Goal: Task Accomplishment & Management: Manage account settings

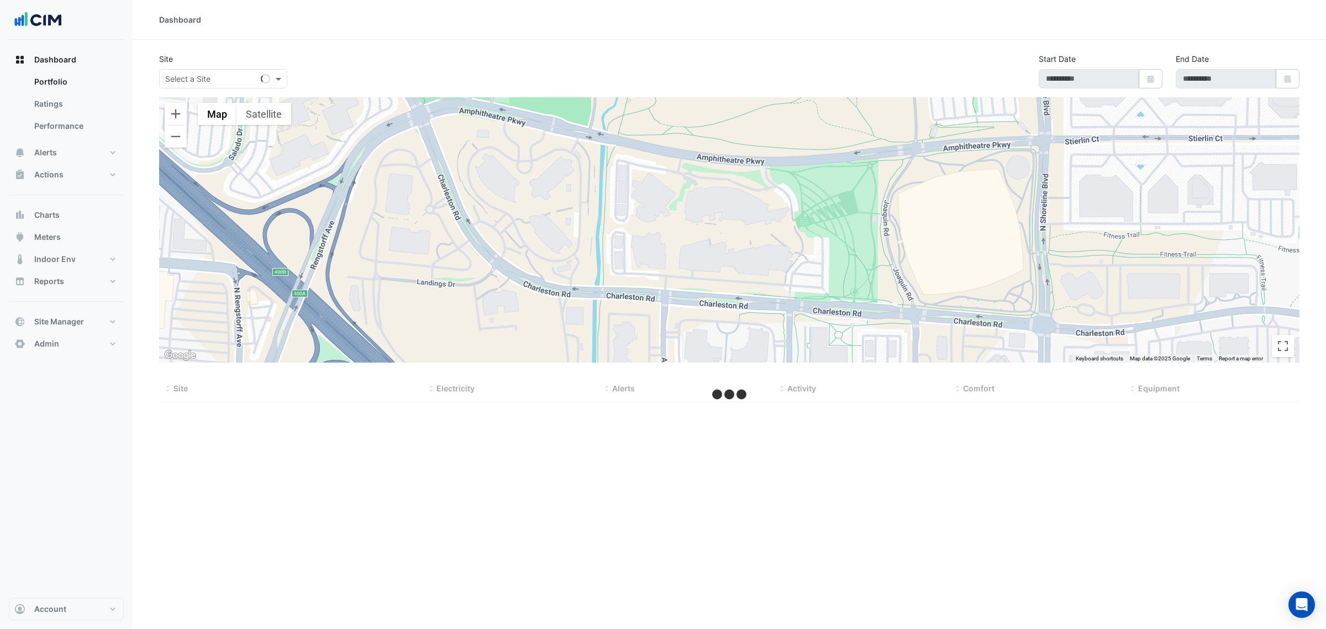
click at [252, 86] on div "Select a Site" at bounding box center [223, 78] width 128 height 19
click at [91, 155] on button "Alerts" at bounding box center [66, 152] width 115 height 22
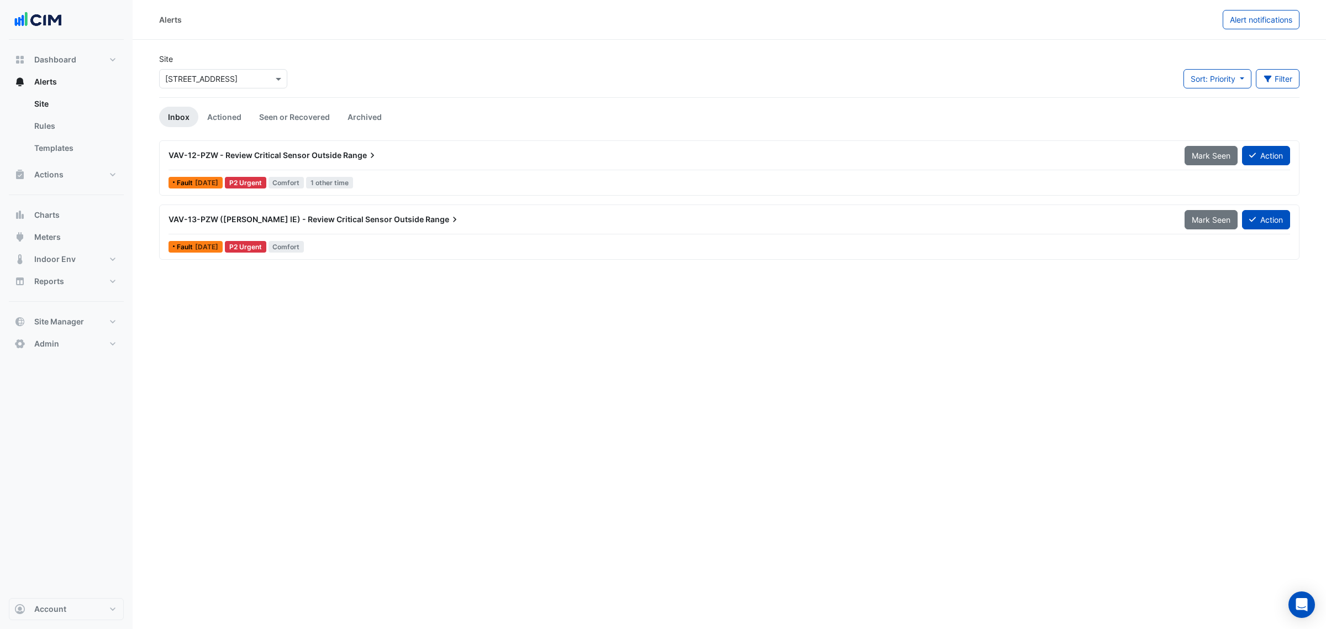
click at [482, 159] on div "VAV-12-PZW - Review Critical Sensor Outside Range" at bounding box center [669, 155] width 1002 height 11
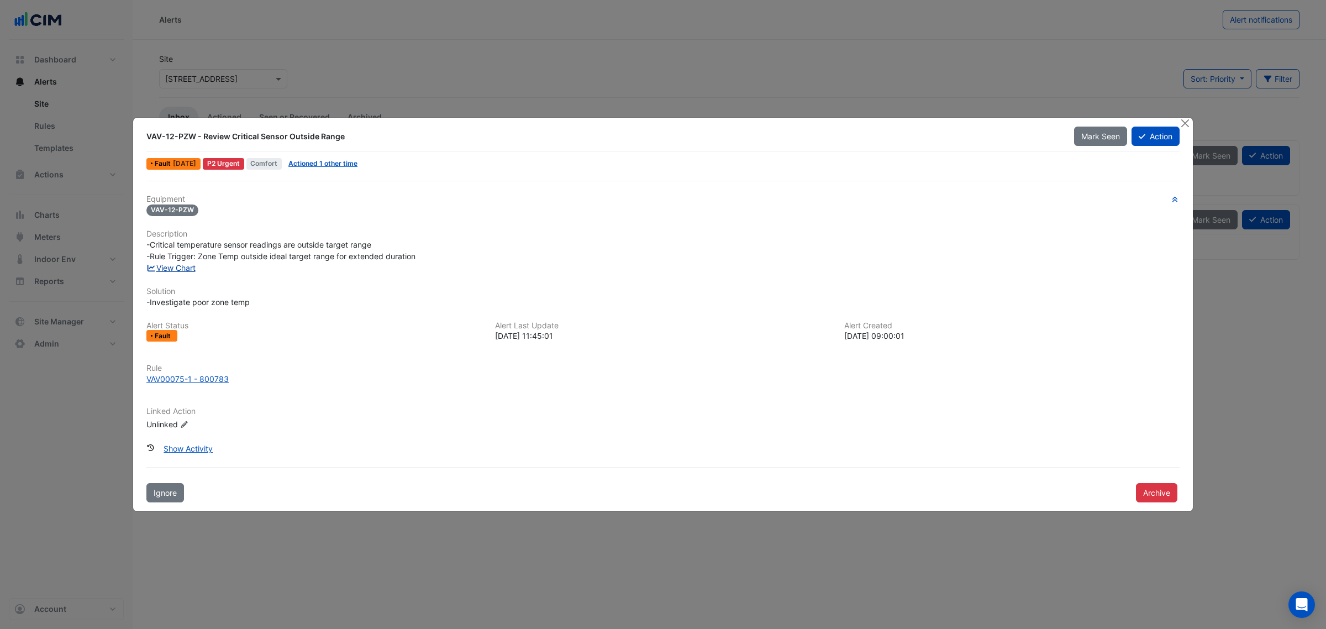
click at [194, 263] on link "View Chart" at bounding box center [170, 267] width 49 height 9
click at [1188, 122] on button "Close" at bounding box center [1185, 124] width 12 height 12
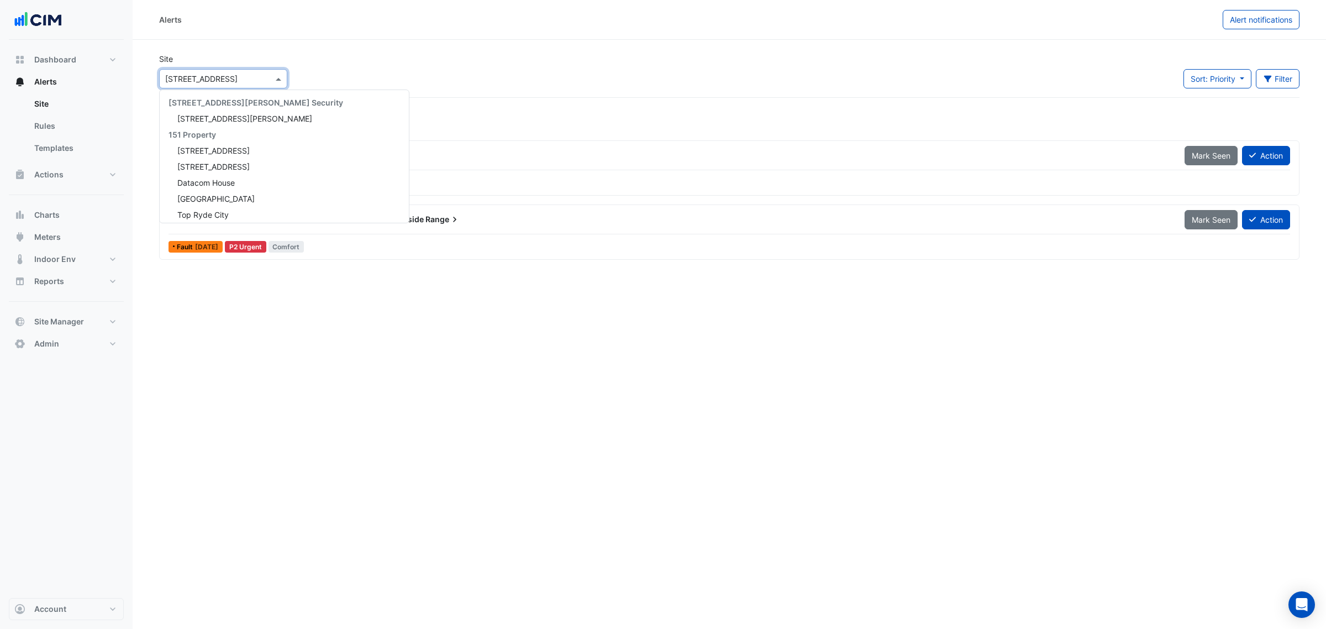
click at [236, 86] on div "Select a Site × 74 Castlereagh St" at bounding box center [223, 78] width 128 height 19
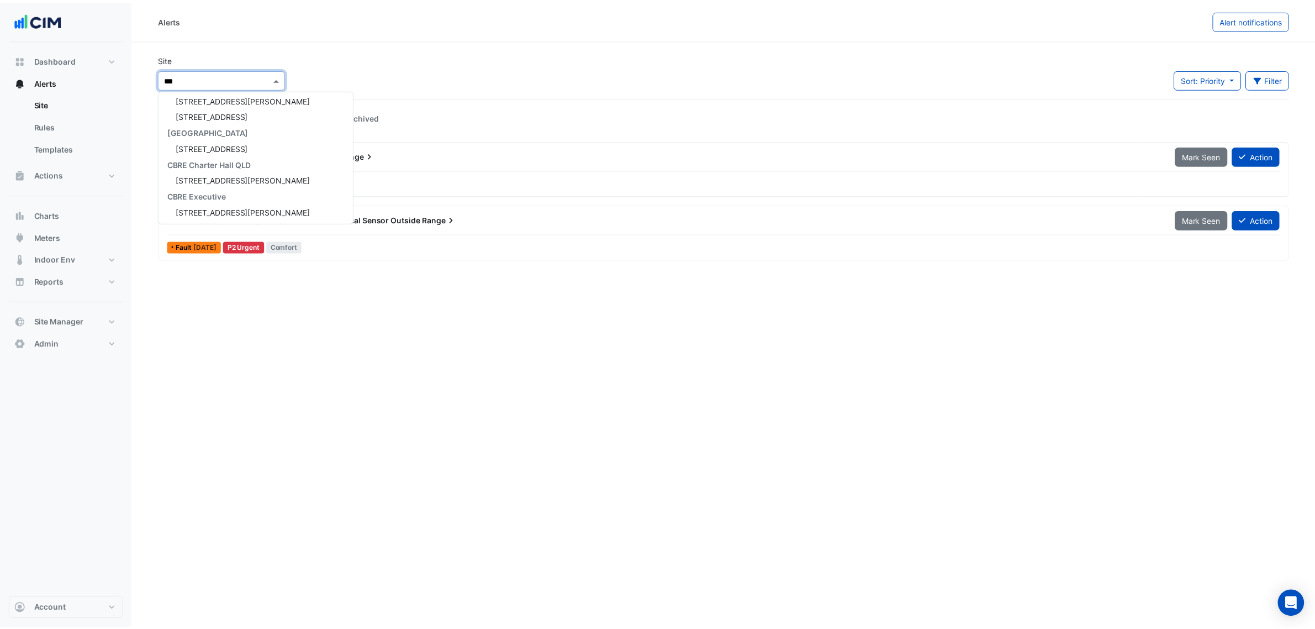
scroll to position [4, 0]
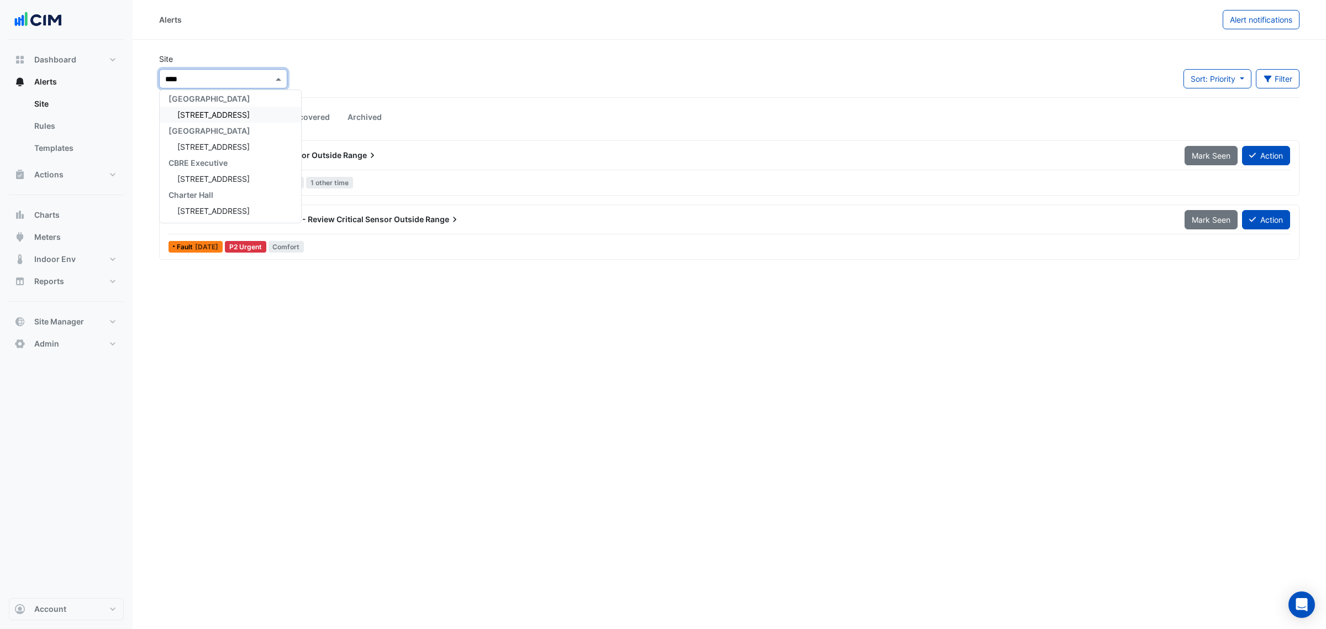
type input "*****"
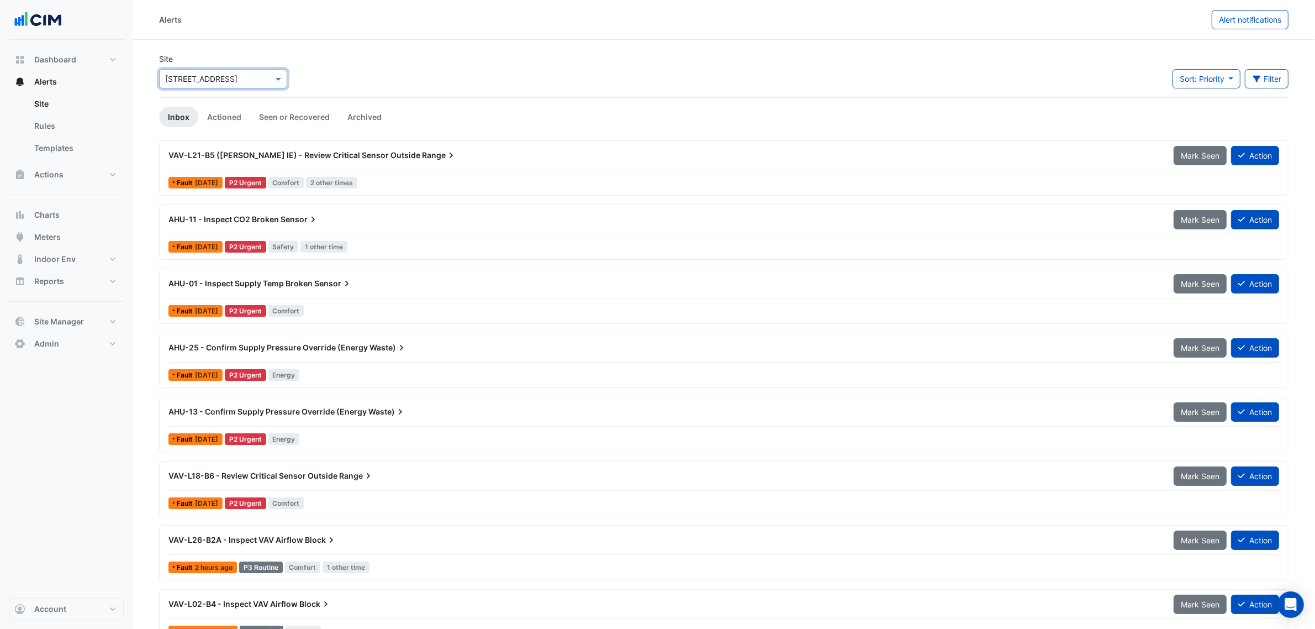
click at [365, 150] on div "VAV-L21-B5 (NABERS IE) - Review Critical Sensor Outside Range" at bounding box center [664, 155] width 992 height 11
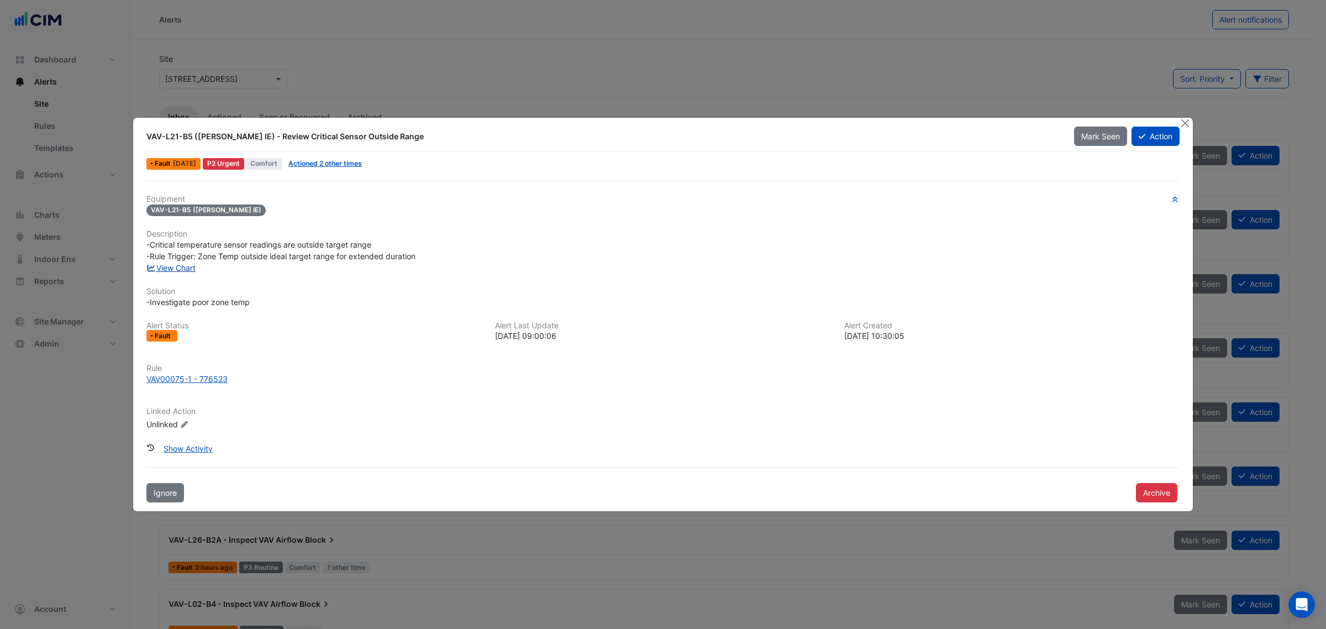
click at [196, 265] on link "View Chart" at bounding box center [170, 267] width 49 height 9
click at [1180, 120] on button "Close" at bounding box center [1185, 124] width 12 height 12
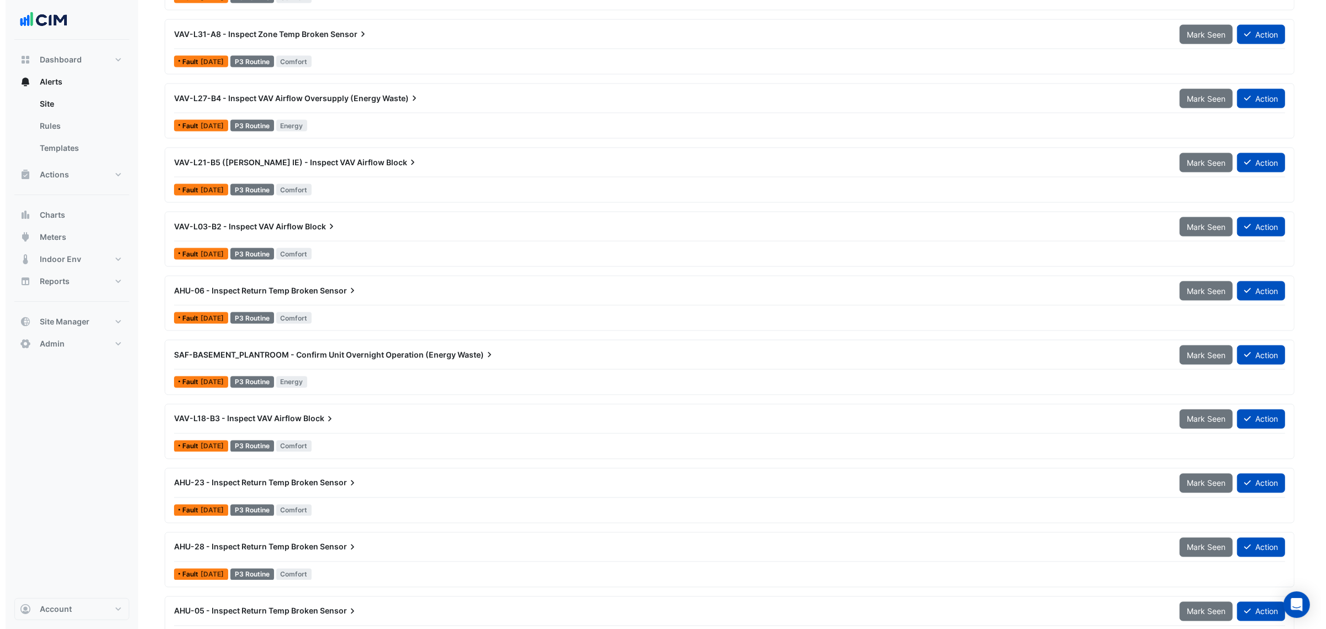
scroll to position [2485, 0]
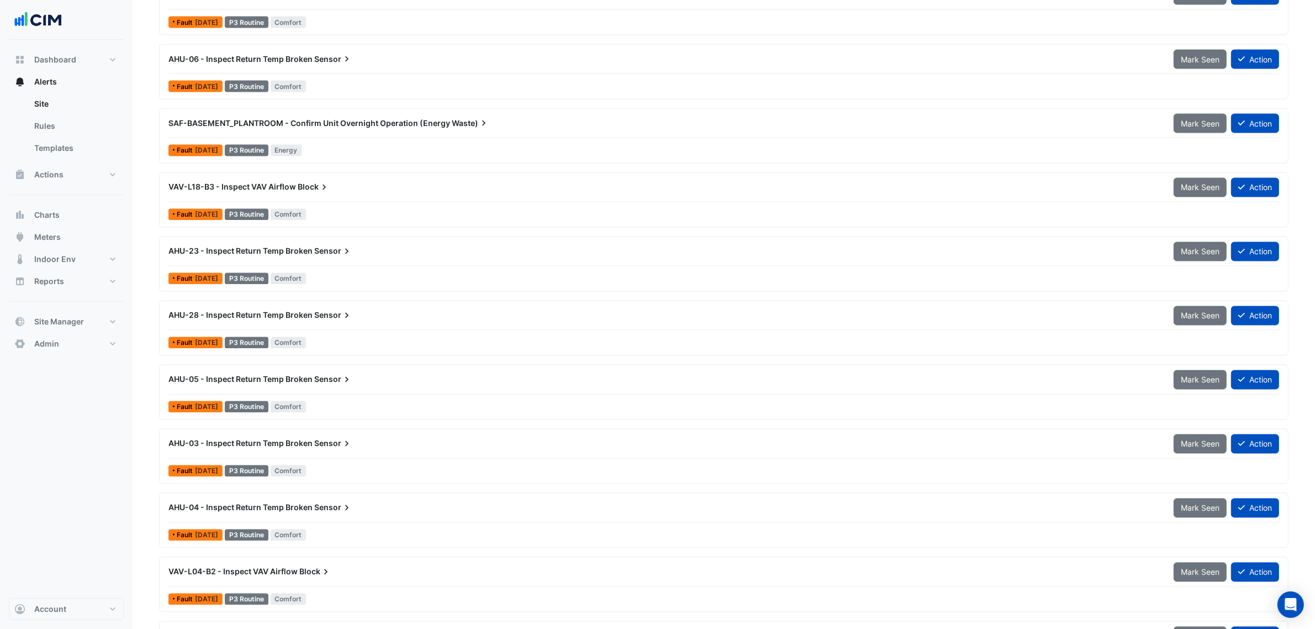
click at [346, 150] on div "Fault 2 months ago P3 Routine Energy" at bounding box center [723, 151] width 1113 height 16
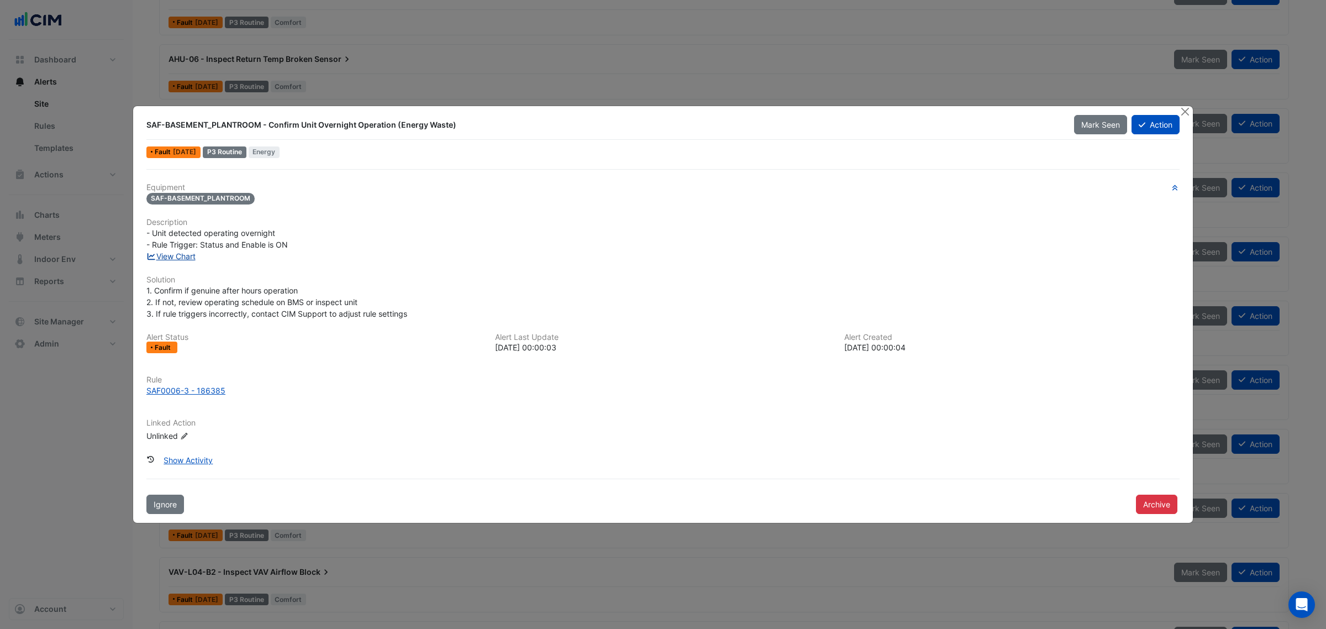
click at [175, 254] on link "View Chart" at bounding box center [170, 255] width 49 height 9
click at [1183, 110] on button "Close" at bounding box center [1185, 112] width 12 height 12
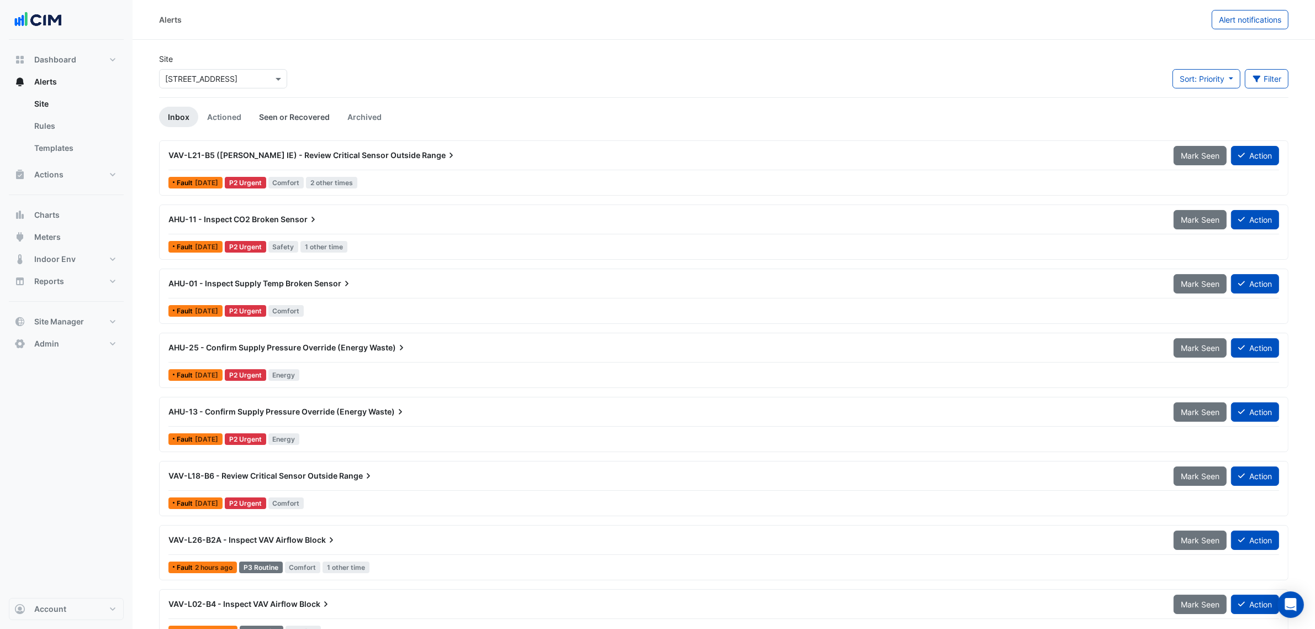
click at [295, 126] on link "Seen or Recovered" at bounding box center [294, 117] width 88 height 20
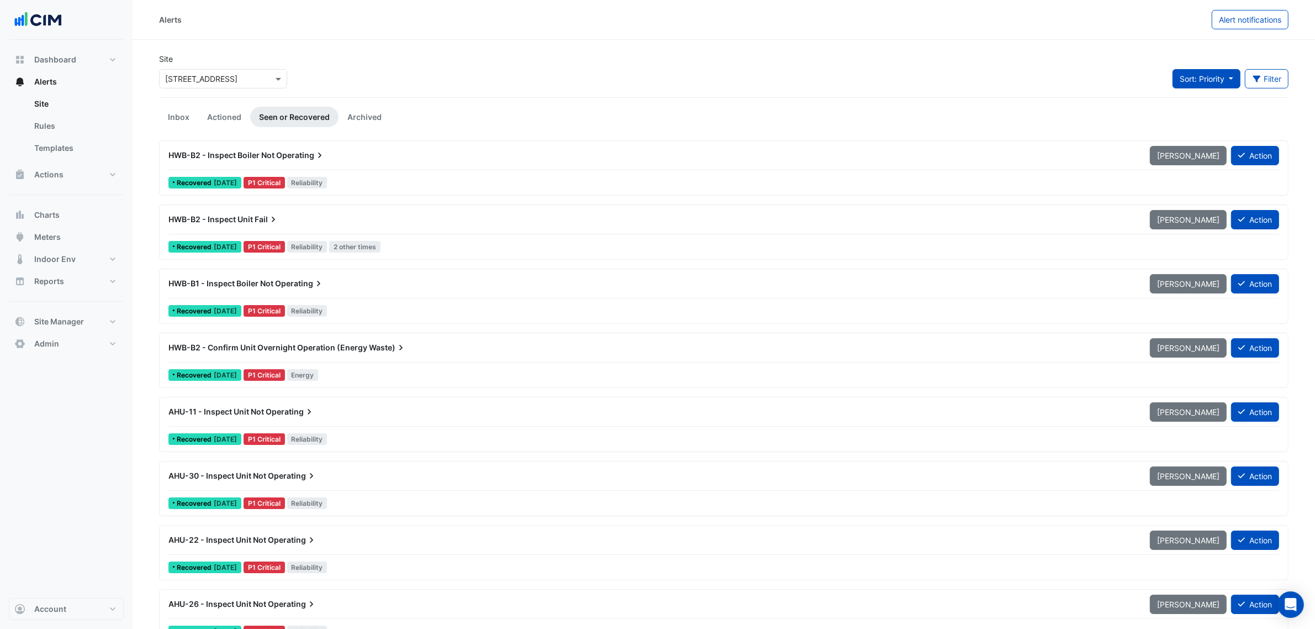
click at [1188, 80] on span "Sort: Priority" at bounding box center [1202, 78] width 45 height 9
click at [1201, 122] on li "Updated" at bounding box center [1214, 119] width 87 height 16
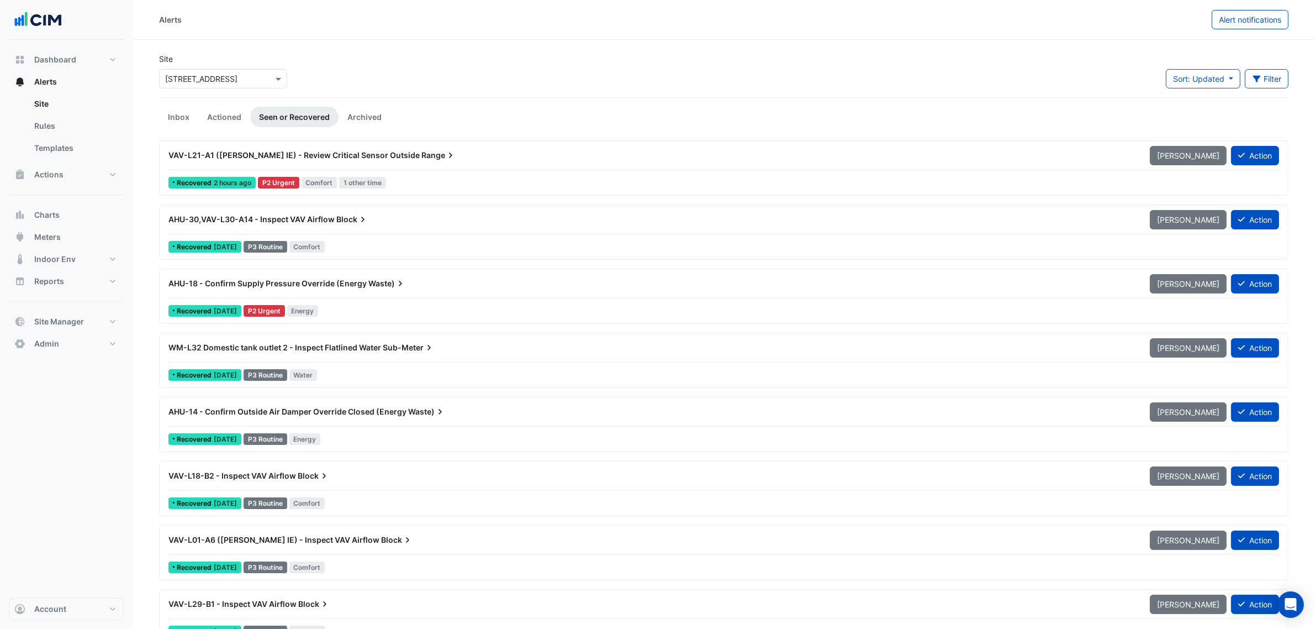
click at [920, 170] on div at bounding box center [723, 170] width 1111 height 1
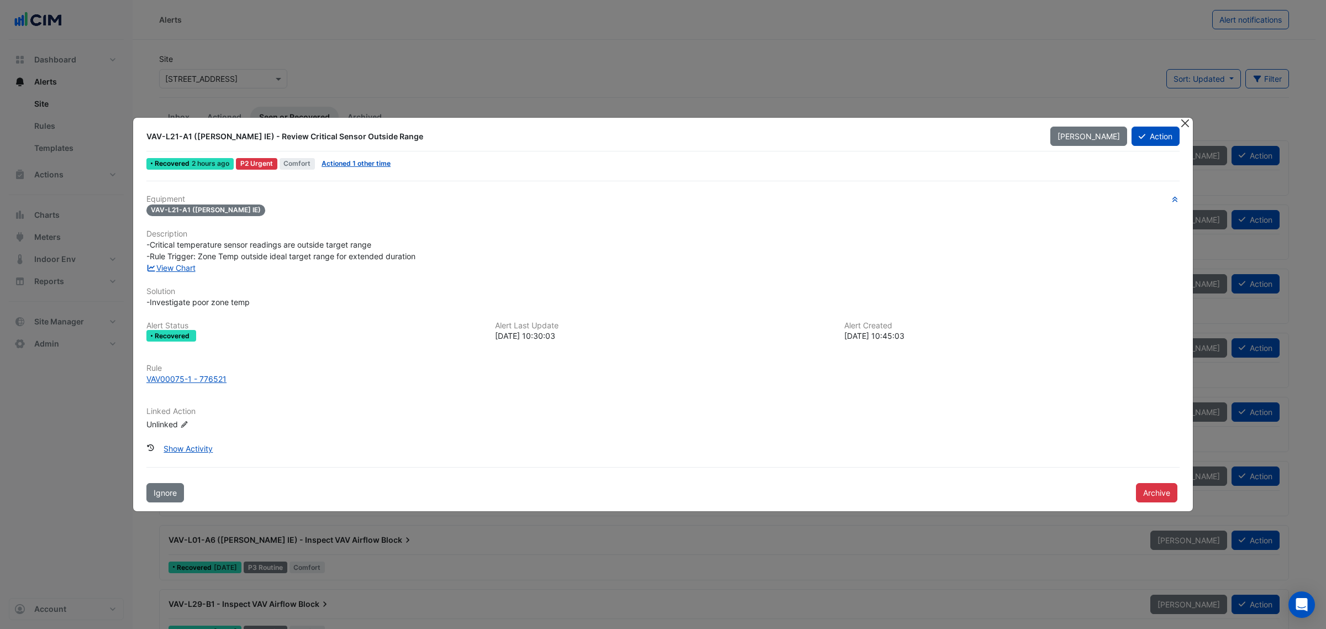
click at [1184, 118] on button "Close" at bounding box center [1185, 124] width 12 height 12
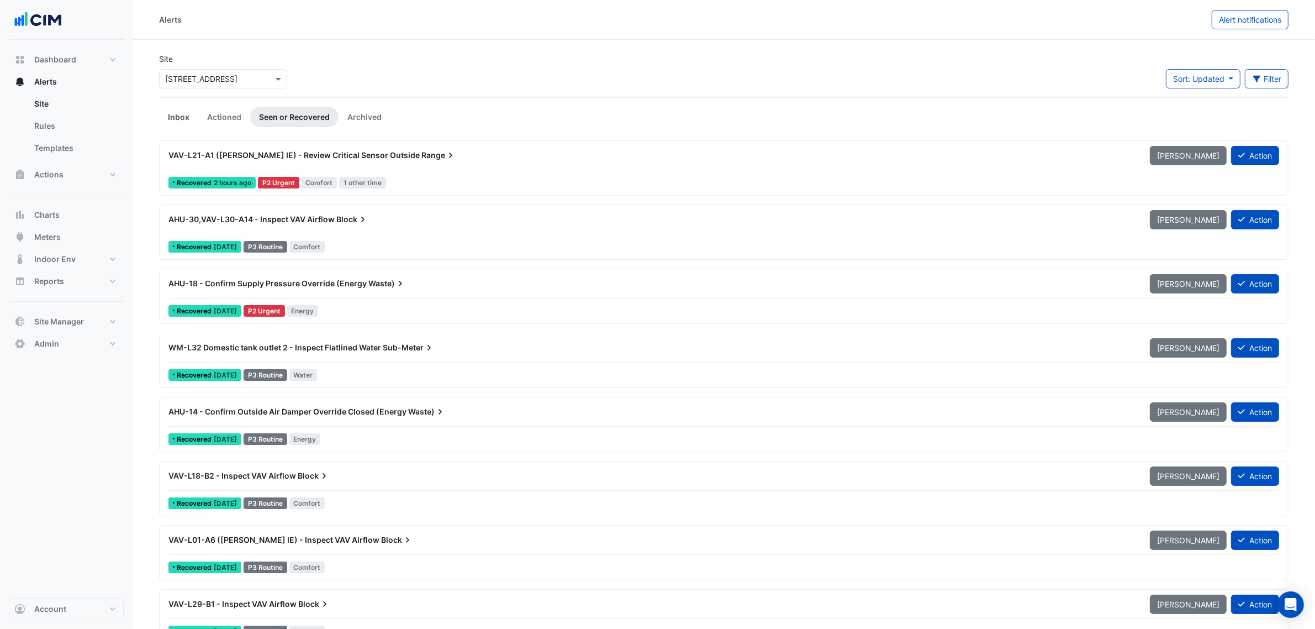
click at [172, 123] on link "Inbox" at bounding box center [178, 117] width 39 height 20
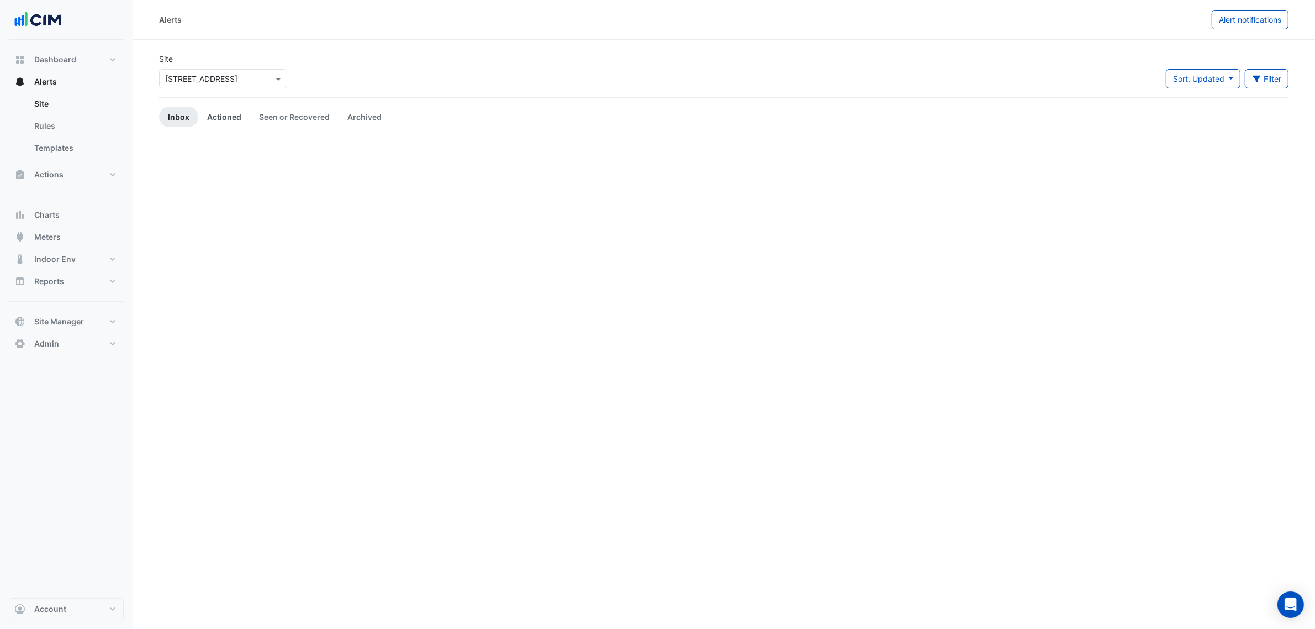
click at [225, 113] on link "Actioned" at bounding box center [224, 117] width 52 height 20
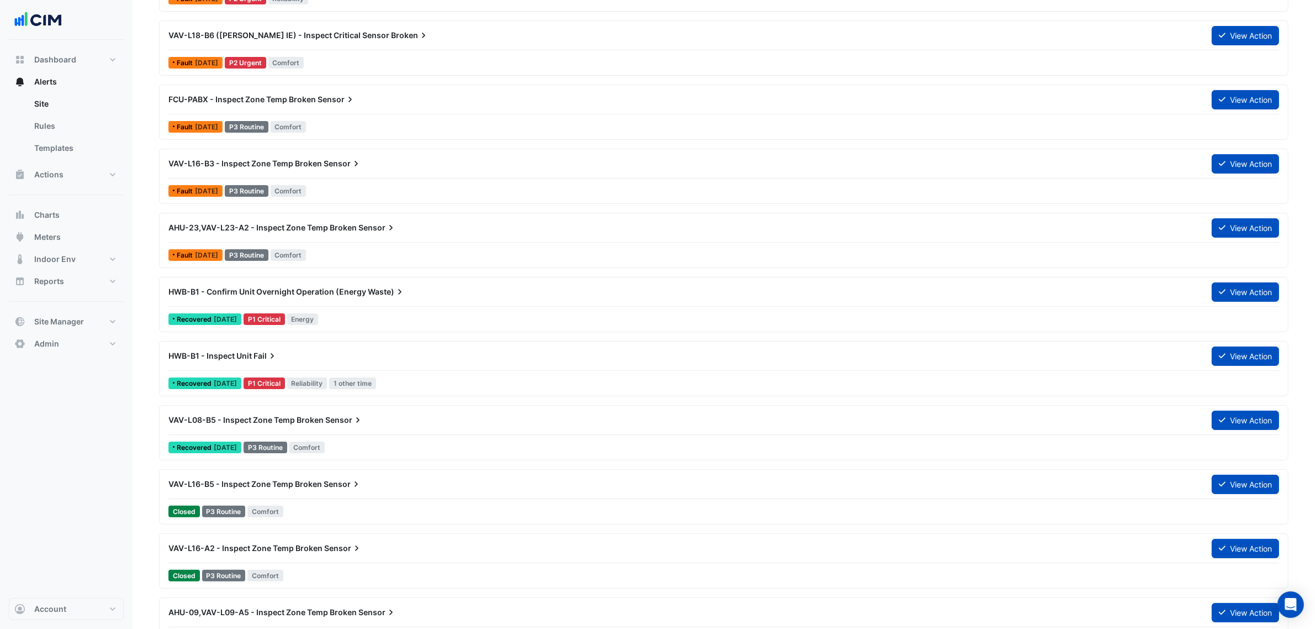
scroll to position [207, 0]
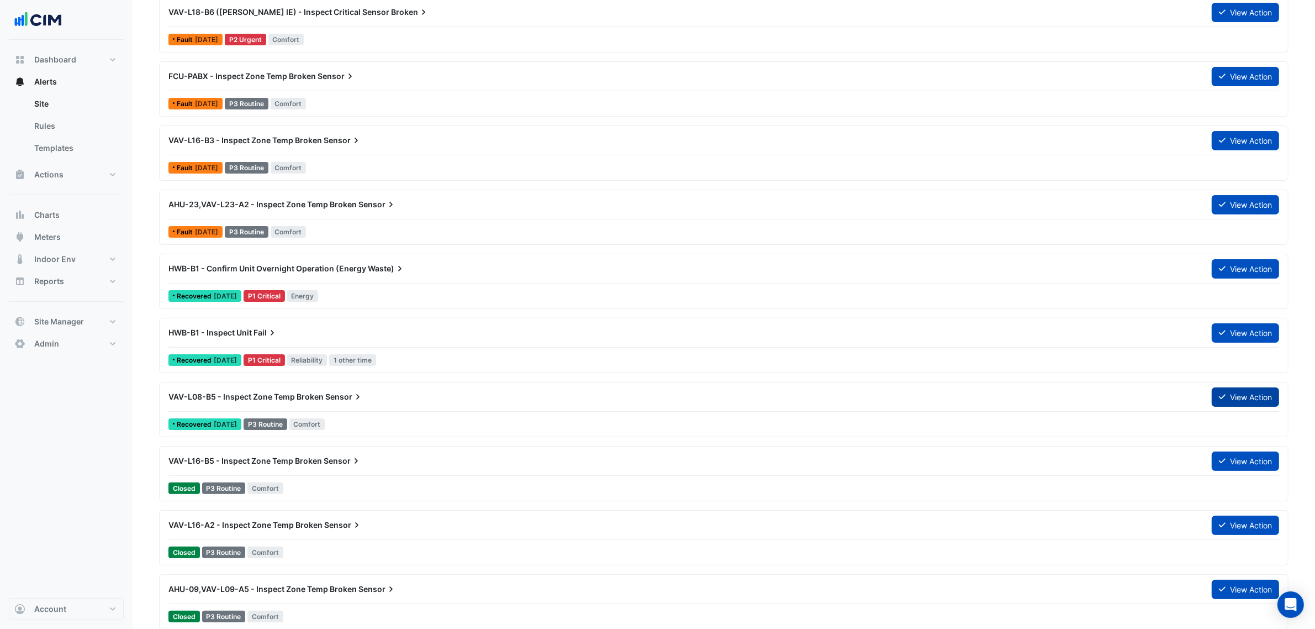
click at [1245, 399] on button "View Action" at bounding box center [1245, 396] width 67 height 19
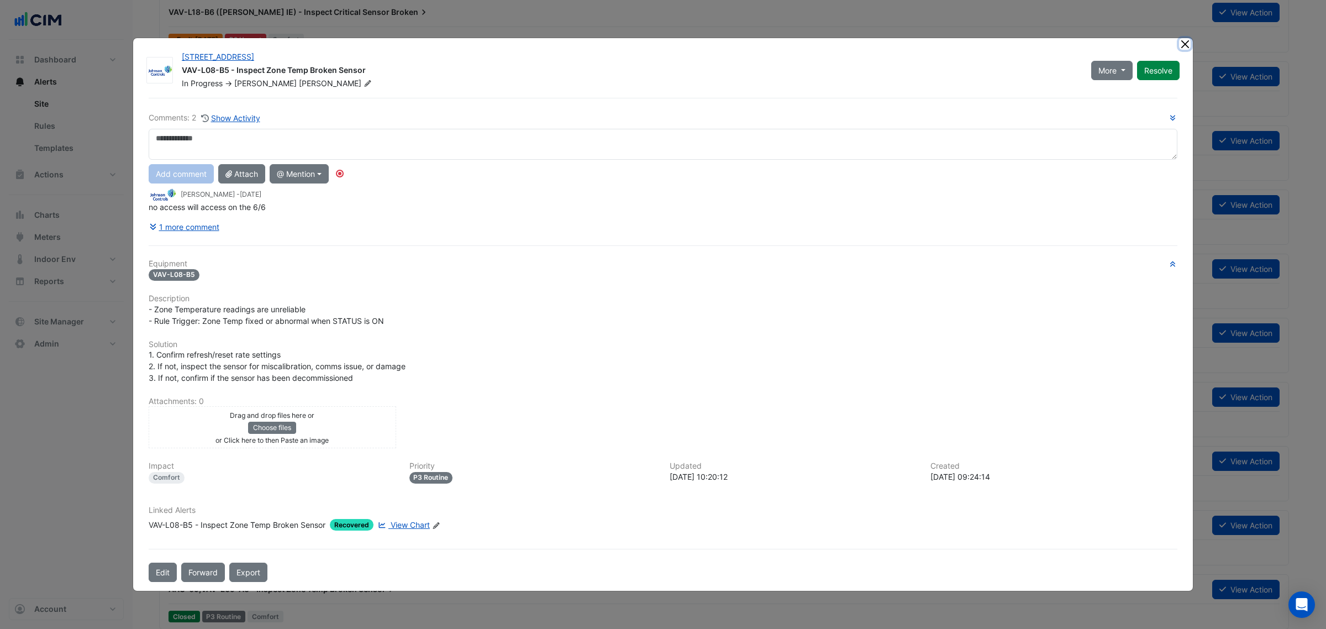
click at [1189, 44] on button "Close" at bounding box center [1185, 44] width 12 height 12
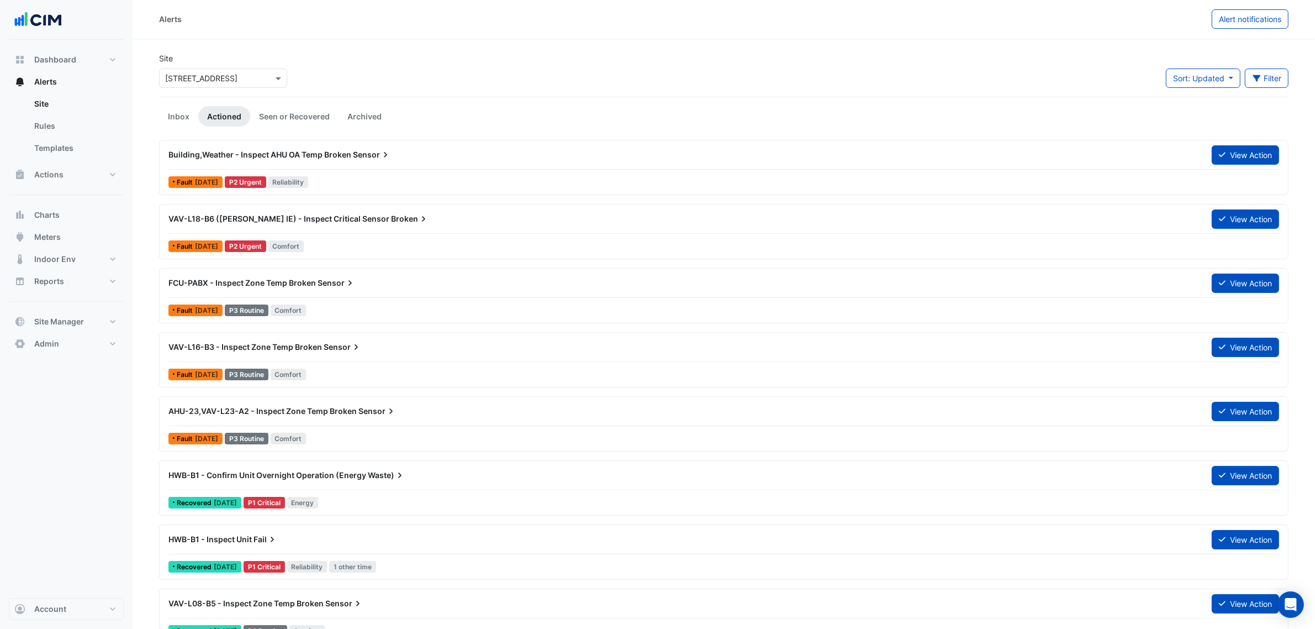
scroll to position [0, 0]
click at [1253, 338] on button "View Action" at bounding box center [1245, 347] width 67 height 19
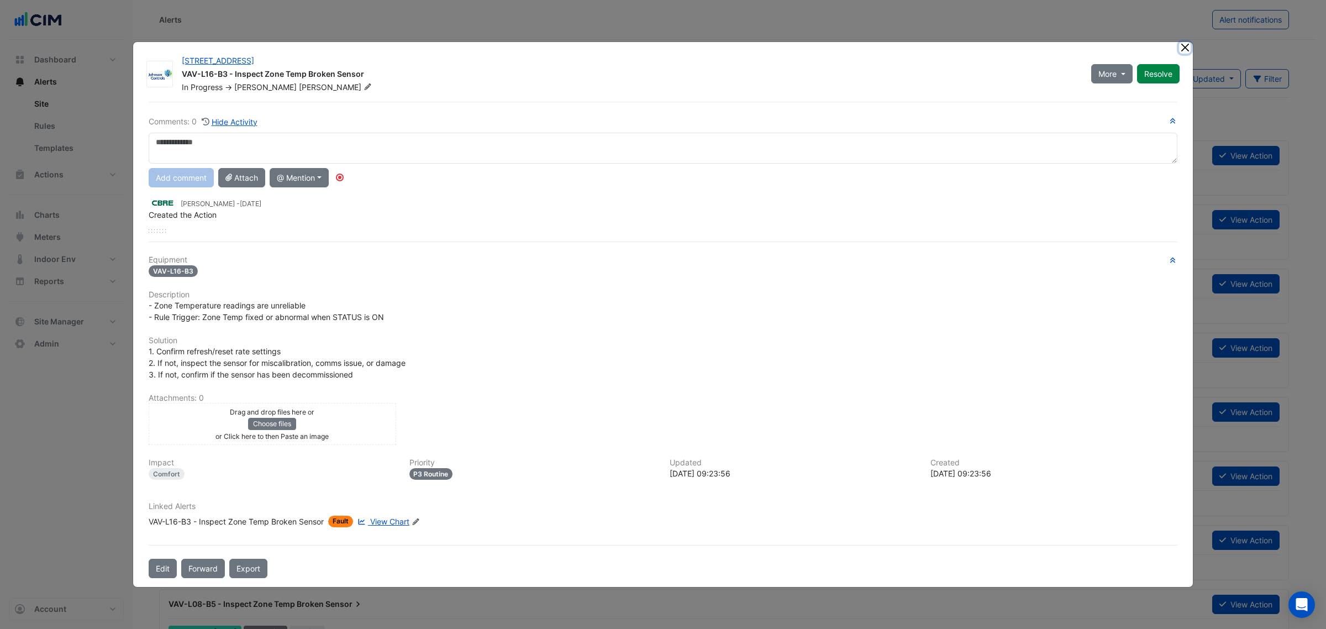
click at [1186, 48] on button "Close" at bounding box center [1185, 48] width 12 height 12
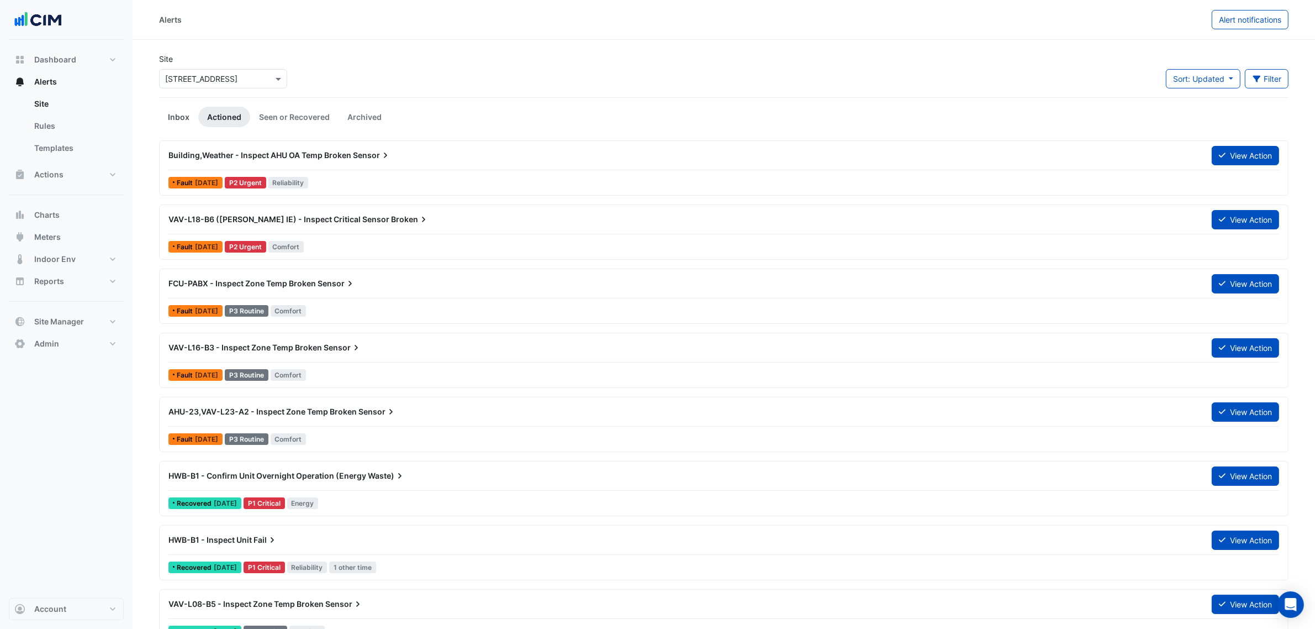
click at [191, 111] on link "Inbox" at bounding box center [178, 117] width 39 height 20
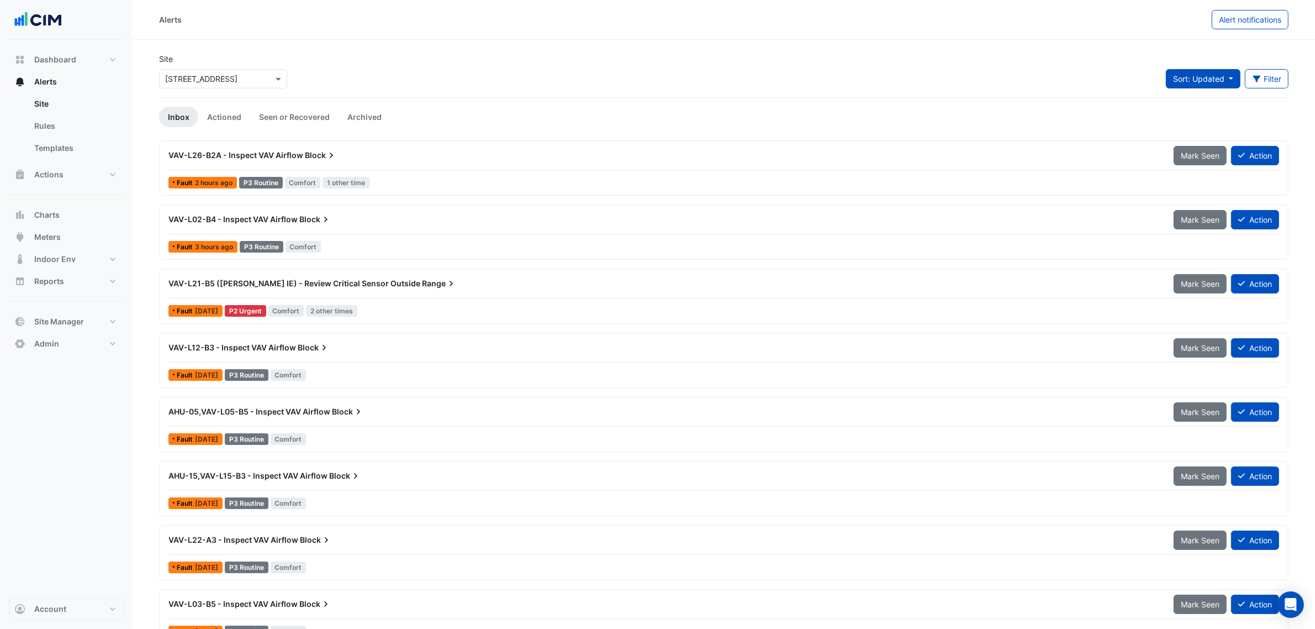
click at [1192, 72] on button "Sort: Updated" at bounding box center [1203, 78] width 75 height 19
click at [1186, 100] on li "Priority" at bounding box center [1209, 103] width 87 height 16
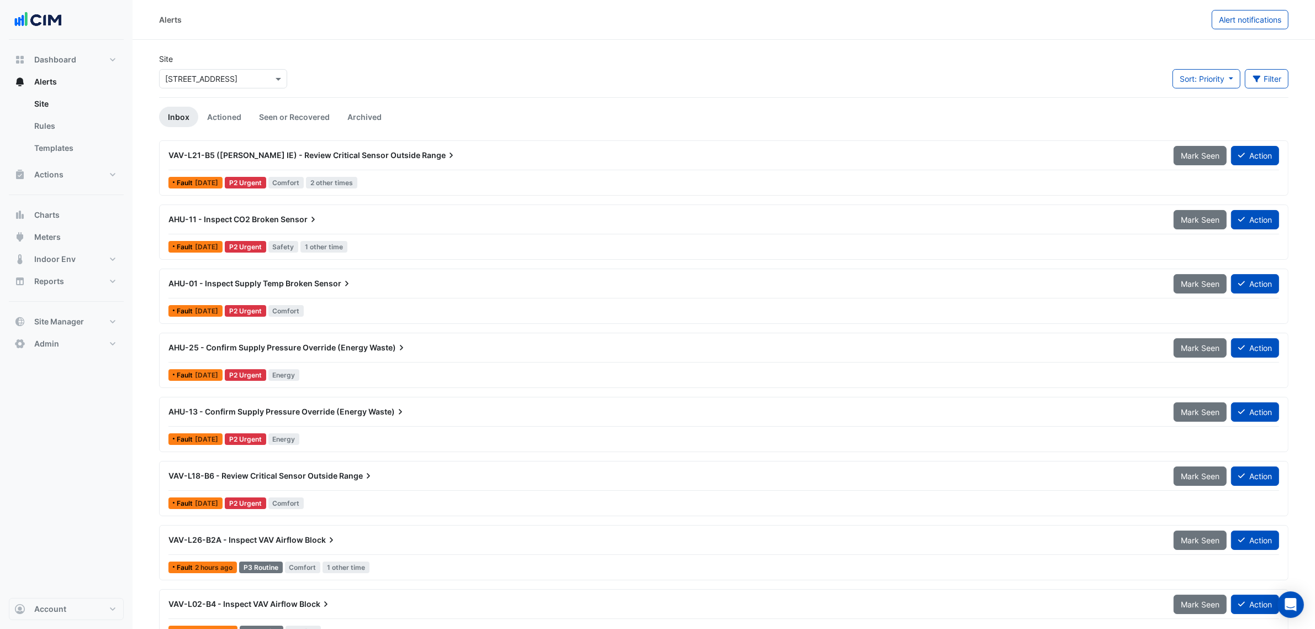
click at [466, 481] on div "VAV-L18-B6 - Review Critical Sensor Outside Range" at bounding box center [664, 475] width 992 height 11
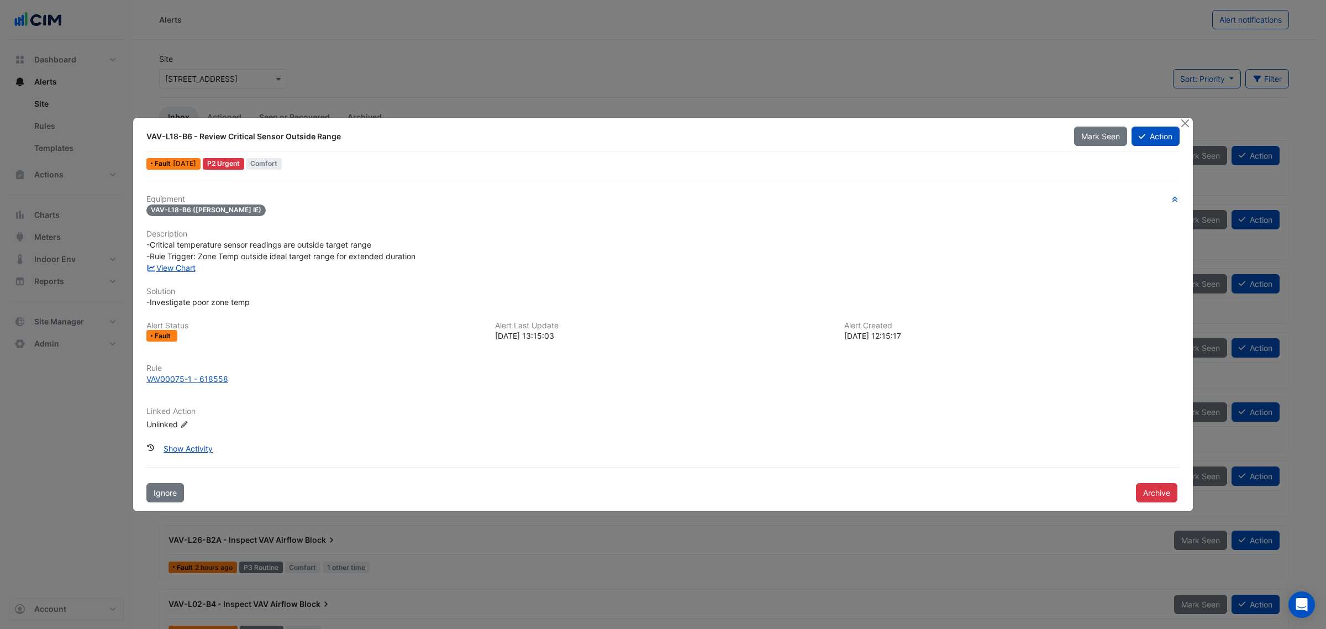
click at [189, 257] on span "-Critical temperature sensor readings are outside target range -Rule Trigger: Z…" at bounding box center [280, 250] width 269 height 21
click at [186, 263] on link "View Chart" at bounding box center [170, 267] width 49 height 9
click at [1180, 123] on button "Close" at bounding box center [1185, 124] width 12 height 12
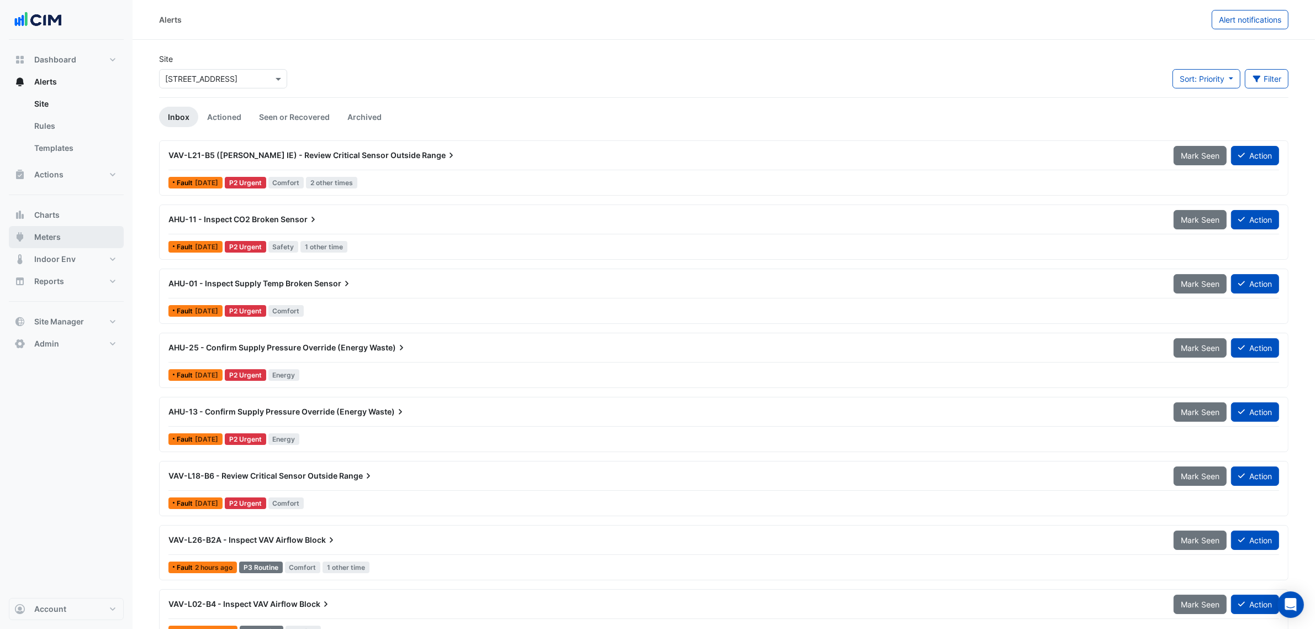
click at [77, 240] on button "Meters" at bounding box center [66, 237] width 115 height 22
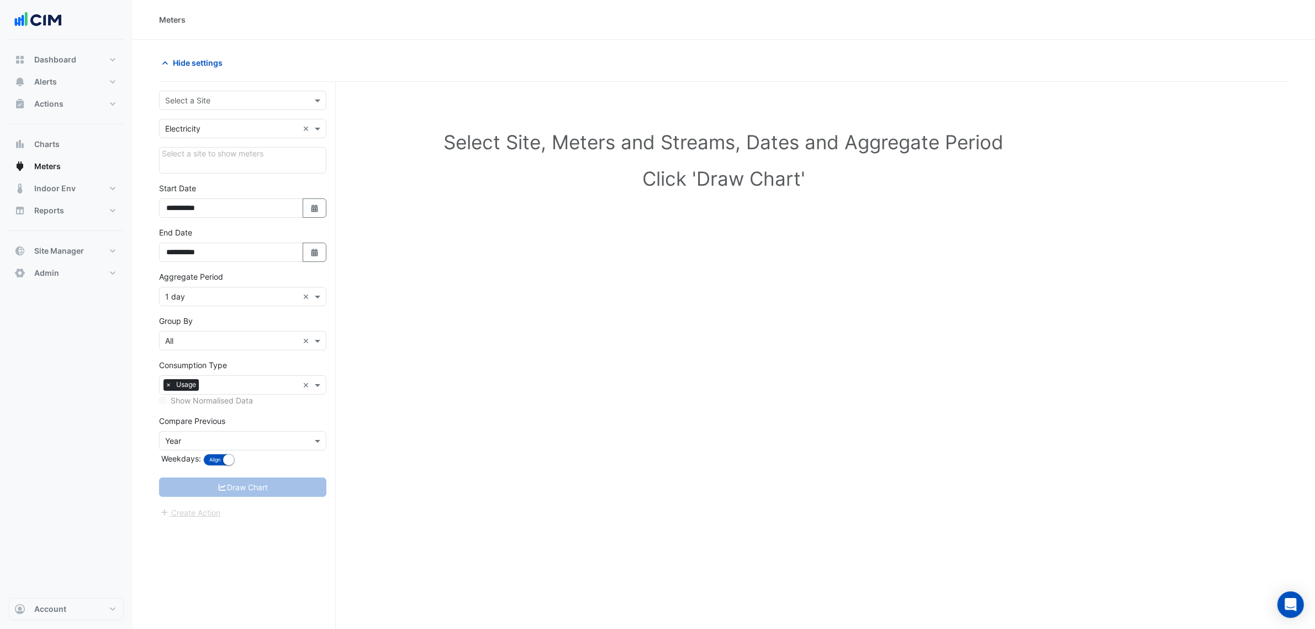
click at [177, 108] on div "Select a Site" at bounding box center [242, 100] width 167 height 19
click at [186, 102] on input "text" at bounding box center [231, 101] width 133 height 12
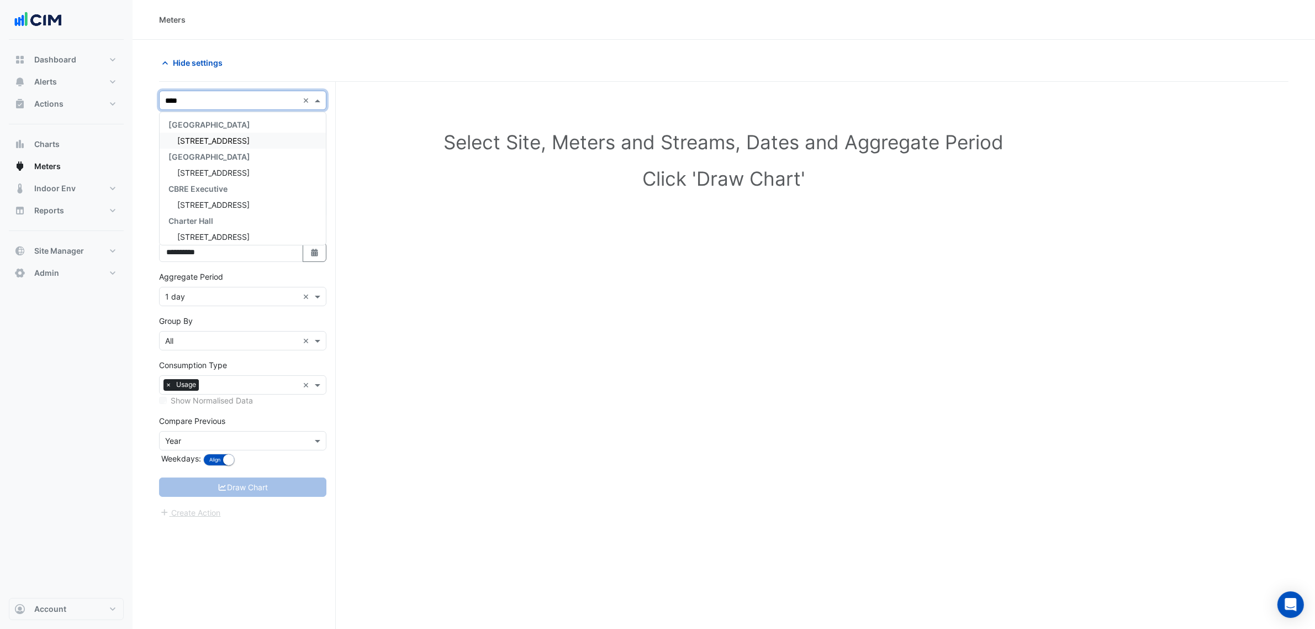
type input "*****"
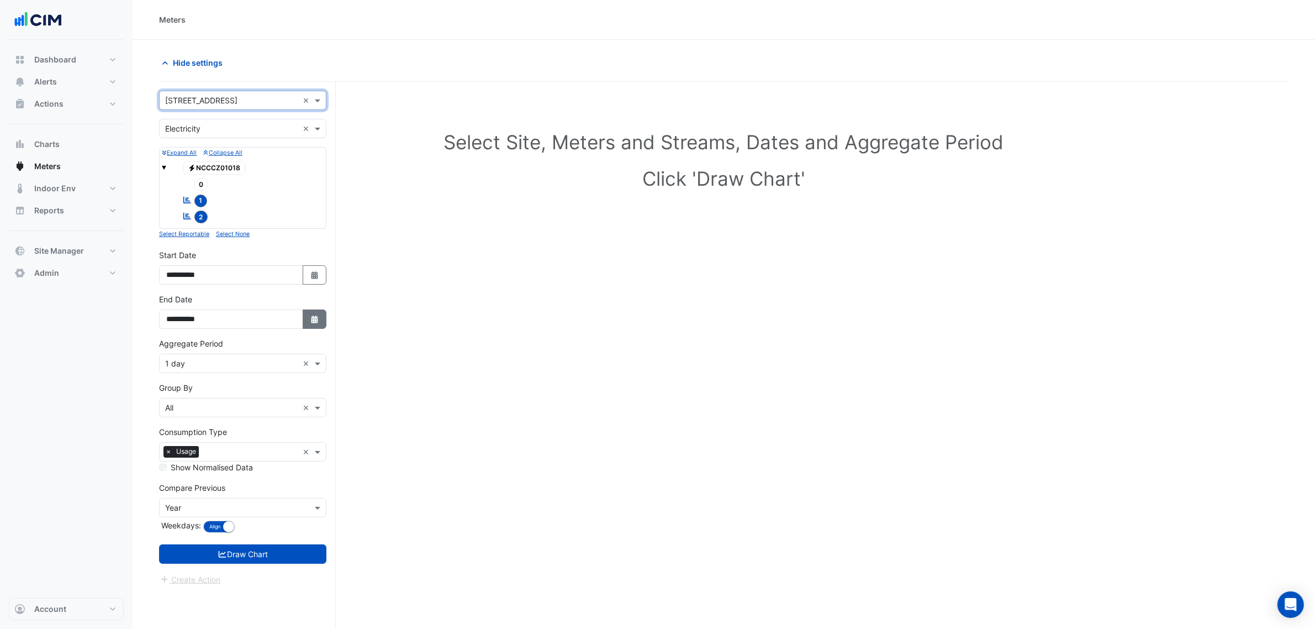
click at [311, 315] on button "Select Date" at bounding box center [315, 318] width 24 height 19
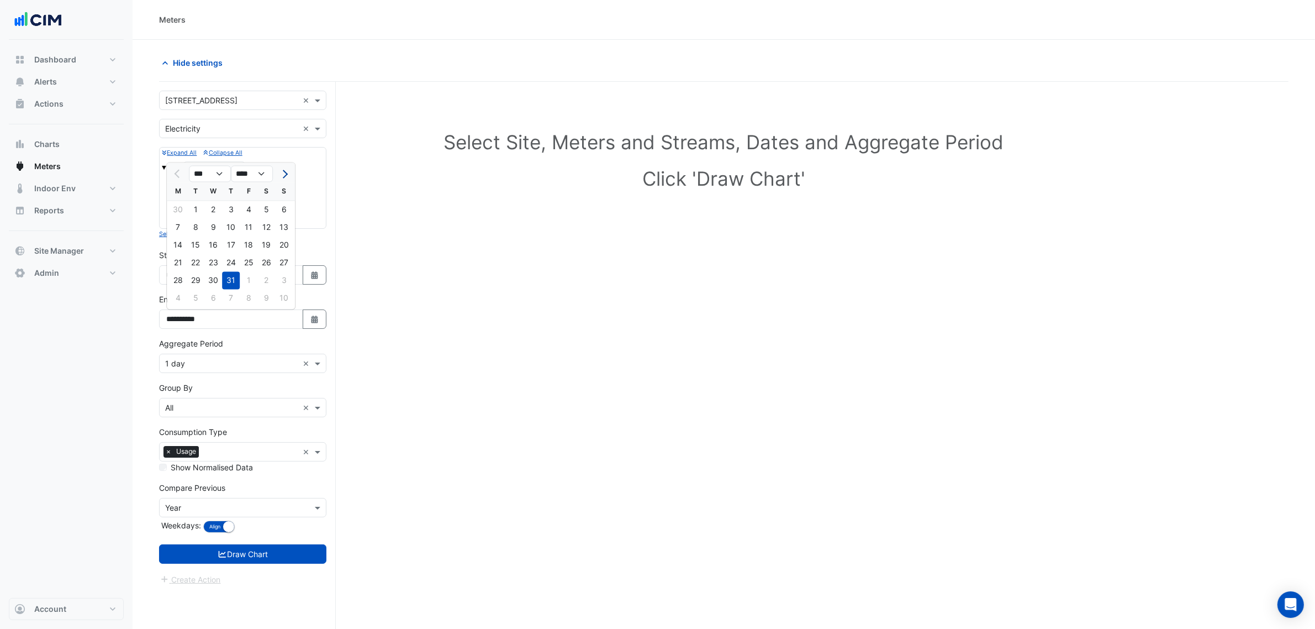
click at [289, 175] on button "Next month" at bounding box center [283, 174] width 13 height 18
select select "*"
click at [261, 246] on div "16" at bounding box center [266, 245] width 18 height 18
type input "**********"
click at [225, 356] on div "Aggregate Period × 1 day ×" at bounding box center [242, 362] width 167 height 19
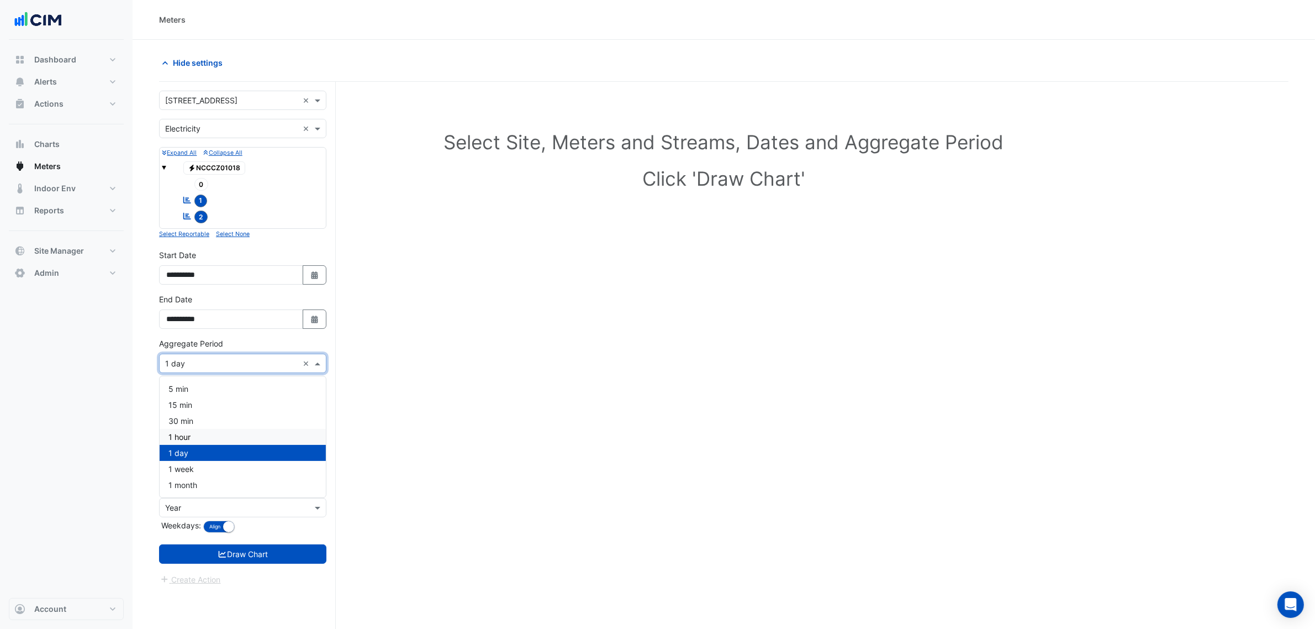
click at [205, 437] on div "1 hour" at bounding box center [243, 437] width 166 height 16
click at [258, 557] on button "Draw Chart" at bounding box center [242, 553] width 167 height 19
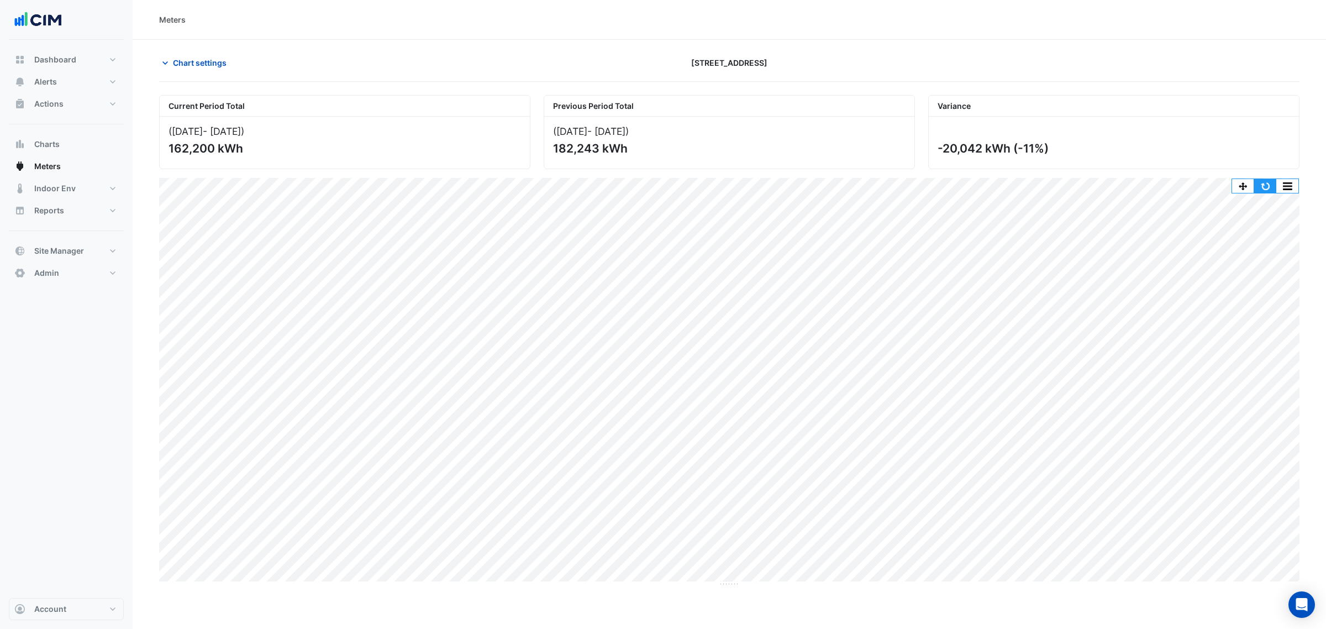
click at [1263, 184] on button "button" at bounding box center [1265, 186] width 22 height 14
click at [1284, 181] on button "button" at bounding box center [1287, 186] width 22 height 14
click at [1255, 174] on div "Current Period Total (01 Jul 25 - 16 Aug 25 ) 162,200 kWh Previous Period Total…" at bounding box center [729, 336] width 1140 height 500
click at [1284, 186] on button "button" at bounding box center [1287, 186] width 22 height 14
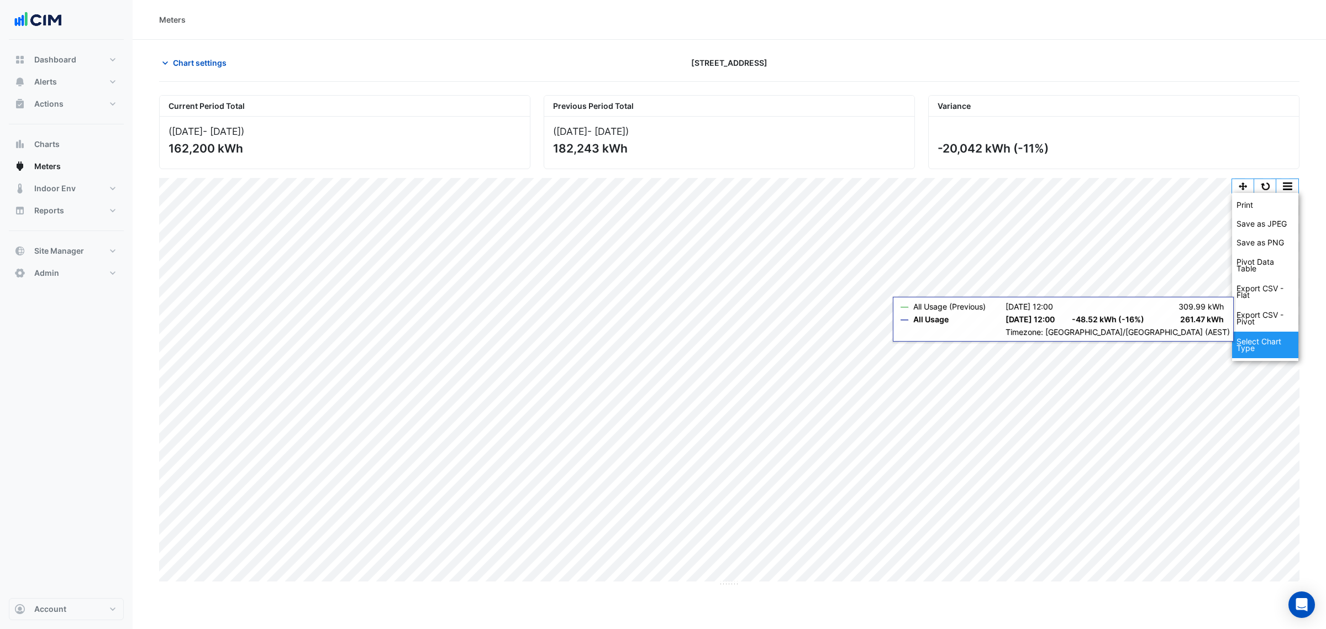
click at [1247, 347] on div "Select Chart Type" at bounding box center [1265, 344] width 66 height 27
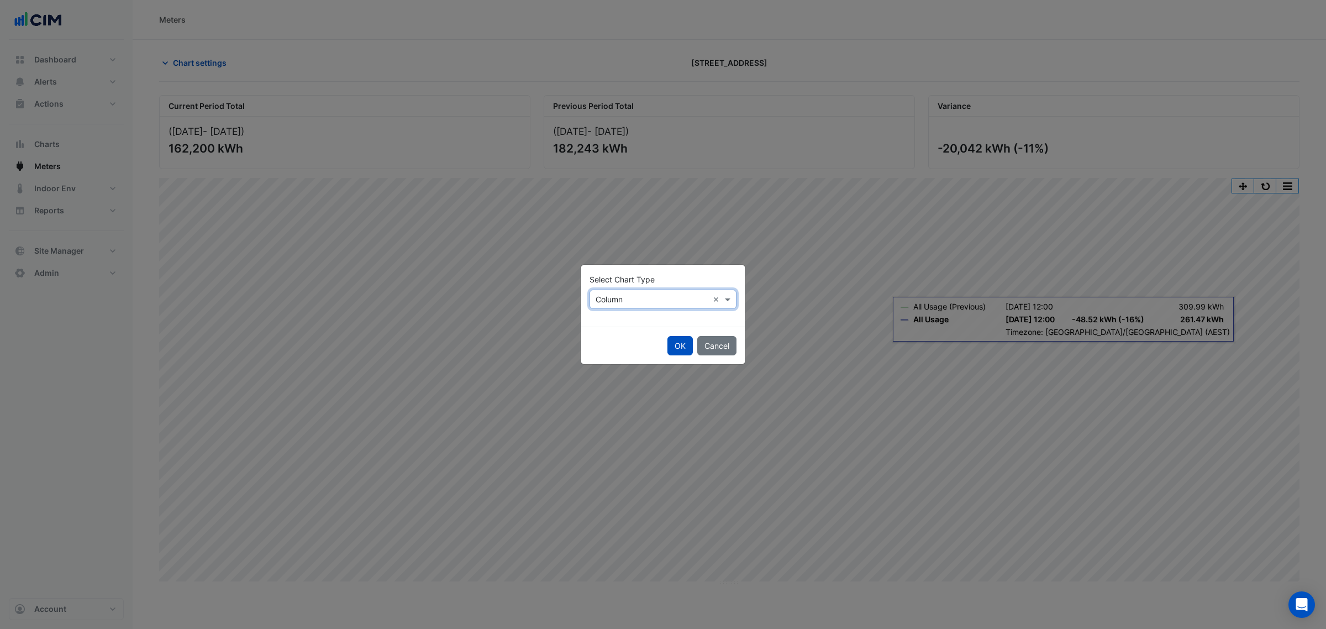
click at [695, 301] on input "text" at bounding box center [651, 300] width 113 height 12
click at [633, 319] on div "Line" at bounding box center [614, 323] width 48 height 16
click at [677, 339] on button "OK" at bounding box center [679, 345] width 25 height 19
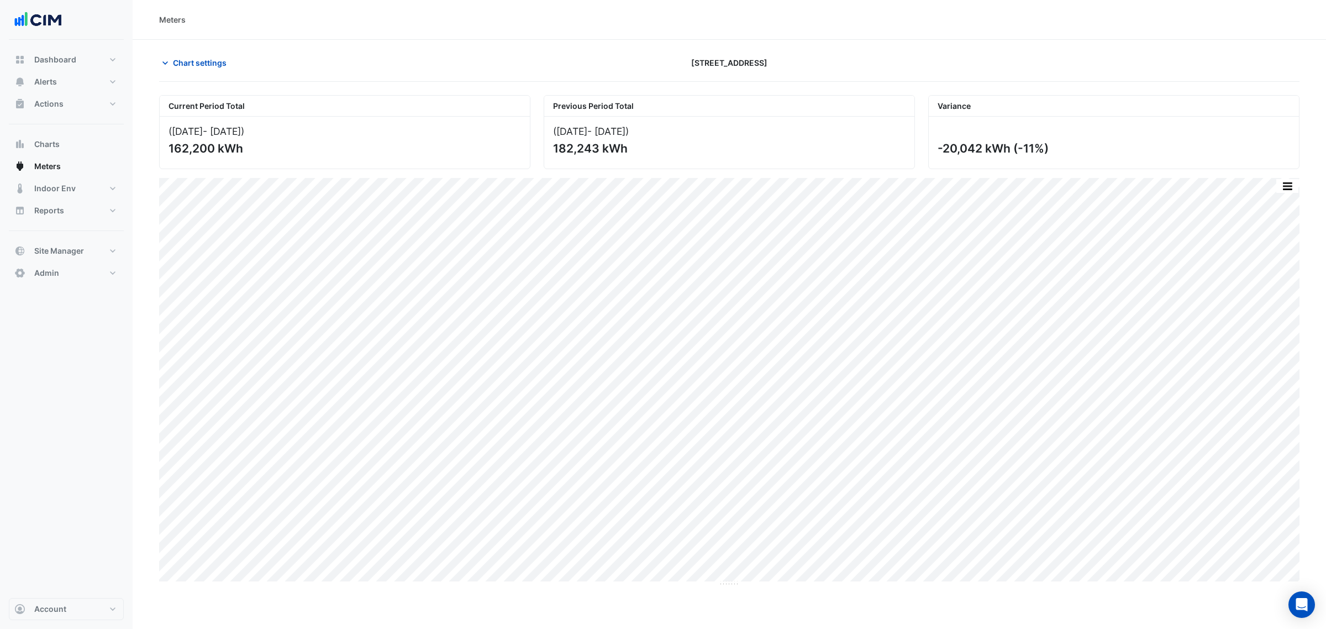
click at [674, 328] on button "OK" at bounding box center [679, 317] width 25 height 19
click at [1262, 183] on button "button" at bounding box center [1265, 186] width 22 height 14
click at [72, 84] on button "Alerts" at bounding box center [66, 82] width 115 height 22
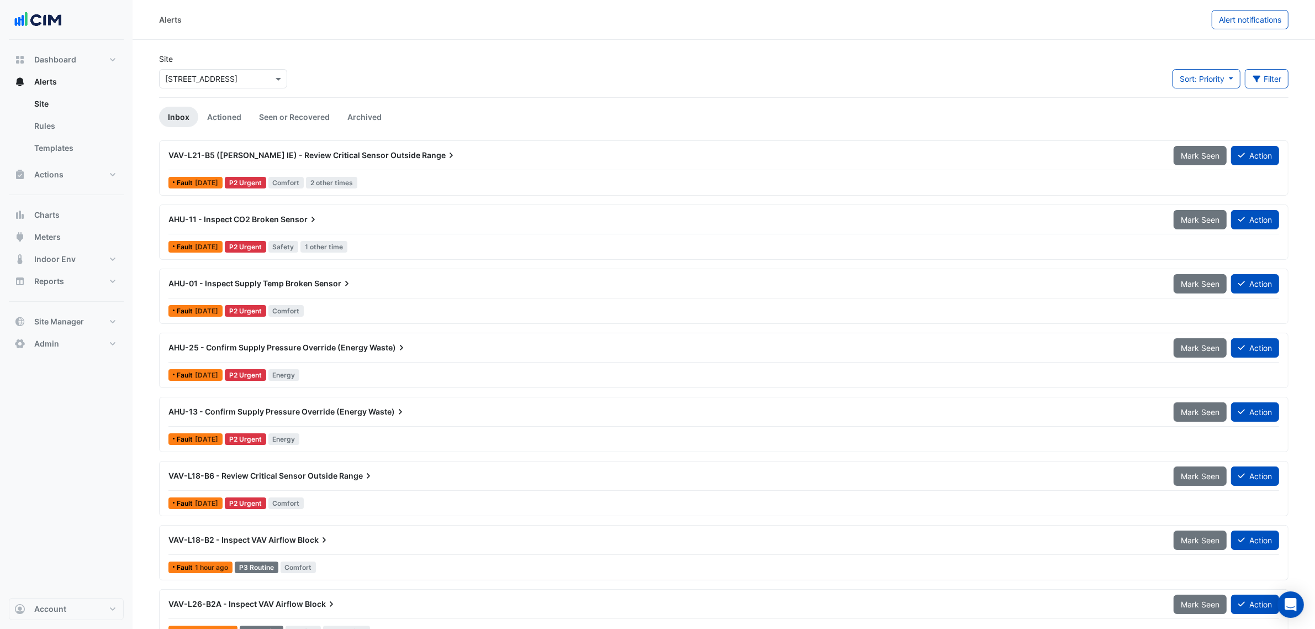
click at [368, 166] on div "VAV-L21-B5 (NABERS IE) - Review Critical Sensor Outside Range Mark Seen Action" at bounding box center [723, 157] width 1111 height 25
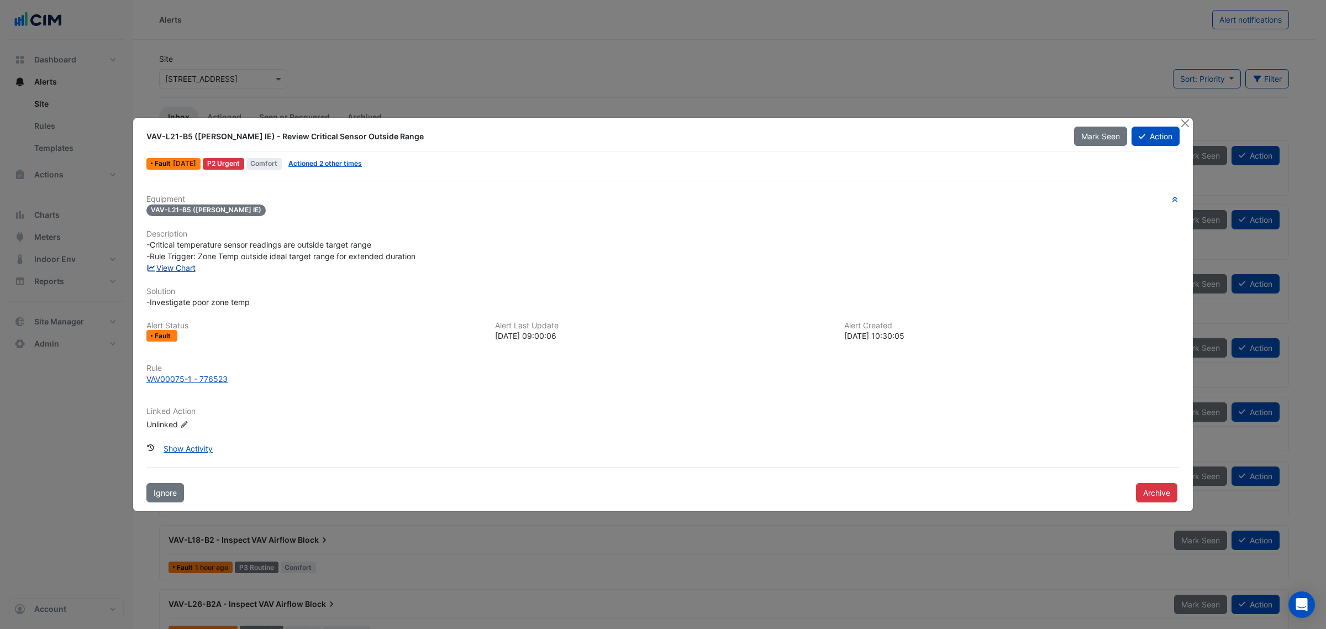
click at [180, 267] on link "View Chart" at bounding box center [170, 267] width 49 height 9
click at [1183, 122] on button "Close" at bounding box center [1185, 124] width 12 height 12
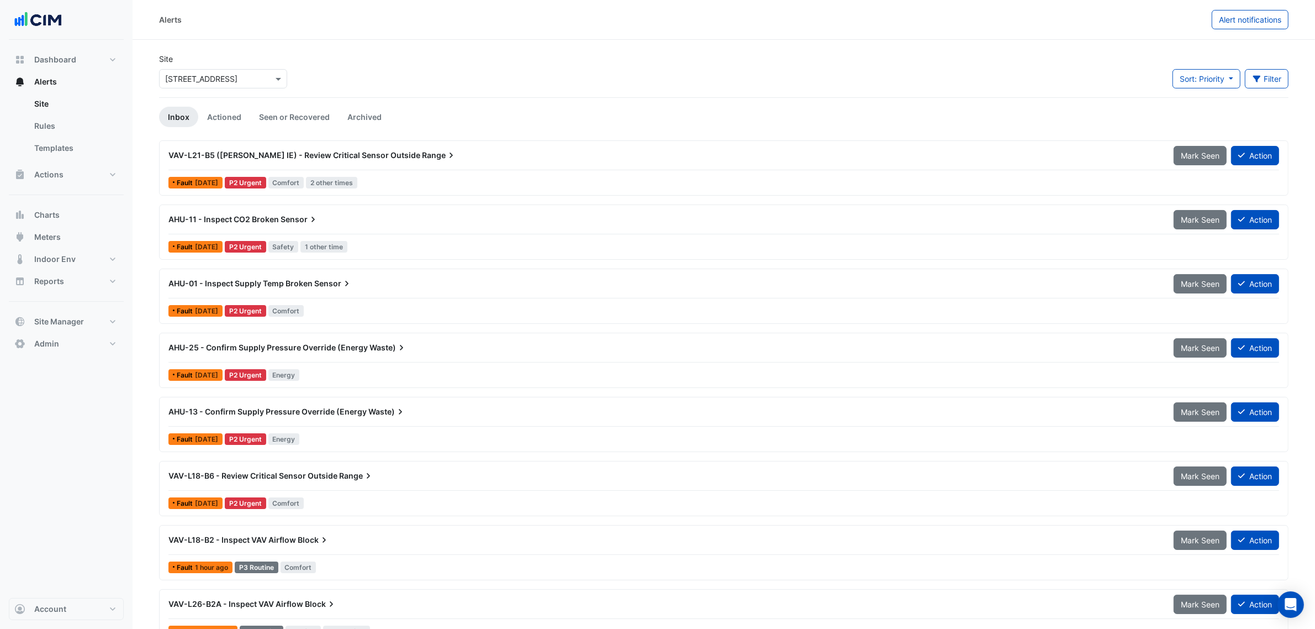
click at [353, 475] on span "Range" at bounding box center [356, 475] width 35 height 11
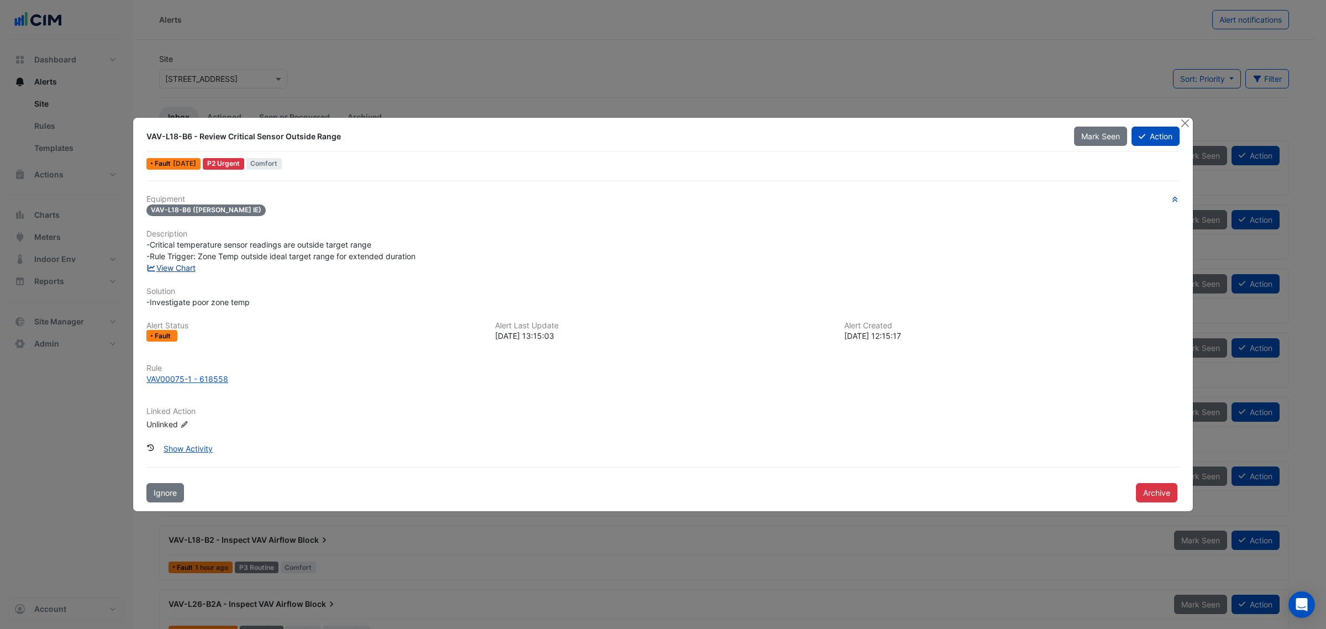
click at [180, 266] on link "View Chart" at bounding box center [170, 267] width 49 height 9
click at [1182, 127] on button "Close" at bounding box center [1185, 124] width 12 height 12
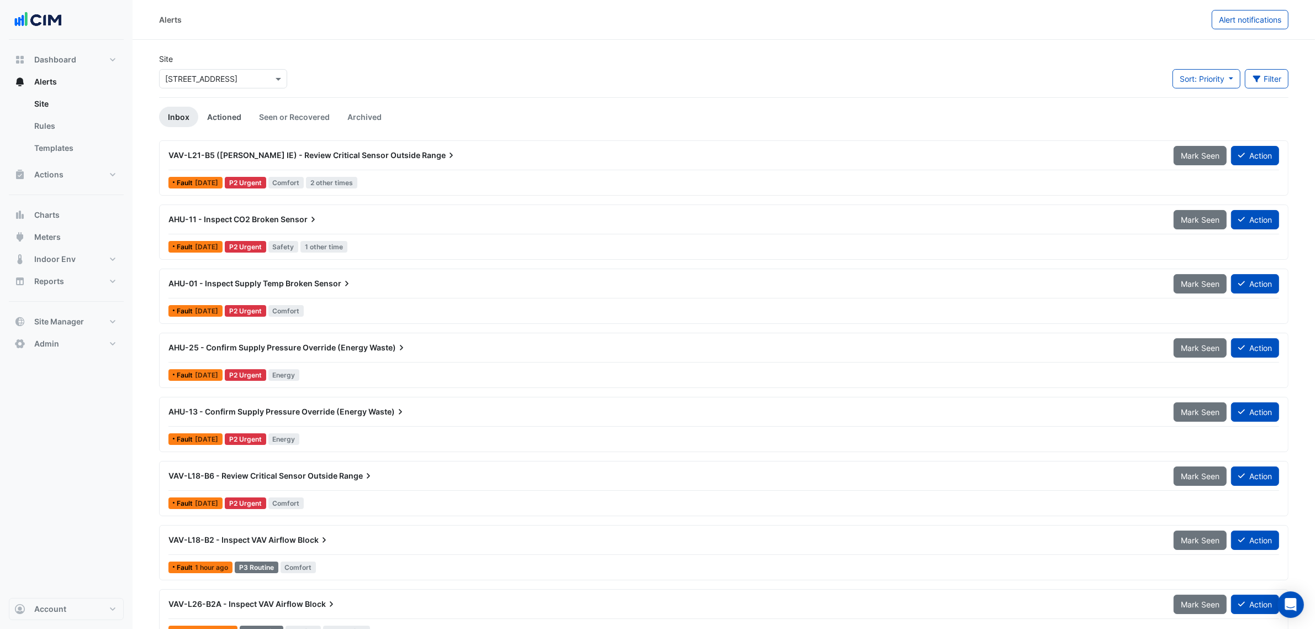
click at [217, 127] on link "Actioned" at bounding box center [224, 117] width 52 height 20
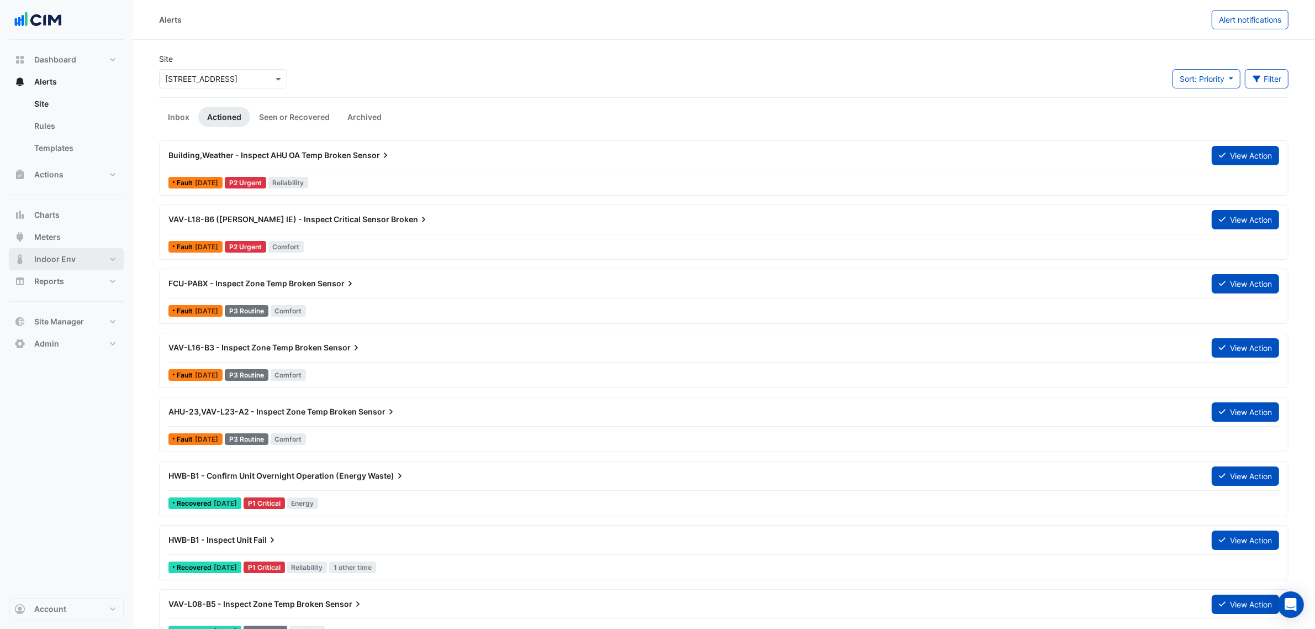
drag, startPoint x: 73, startPoint y: 255, endPoint x: 75, endPoint y: 239, distance: 16.7
click at [73, 255] on span "Indoor Env" at bounding box center [54, 259] width 41 height 11
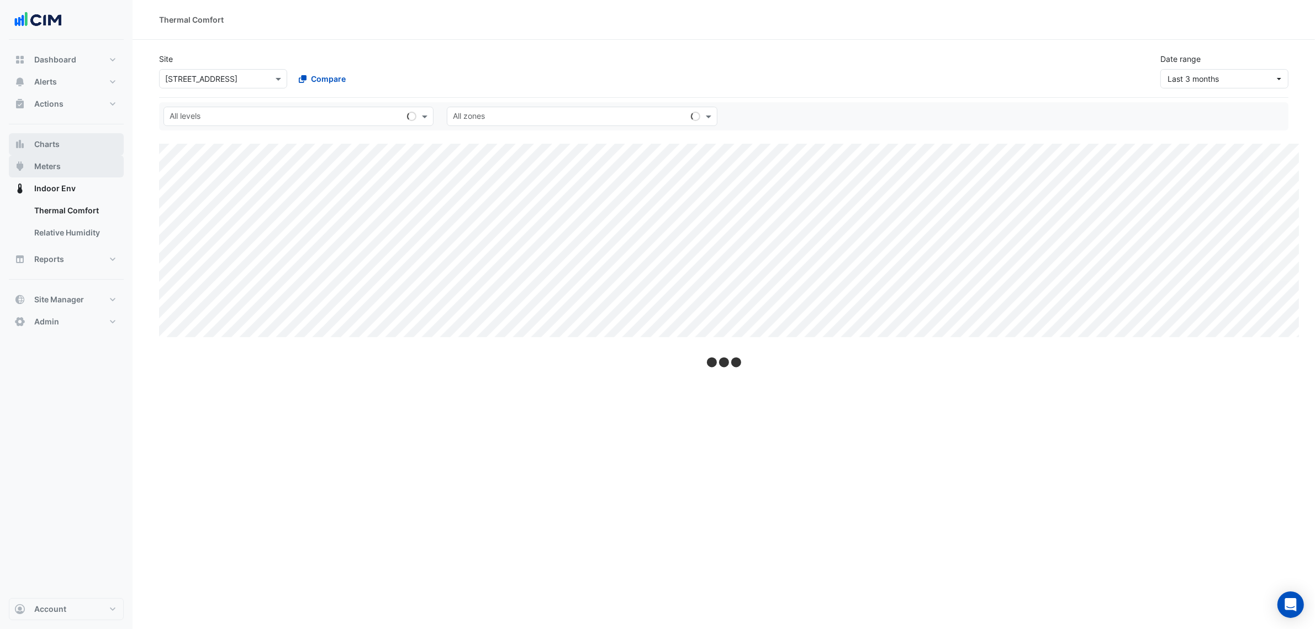
click at [78, 169] on button "Meters" at bounding box center [66, 166] width 115 height 22
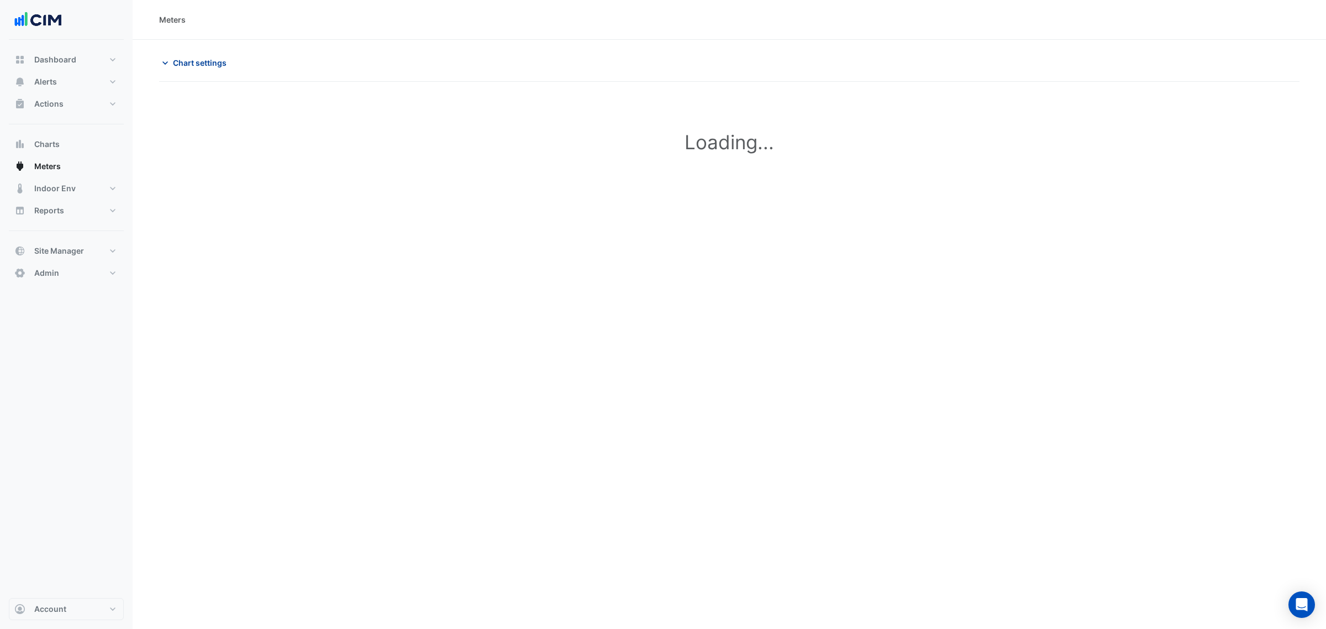
click at [200, 69] on button "Chart settings" at bounding box center [196, 62] width 75 height 19
type input "**********"
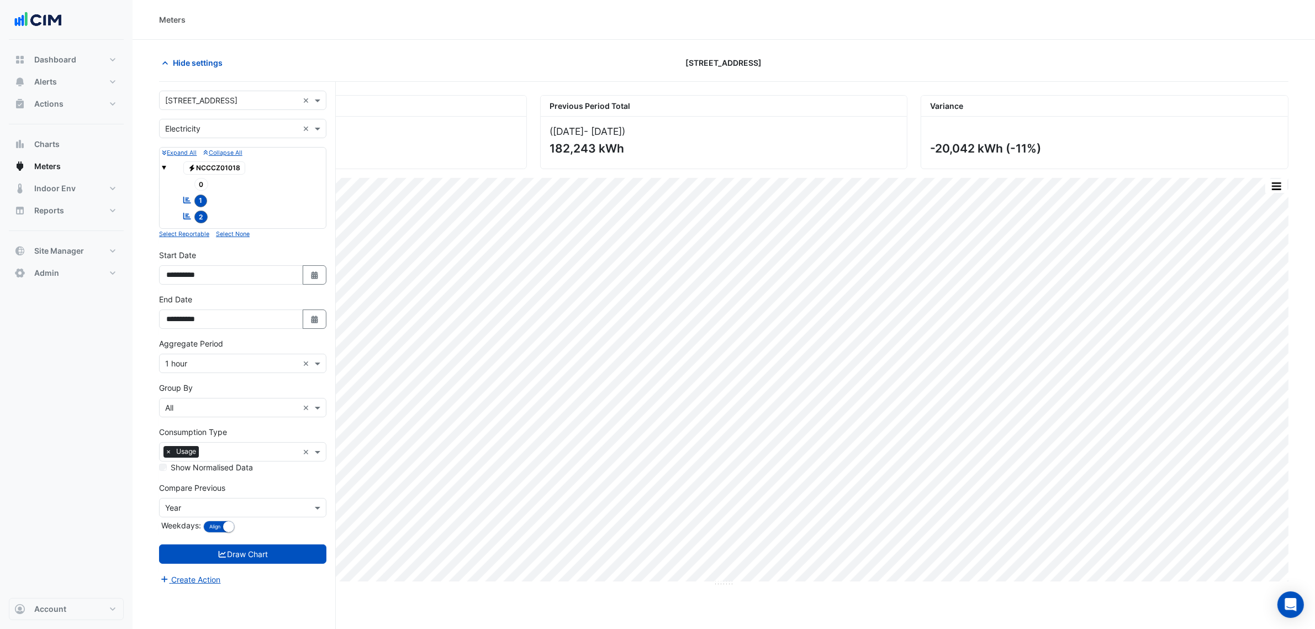
click at [218, 103] on input "text" at bounding box center [231, 101] width 133 height 12
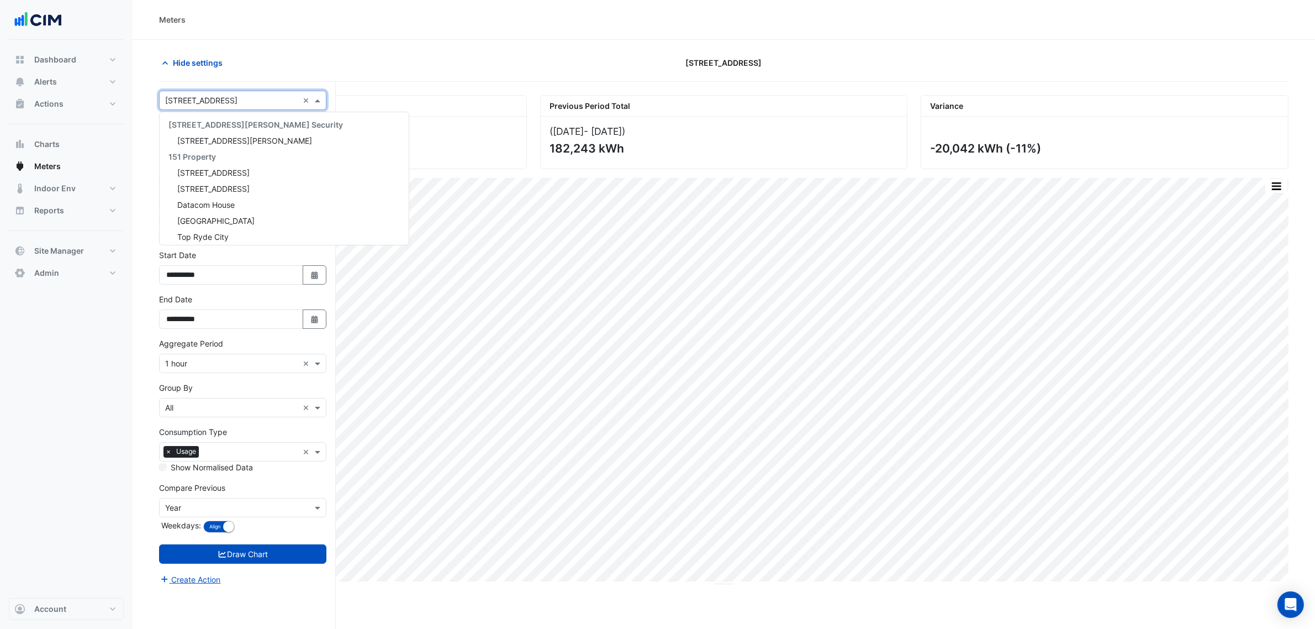
scroll to position [3011, 0]
click at [269, 61] on div "Hide settings" at bounding box center [342, 62] width 381 height 19
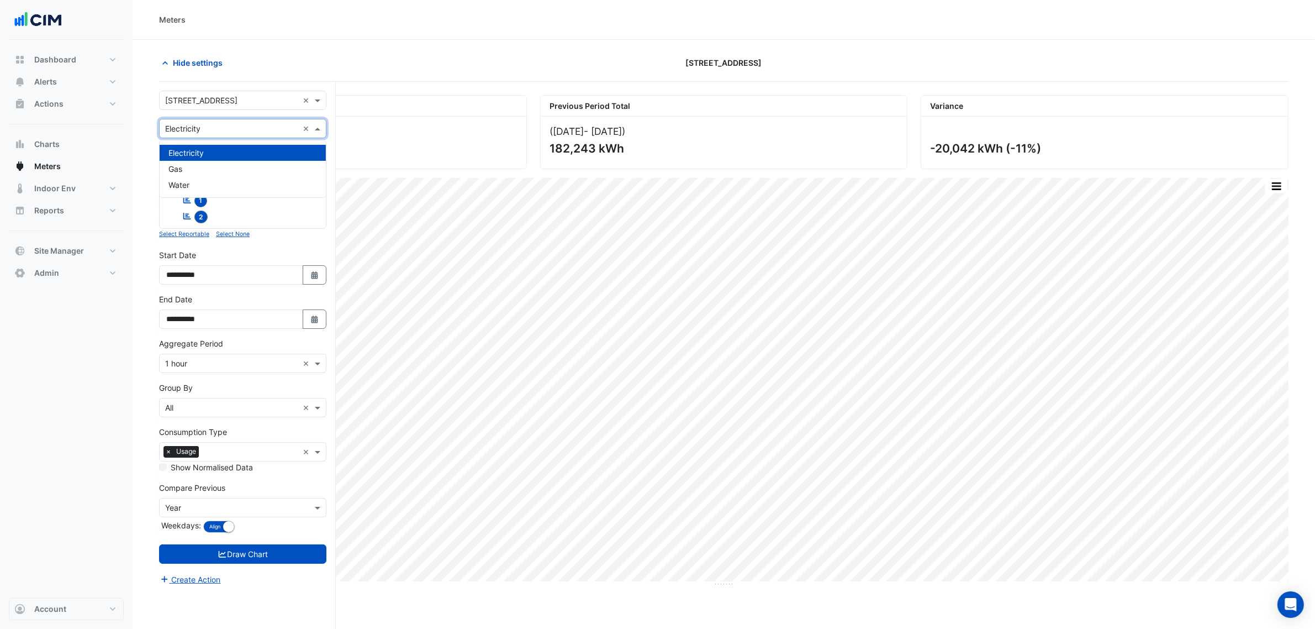
click at [223, 131] on input "text" at bounding box center [231, 129] width 133 height 12
click at [208, 164] on div "Gas" at bounding box center [243, 169] width 166 height 16
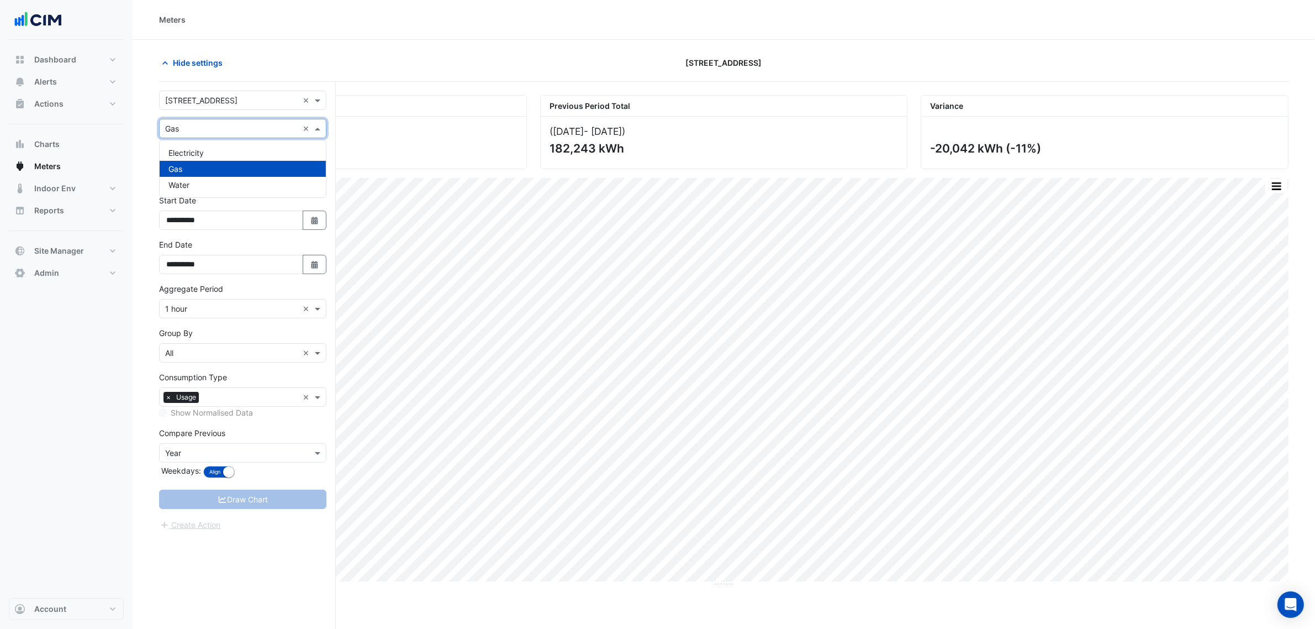
click at [213, 123] on input "text" at bounding box center [231, 129] width 133 height 12
click at [208, 177] on div "Water" at bounding box center [243, 185] width 166 height 16
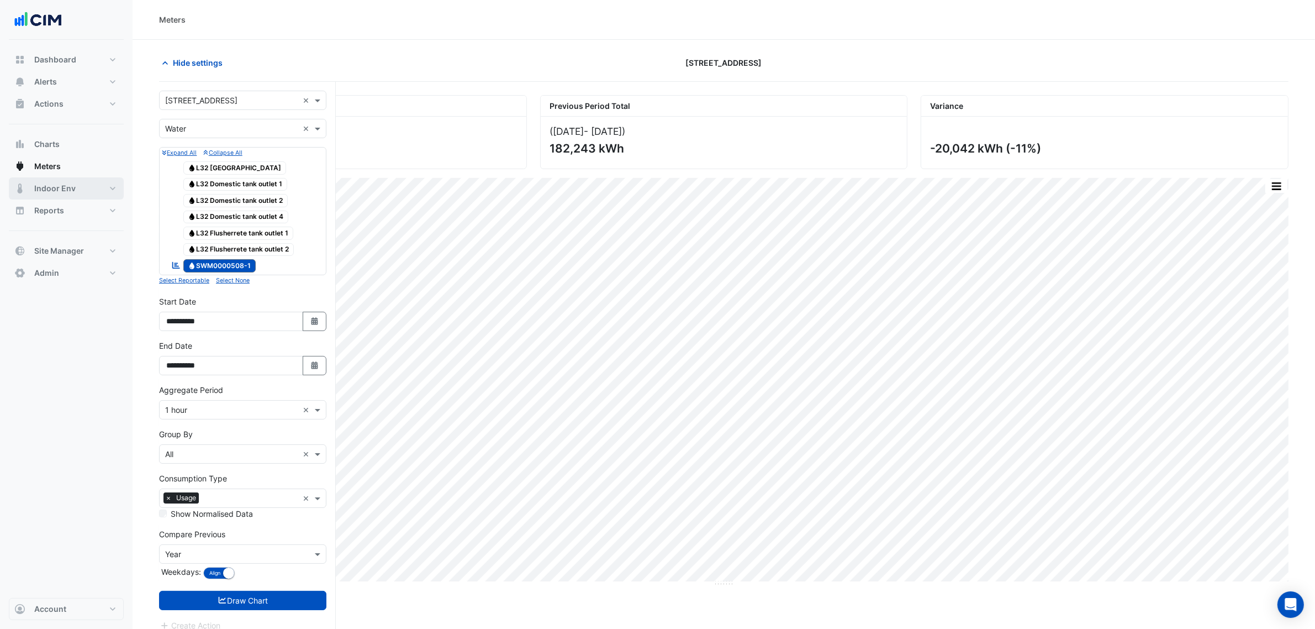
click at [45, 188] on span "Indoor Env" at bounding box center [54, 188] width 41 height 11
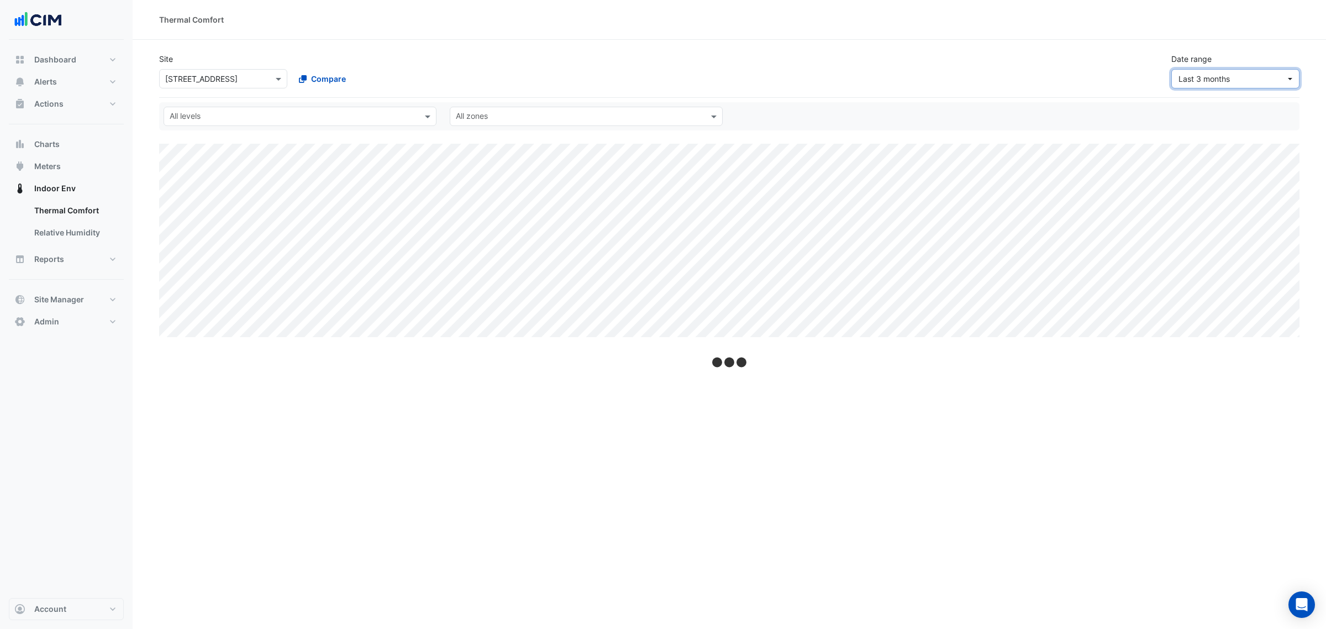
click at [1263, 83] on span "Last 3 months" at bounding box center [1231, 79] width 107 height 12
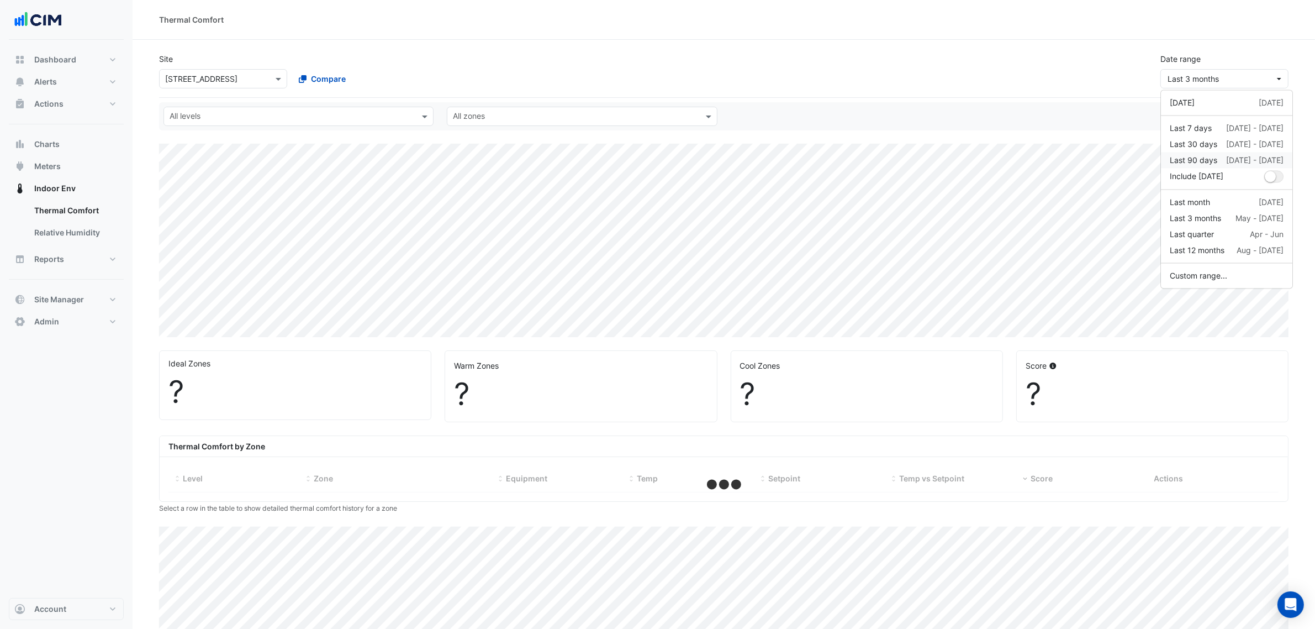
click at [1218, 155] on div "Last 90 days [DATE] - [DATE]" at bounding box center [1227, 161] width 114 height 12
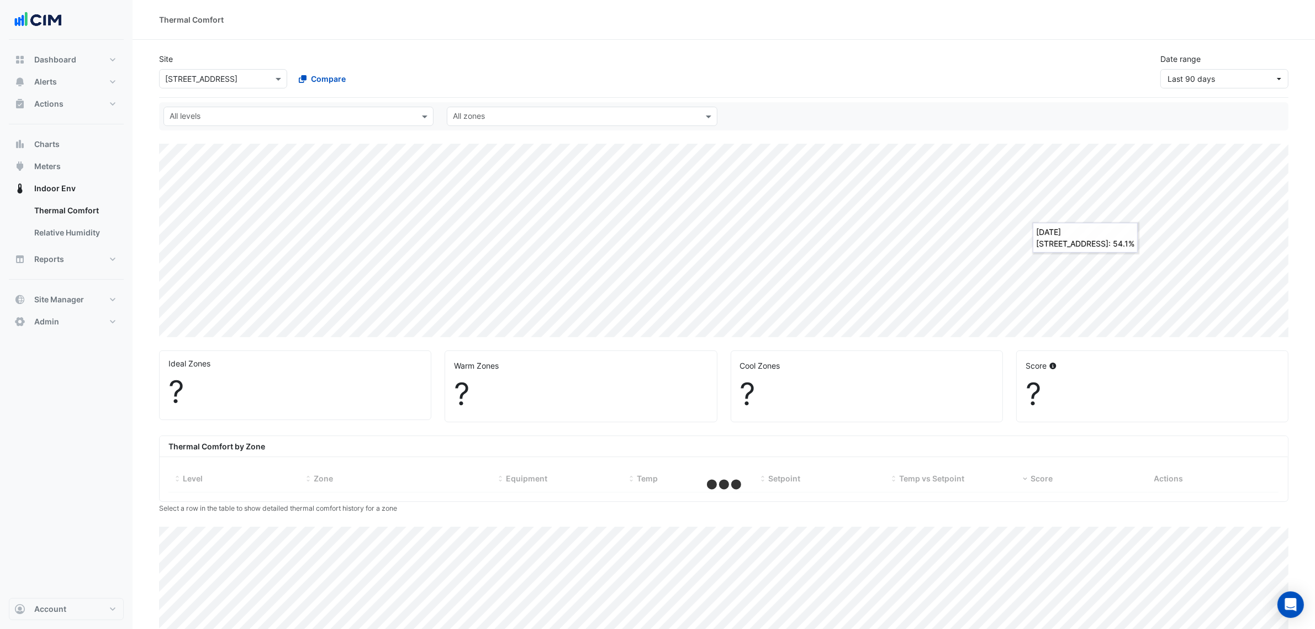
select select "***"
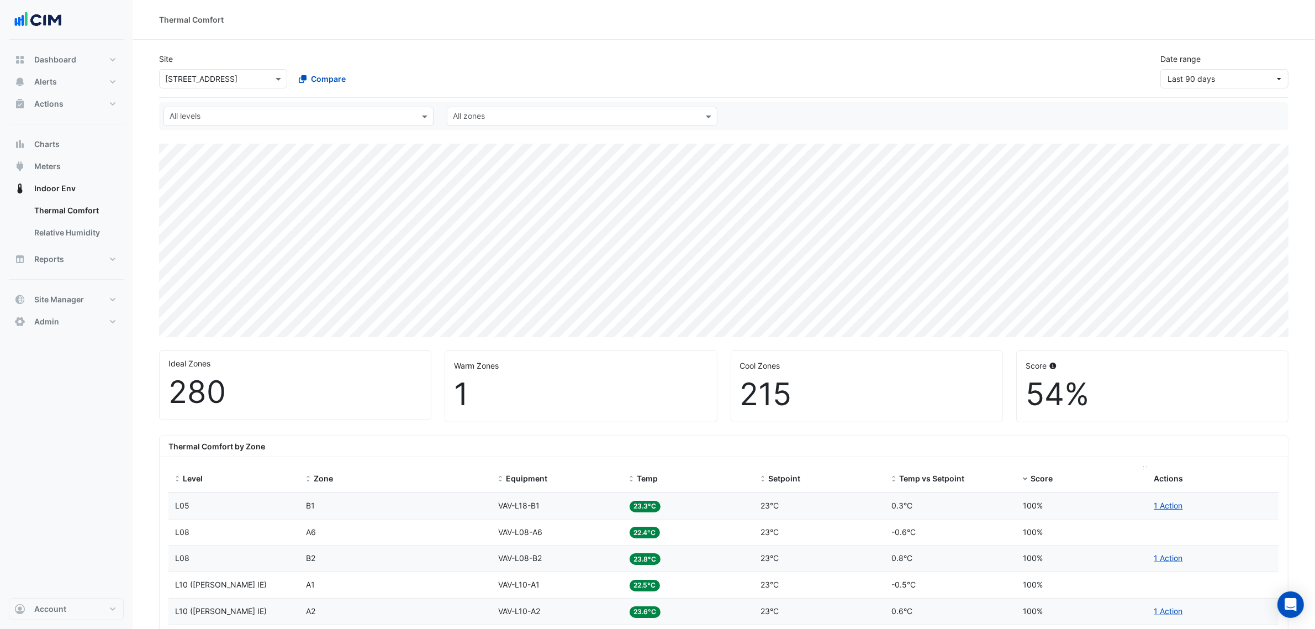
scroll to position [207, 0]
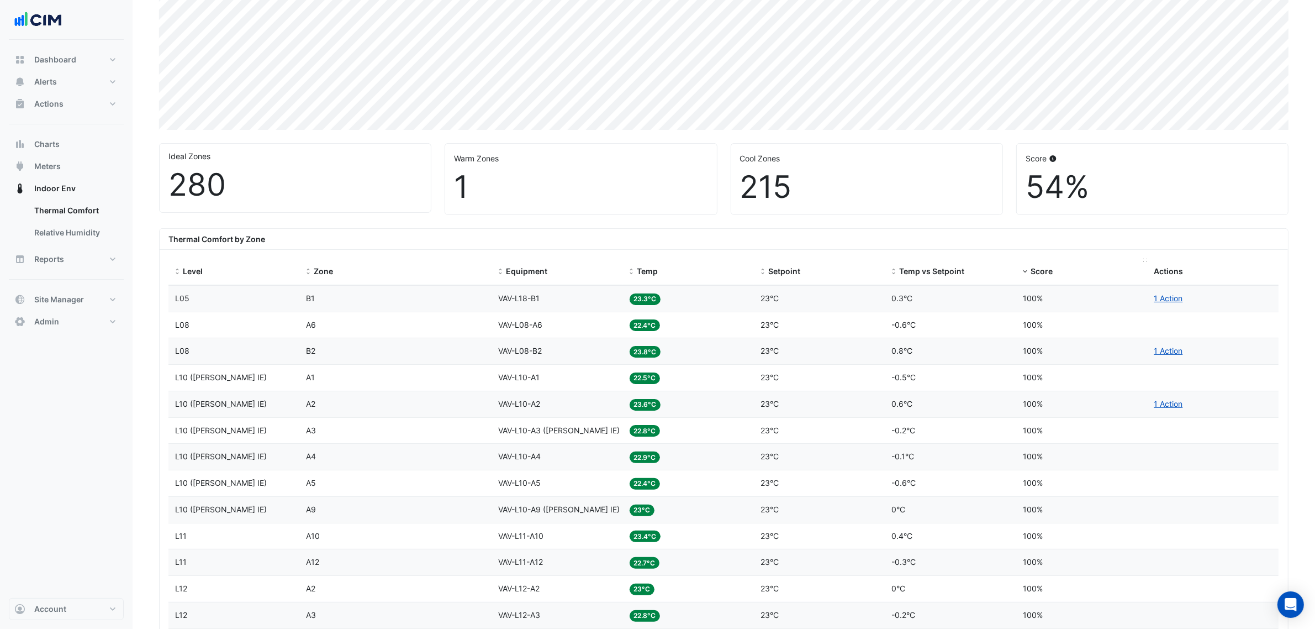
click at [1046, 271] on span "Score" at bounding box center [1042, 270] width 22 height 9
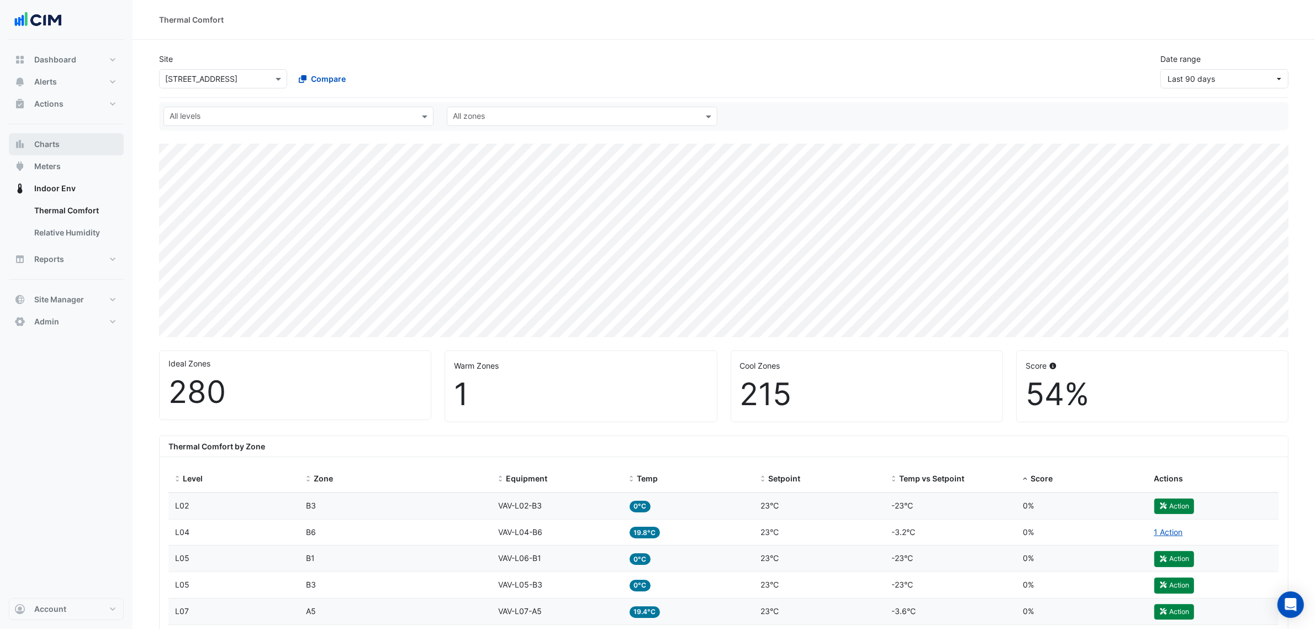
click at [67, 150] on button "Charts" at bounding box center [66, 144] width 115 height 22
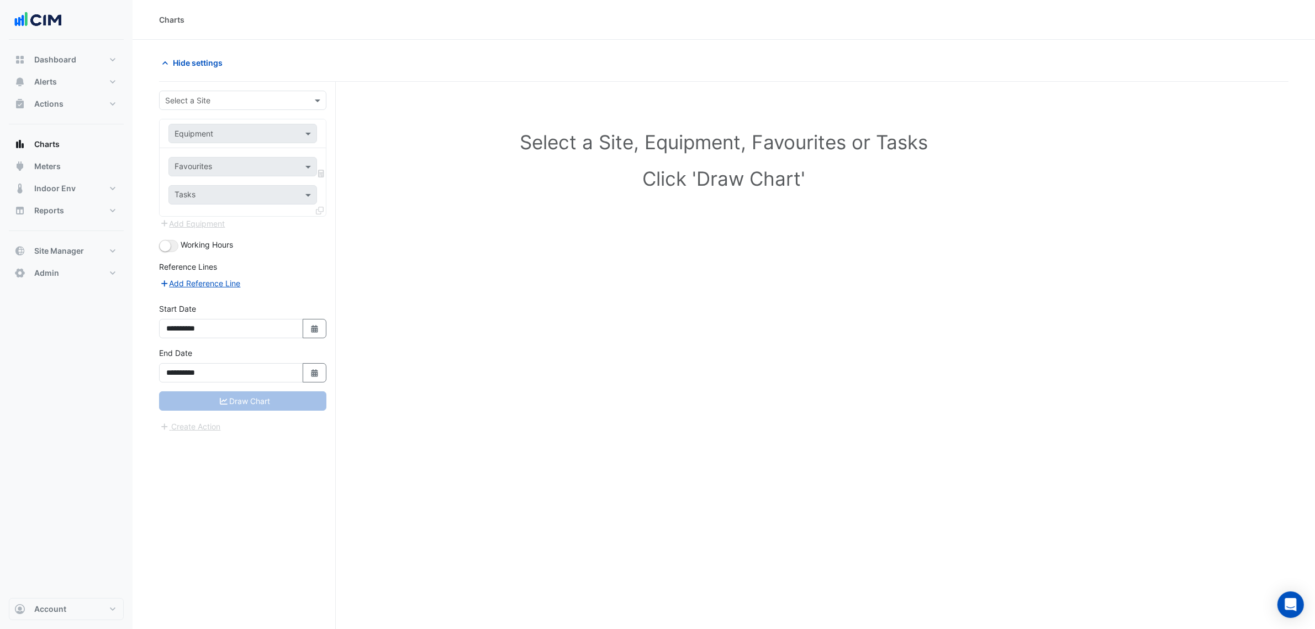
click at [195, 100] on input "text" at bounding box center [231, 101] width 133 height 12
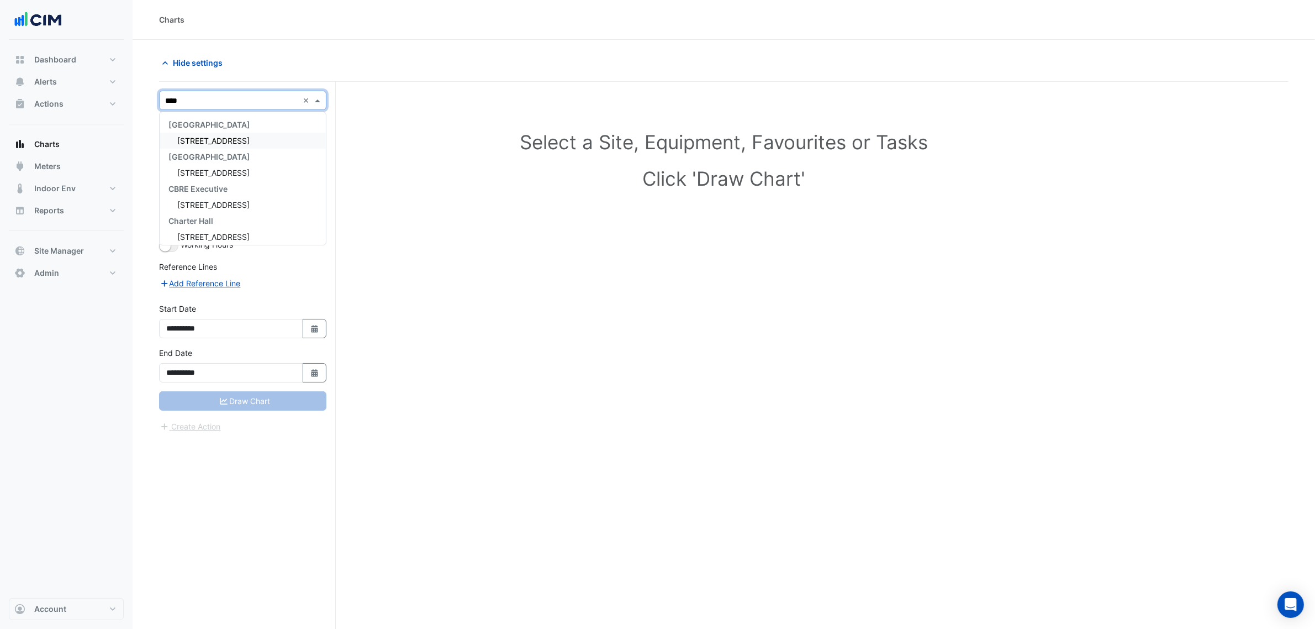
type input "*****"
click at [220, 134] on input "text" at bounding box center [232, 134] width 114 height 12
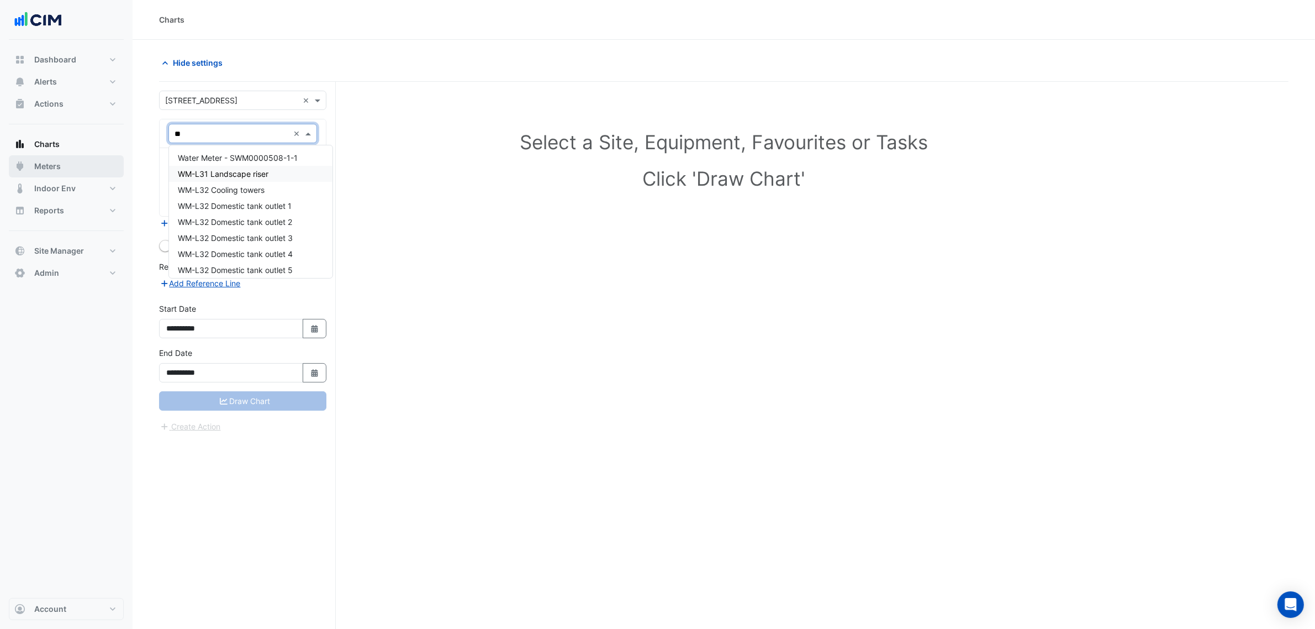
type input "**"
click at [98, 165] on button "Meters" at bounding box center [66, 166] width 115 height 22
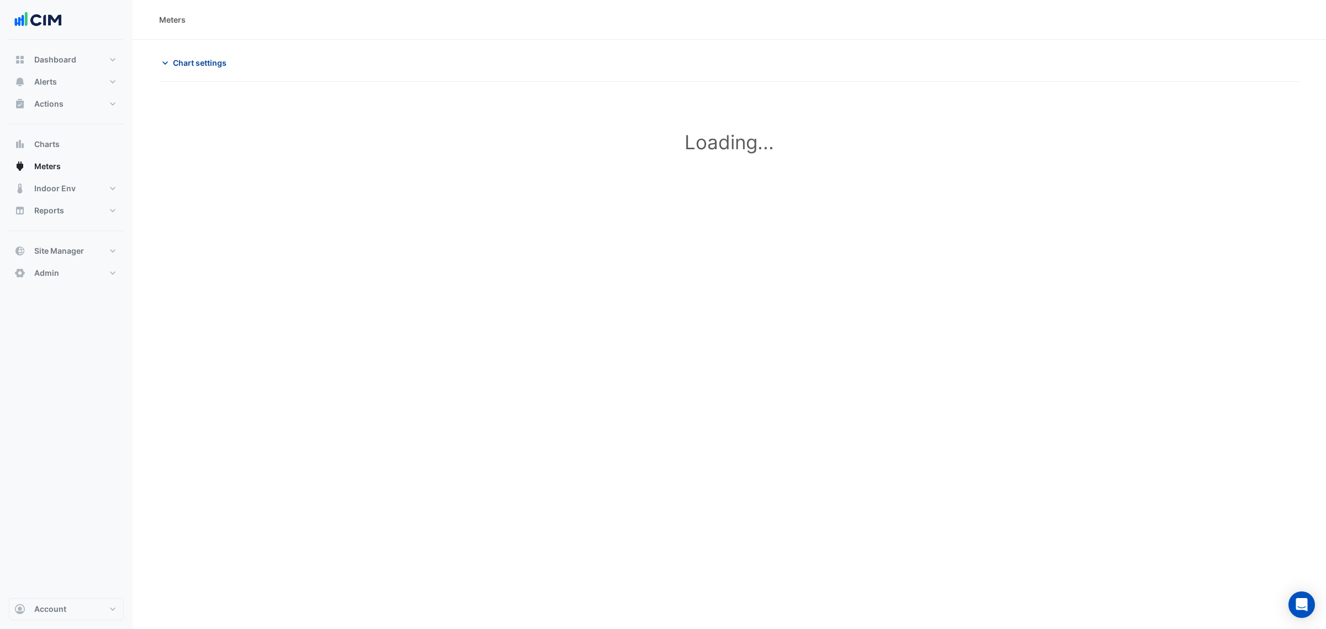
click at [220, 59] on span "Chart settings" at bounding box center [200, 63] width 54 height 12
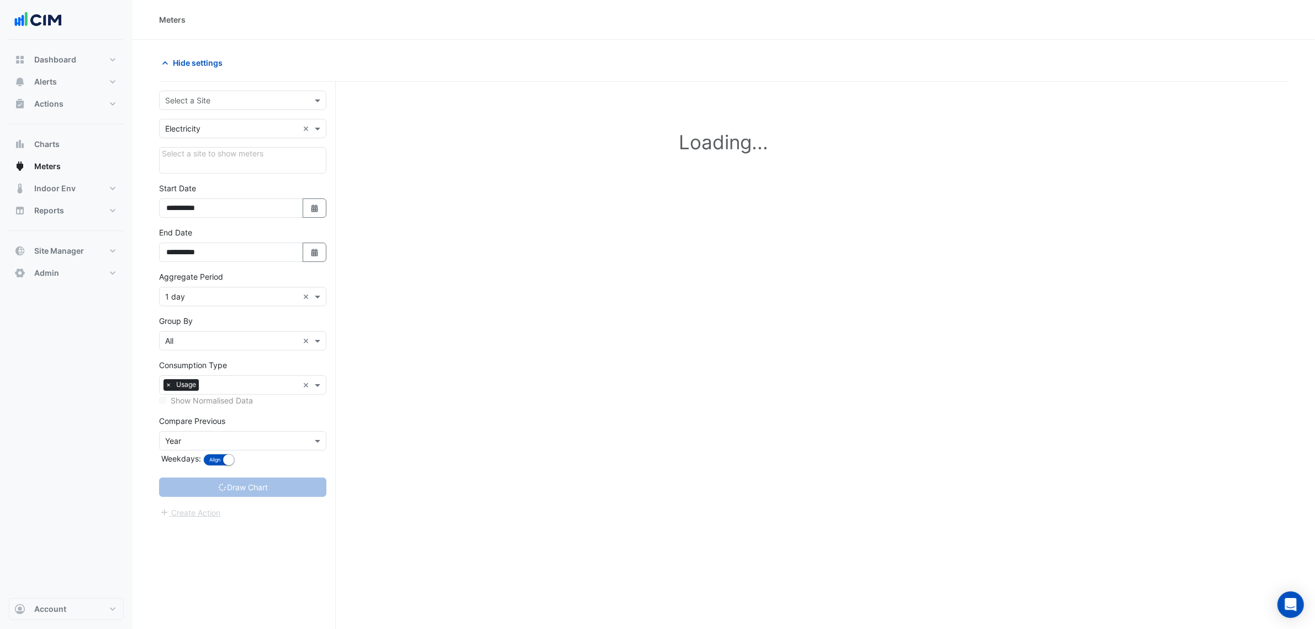
click at [217, 103] on input "text" at bounding box center [231, 101] width 133 height 12
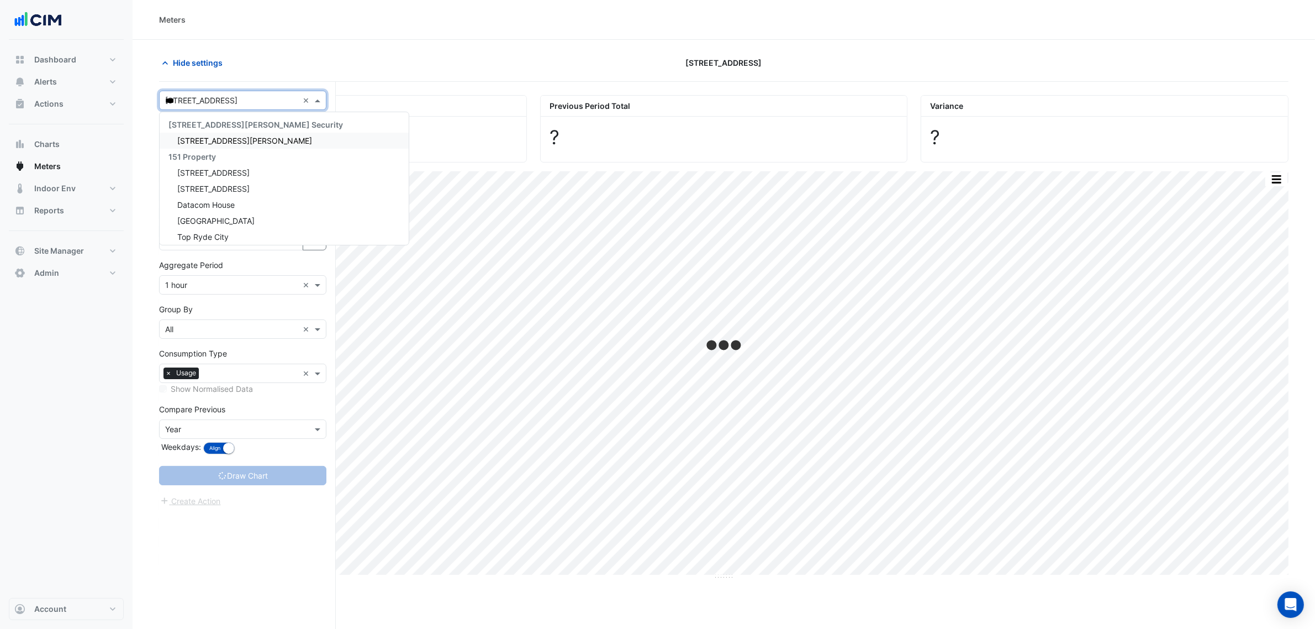
type input "****"
type input "**********"
type input "*****"
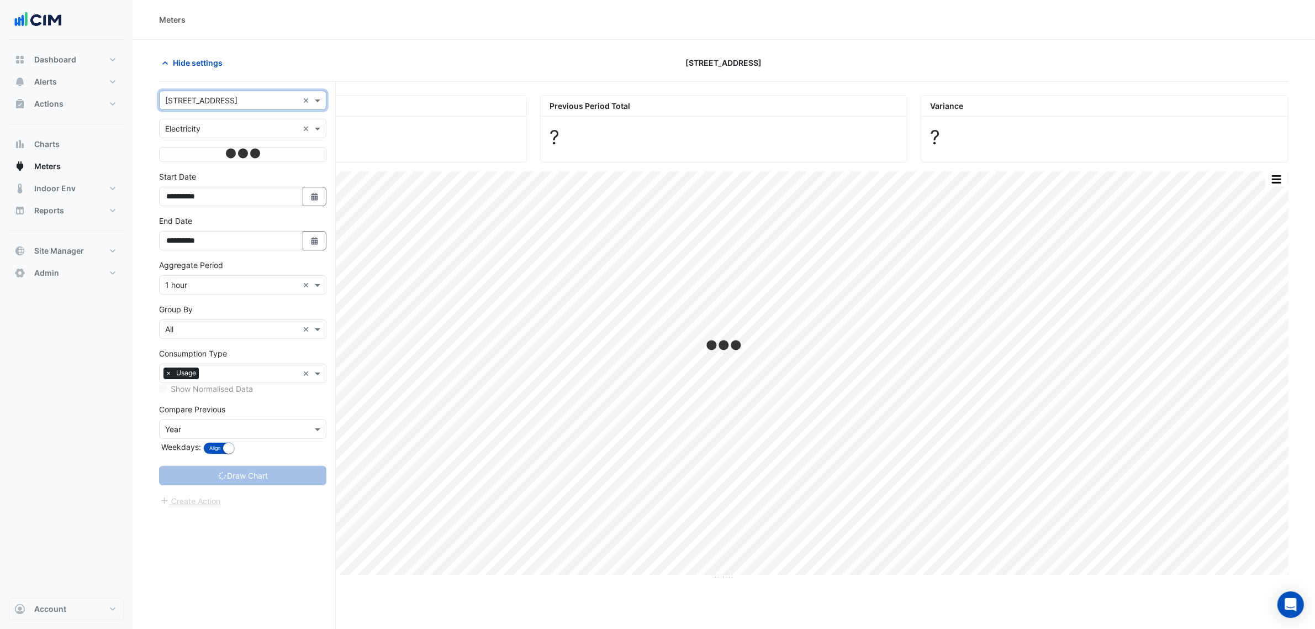
click at [233, 129] on input "text" at bounding box center [231, 129] width 133 height 12
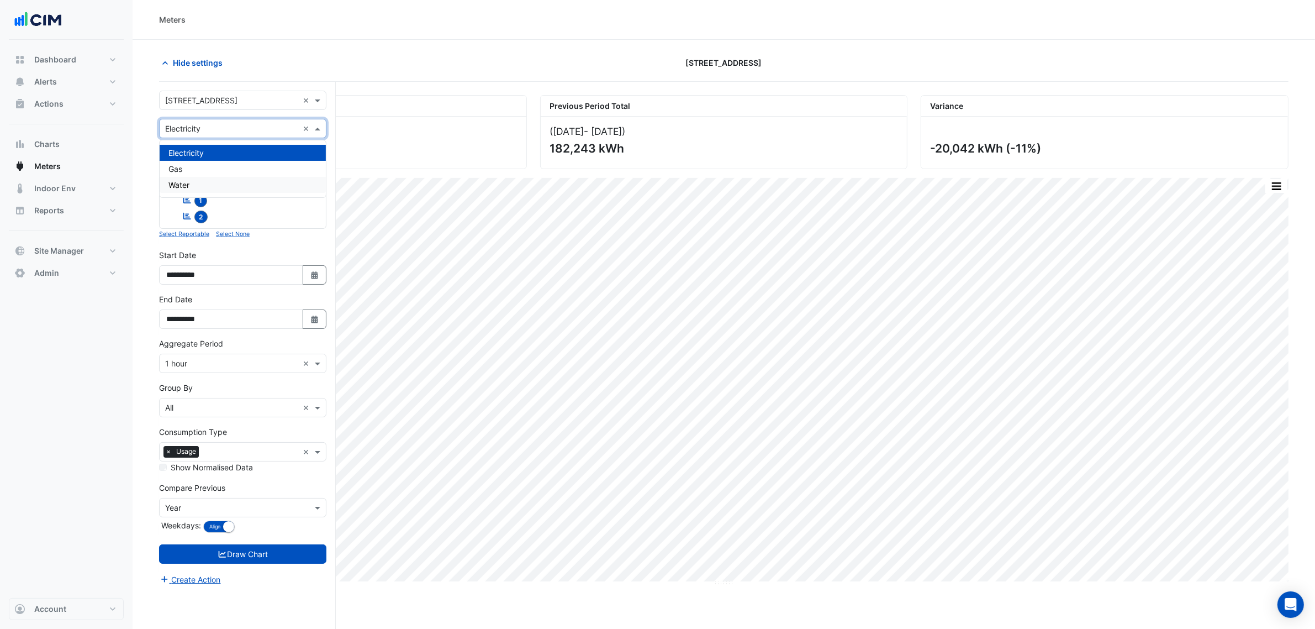
click at [207, 182] on div "Water" at bounding box center [243, 185] width 166 height 16
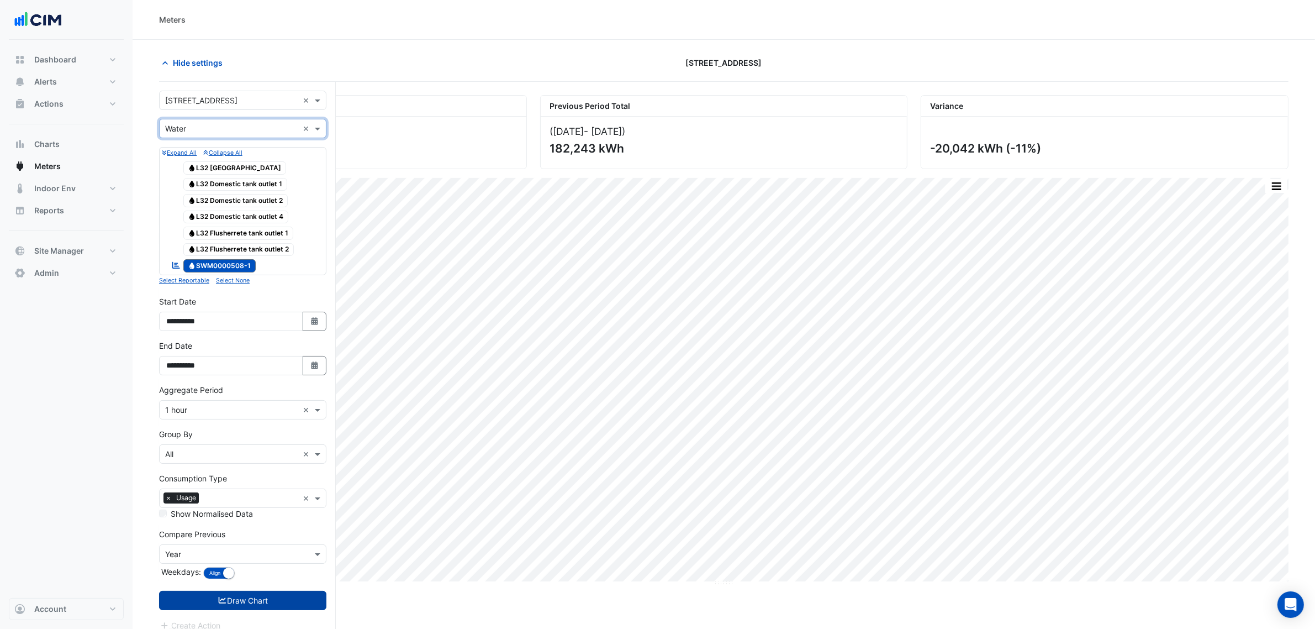
click at [302, 609] on button "Draw Chart" at bounding box center [242, 599] width 167 height 19
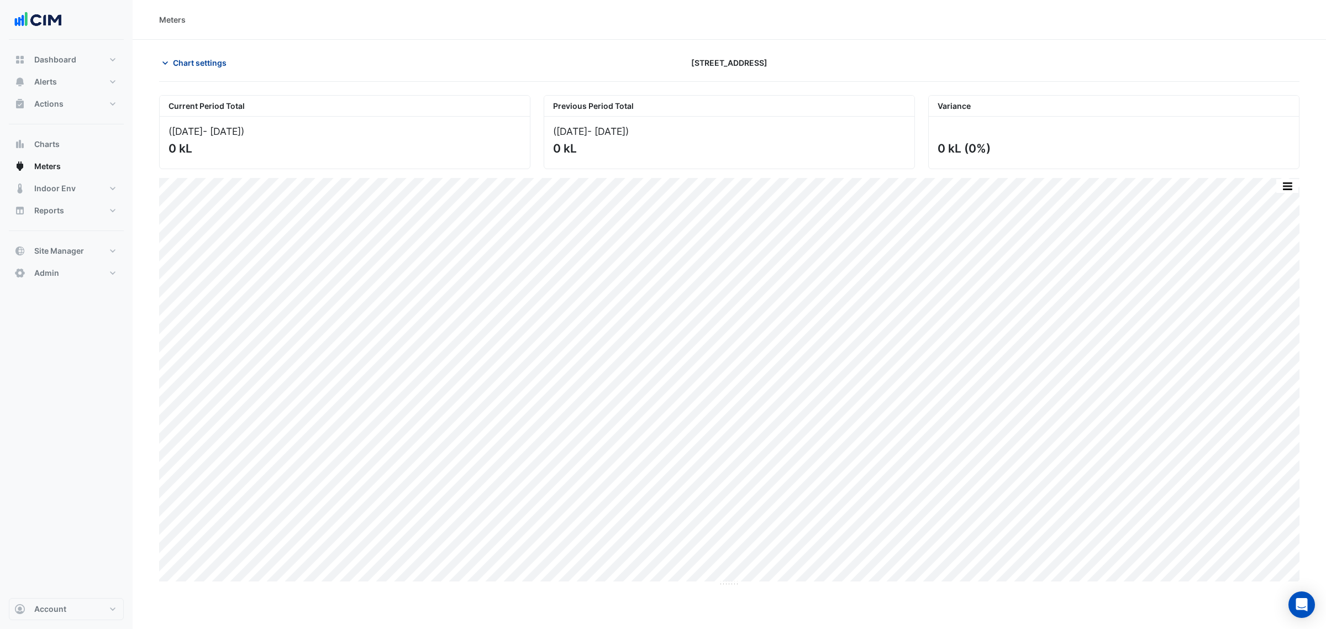
click at [198, 58] on span "Chart settings" at bounding box center [200, 63] width 54 height 12
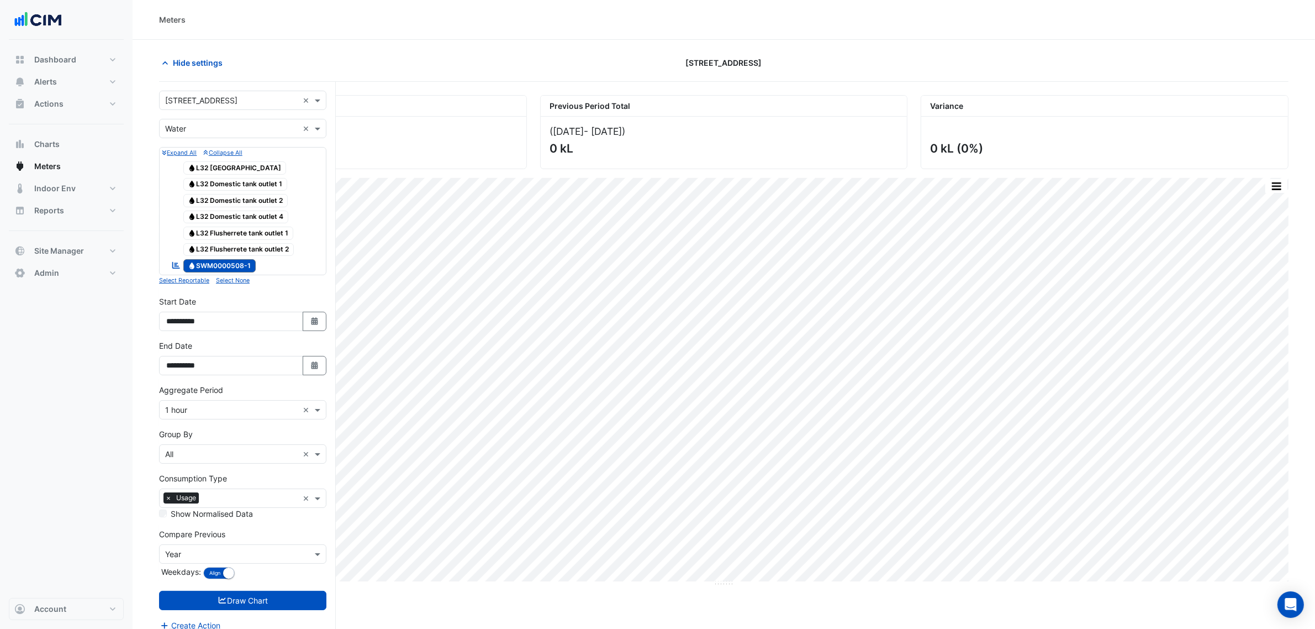
click at [214, 127] on input "text" at bounding box center [231, 129] width 133 height 12
click at [214, 168] on div "Gas" at bounding box center [243, 169] width 166 height 16
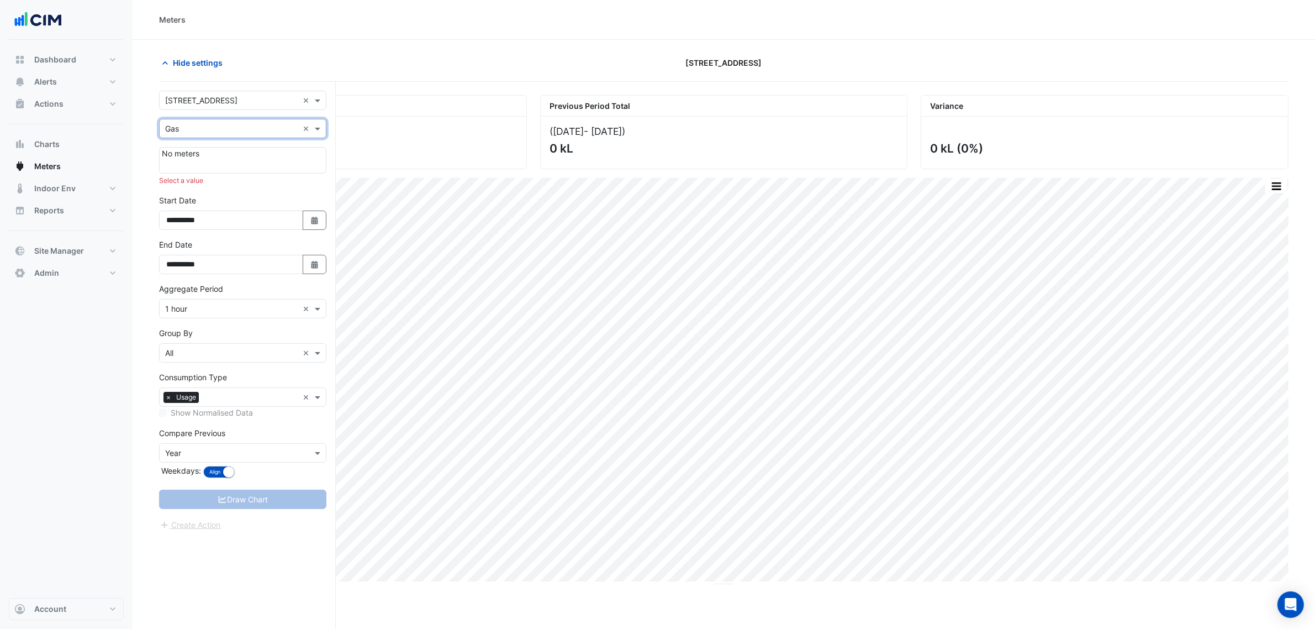
click at [213, 136] on div "Utility Type × Gas ×" at bounding box center [242, 128] width 167 height 19
click at [213, 149] on div "Electricity" at bounding box center [243, 153] width 166 height 16
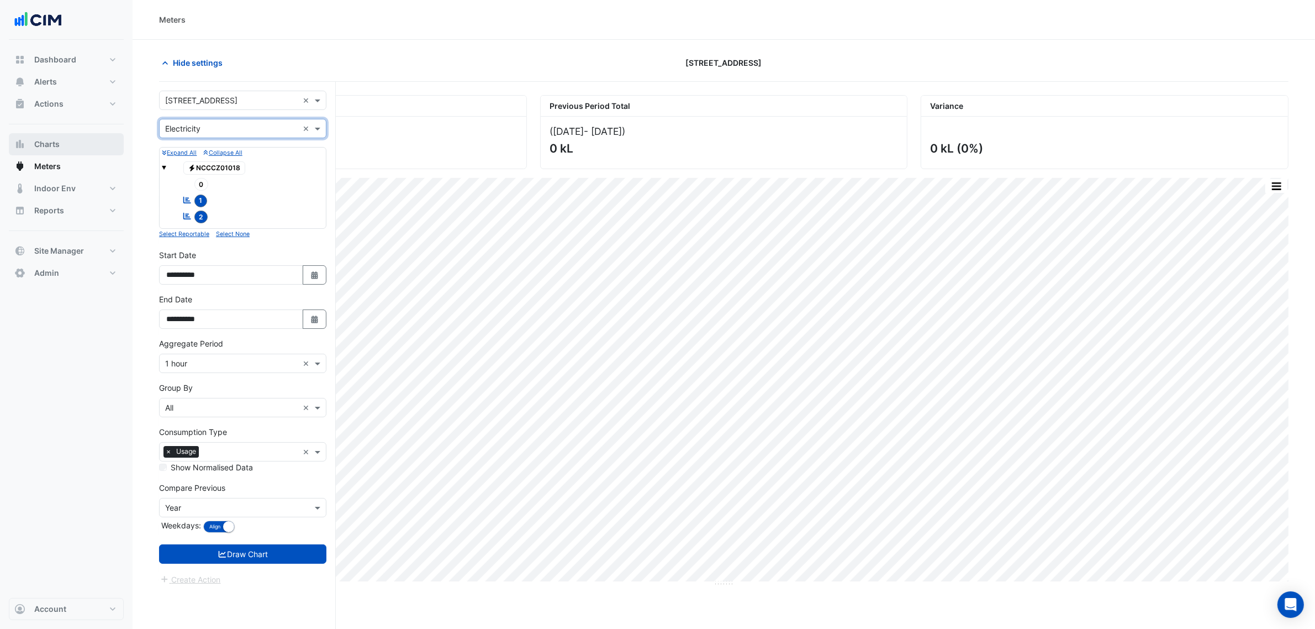
click at [68, 148] on button "Charts" at bounding box center [66, 144] width 115 height 22
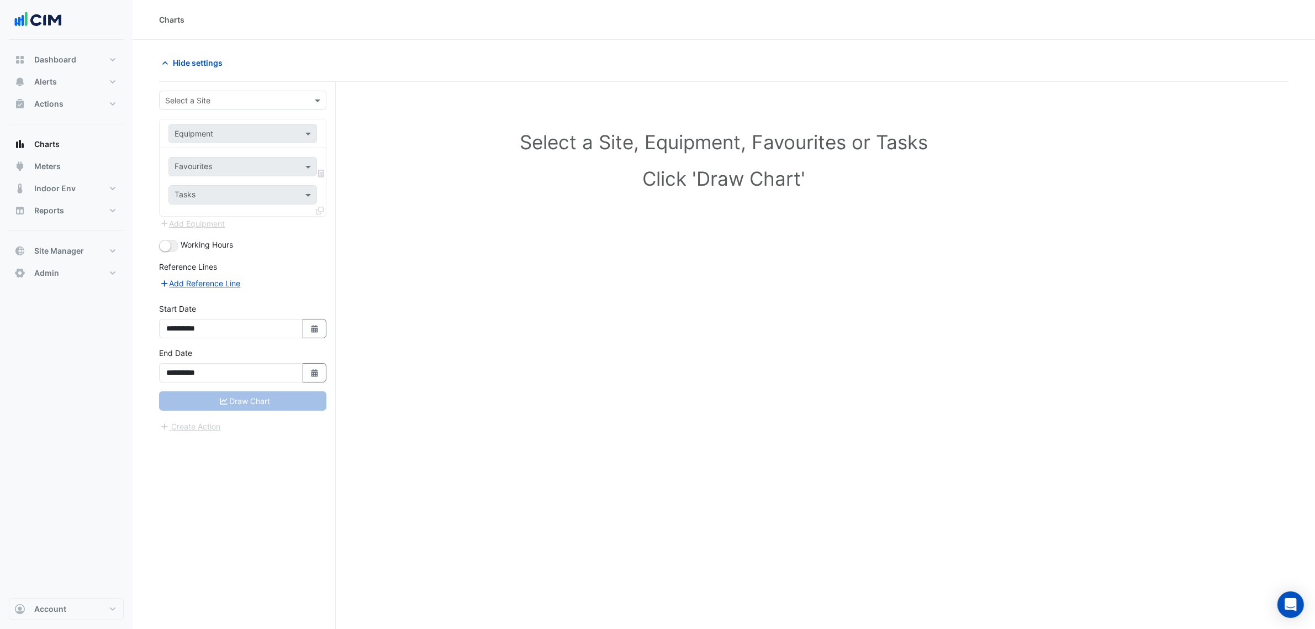
click at [180, 108] on div "Select a Site" at bounding box center [242, 100] width 167 height 19
type input "*"
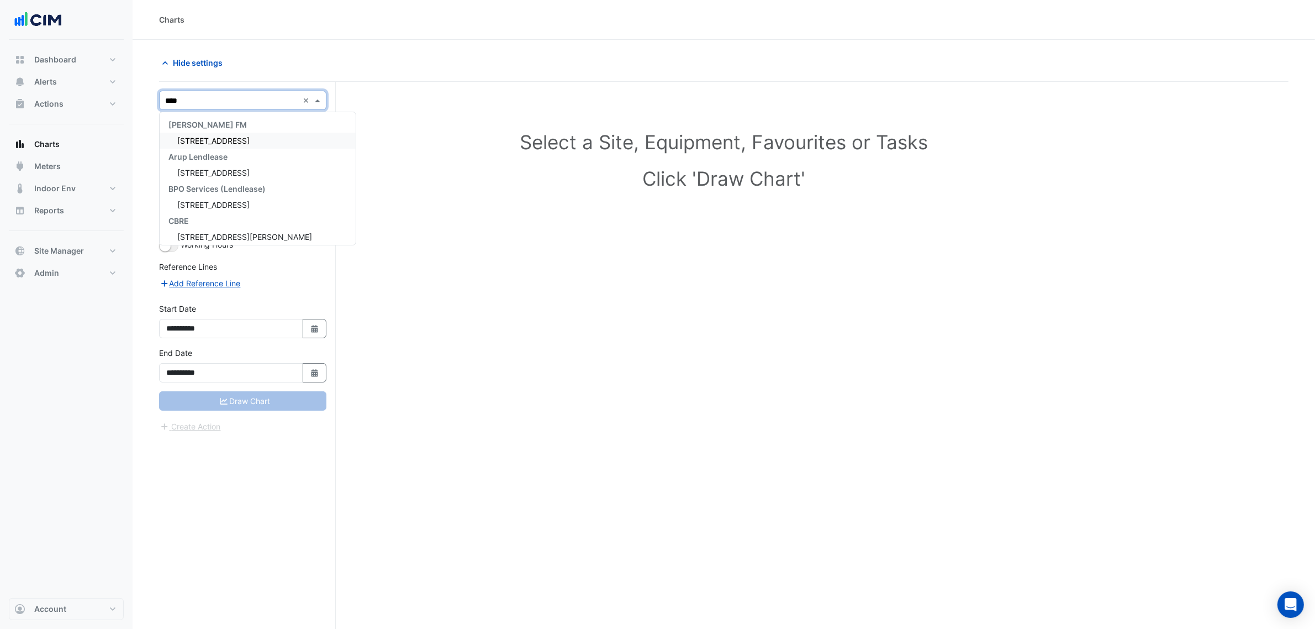
type input "*****"
click at [256, 134] on input "text" at bounding box center [232, 134] width 114 height 12
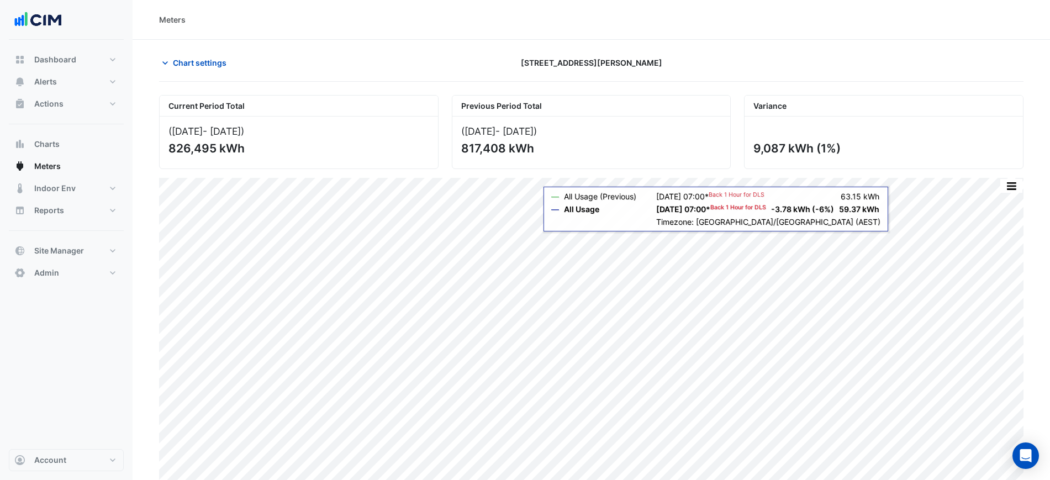
scroll to position [26, 0]
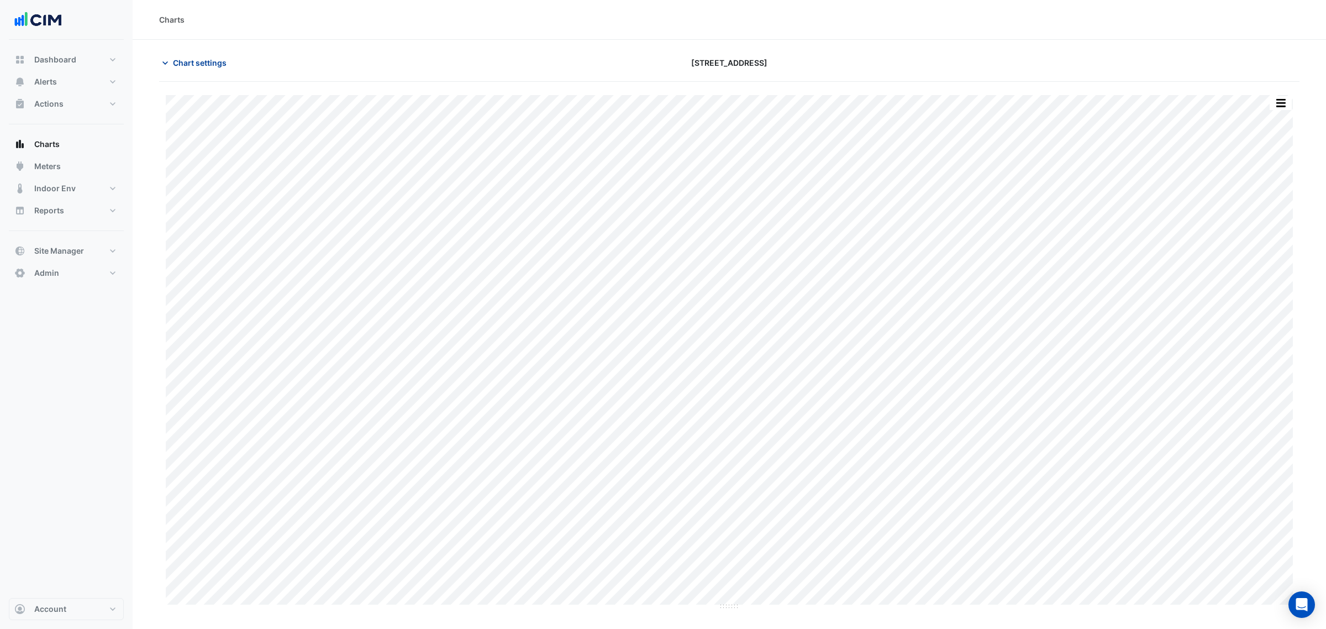
click at [207, 61] on span "Chart settings" at bounding box center [200, 63] width 54 height 12
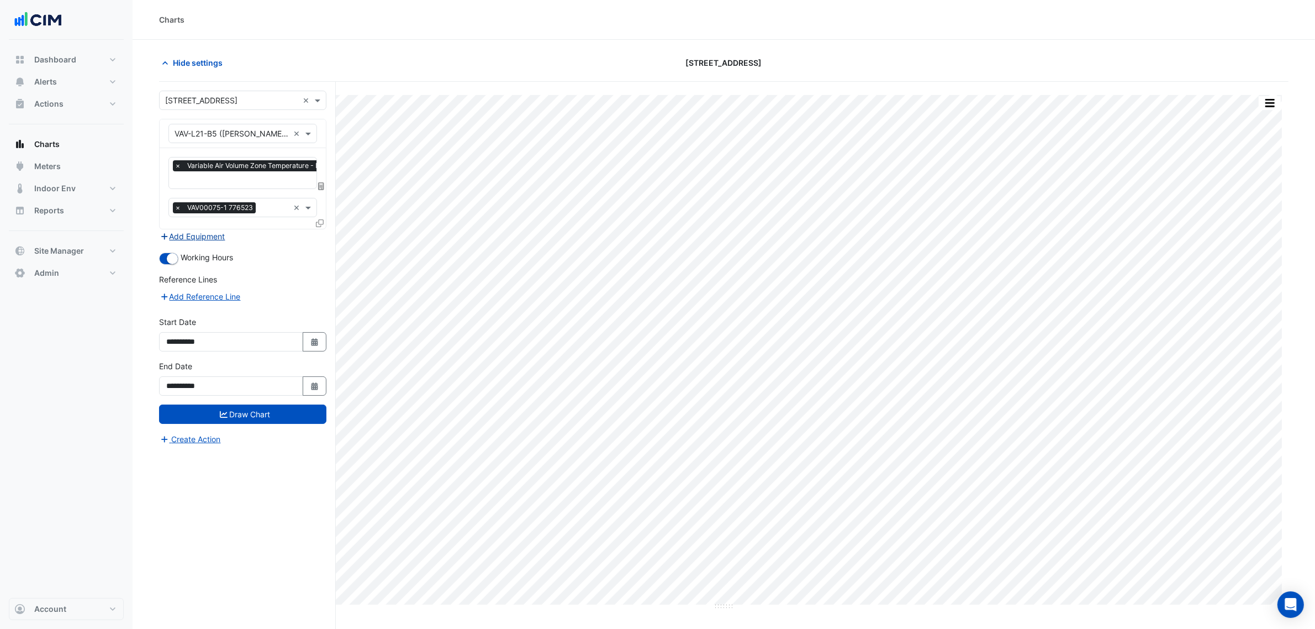
click at [217, 233] on button "Add Equipment" at bounding box center [192, 236] width 67 height 13
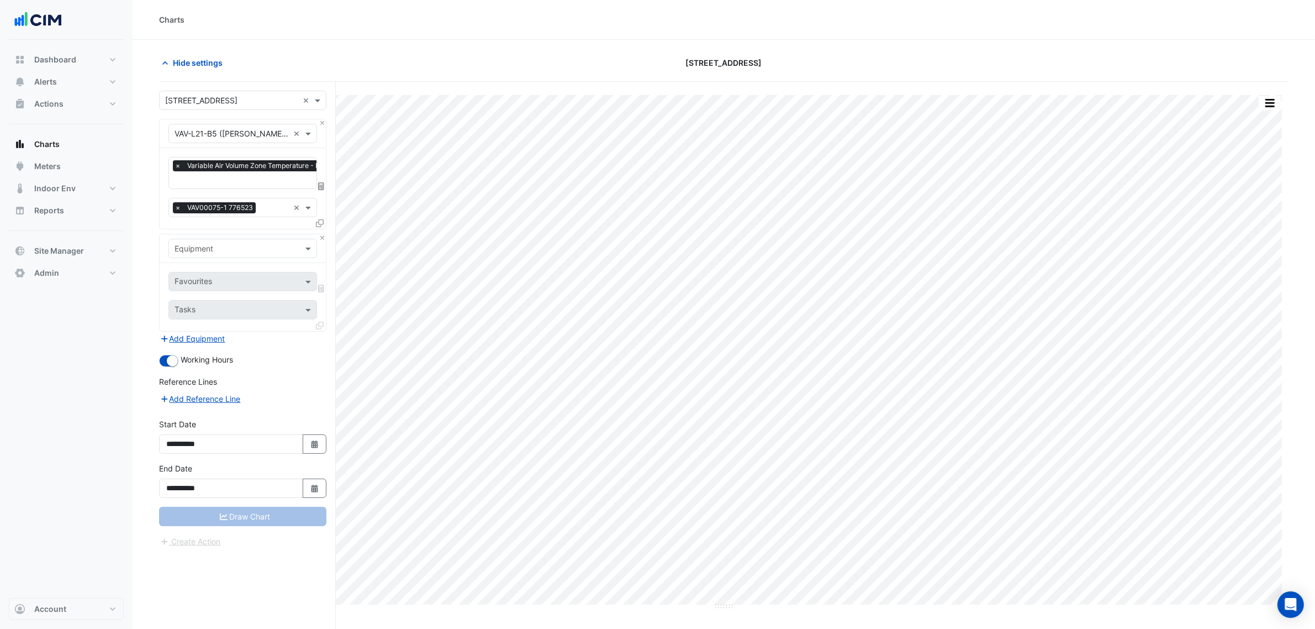
click at [220, 247] on input "text" at bounding box center [232, 249] width 114 height 12
type input "***"
click at [253, 296] on div "Common-PCHWP Common-SCHWP HWP-1 HWP-2 PCHWP-1 PCHWP-1-VSD PCHWP-2 PCHWP-2-VSD P…" at bounding box center [242, 392] width 147 height 256
click at [251, 302] on div "HWP-1" at bounding box center [242, 304] width 147 height 16
click at [247, 278] on input "text" at bounding box center [231, 283] width 112 height 12
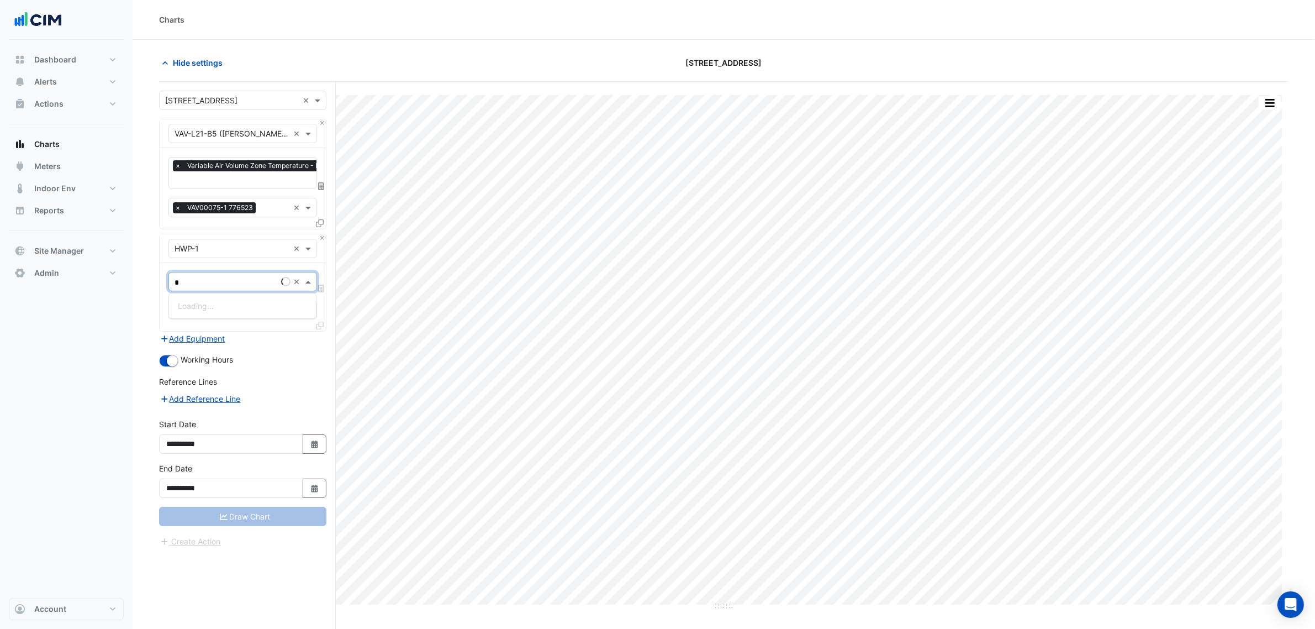
type input "**"
click at [236, 297] on div "Primary Hot Water Pump Status - Plantroom, Plantroom" at bounding box center [277, 305] width 217 height 25
click at [236, 295] on div "Primary Hot Water Pump Status - Plantroom, Plantroom" at bounding box center [277, 305] width 217 height 25
click at [239, 302] on span "Primary Hot Water Pump Status - Plantroom, Plantroom" at bounding box center [277, 305] width 199 height 9
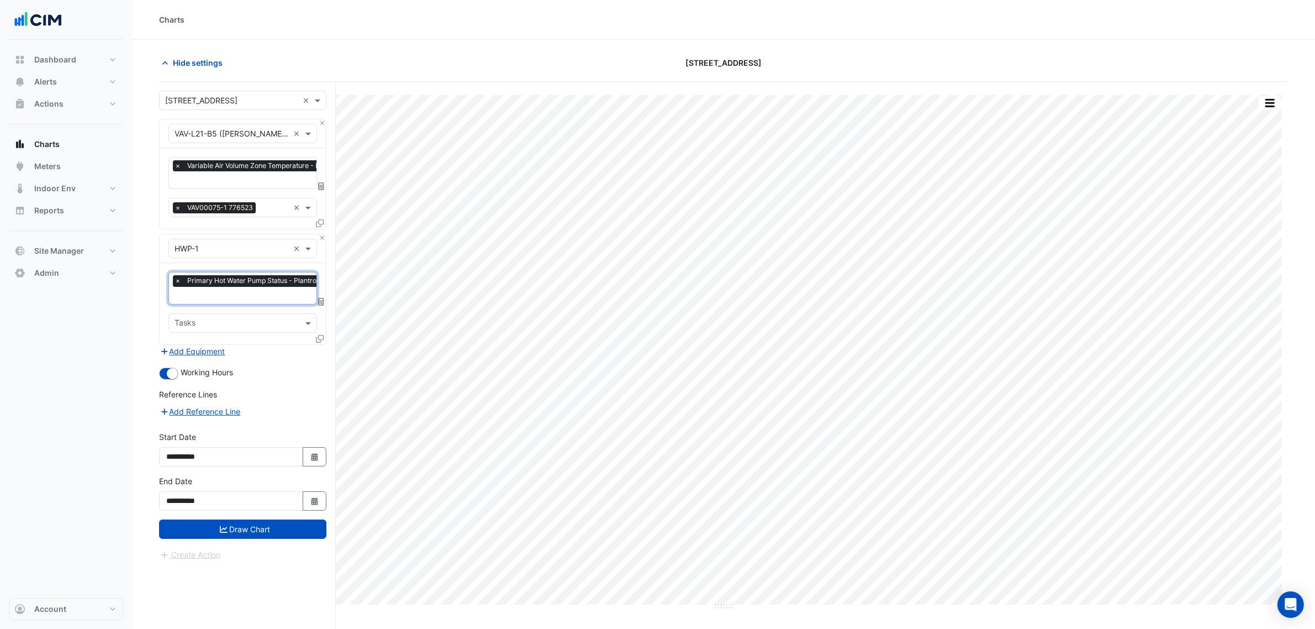
click at [272, 296] on input "text" at bounding box center [271, 297] width 193 height 12
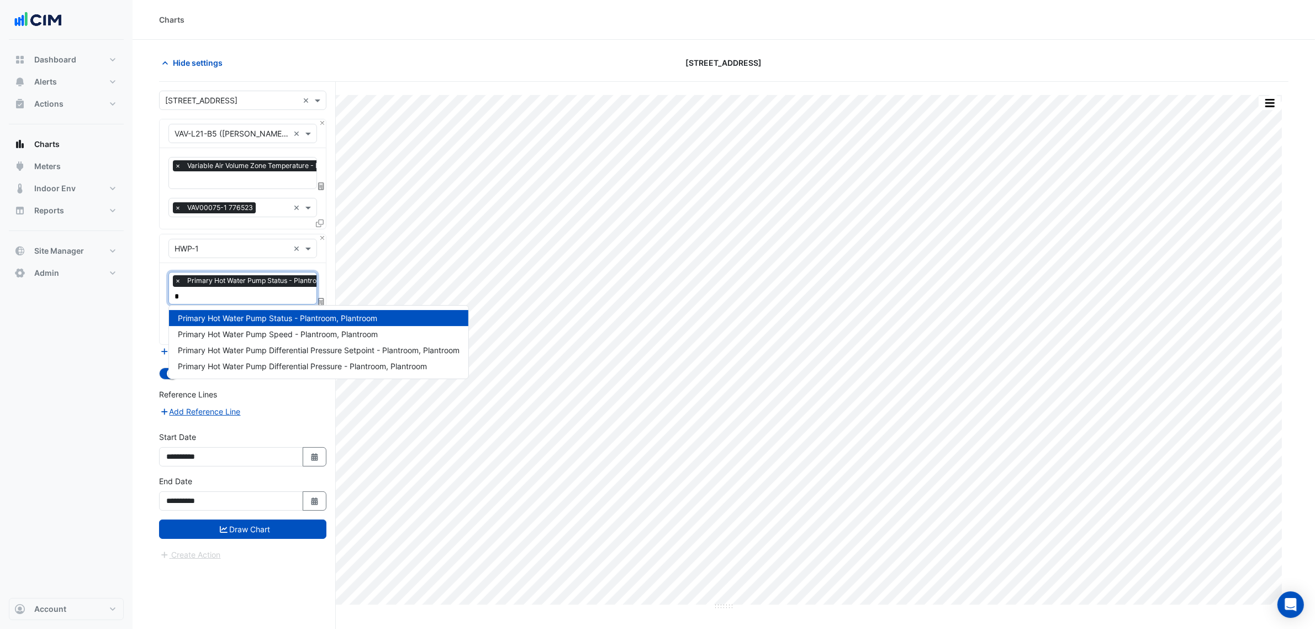
click at [278, 324] on div "Primary Hot Water Pump Status - Plantroom, Plantroom" at bounding box center [318, 318] width 299 height 16
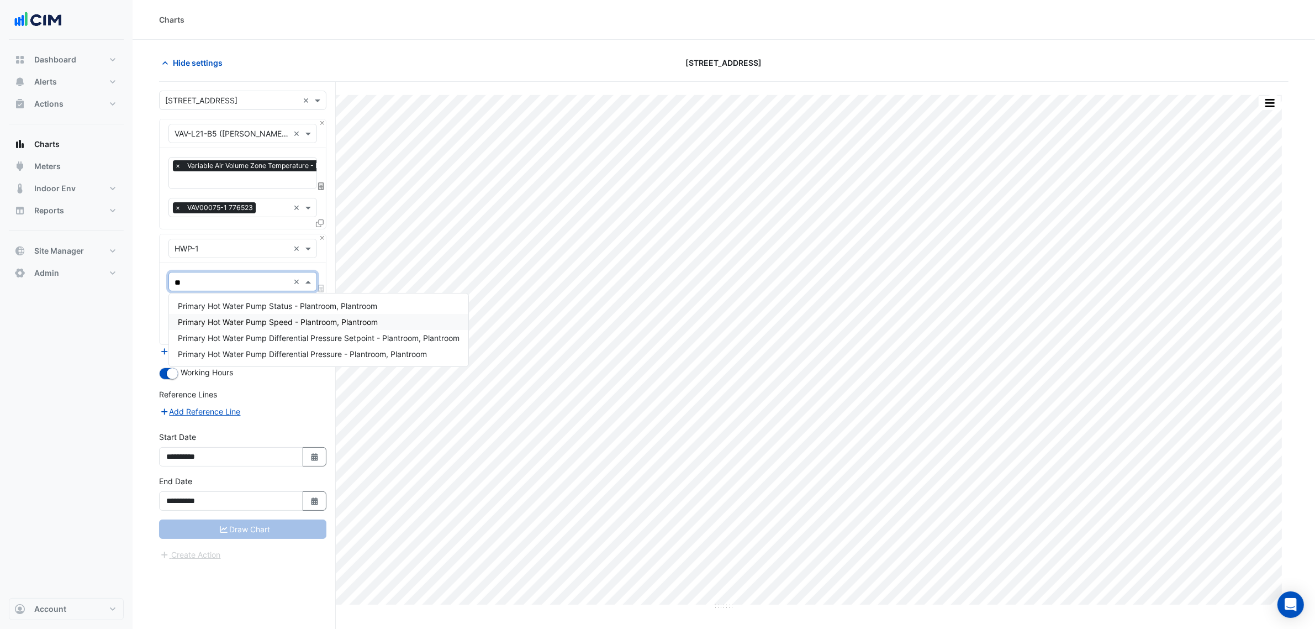
type input "***"
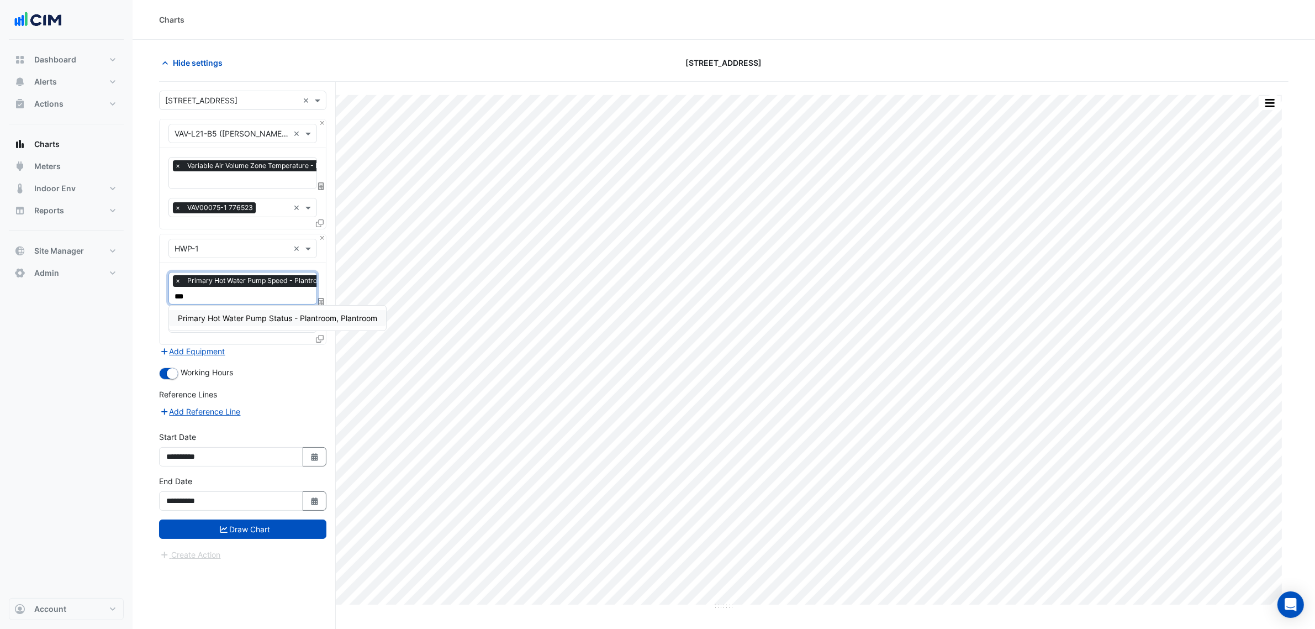
type input "****"
click at [288, 318] on span "Primary Hot Water Pump Status - Plantroom, Plantroom" at bounding box center [277, 317] width 199 height 9
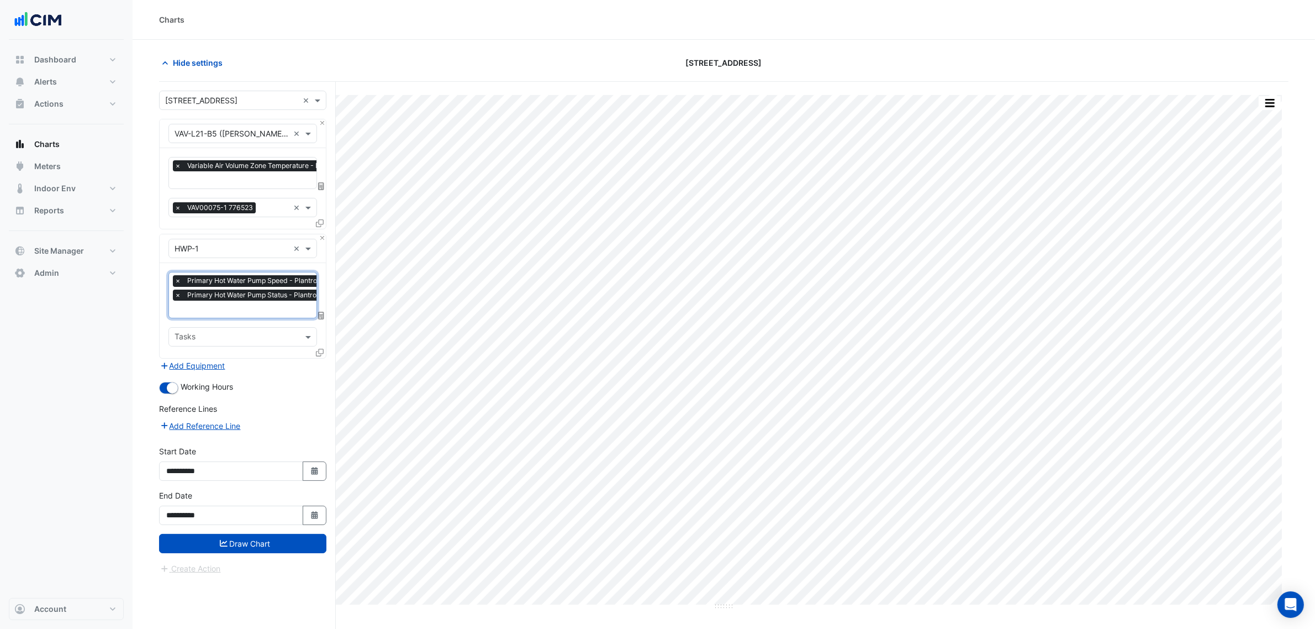
click at [319, 352] on icon at bounding box center [320, 353] width 8 height 8
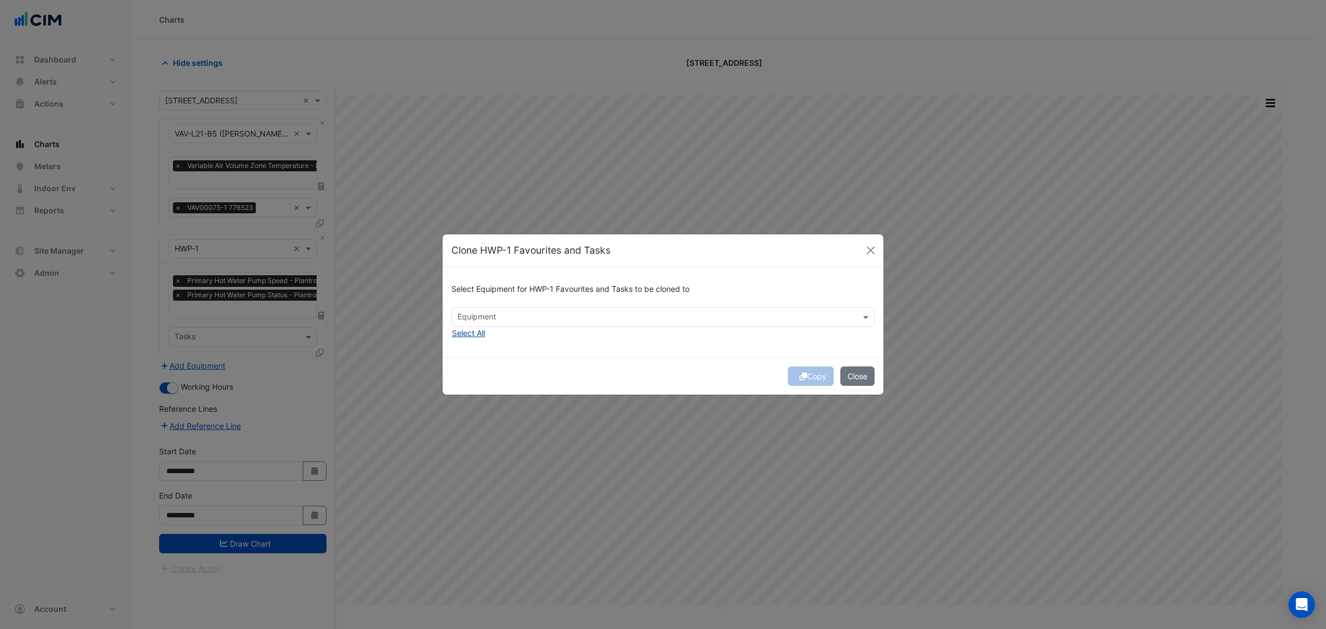
click at [476, 332] on button "Select All" at bounding box center [468, 332] width 34 height 13
click at [655, 362] on div "Copy Close" at bounding box center [662, 376] width 441 height 38
click at [801, 373] on icon "submit" at bounding box center [803, 376] width 8 height 8
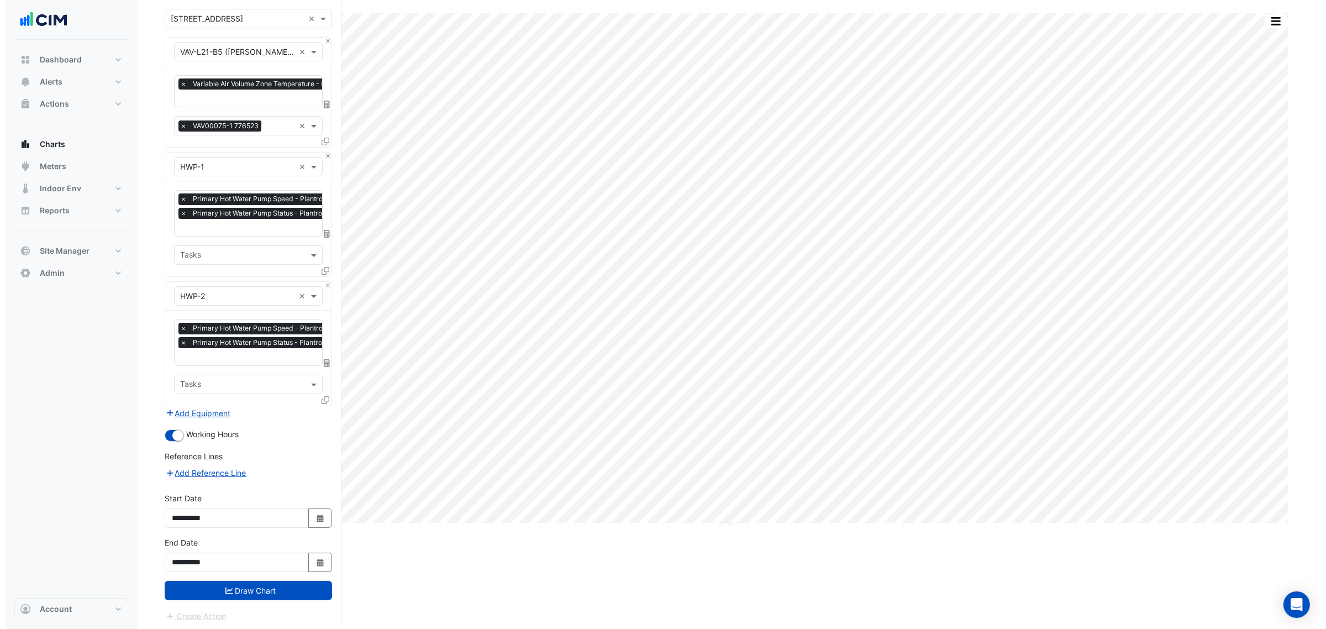
scroll to position [83, 0]
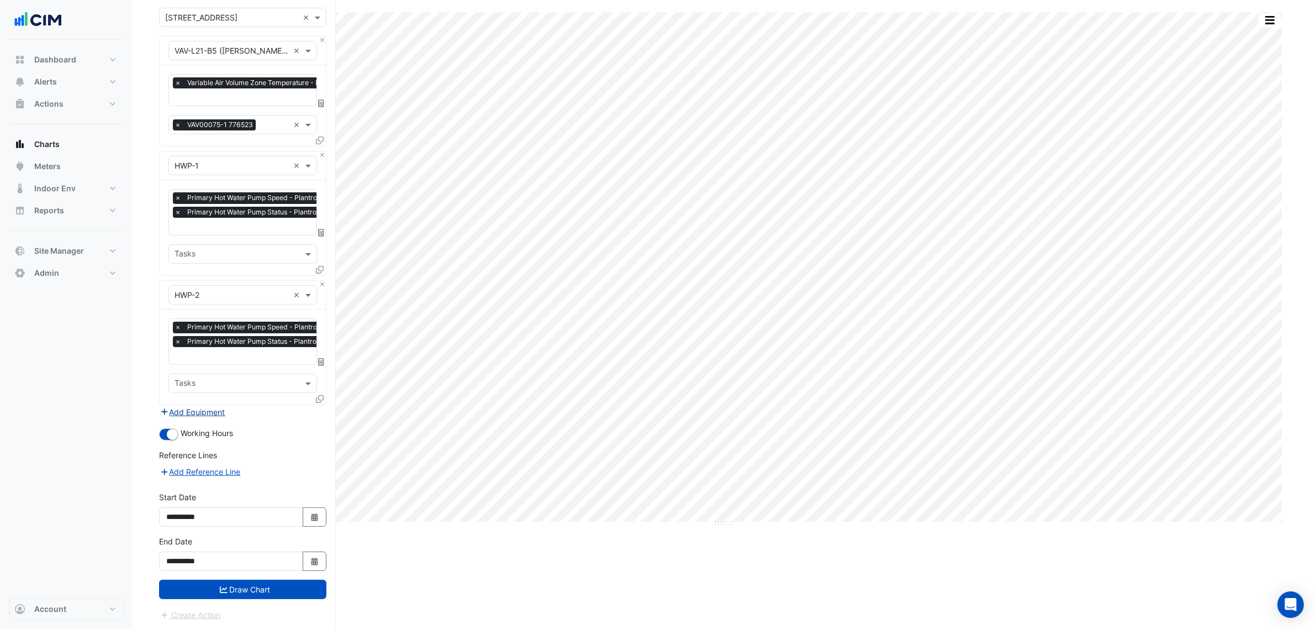
click at [219, 409] on button "Add Equipment" at bounding box center [192, 411] width 67 height 13
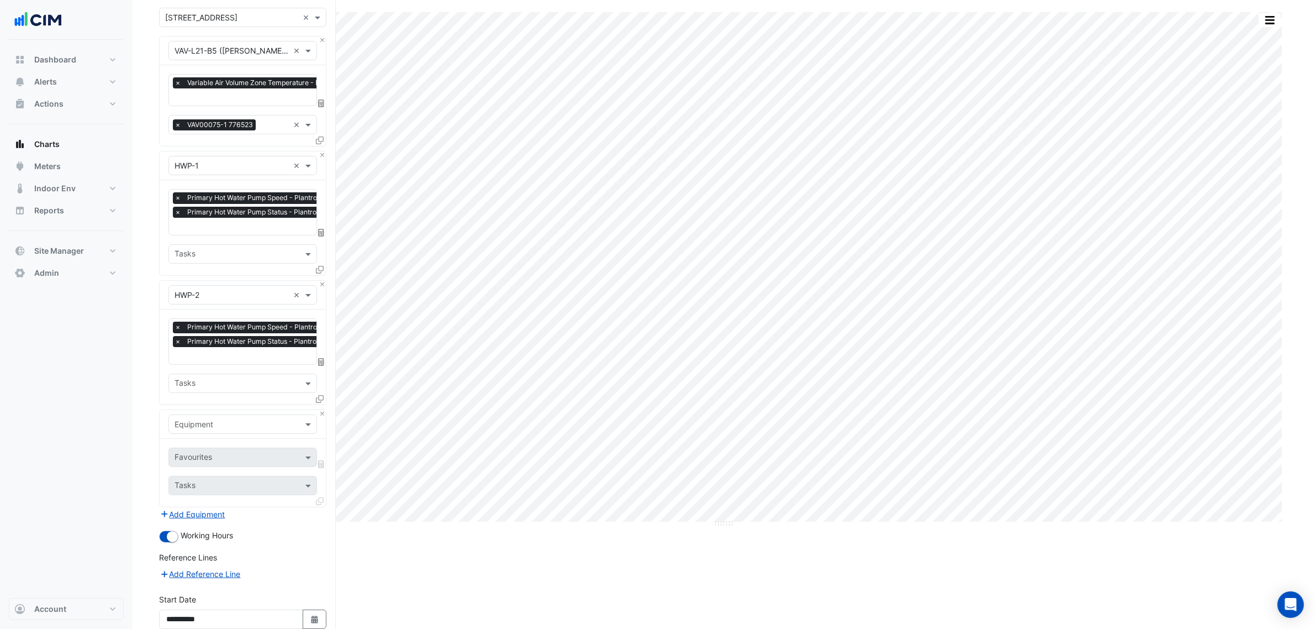
click at [221, 420] on input "text" at bounding box center [232, 425] width 114 height 12
type input "***"
click at [231, 444] on div "HWB-B1" at bounding box center [242, 447] width 147 height 16
click at [232, 456] on input "text" at bounding box center [231, 458] width 112 height 12
type input "****"
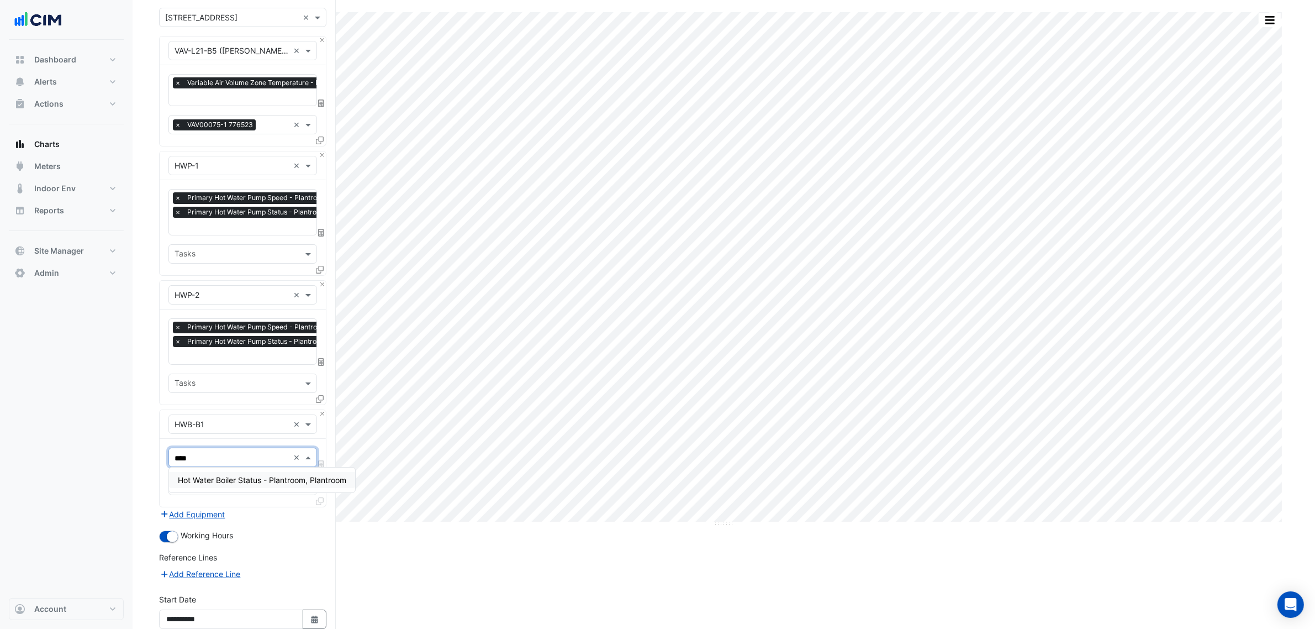
click at [235, 476] on span "Hot Water Boiler Status - Plantroom, Plantroom" at bounding box center [262, 479] width 168 height 9
click at [318, 511] on icon at bounding box center [320, 514] width 8 height 8
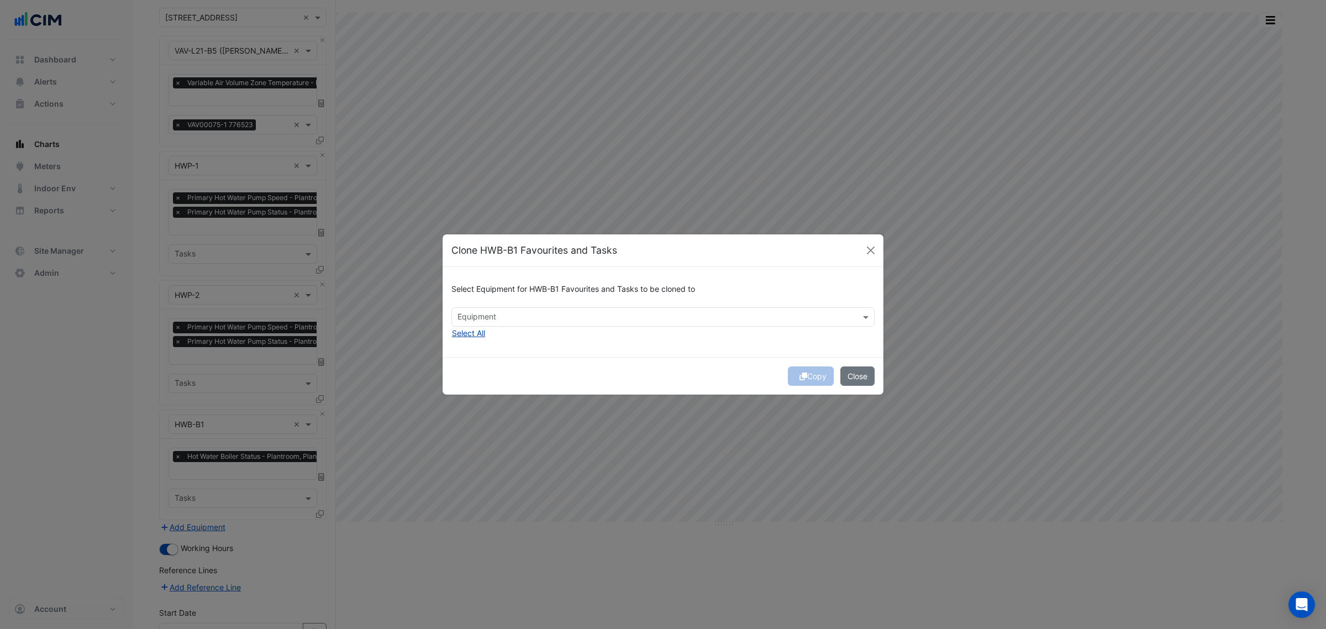
click at [478, 330] on button "Select All" at bounding box center [468, 332] width 34 height 13
click at [802, 376] on div "Copy Close" at bounding box center [662, 376] width 441 height 38
click at [802, 376] on icon "submit" at bounding box center [803, 376] width 8 height 8
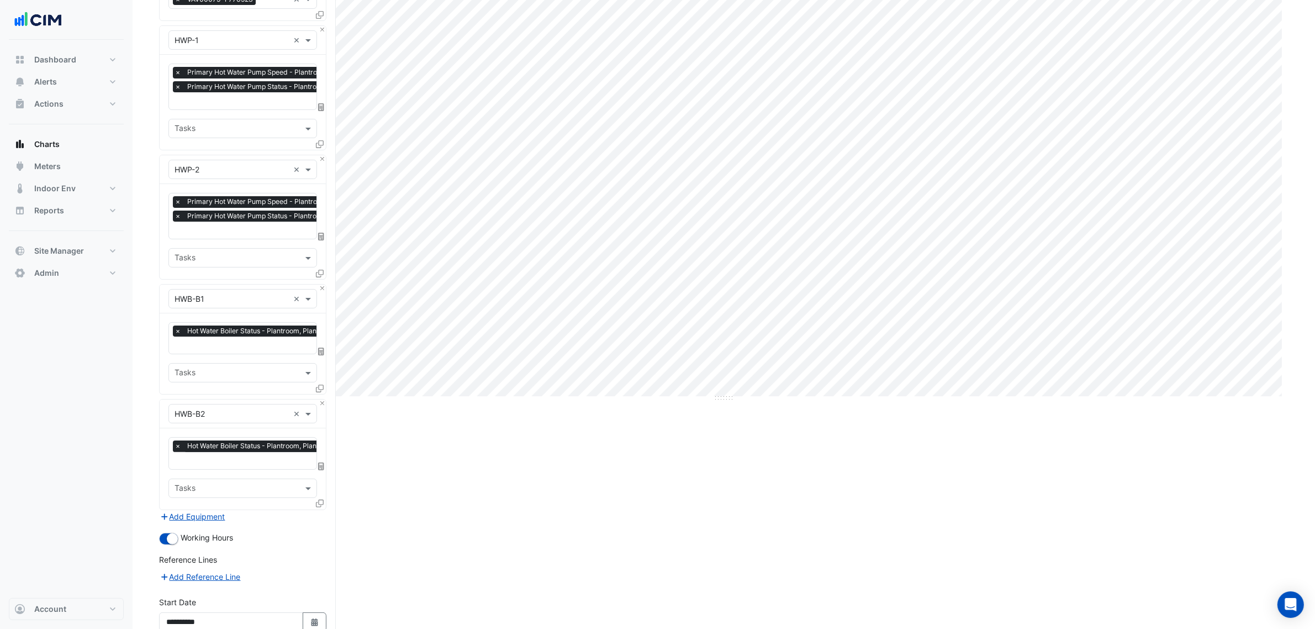
scroll to position [312, 0]
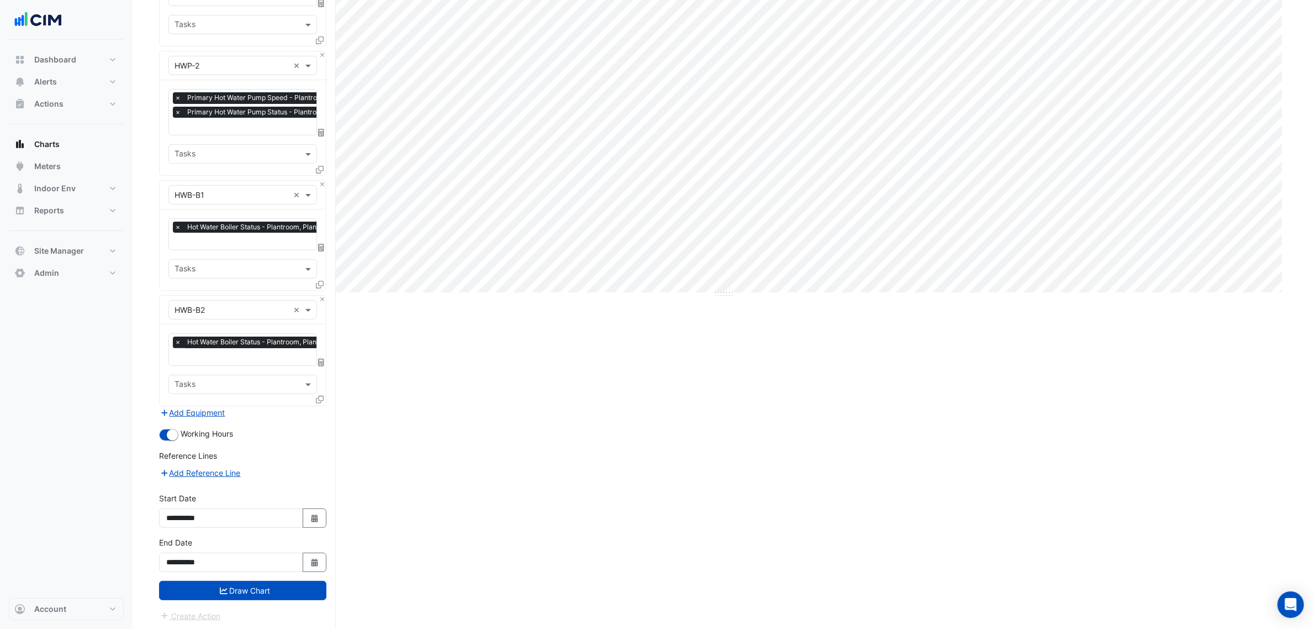
click at [287, 594] on button "Draw Chart" at bounding box center [242, 589] width 167 height 19
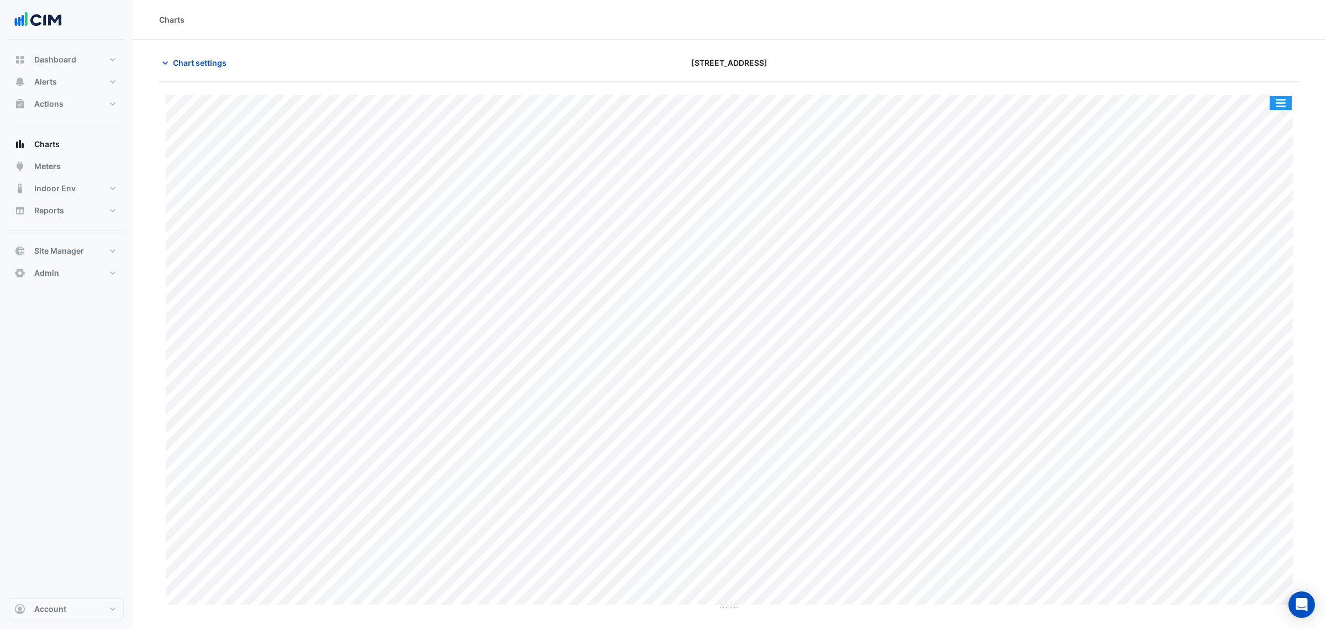
click at [1274, 104] on button "button" at bounding box center [1280, 103] width 22 height 14
click at [1269, 124] on div "Split by Equip" at bounding box center [1258, 123] width 66 height 20
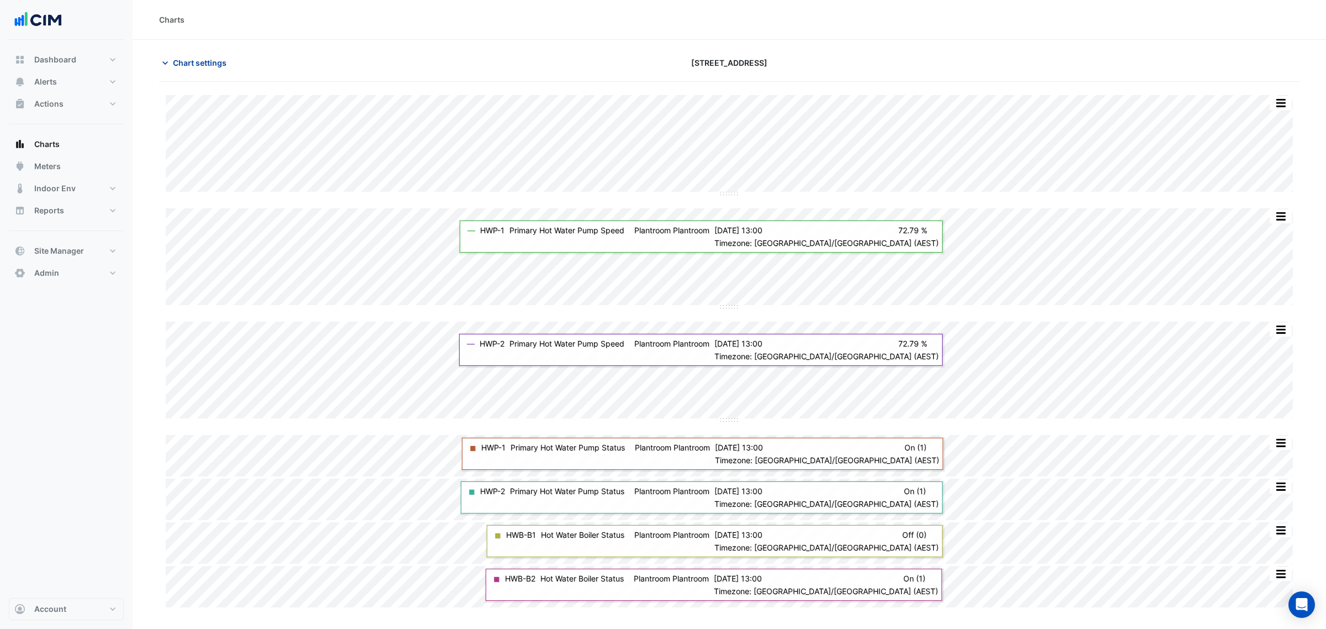
click at [218, 60] on span "Chart settings" at bounding box center [200, 63] width 54 height 12
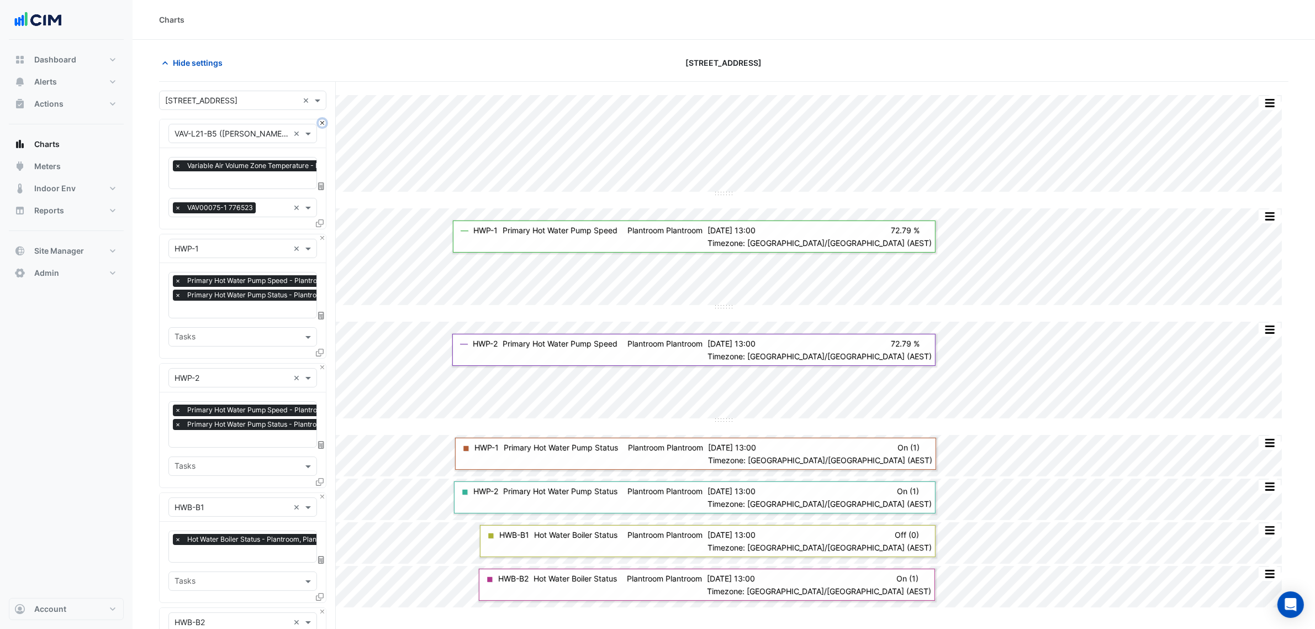
click at [323, 122] on button "Close" at bounding box center [322, 122] width 7 height 7
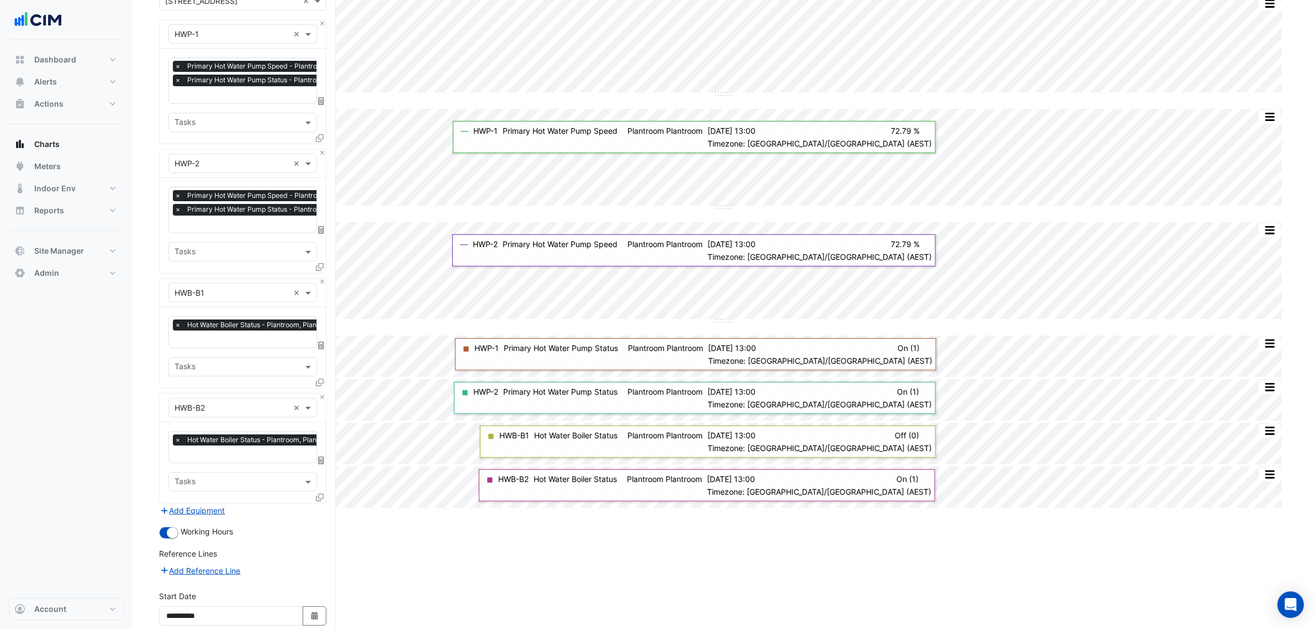
scroll to position [197, 0]
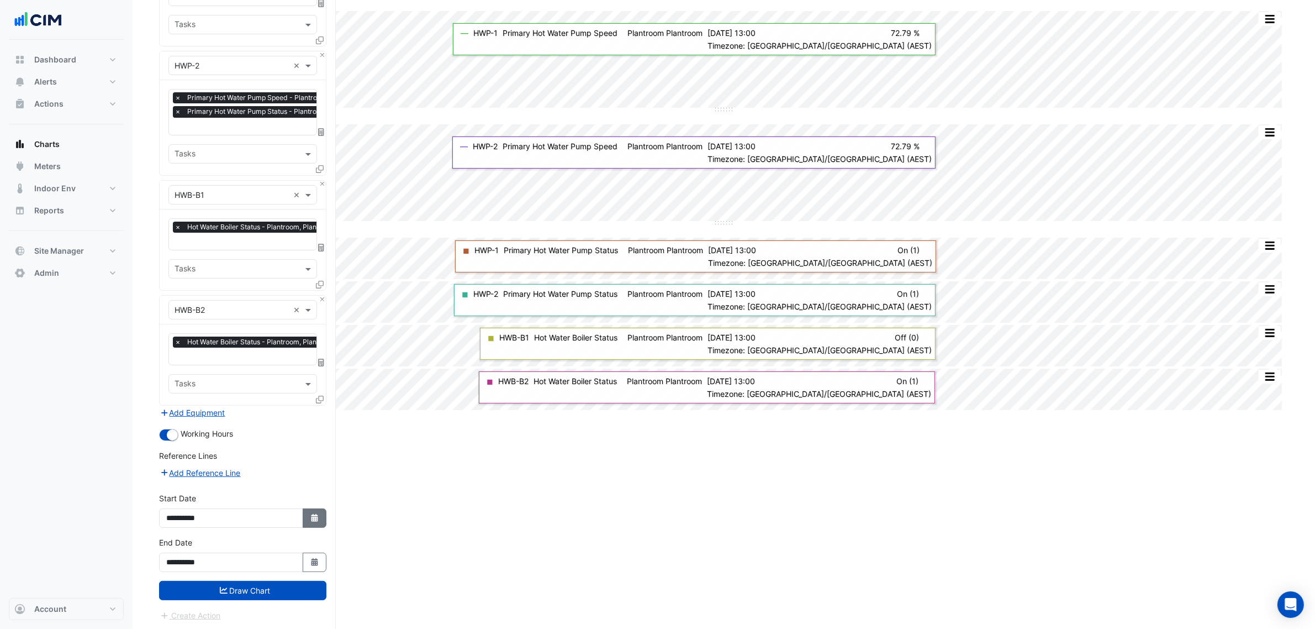
click at [307, 517] on button "Select Date" at bounding box center [315, 517] width 24 height 19
select select "*"
select select "****"
click at [206, 376] on select "*** *** *** *** *** *** *** ***" at bounding box center [210, 369] width 42 height 17
click at [189, 361] on select "*** *** *** *** *** *** *** ***" at bounding box center [210, 369] width 42 height 17
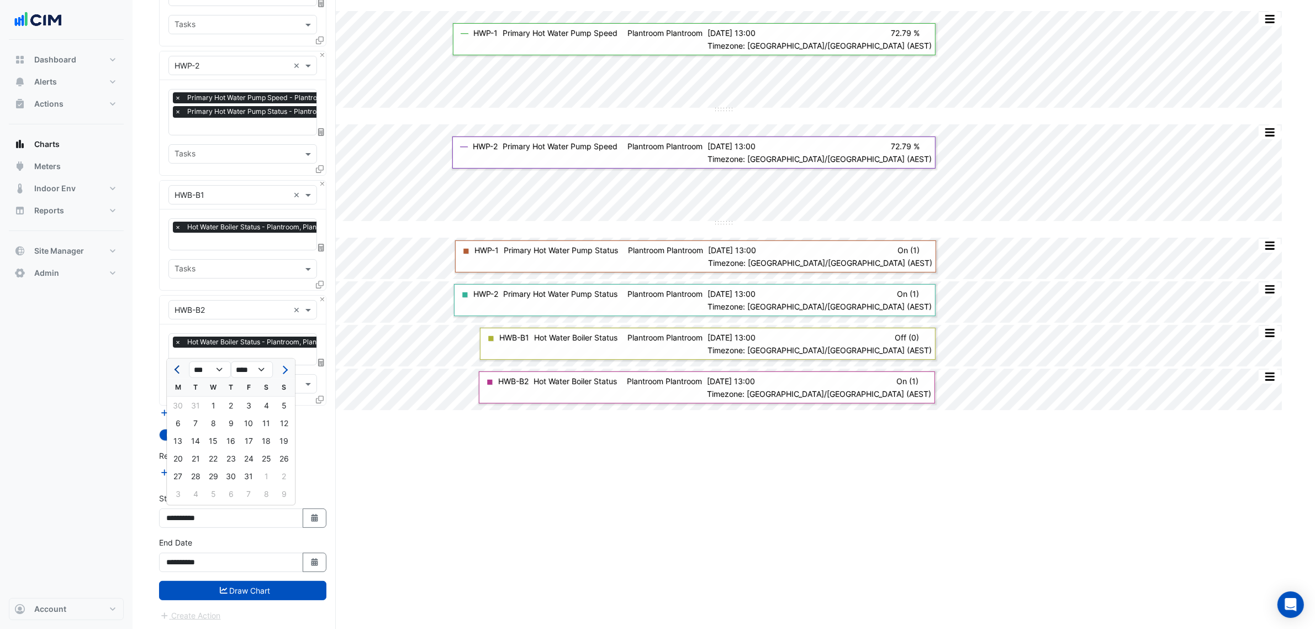
click at [178, 369] on span "Previous month" at bounding box center [179, 370] width 8 height 8
click at [177, 369] on span "Previous month" at bounding box center [179, 370] width 8 height 8
select select "**"
select select "****"
click at [177, 369] on span "Previous month" at bounding box center [179, 370] width 8 height 8
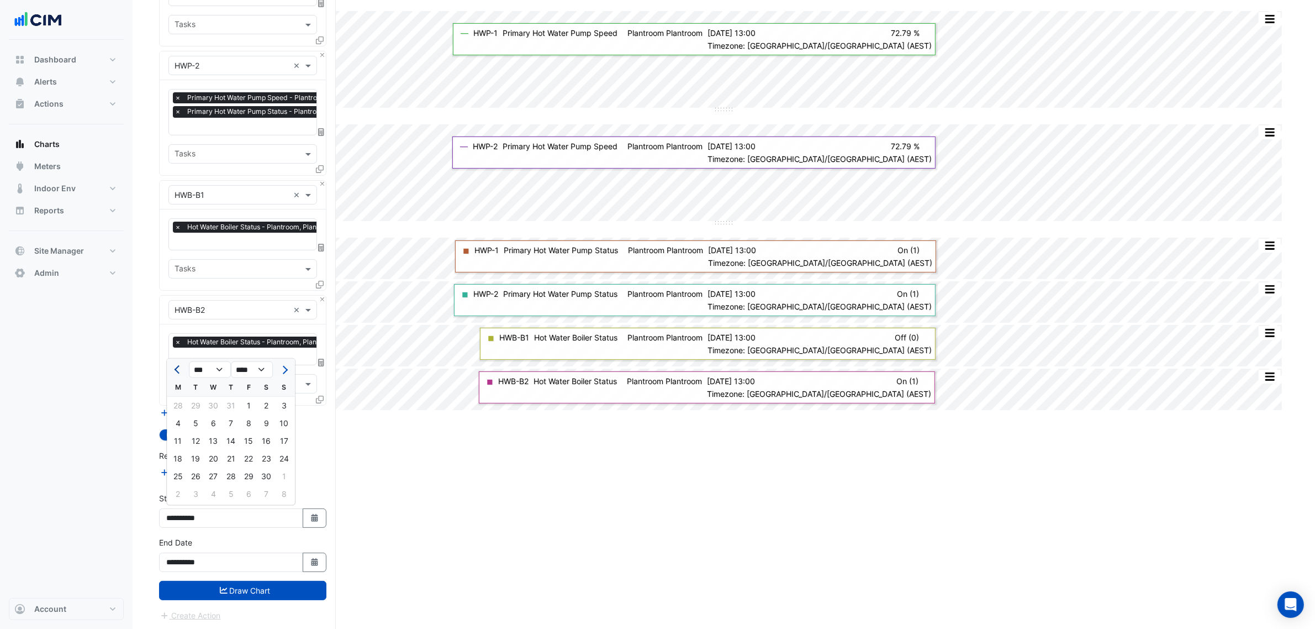
click at [177, 369] on span "Previous month" at bounding box center [179, 370] width 8 height 8
select select "*"
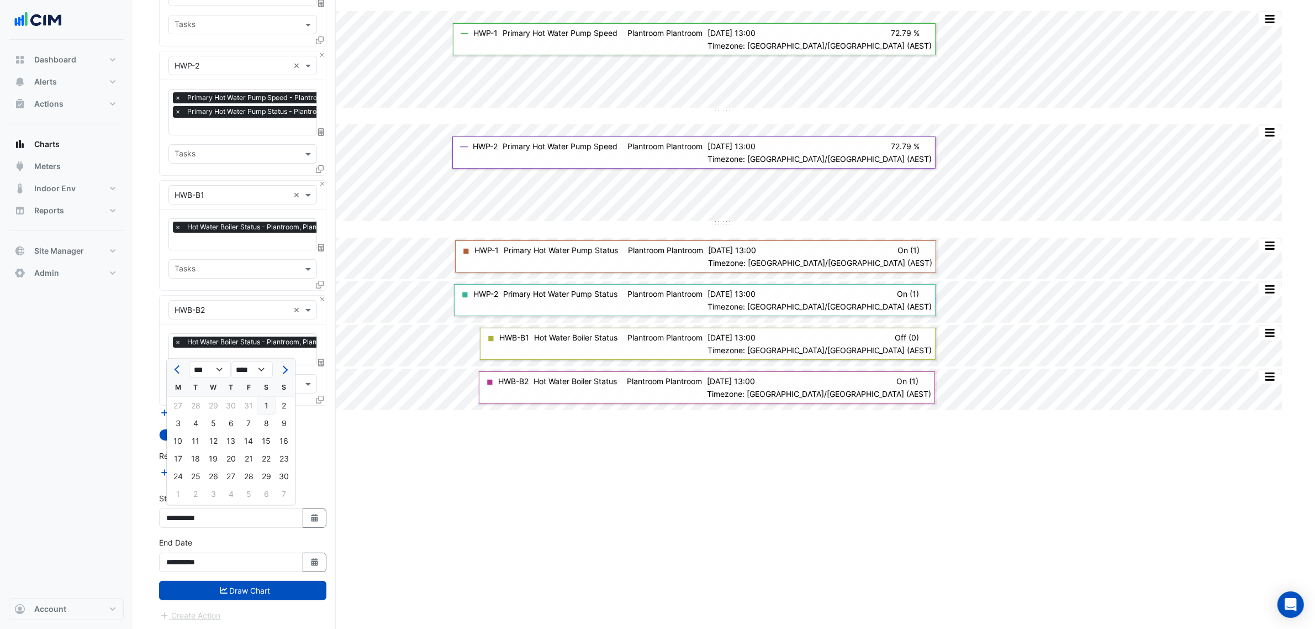
click at [261, 403] on div "1" at bounding box center [266, 406] width 18 height 18
type input "**********"
click at [265, 593] on button "Draw Chart" at bounding box center [242, 589] width 167 height 19
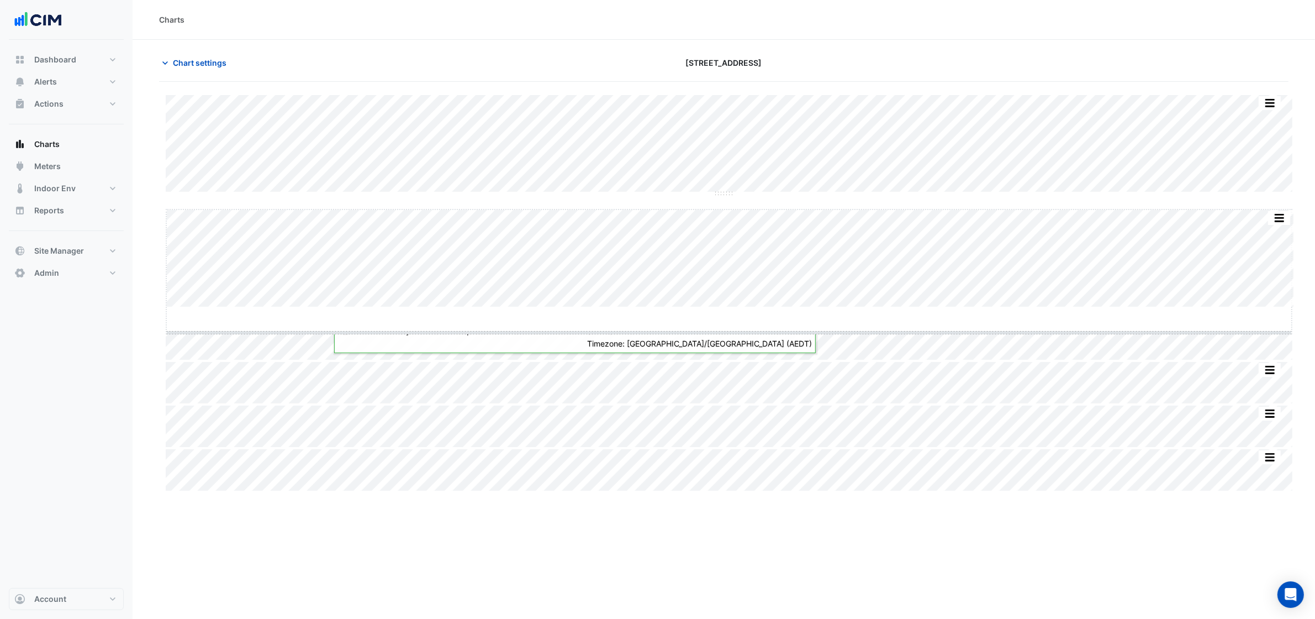
drag, startPoint x: 730, startPoint y: 307, endPoint x: 733, endPoint y: 426, distance: 119.4
drag, startPoint x: 729, startPoint y: 192, endPoint x: 732, endPoint y: 273, distance: 81.3
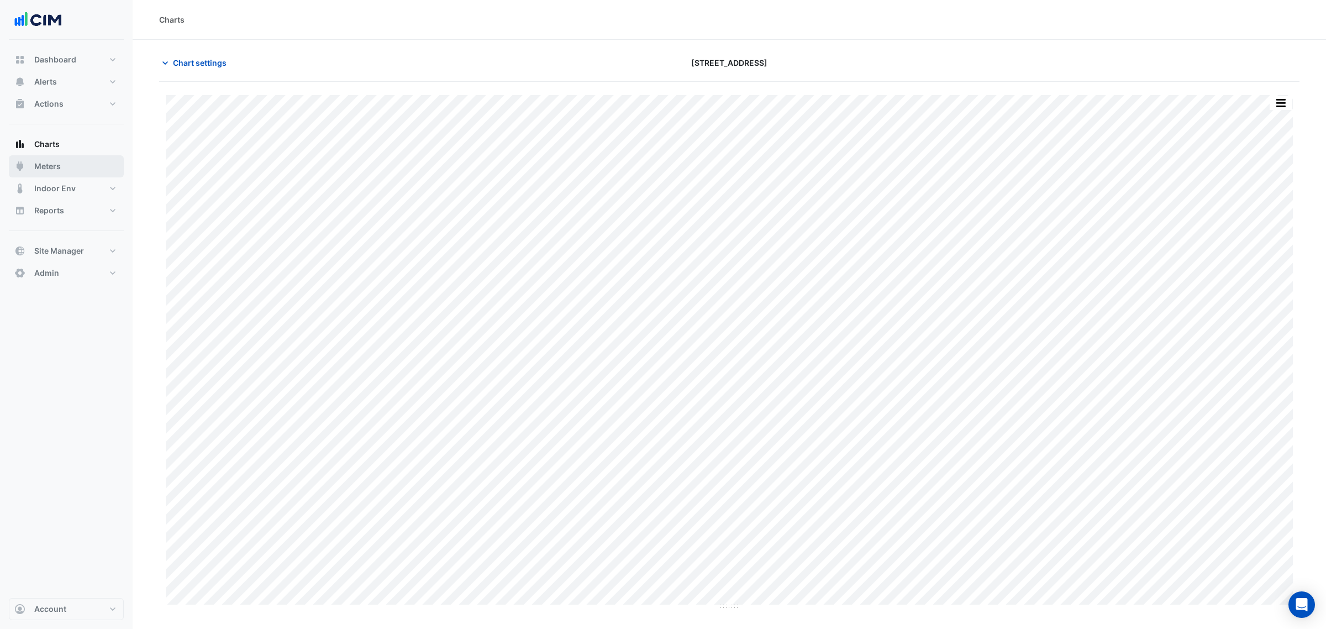
click at [92, 167] on button "Meters" at bounding box center [66, 166] width 115 height 22
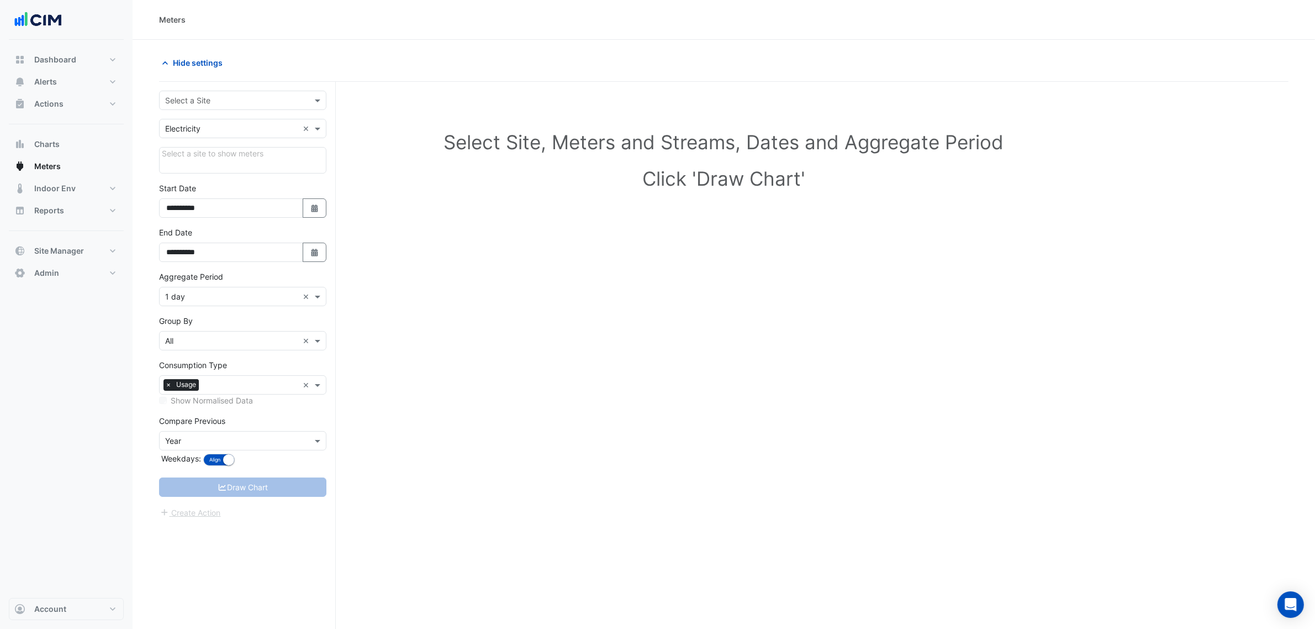
click at [207, 99] on input "text" at bounding box center [231, 101] width 133 height 12
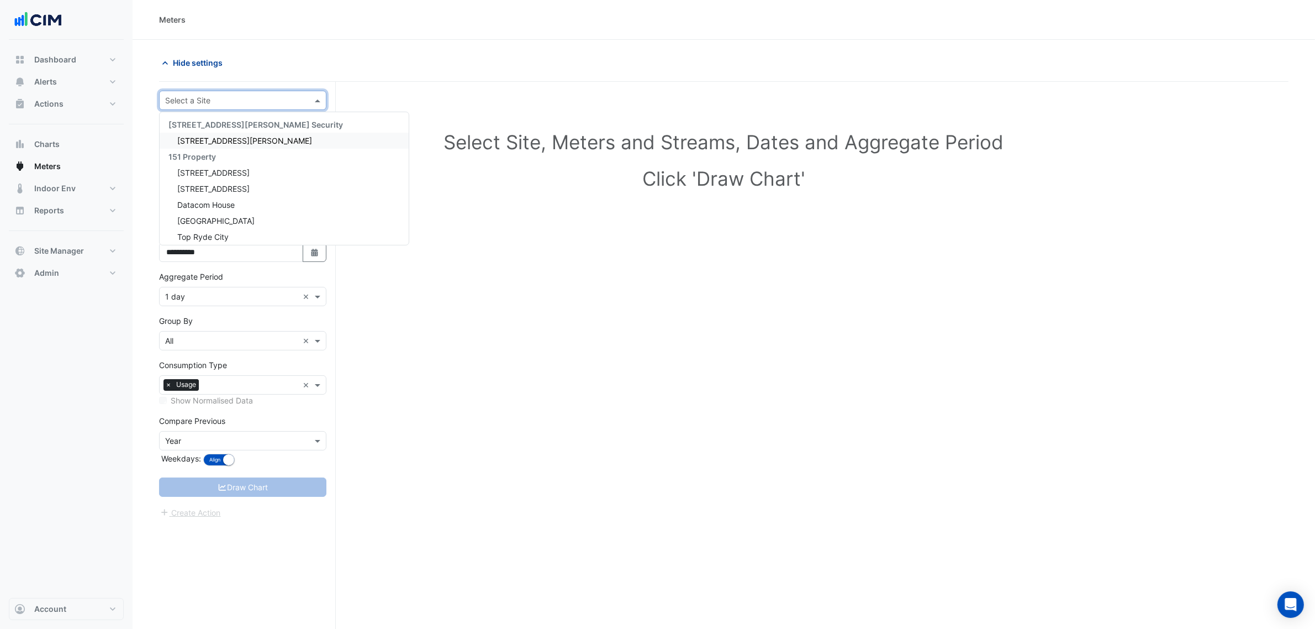
click at [210, 59] on span "Hide settings" at bounding box center [198, 63] width 50 height 12
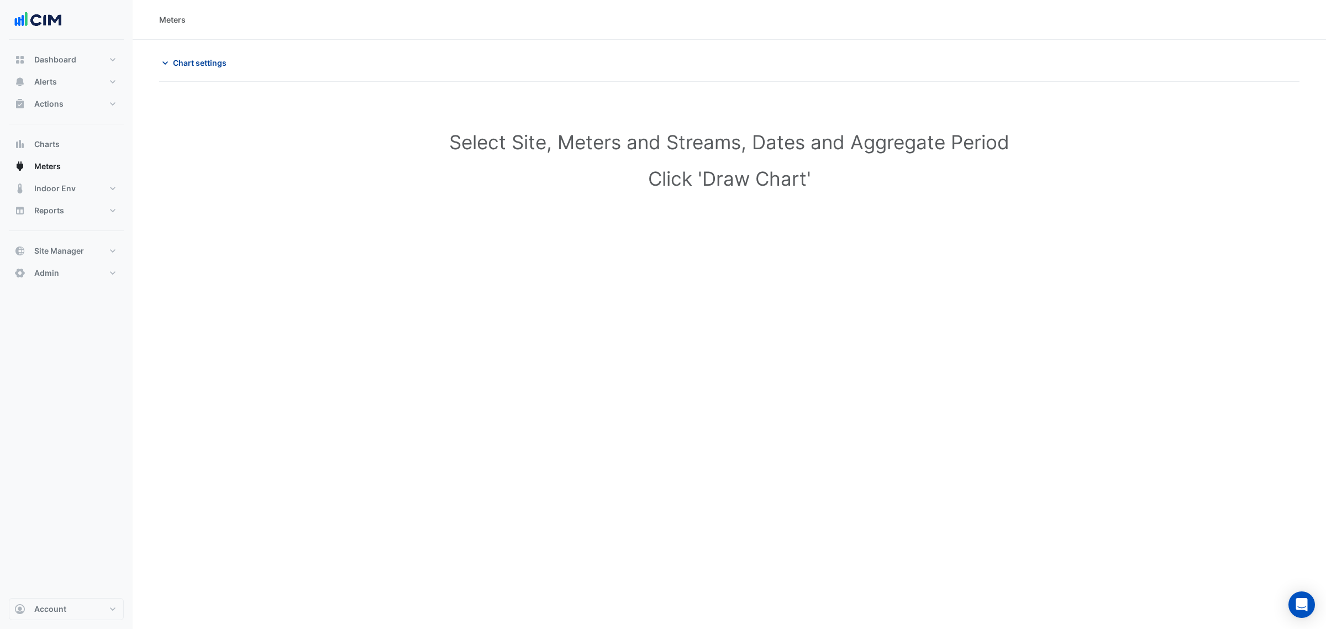
click at [193, 65] on span "Chart settings" at bounding box center [200, 63] width 54 height 12
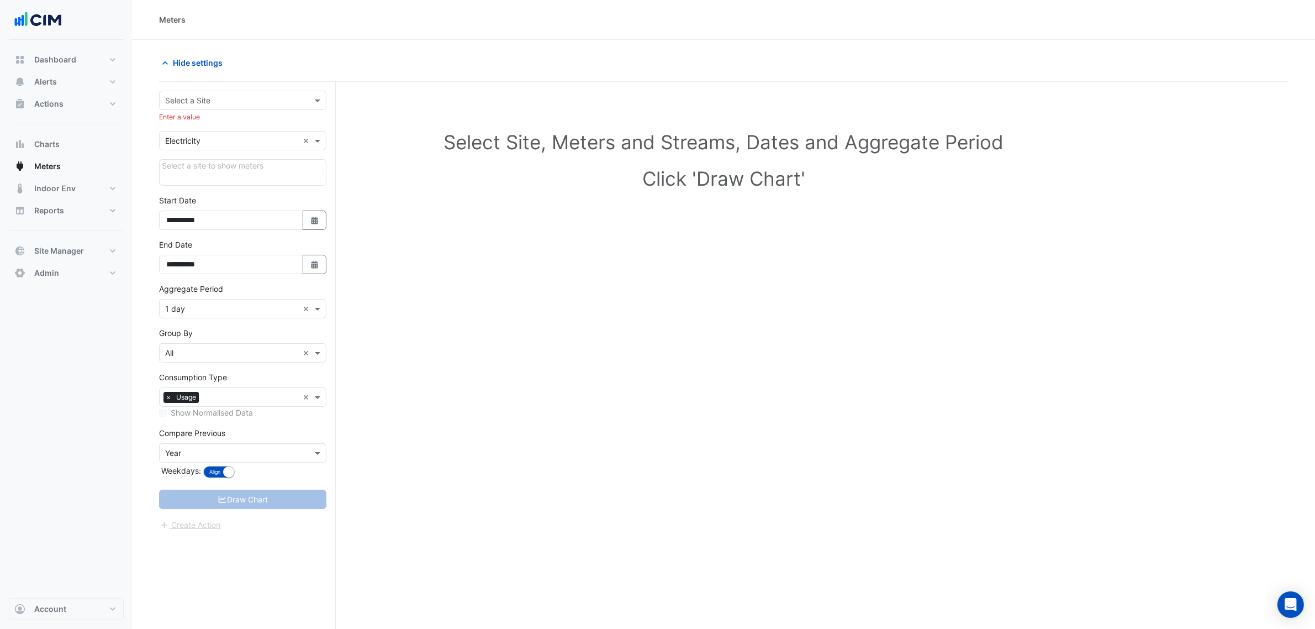
click at [186, 98] on input "text" at bounding box center [231, 101] width 133 height 12
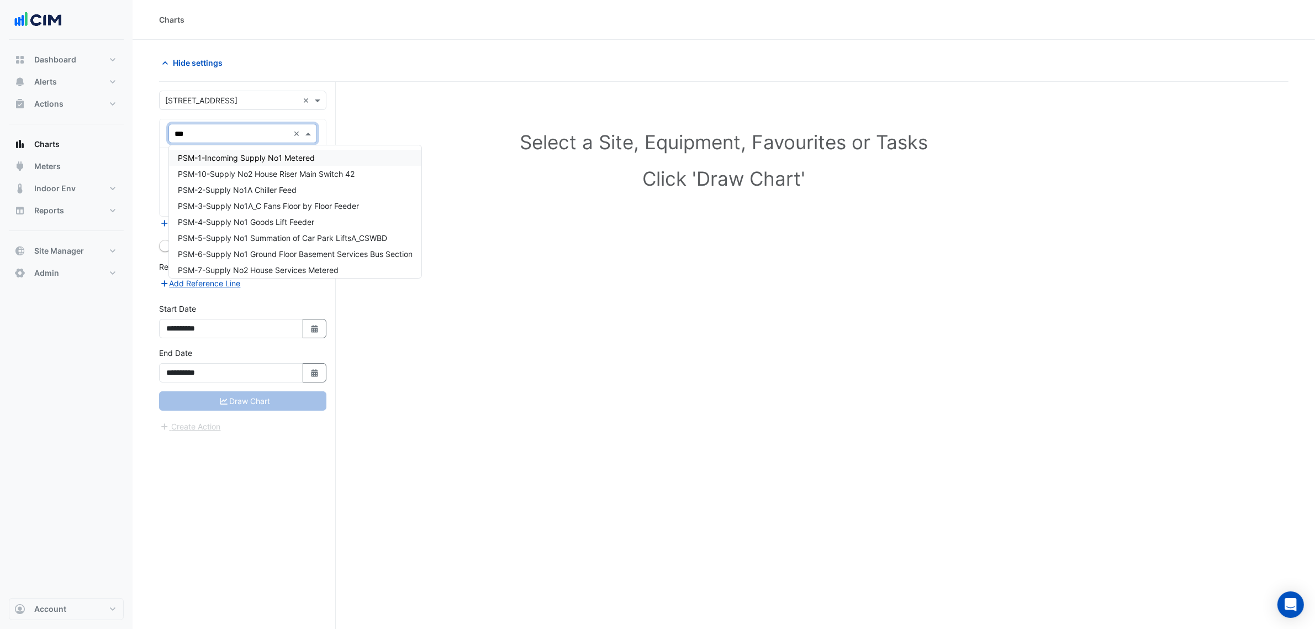
type input "***"
click at [315, 57] on div "Hide settings" at bounding box center [438, 62] width 572 height 19
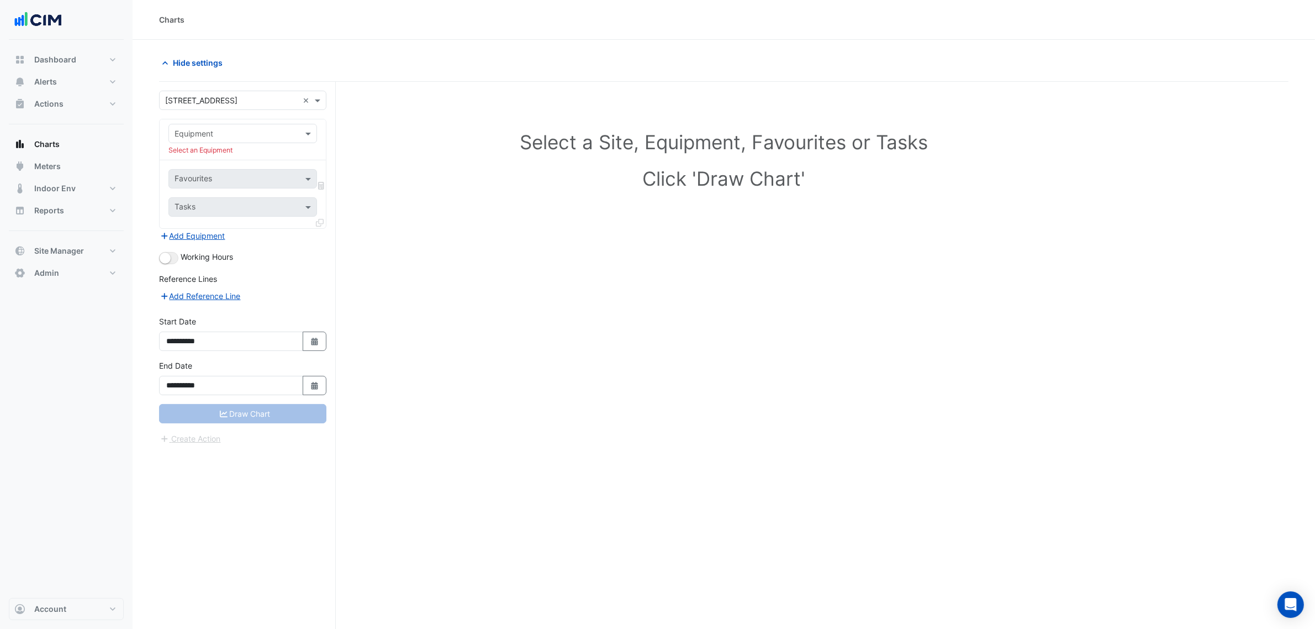
click at [255, 128] on input "text" at bounding box center [232, 134] width 114 height 12
type input "*"
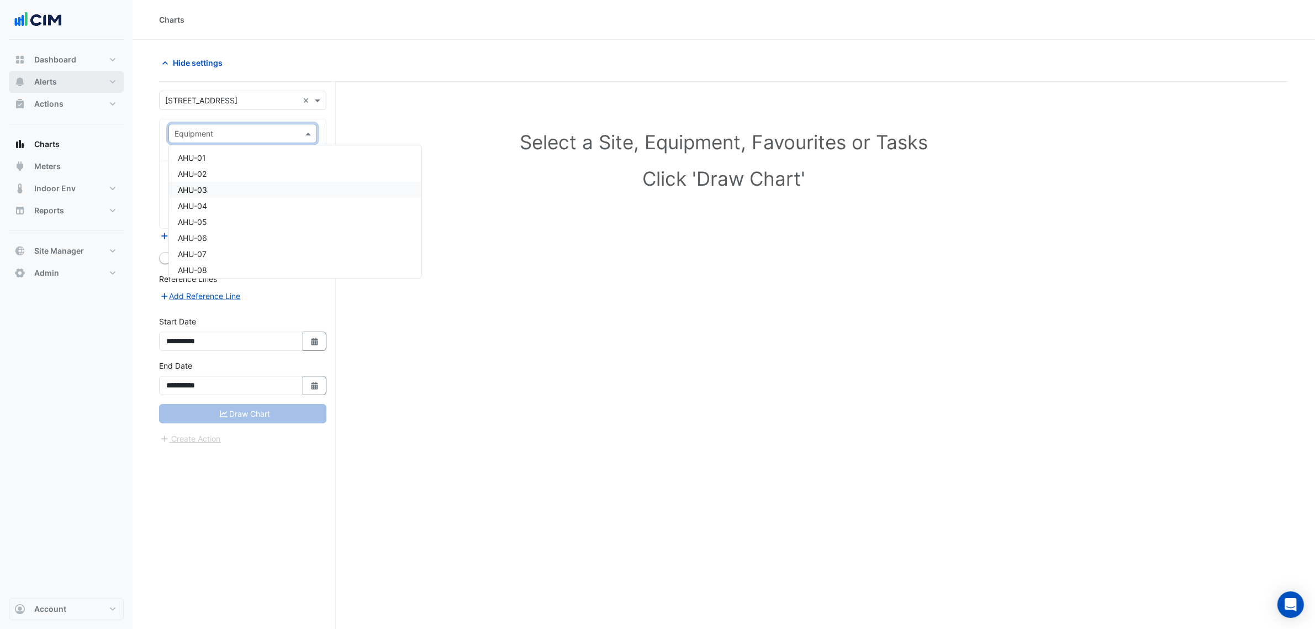
click at [90, 84] on button "Alerts" at bounding box center [66, 82] width 115 height 22
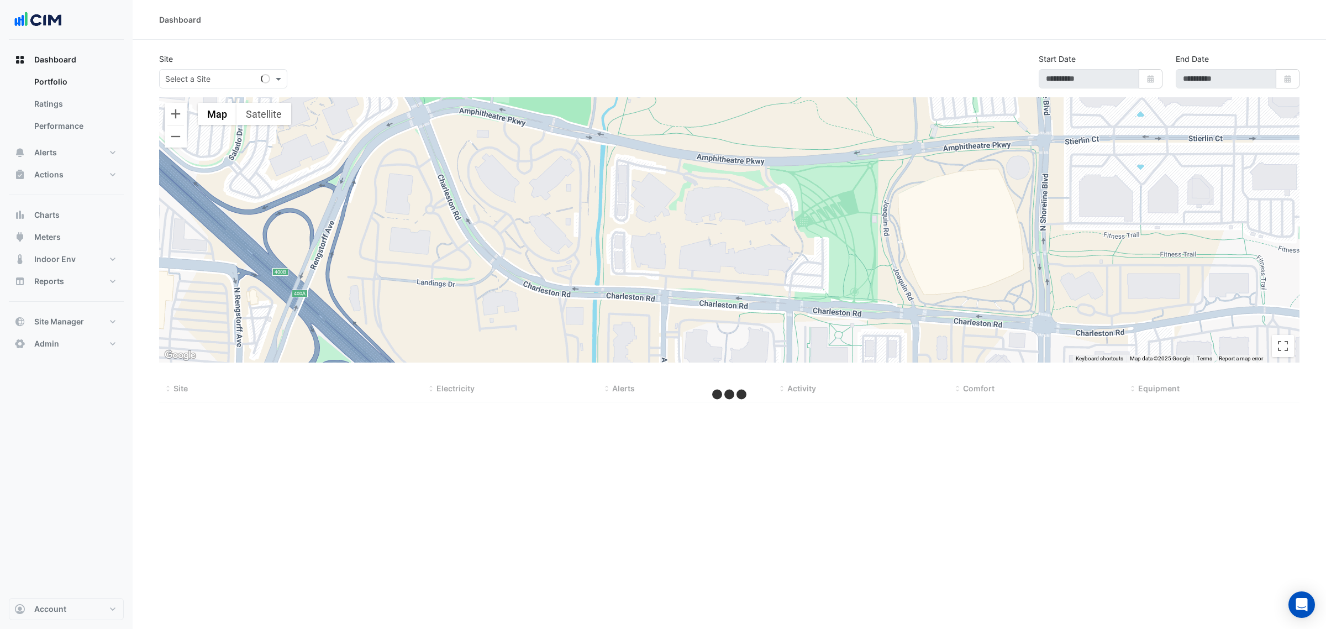
select select "***"
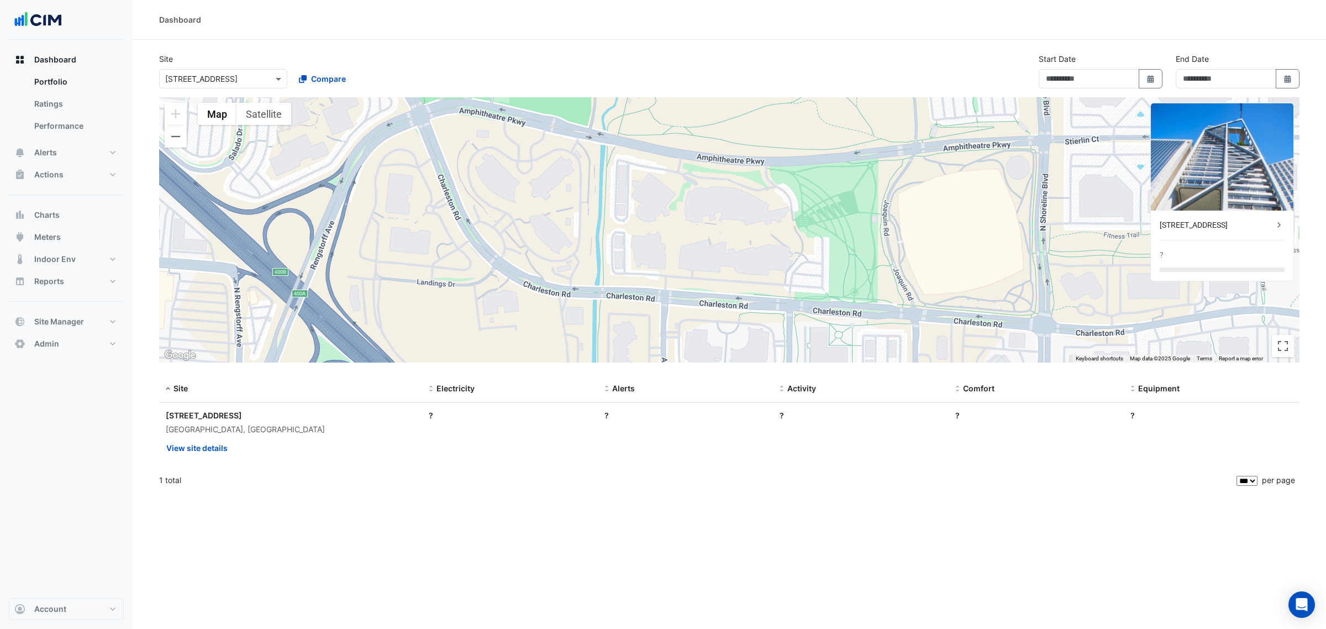
type input "**********"
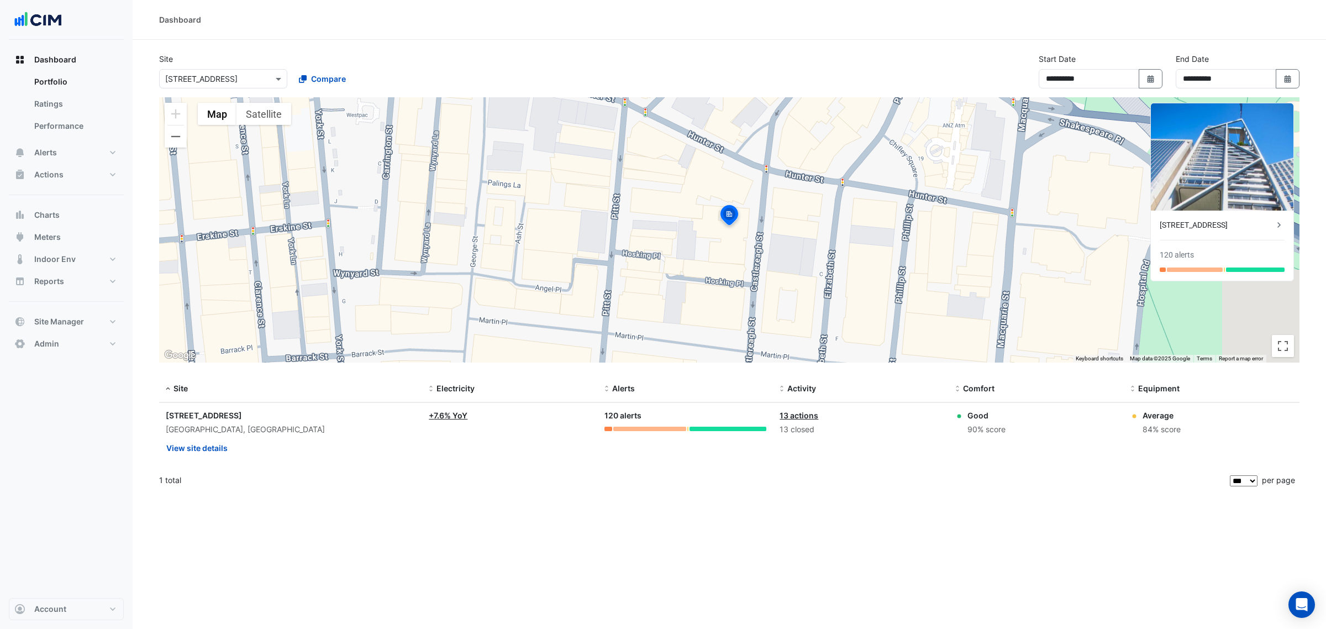
click at [829, 41] on section "**********" at bounding box center [729, 267] width 1193 height 454
click at [505, 50] on section "**********" at bounding box center [729, 267] width 1193 height 454
click at [75, 145] on button "Alerts" at bounding box center [66, 152] width 115 height 22
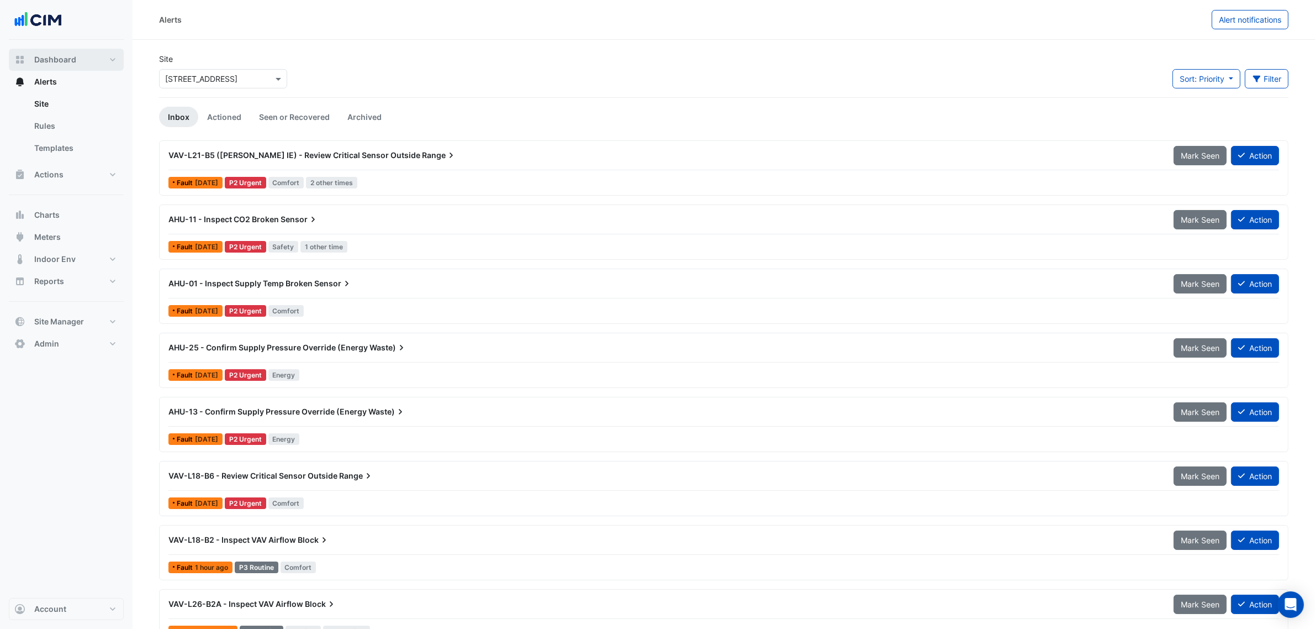
click at [75, 62] on span "Dashboard" at bounding box center [55, 59] width 42 height 11
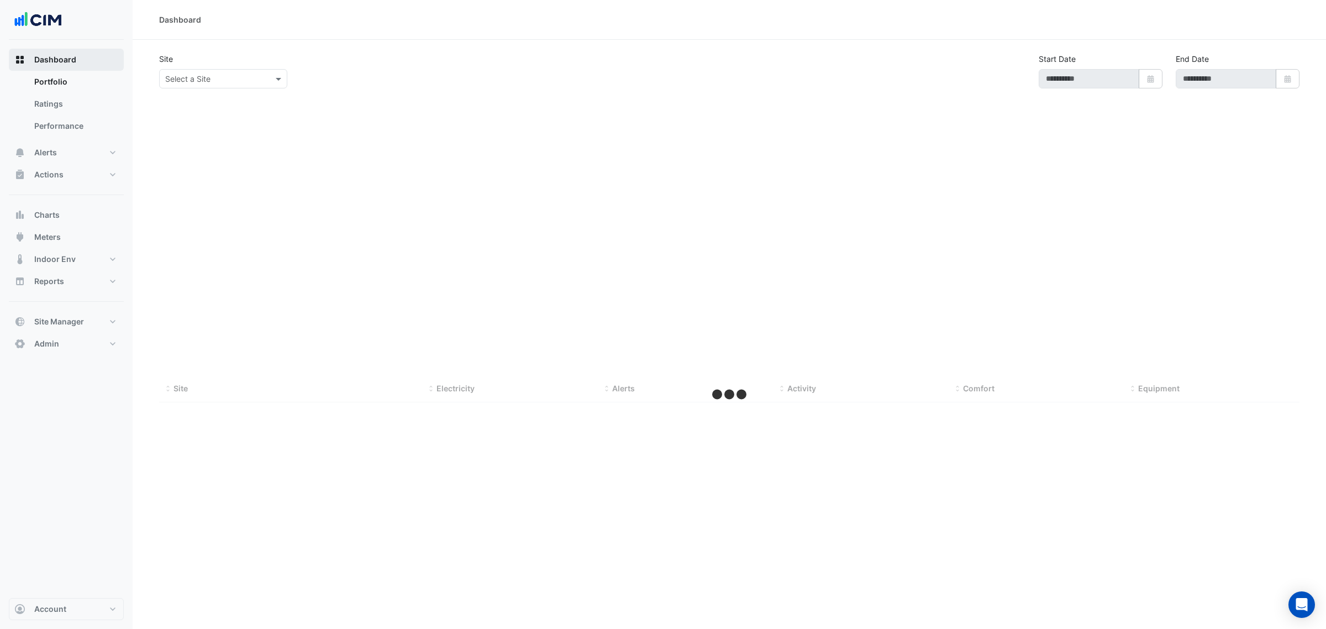
click at [198, 73] on input "text" at bounding box center [212, 79] width 94 height 12
select select "***"
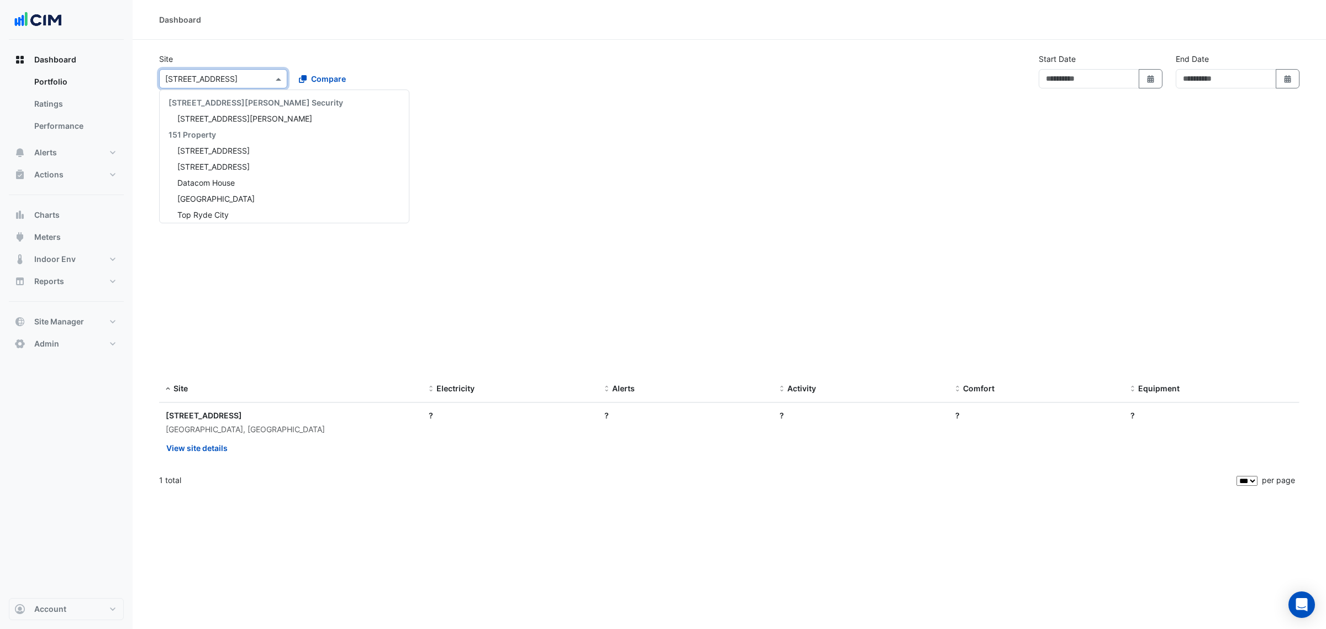
type input "**********"
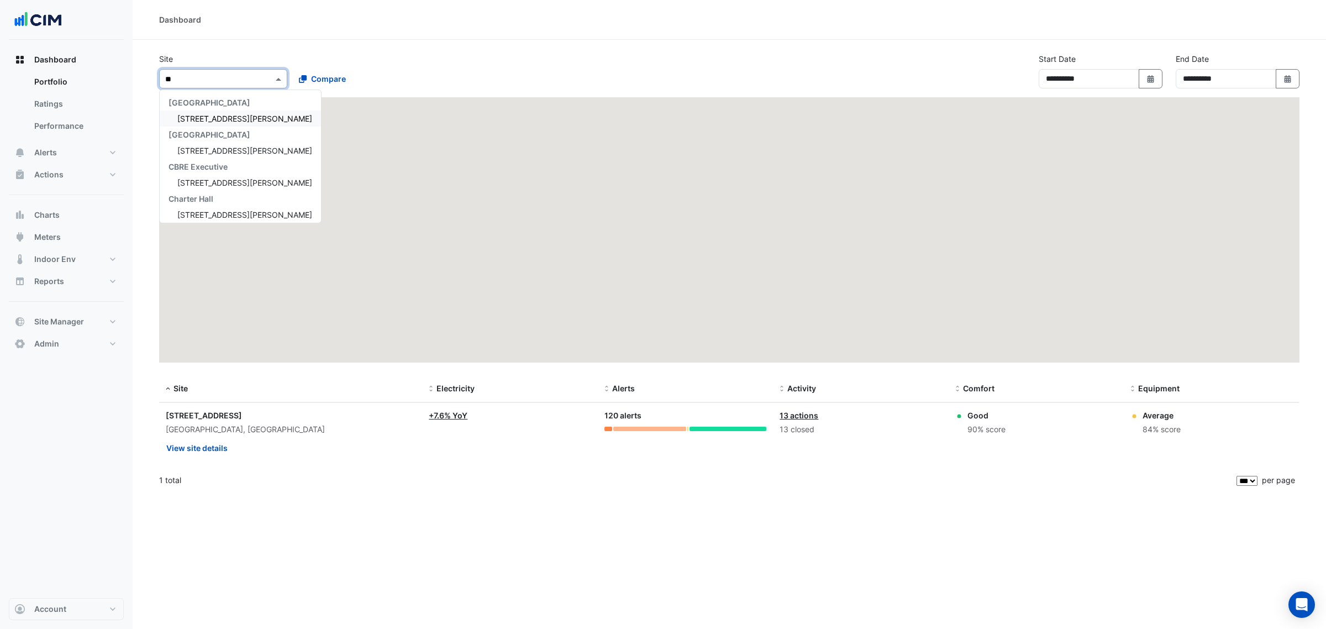
type input "***"
click at [217, 108] on div "[STREET_ADDRESS][PERSON_NAME]" at bounding box center [240, 115] width 161 height 16
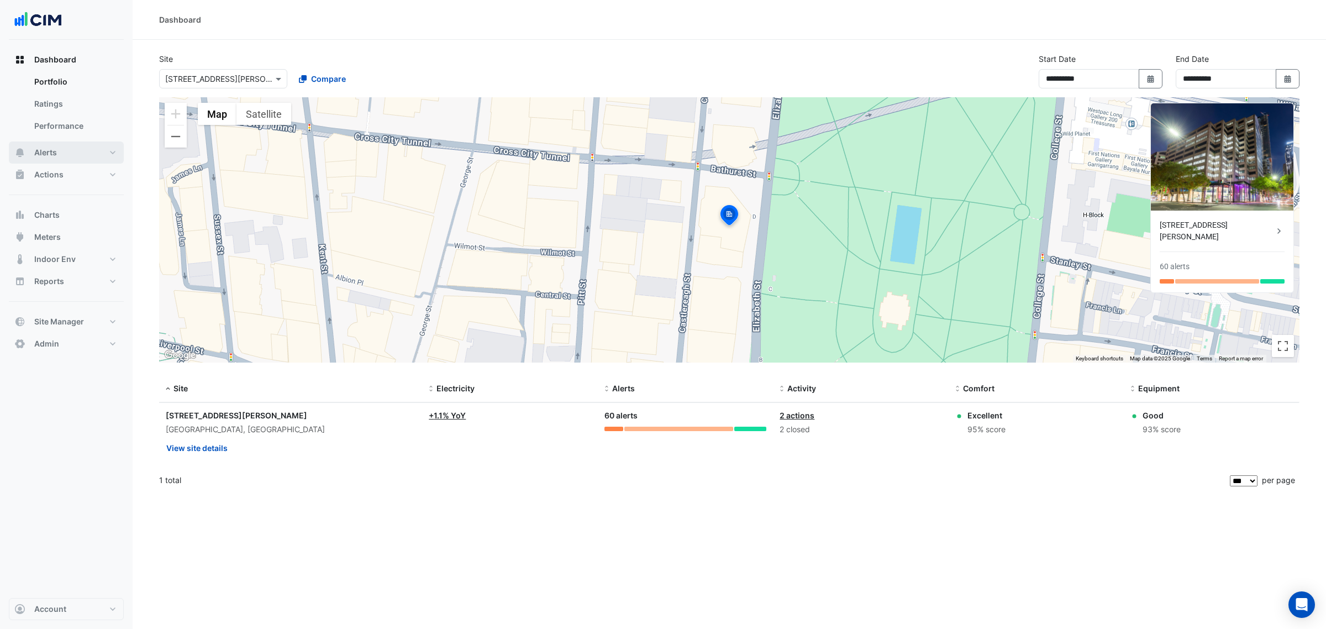
click at [61, 147] on button "Alerts" at bounding box center [66, 152] width 115 height 22
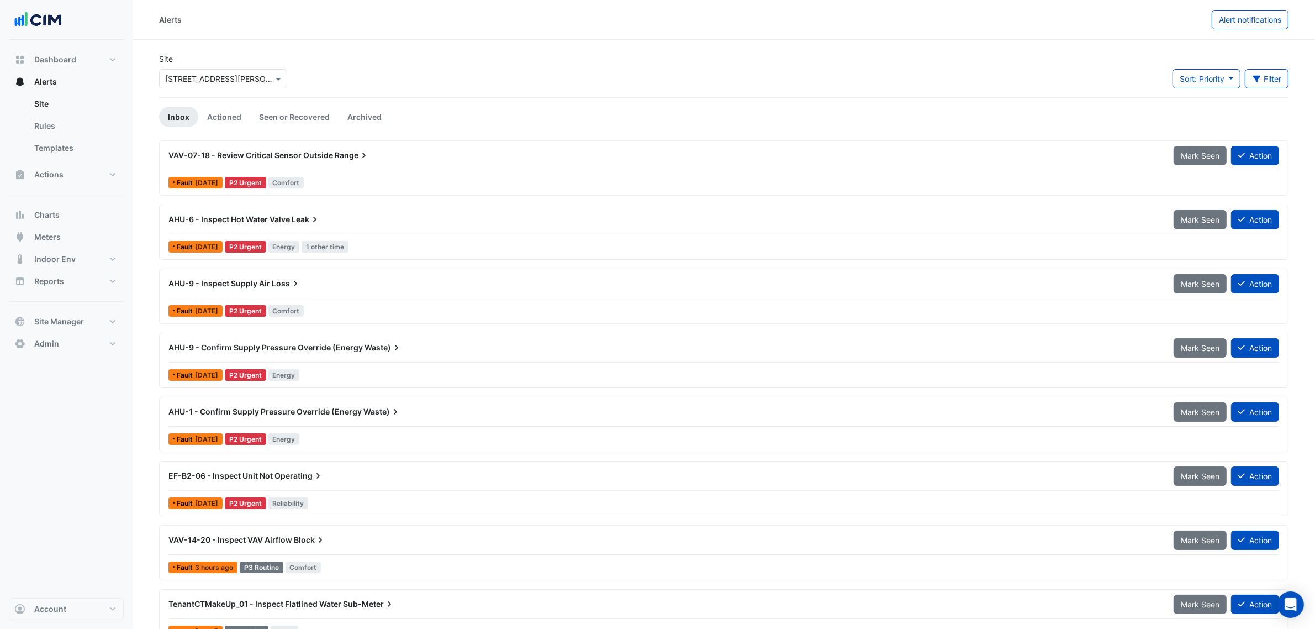
click at [467, 167] on div "VAV-07-18 - Review Critical Sensor Outside Range Mark Seen Action" at bounding box center [723, 157] width 1111 height 25
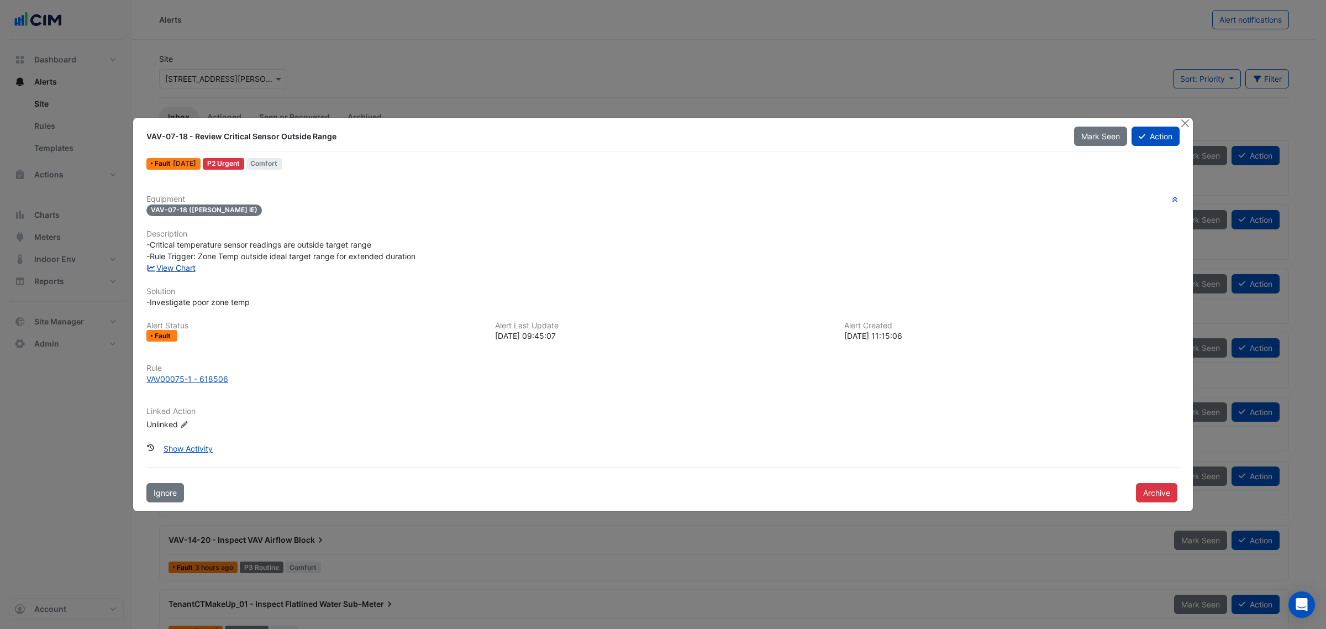
click at [181, 263] on link "View Chart" at bounding box center [170, 267] width 49 height 9
click at [1188, 119] on button "Close" at bounding box center [1185, 124] width 12 height 12
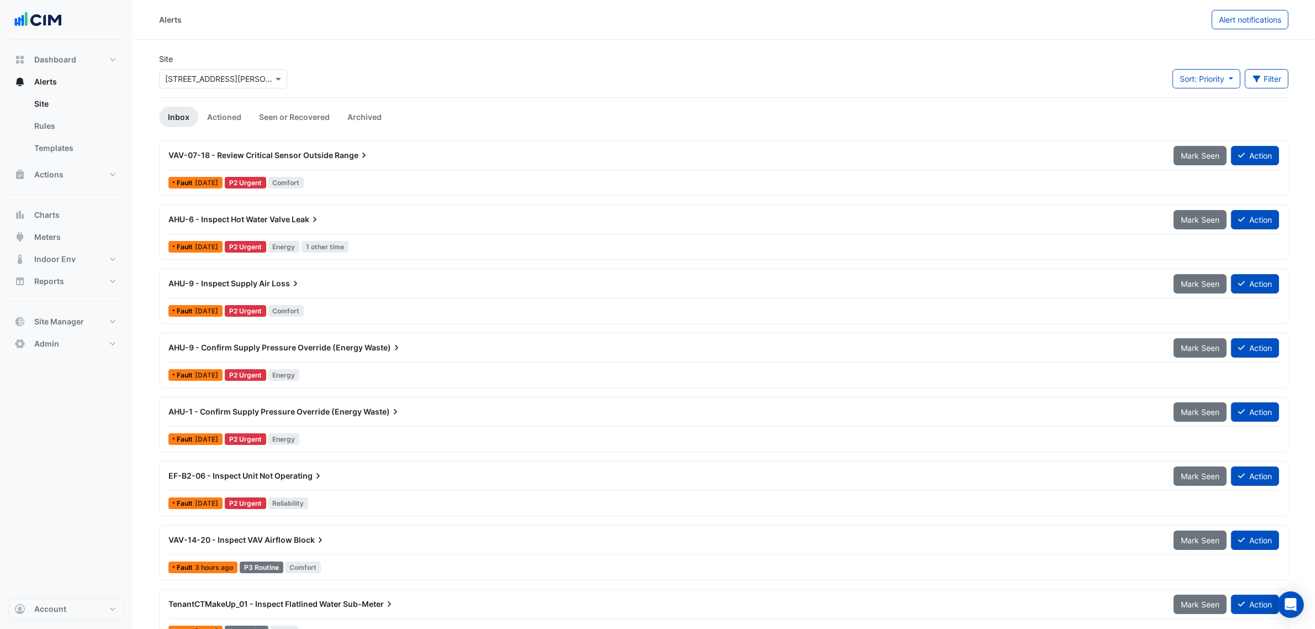
click at [358, 161] on icon at bounding box center [363, 155] width 11 height 11
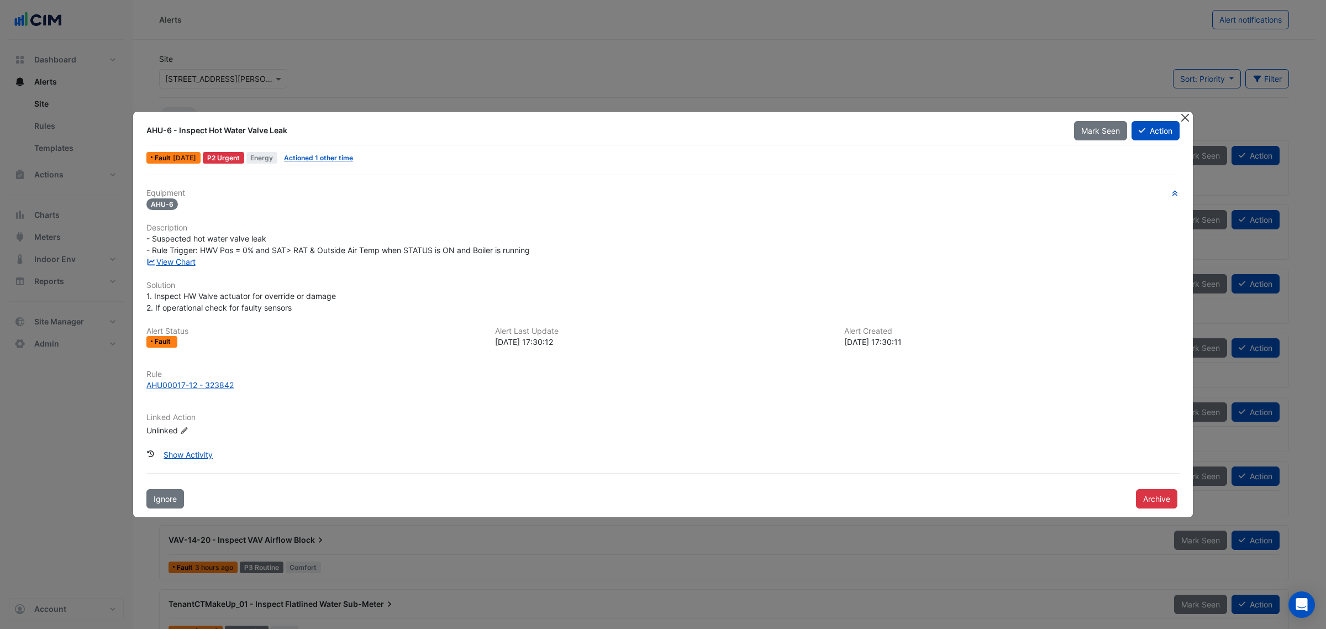
click at [1183, 113] on button "Close" at bounding box center [1185, 118] width 12 height 12
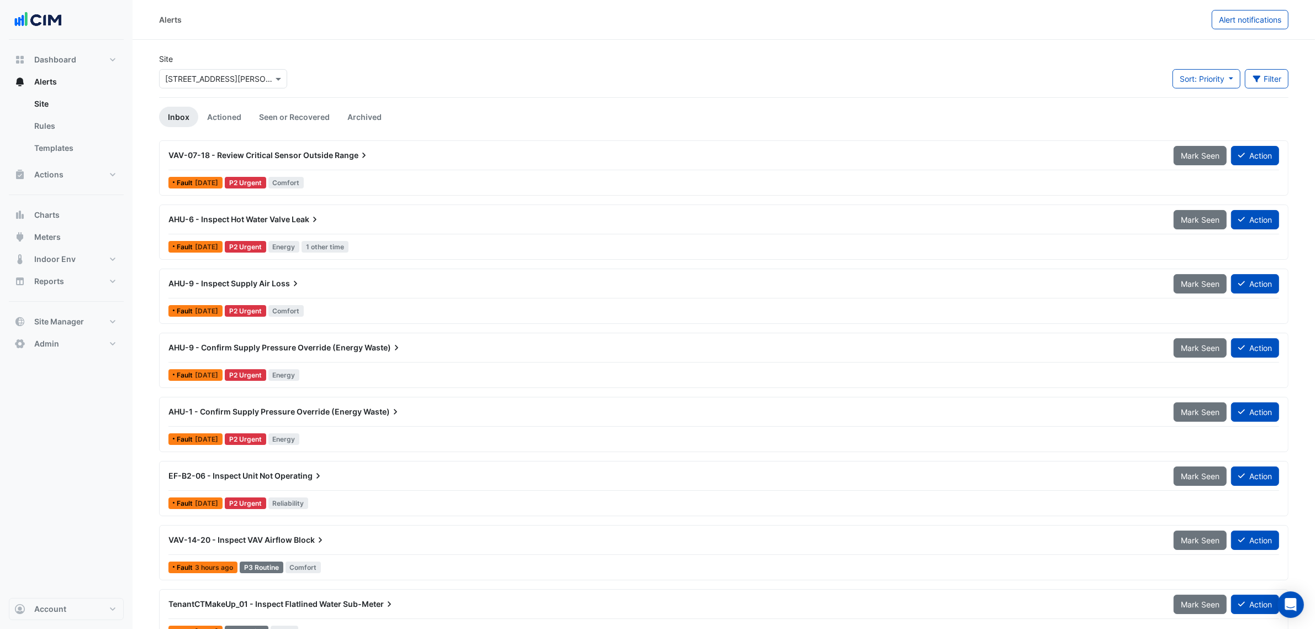
click at [329, 223] on div "AHU-6 - Inspect Hot Water Valve Leak" at bounding box center [664, 219] width 992 height 11
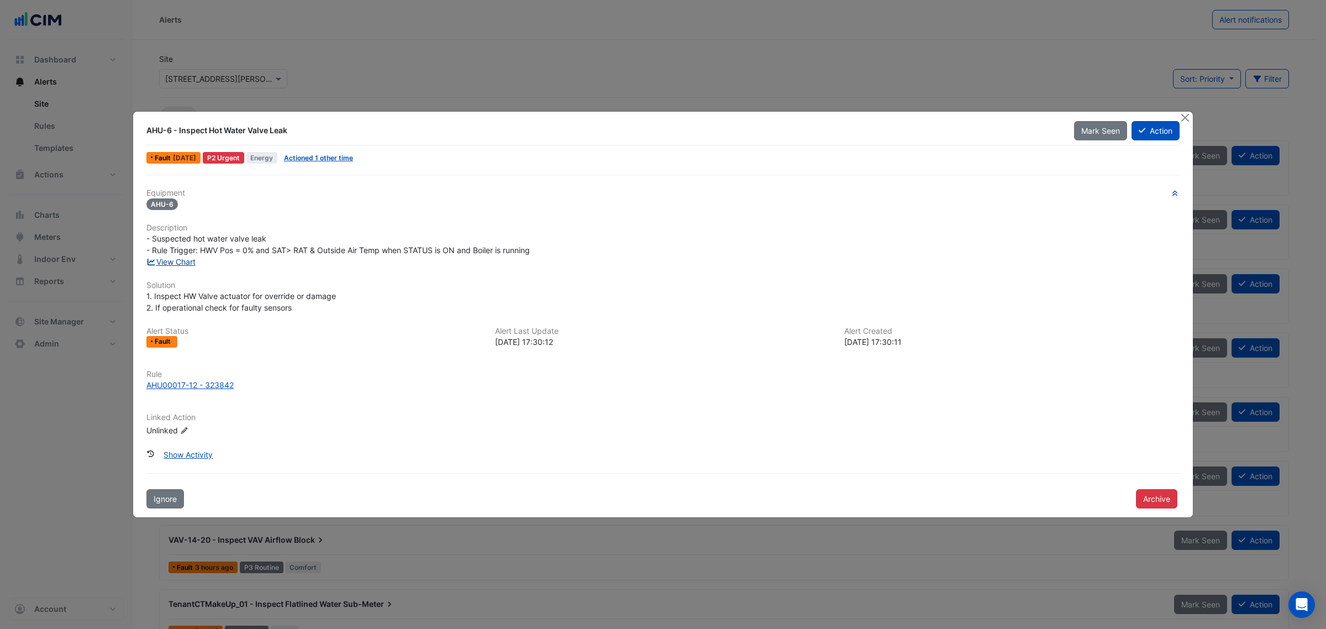
click at [196, 261] on link "View Chart" at bounding box center [170, 261] width 49 height 9
click at [1188, 114] on button "Close" at bounding box center [1185, 118] width 12 height 12
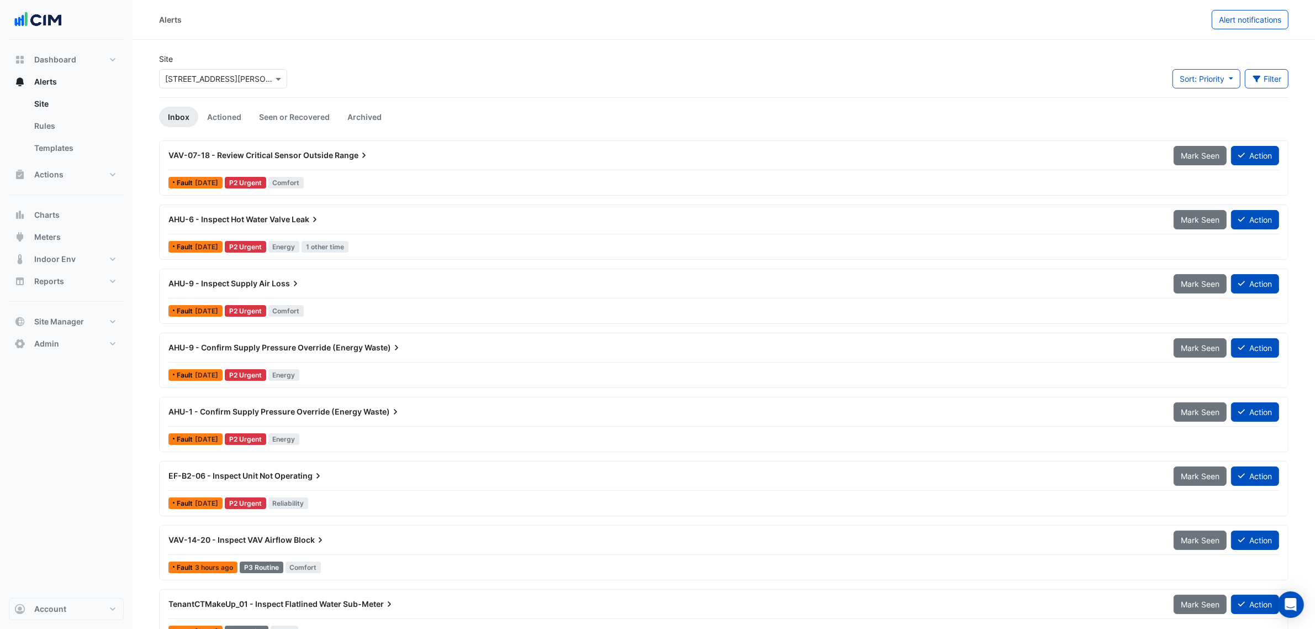
click at [354, 294] on div "AHU-9 - Inspect Supply Air Loss Mark Seen Action" at bounding box center [723, 285] width 1111 height 25
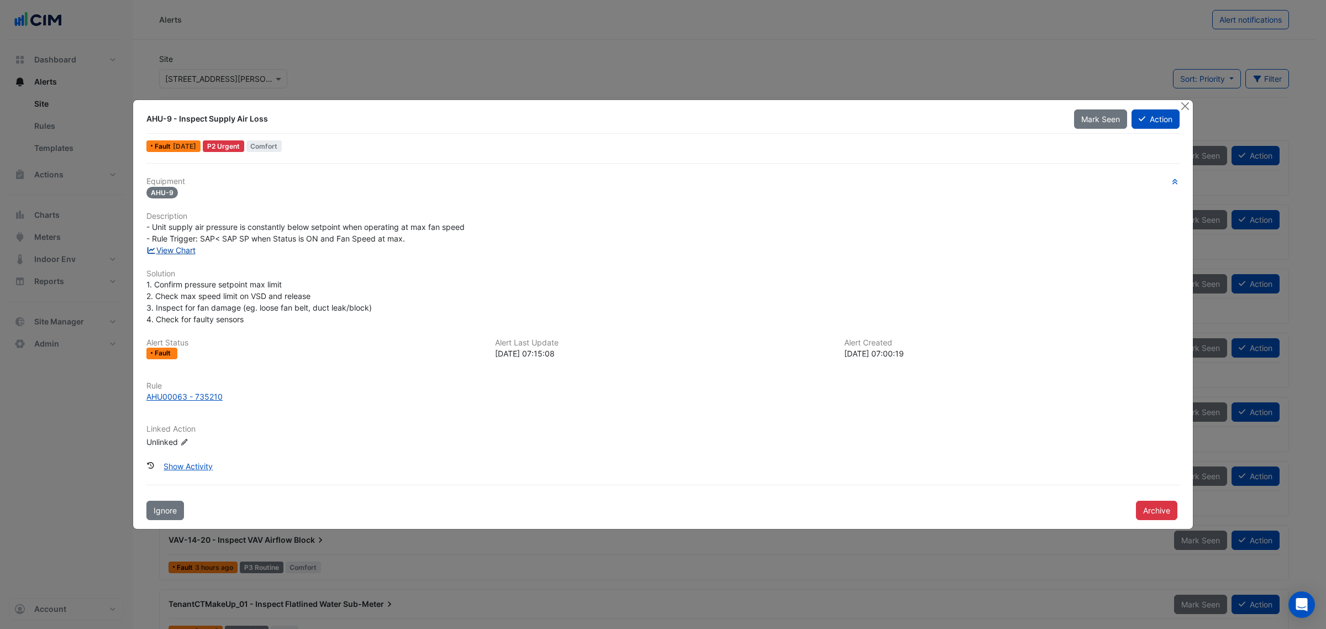
click at [181, 247] on link "View Chart" at bounding box center [170, 249] width 49 height 9
click at [1185, 103] on button "Close" at bounding box center [1185, 106] width 12 height 12
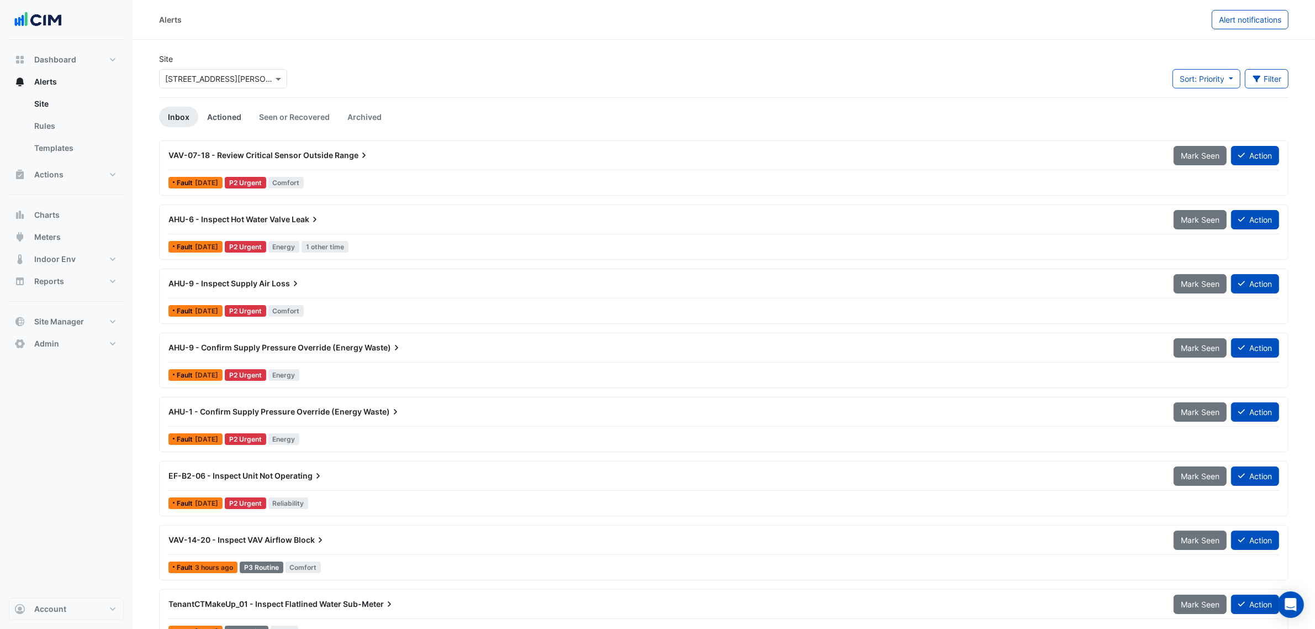
click at [217, 117] on link "Actioned" at bounding box center [224, 117] width 52 height 20
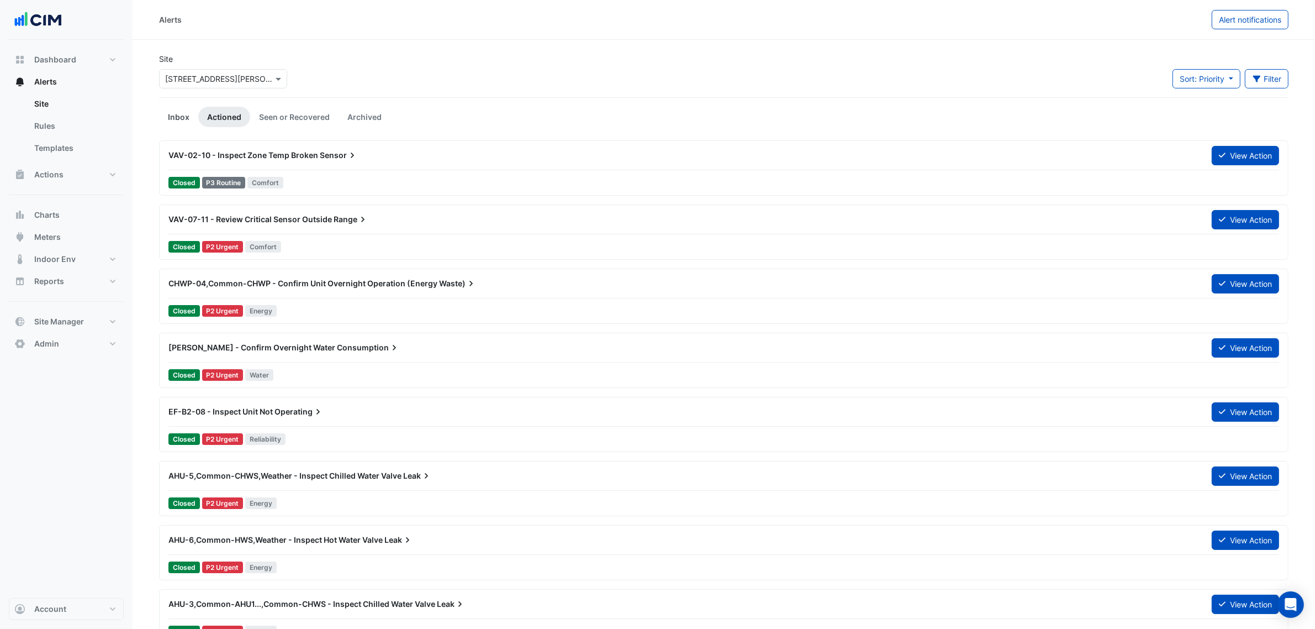
click at [186, 114] on link "Inbox" at bounding box center [178, 117] width 39 height 20
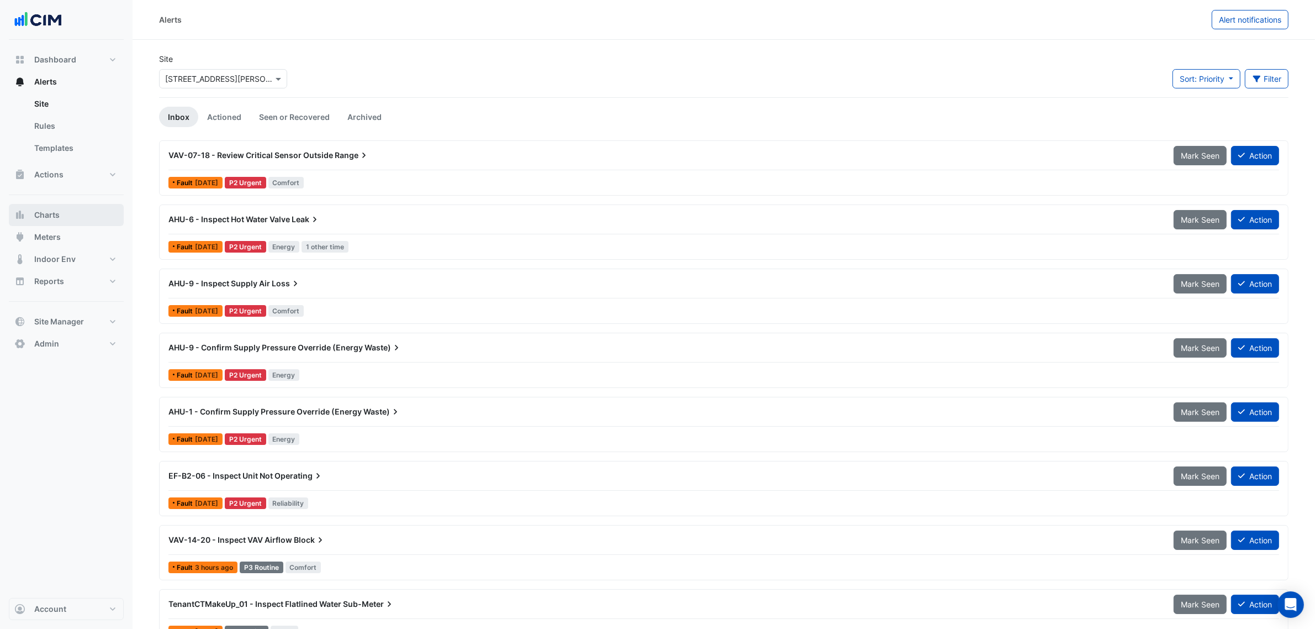
click at [67, 212] on button "Charts" at bounding box center [66, 215] width 115 height 22
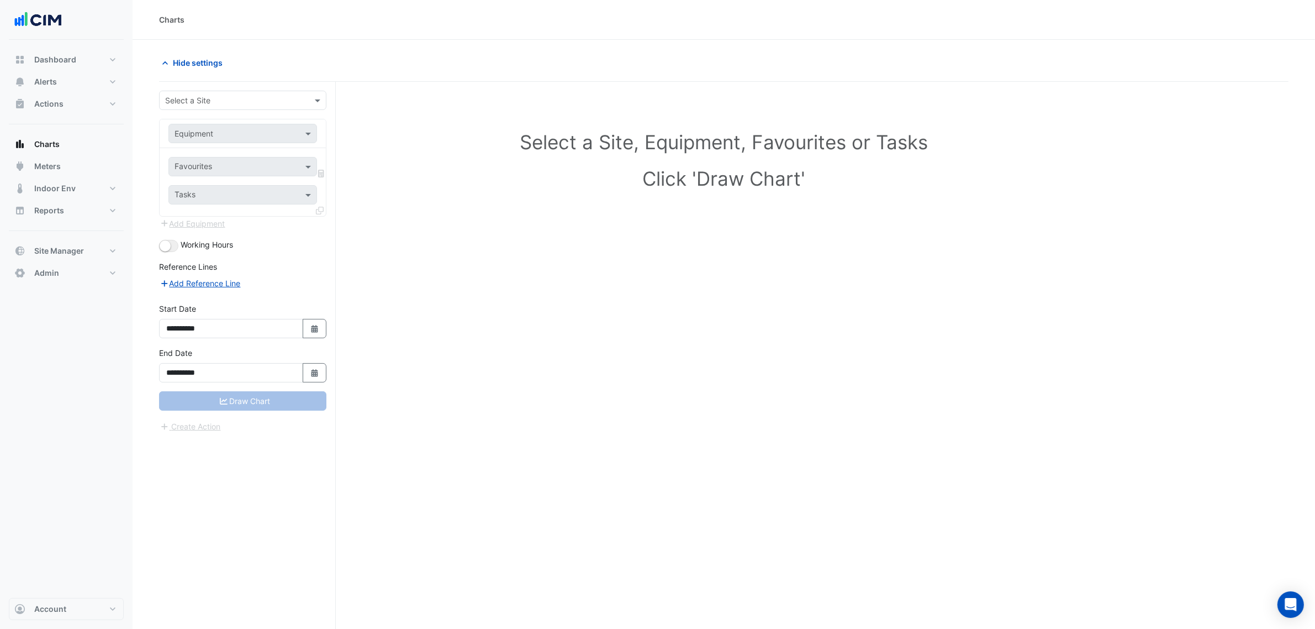
click at [197, 101] on input "text" at bounding box center [231, 101] width 133 height 12
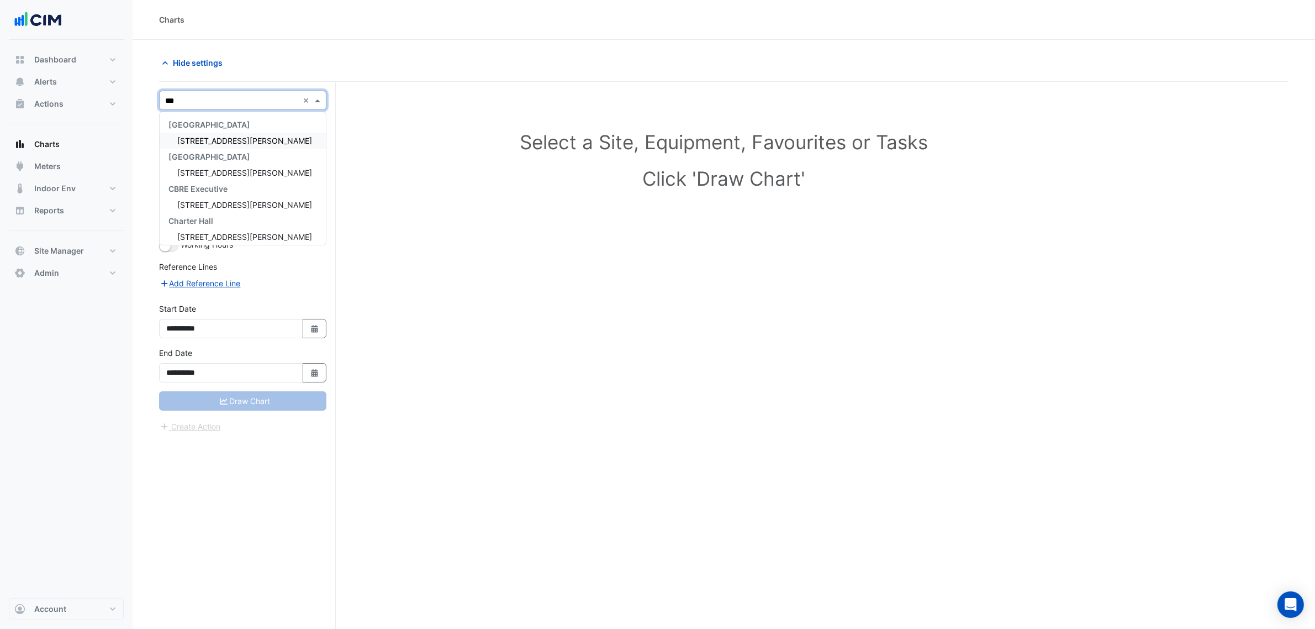
type input "***"
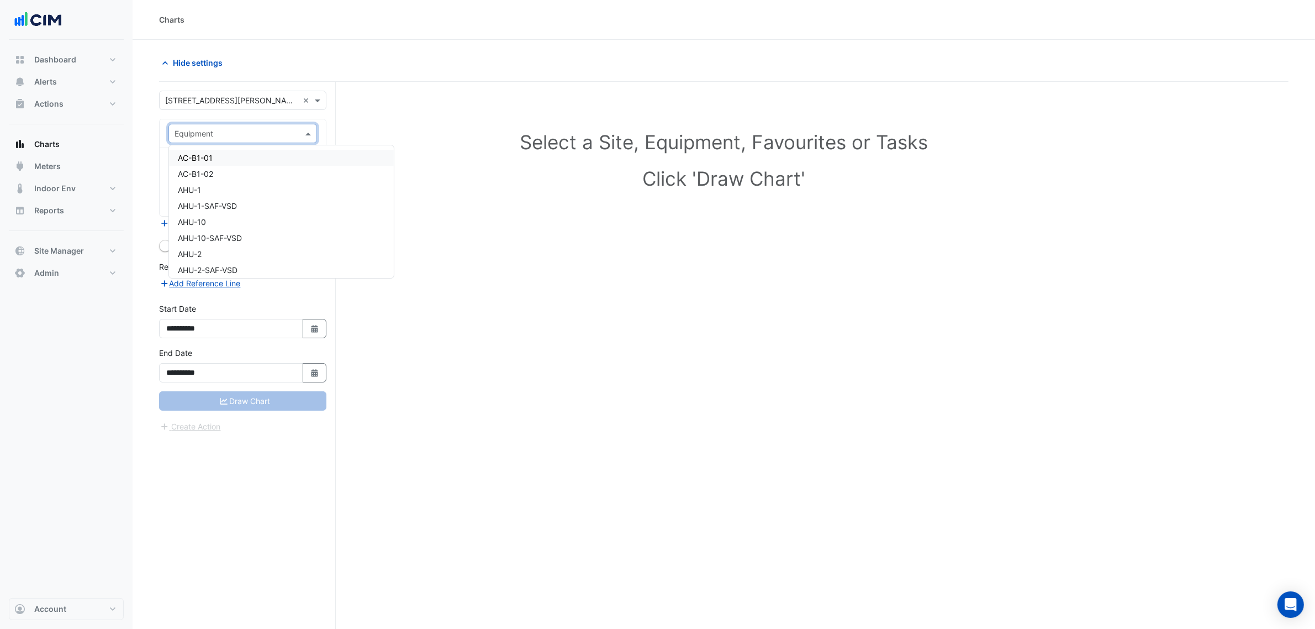
click at [208, 134] on input "text" at bounding box center [232, 134] width 114 height 12
type input "*********"
click at [203, 159] on div "Favourites" at bounding box center [227, 166] width 117 height 17
type input "****"
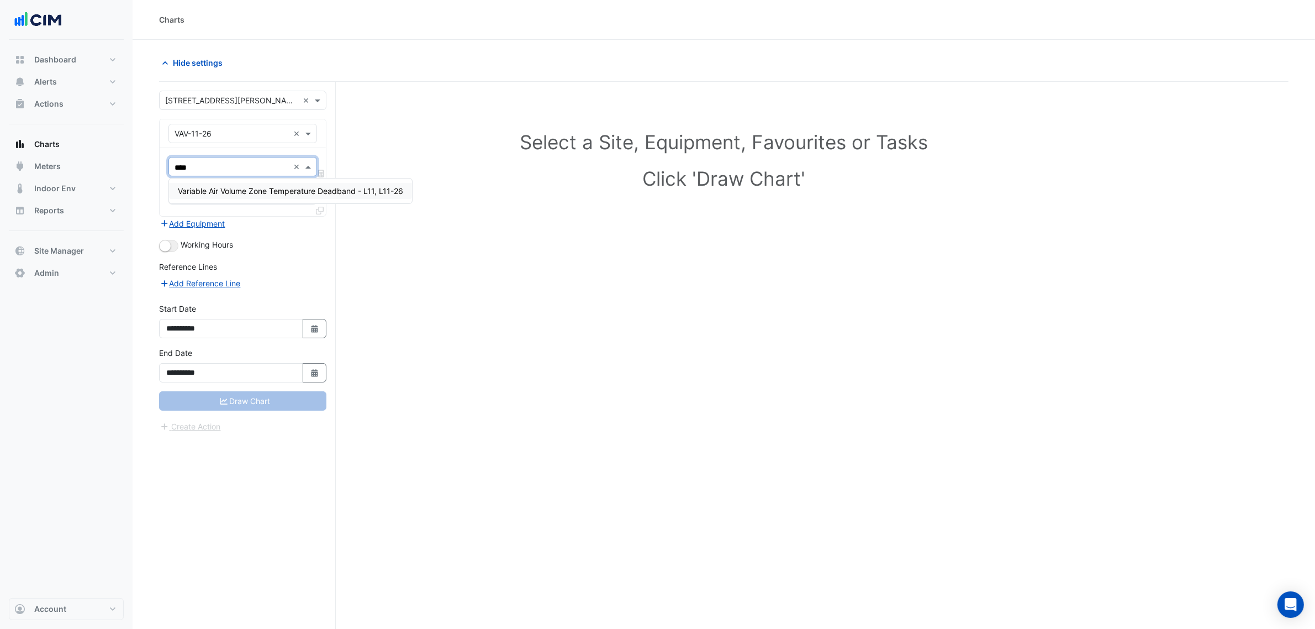
click at [229, 188] on span "Variable Air Volume Zone Temperature Deadband - L11, L11-26" at bounding box center [290, 190] width 225 height 9
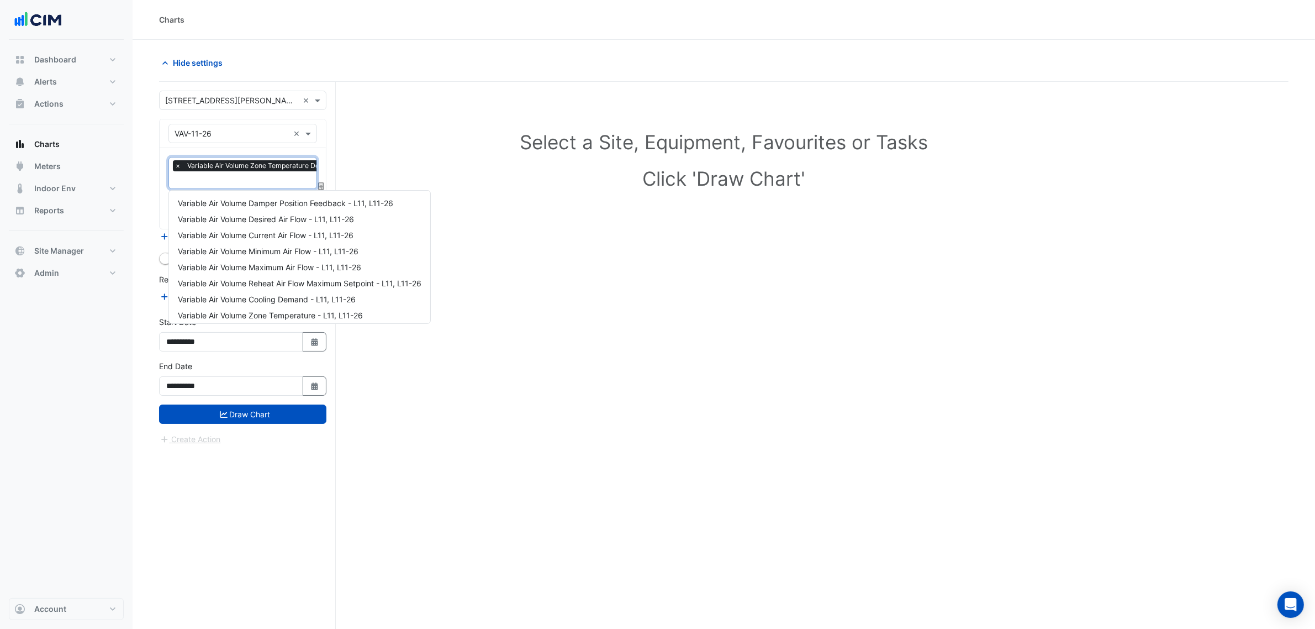
click at [228, 180] on input "text" at bounding box center [283, 181] width 216 height 12
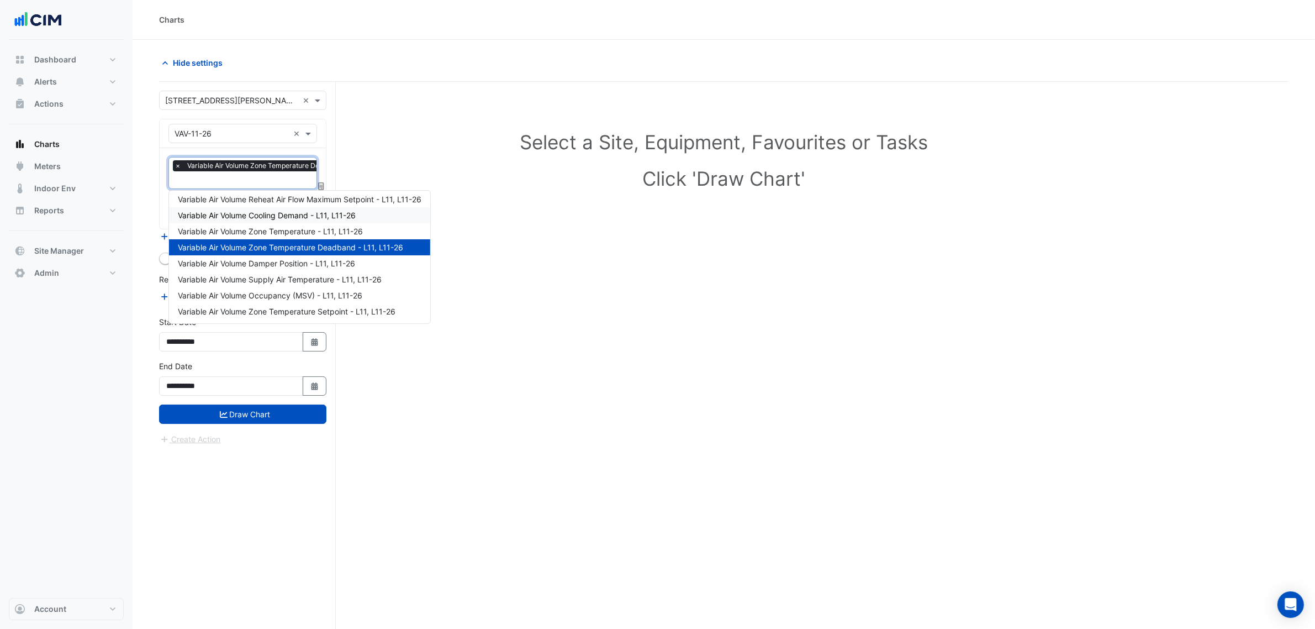
click at [292, 214] on span "Variable Air Volume Cooling Demand - L11, L11-26" at bounding box center [267, 214] width 178 height 9
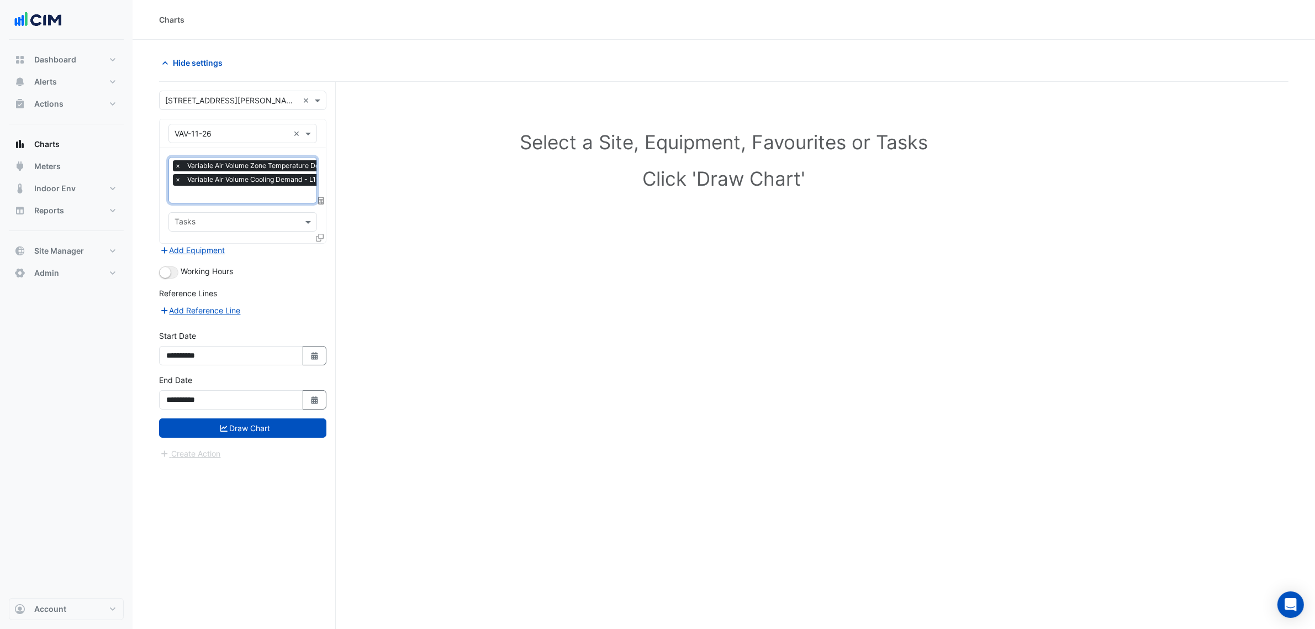
click at [177, 273] on div "Working Hours" at bounding box center [242, 271] width 167 height 13
click at [178, 277] on div "Working Hours" at bounding box center [242, 271] width 167 height 13
click at [173, 277] on button "button" at bounding box center [168, 272] width 19 height 12
drag, startPoint x: 273, startPoint y: 430, endPoint x: 279, endPoint y: 423, distance: 8.6
click at [274, 430] on button "Draw Chart" at bounding box center [242, 427] width 167 height 19
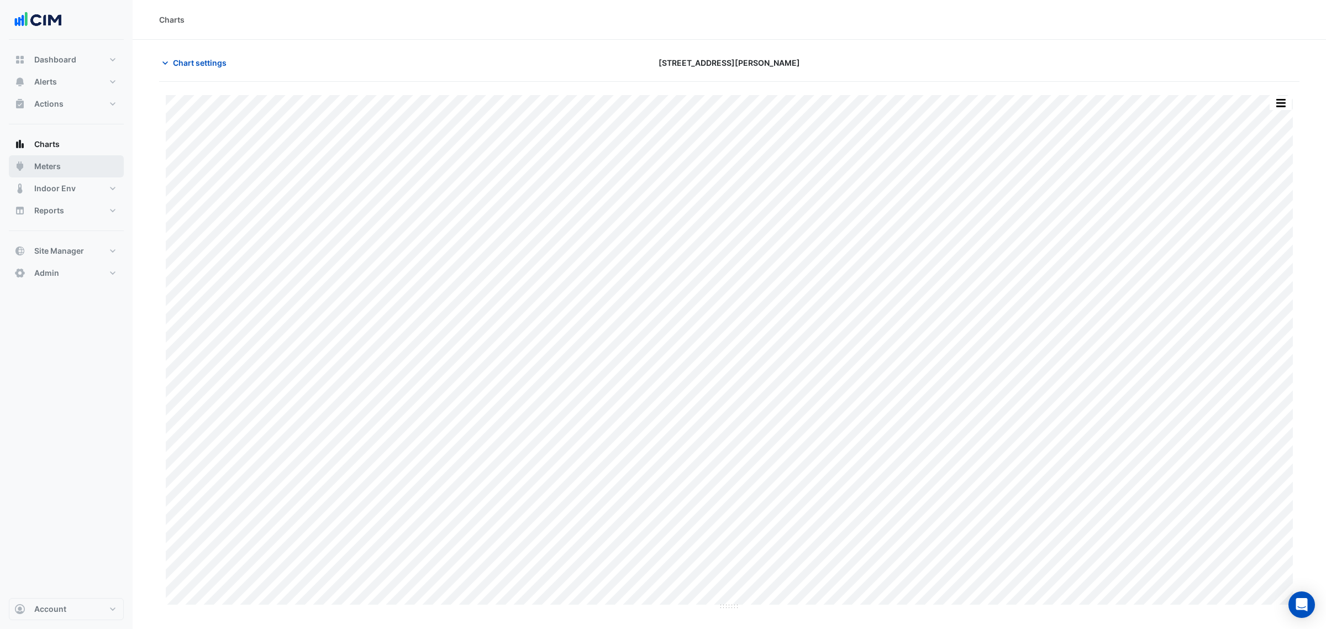
click at [67, 167] on button "Meters" at bounding box center [66, 166] width 115 height 22
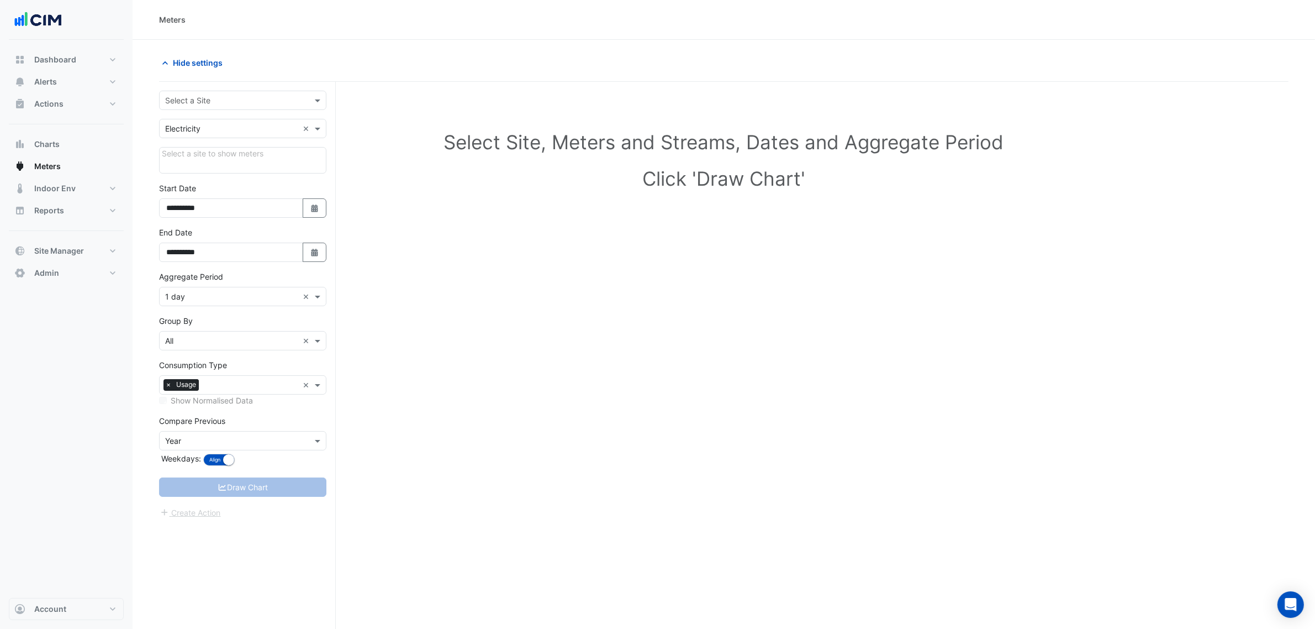
click at [225, 95] on input "text" at bounding box center [231, 101] width 133 height 12
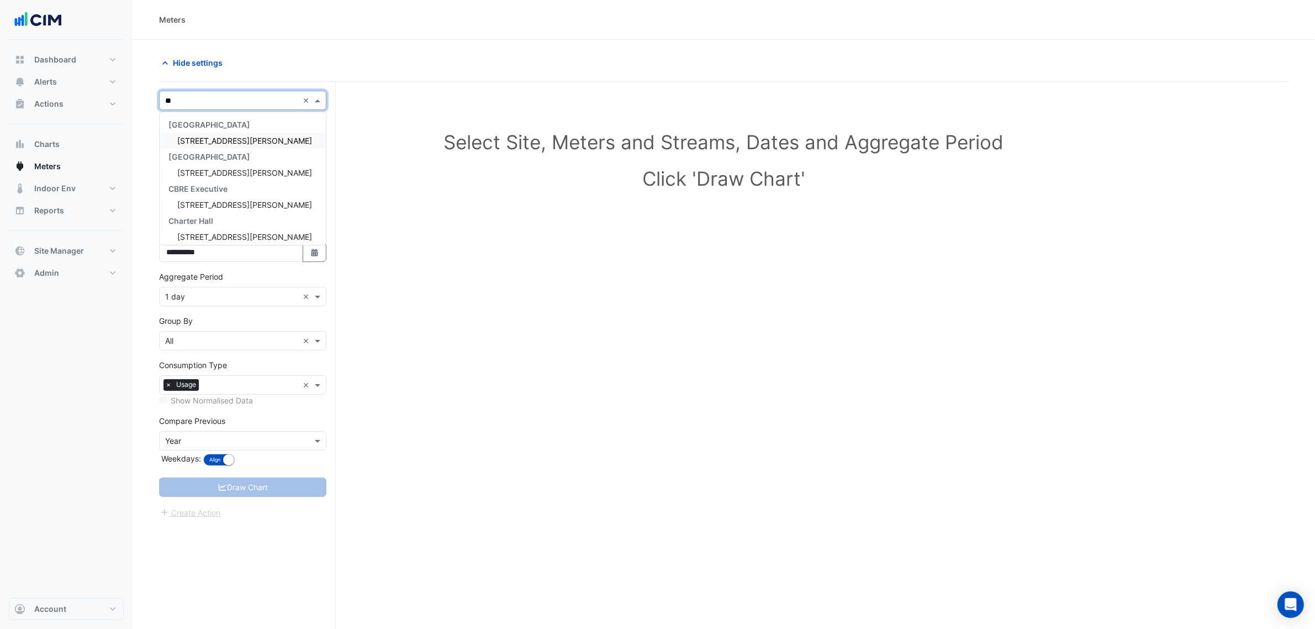
type input "***"
click at [293, 133] on div "[STREET_ADDRESS][PERSON_NAME]" at bounding box center [243, 141] width 166 height 16
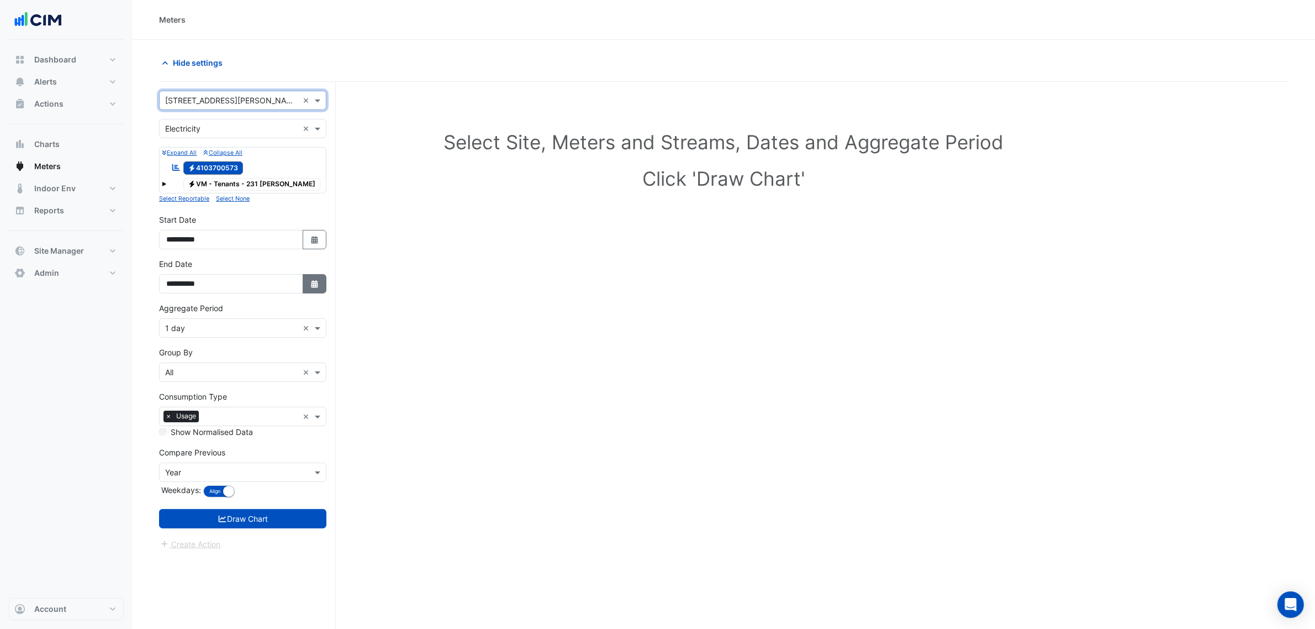
click at [307, 281] on button "Select Date" at bounding box center [315, 283] width 24 height 19
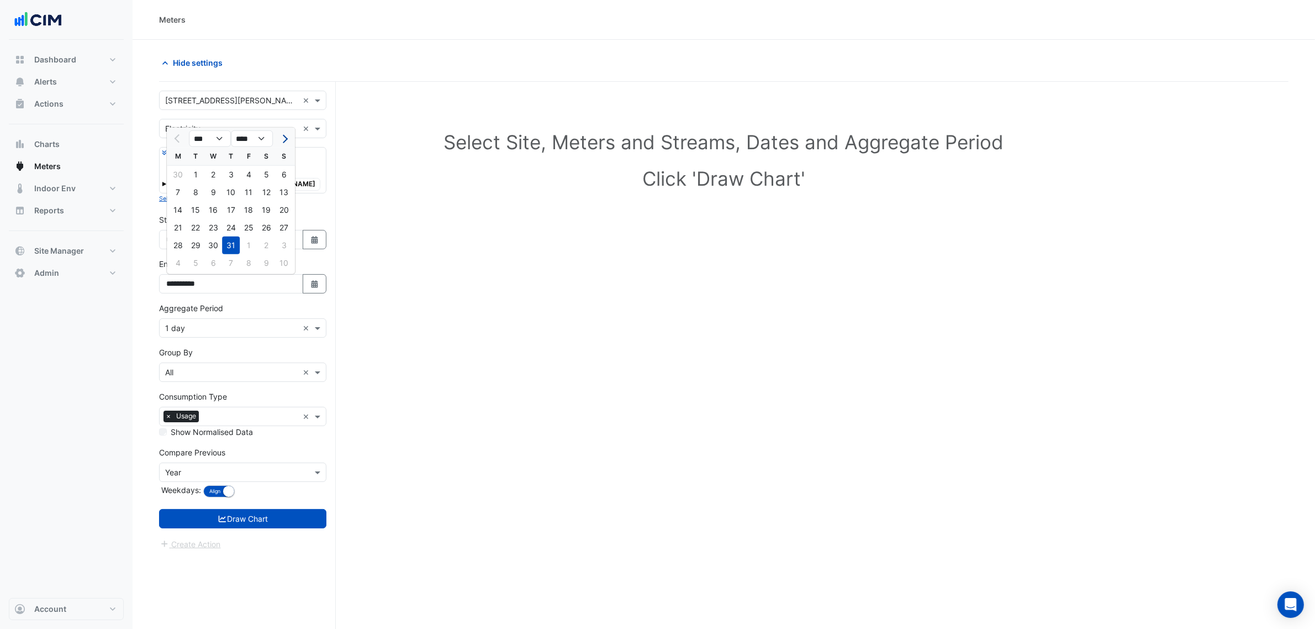
click at [286, 139] on span "Next month" at bounding box center [283, 139] width 8 height 8
select select "*"
click at [279, 208] on div "17" at bounding box center [284, 210] width 18 height 18
type input "**********"
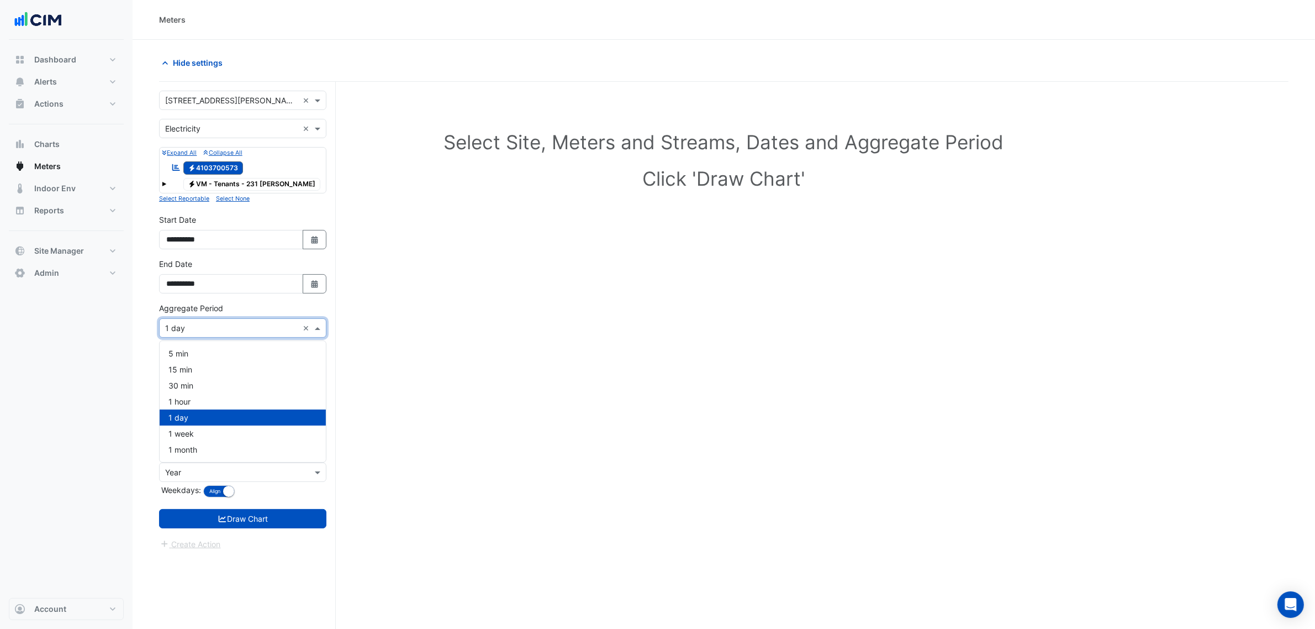
click at [188, 337] on div "Aggregate Period × 1 day ×" at bounding box center [242, 327] width 167 height 19
click at [194, 396] on div "1 hour" at bounding box center [243, 401] width 166 height 16
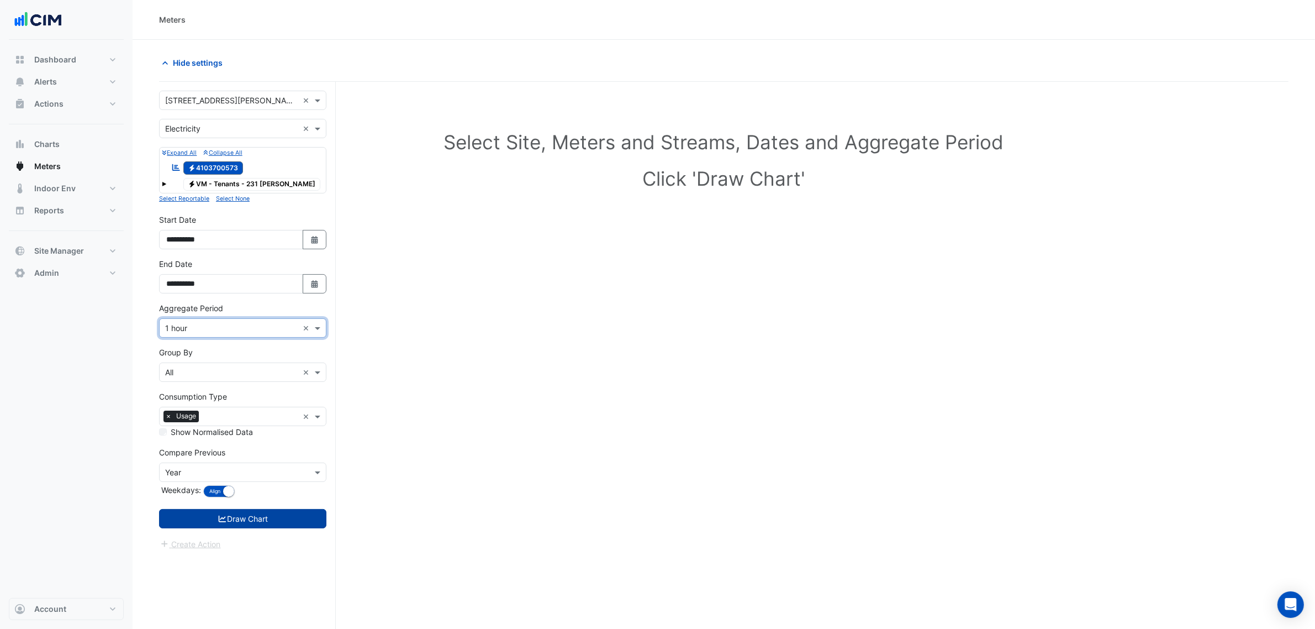
click at [254, 515] on button "Draw Chart" at bounding box center [242, 518] width 167 height 19
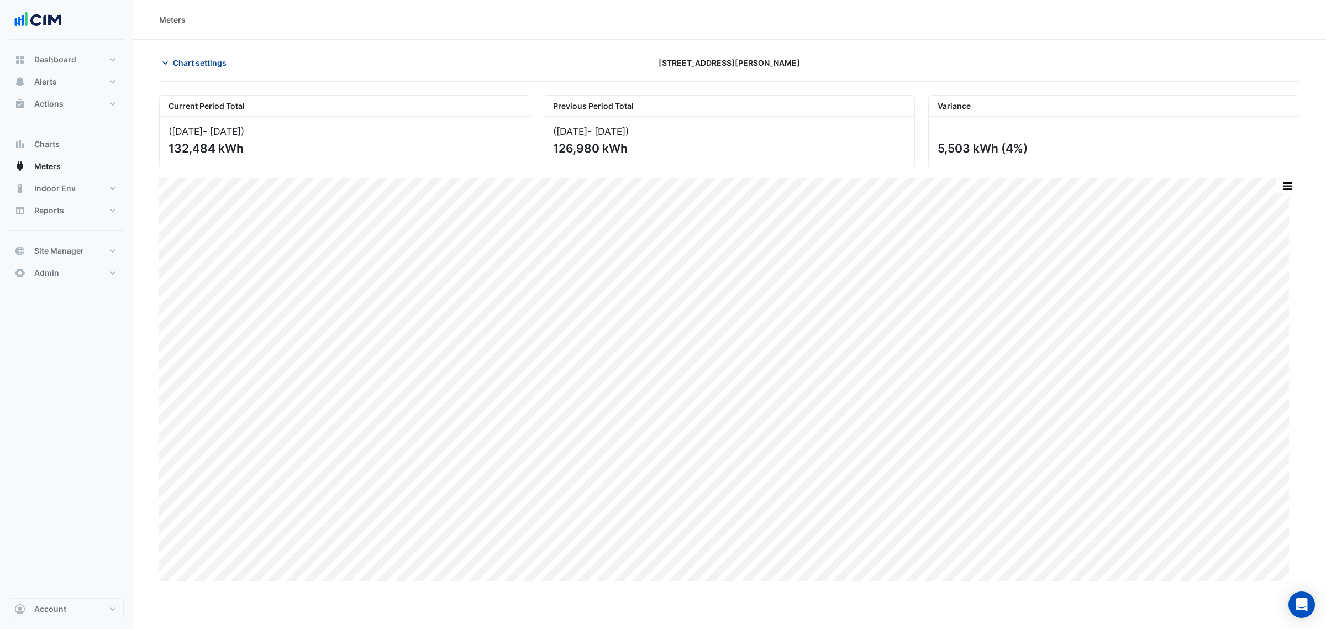
click at [231, 65] on button "Chart settings" at bounding box center [196, 62] width 75 height 19
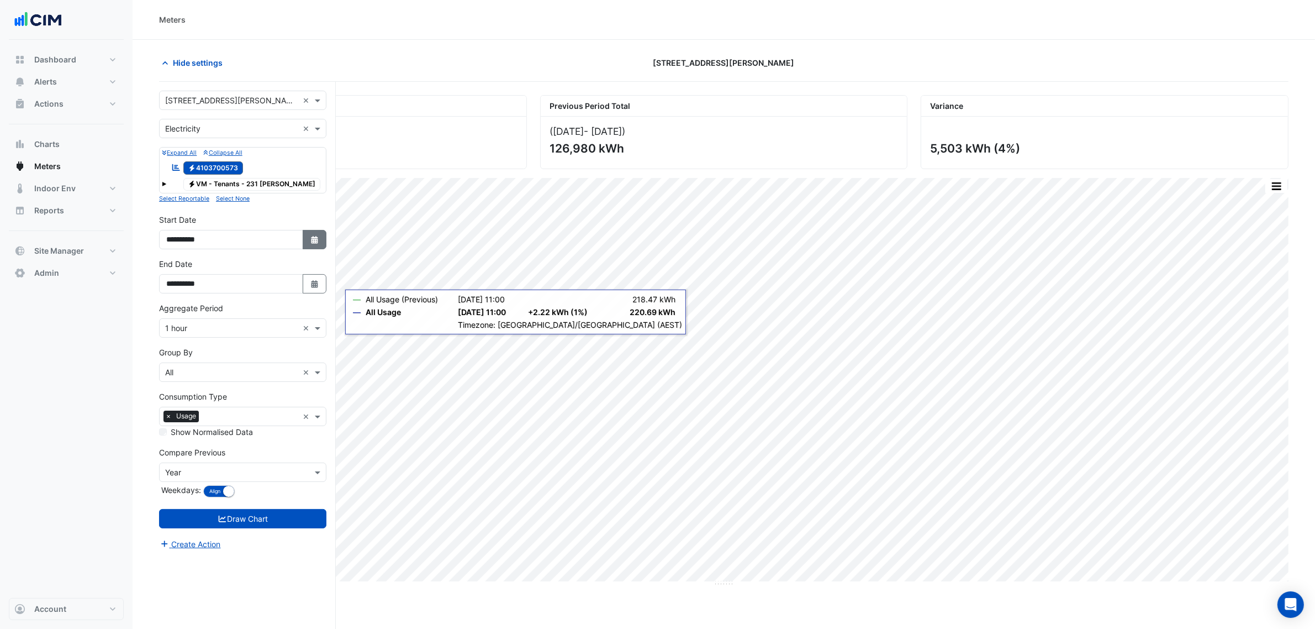
click at [310, 235] on fa-icon "Select Date" at bounding box center [315, 239] width 10 height 9
select select "*"
select select "****"
click at [202, 87] on select "*** *** *** *** *** *** *** ***" at bounding box center [210, 94] width 42 height 17
select select "*"
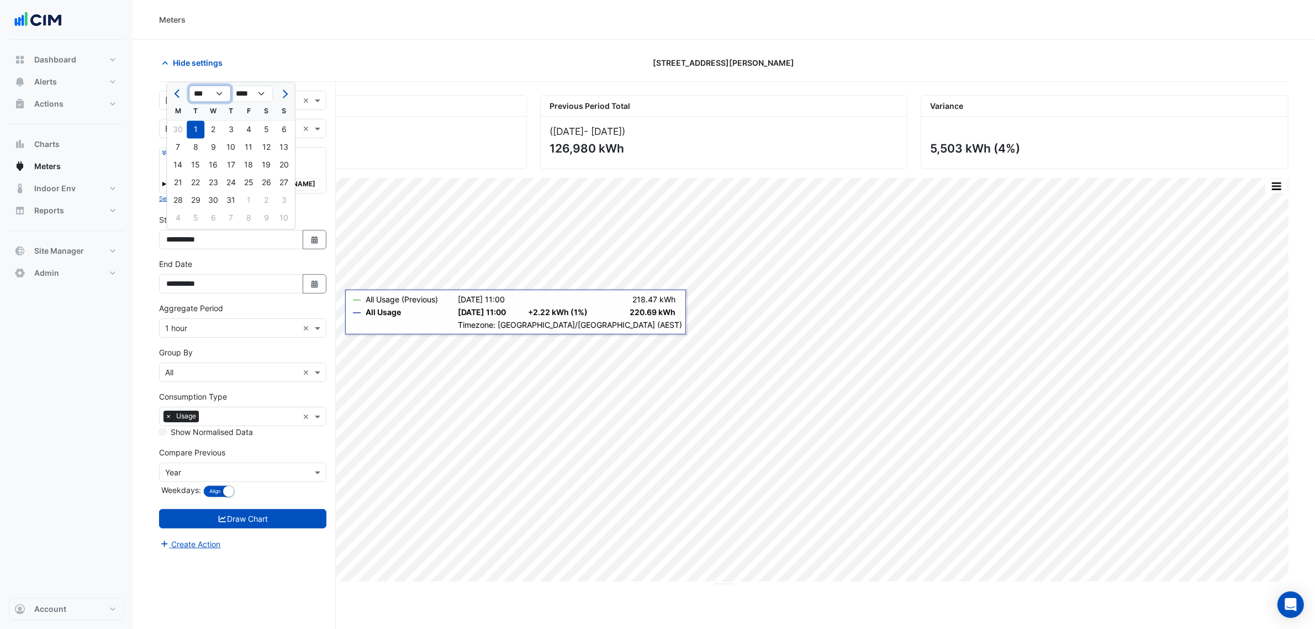
click at [189, 86] on select "*** *** *** *** *** *** *** ***" at bounding box center [210, 94] width 42 height 17
click at [219, 130] on div "1" at bounding box center [213, 130] width 18 height 18
type input "**********"
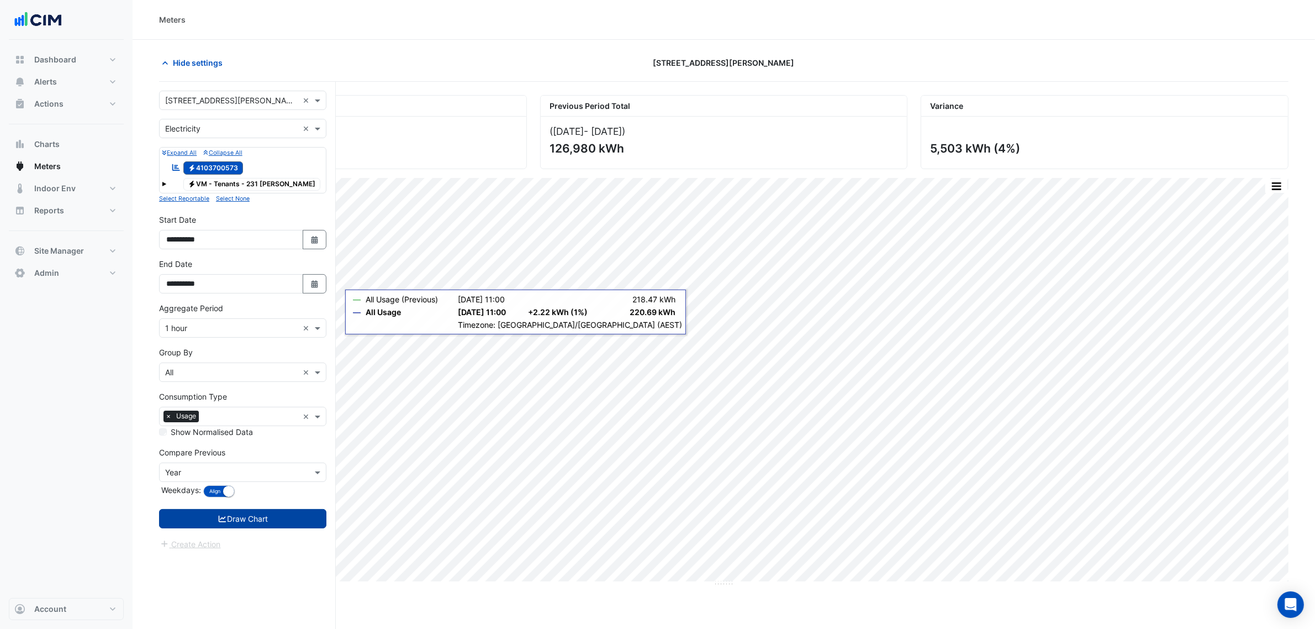
click at [287, 512] on button "Draw Chart" at bounding box center [242, 518] width 167 height 19
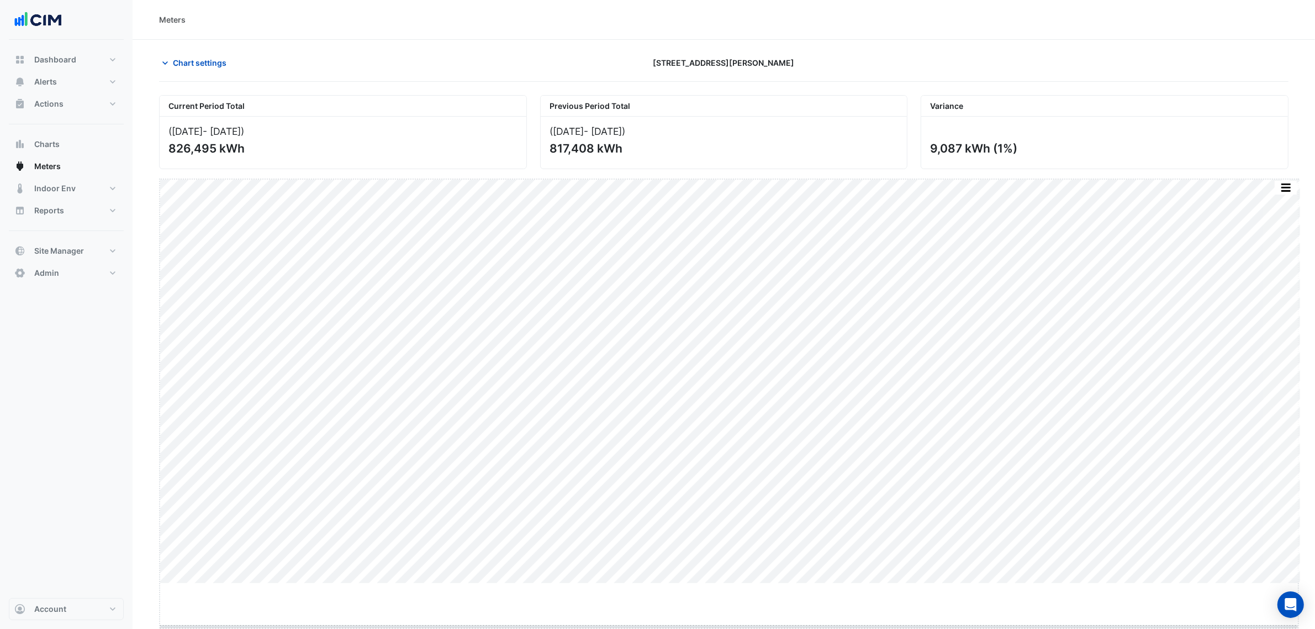
drag, startPoint x: 735, startPoint y: 583, endPoint x: 732, endPoint y: 656, distance: 72.4
click at [732, 628] on html "Meters Chart settings 231 Elizabeth St Current Period Total (01 Jan 25 - 17 Aug…" at bounding box center [657, 314] width 1315 height 629
click at [195, 80] on div "Chart settings 231 Elizabeth St" at bounding box center [724, 67] width 1130 height 29
click at [195, 72] on button "Chart settings" at bounding box center [196, 62] width 75 height 19
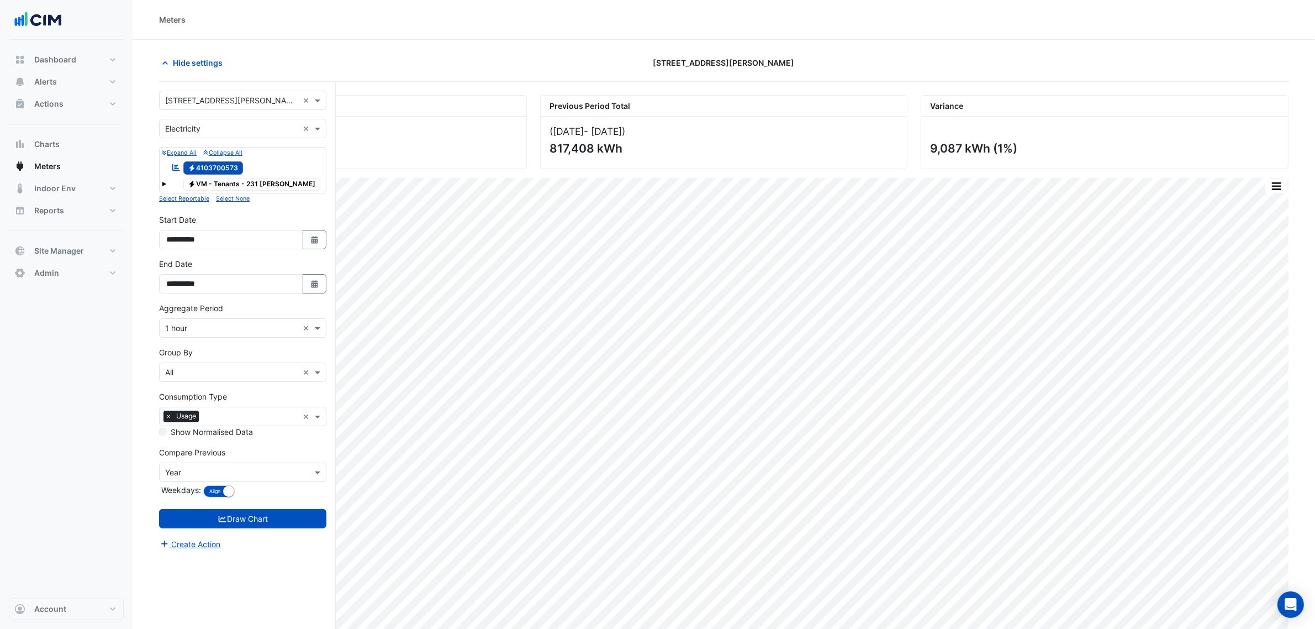
click at [166, 181] on div "Electricity VM - Tenants - 231 Elizabeth" at bounding box center [243, 184] width 162 height 15
click at [165, 182] on span at bounding box center [164, 184] width 4 height 4
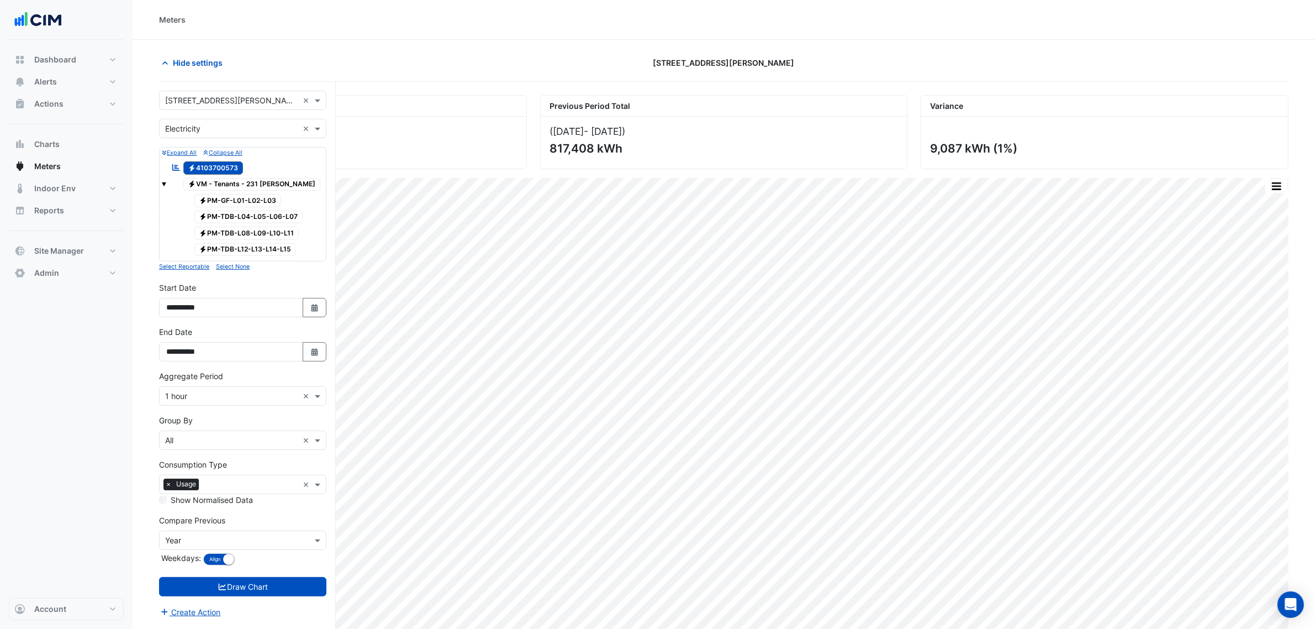
click at [165, 182] on span at bounding box center [164, 184] width 4 height 4
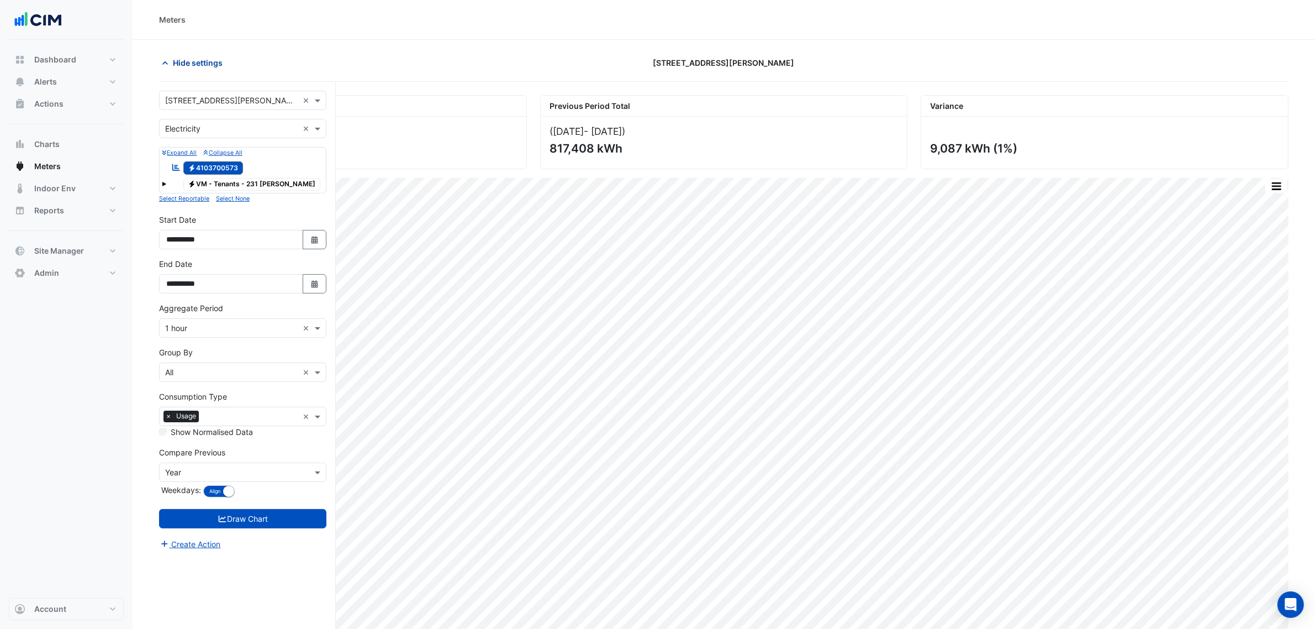
click at [198, 65] on span "Hide settings" at bounding box center [198, 63] width 50 height 12
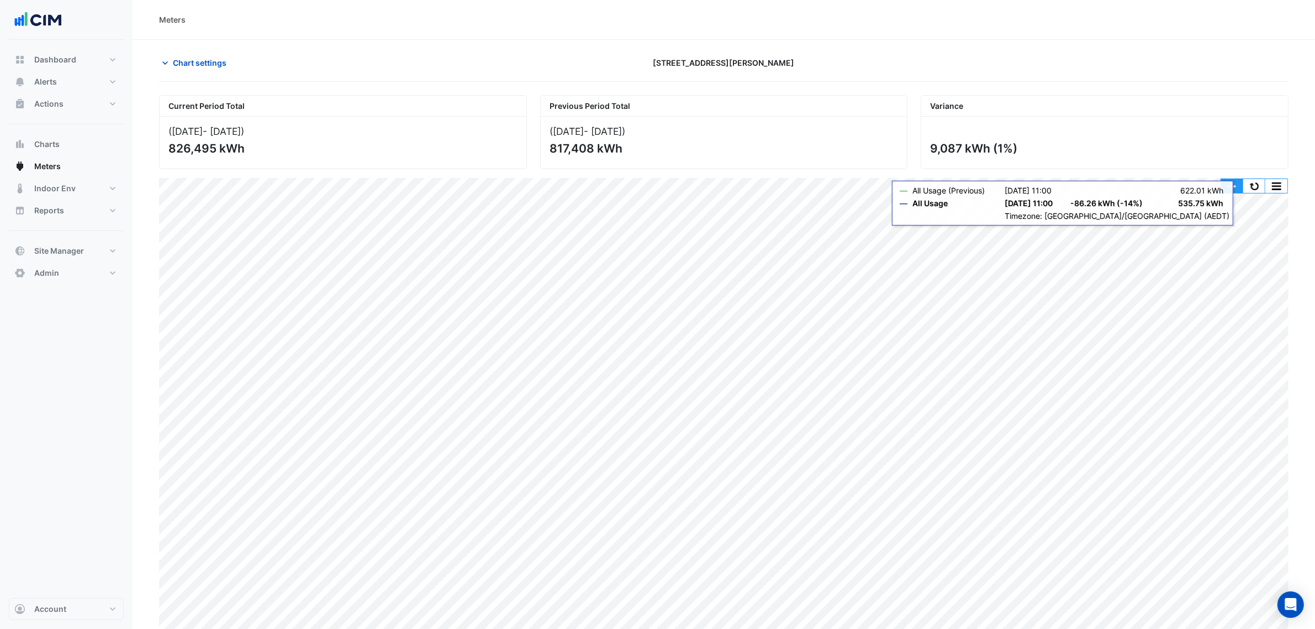
click at [1226, 183] on button "button" at bounding box center [1232, 186] width 22 height 14
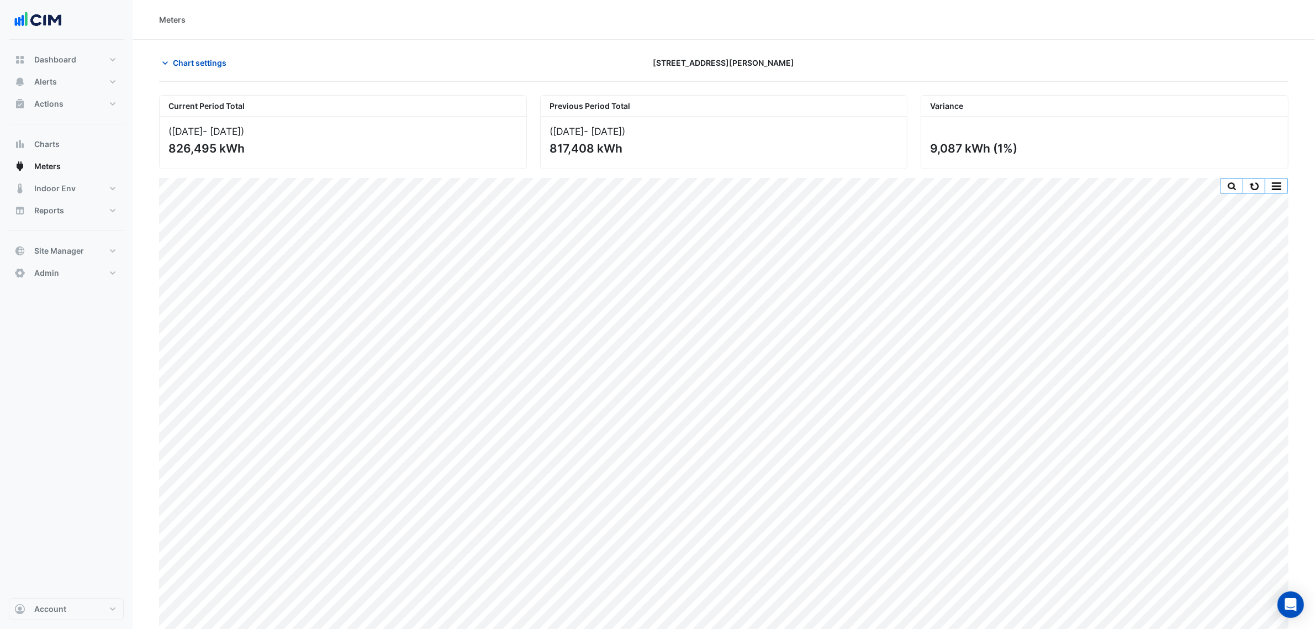
click at [1281, 188] on button "button" at bounding box center [1276, 186] width 22 height 14
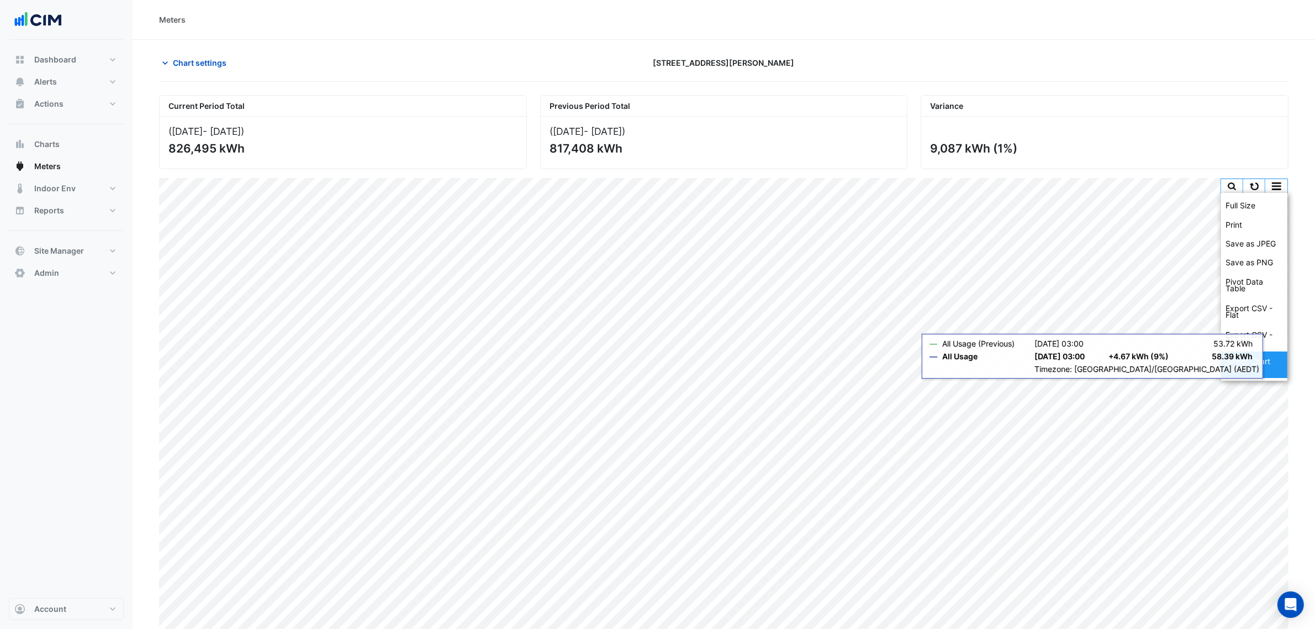
click at [1253, 365] on div "Select Chart Type" at bounding box center [1254, 364] width 66 height 27
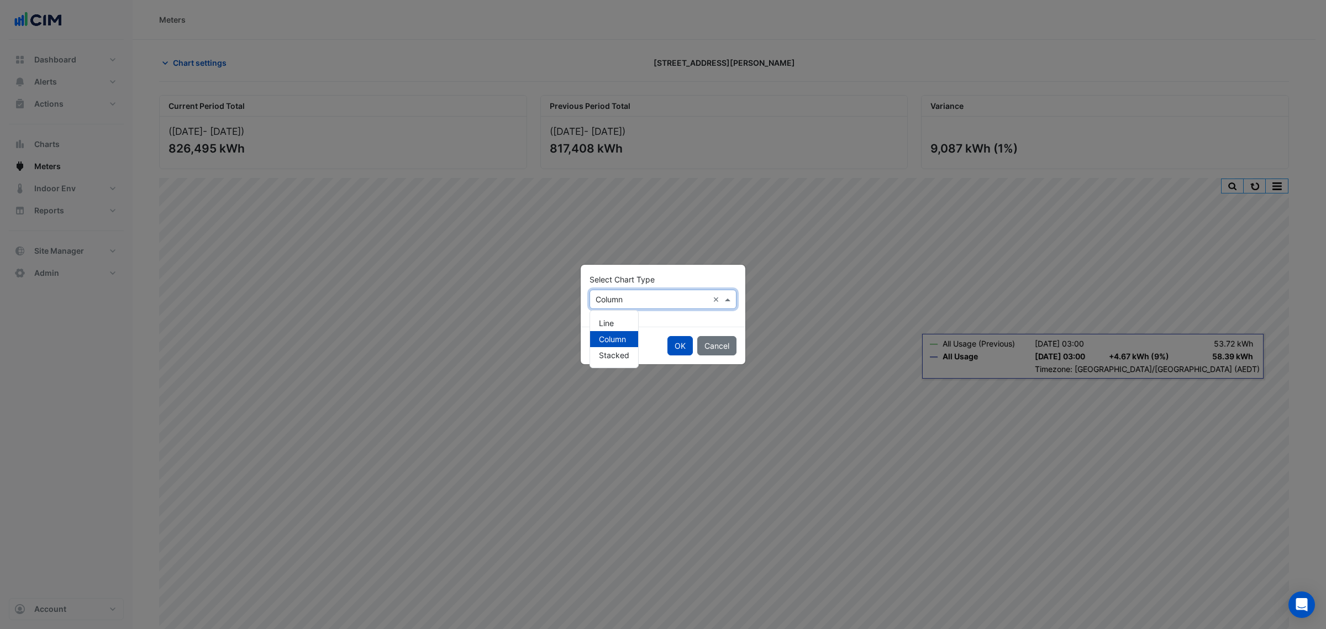
click at [633, 296] on input "text" at bounding box center [651, 300] width 113 height 12
click at [619, 321] on div "Line" at bounding box center [614, 323] width 48 height 16
click at [678, 341] on button "OK" at bounding box center [679, 345] width 25 height 19
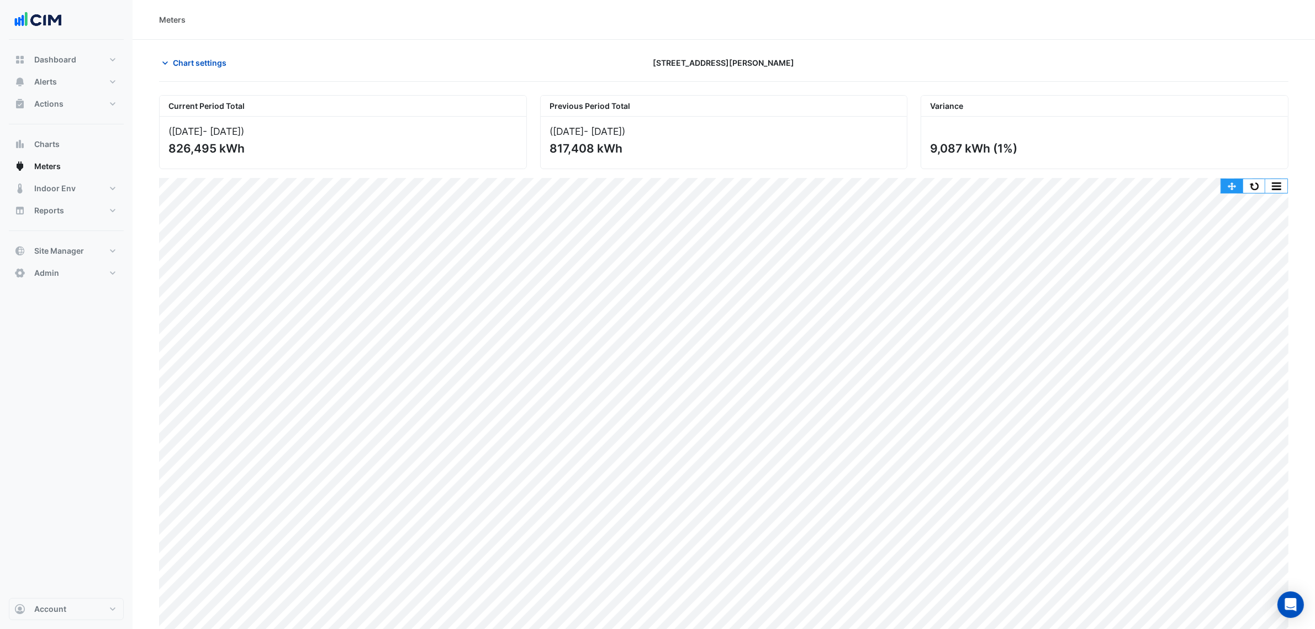
click at [1225, 181] on button "button" at bounding box center [1232, 186] width 22 height 14
click at [197, 61] on span "Chart settings" at bounding box center [200, 63] width 54 height 12
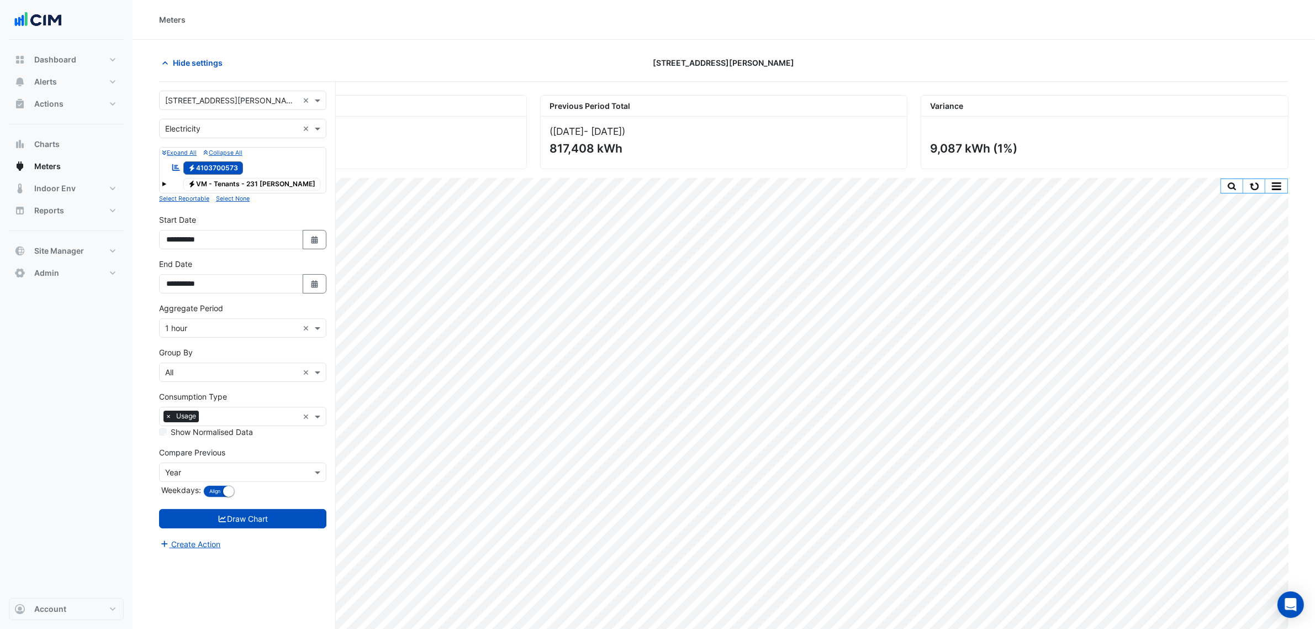
click at [220, 128] on input "text" at bounding box center [231, 129] width 133 height 12
click at [206, 164] on div "Gas" at bounding box center [243, 169] width 166 height 16
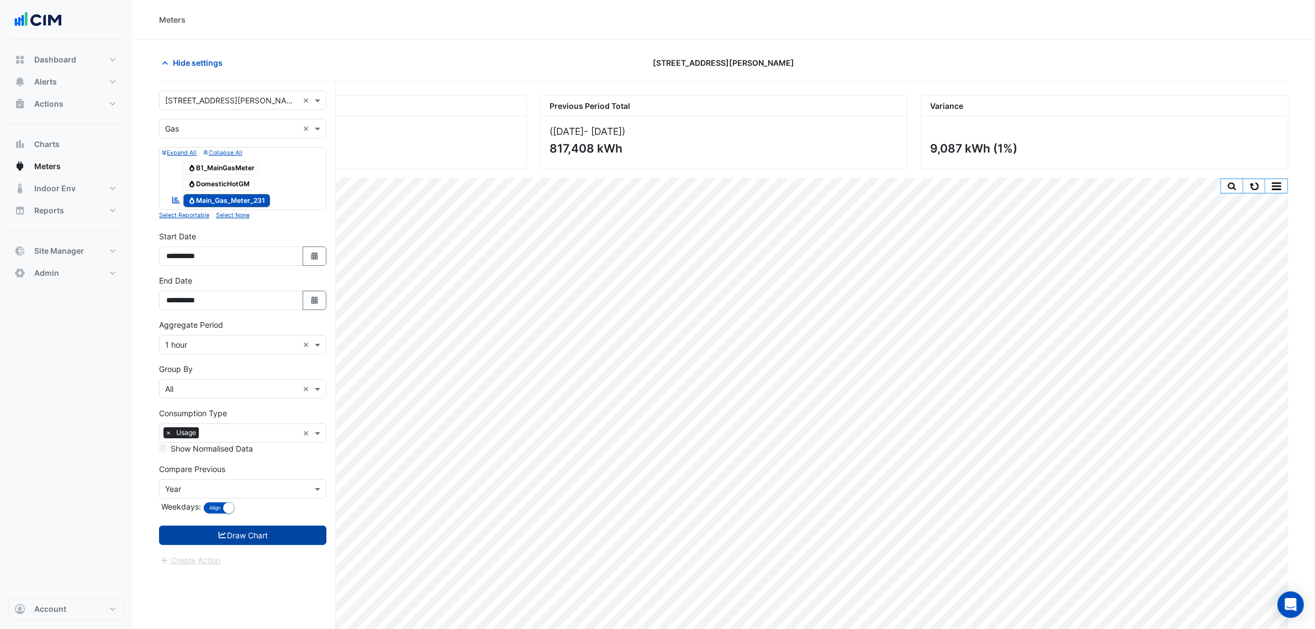
click at [271, 542] on button "Draw Chart" at bounding box center [242, 534] width 167 height 19
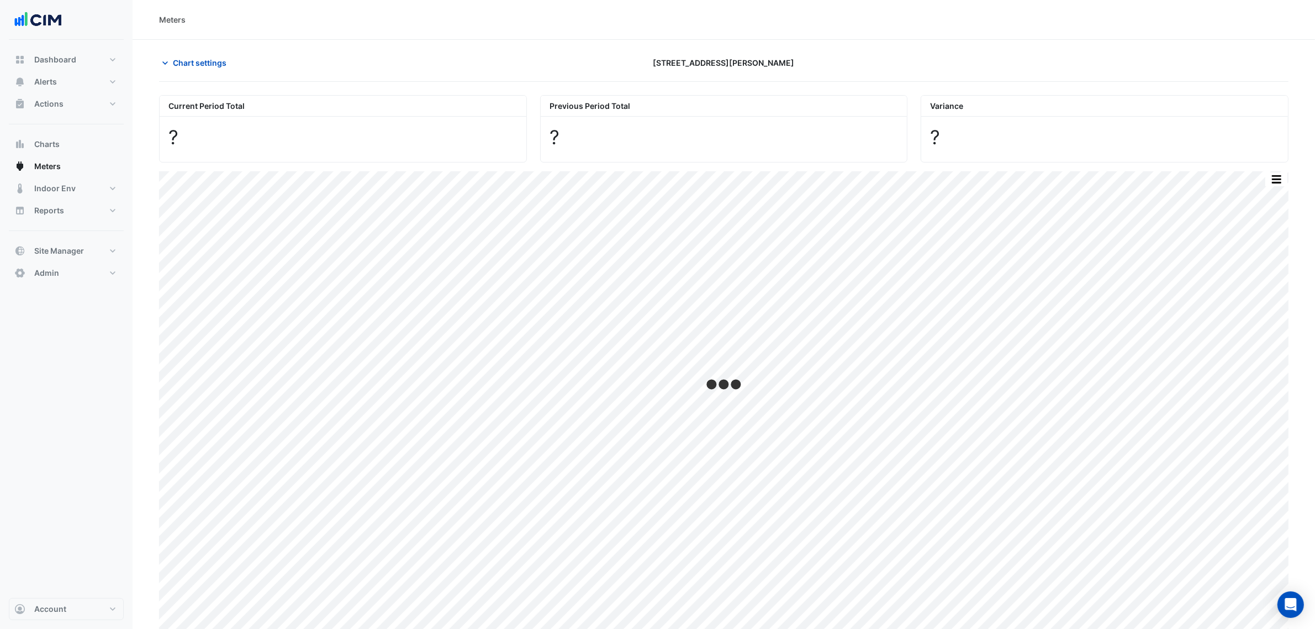
click at [223, 79] on div "Chart settings 231 Elizabeth St" at bounding box center [724, 67] width 1130 height 29
click at [220, 67] on span "Chart settings" at bounding box center [200, 63] width 54 height 12
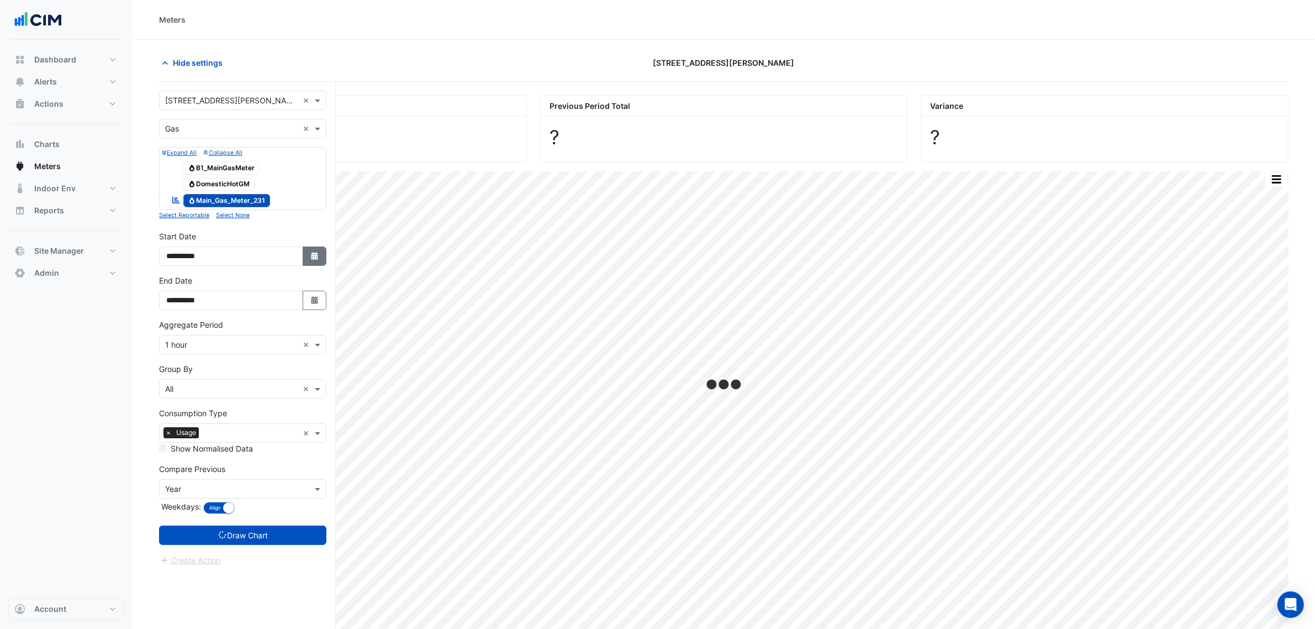
click at [316, 261] on fa-icon "Select Date" at bounding box center [315, 255] width 10 height 9
select select "****"
click at [283, 106] on span "Next month" at bounding box center [283, 110] width 8 height 8
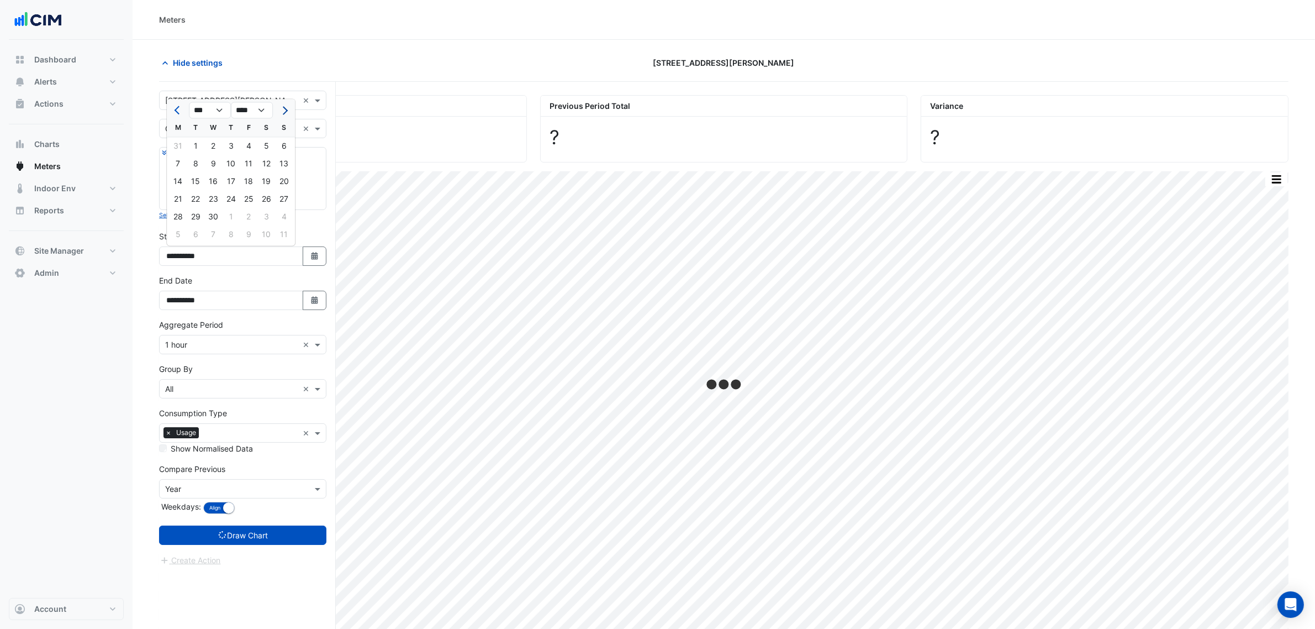
click at [283, 106] on span "Next month" at bounding box center [283, 110] width 8 height 8
select select "*"
click at [200, 144] on div "1" at bounding box center [196, 147] width 18 height 18
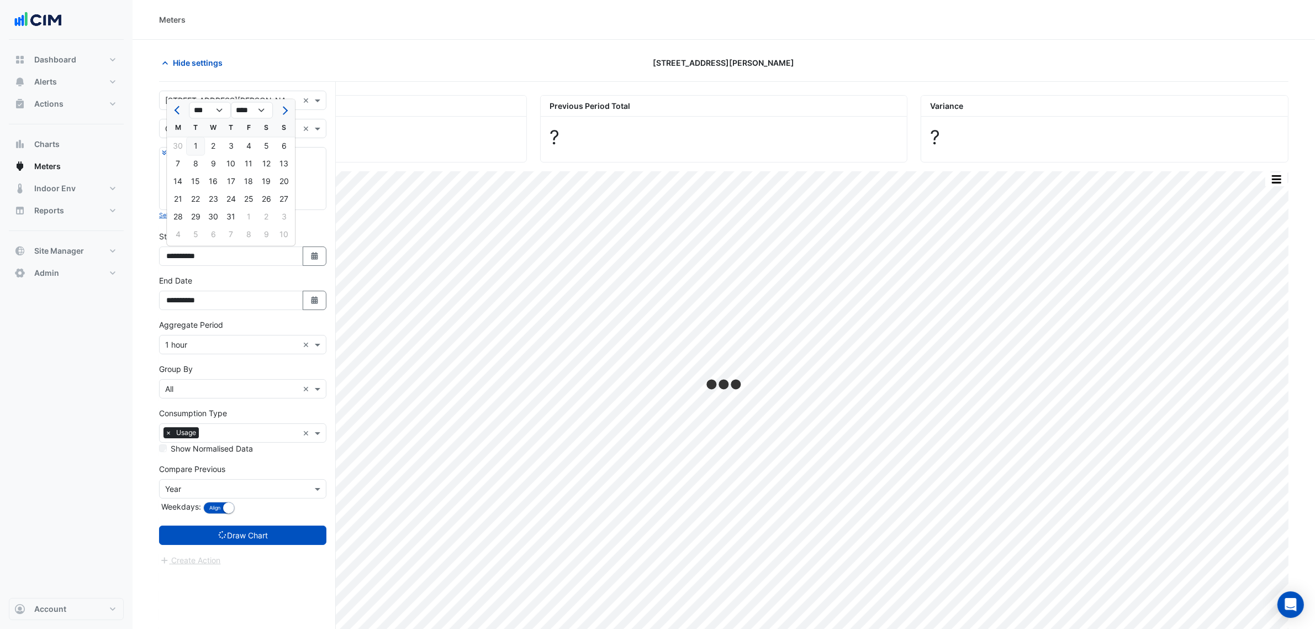
type input "**********"
click at [258, 520] on form "**********" at bounding box center [242, 329] width 167 height 476
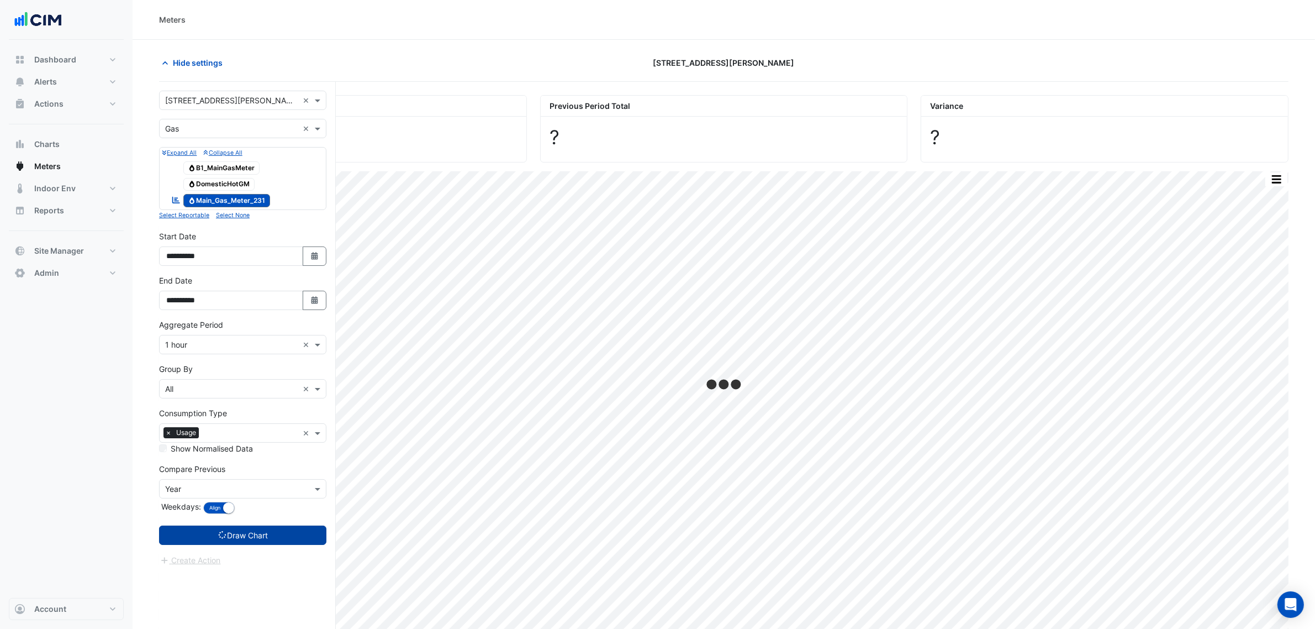
click at [260, 535] on button "Draw Chart" at bounding box center [242, 534] width 167 height 19
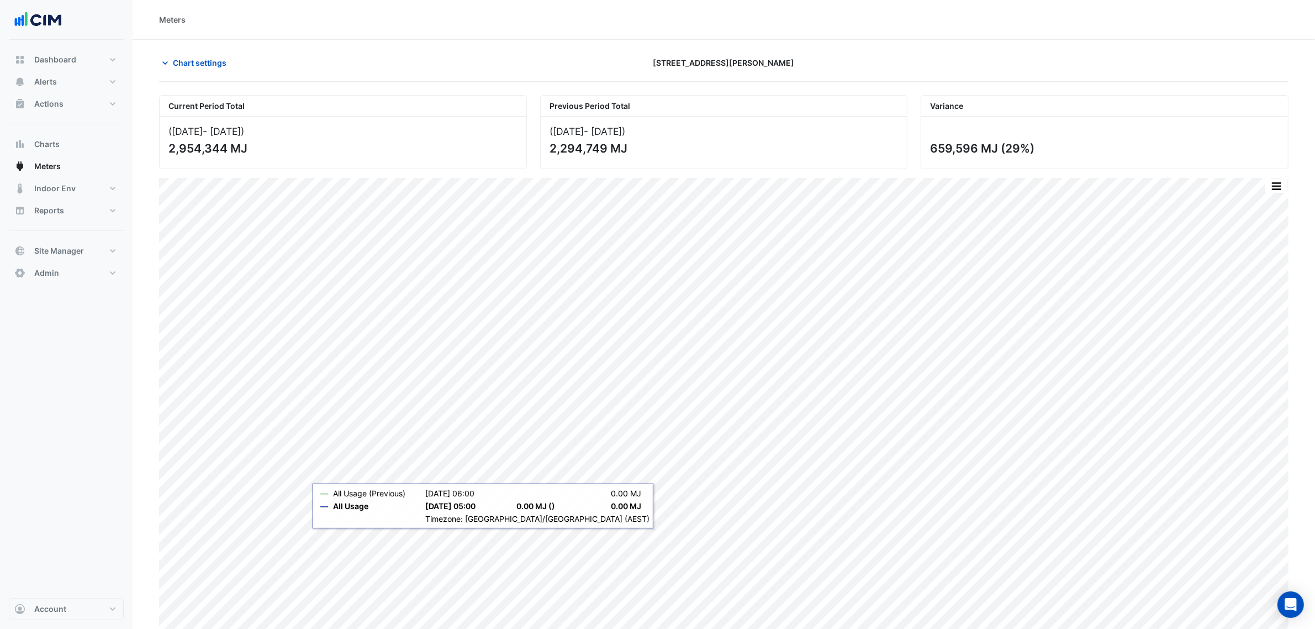
scroll to position [36, 0]
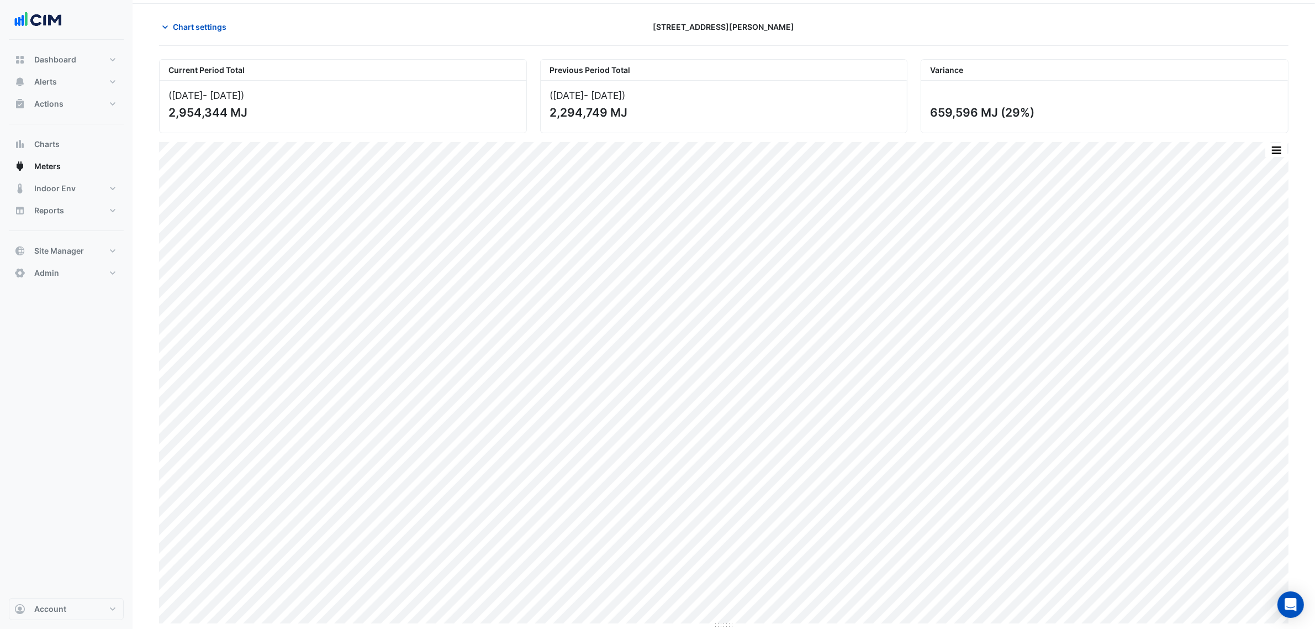
click at [186, 37] on div "Chart settings 231 Elizabeth St" at bounding box center [724, 31] width 1130 height 29
click at [186, 31] on span "Chart settings" at bounding box center [200, 27] width 54 height 12
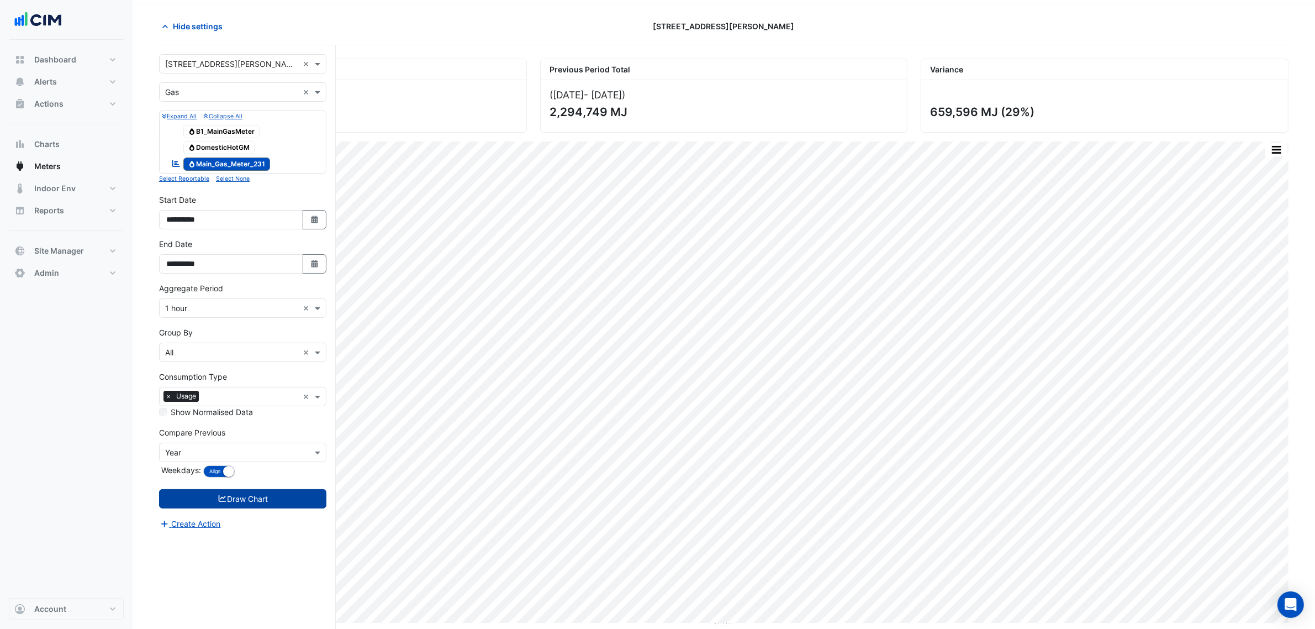
click at [252, 492] on button "Draw Chart" at bounding box center [242, 498] width 167 height 19
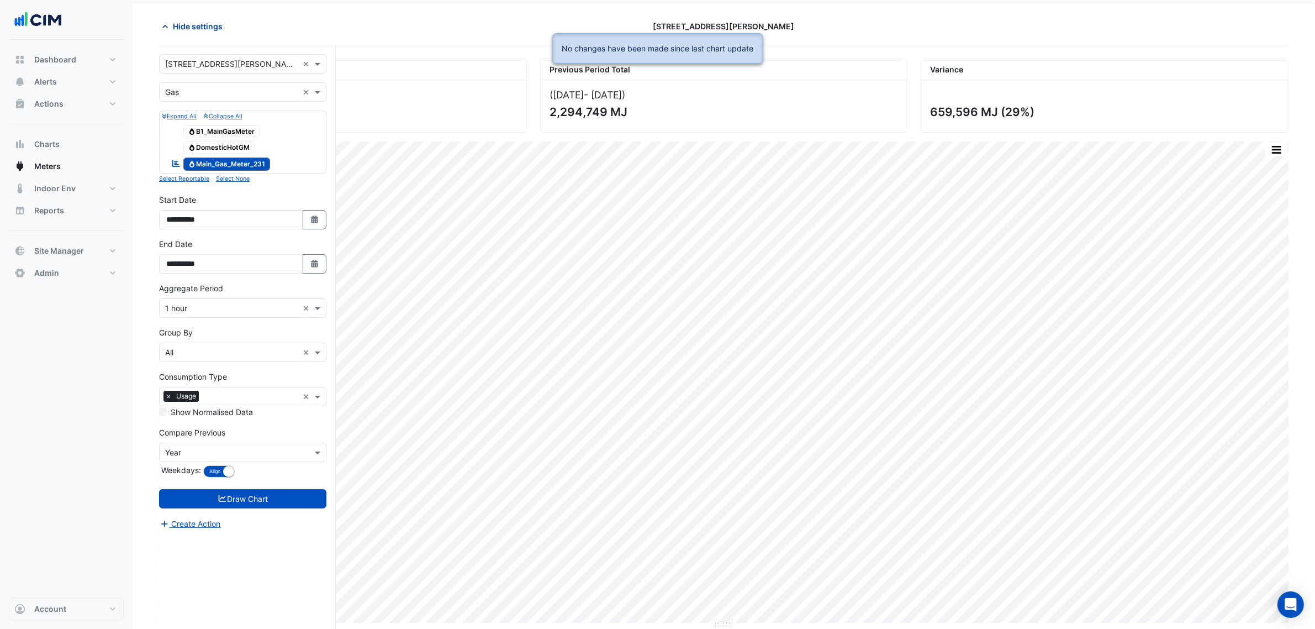
click at [206, 23] on span "Hide settings" at bounding box center [198, 26] width 50 height 12
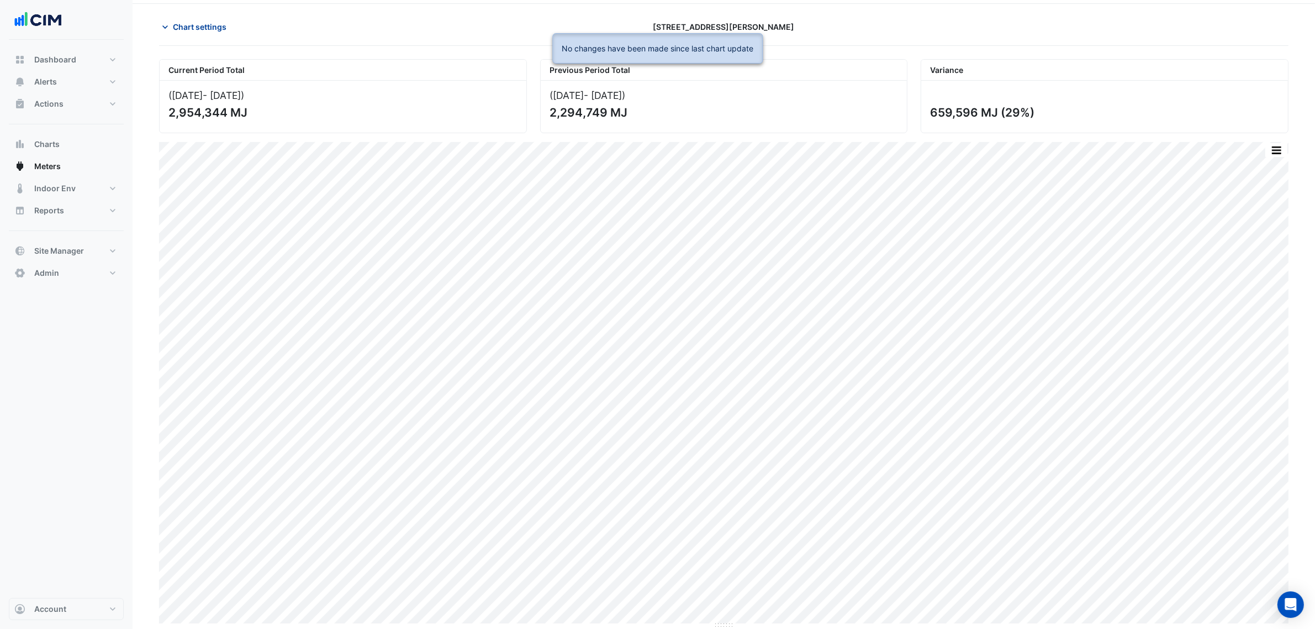
click at [214, 29] on span "Chart settings" at bounding box center [200, 27] width 54 height 12
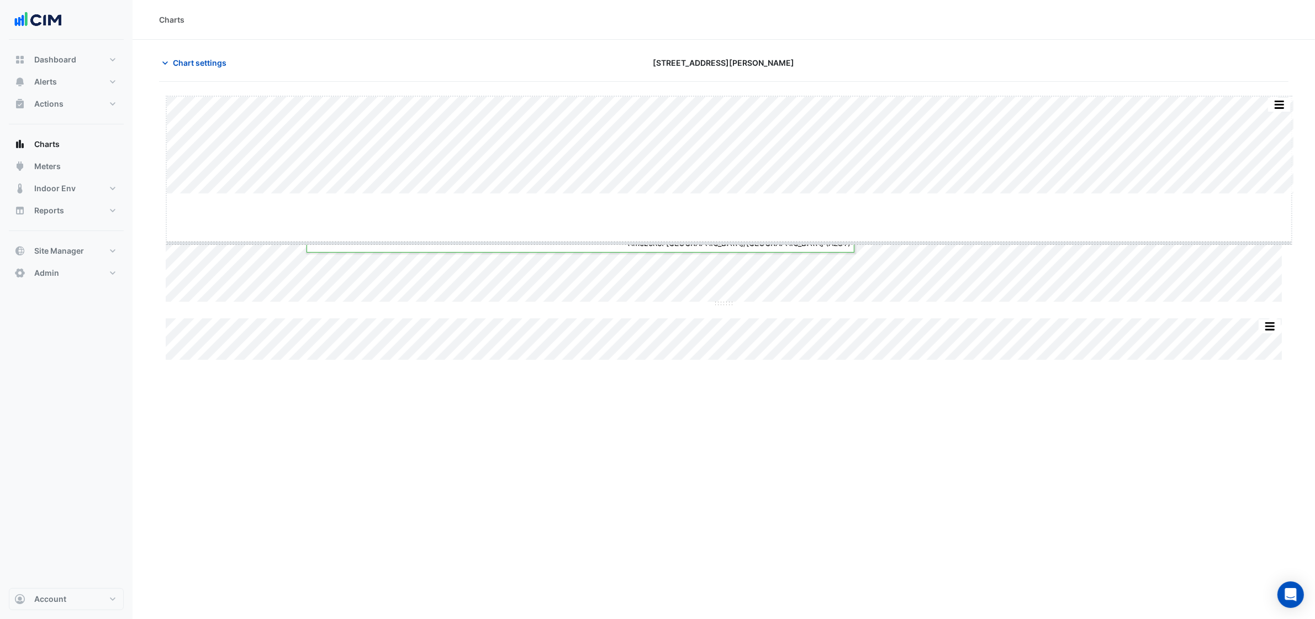
drag, startPoint x: 724, startPoint y: 194, endPoint x: 735, endPoint y: 253, distance: 59.5
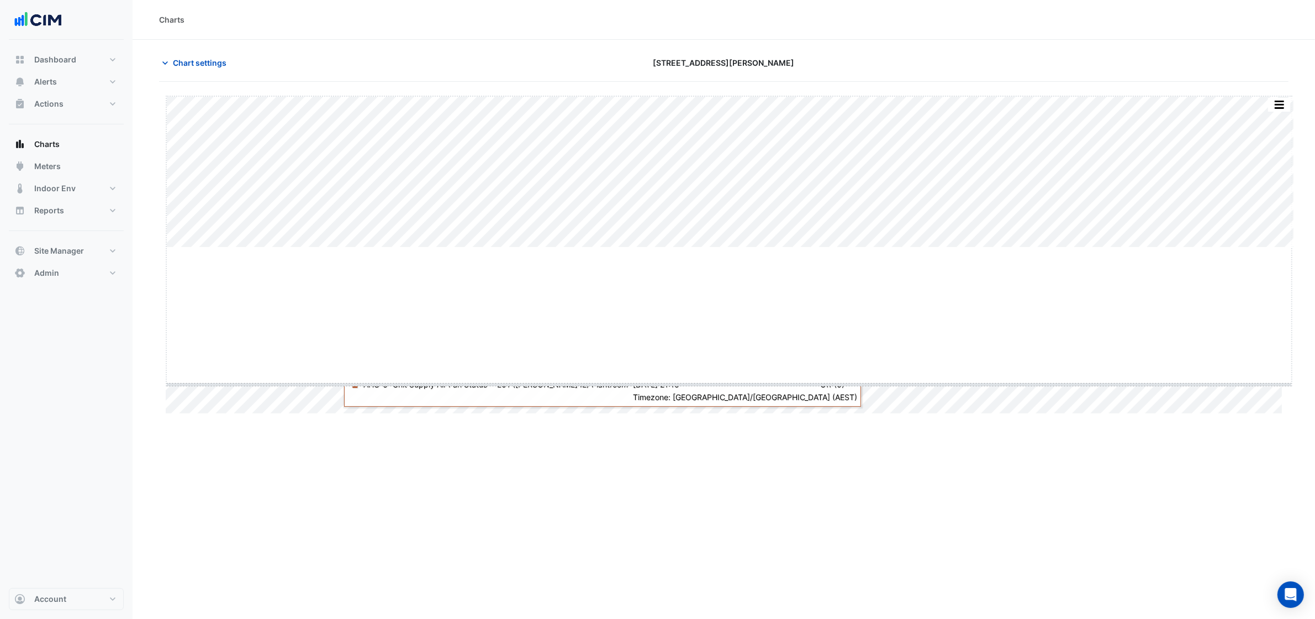
drag, startPoint x: 732, startPoint y: 249, endPoint x: 737, endPoint y: 368, distance: 120.0
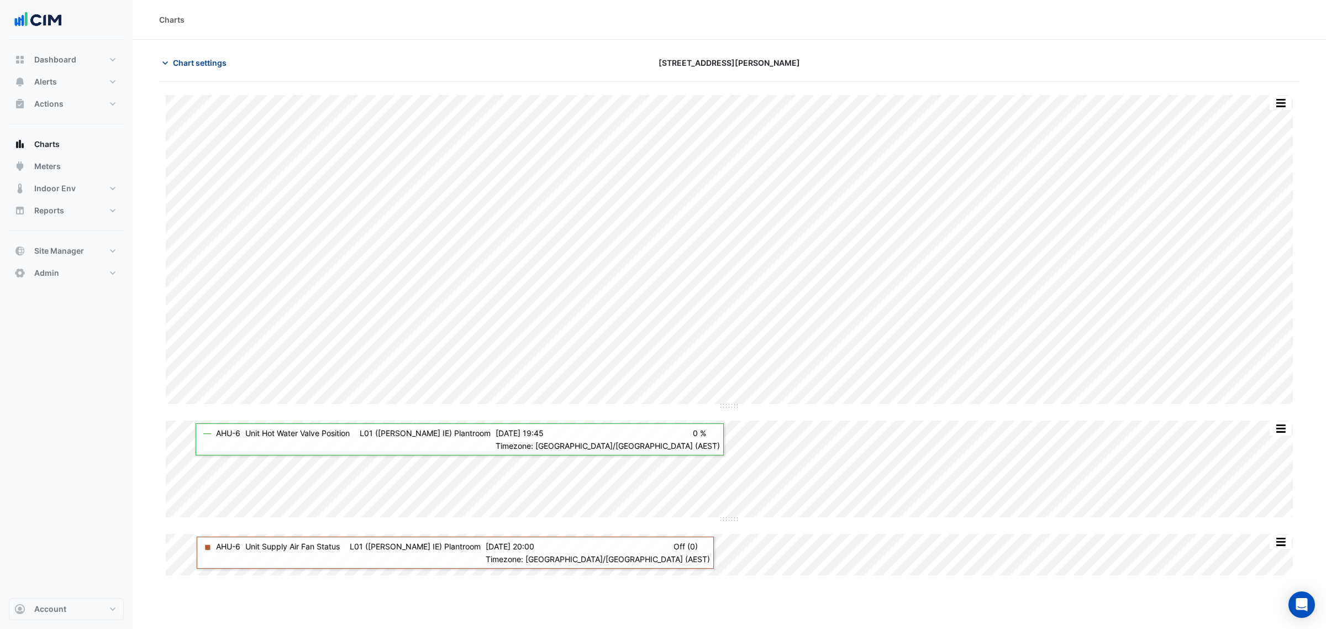
click at [170, 61] on icon "button" at bounding box center [165, 62] width 11 height 11
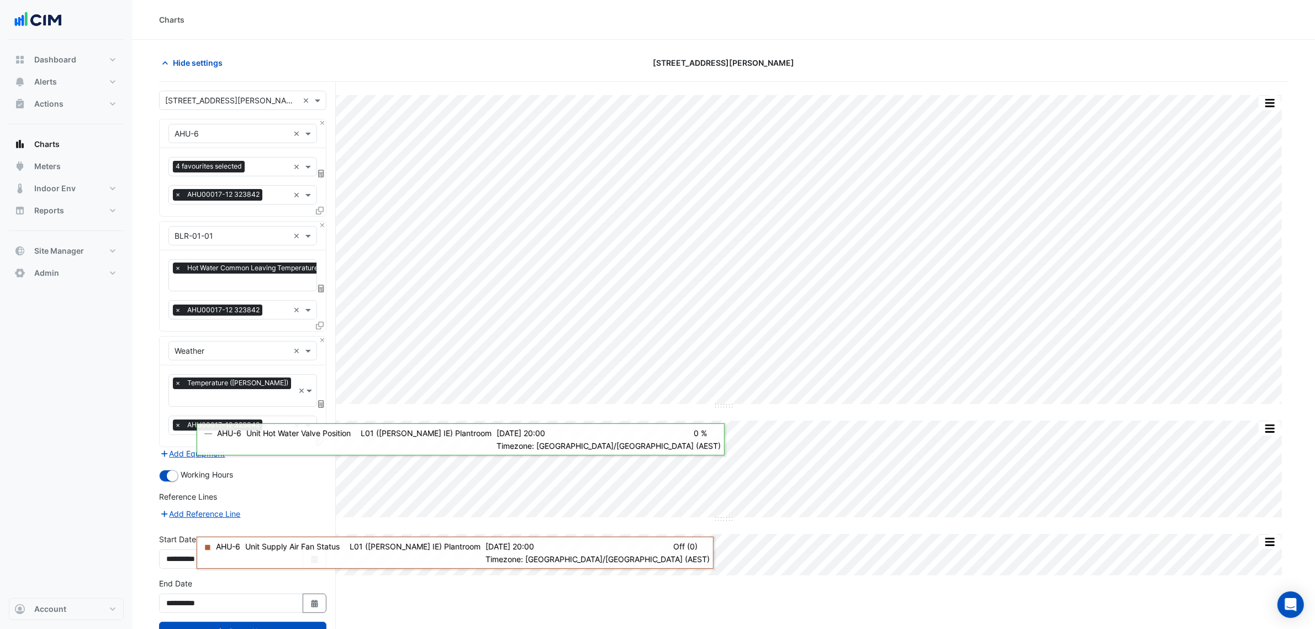
click at [326, 122] on div "Equipment × AHU-6 × Favourites 4 favourites selected × Tasks × AHU00017-12 3238…" at bounding box center [242, 168] width 167 height 98
click at [323, 122] on button "Close" at bounding box center [322, 122] width 7 height 7
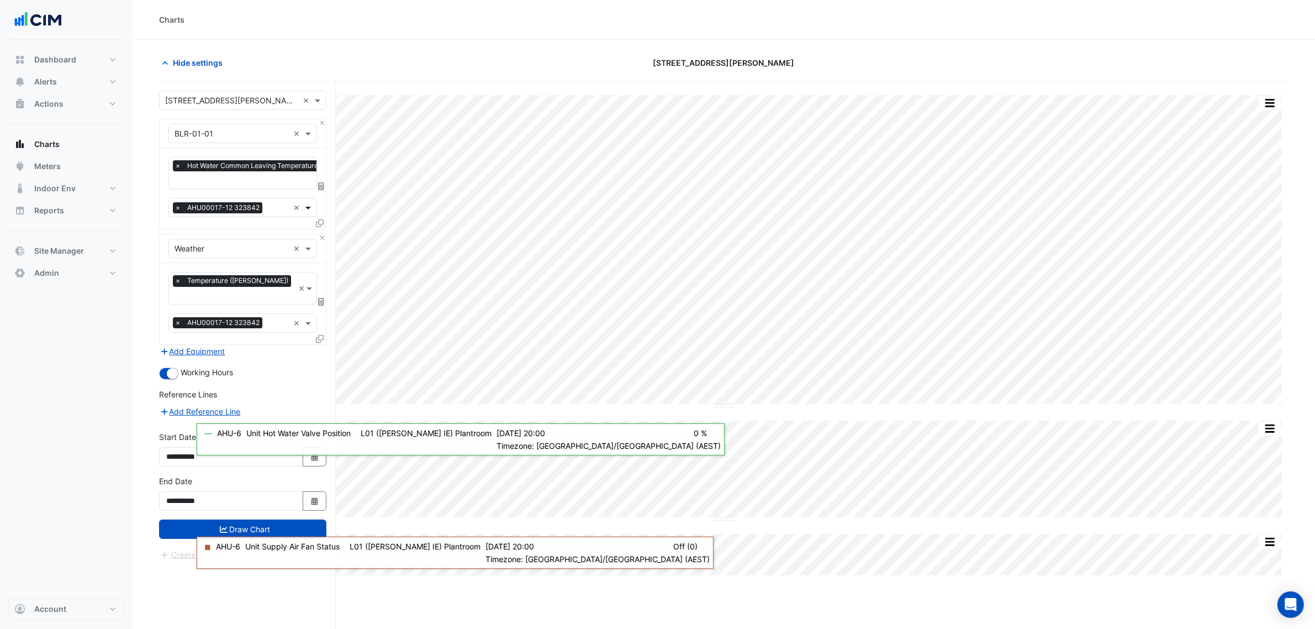
click at [304, 209] on span at bounding box center [310, 208] width 14 height 12
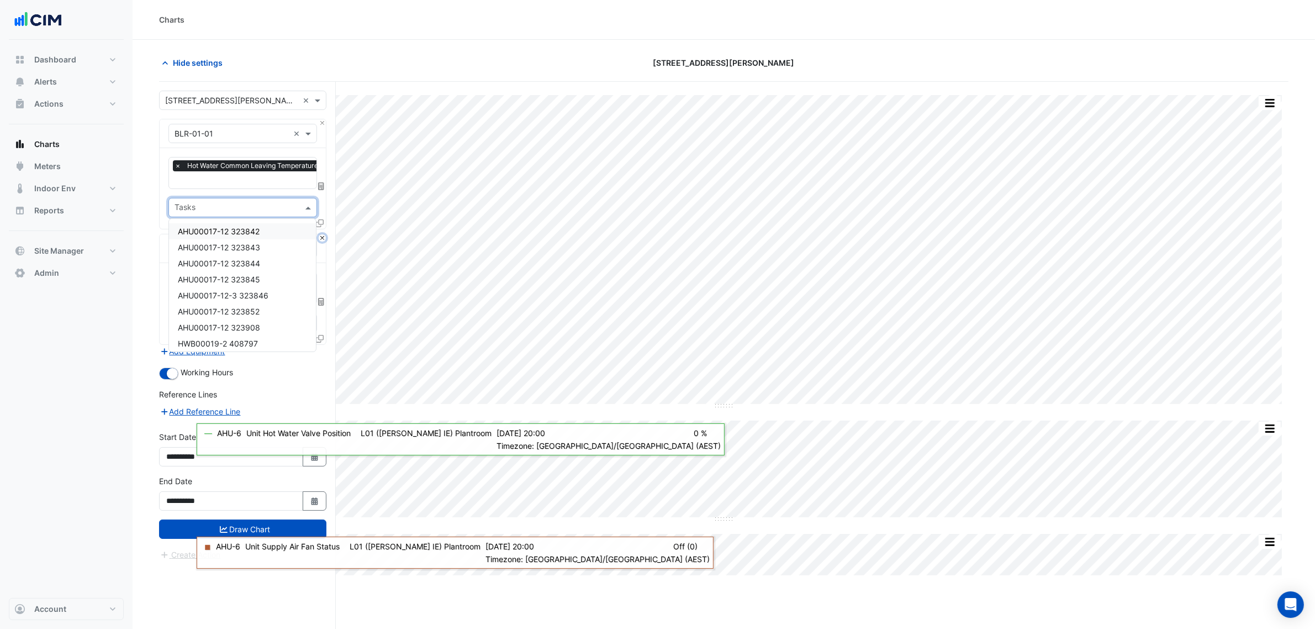
click at [321, 238] on button "Close" at bounding box center [322, 237] width 7 height 7
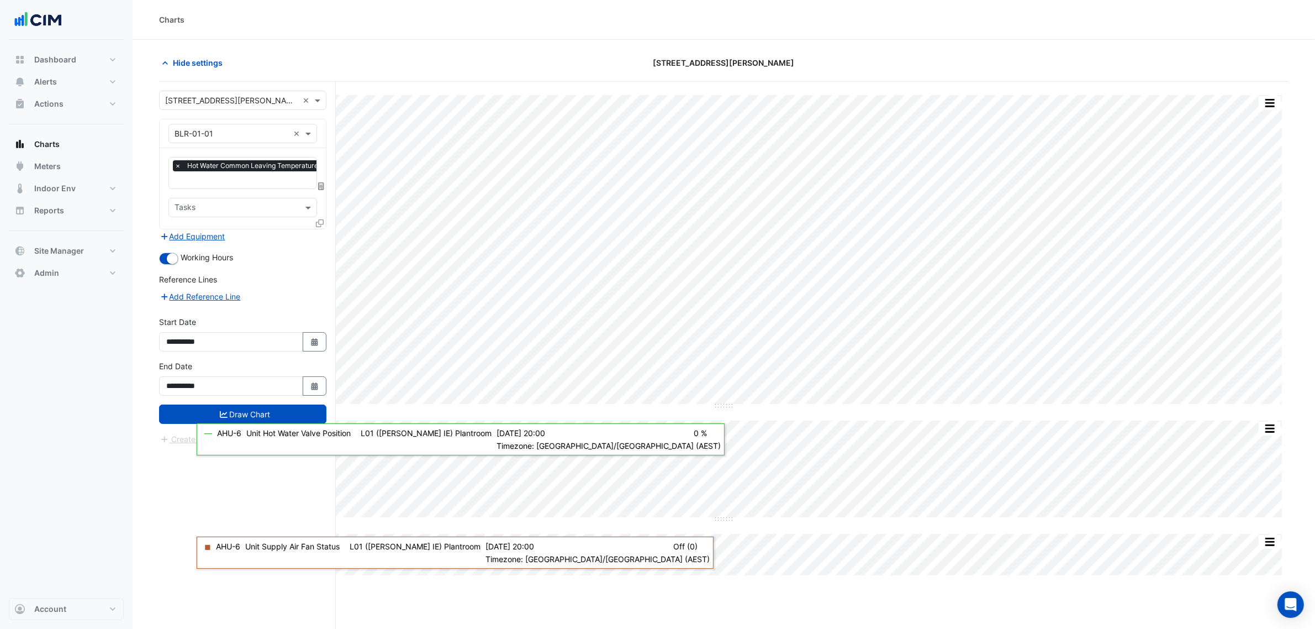
click at [252, 181] on input "text" at bounding box center [271, 181] width 193 height 12
type input "****"
click at [258, 205] on span "Hot Water Boiler Status - Plantroom, Plantroom" at bounding box center [262, 202] width 168 height 9
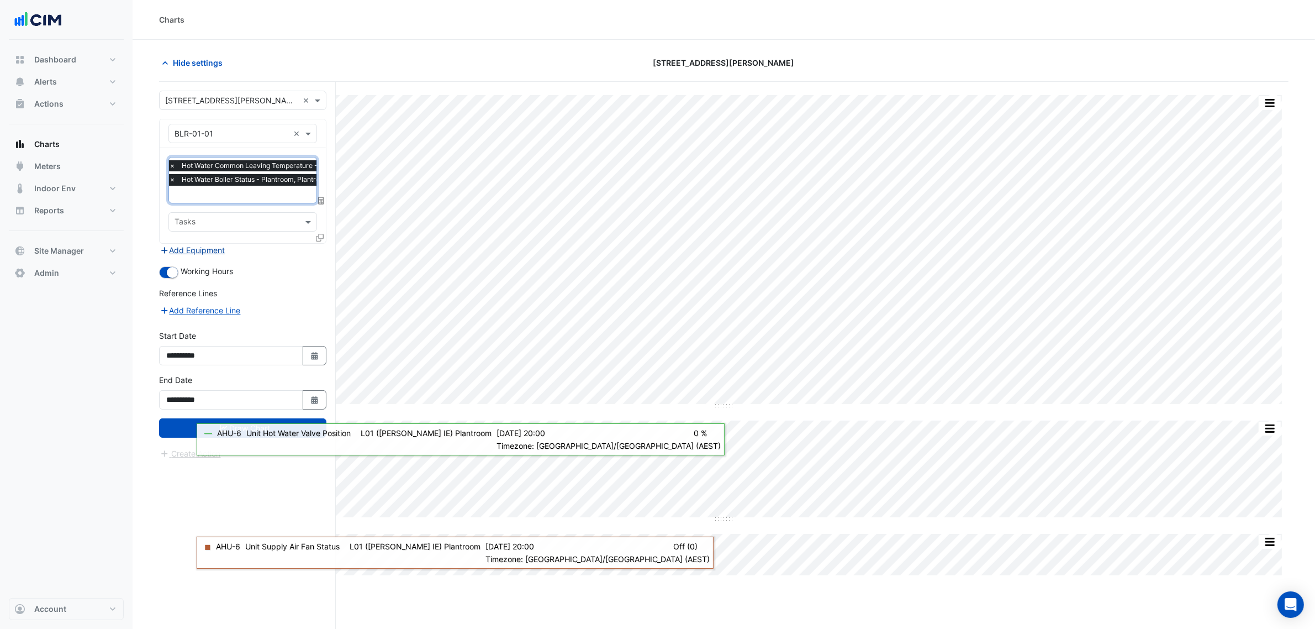
click at [215, 244] on button "Add Equipment" at bounding box center [192, 250] width 67 height 13
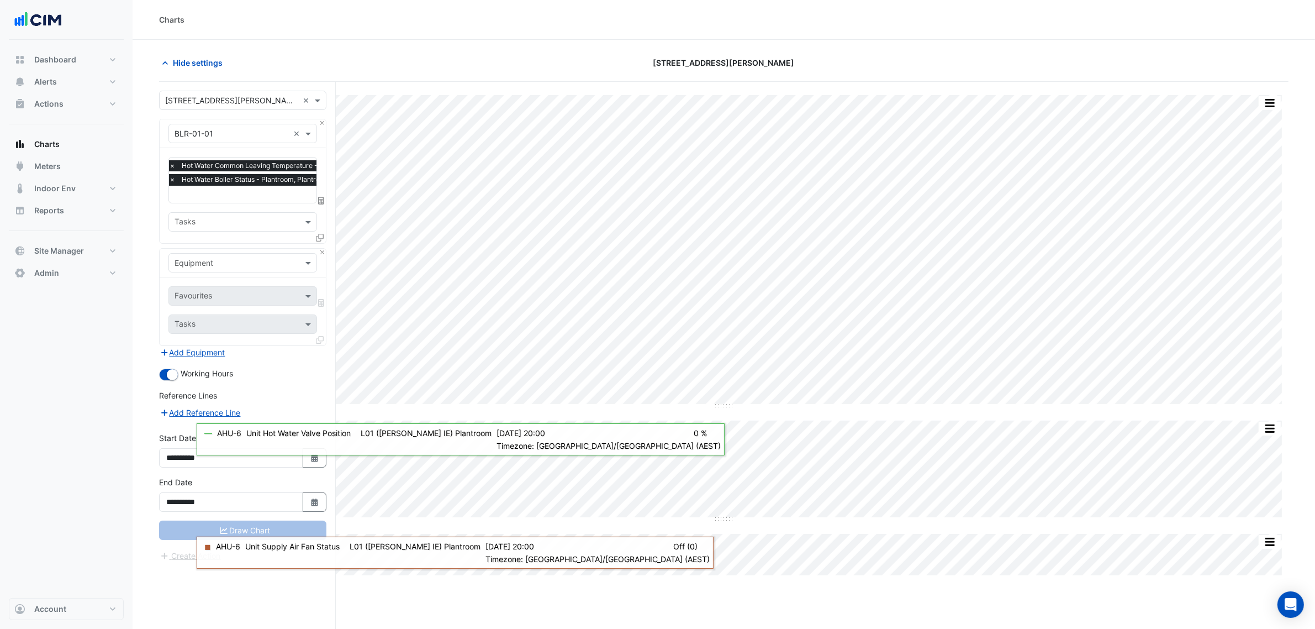
click at [219, 258] on input "text" at bounding box center [232, 263] width 114 height 12
type input "***"
click at [221, 331] on div "HWP-01" at bounding box center [242, 334] width 147 height 16
click at [221, 297] on input "text" at bounding box center [231, 297] width 112 height 12
type input "****"
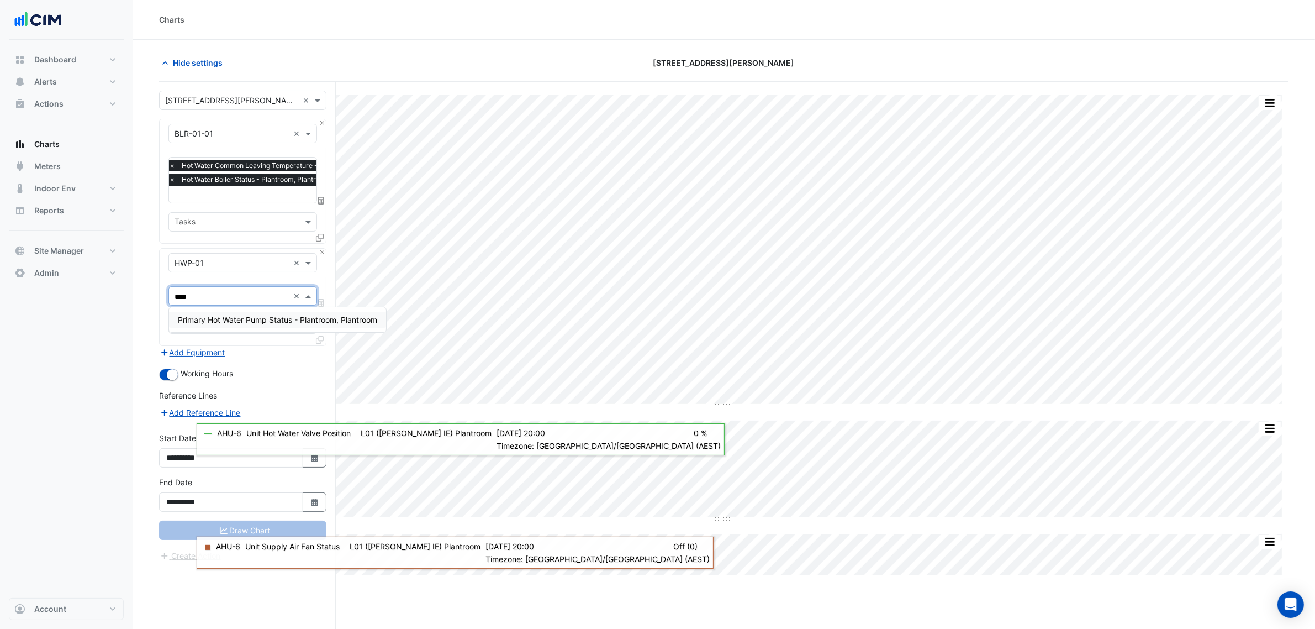
click at [241, 320] on span "Primary Hot Water Pump Status - Plantroom, Plantroom" at bounding box center [277, 319] width 199 height 9
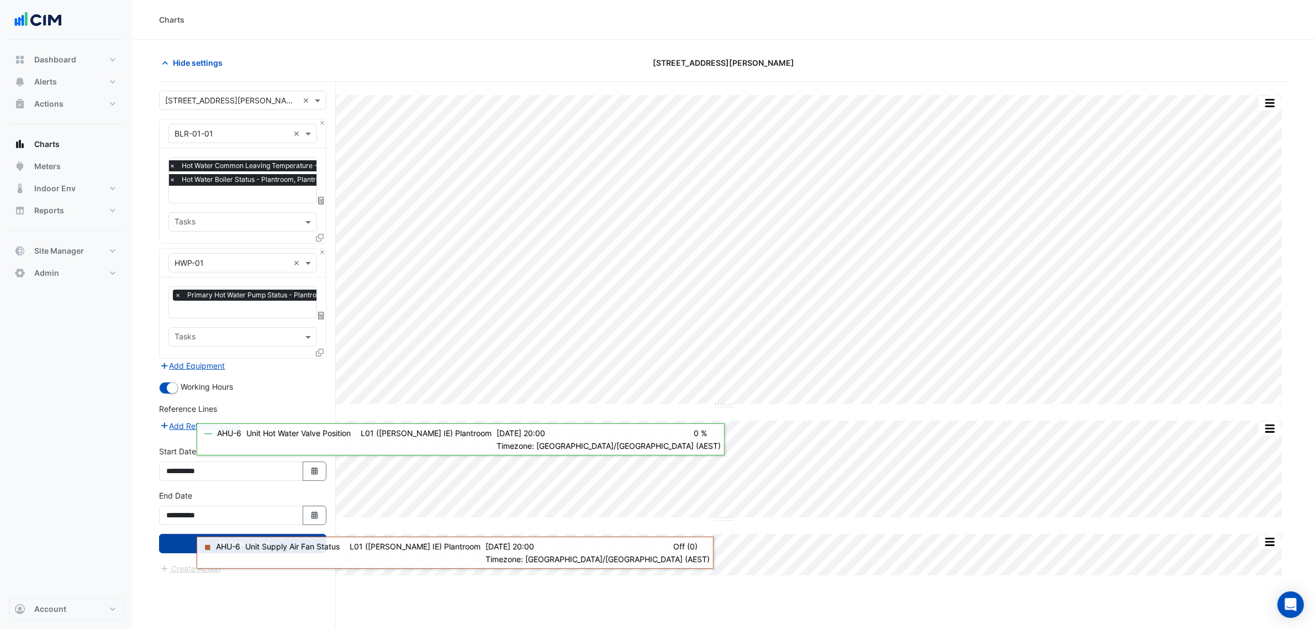
click at [181, 545] on button "Draw Chart" at bounding box center [242, 543] width 167 height 19
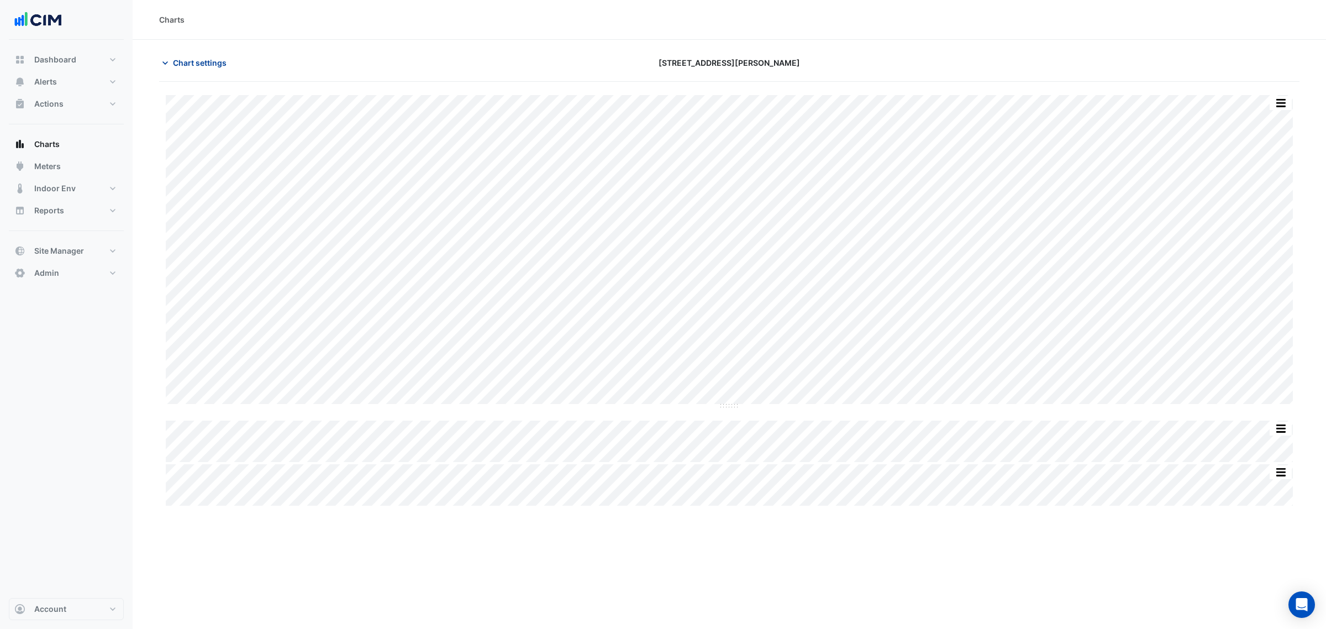
click at [212, 61] on span "Chart settings" at bounding box center [200, 63] width 54 height 12
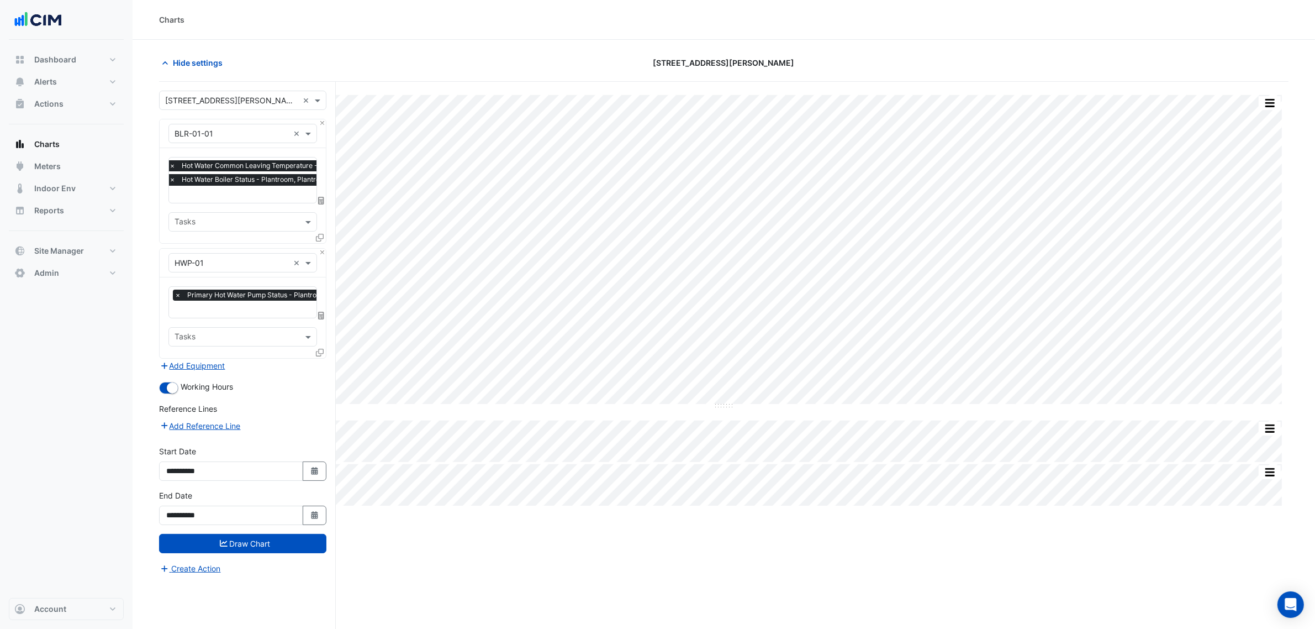
click at [319, 355] on icon at bounding box center [320, 353] width 8 height 8
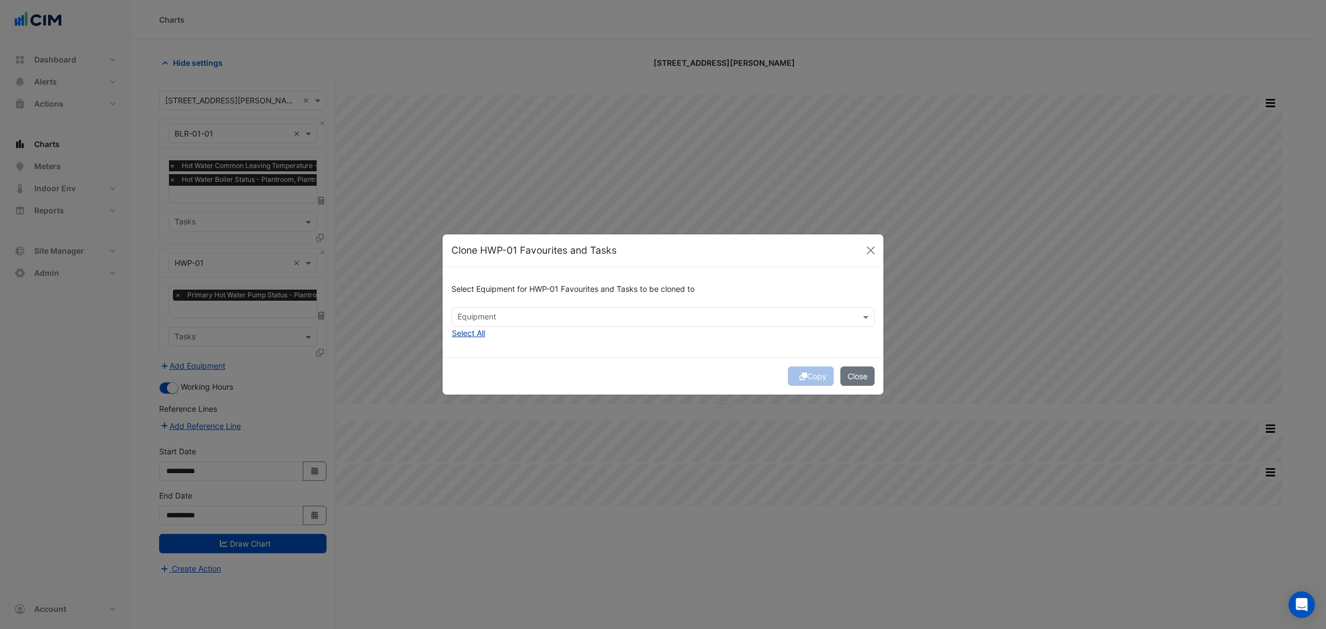
click at [478, 338] on div "Select Equipment for HWP-01 Favourites and Tasks to be cloned to Equipment Sele…" at bounding box center [662, 312] width 441 height 90
click at [478, 330] on button "Select All" at bounding box center [468, 332] width 34 height 13
click at [812, 373] on button "Copy" at bounding box center [811, 375] width 46 height 19
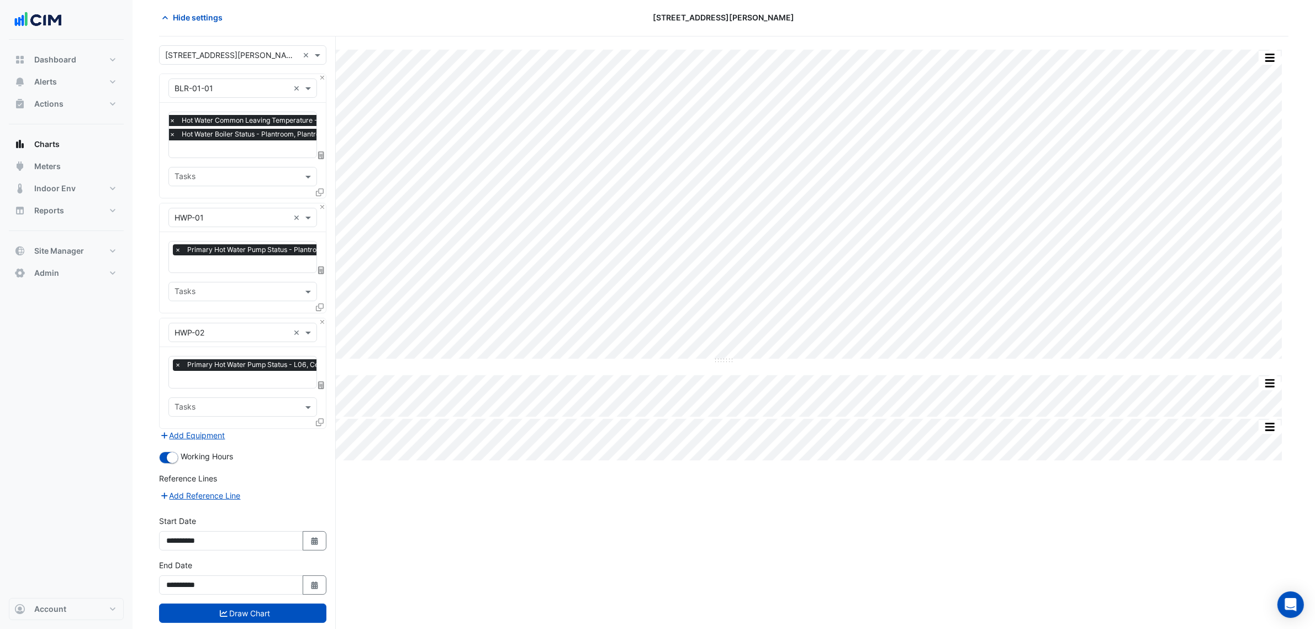
scroll to position [69, 0]
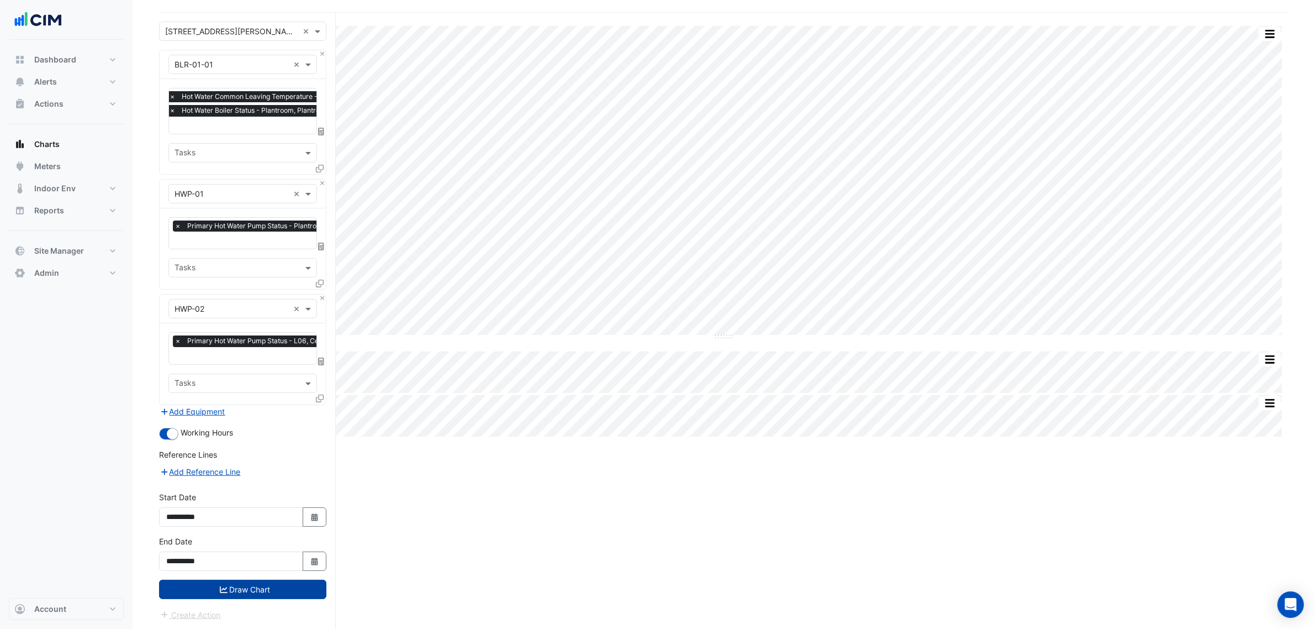
drag, startPoint x: 263, startPoint y: 588, endPoint x: 270, endPoint y: 585, distance: 7.2
click at [263, 588] on button "Draw Chart" at bounding box center [242, 588] width 167 height 19
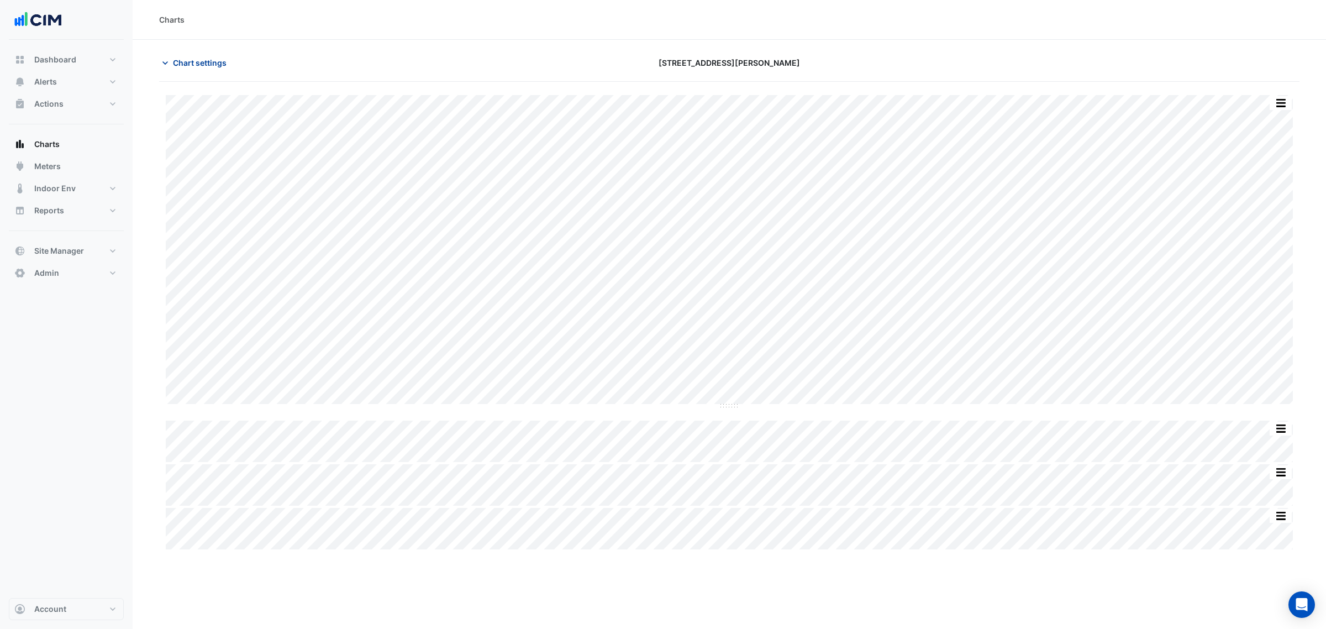
click at [206, 61] on span "Chart settings" at bounding box center [200, 63] width 54 height 12
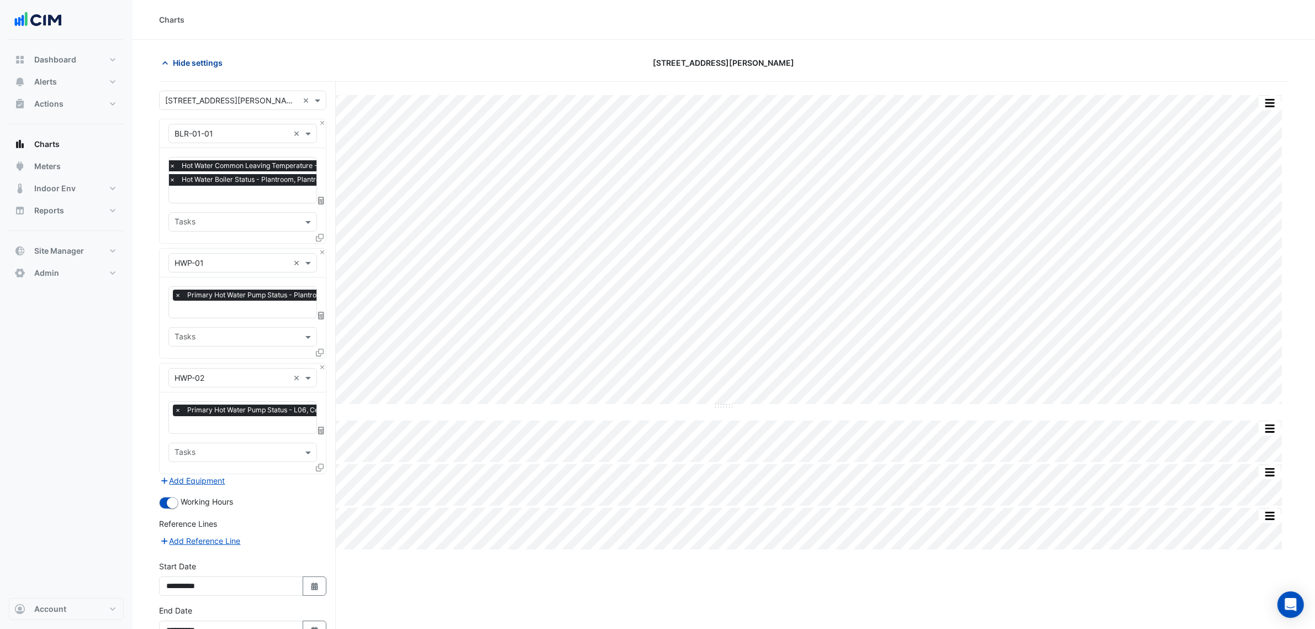
click at [205, 61] on span "Hide settings" at bounding box center [198, 63] width 50 height 12
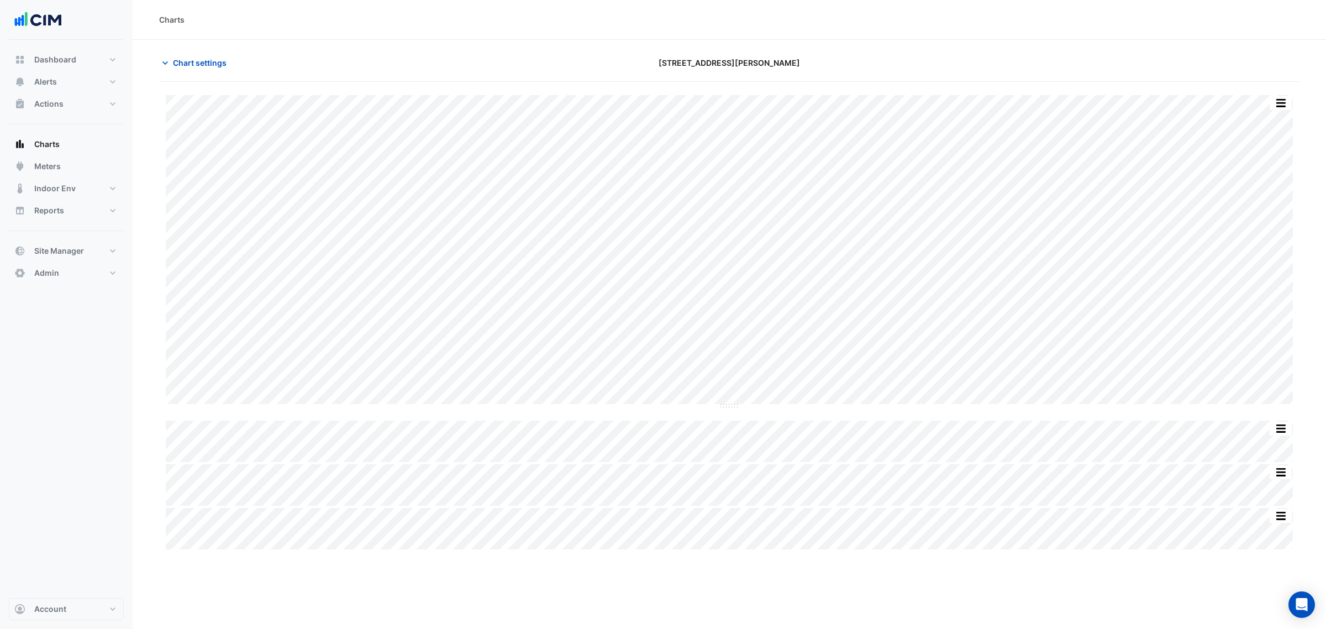
click at [95, 233] on div "Dashboard Portfolio Ratings Performance Alerts Site Rules Templates Actions Sit…" at bounding box center [66, 166] width 115 height 235
click at [94, 239] on div "Dashboard Portfolio Ratings Performance Alerts Site Rules Templates Actions Sit…" at bounding box center [66, 166] width 115 height 235
click at [89, 246] on button "Site Manager" at bounding box center [66, 251] width 115 height 22
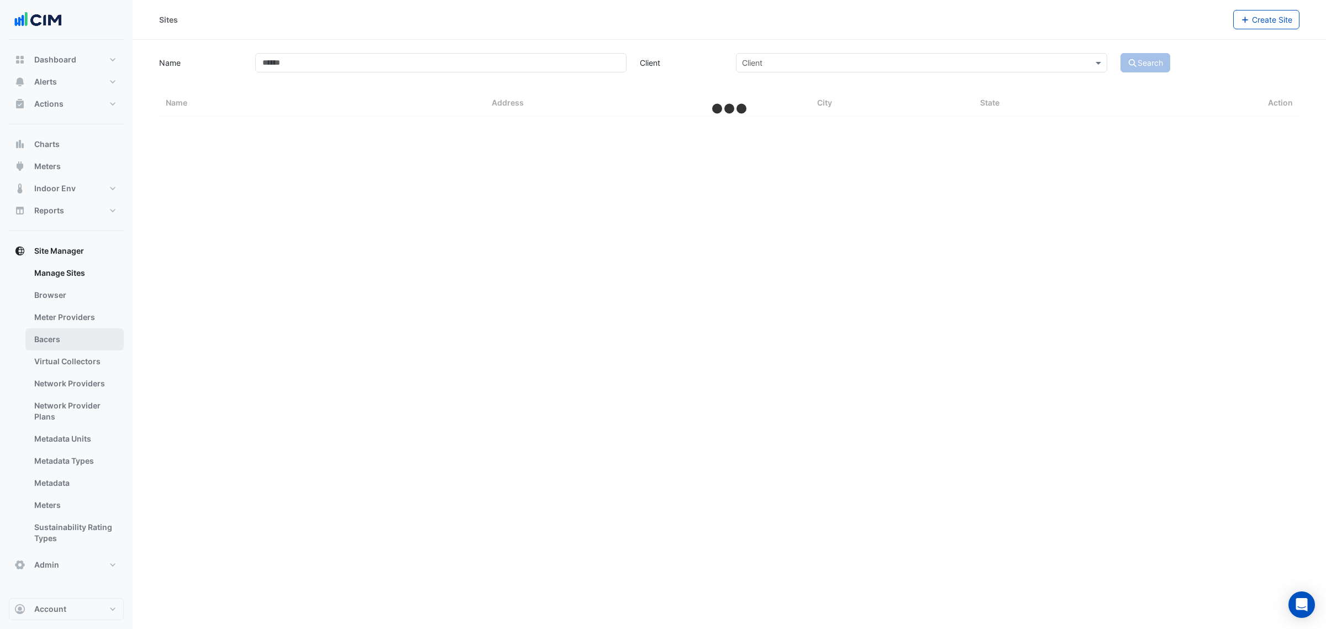
click at [64, 334] on link "Bacers" at bounding box center [74, 339] width 98 height 22
click at [435, 71] on div "Select a Site" at bounding box center [729, 71] width 1167 height 19
click at [458, 72] on input "text" at bounding box center [718, 72] width 536 height 12
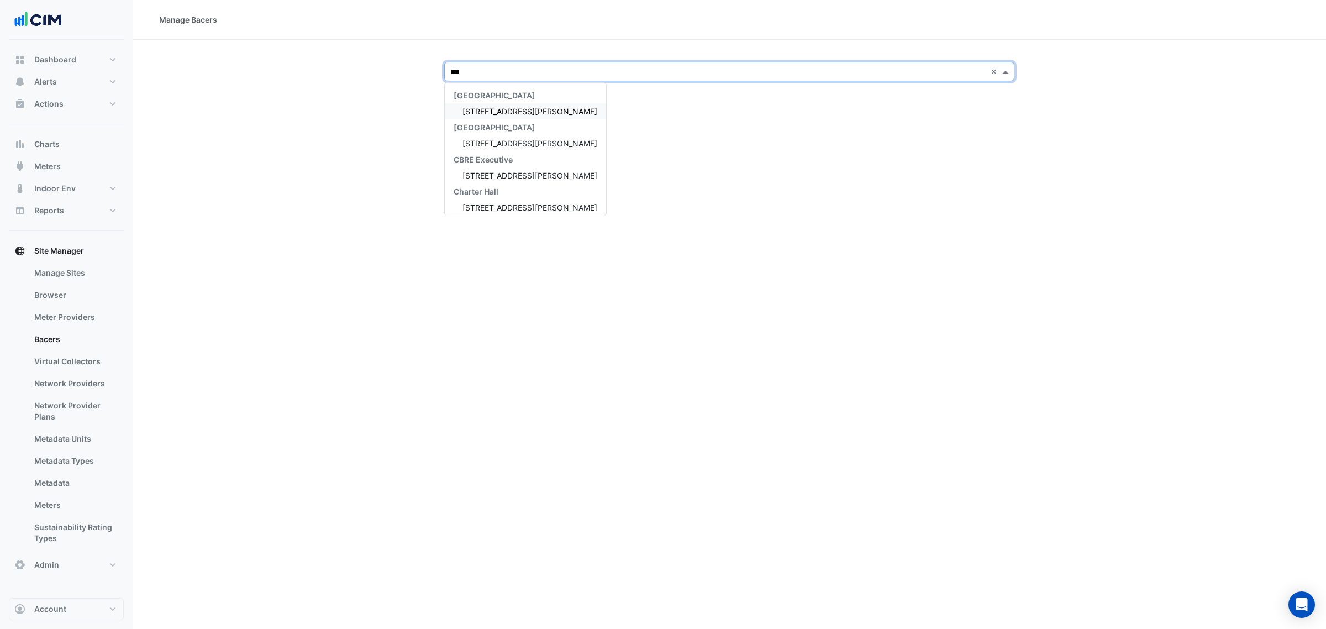
type input "***"
click at [476, 104] on div "[STREET_ADDRESS][PERSON_NAME]" at bounding box center [525, 111] width 161 height 16
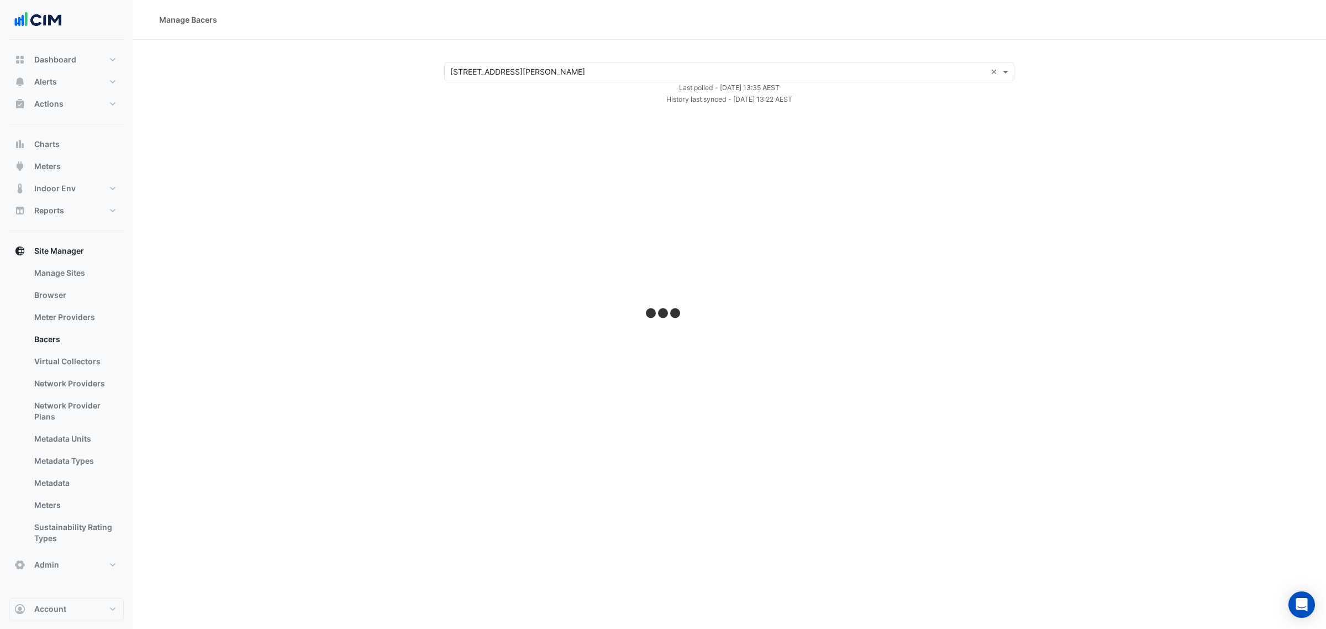
select select "***"
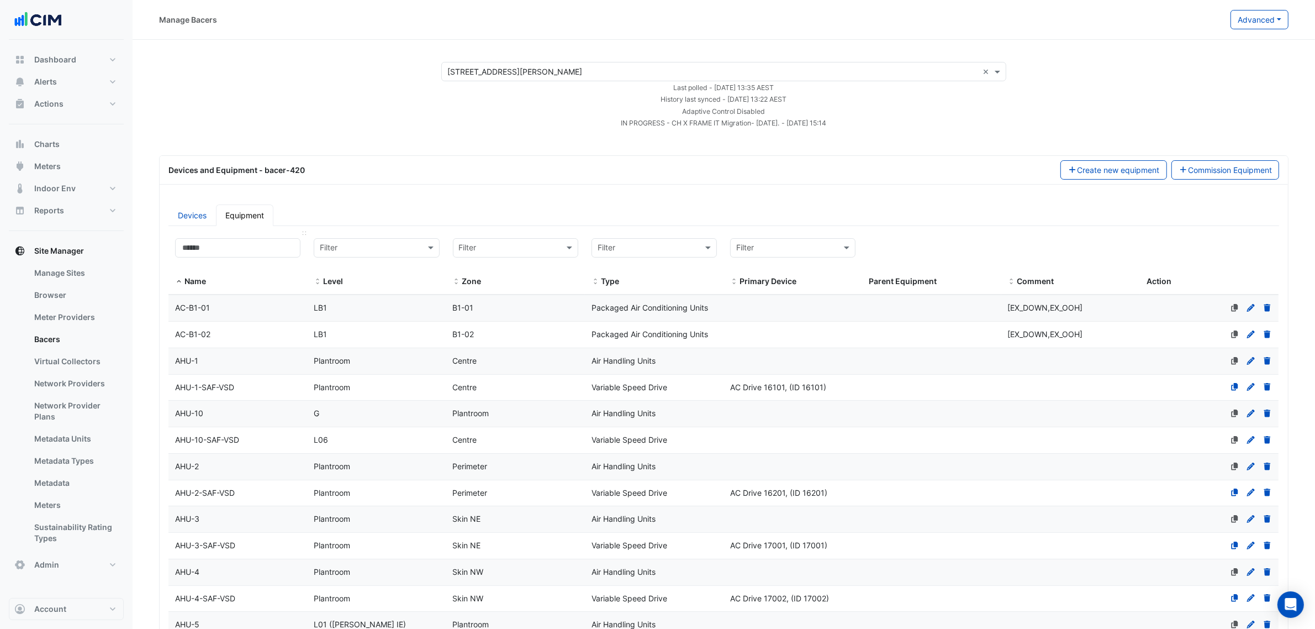
click at [250, 234] on datatable-header-cell "Name" at bounding box center [237, 263] width 139 height 64
click at [253, 246] on input at bounding box center [237, 247] width 125 height 19
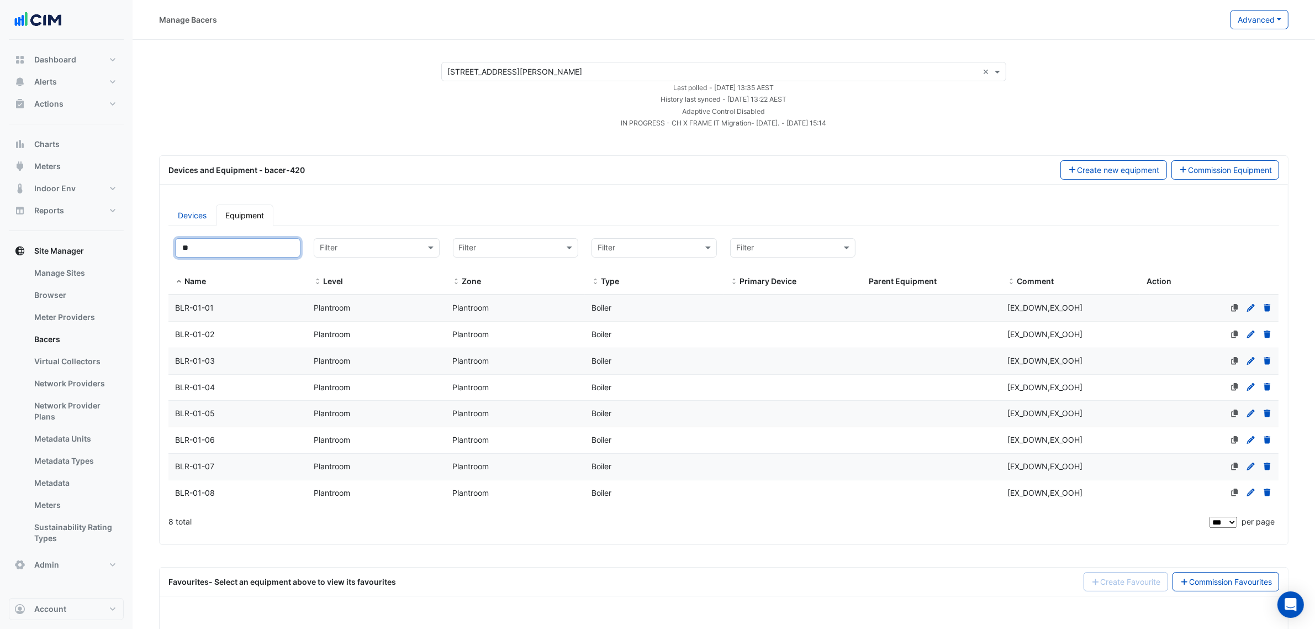
type input "**"
click at [266, 310] on div "BLR-01-01" at bounding box center [237, 308] width 139 height 13
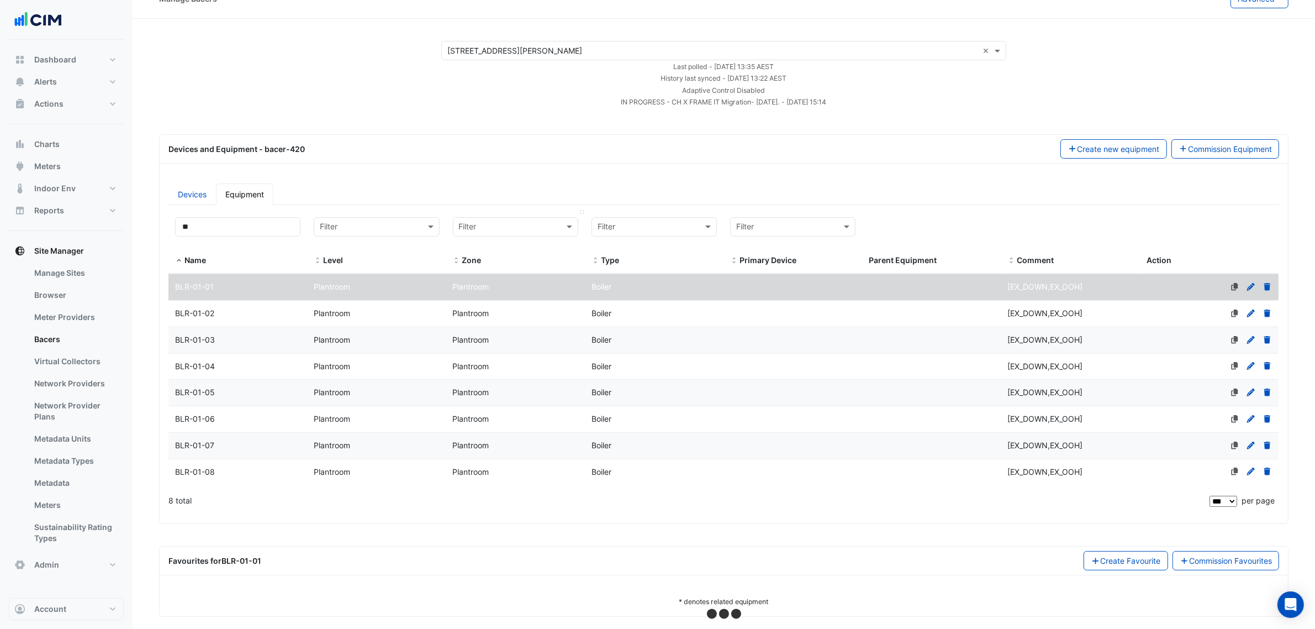
scroll to position [33, 0]
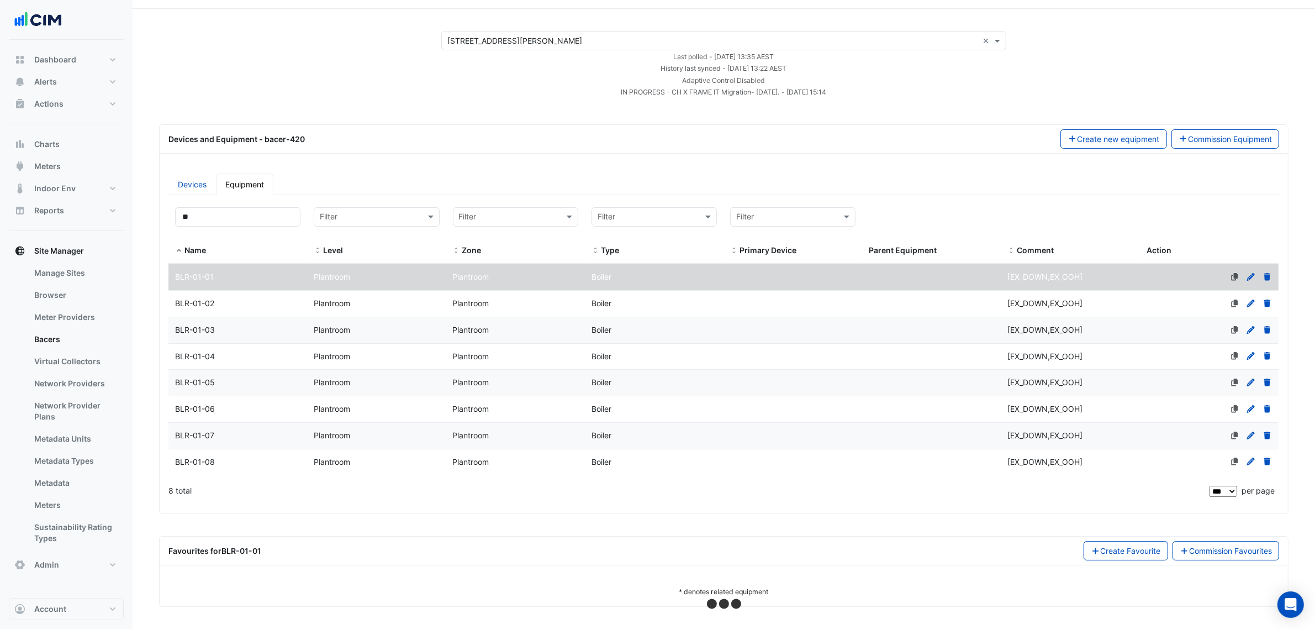
select select "***"
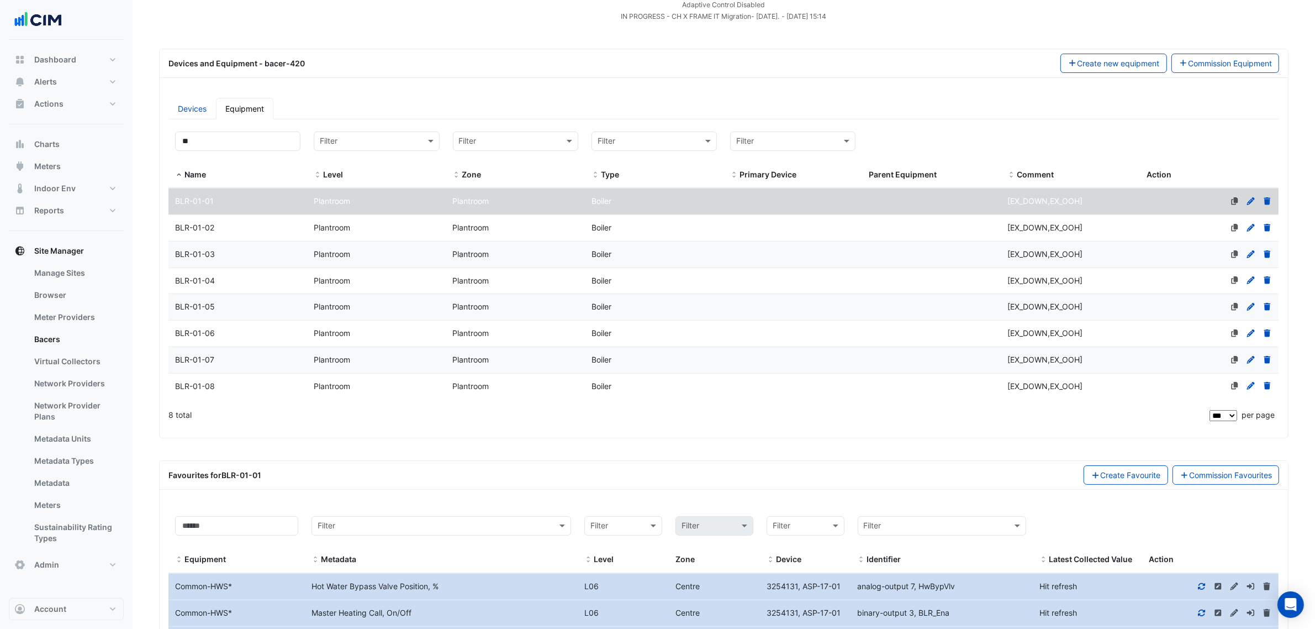
scroll to position [286, 0]
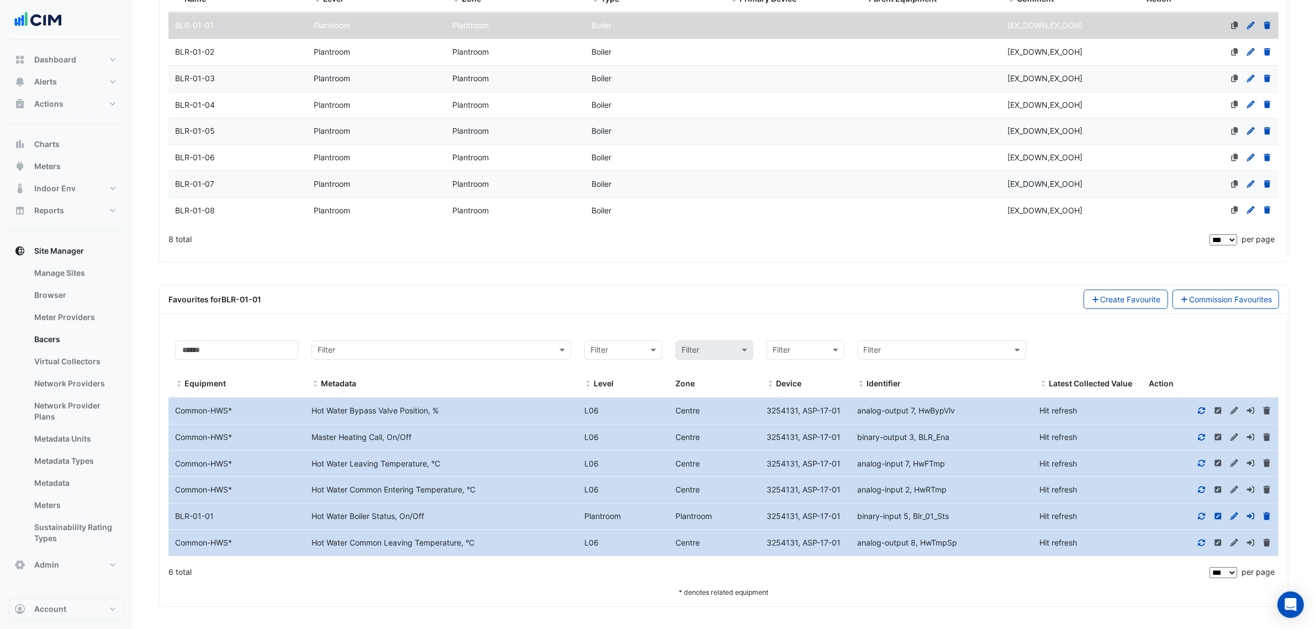
drag, startPoint x: 578, startPoint y: 543, endPoint x: 840, endPoint y: 550, distance: 261.9
click at [834, 550] on div "Equipment Name Common-HWS * Metadata Hot Water Common Leaving Temperature, °C L…" at bounding box center [723, 543] width 1110 height 26
click at [879, 547] on span "analog-output 8, HwTmpSp" at bounding box center [908, 541] width 100 height 9
drag, startPoint x: 923, startPoint y: 544, endPoint x: 965, endPoint y: 542, distance: 42.6
click at [965, 542] on div "analog-output 8, HwTmpSp" at bounding box center [942, 542] width 182 height 13
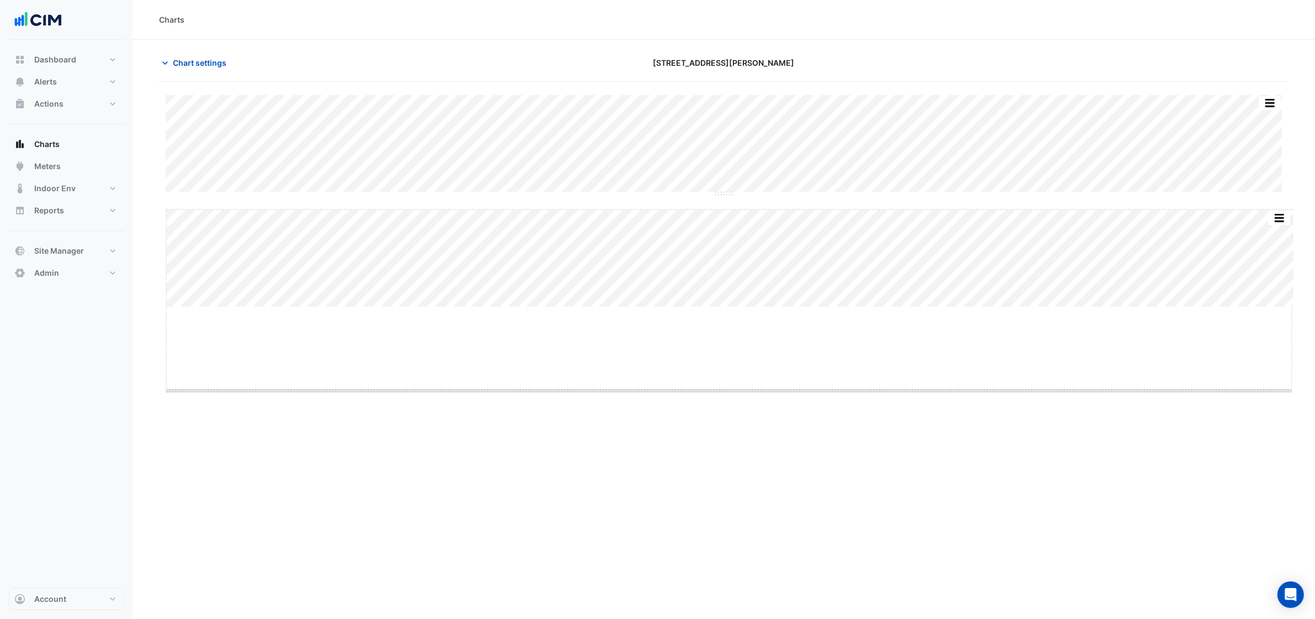
drag, startPoint x: 727, startPoint y: 308, endPoint x: 724, endPoint y: 394, distance: 86.2
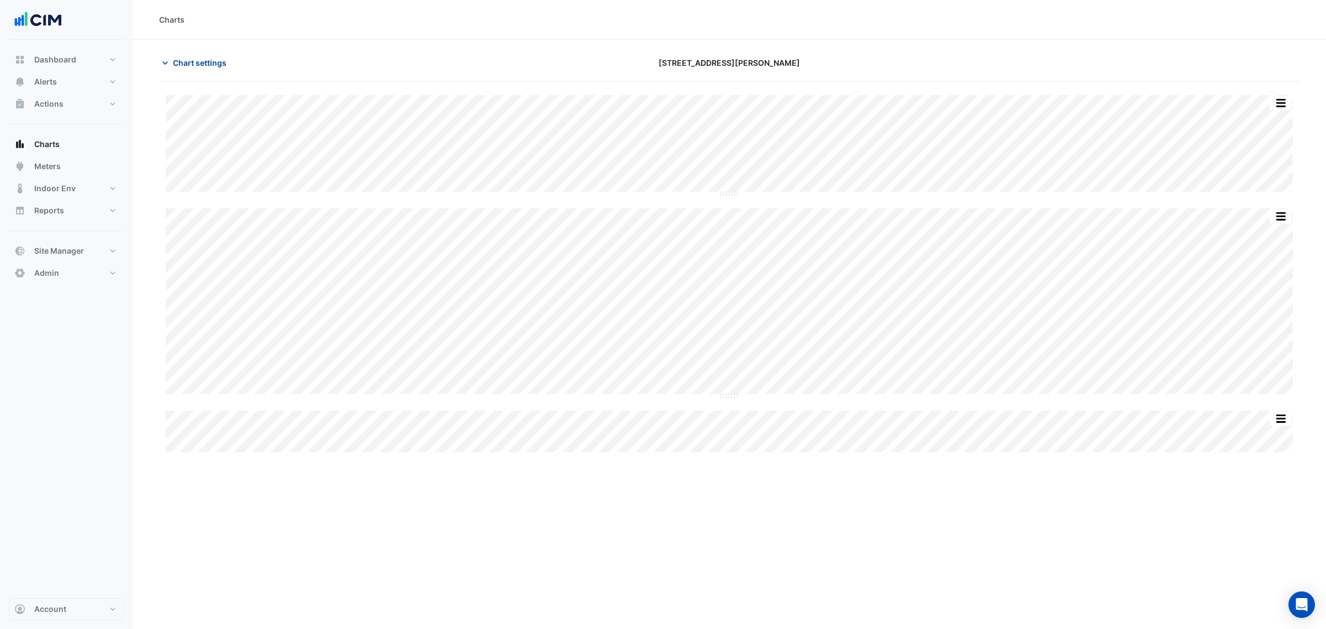
drag, startPoint x: 230, startPoint y: 58, endPoint x: 228, endPoint y: 66, distance: 8.6
click at [230, 57] on button "Chart settings" at bounding box center [196, 62] width 75 height 19
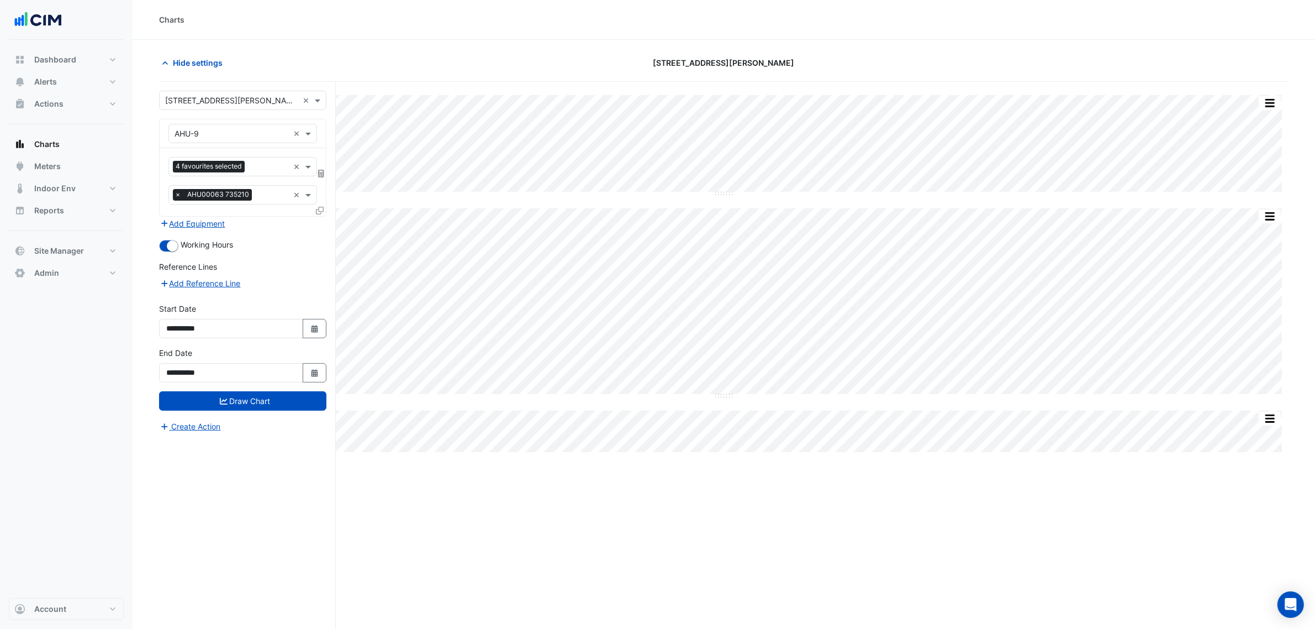
click at [258, 170] on input "text" at bounding box center [269, 168] width 40 height 12
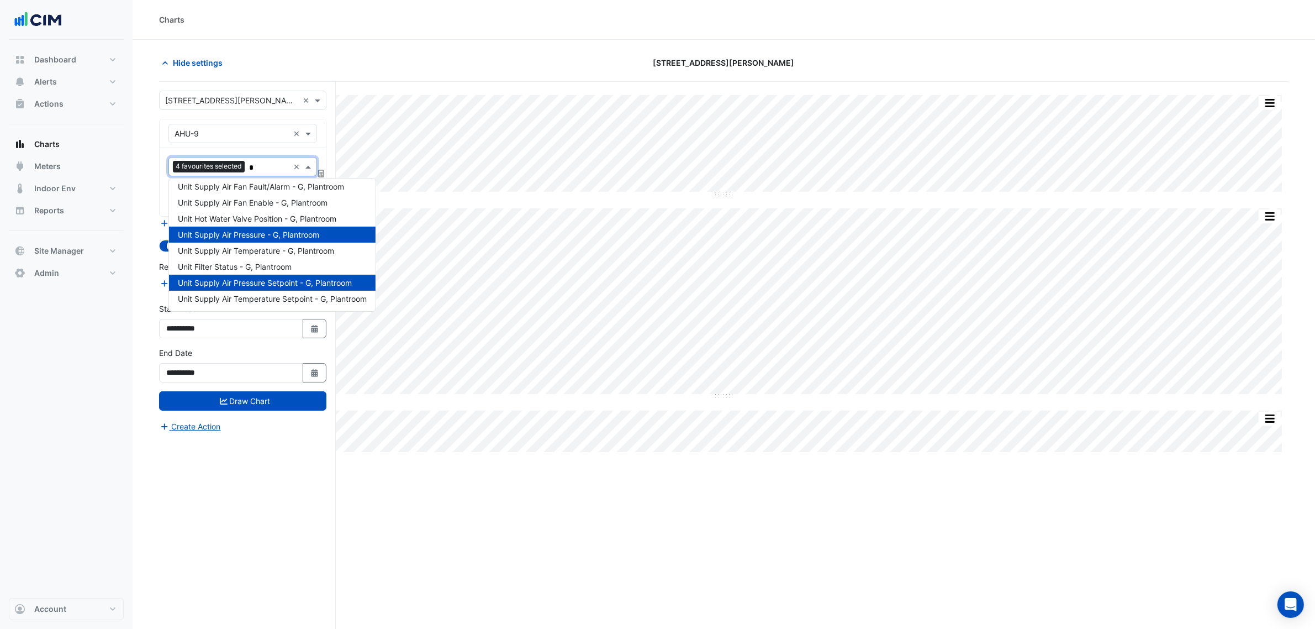
scroll to position [4, 0]
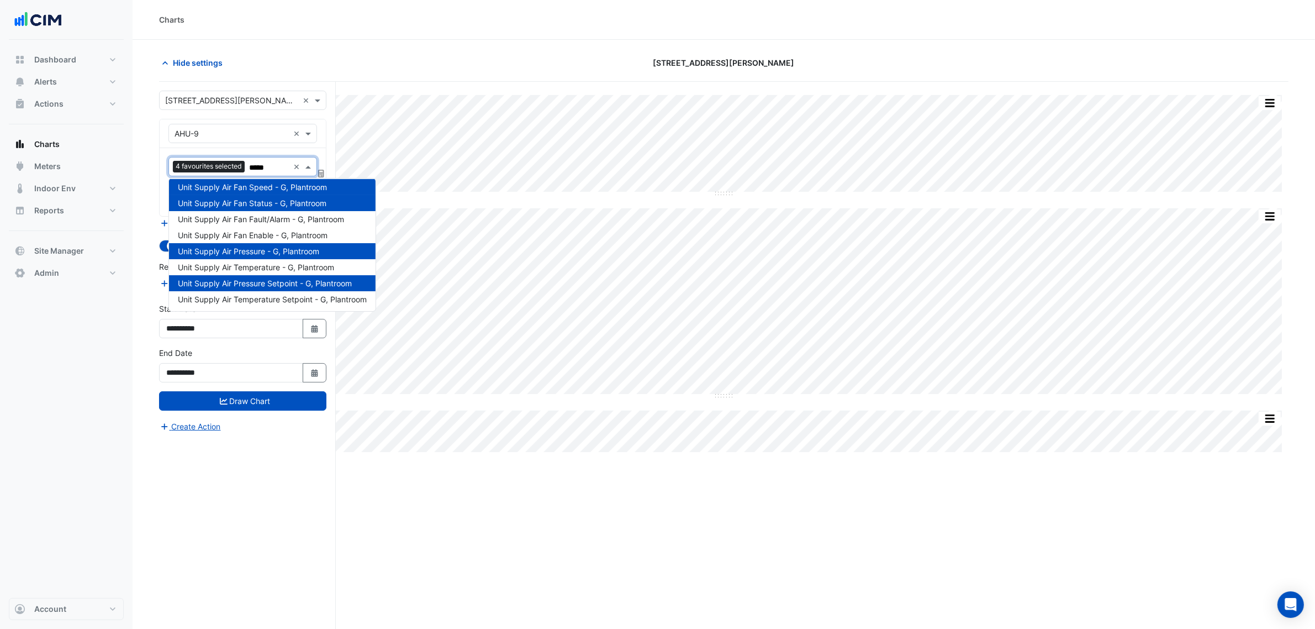
type input "******"
click at [300, 268] on span "Unit Supply Air Temperature - G, Plantroom" at bounding box center [256, 266] width 156 height 9
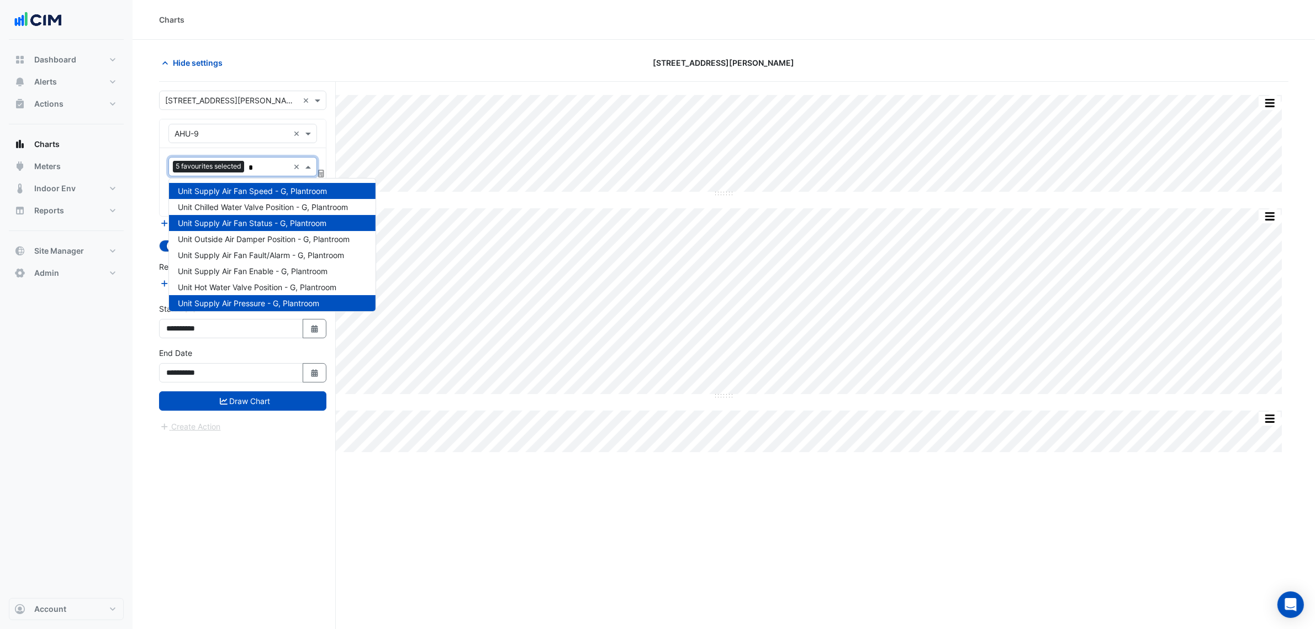
scroll to position [68, 0]
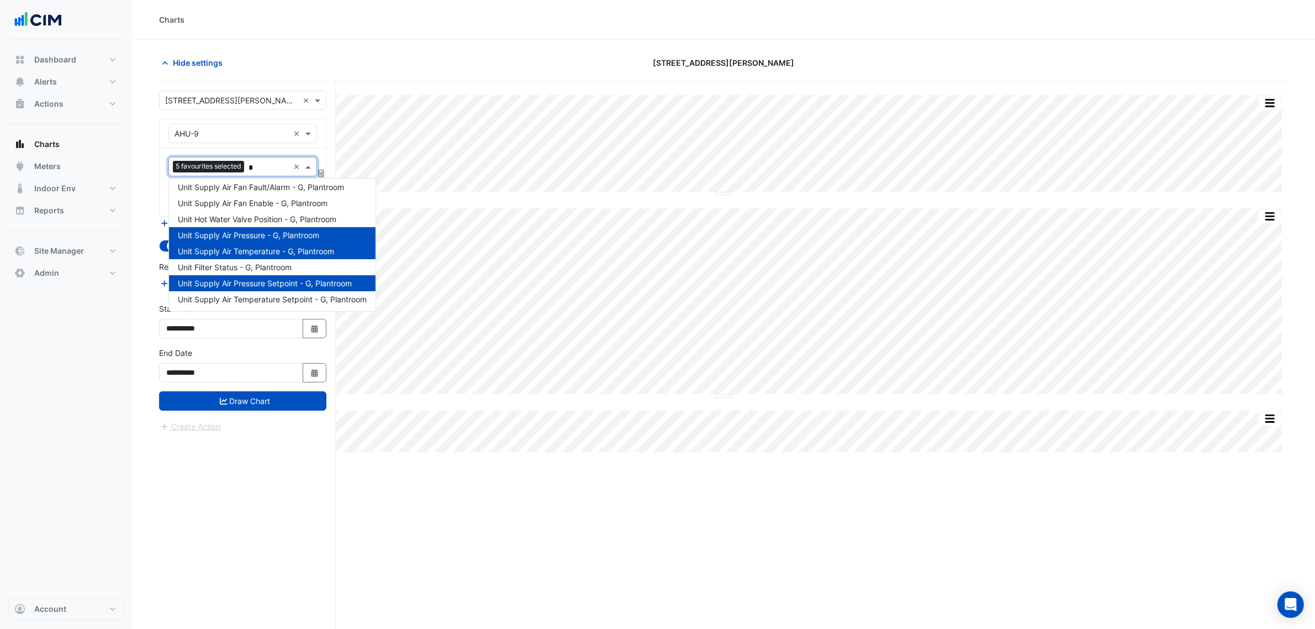
type input "**"
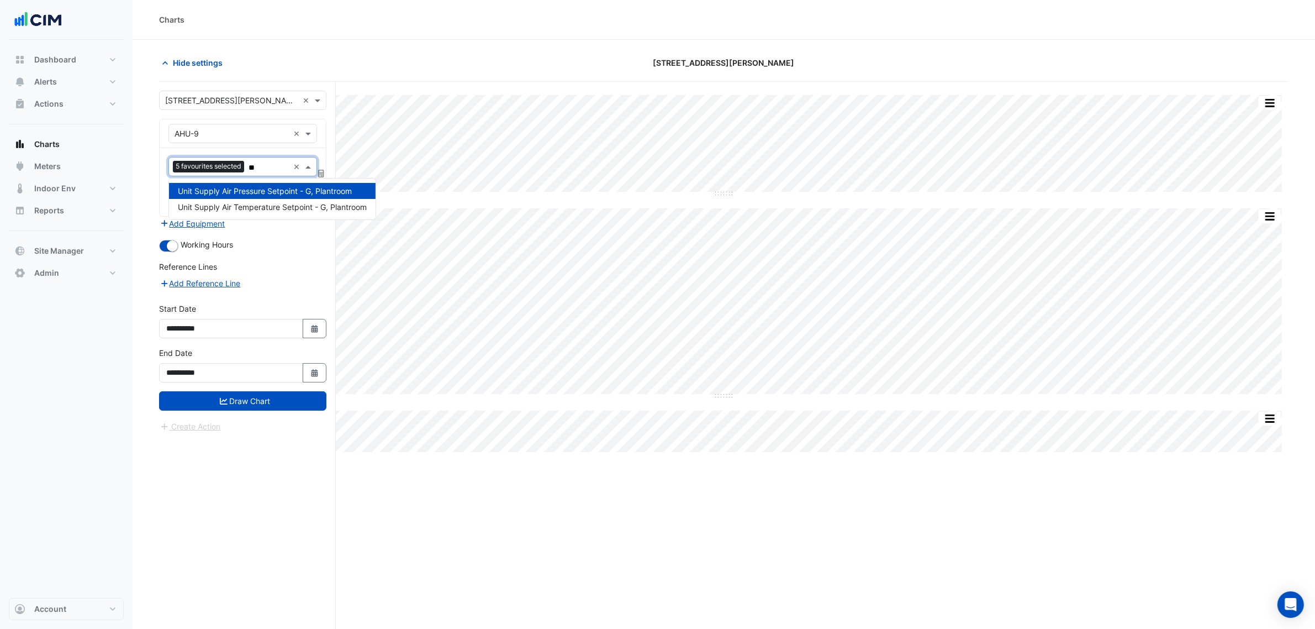
scroll to position [0, 0]
click at [299, 210] on span "Unit Supply Air Temperature Setpoint - G, Plantroom" at bounding box center [272, 206] width 189 height 9
drag, startPoint x: 296, startPoint y: 401, endPoint x: 311, endPoint y: 388, distance: 19.6
click at [297, 402] on button "Draw Chart" at bounding box center [242, 400] width 167 height 19
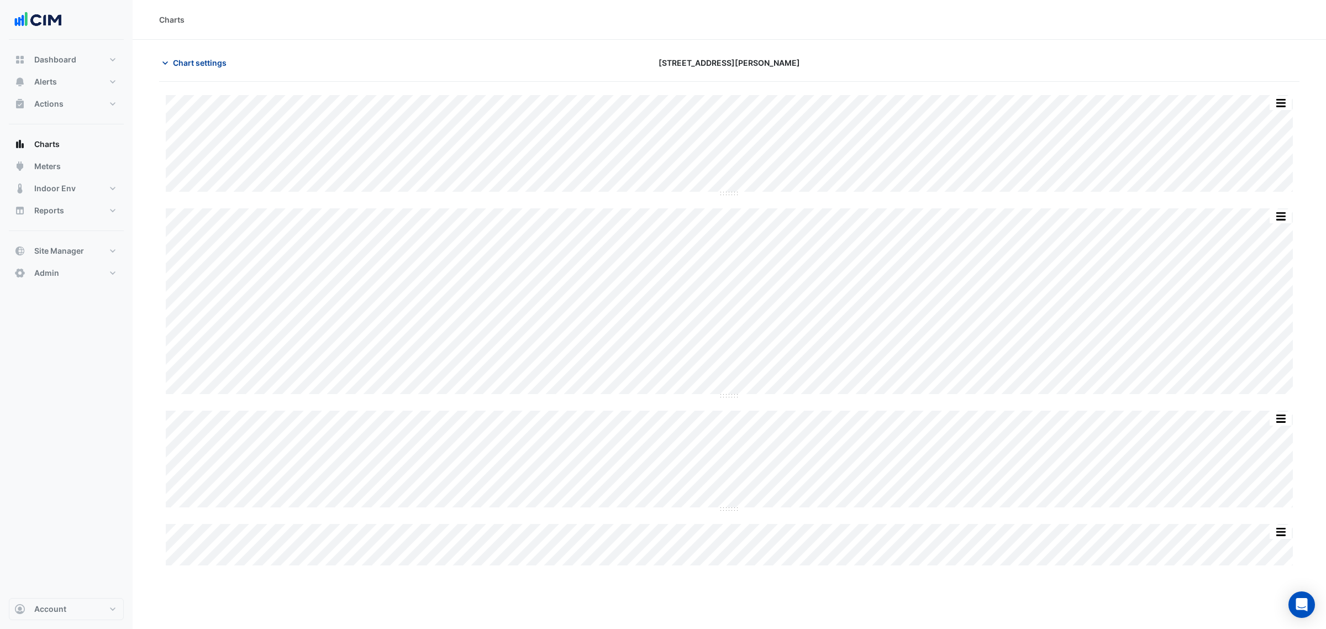
drag, startPoint x: 192, startPoint y: 62, endPoint x: 205, endPoint y: 68, distance: 14.9
click at [192, 62] on span "Chart settings" at bounding box center [200, 63] width 54 height 12
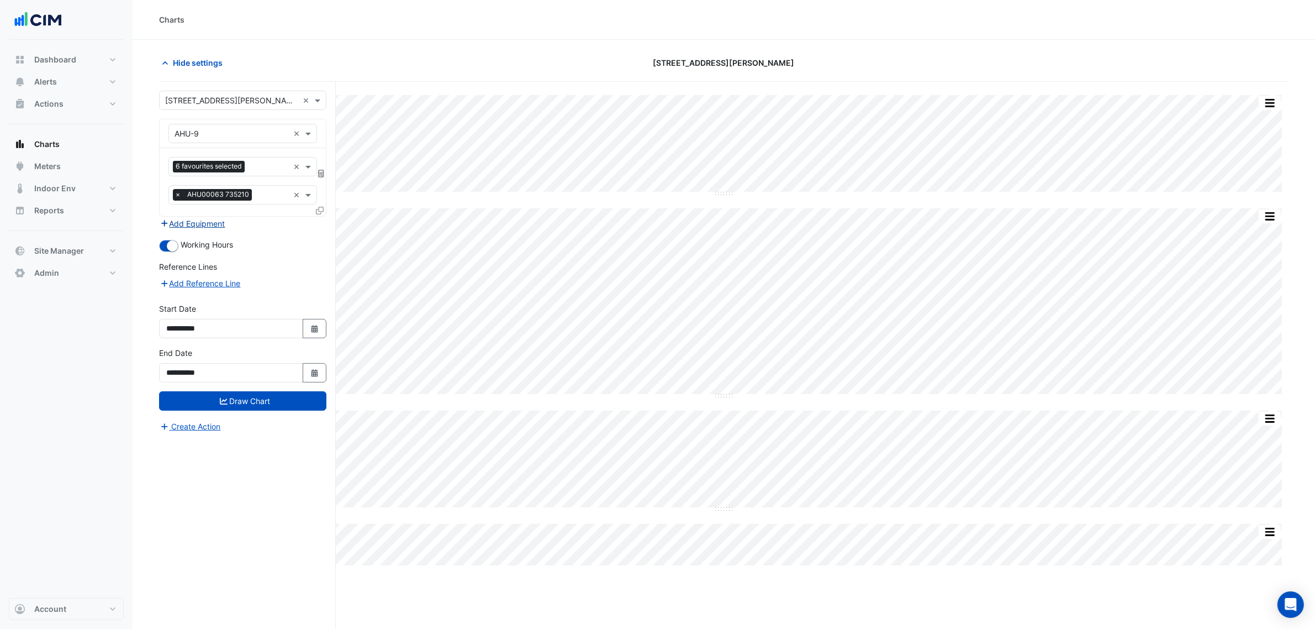
click at [209, 225] on button "Add Equipment" at bounding box center [192, 223] width 67 height 13
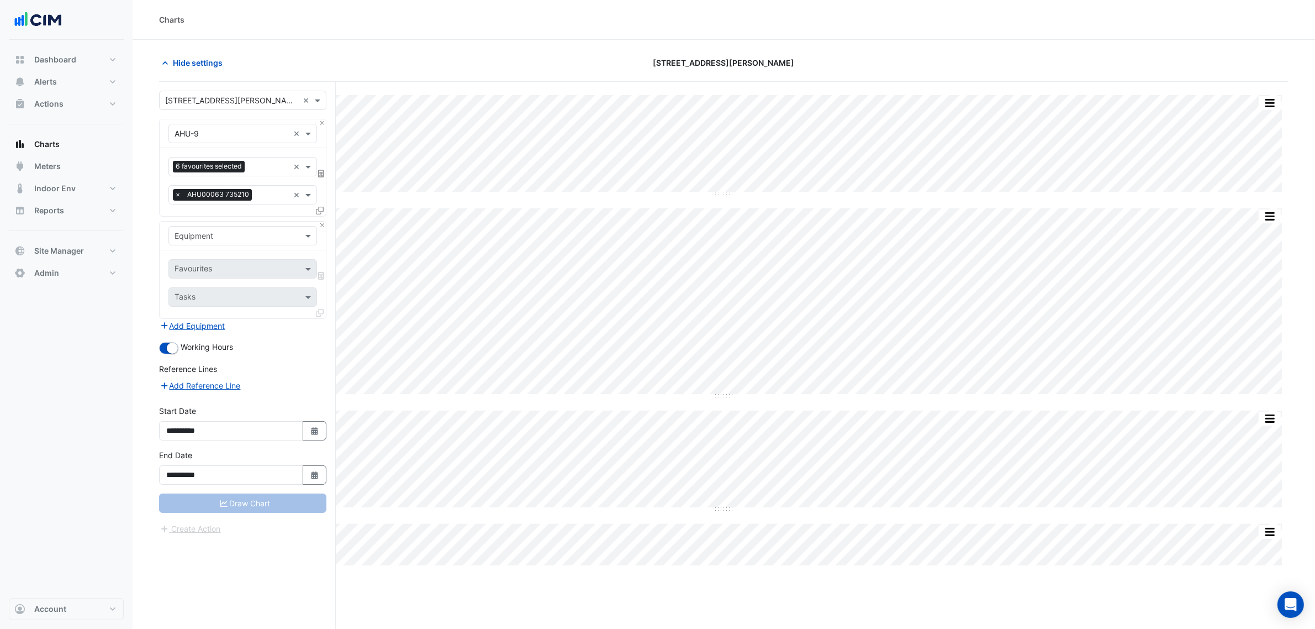
click at [219, 236] on input "text" at bounding box center [232, 236] width 114 height 12
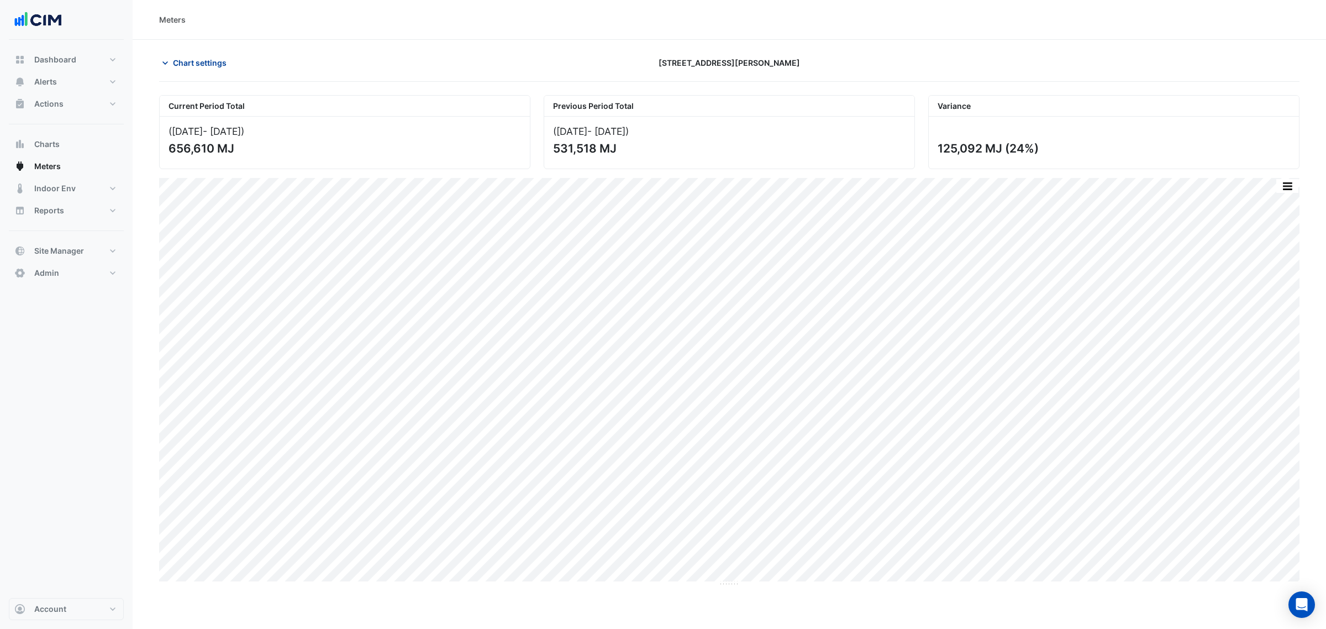
click at [219, 64] on span "Chart settings" at bounding box center [200, 63] width 54 height 12
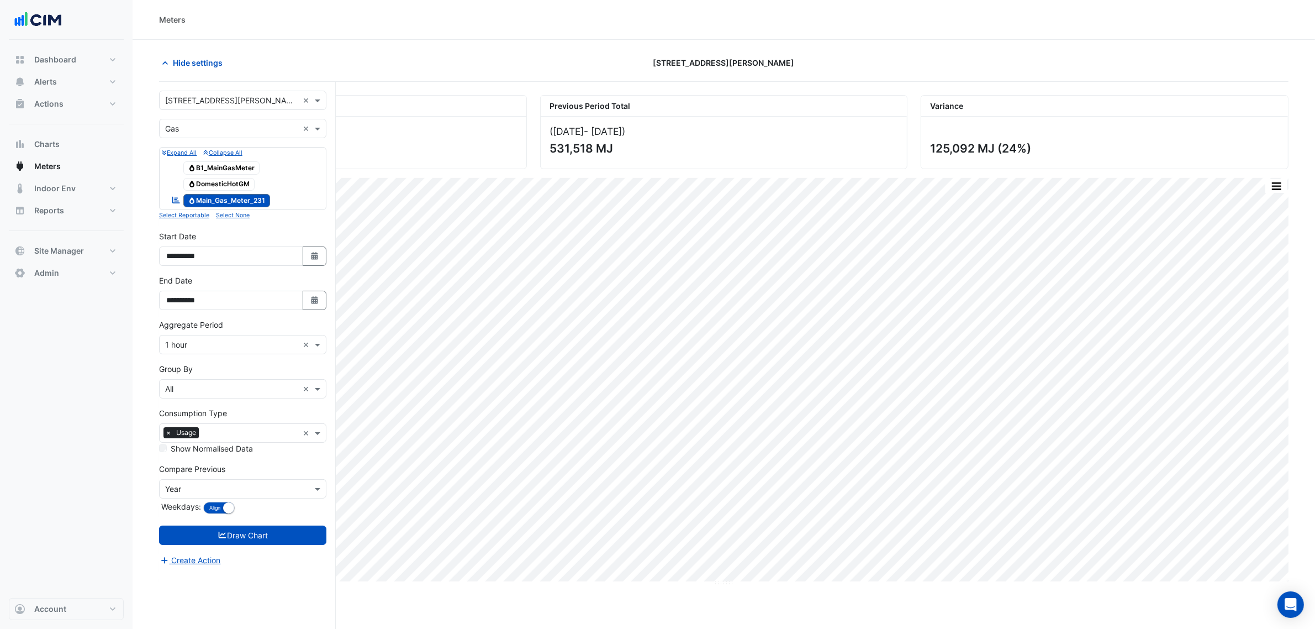
click at [226, 135] on div "Utility Type × Gas ×" at bounding box center [242, 128] width 167 height 19
click at [221, 178] on div "Water" at bounding box center [243, 185] width 166 height 16
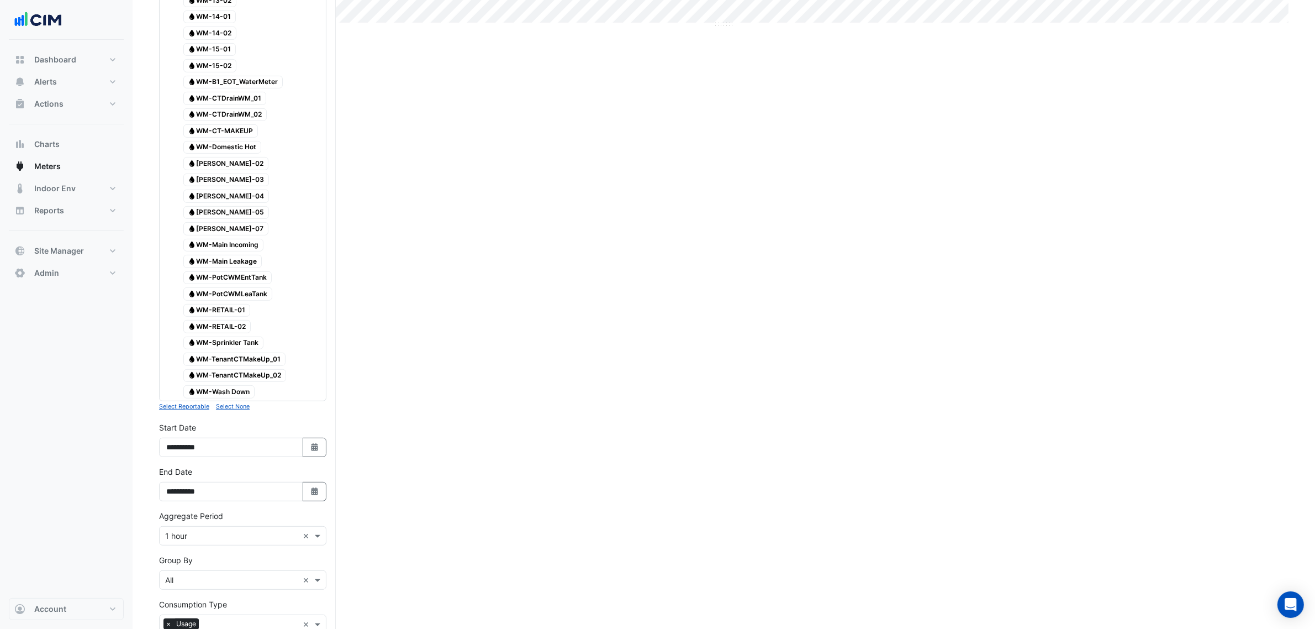
scroll to position [432, 0]
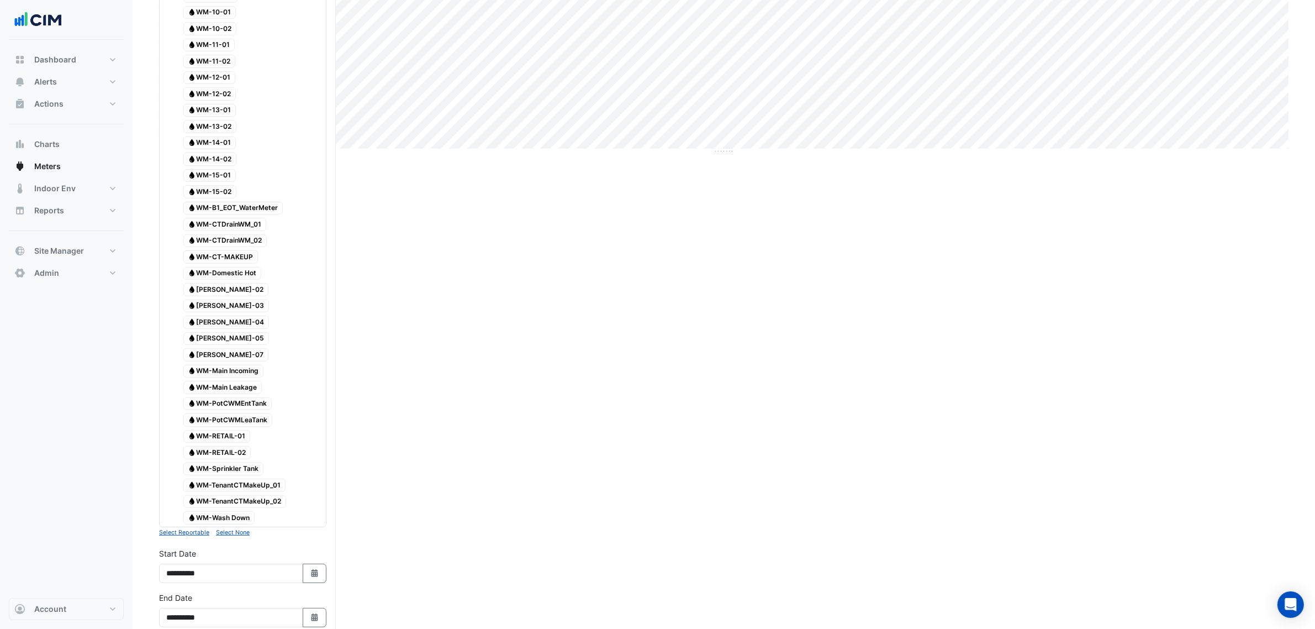
click at [252, 378] on span "Water WM-Main Incoming" at bounding box center [223, 371] width 81 height 13
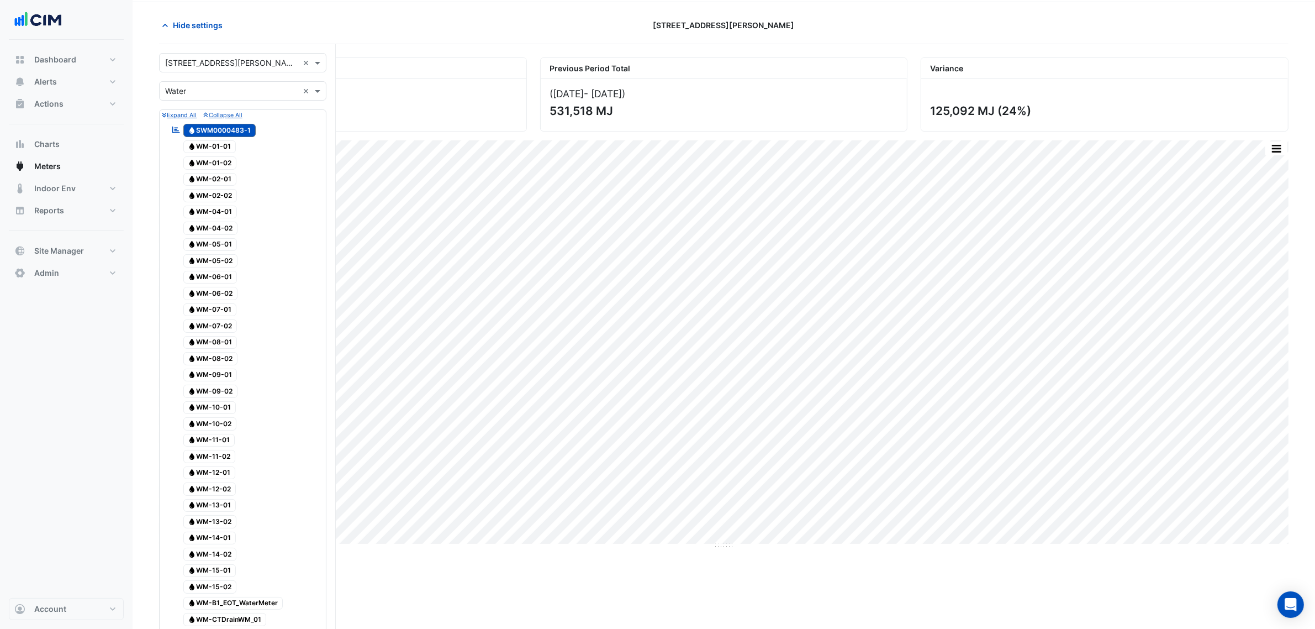
scroll to position [0, 0]
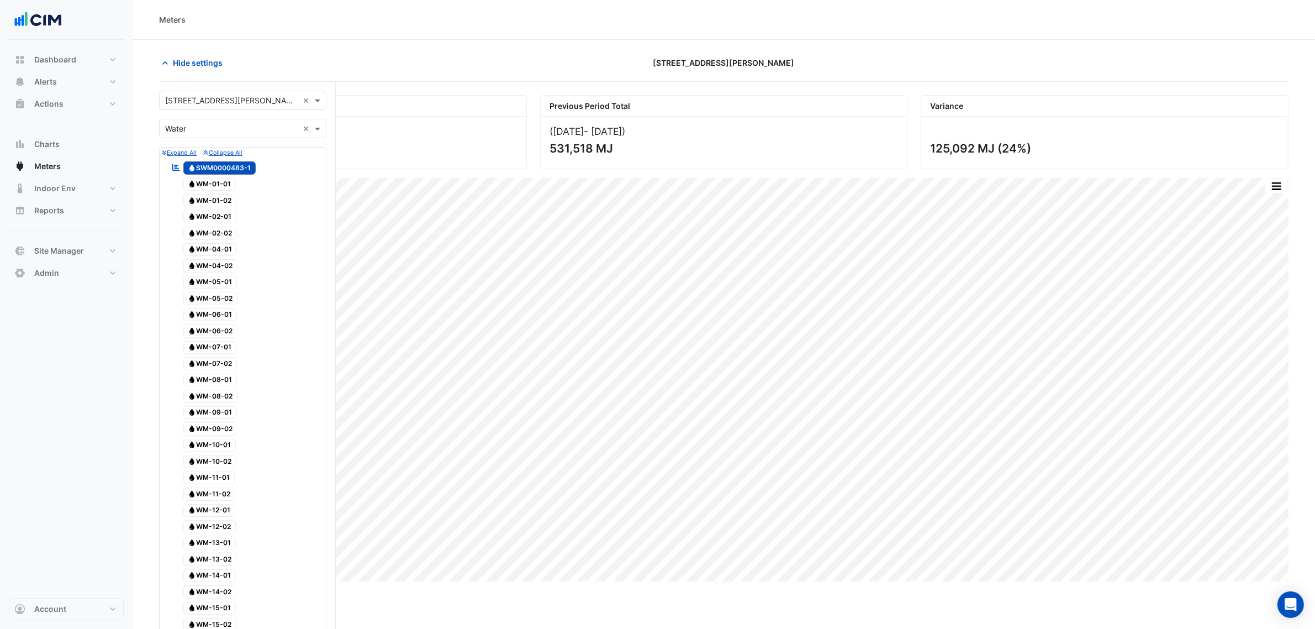
click at [233, 167] on span "Water SWM0000483-1" at bounding box center [219, 167] width 73 height 13
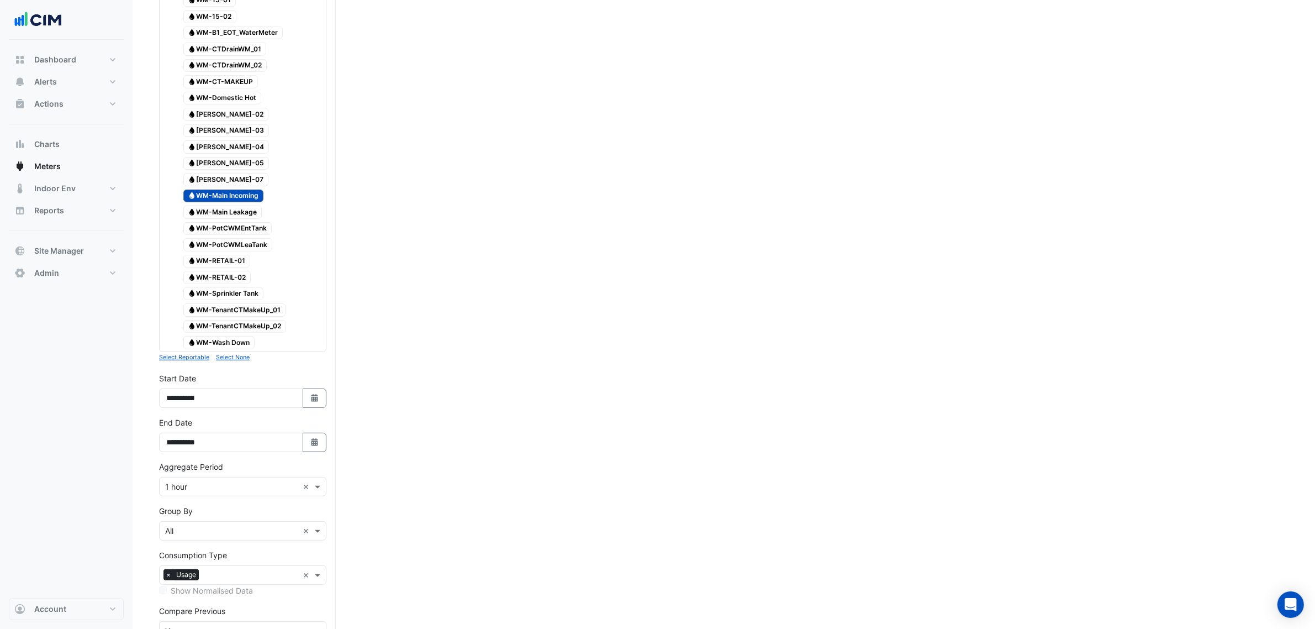
scroll to position [690, 0]
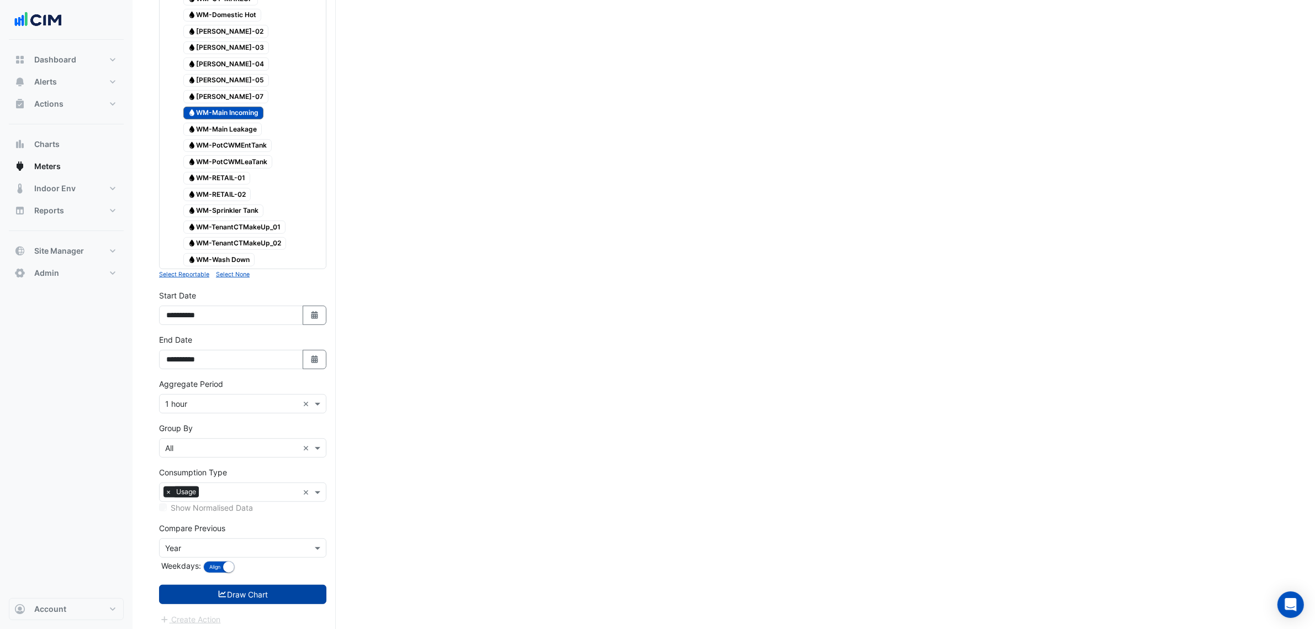
click at [304, 604] on button "Draw Chart" at bounding box center [242, 593] width 167 height 19
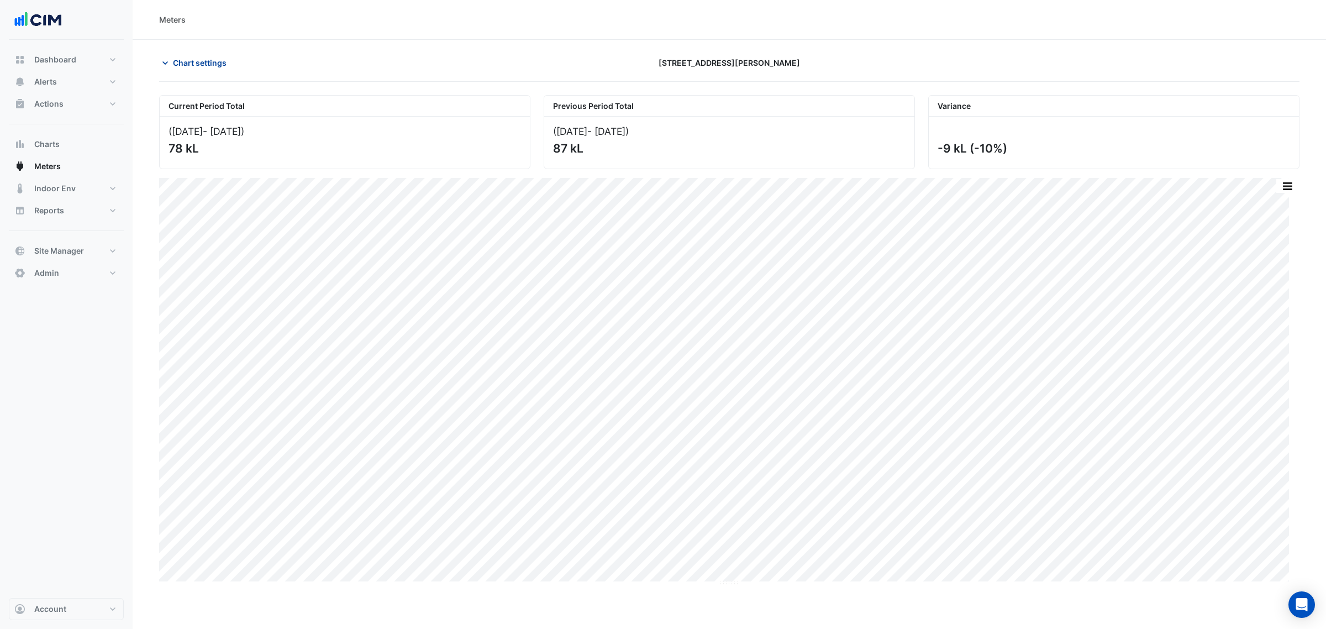
click at [195, 59] on span "Chart settings" at bounding box center [200, 63] width 54 height 12
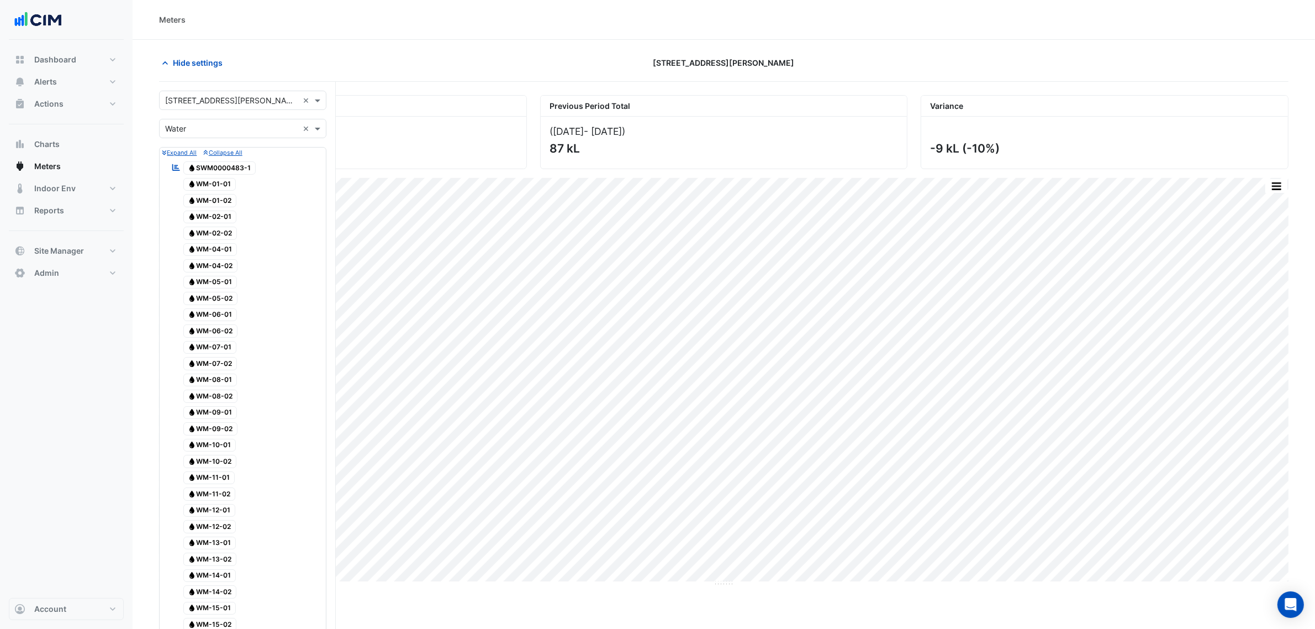
click at [250, 166] on span "Water SWM0000483-1" at bounding box center [219, 167] width 73 height 13
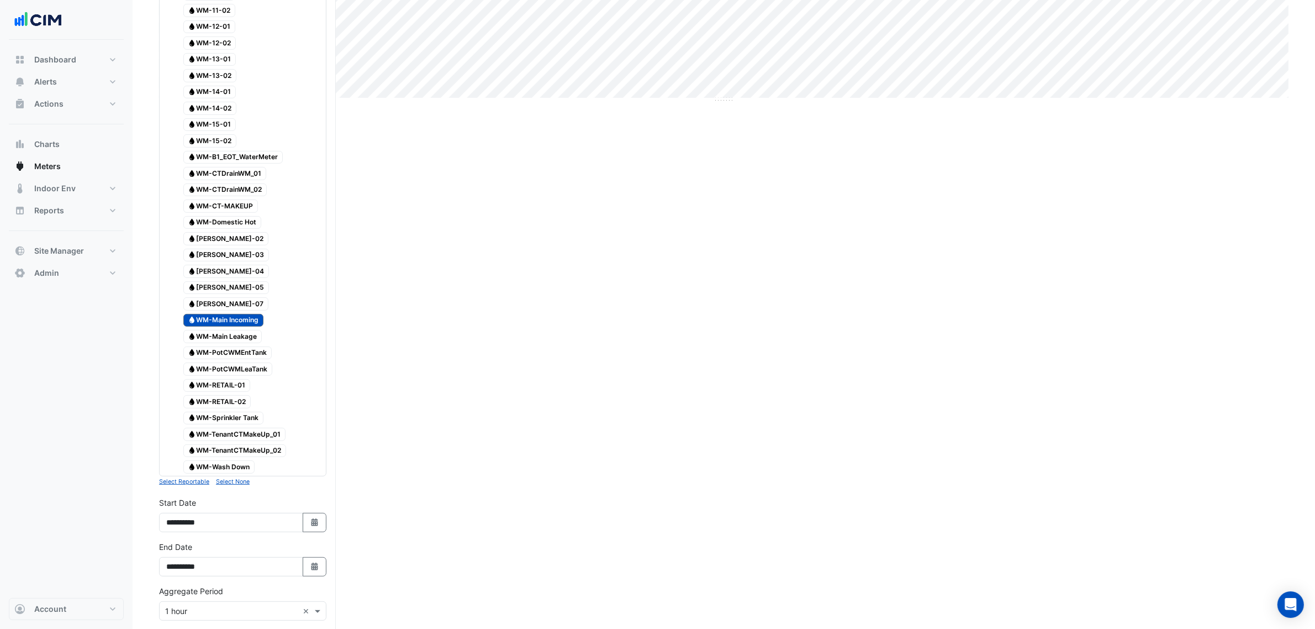
click at [217, 326] on span "Water WM-Main Incoming" at bounding box center [223, 320] width 81 height 13
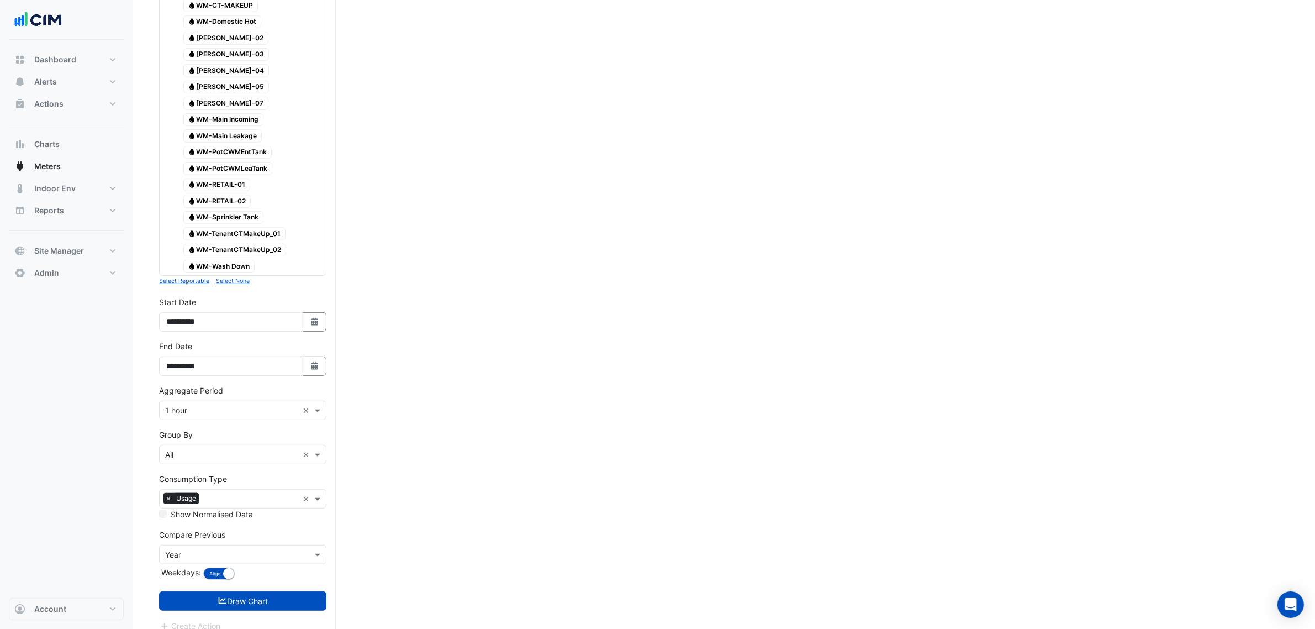
scroll to position [690, 0]
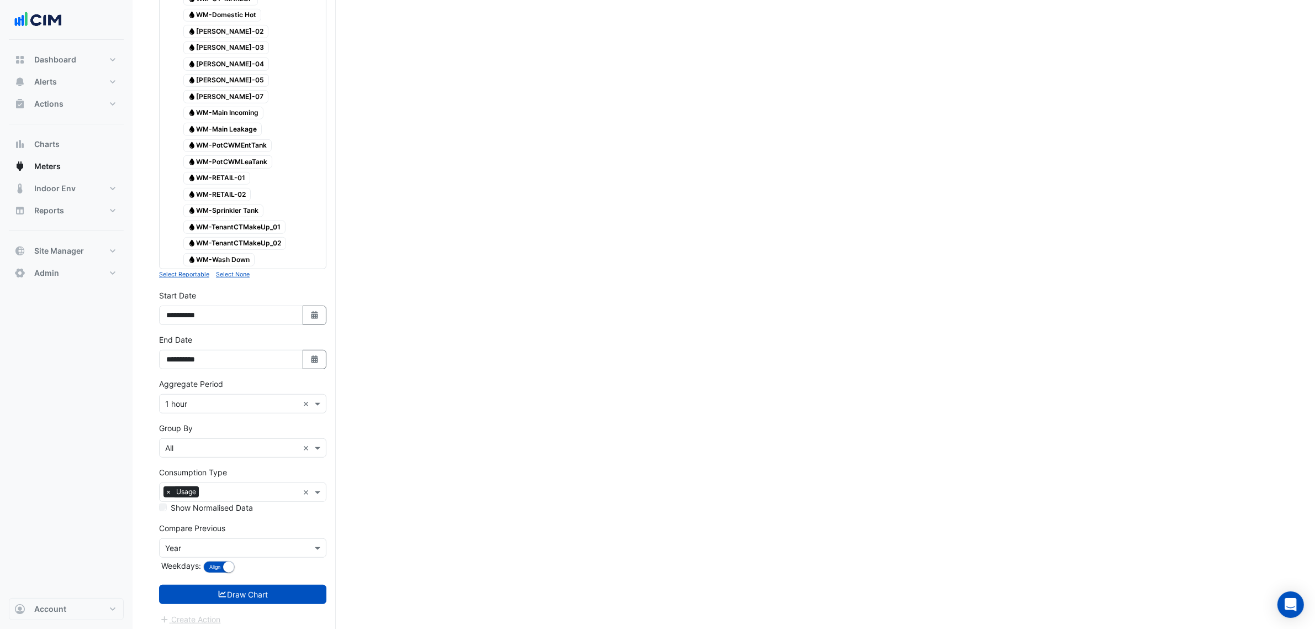
click at [276, 604] on button "Draw Chart" at bounding box center [242, 593] width 167 height 19
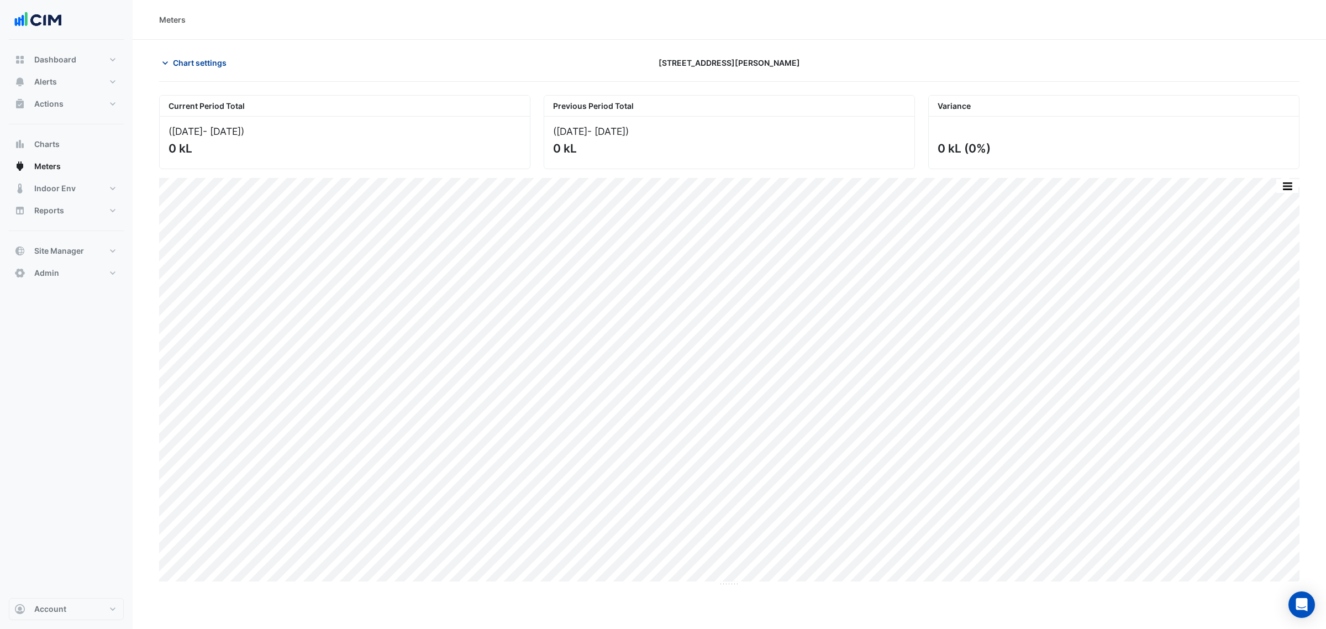
click at [208, 66] on span "Chart settings" at bounding box center [200, 63] width 54 height 12
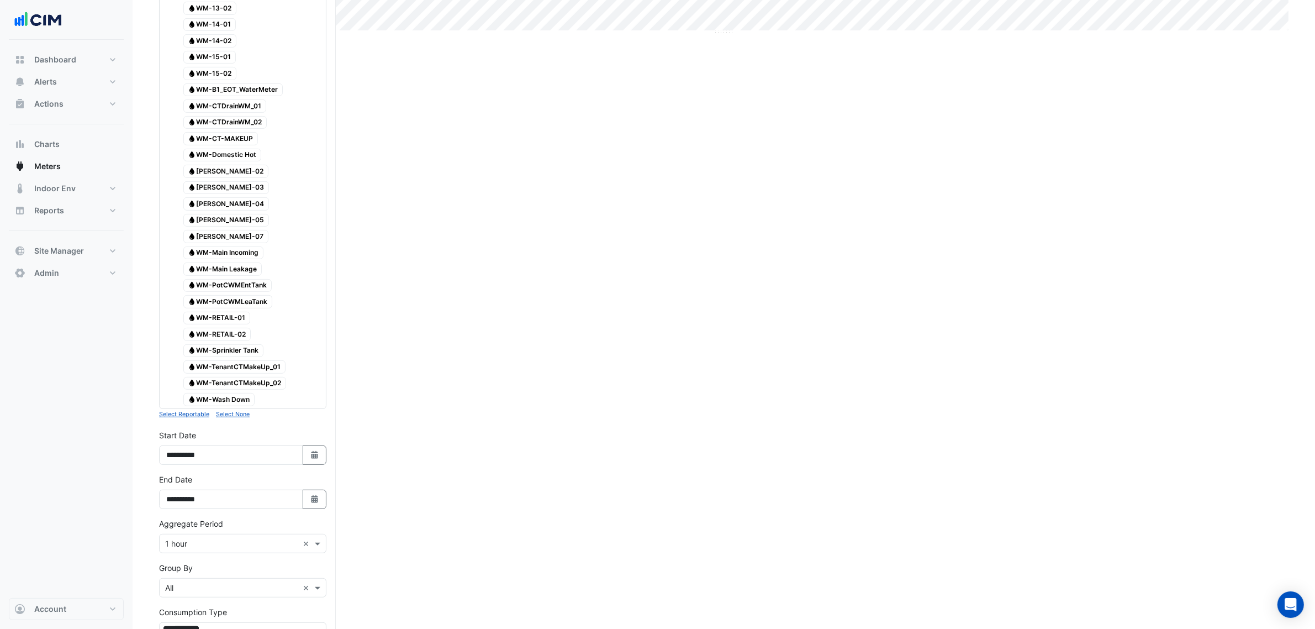
scroll to position [552, 0]
click at [313, 458] on fa-icon "Select Date" at bounding box center [315, 452] width 10 height 9
select select "*"
select select "****"
click at [182, 323] on button "Previous month" at bounding box center [177, 319] width 13 height 18
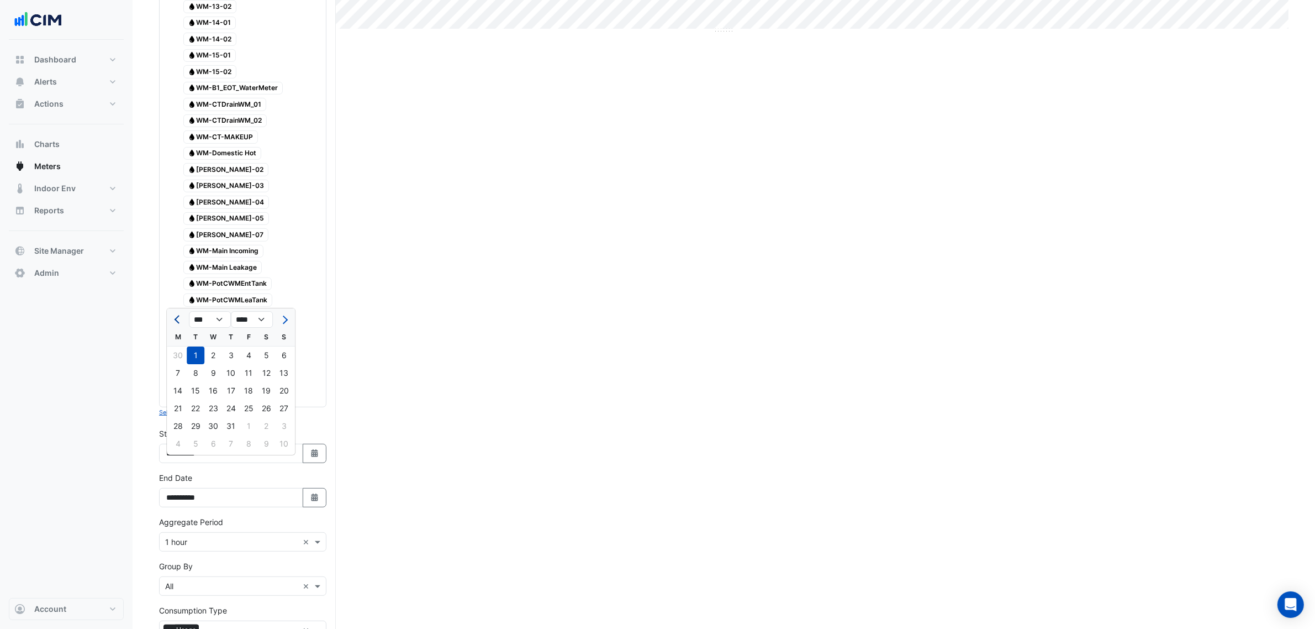
select select "*"
click at [289, 356] on div "1" at bounding box center [284, 355] width 18 height 18
type input "**********"
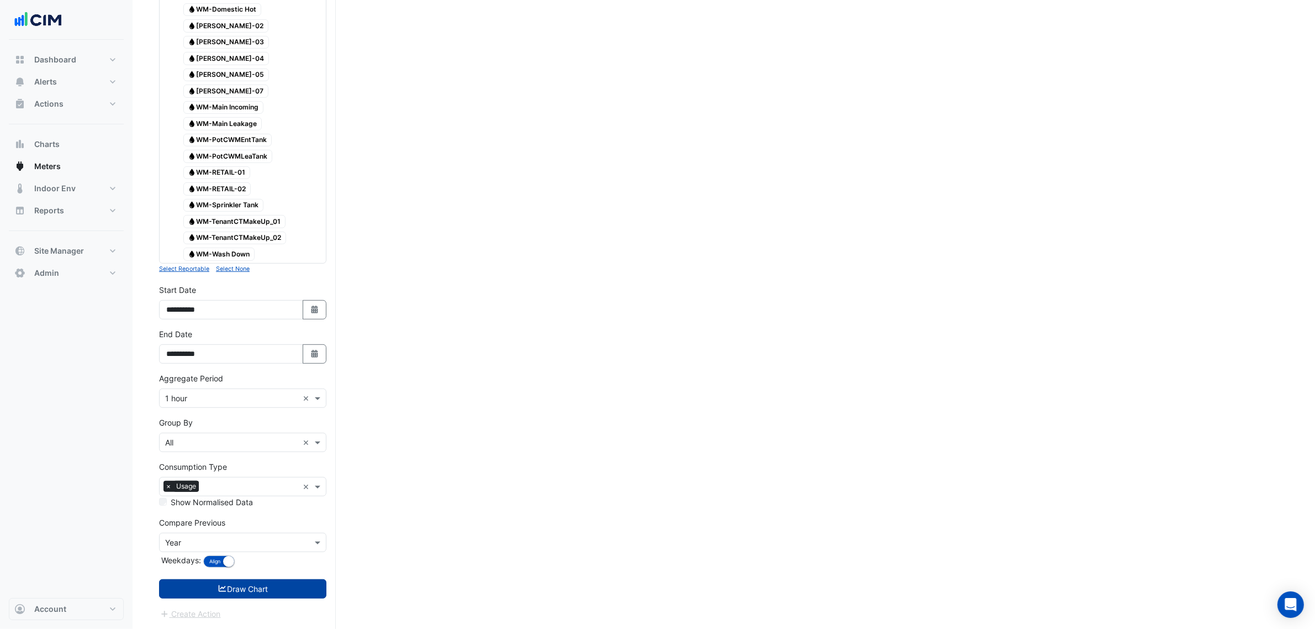
scroll to position [709, 0]
click at [286, 589] on button "Draw Chart" at bounding box center [242, 588] width 167 height 19
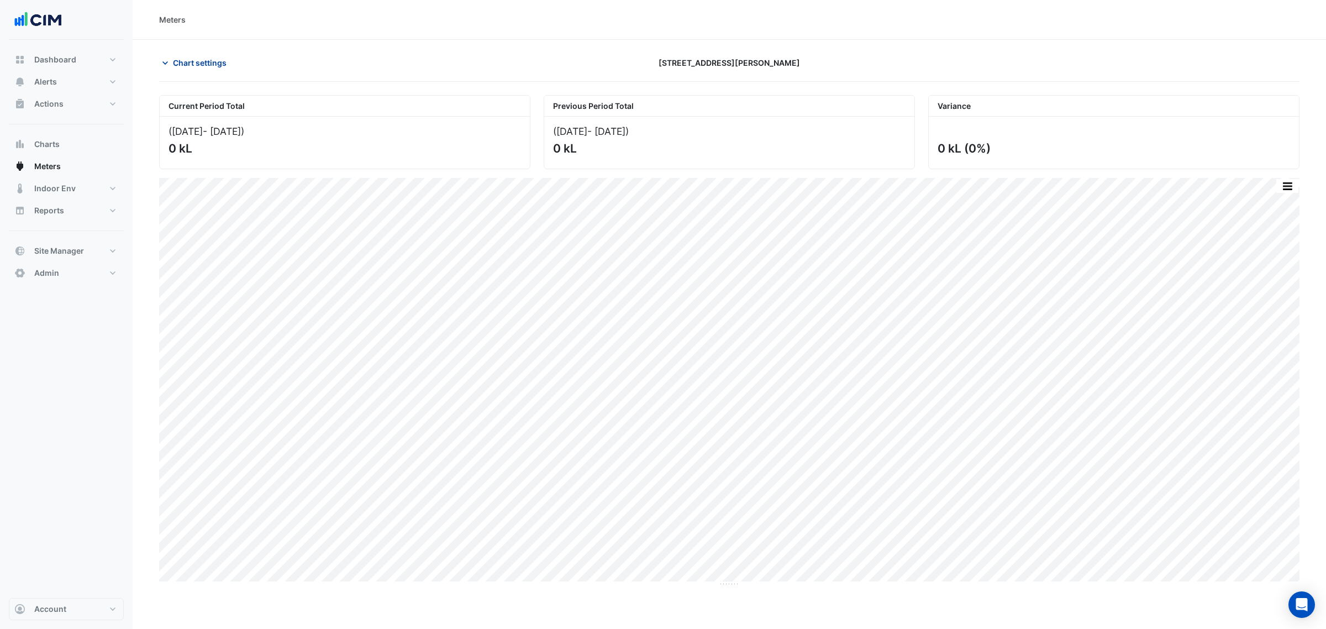
click at [216, 70] on button "Chart settings" at bounding box center [196, 62] width 75 height 19
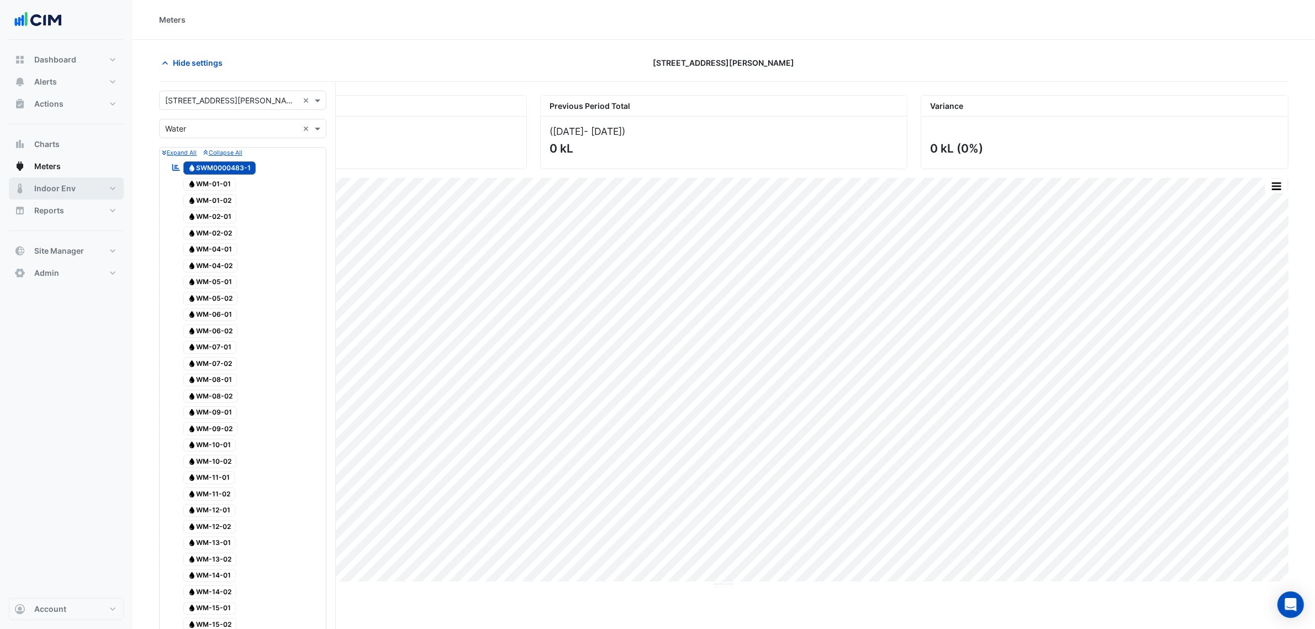
click at [61, 183] on span "Indoor Env" at bounding box center [54, 188] width 41 height 11
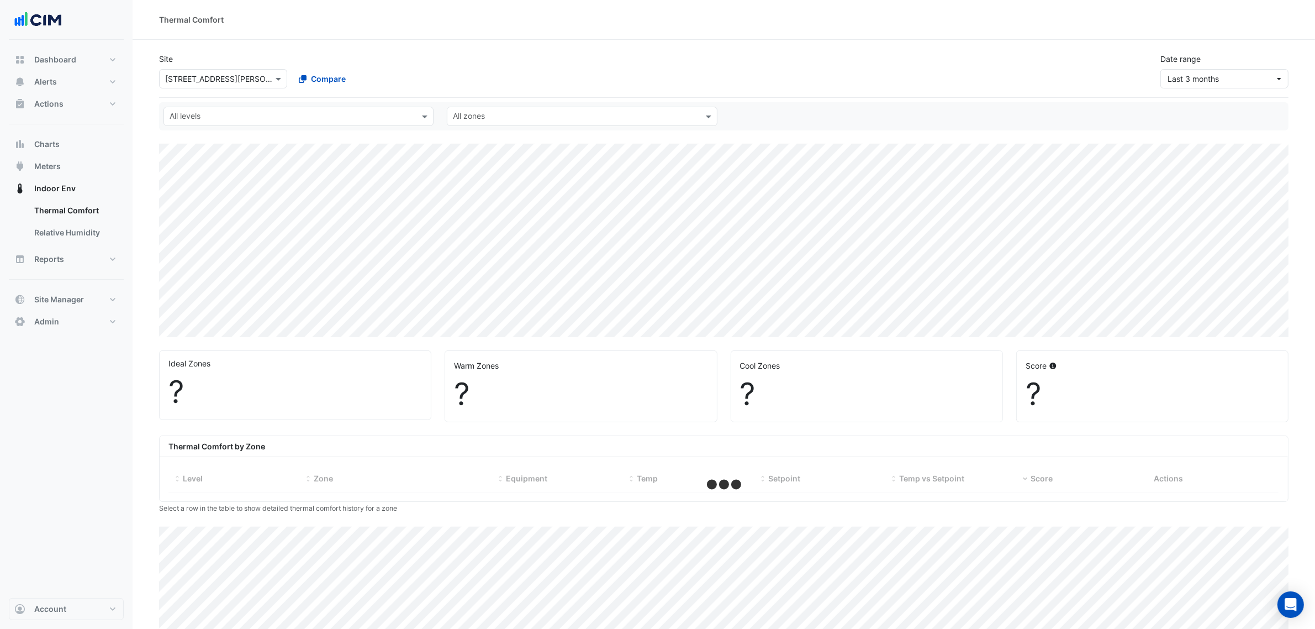
select select "***"
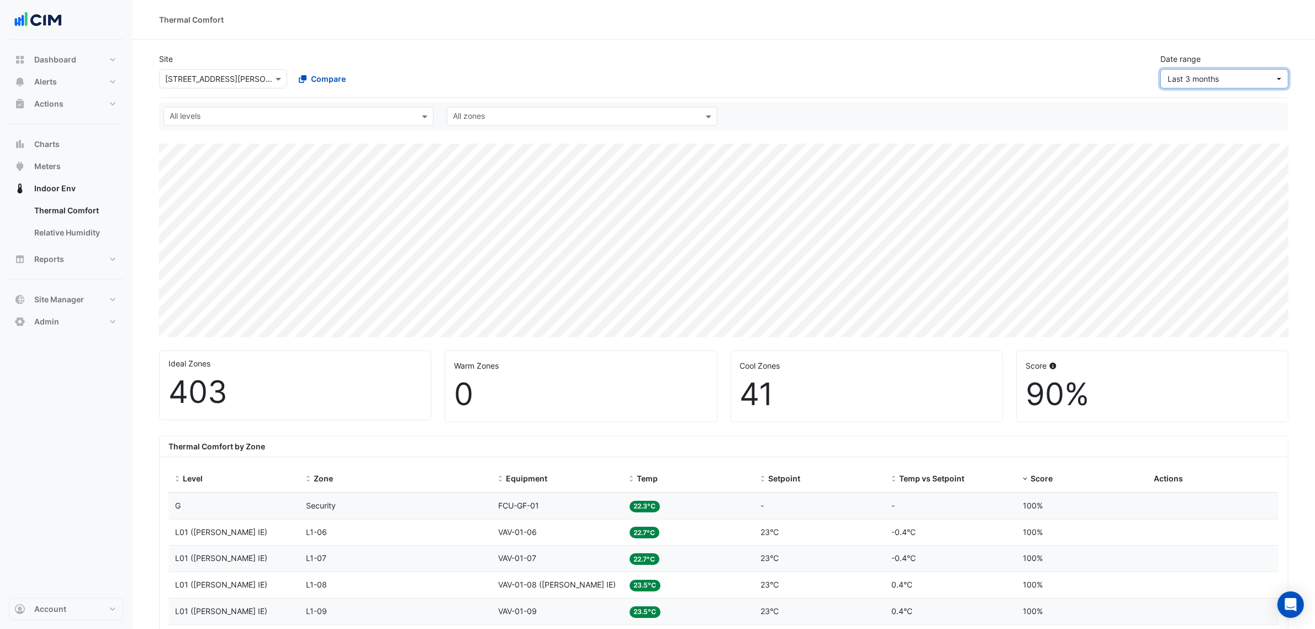
click at [1269, 79] on span "Last 3 months" at bounding box center [1221, 79] width 107 height 12
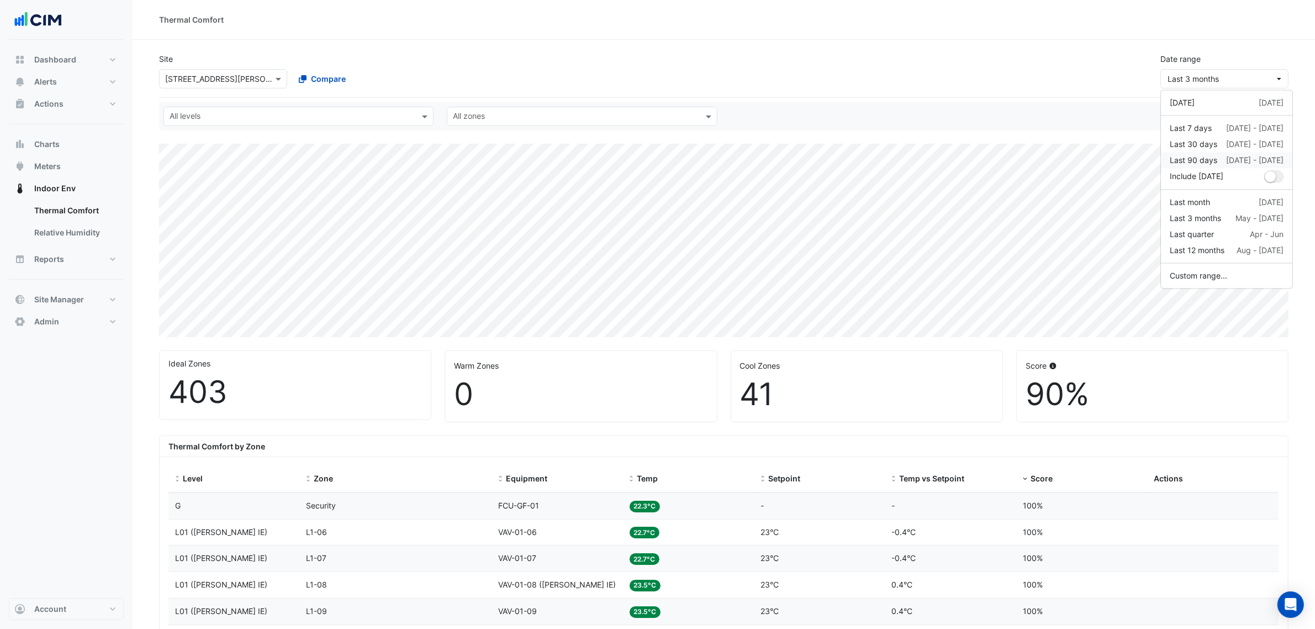
click at [1226, 164] on div "[DATE] - [DATE]" at bounding box center [1254, 161] width 57 height 12
click at [1092, 87] on div "Site Select a Site × 231 Elizabeth St Compare Date range Last 90 days" at bounding box center [723, 66] width 1143 height 44
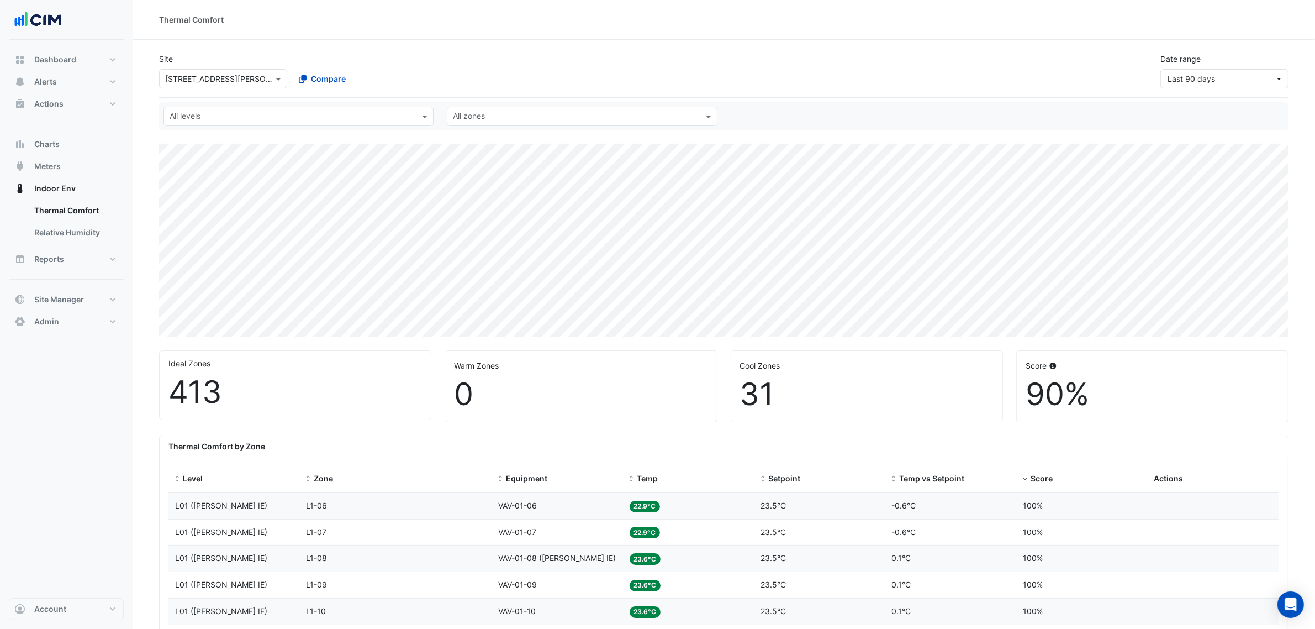
click at [1055, 481] on div "Score" at bounding box center [1082, 478] width 118 height 13
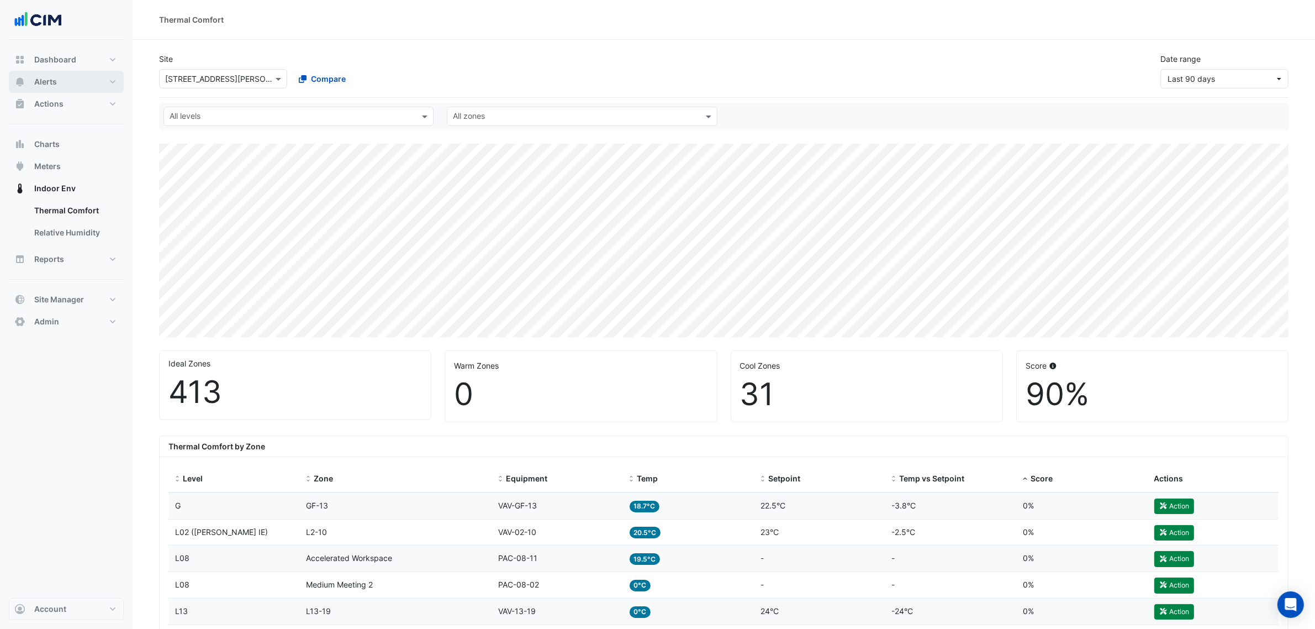
click at [76, 81] on button "Alerts" at bounding box center [66, 82] width 115 height 22
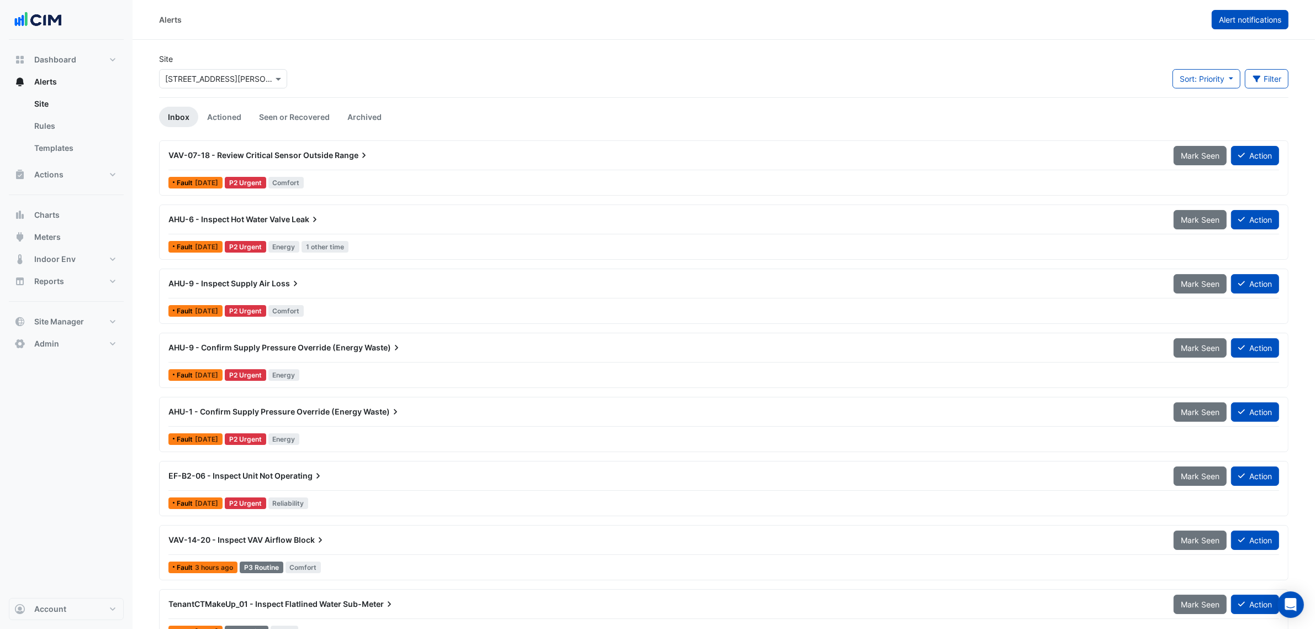
click at [1231, 20] on span "Alert notifications" at bounding box center [1250, 19] width 62 height 9
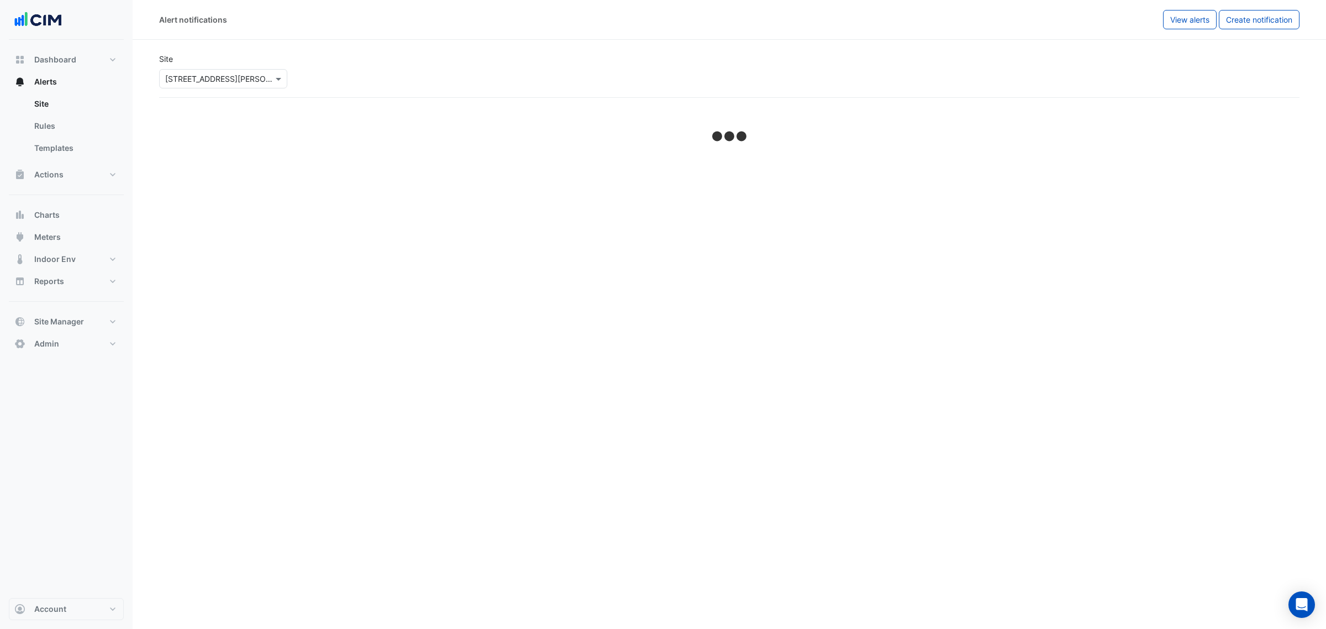
select select "******"
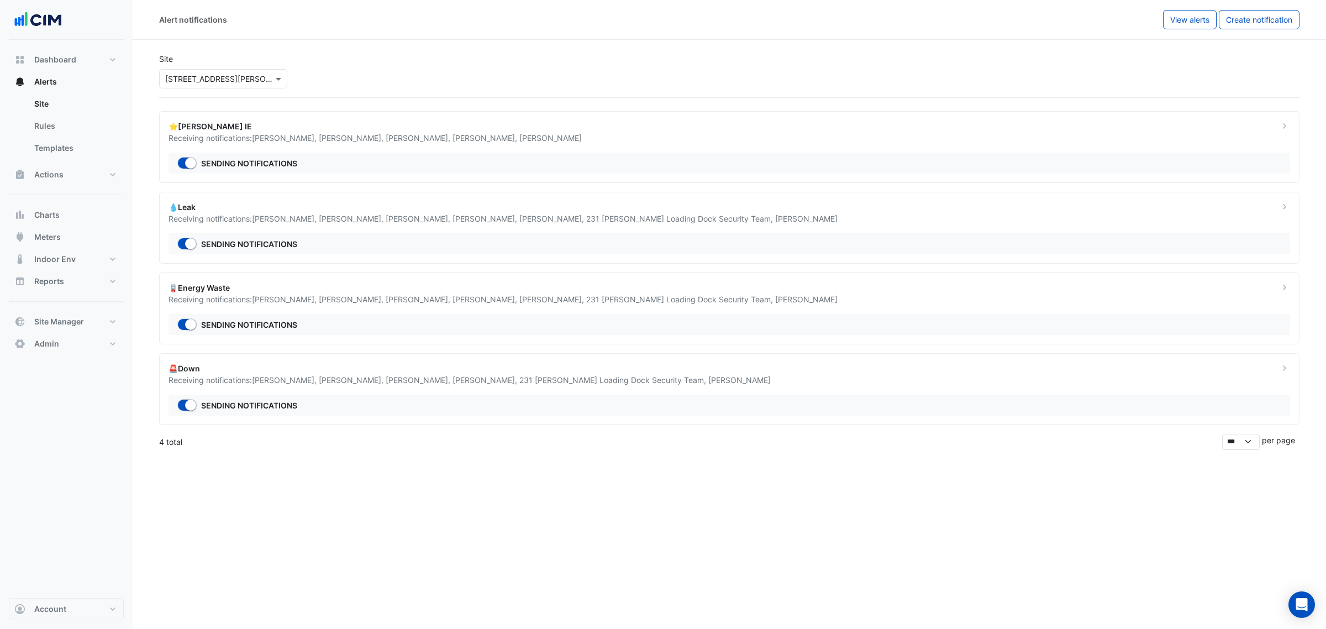
click at [382, 213] on div "Receiving notifications: Brian Nguyen , Jason Jarvinen , Tom Smith , Julianne A…" at bounding box center [716, 219] width 1097 height 12
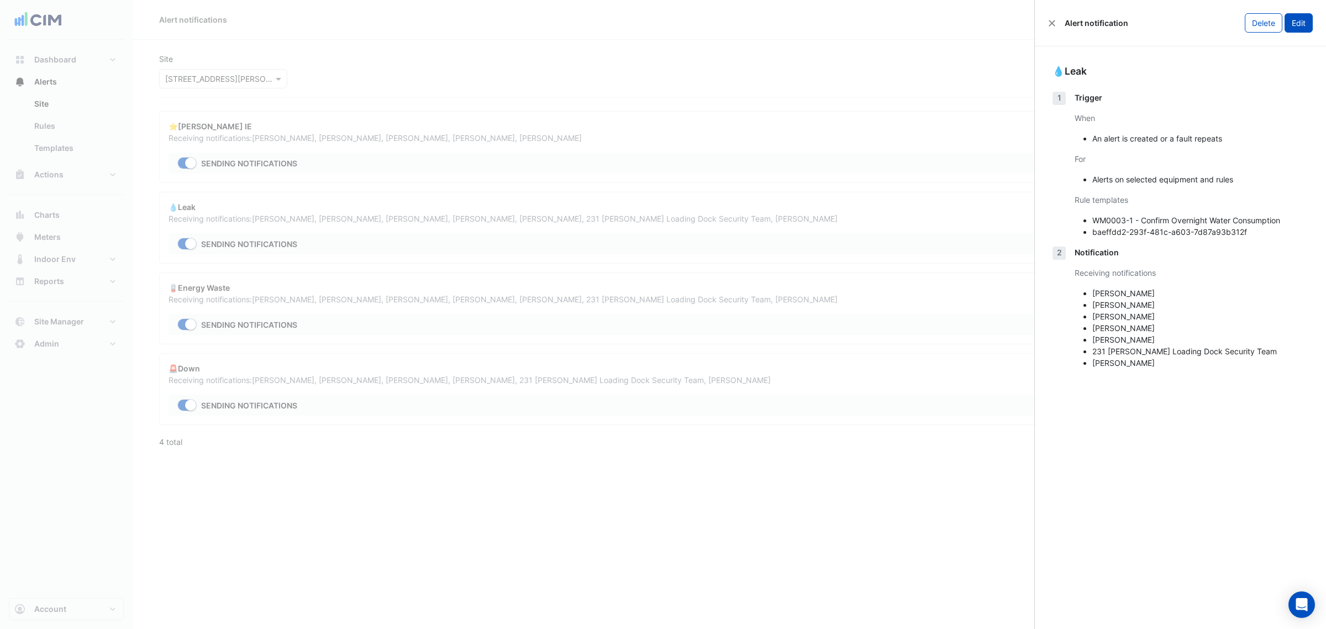
click at [1306, 23] on button "Edit" at bounding box center [1298, 22] width 28 height 19
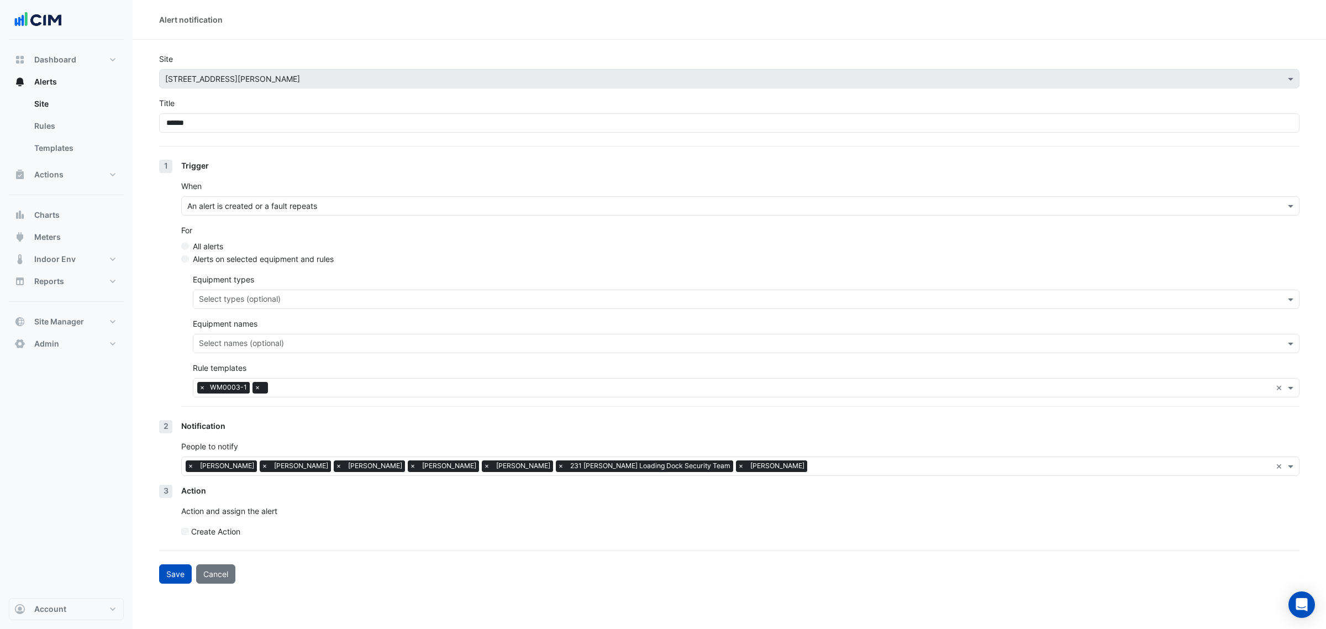
click at [202, 530] on label "Create Action" at bounding box center [215, 531] width 49 height 12
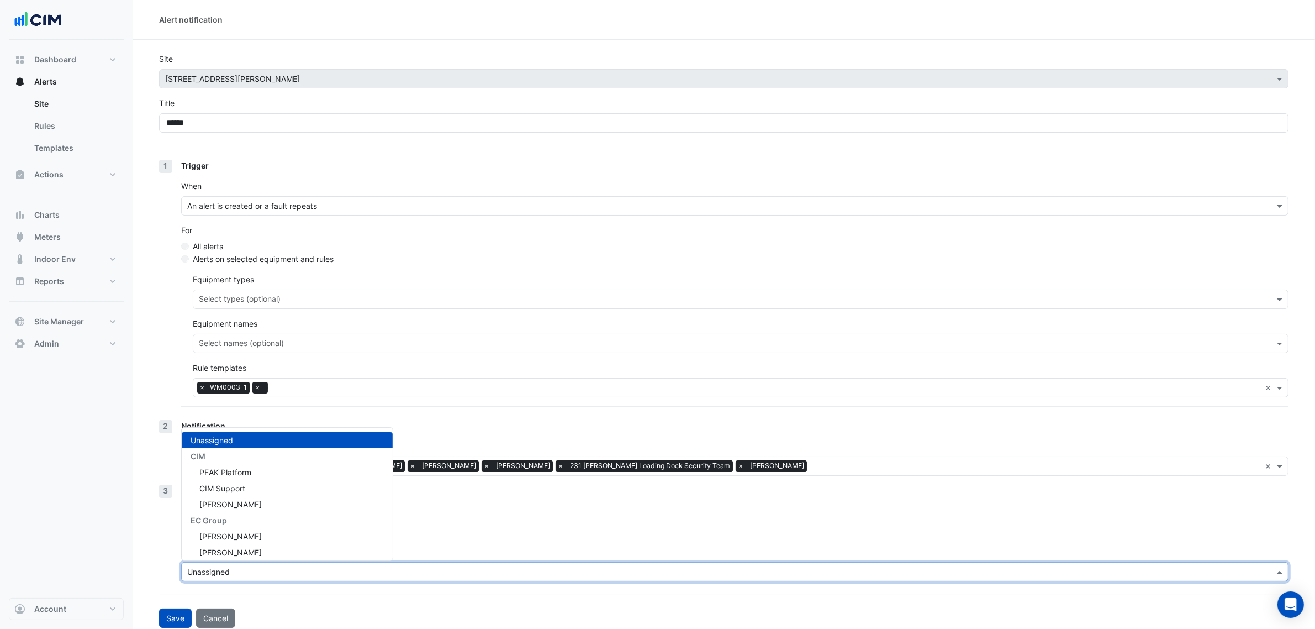
click at [235, 572] on input "text" at bounding box center [723, 572] width 1073 height 12
click at [431, 520] on div "Action Action and assign the alert Create Action Assignee Unassigned Unassigned…" at bounding box center [734, 536] width 1107 height 105
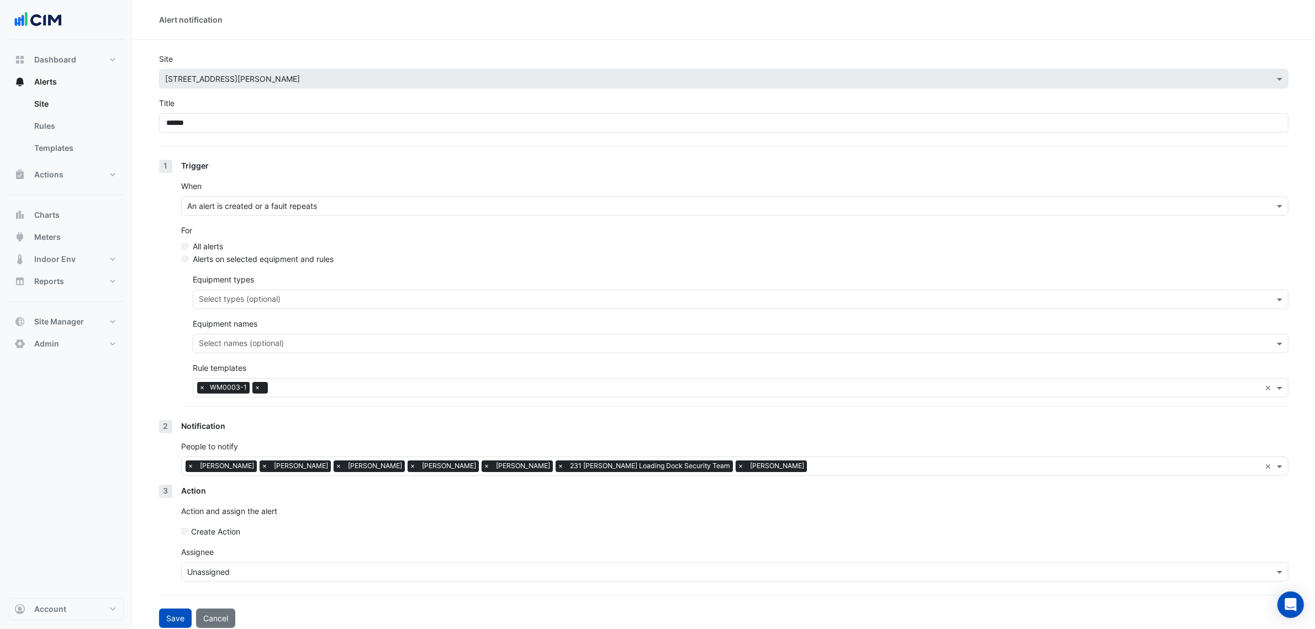
drag, startPoint x: 218, startPoint y: 614, endPoint x: 250, endPoint y: 599, distance: 34.8
click at [250, 599] on form "Site Select a Site × 231 Elizabeth St Title ****** 1 Trigger When An alert is c…" at bounding box center [724, 340] width 1130 height 574
click at [257, 573] on input "text" at bounding box center [723, 572] width 1073 height 12
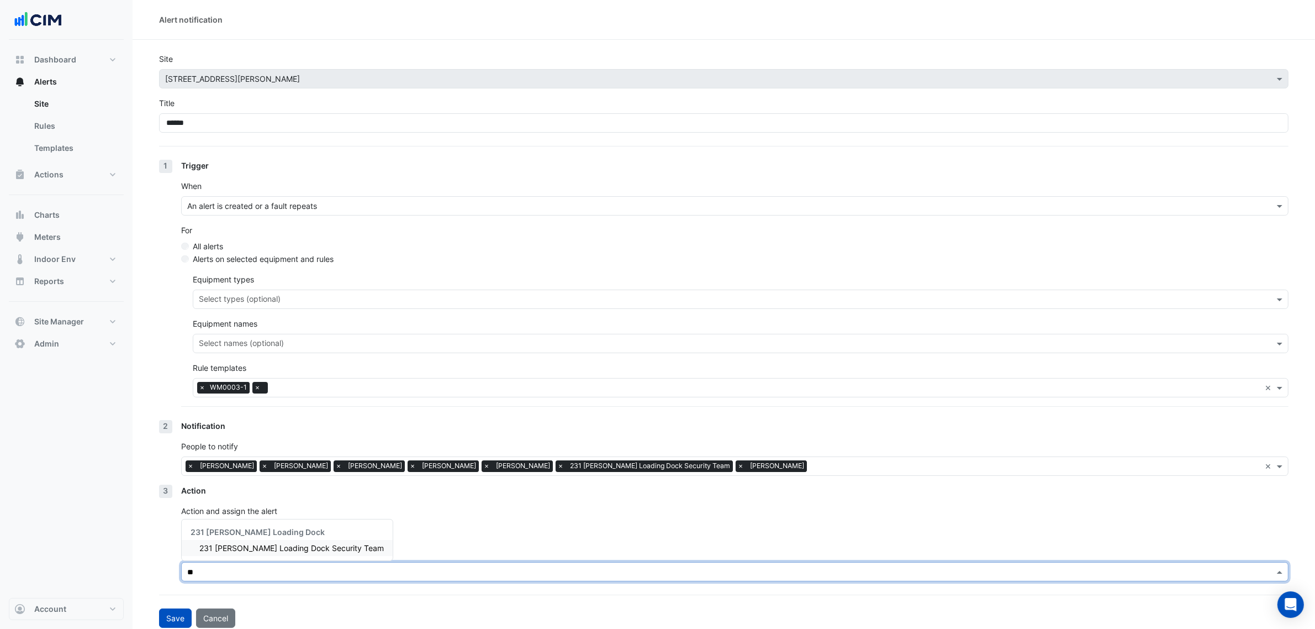
type input "***"
click at [286, 546] on span "231 Elizabeth Loading Dock Security Team" at bounding box center [291, 547] width 184 height 9
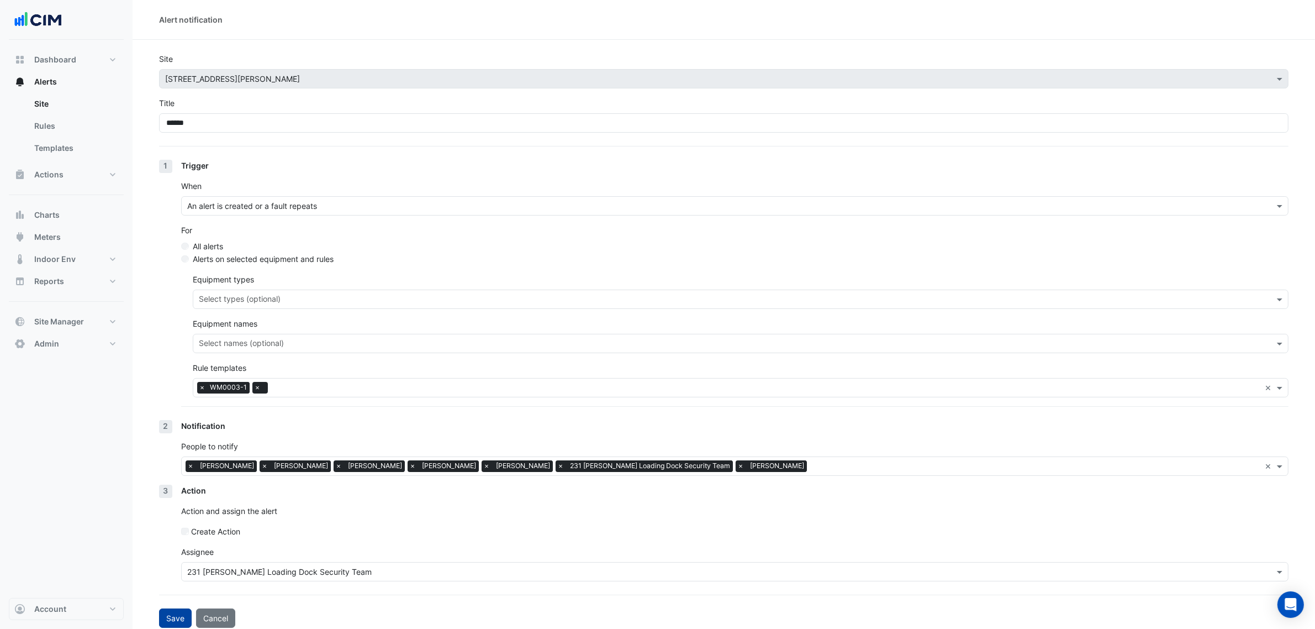
click at [177, 616] on button "Save" at bounding box center [175, 617] width 33 height 19
select select "******"
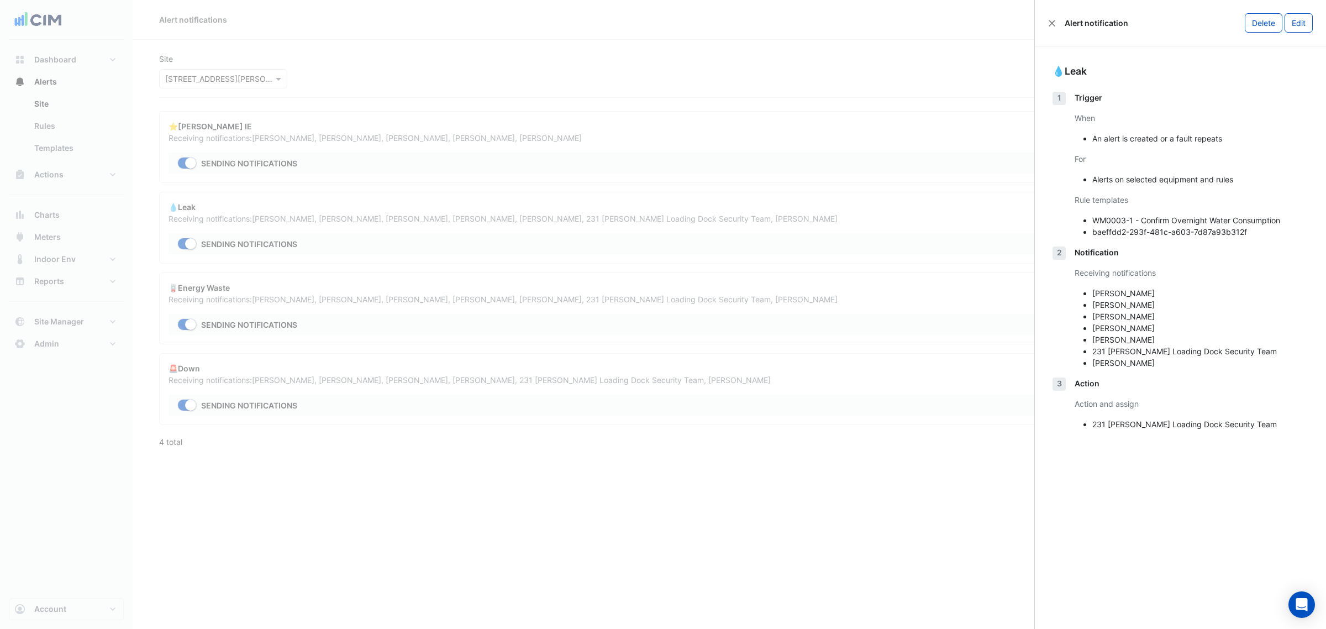
click at [932, 86] on ngb-offcanvas-backdrop at bounding box center [663, 314] width 1326 height 629
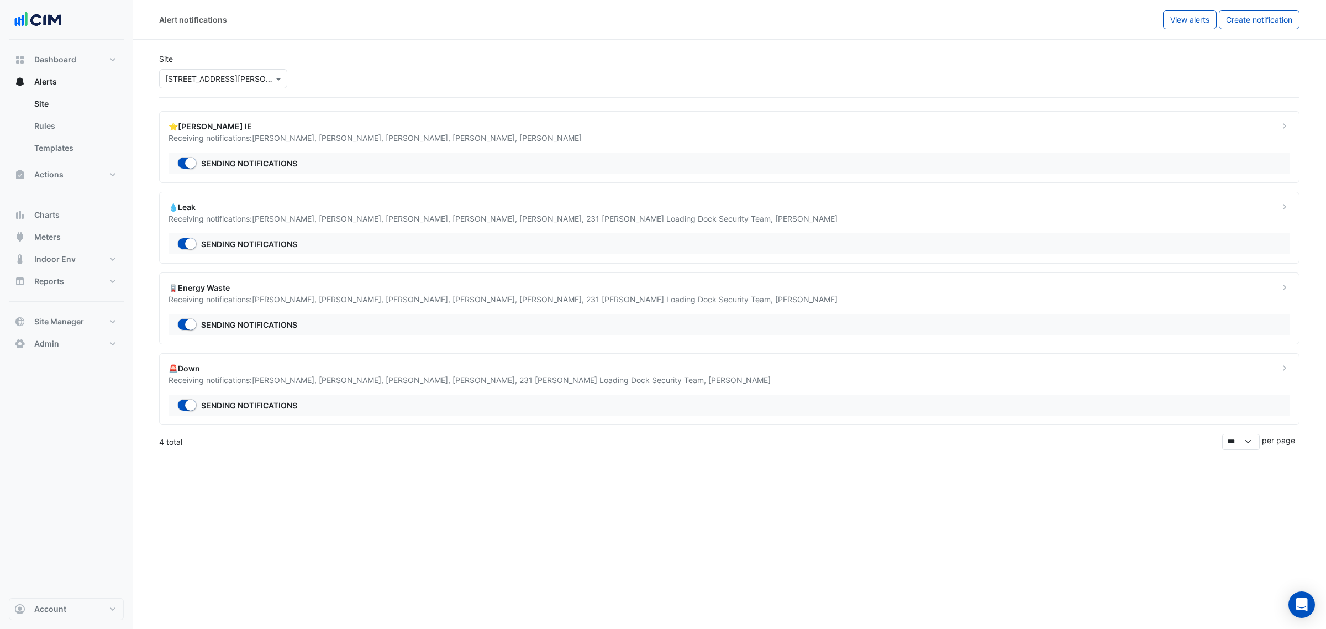
click at [319, 211] on div "💧Leak" at bounding box center [716, 207] width 1097 height 12
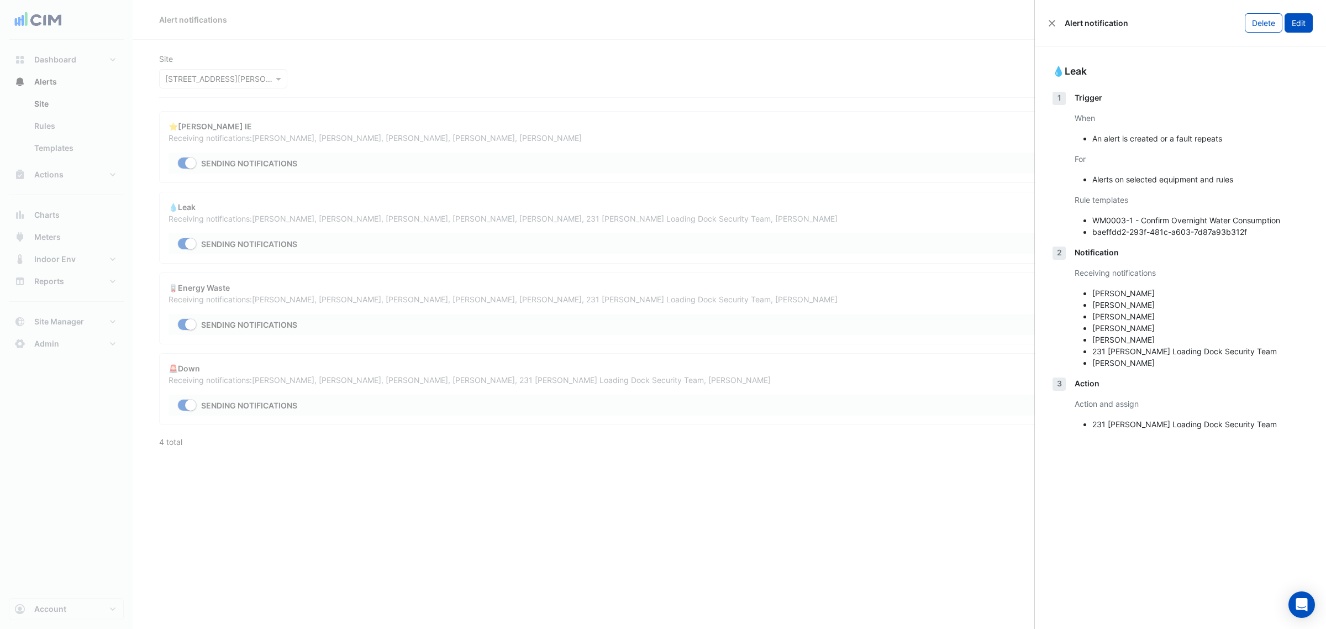
click at [1301, 26] on button "Edit" at bounding box center [1298, 22] width 28 height 19
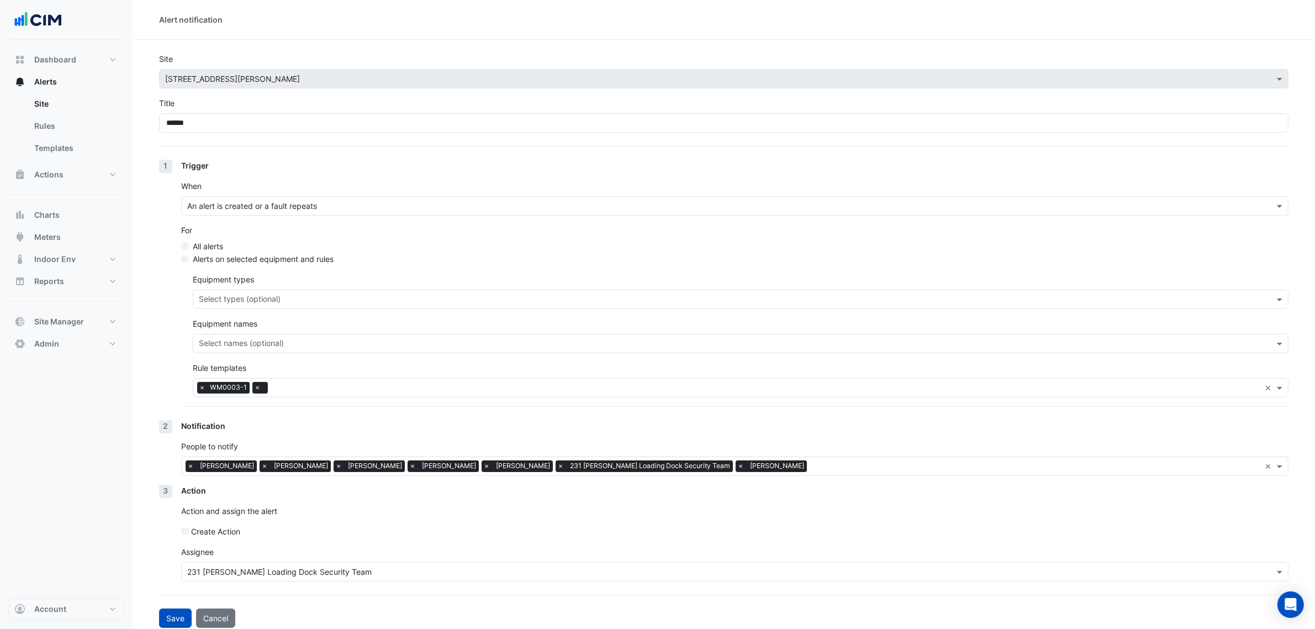
click at [260, 466] on span "×" at bounding box center [265, 465] width 10 height 11
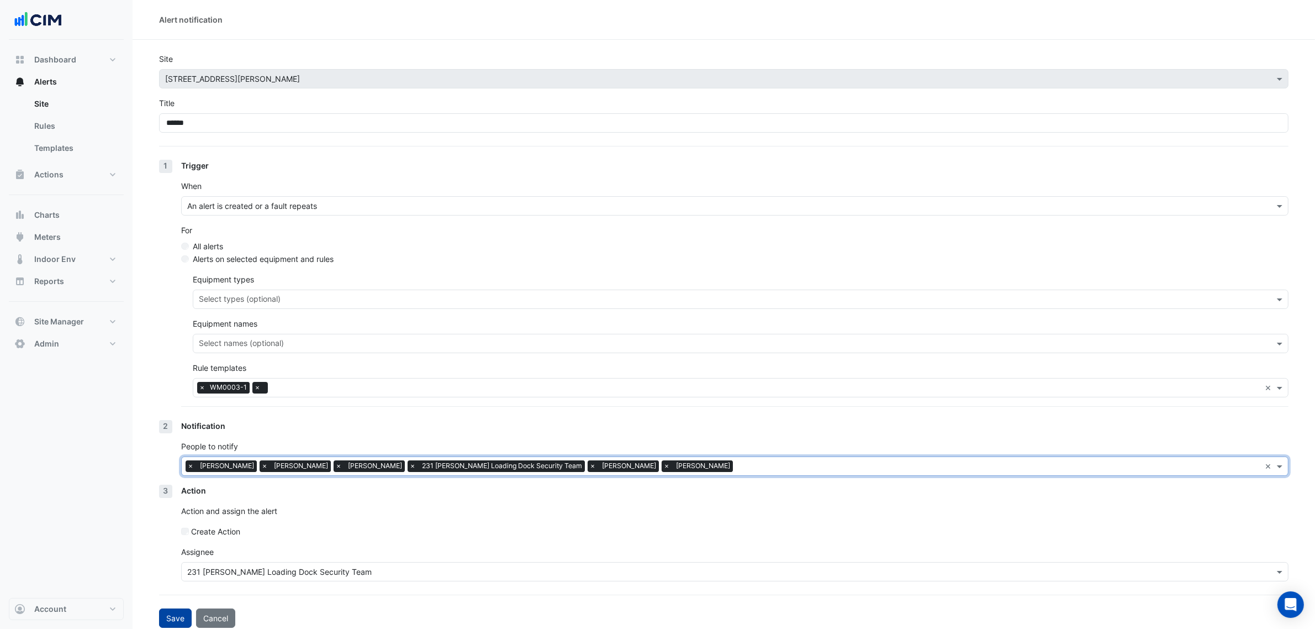
click at [175, 612] on button "Save" at bounding box center [175, 617] width 33 height 19
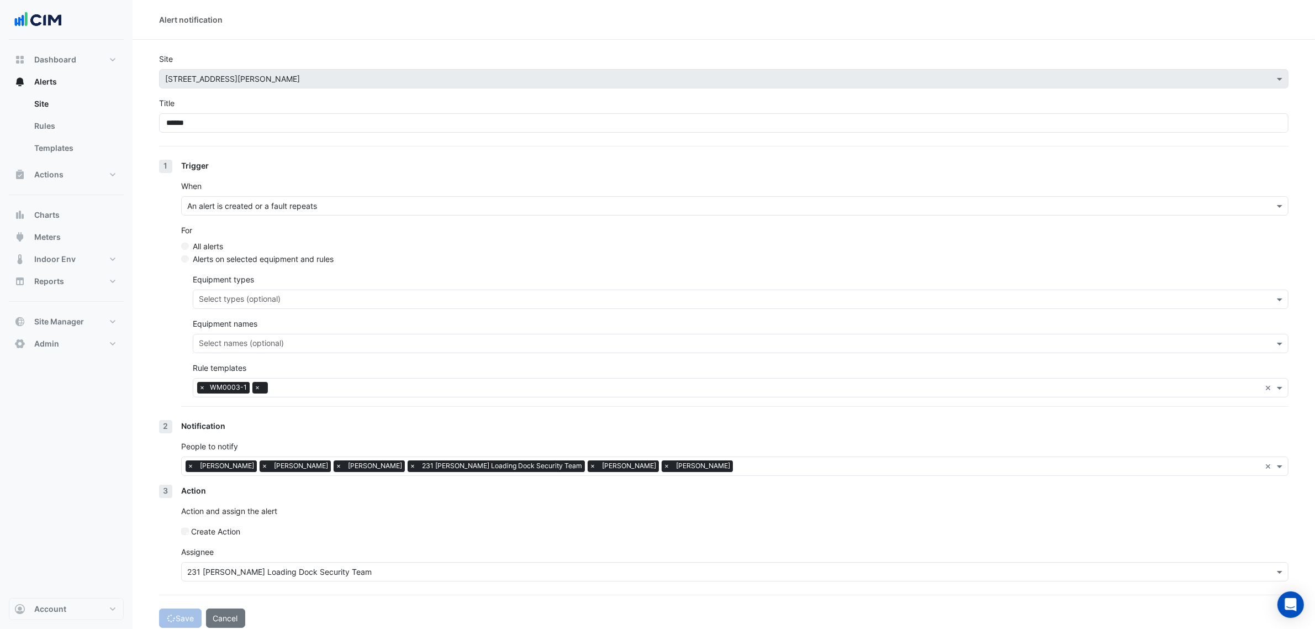
select select "******"
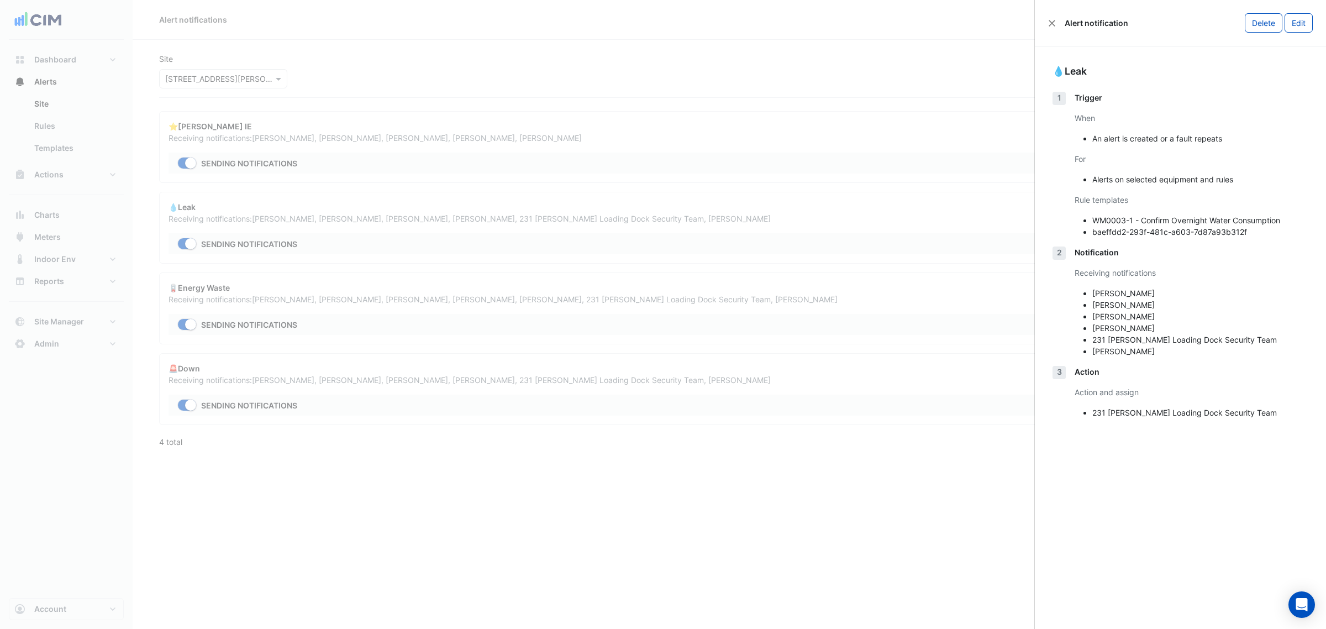
click at [380, 159] on ngb-offcanvas-backdrop at bounding box center [663, 314] width 1326 height 629
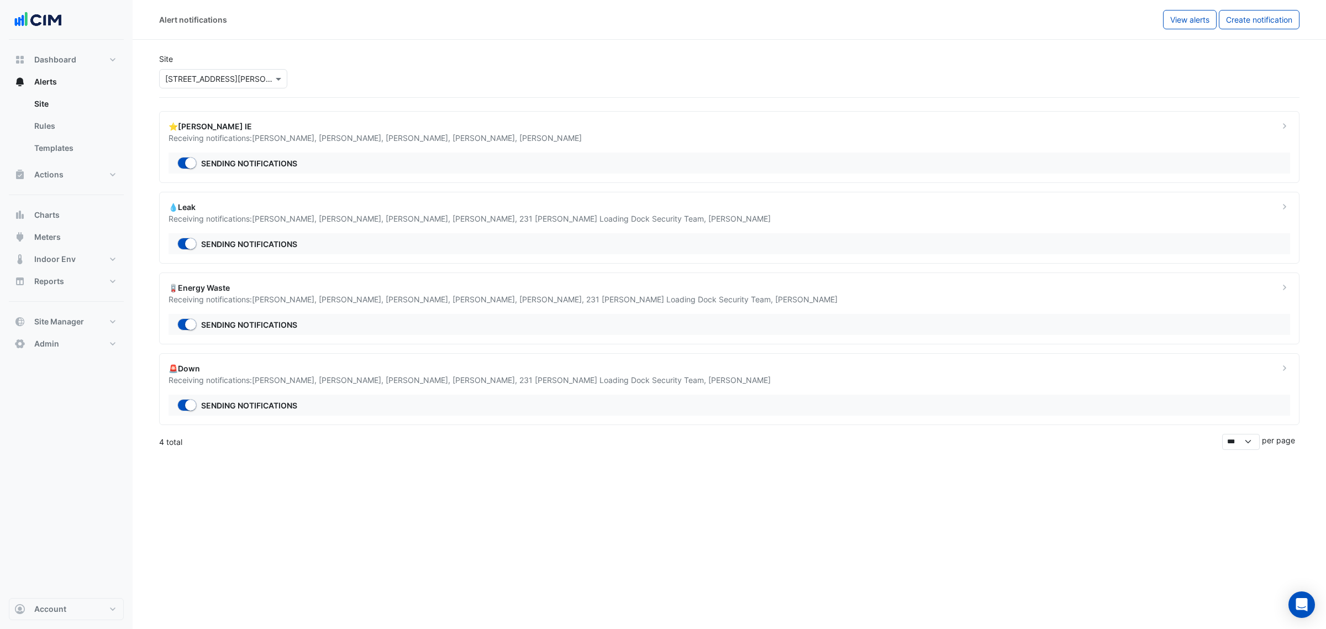
click at [447, 124] on div "⭐NABERS IE" at bounding box center [716, 126] width 1097 height 12
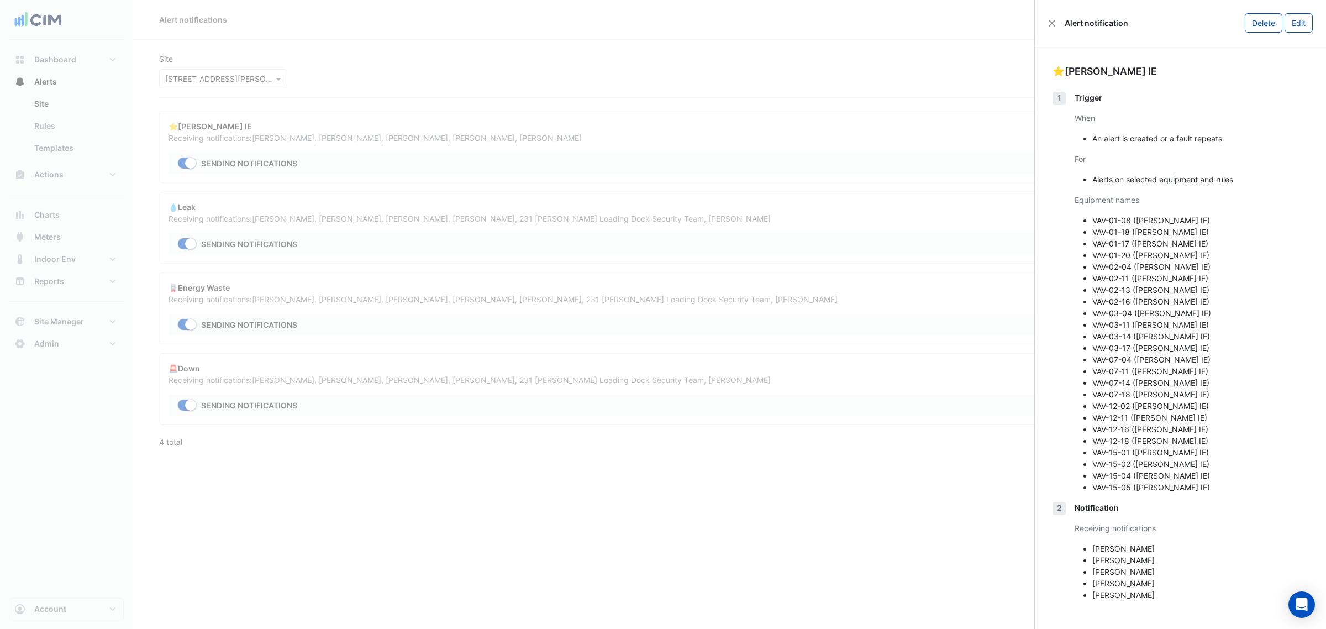
click at [1309, 22] on button "Edit" at bounding box center [1298, 22] width 28 height 19
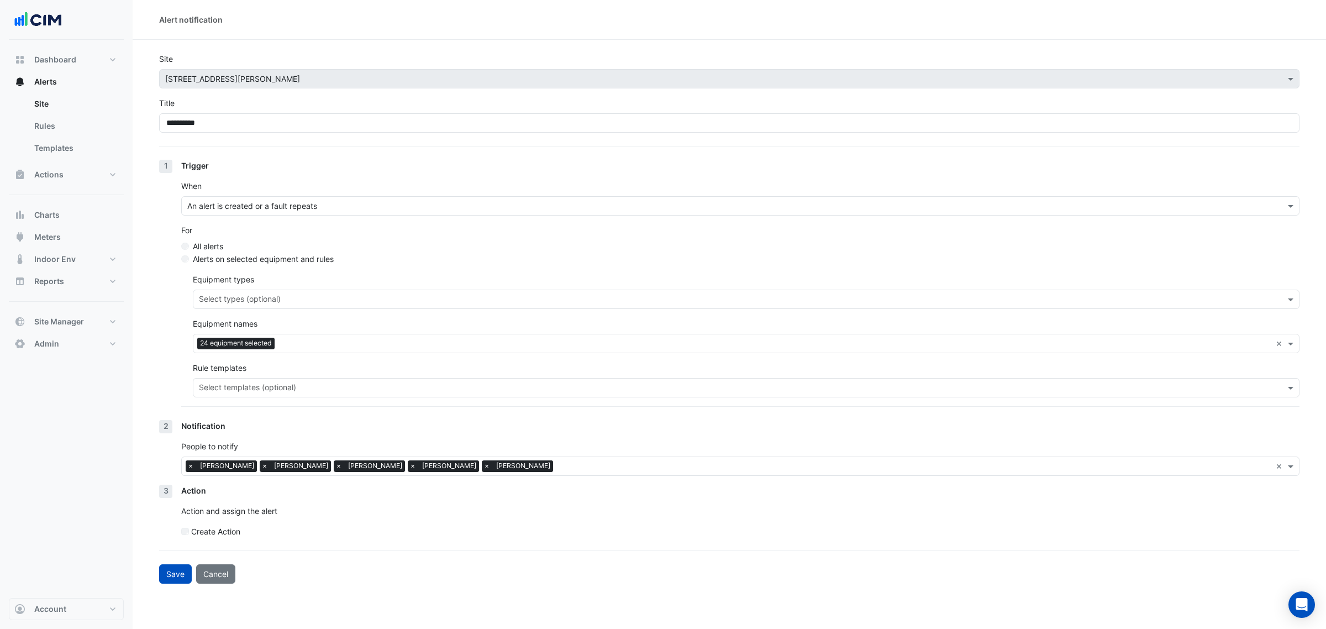
click at [194, 465] on span "×" at bounding box center [191, 465] width 10 height 11
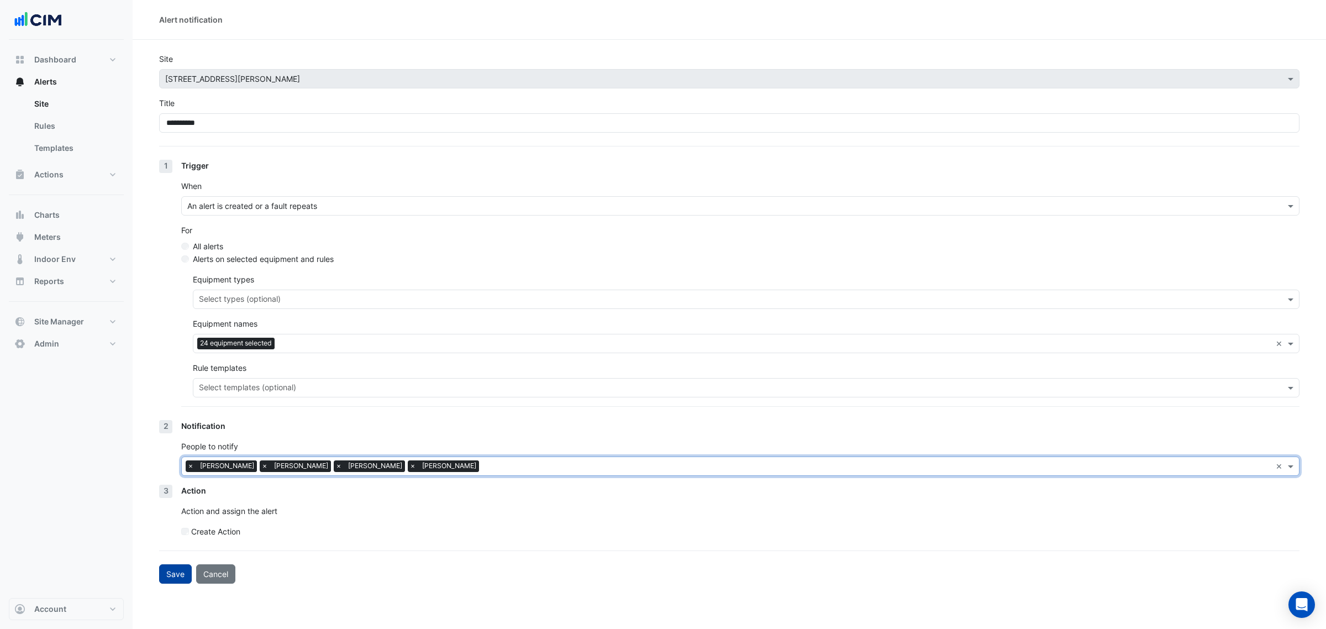
click at [176, 575] on button "Save" at bounding box center [175, 573] width 33 height 19
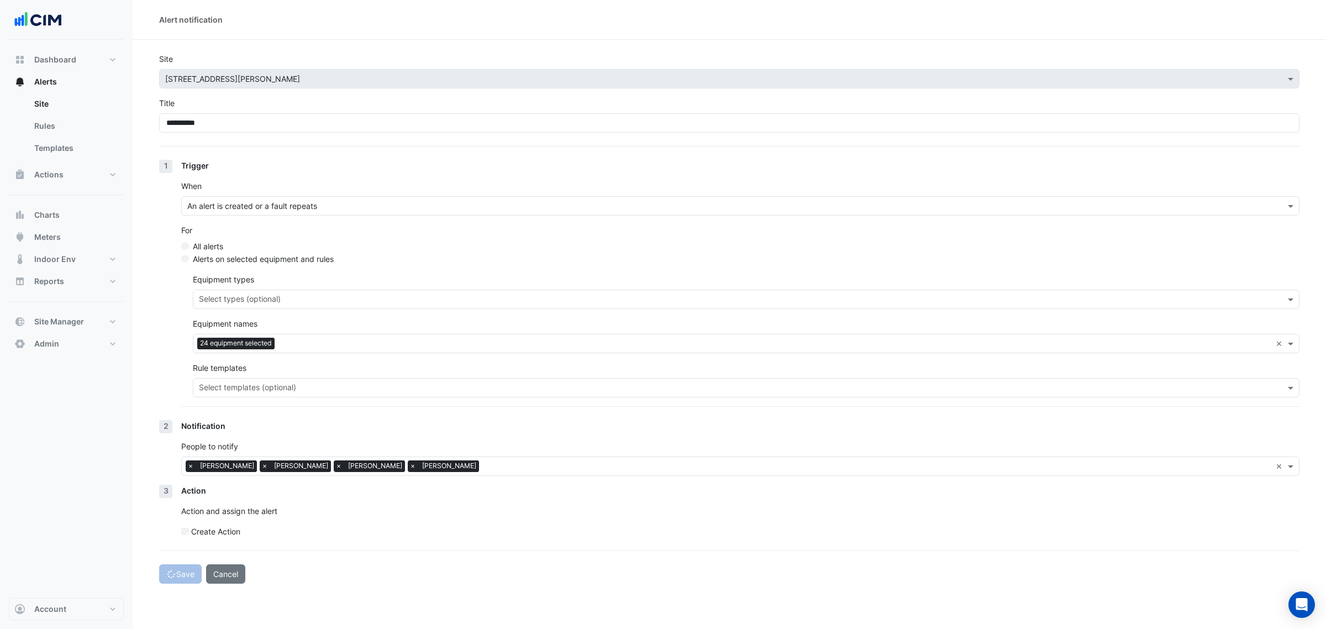
select select "******"
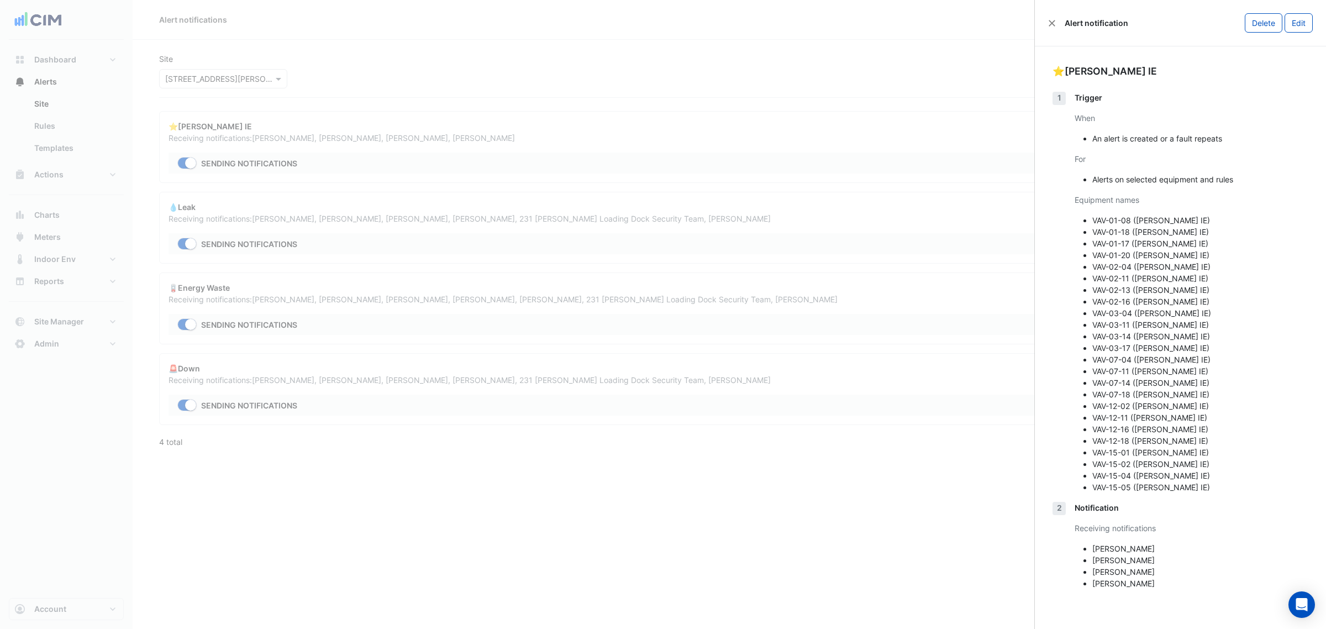
click at [442, 270] on ngb-offcanvas-backdrop at bounding box center [663, 314] width 1326 height 629
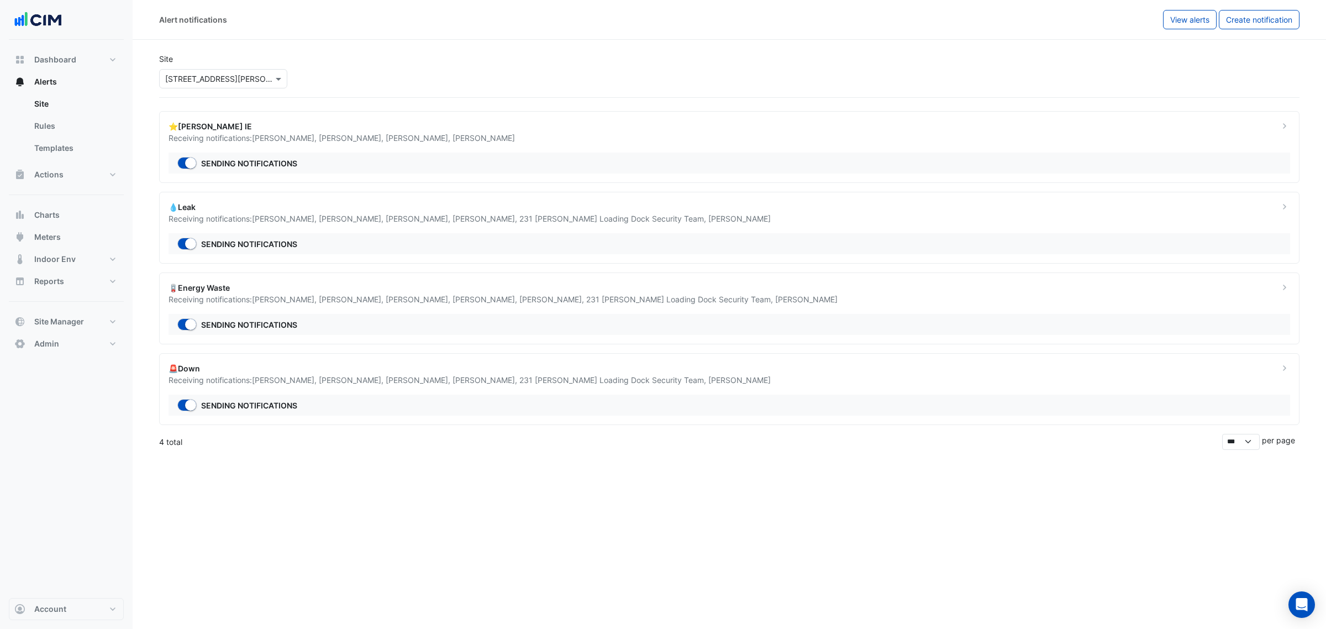
click at [434, 294] on div "Receiving notifications: Brian Nguyen , Jason Jarvinen , Tom Smith , Julianne A…" at bounding box center [716, 299] width 1097 height 12
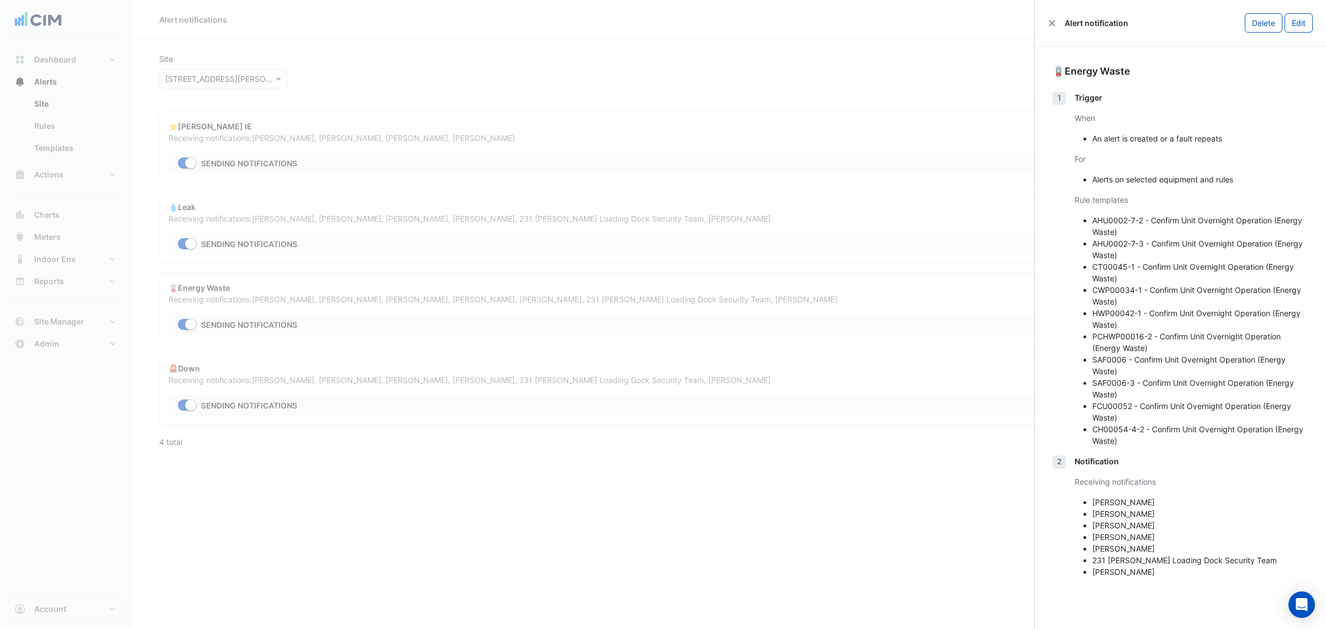
click at [1302, 23] on button "Edit" at bounding box center [1298, 22] width 28 height 19
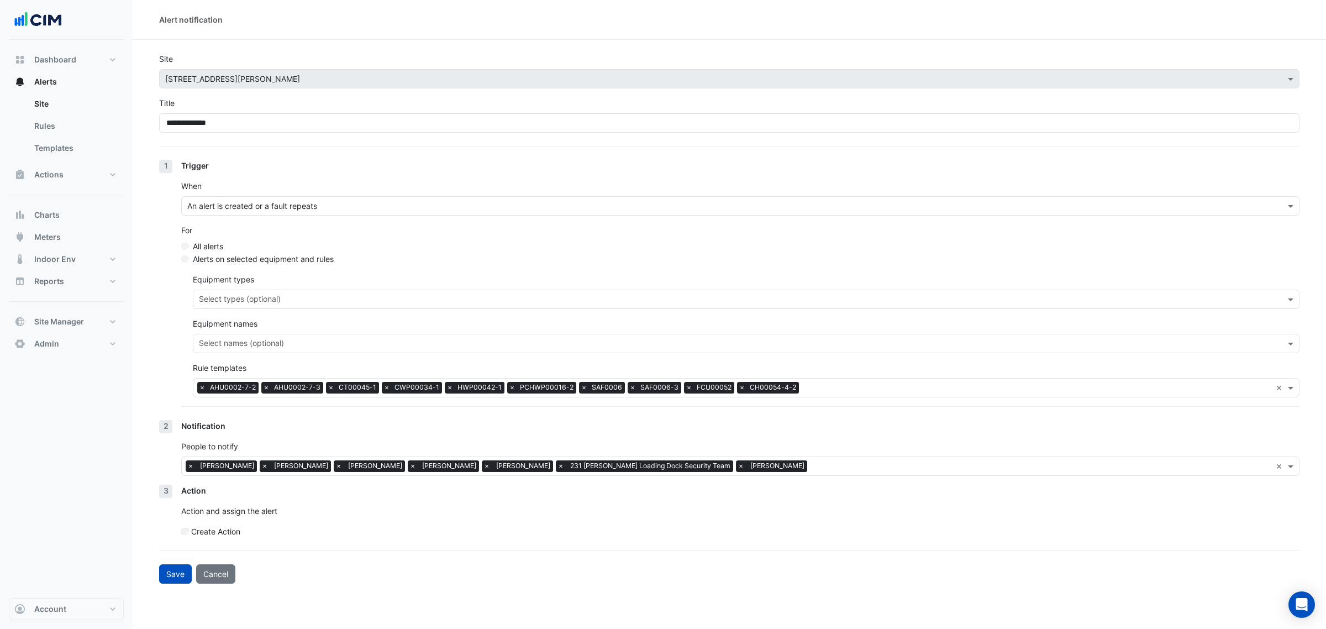
click at [260, 464] on span "×" at bounding box center [265, 465] width 10 height 11
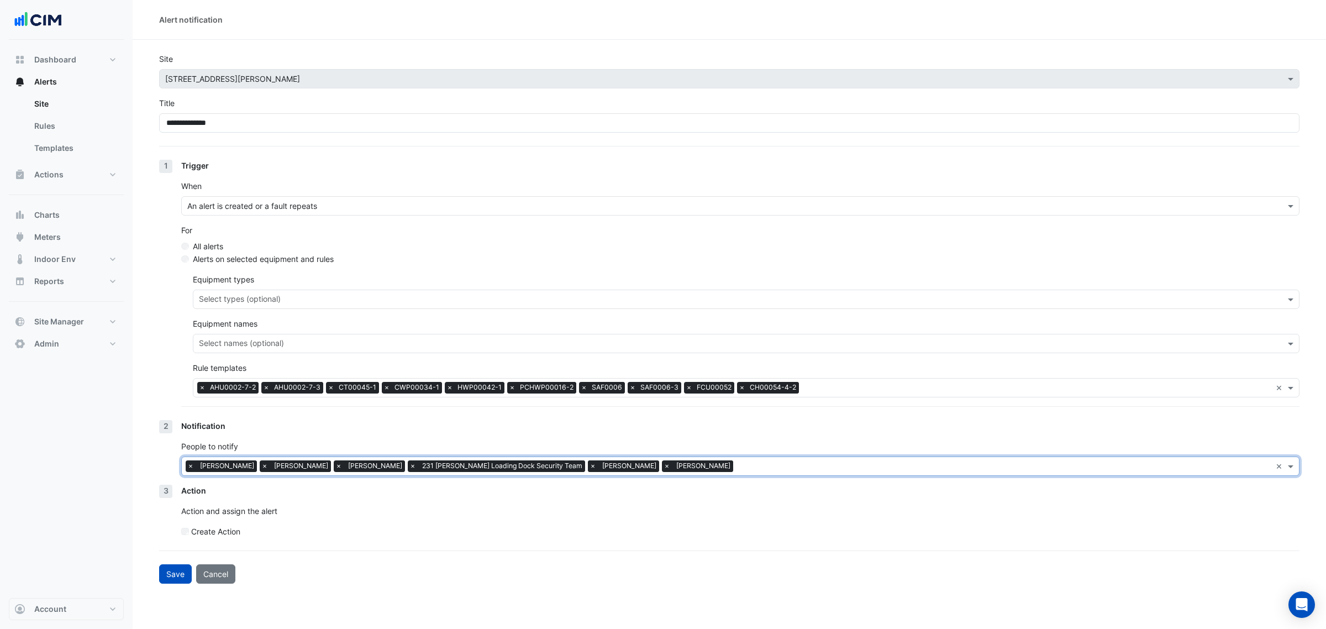
click at [588, 464] on span "×" at bounding box center [593, 465] width 10 height 11
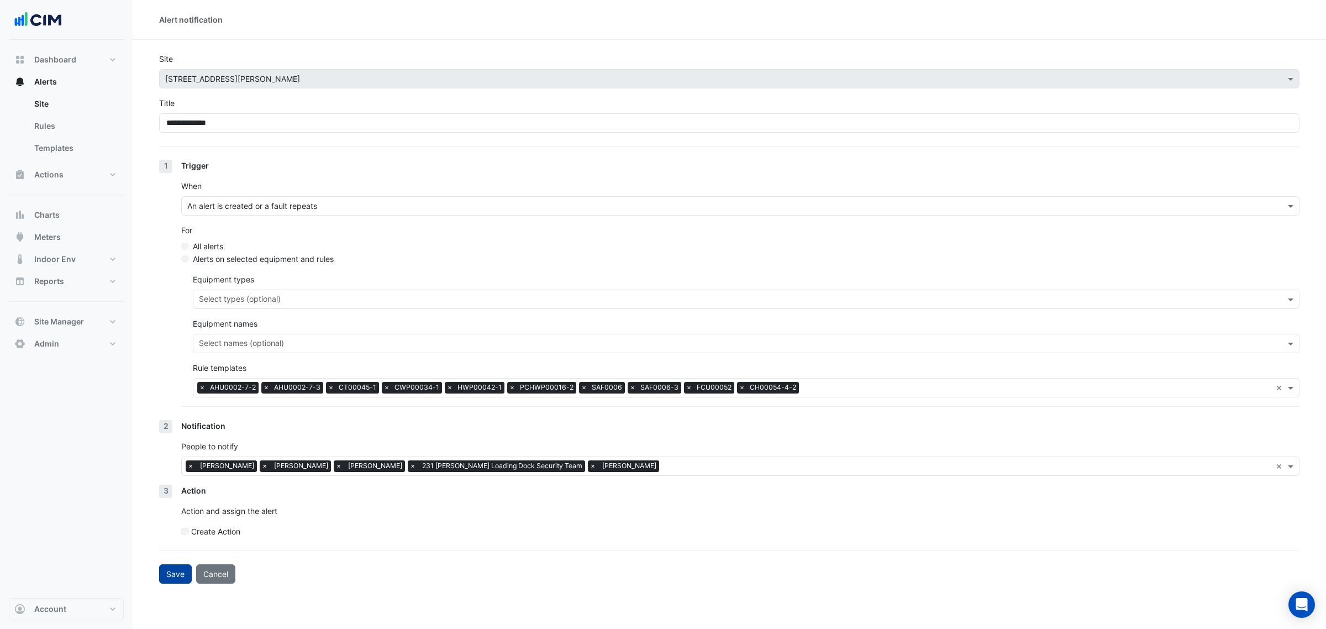
click at [176, 575] on button "Save" at bounding box center [175, 573] width 33 height 19
select select "******"
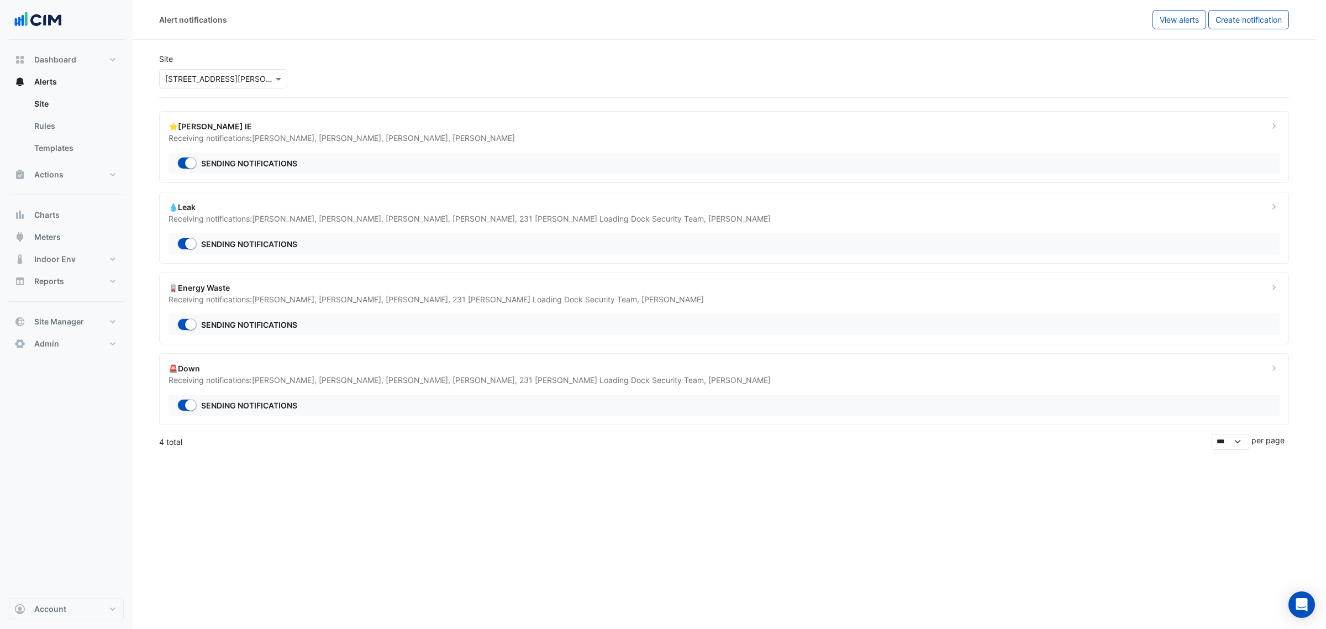
drag, startPoint x: 443, startPoint y: 386, endPoint x: 456, endPoint y: 390, distance: 14.0
click at [447, 390] on ngb-offcanvas-backdrop at bounding box center [663, 314] width 1326 height 629
click at [592, 378] on span "231 Elizabeth Loading Dock Security Team ," at bounding box center [613, 379] width 189 height 9
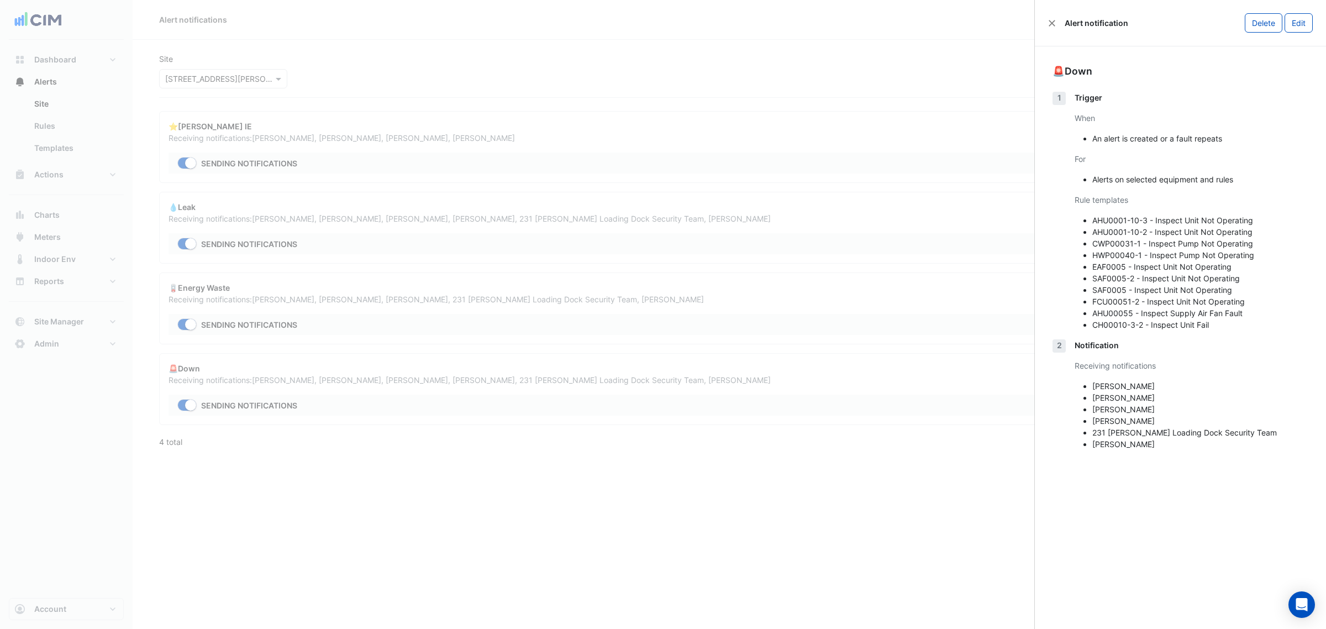
click at [1290, 31] on button "Edit" at bounding box center [1298, 22] width 28 height 19
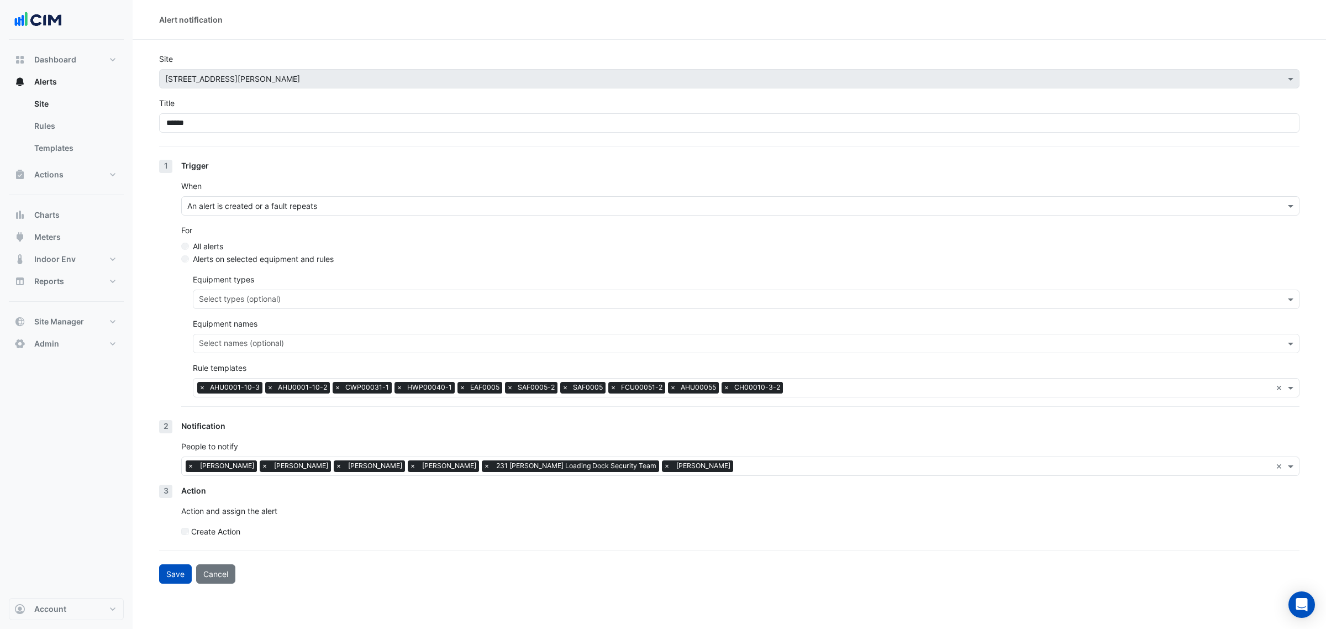
click at [188, 467] on span "×" at bounding box center [191, 465] width 10 height 11
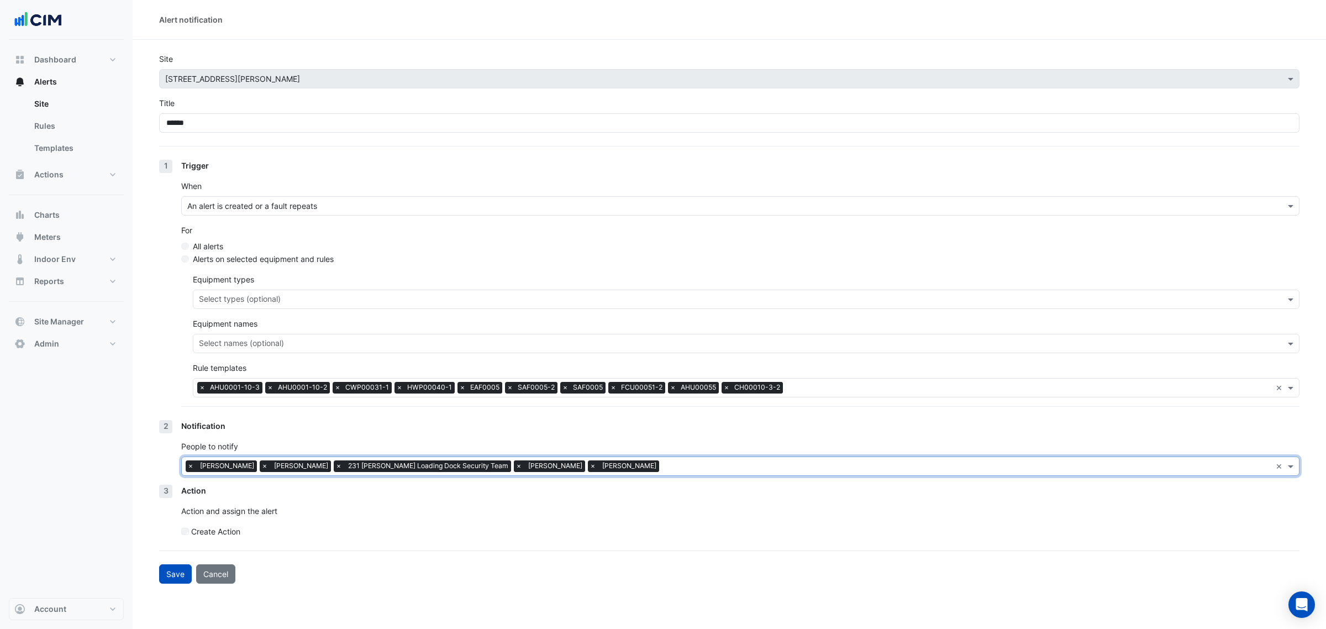
click at [514, 462] on span "×" at bounding box center [519, 465] width 10 height 11
click at [164, 577] on button "Save" at bounding box center [175, 573] width 33 height 19
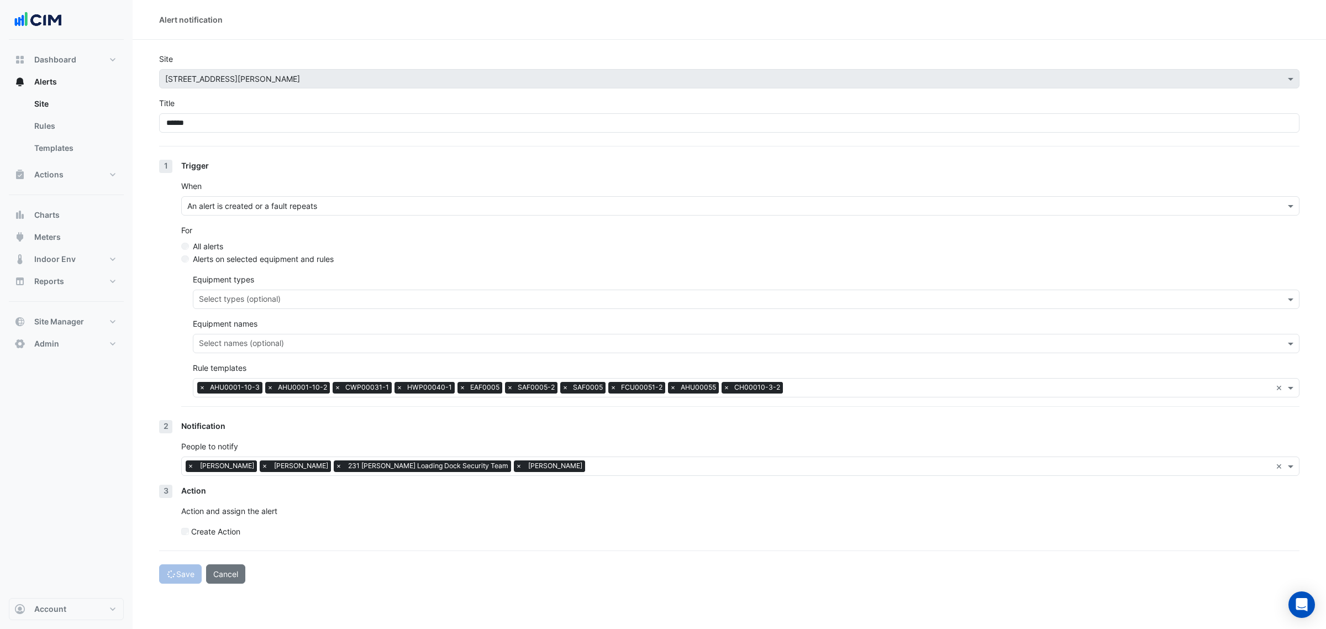
select select "******"
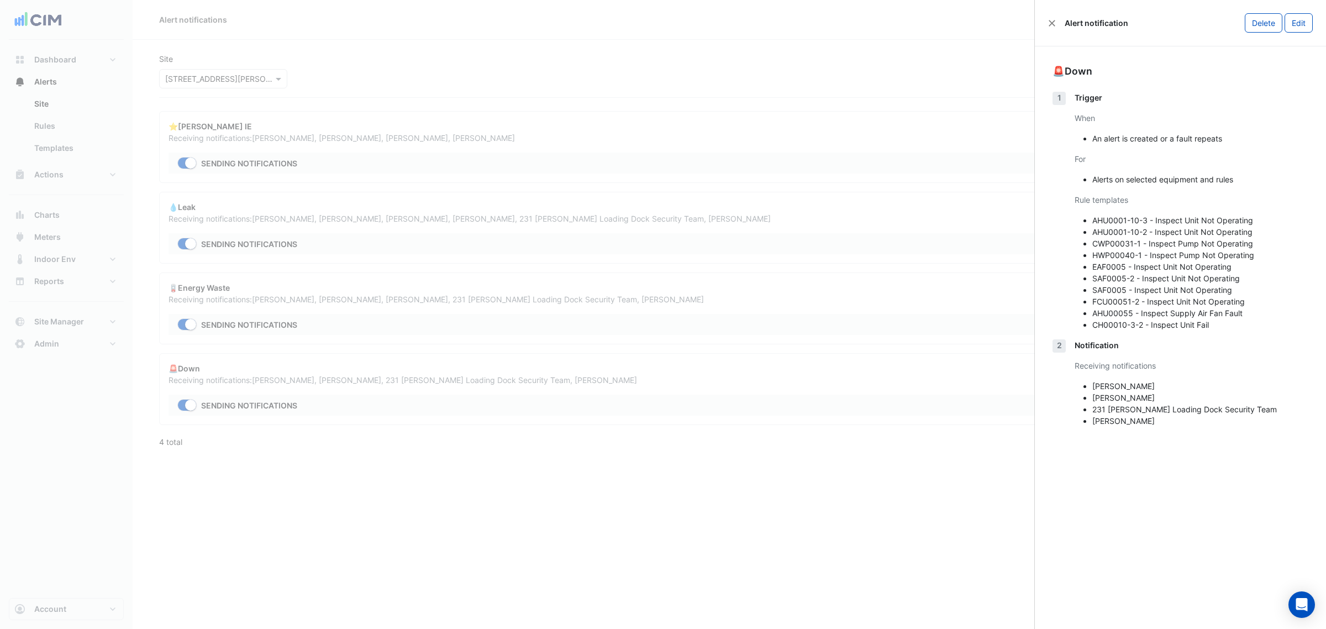
click at [304, 148] on ngb-offcanvas-backdrop at bounding box center [663, 314] width 1326 height 629
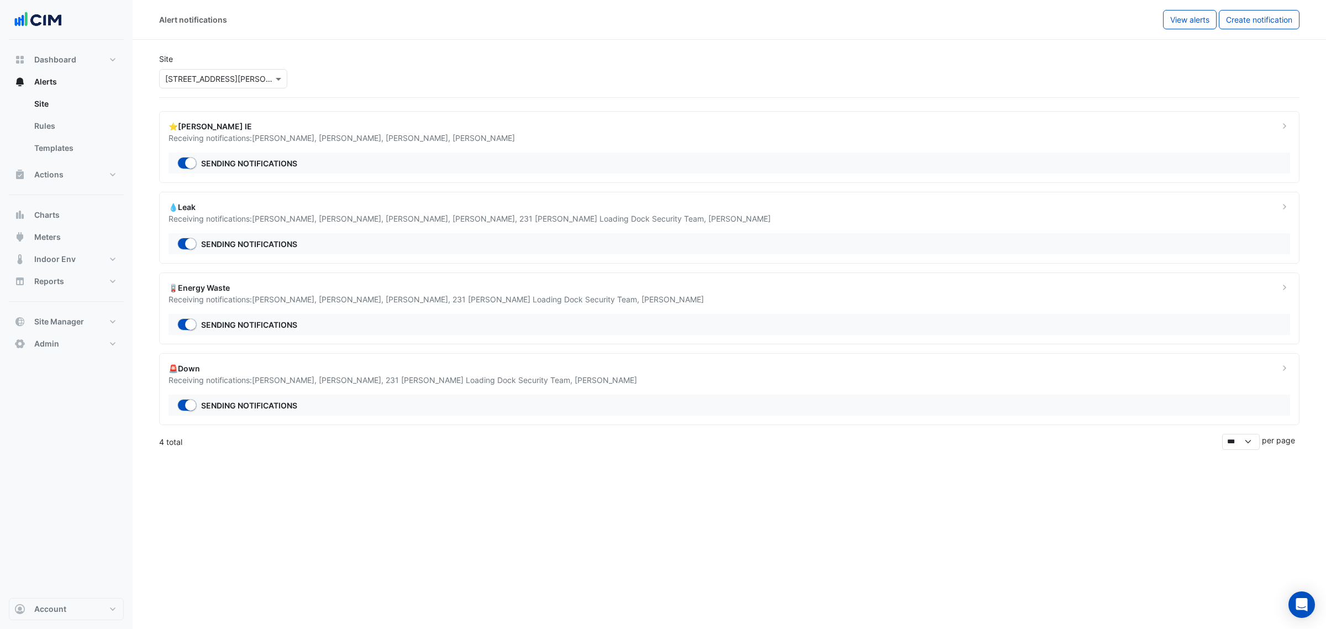
click at [319, 136] on span "Julianne Agustin ," at bounding box center [352, 137] width 67 height 9
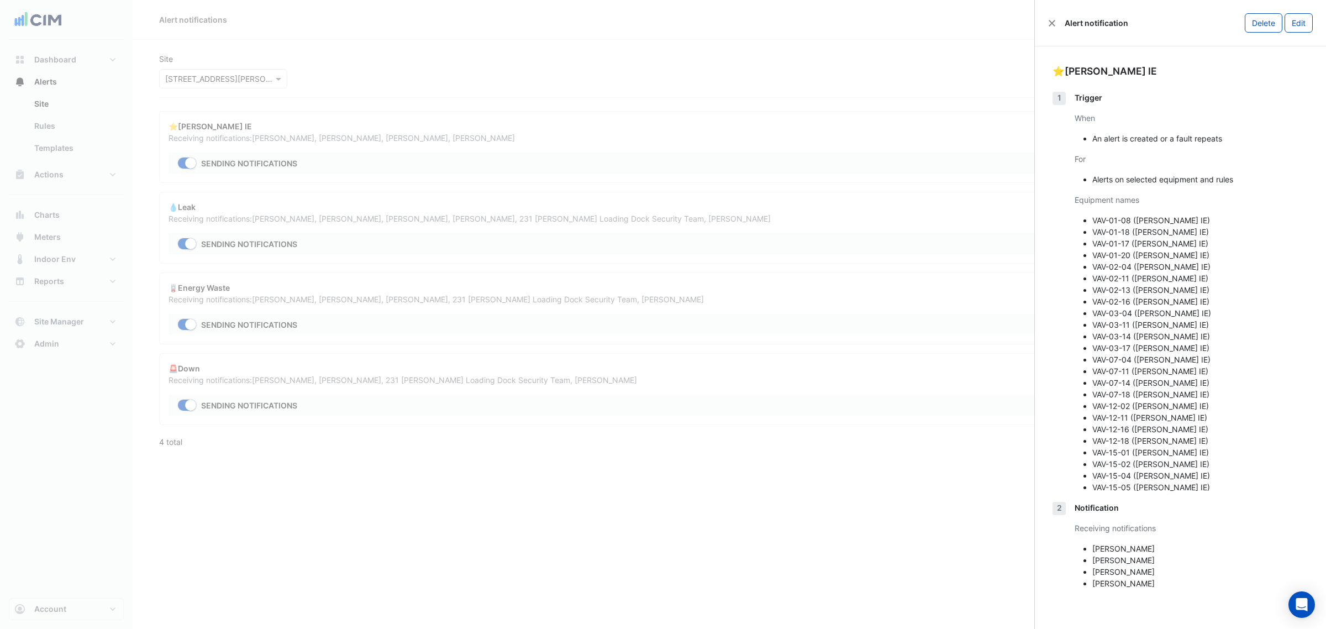
click at [1297, 19] on button "Edit" at bounding box center [1298, 22] width 28 height 19
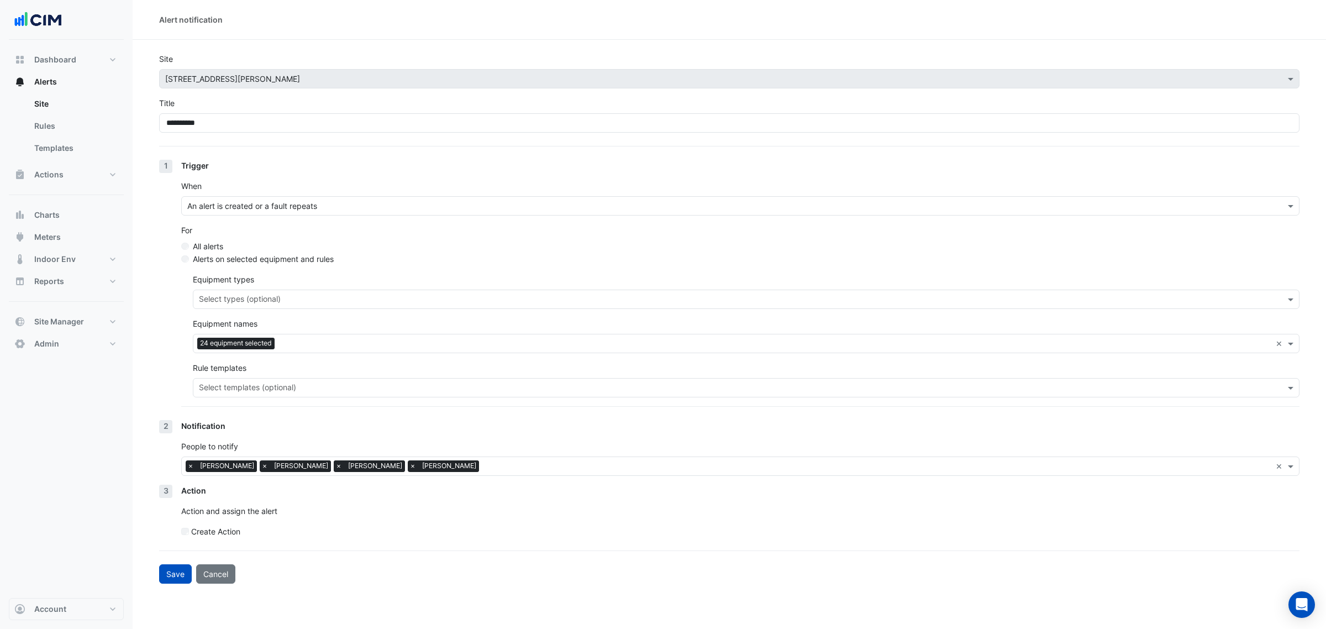
click at [334, 466] on span "×" at bounding box center [339, 465] width 10 height 11
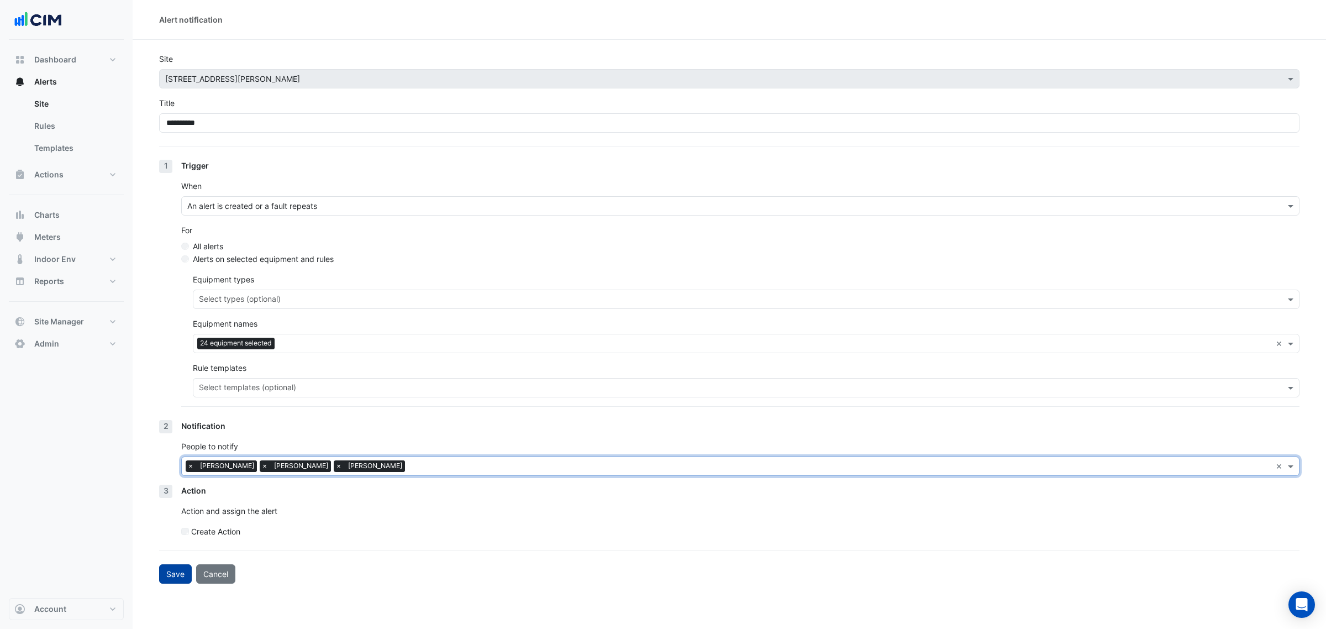
click at [175, 572] on button "Save" at bounding box center [175, 573] width 33 height 19
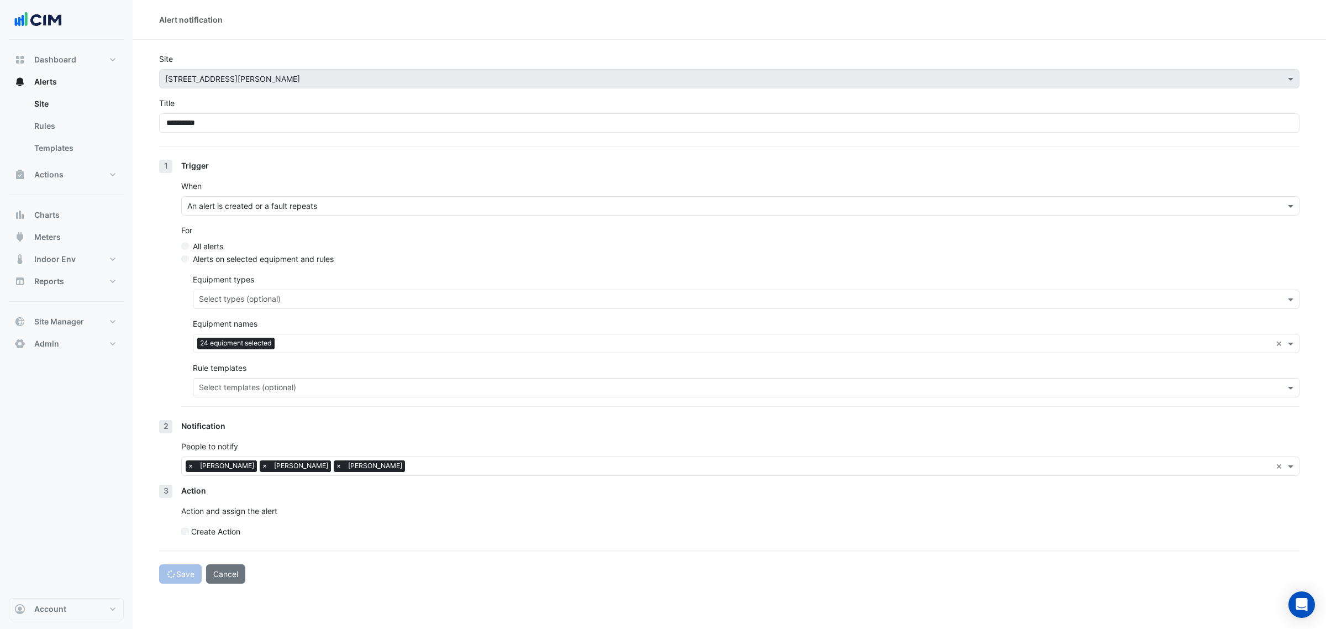
select select "******"
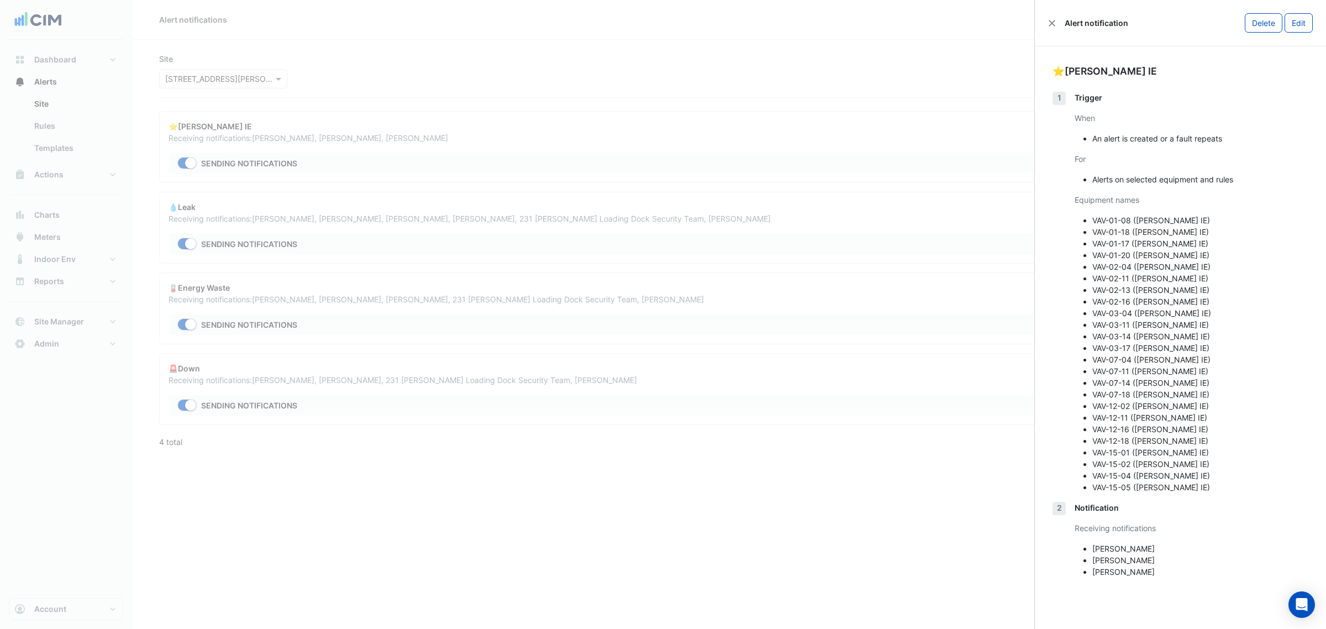
click at [547, 230] on ngb-offcanvas-backdrop at bounding box center [663, 314] width 1326 height 629
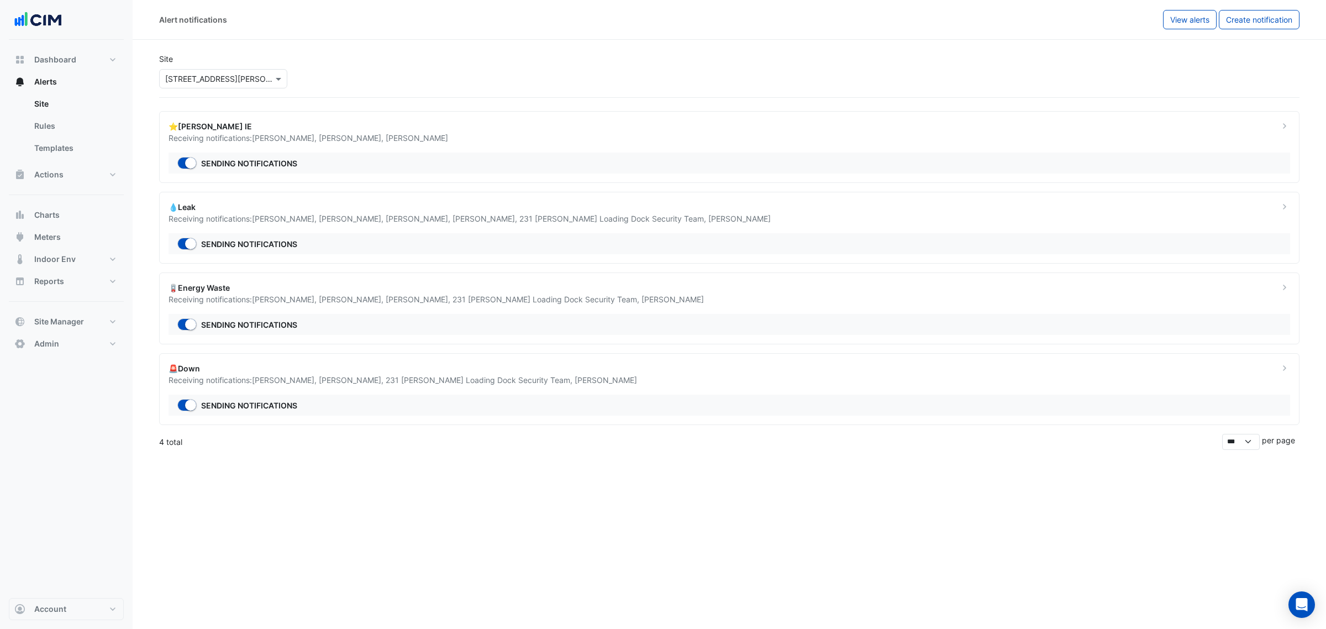
click at [558, 220] on span "231 Elizabeth Loading Dock Security Team ," at bounding box center [613, 218] width 189 height 9
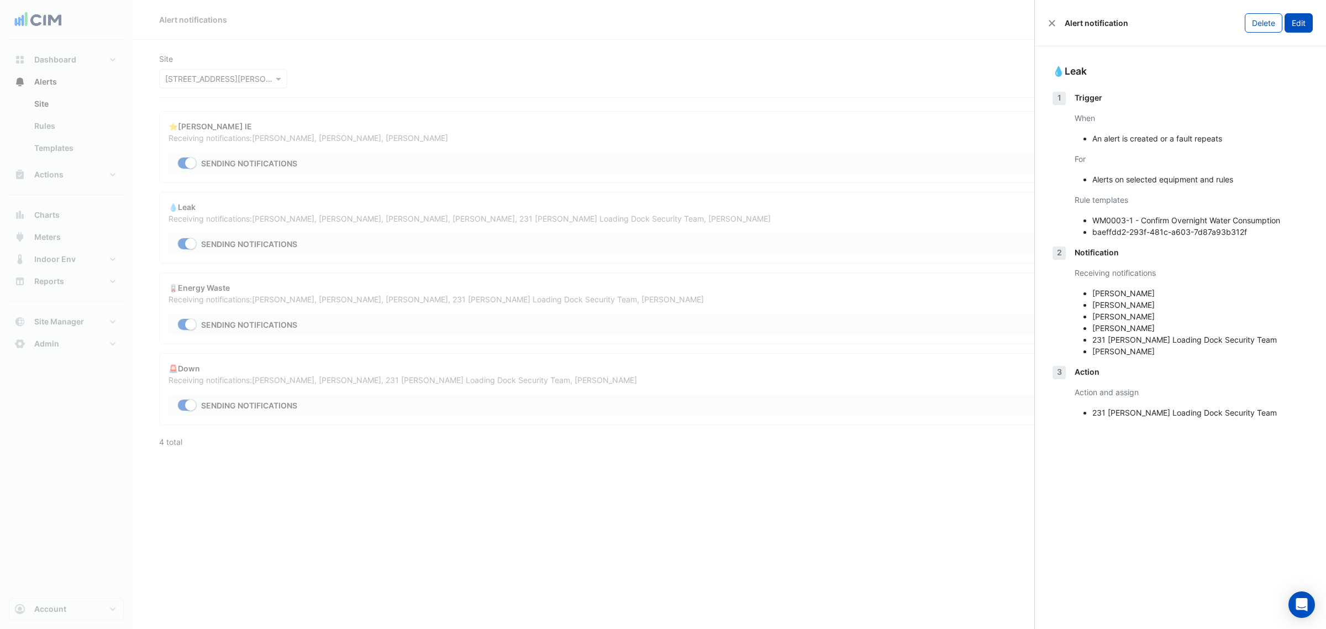
click at [1295, 24] on button "Edit" at bounding box center [1298, 22] width 28 height 19
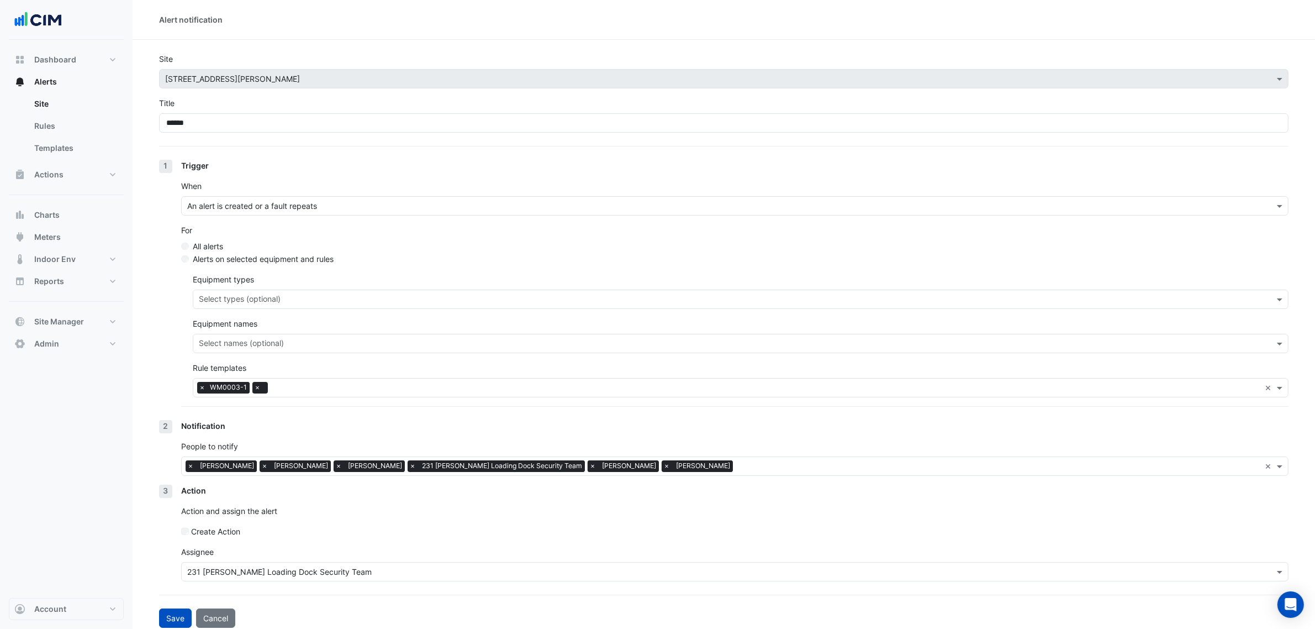
click at [588, 461] on span "×" at bounding box center [593, 465] width 10 height 11
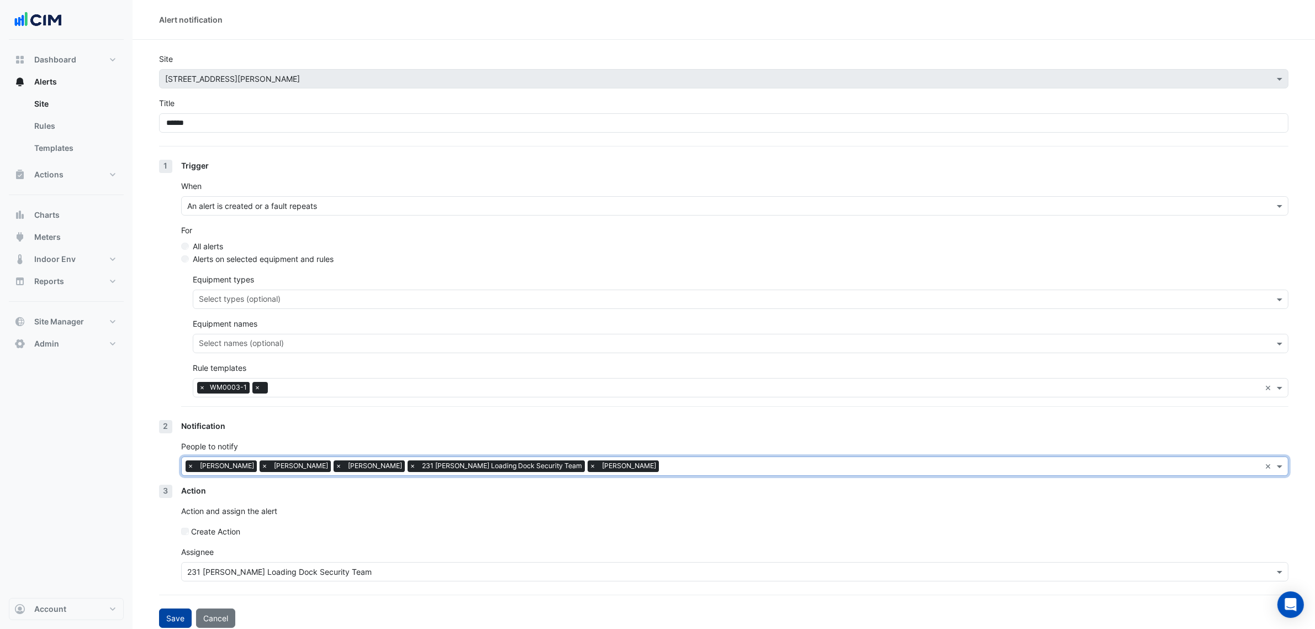
click at [178, 611] on button "Save" at bounding box center [175, 617] width 33 height 19
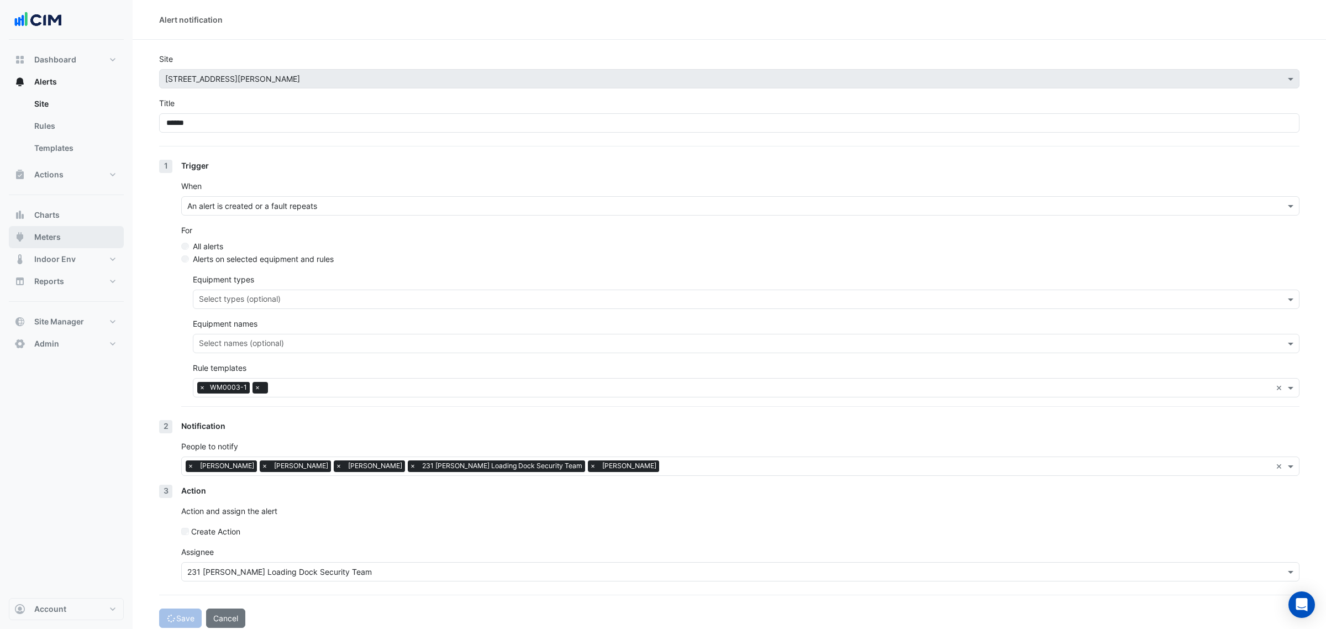
select select "******"
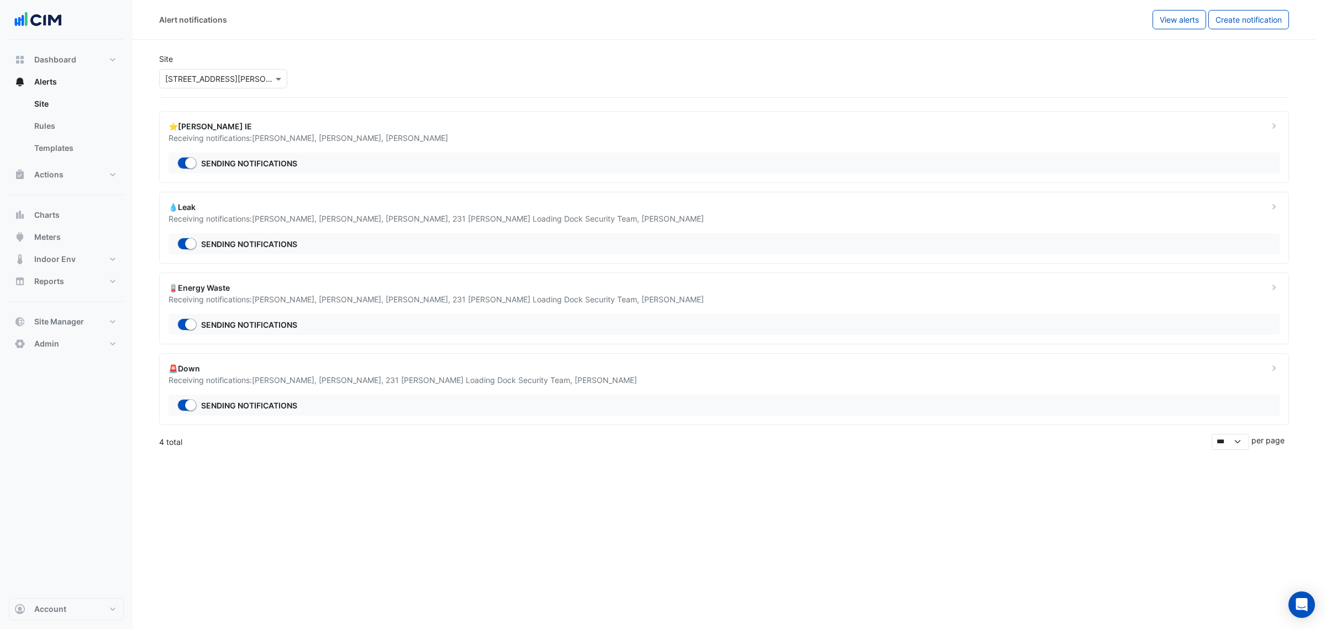
click at [87, 222] on ngb-offcanvas-backdrop at bounding box center [663, 314] width 1326 height 629
click at [65, 233] on button "Meters" at bounding box center [66, 237] width 115 height 22
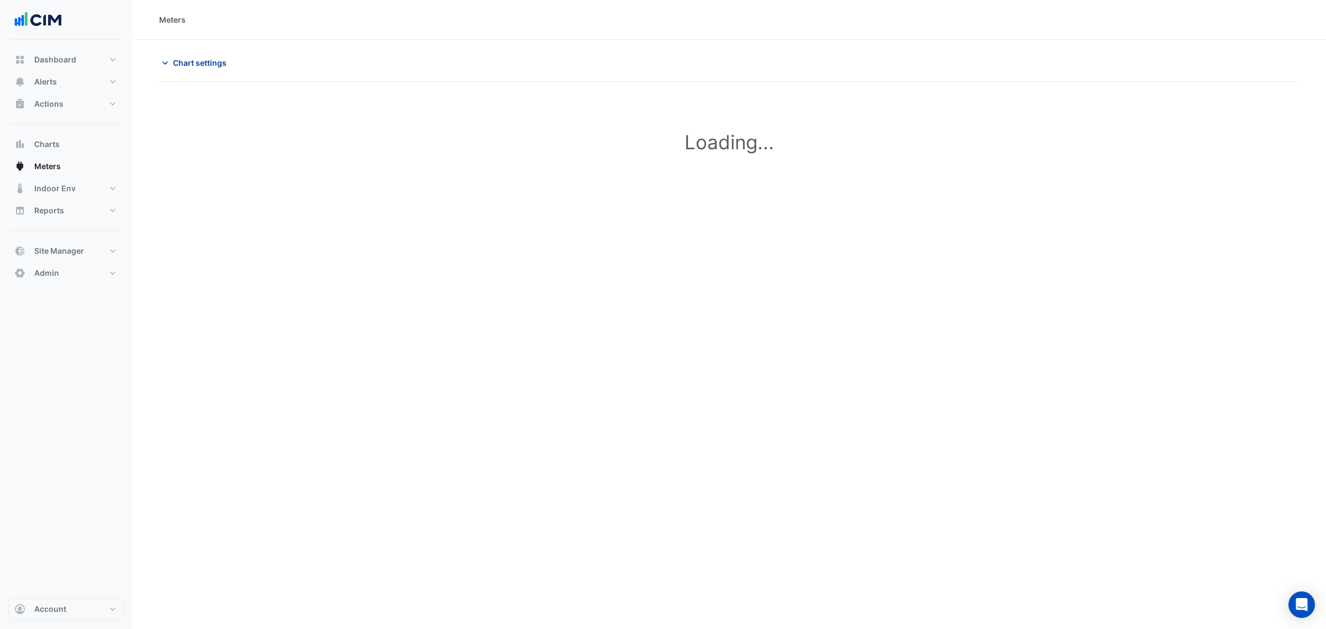
click at [204, 61] on span "Chart settings" at bounding box center [200, 63] width 54 height 12
type input "**********"
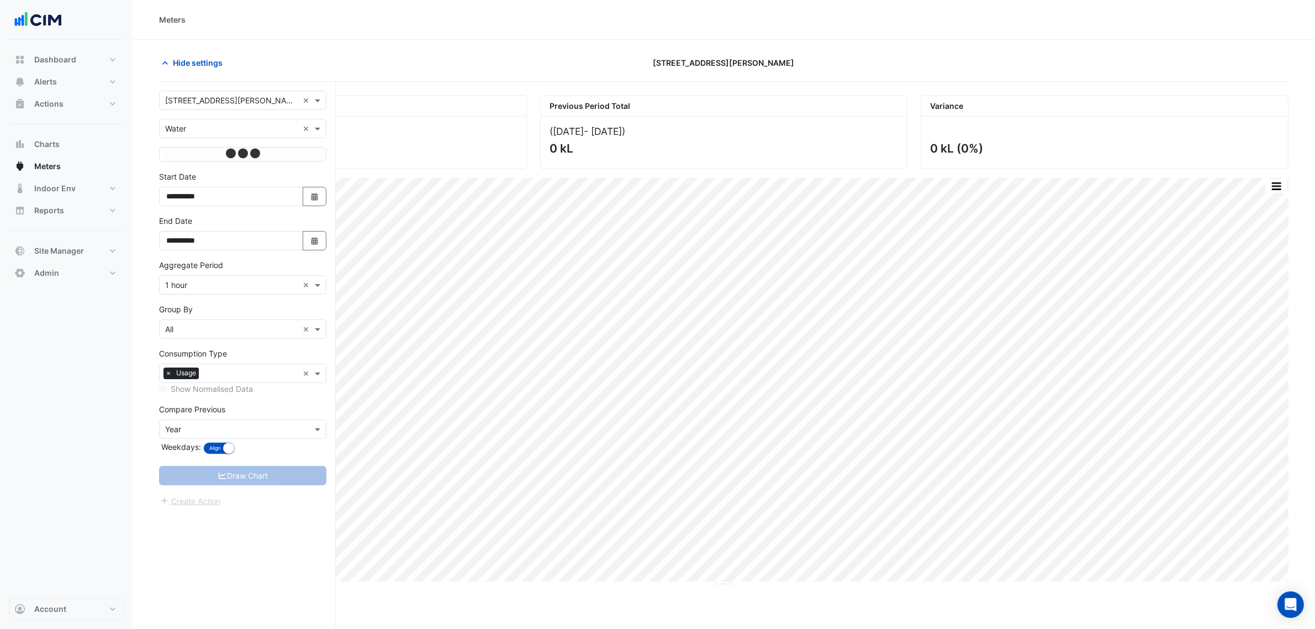
click at [203, 110] on form "**********" at bounding box center [242, 299] width 167 height 416
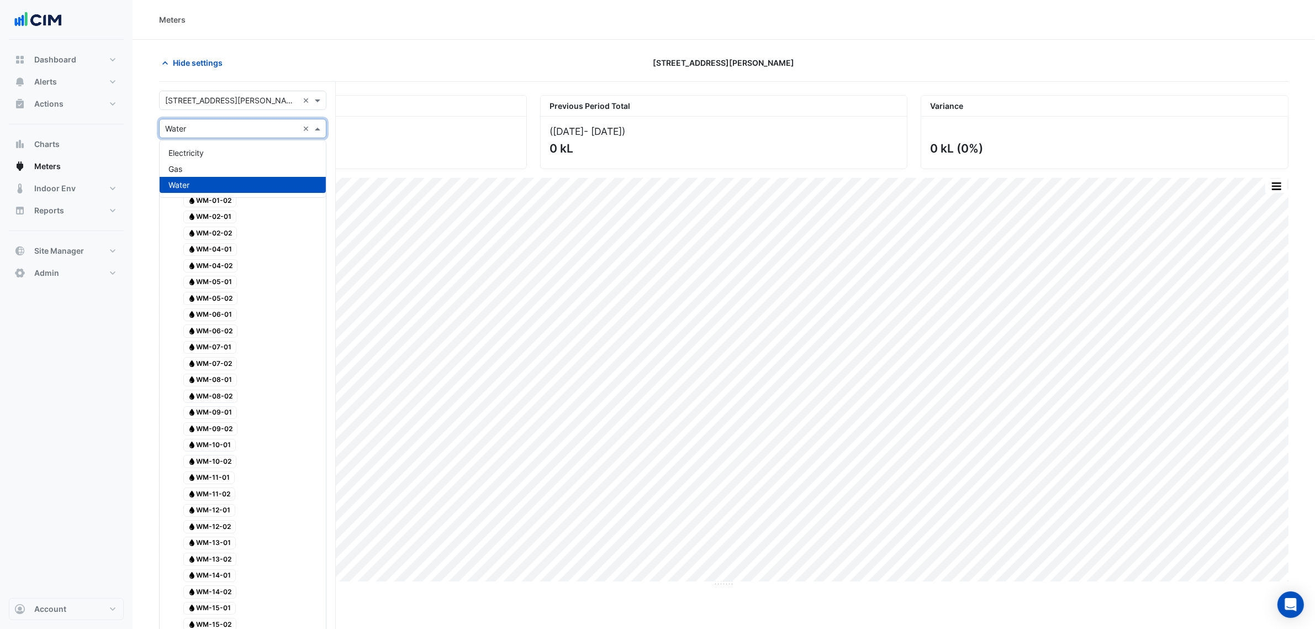
click at [197, 133] on input "text" at bounding box center [231, 129] width 133 height 12
click at [204, 152] on span "Electricity" at bounding box center [185, 152] width 35 height 9
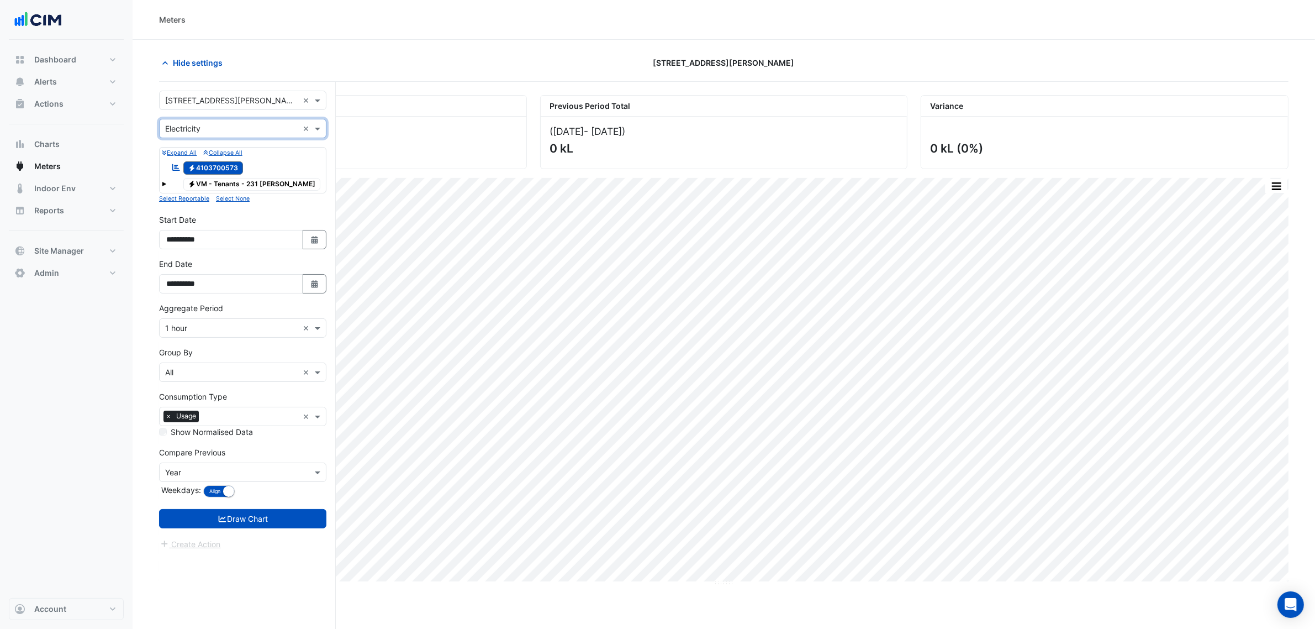
click at [167, 420] on span "×" at bounding box center [168, 415] width 10 height 11
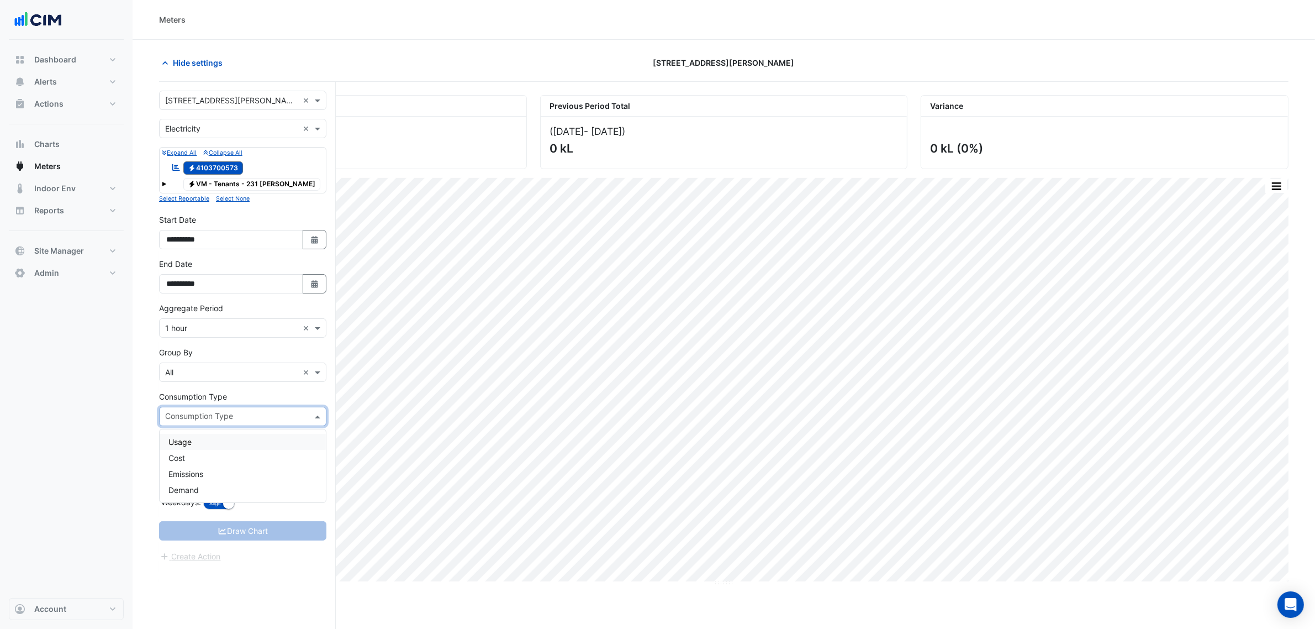
click at [231, 420] on input "text" at bounding box center [236, 417] width 143 height 12
click at [200, 490] on div "Demand" at bounding box center [243, 490] width 166 height 16
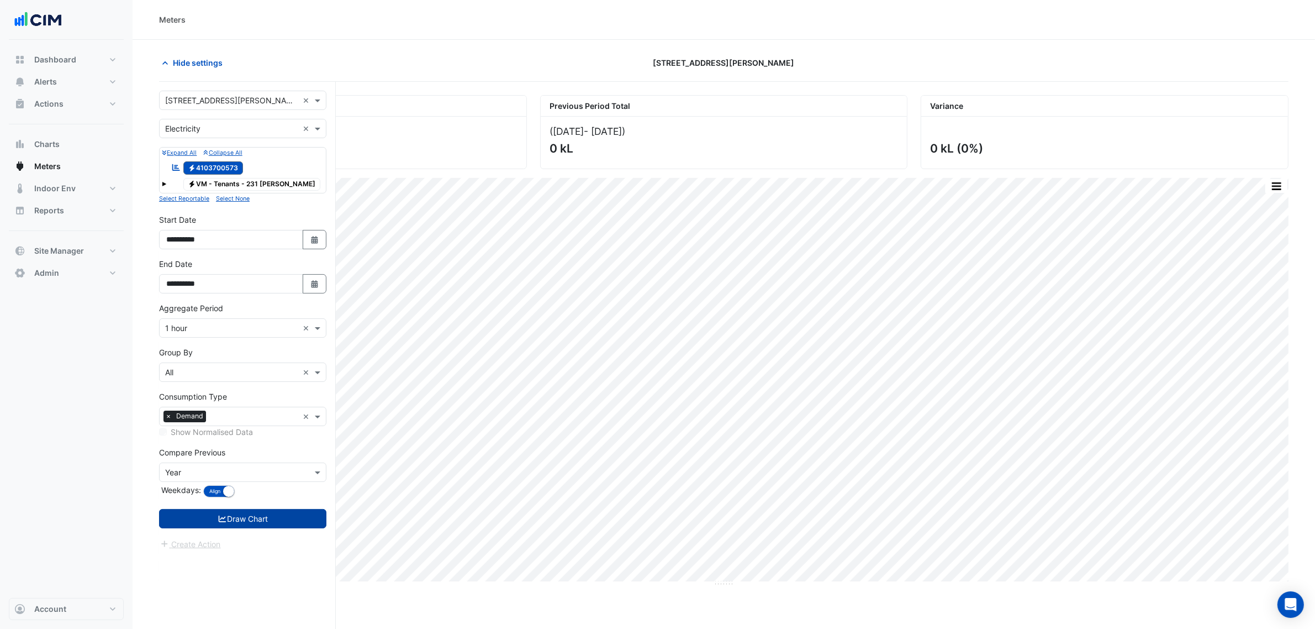
click at [265, 516] on button "Draw Chart" at bounding box center [242, 518] width 167 height 19
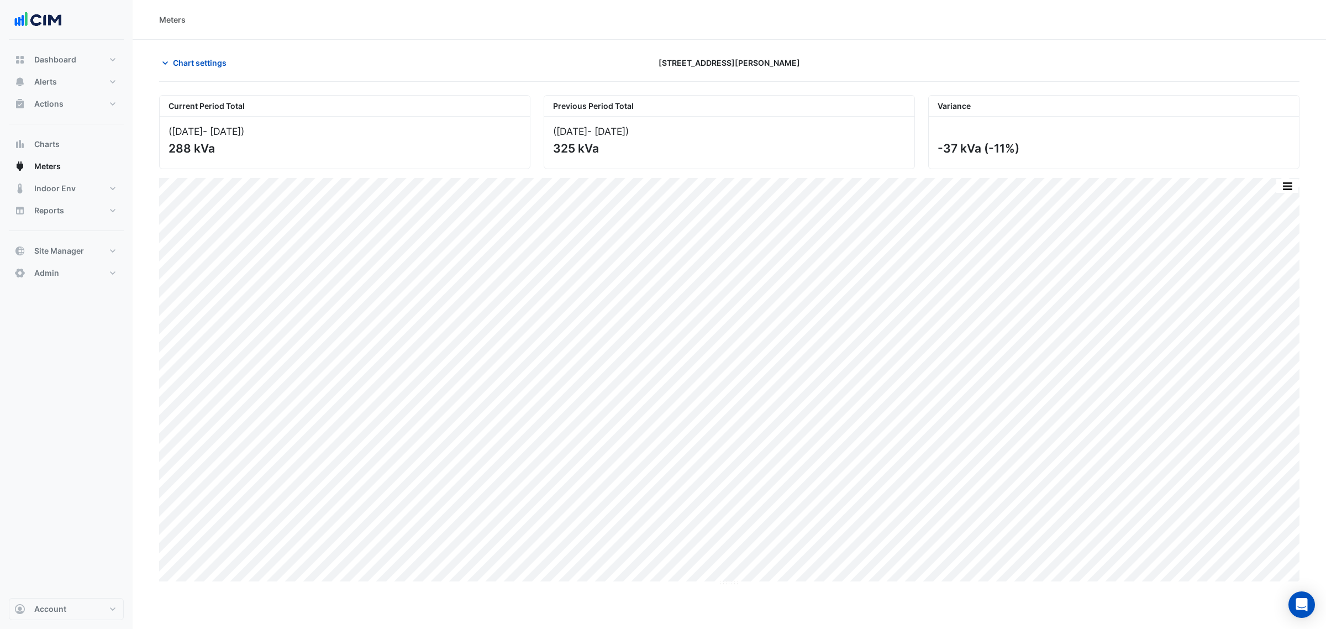
drag, startPoint x: 196, startPoint y: 153, endPoint x: 167, endPoint y: 154, distance: 29.3
click at [167, 154] on div "(01 Jun 25 - 17 Aug 25 ) 288 kVa" at bounding box center [345, 143] width 370 height 52
click at [214, 152] on div "288 kVa" at bounding box center [343, 148] width 350 height 14
click at [43, 59] on span "Dashboard" at bounding box center [55, 59] width 42 height 11
select select "***"
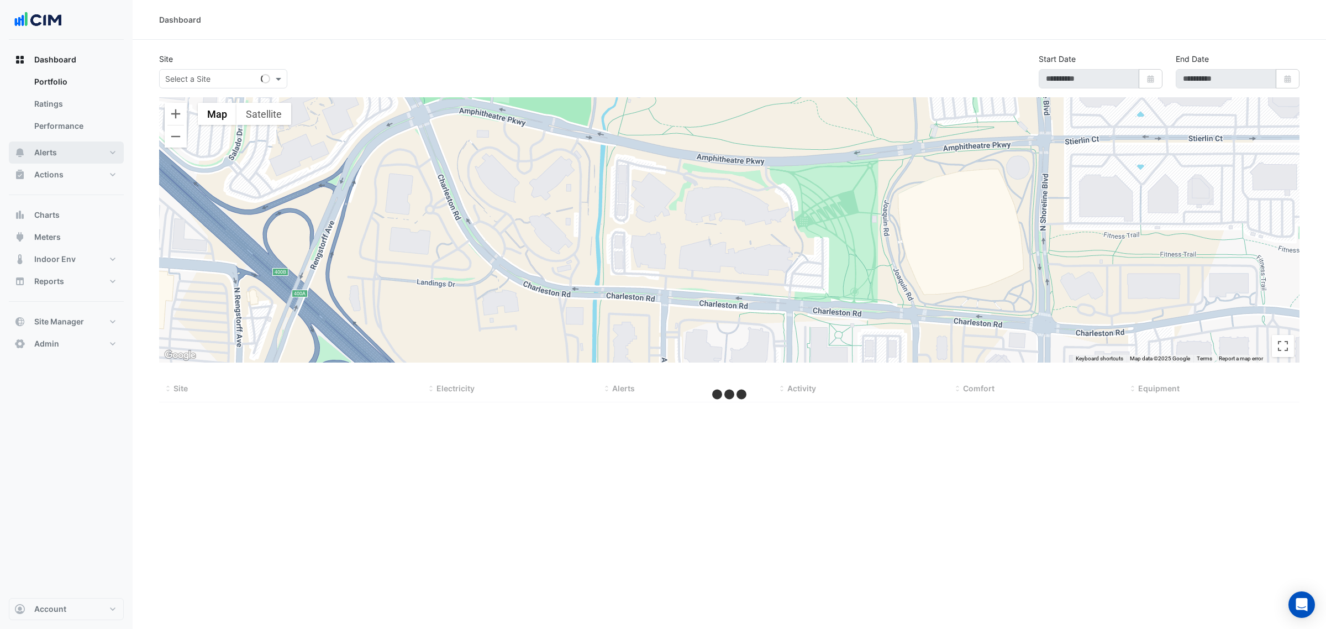
click at [87, 154] on button "Alerts" at bounding box center [66, 152] width 115 height 22
click at [188, 89] on div "Site Select a Site Start Date Select Date End Date Select Date" at bounding box center [728, 75] width 1153 height 44
click at [197, 73] on input "text" at bounding box center [212, 79] width 94 height 12
type input "**"
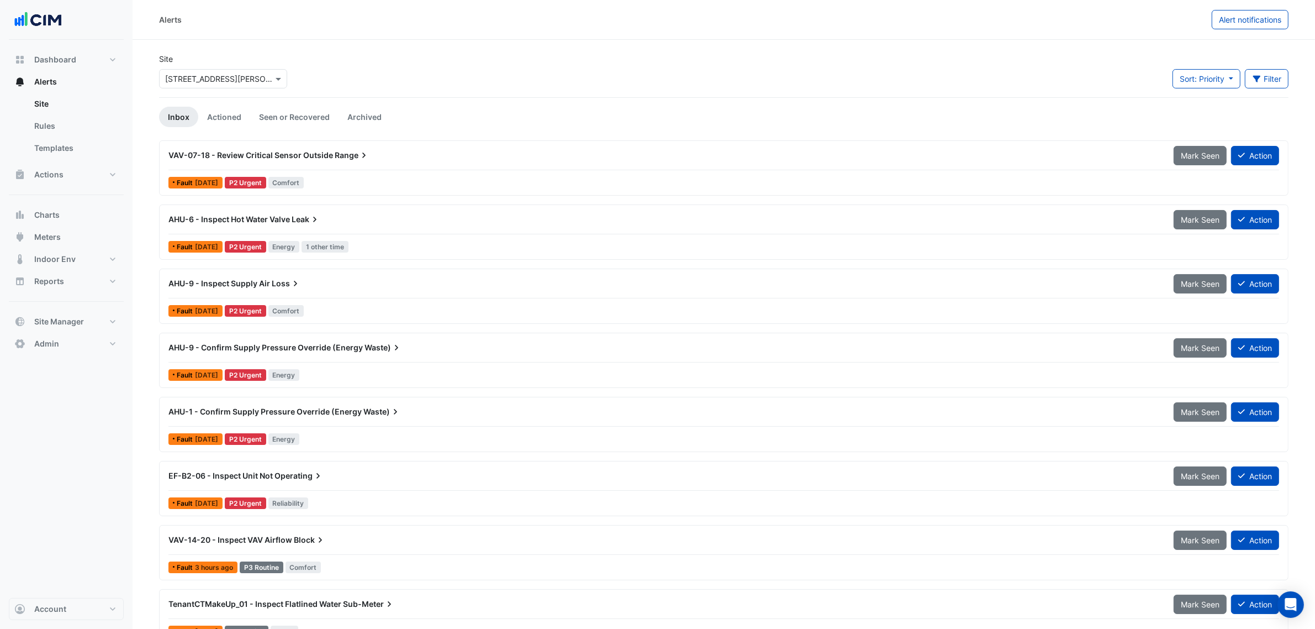
click at [200, 85] on div "Select a Site × [STREET_ADDRESS][PERSON_NAME]" at bounding box center [223, 78] width 128 height 19
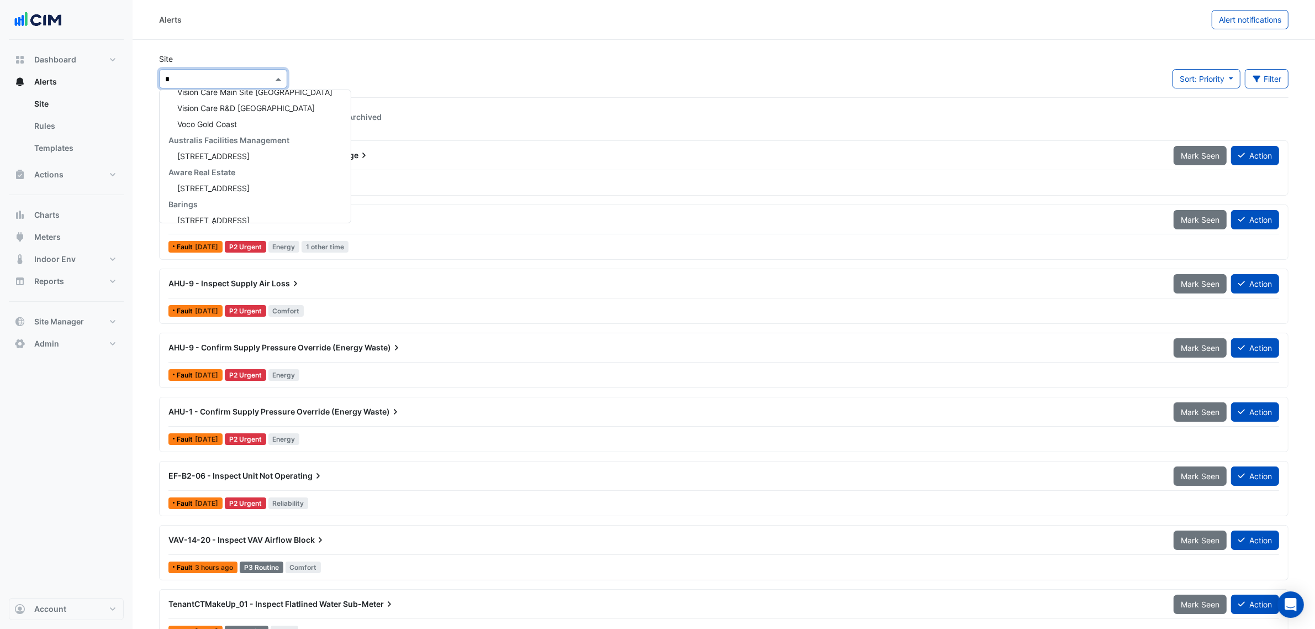
type input "**"
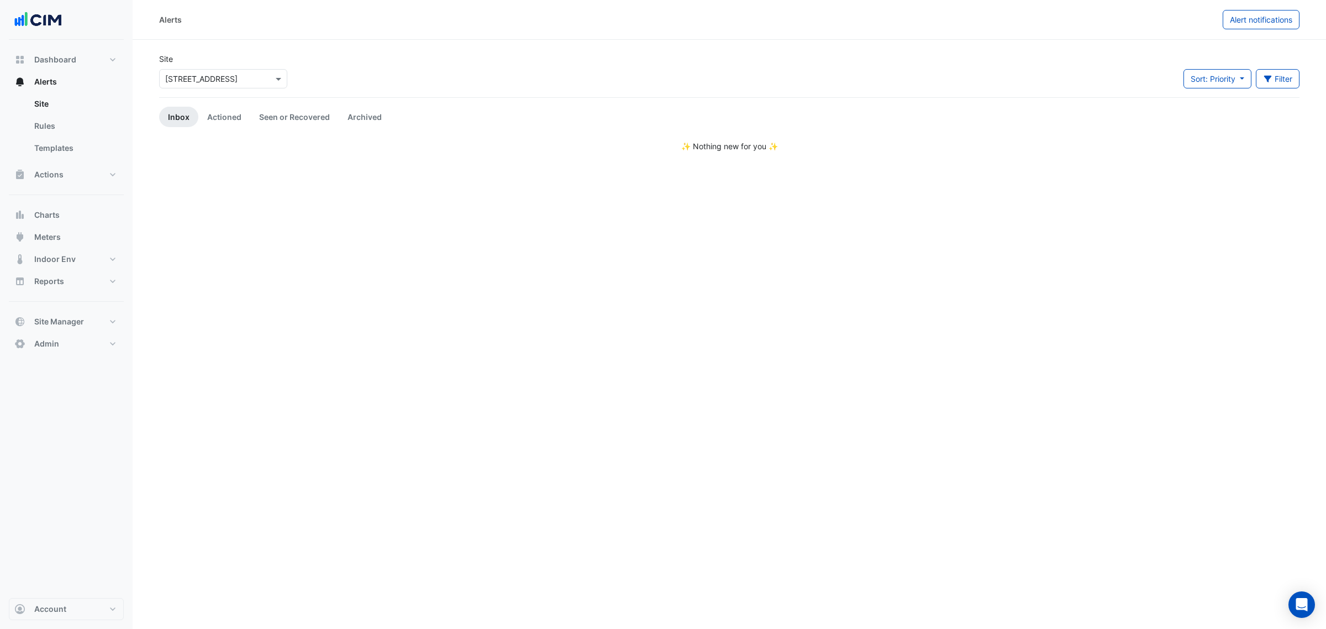
click at [238, 103] on app-alert-tickets "Site Select a Site × [STREET_ADDRESS] Sort: Priority Priority Updated Filter Ti…" at bounding box center [729, 102] width 1140 height 99
click at [233, 114] on link "Actioned" at bounding box center [224, 117] width 52 height 20
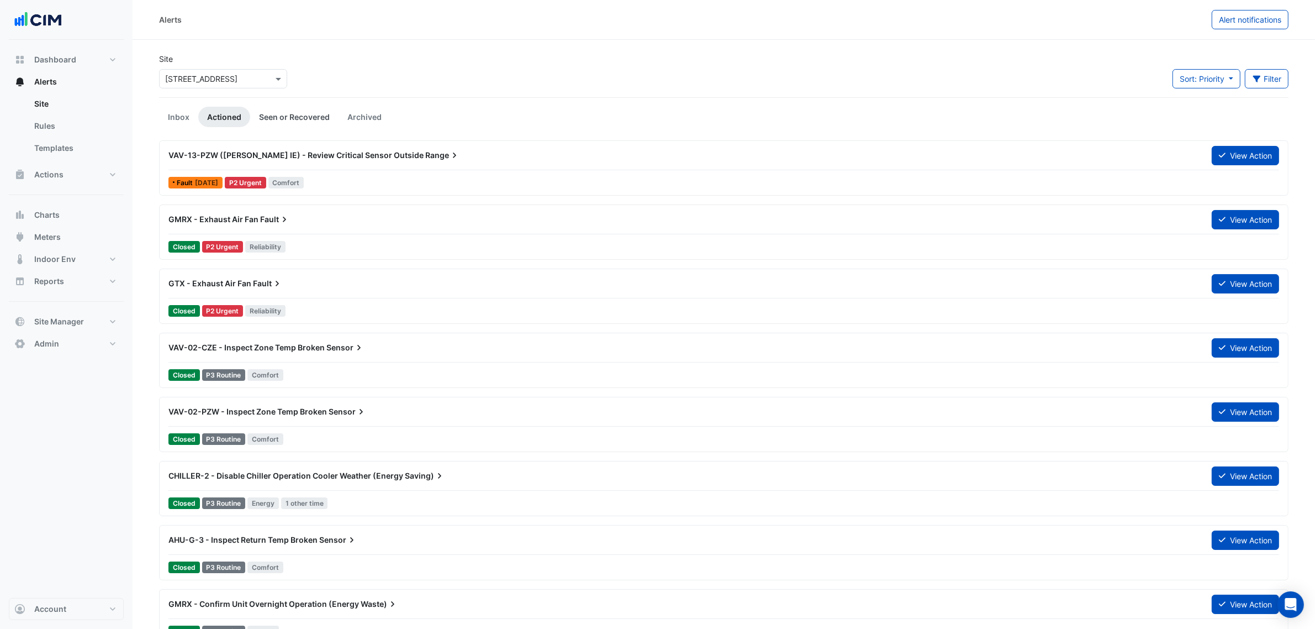
click at [277, 114] on link "Seen or Recovered" at bounding box center [294, 117] width 88 height 20
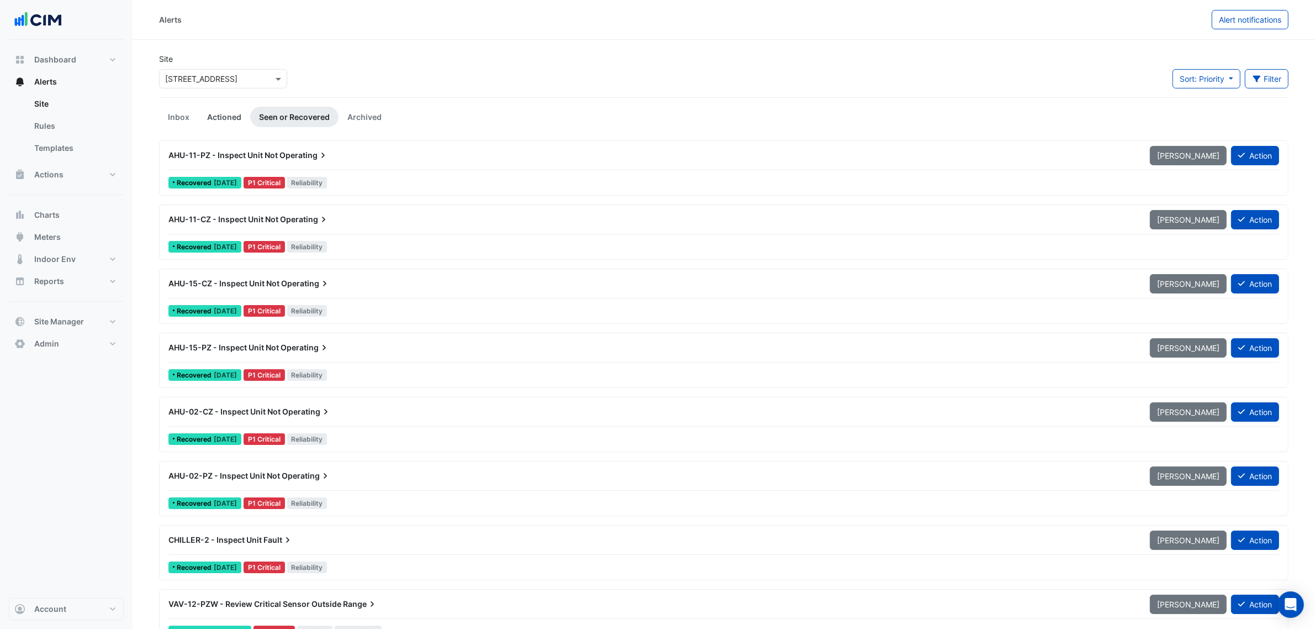
click at [238, 114] on link "Actioned" at bounding box center [224, 117] width 52 height 20
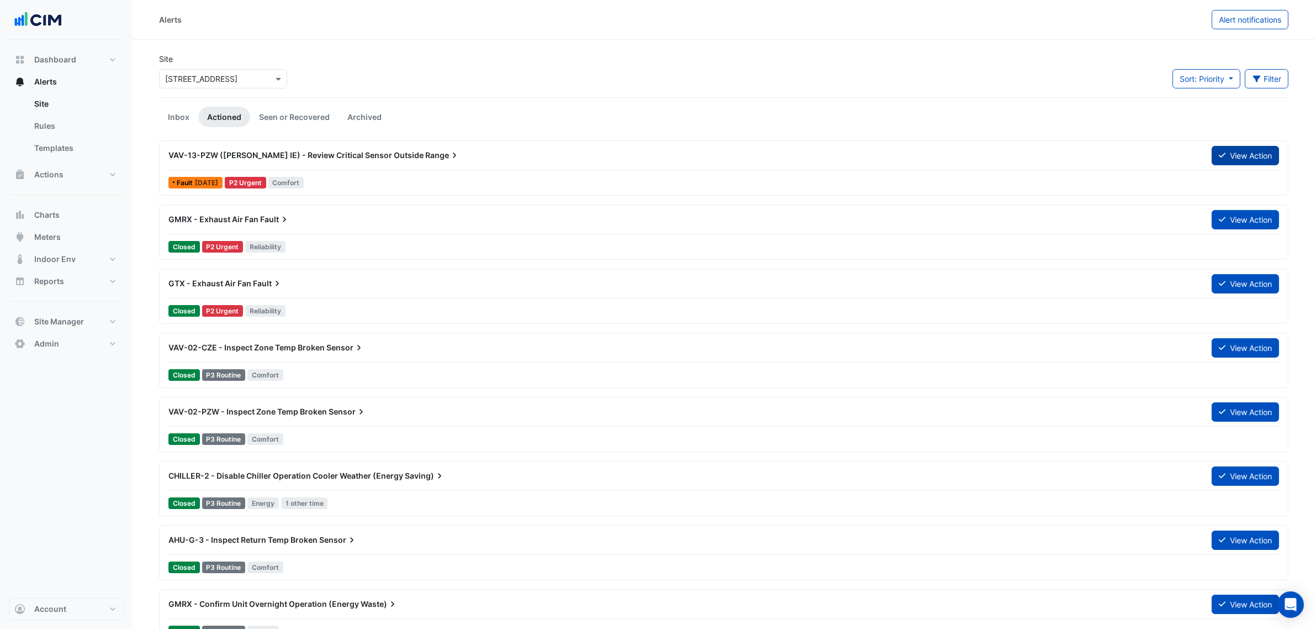
click at [1265, 152] on button "View Action" at bounding box center [1245, 155] width 67 height 19
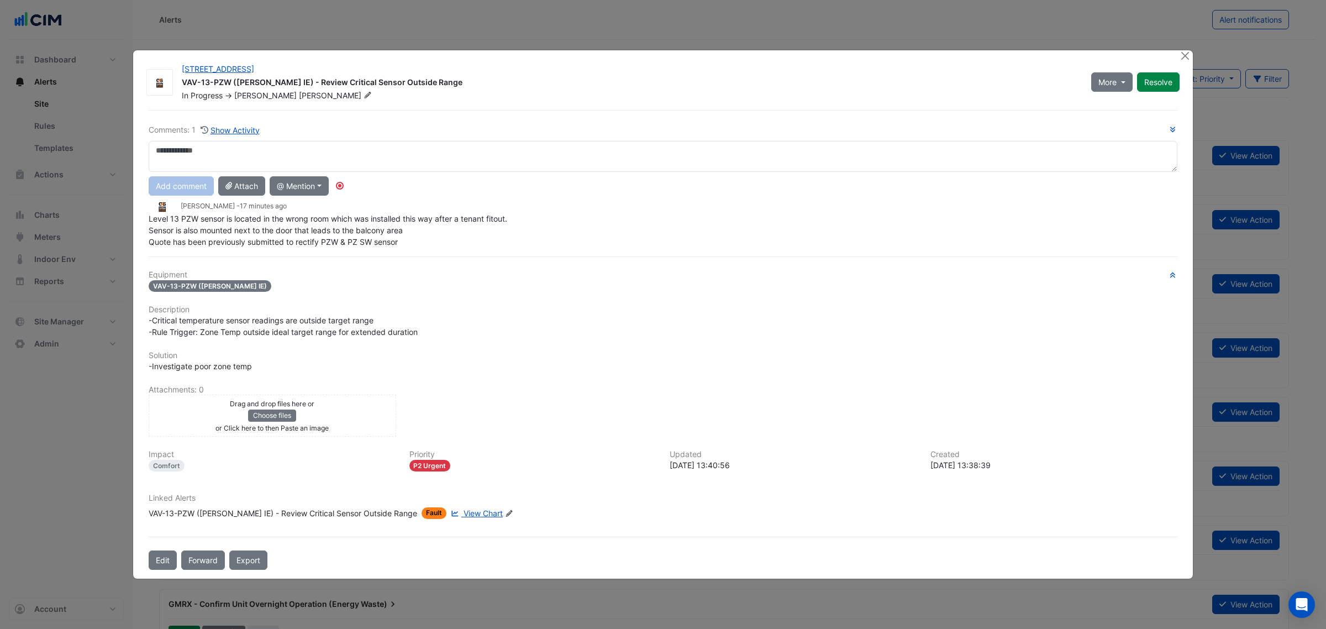
click at [482, 240] on div "Comments: 1 Show Activity Add comment Attach @ Mention [GEOGRAPHIC_DATA] [PERSO…" at bounding box center [663, 340] width 1042 height 460
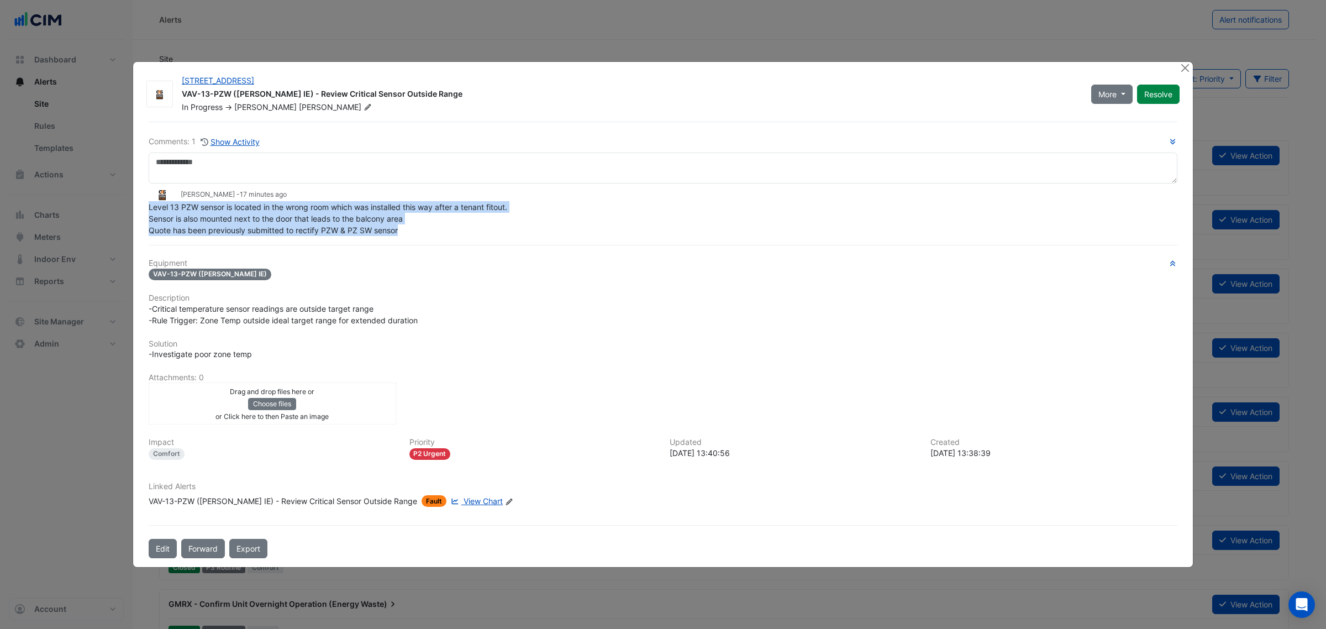
drag, startPoint x: 432, startPoint y: 230, endPoint x: 141, endPoint y: 208, distance: 291.9
click at [141, 208] on div "[STREET_ADDRESS] VAV-13-PZW ([PERSON_NAME] IE) - Review Critical Sensor Outside…" at bounding box center [662, 314] width 1059 height 505
click at [409, 215] on div "Level 13 PZW sensor is located in the wrong room which was installed this way a…" at bounding box center [663, 218] width 1028 height 35
click at [1183, 73] on button "Close" at bounding box center [1185, 68] width 12 height 12
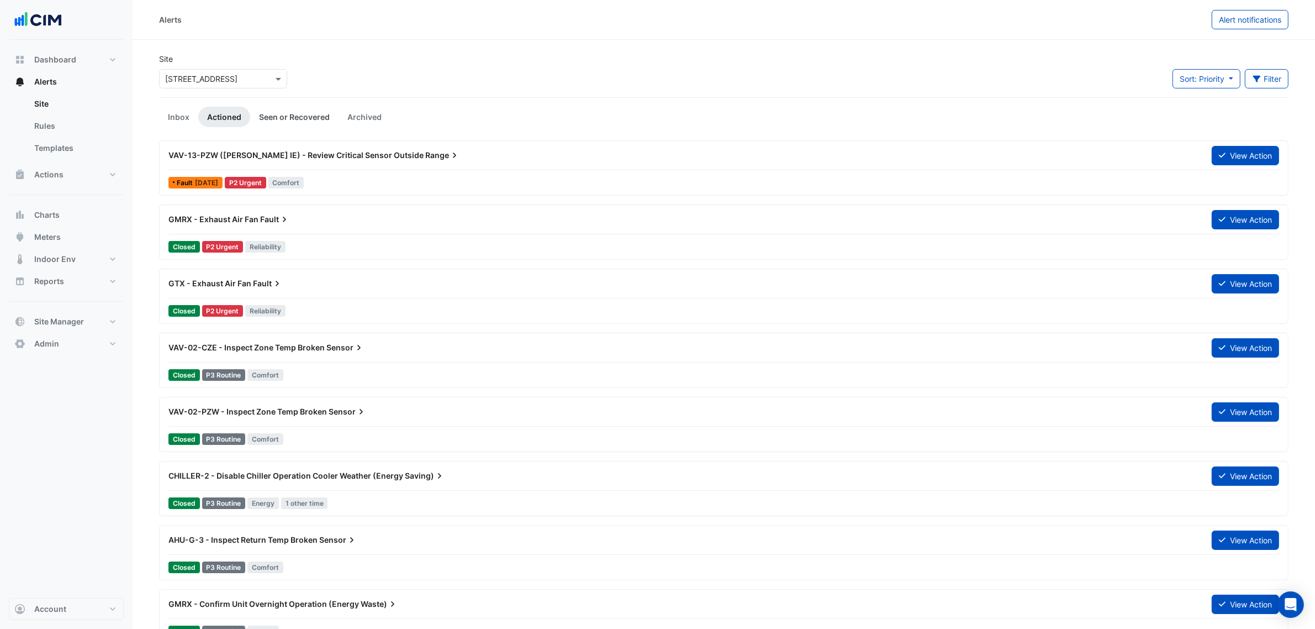
click at [294, 110] on link "Seen or Recovered" at bounding box center [294, 117] width 88 height 20
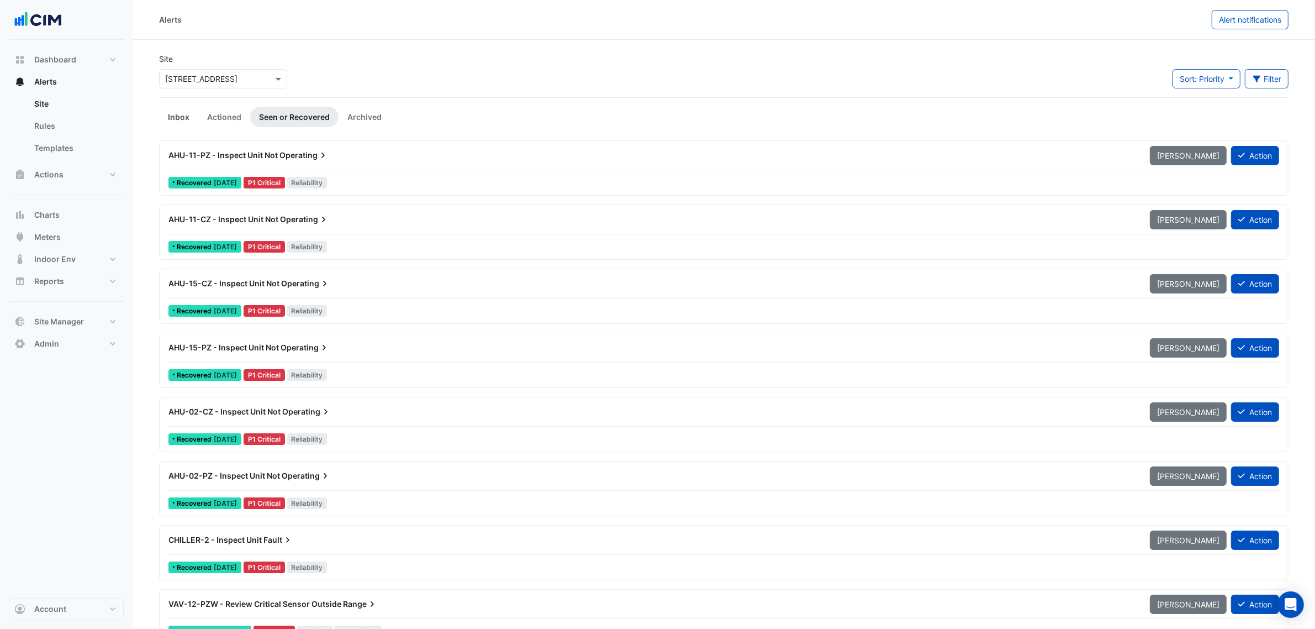
click at [180, 117] on link "Inbox" at bounding box center [178, 117] width 39 height 20
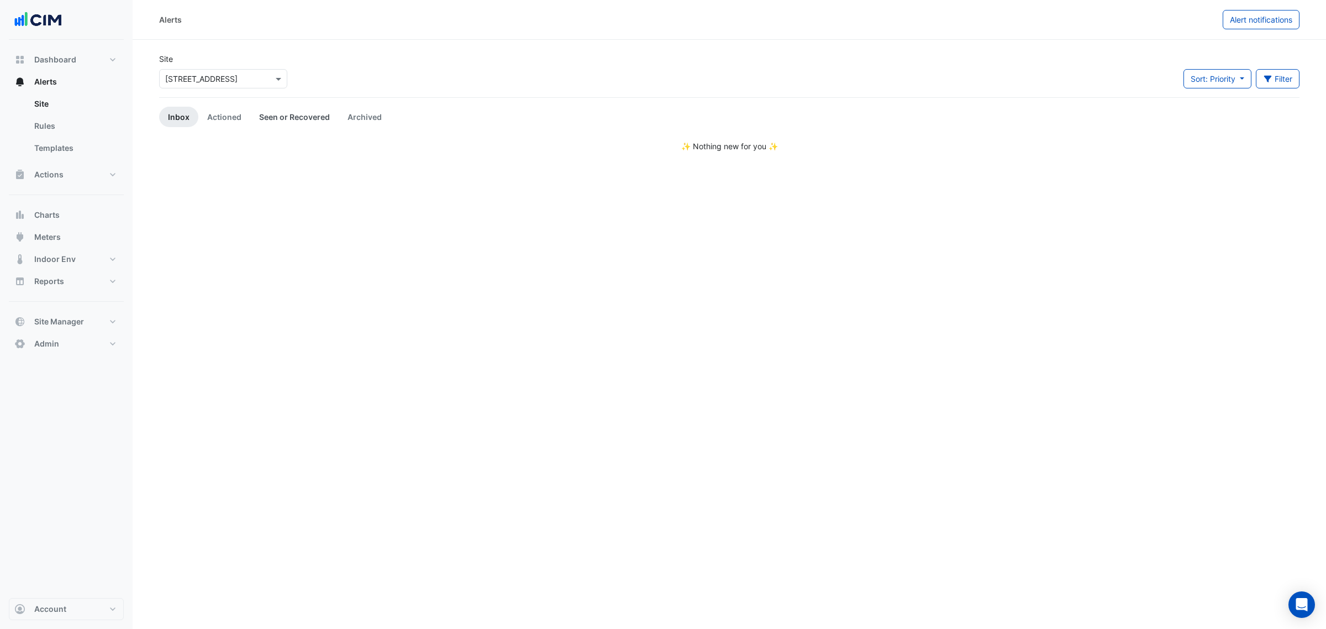
click at [311, 117] on link "Seen or Recovered" at bounding box center [294, 117] width 88 height 20
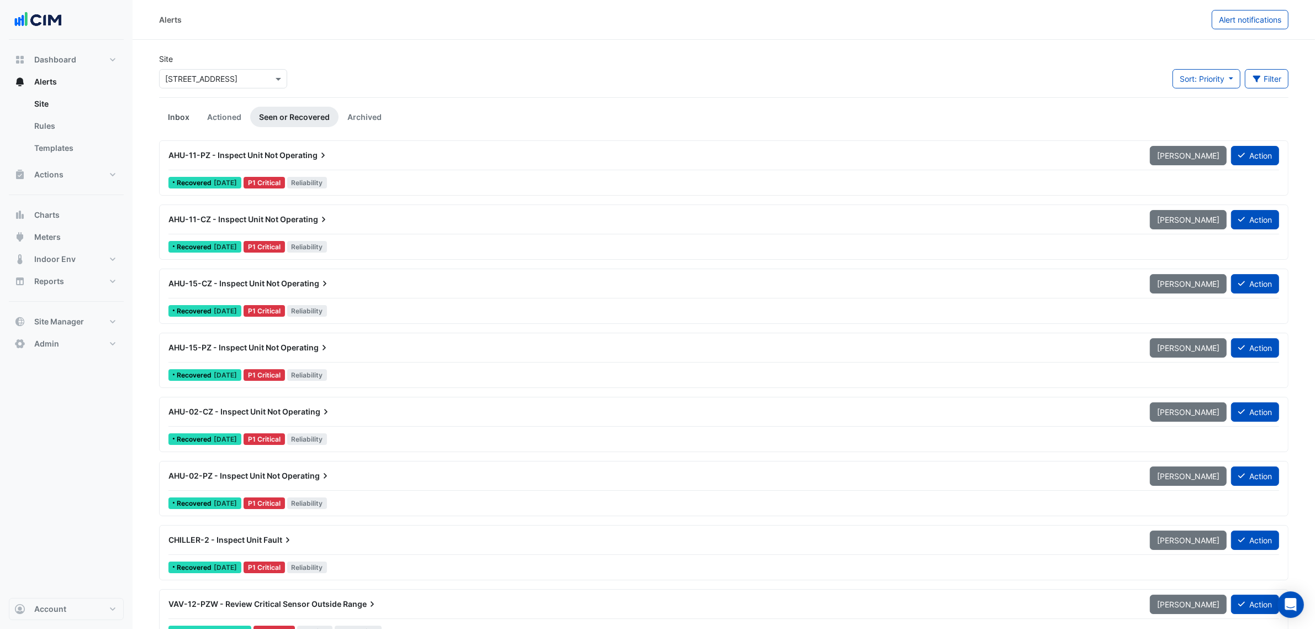
click at [191, 110] on link "Inbox" at bounding box center [178, 117] width 39 height 20
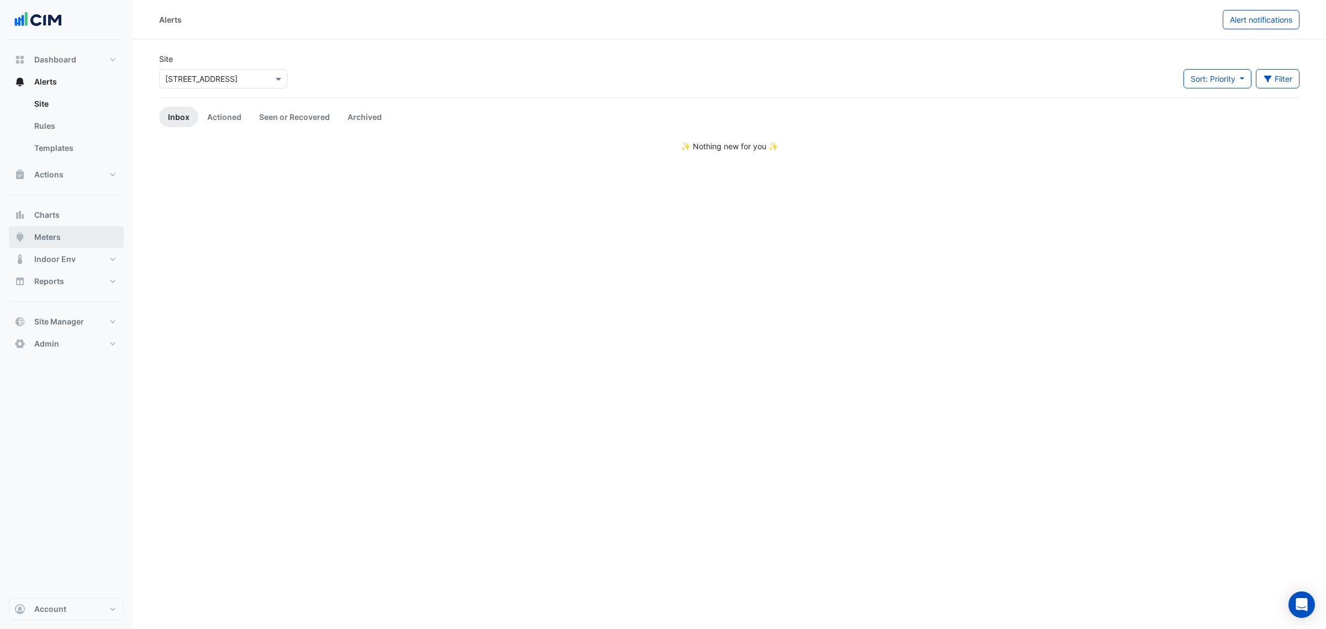
click at [73, 229] on button "Meters" at bounding box center [66, 237] width 115 height 22
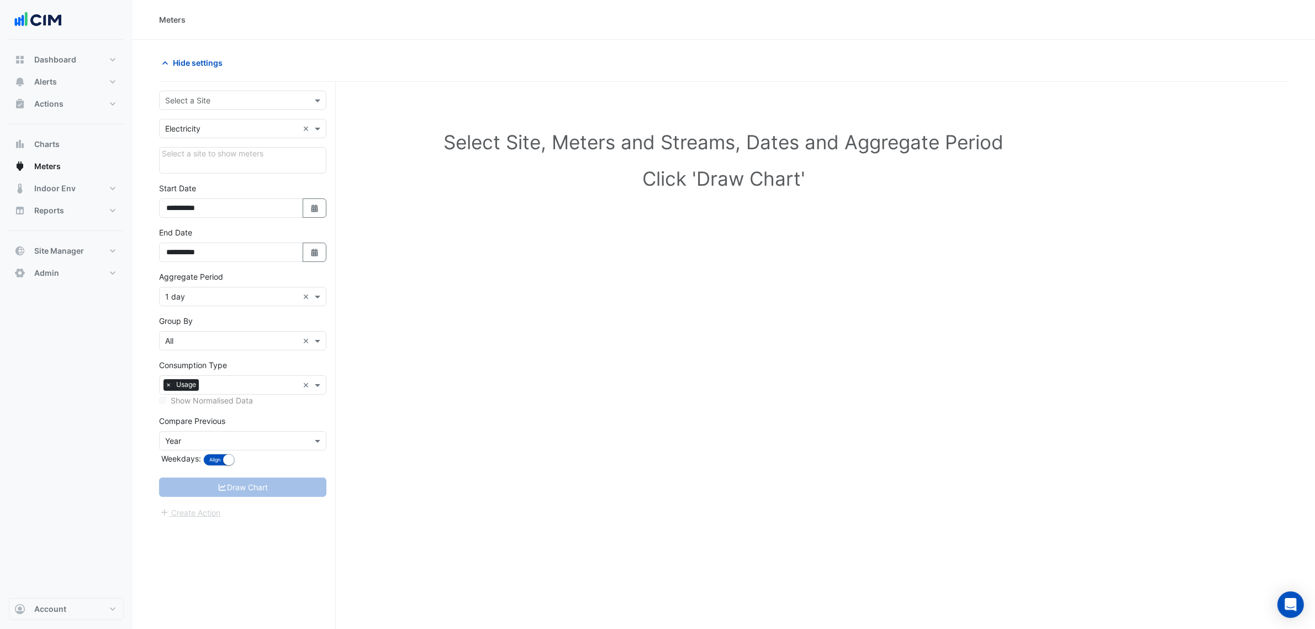
click at [180, 108] on div "Select a Site" at bounding box center [242, 100] width 167 height 19
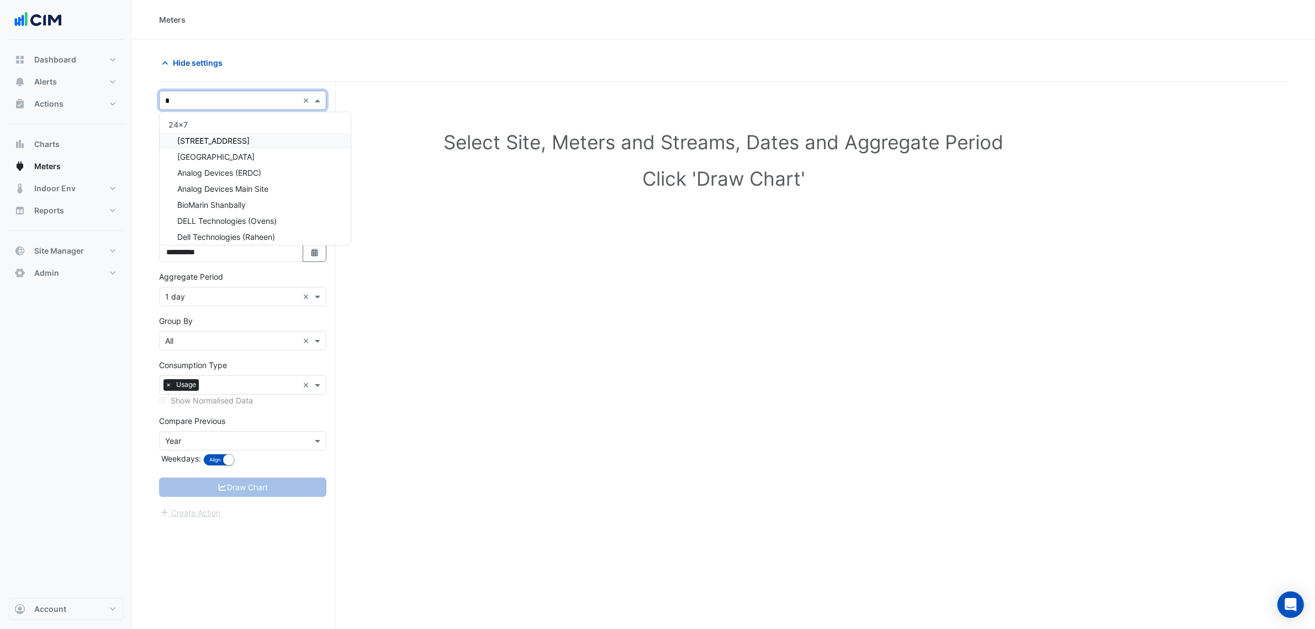
type input "**"
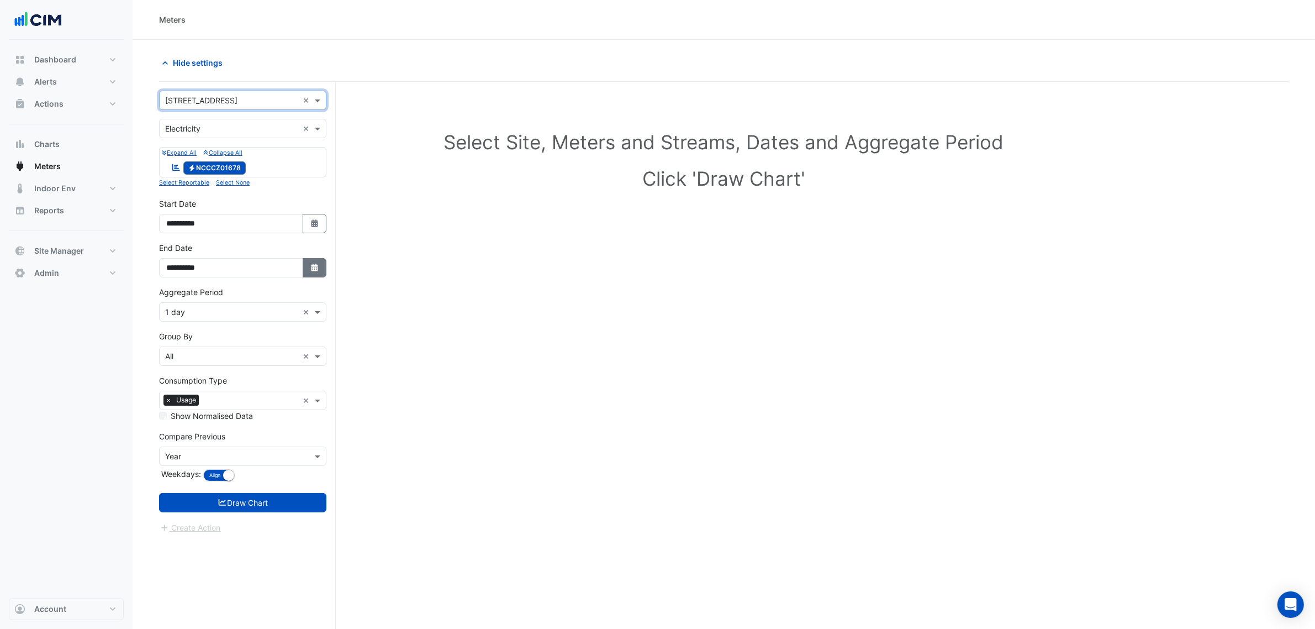
click at [303, 261] on button "Select Date" at bounding box center [315, 267] width 24 height 19
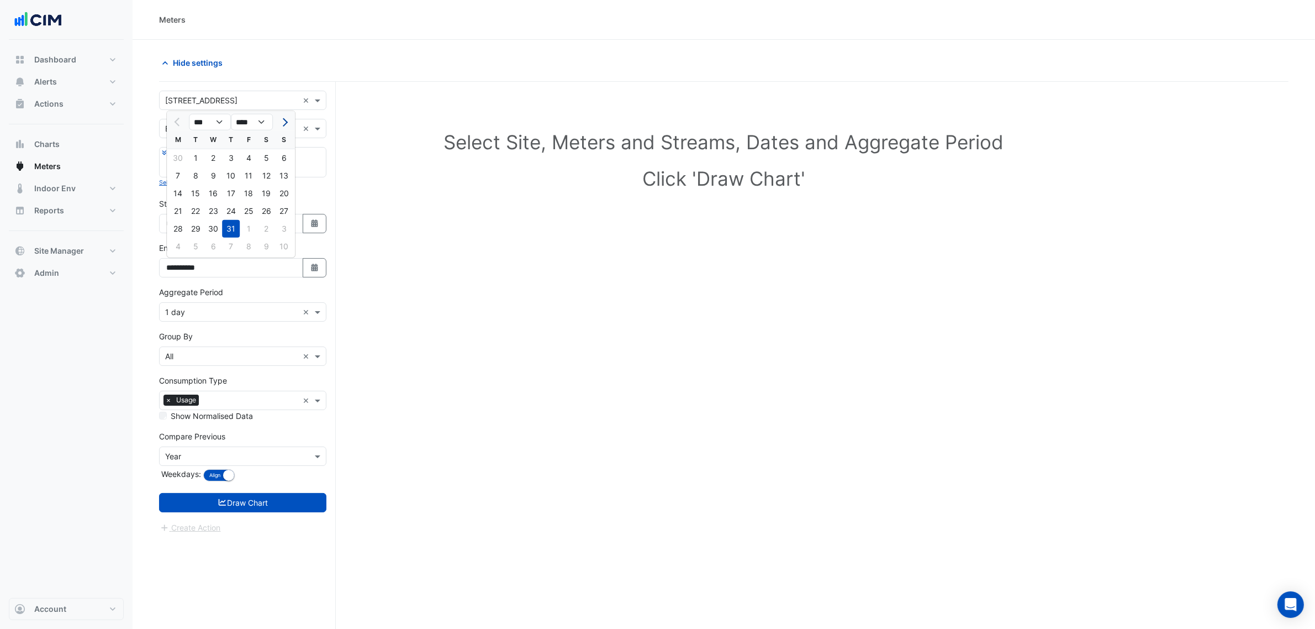
click at [285, 119] on span "Next month" at bounding box center [283, 122] width 8 height 8
select select "*"
click at [281, 191] on div "17" at bounding box center [284, 193] width 18 height 18
type input "**********"
click at [194, 309] on input "text" at bounding box center [231, 313] width 133 height 12
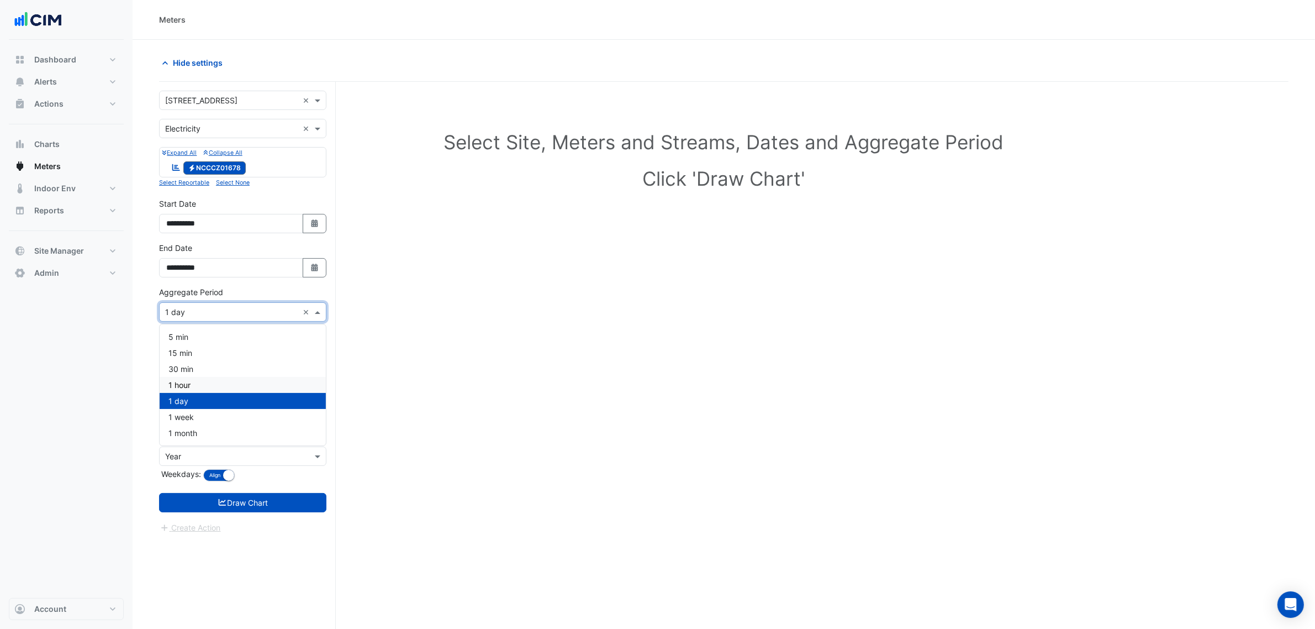
click at [180, 380] on span "1 hour" at bounding box center [179, 384] width 22 height 9
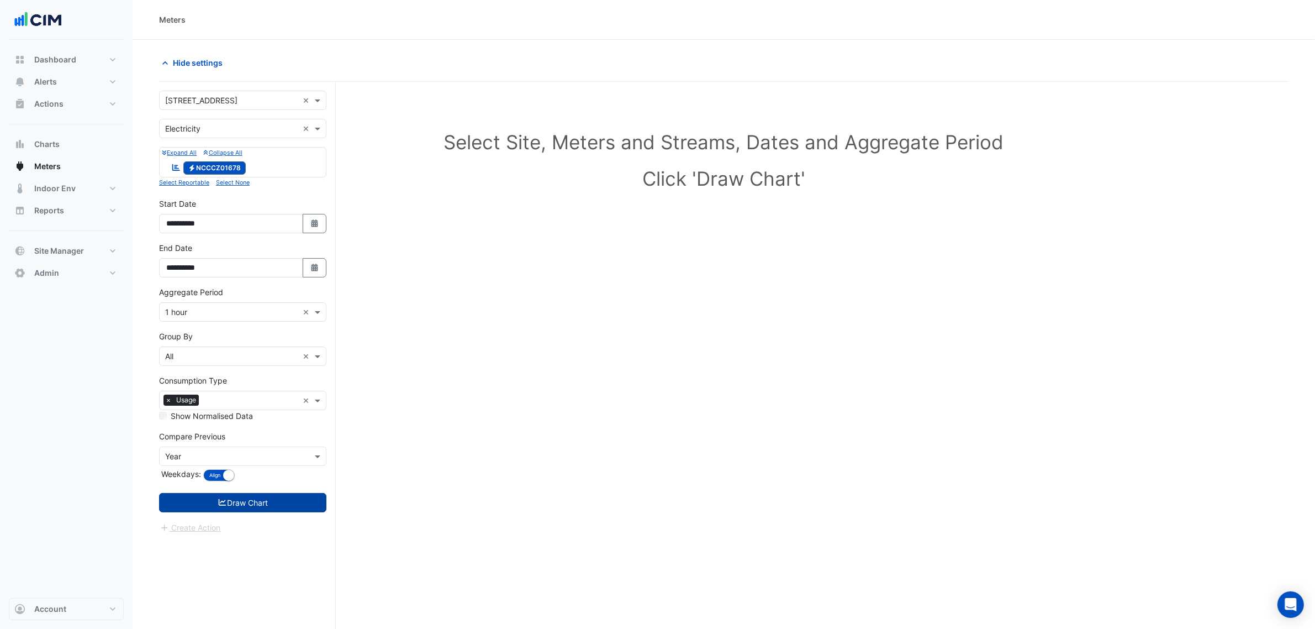
click at [282, 503] on button "Draw Chart" at bounding box center [242, 502] width 167 height 19
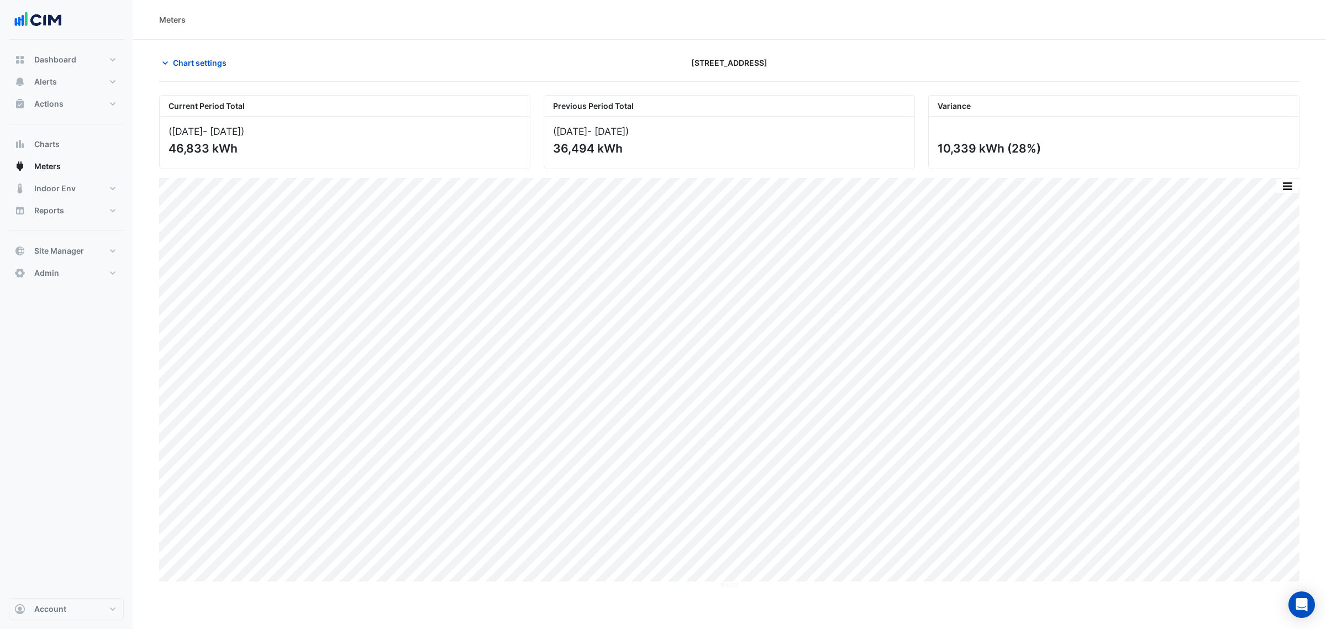
drag, startPoint x: 784, startPoint y: 72, endPoint x: 661, endPoint y: 67, distance: 123.8
click at [661, 67] on div "[STREET_ADDRESS]" at bounding box center [729, 62] width 384 height 19
click at [196, 60] on span "Chart settings" at bounding box center [200, 63] width 54 height 12
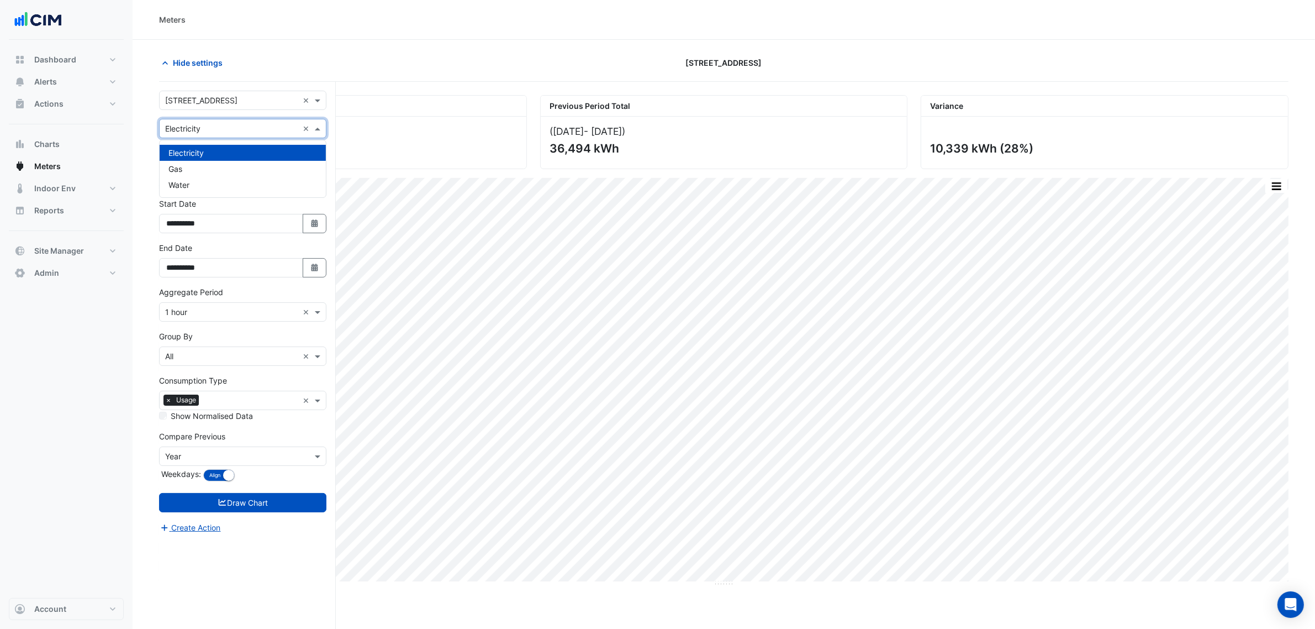
click at [210, 131] on input "text" at bounding box center [231, 129] width 133 height 12
click at [203, 159] on div "Electricity" at bounding box center [243, 153] width 166 height 16
click at [213, 120] on div "Utility Type × Electricity ×" at bounding box center [242, 128] width 167 height 19
click at [207, 169] on div "Gas" at bounding box center [243, 169] width 166 height 16
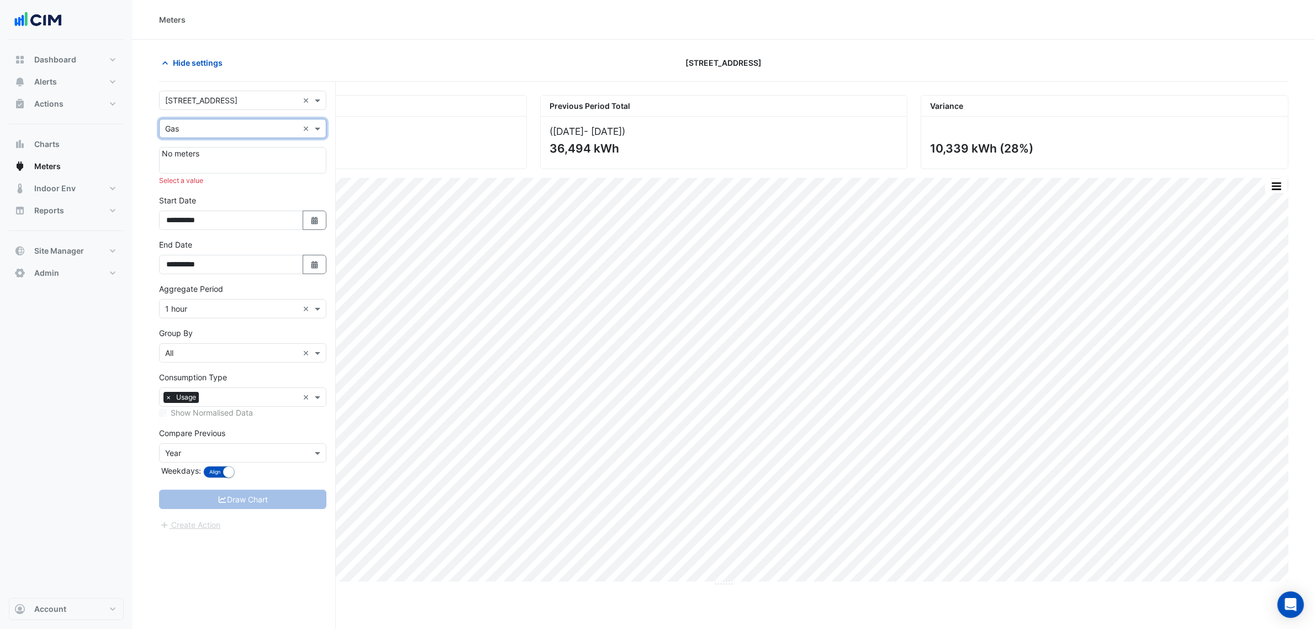
click at [221, 136] on div "Utility Type × Gas ×" at bounding box center [242, 128] width 167 height 19
click at [212, 180] on div "Water" at bounding box center [243, 185] width 166 height 16
click at [225, 123] on input "text" at bounding box center [231, 129] width 133 height 12
click at [217, 152] on div "Electricity" at bounding box center [243, 153] width 166 height 16
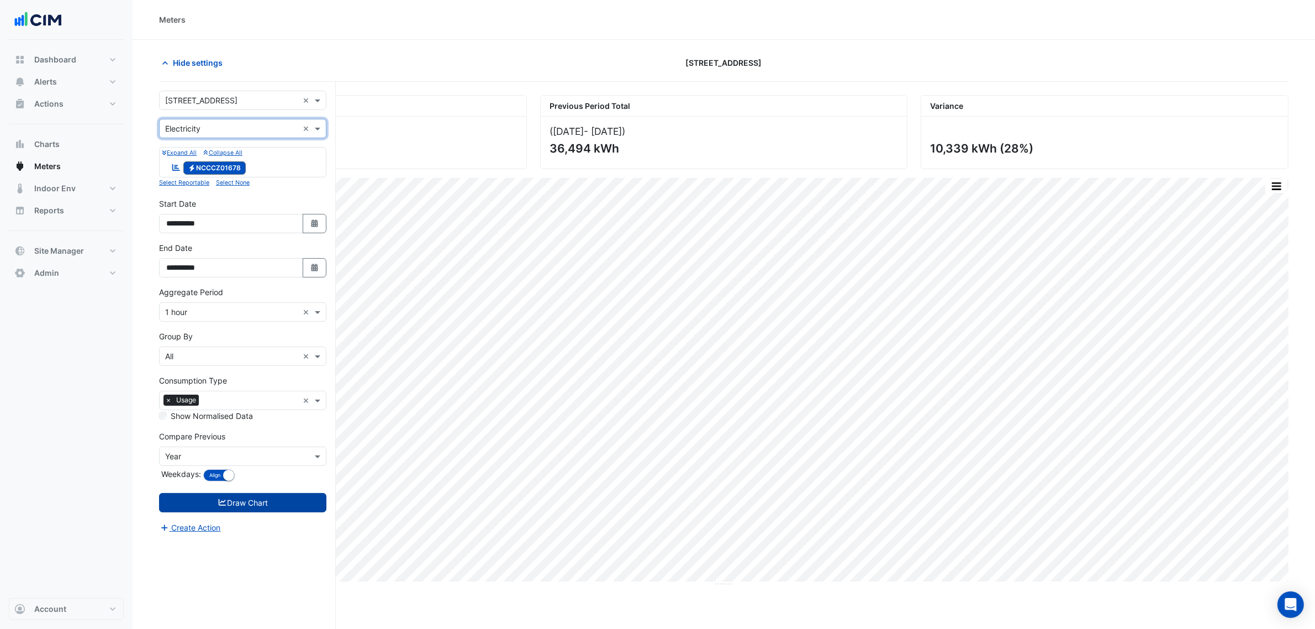
click at [239, 503] on button "Draw Chart" at bounding box center [242, 502] width 167 height 19
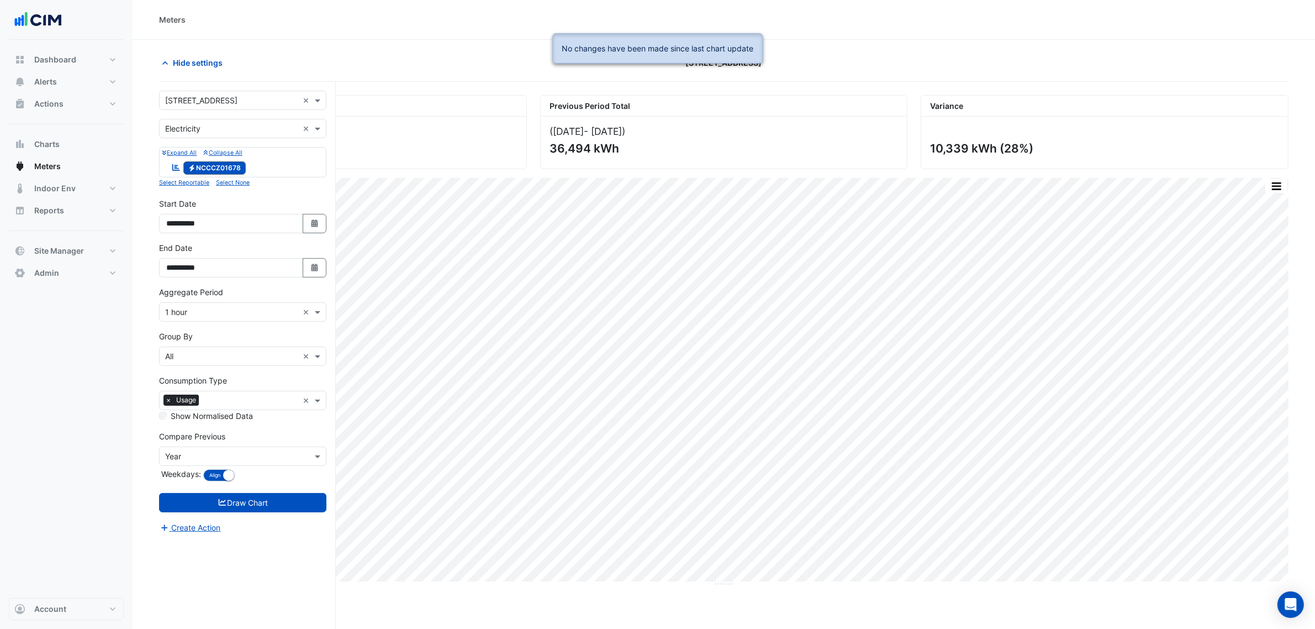
click at [493, 48] on section "Hide settings [STREET_ADDRESS] Current Period Total ([DATE] - [DATE] ) 46,833 k…" at bounding box center [724, 355] width 1183 height 631
click at [78, 181] on button "Indoor Env" at bounding box center [66, 188] width 115 height 22
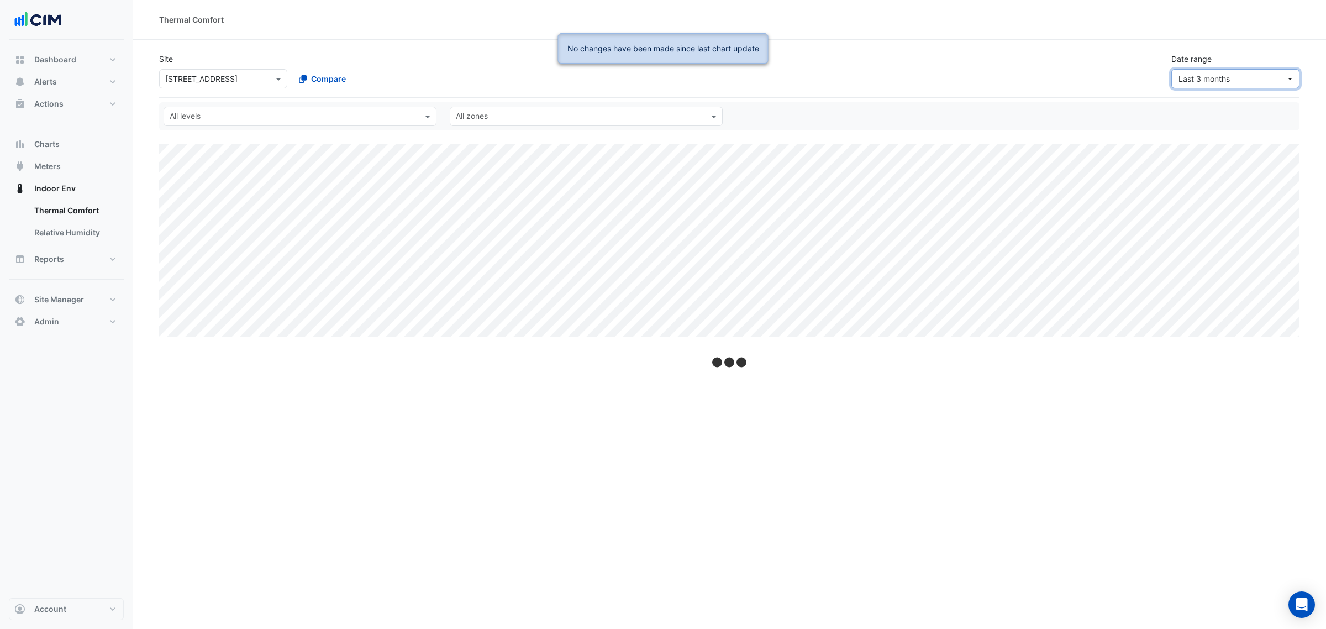
click at [1216, 76] on span "Last 3 months" at bounding box center [1203, 78] width 51 height 9
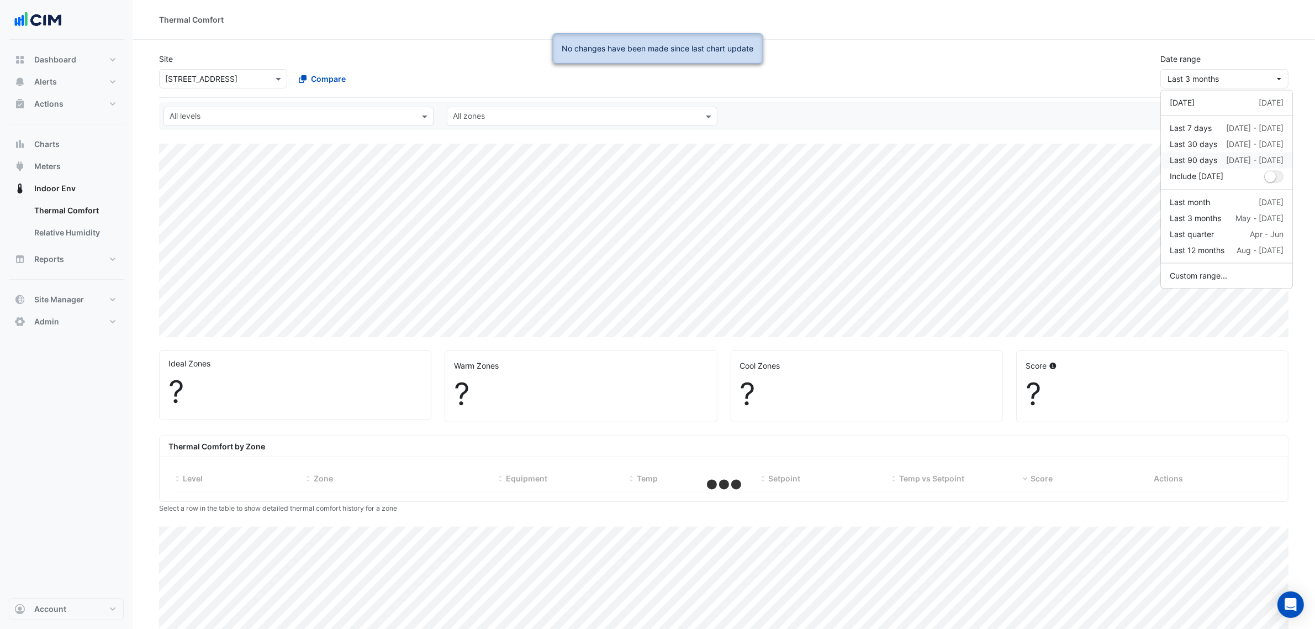
click at [1214, 163] on div "Last 90 days" at bounding box center [1194, 161] width 48 height 12
select select "***"
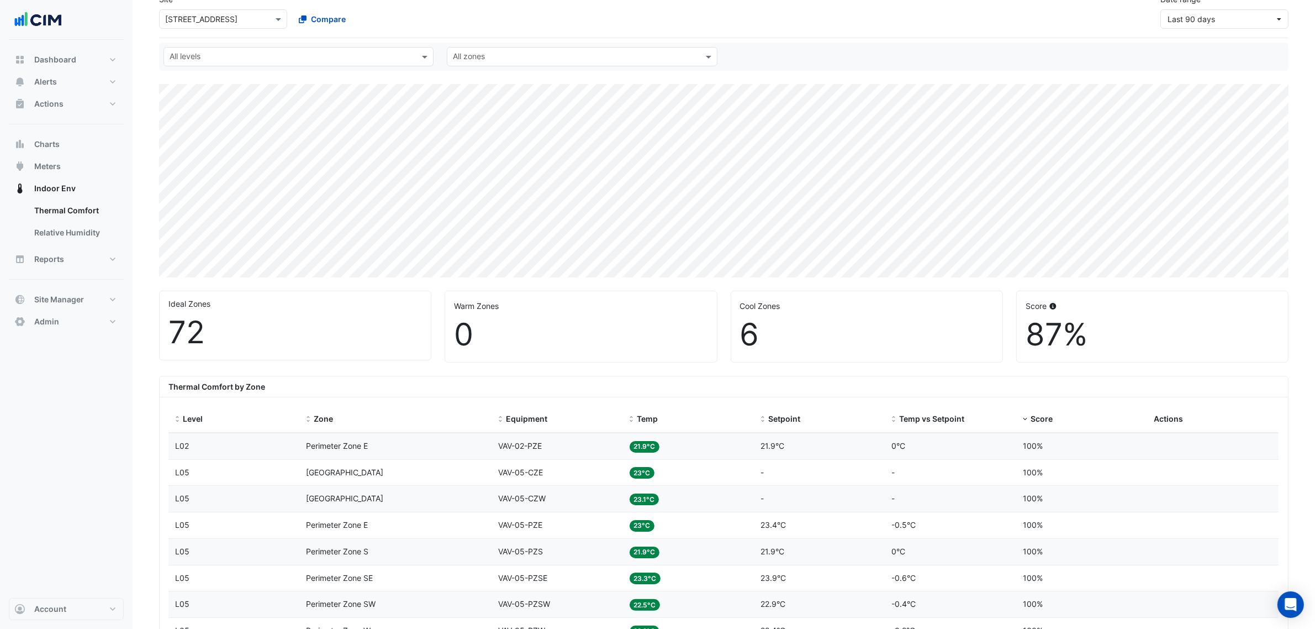
scroll to position [138, 0]
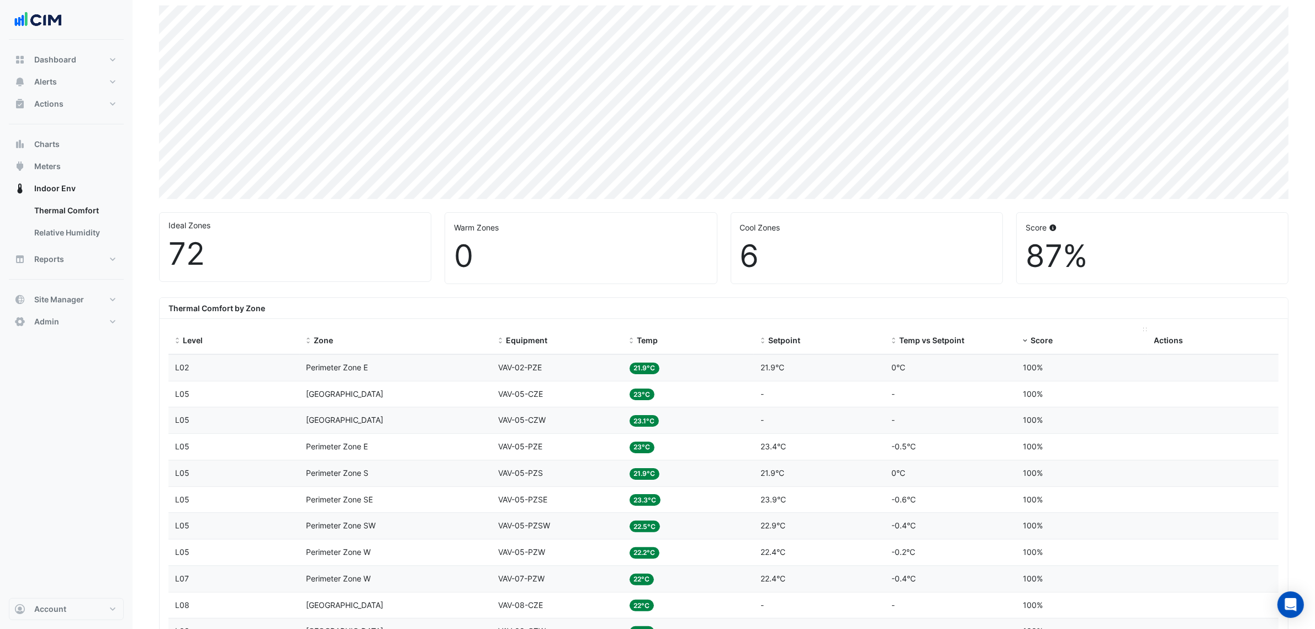
click at [1037, 343] on span "Score" at bounding box center [1042, 339] width 22 height 9
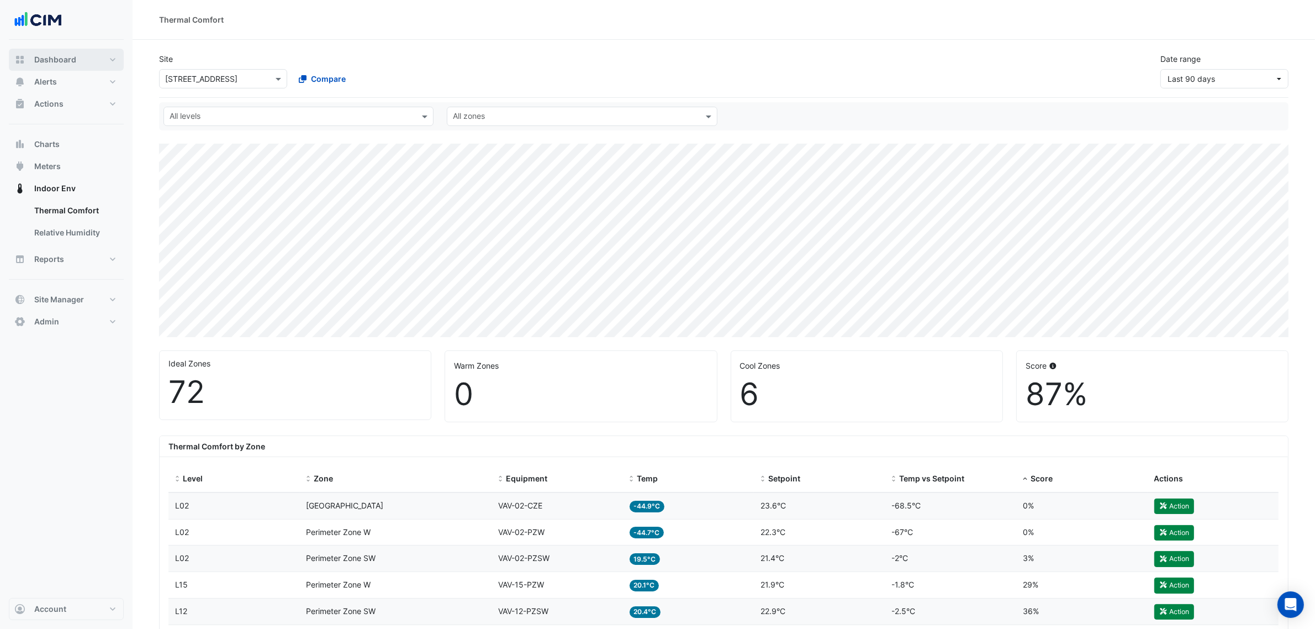
click at [81, 59] on button "Dashboard" at bounding box center [66, 60] width 115 height 22
select select "***"
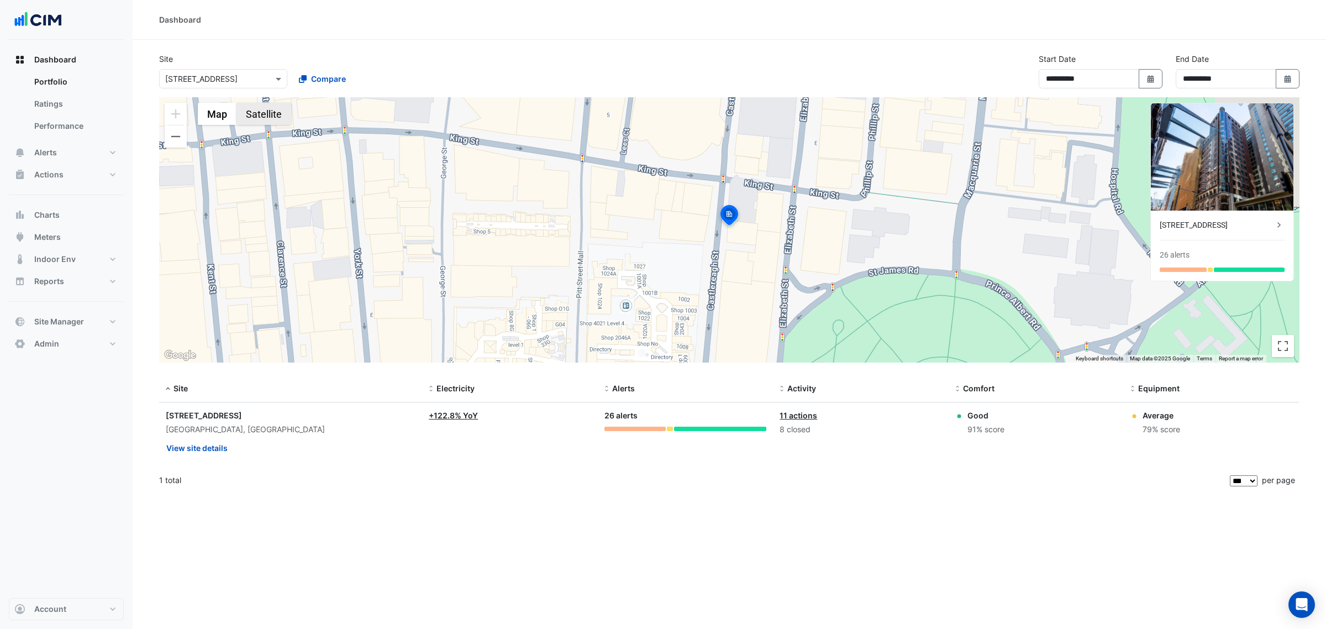
click at [261, 110] on button "Satellite" at bounding box center [263, 114] width 55 height 22
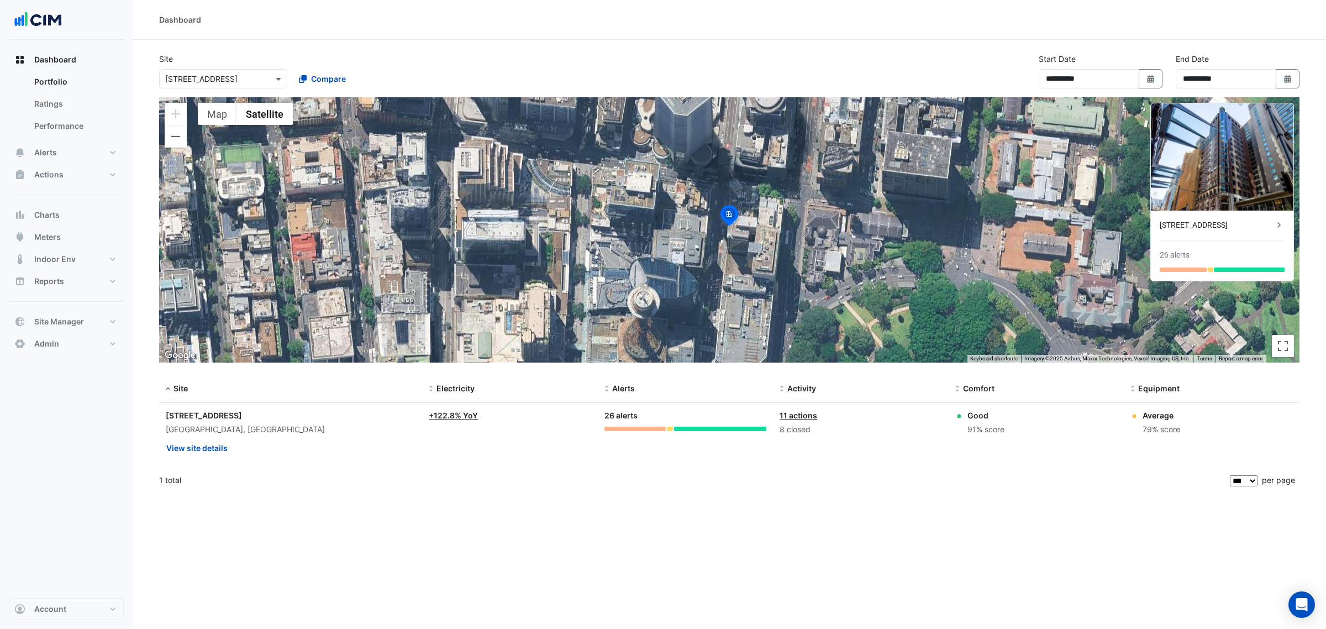
click at [683, 55] on div "**********" at bounding box center [728, 75] width 1153 height 44
click at [598, 30] on div "Dashboard" at bounding box center [729, 20] width 1193 height 40
click at [95, 154] on button "Alerts" at bounding box center [66, 152] width 115 height 22
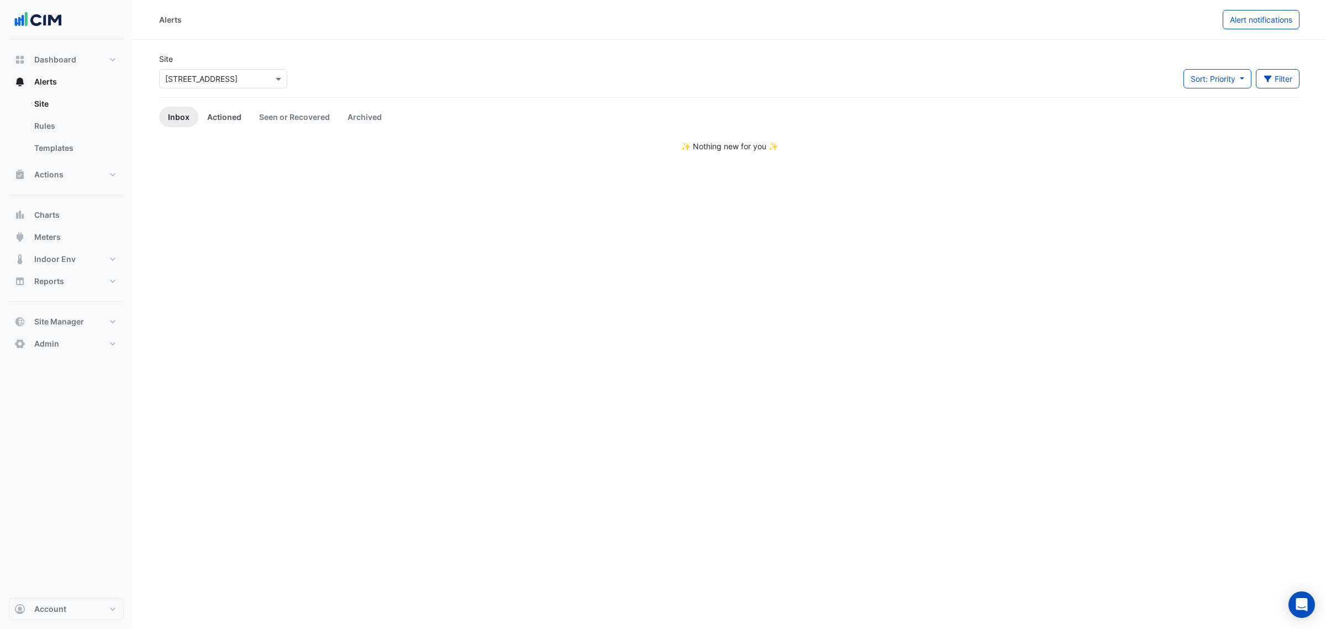
click at [228, 117] on link "Actioned" at bounding box center [224, 117] width 52 height 20
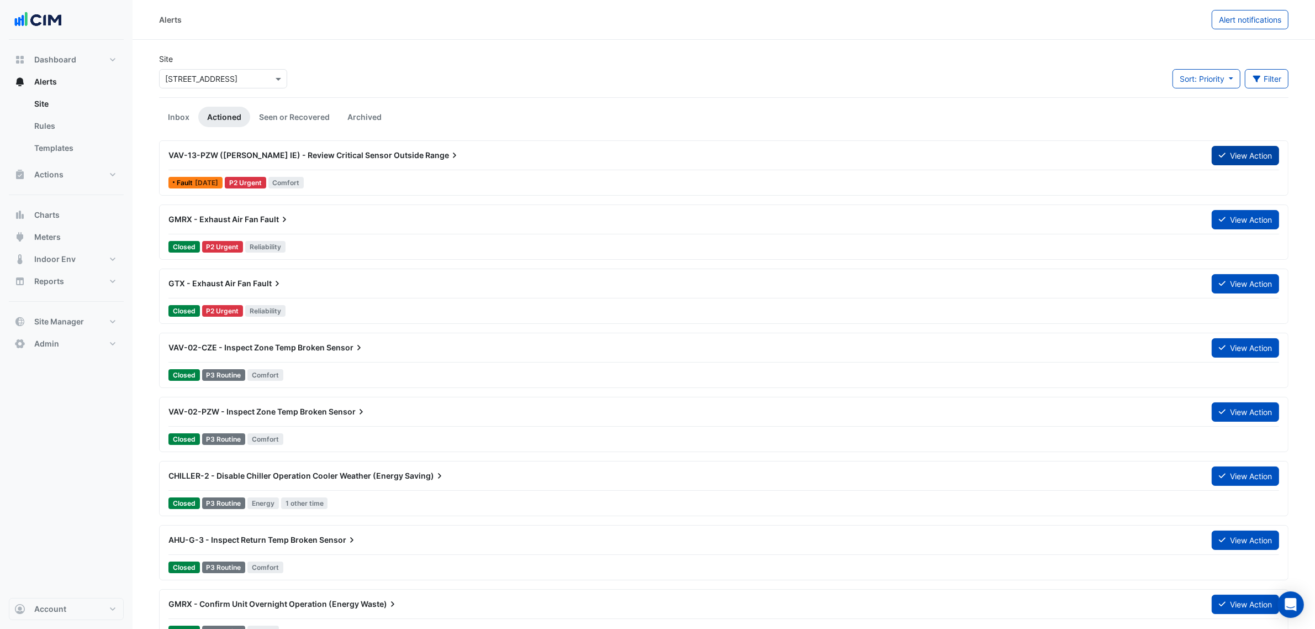
click at [1224, 155] on button "View Action" at bounding box center [1245, 155] width 67 height 19
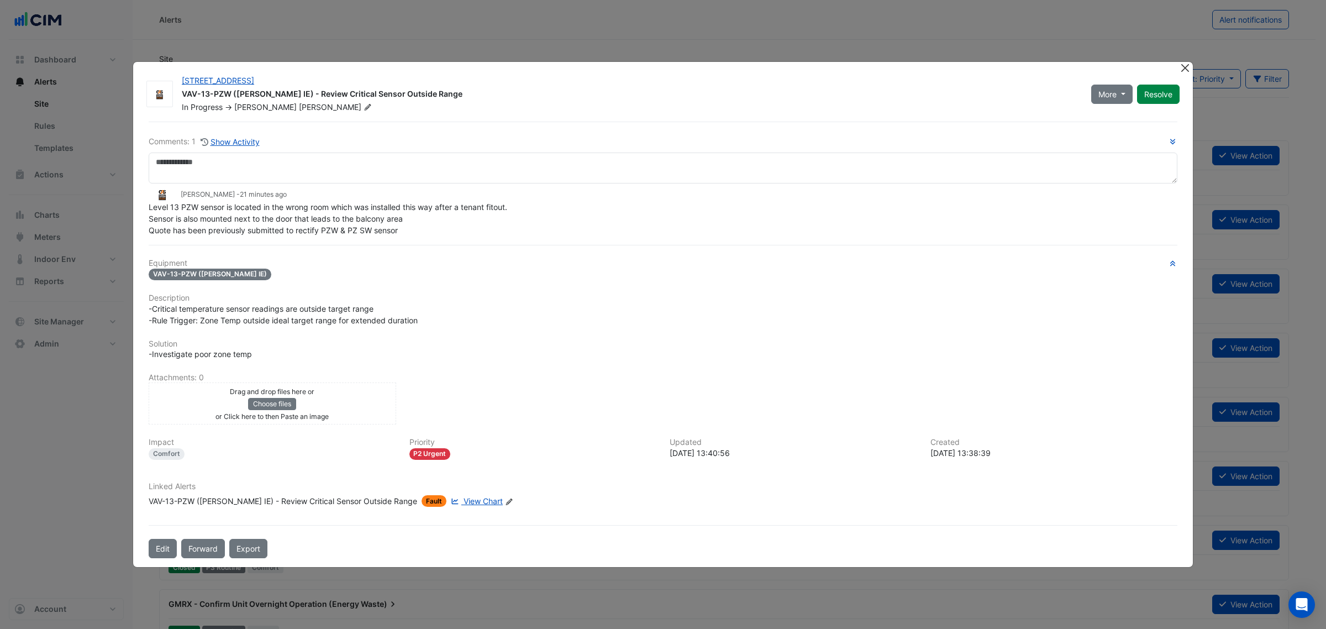
click at [1179, 64] on div "[STREET_ADDRESS] VAV-13-PZW ([PERSON_NAME] IE) - Review Critical Sensor Outside…" at bounding box center [663, 314] width 1060 height 506
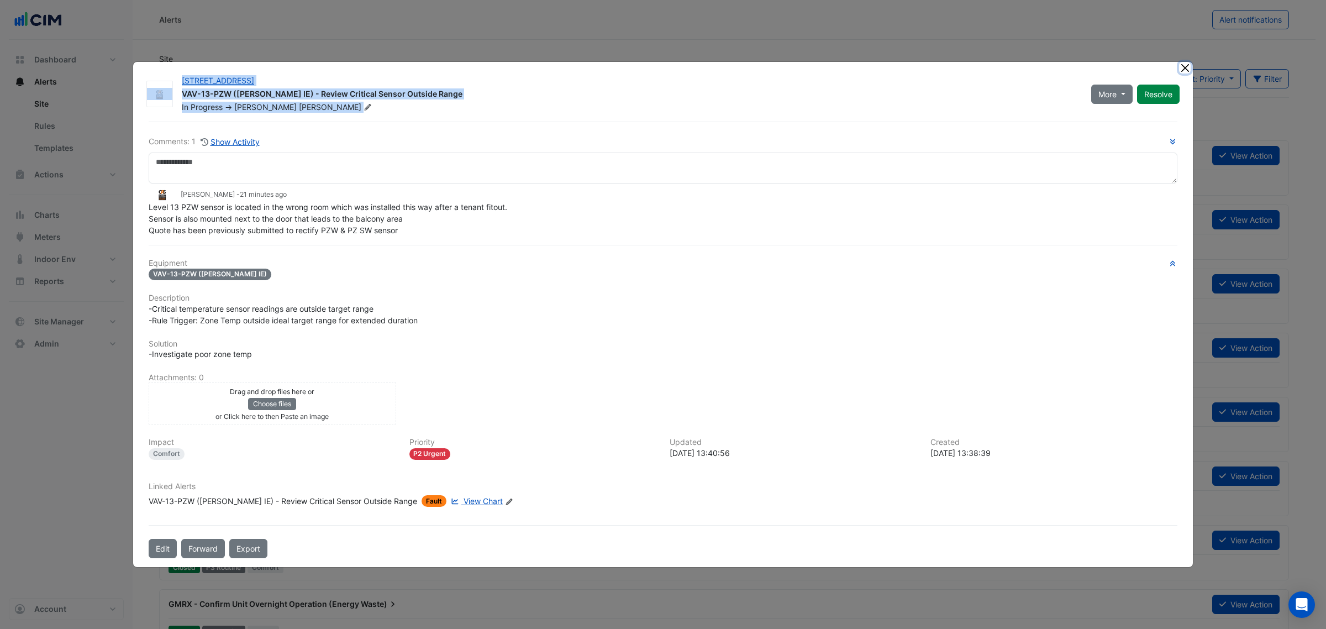
click at [1181, 66] on button "Close" at bounding box center [1185, 68] width 12 height 12
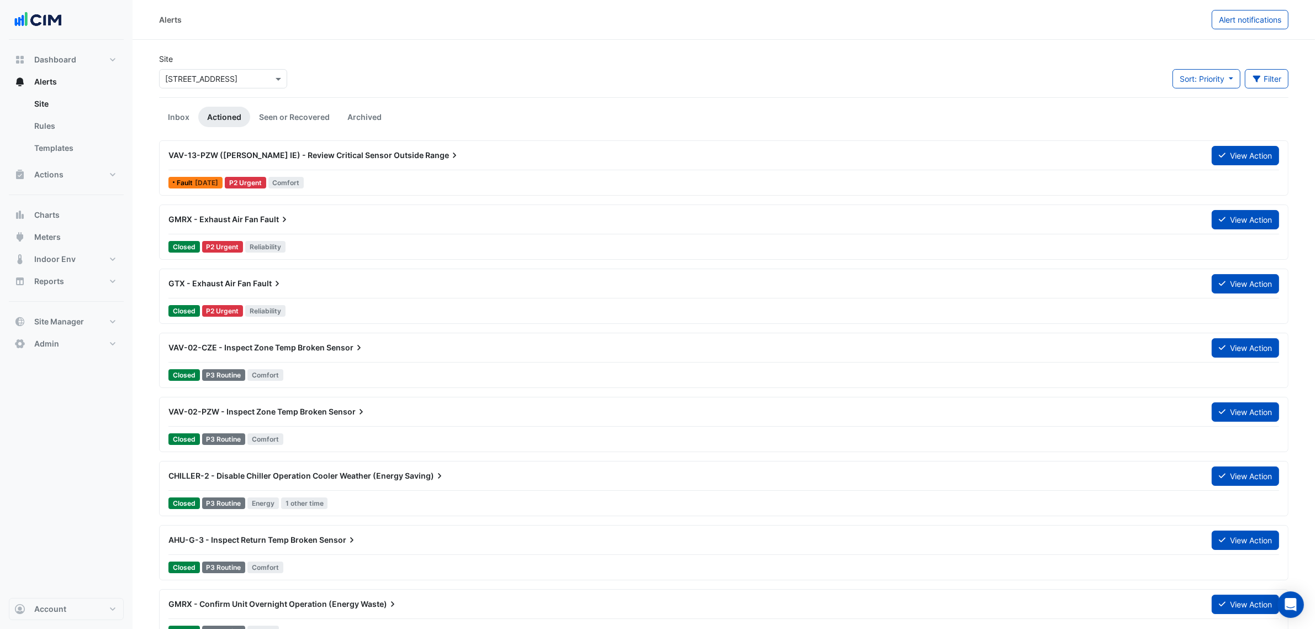
click at [418, 87] on div "Site Select a Site × [STREET_ADDRESS] Sort: Priority Priority Updated Filter Ti…" at bounding box center [723, 75] width 1143 height 44
click at [290, 123] on link "Seen or Recovered" at bounding box center [294, 117] width 88 height 20
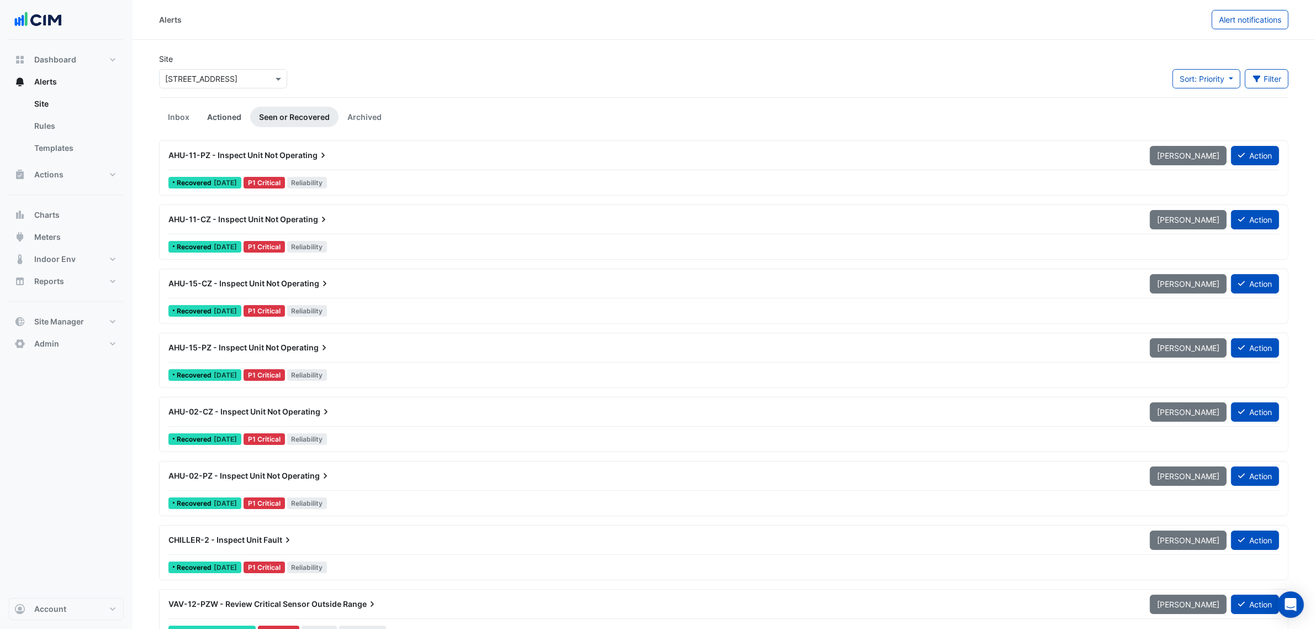
click at [230, 116] on link "Actioned" at bounding box center [224, 117] width 52 height 20
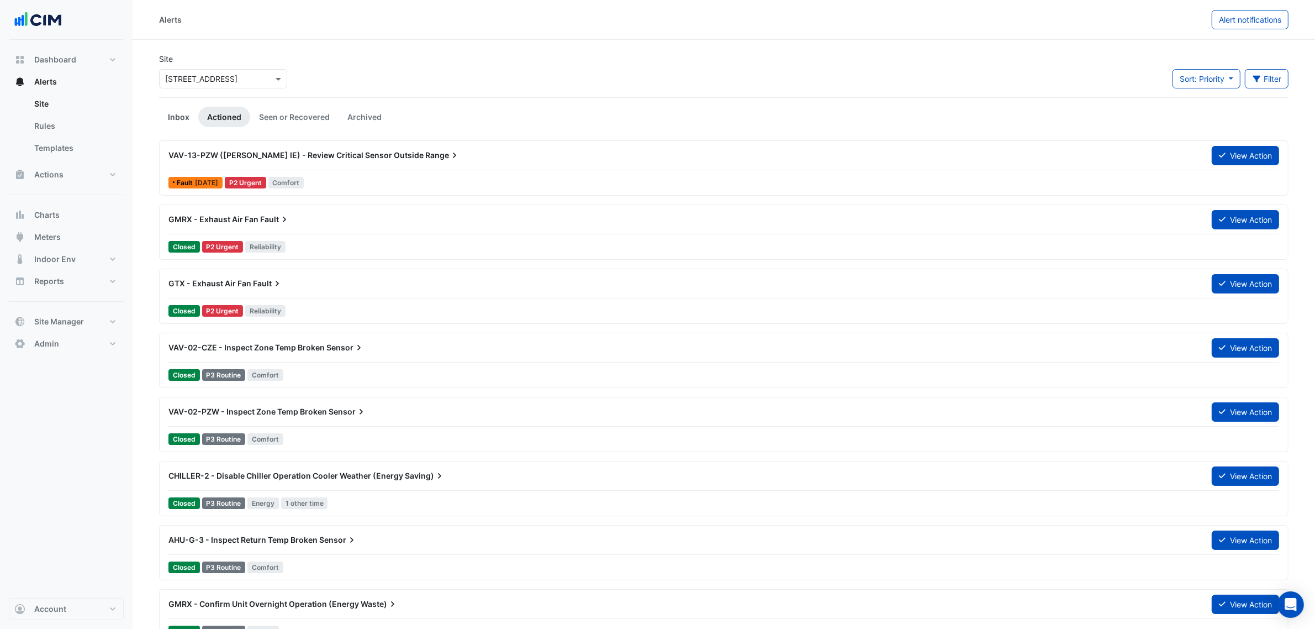
click at [178, 112] on link "Inbox" at bounding box center [178, 117] width 39 height 20
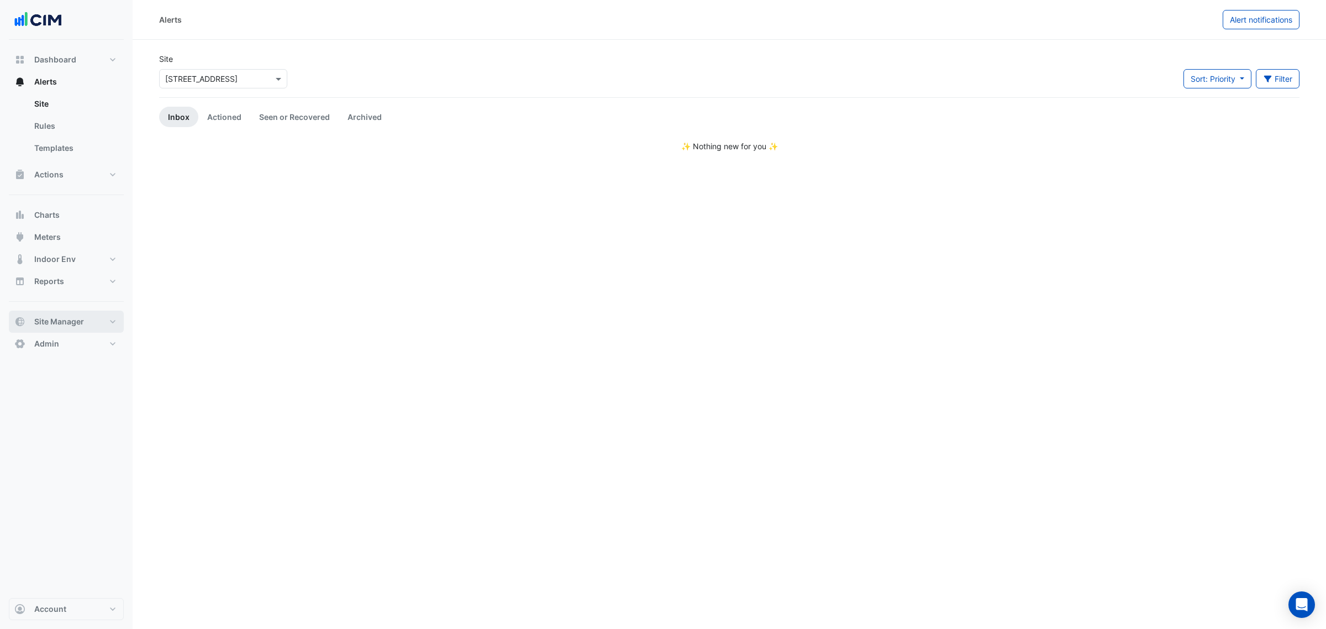
click at [89, 322] on button "Site Manager" at bounding box center [66, 321] width 115 height 22
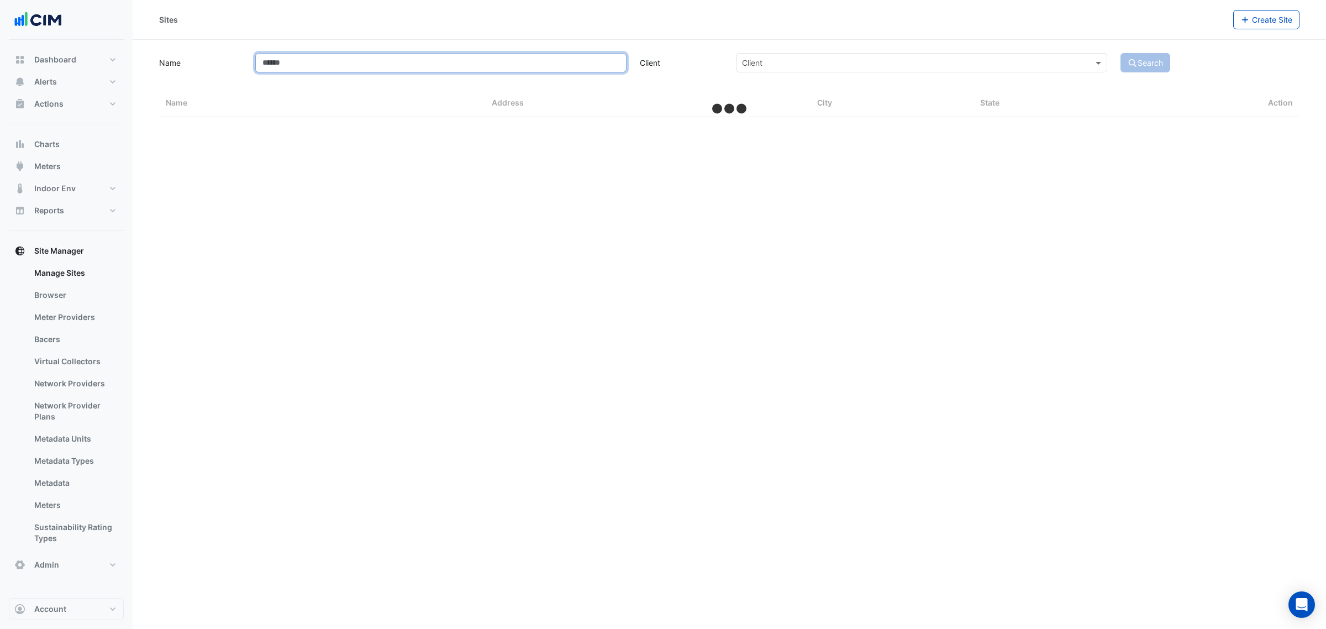
click at [297, 65] on input "Name" at bounding box center [440, 62] width 371 height 19
type input "**"
select select "***"
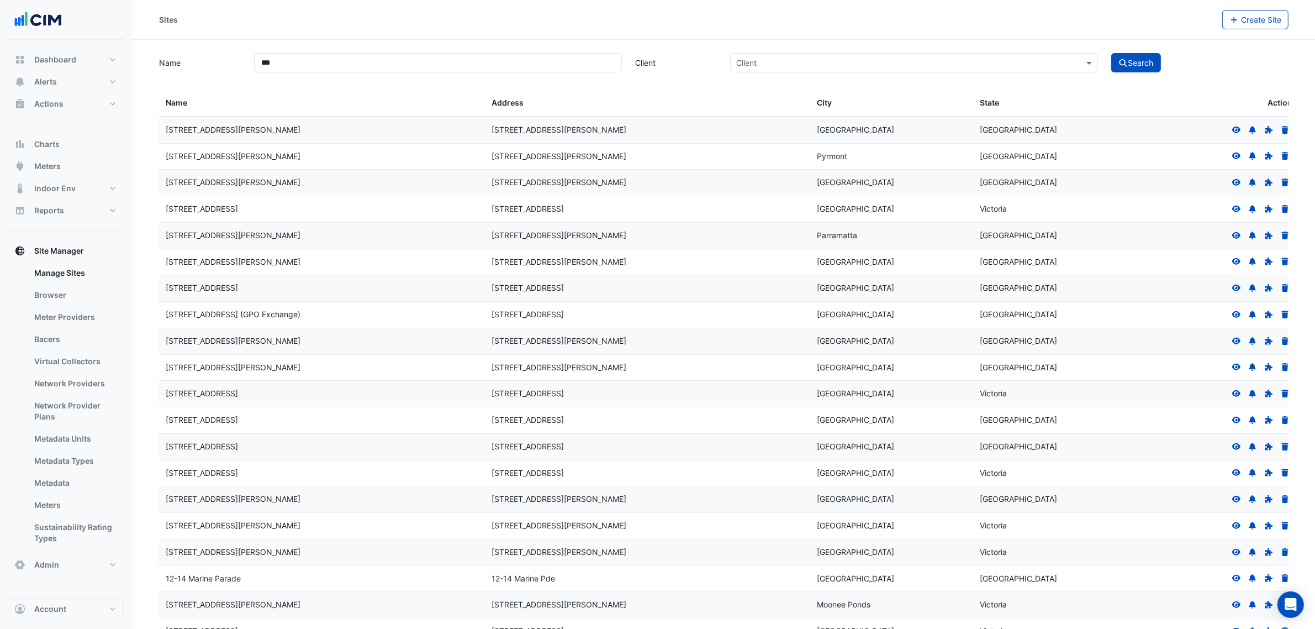
click at [117, 340] on link "Bacers" at bounding box center [74, 339] width 98 height 22
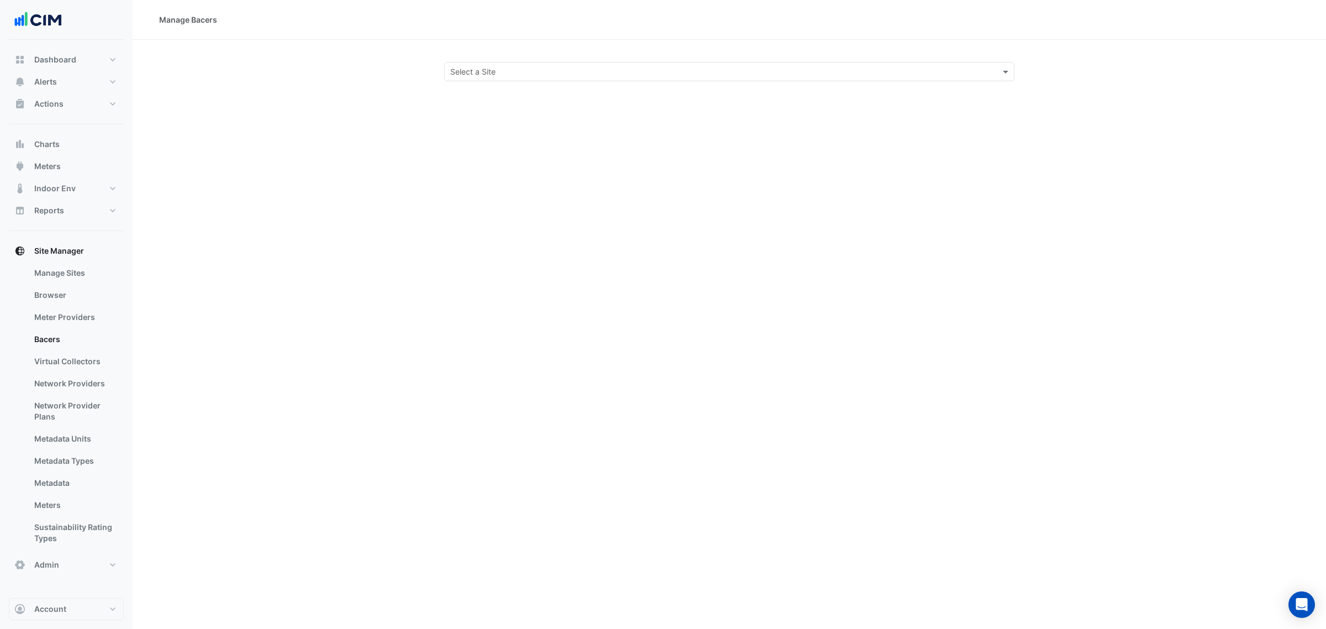
click at [484, 70] on input "text" at bounding box center [718, 72] width 536 height 12
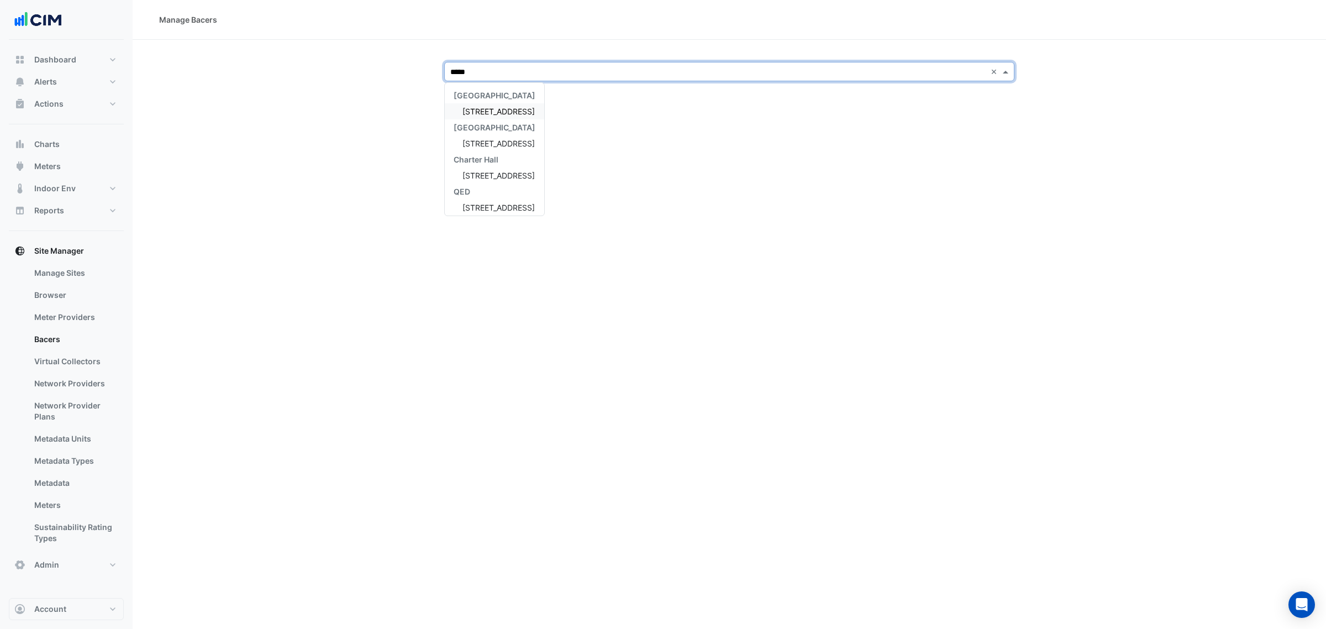
type input "******"
click at [497, 107] on span "[STREET_ADDRESS]" at bounding box center [498, 111] width 72 height 9
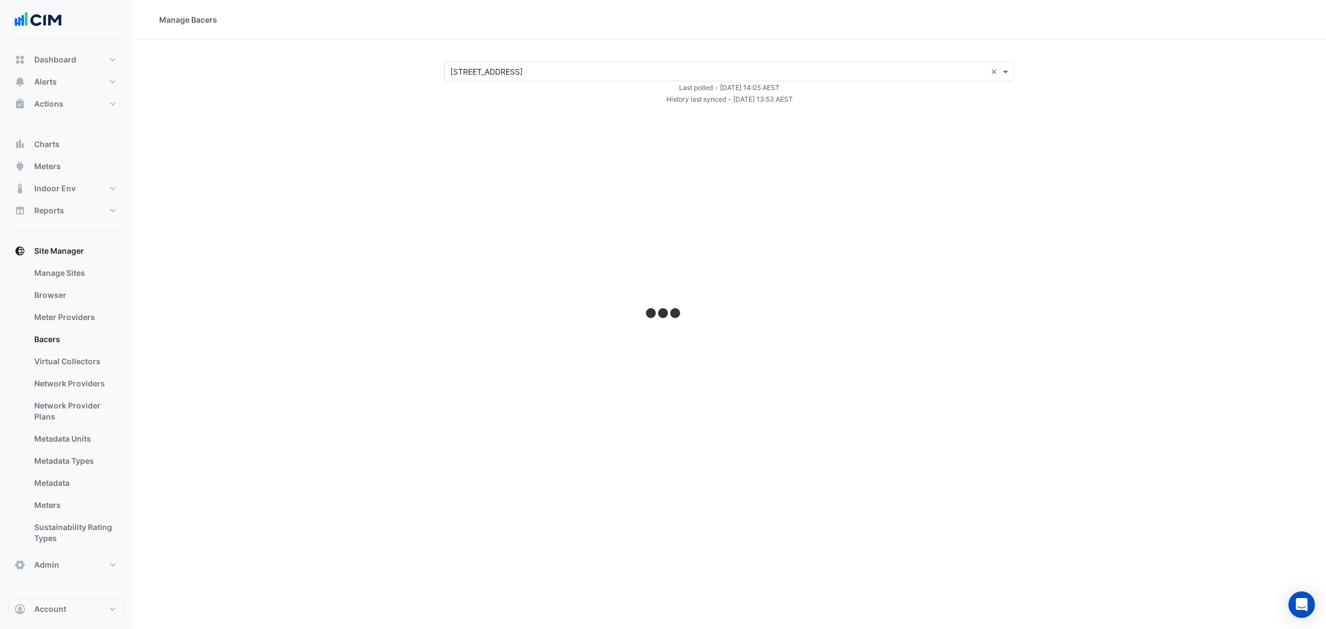
select select "***"
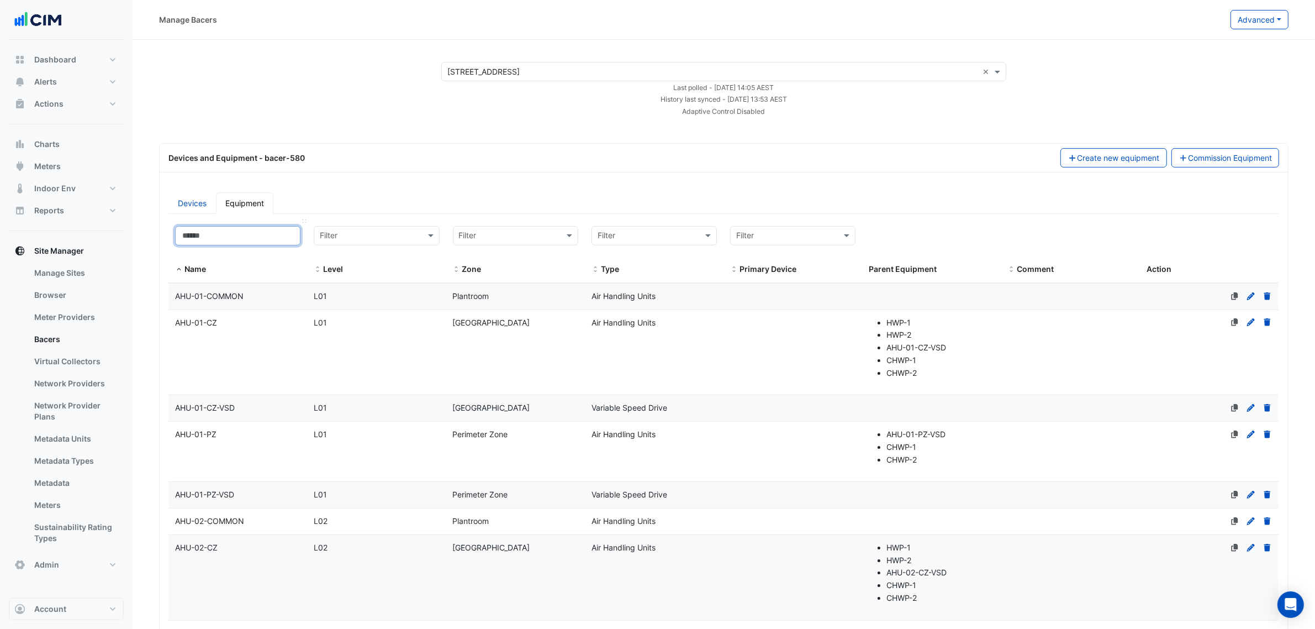
click at [249, 241] on input at bounding box center [237, 235] width 125 height 19
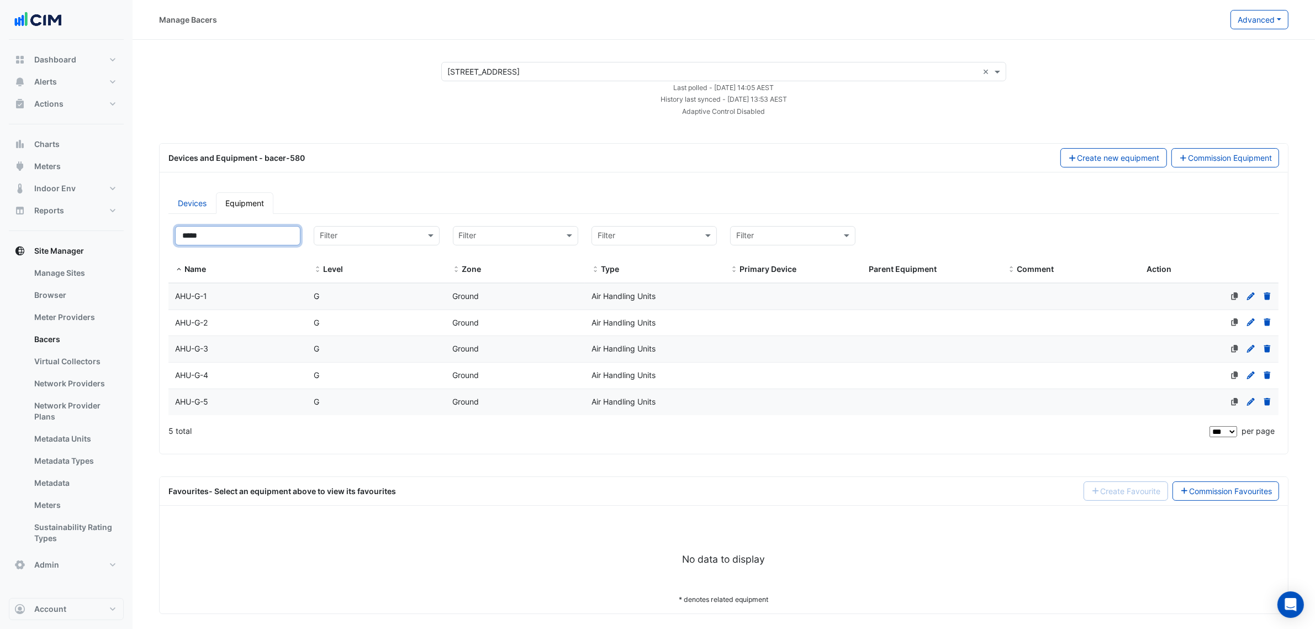
type input "*****"
click at [288, 293] on div "AHU-G-1" at bounding box center [237, 296] width 139 height 13
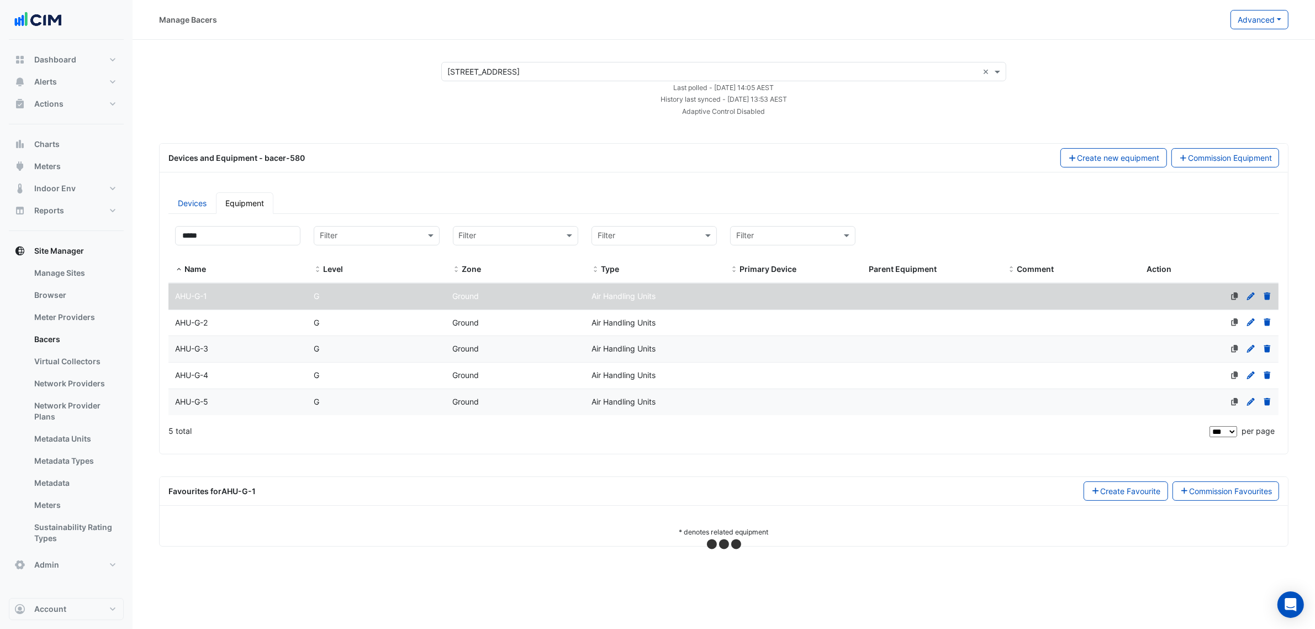
select select "***"
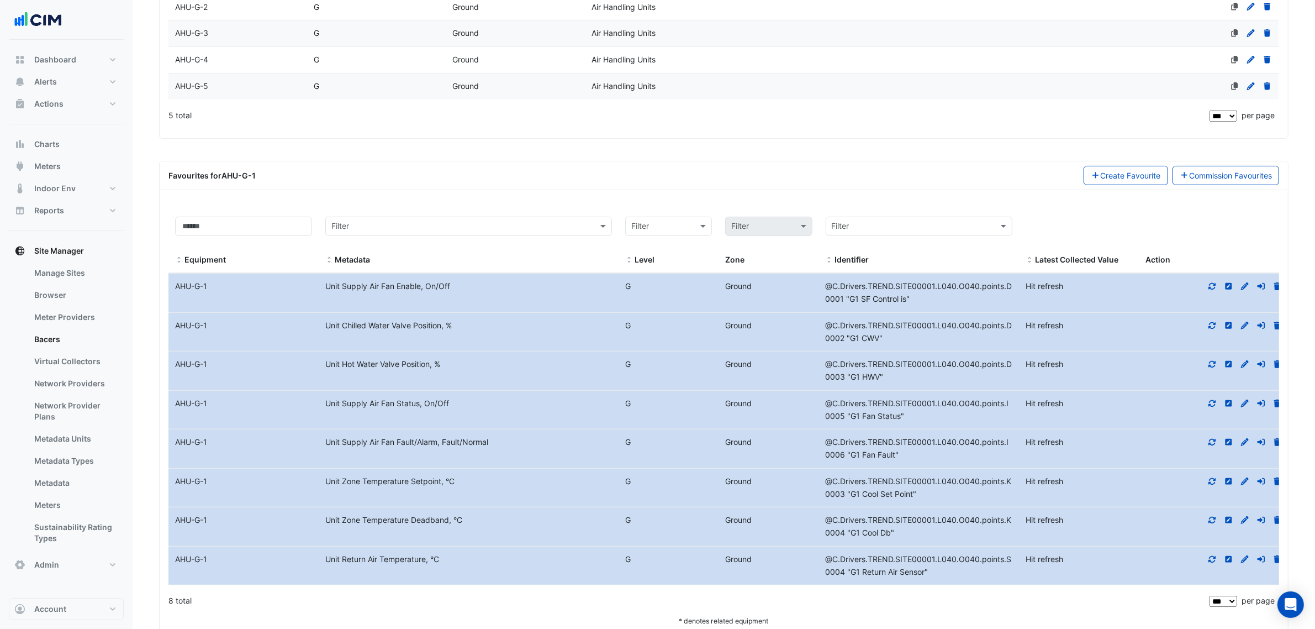
scroll to position [345, 0]
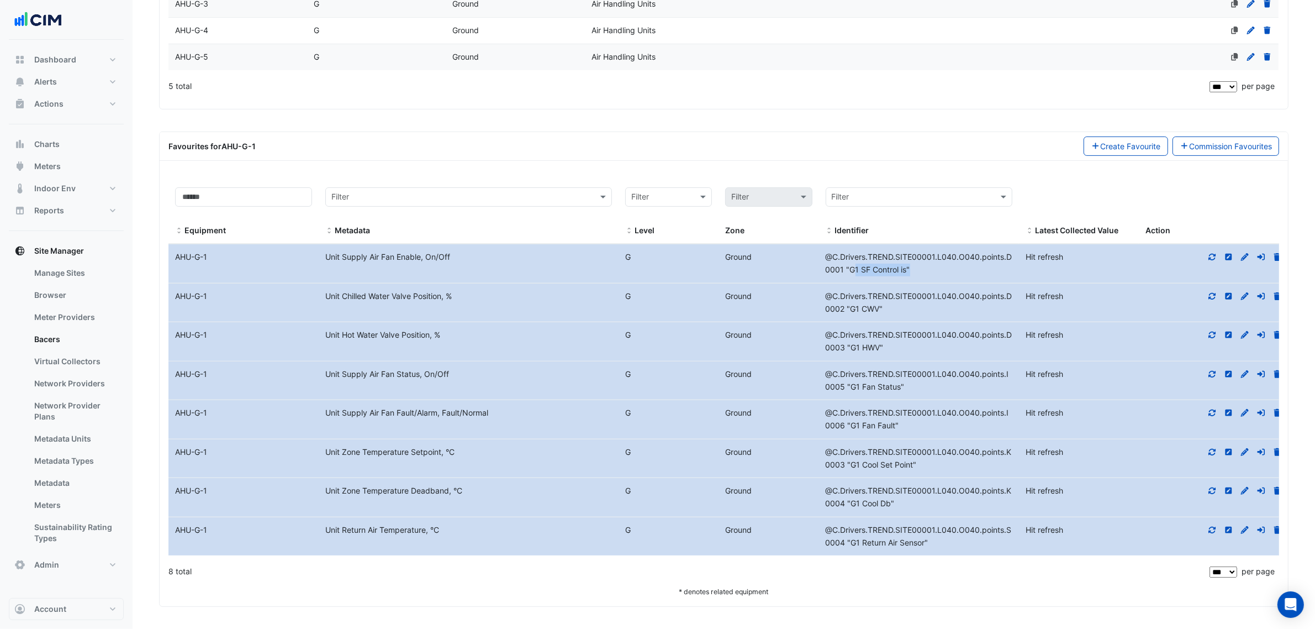
drag, startPoint x: 923, startPoint y: 278, endPoint x: 852, endPoint y: 285, distance: 71.6
click at [852, 283] on datatable-body-cell "Identifier @C.Drivers.TREND.SITE00001.L040.O040.points.D0001 "G1 SF Control is"" at bounding box center [919, 263] width 200 height 39
click at [864, 283] on datatable-body-cell "Identifier @C.Drivers.TREND.SITE00001.L040.O040.points.D0001 "G1 SF Control is"" at bounding box center [919, 263] width 200 height 39
click at [906, 271] on span "@C.Drivers.TREND.SITE00001.L040.O040.points.D0001 "G1 SF Control is"" at bounding box center [919, 263] width 187 height 22
drag, startPoint x: 920, startPoint y: 278, endPoint x: 817, endPoint y: 263, distance: 103.8
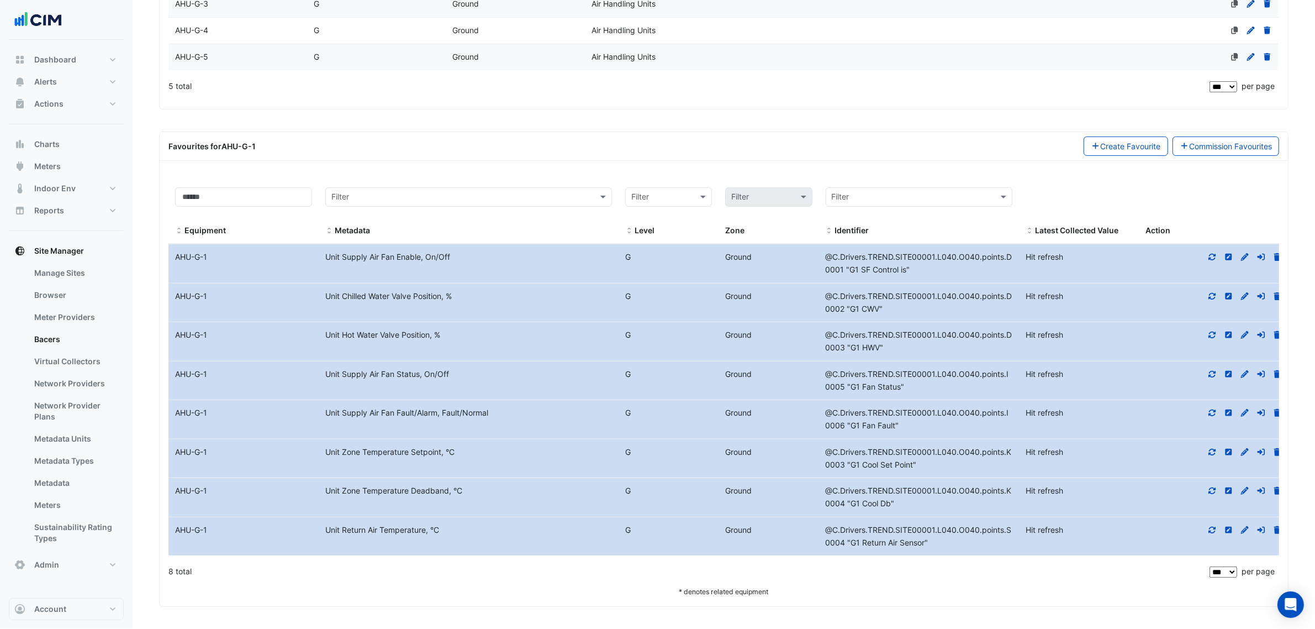
click at [817, 263] on div "Equipment Name AHU-G-1 Metadata Unit Supply Air Fan Enable, On/Off Level G Grou…" at bounding box center [728, 263] width 1121 height 39
click at [1211, 261] on icon at bounding box center [1212, 257] width 10 height 8
drag, startPoint x: 906, startPoint y: 268, endPoint x: 780, endPoint y: 257, distance: 126.5
click at [780, 257] on div "Equipment Name AHU-G-1 Metadata Unit Supply Air Fan Enable, On/Off Level G Grou…" at bounding box center [723, 263] width 1110 height 39
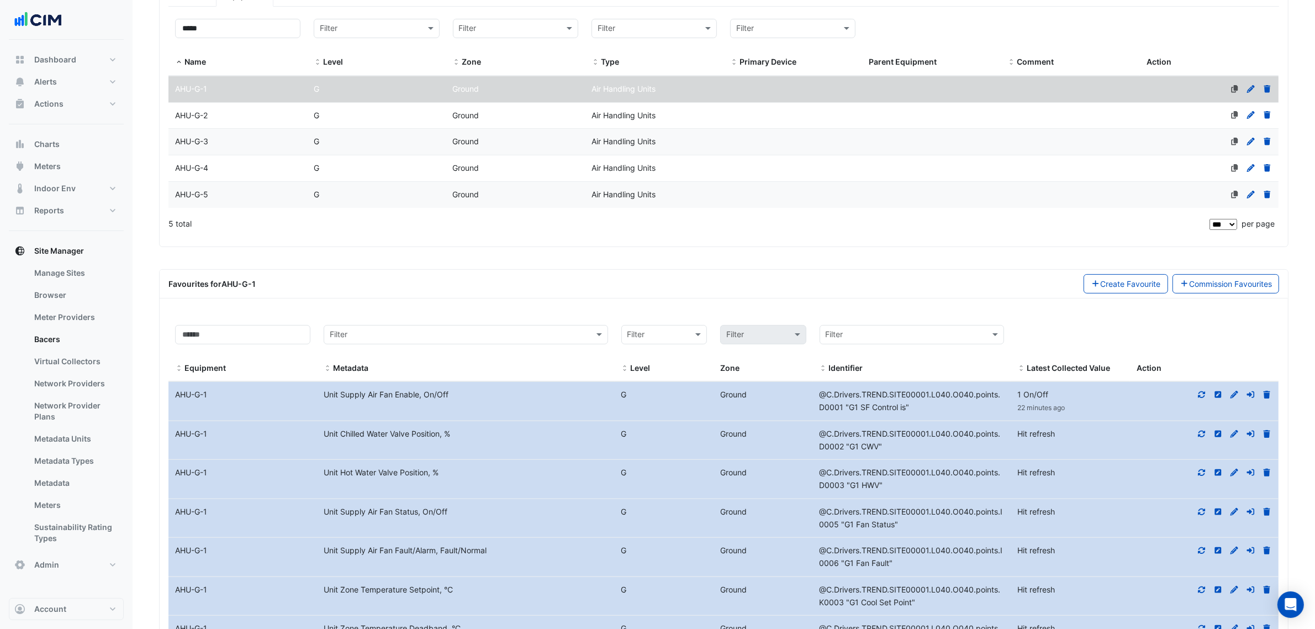
click at [249, 155] on datatable-body-cell "Name AHU-G-3" at bounding box center [237, 142] width 139 height 26
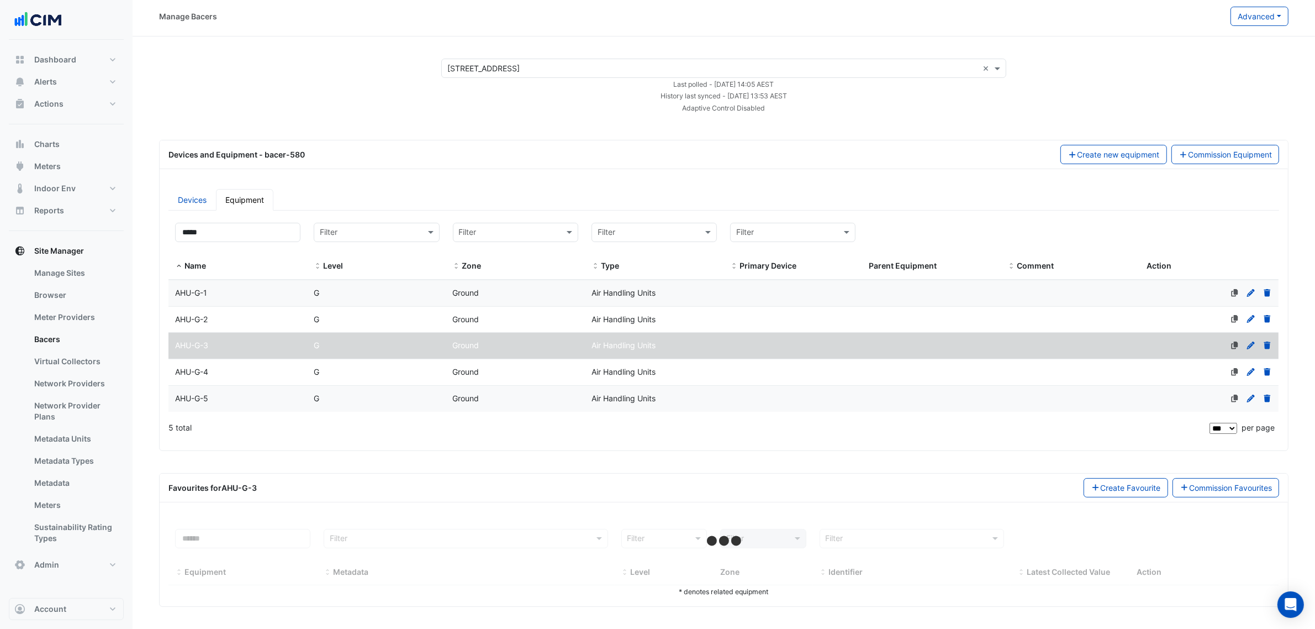
scroll to position [6, 0]
select select "***"
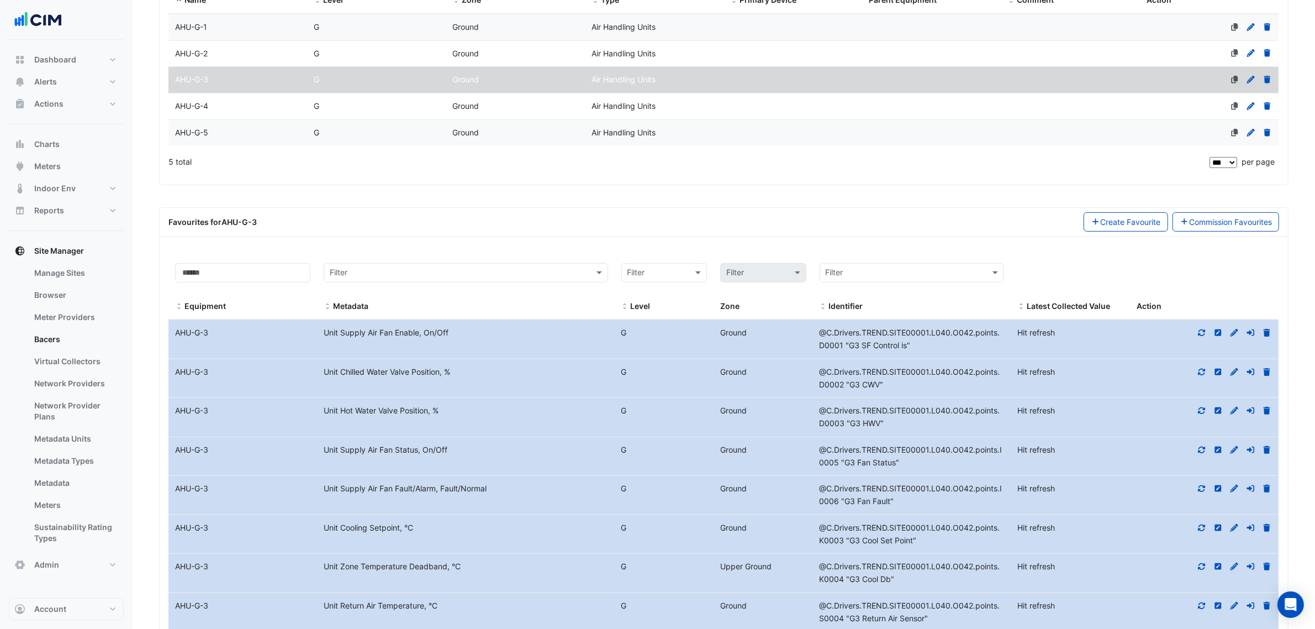
scroll to position [345, 0]
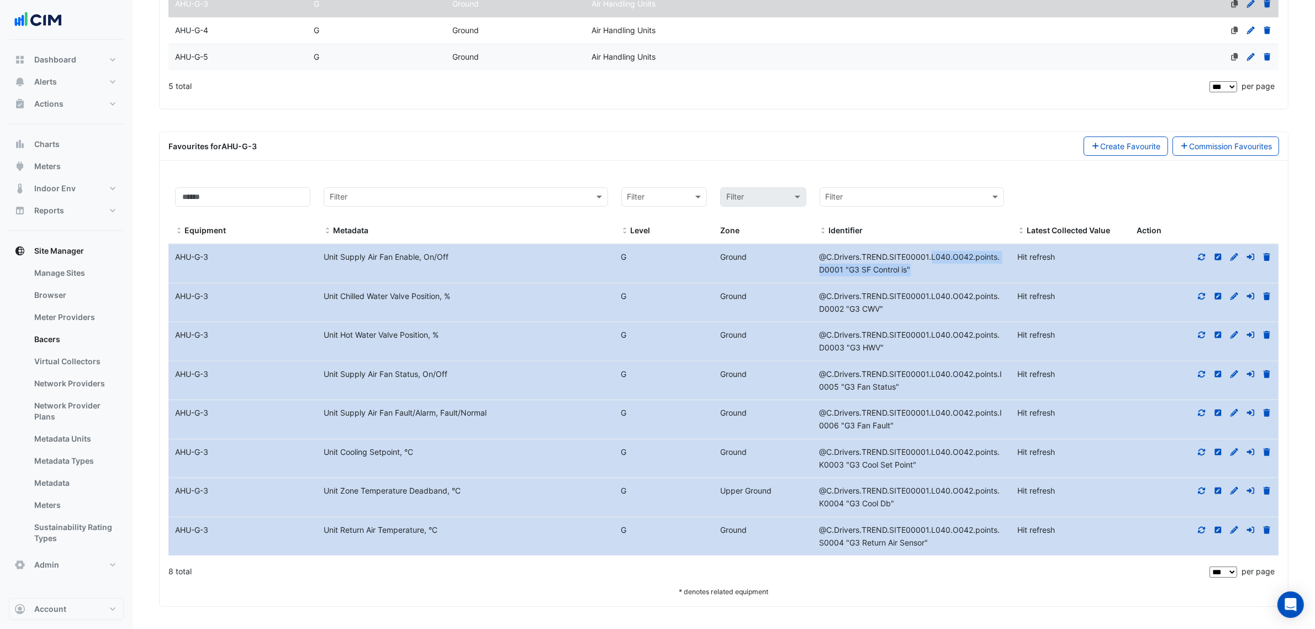
drag, startPoint x: 926, startPoint y: 273, endPoint x: 931, endPoint y: 263, distance: 11.4
click at [931, 263] on div "@C.Drivers.TREND.SITE00001.L040.O042.points.D0001 "G3 SF Control is"" at bounding box center [912, 263] width 198 height 25
click at [438, 31] on div "G" at bounding box center [376, 30] width 139 height 13
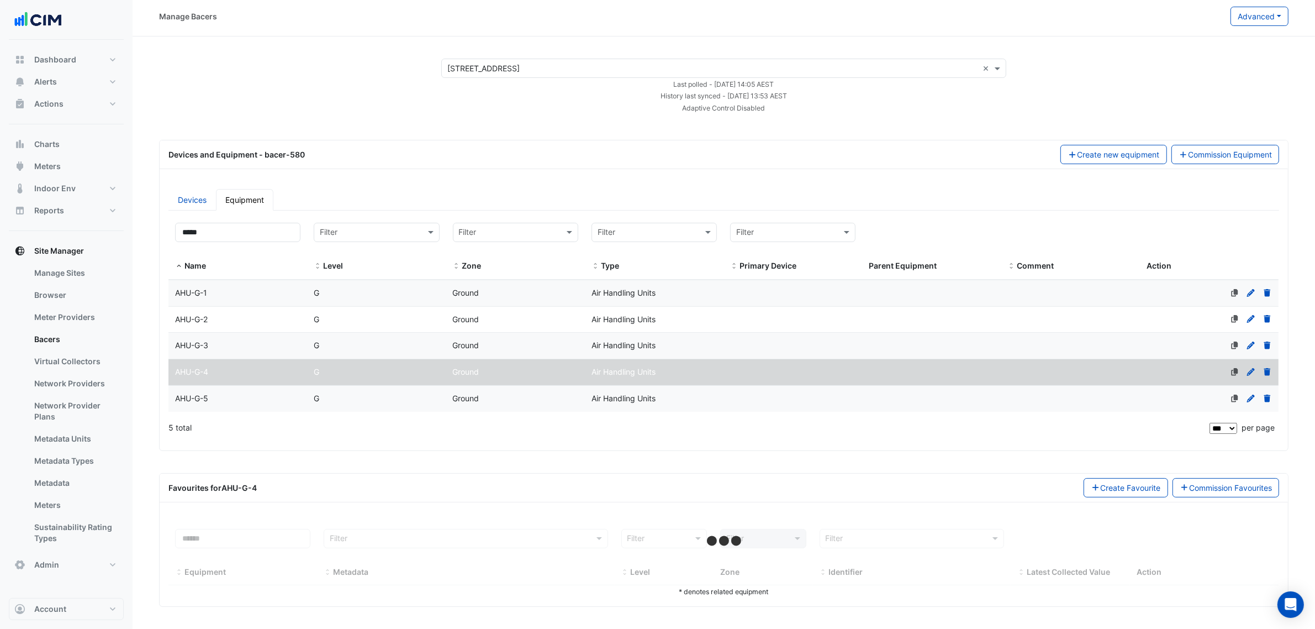
scroll to position [6, 0]
select select "***"
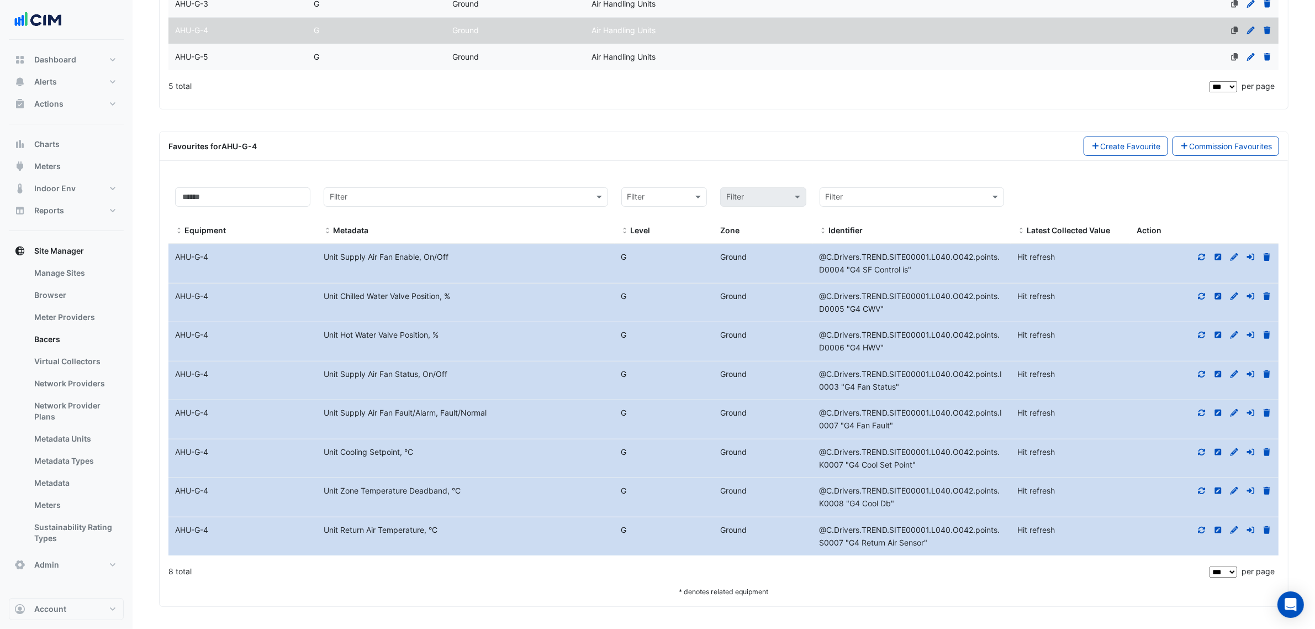
scroll to position [349, 0]
drag, startPoint x: 935, startPoint y: 269, endPoint x: 933, endPoint y: 255, distance: 14.5
click at [933, 255] on div "@C.Drivers.TREND.SITE00001.L040.O042.points.D0004 "G4 SF Control is"" at bounding box center [912, 263] width 198 height 25
click at [893, 326] on datatable-body-cell "Identifier @C.Drivers.TREND.SITE00001.L040.O042.points.D0006 "G4 HWV"" at bounding box center [912, 341] width 198 height 39
drag, startPoint x: 970, startPoint y: 294, endPoint x: 932, endPoint y: 297, distance: 38.8
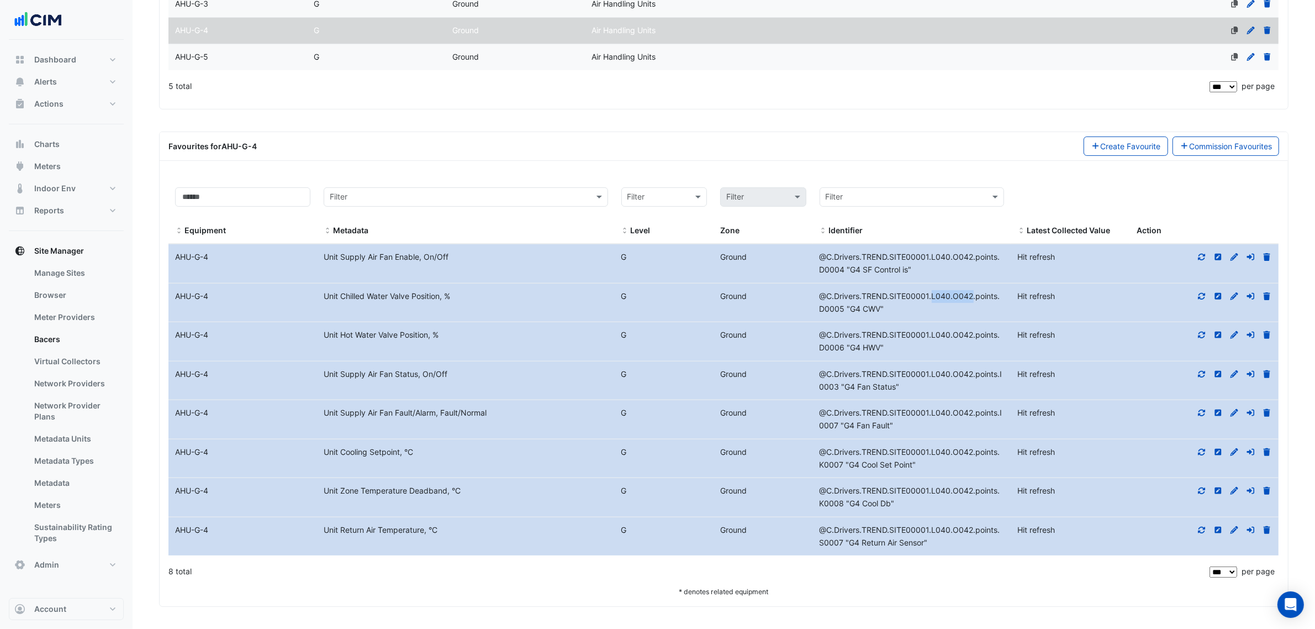
click at [932, 297] on span "@C.Drivers.TREND.SITE00001.L040.O042.points.D0005 "G4 CWV"" at bounding box center [910, 302] width 181 height 22
copy span "L040.O042"
click at [1006, 285] on datatable-body-cell "Identifier @C.Drivers.TREND.SITE00001.L040.O042.points.D0005 "G4 CWV"" at bounding box center [912, 302] width 198 height 39
click at [65, 166] on button "Meters" at bounding box center [66, 166] width 115 height 22
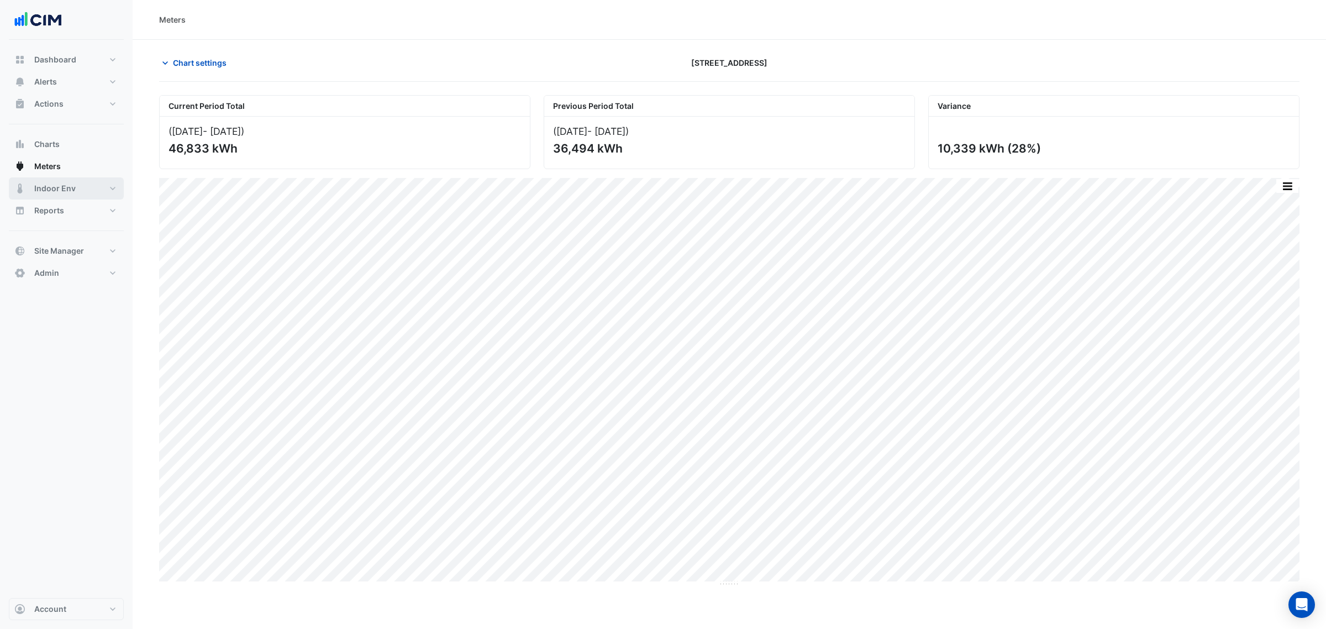
click at [83, 184] on button "Indoor Env" at bounding box center [66, 188] width 115 height 22
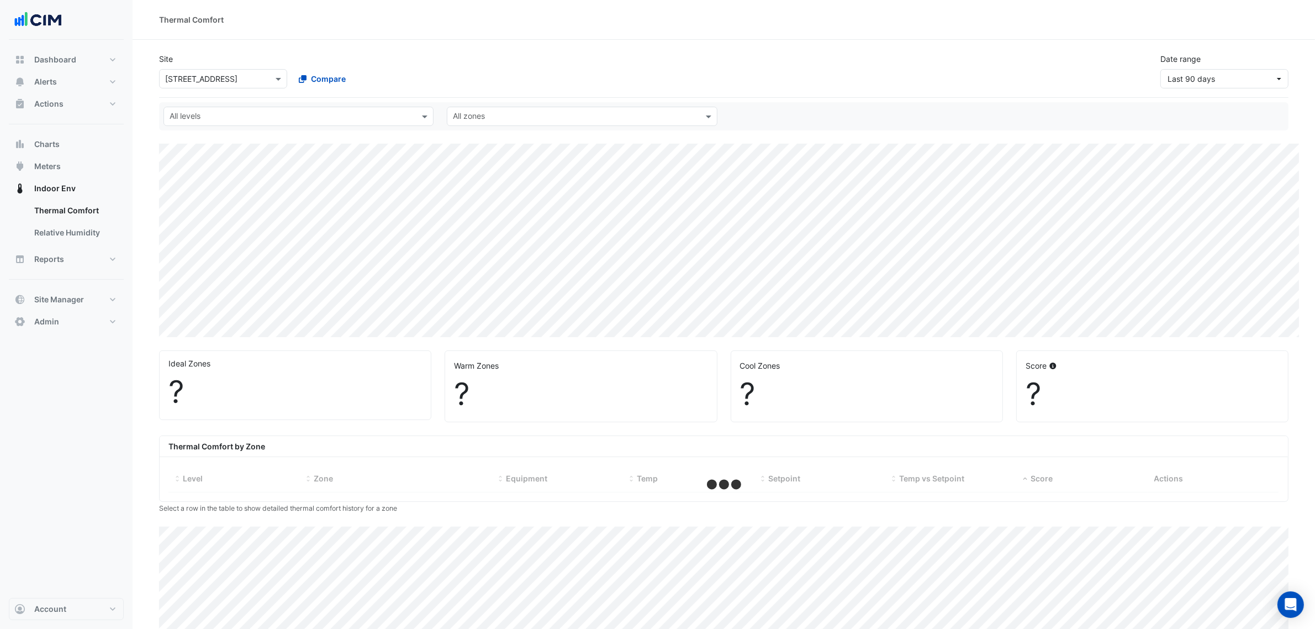
select select "***"
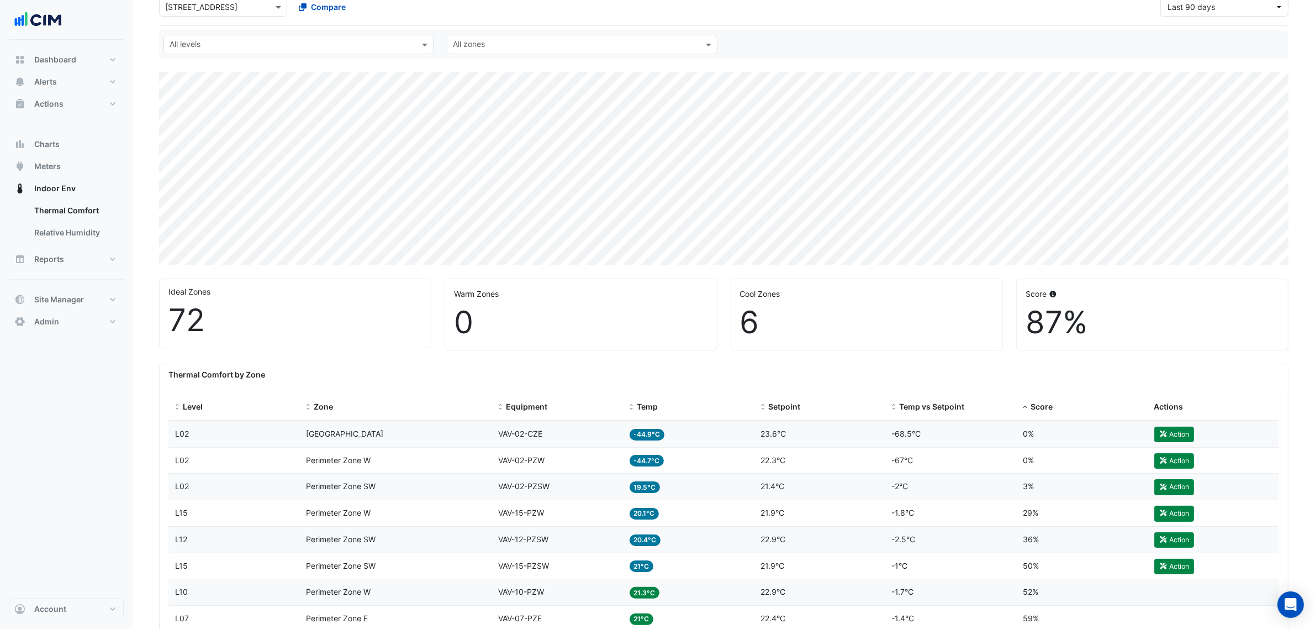
scroll to position [69, 0]
click at [1037, 330] on div "87%" at bounding box center [1153, 325] width 254 height 37
click at [1031, 333] on div "87%" at bounding box center [1153, 325] width 254 height 37
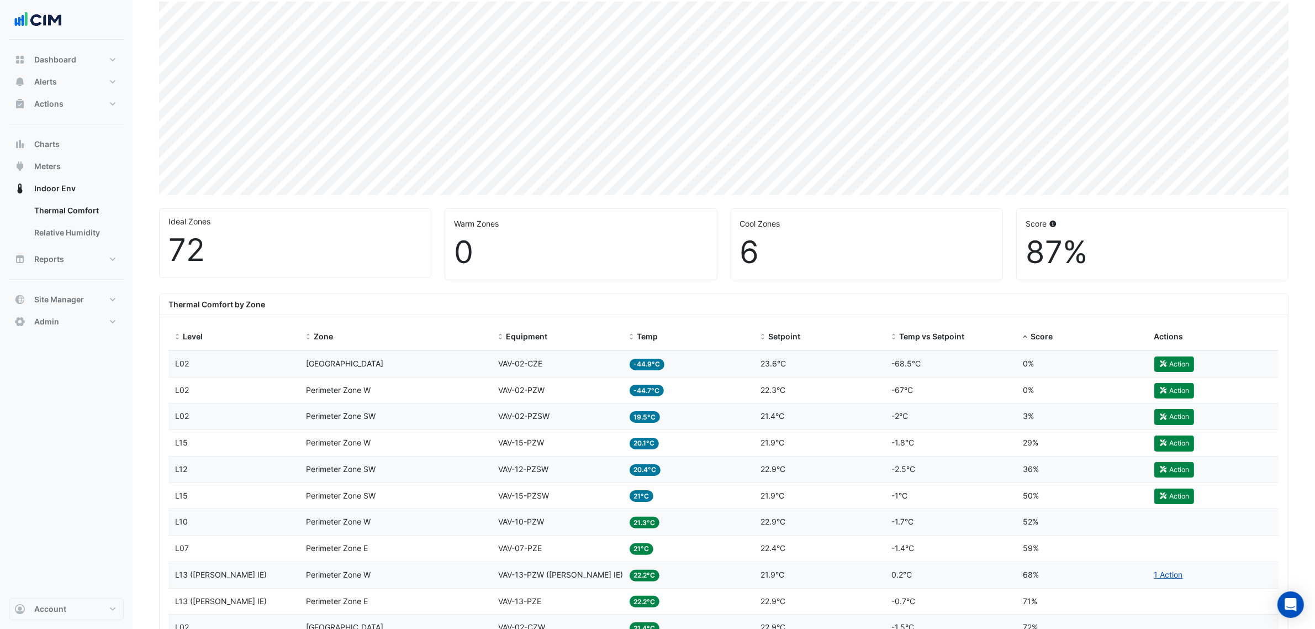
scroll to position [207, 0]
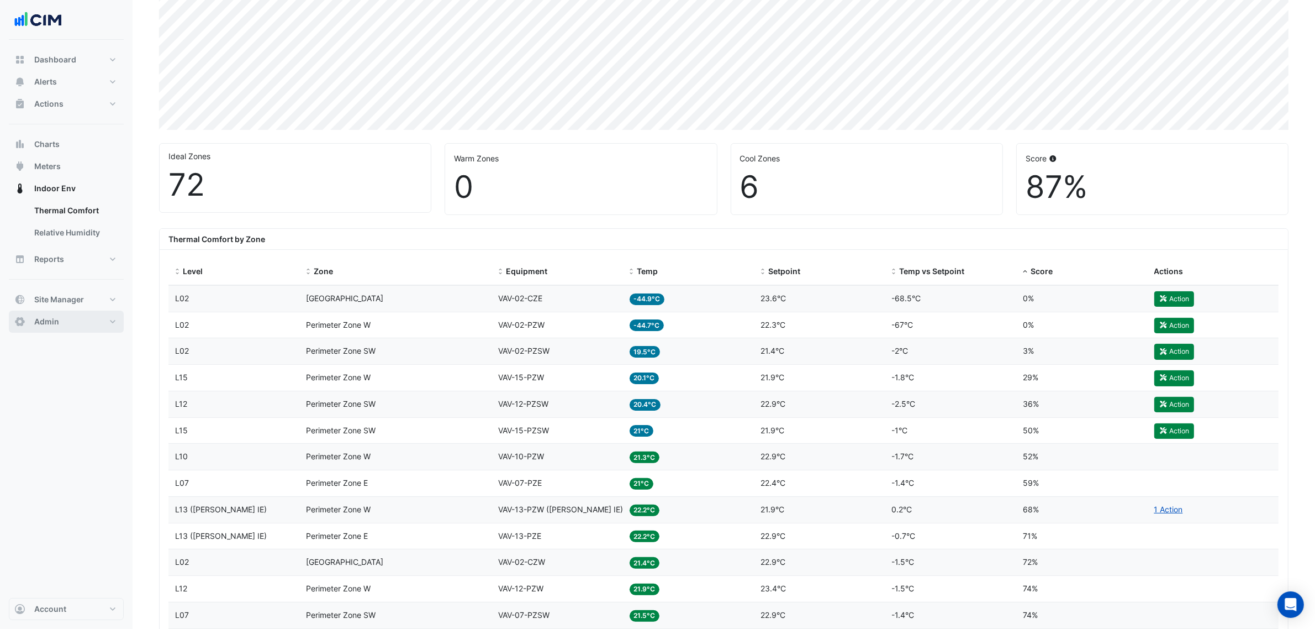
click at [90, 314] on button "Admin" at bounding box center [66, 321] width 115 height 22
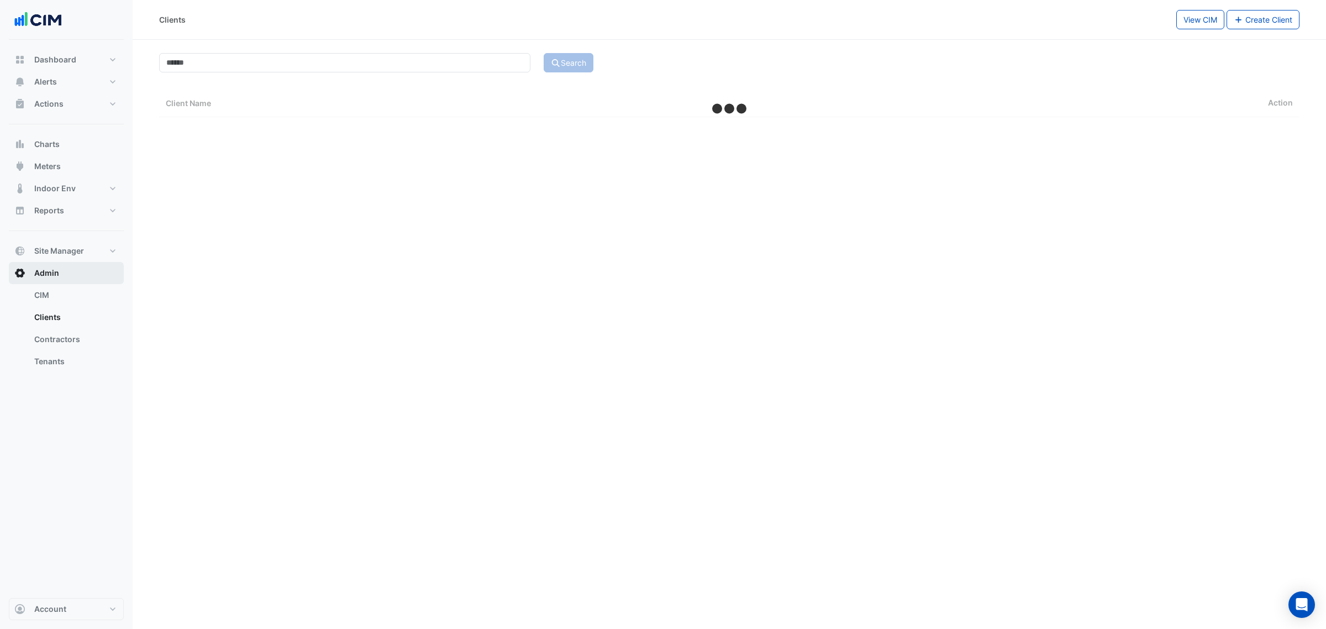
select select "***"
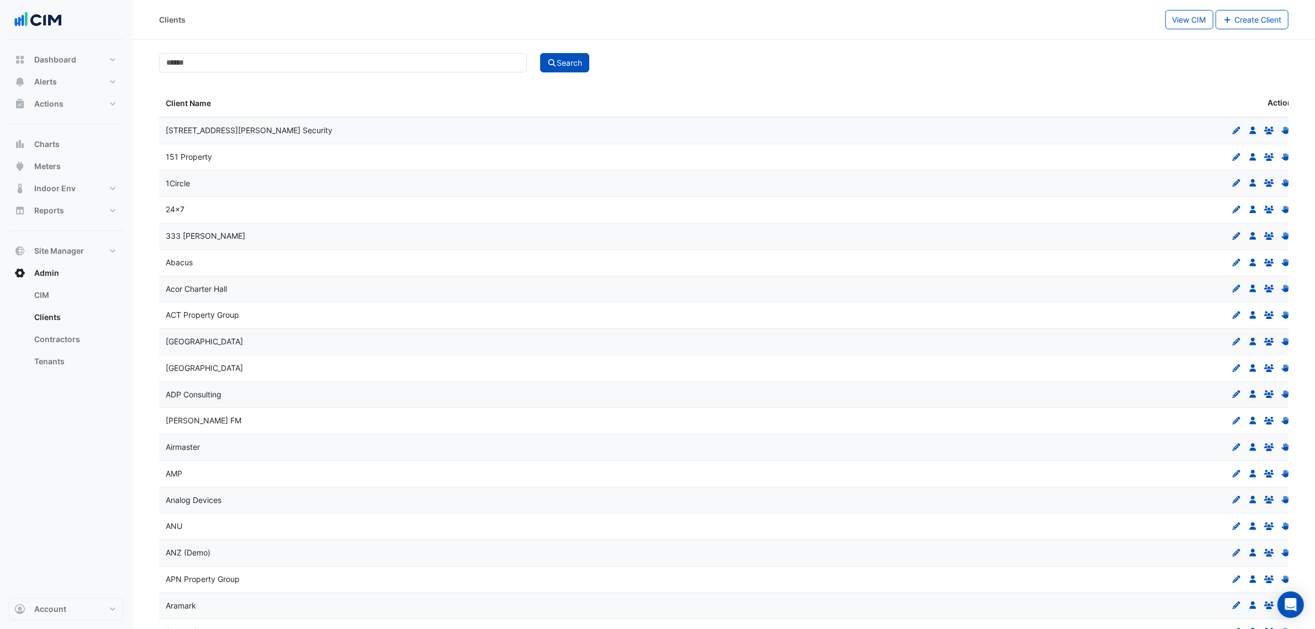
click at [252, 72] on input at bounding box center [343, 62] width 368 height 19
type input "***"
click at [576, 64] on button "Search" at bounding box center [565, 62] width 50 height 19
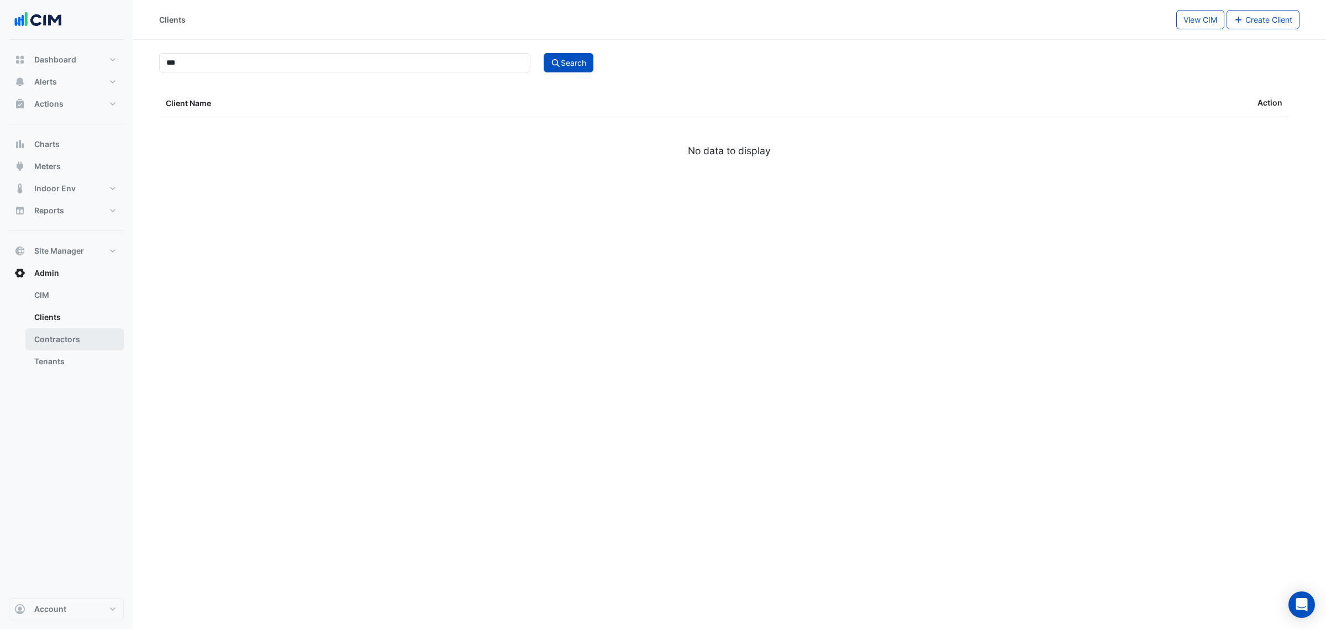
click at [56, 336] on link "Contractors" at bounding box center [74, 339] width 98 height 22
select select "***"
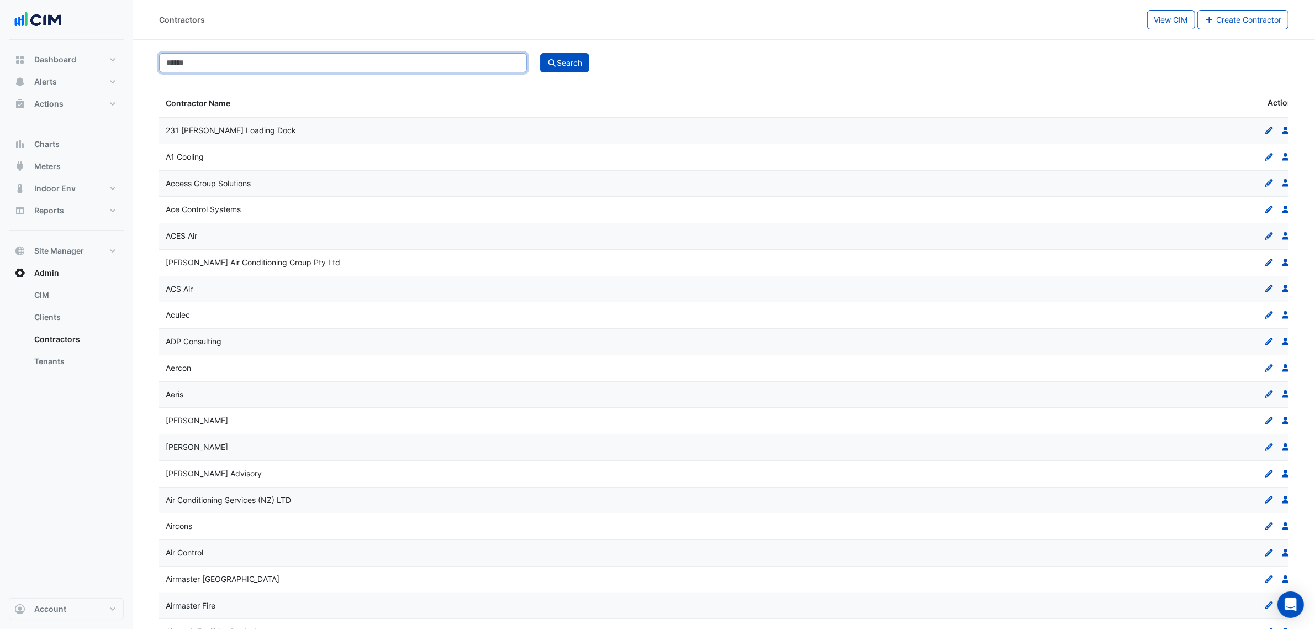
click at [288, 62] on input at bounding box center [343, 62] width 368 height 19
type input "***"
click at [562, 62] on button "Search" at bounding box center [565, 62] width 50 height 19
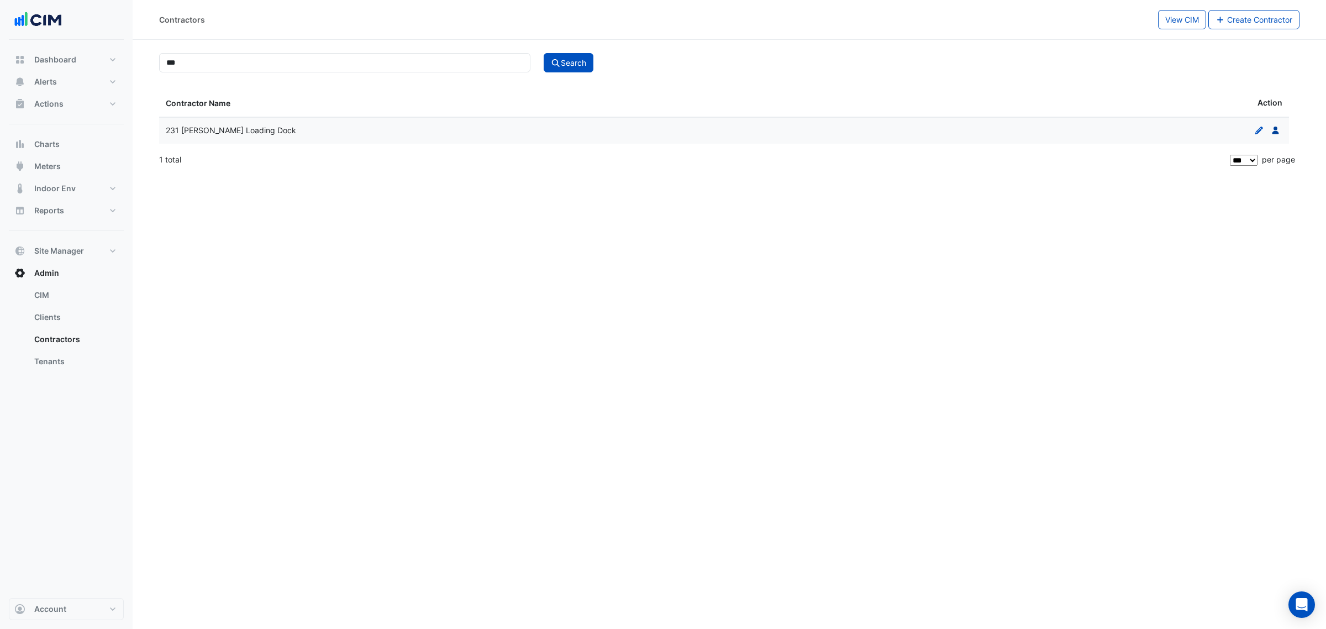
click at [1279, 127] on icon "Users" at bounding box center [1275, 130] width 10 height 8
select select "***"
click at [1214, 133] on link "Edit" at bounding box center [1220, 129] width 14 height 9
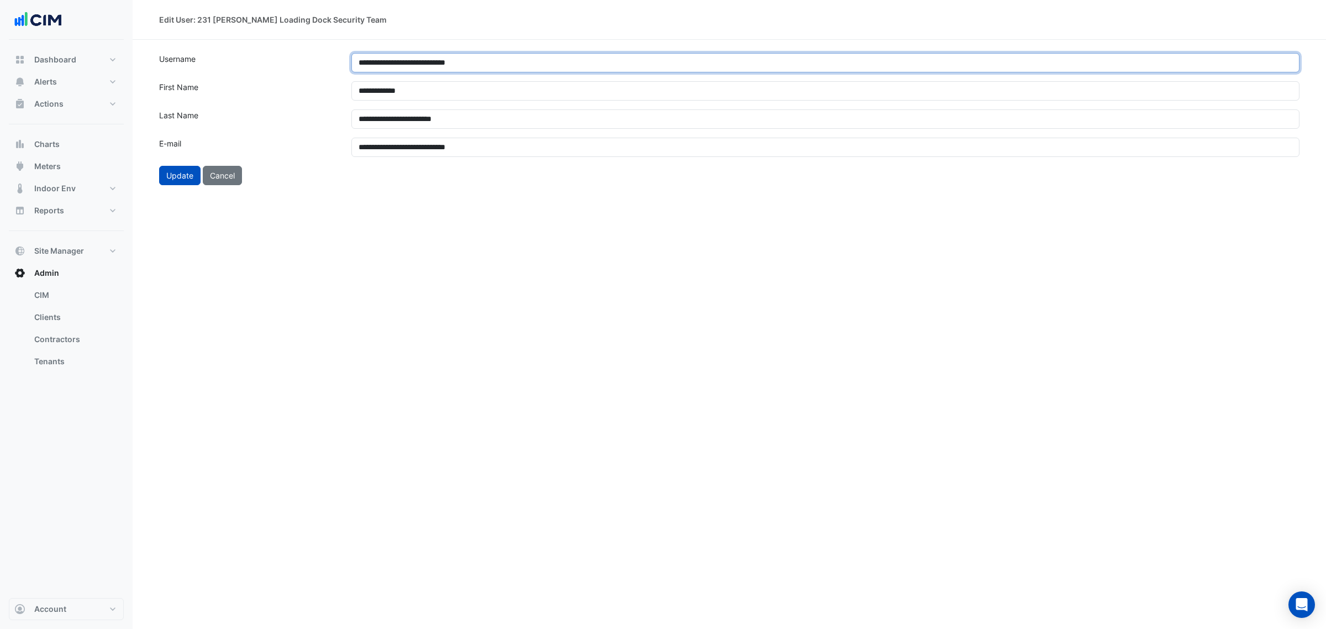
drag, startPoint x: 503, startPoint y: 64, endPoint x: 268, endPoint y: 48, distance: 235.2
click at [268, 48] on section "**********" at bounding box center [729, 112] width 1193 height 145
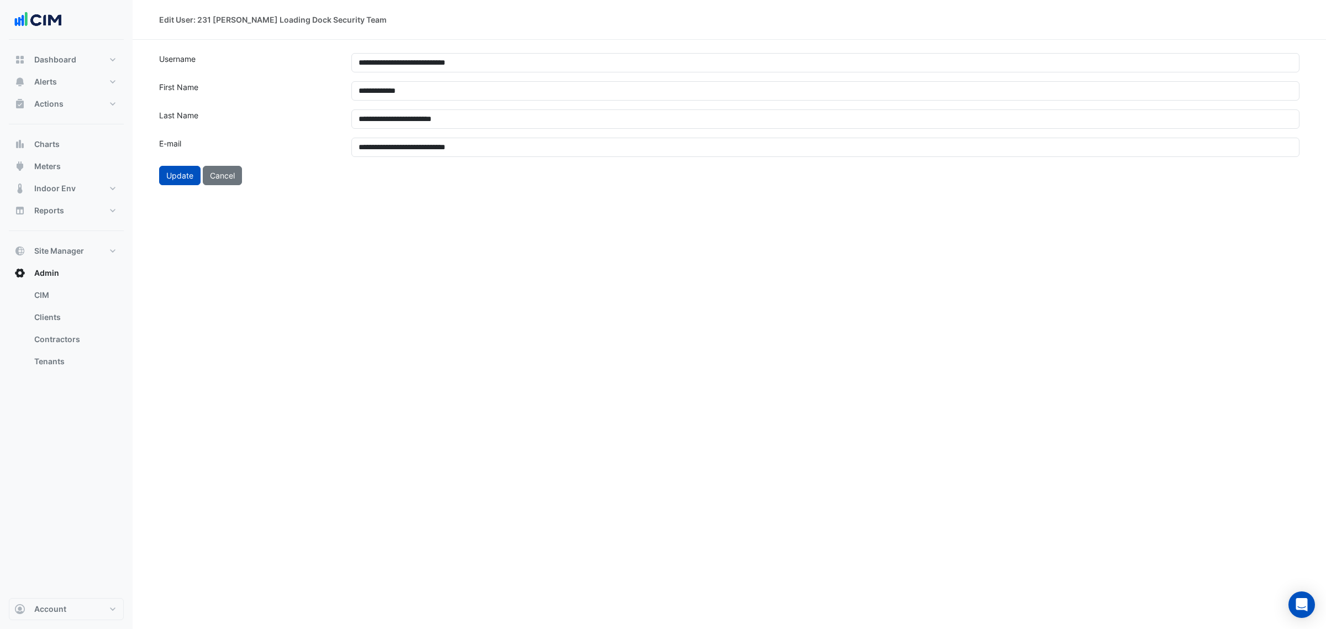
click at [291, 72] on label "Username" at bounding box center [248, 62] width 192 height 19
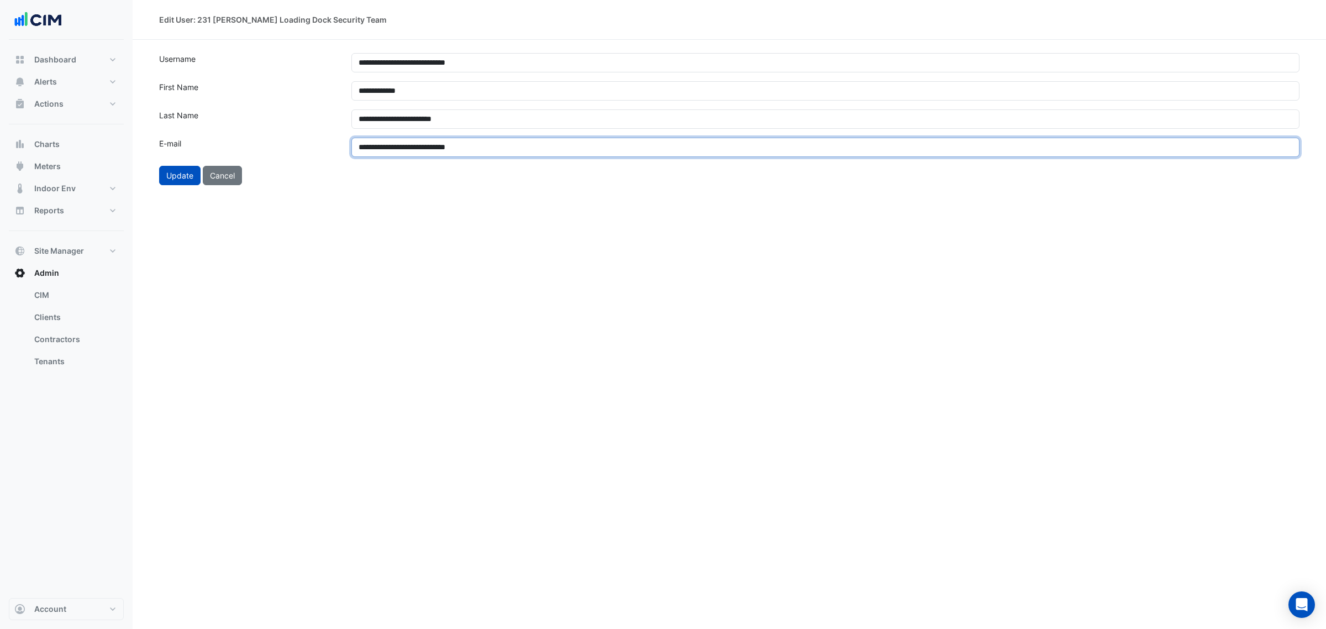
drag, startPoint x: 507, startPoint y: 144, endPoint x: 263, endPoint y: 133, distance: 244.4
click at [263, 133] on form "**********" at bounding box center [729, 119] width 1140 height 132
paste input "email"
type input "**********"
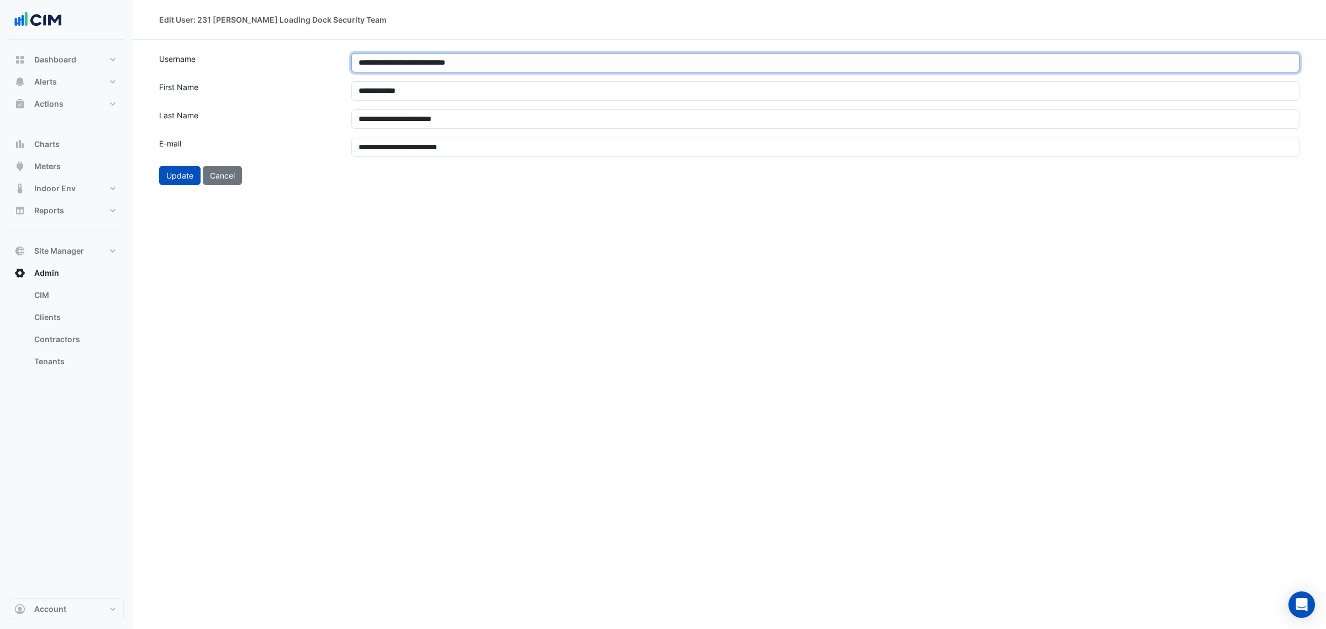
drag, startPoint x: 523, startPoint y: 65, endPoint x: 304, endPoint y: 62, distance: 218.7
click at [304, 62] on div "**********" at bounding box center [728, 62] width 1153 height 19
paste input "text"
type input "**********"
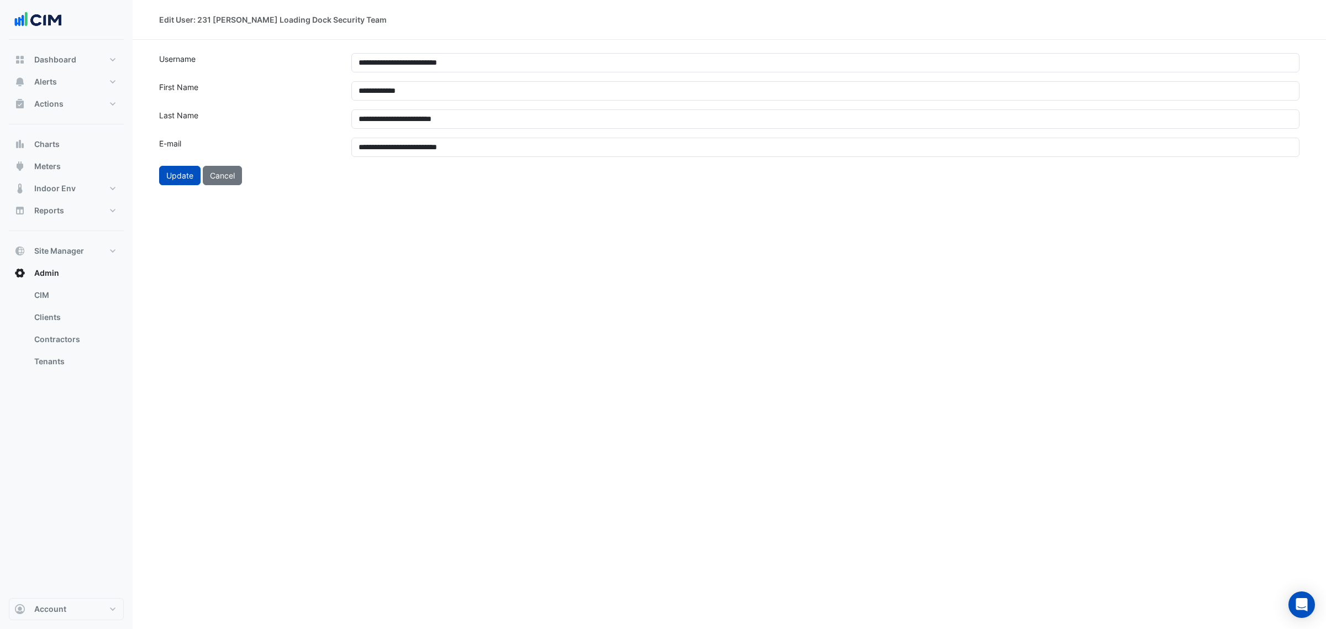
click at [297, 71] on label "Username" at bounding box center [248, 62] width 192 height 19
click at [180, 174] on button "Update" at bounding box center [179, 175] width 41 height 19
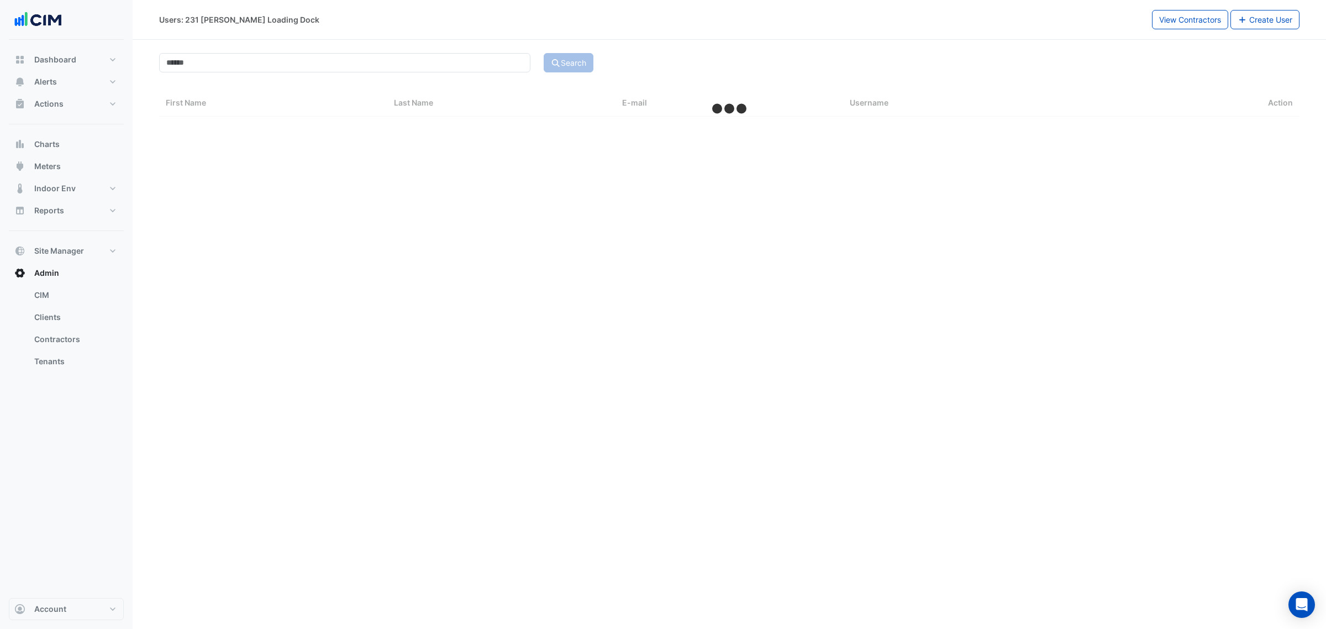
select select "***"
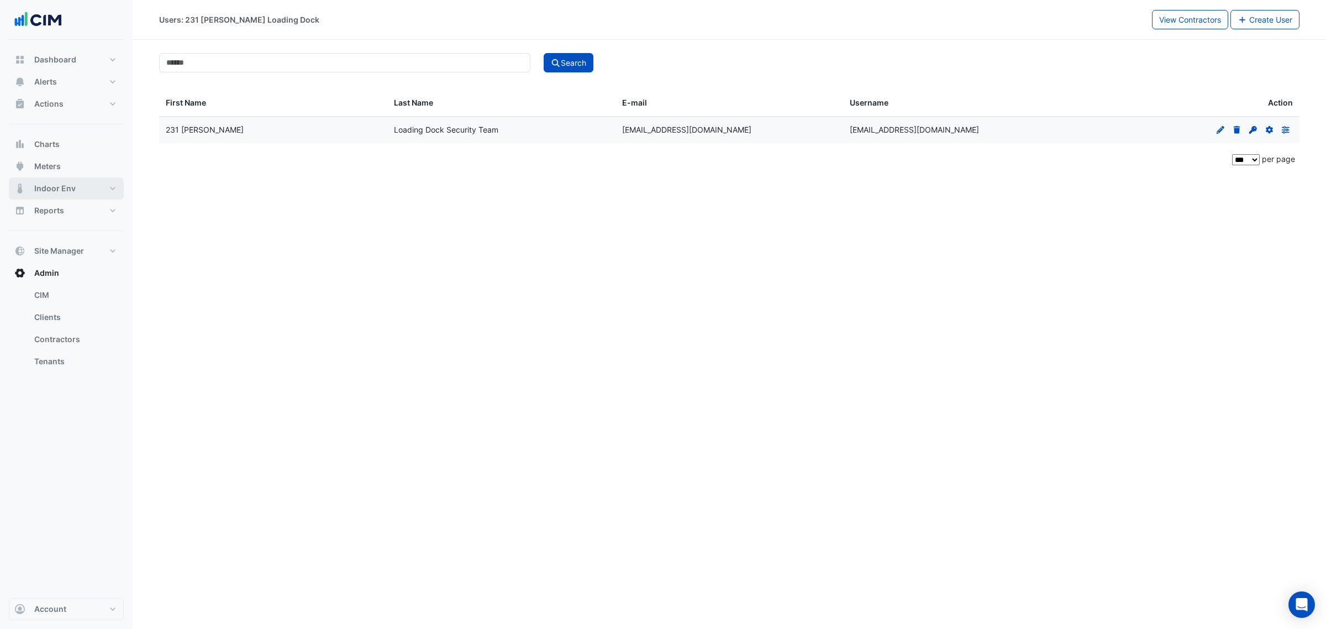
click at [61, 185] on span "Indoor Env" at bounding box center [54, 188] width 41 height 11
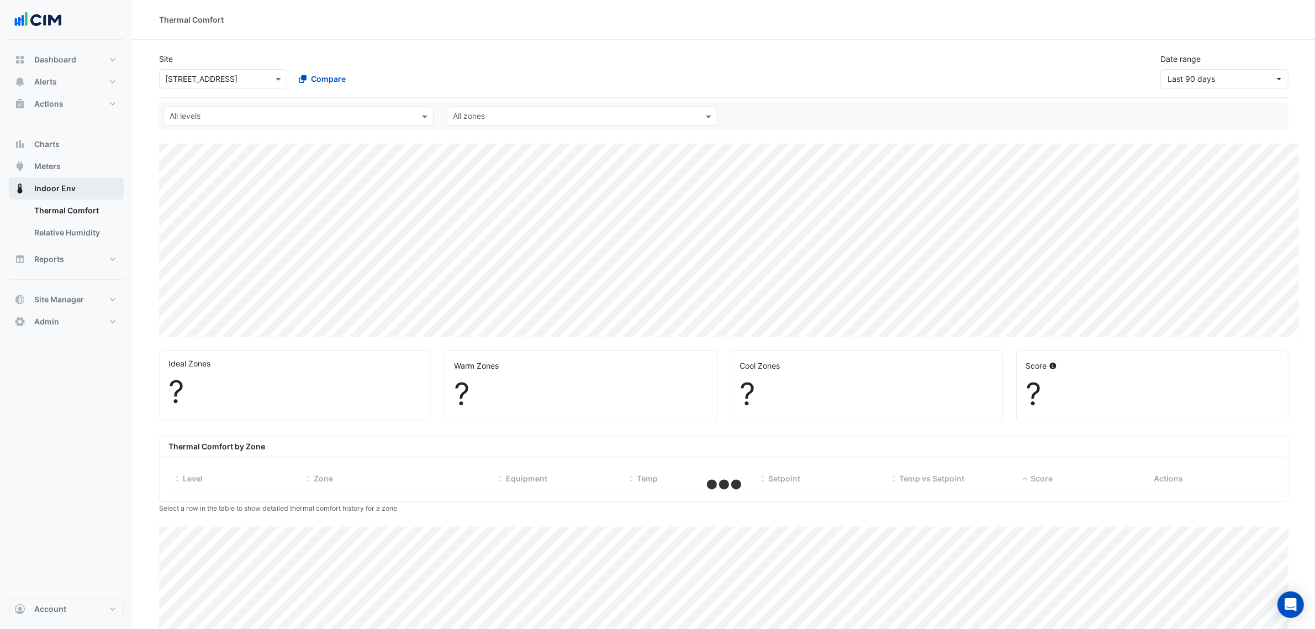
select select "***"
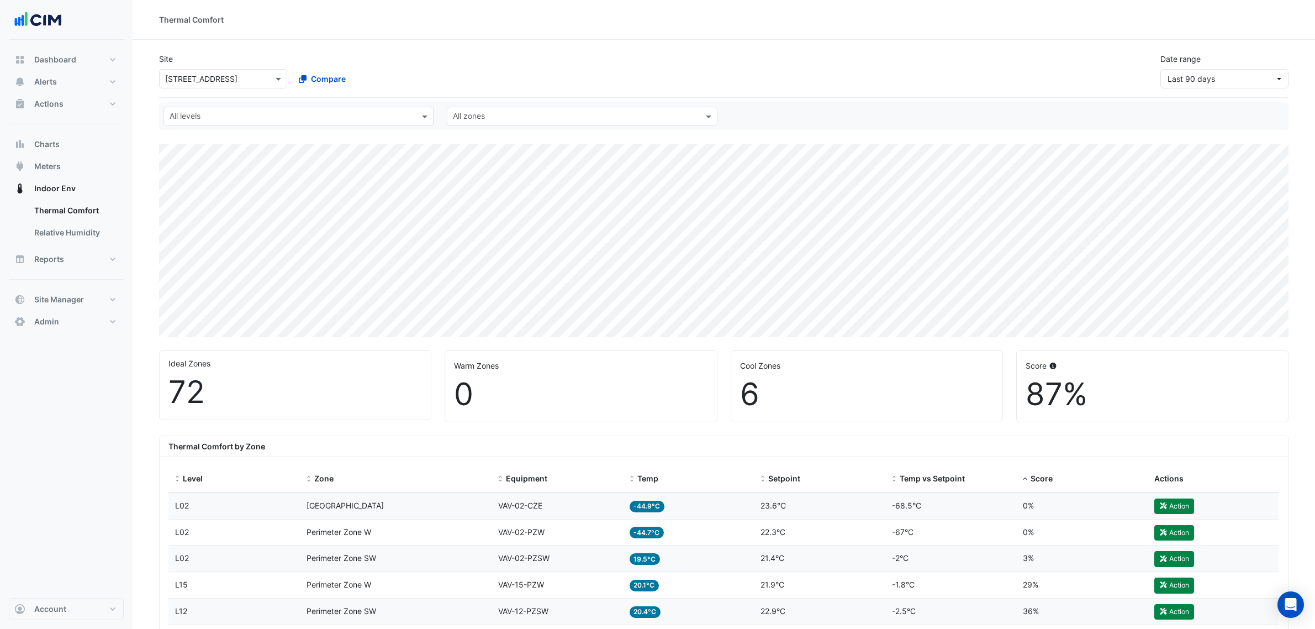
select select "***"
drag, startPoint x: 380, startPoint y: 500, endPoint x: 274, endPoint y: 502, distance: 106.1
click at [274, 502] on div "Level L02 Zone [GEOGRAPHIC_DATA] Equipment VAV-02-CZE Temp -44.9°C Setpoint 23.…" at bounding box center [723, 506] width 1110 height 26
copy div "[GEOGRAPHIC_DATA]"
drag, startPoint x: 197, startPoint y: 529, endPoint x: 174, endPoint y: 530, distance: 22.7
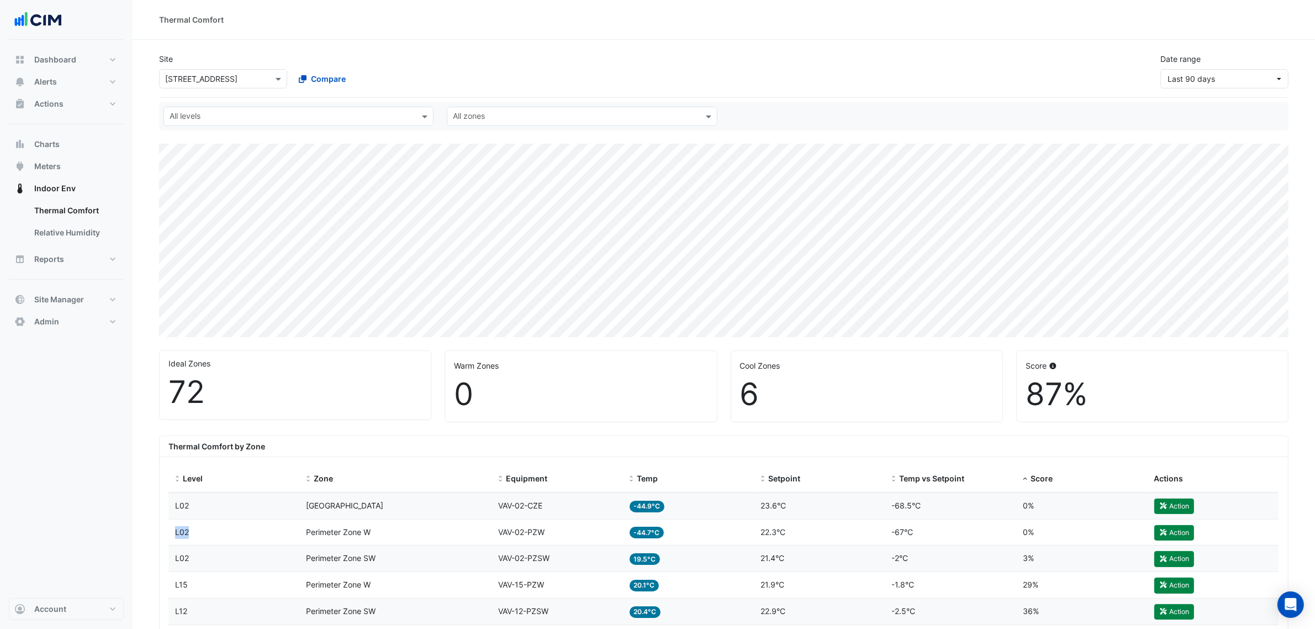
click at [174, 530] on datatable-body-cell "Level L02" at bounding box center [233, 532] width 131 height 26
copy span "L02"
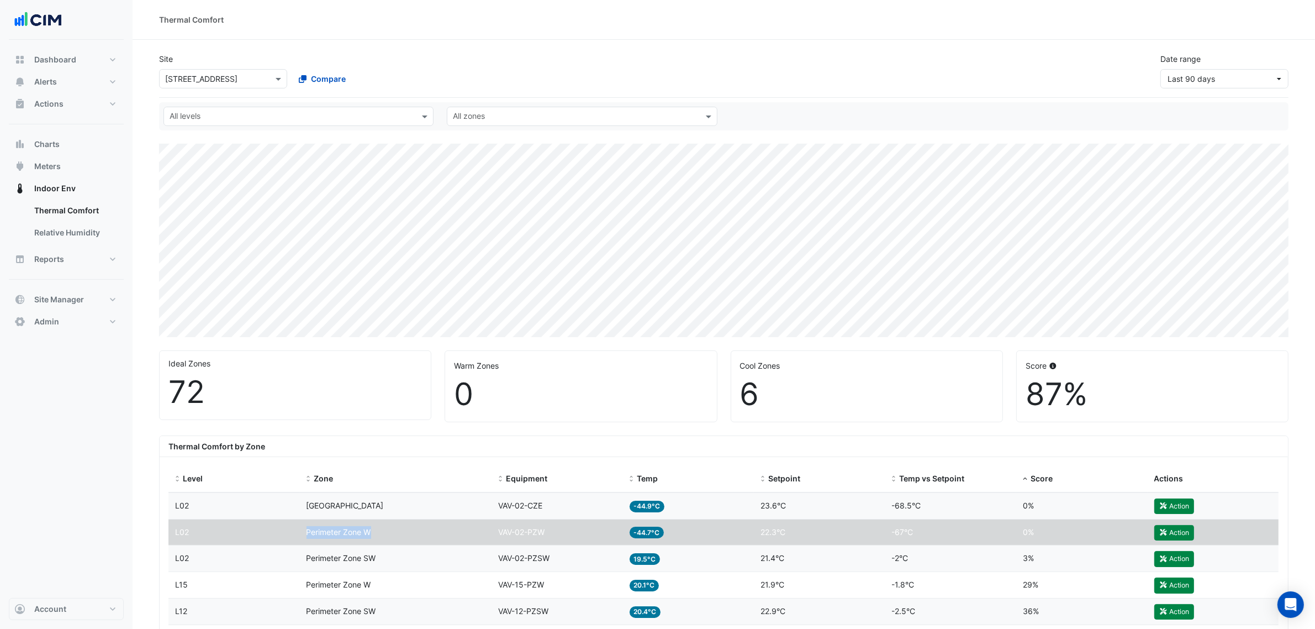
drag, startPoint x: 378, startPoint y: 529, endPoint x: 296, endPoint y: 526, distance: 82.3
click at [296, 526] on div "Level L02 Zone Perimeter Zone W Equipment VAV-02-PZW Temp -44.7°C Setpoint 22.3…" at bounding box center [723, 532] width 1110 height 26
copy div "Zone Perimeter Zone W"
click at [64, 294] on span "Site Manager" at bounding box center [59, 299] width 50 height 11
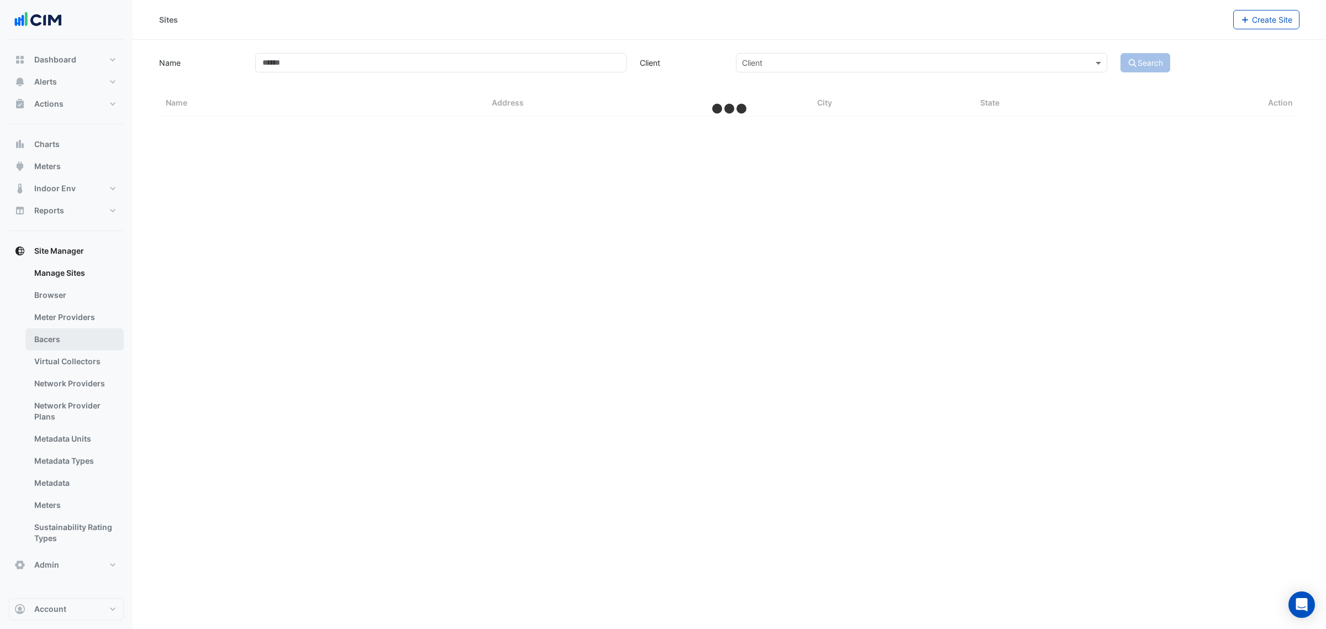
click at [62, 335] on link "Bacers" at bounding box center [74, 339] width 98 height 22
click at [545, 69] on input "text" at bounding box center [718, 72] width 536 height 12
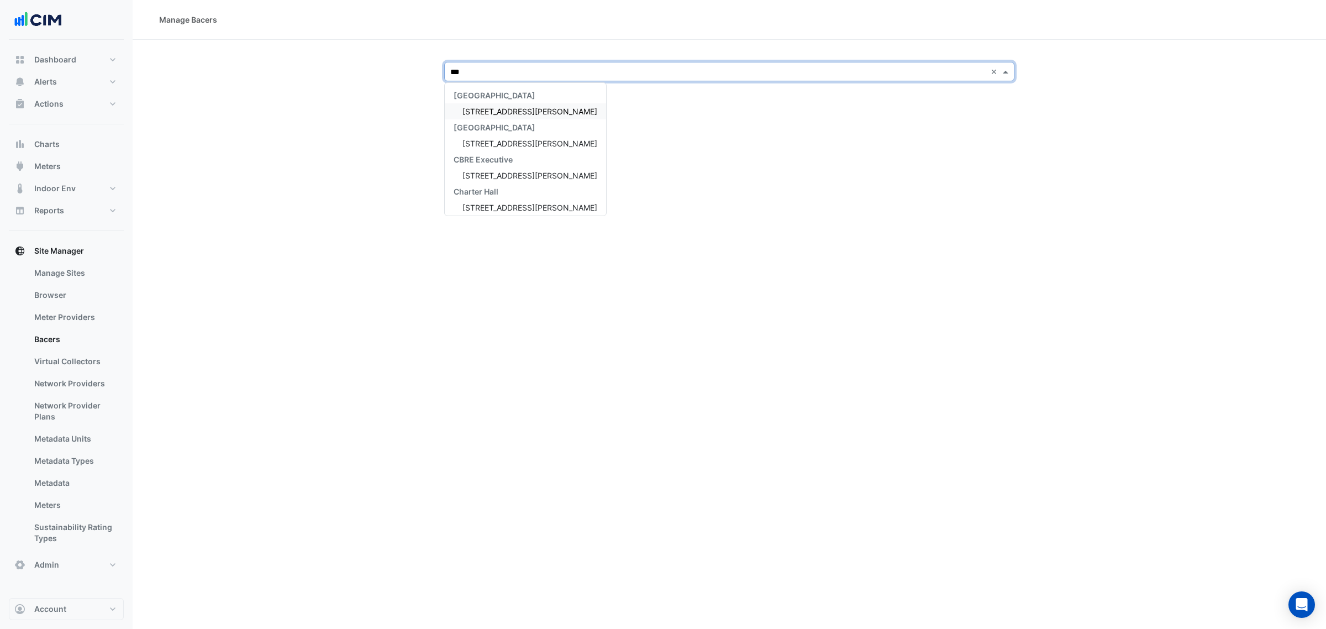
type input "***"
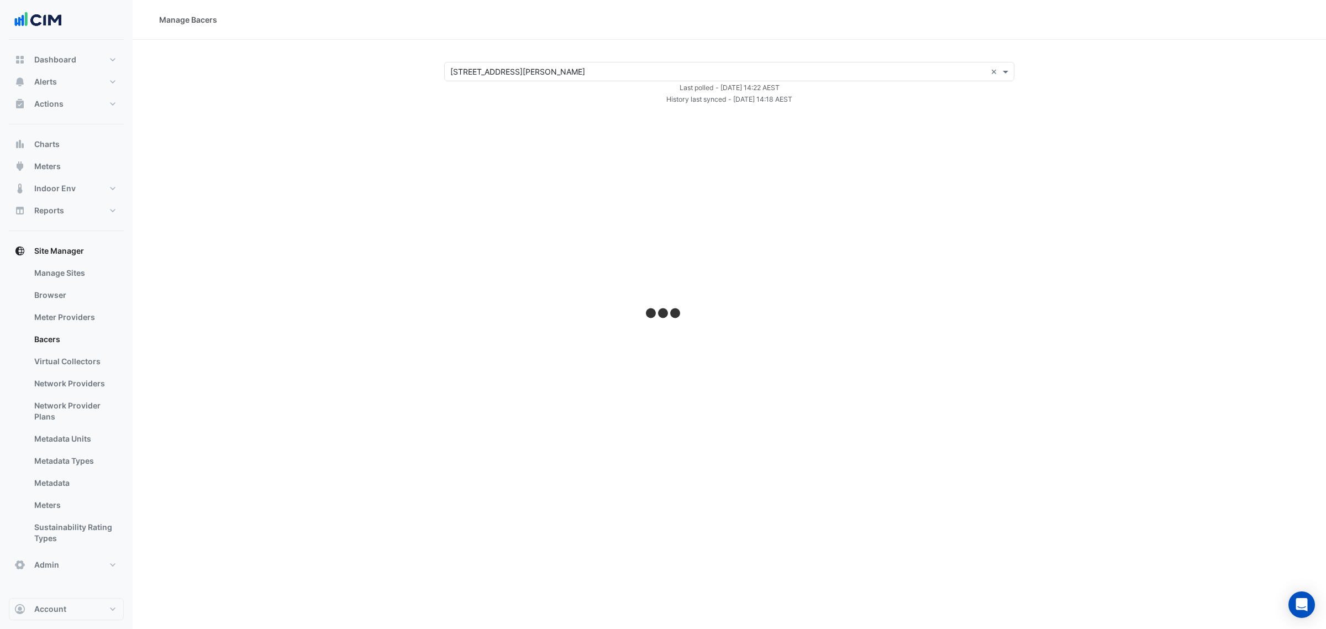
select select "***"
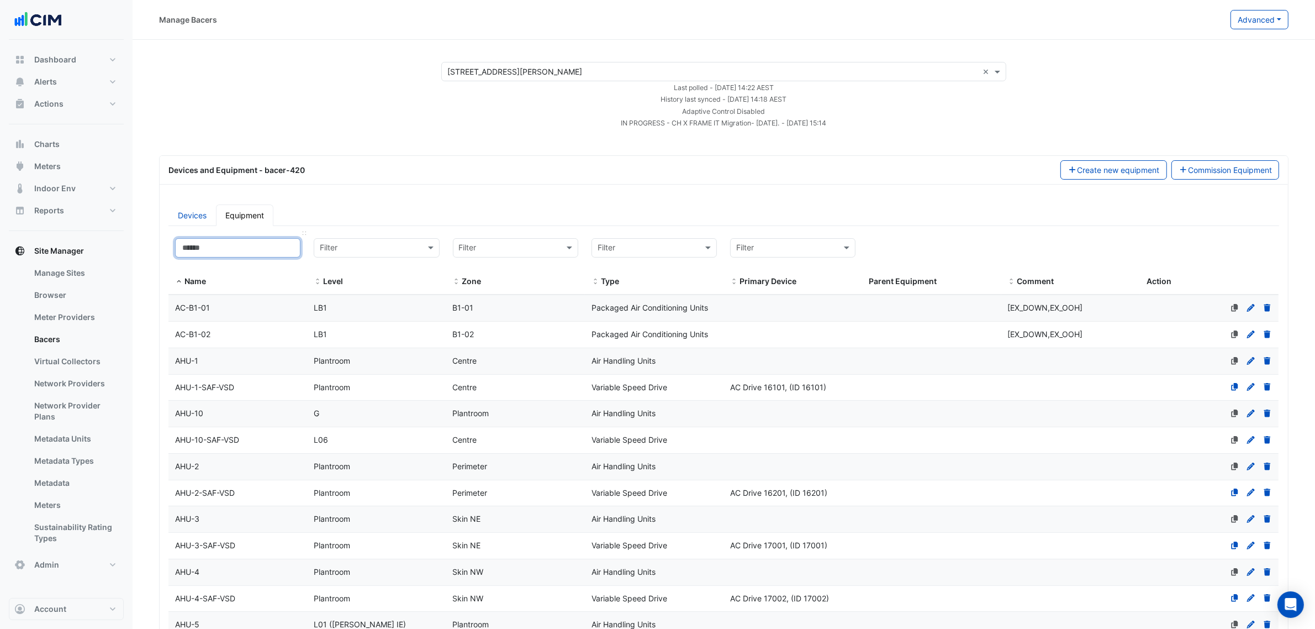
click at [214, 247] on input at bounding box center [237, 247] width 125 height 19
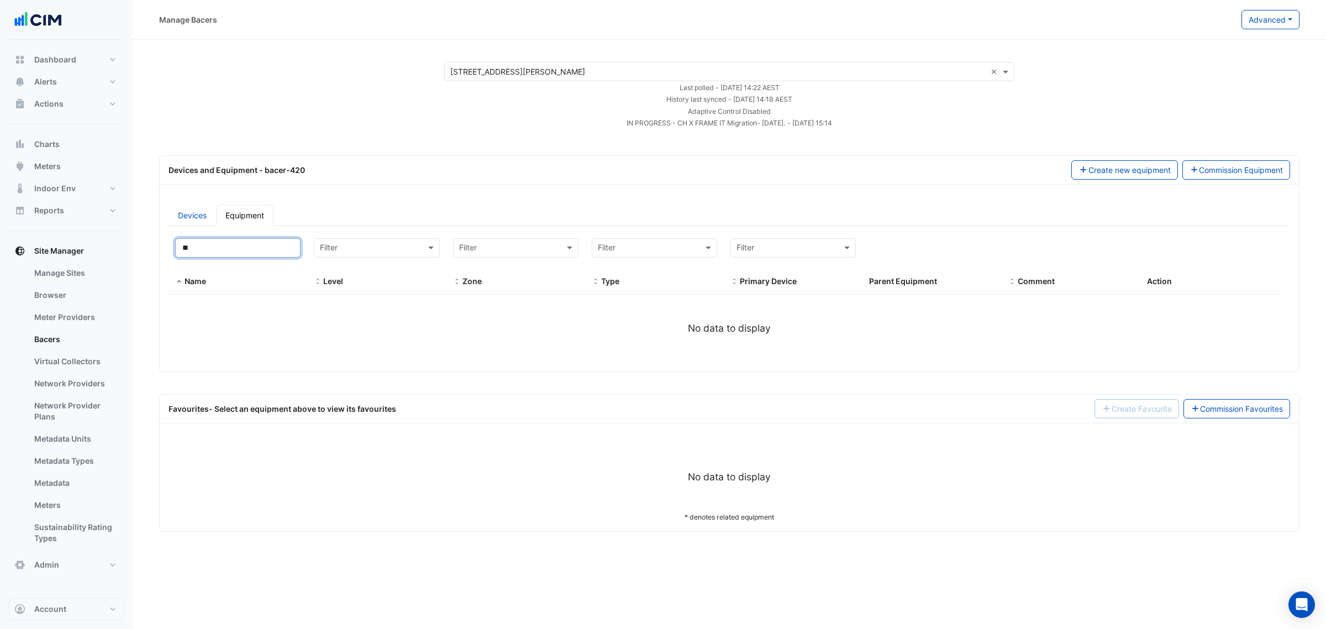
type input "*"
select select "***"
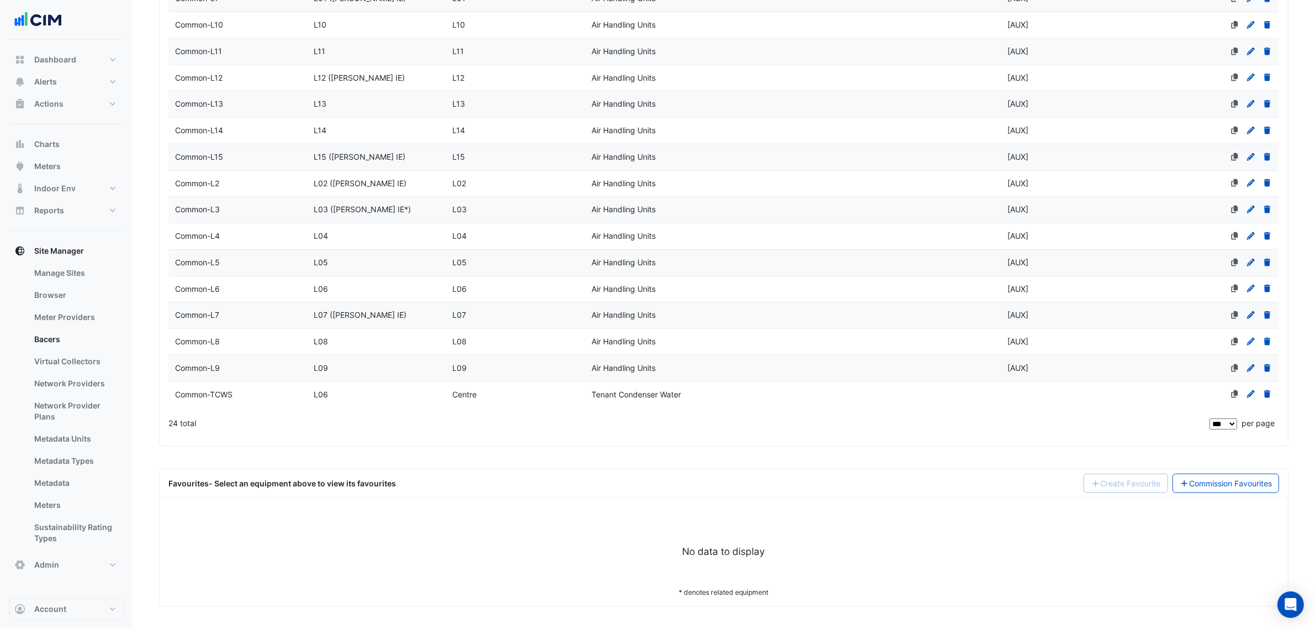
scroll to position [249, 0]
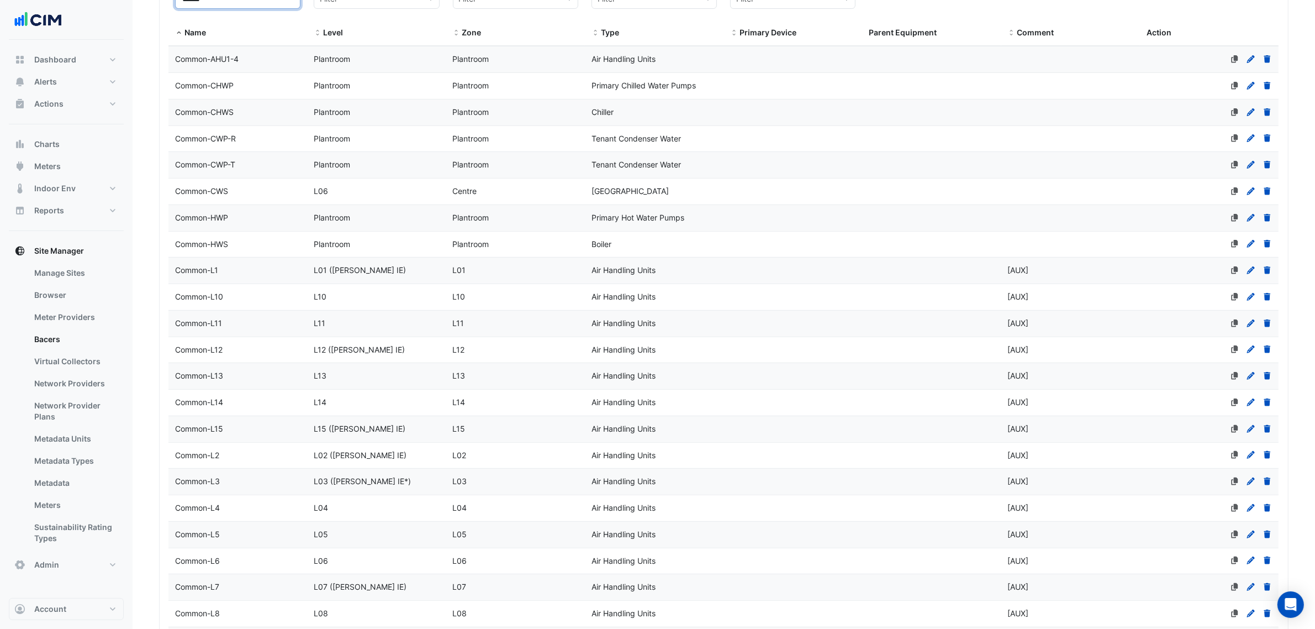
type input "******"
click at [236, 247] on div "Common-HWS" at bounding box center [237, 244] width 139 height 13
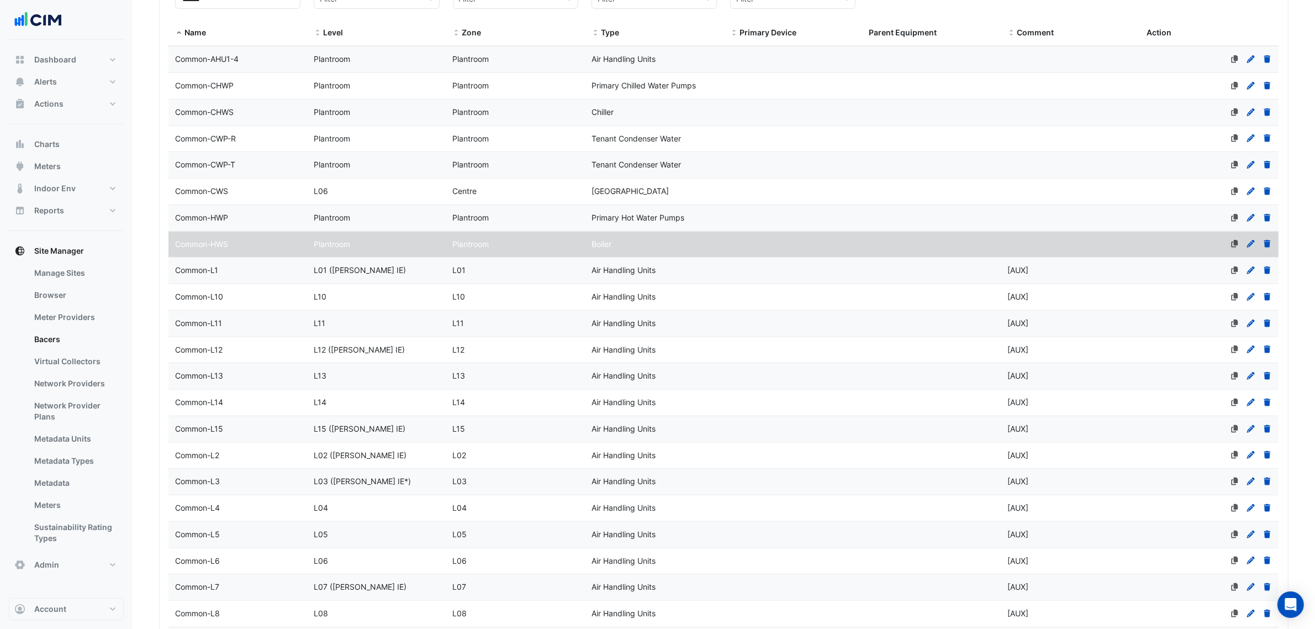
click at [264, 221] on div "Common-HWP" at bounding box center [237, 218] width 139 height 13
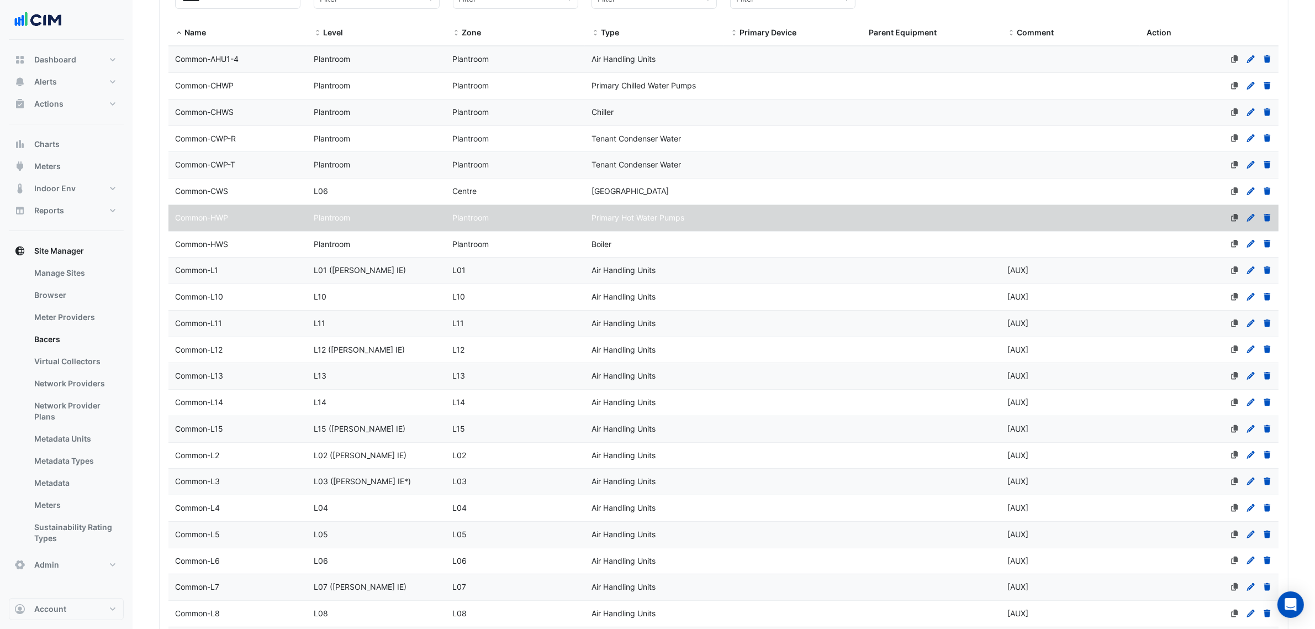
click at [263, 240] on div "Common-HWS" at bounding box center [237, 244] width 139 height 13
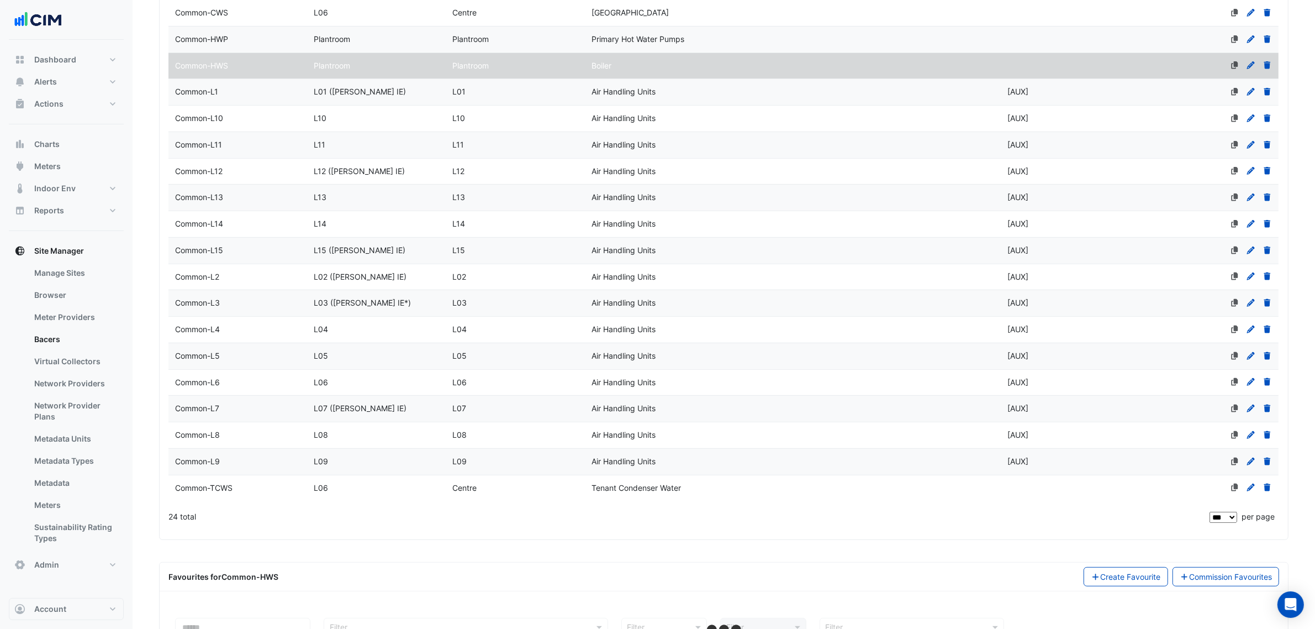
scroll to position [520, 0]
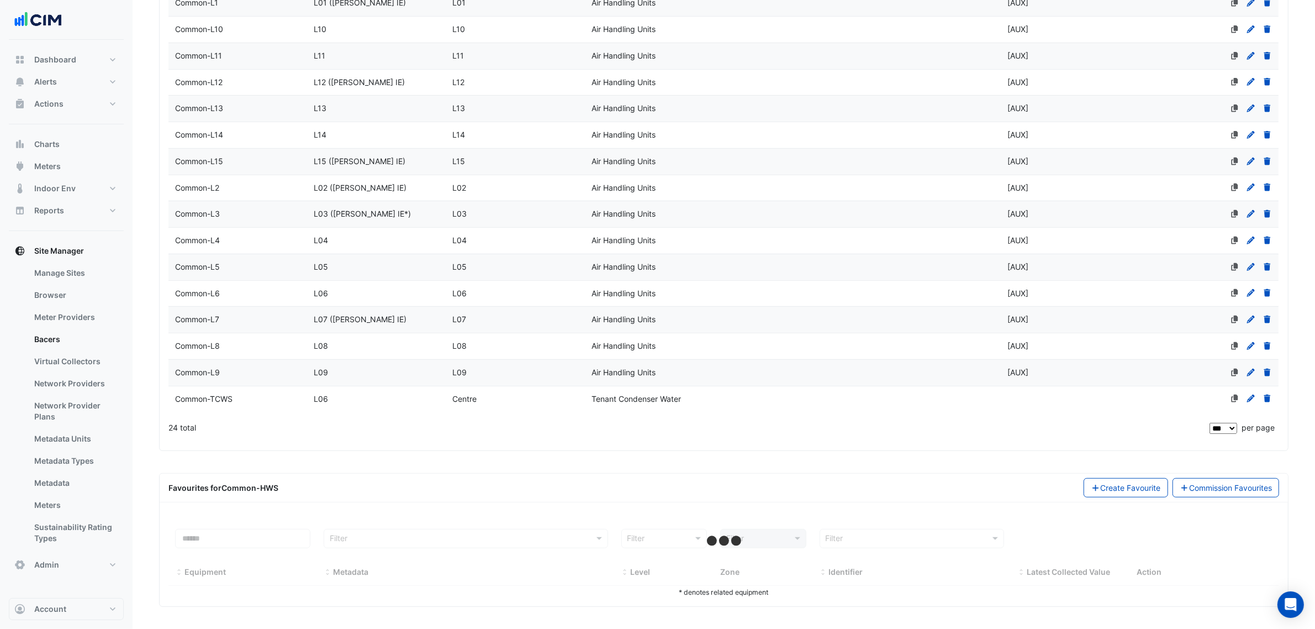
select select "***"
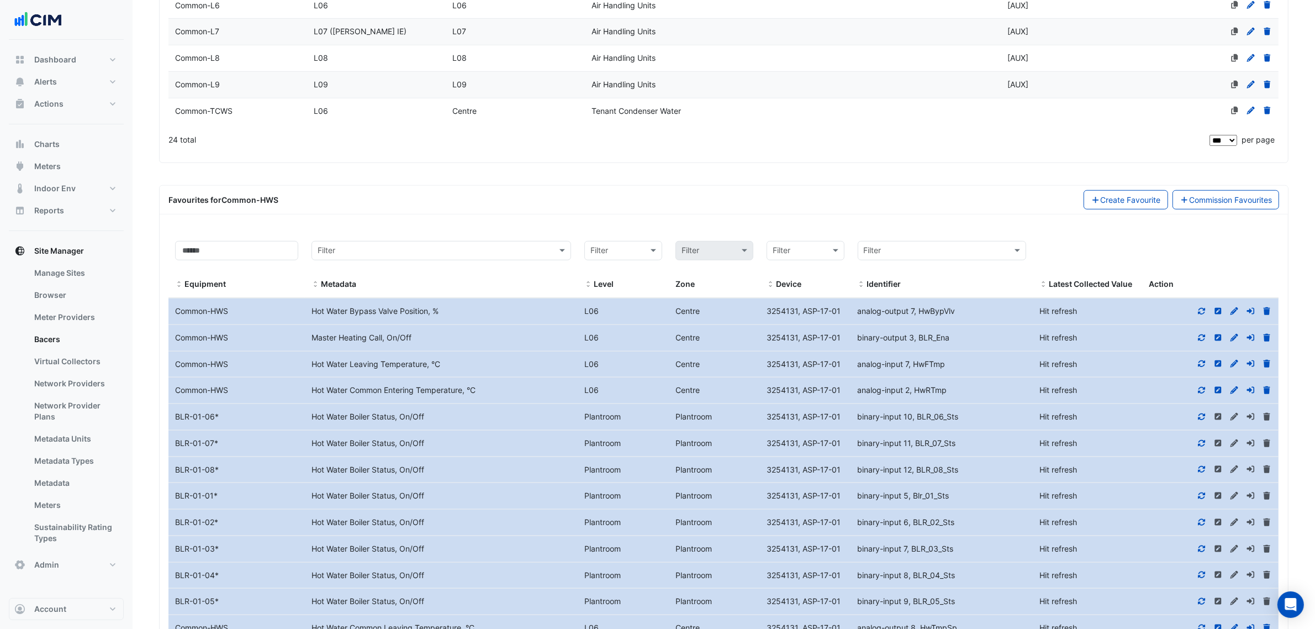
scroll to position [895, 0]
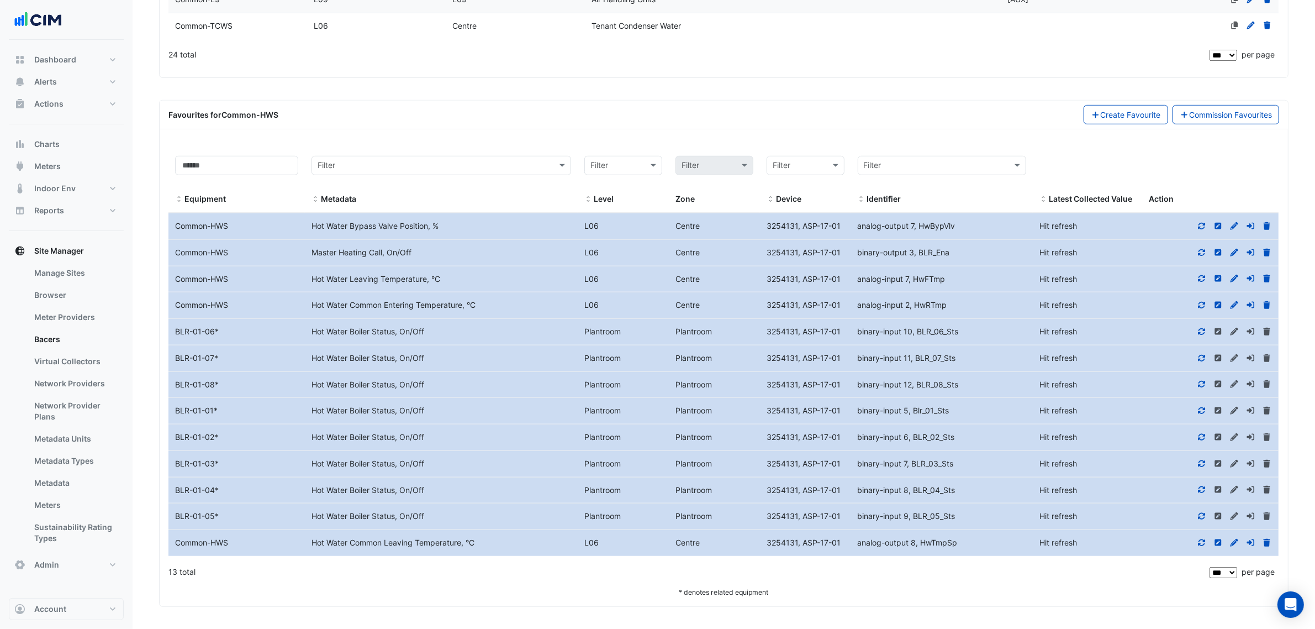
click at [918, 542] on div "analog-output 8, HwTmpSp" at bounding box center [942, 542] width 182 height 13
click at [918, 542] on span "analog-output 8, HwTmpSp" at bounding box center [908, 541] width 100 height 9
drag, startPoint x: 920, startPoint y: 542, endPoint x: 960, endPoint y: 546, distance: 39.9
click at [960, 546] on div "analog-output 8, HwTmpSp" at bounding box center [942, 542] width 182 height 13
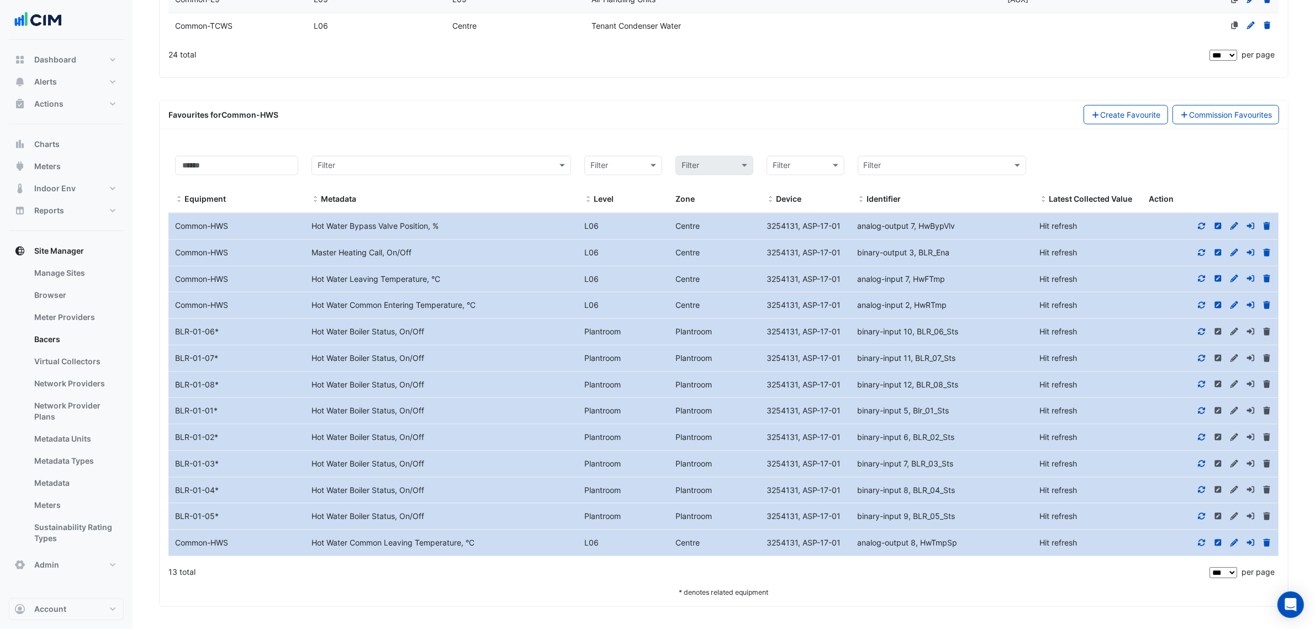
click at [970, 546] on div "analog-output 8, HwTmpSp" at bounding box center [942, 542] width 182 height 13
click at [1202, 542] on icon at bounding box center [1202, 543] width 10 height 8
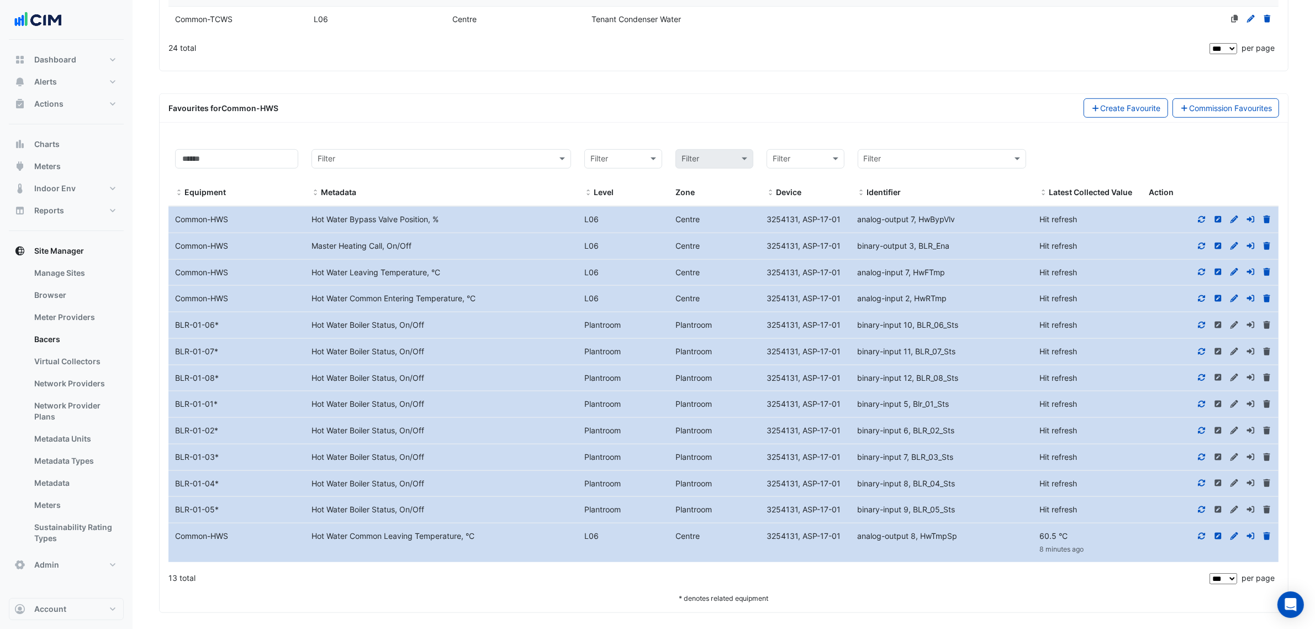
click at [1150, 541] on div at bounding box center [1210, 536] width 136 height 13
click at [1202, 539] on icon at bounding box center [1202, 535] width 7 height 7
click at [410, 279] on div "Hot Water Leaving Temperature, °C" at bounding box center [441, 272] width 273 height 13
click at [486, 275] on div "Hot Water Leaving Temperature, °C" at bounding box center [441, 272] width 273 height 13
click at [524, 542] on div "Hot Water Common Leaving Temperature, °C" at bounding box center [441, 536] width 273 height 13
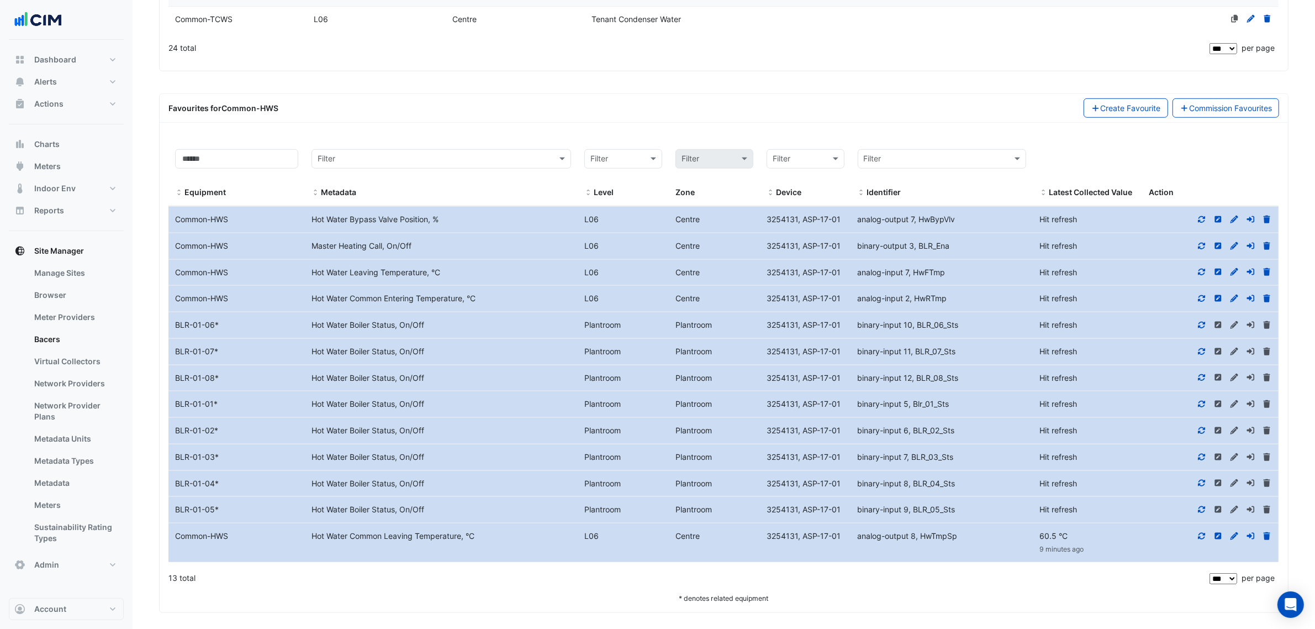
drag, startPoint x: 495, startPoint y: 545, endPoint x: 293, endPoint y: 550, distance: 202.2
click at [293, 550] on div "Equipment Name Common-HWS Metadata Hot Water Common Leaving Temperature, °C Lev…" at bounding box center [723, 542] width 1110 height 39
click at [293, 550] on datatable-body-cell "Equipment Name Common-HWS" at bounding box center [236, 542] width 136 height 39
click at [1221, 539] on icon at bounding box center [1218, 535] width 7 height 7
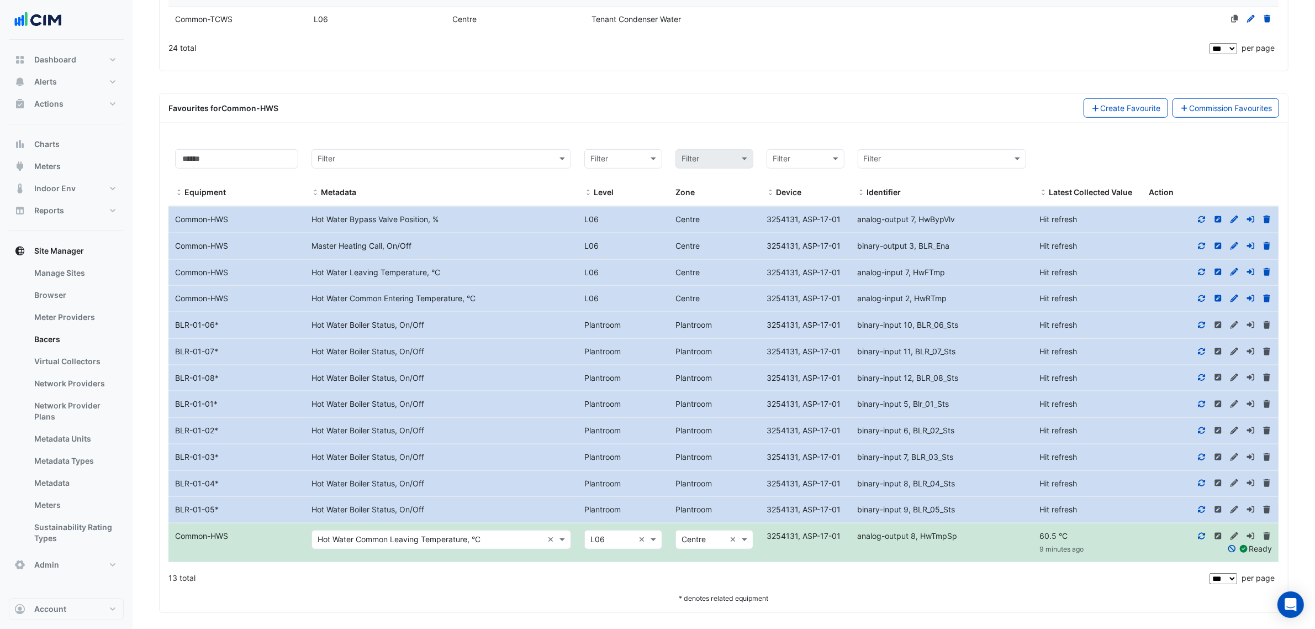
click at [454, 546] on input "text" at bounding box center [430, 540] width 225 height 13
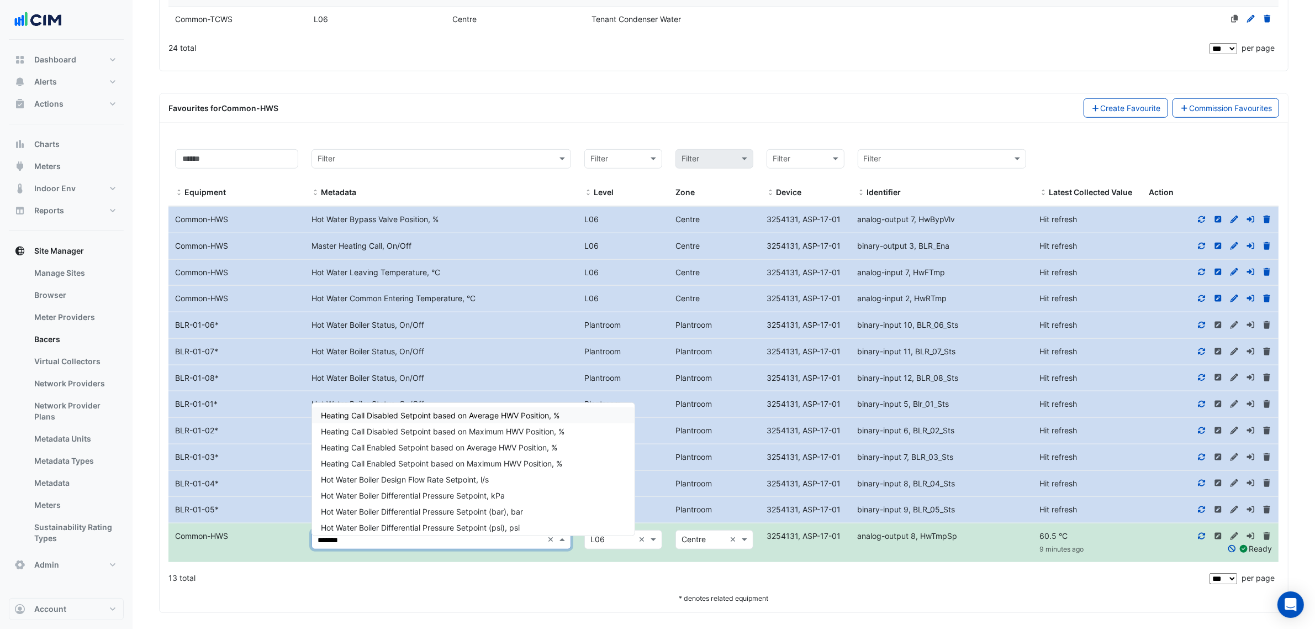
type input "********"
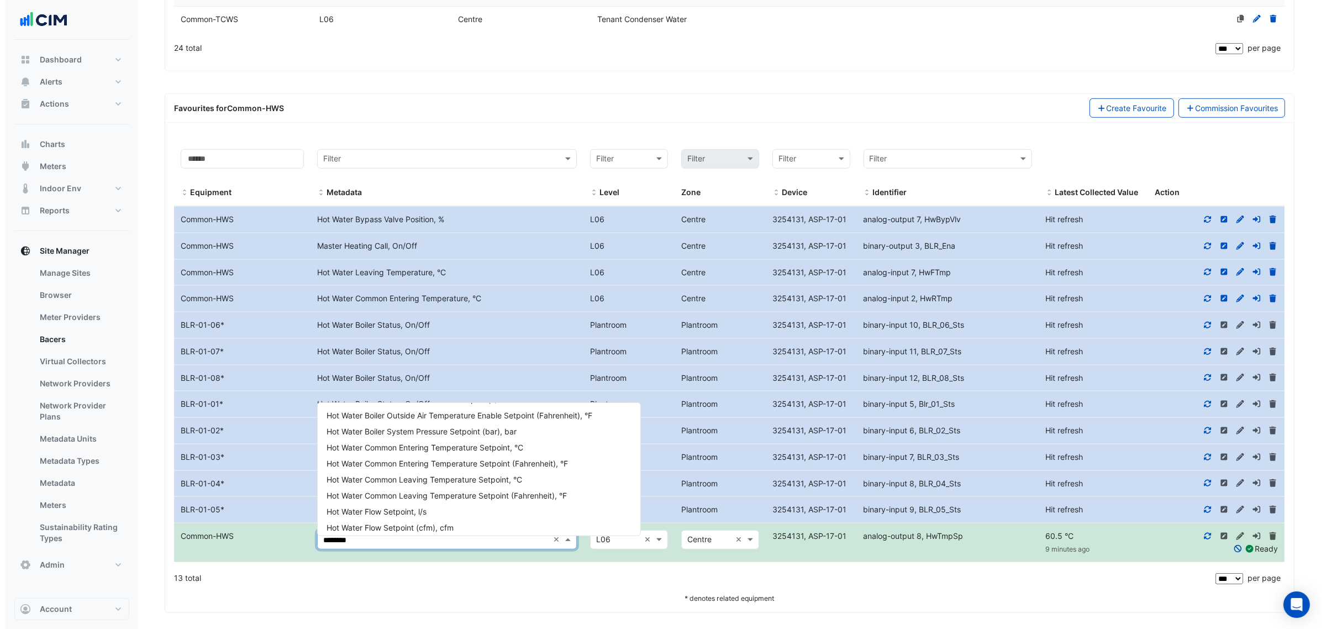
scroll to position [352, 0]
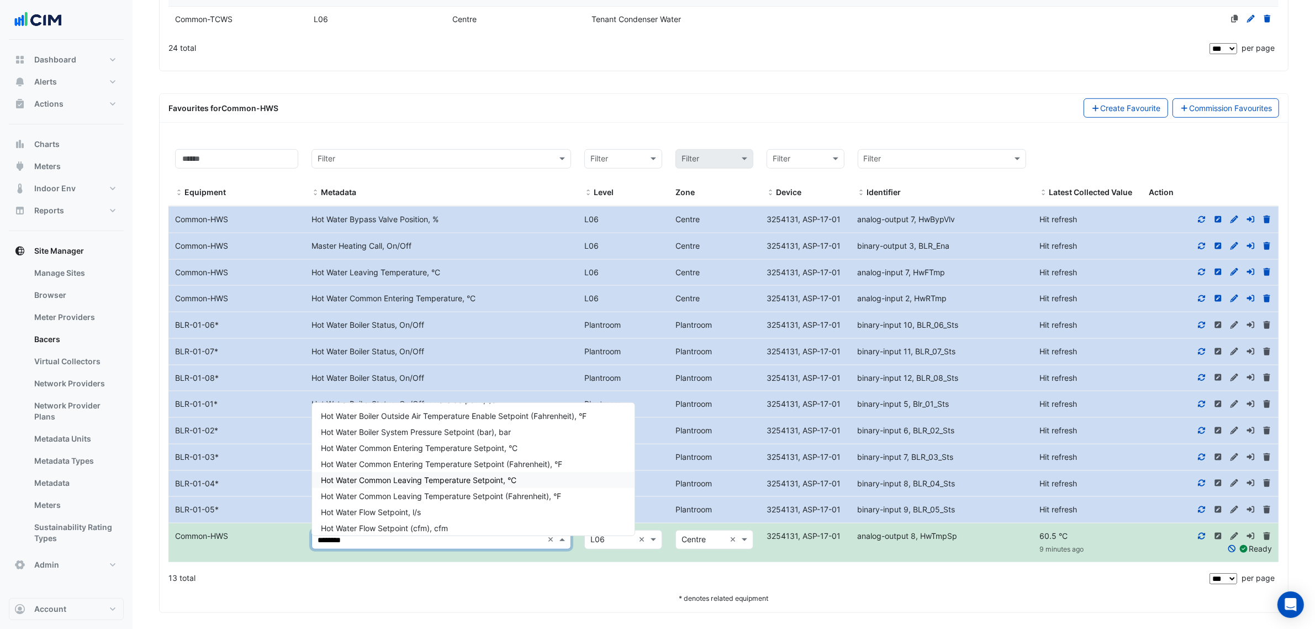
click at [510, 479] on span "Hot Water Common Leaving Temperature Setpoint, °C" at bounding box center [419, 479] width 196 height 9
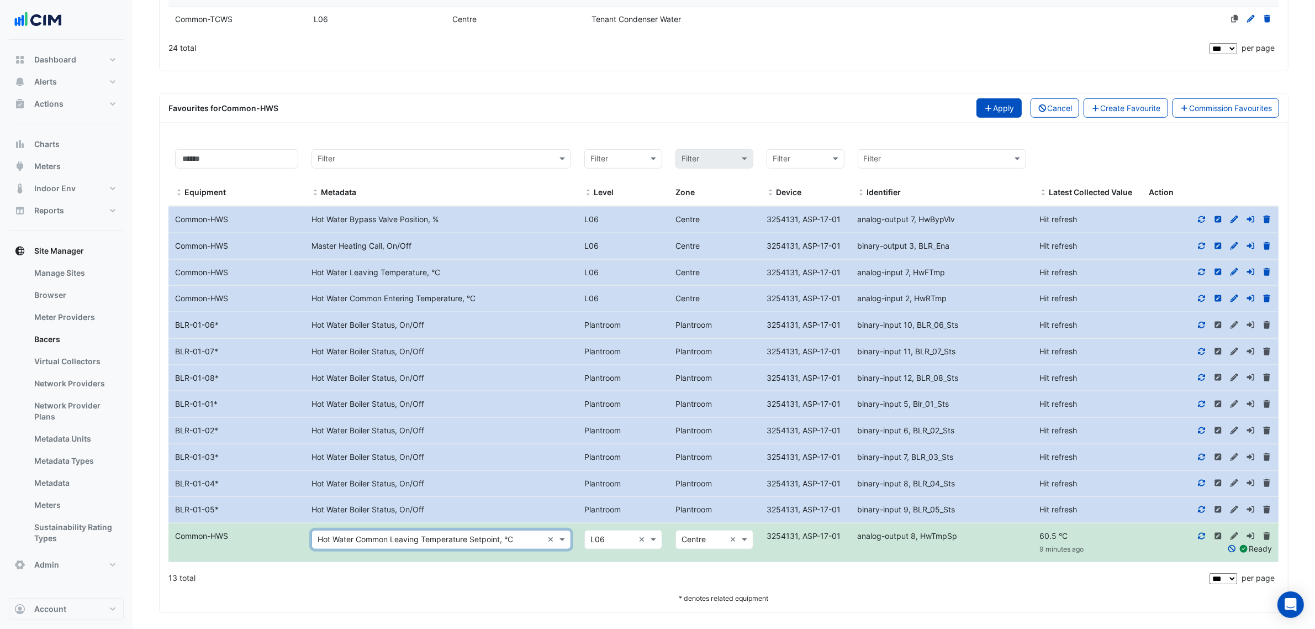
click at [998, 112] on button "Apply" at bounding box center [999, 107] width 45 height 19
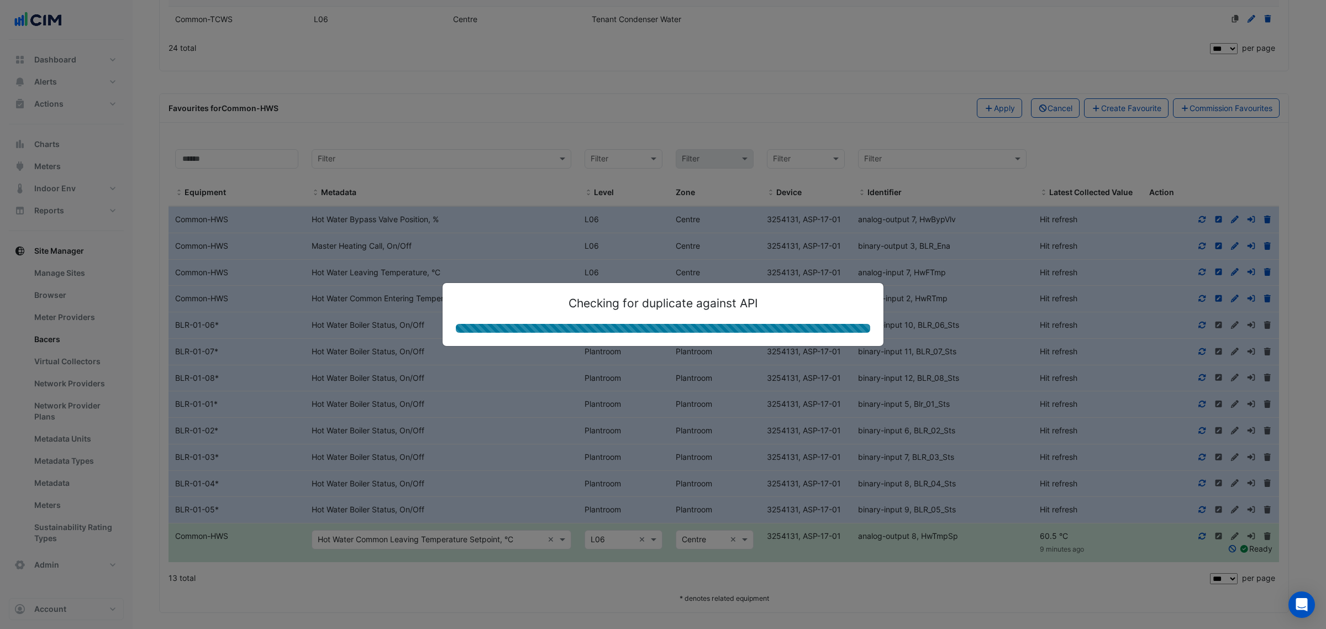
select select "***"
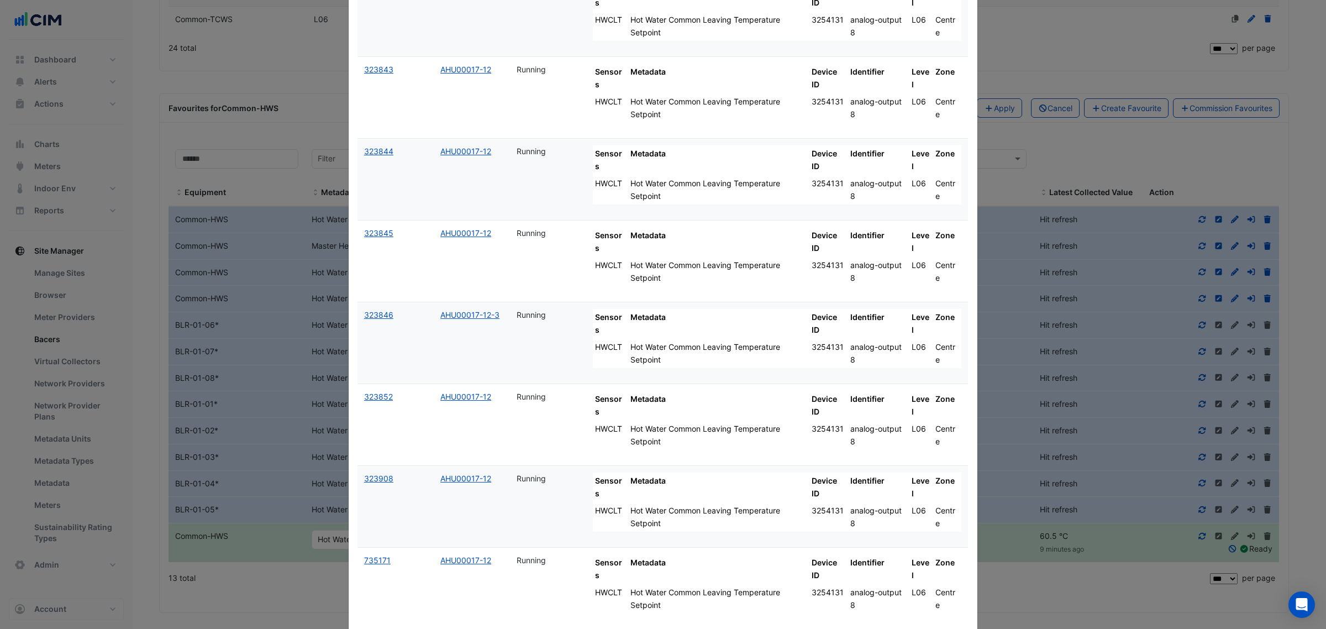
scroll to position [138, 0]
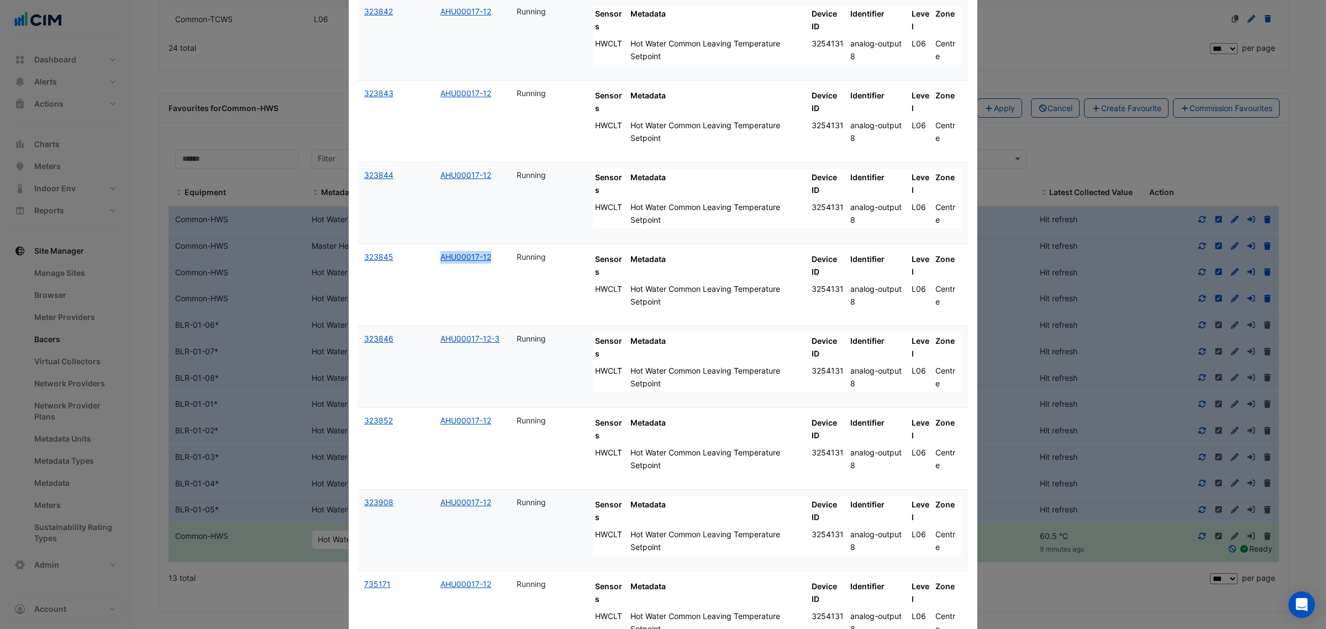
drag, startPoint x: 429, startPoint y: 264, endPoint x: 490, endPoint y: 263, distance: 61.9
click at [490, 263] on datatable-body-cell "AHU00017-12" at bounding box center [472, 284] width 76 height 81
copy link "AHU00017-12"
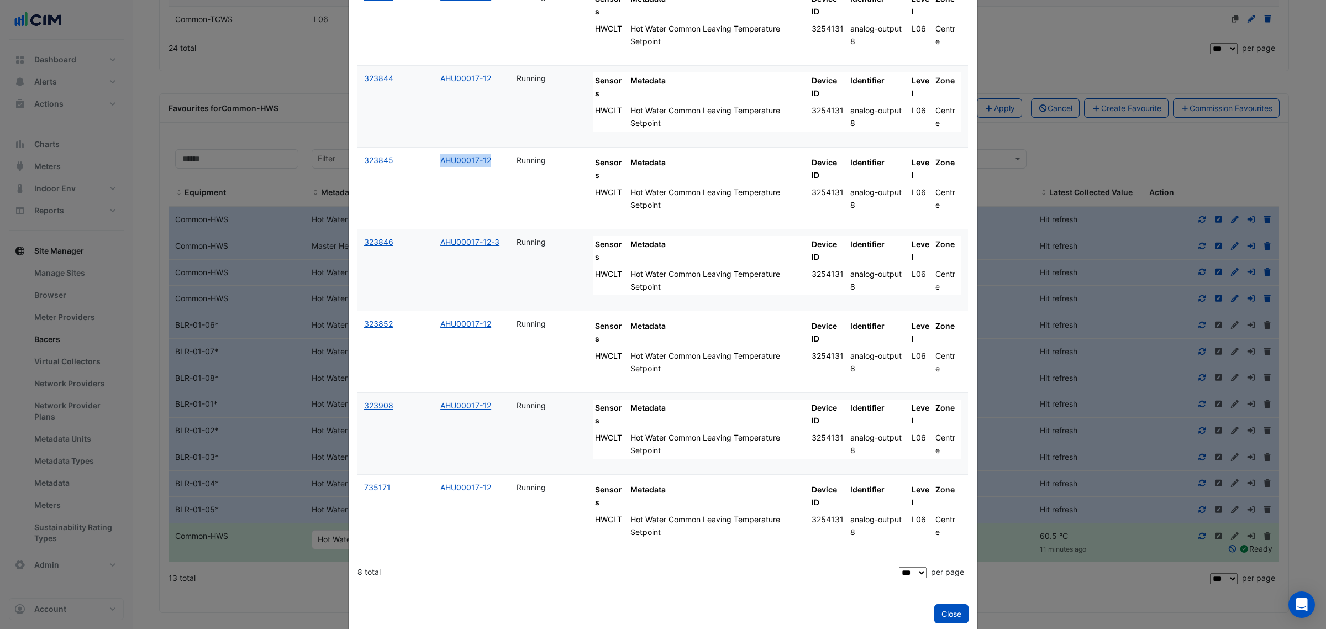
scroll to position [256, 0]
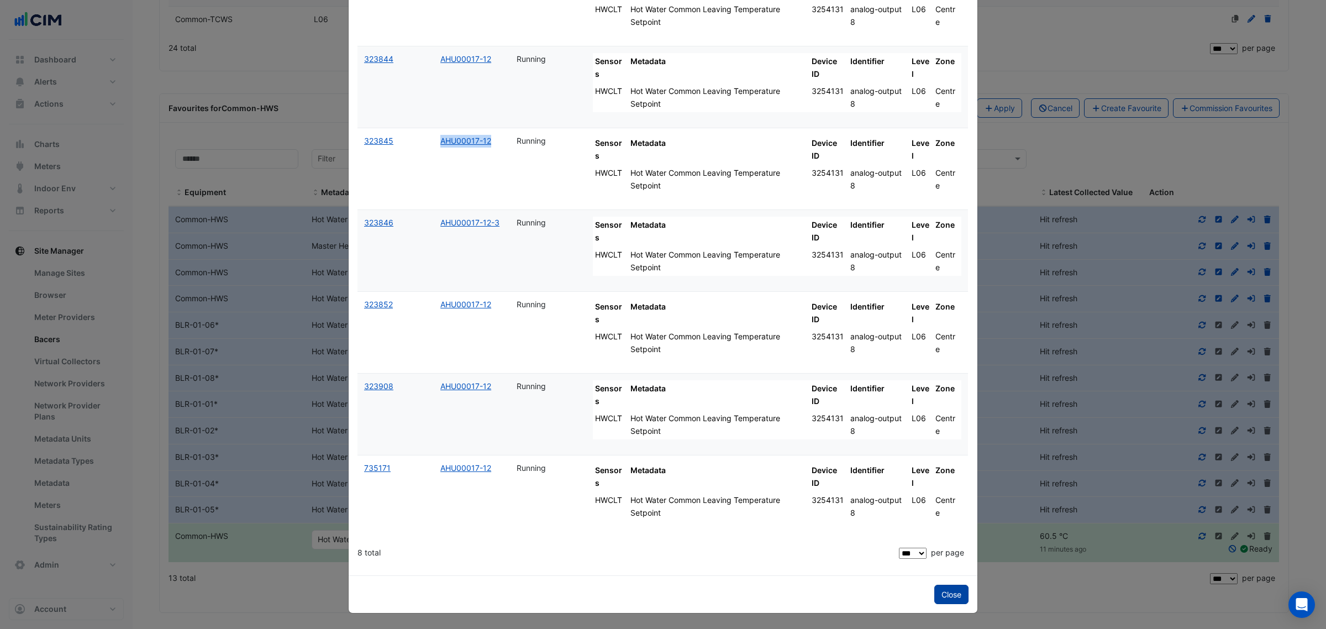
click at [948, 593] on button "Close" at bounding box center [951, 593] width 34 height 19
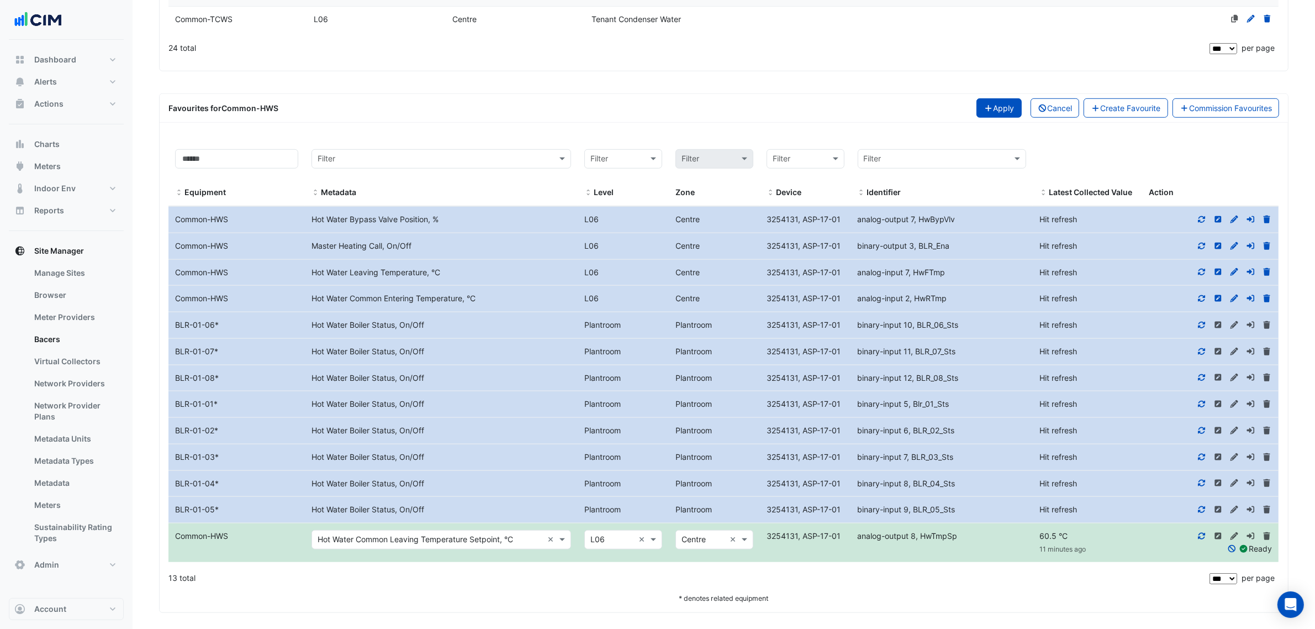
click at [1006, 112] on button "Apply" at bounding box center [999, 107] width 45 height 19
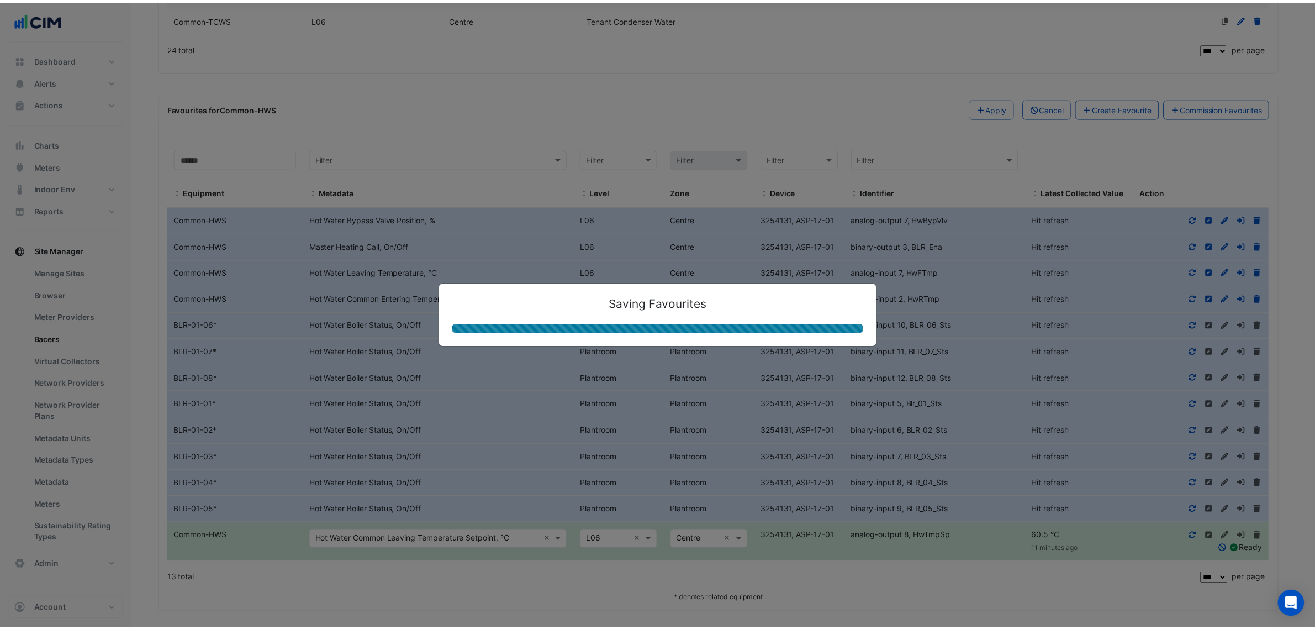
scroll to position [520, 0]
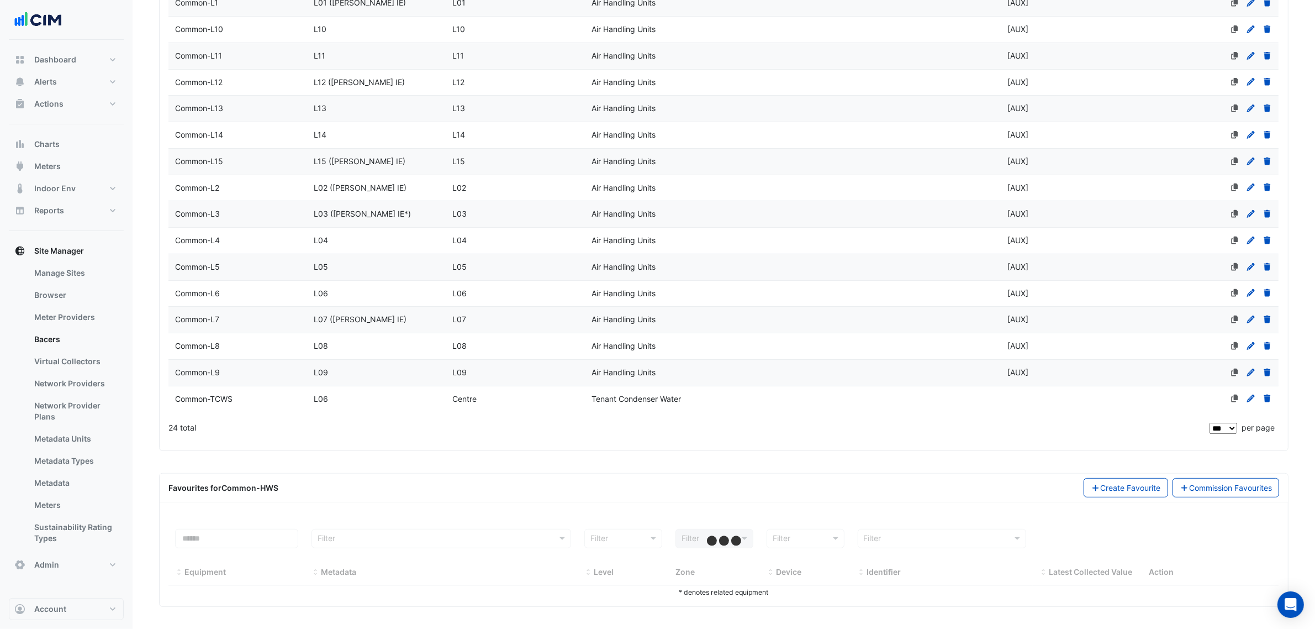
select select "***"
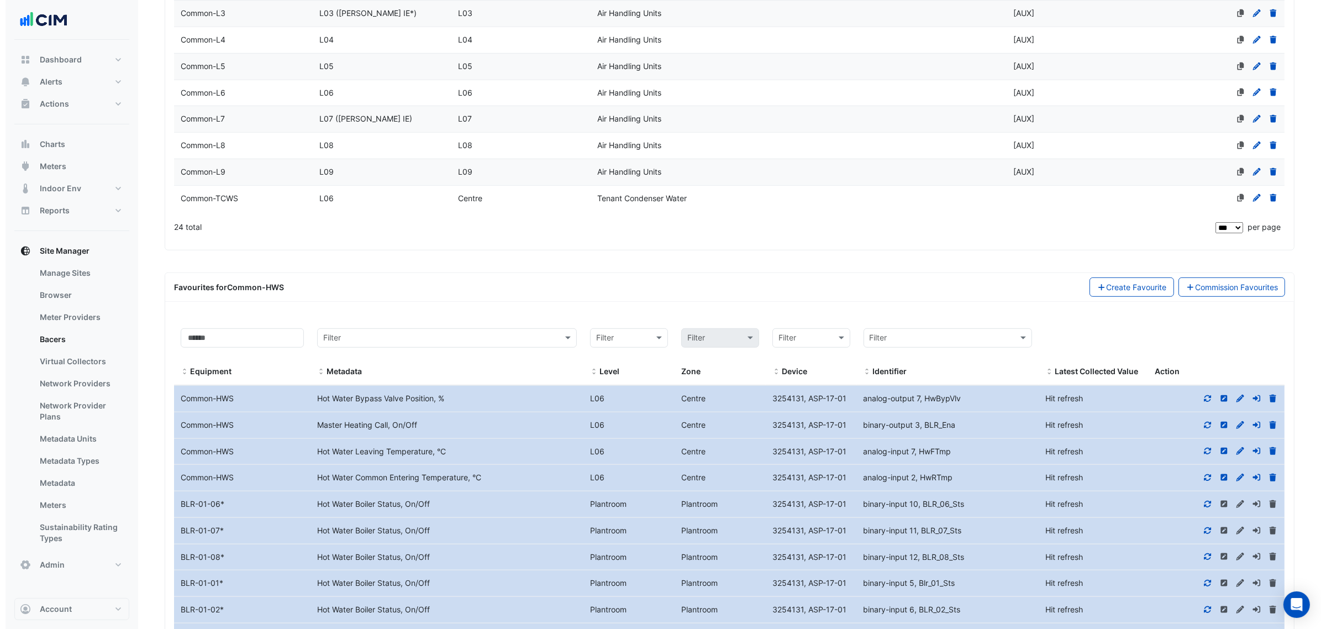
scroll to position [727, 0]
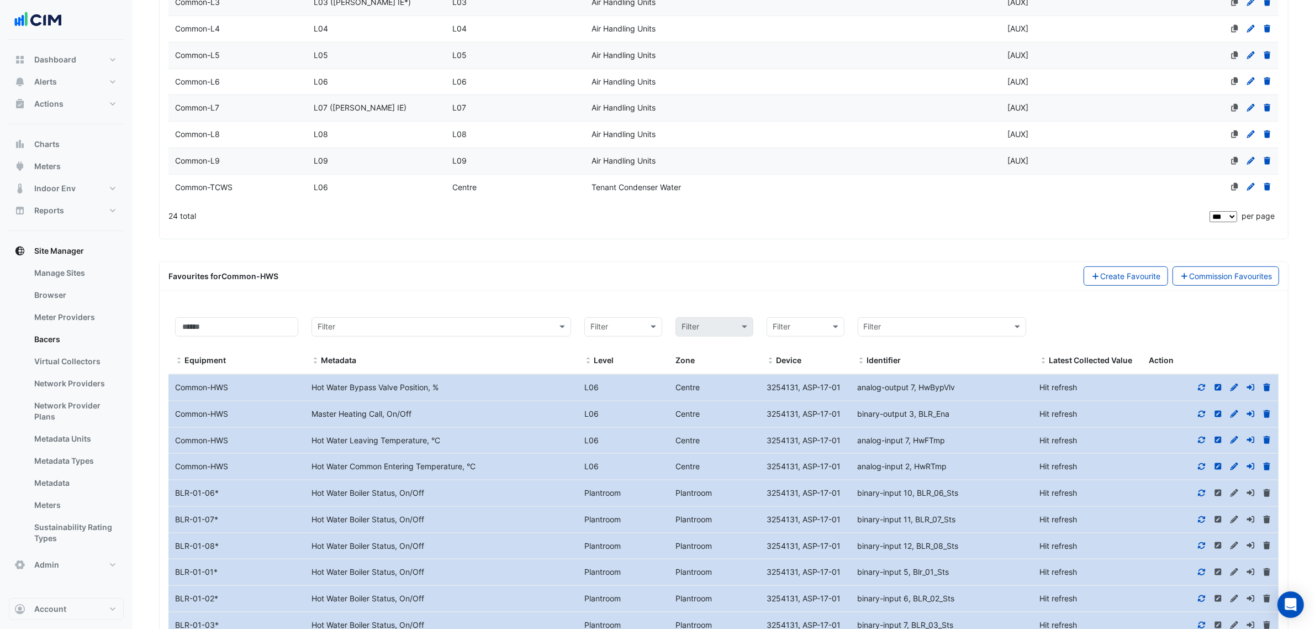
click at [1216, 443] on icon at bounding box center [1218, 439] width 7 height 7
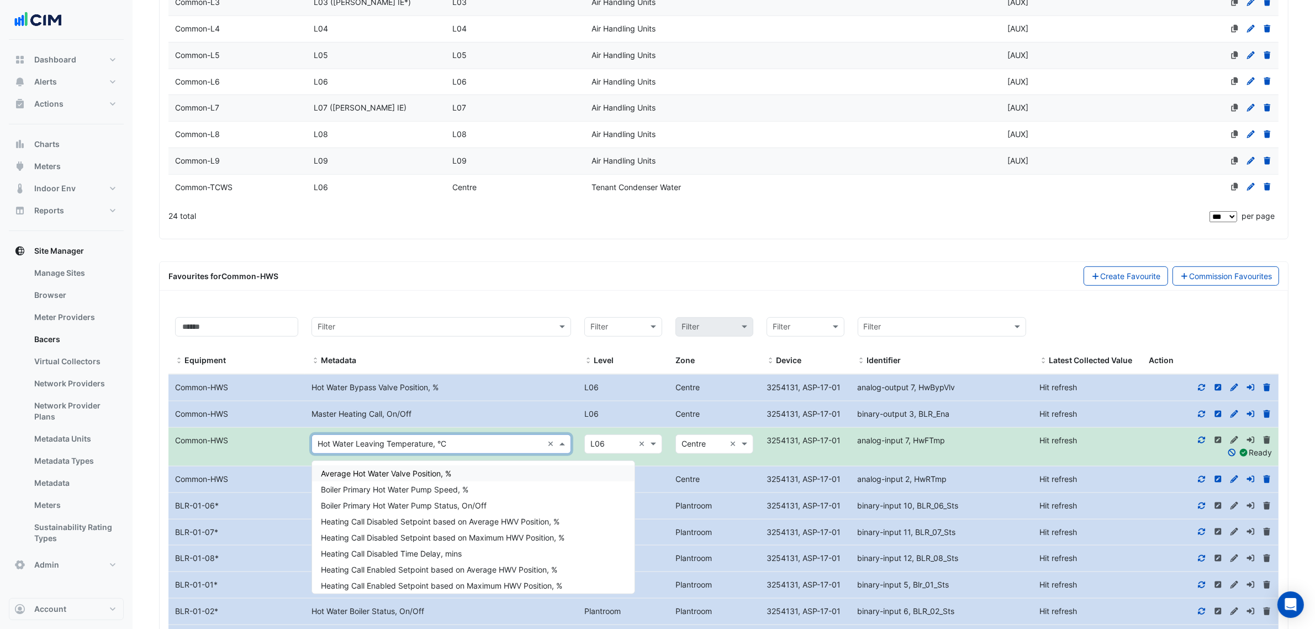
click at [392, 450] on input "text" at bounding box center [430, 444] width 225 height 13
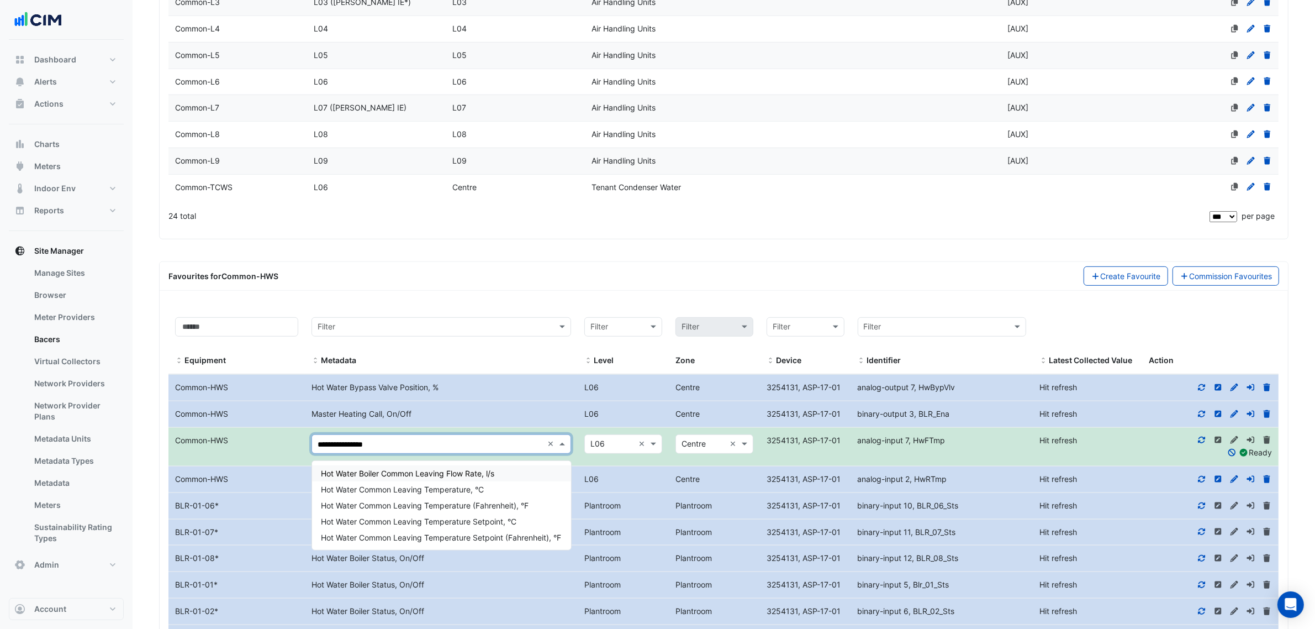
type input "**********"
click at [530, 465] on div "Hot Water Common Leaving Temperature, °C" at bounding box center [441, 473] width 258 height 16
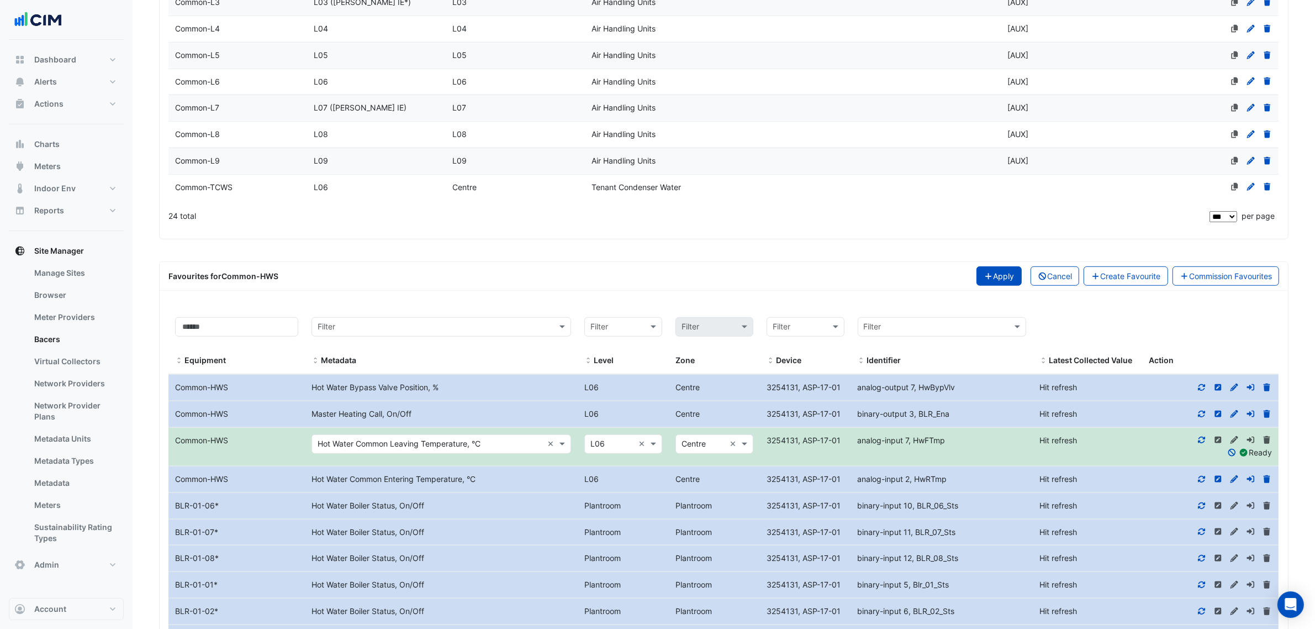
click at [991, 286] on button "Apply" at bounding box center [999, 275] width 45 height 19
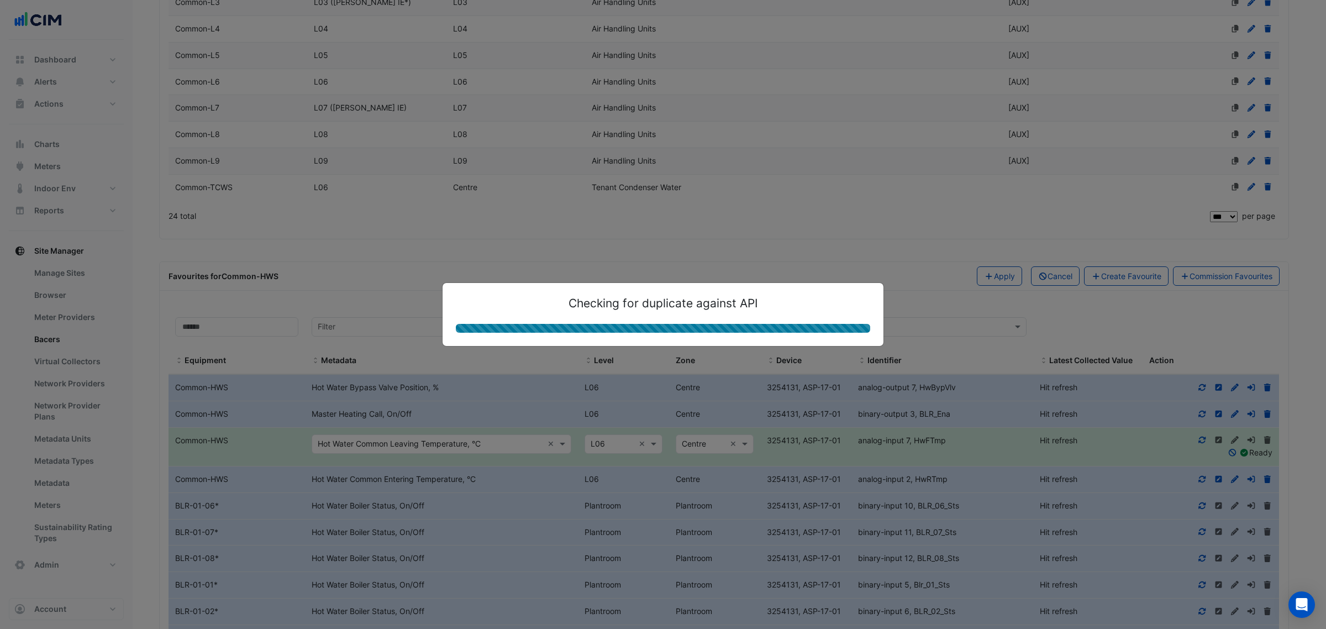
select select "***"
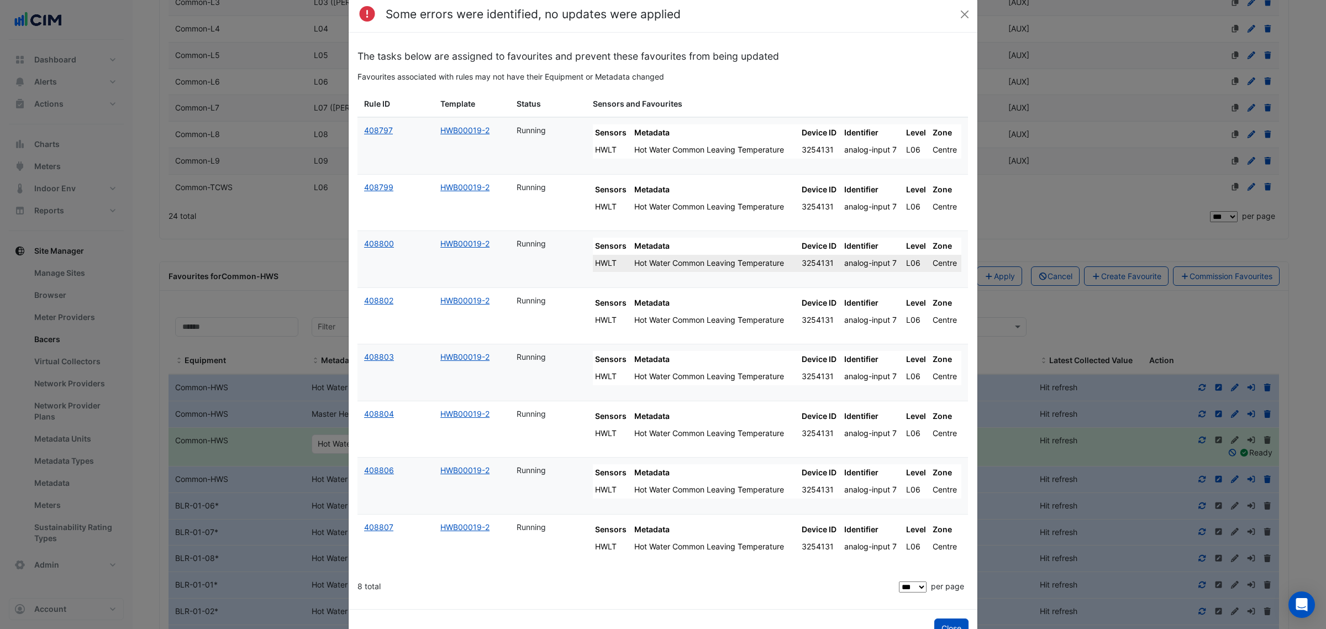
scroll to position [0, 0]
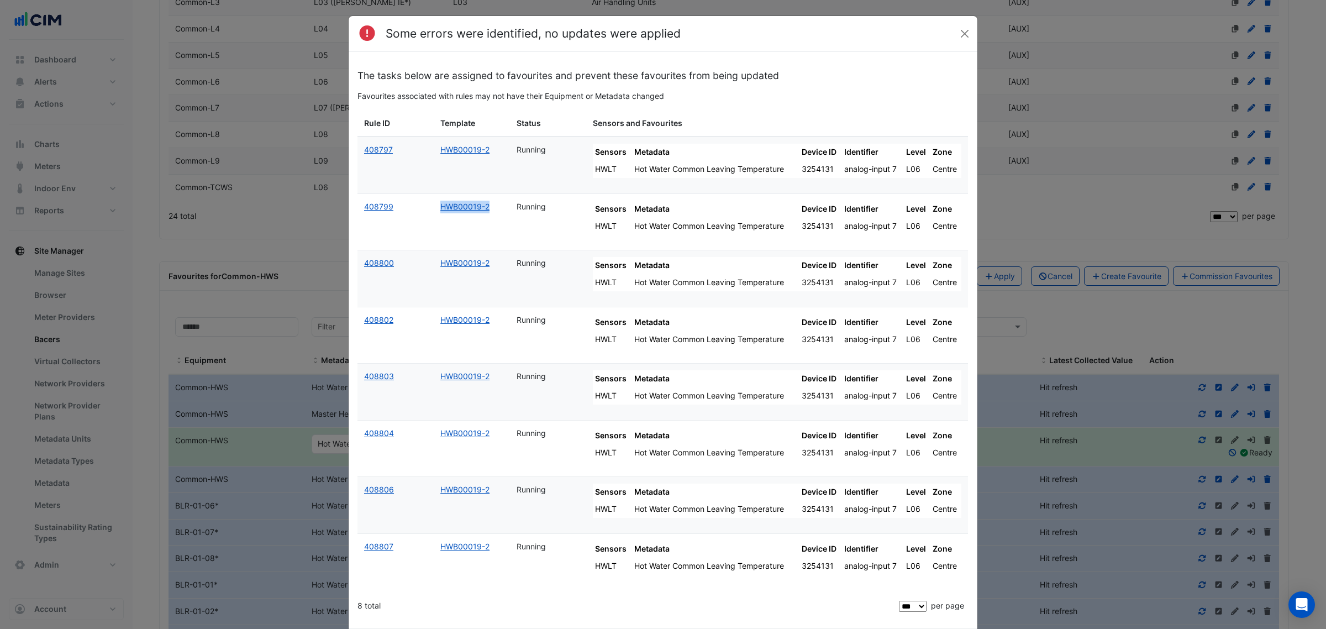
drag, startPoint x: 495, startPoint y: 216, endPoint x: 416, endPoint y: 218, distance: 79.6
click at [419, 216] on div "408799 HWB00019-2 Running Sensors Metadata Device ID Identifier Level Zone HWLT…" at bounding box center [662, 222] width 610 height 56
copy div "HWB00019-2"
click at [554, 220] on datatable-body-cell "Running" at bounding box center [548, 222] width 76 height 56
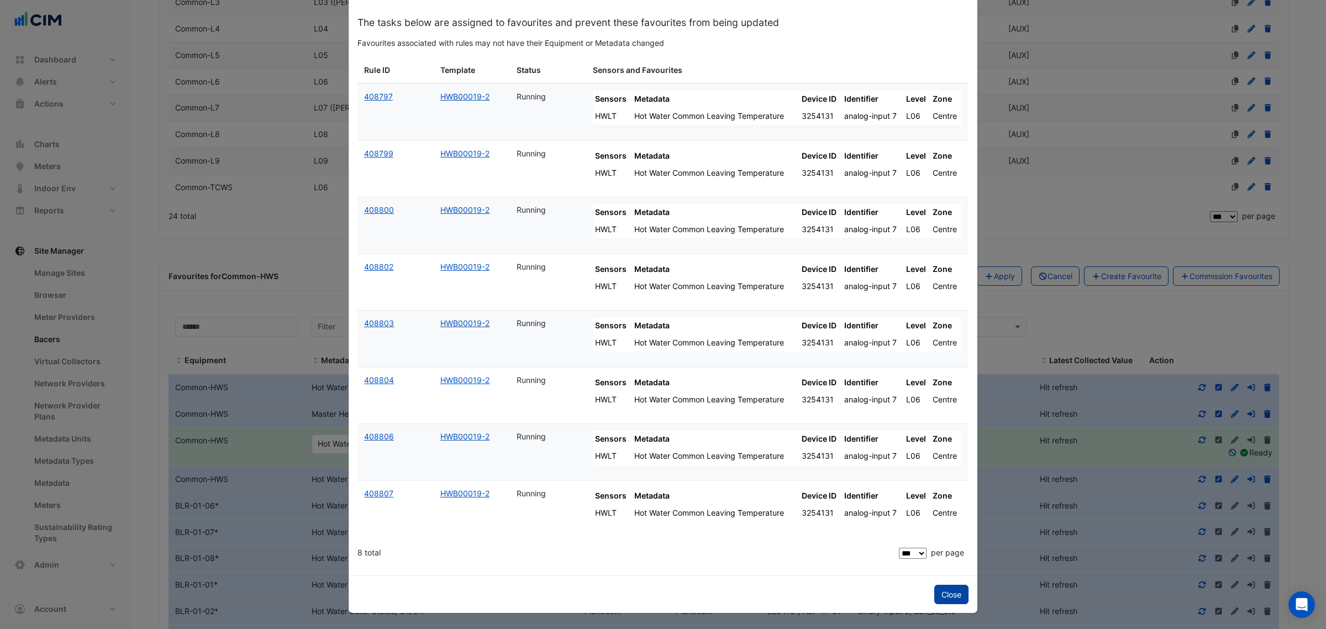
click at [934, 597] on button "Close" at bounding box center [951, 593] width 34 height 19
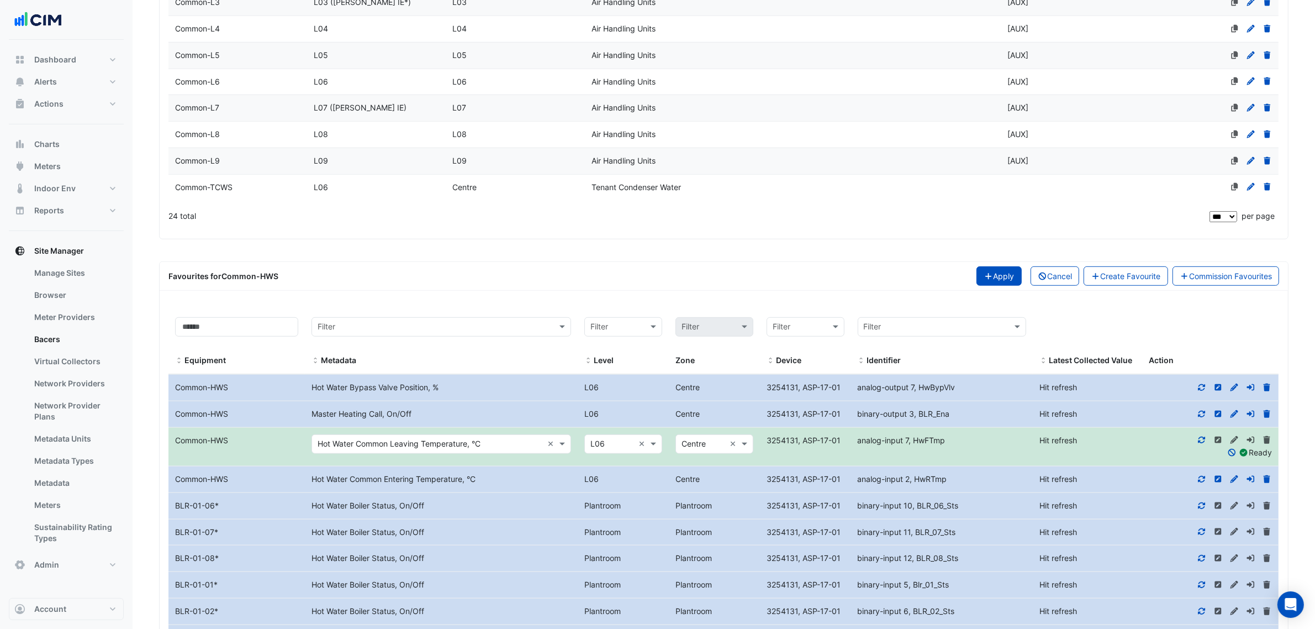
click at [981, 284] on button "Apply" at bounding box center [999, 275] width 45 height 19
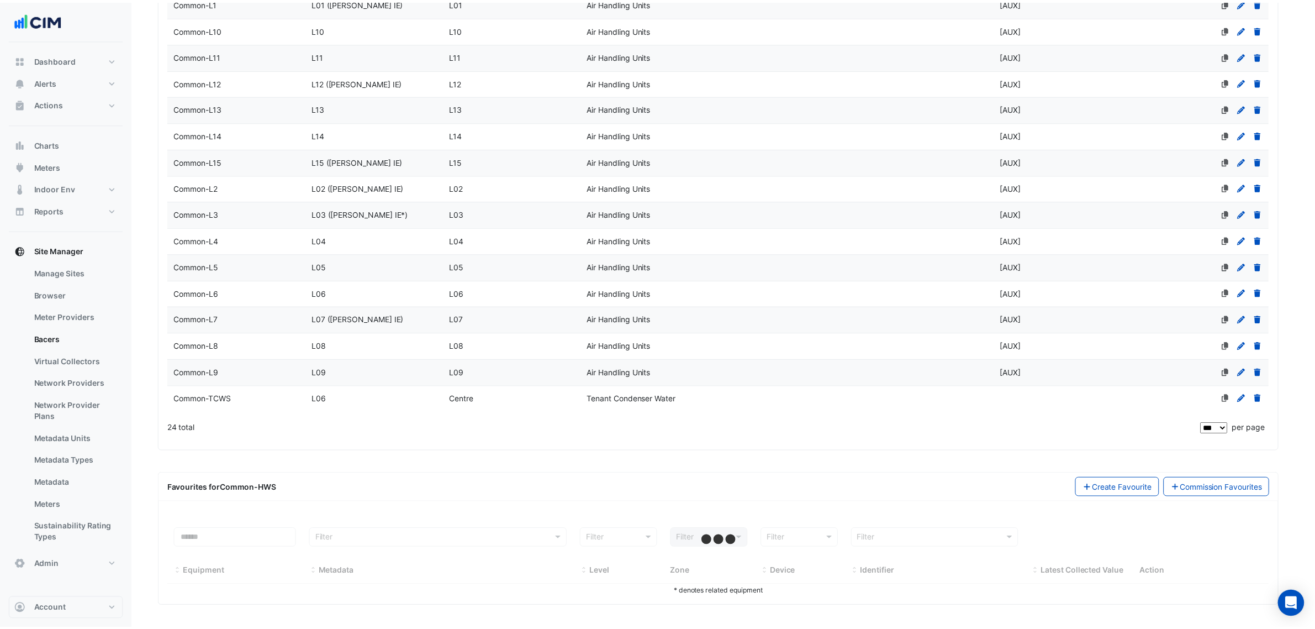
scroll to position [520, 0]
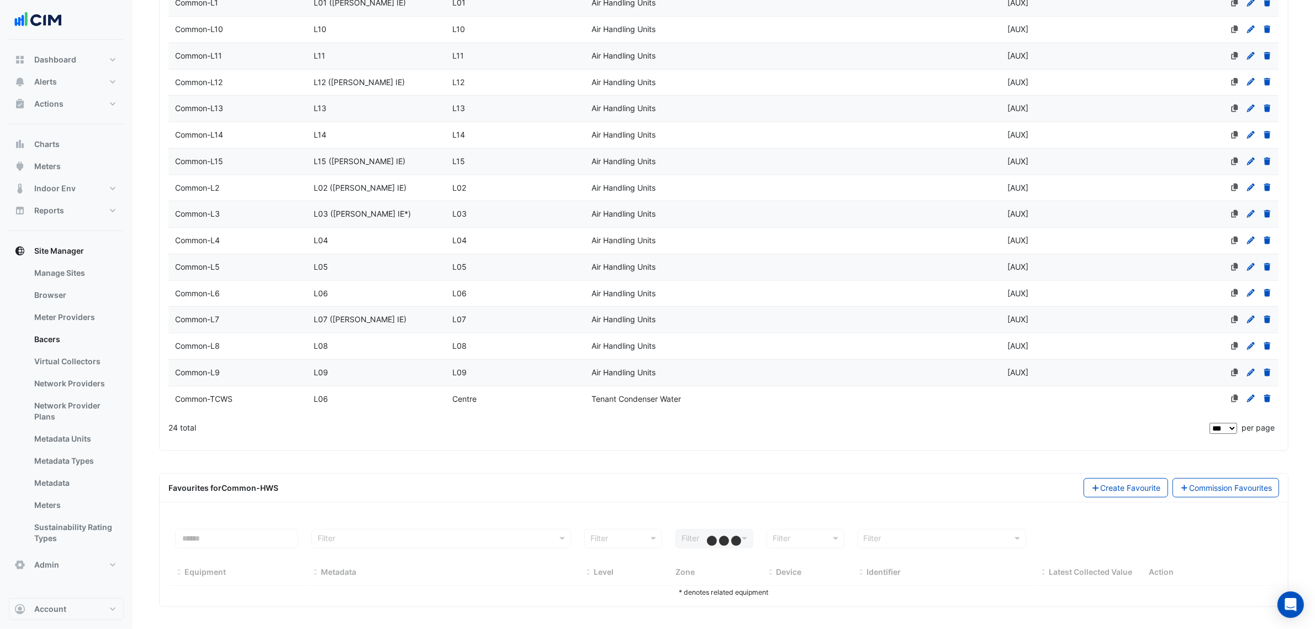
select select "***"
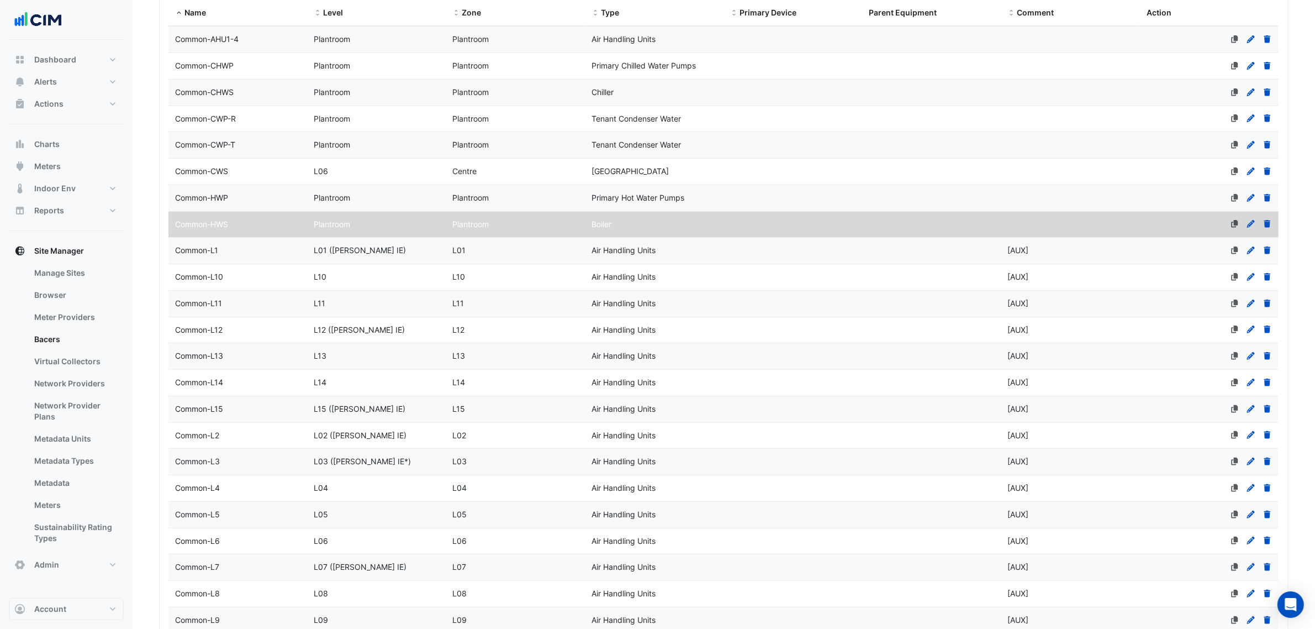
scroll to position [244, 0]
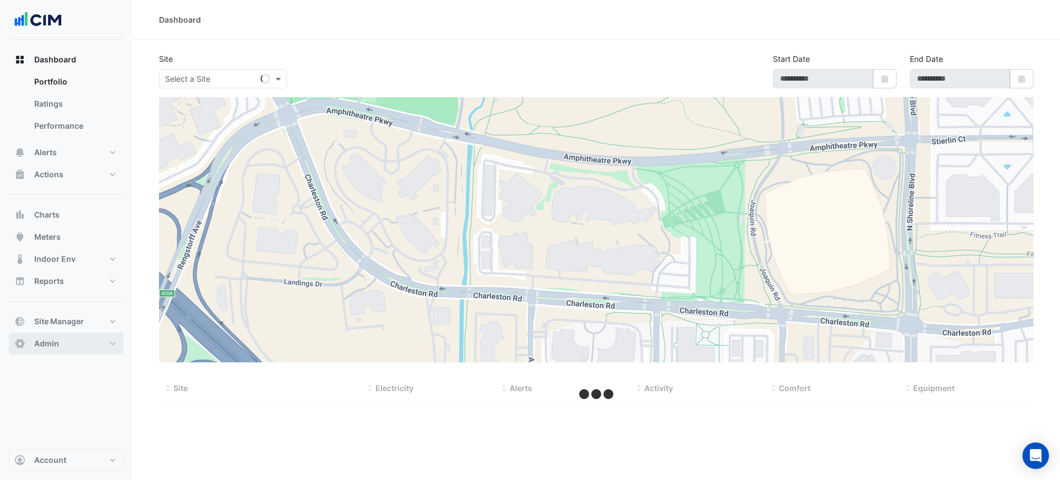
click at [115, 335] on button "Admin" at bounding box center [66, 344] width 115 height 22
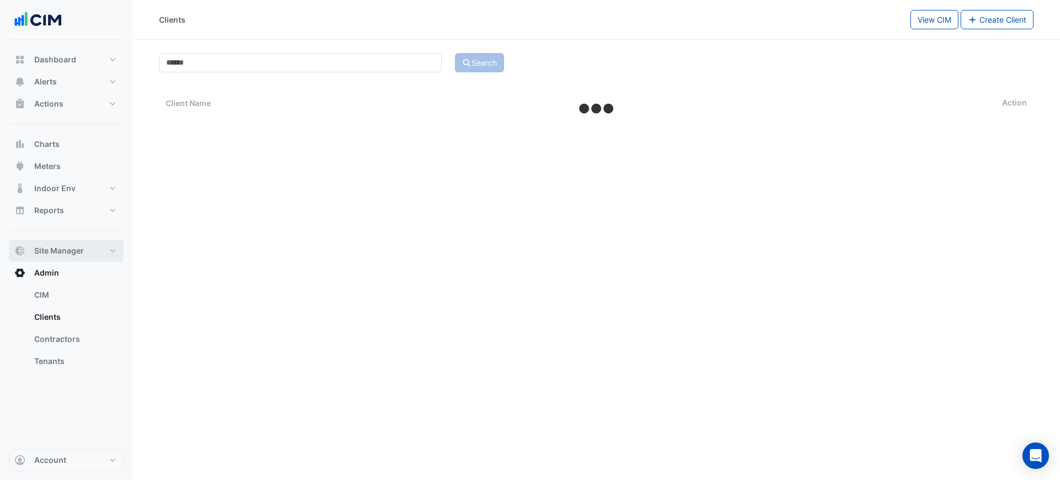
select select "***"
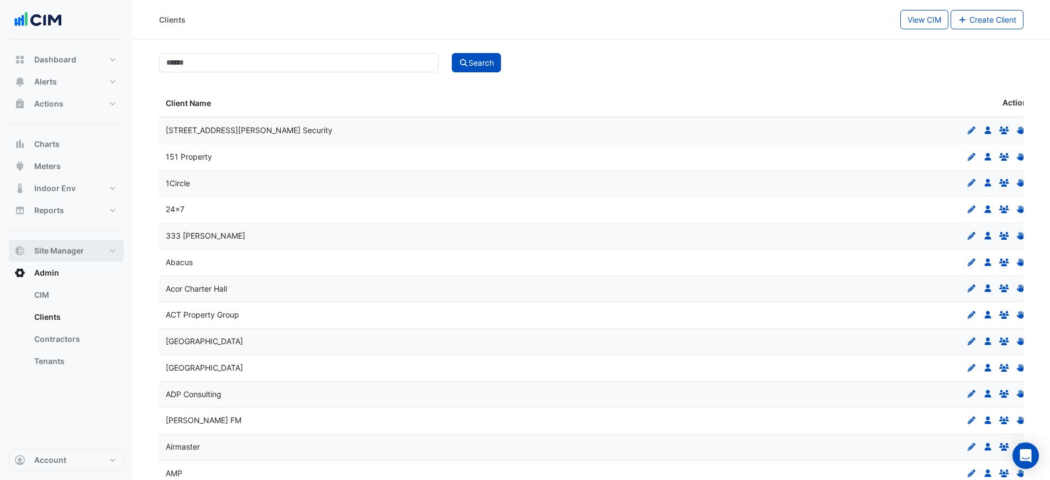
click at [97, 252] on button "Site Manager" at bounding box center [66, 251] width 115 height 22
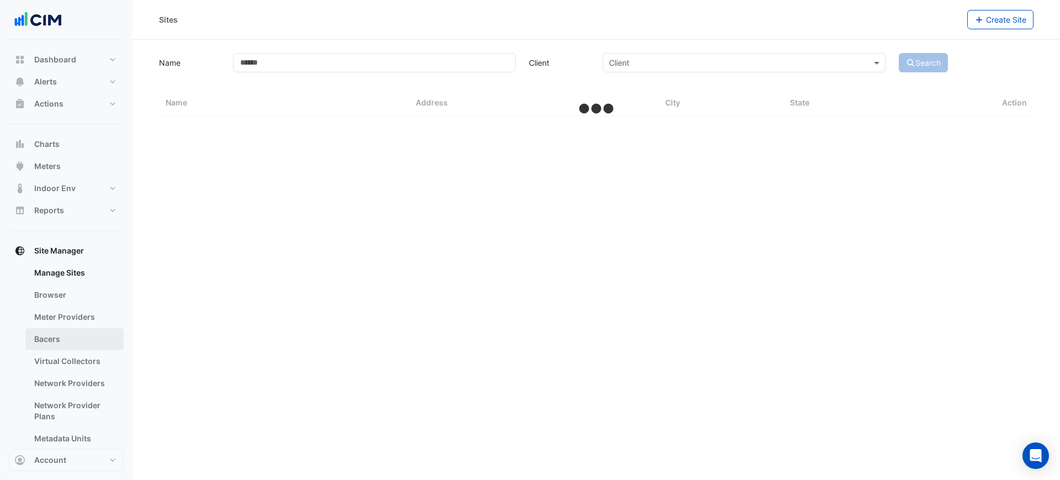
select select "***"
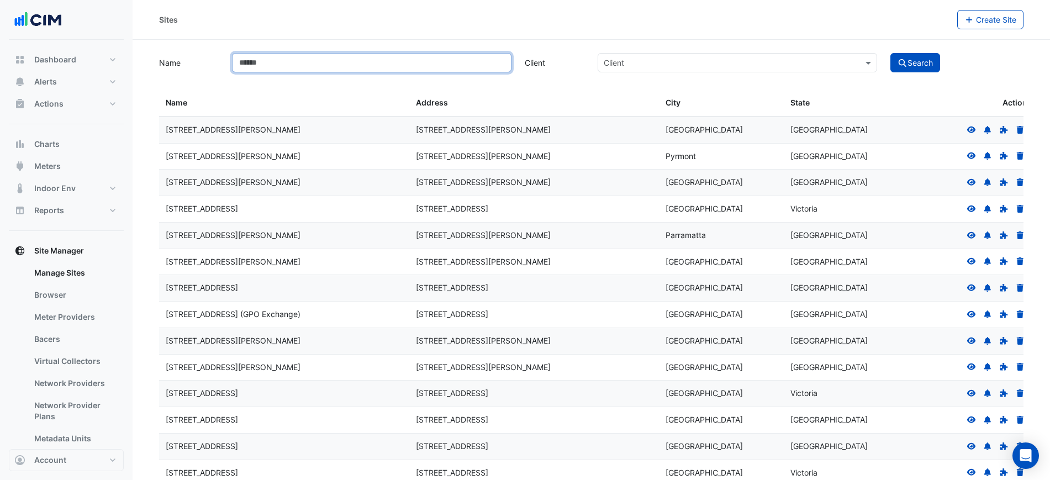
click at [420, 69] on input "Name" at bounding box center [371, 62] width 279 height 19
type input "******"
click at [890, 53] on button "Search" at bounding box center [915, 62] width 50 height 19
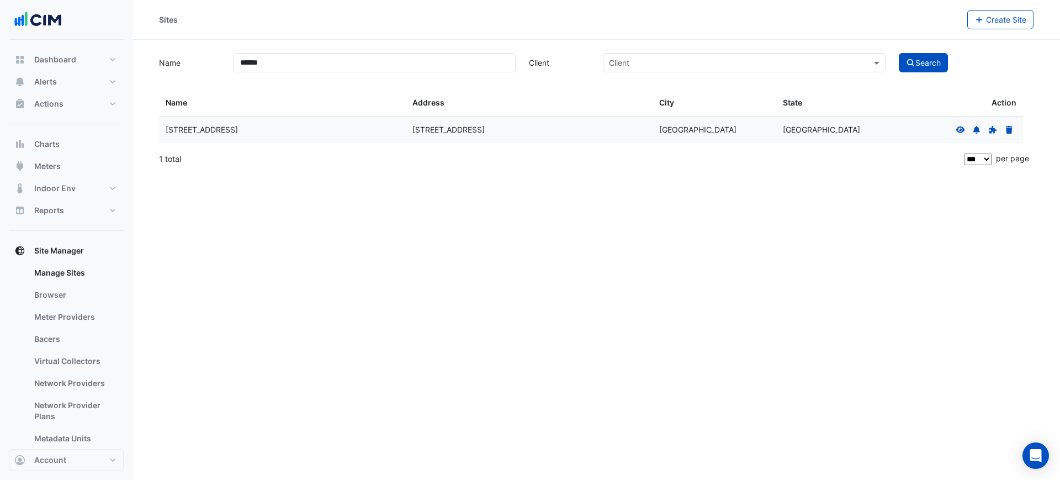
click at [953, 129] on datatable-body-cell at bounding box center [962, 130] width 124 height 26
click at [956, 128] on icon at bounding box center [961, 130] width 10 height 8
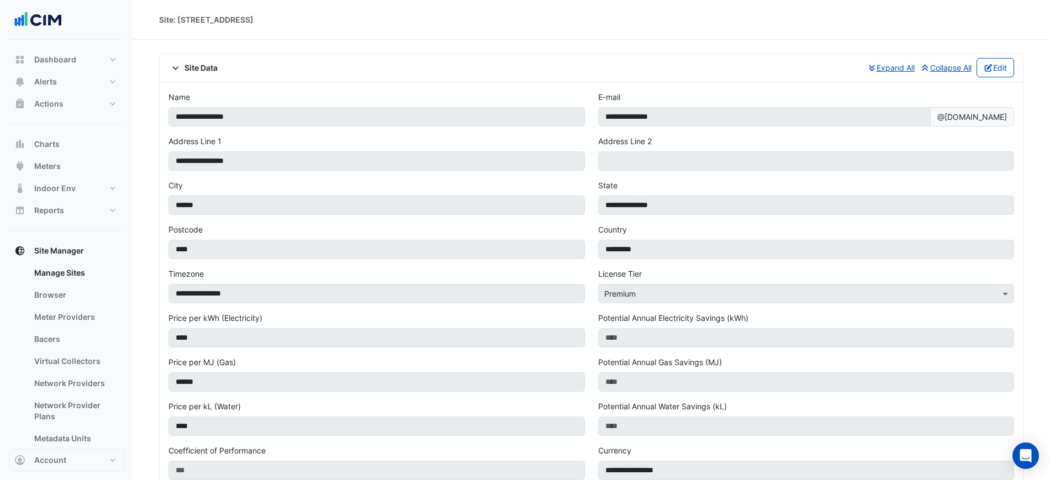
select select "***"
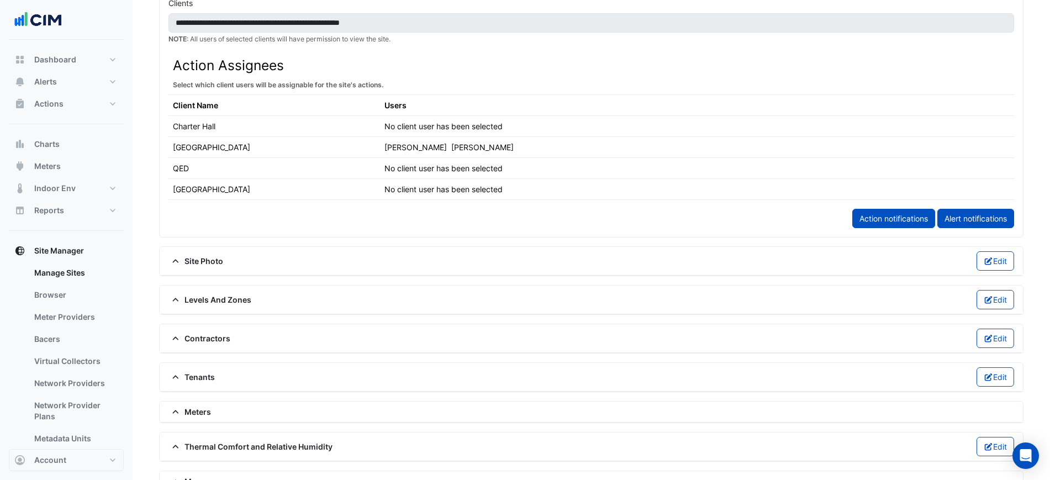
scroll to position [621, 0]
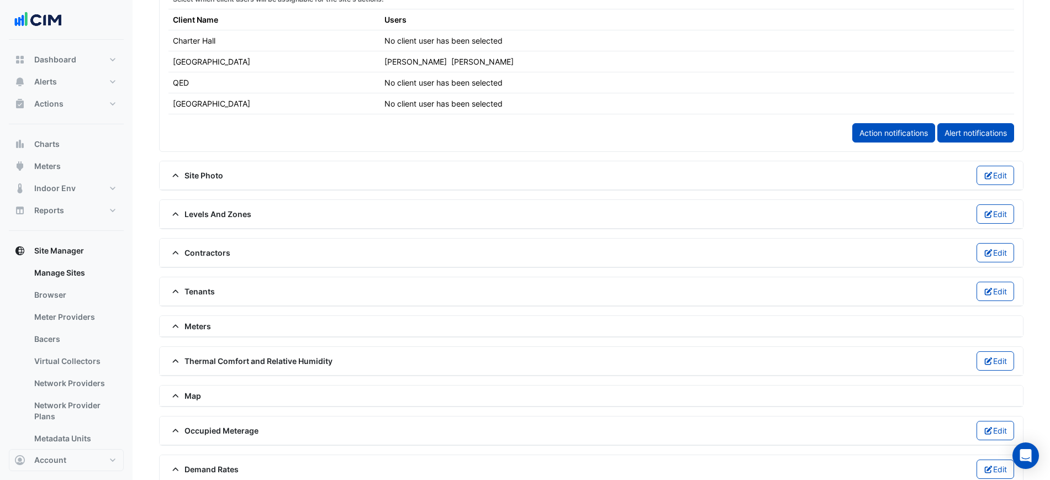
click at [216, 219] on span "Levels And Zones" at bounding box center [209, 214] width 83 height 12
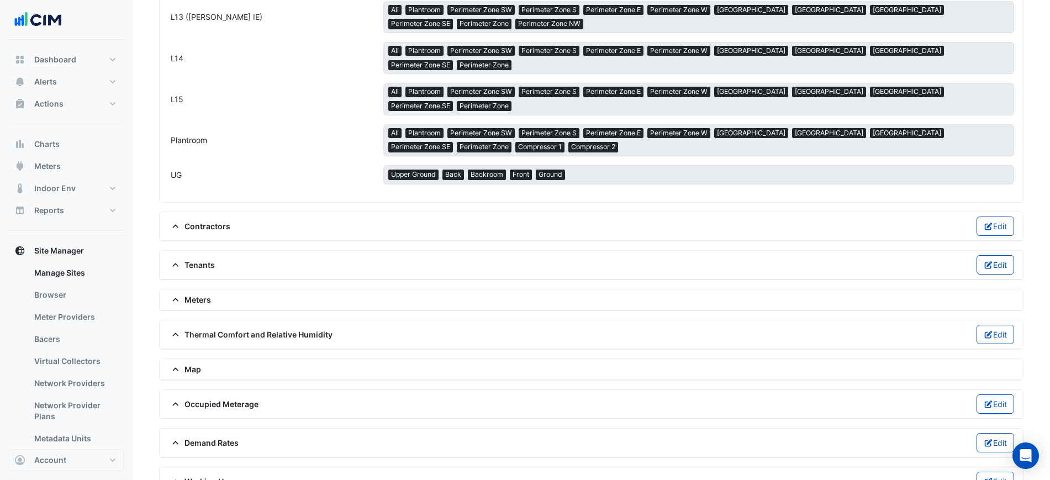
scroll to position [1450, 0]
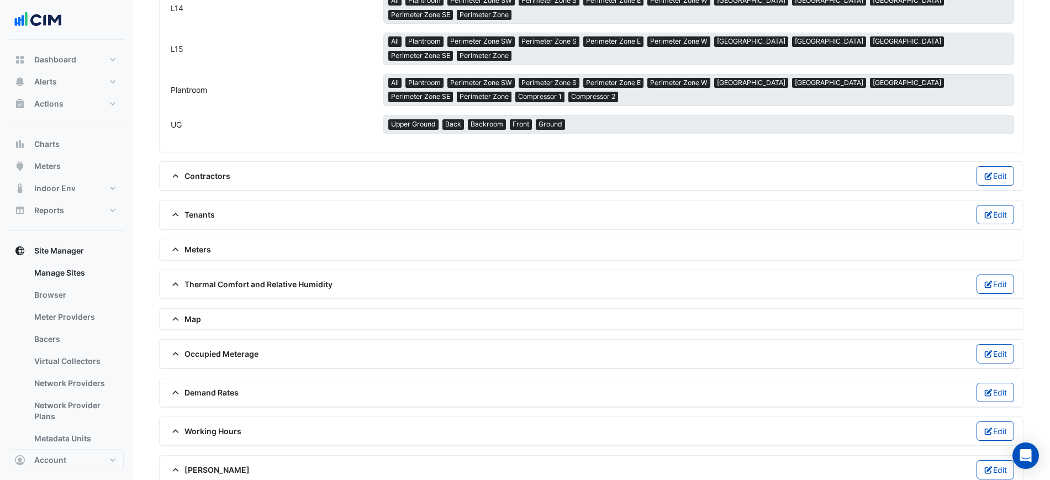
click at [259, 278] on span "Thermal Comfort and Relative Humidity" at bounding box center [250, 284] width 164 height 12
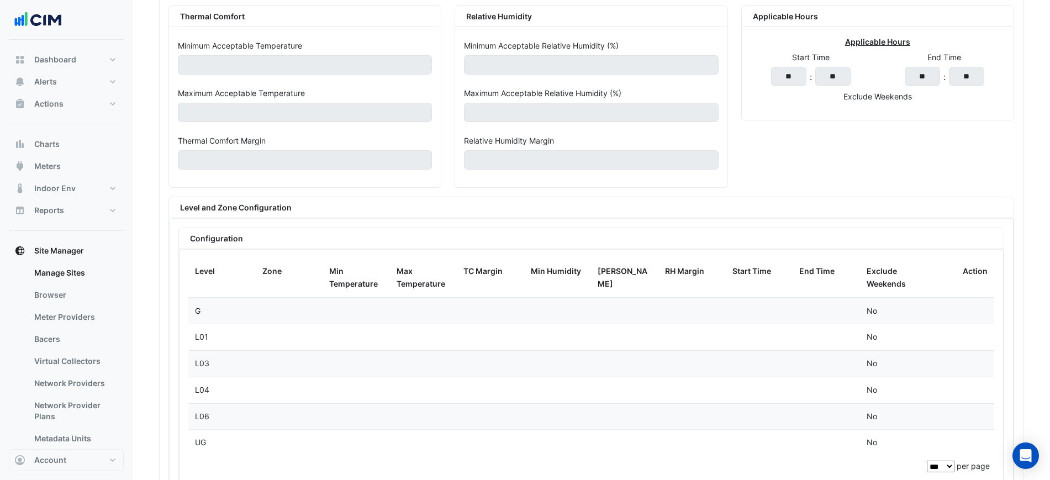
scroll to position [1657, 0]
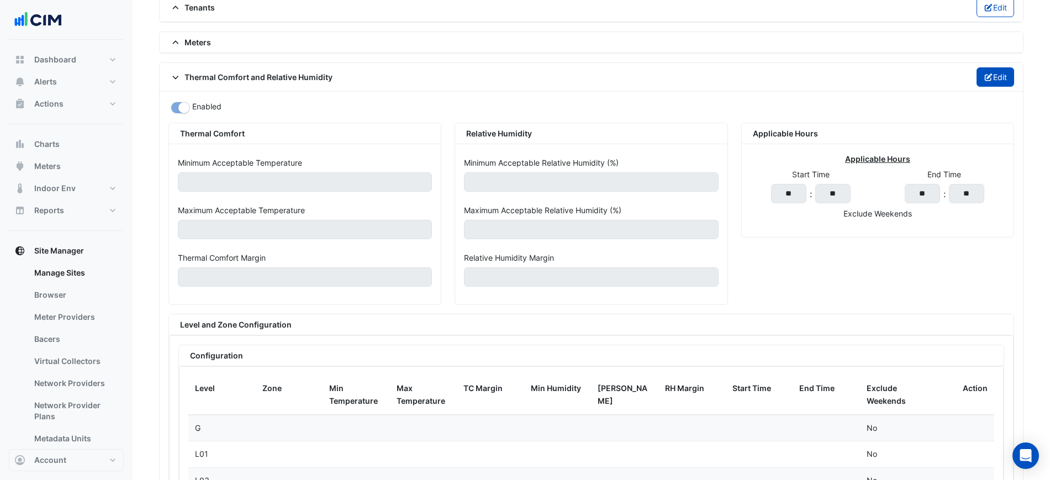
click at [996, 67] on button "Edit" at bounding box center [996, 76] width 38 height 19
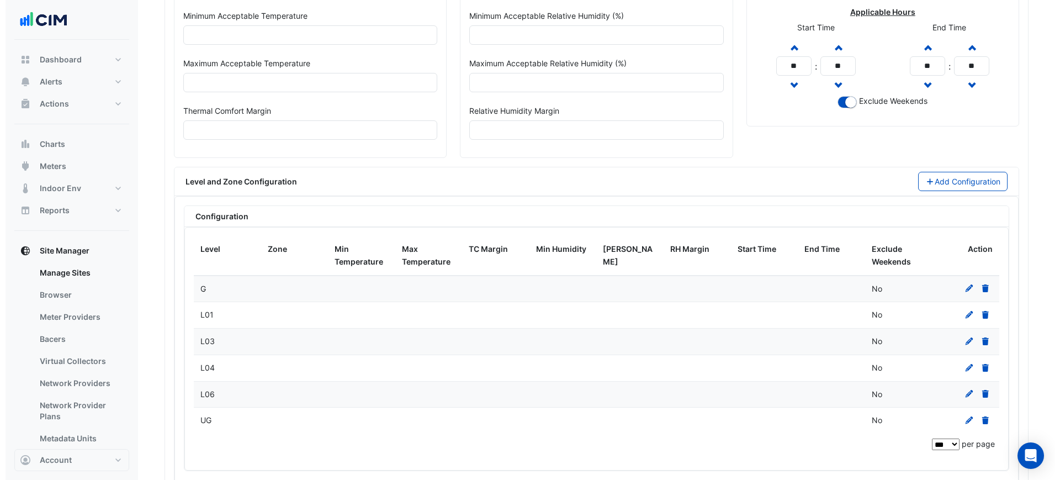
scroll to position [1750, 0]
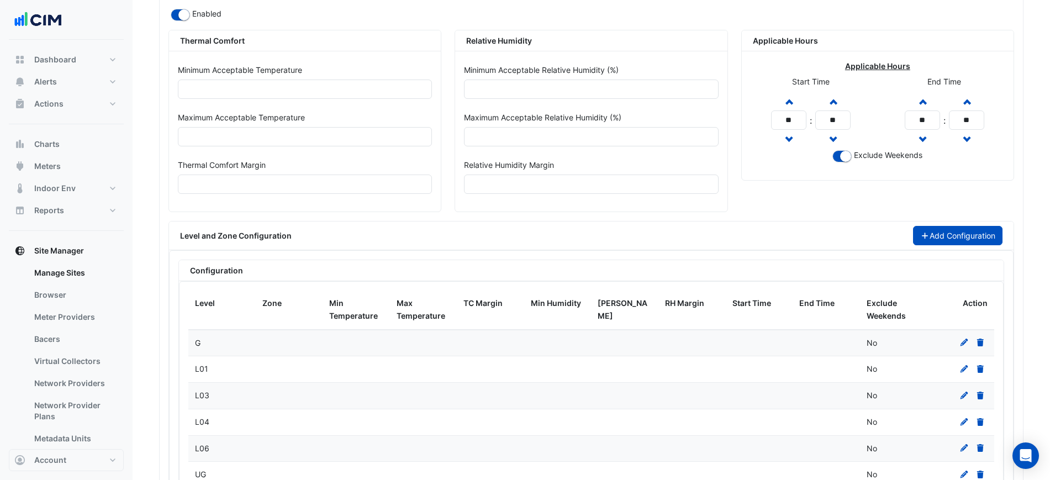
click at [951, 226] on button "Add Configuration" at bounding box center [958, 235] width 90 height 19
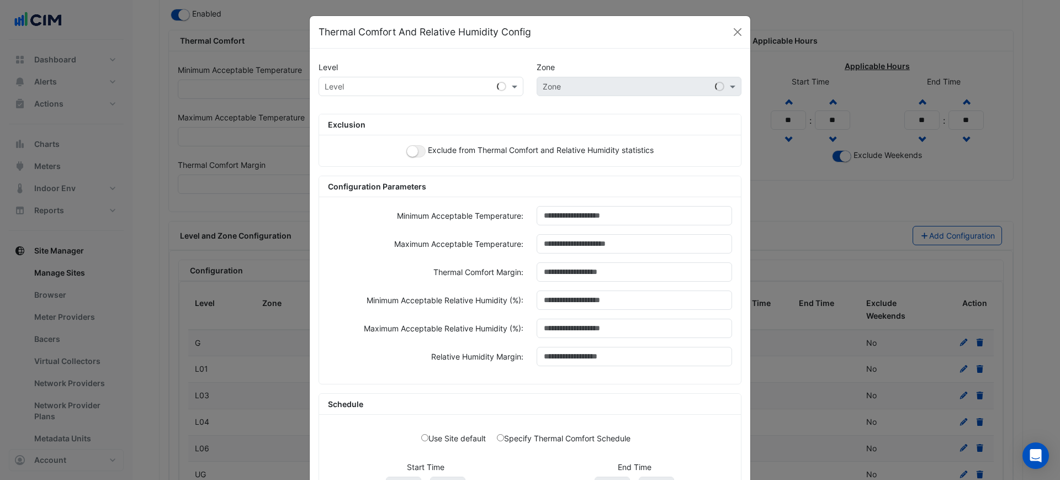
scroll to position [104, 0]
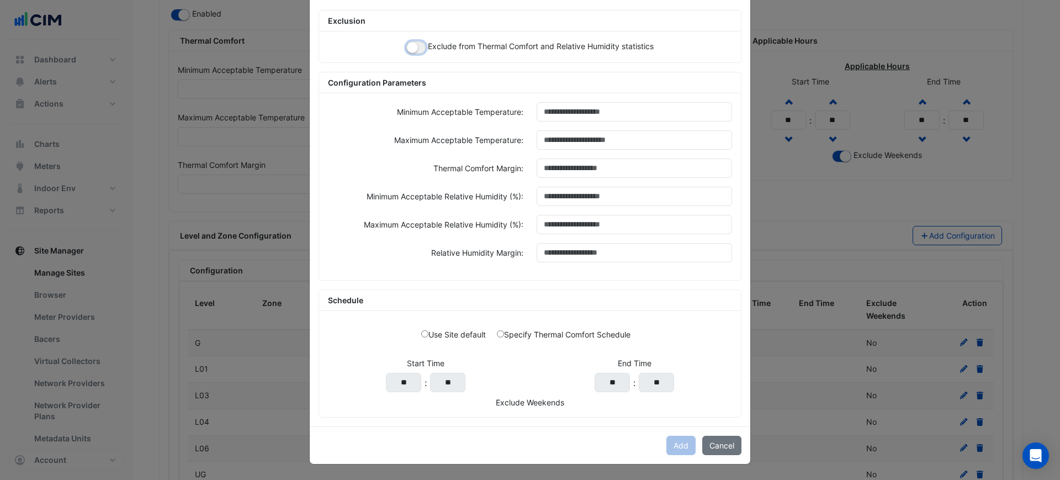
click at [409, 48] on small "button" at bounding box center [412, 47] width 11 height 11
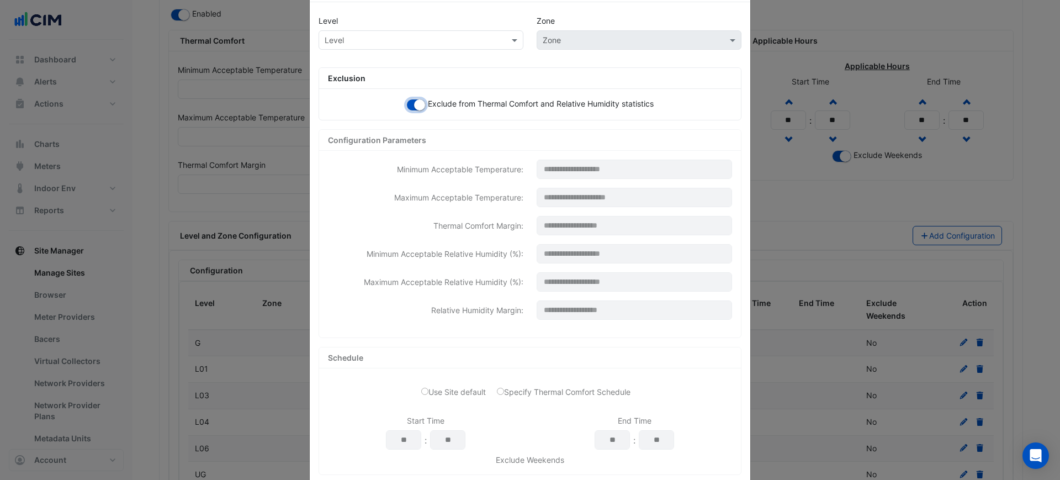
scroll to position [0, 0]
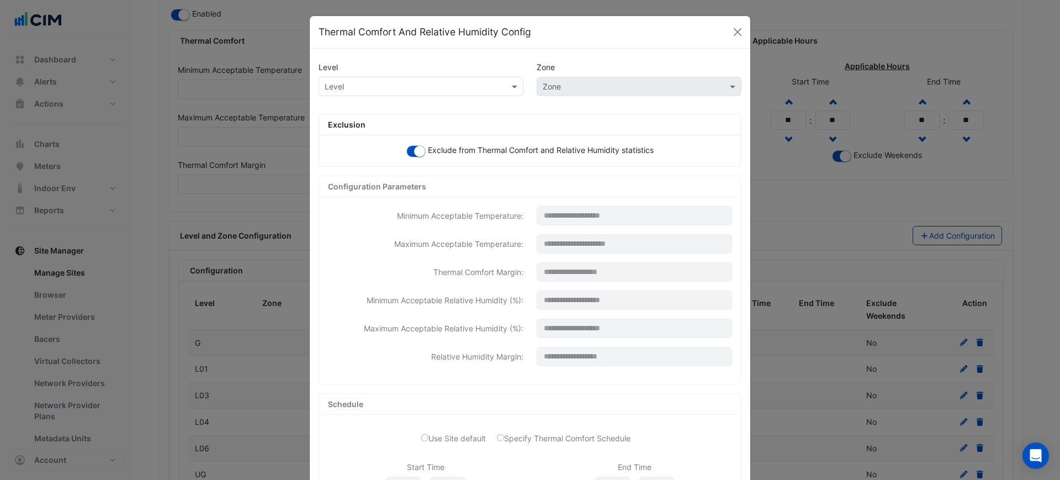
click at [423, 81] on input "text" at bounding box center [410, 87] width 171 height 12
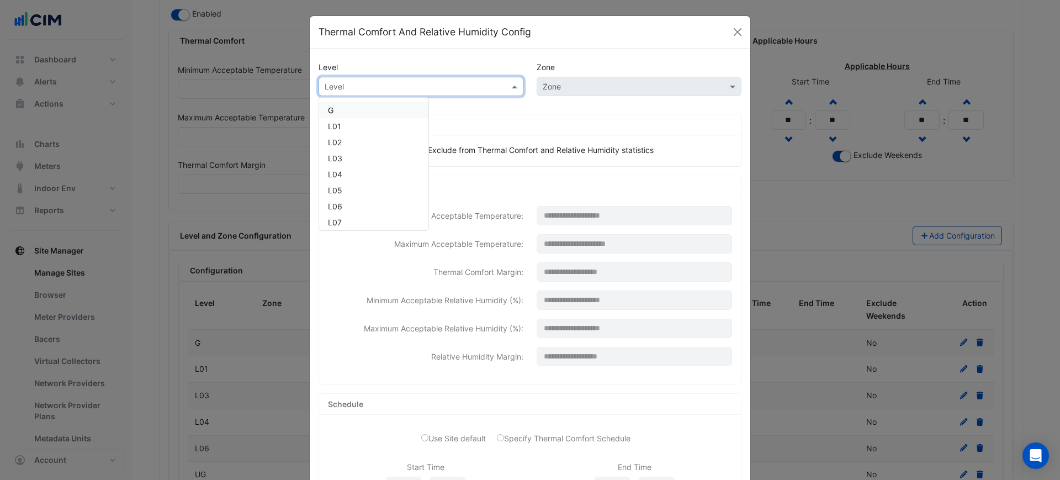
type input "*"
click at [335, 108] on span "L02" at bounding box center [335, 109] width 14 height 9
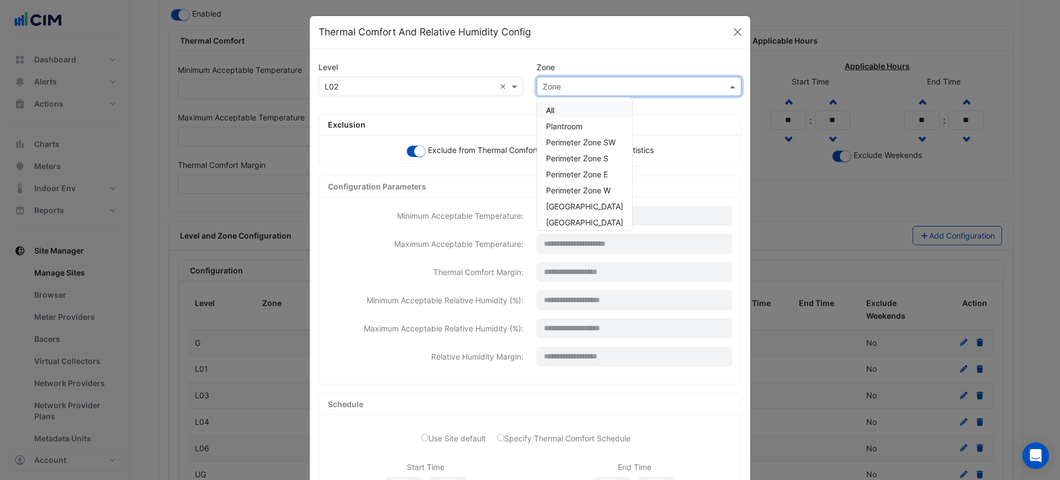
click at [570, 88] on input "text" at bounding box center [628, 87] width 171 height 12
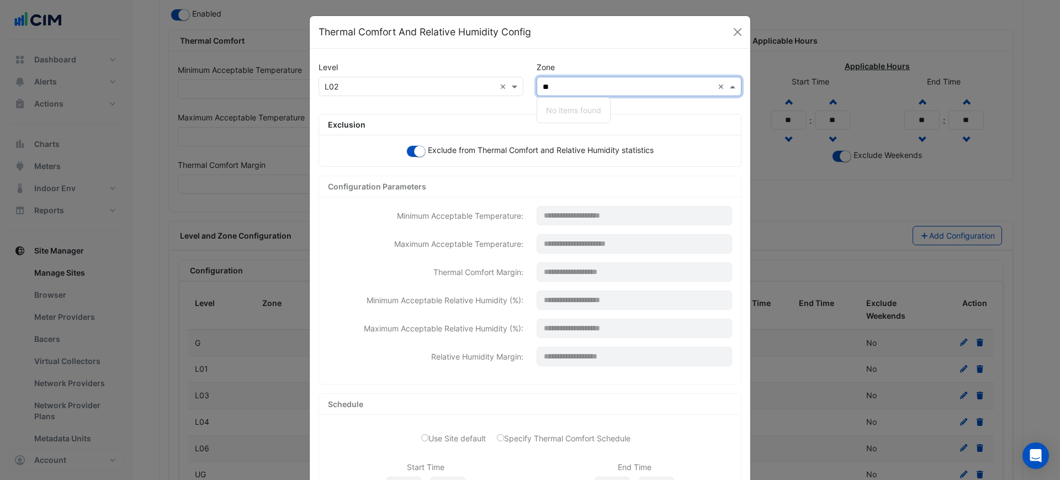
type input "*"
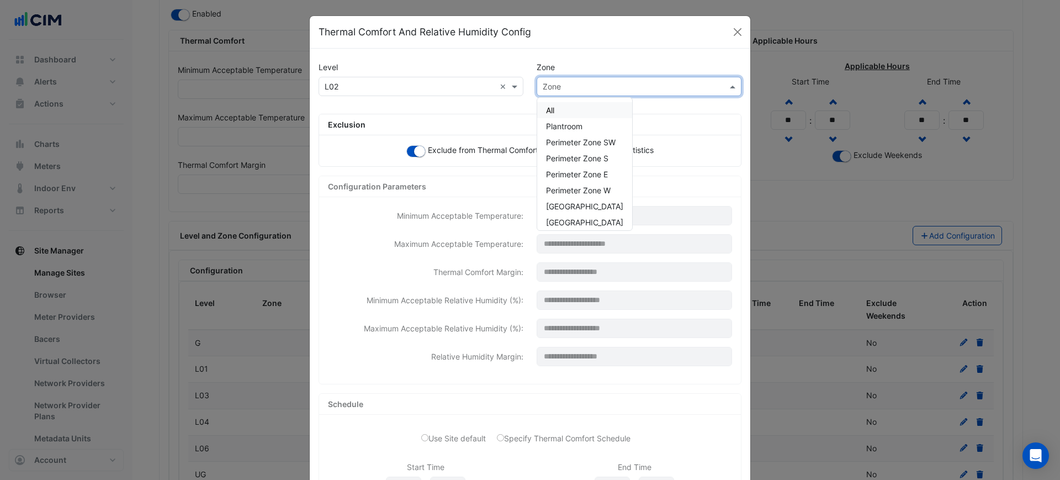
click at [551, 79] on div "Zone" at bounding box center [639, 86] width 205 height 19
paste input "**********"
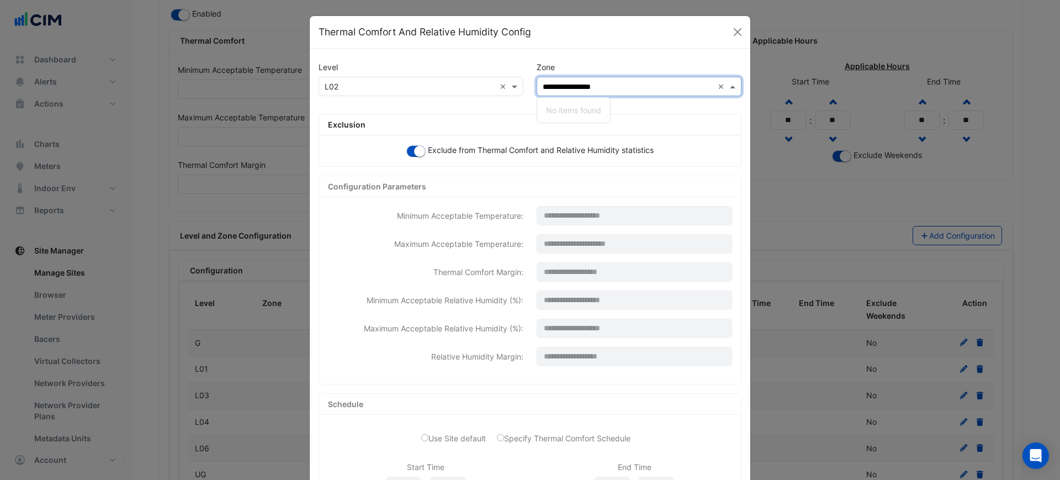
click at [556, 88] on input "**********" at bounding box center [628, 87] width 171 height 12
type input "**********"
click at [558, 112] on span "Centre Zone East" at bounding box center [584, 109] width 77 height 9
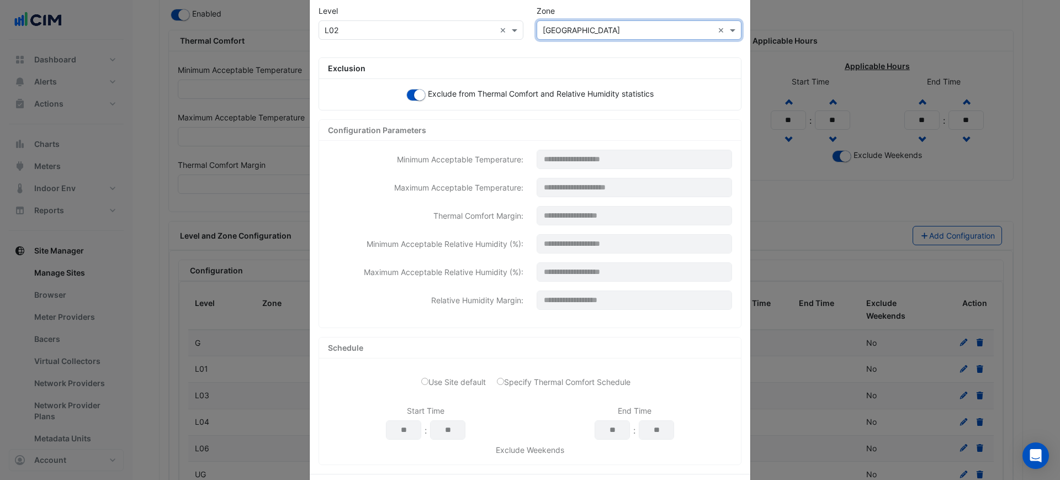
scroll to position [104, 0]
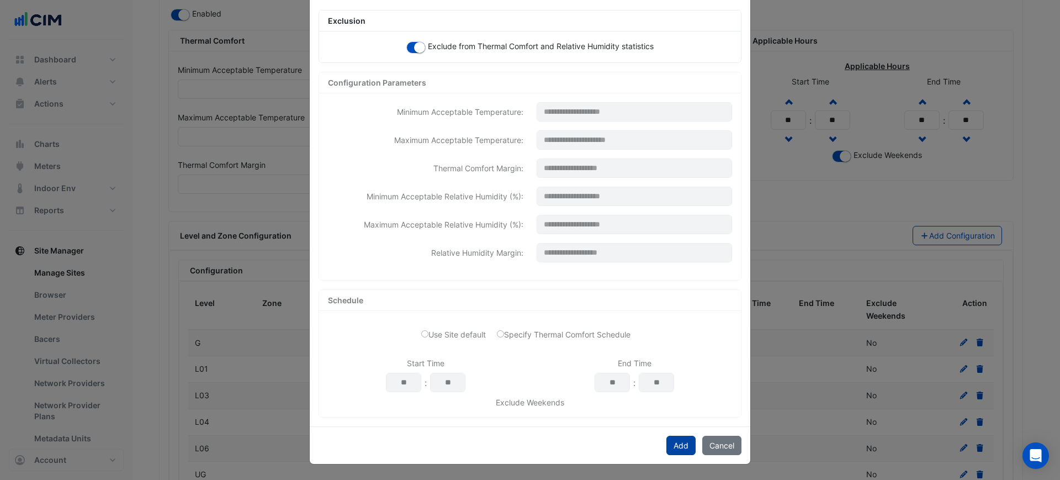
click at [673, 437] on button "Add" at bounding box center [681, 445] width 29 height 19
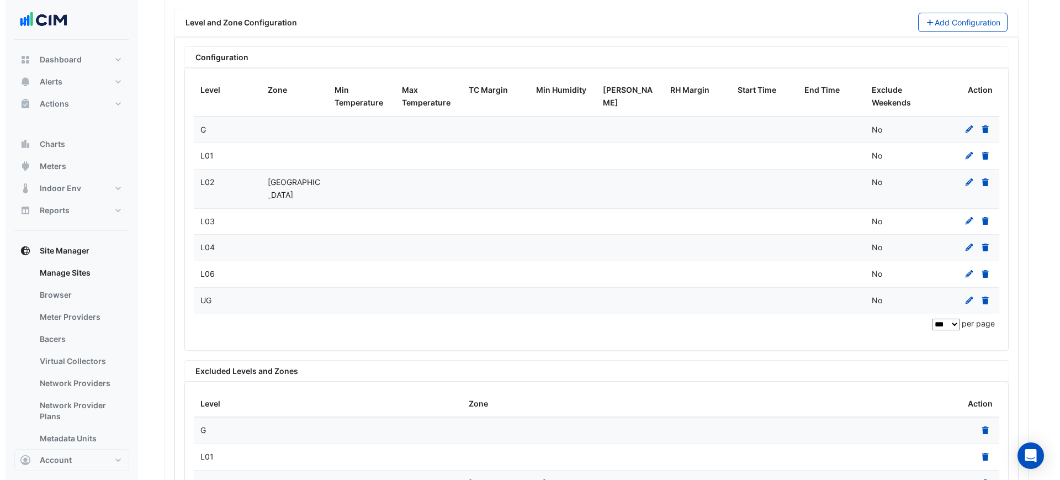
scroll to position [1888, 0]
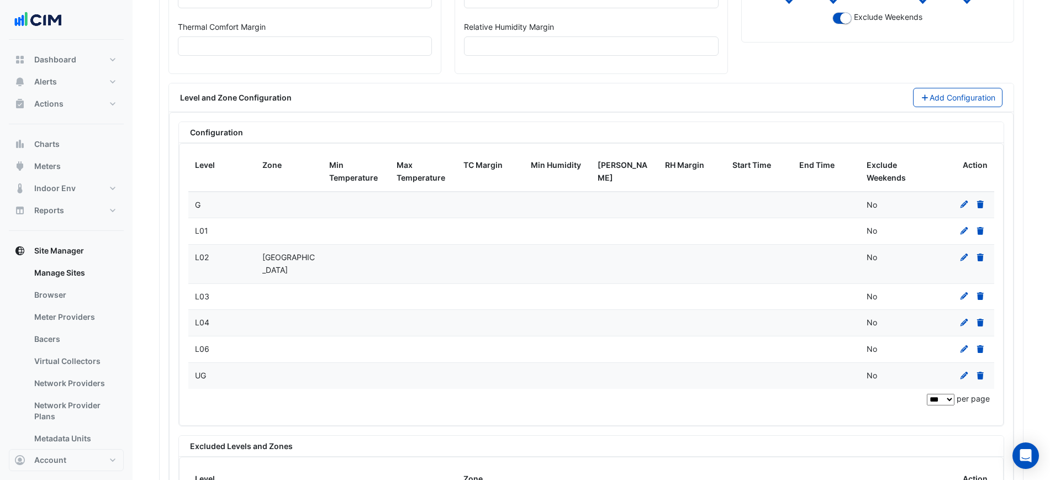
click at [941, 101] on button "Add Configuration" at bounding box center [958, 97] width 90 height 19
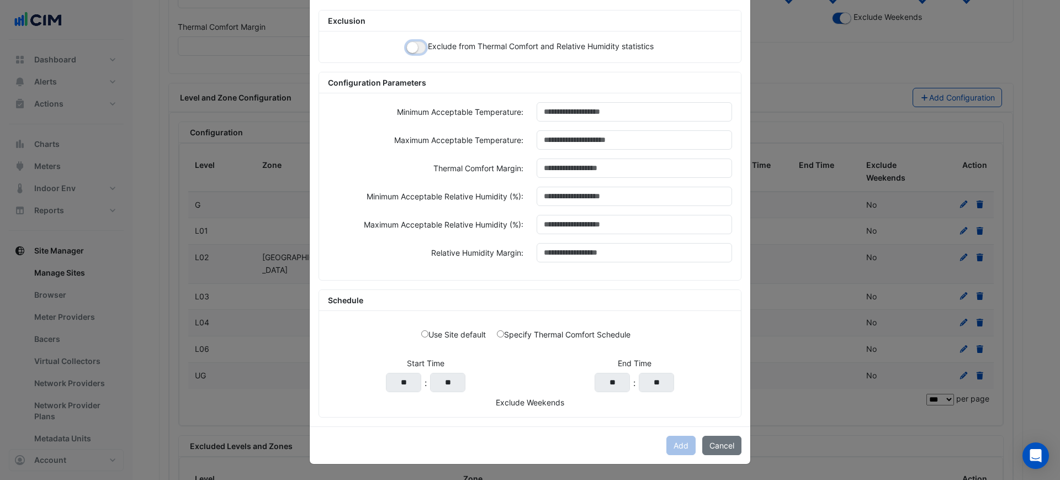
click at [408, 49] on small "button" at bounding box center [412, 47] width 11 height 11
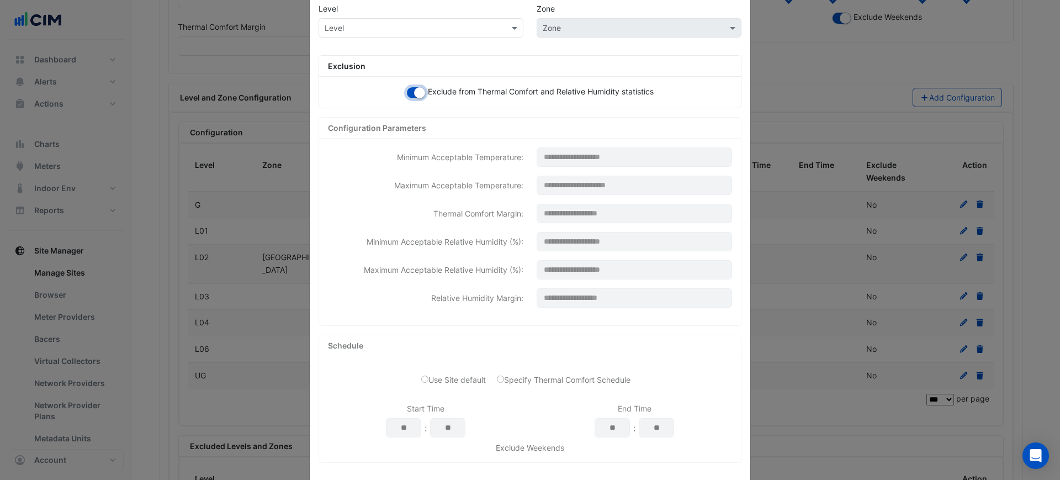
scroll to position [35, 0]
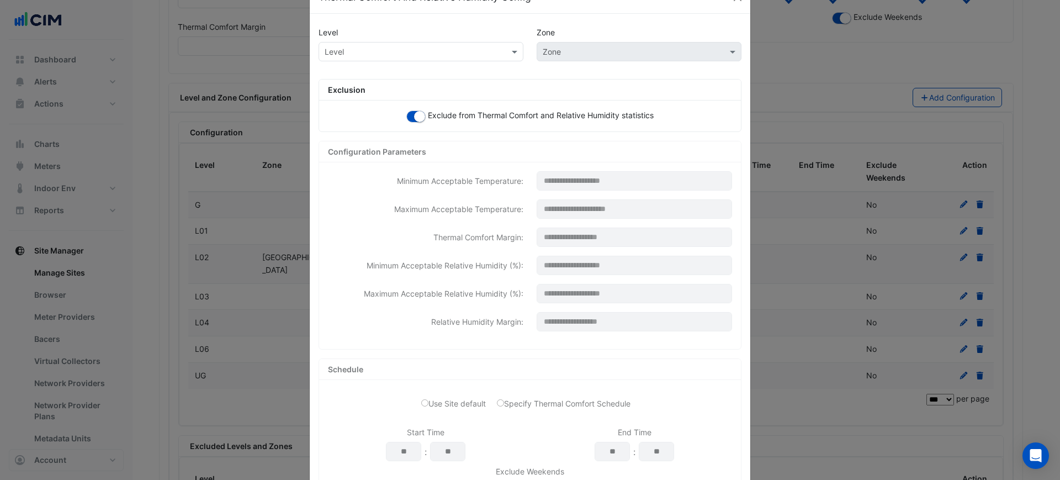
click at [402, 52] on input "text" at bounding box center [410, 52] width 171 height 12
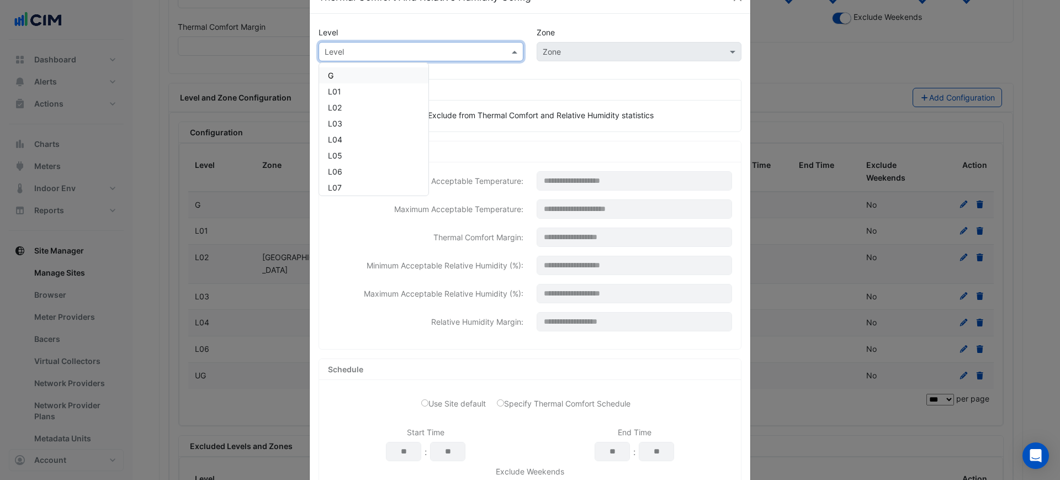
click at [425, 49] on input "text" at bounding box center [410, 52] width 171 height 12
paste input "***"
type input "***"
click at [333, 74] on span "L02" at bounding box center [335, 75] width 14 height 9
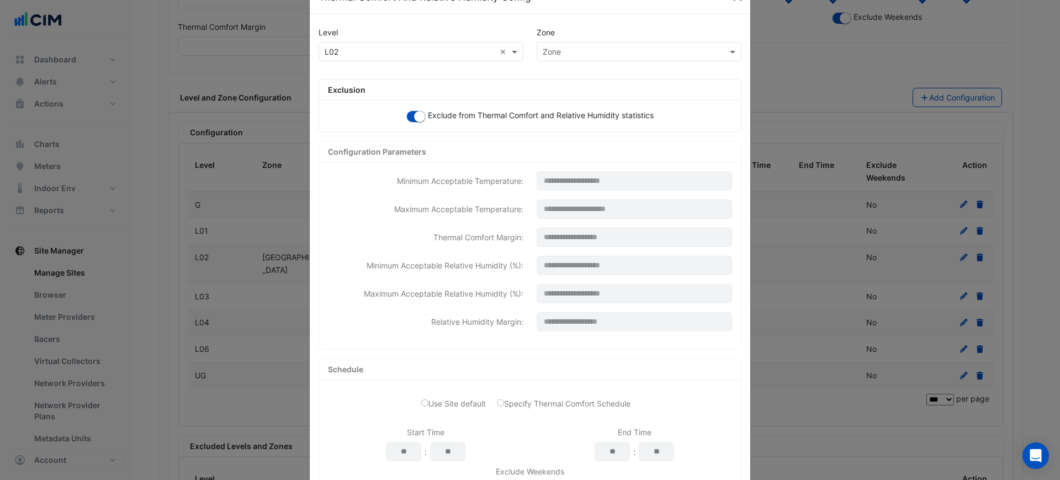
click at [578, 42] on div "Zone" at bounding box center [639, 51] width 205 height 19
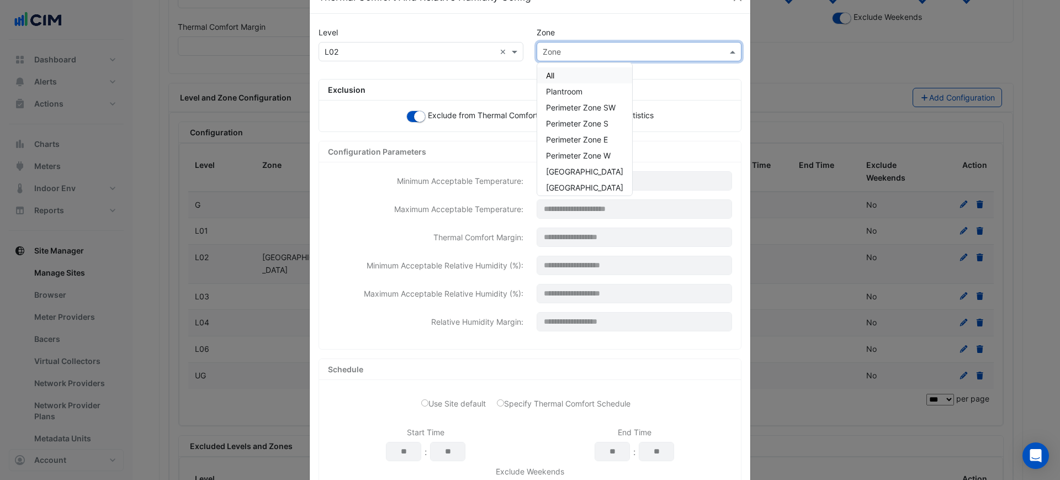
paste input "**********"
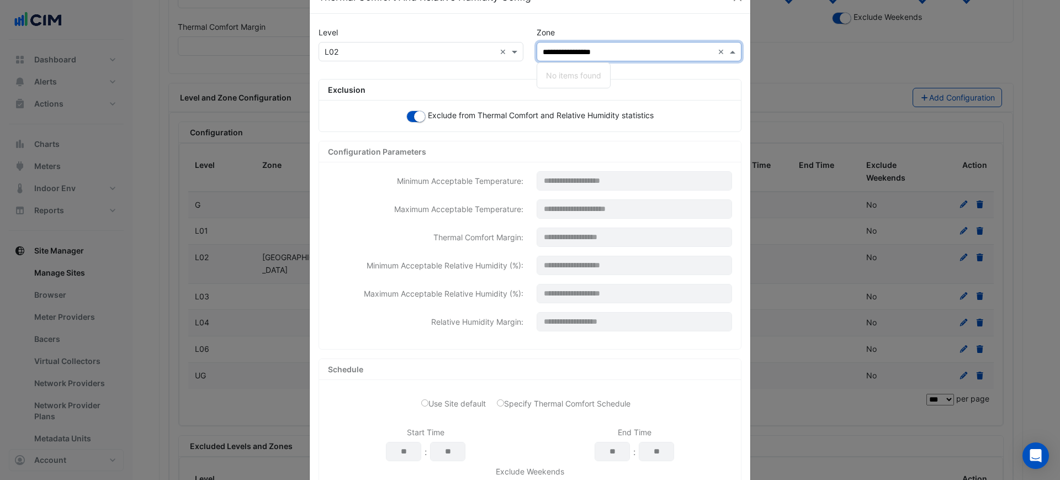
click at [552, 54] on input "**********" at bounding box center [628, 52] width 171 height 12
type input "**********"
click at [558, 71] on span "Perimeter Zone W" at bounding box center [578, 75] width 65 height 9
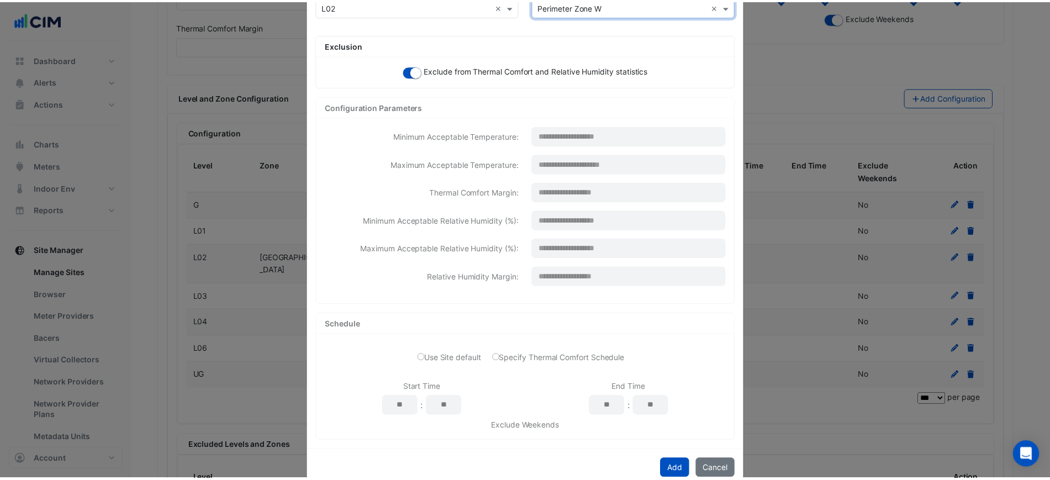
scroll to position [104, 0]
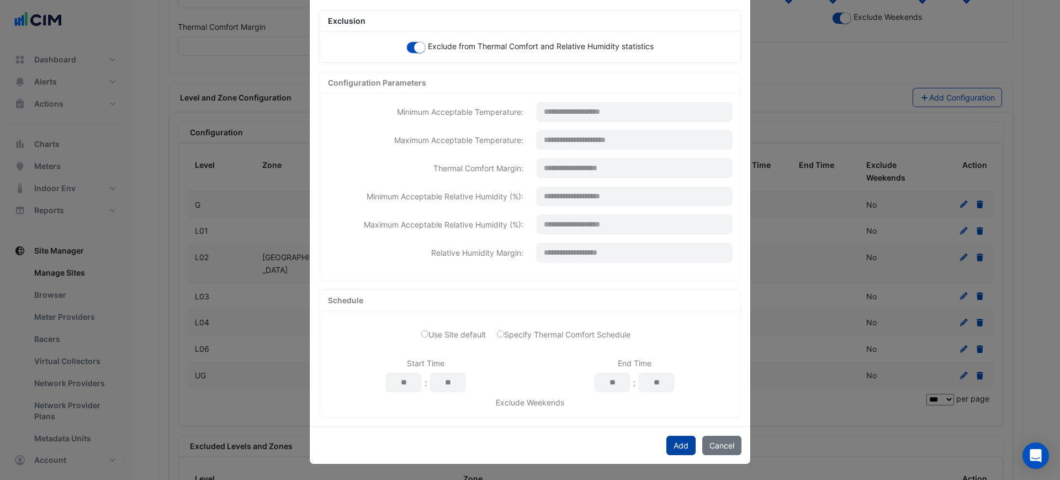
click at [668, 436] on button "Add" at bounding box center [681, 445] width 29 height 19
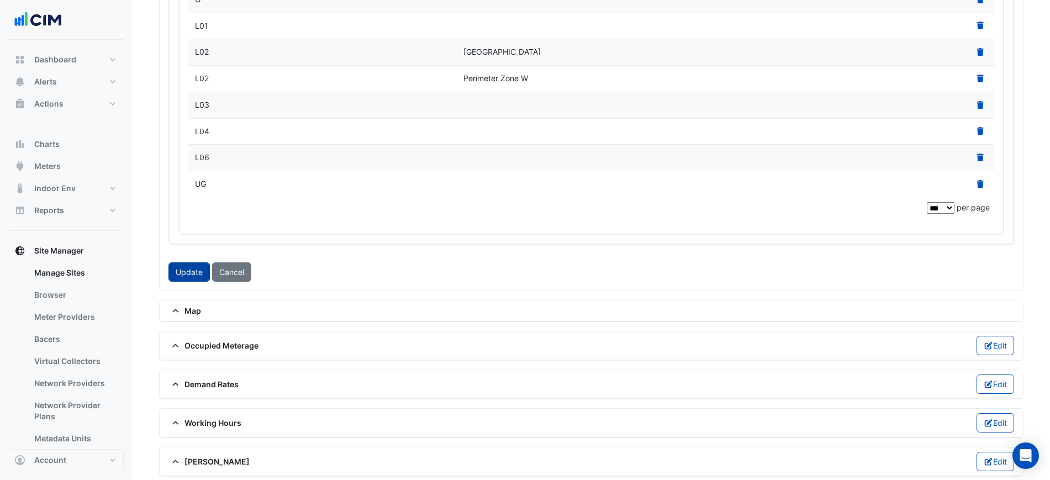
click at [197, 268] on button "Update" at bounding box center [188, 271] width 41 height 19
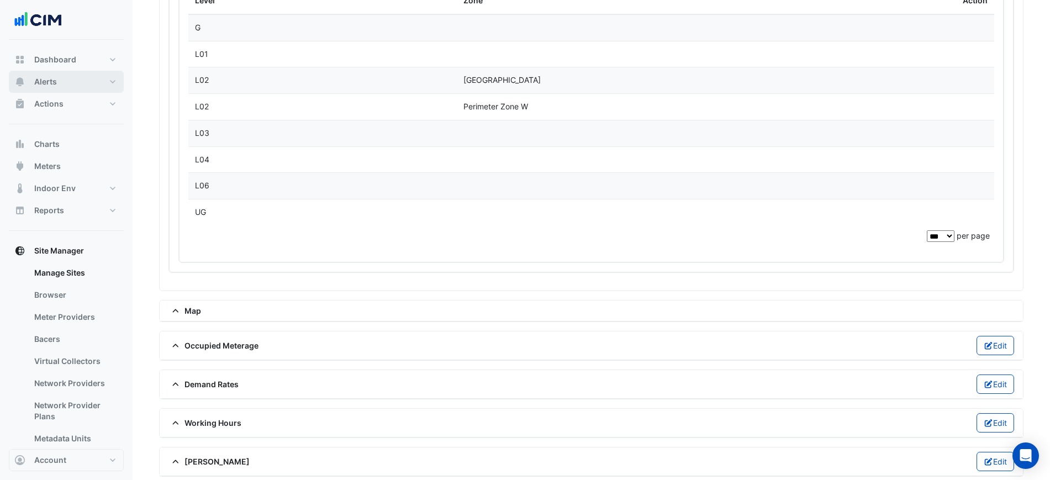
click at [83, 81] on button "Alerts" at bounding box center [66, 82] width 115 height 22
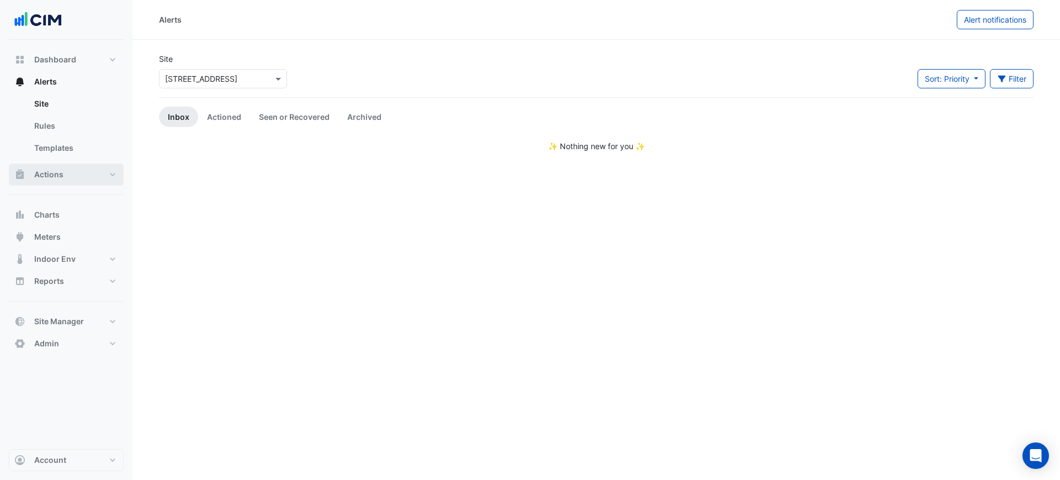
click at [72, 180] on button "Actions" at bounding box center [66, 174] width 115 height 22
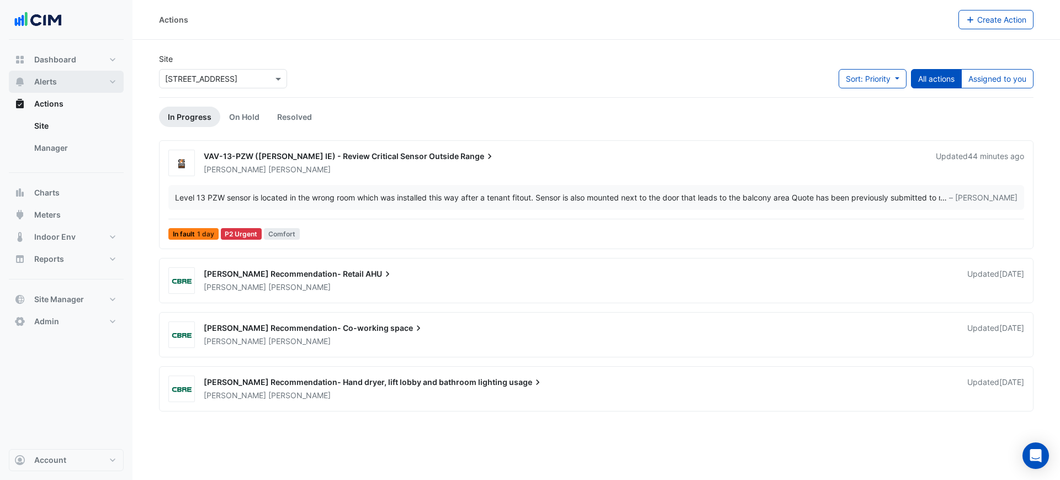
click at [75, 82] on button "Alerts" at bounding box center [66, 82] width 115 height 22
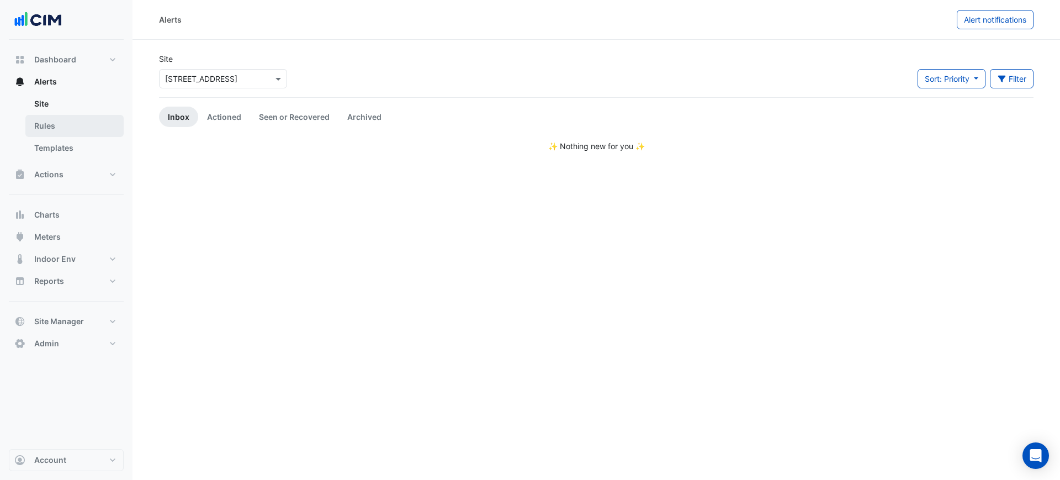
click at [67, 120] on link "Rules" at bounding box center [74, 126] width 98 height 22
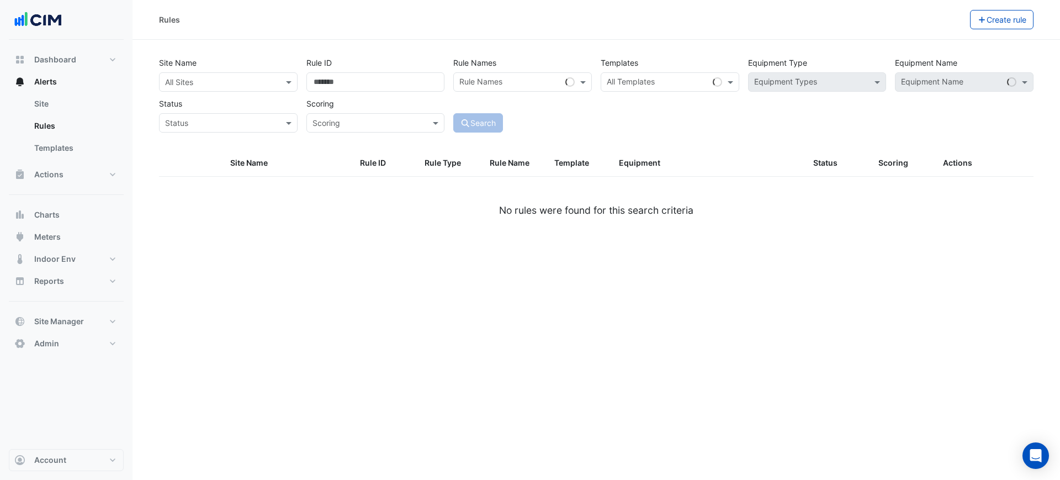
click at [662, 68] on div "Templates All Templates" at bounding box center [670, 72] width 147 height 39
click at [661, 75] on div "All Templates" at bounding box center [654, 81] width 107 height 17
click at [998, 21] on button "Create rule" at bounding box center [1002, 19] width 64 height 19
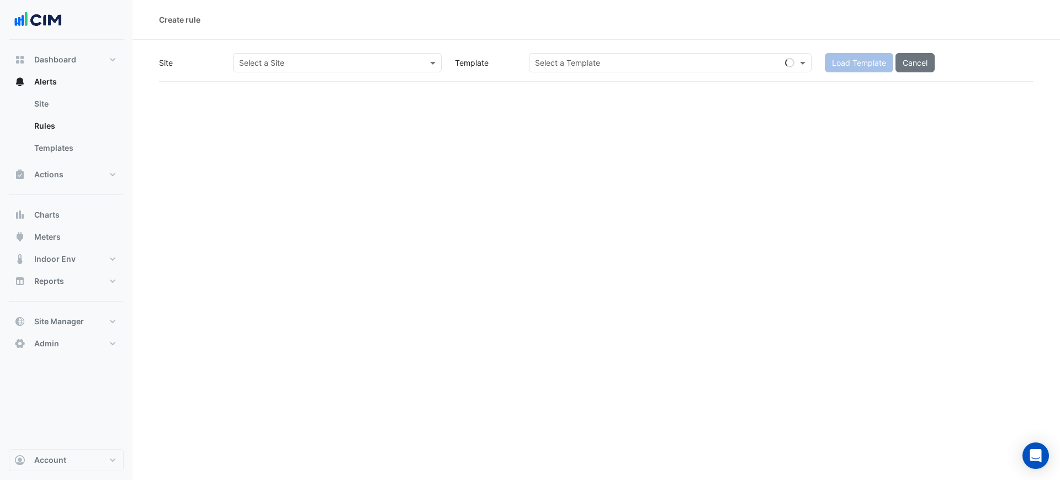
click at [644, 65] on input "text" at bounding box center [659, 63] width 249 height 12
paste input "**********"
type input "**********"
click at [594, 88] on div "Loading..." at bounding box center [671, 86] width 282 height 16
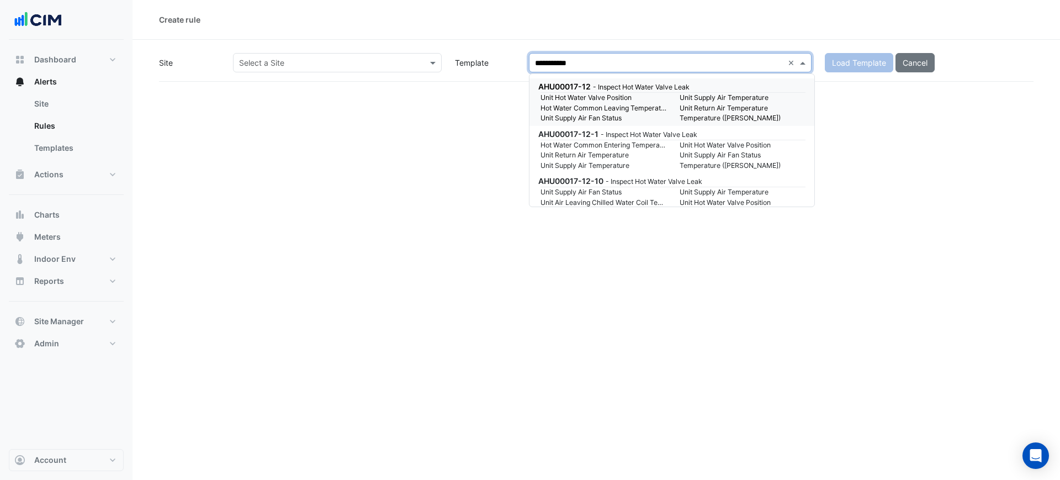
click at [594, 88] on small "- Inspect Hot Water Valve Leak" at bounding box center [641, 87] width 97 height 8
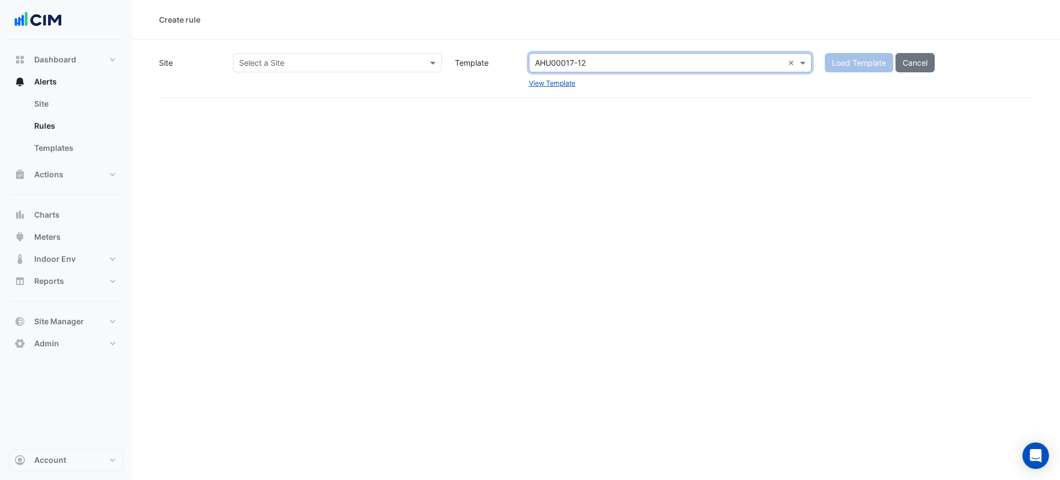
click at [594, 88] on div "Site Select a Site Template Select a Template AHU00017-12 × View Template Load …" at bounding box center [596, 75] width 875 height 45
click at [840, 66] on div "Load Template Cancel" at bounding box center [930, 70] width 222 height 35
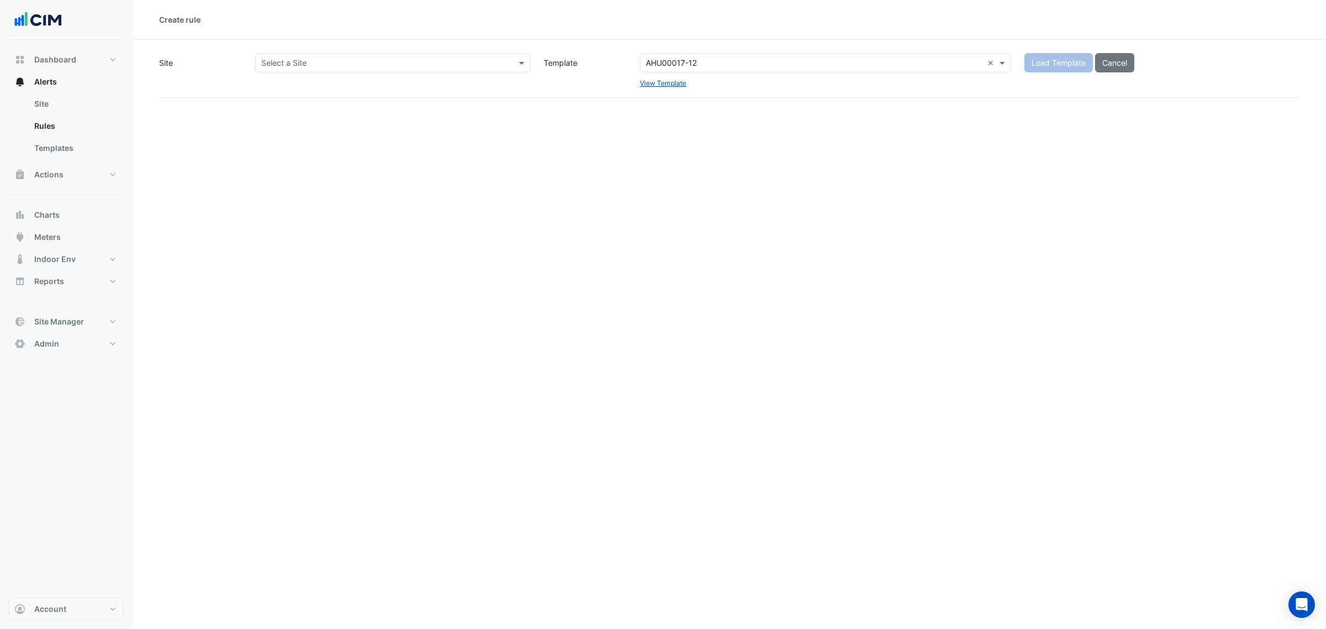
click at [295, 64] on input "text" at bounding box center [381, 63] width 241 height 12
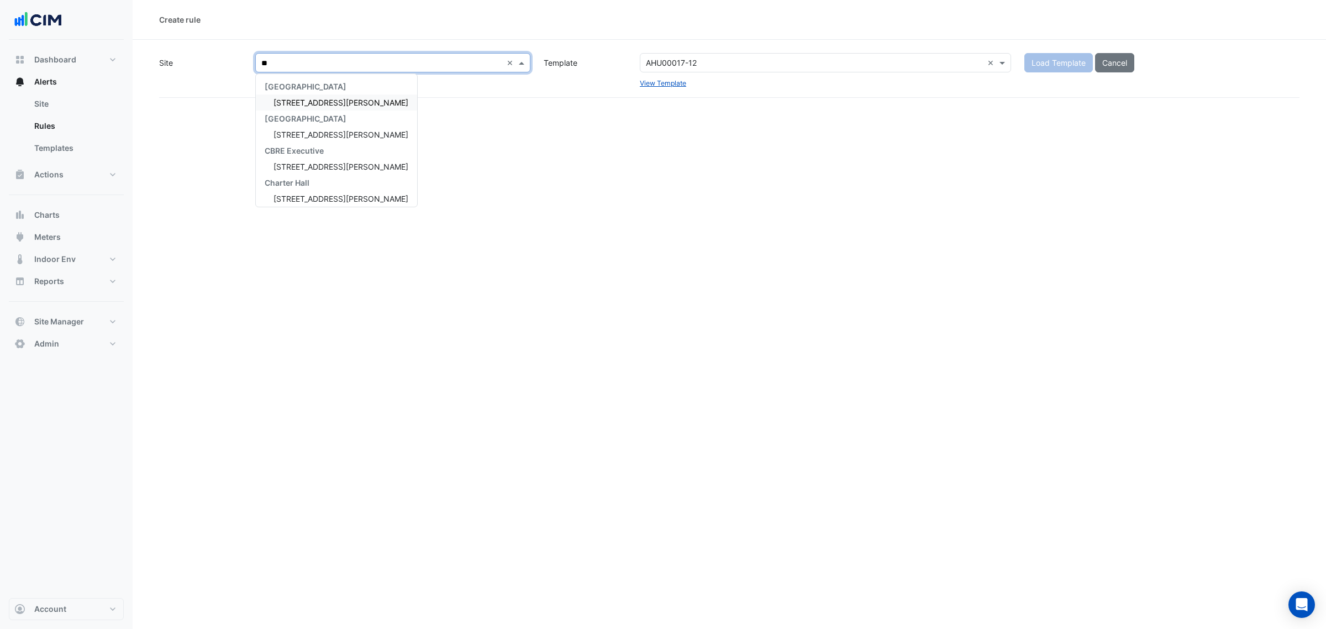
type input "***"
click at [307, 99] on span "[STREET_ADDRESS][PERSON_NAME]" at bounding box center [340, 102] width 135 height 9
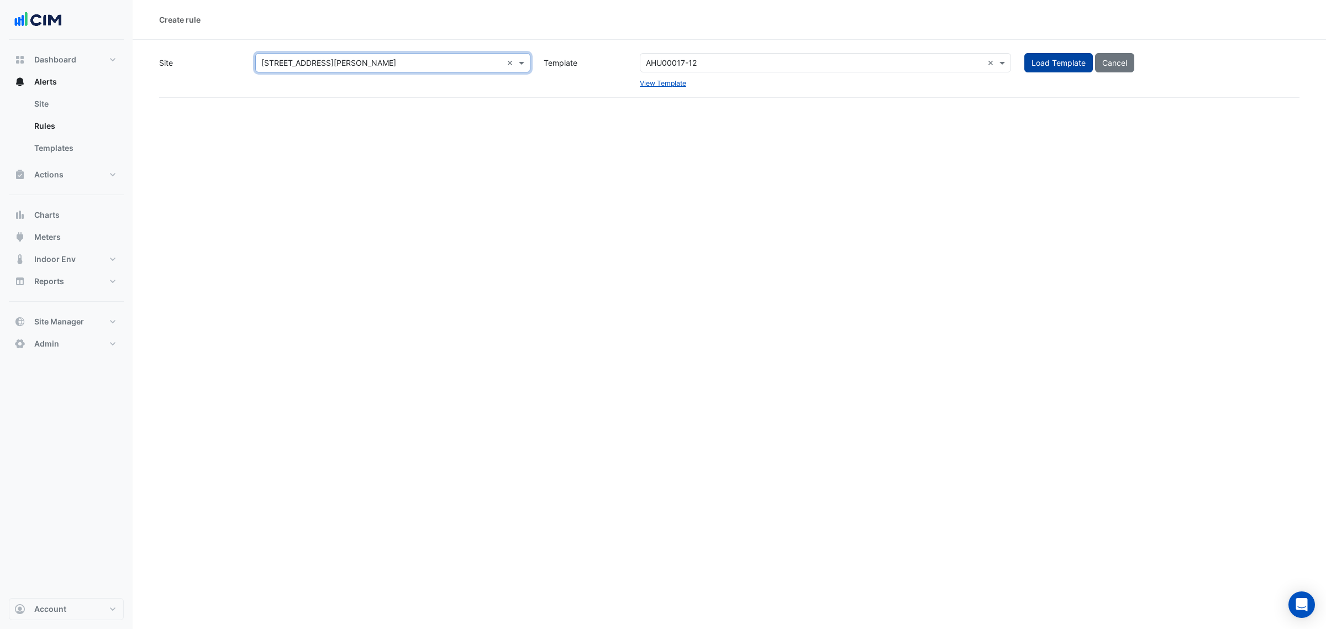
click at [699, 54] on div "Select a Template AHU00017-12 ×" at bounding box center [825, 62] width 371 height 19
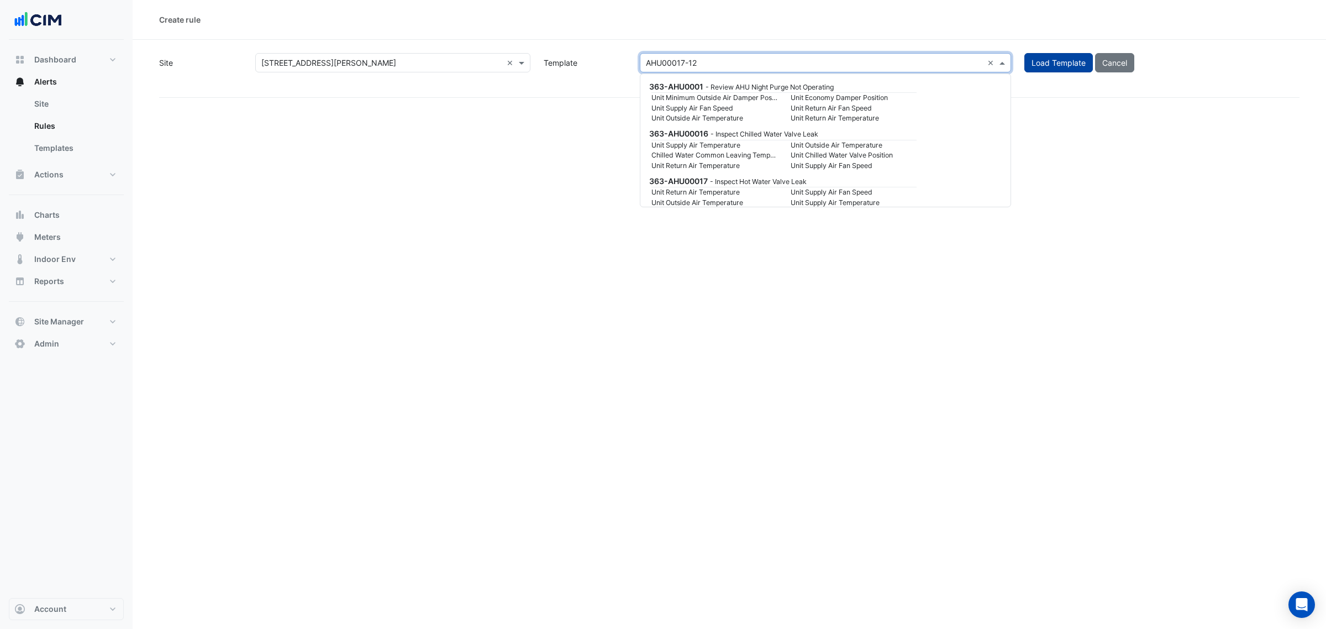
click at [1036, 70] on button "Load Template" at bounding box center [1058, 62] width 68 height 19
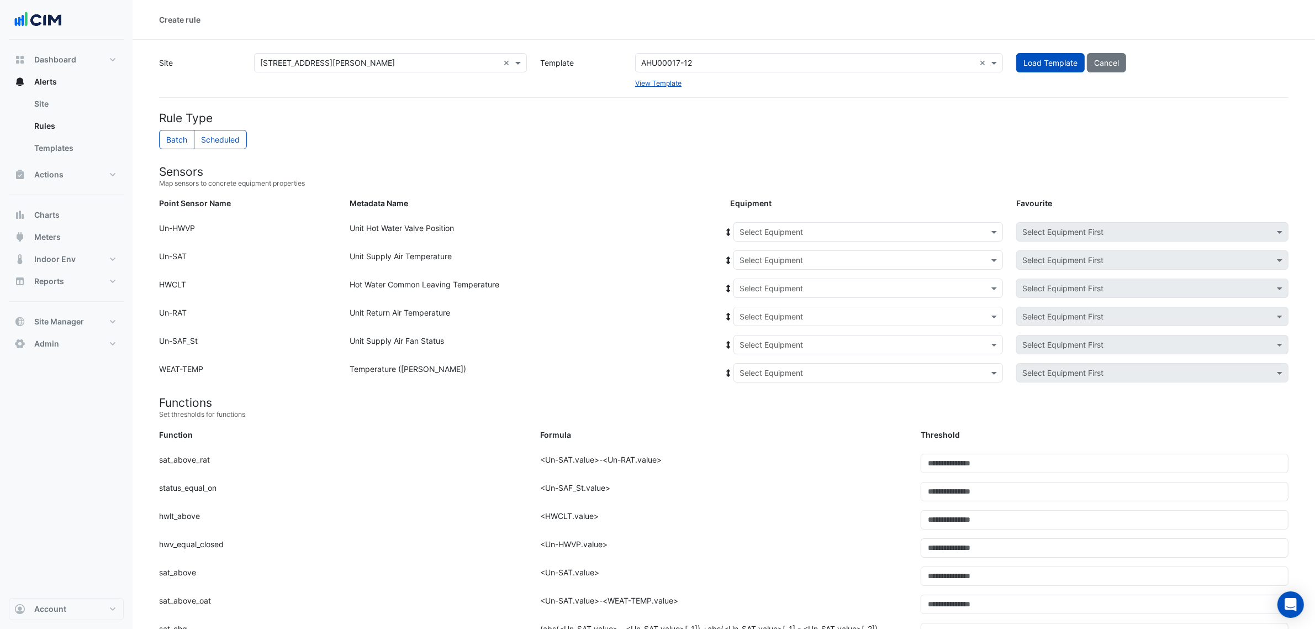
click at [808, 231] on input "text" at bounding box center [857, 232] width 235 height 12
click at [774, 255] on div "AHU-1" at bounding box center [757, 255] width 46 height 16
click at [725, 236] on span at bounding box center [729, 232] width 10 height 12
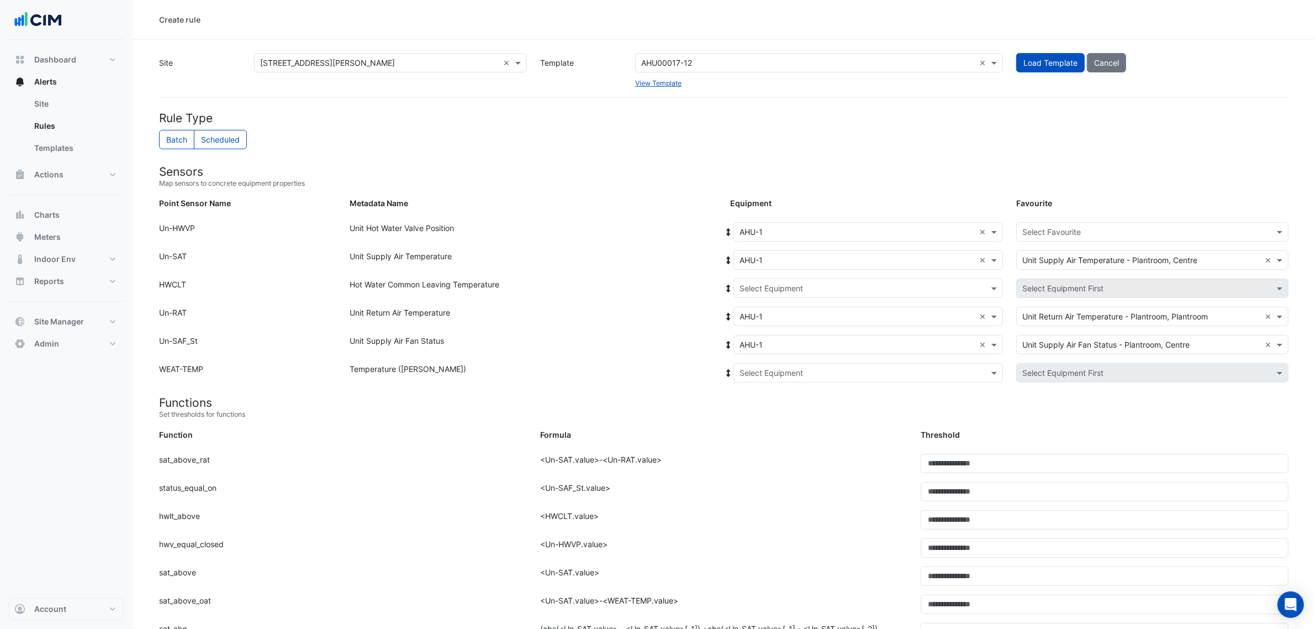
click at [1049, 235] on input "text" at bounding box center [1141, 232] width 238 height 12
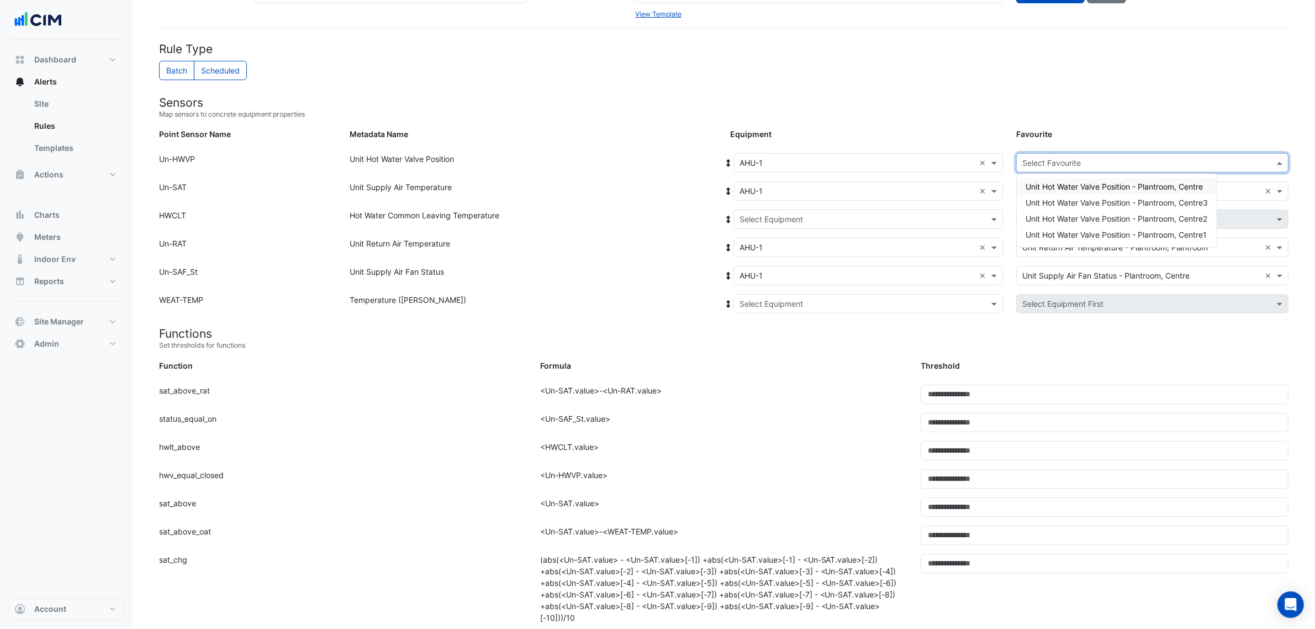
click at [1060, 189] on span "Unit Hot Water Valve Position - Plantroom, Centre" at bounding box center [1114, 186] width 177 height 9
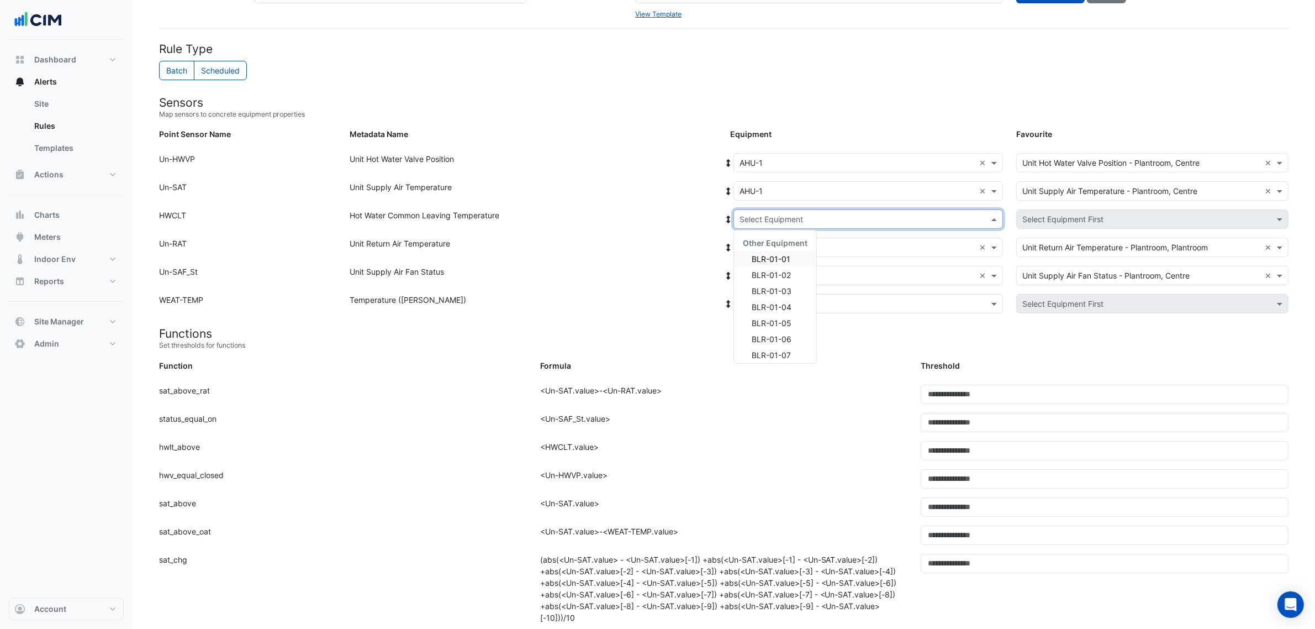
click at [830, 215] on input "text" at bounding box center [857, 220] width 235 height 12
click at [791, 239] on span "Other Equipment" at bounding box center [775, 242] width 65 height 9
click at [803, 251] on div "BLR-01-01" at bounding box center [775, 259] width 82 height 16
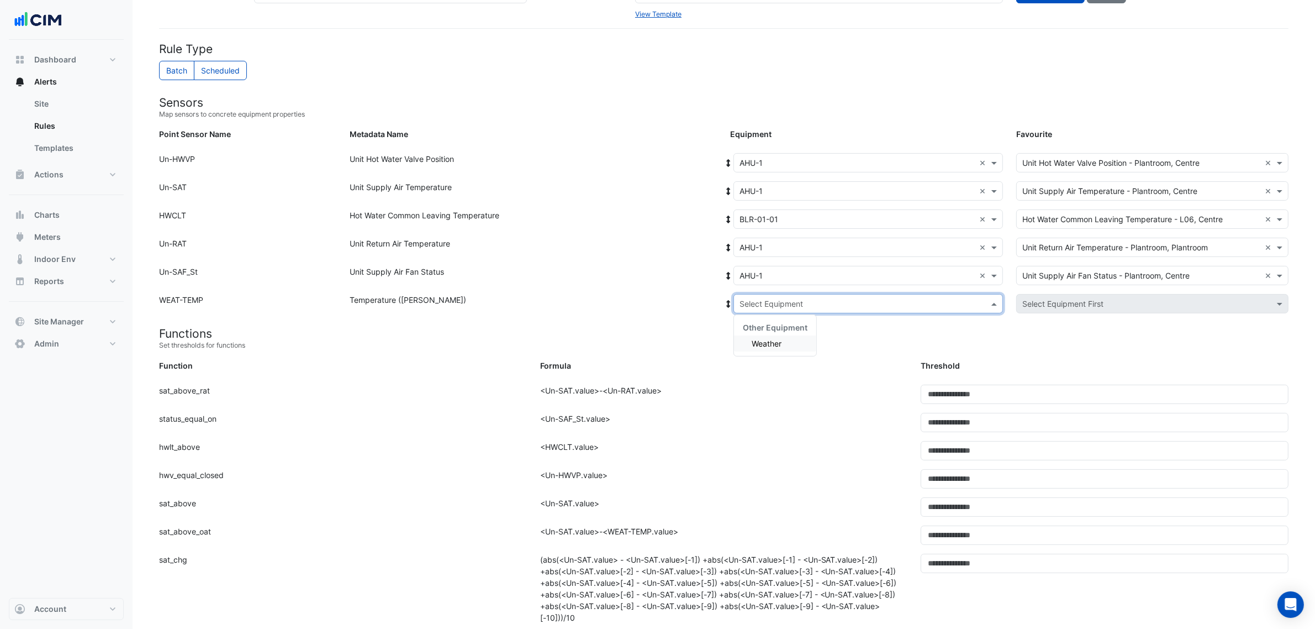
click at [869, 304] on input "text" at bounding box center [857, 304] width 235 height 12
click at [798, 335] on div "Other Equipment Weather" at bounding box center [775, 335] width 82 height 32
click at [797, 337] on div "Weather" at bounding box center [775, 343] width 82 height 16
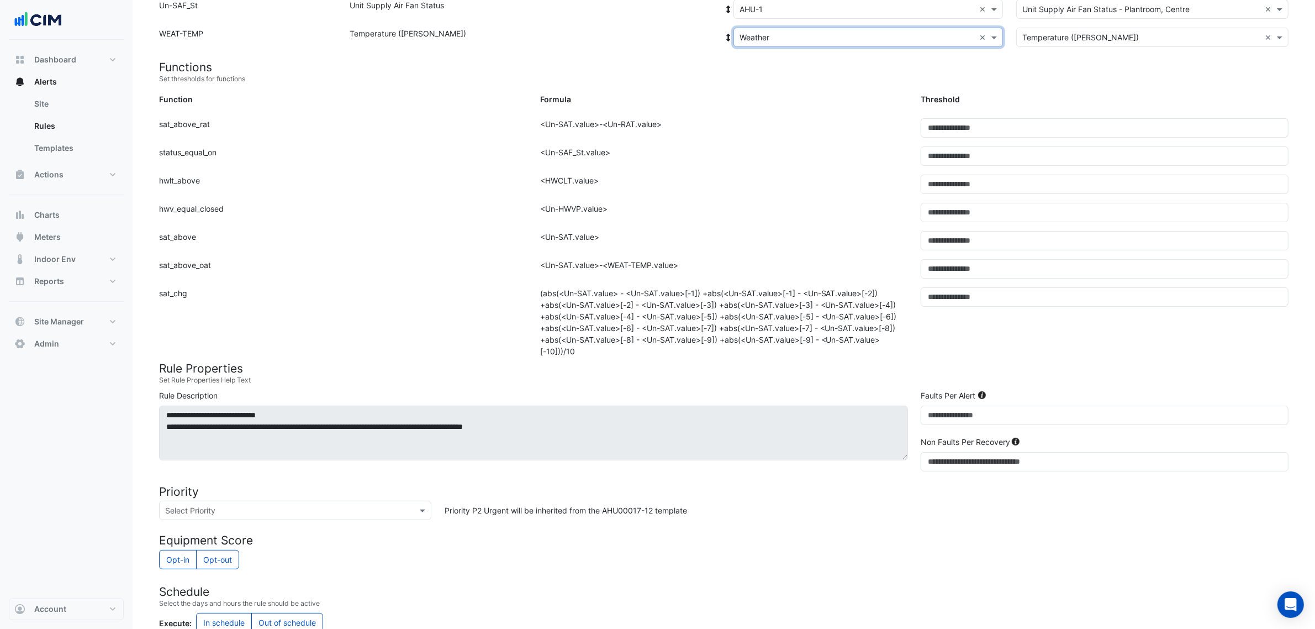
scroll to position [414, 0]
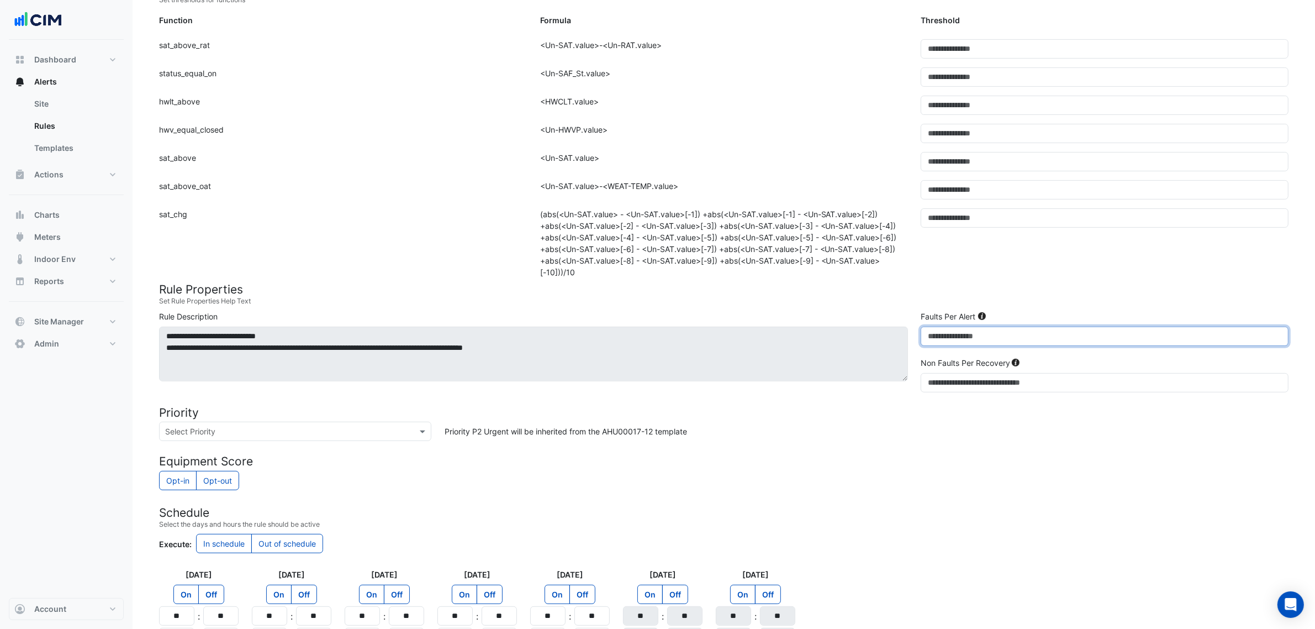
drag, startPoint x: 965, startPoint y: 340, endPoint x: 913, endPoint y: 341, distance: 52.5
click at [913, 341] on div "**********" at bounding box center [723, 353] width 1143 height 86
click at [877, 297] on small "Set Rule Properties Help Text" at bounding box center [724, 301] width 1130 height 10
drag, startPoint x: 1001, startPoint y: 332, endPoint x: 904, endPoint y: 330, distance: 97.2
click at [904, 330] on div "**********" at bounding box center [723, 353] width 1143 height 86
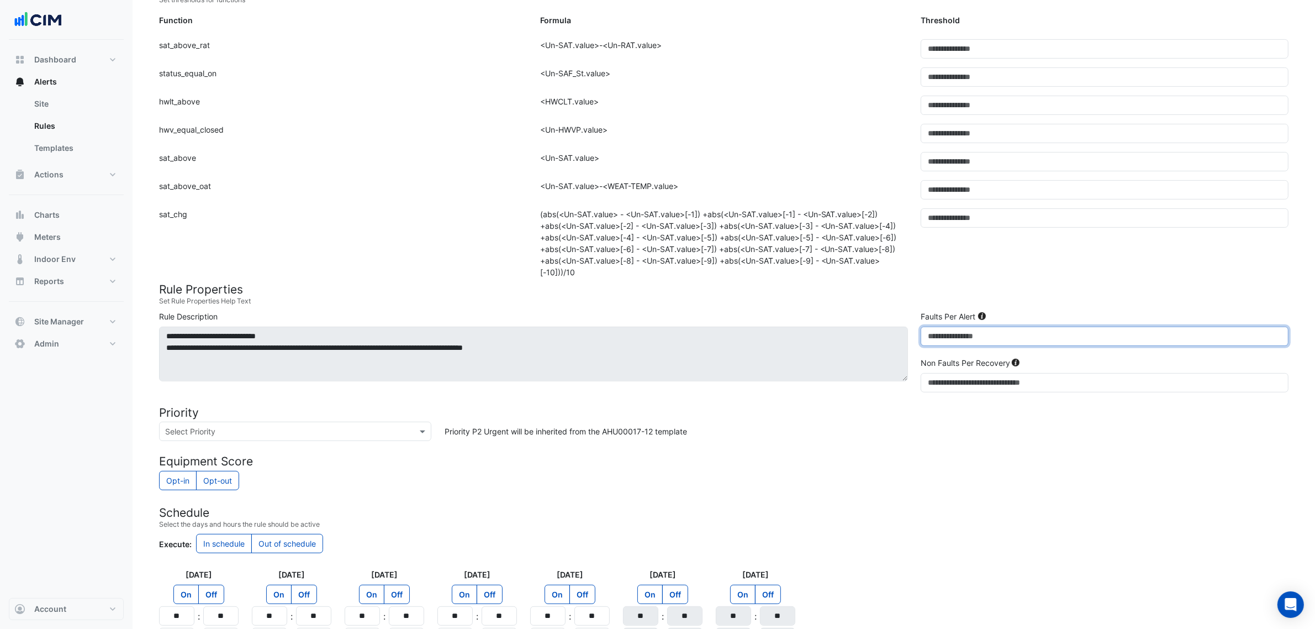
type input "*"
click at [873, 307] on form "Rule Type Batch Scheduled Sensors Map sensors to concrete equipment properties …" at bounding box center [724, 223] width 1130 height 1053
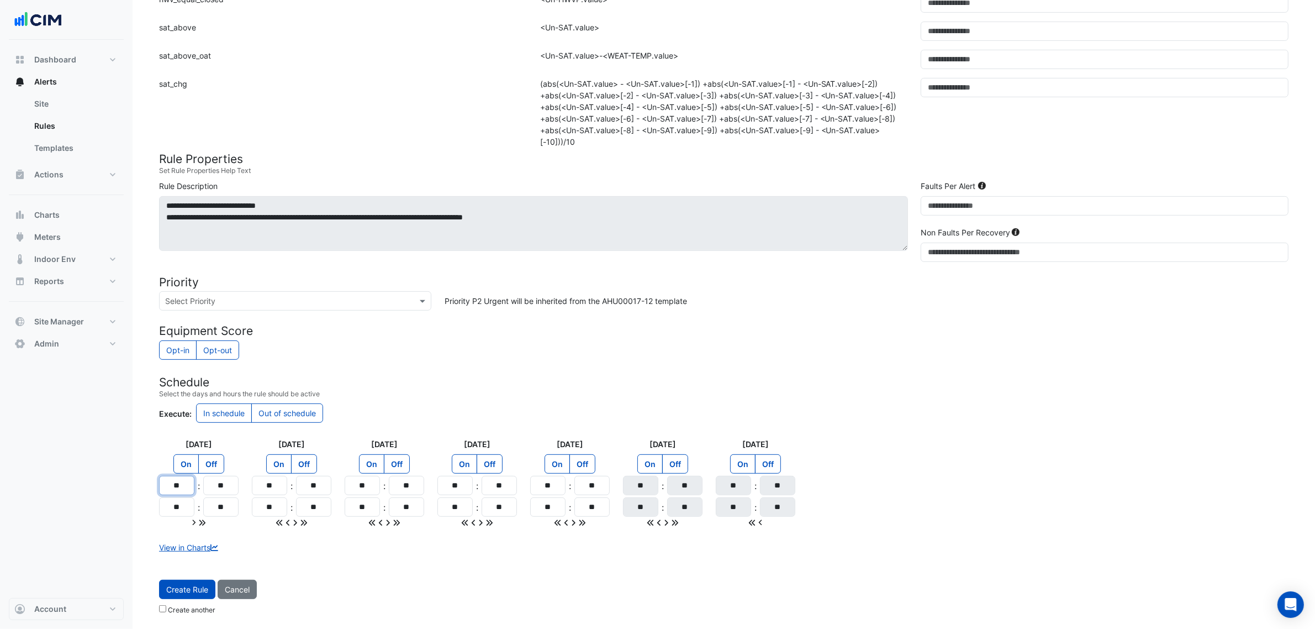
click at [189, 479] on input "**" at bounding box center [176, 485] width 35 height 19
type input "**"
click at [187, 479] on input "**" at bounding box center [176, 506] width 35 height 19
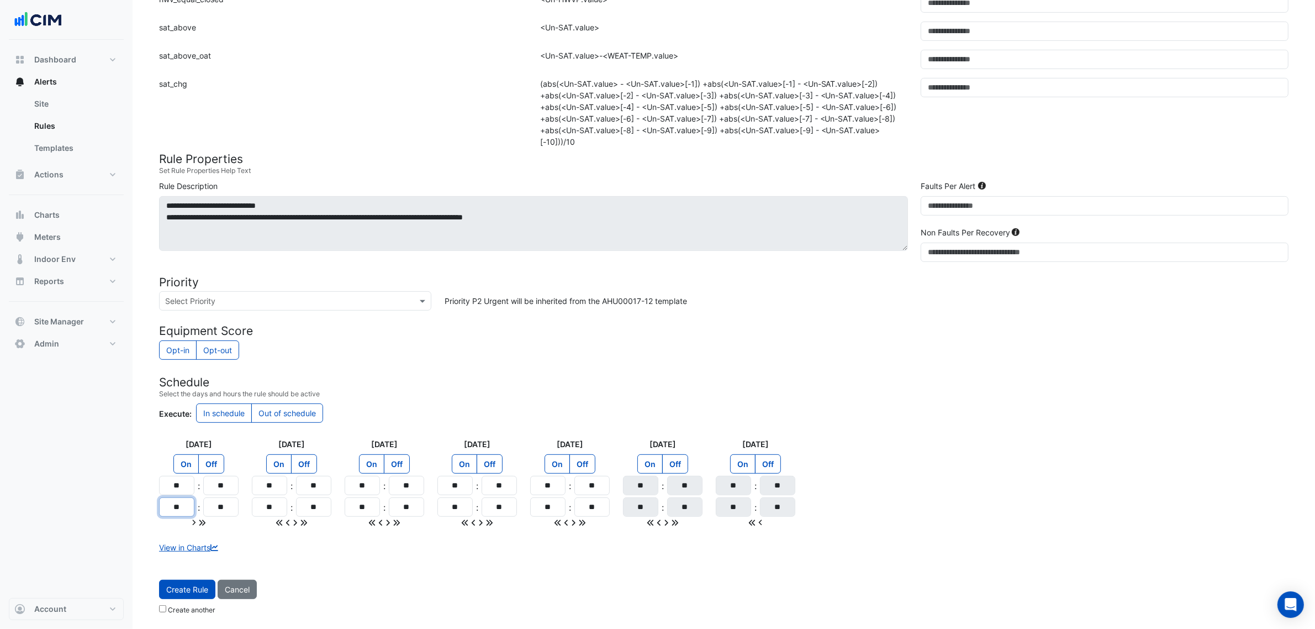
click at [187, 479] on input "**" at bounding box center [176, 506] width 35 height 19
type input "**"
click at [202, 479] on icon at bounding box center [202, 523] width 8 height 8
type input "**"
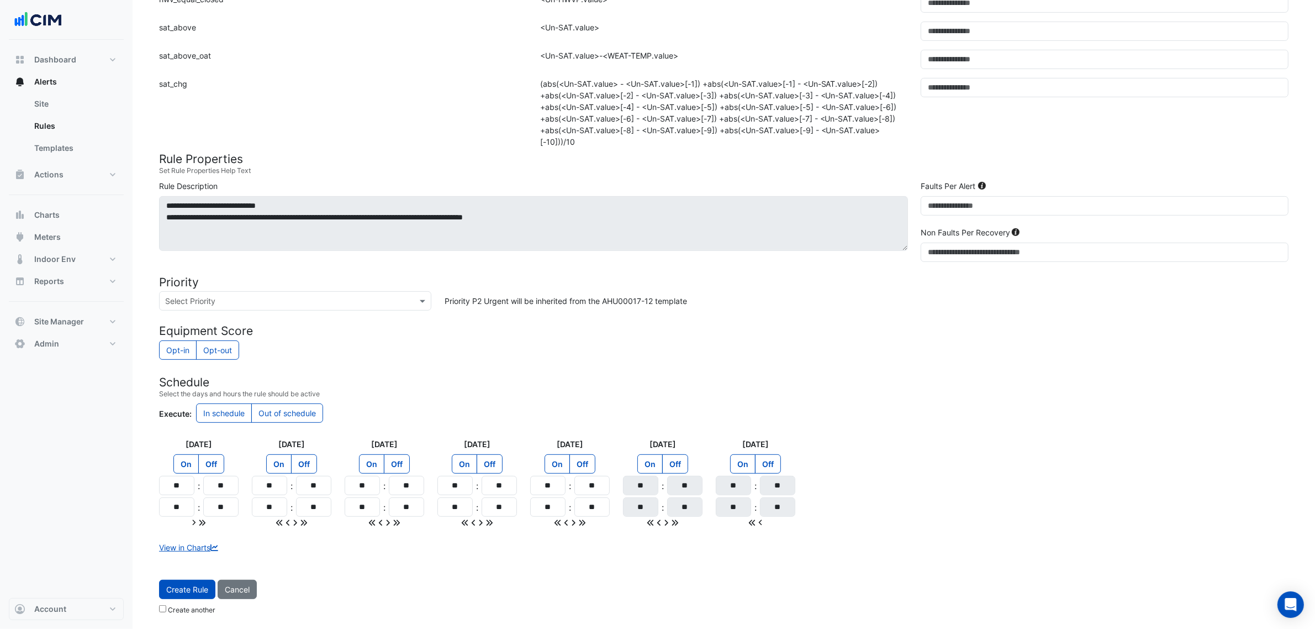
type input "**"
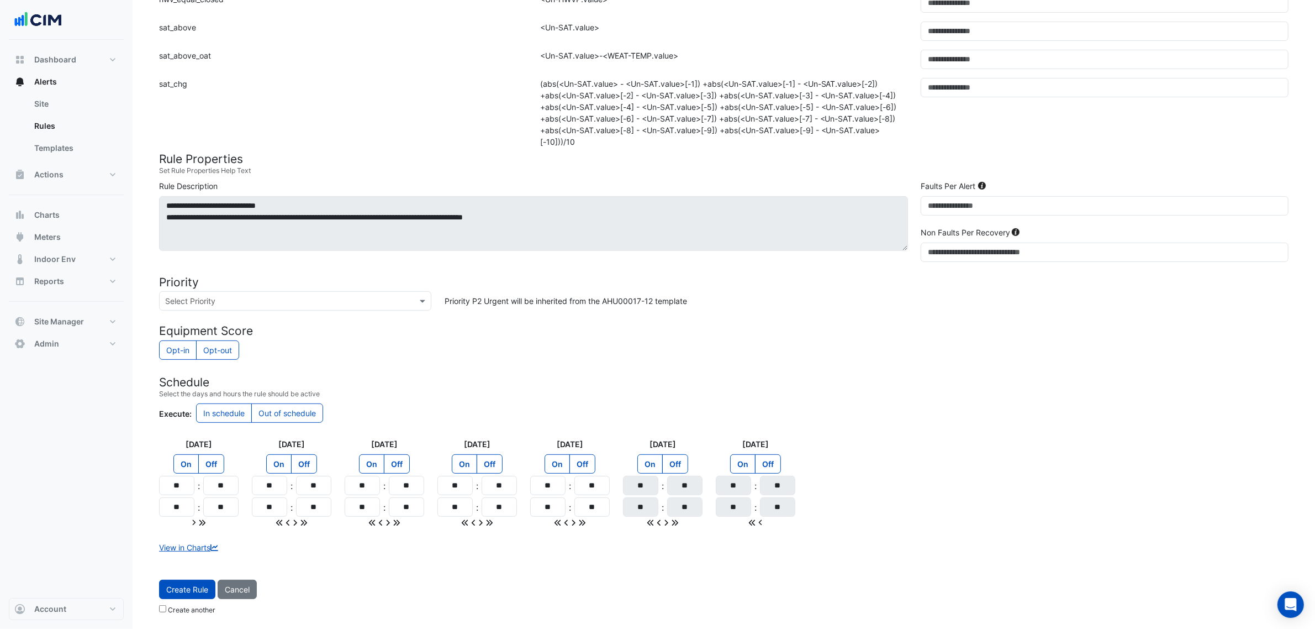
type input "**"
click at [209, 479] on label "Create another" at bounding box center [192, 610] width 48 height 10
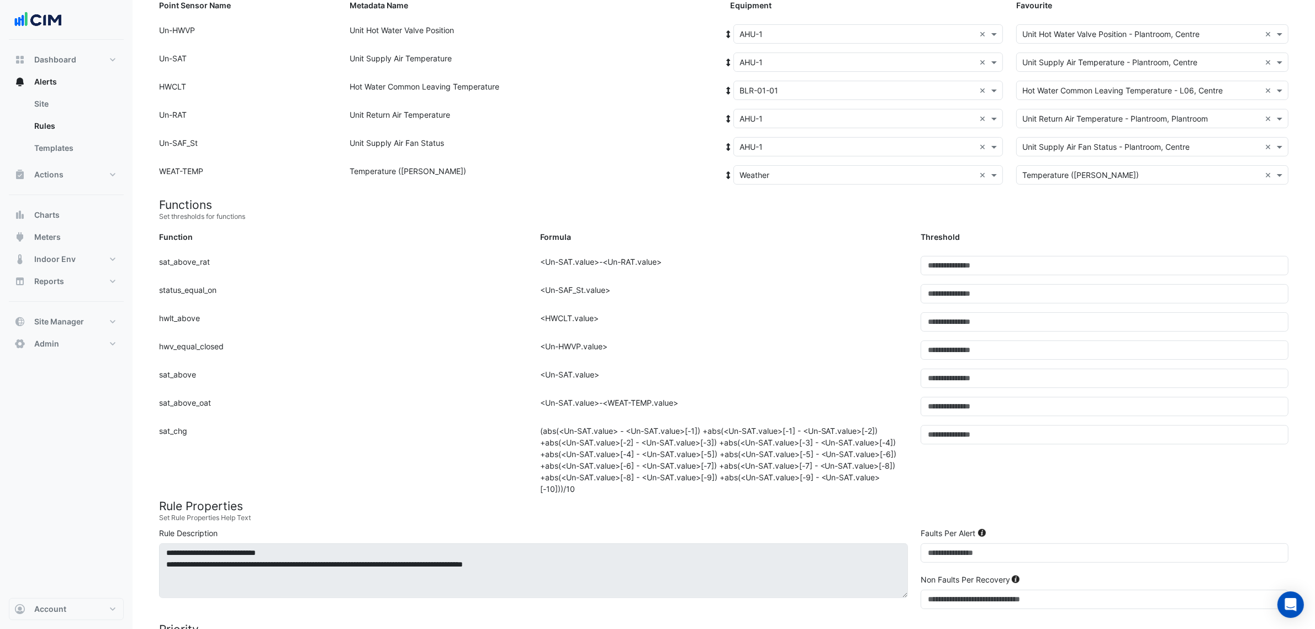
scroll to position [0, 0]
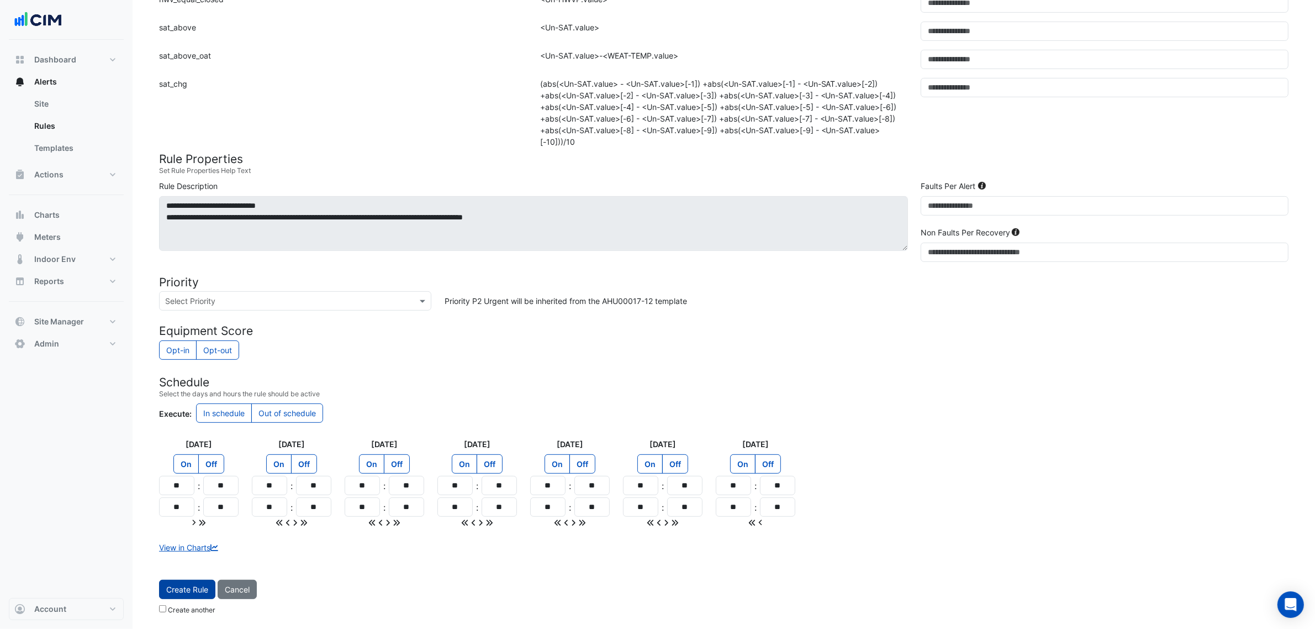
click at [189, 479] on button "Create Rule" at bounding box center [187, 588] width 56 height 19
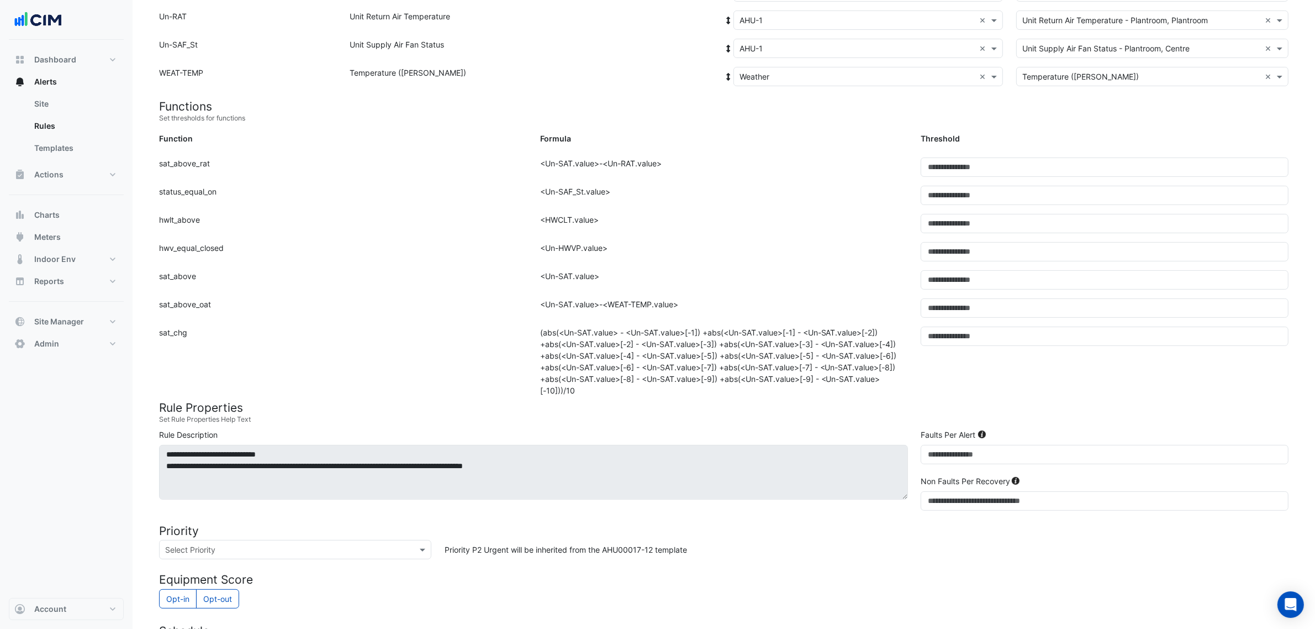
scroll to position [133, 0]
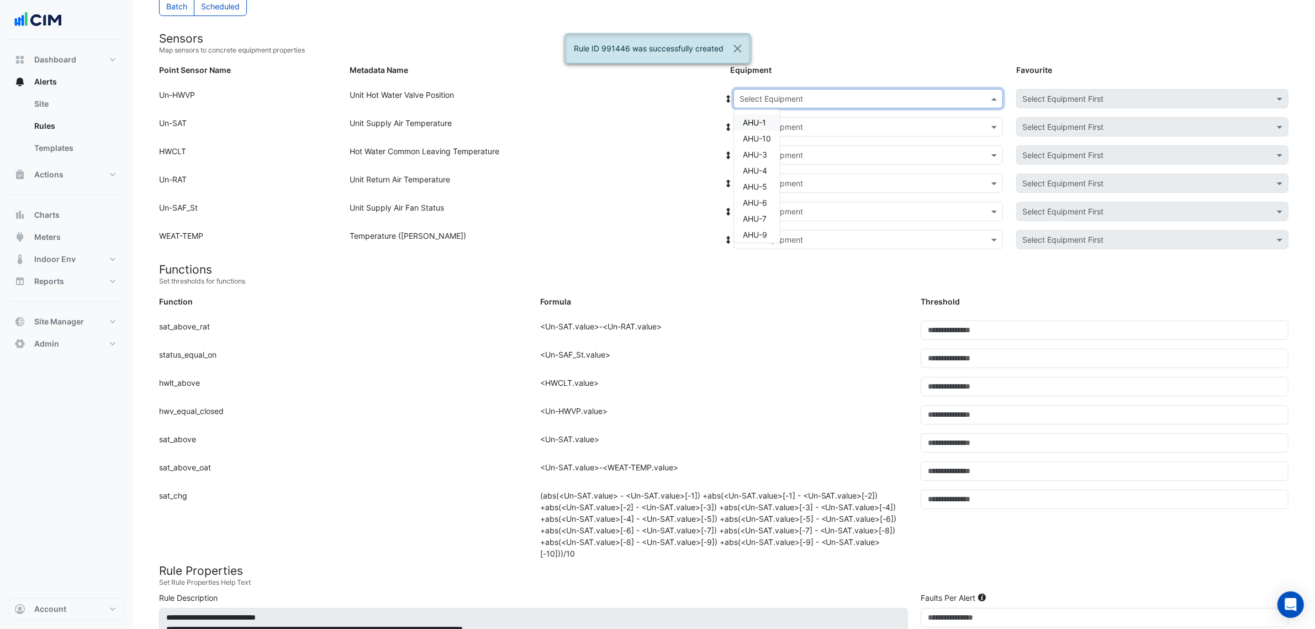
click at [824, 94] on input "text" at bounding box center [857, 99] width 235 height 12
click at [760, 136] on span "AHU-10" at bounding box center [757, 138] width 28 height 9
click at [724, 98] on icon at bounding box center [729, 99] width 10 height 8
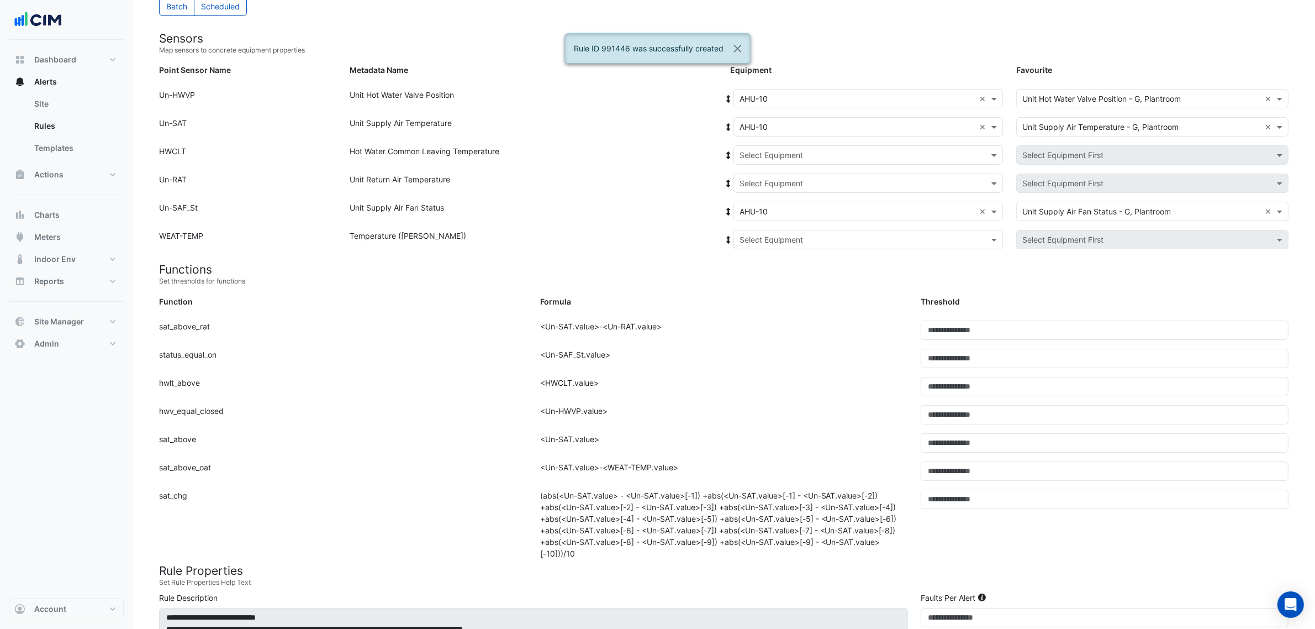
click at [774, 150] on input "text" at bounding box center [857, 156] width 235 height 12
click at [771, 188] on div "BLR-01-01" at bounding box center [775, 195] width 82 height 16
click at [771, 210] on input "text" at bounding box center [857, 212] width 235 height 12
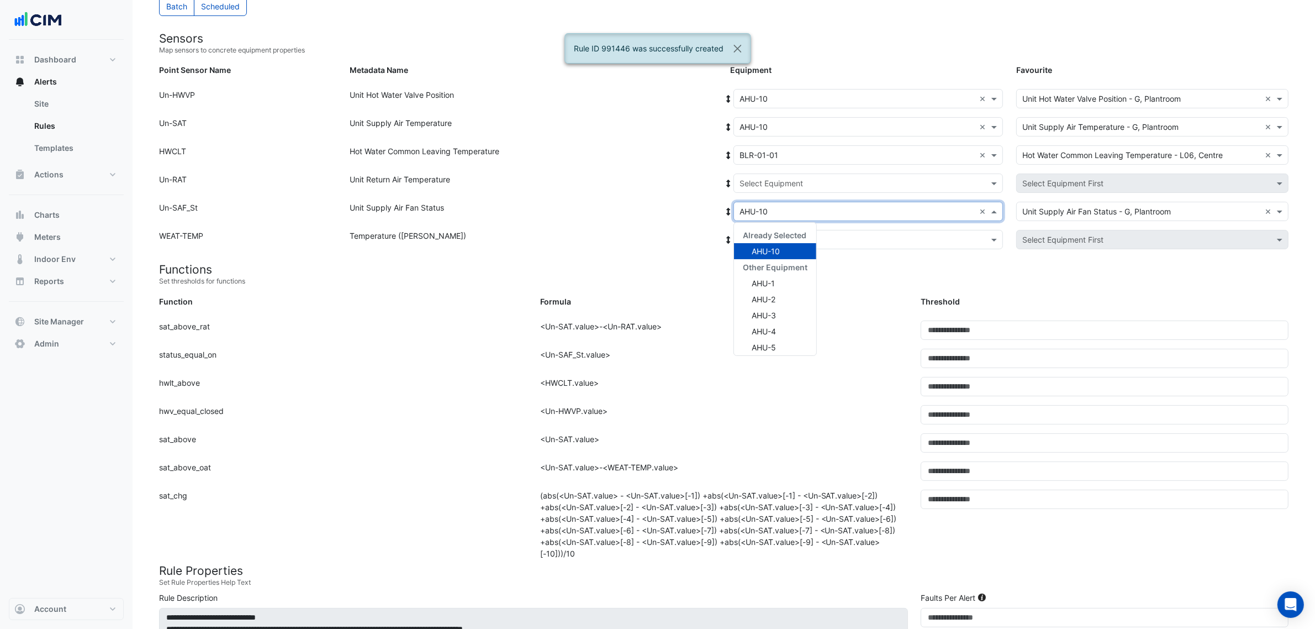
click at [760, 186] on input "text" at bounding box center [857, 184] width 235 height 12
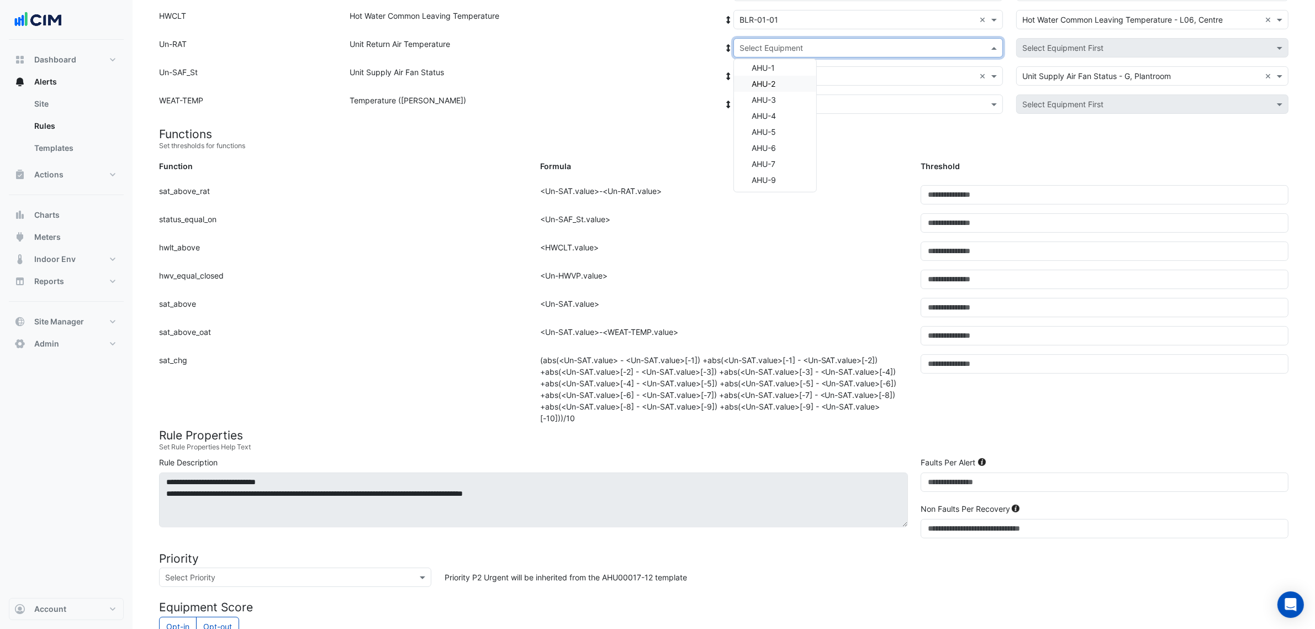
scroll to position [271, 0]
click at [762, 223] on div "Formula: <Un-SAF_St.value>" at bounding box center [724, 224] width 381 height 28
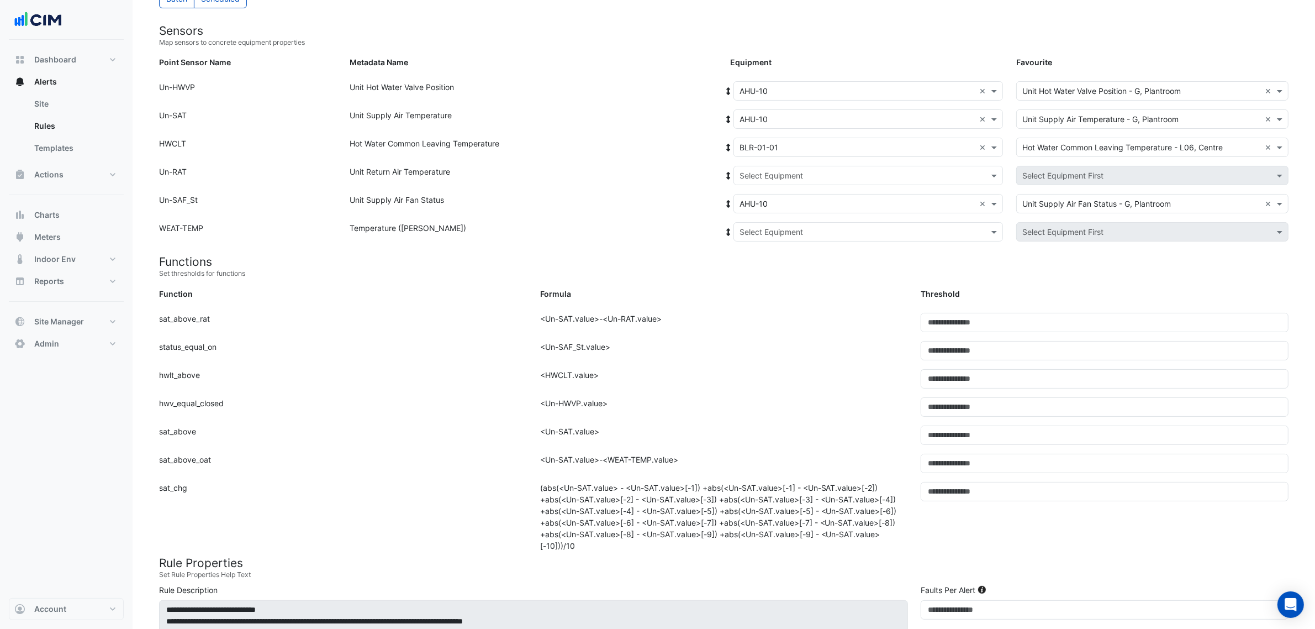
scroll to position [64, 0]
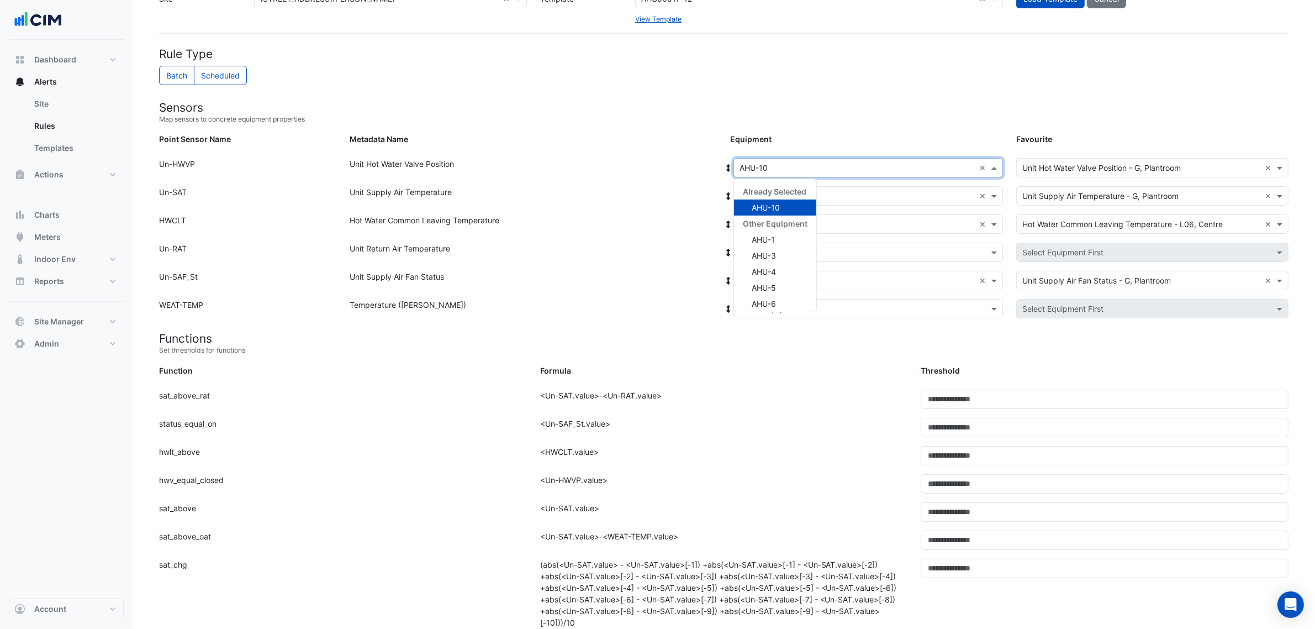
click at [761, 164] on input "text" at bounding box center [857, 168] width 235 height 12
click at [771, 256] on span "AHU-3" at bounding box center [764, 255] width 24 height 9
click at [729, 167] on icon at bounding box center [729, 168] width 4 height 8
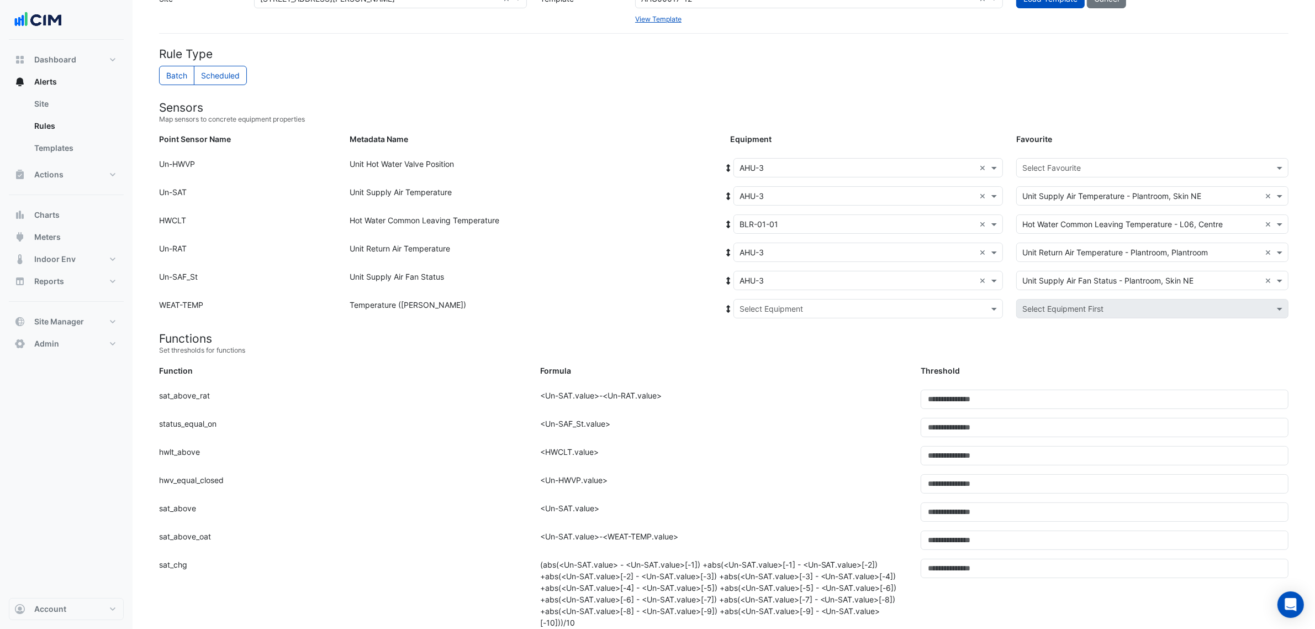
click at [783, 303] on input "text" at bounding box center [857, 309] width 235 height 12
click at [772, 339] on div "Other Equipment" at bounding box center [775, 332] width 82 height 16
click at [772, 342] on div "Weather" at bounding box center [775, 348] width 82 height 16
click at [770, 348] on small "Set thresholds for functions" at bounding box center [724, 350] width 1130 height 10
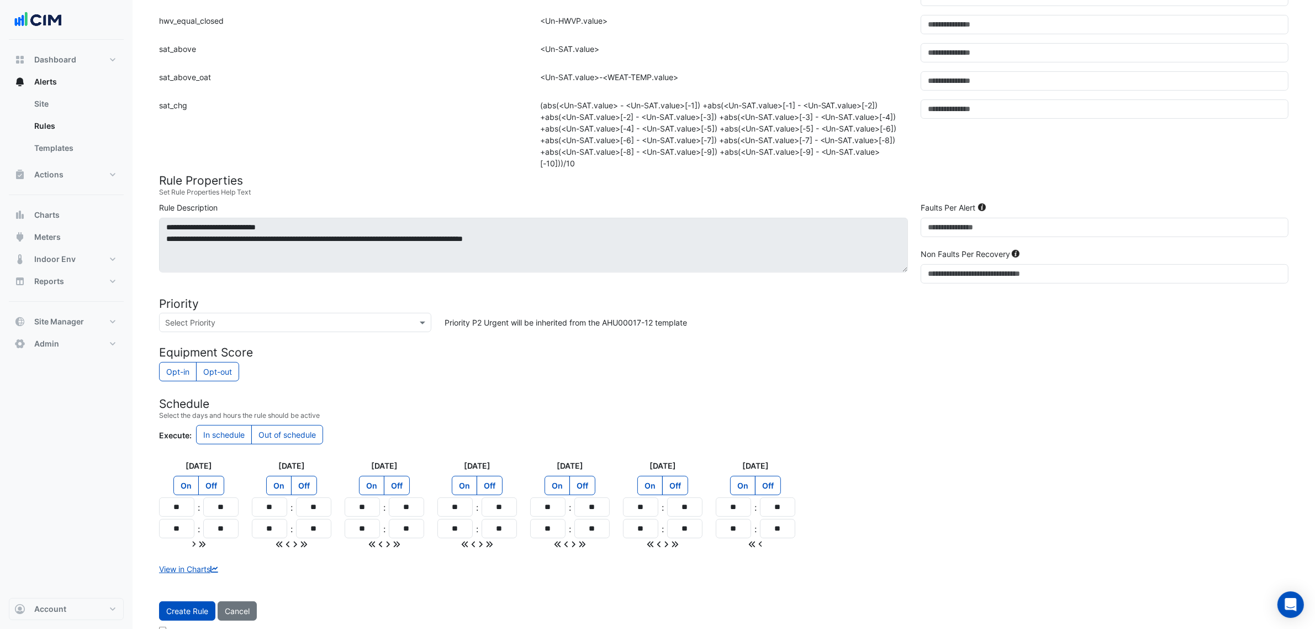
scroll to position [547, 0]
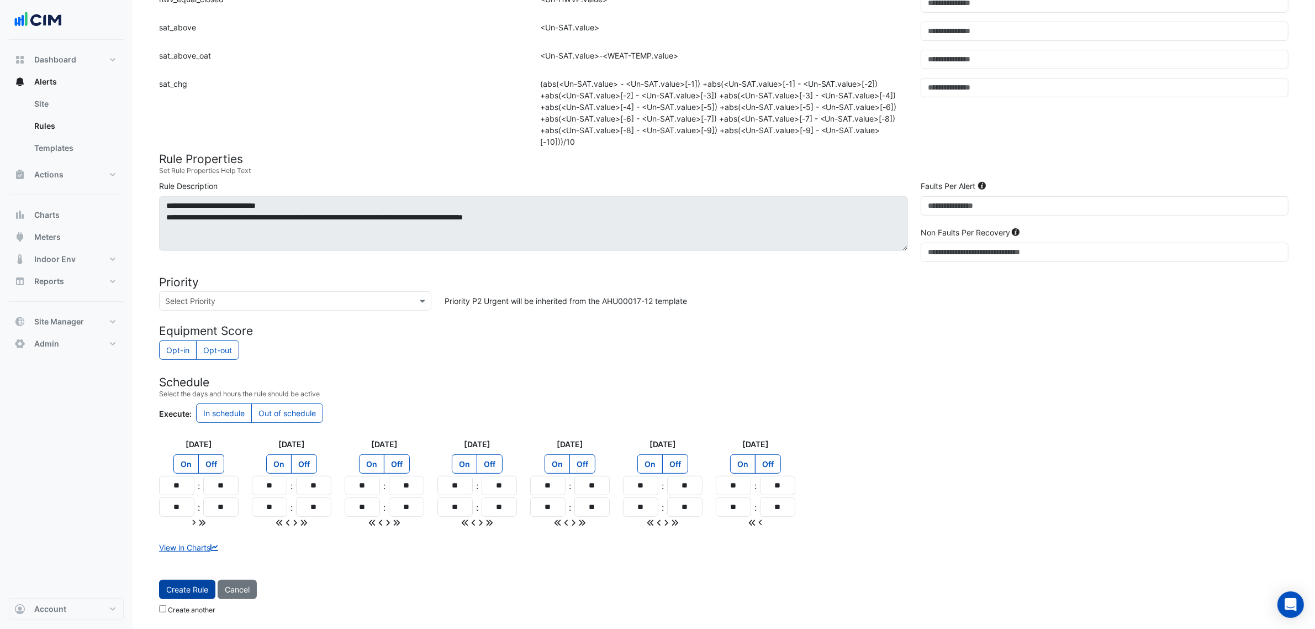
click at [189, 479] on button "Create Rule" at bounding box center [187, 588] width 56 height 19
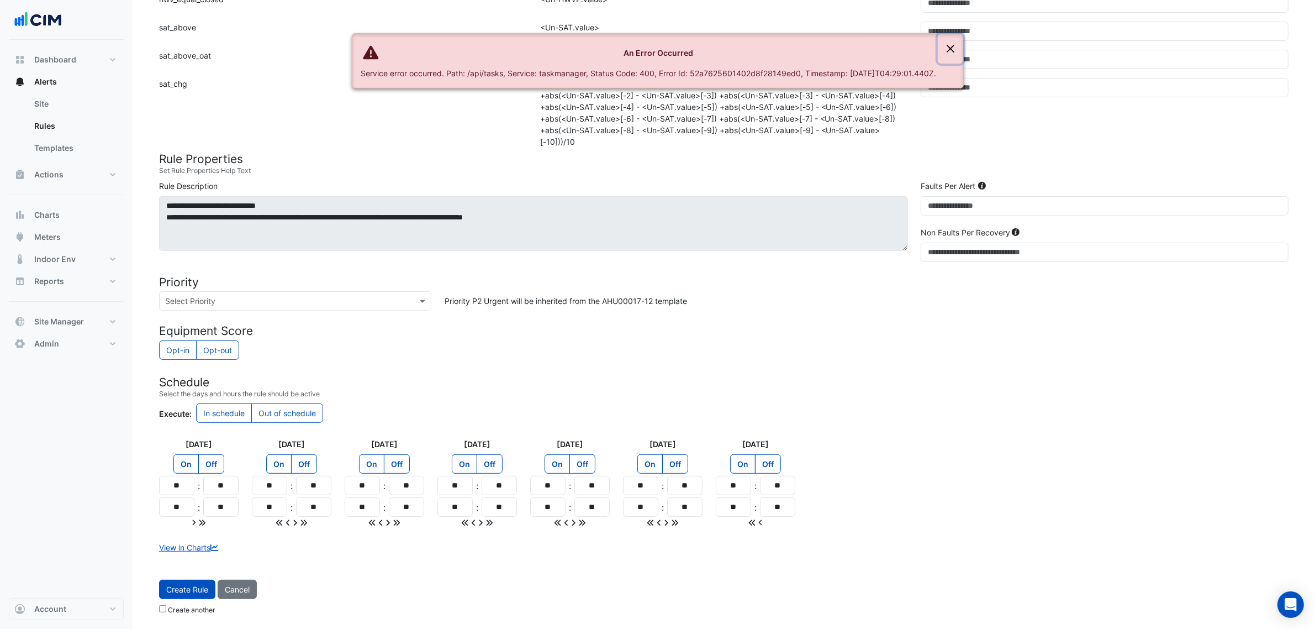
click at [957, 42] on button "Close" at bounding box center [950, 49] width 25 height 30
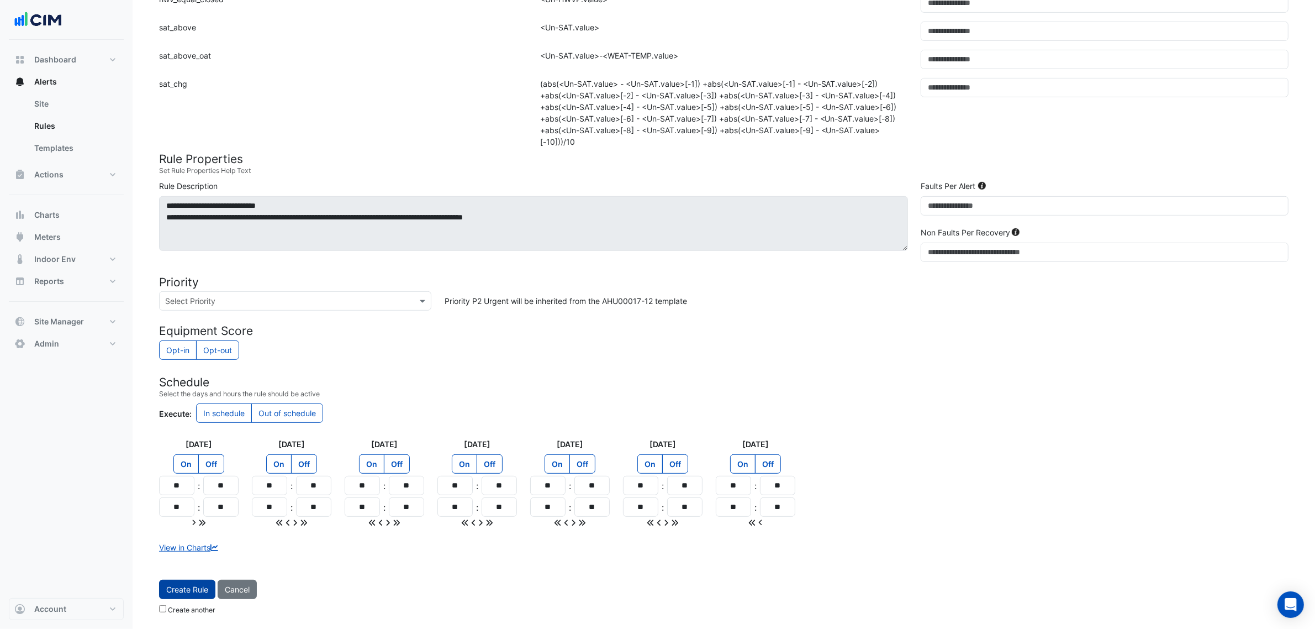
click at [172, 479] on button "Create Rule" at bounding box center [187, 588] width 56 height 19
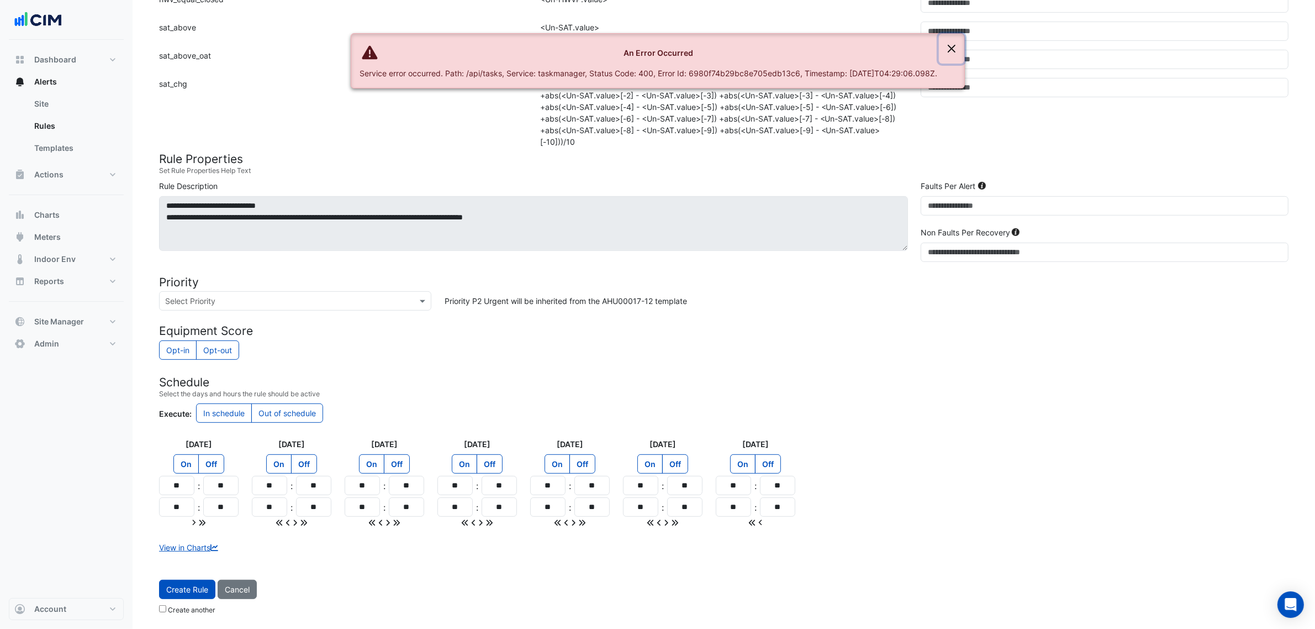
click at [964, 42] on button "Close" at bounding box center [951, 49] width 25 height 30
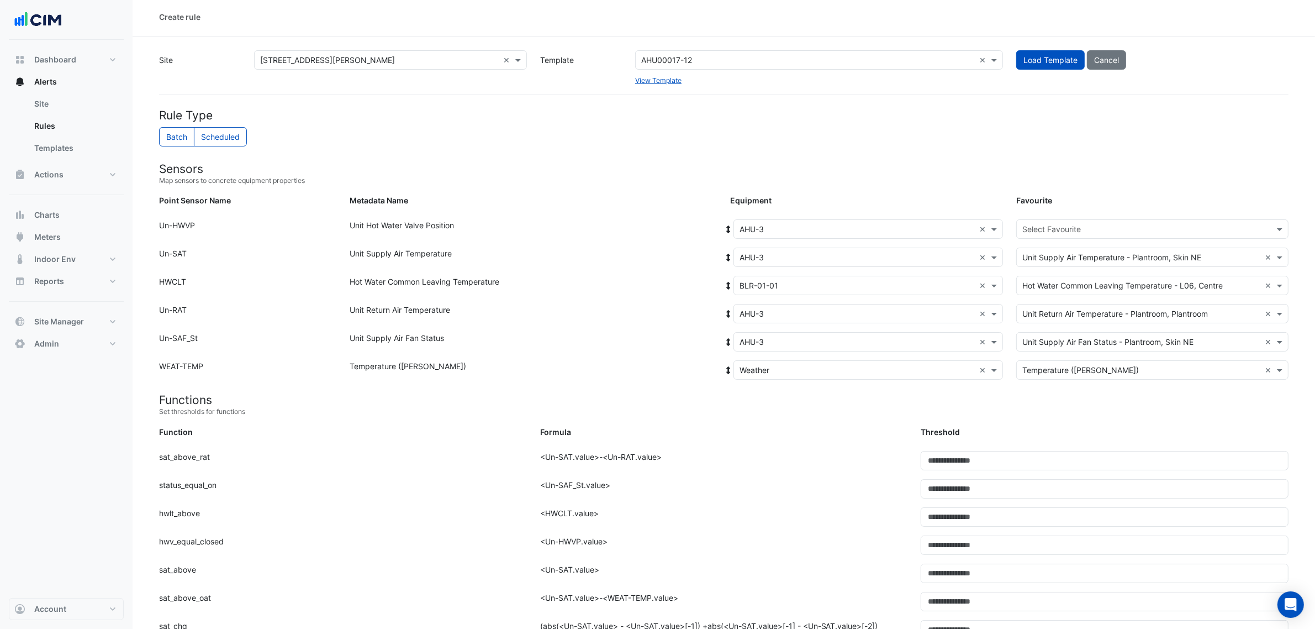
scroll to position [0, 0]
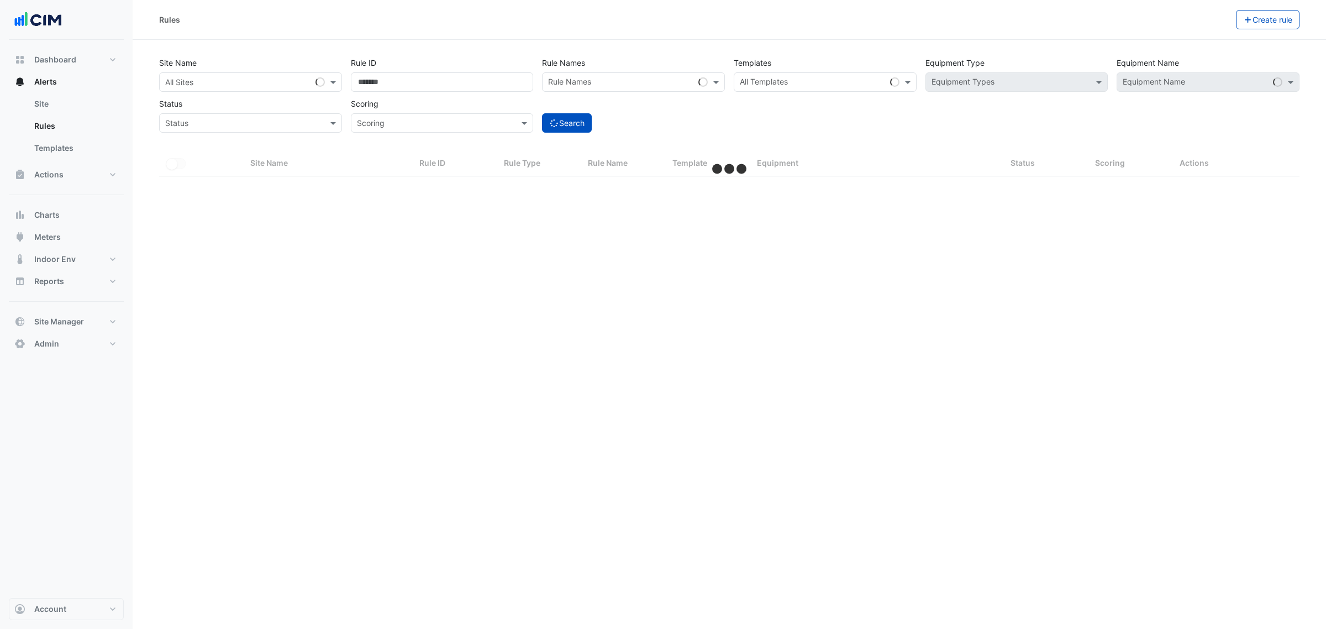
select select "***"
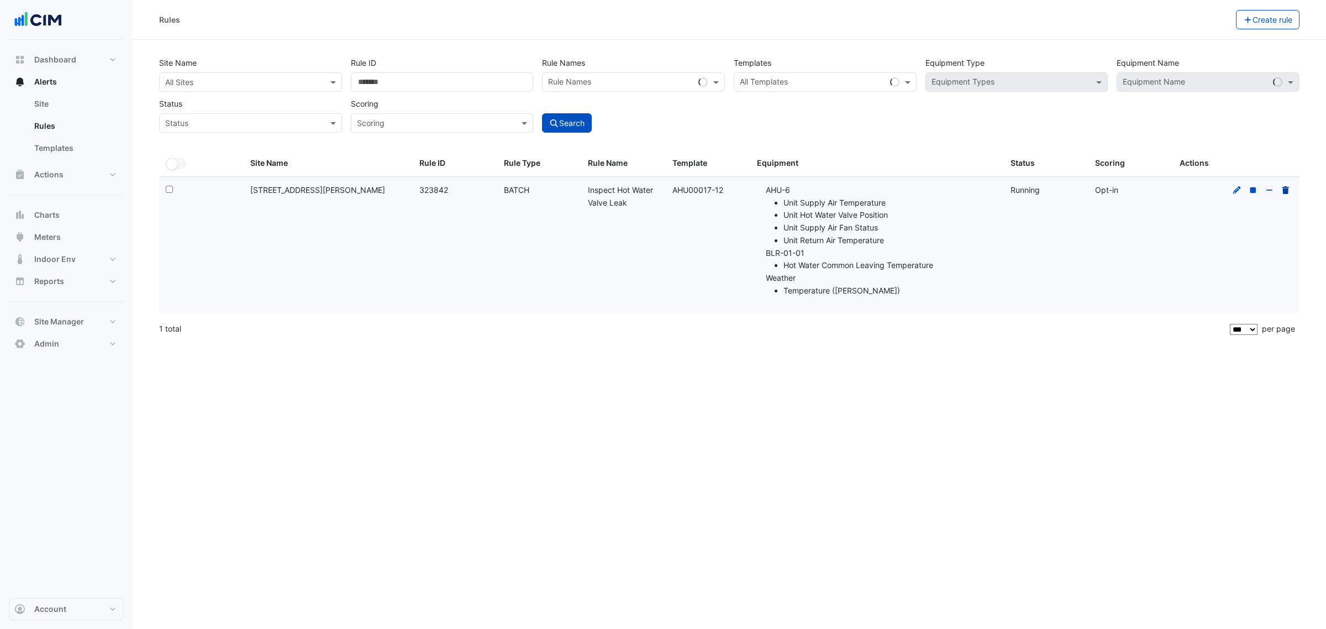
click at [1284, 191] on icon at bounding box center [1285, 190] width 7 height 8
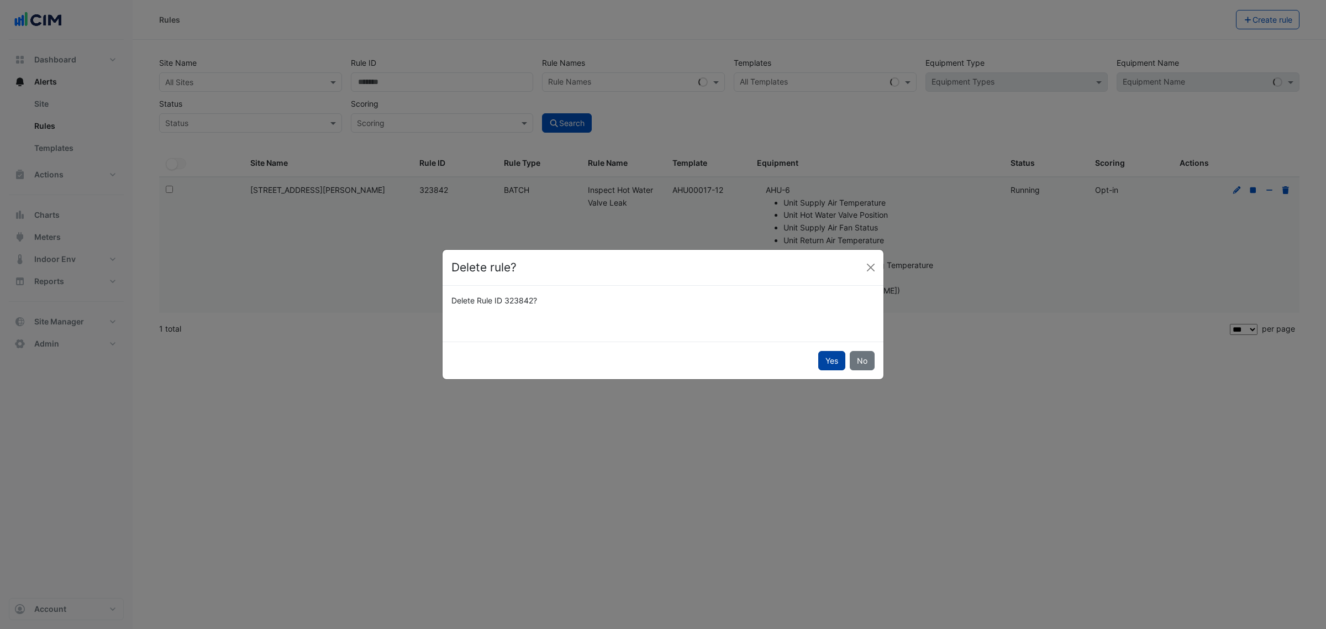
click at [830, 363] on button "Yes" at bounding box center [831, 360] width 27 height 19
select select "**"
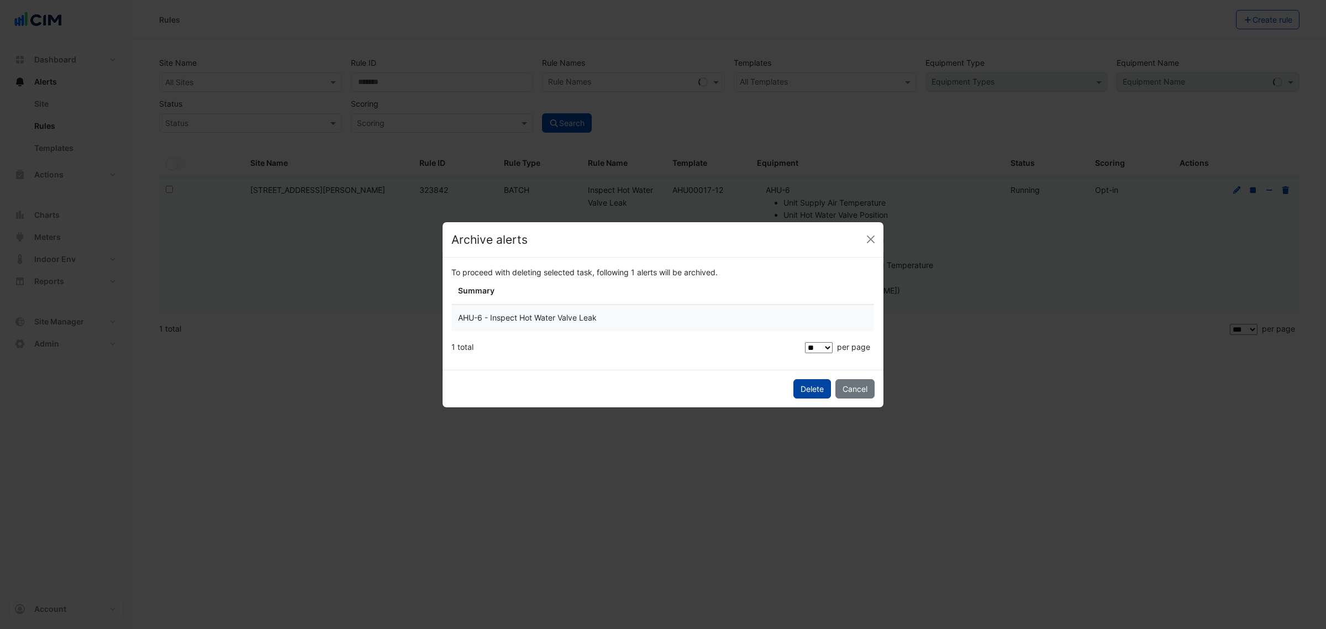
click at [816, 387] on span "Delete" at bounding box center [811, 388] width 23 height 9
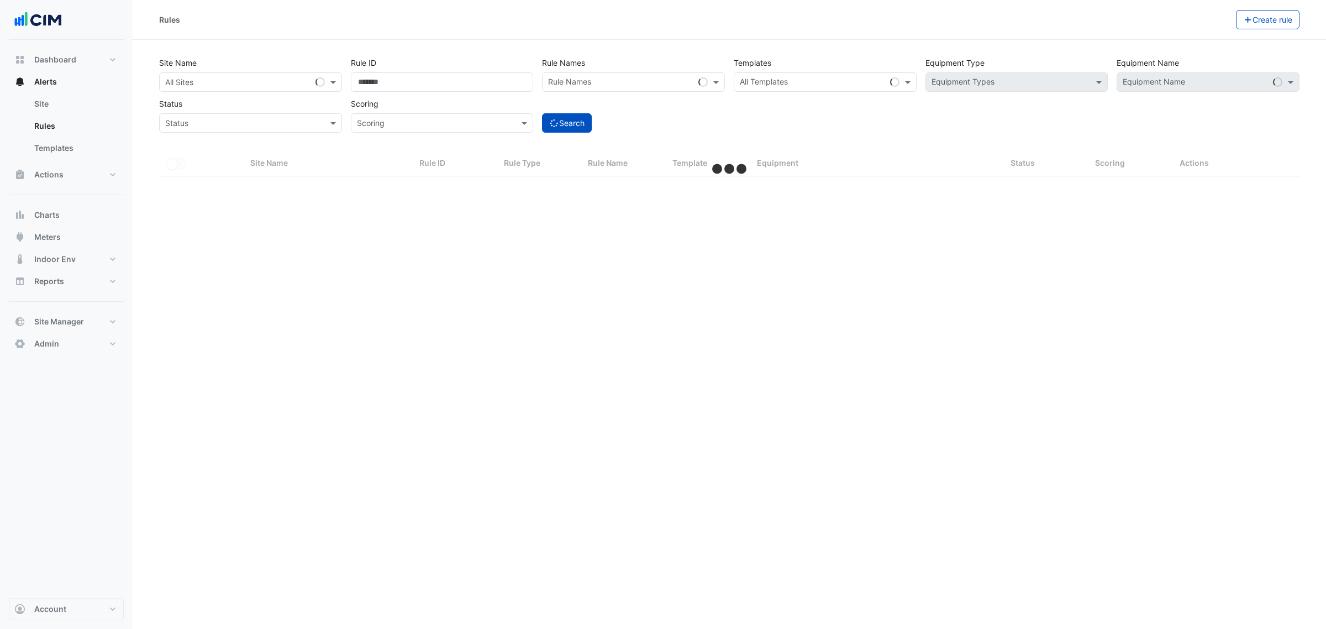
select select "***"
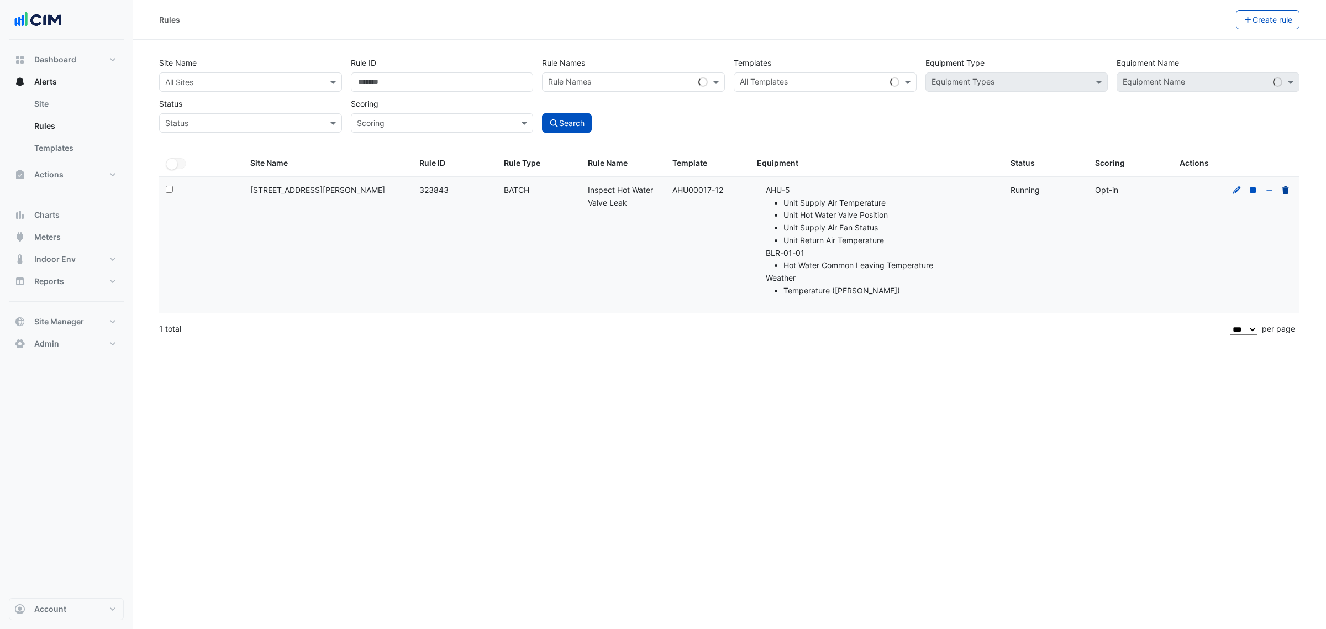
click at [1279, 188] on div at bounding box center [1260, 190] width 63 height 13
click at [1282, 189] on icon at bounding box center [1285, 190] width 10 height 8
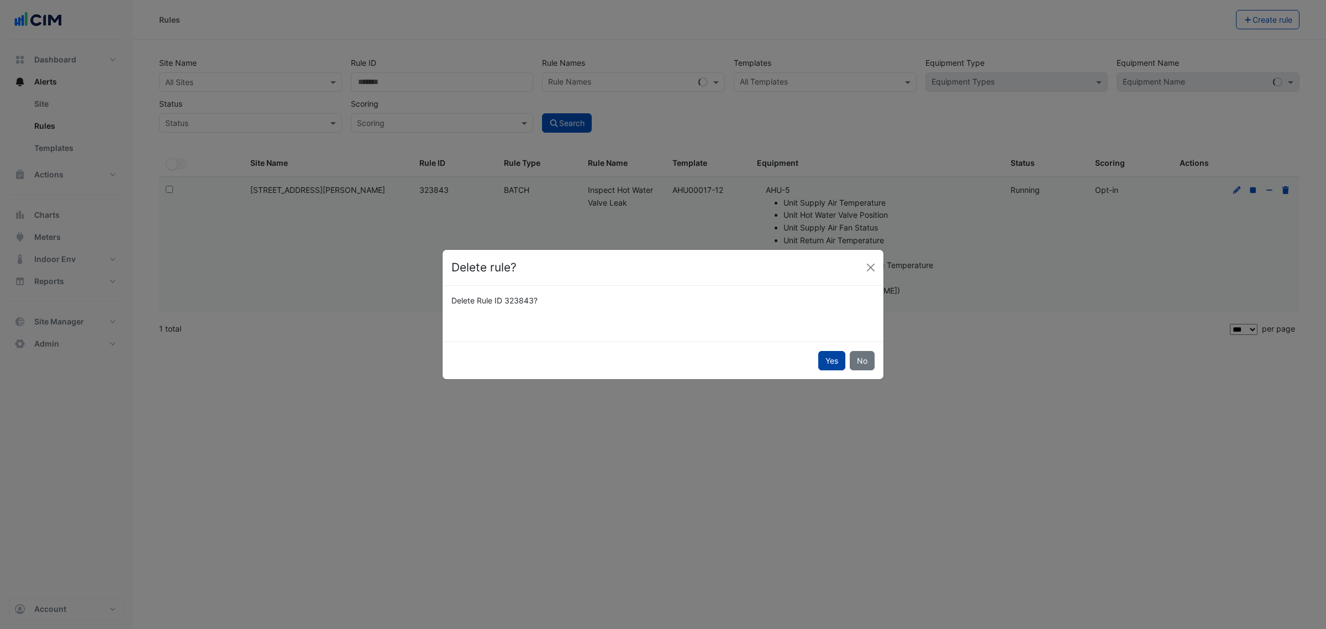
click at [821, 360] on button "Yes" at bounding box center [831, 360] width 27 height 19
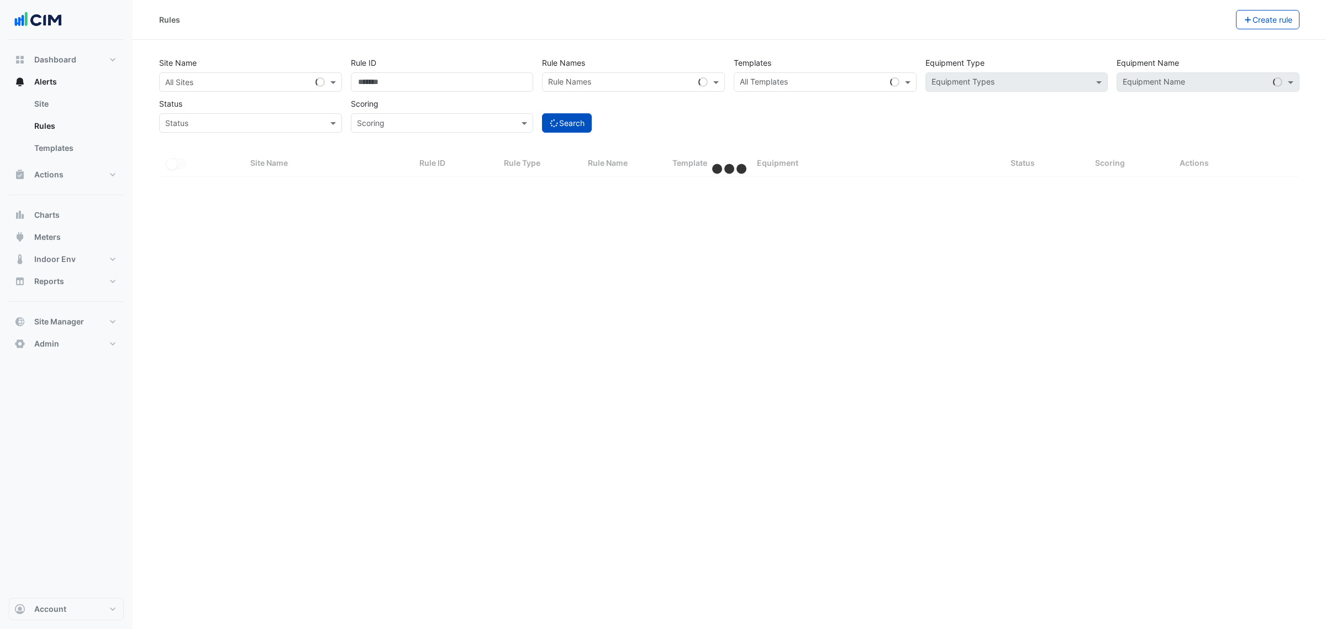
select select "***"
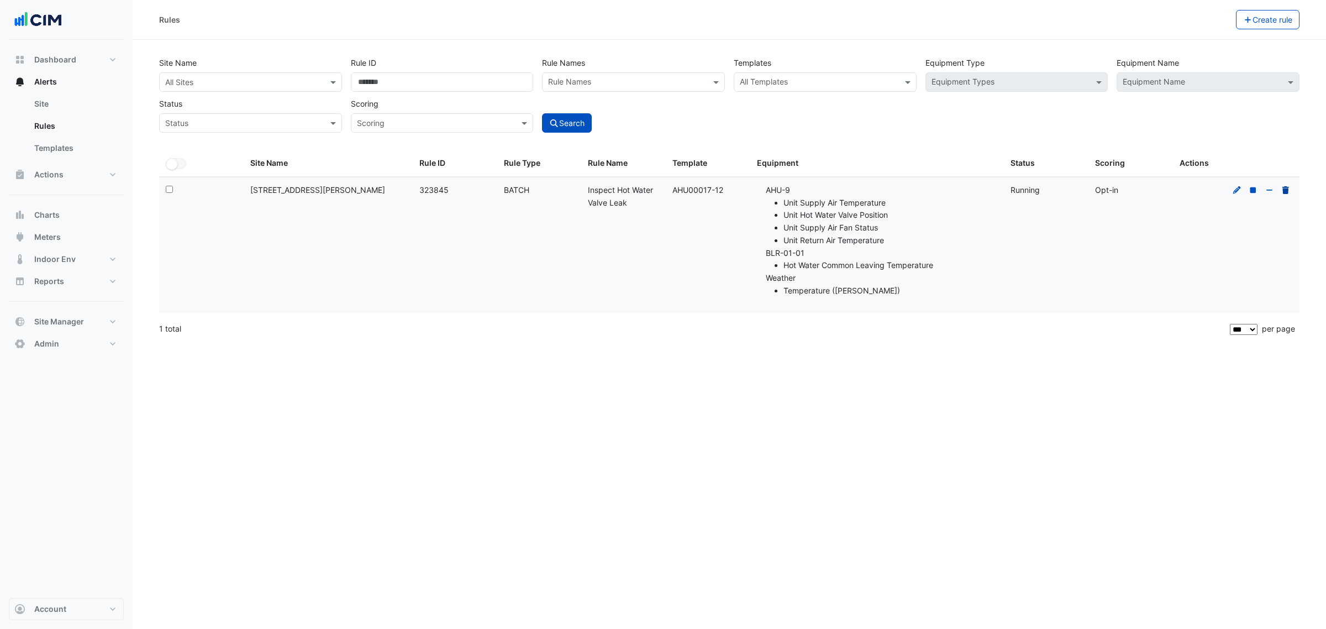
click at [1285, 189] on icon at bounding box center [1285, 190] width 7 height 8
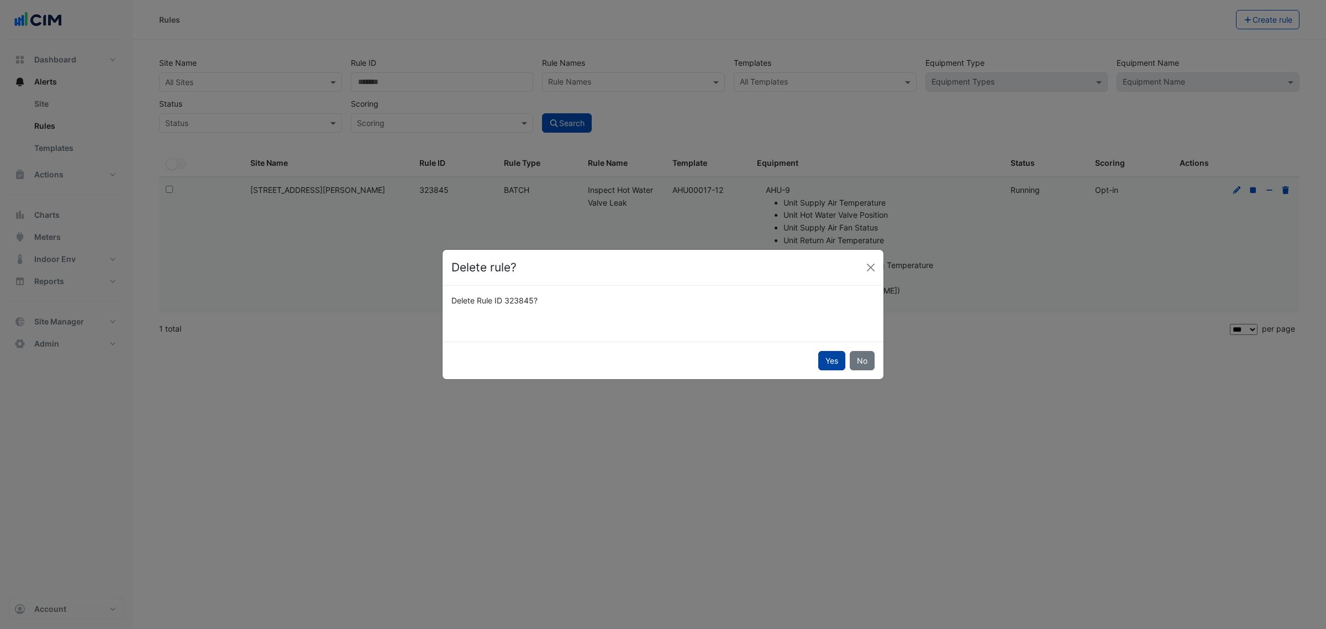
click at [842, 356] on button "Yes" at bounding box center [831, 360] width 27 height 19
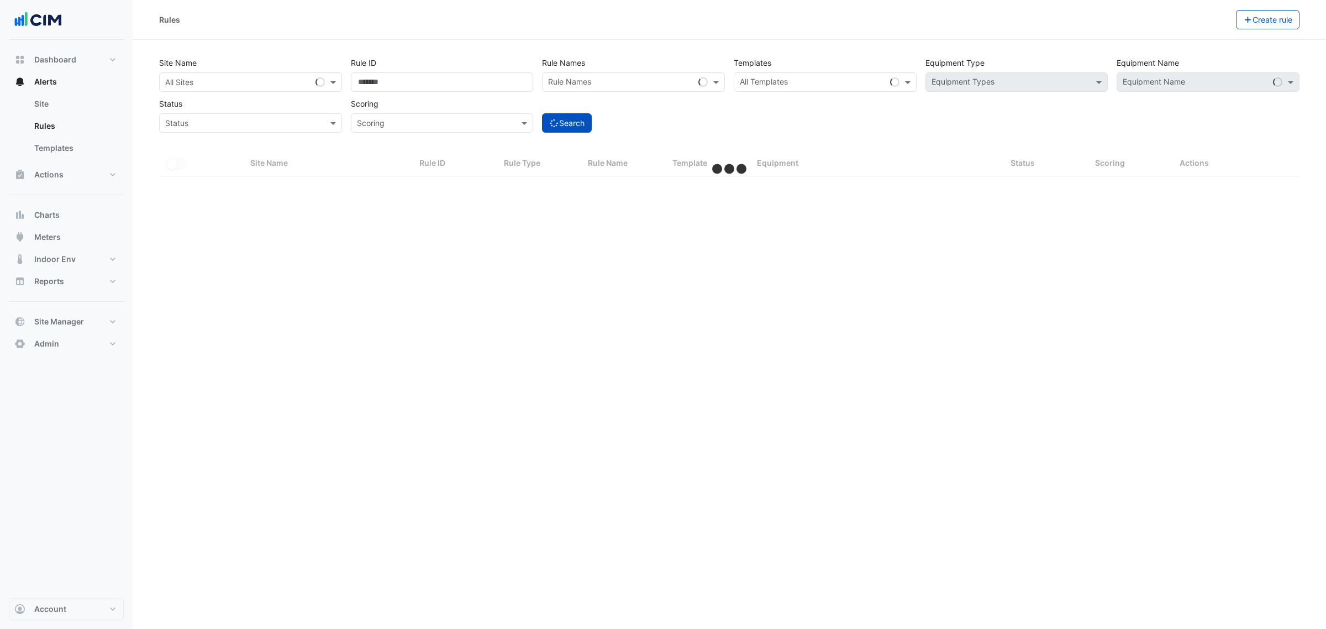
select select "***"
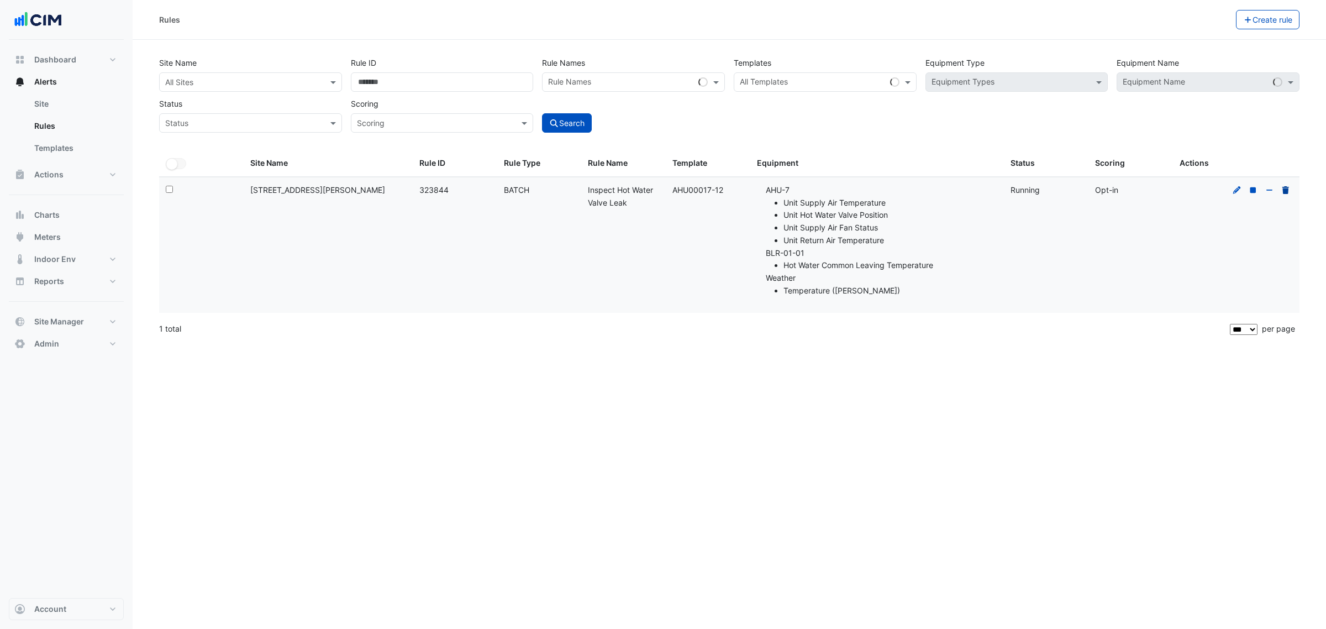
click at [1280, 187] on icon at bounding box center [1285, 190] width 10 height 8
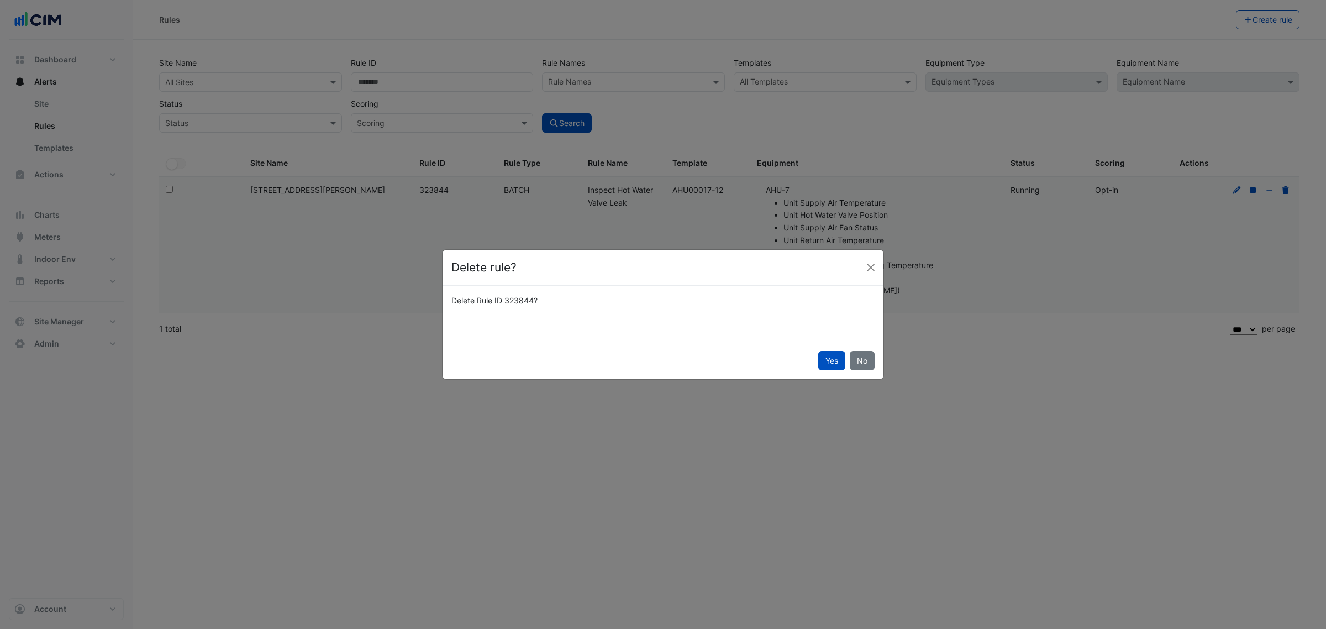
click at [827, 355] on button "Yes" at bounding box center [831, 360] width 27 height 19
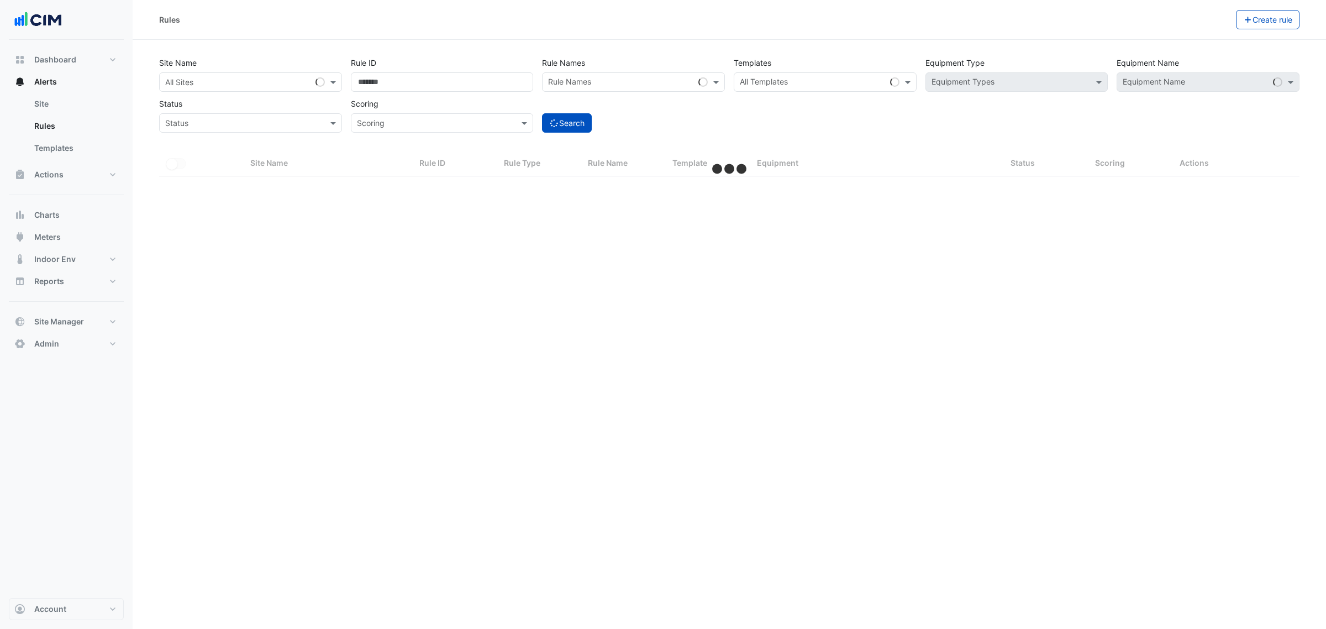
select select "***"
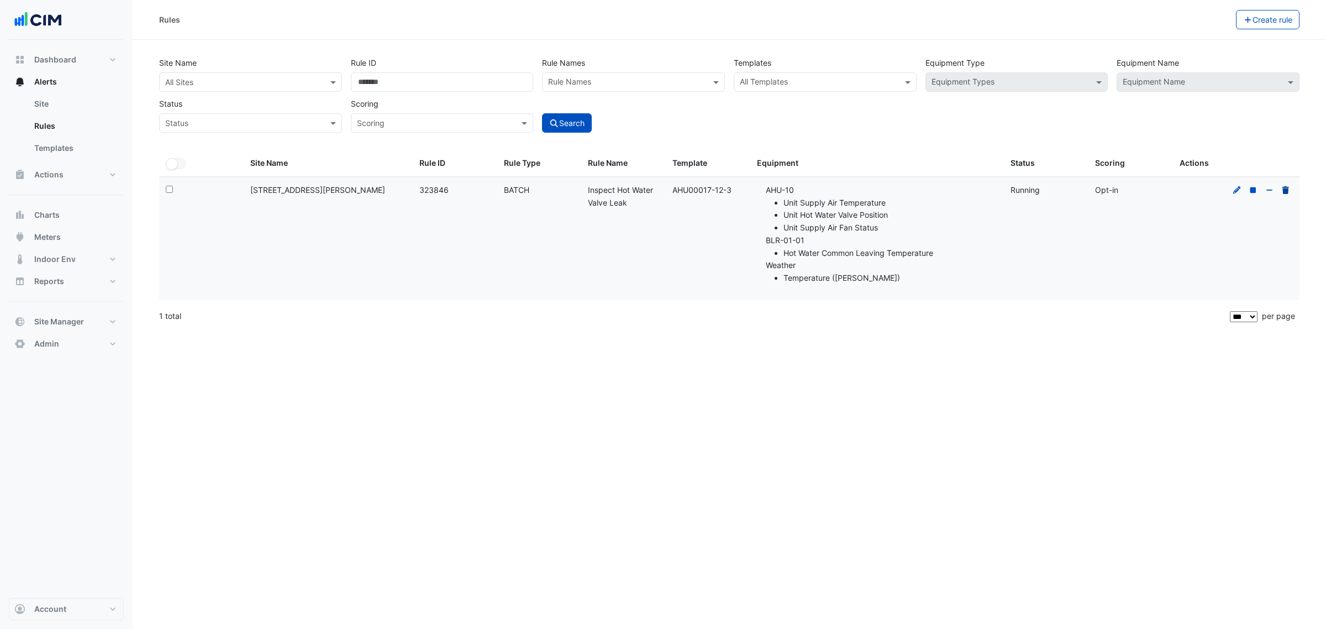
click at [1290, 191] on icon at bounding box center [1285, 190] width 10 height 8
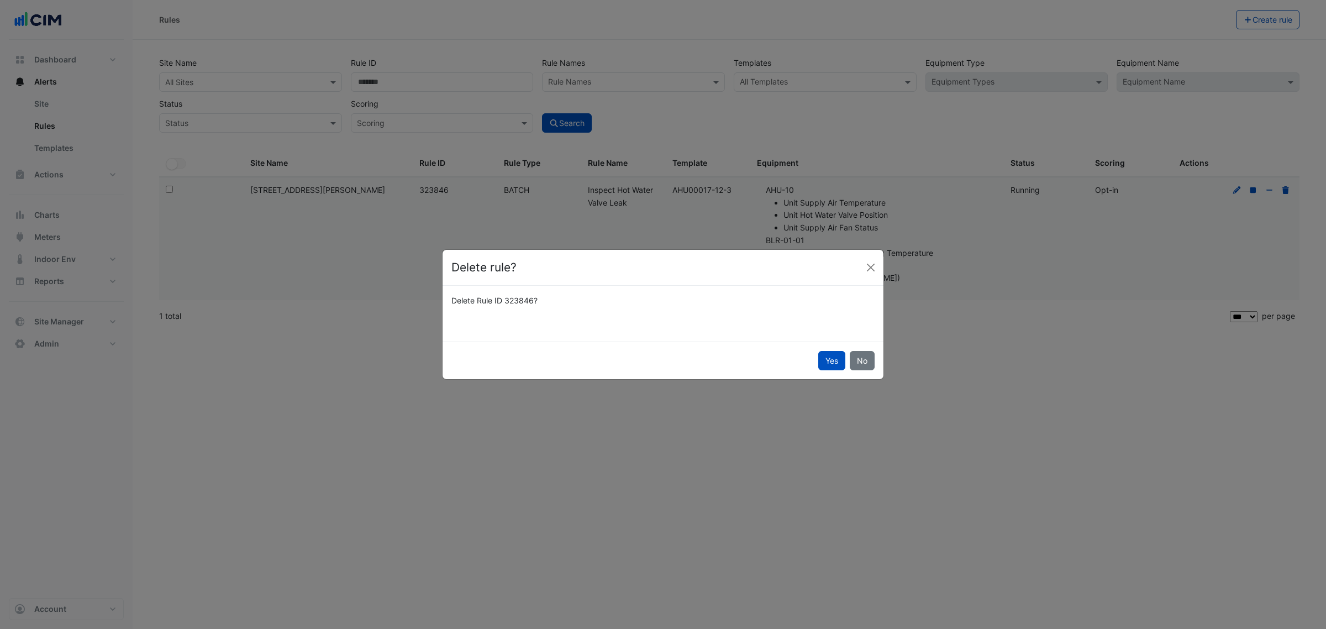
click at [822, 369] on button "Yes" at bounding box center [831, 360] width 27 height 19
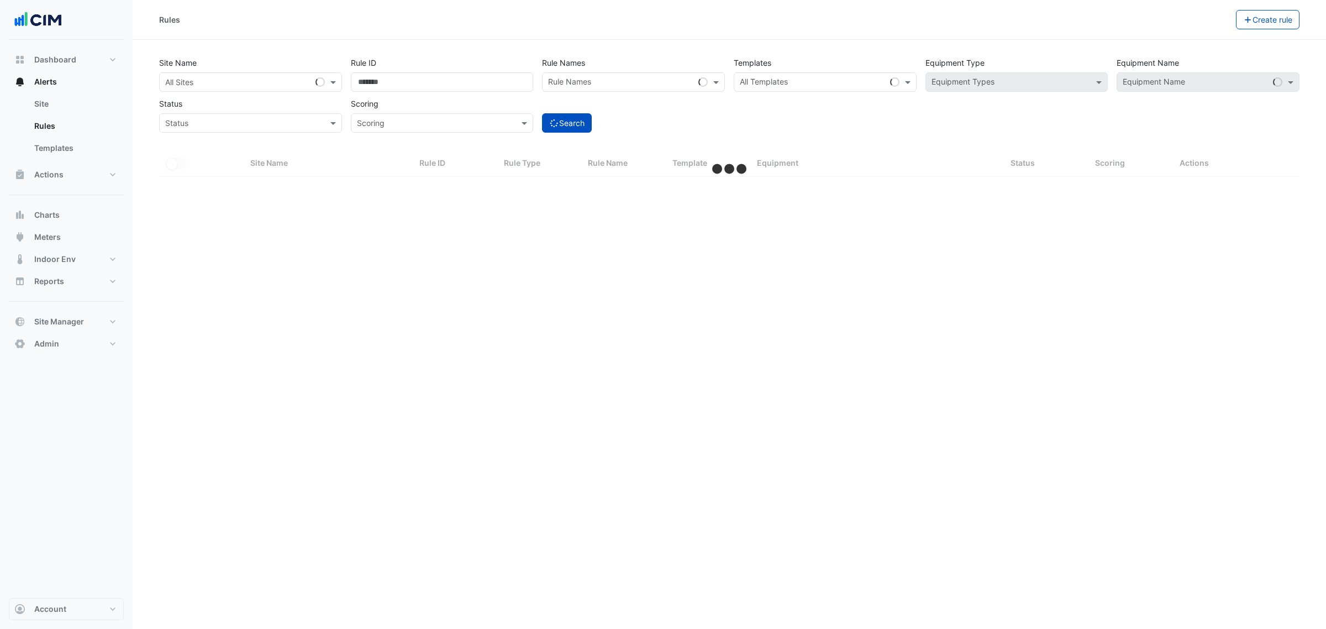
select select "***"
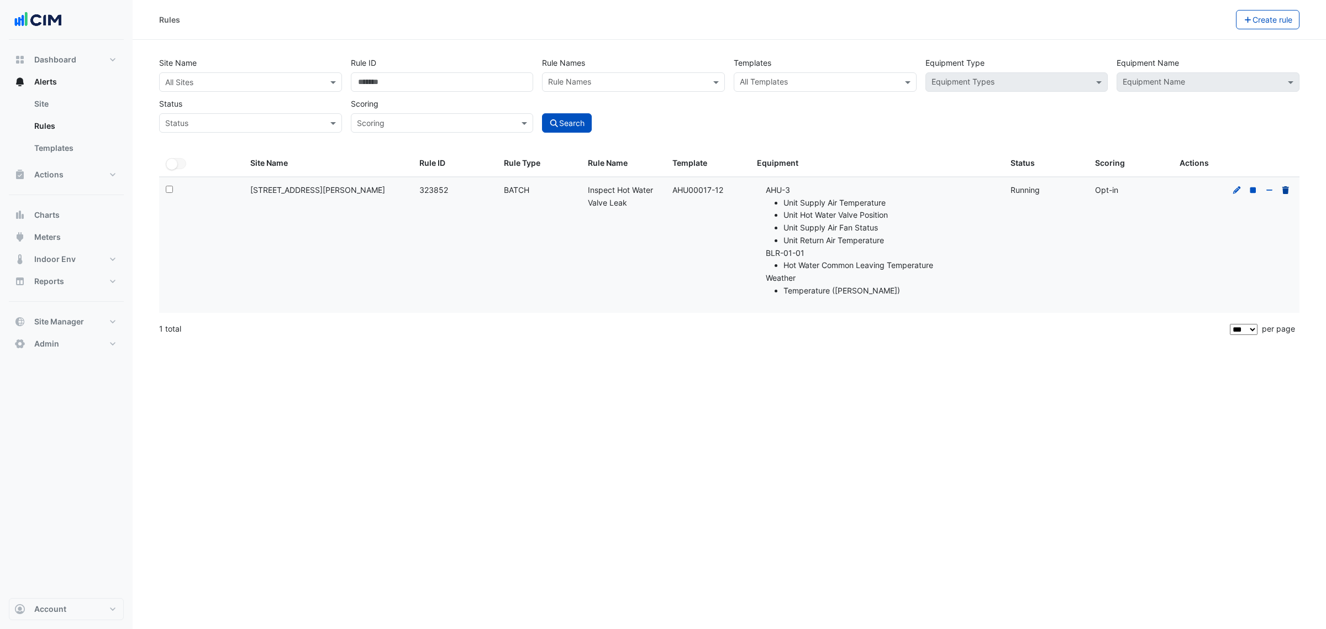
click at [1288, 186] on fa-icon at bounding box center [1285, 189] width 10 height 9
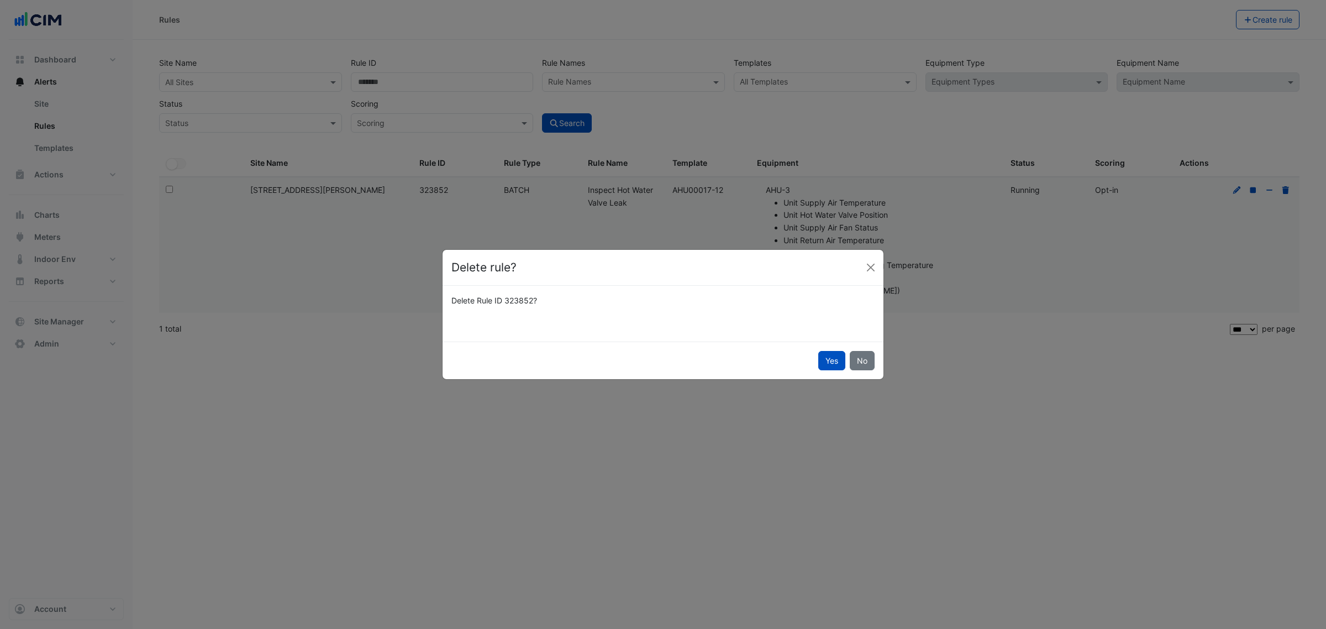
click at [819, 362] on button "Yes" at bounding box center [831, 360] width 27 height 19
select select "**"
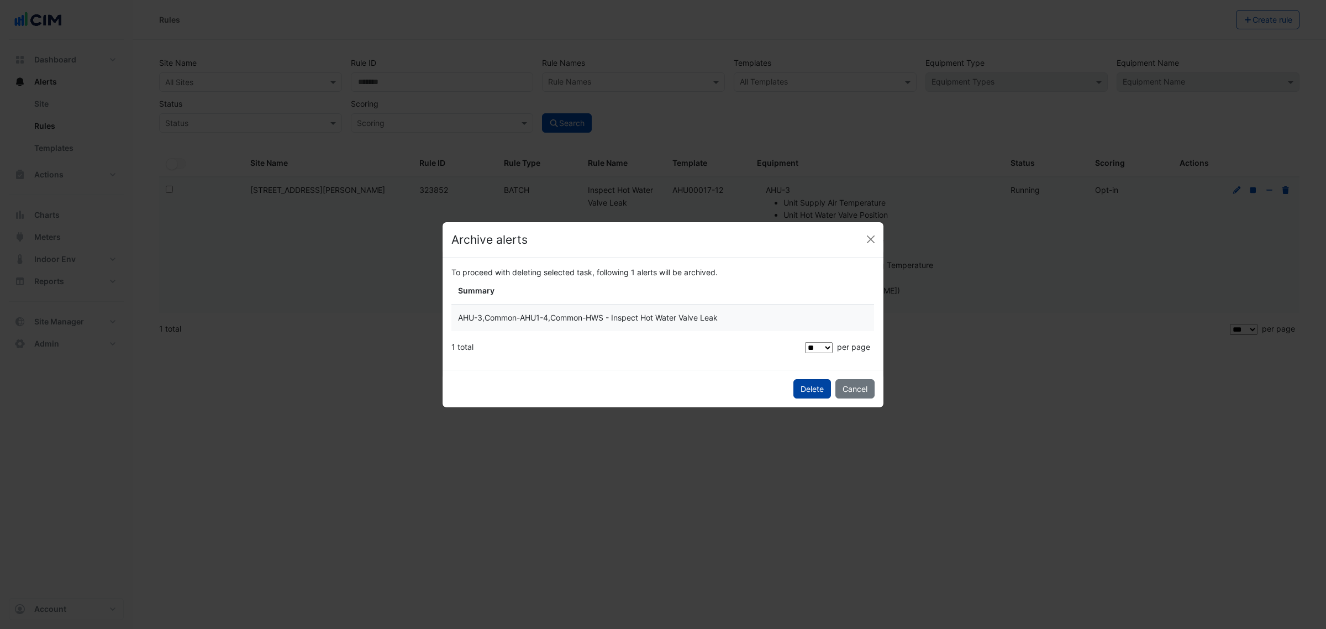
click at [800, 393] on span "Delete" at bounding box center [811, 388] width 23 height 9
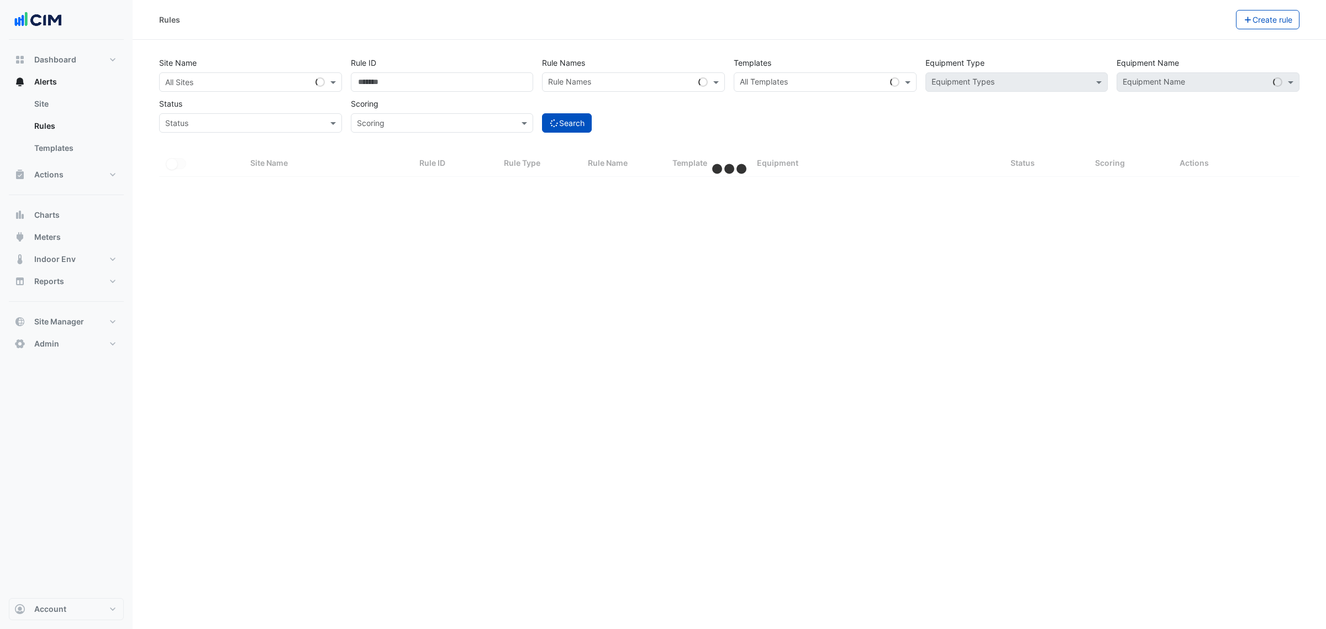
select select "***"
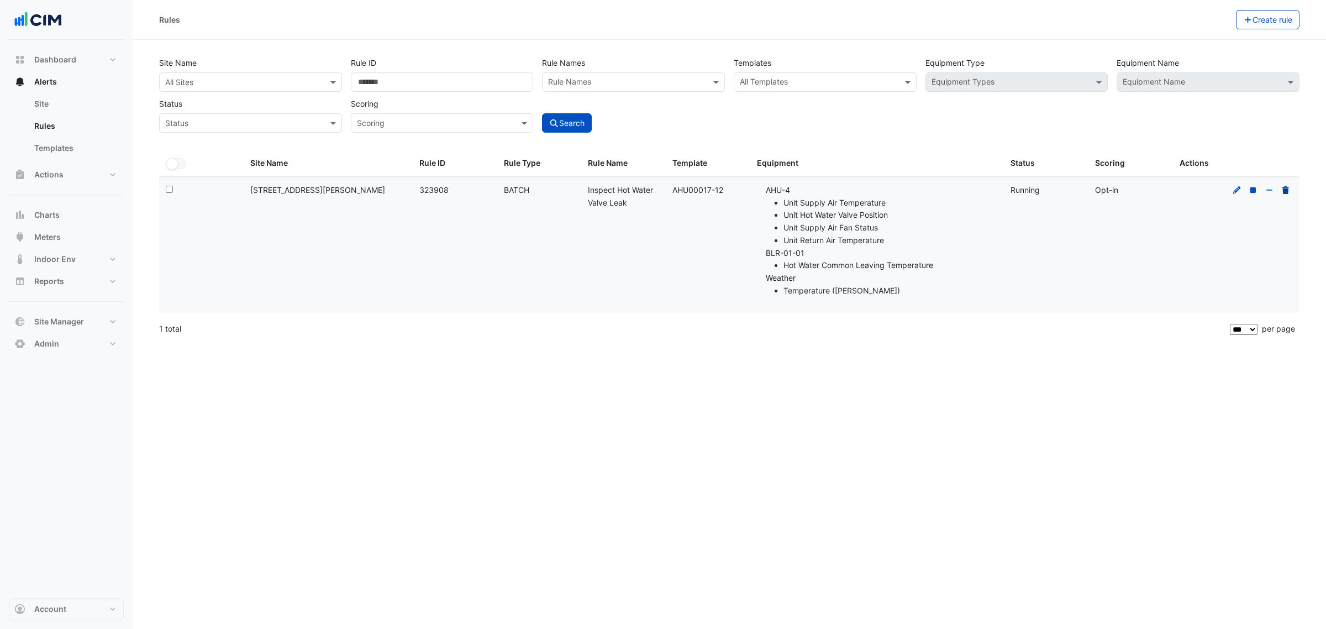
click at [1283, 192] on icon at bounding box center [1285, 190] width 7 height 8
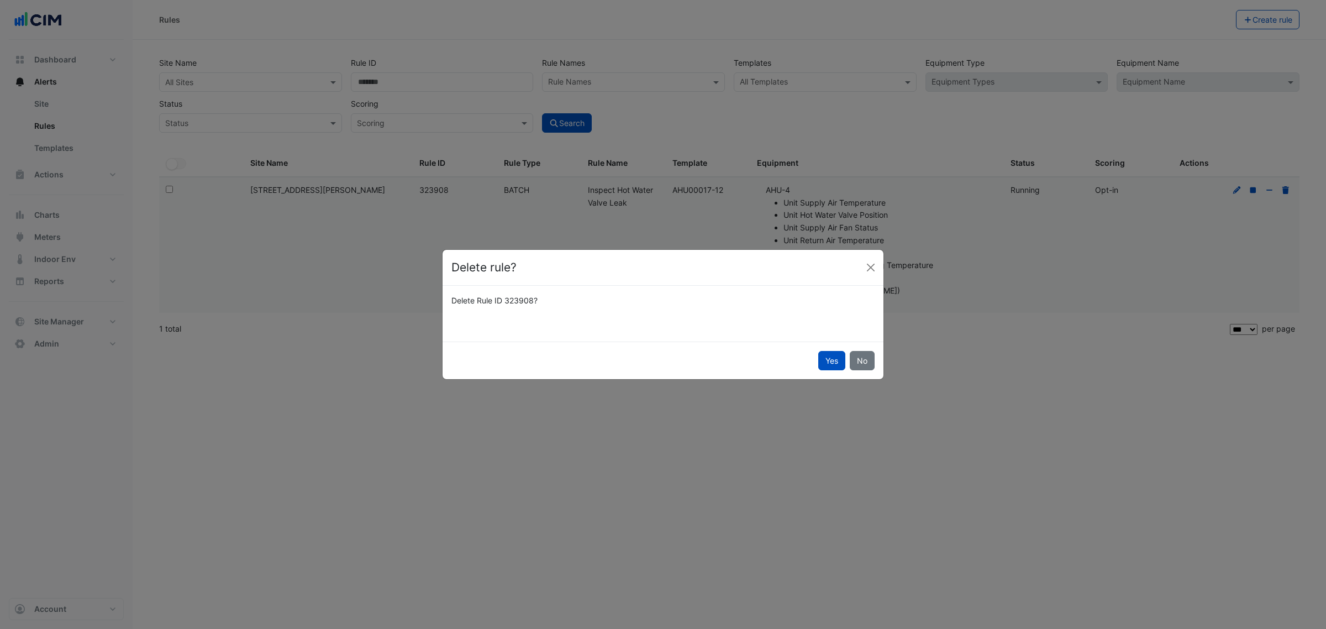
click at [819, 372] on div "Yes No" at bounding box center [662, 360] width 441 height 38
click at [823, 369] on button "Yes" at bounding box center [831, 360] width 27 height 19
click at [828, 367] on div "Yes No" at bounding box center [662, 360] width 441 height 38
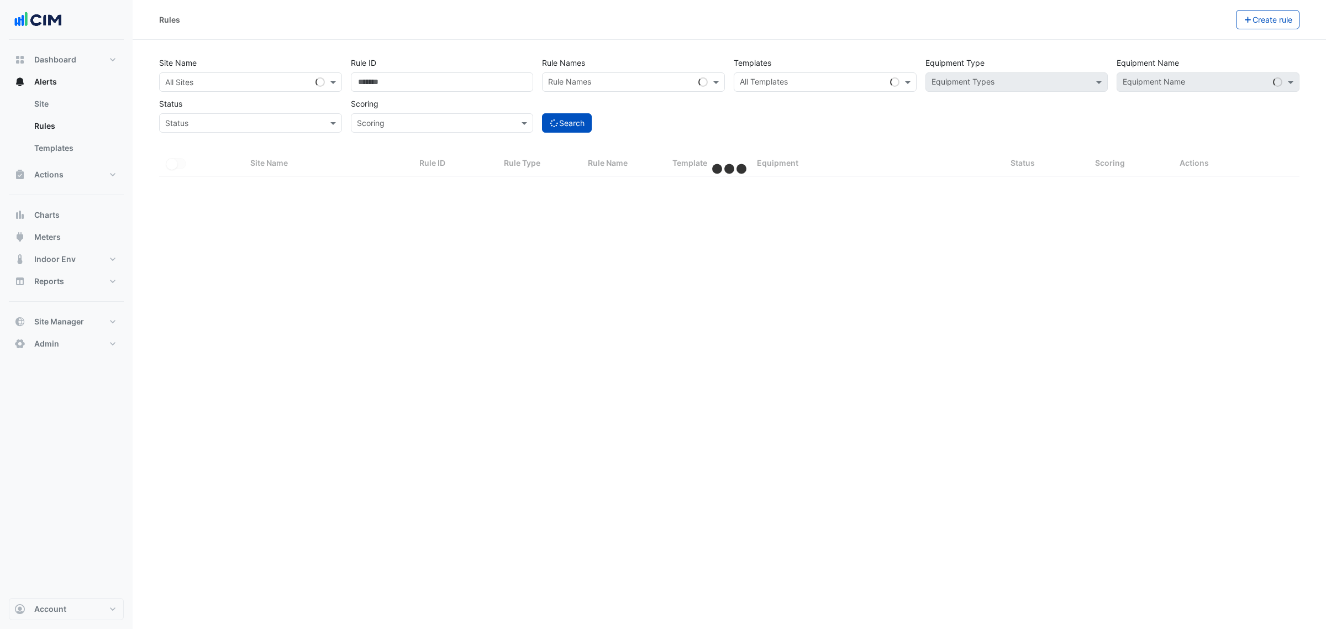
select select "***"
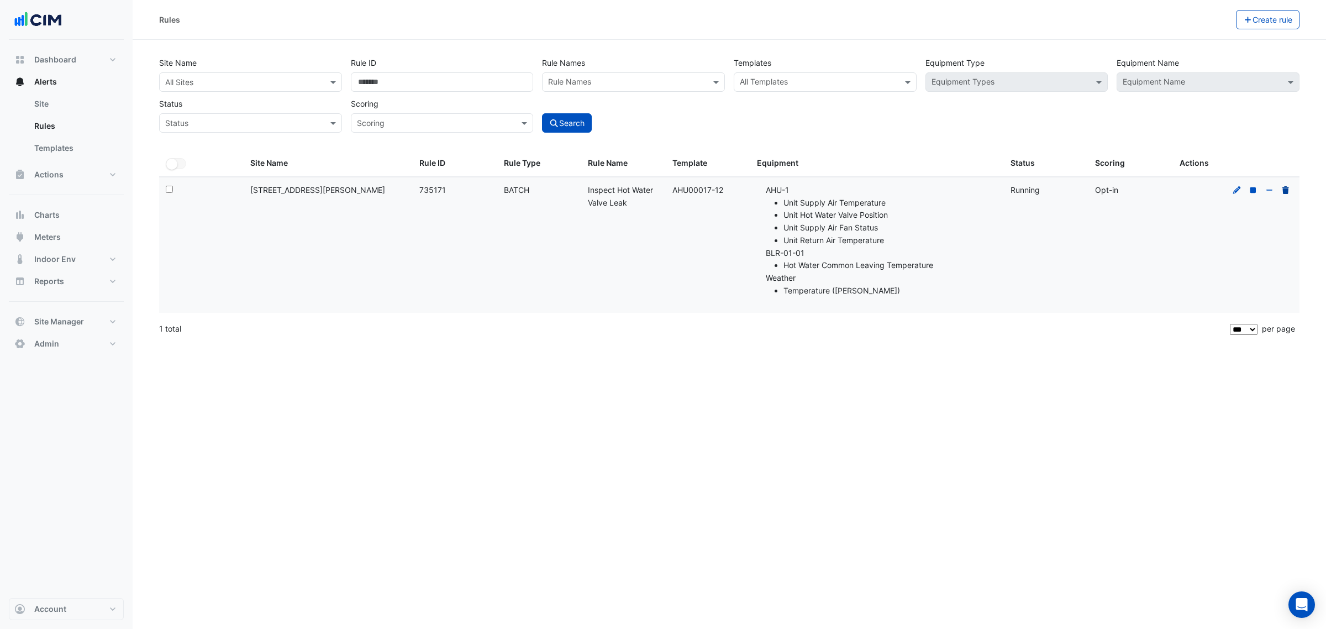
click at [1290, 192] on icon at bounding box center [1285, 190] width 10 height 8
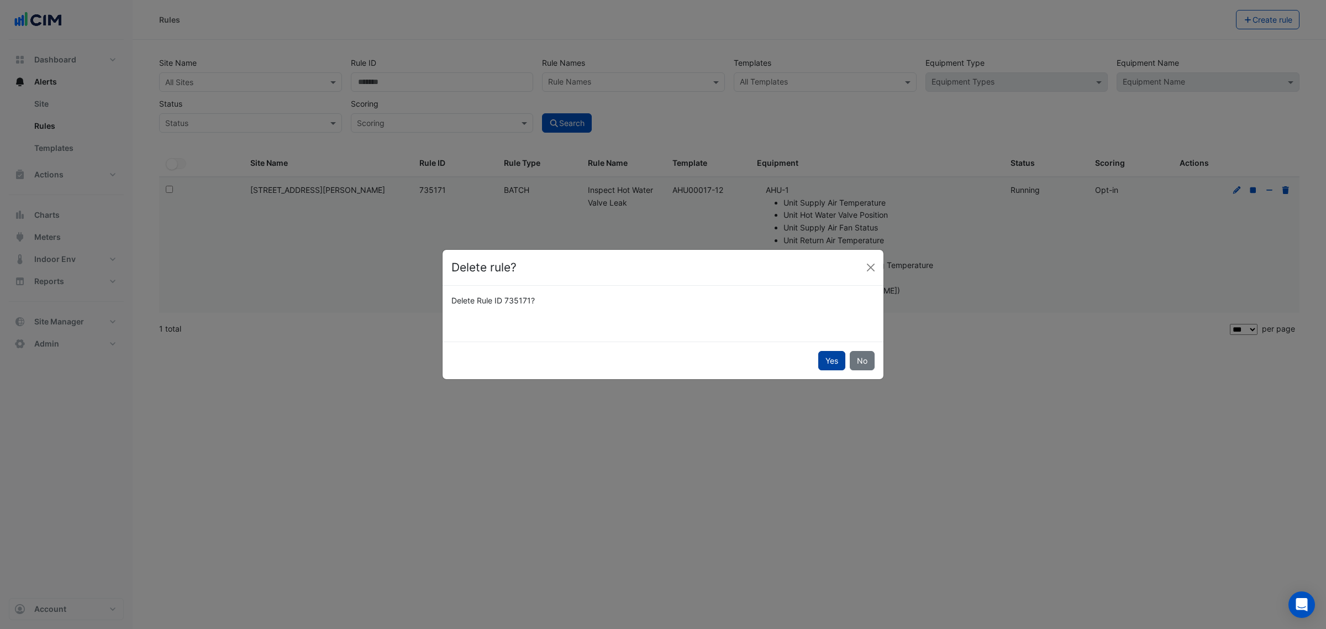
click at [832, 356] on button "Yes" at bounding box center [831, 360] width 27 height 19
select select "**"
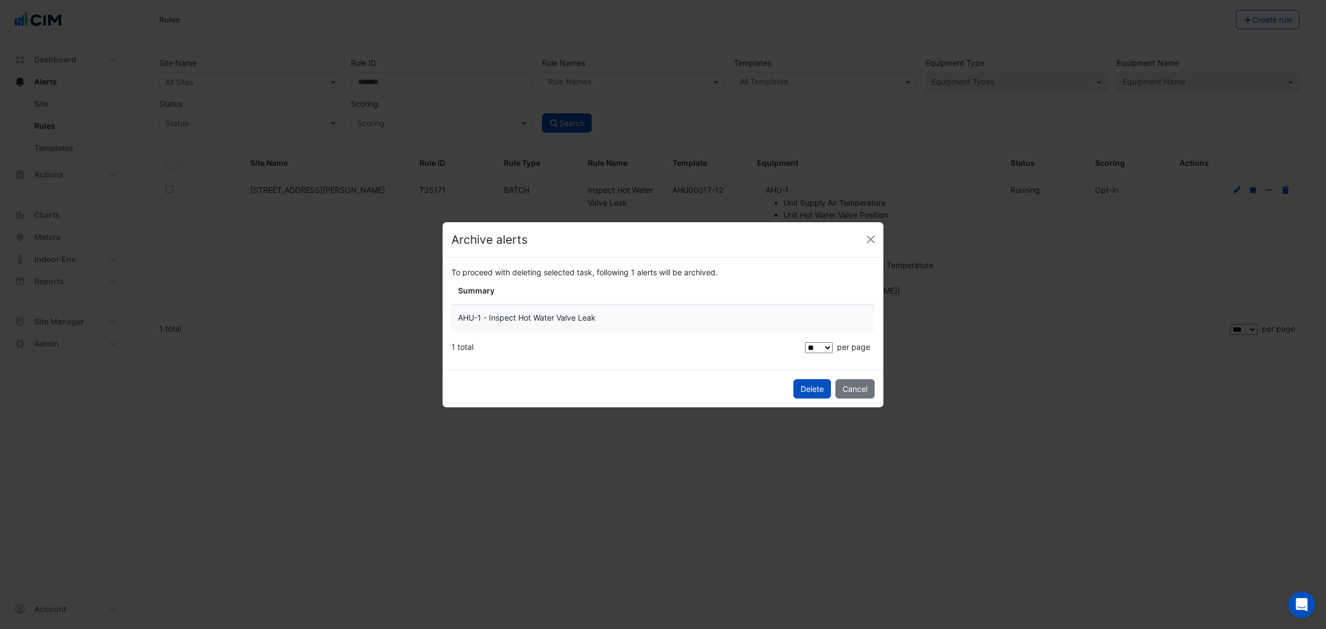
click at [821, 387] on span "Delete" at bounding box center [811, 388] width 23 height 9
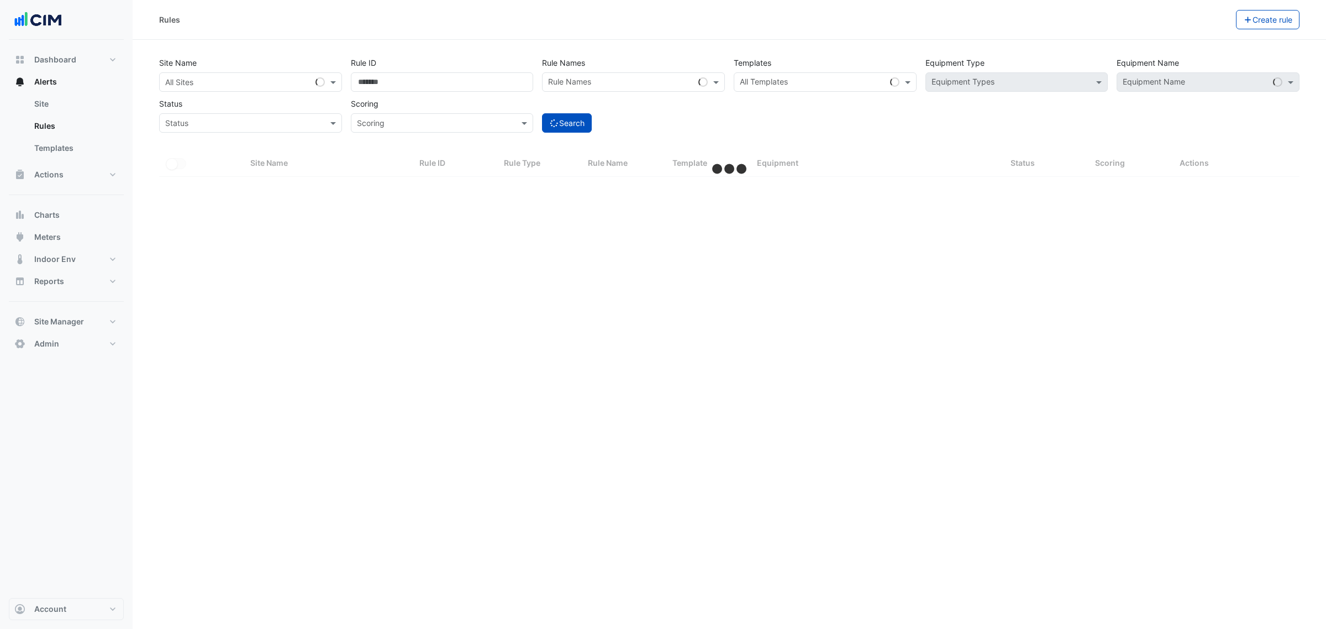
select select "***"
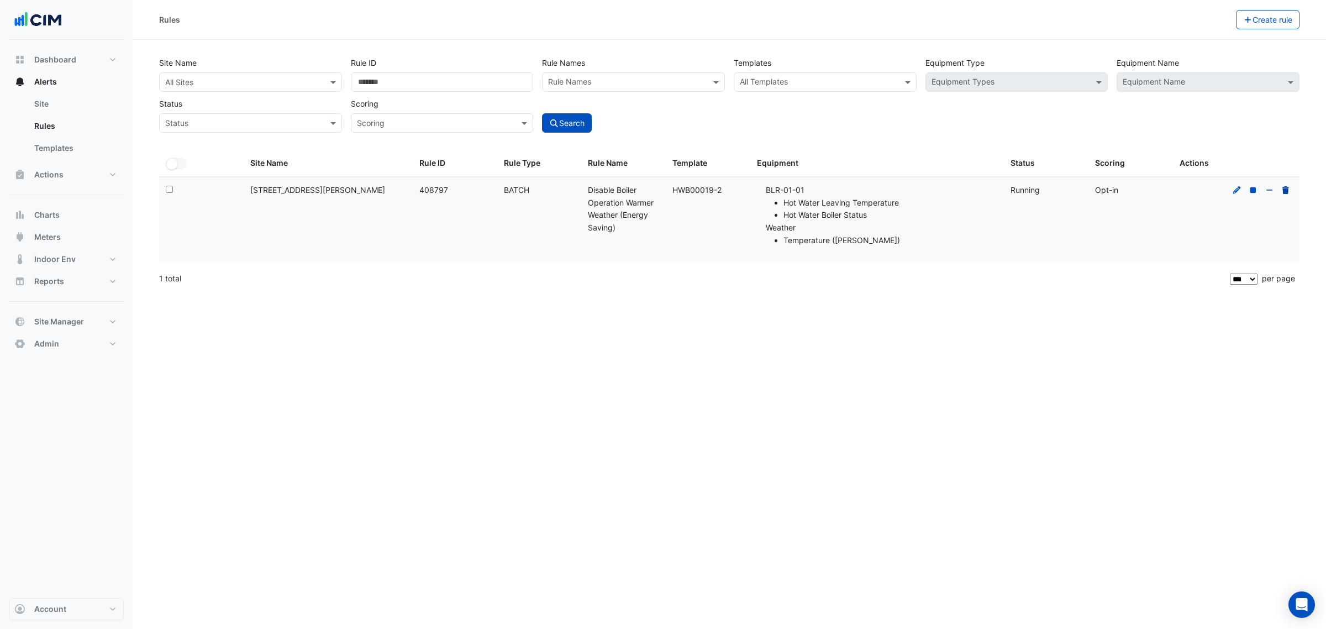
click at [1285, 186] on icon at bounding box center [1285, 190] width 10 height 8
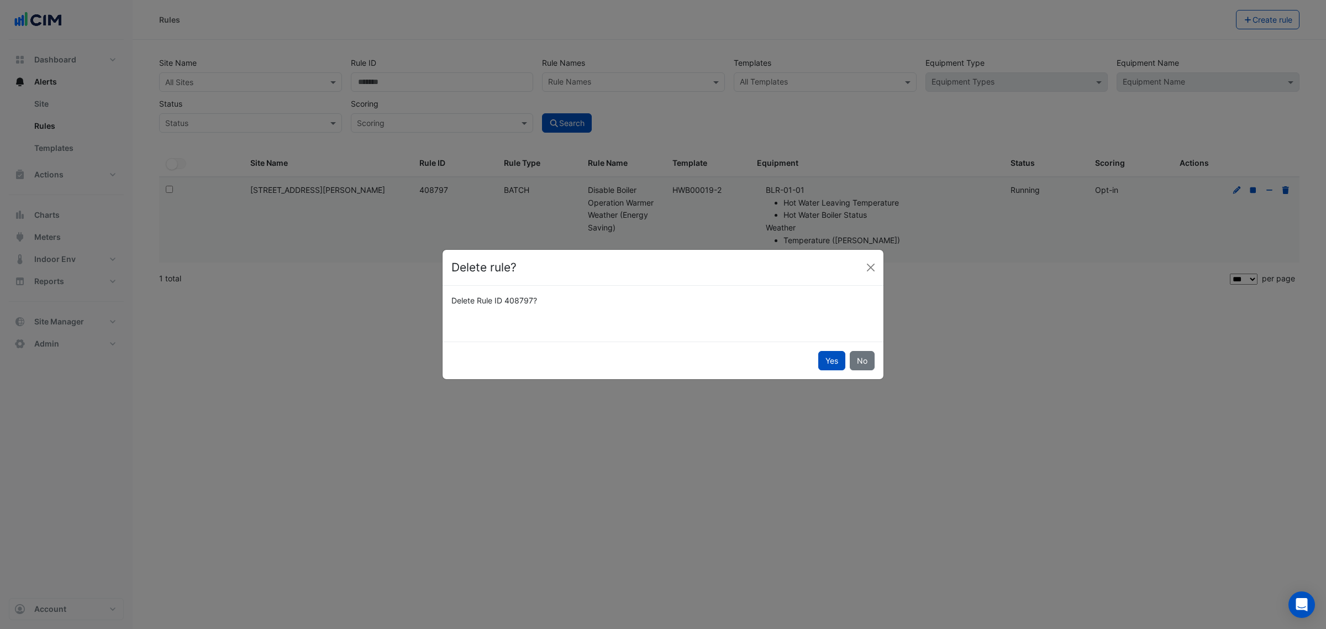
click at [805, 353] on div "Yes No" at bounding box center [662, 360] width 441 height 38
click at [816, 357] on div "Yes No" at bounding box center [662, 360] width 441 height 38
click at [830, 359] on button "Yes" at bounding box center [831, 360] width 27 height 19
select select "**"
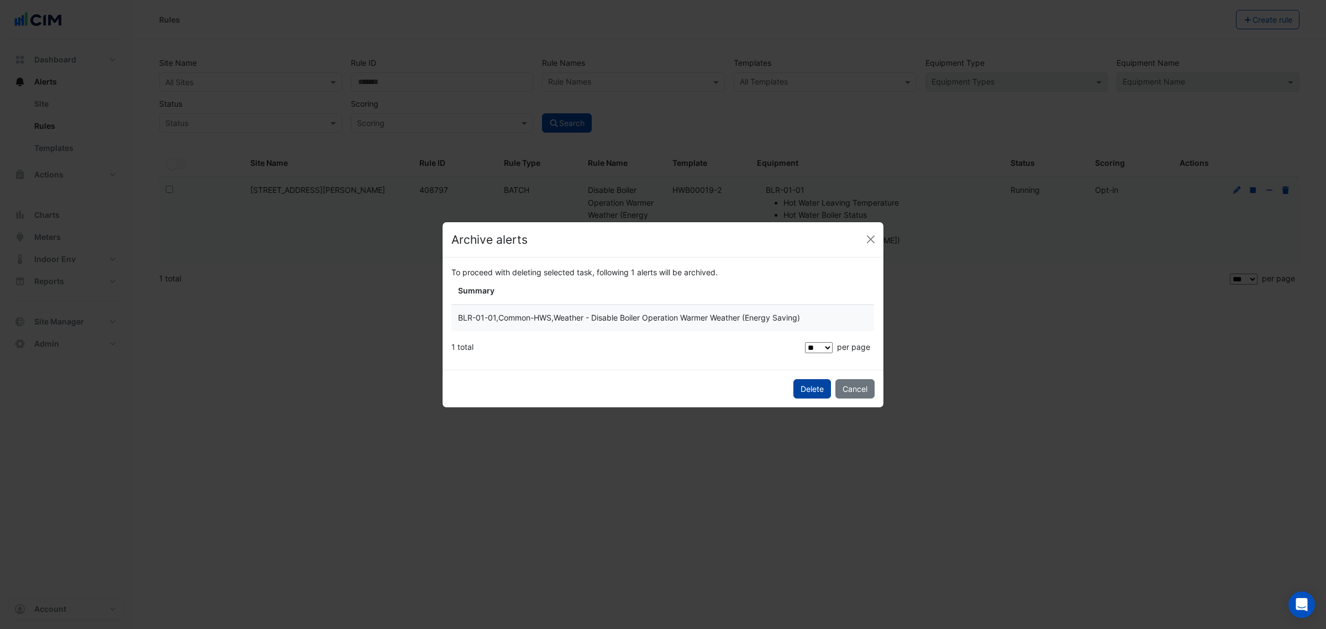
click at [808, 395] on button "Delete" at bounding box center [812, 388] width 38 height 19
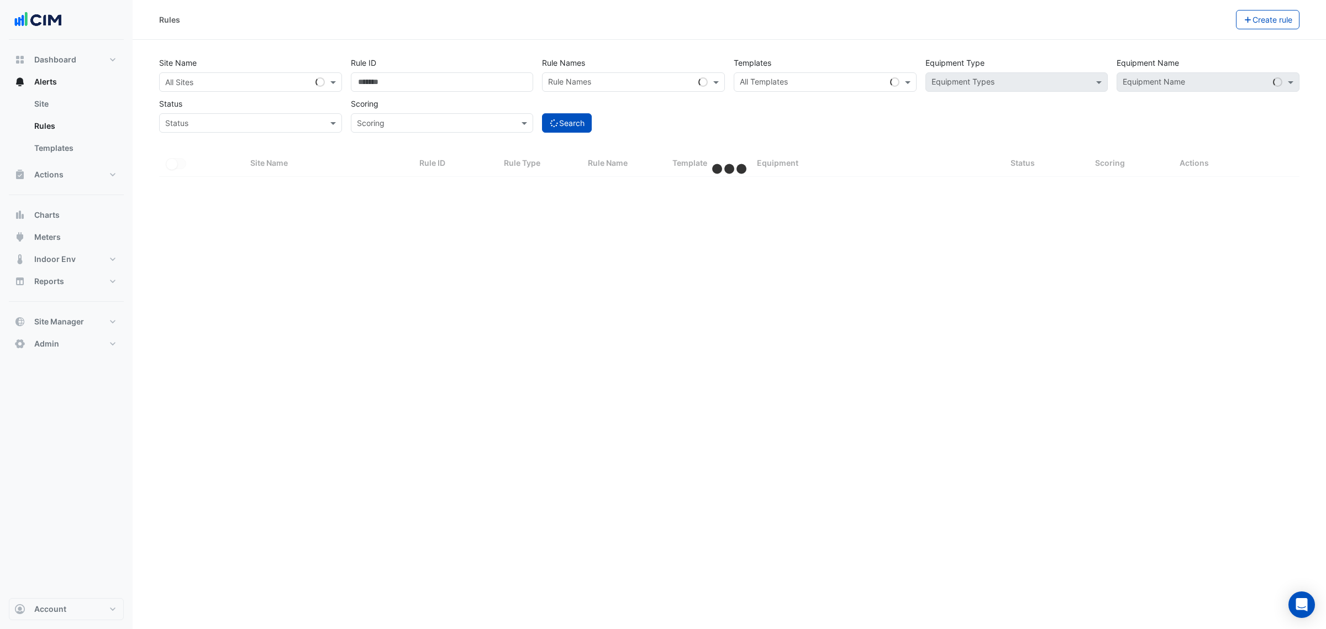
select select "***"
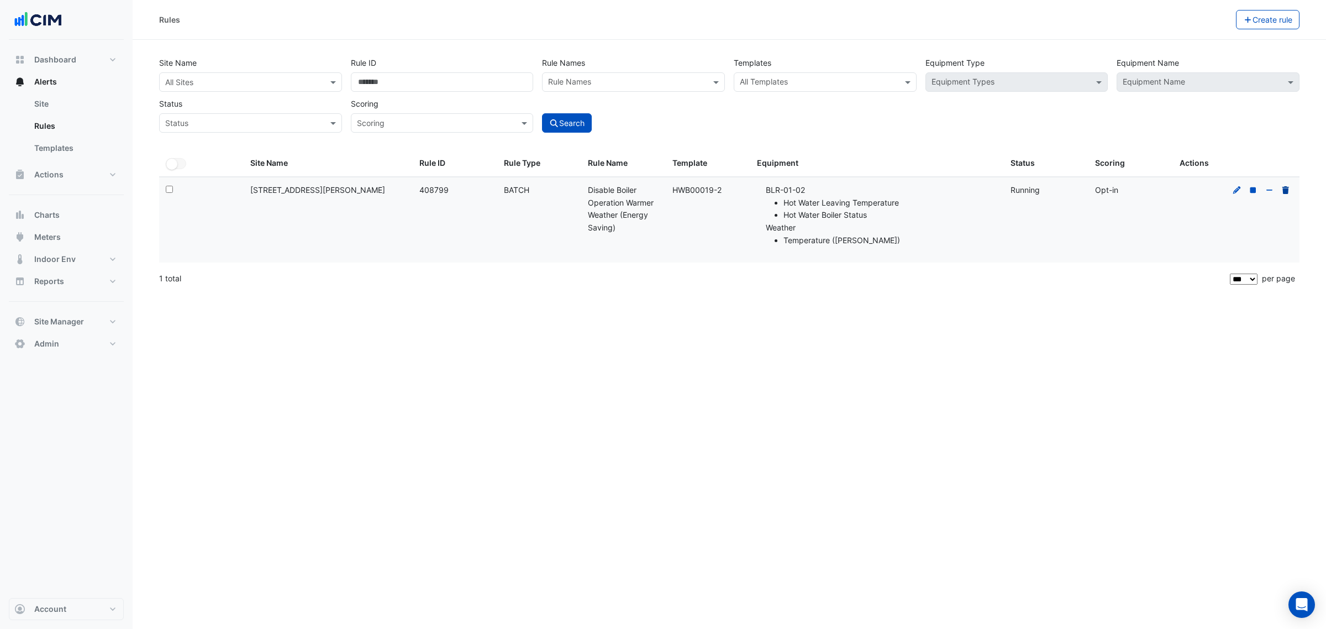
click at [1283, 189] on icon at bounding box center [1285, 190] width 7 height 8
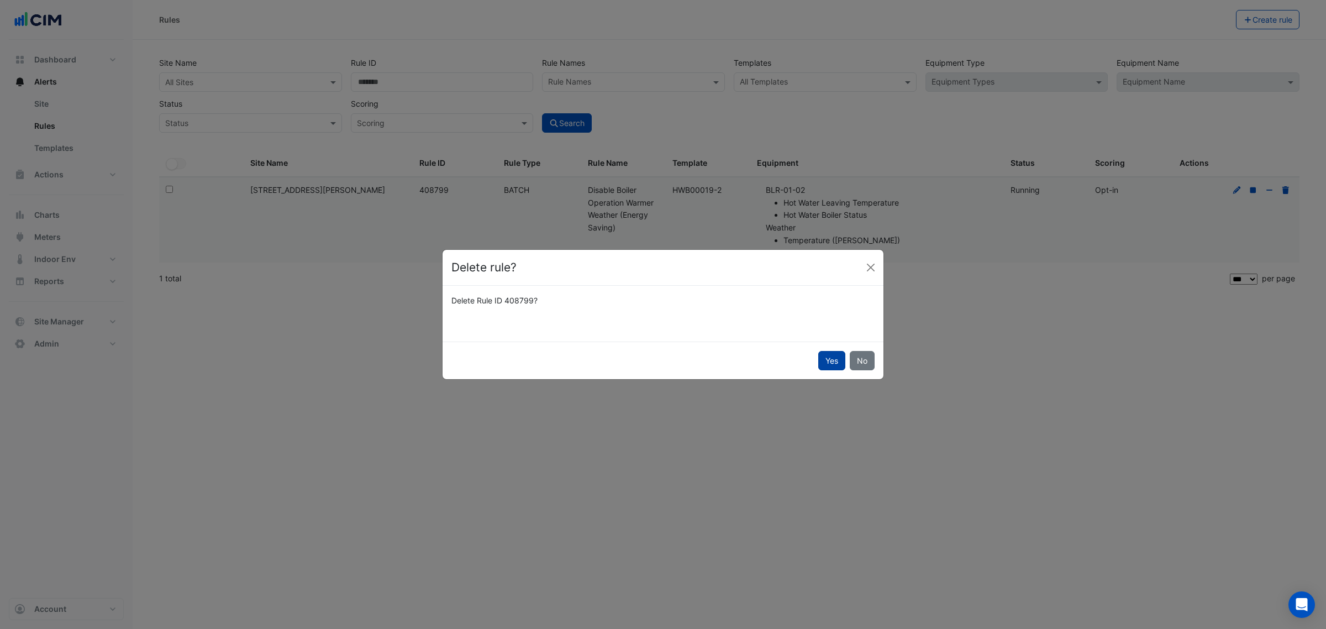
click at [832, 353] on button "Yes" at bounding box center [831, 360] width 27 height 19
select select "**"
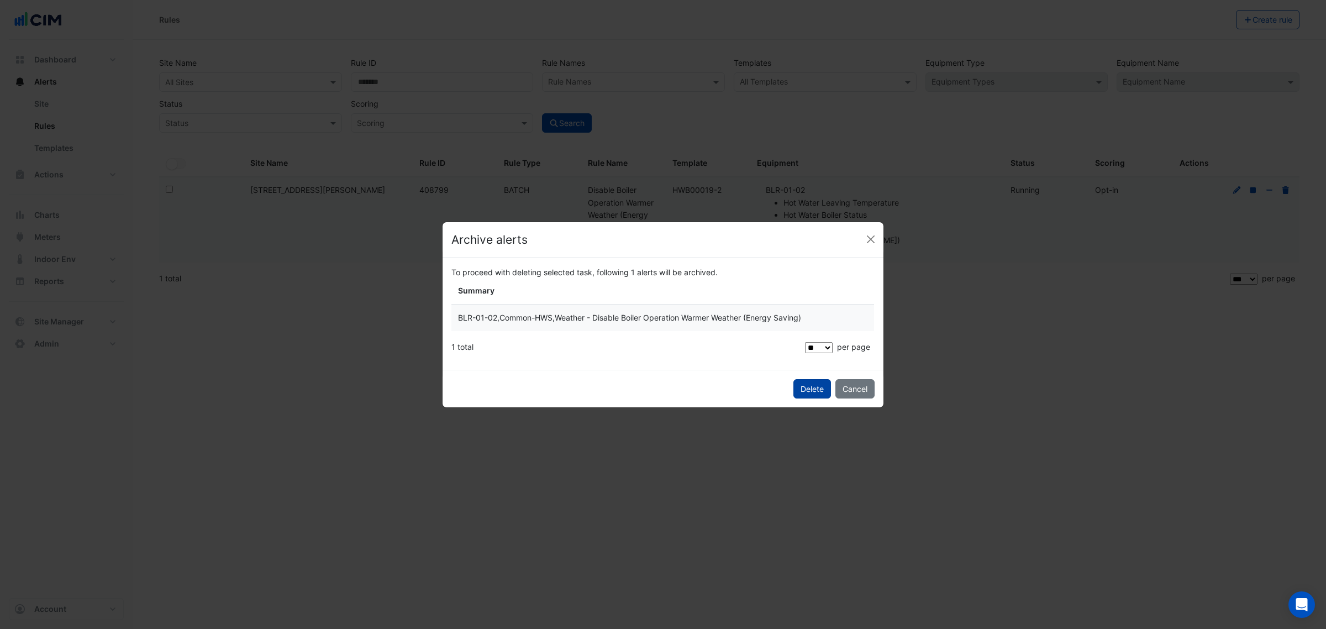
click at [794, 384] on button "Delete" at bounding box center [812, 388] width 38 height 19
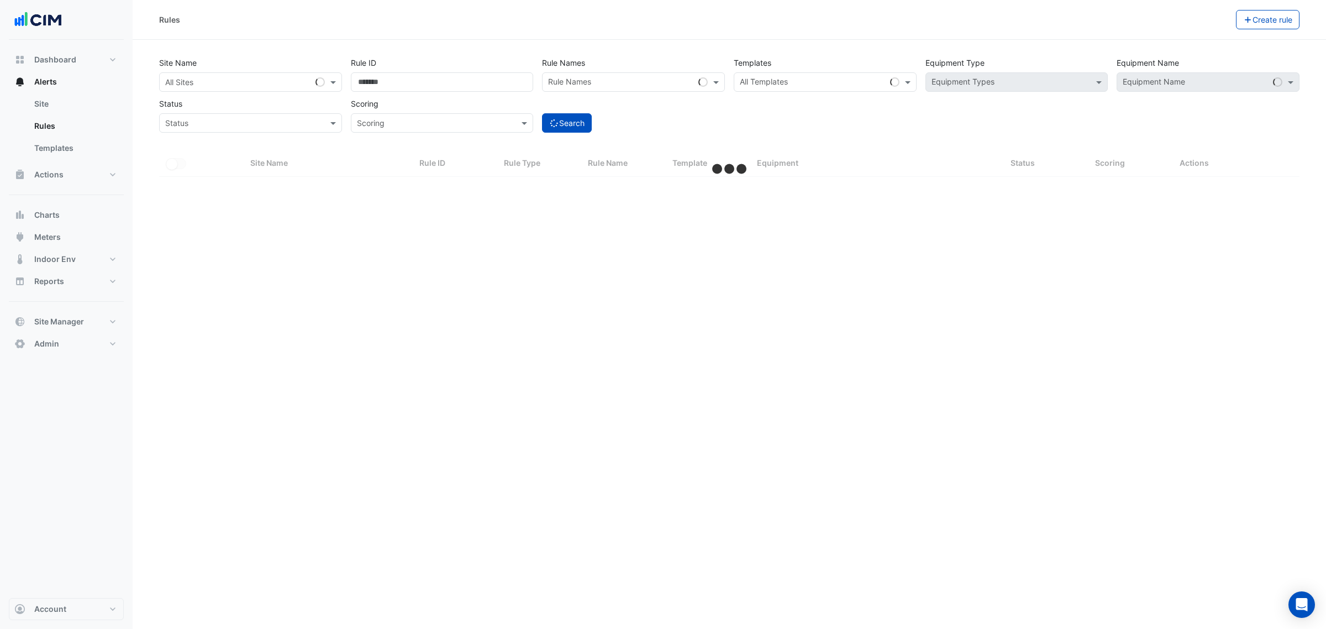
select select "***"
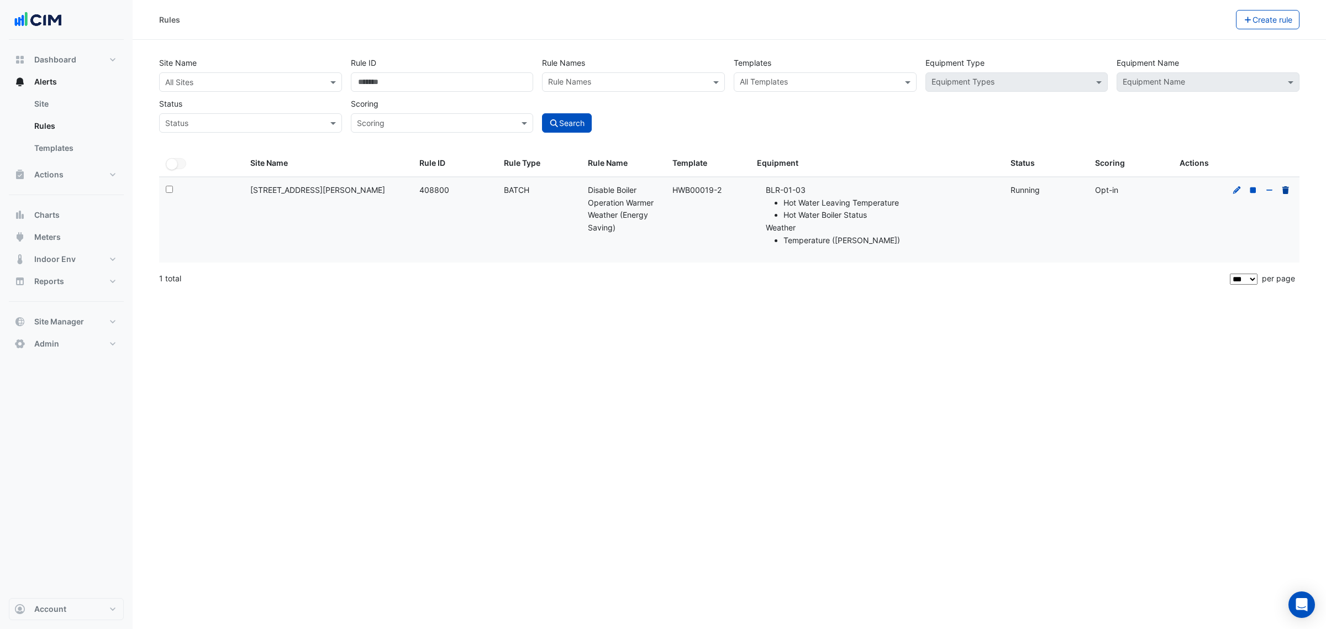
click at [1287, 192] on icon at bounding box center [1285, 190] width 7 height 8
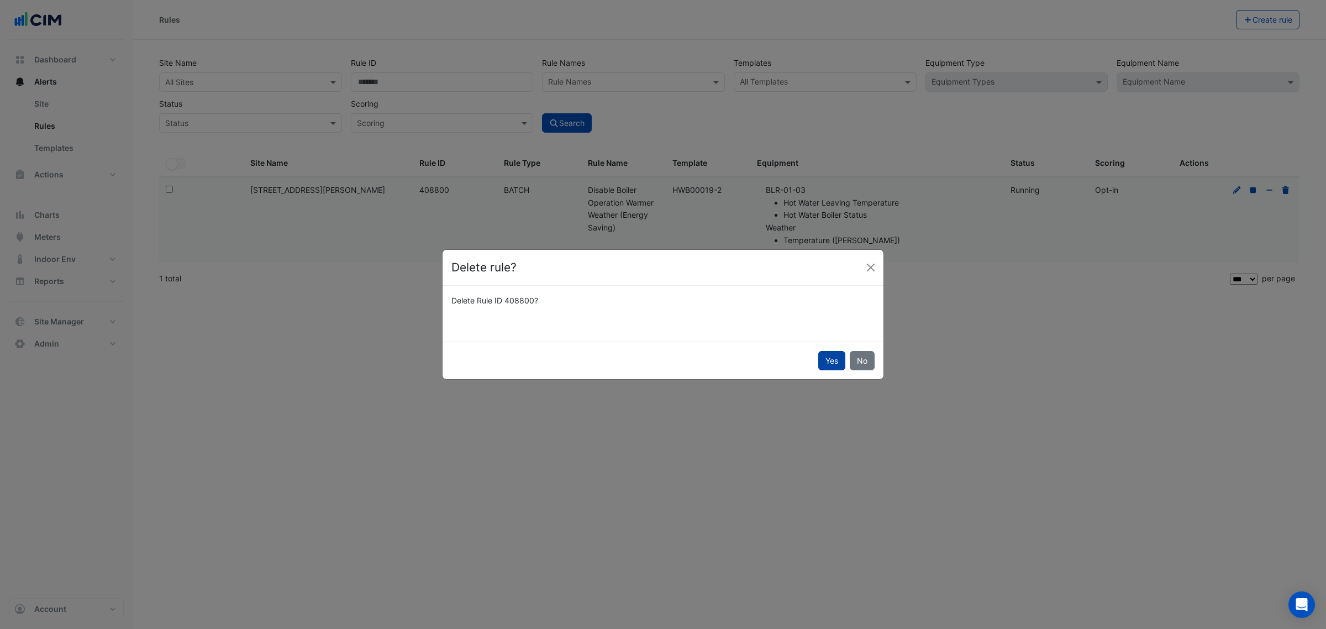
click at [826, 361] on button "Yes" at bounding box center [831, 360] width 27 height 19
select select "**"
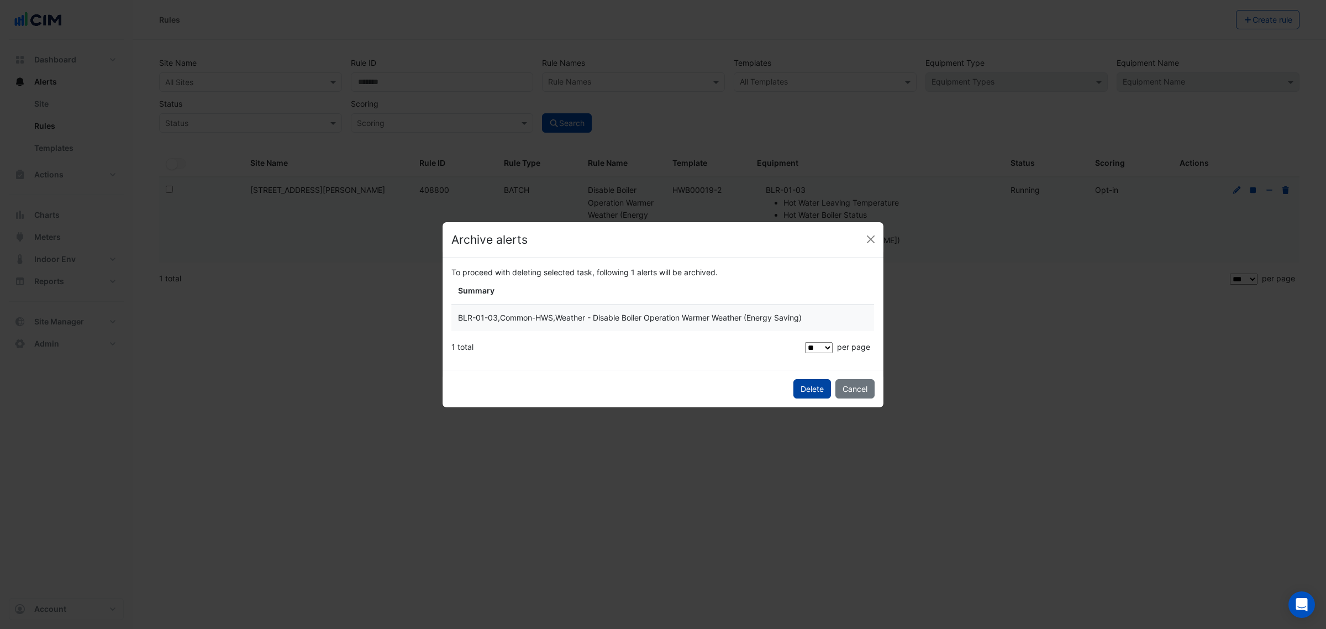
drag, startPoint x: 796, startPoint y: 387, endPoint x: 776, endPoint y: 316, distance: 73.6
click at [797, 387] on button "Delete" at bounding box center [812, 388] width 38 height 19
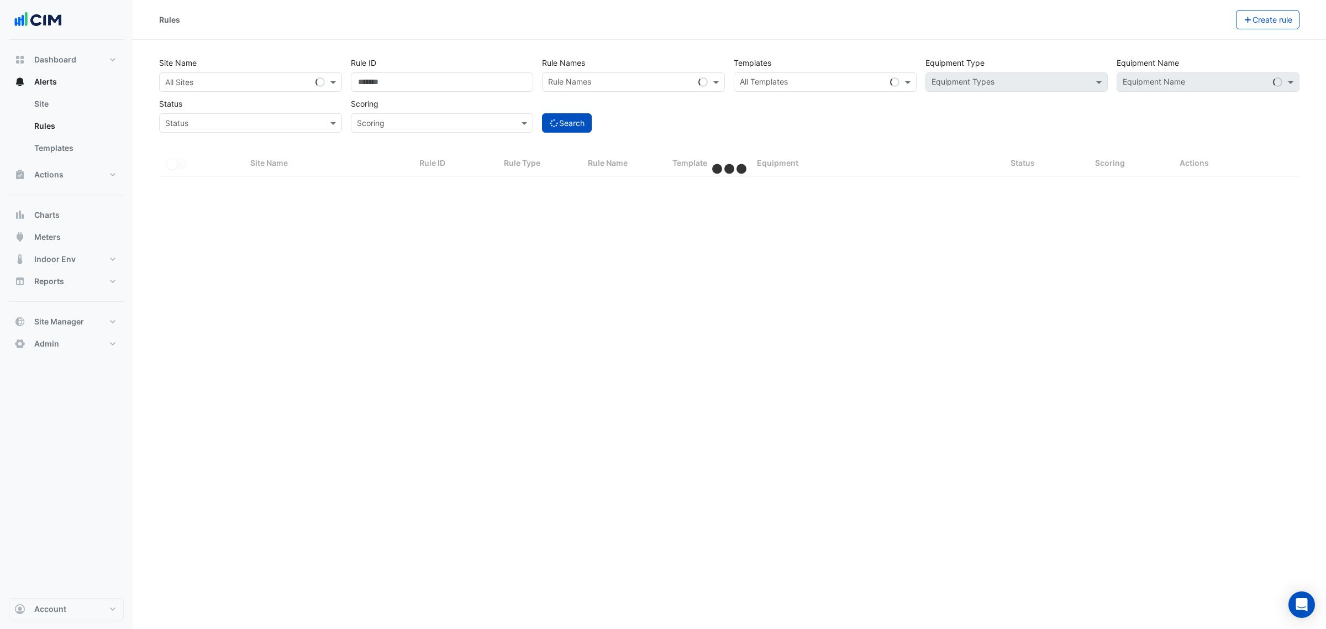
select select "***"
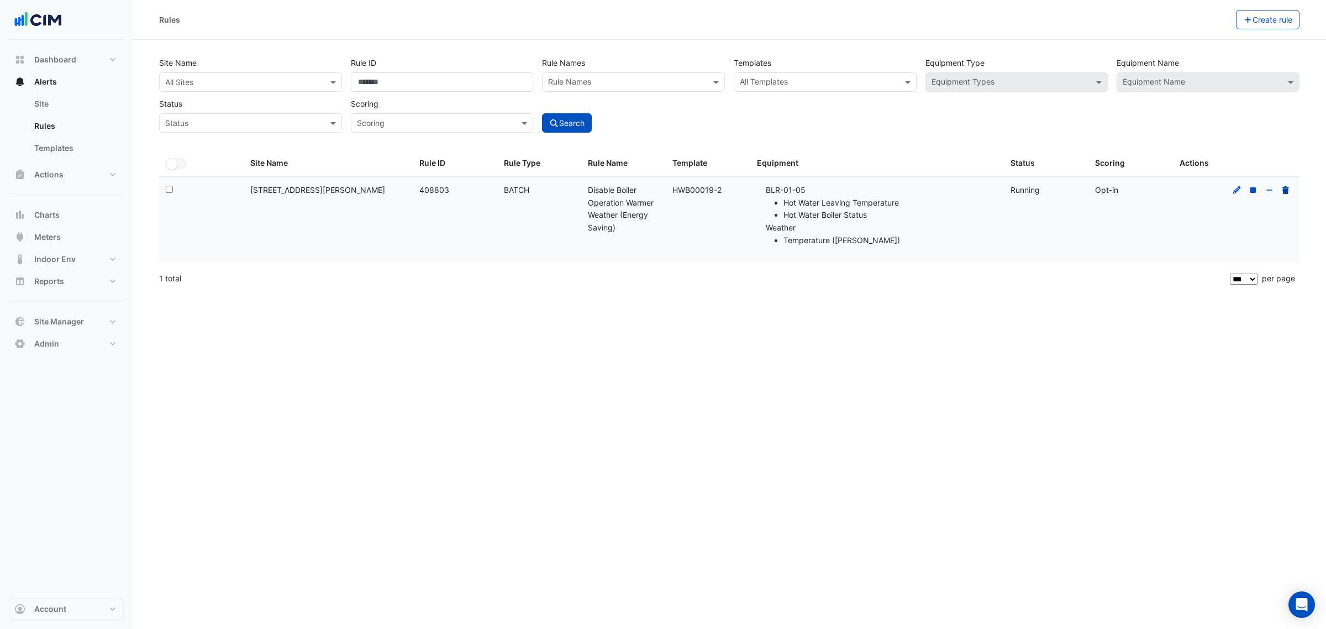
click at [1287, 188] on icon at bounding box center [1285, 190] width 7 height 8
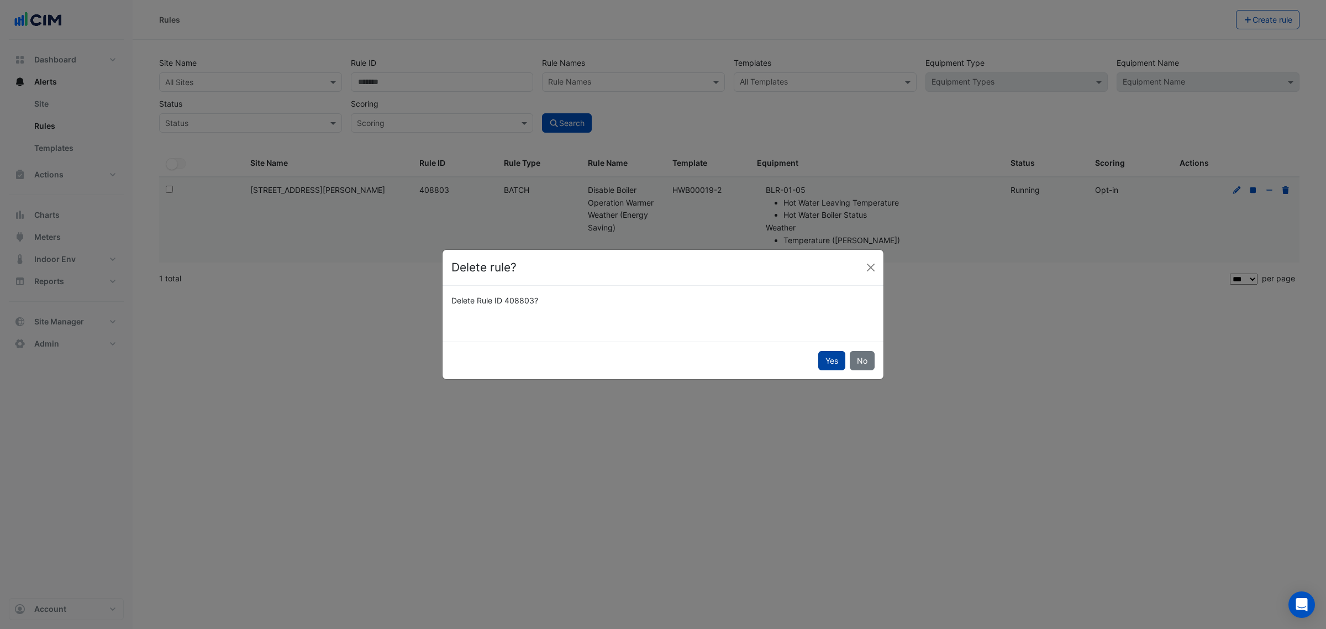
click at [827, 357] on button "Yes" at bounding box center [831, 360] width 27 height 19
select select "**"
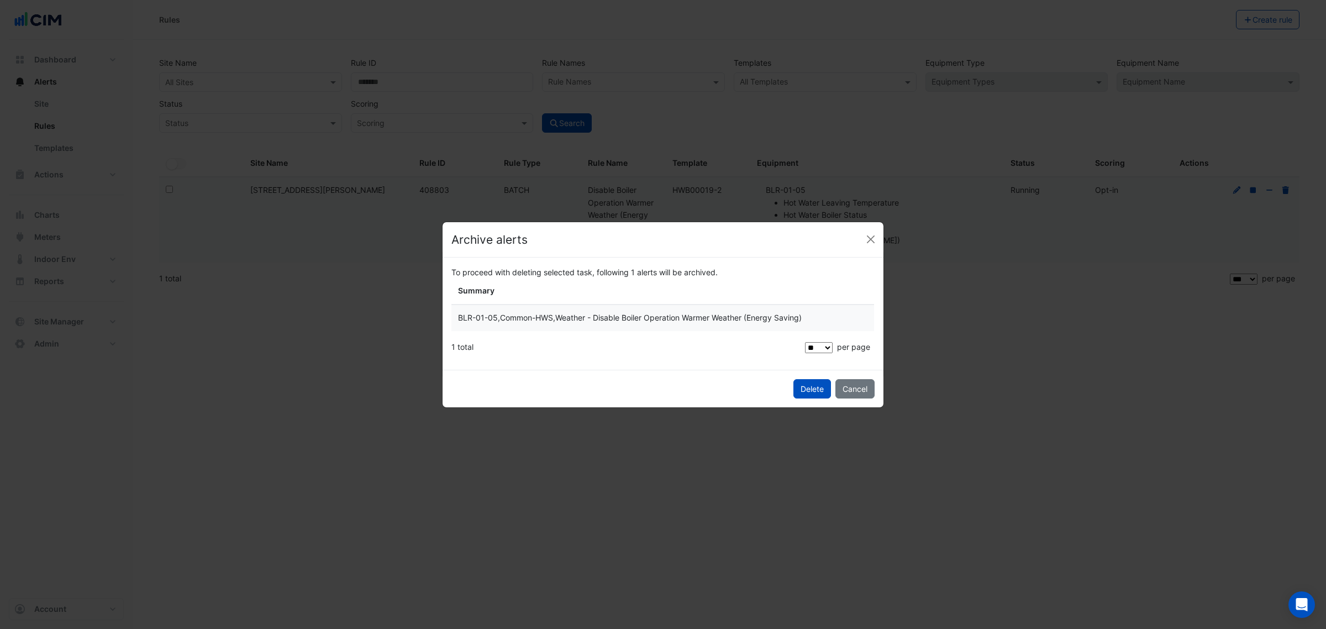
click at [804, 381] on button "Delete" at bounding box center [812, 388] width 38 height 19
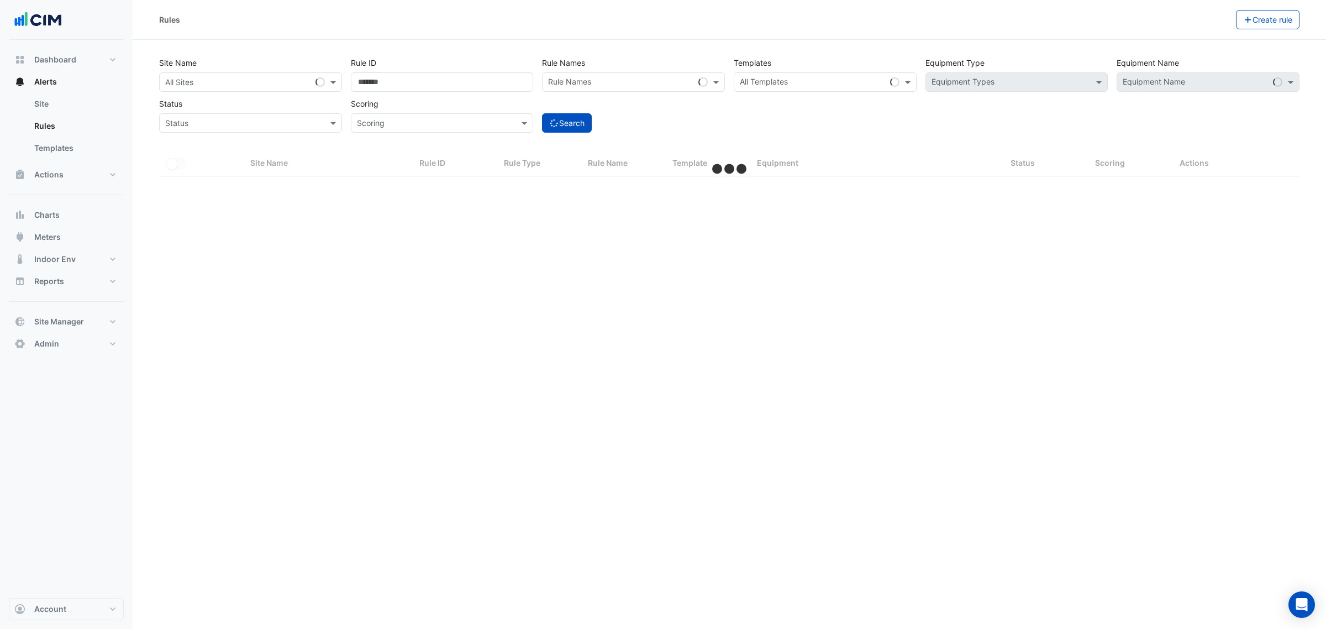
select select "***"
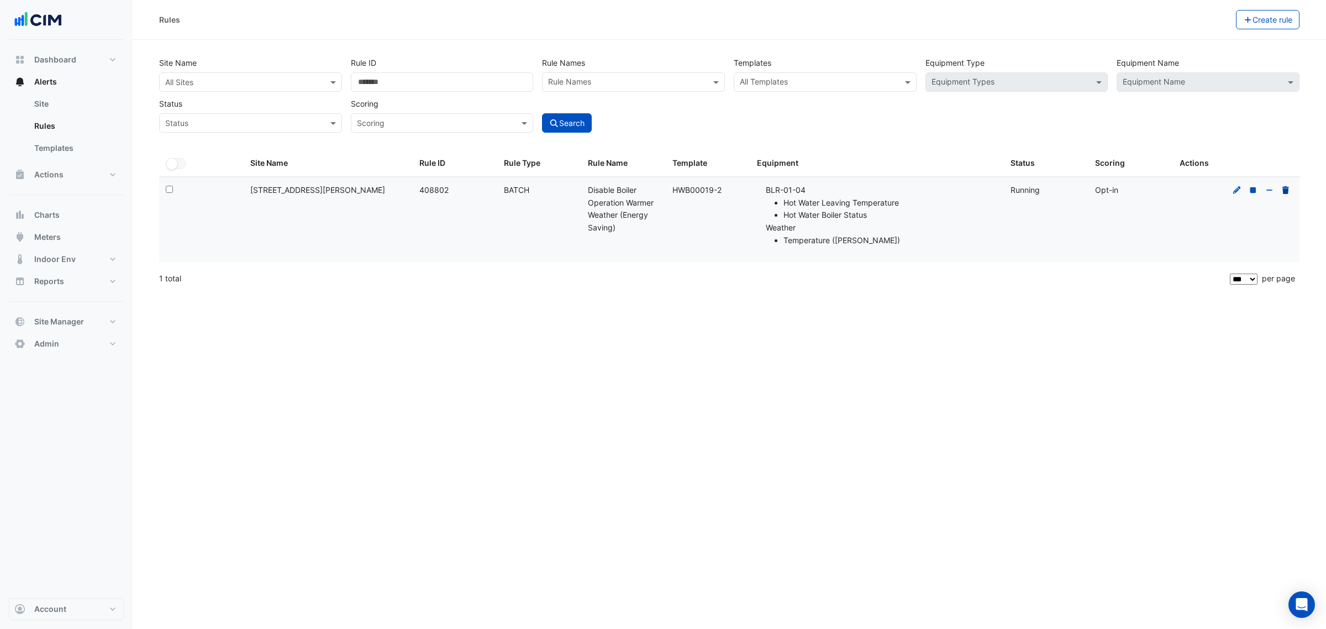
click at [1282, 191] on icon at bounding box center [1285, 190] width 10 height 8
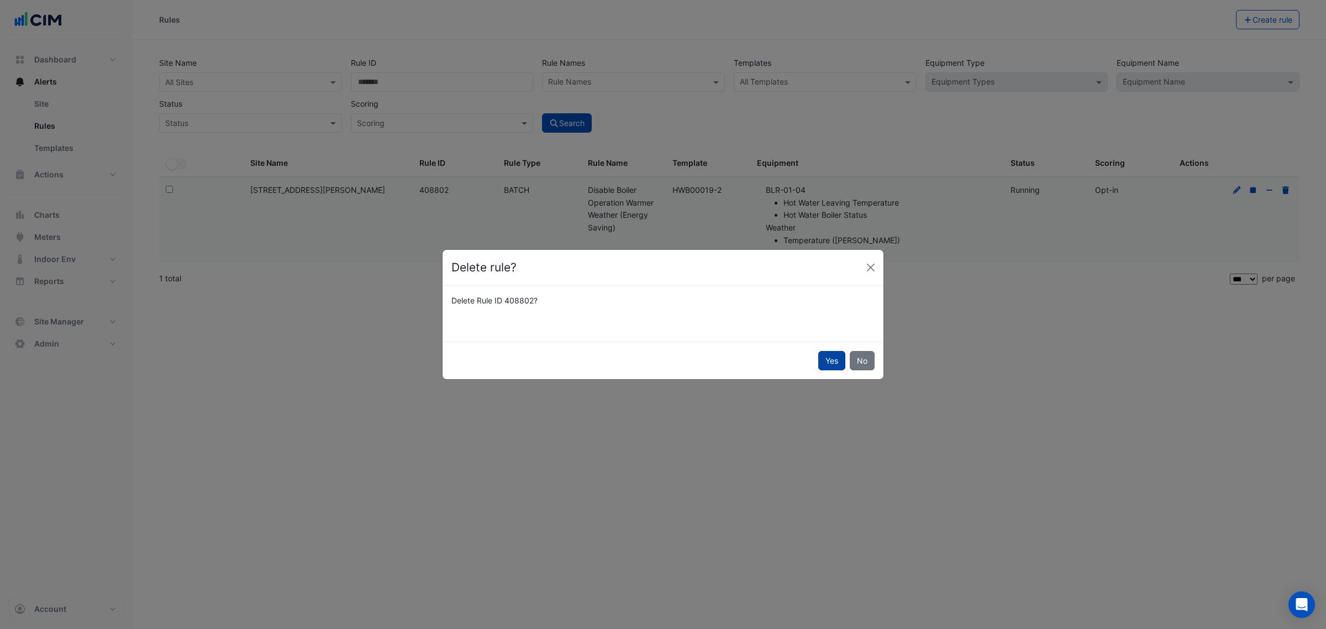
click at [837, 359] on button "Yes" at bounding box center [831, 360] width 27 height 19
select select "**"
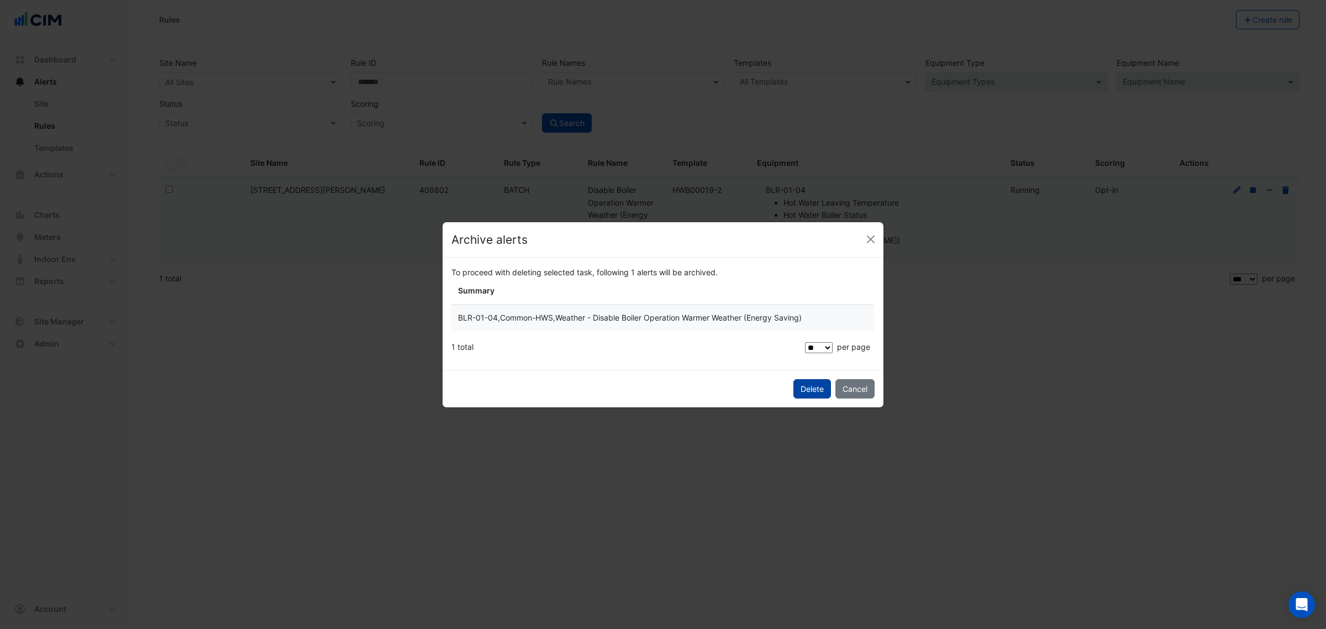
click at [829, 383] on button "Delete" at bounding box center [812, 388] width 38 height 19
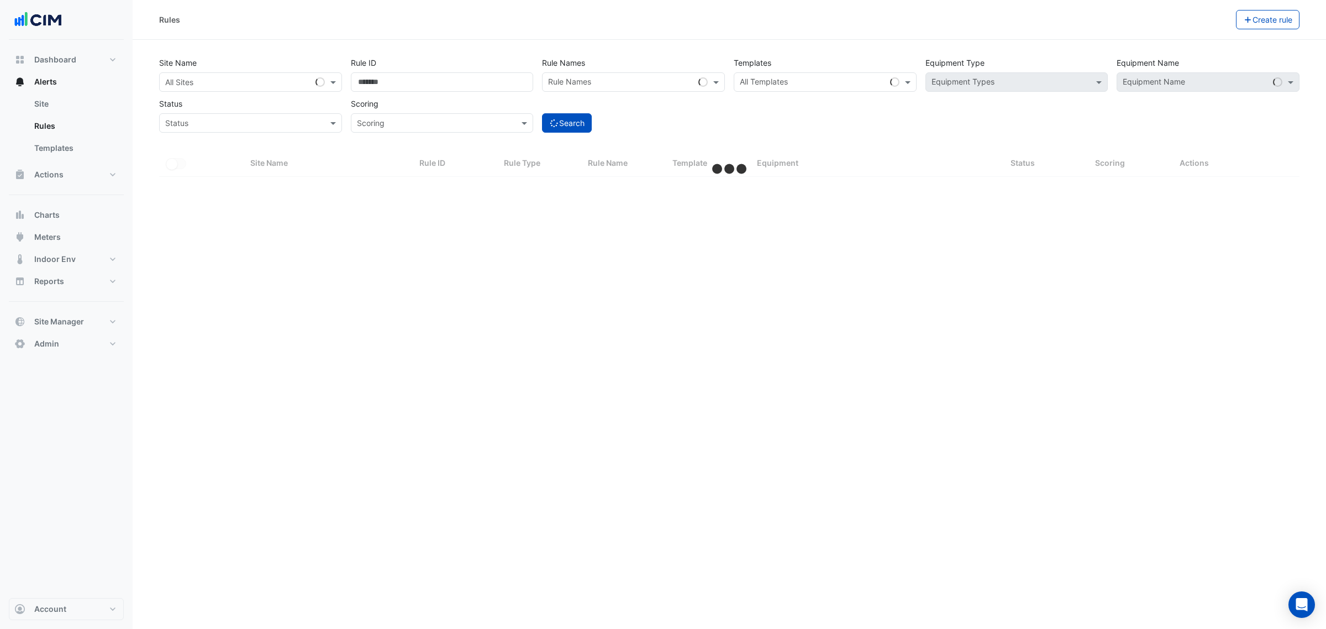
select select "***"
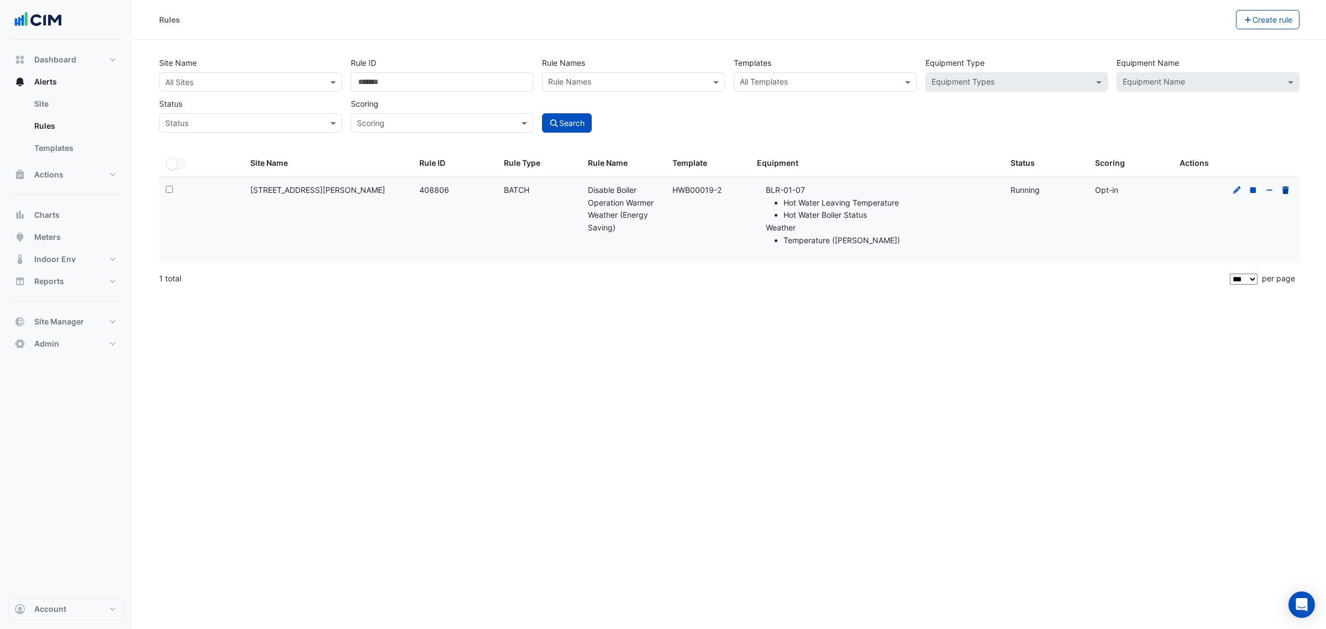
click at [1285, 188] on icon at bounding box center [1285, 190] width 7 height 8
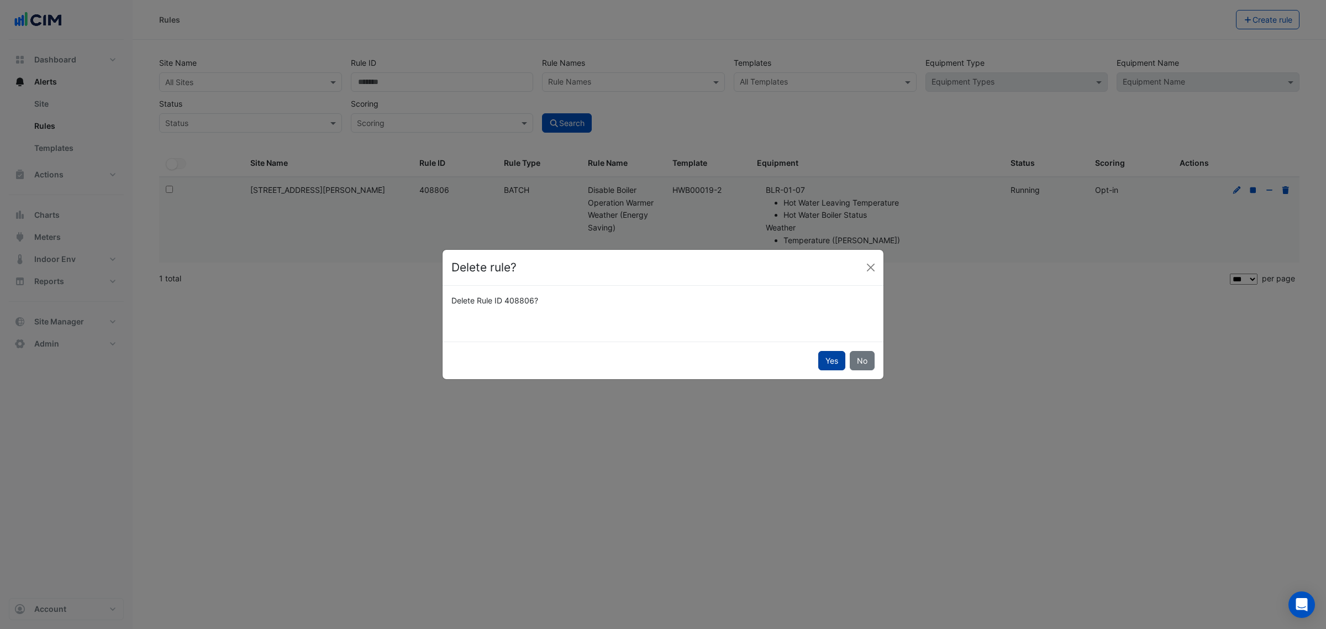
click at [822, 366] on button "Yes" at bounding box center [831, 360] width 27 height 19
select select "**"
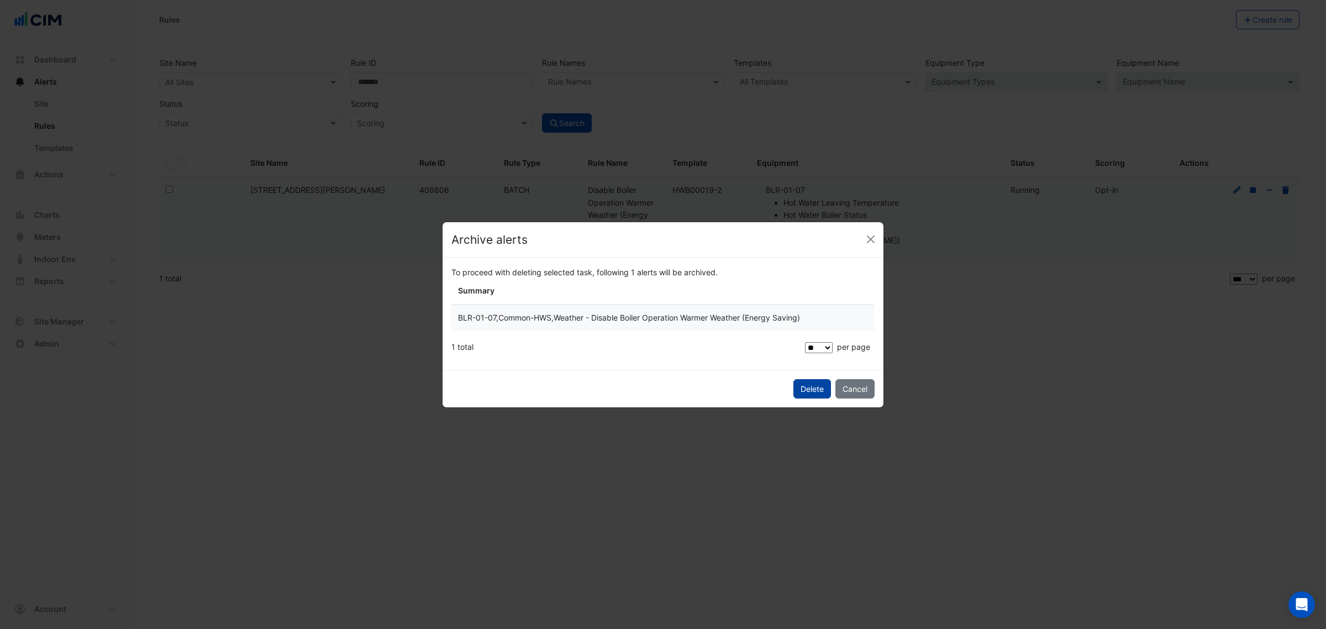
click at [810, 379] on button "Delete" at bounding box center [812, 388] width 38 height 19
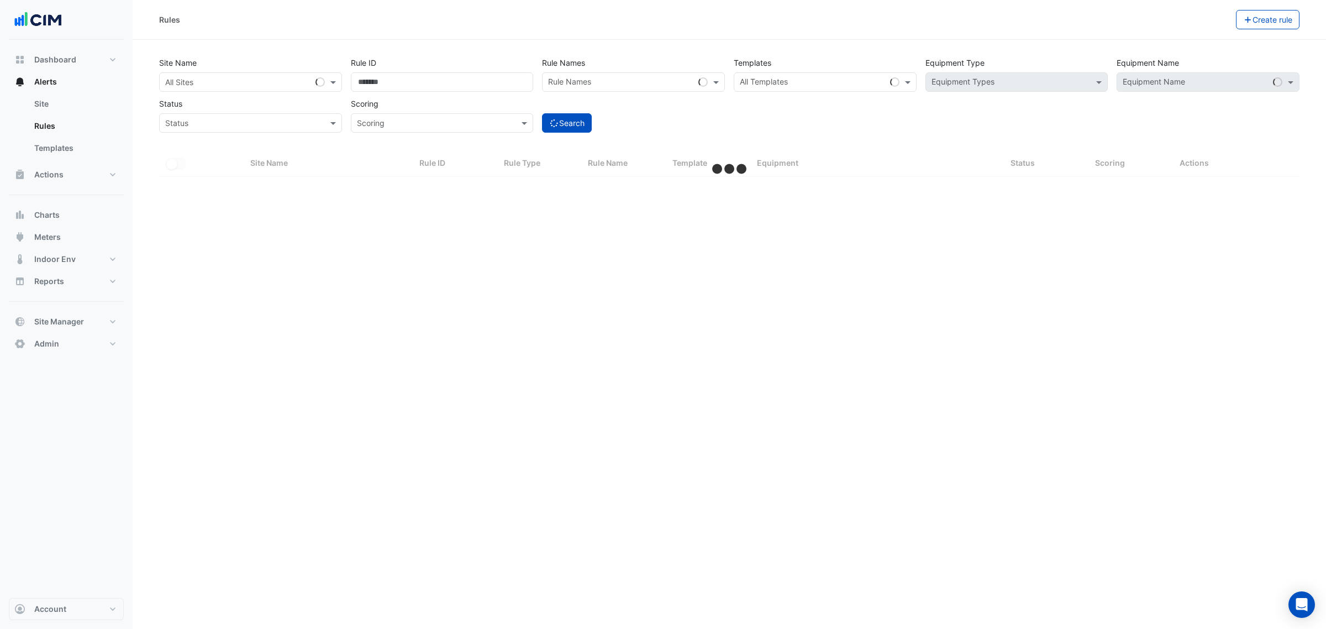
select select "***"
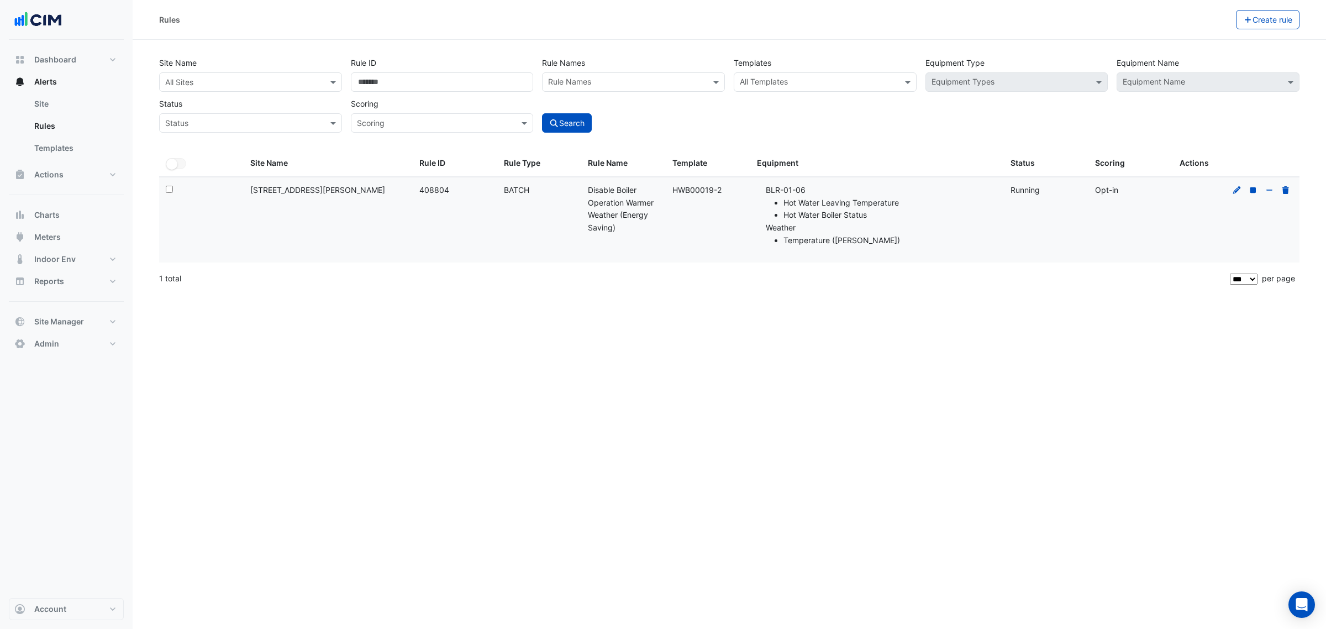
click at [1275, 191] on div at bounding box center [1260, 190] width 63 height 13
click at [1283, 192] on icon at bounding box center [1285, 190] width 7 height 8
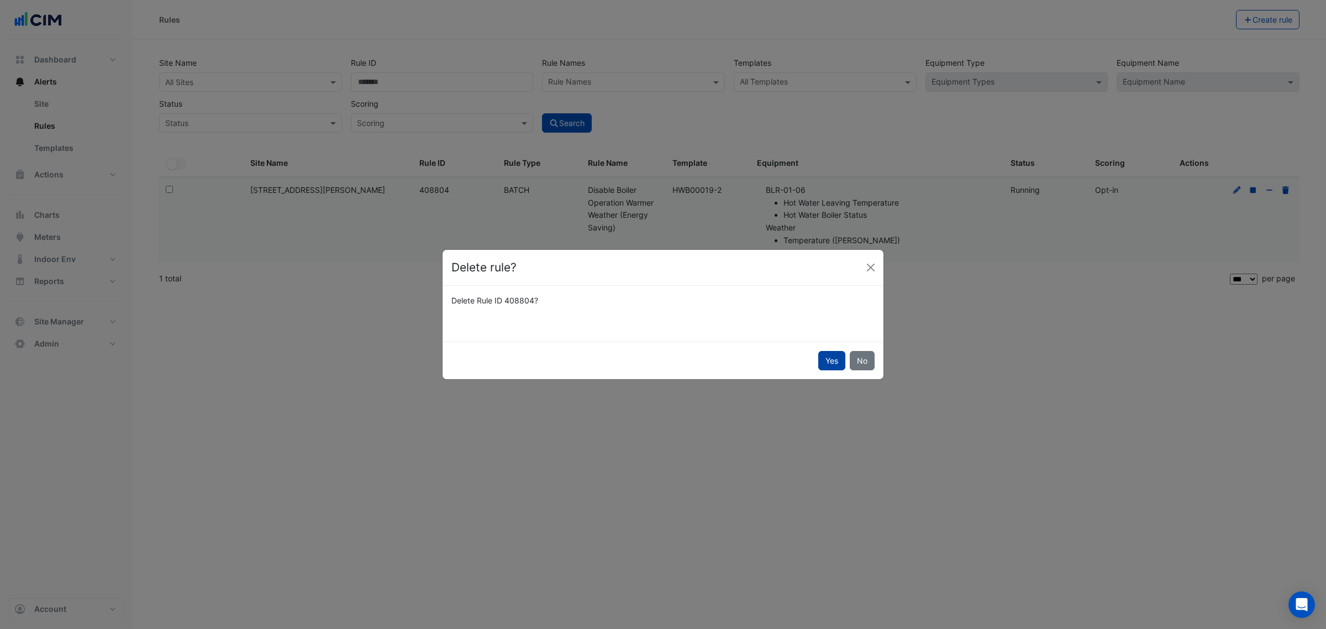
click at [825, 368] on button "Yes" at bounding box center [831, 360] width 27 height 19
select select "**"
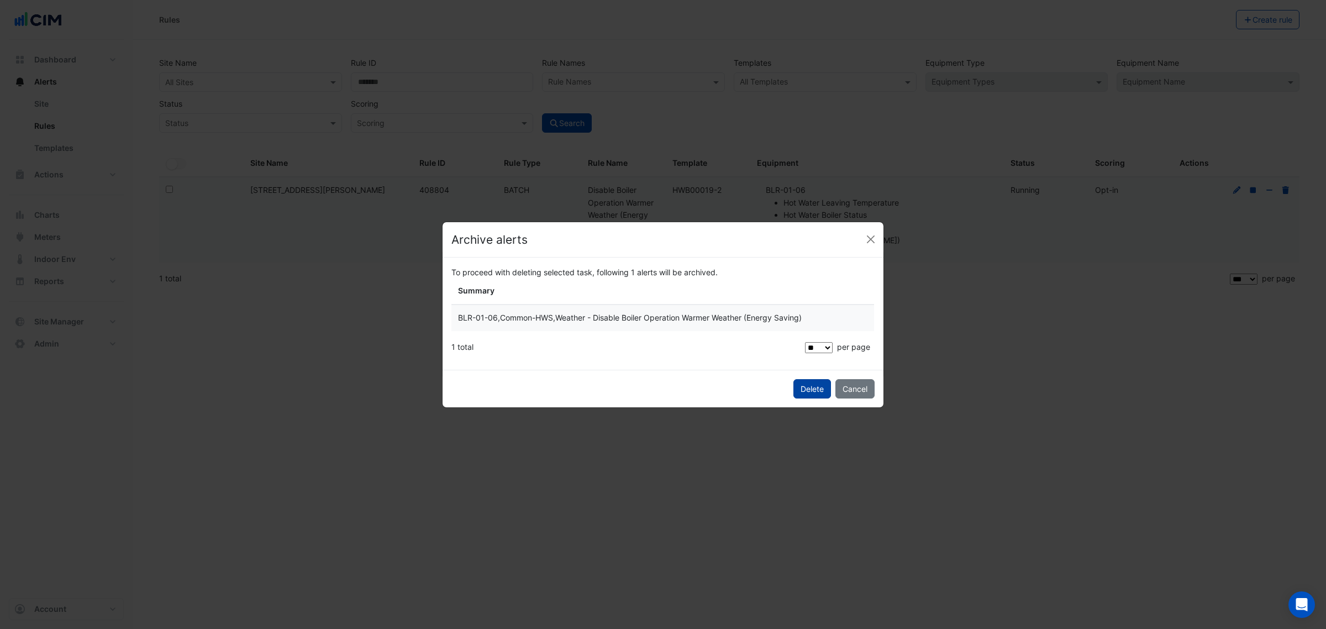
click at [811, 385] on span "Delete" at bounding box center [811, 388] width 23 height 9
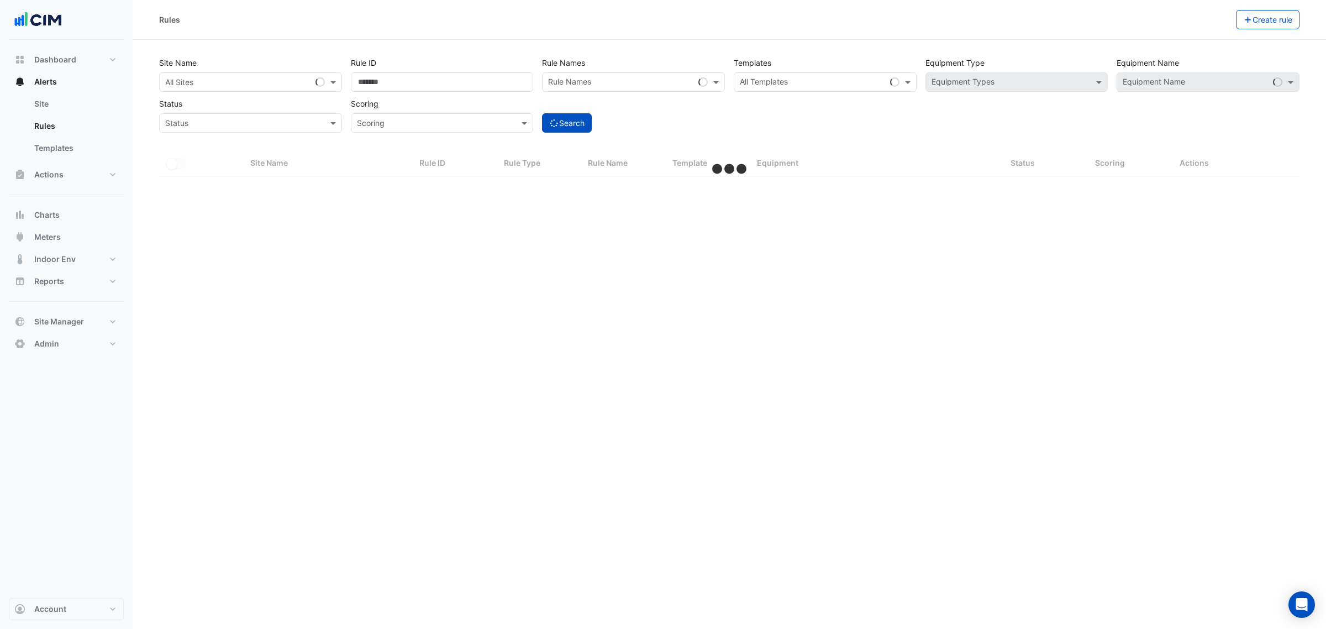
select select "***"
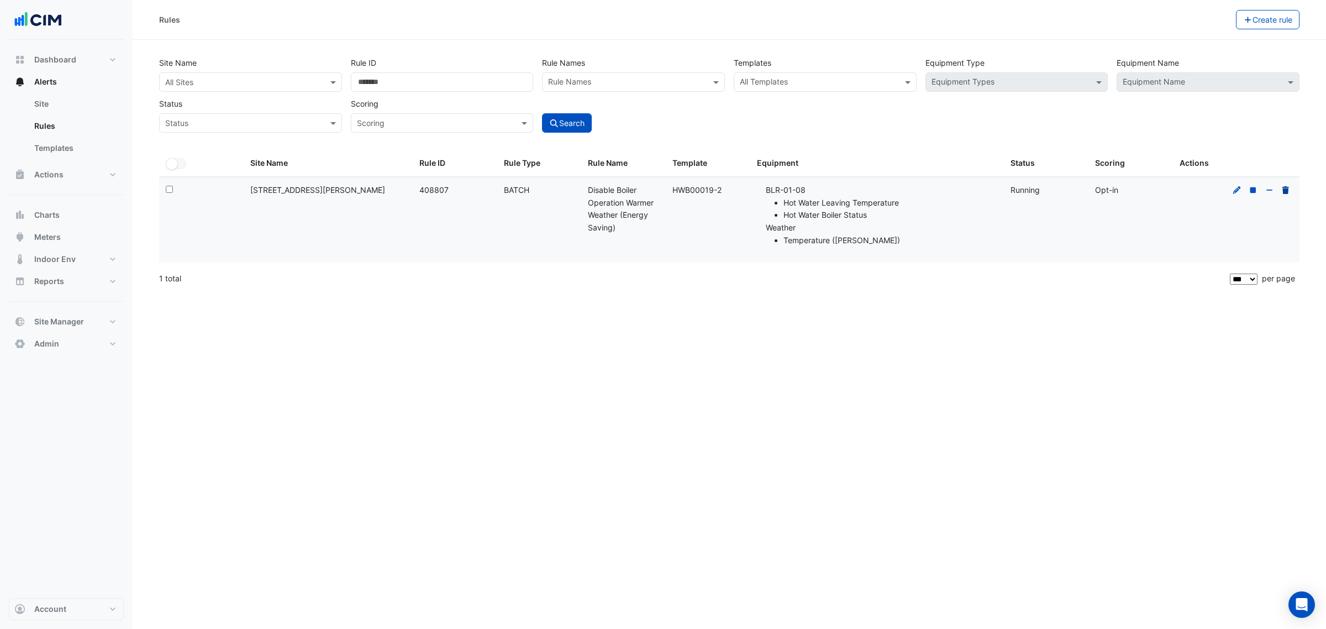
click at [1290, 191] on div at bounding box center [1260, 190] width 63 height 13
click at [1283, 192] on icon at bounding box center [1285, 190] width 7 height 8
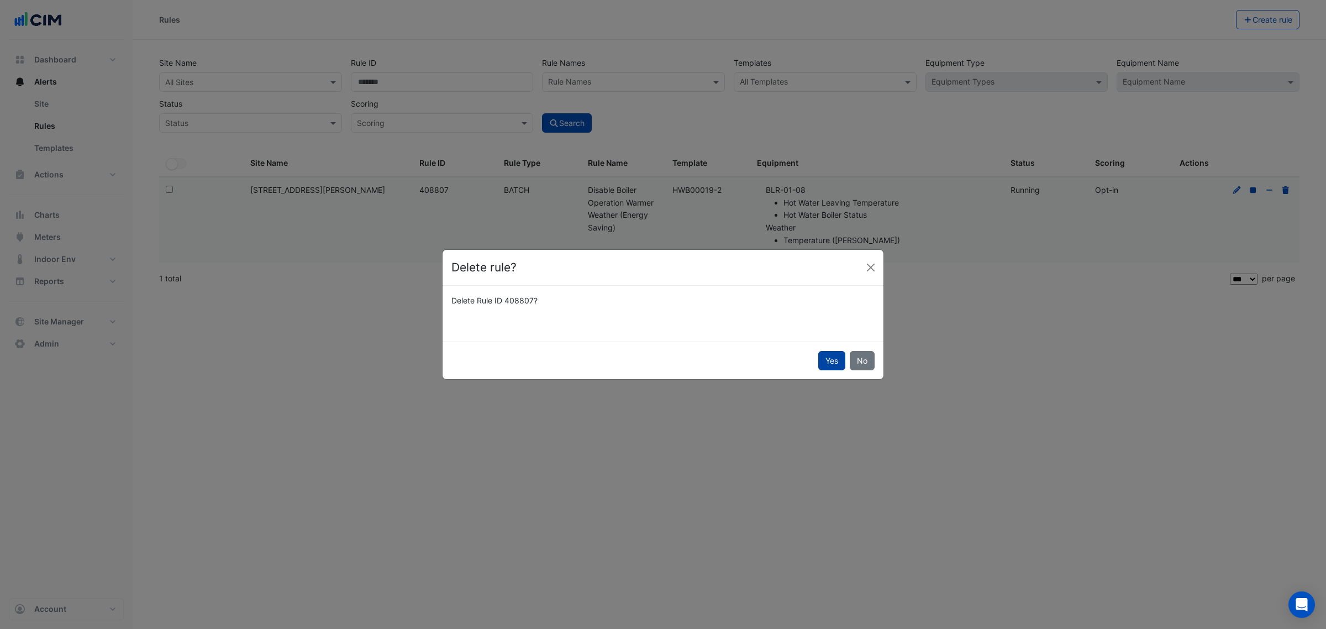
click at [821, 366] on button "Yes" at bounding box center [831, 360] width 27 height 19
select select "**"
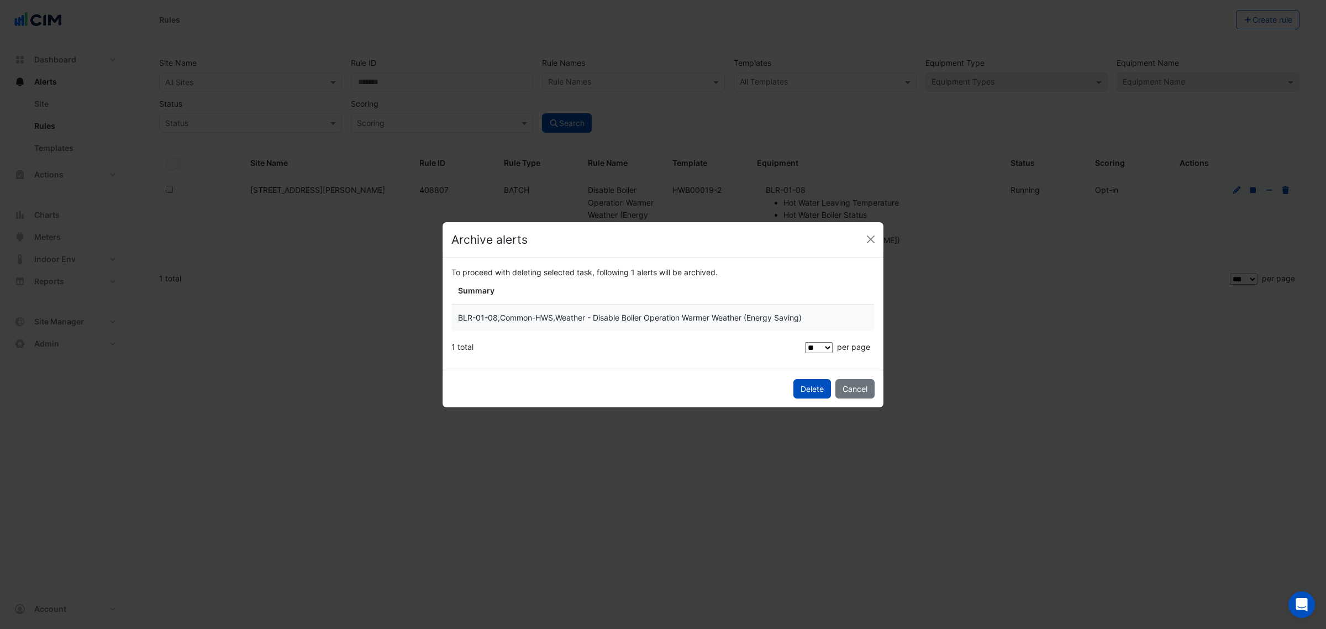
click at [799, 378] on div "Delete Cancel" at bounding box center [662, 389] width 441 height 38
click at [800, 384] on span "Delete" at bounding box center [811, 388] width 23 height 9
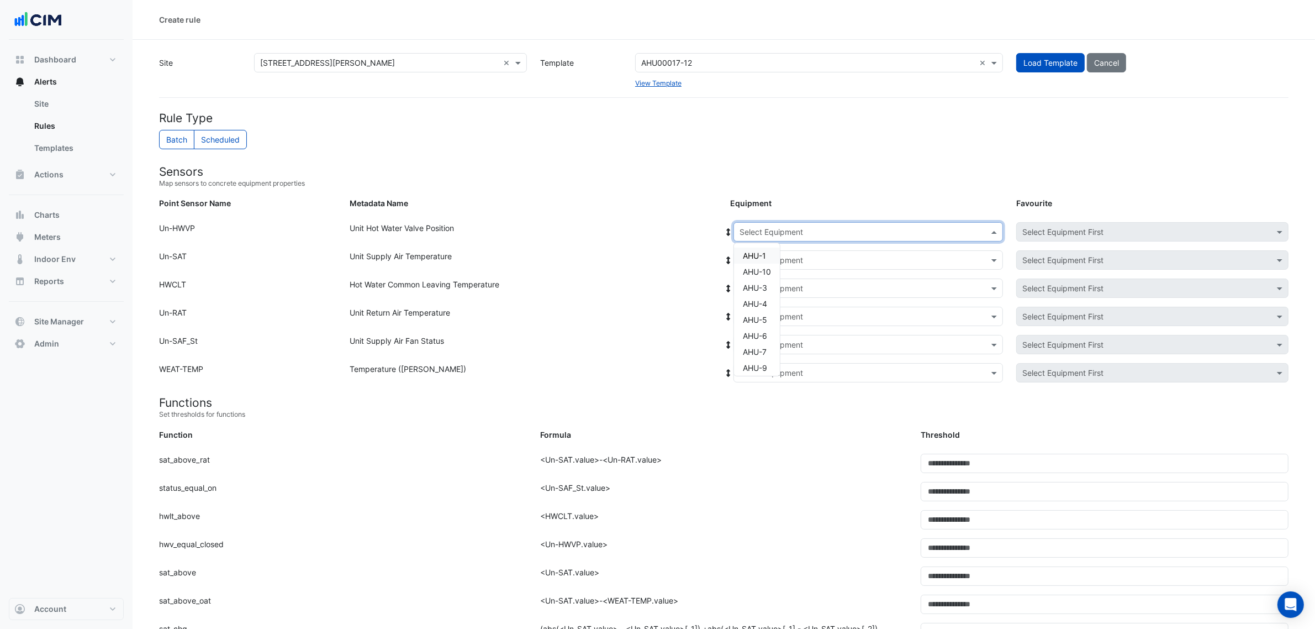
click at [795, 229] on input "text" at bounding box center [857, 232] width 235 height 12
click at [760, 302] on span "AHU-4" at bounding box center [755, 303] width 24 height 9
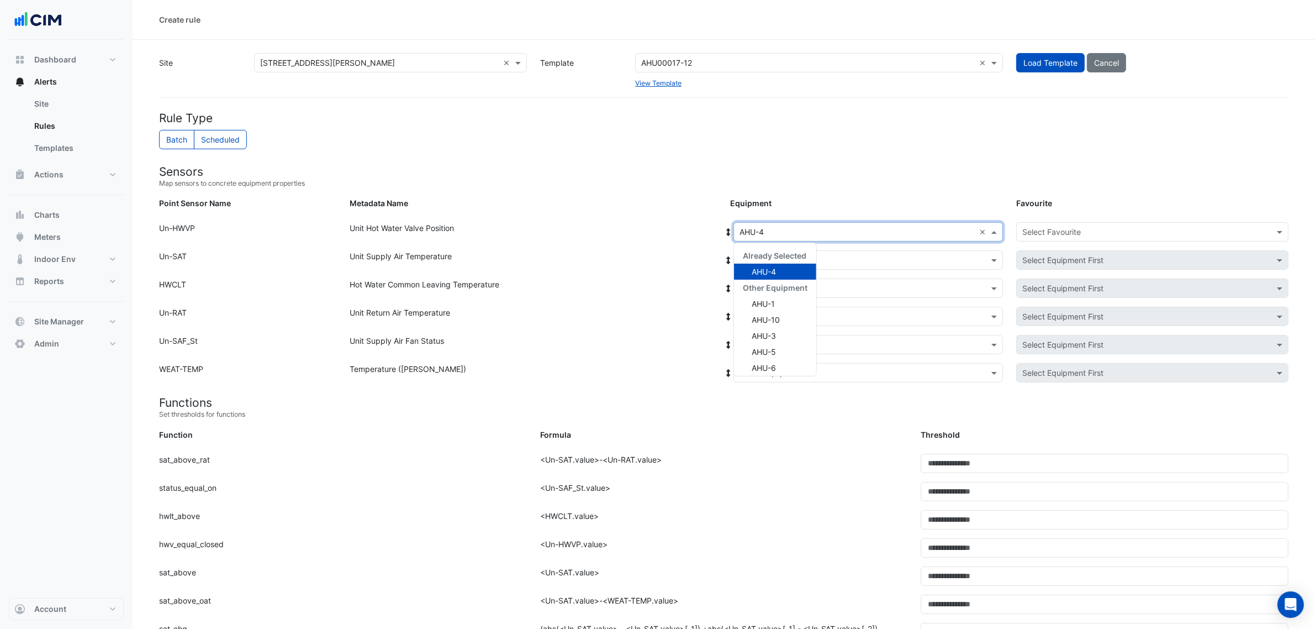
click at [736, 235] on div at bounding box center [868, 231] width 268 height 13
click at [782, 331] on div "AHU-3" at bounding box center [775, 336] width 82 height 16
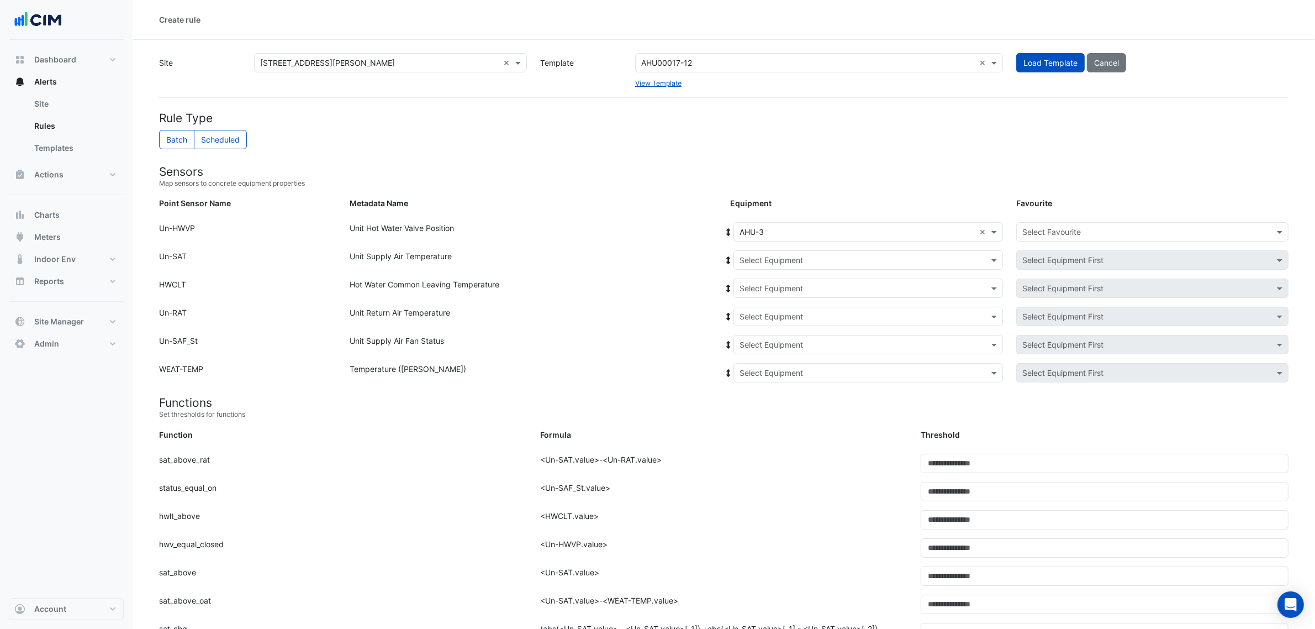
click at [726, 230] on icon at bounding box center [729, 232] width 10 height 8
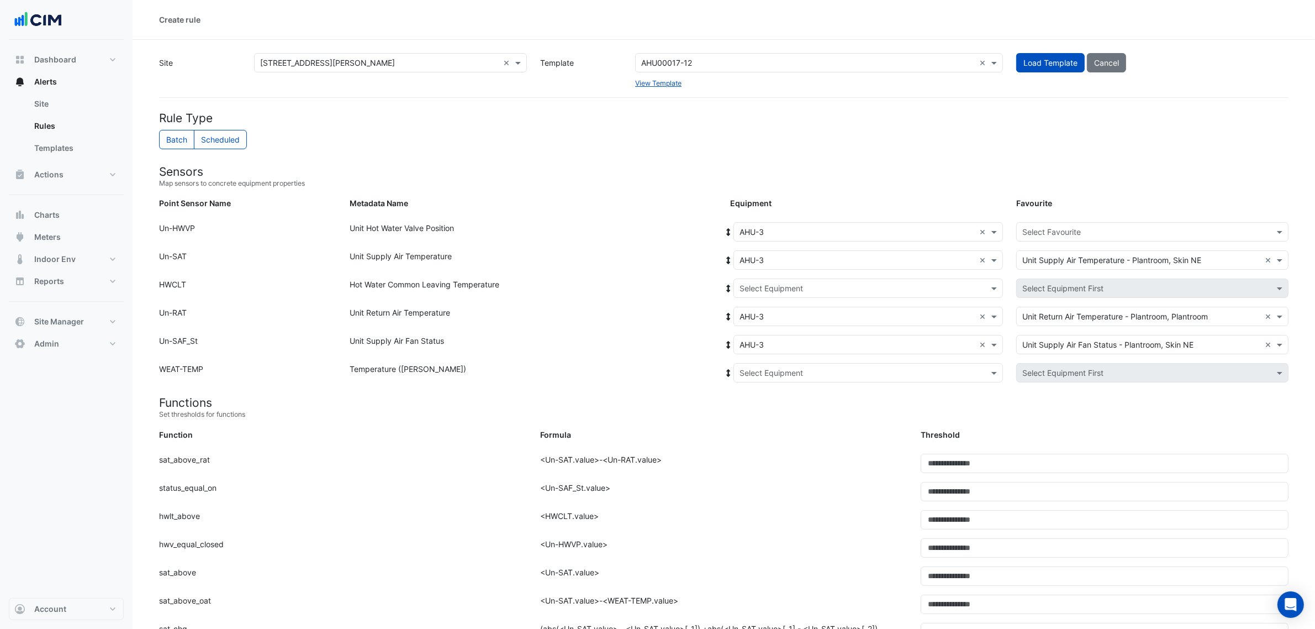
click at [1025, 233] on input "text" at bounding box center [1141, 232] width 238 height 12
click at [1064, 254] on span "Unit Hot Water Valve Position - Plantroom, Skin NE" at bounding box center [1116, 255] width 181 height 9
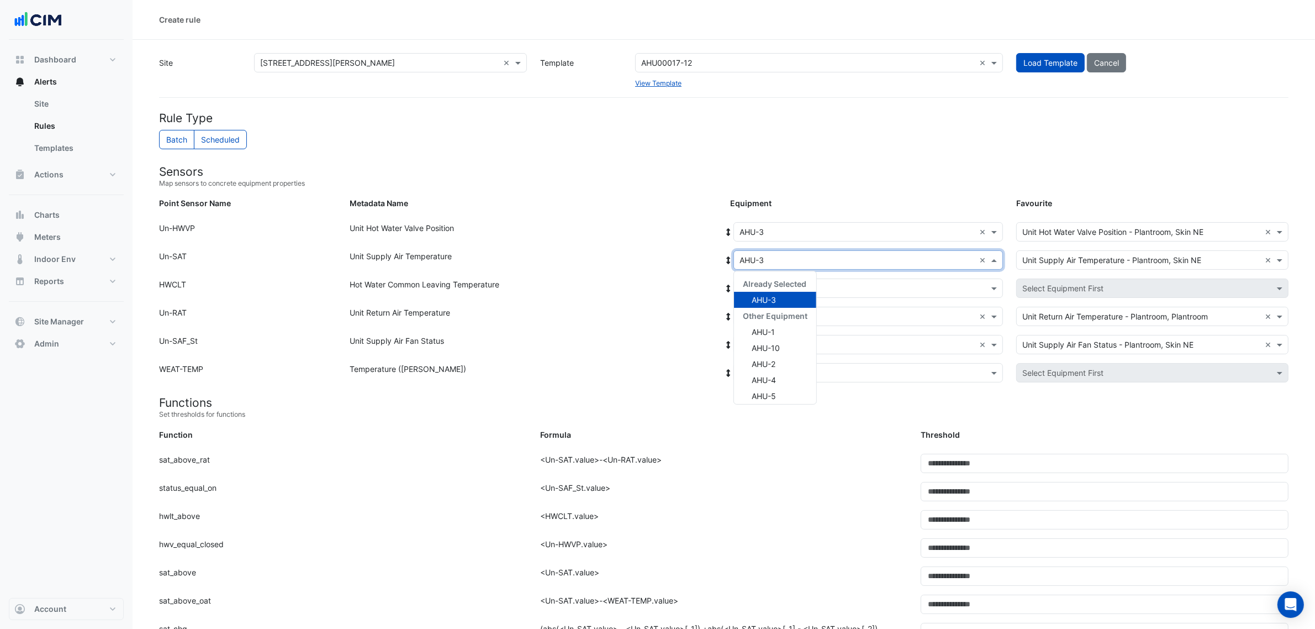
click at [965, 263] on input "text" at bounding box center [857, 261] width 235 height 12
click at [979, 289] on div at bounding box center [868, 288] width 268 height 13
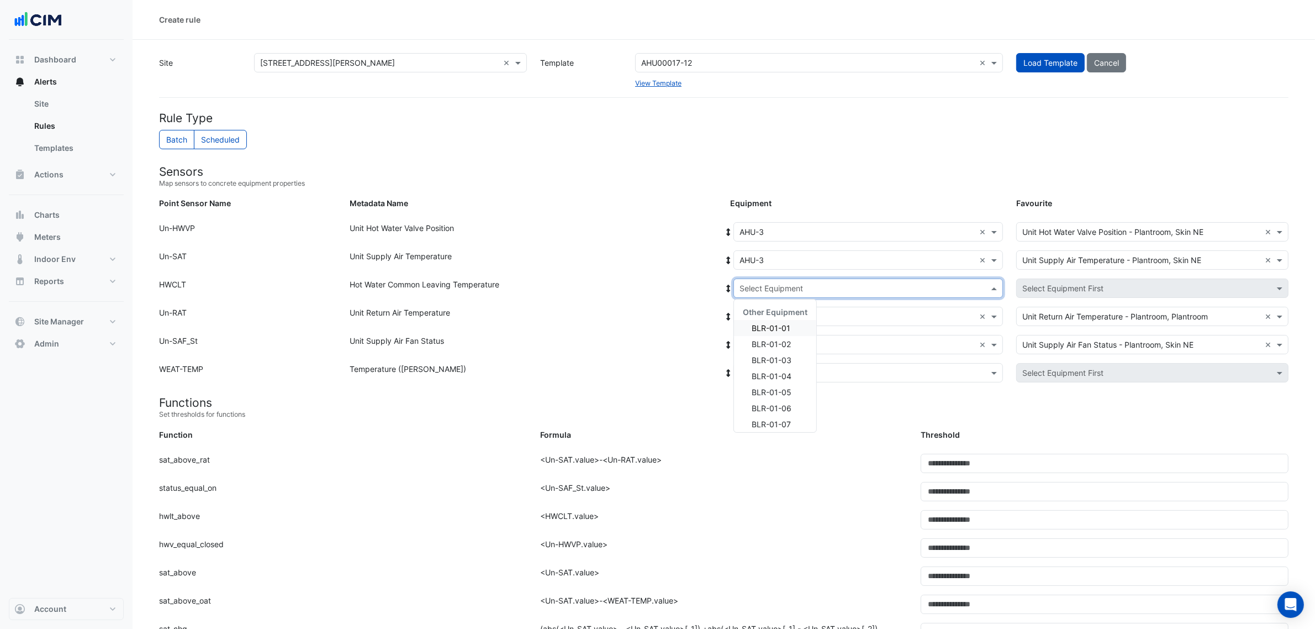
click at [786, 325] on span "BLR-01-01" at bounding box center [771, 327] width 39 height 9
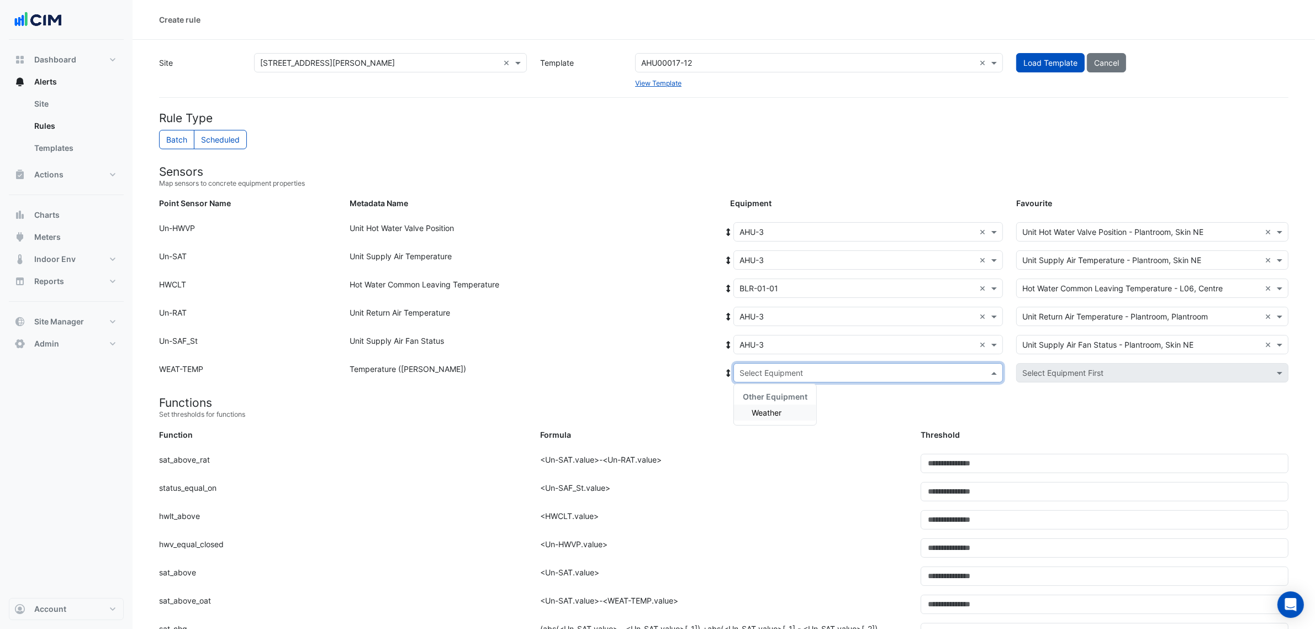
click at [832, 373] on input "text" at bounding box center [857, 373] width 235 height 12
click at [799, 406] on div "Weather" at bounding box center [775, 412] width 82 height 16
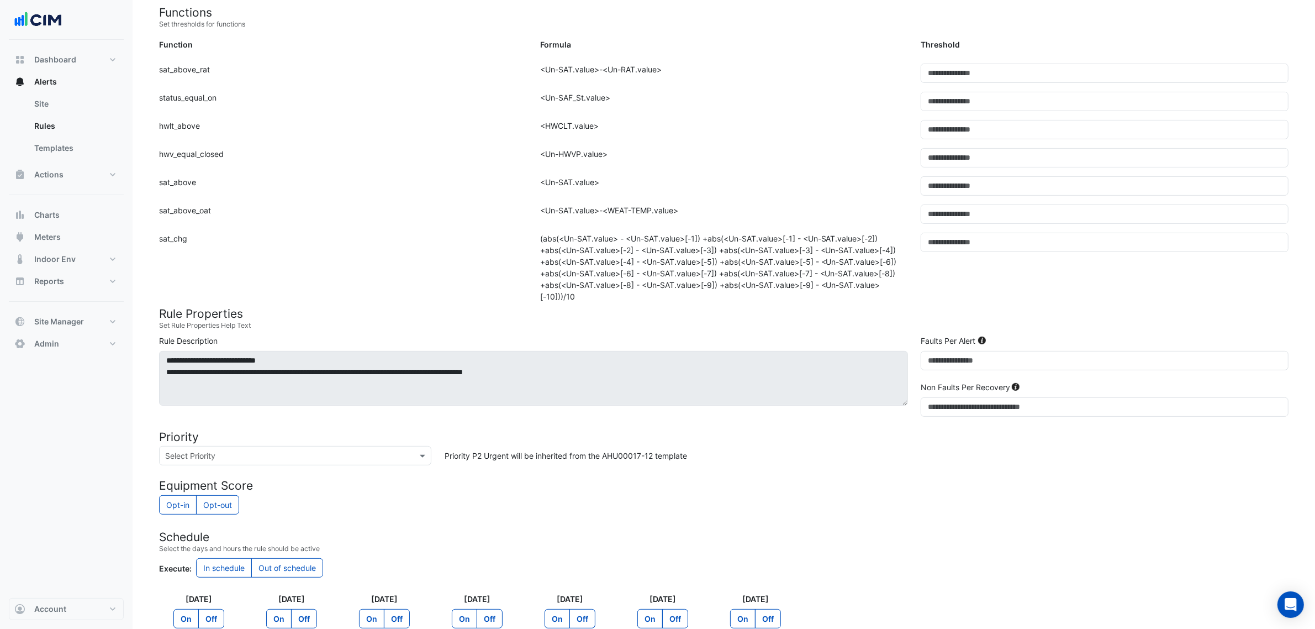
scroll to position [414, 0]
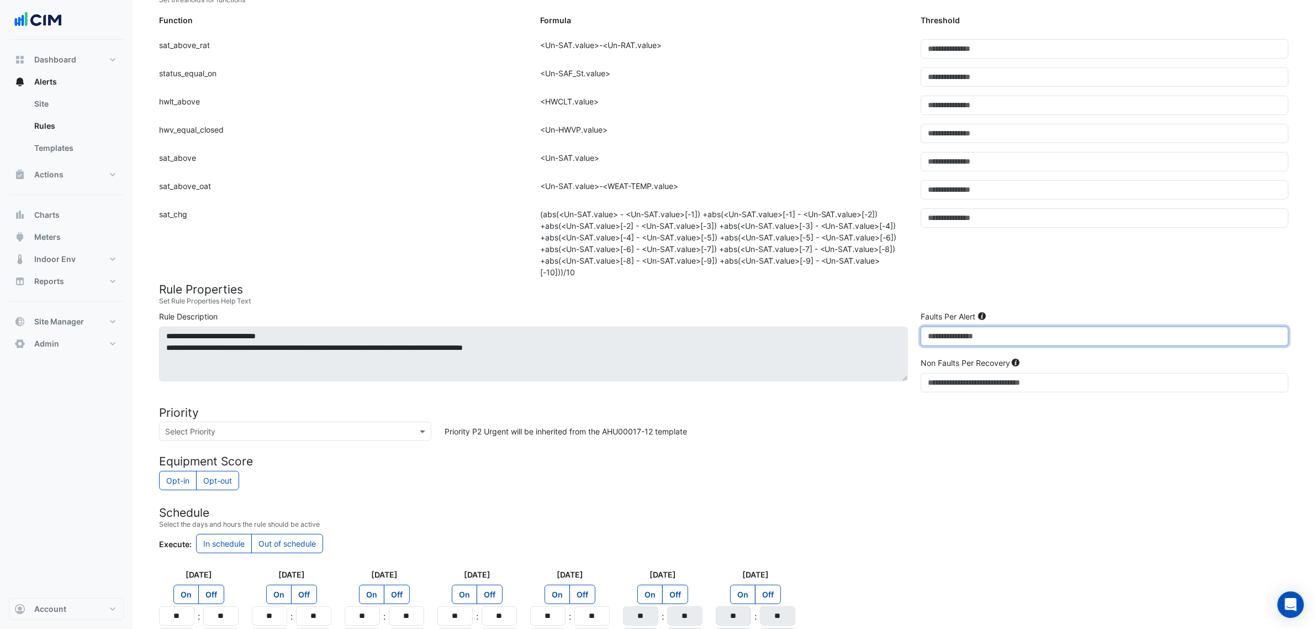
drag, startPoint x: 953, startPoint y: 340, endPoint x: 856, endPoint y: 350, distance: 97.7
click at [859, 350] on div "**********" at bounding box center [723, 353] width 1143 height 86
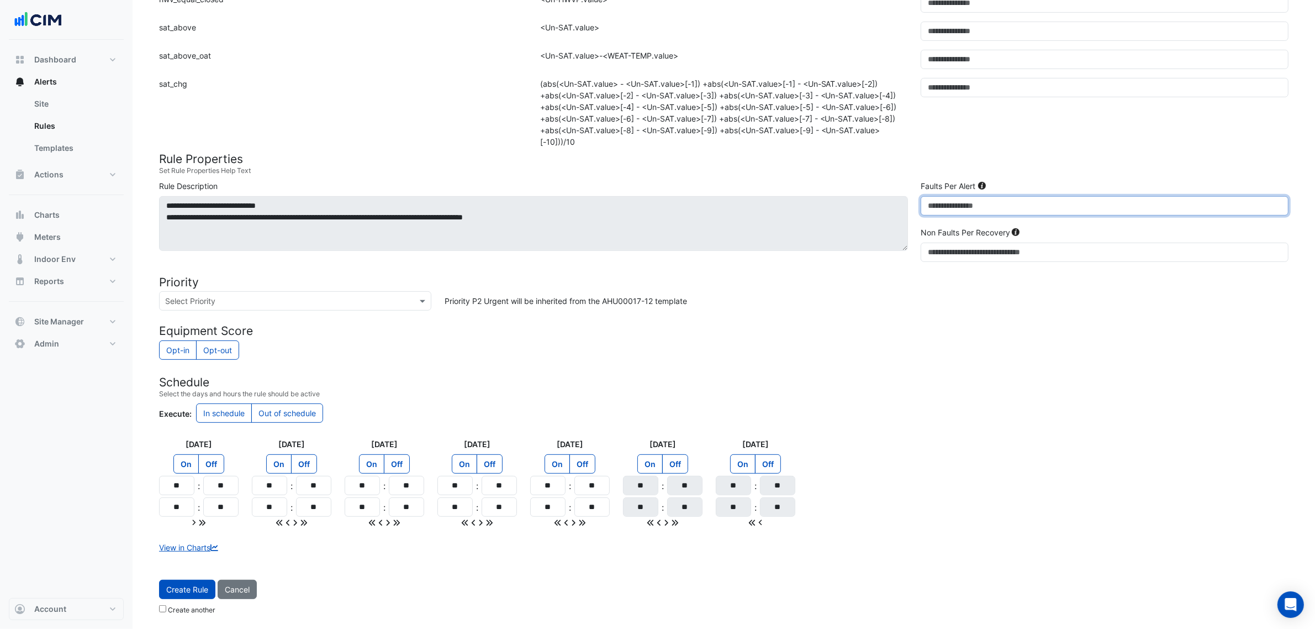
scroll to position [547, 0]
type input "*"
click at [183, 484] on input "**" at bounding box center [176, 485] width 35 height 19
type input "**"
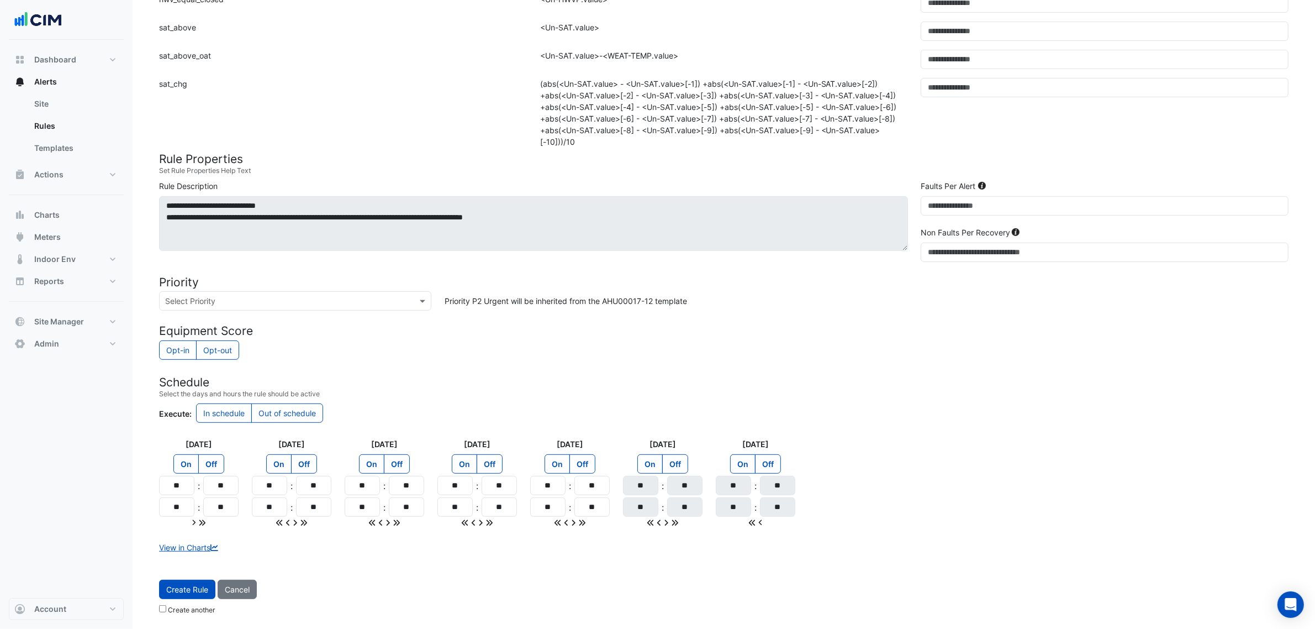
click at [182, 519] on div at bounding box center [199, 522] width 80 height 12
click at [182, 507] on input "**" at bounding box center [176, 506] width 35 height 19
type input "**"
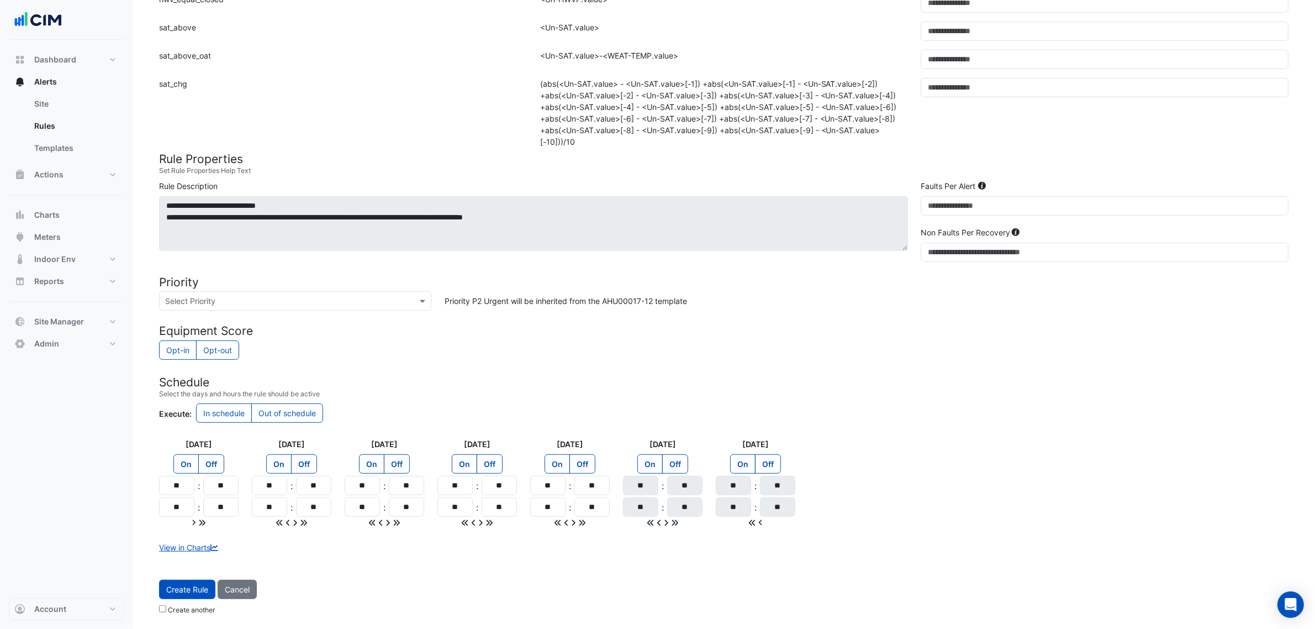
click at [203, 520] on icon at bounding box center [202, 523] width 6 height 6
type input "**"
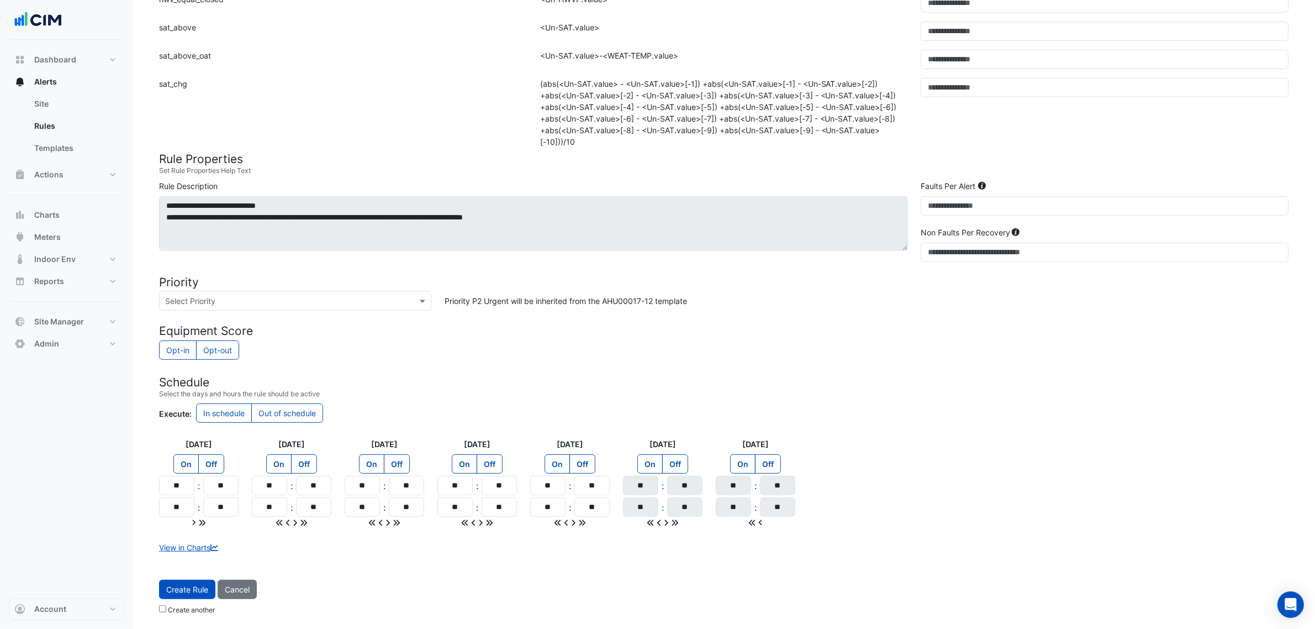
type input "**"
click at [206, 605] on label "Create another" at bounding box center [192, 610] width 48 height 10
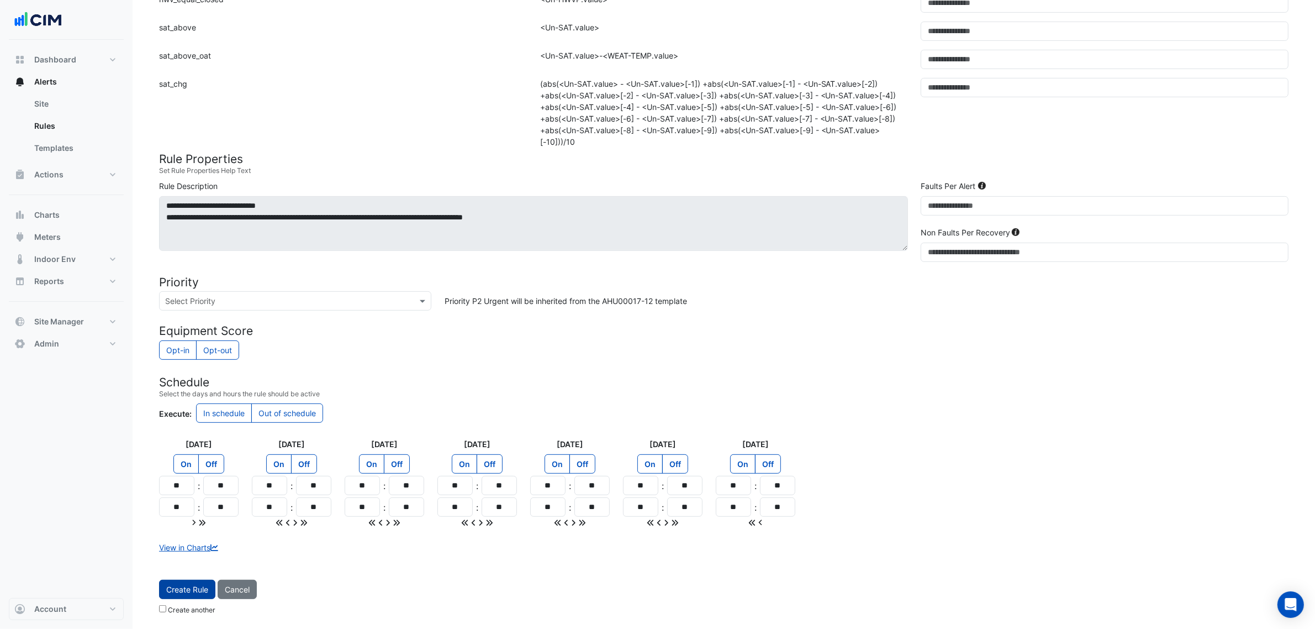
click at [197, 588] on button "Create Rule" at bounding box center [187, 588] width 56 height 19
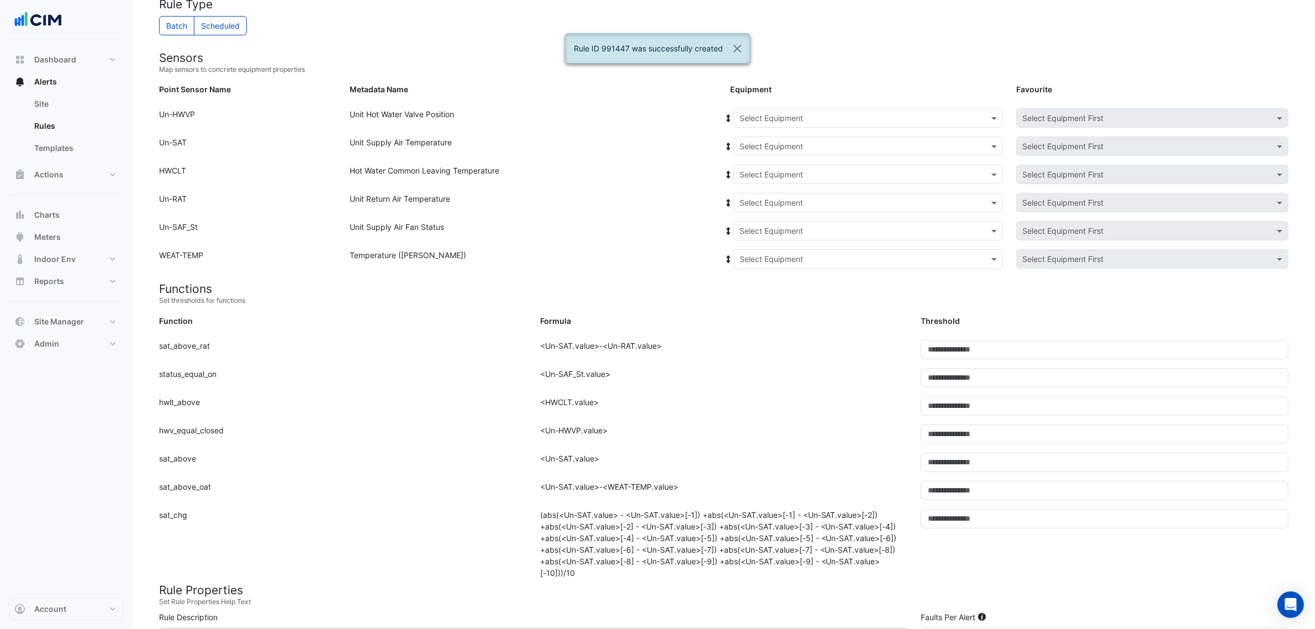
scroll to position [39, 0]
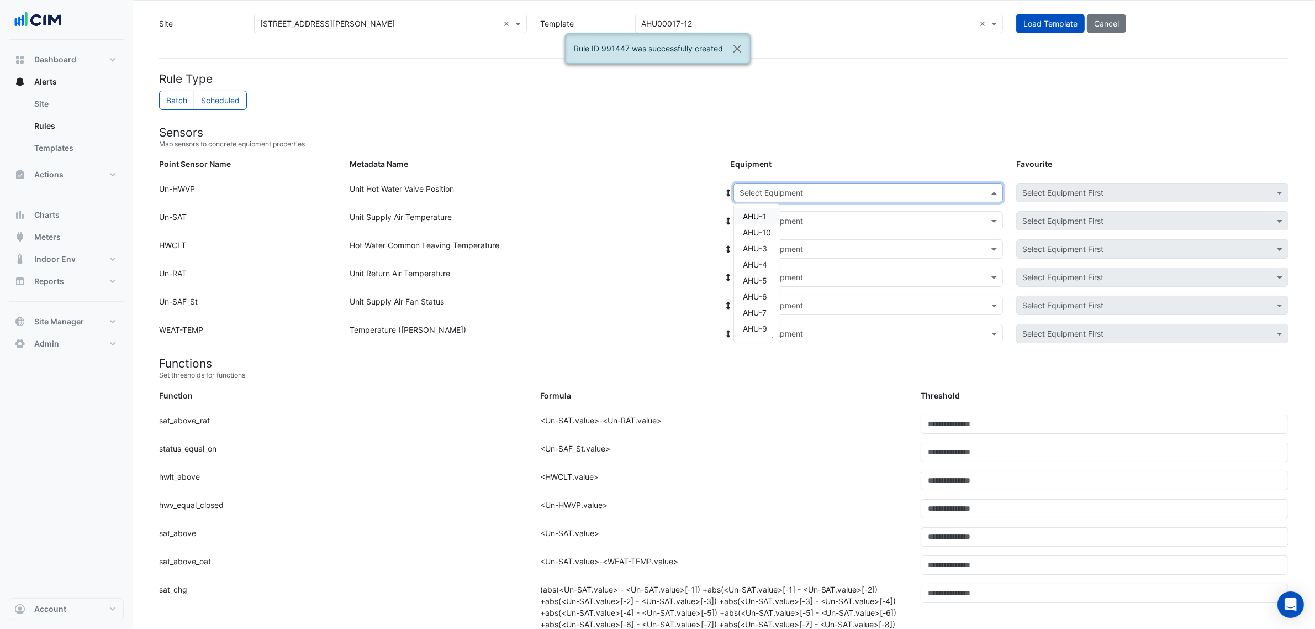
click at [776, 198] on div "Select Equipment" at bounding box center [772, 193] width 64 height 12
click at [762, 270] on div "AHU-4" at bounding box center [757, 264] width 46 height 16
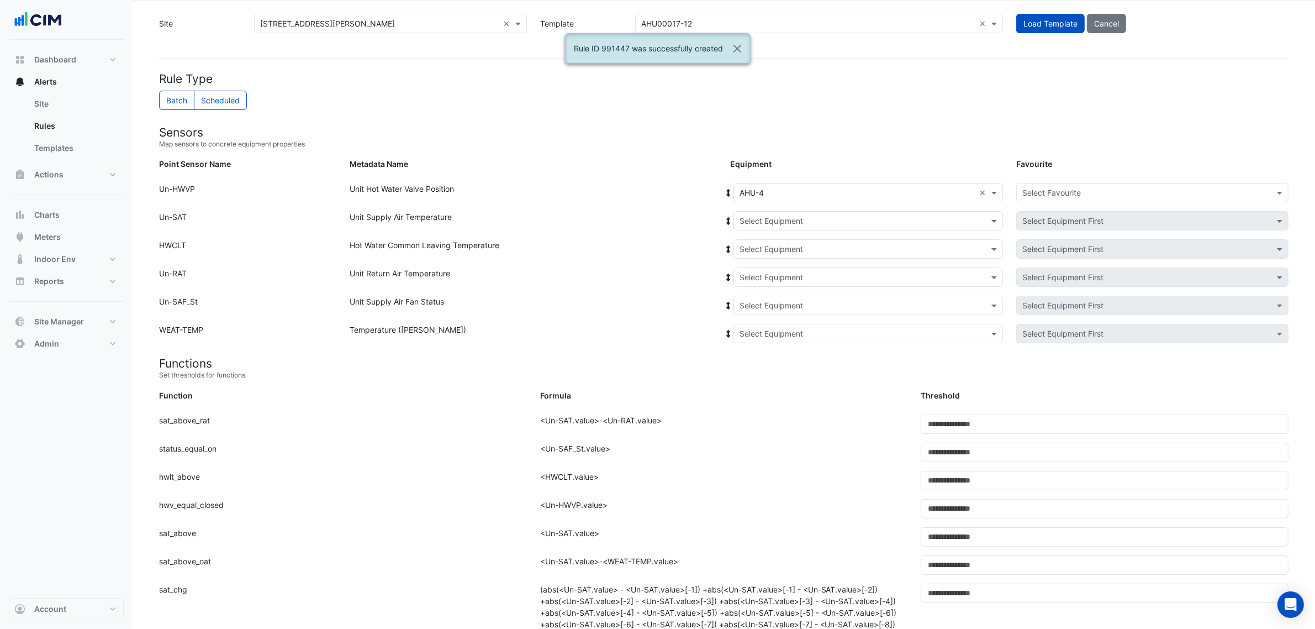
click at [720, 196] on div "Unit Hot Water Valve Position" at bounding box center [533, 195] width 381 height 24
click at [724, 194] on icon at bounding box center [729, 193] width 10 height 8
click at [1014, 192] on div "Favourite: Select Favourite" at bounding box center [1153, 192] width 286 height 19
click at [1029, 197] on input "text" at bounding box center [1141, 193] width 238 height 12
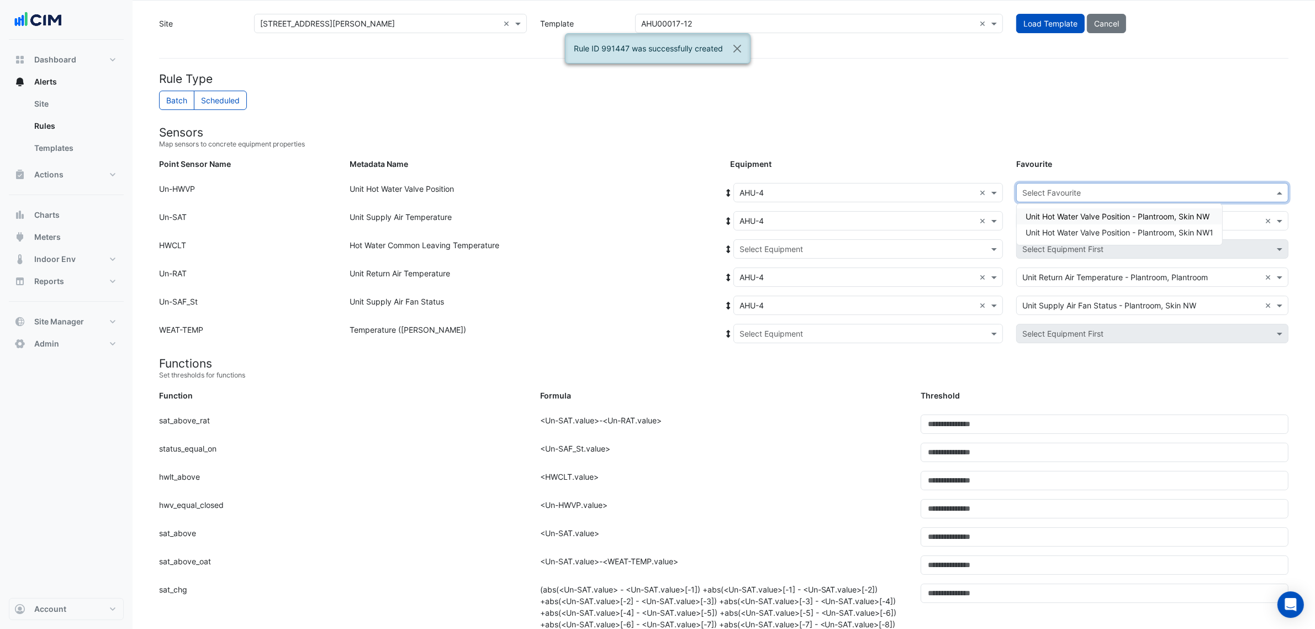
click at [1027, 214] on span "Unit Hot Water Valve Position - Plantroom, Skin NW" at bounding box center [1118, 216] width 184 height 9
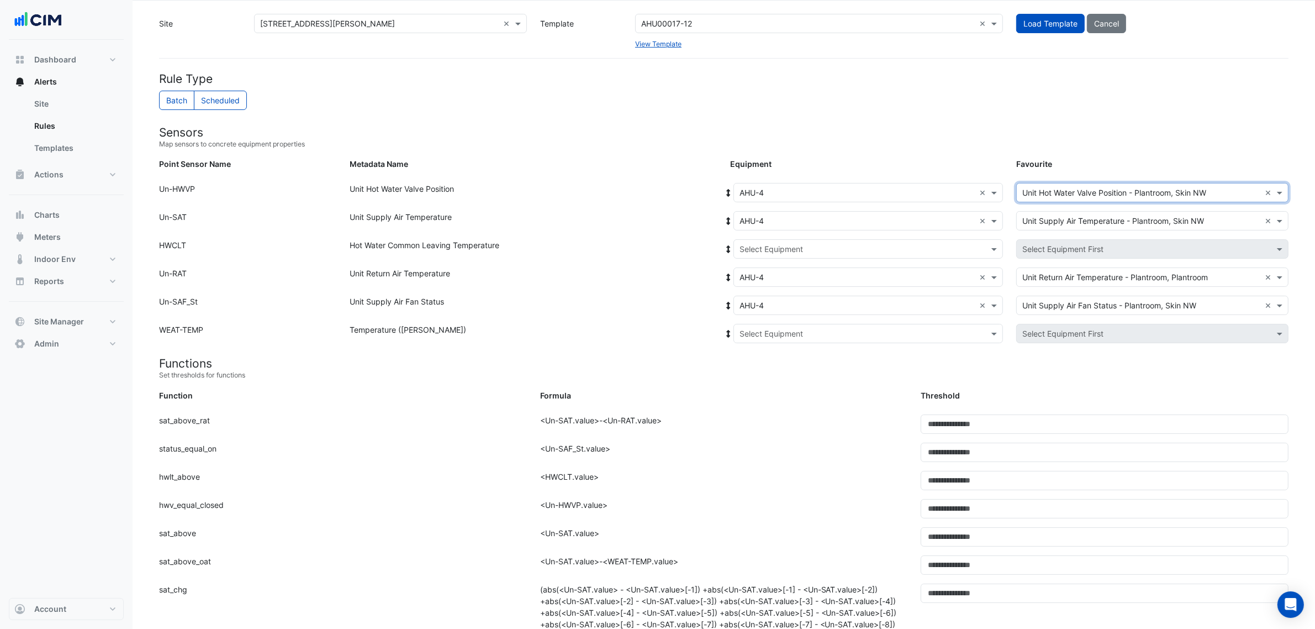
click at [914, 246] on input "text" at bounding box center [857, 250] width 235 height 12
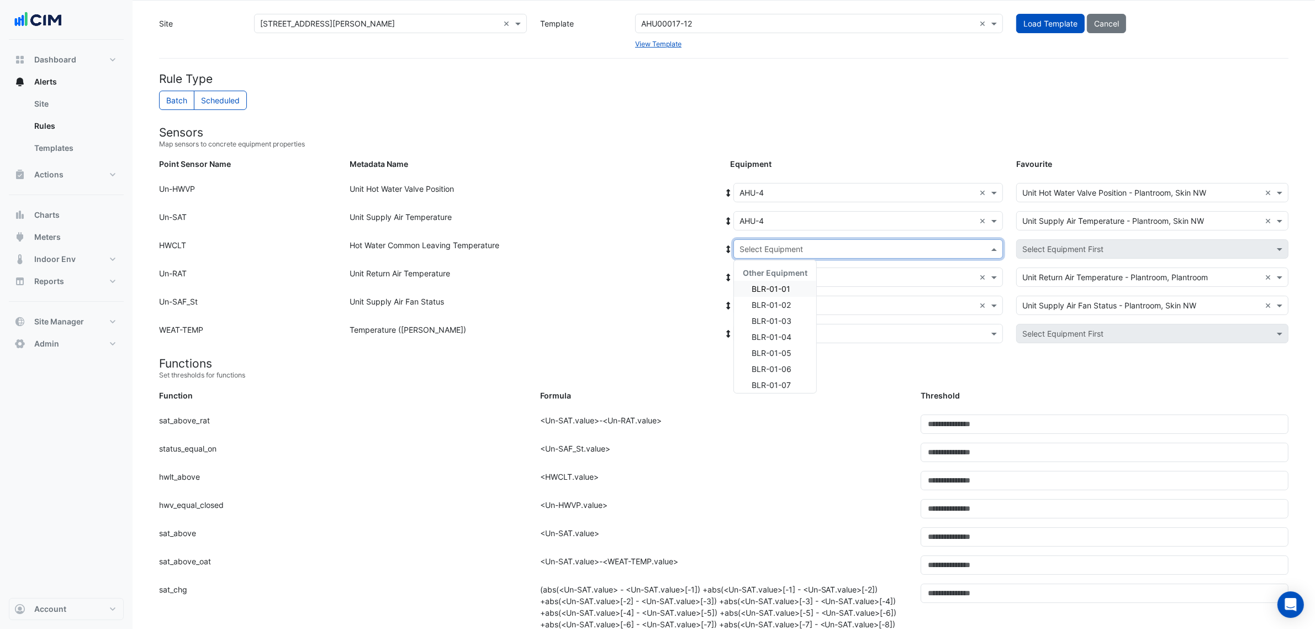
click at [783, 290] on span "BLR-01-01" at bounding box center [771, 288] width 39 height 9
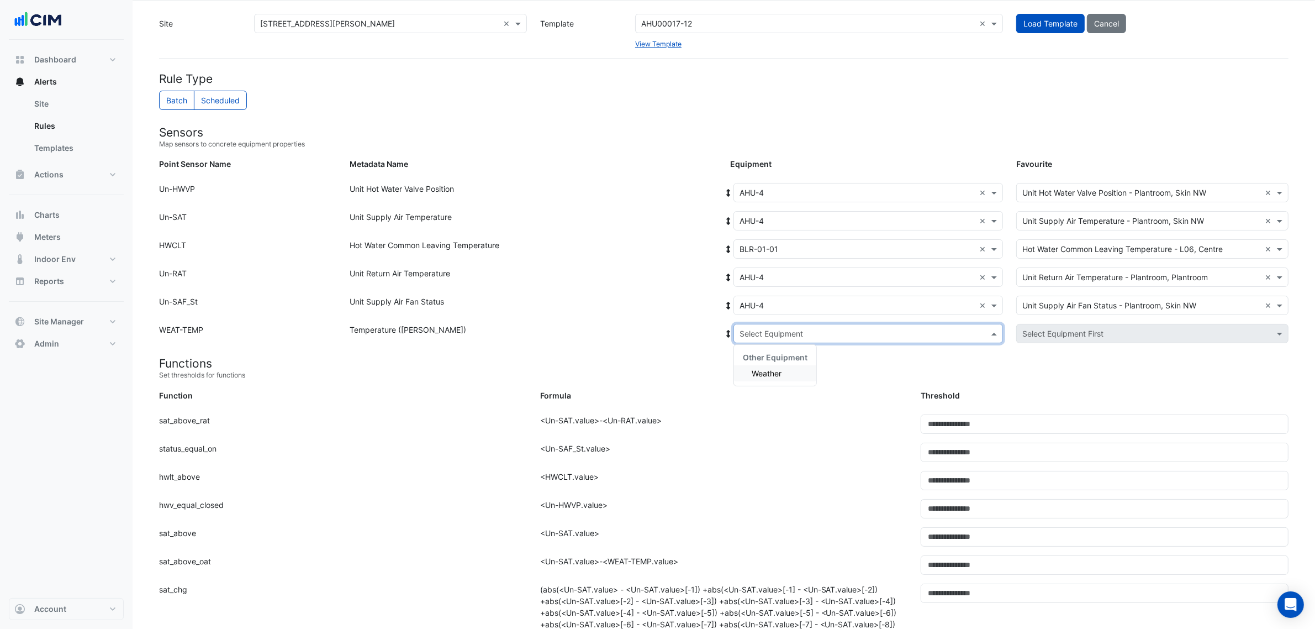
click at [779, 335] on input "text" at bounding box center [857, 334] width 235 height 12
click at [780, 371] on span "Weather" at bounding box center [767, 372] width 30 height 9
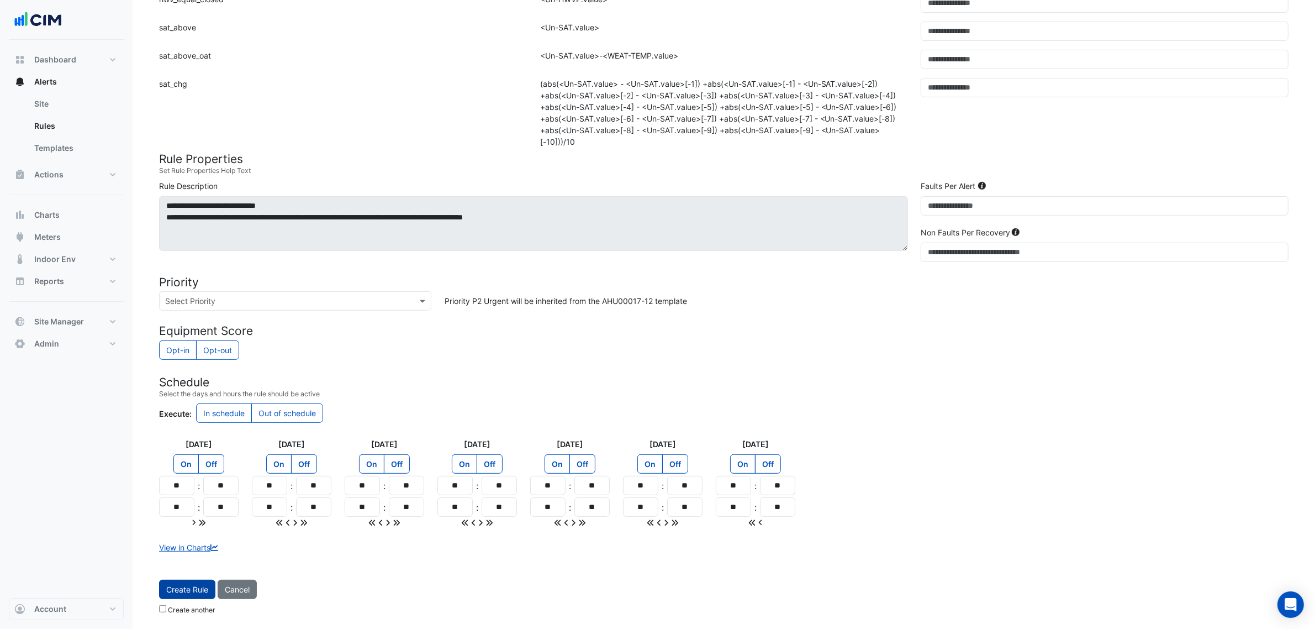
click at [194, 589] on button "Create Rule" at bounding box center [187, 588] width 56 height 19
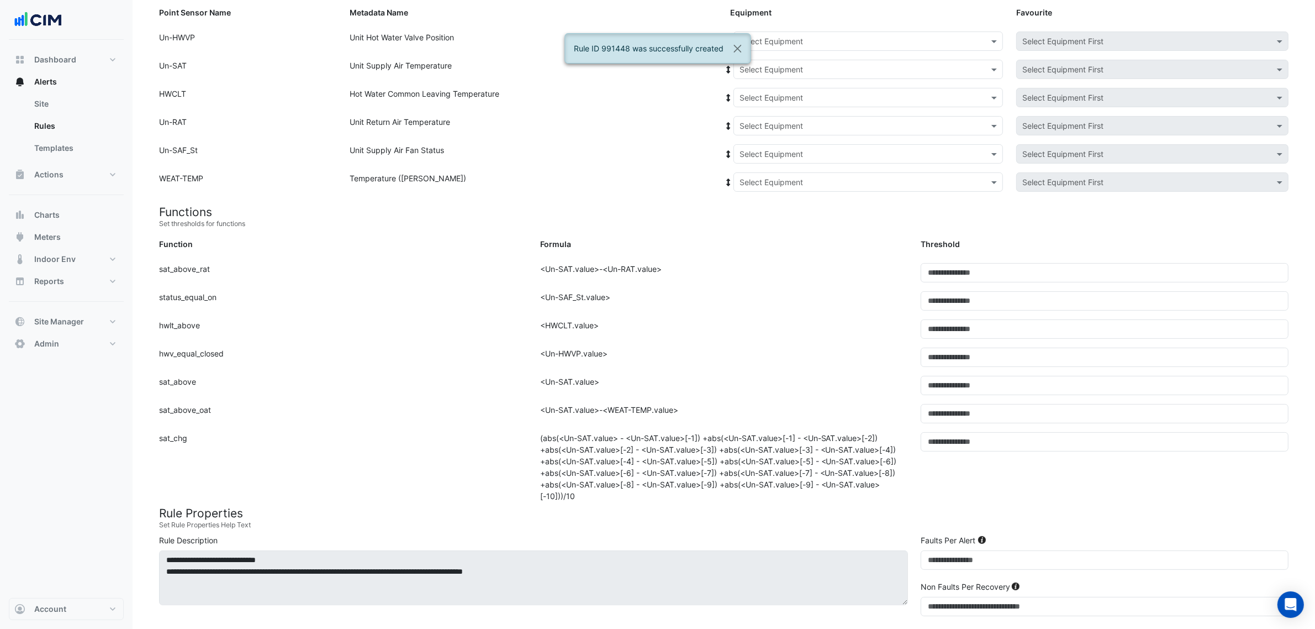
scroll to position [108, 0]
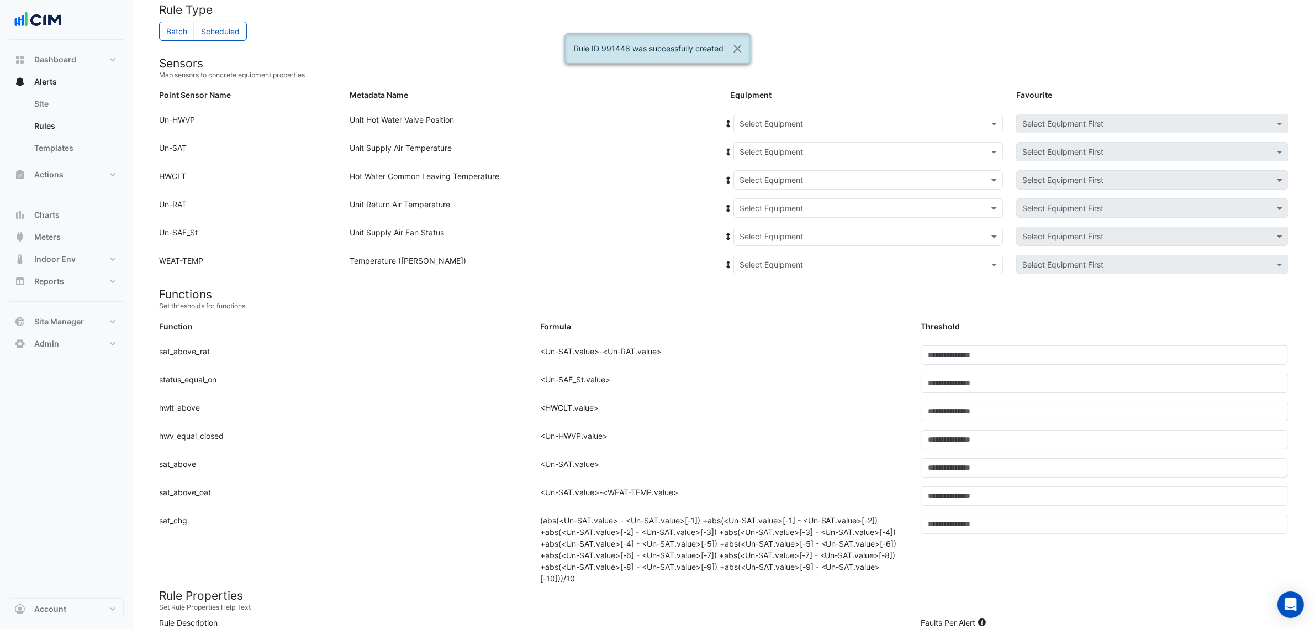
click at [793, 122] on input "text" at bounding box center [857, 124] width 235 height 12
click at [761, 208] on span "AHU-5" at bounding box center [755, 211] width 24 height 9
click at [729, 126] on icon at bounding box center [729, 124] width 4 height 8
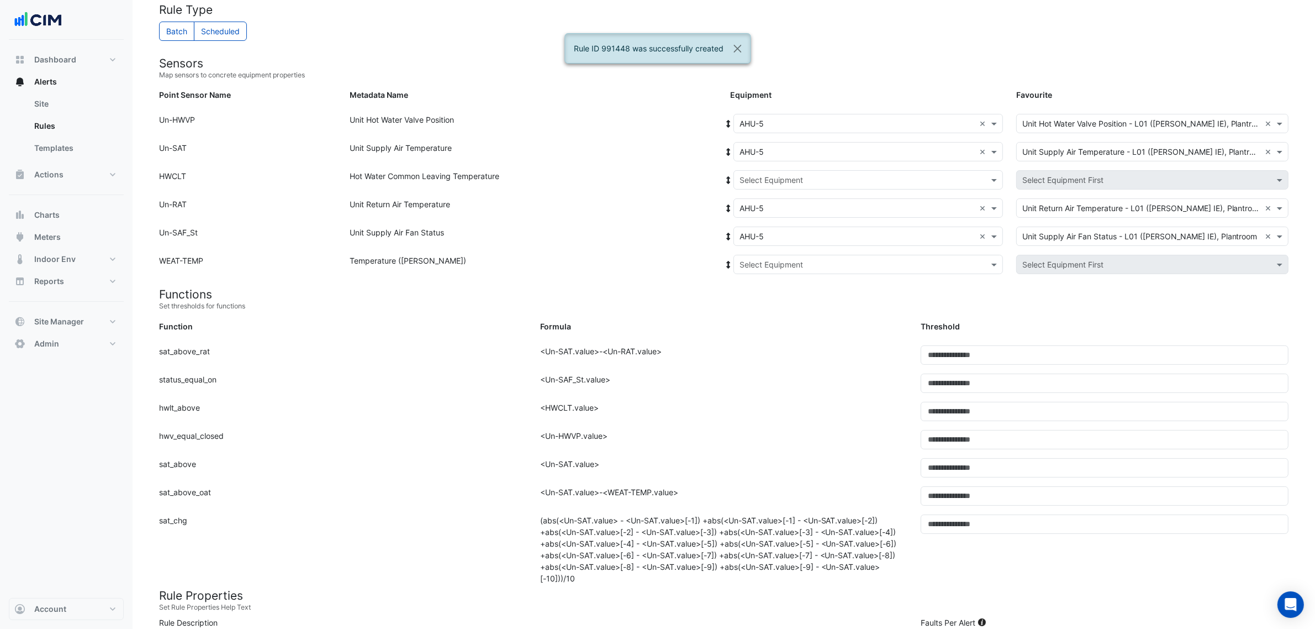
click at [945, 180] on input "text" at bounding box center [857, 181] width 235 height 12
click at [766, 212] on div "BLR-01-01" at bounding box center [775, 220] width 82 height 16
click at [1104, 170] on div "Select Favourite × Hot Water Common Leaving Temperature - L06, Centre ×" at bounding box center [1152, 179] width 272 height 19
click at [884, 268] on input "text" at bounding box center [857, 265] width 235 height 12
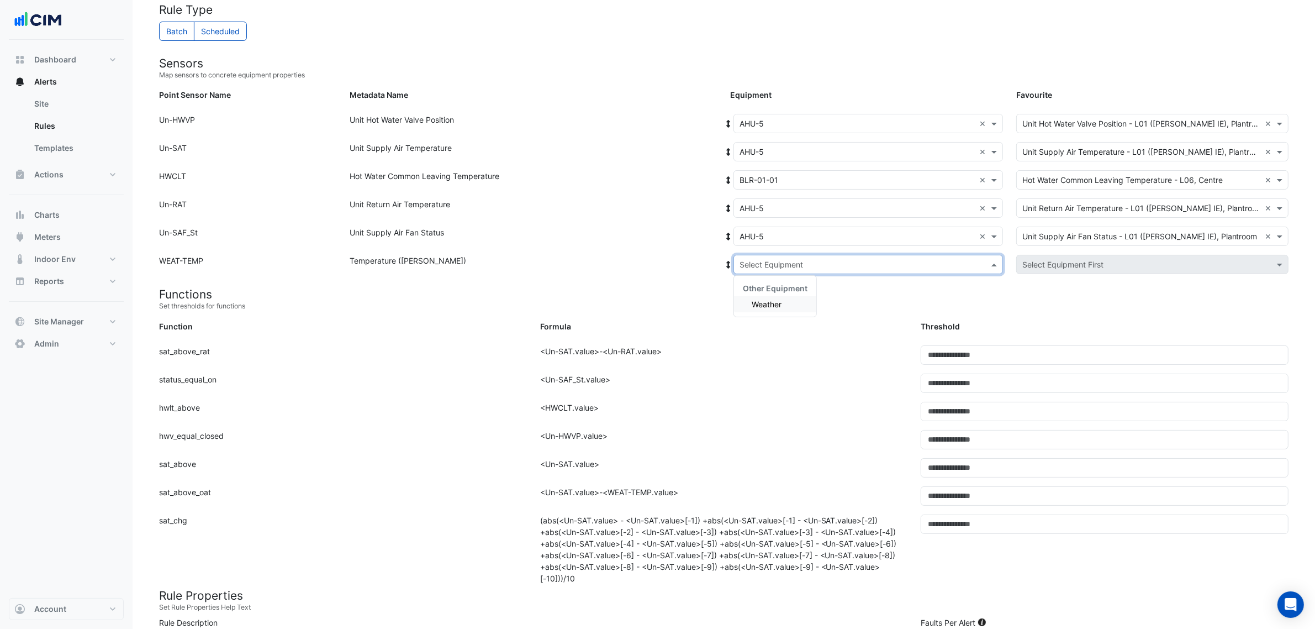
click at [775, 294] on div "Other Equipment" at bounding box center [775, 288] width 82 height 16
click at [775, 302] on span "Weather" at bounding box center [767, 303] width 30 height 9
click at [751, 324] on div "Formula" at bounding box center [724, 328] width 381 height 16
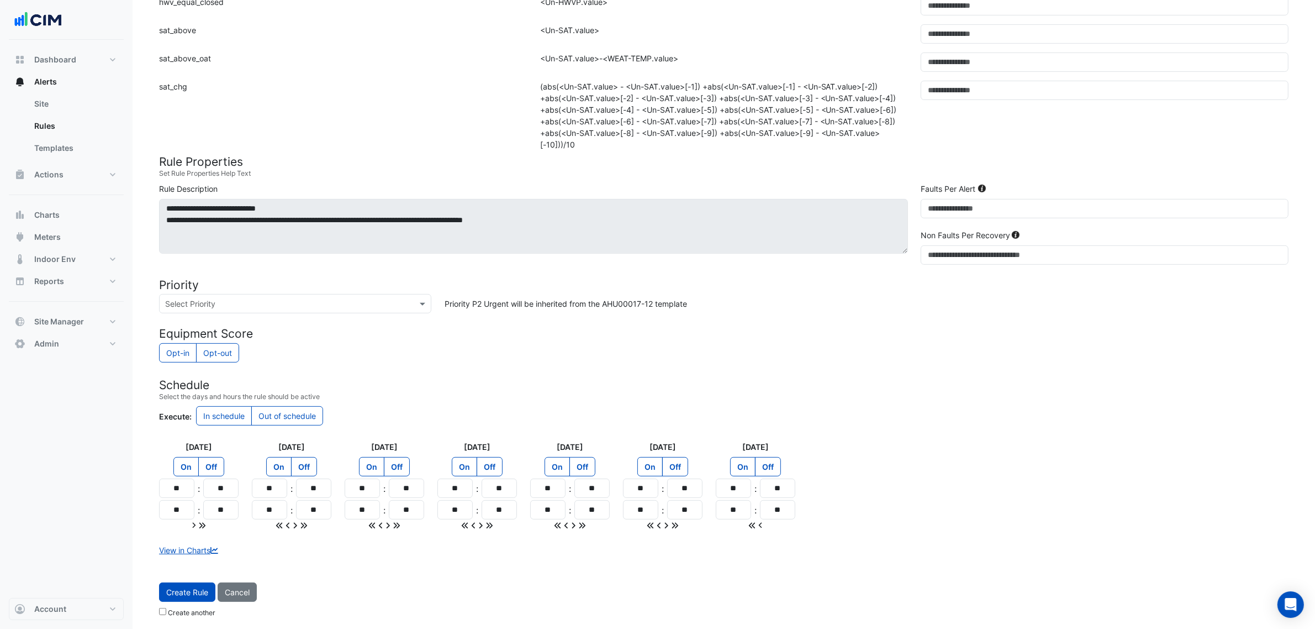
scroll to position [547, 0]
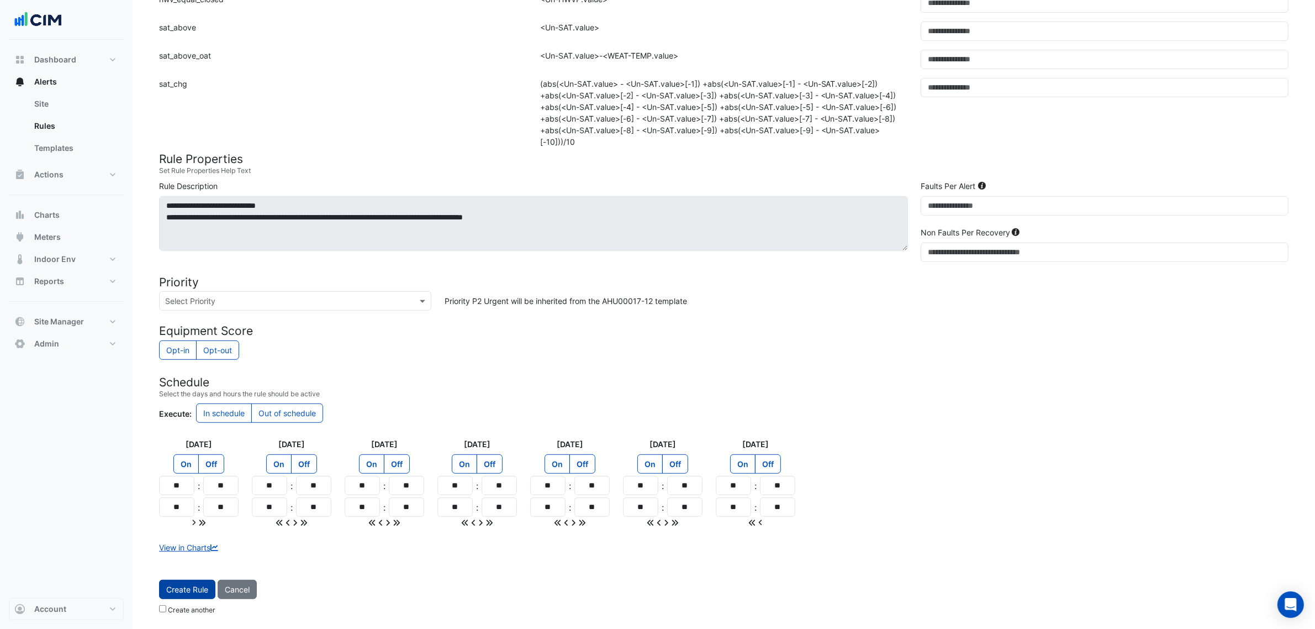
click at [177, 583] on button "Create Rule" at bounding box center [187, 588] width 56 height 19
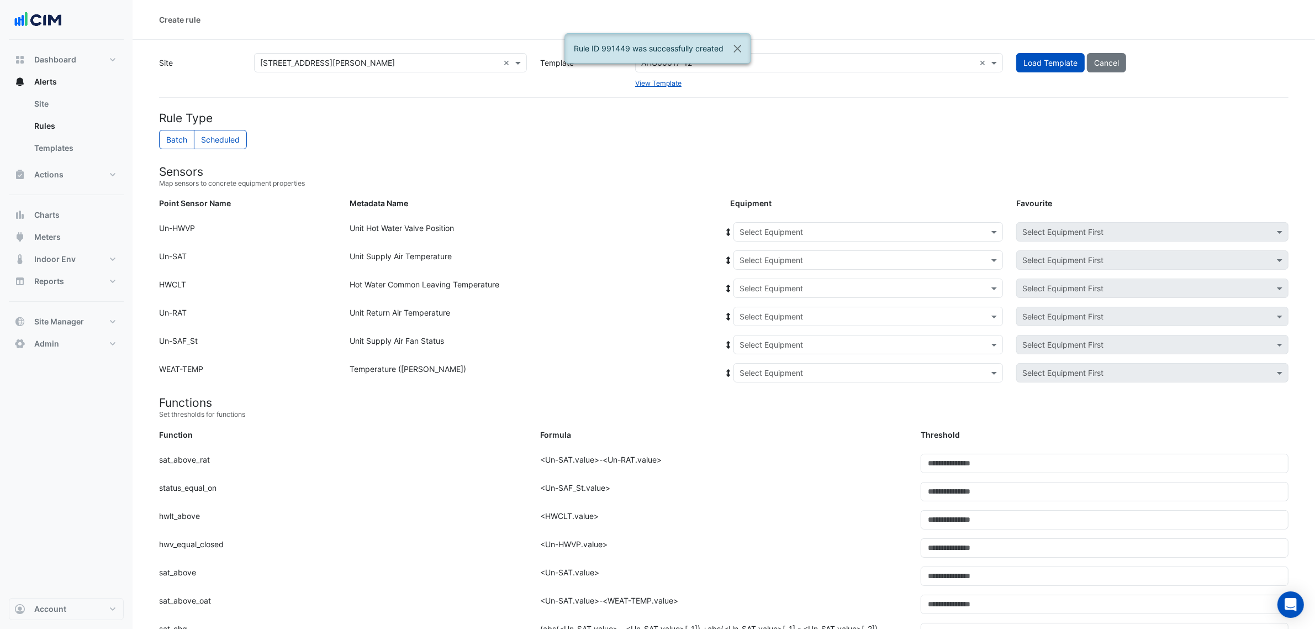
click at [804, 218] on form "Rule Type Batch Scheduled Sensors Map sensors to concrete equipment properties …" at bounding box center [724, 625] width 1130 height 1028
click at [804, 232] on input "text" at bounding box center [857, 232] width 235 height 12
click at [763, 331] on span "AHU-6" at bounding box center [755, 335] width 24 height 9
click at [730, 236] on span at bounding box center [729, 232] width 10 height 12
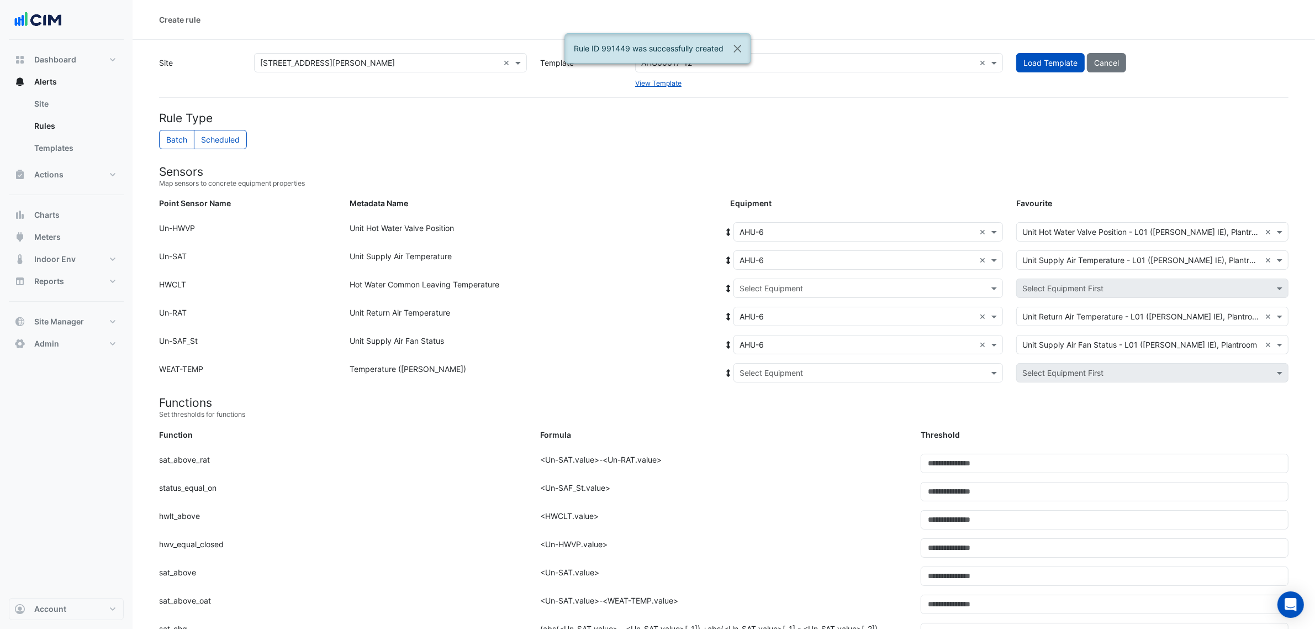
click at [894, 294] on div "Select Equipment" at bounding box center [868, 287] width 270 height 19
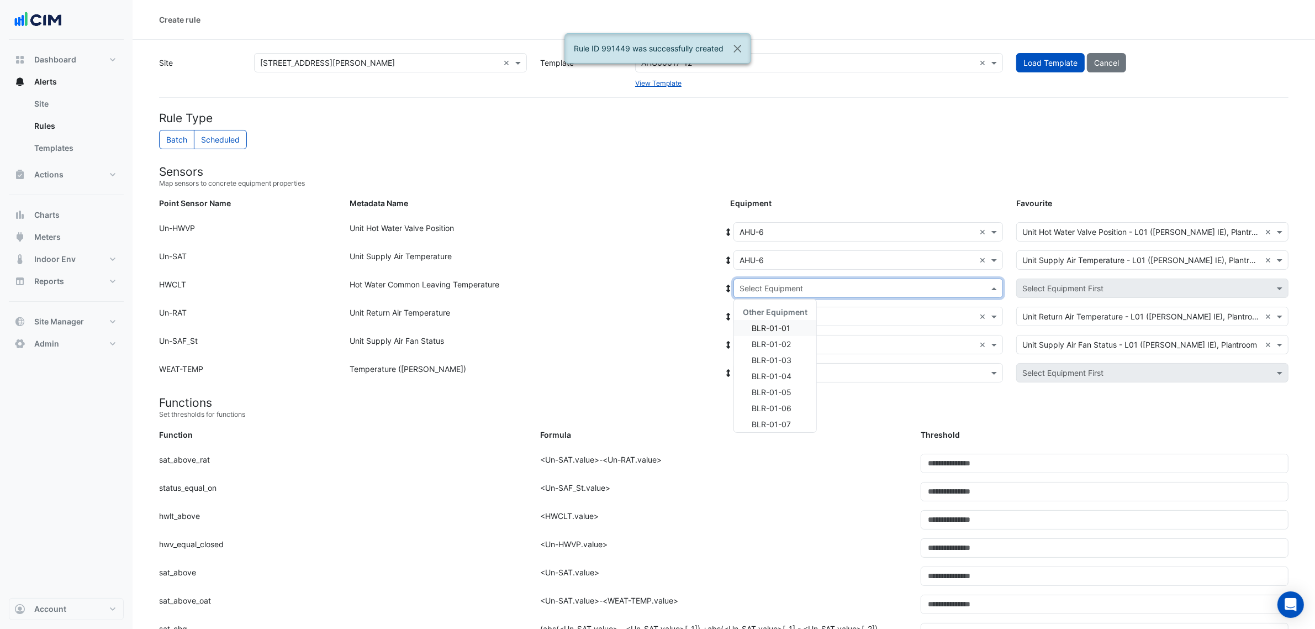
click at [764, 329] on span "BLR-01-01" at bounding box center [771, 327] width 39 height 9
drag, startPoint x: 832, startPoint y: 365, endPoint x: 831, endPoint y: 373, distance: 7.8
click at [832, 366] on div "Select Equipment" at bounding box center [868, 372] width 270 height 19
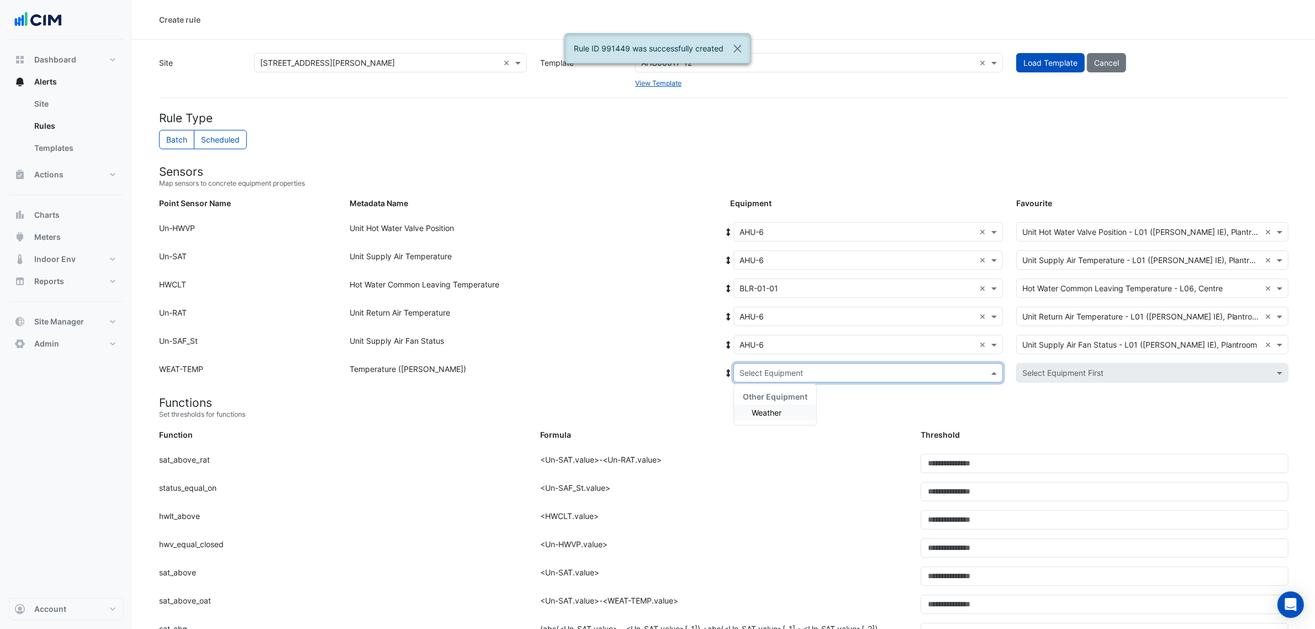
click at [790, 408] on div "Weather" at bounding box center [775, 412] width 82 height 16
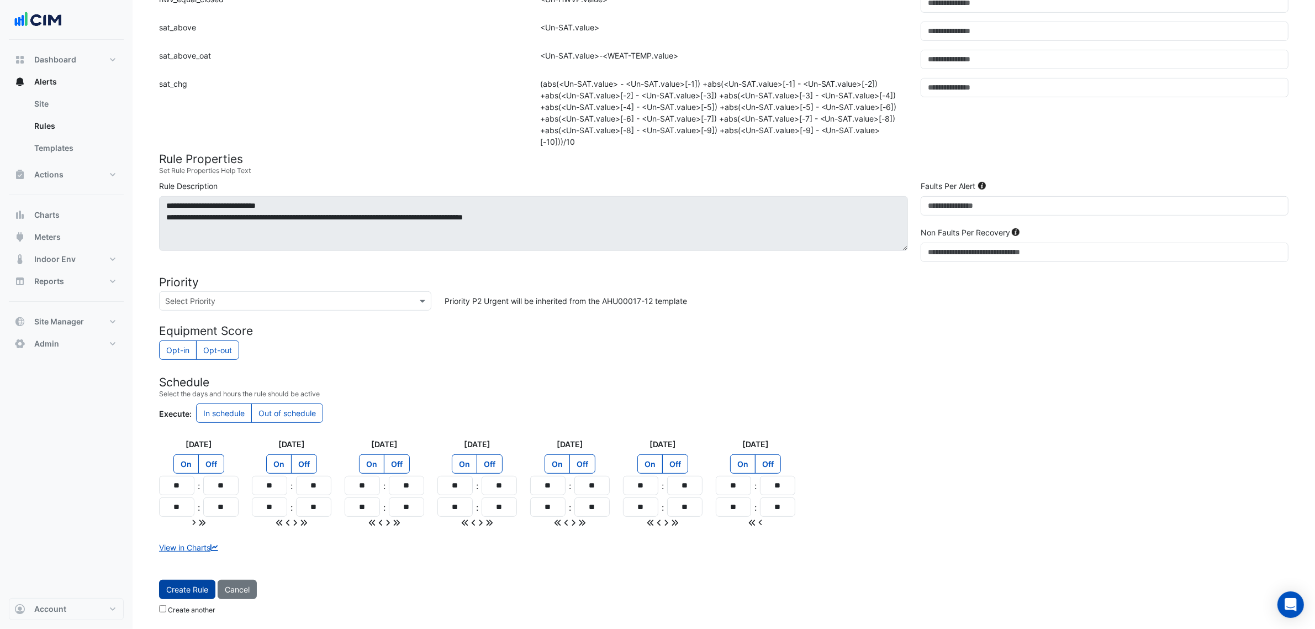
click at [177, 587] on button "Create Rule" at bounding box center [187, 588] width 56 height 19
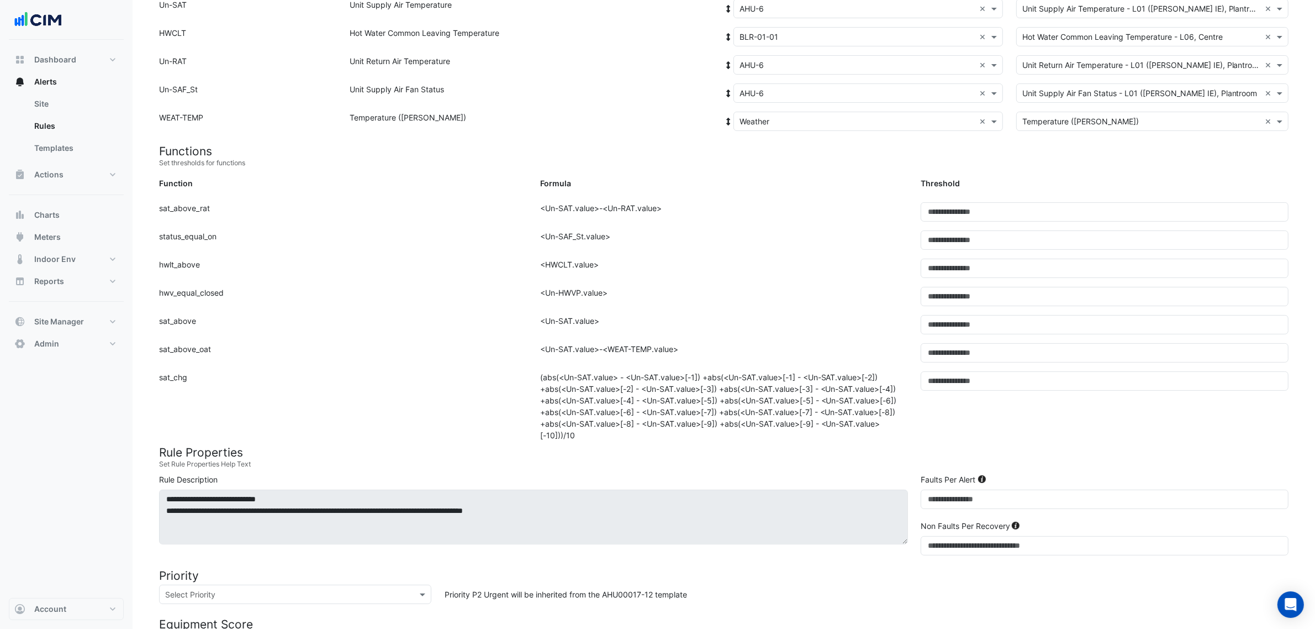
scroll to position [64, 0]
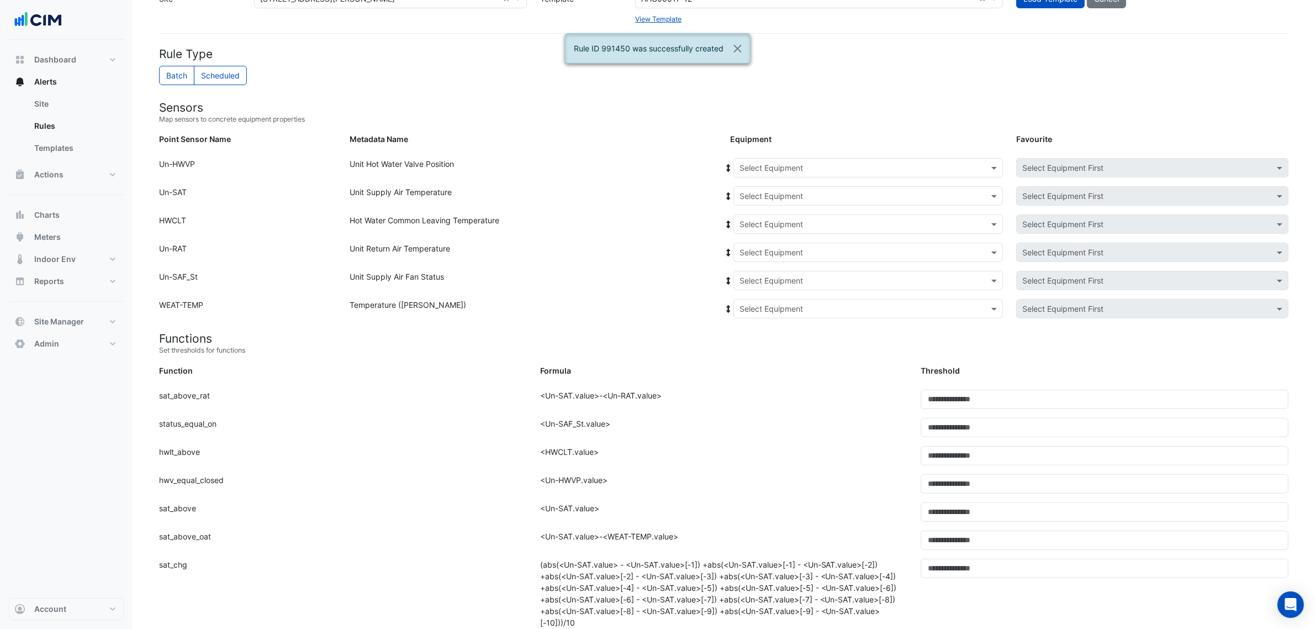
click at [885, 167] on input "text" at bounding box center [857, 168] width 235 height 12
click at [763, 288] on span "AHU-7" at bounding box center [755, 287] width 24 height 9
click at [725, 168] on icon at bounding box center [729, 168] width 10 height 8
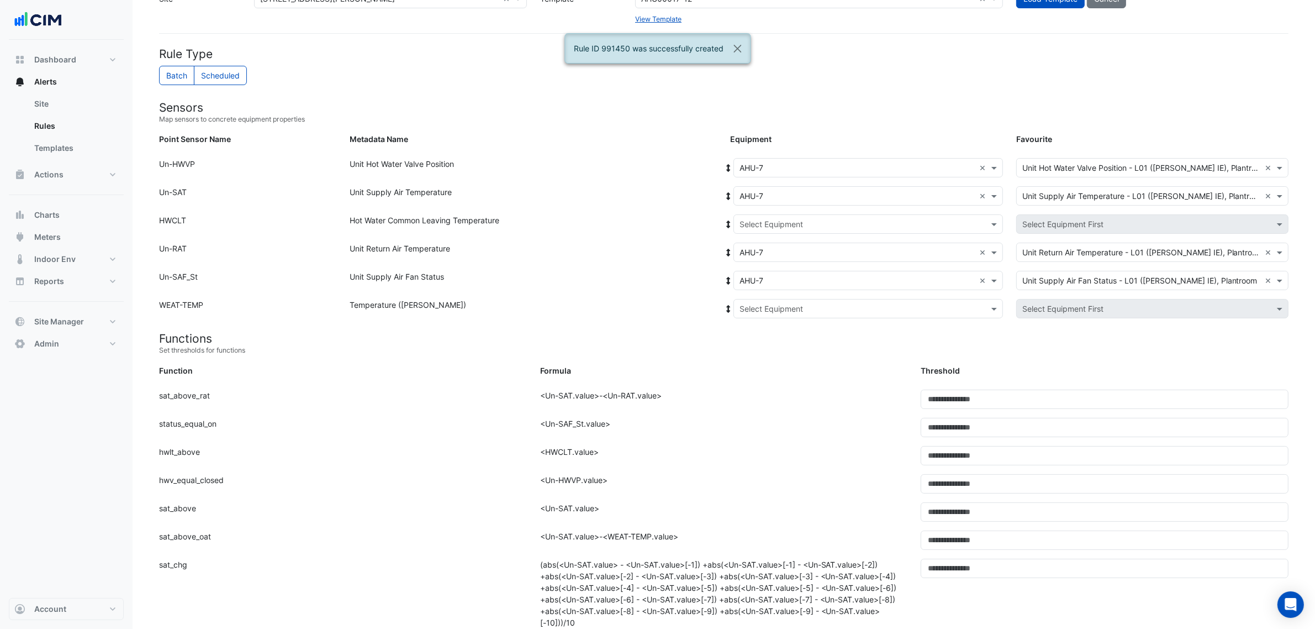
click at [769, 225] on input "text" at bounding box center [857, 225] width 235 height 12
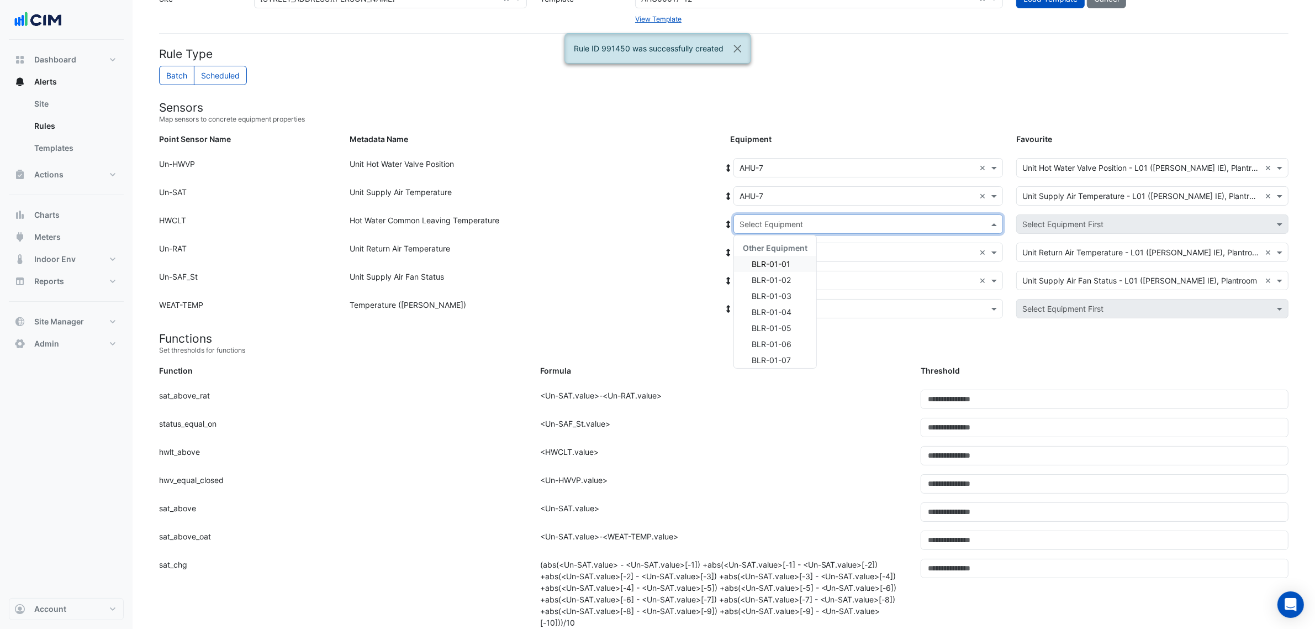
click at [753, 252] on div "Other Equipment" at bounding box center [775, 248] width 82 height 16
click at [757, 257] on div "BLR-01-01" at bounding box center [775, 264] width 82 height 16
click at [790, 315] on div "Select Equipment" at bounding box center [868, 308] width 270 height 19
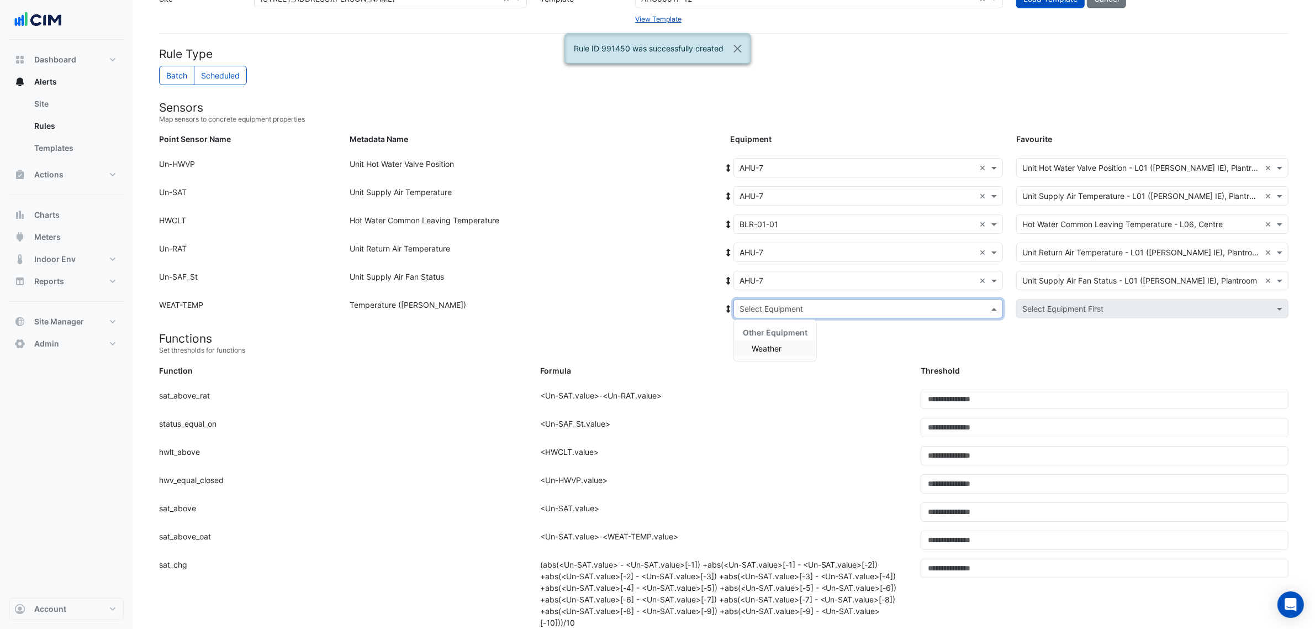
click at [785, 335] on span "Other Equipment" at bounding box center [775, 332] width 65 height 9
click at [776, 355] on div "Weather" at bounding box center [775, 348] width 82 height 16
click at [776, 355] on small "Set thresholds for functions" at bounding box center [724, 350] width 1130 height 10
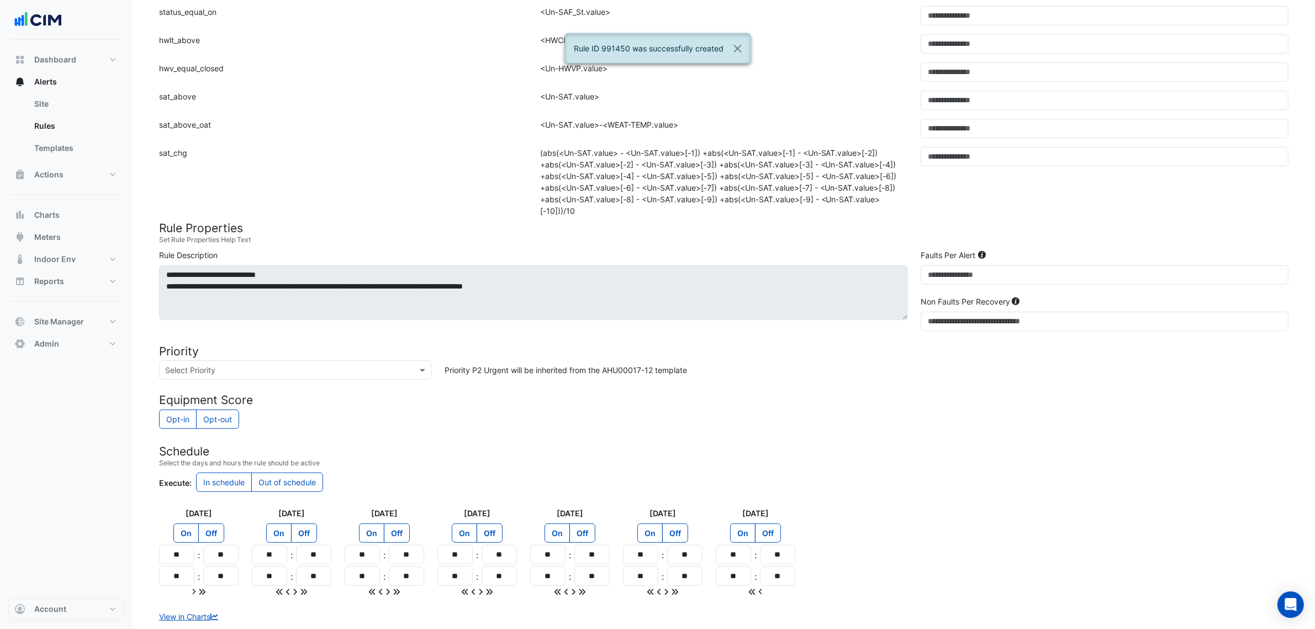
scroll to position [547, 0]
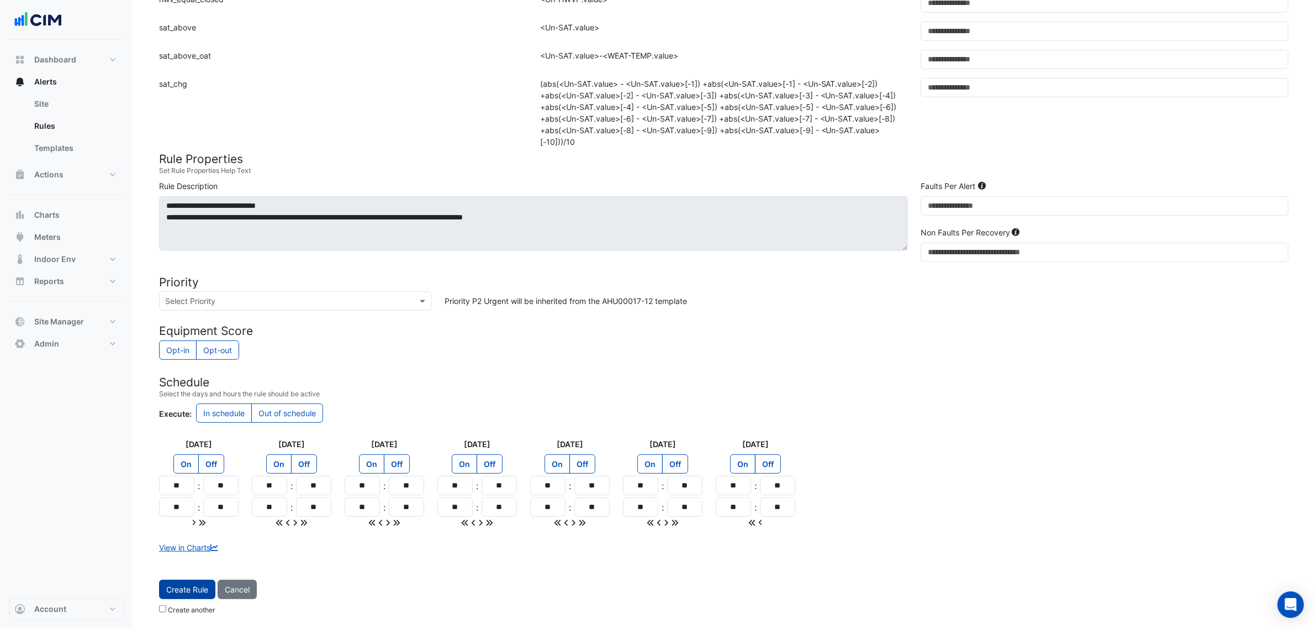
click at [205, 587] on button "Create Rule" at bounding box center [187, 588] width 56 height 19
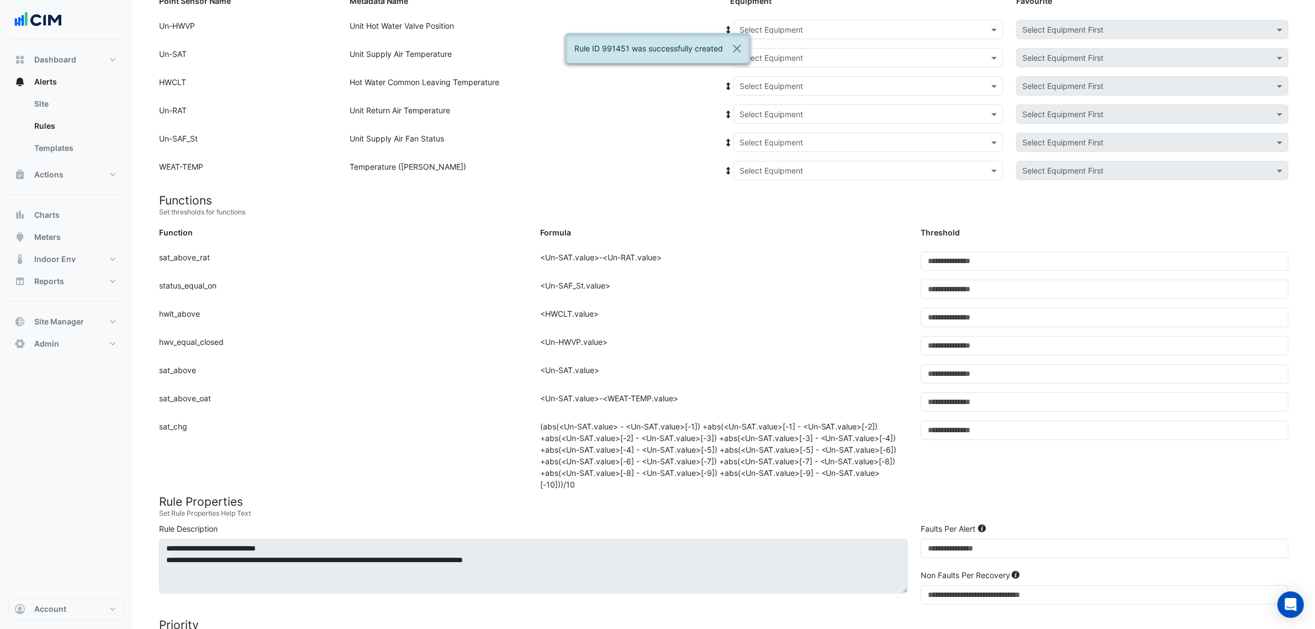
scroll to position [0, 0]
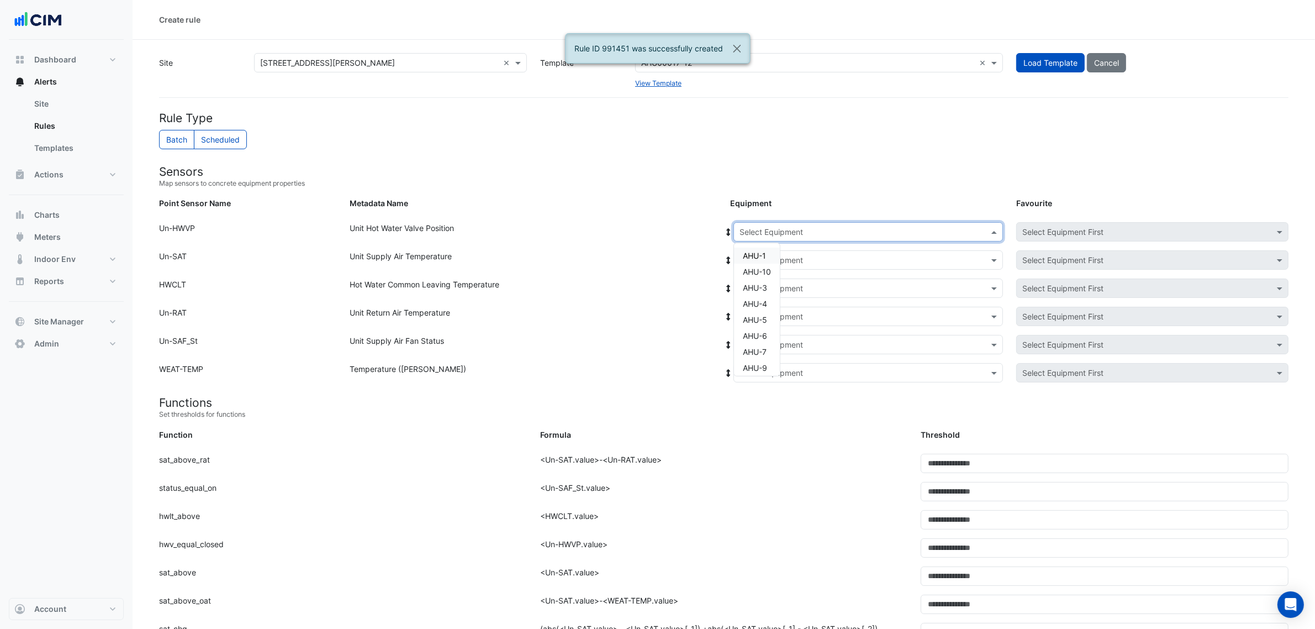
click at [791, 231] on input "text" at bounding box center [857, 232] width 235 height 12
click at [763, 361] on span "AHU-9" at bounding box center [755, 363] width 24 height 9
click at [716, 224] on div "Unit Hot Water Valve Position" at bounding box center [533, 234] width 381 height 24
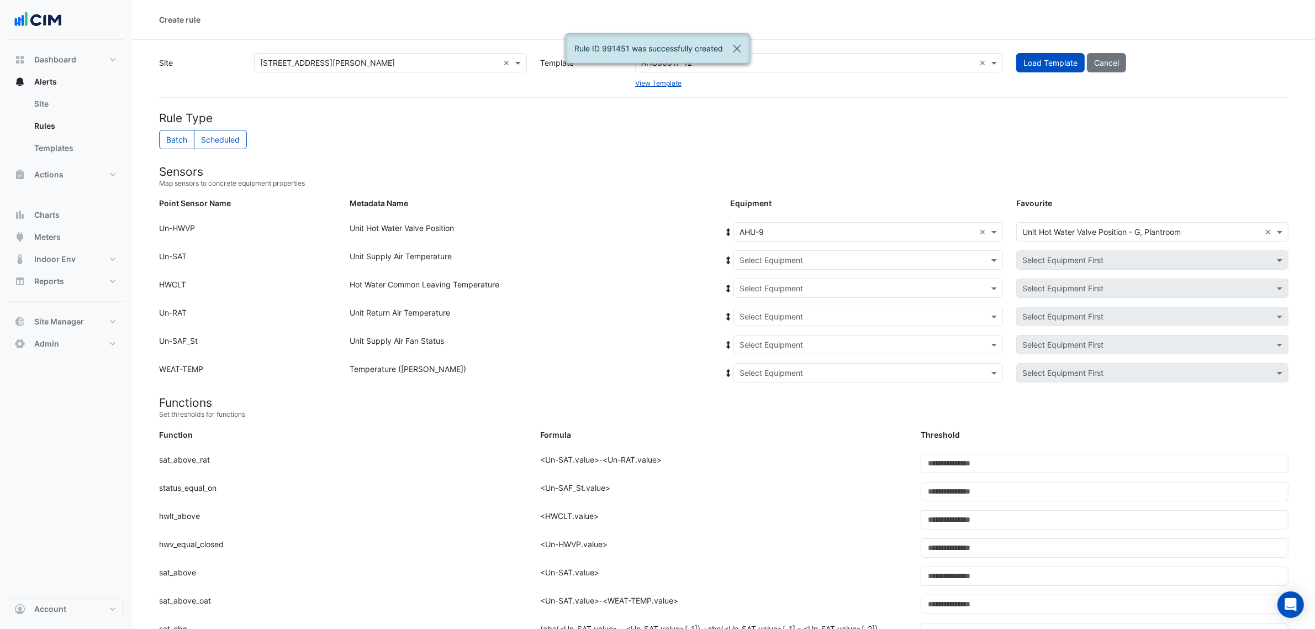
click at [724, 225] on div "Point Sensor Name: Un-HWVP Metadata Name: Unit Hot Water Valve Position Equipme…" at bounding box center [723, 236] width 1143 height 28
click at [726, 227] on fa-icon at bounding box center [729, 231] width 10 height 9
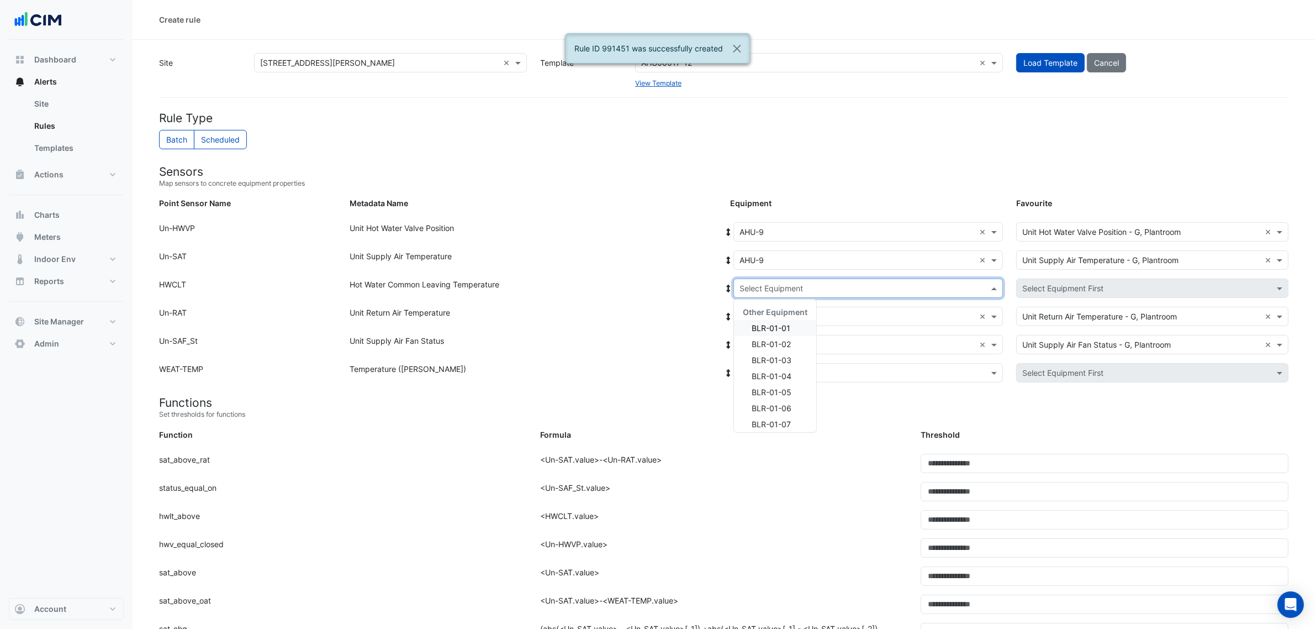
click at [783, 285] on input "text" at bounding box center [857, 289] width 235 height 12
click at [765, 323] on span "BLR-01-01" at bounding box center [771, 327] width 39 height 9
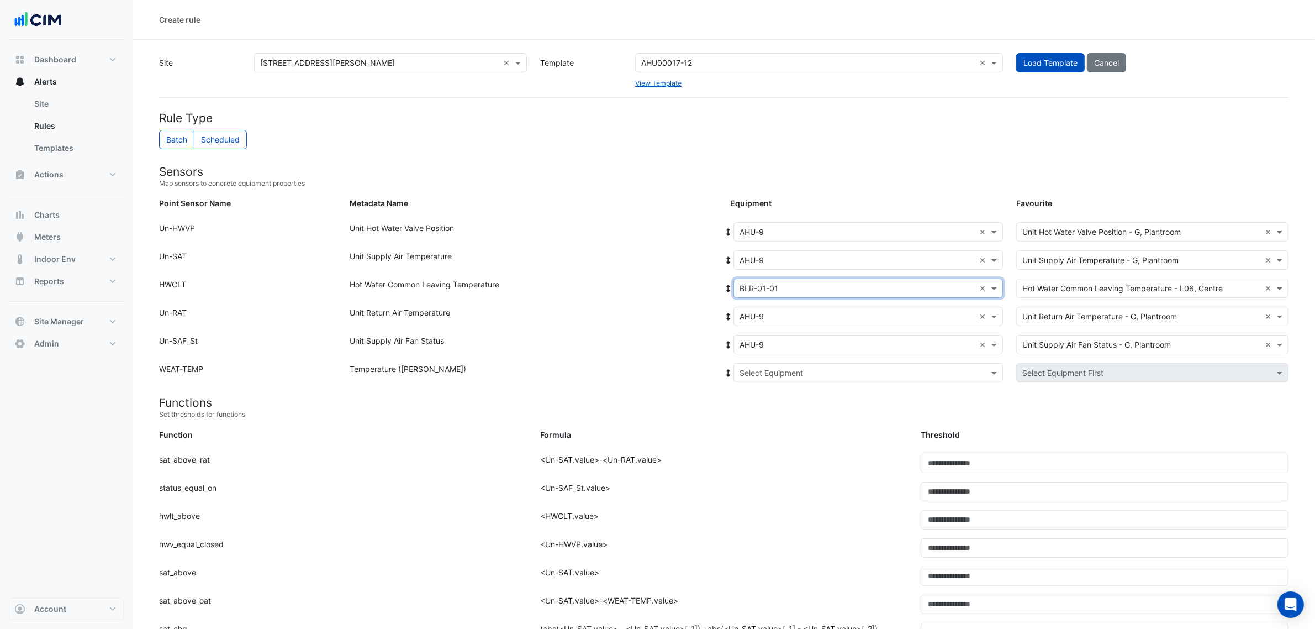
click at [802, 374] on input "text" at bounding box center [857, 373] width 235 height 12
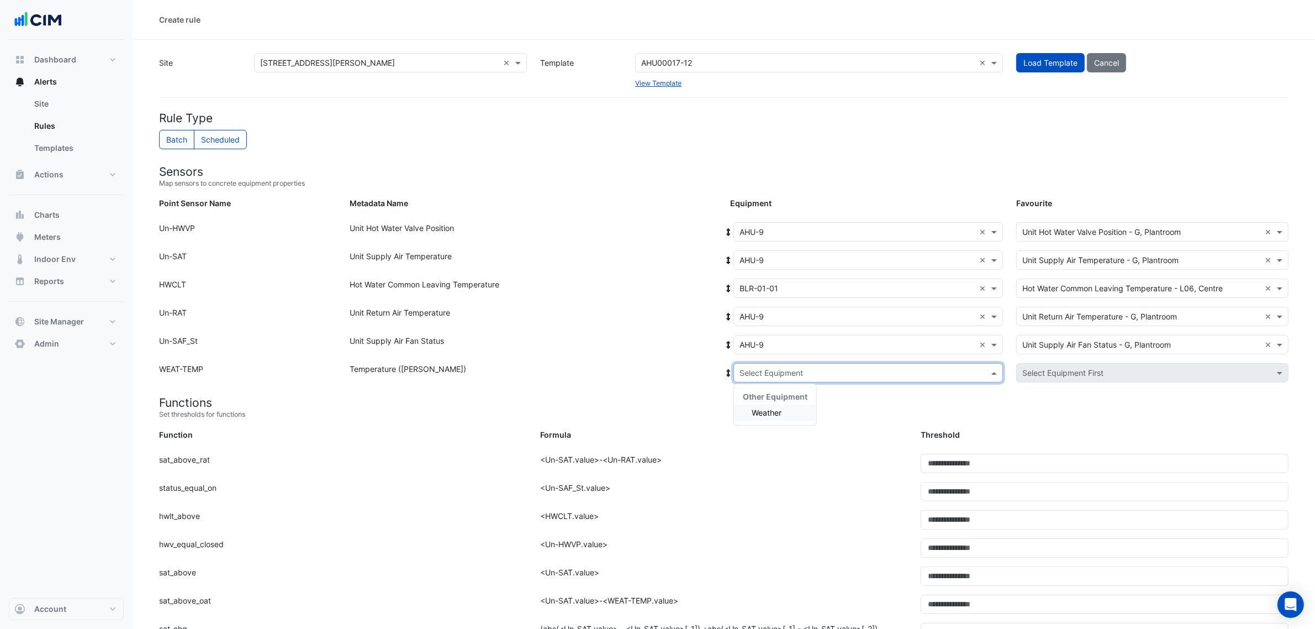
click at [791, 405] on div "Weather" at bounding box center [775, 412] width 82 height 16
click at [791, 412] on small "Set thresholds for functions" at bounding box center [724, 414] width 1130 height 10
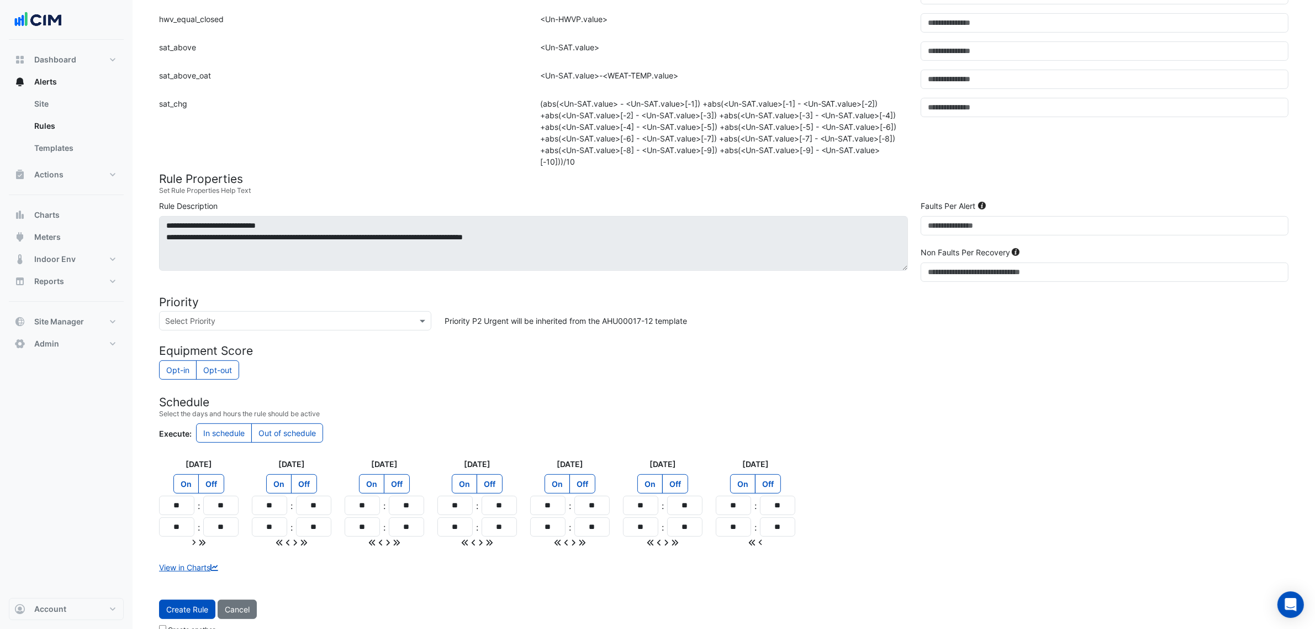
scroll to position [547, 0]
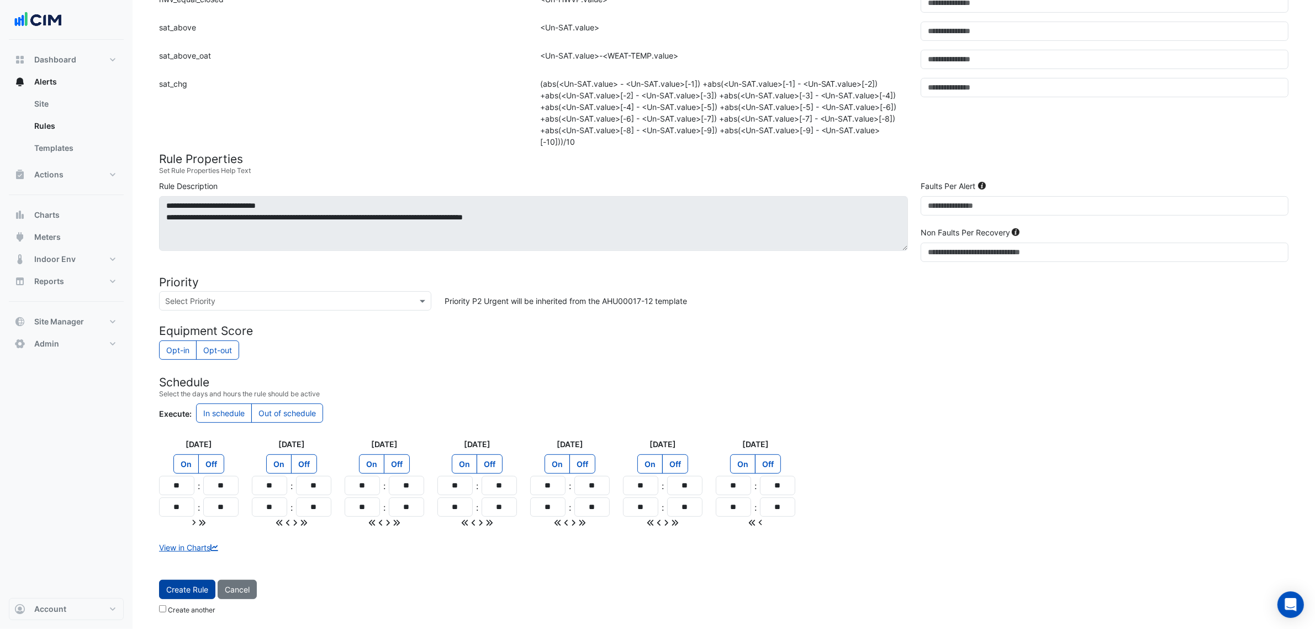
click at [192, 585] on button "Create Rule" at bounding box center [187, 588] width 56 height 19
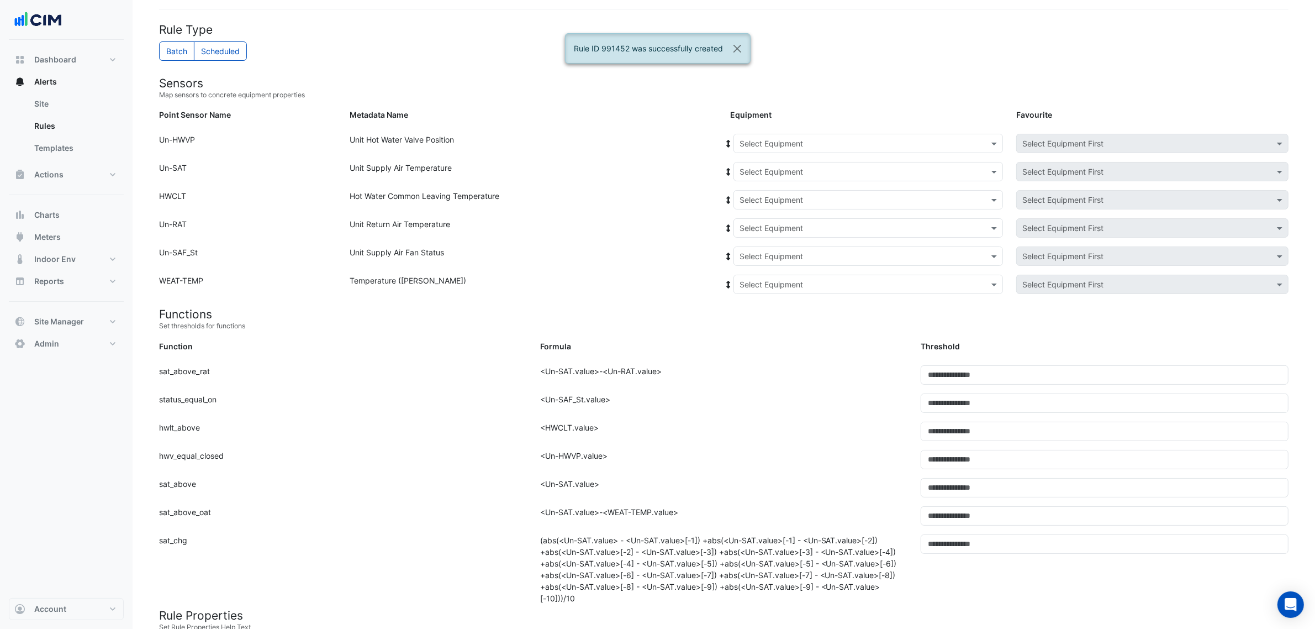
scroll to position [0, 0]
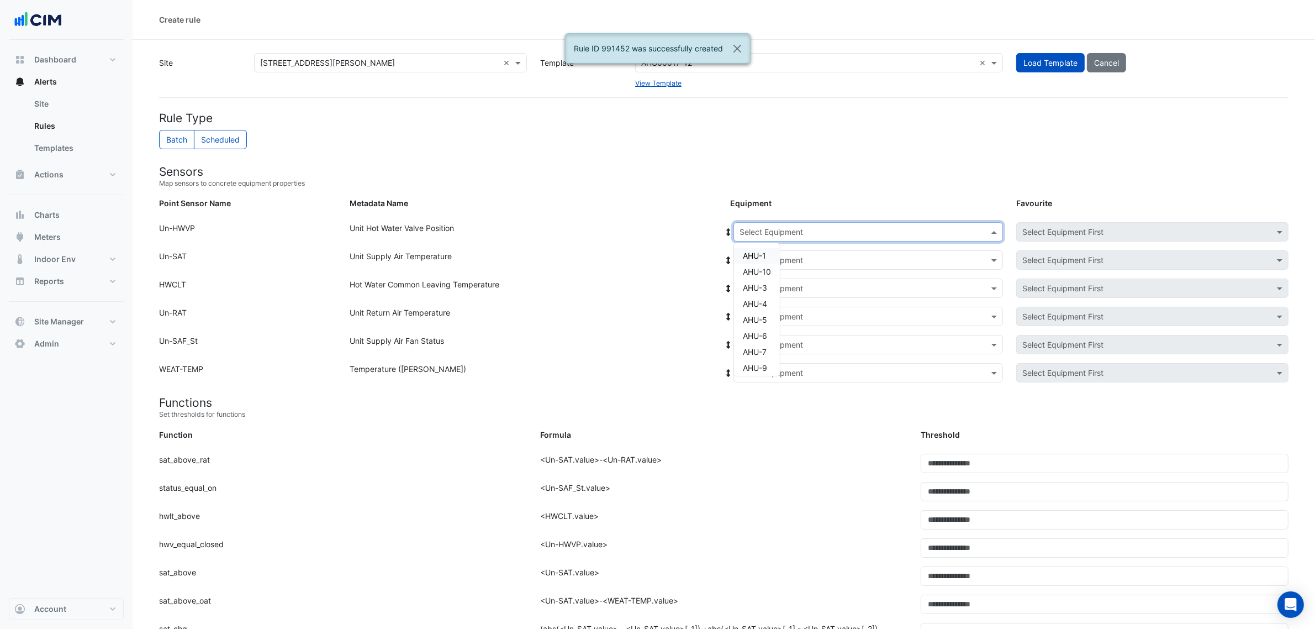
click at [823, 230] on input "text" at bounding box center [857, 232] width 235 height 12
click at [772, 268] on div "AHU-10" at bounding box center [757, 271] width 46 height 16
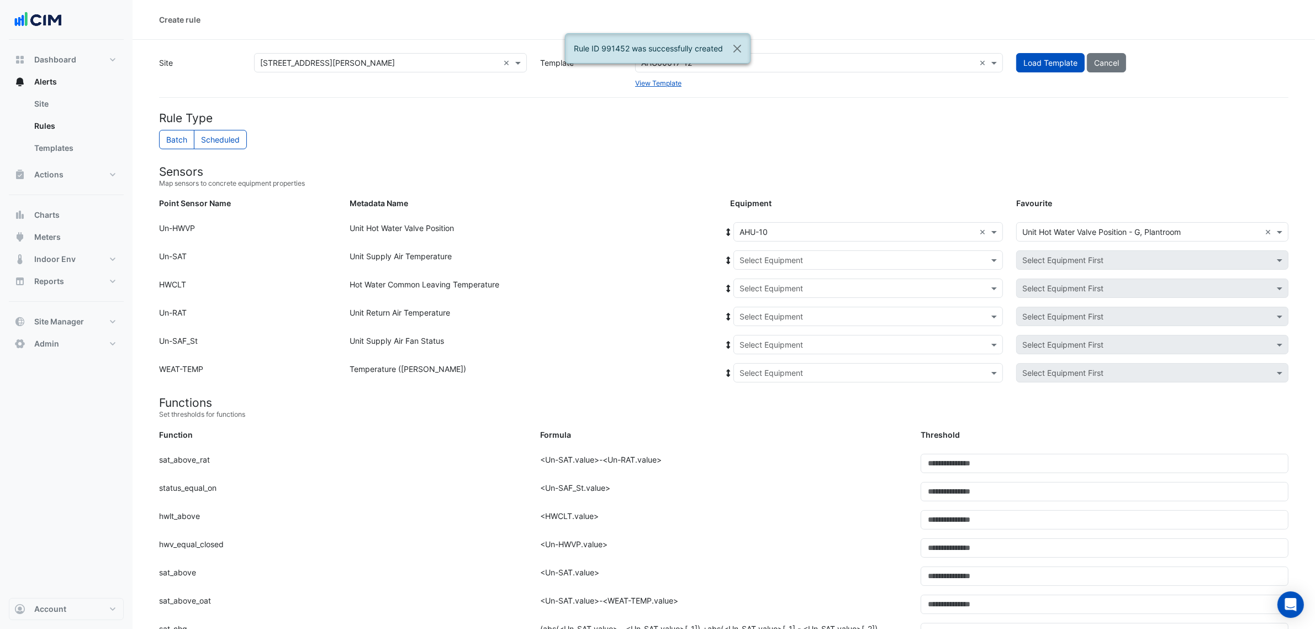
click at [732, 238] on span at bounding box center [729, 232] width 10 height 12
click at [730, 235] on fa-icon at bounding box center [729, 231] width 10 height 9
click at [732, 235] on icon at bounding box center [729, 232] width 10 height 8
click at [743, 54] on button "Close" at bounding box center [737, 49] width 25 height 30
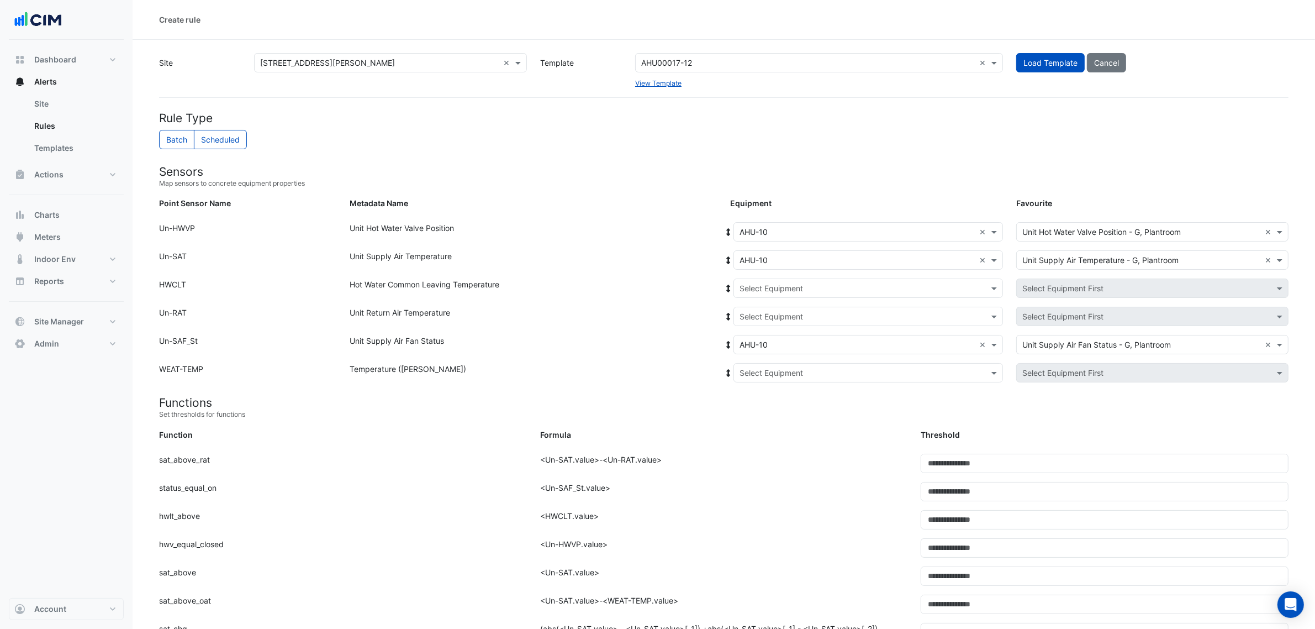
click at [727, 64] on input "text" at bounding box center [808, 63] width 334 height 12
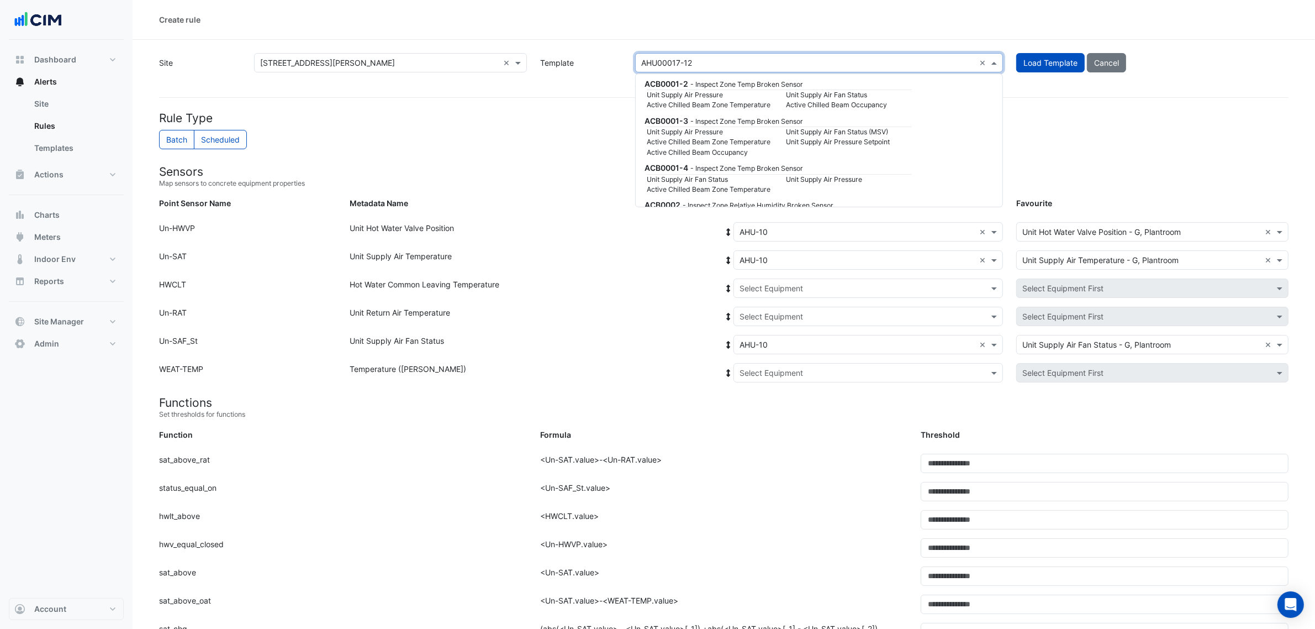
scroll to position [69, 0]
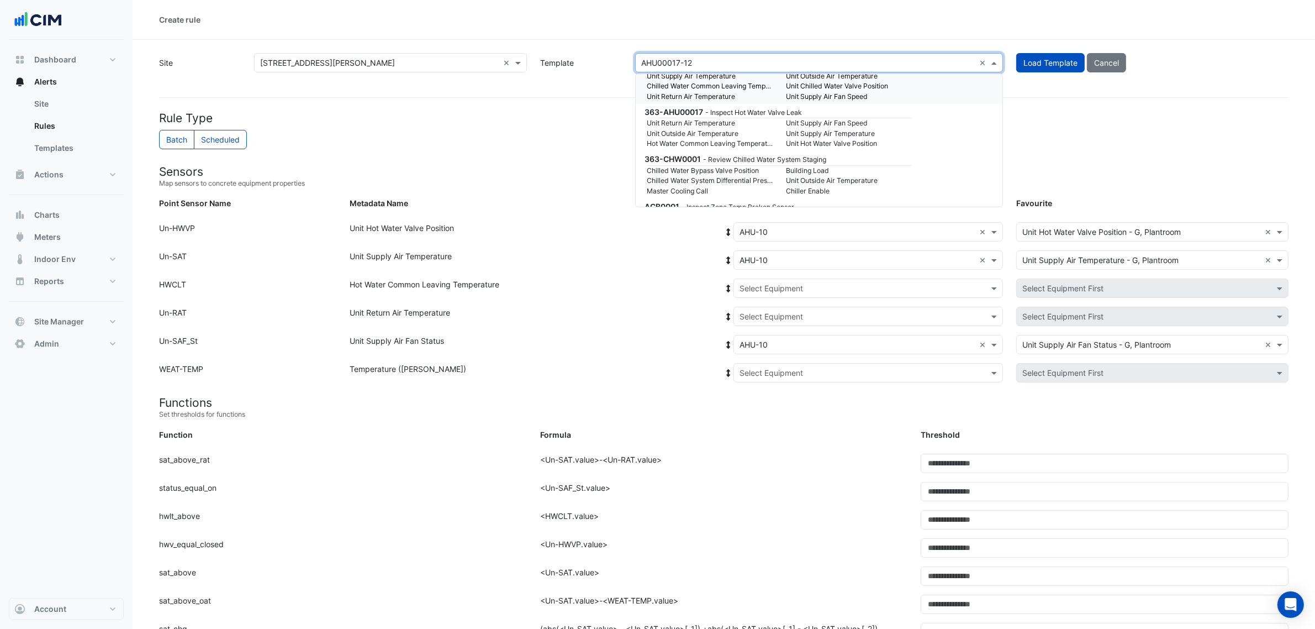
paste input "**********"
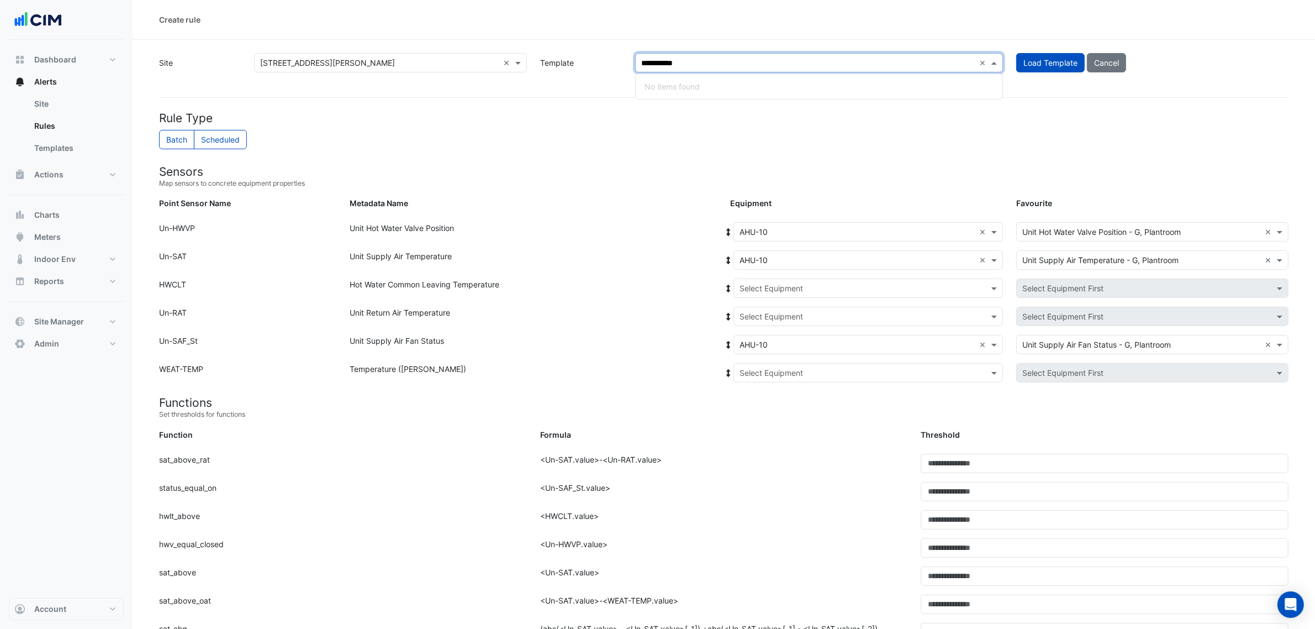
scroll to position [0, 0]
click at [736, 61] on input "**********" at bounding box center [808, 63] width 334 height 12
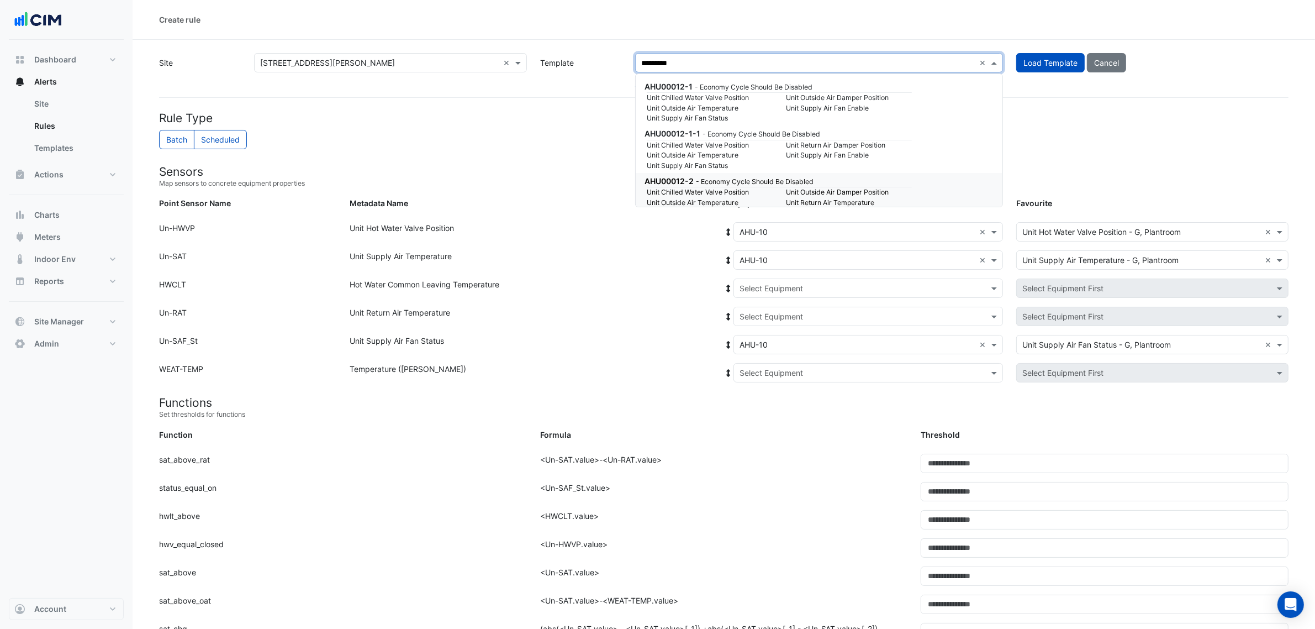
type input "*********"
click at [646, 213] on div "Metadata Name" at bounding box center [533, 205] width 381 height 16
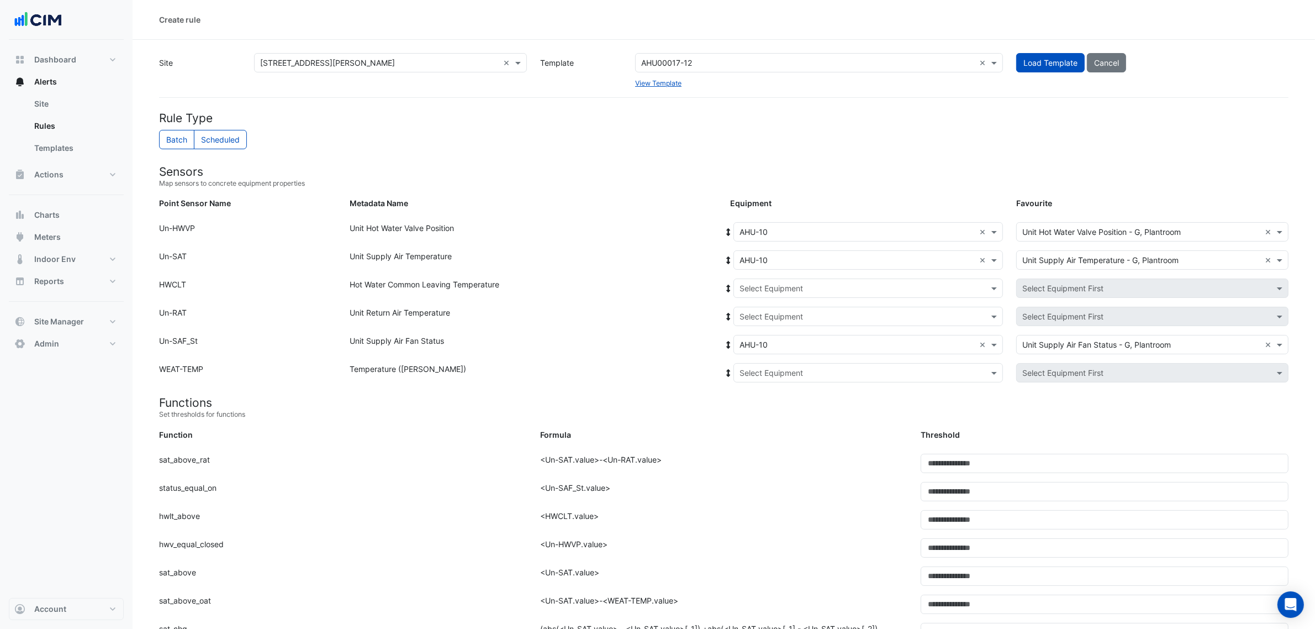
click at [685, 62] on input "text" at bounding box center [808, 63] width 334 height 12
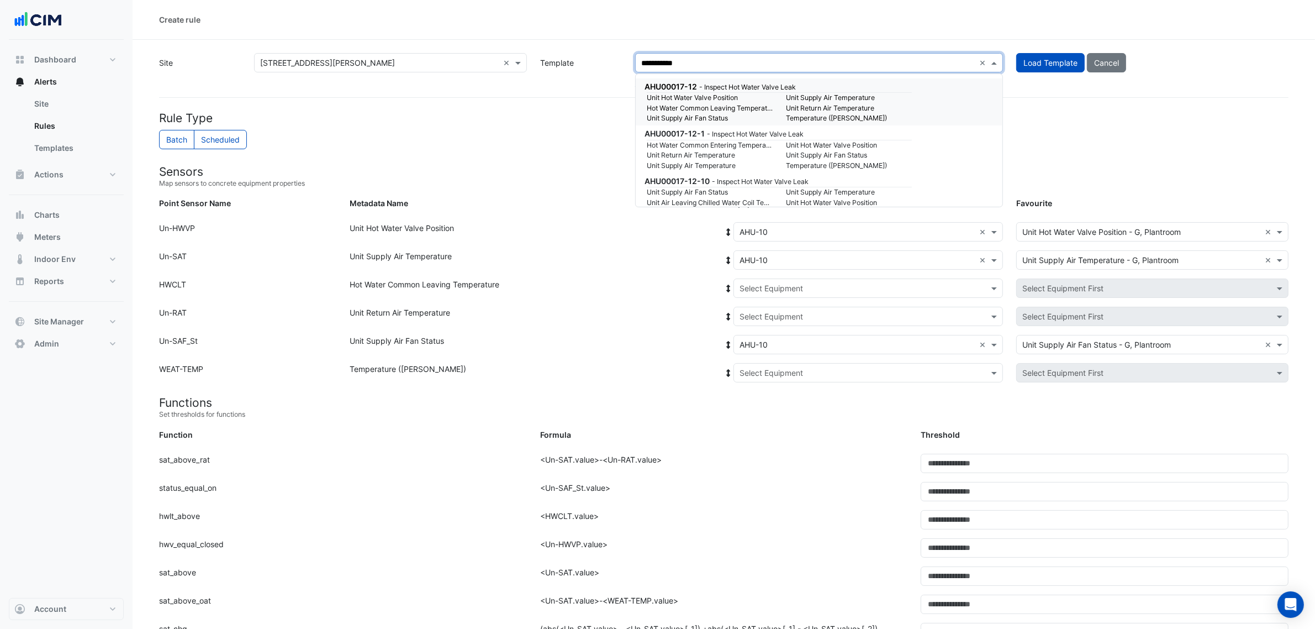
type input "**********"
click at [865, 101] on small "Unit Hot Water Valve Position" at bounding box center [848, 98] width 139 height 10
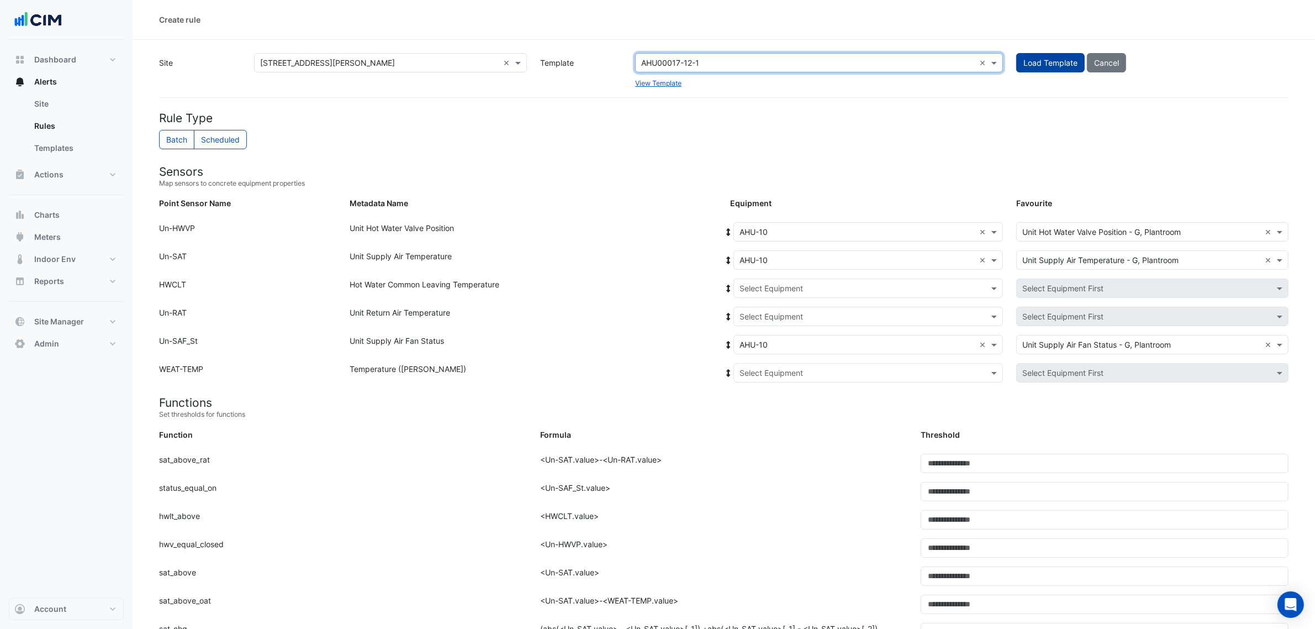
click at [1044, 58] on button "Load Template" at bounding box center [1050, 62] width 68 height 19
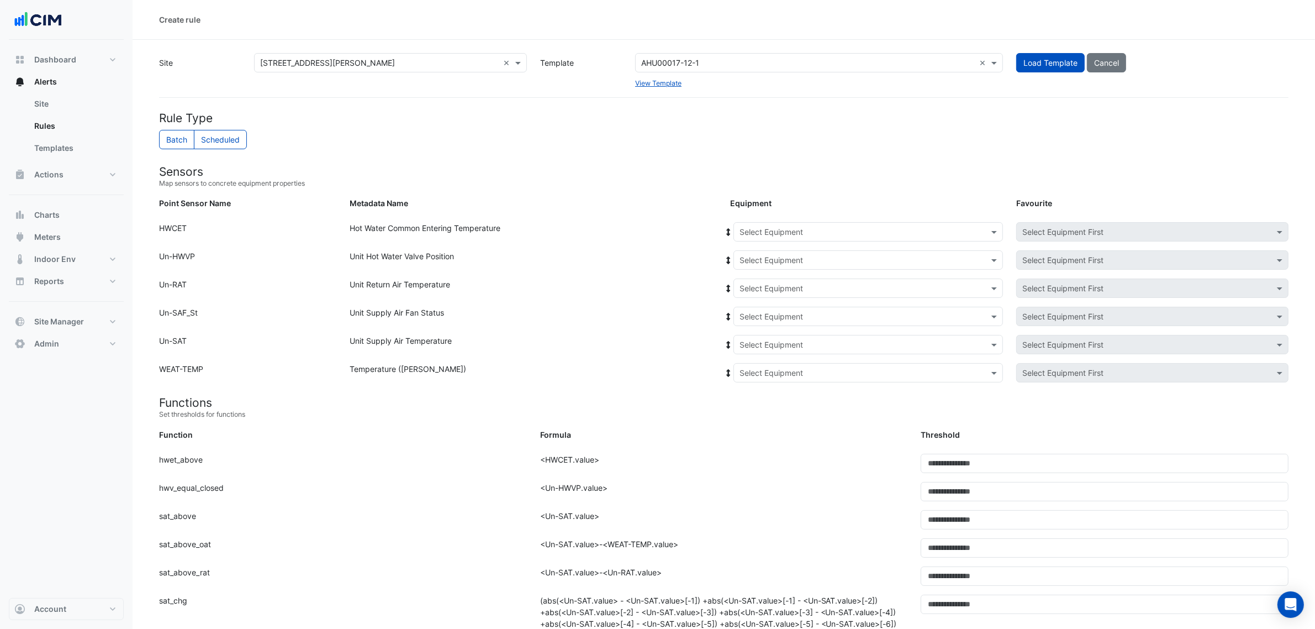
drag, startPoint x: 763, startPoint y: 213, endPoint x: 762, endPoint y: 225, distance: 12.2
click at [763, 216] on form "Rule Type Batch Scheduled Sensors Map sensors to concrete equipment properties …" at bounding box center [724, 637] width 1130 height 1053
click at [762, 226] on input "text" at bounding box center [857, 232] width 235 height 12
click at [783, 267] on span "BLR-01-01" at bounding box center [771, 271] width 39 height 9
click at [778, 263] on input "text" at bounding box center [857, 261] width 235 height 12
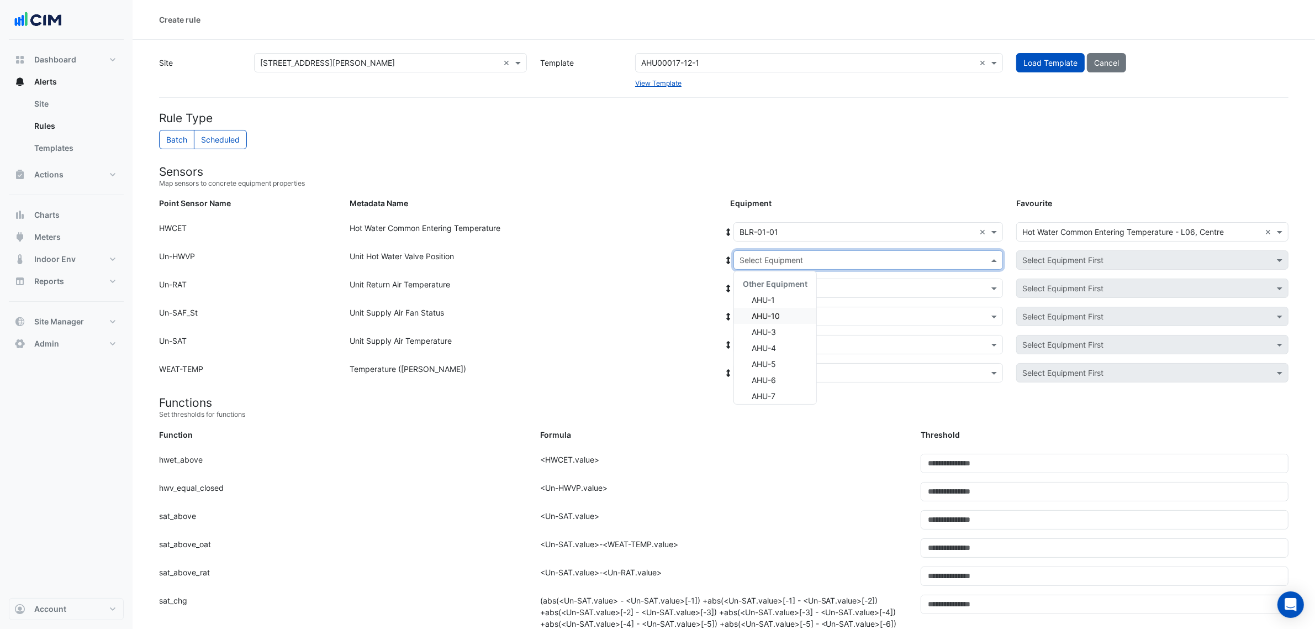
click at [785, 314] on div "AHU-10" at bounding box center [775, 316] width 82 height 16
click at [732, 262] on div "Select Equipment × AHU-10 × Already Selected AHU-10 Other Equipment AHU-1 AHU-3…" at bounding box center [867, 259] width 286 height 19
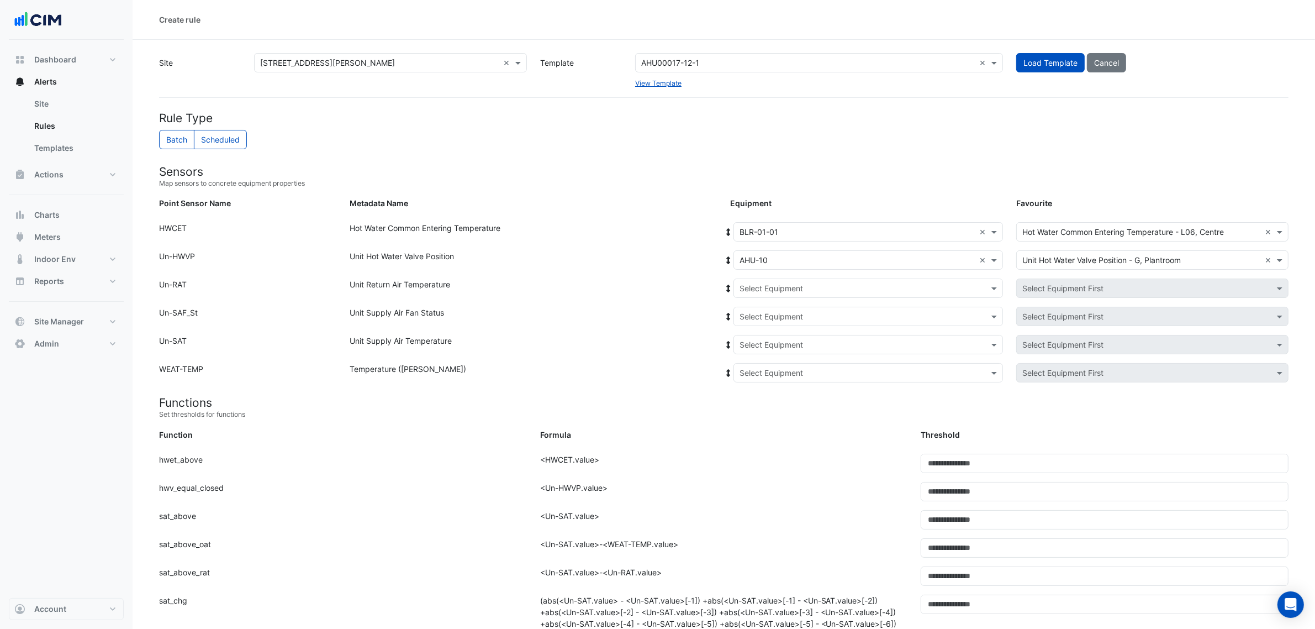
click at [727, 262] on icon at bounding box center [729, 260] width 4 height 8
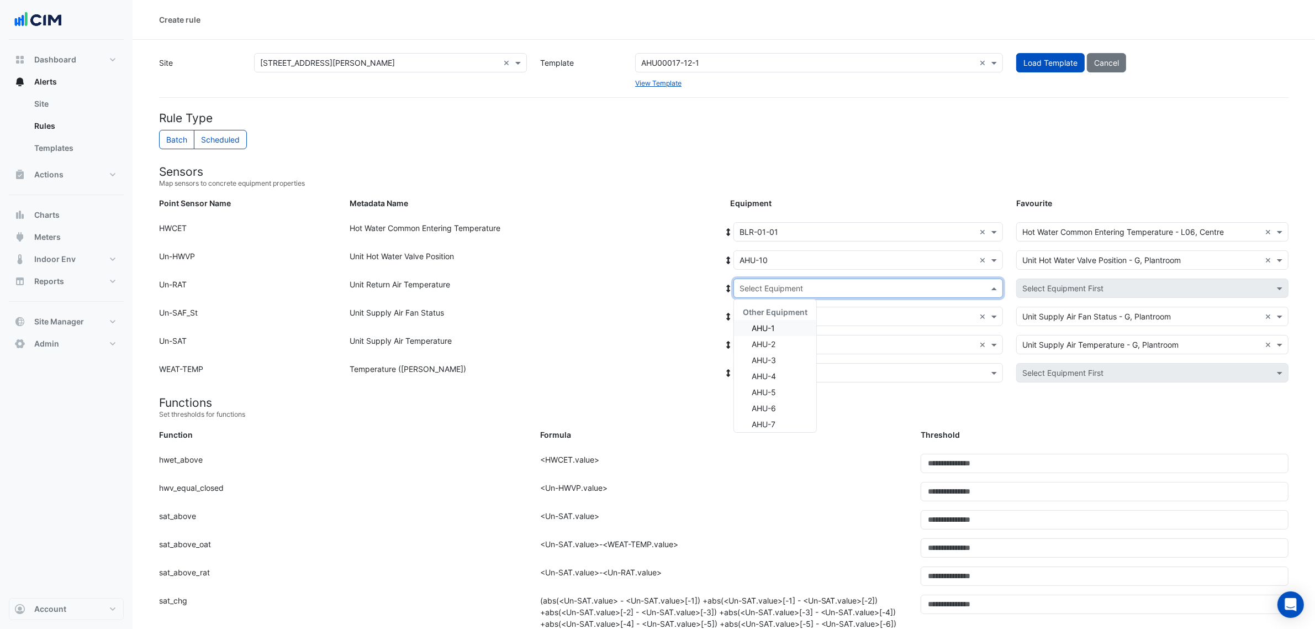
click at [771, 288] on input "text" at bounding box center [857, 289] width 235 height 12
click at [685, 310] on div "Unit Supply Air Fan Status" at bounding box center [533, 319] width 381 height 24
click at [705, 68] on div "Select a Template AHU00017-12-1" at bounding box center [805, 63] width 339 height 12
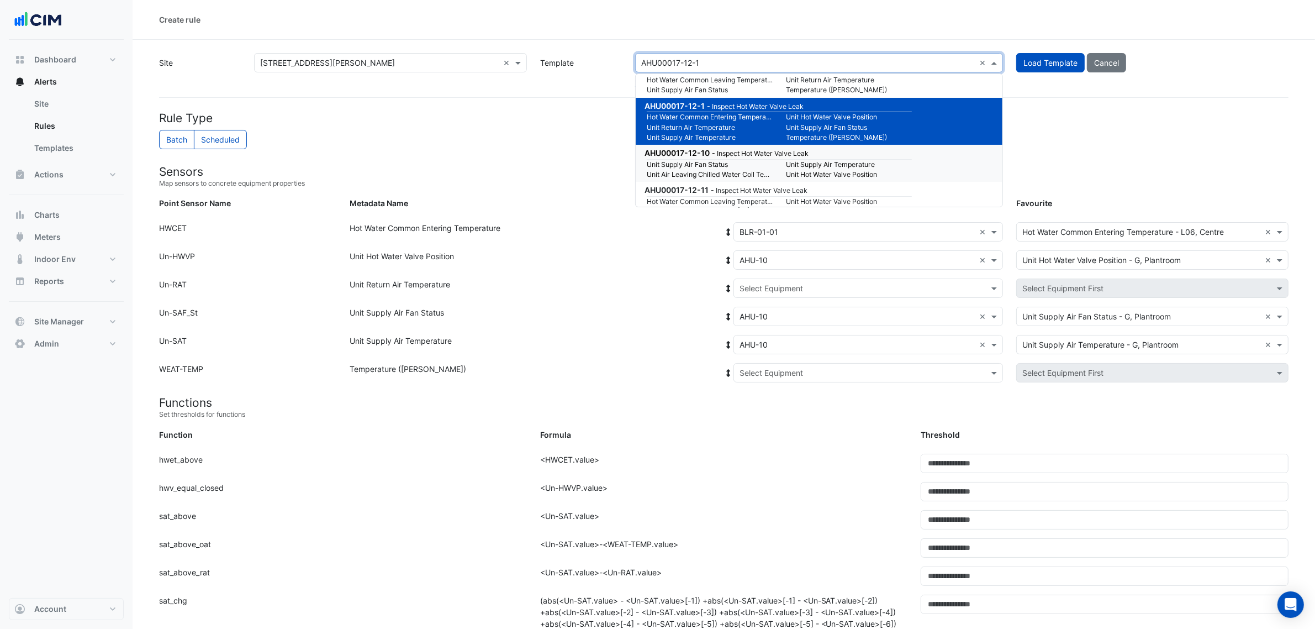
scroll to position [9129, 0]
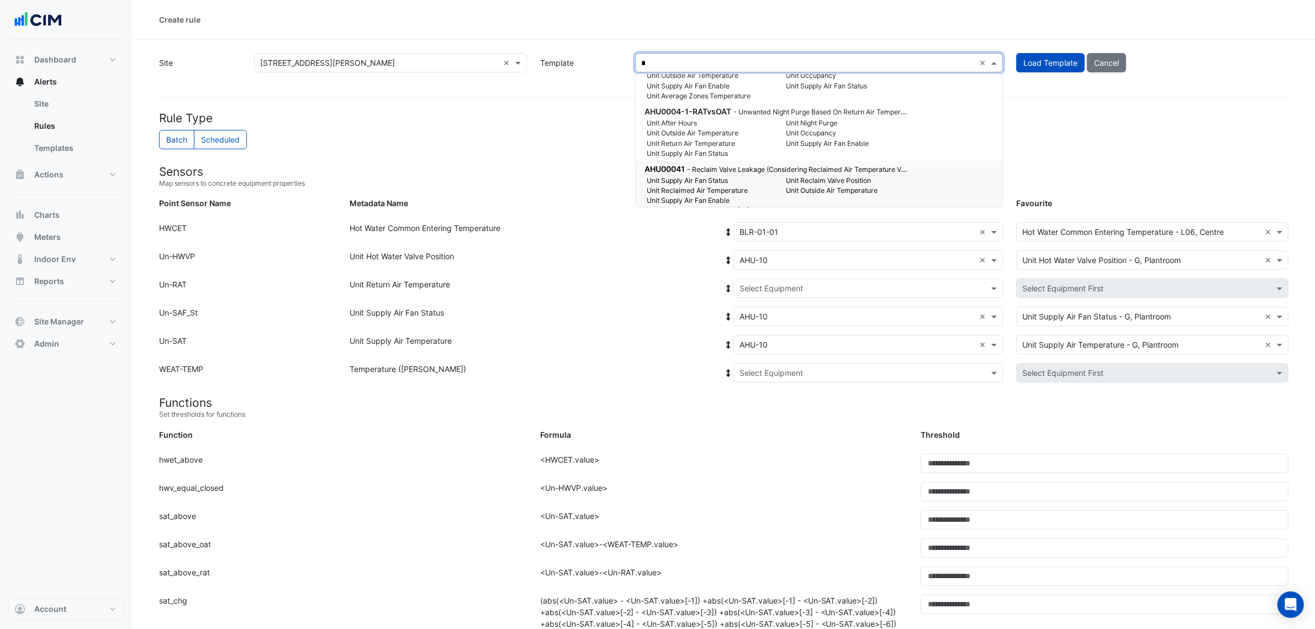
type input "*"
drag, startPoint x: 524, startPoint y: 217, endPoint x: 536, endPoint y: 214, distance: 12.9
click at [525, 217] on form "Rule Type Batch Scheduled Sensors Map sensors to concrete equipment properties …" at bounding box center [724, 637] width 1130 height 1053
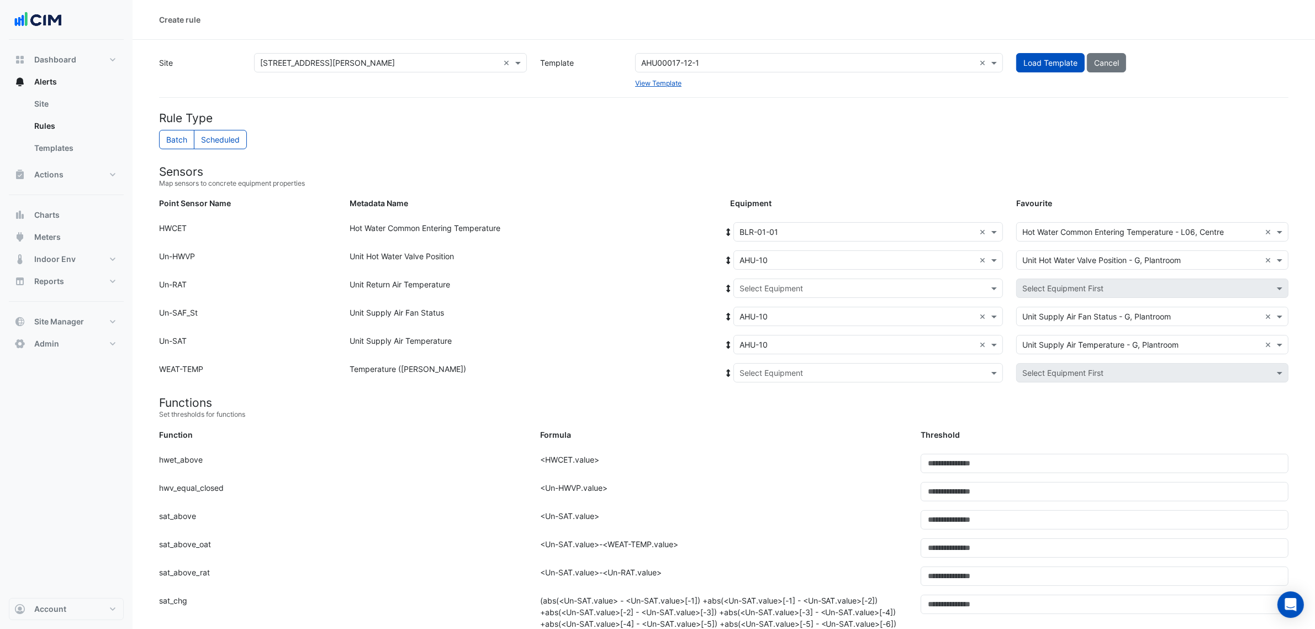
click at [680, 68] on div "AHU00017-12-1" at bounding box center [670, 63] width 58 height 12
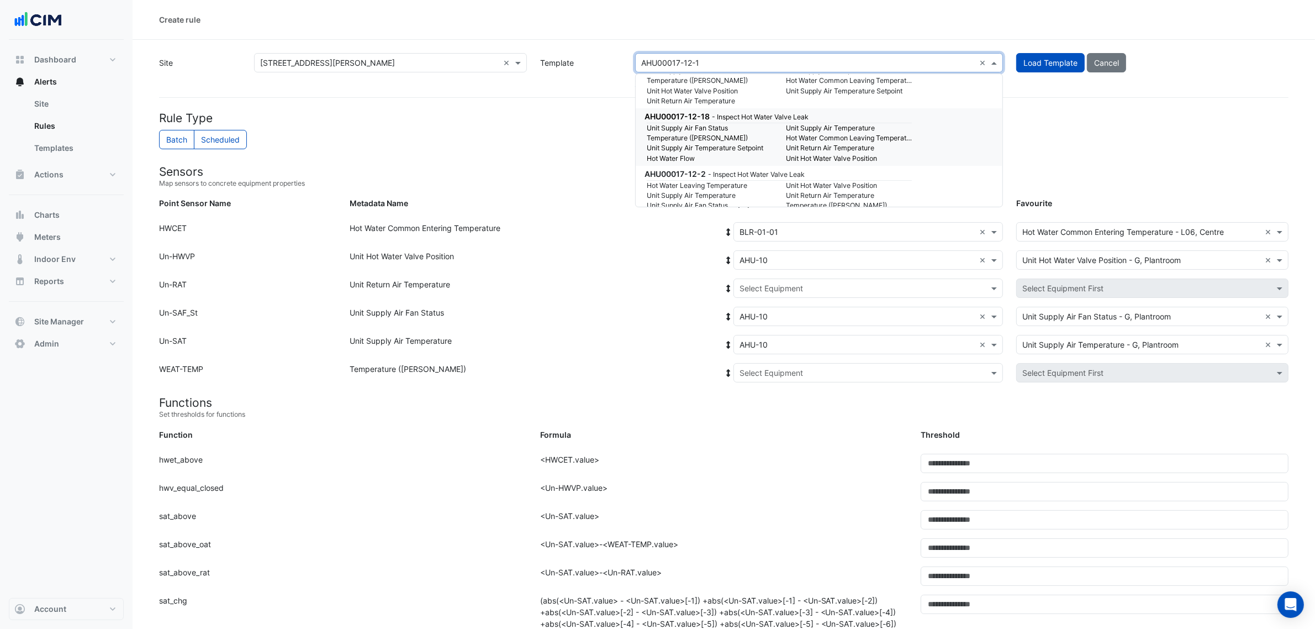
scroll to position [9681, 0]
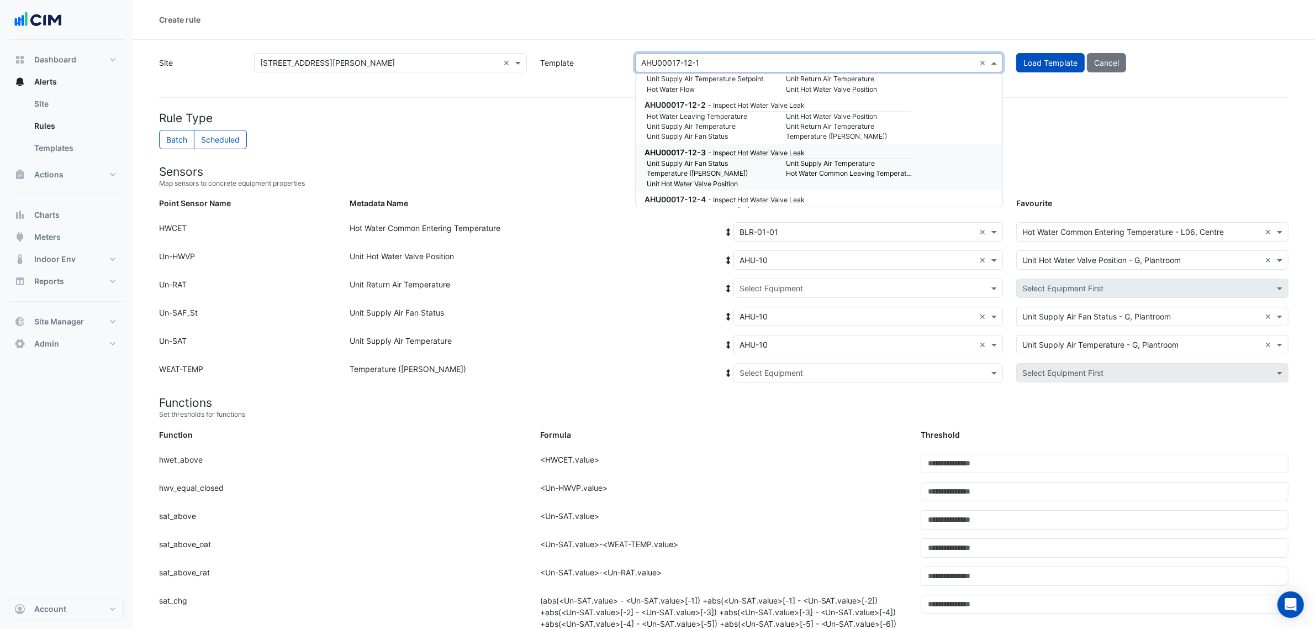
click at [893, 168] on small "Hot Water Common Leaving Temperature" at bounding box center [848, 173] width 139 height 10
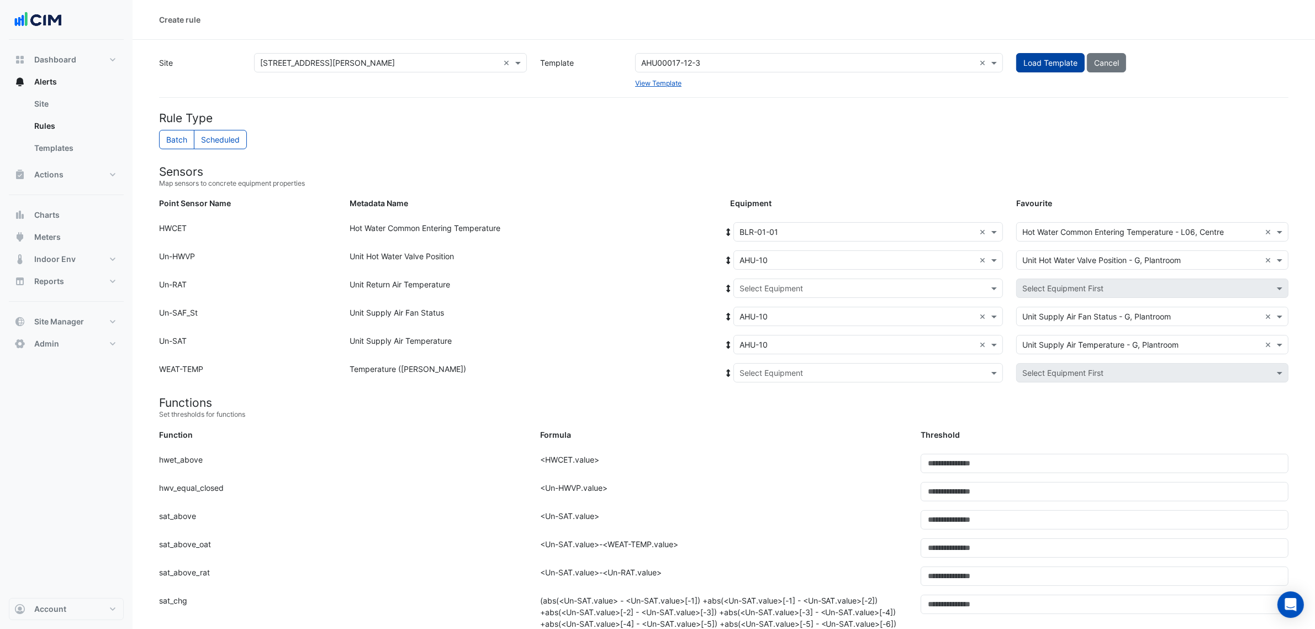
click at [1026, 62] on button "Load Template" at bounding box center [1050, 62] width 68 height 19
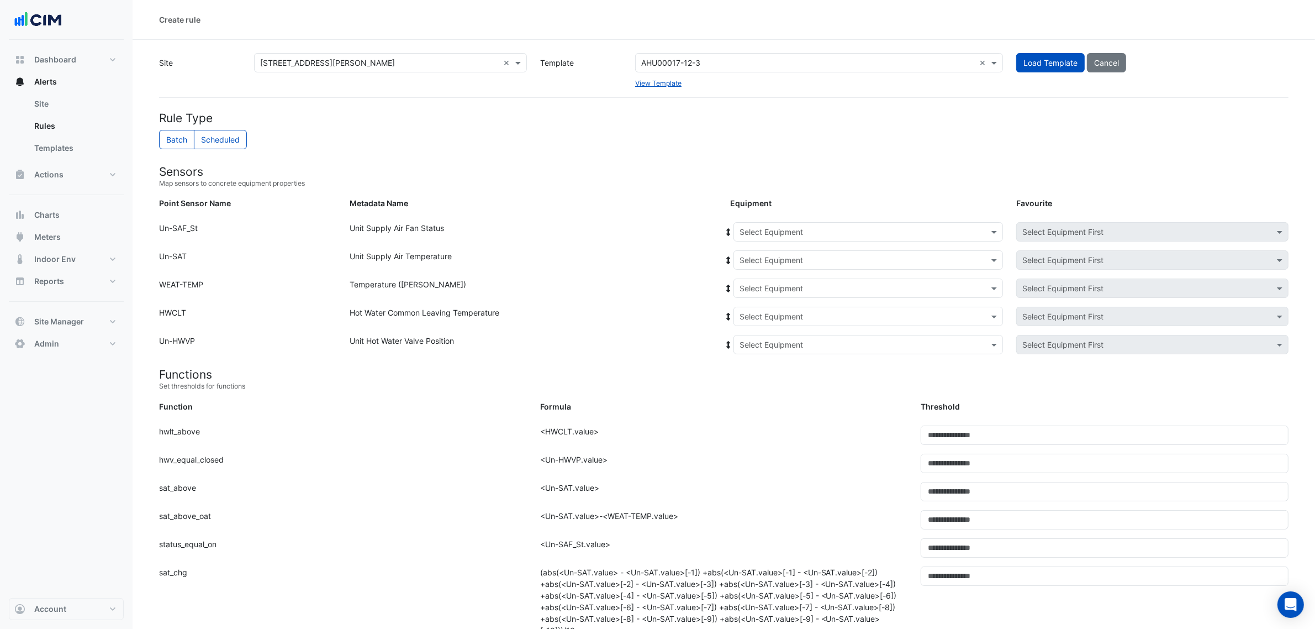
click at [754, 229] on input "text" at bounding box center [857, 232] width 235 height 12
click at [782, 273] on div "Options list" at bounding box center [775, 271] width 82 height 16
click at [732, 234] on icon at bounding box center [729, 232] width 10 height 8
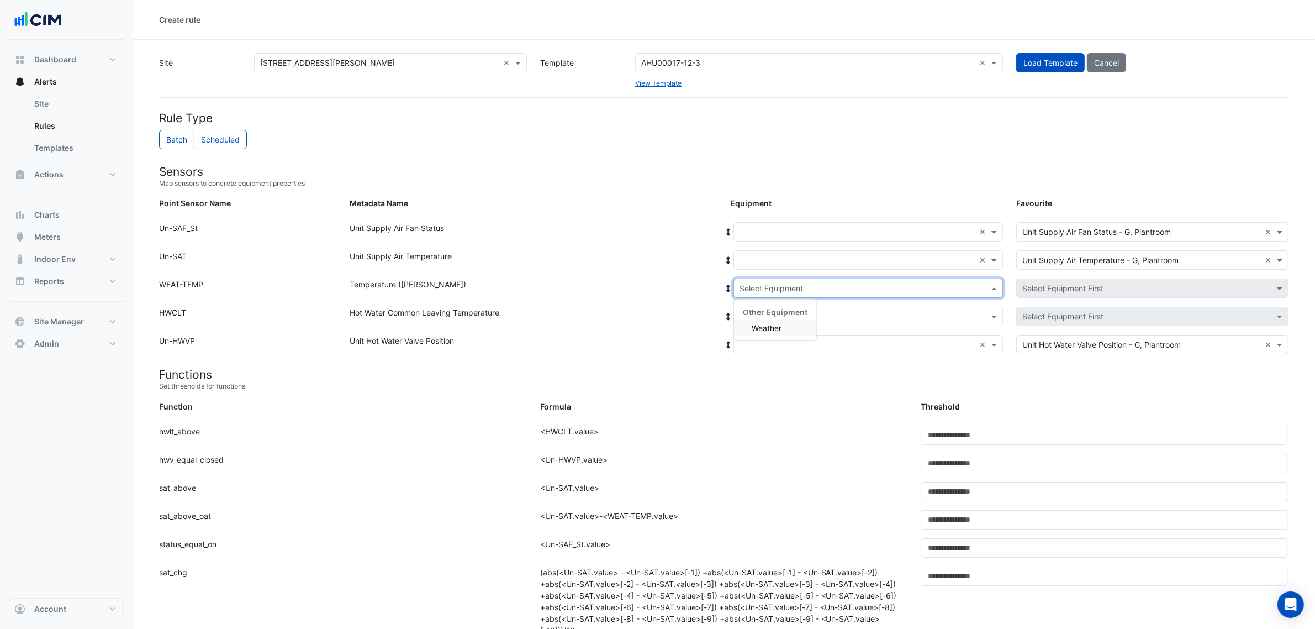
click at [757, 283] on input "text" at bounding box center [857, 289] width 235 height 12
click at [757, 310] on span "Other Equipment" at bounding box center [775, 311] width 65 height 9
click at [758, 321] on div "Weather" at bounding box center [775, 328] width 82 height 16
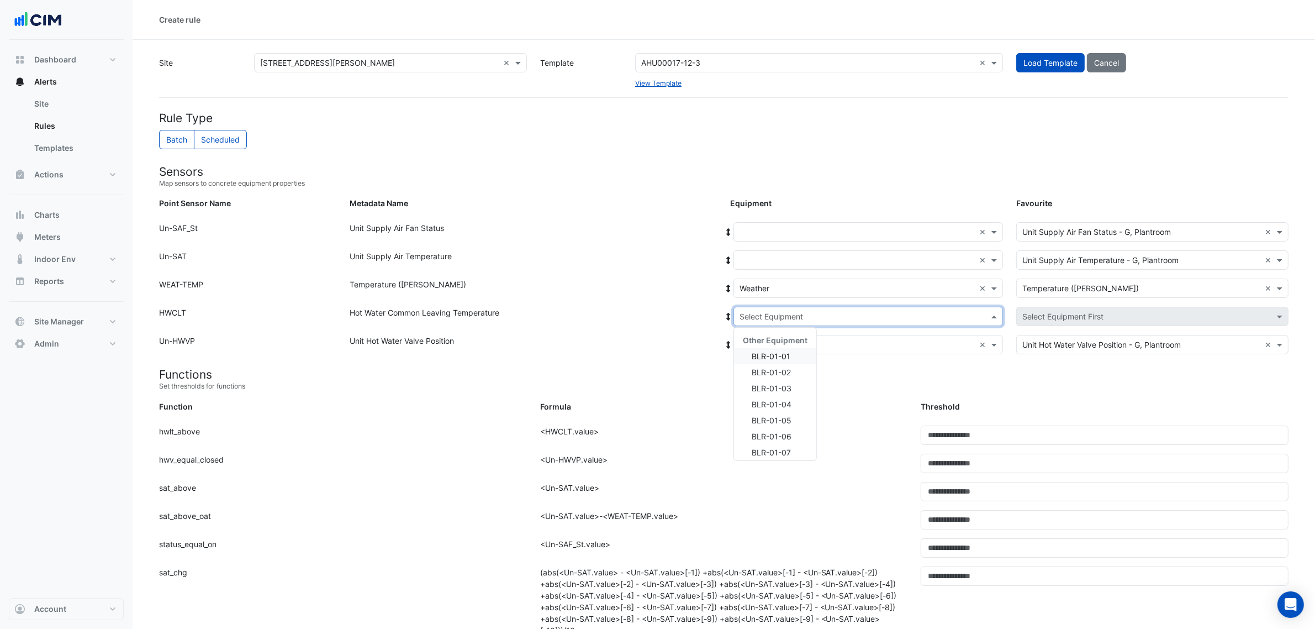
click at [760, 315] on input "text" at bounding box center [857, 317] width 235 height 12
click at [761, 352] on span "BLR-01-01" at bounding box center [771, 355] width 39 height 9
click at [761, 330] on div "Equipment: Select Equipment × BLR-01-01 × Favourite: Select Favourite × Hot Wat…" at bounding box center [1010, 319] width 572 height 24
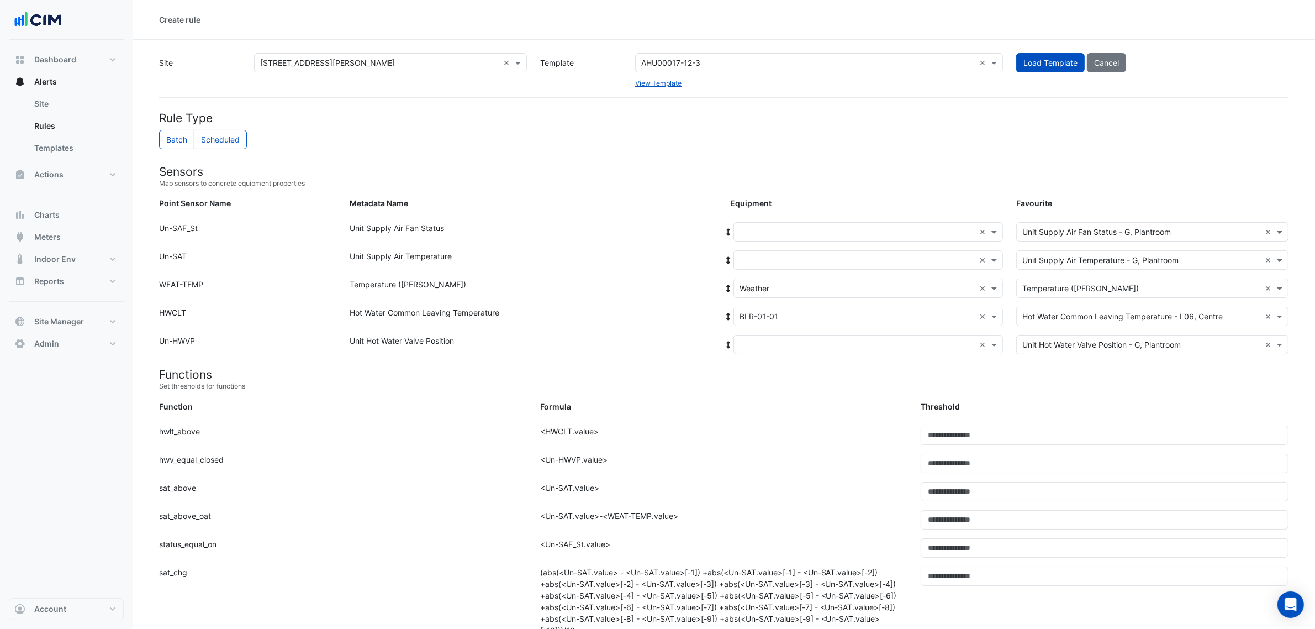
click at [761, 340] on input "text" at bounding box center [857, 345] width 235 height 12
click at [775, 426] on div "AHU-3" at bounding box center [775, 432] width 82 height 16
click at [776, 356] on div "Equipment: Select Equipment × AHU-3 × Favourite: Select Favourite" at bounding box center [1010, 347] width 572 height 24
click at [775, 349] on input "text" at bounding box center [857, 345] width 235 height 12
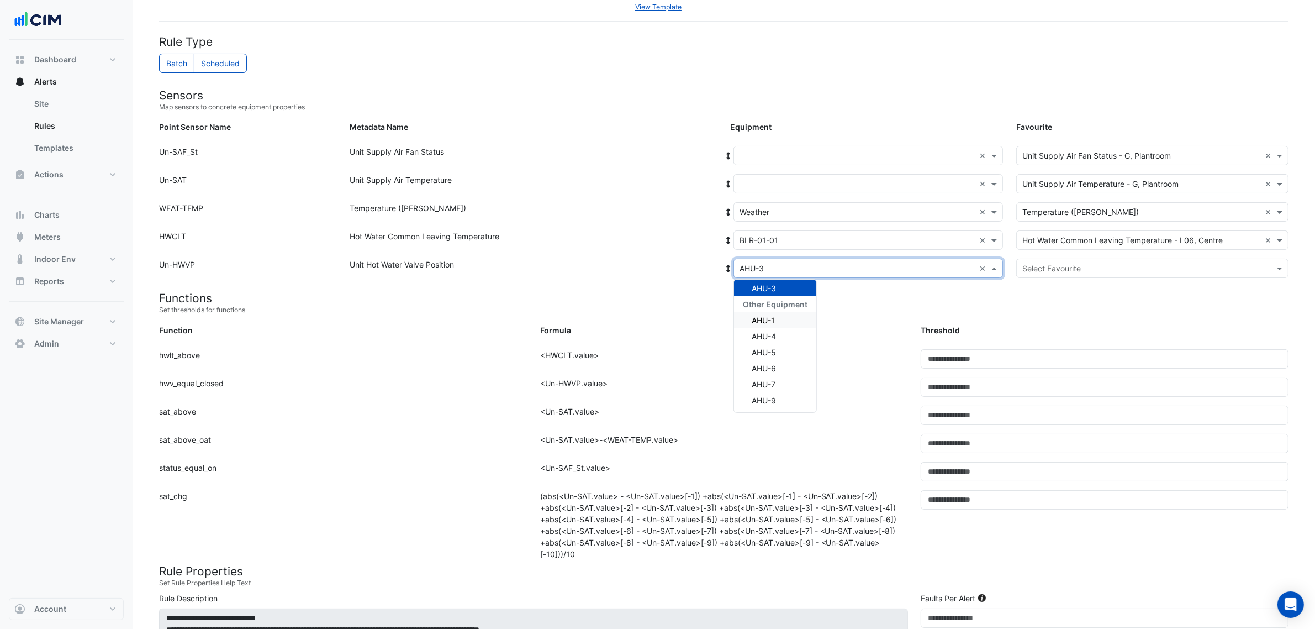
scroll to position [138, 0]
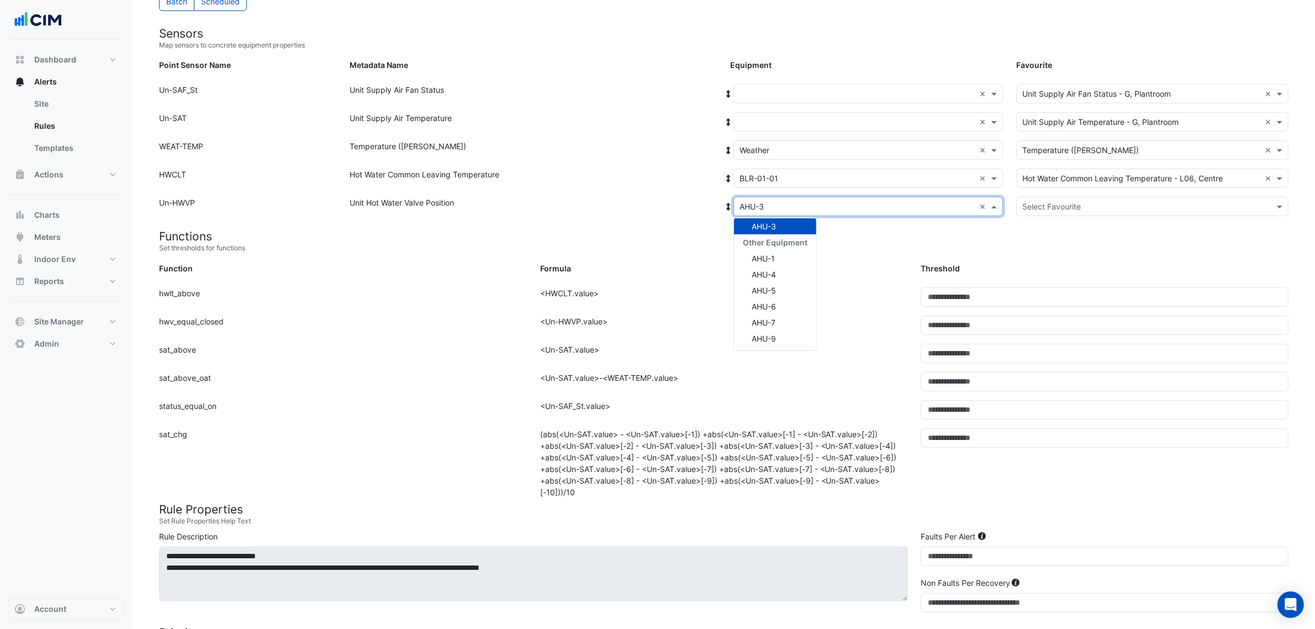
click at [727, 202] on span at bounding box center [729, 206] width 10 height 12
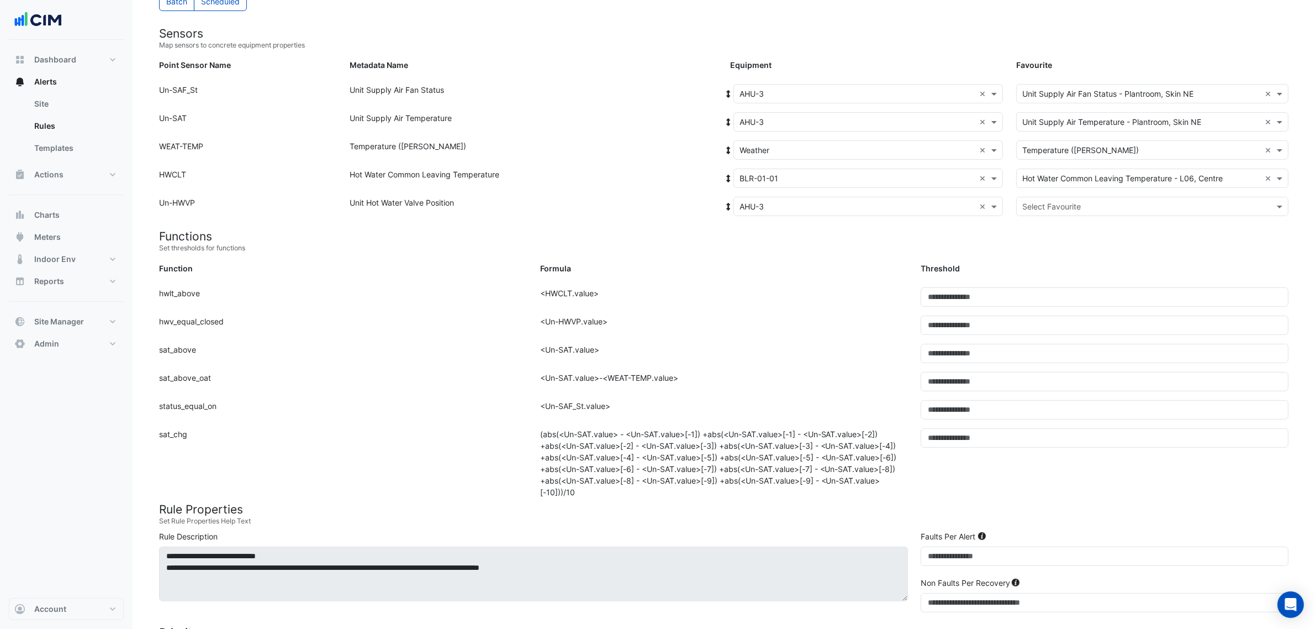
drag, startPoint x: 737, startPoint y: 292, endPoint x: 742, endPoint y: 282, distance: 10.9
click at [737, 292] on div "Formula: <HWCLT.value>" at bounding box center [724, 301] width 381 height 28
click at [797, 89] on input "text" at bounding box center [857, 94] width 235 height 12
click at [793, 184] on div "AHU-10" at bounding box center [775, 181] width 82 height 16
click at [730, 93] on icon at bounding box center [729, 94] width 10 height 8
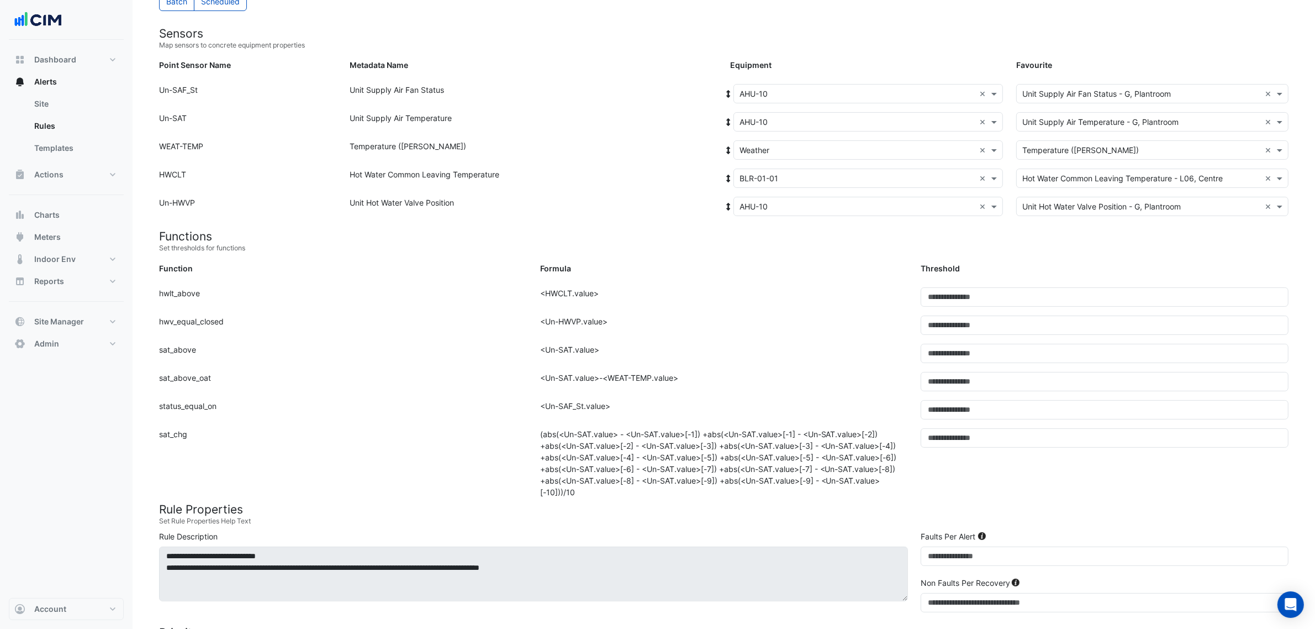
click at [647, 193] on div "Point Sensor Name: HWCLT Metadata Name: Hot Water Common Leaving Temperature Eq…" at bounding box center [723, 182] width 1143 height 28
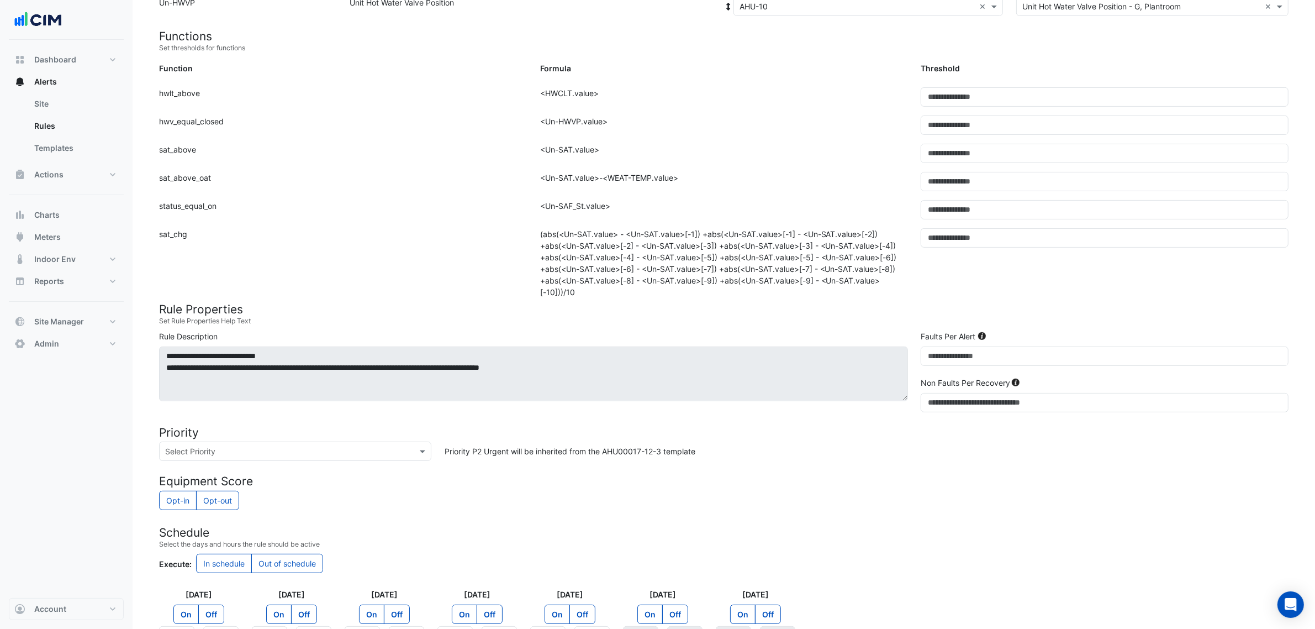
scroll to position [345, 0]
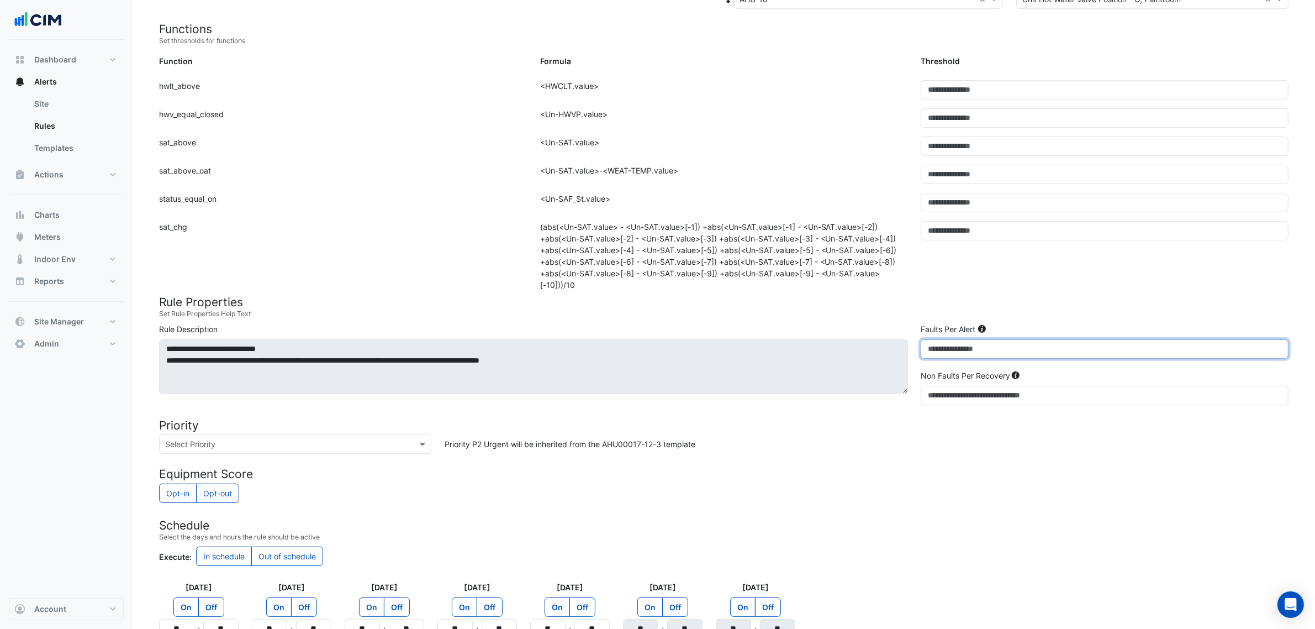
drag, startPoint x: 948, startPoint y: 358, endPoint x: 856, endPoint y: 357, distance: 91.7
click at [856, 357] on div "**********" at bounding box center [723, 366] width 1143 height 86
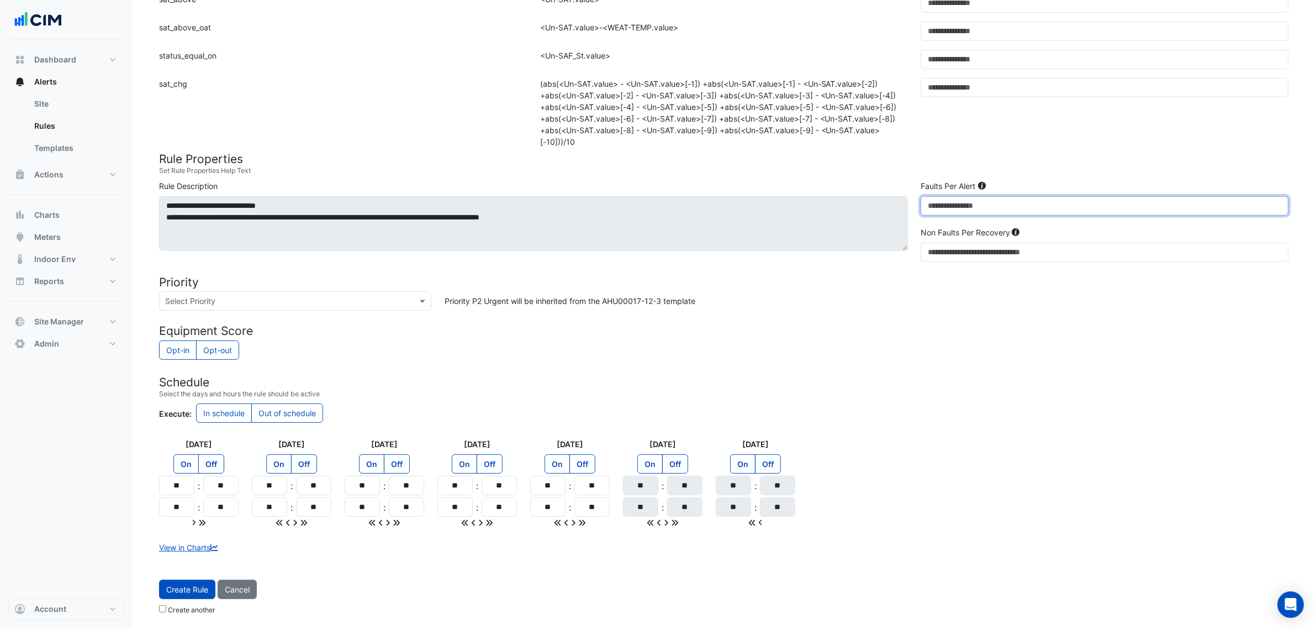
scroll to position [490, 0]
type input "*"
click at [194, 496] on app-time-picker-day "Monday On Off ** : ** ** : **" at bounding box center [199, 483] width 80 height 90
click at [194, 492] on div ":" at bounding box center [198, 485] width 9 height 13
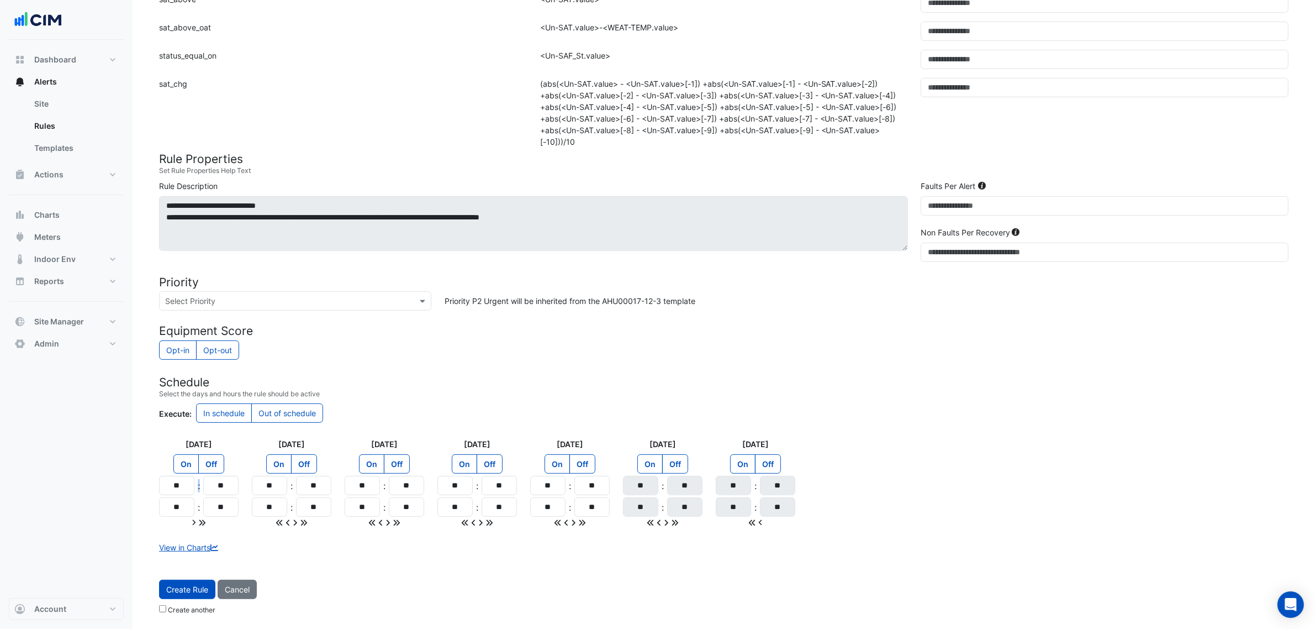
click at [194, 492] on div ":" at bounding box center [198, 485] width 9 height 13
click at [186, 487] on input "**" at bounding box center [176, 485] width 35 height 19
type input "**"
click at [186, 502] on input "**" at bounding box center [176, 506] width 35 height 19
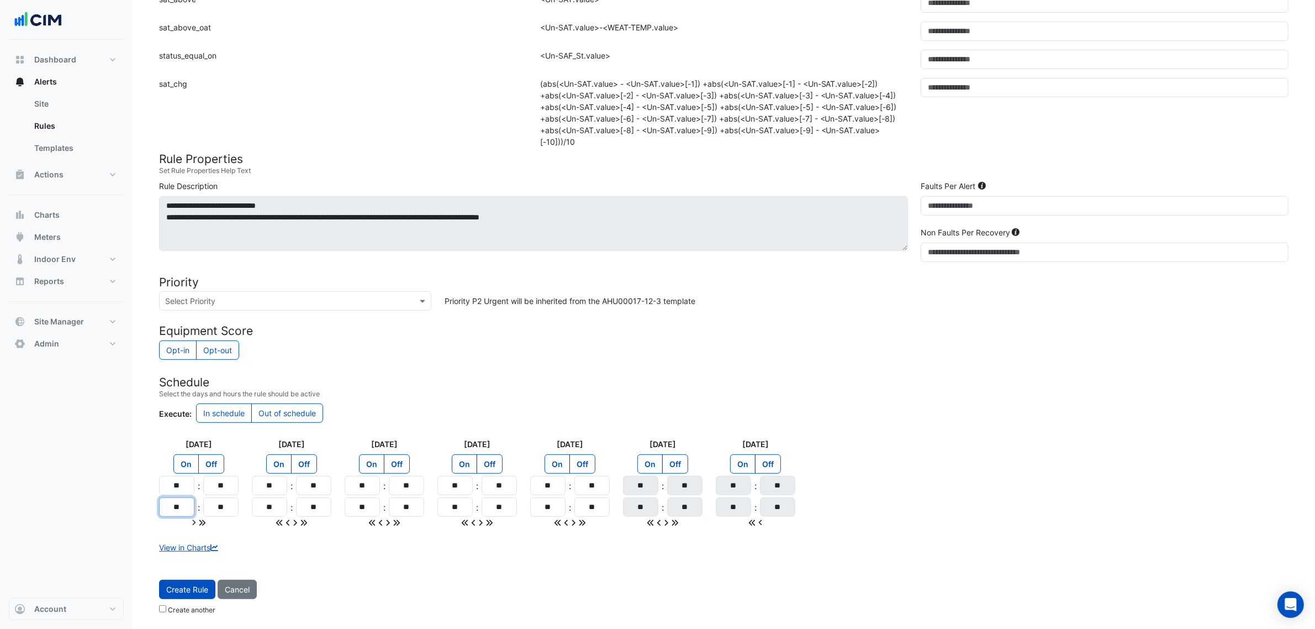
click at [186, 503] on input "**" at bounding box center [176, 506] width 35 height 19
type input "**"
click at [198, 519] on icon at bounding box center [202, 523] width 8 height 8
type input "**"
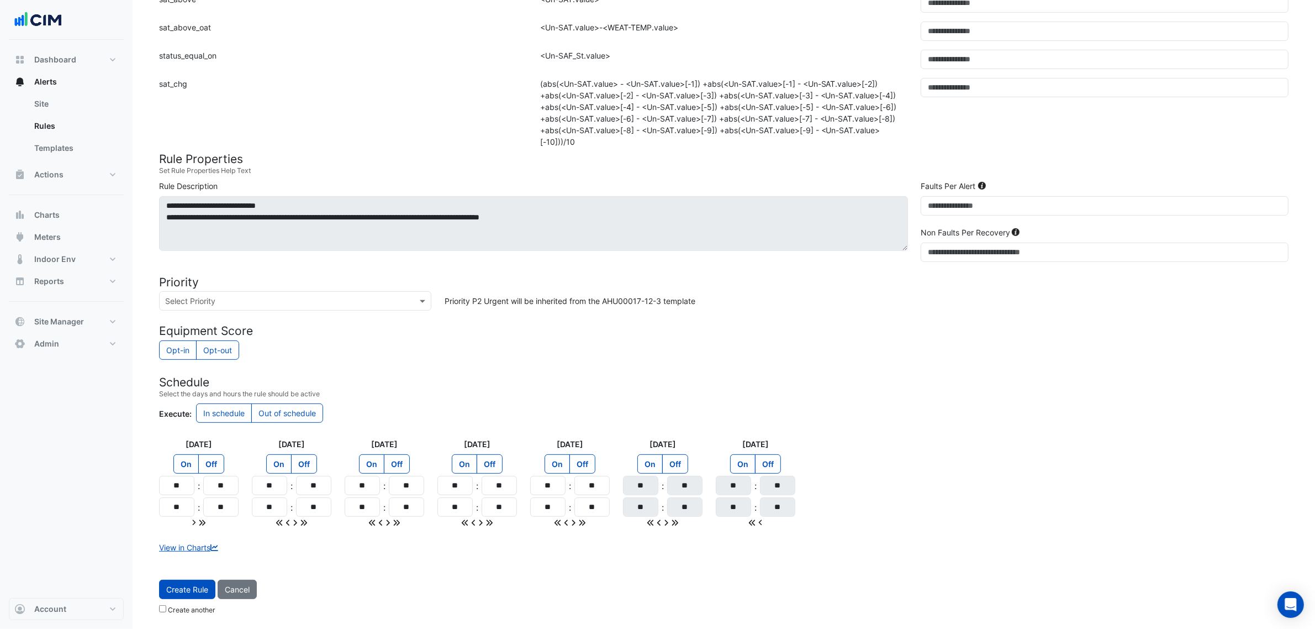
type input "**"
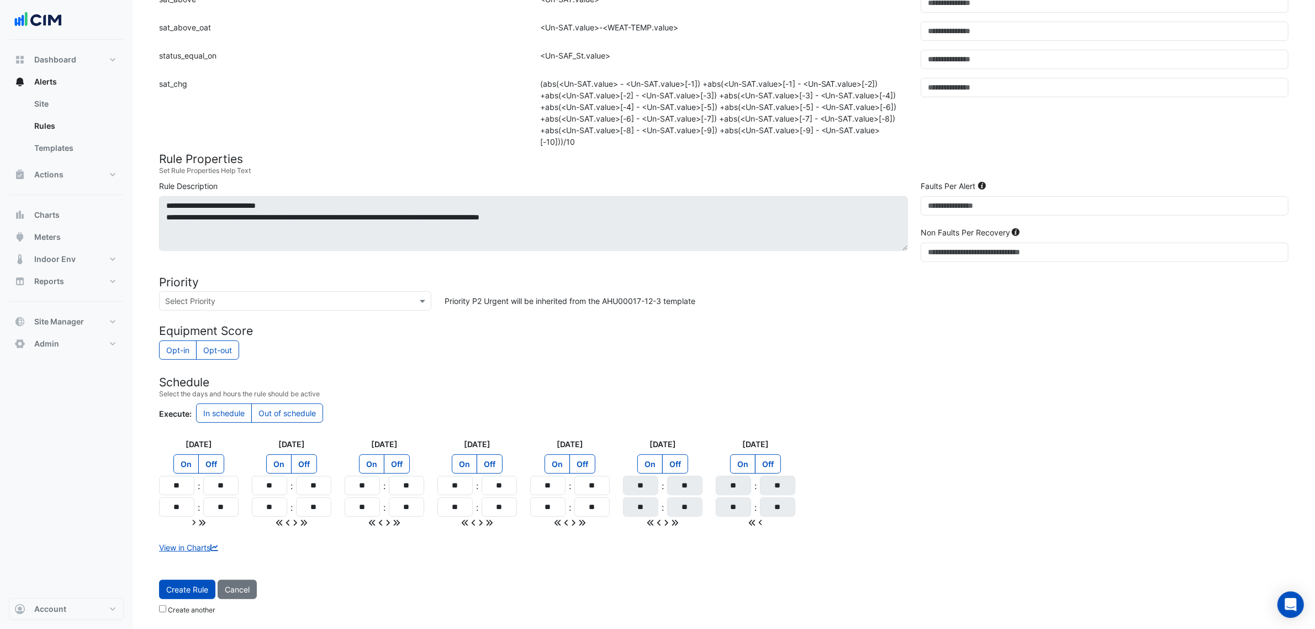
type input "**"
click at [203, 587] on button "Create Rule" at bounding box center [187, 588] width 56 height 19
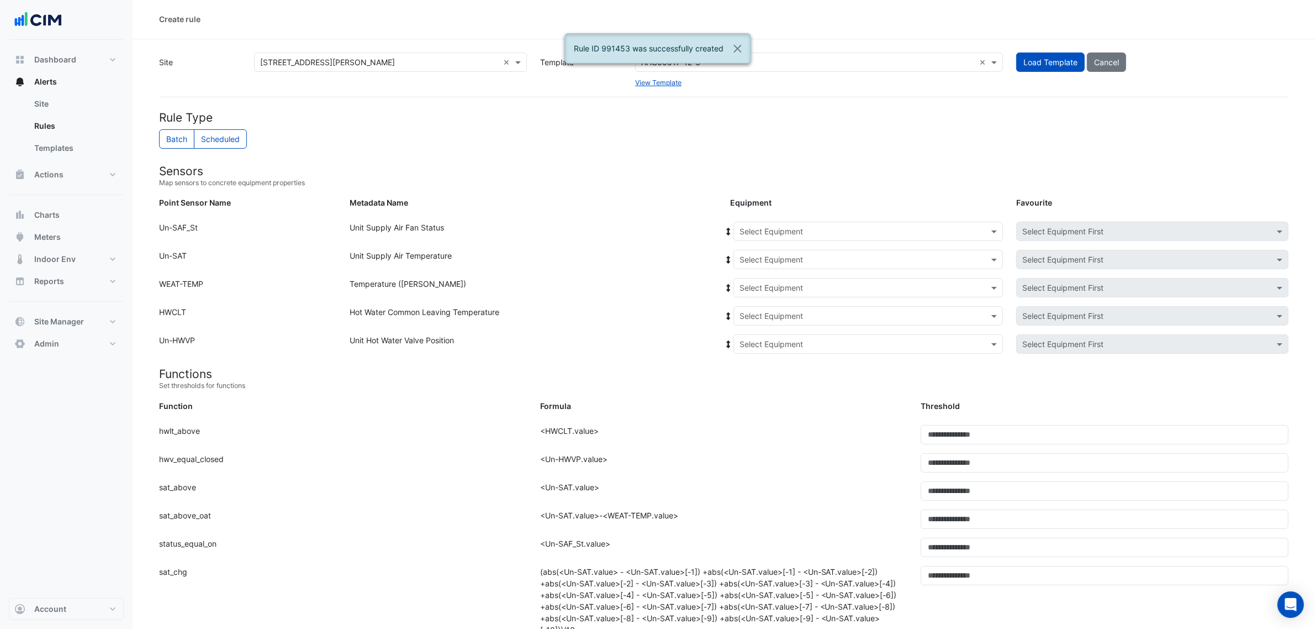
scroll to position [0, 0]
drag, startPoint x: 838, startPoint y: 67, endPoint x: 768, endPoint y: 72, distance: 70.3
click at [838, 67] on input "text" at bounding box center [808, 63] width 334 height 12
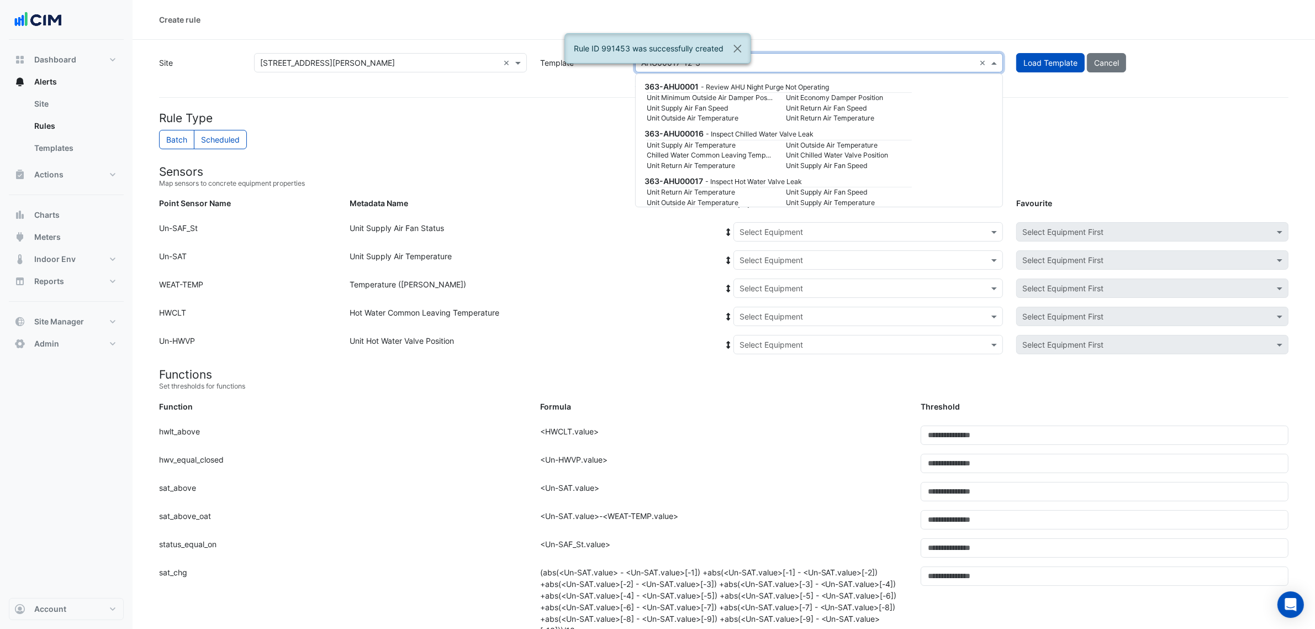
paste input "**********"
type input "**********"
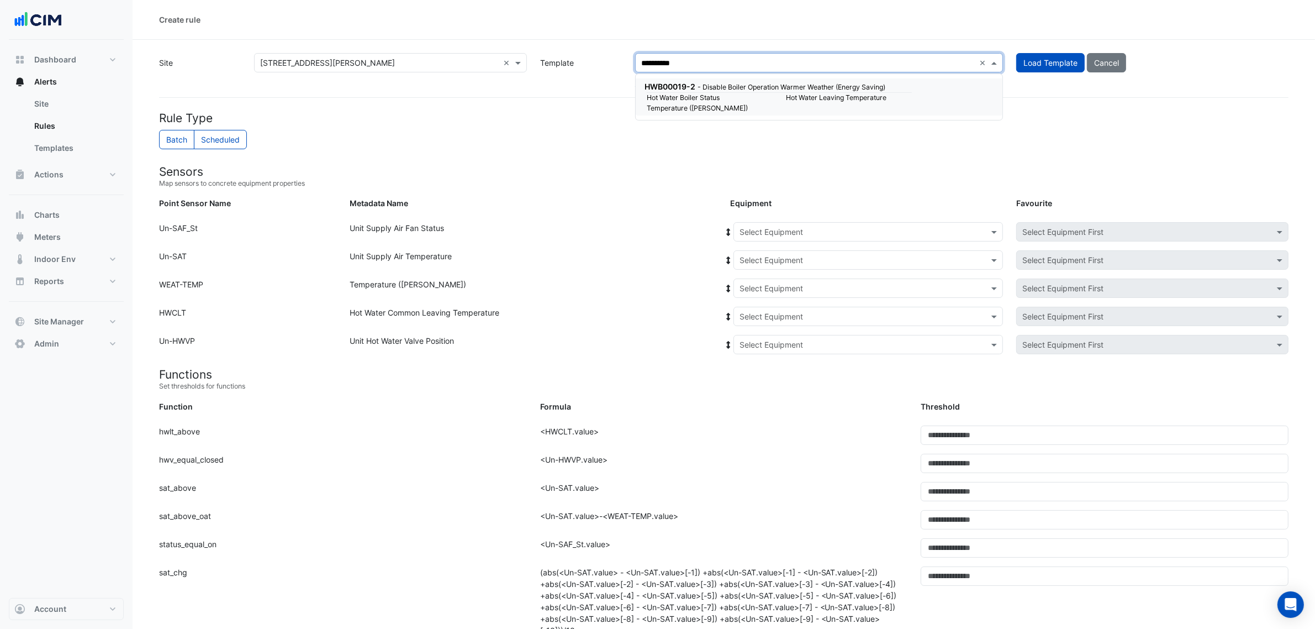
click at [741, 102] on small "Hot Water Boiler Status" at bounding box center [709, 98] width 139 height 10
click at [837, 64] on input "text" at bounding box center [808, 63] width 334 height 12
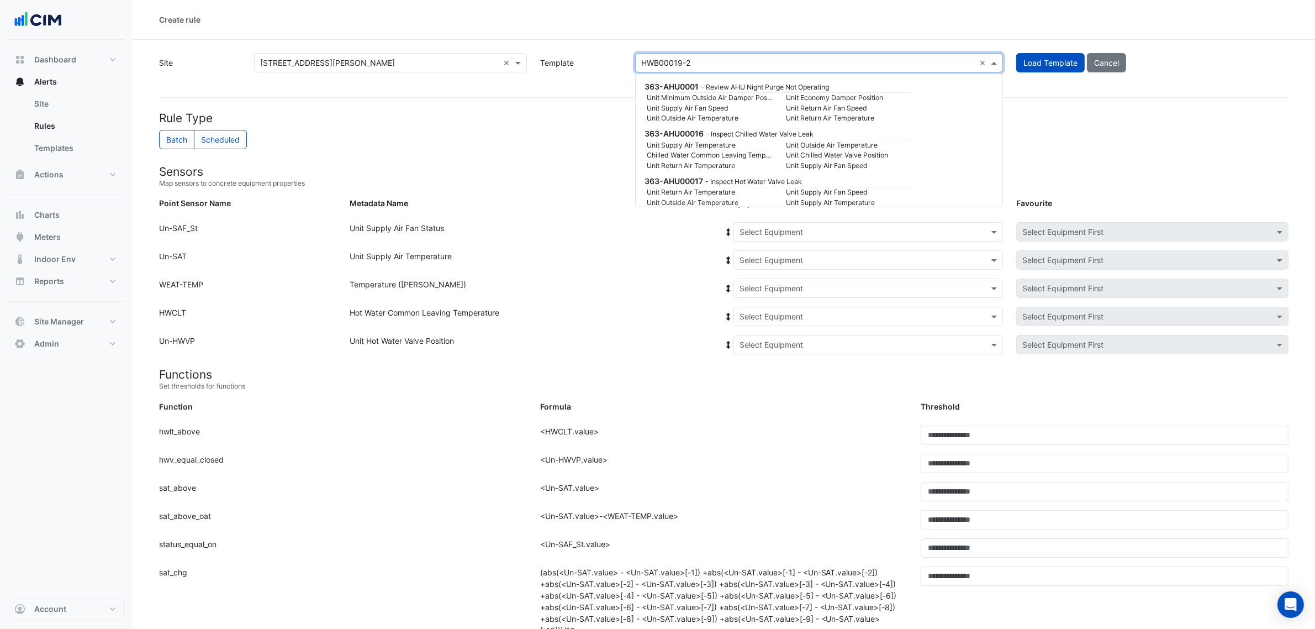
scroll to position [85112, 0]
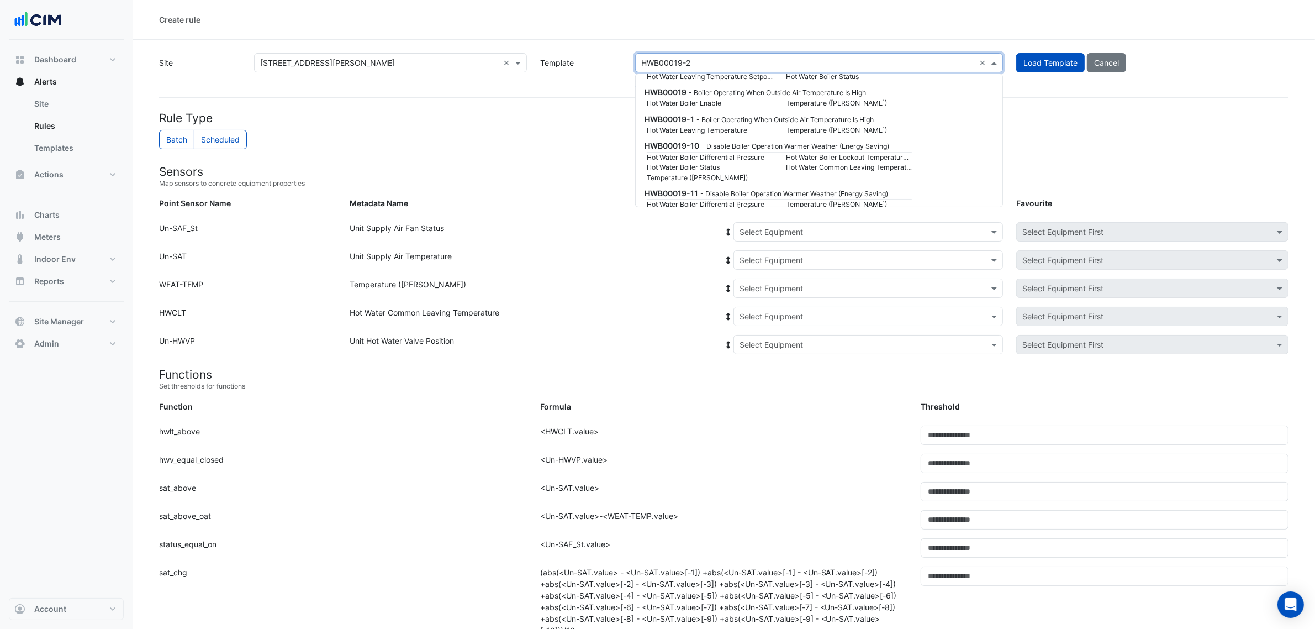
paste input "**********"
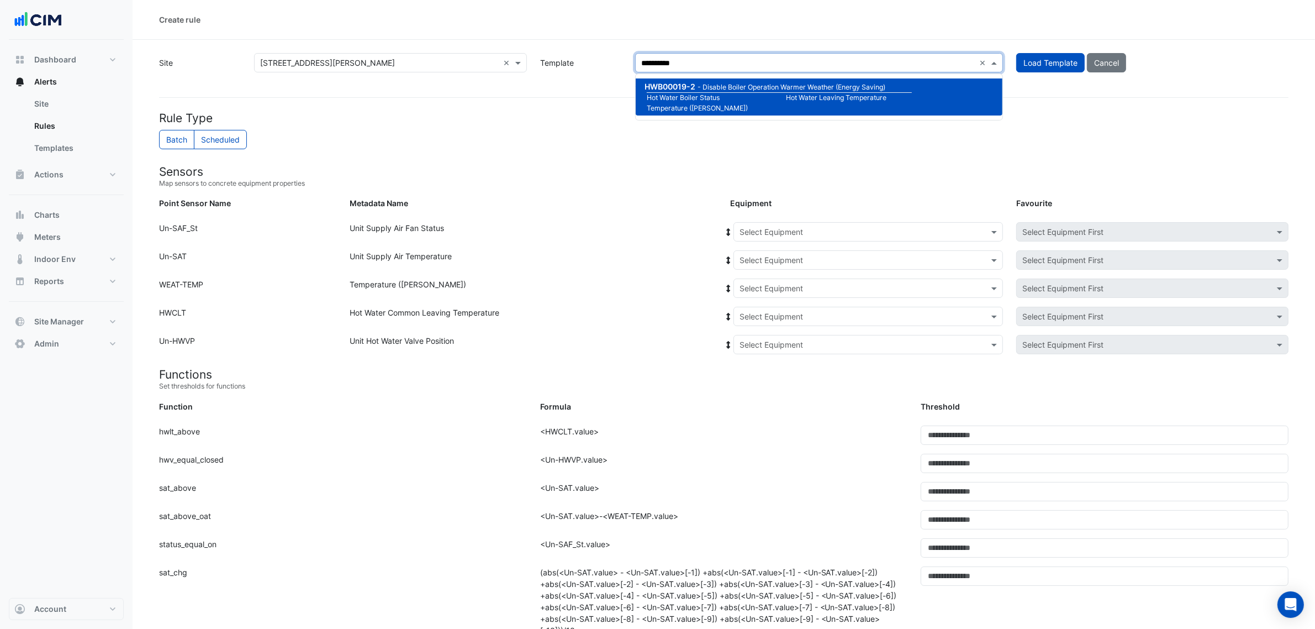
scroll to position [0, 0]
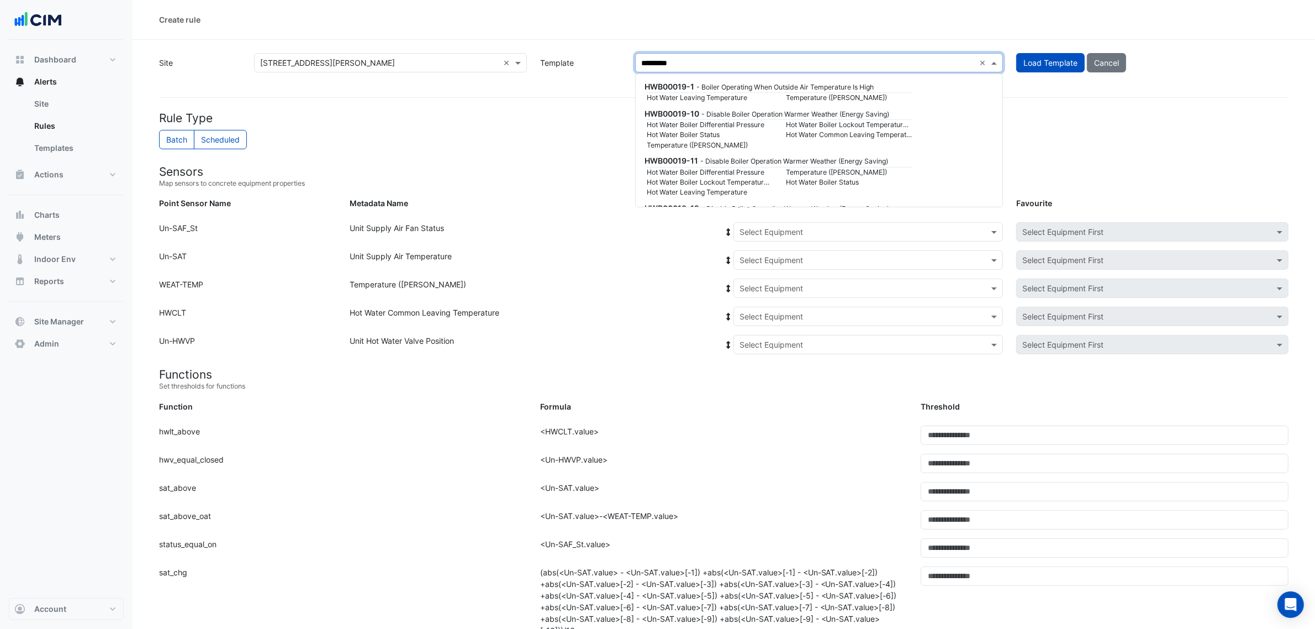
type input "********"
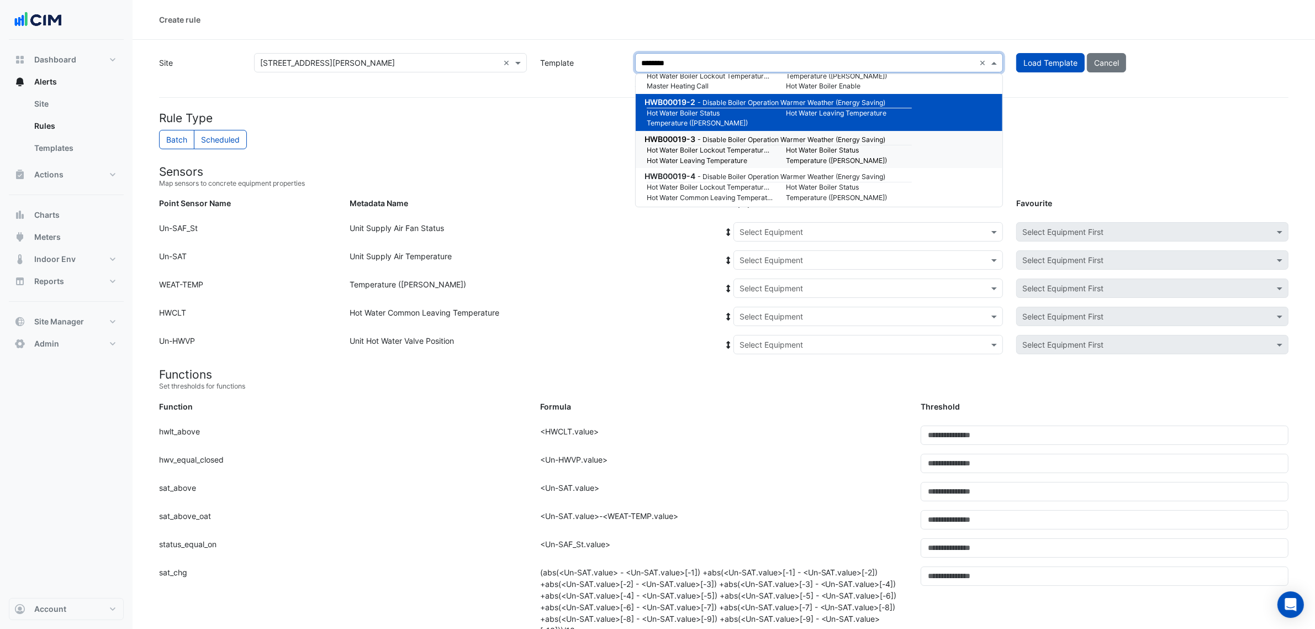
scroll to position [276, 0]
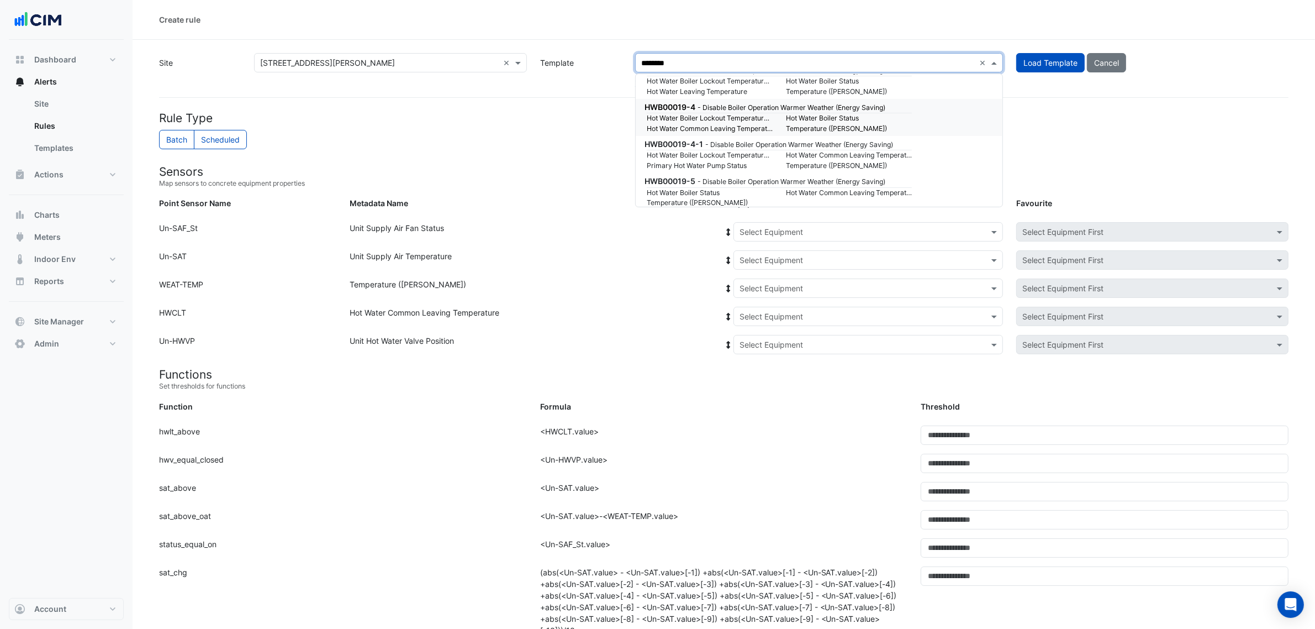
drag, startPoint x: 884, startPoint y: 114, endPoint x: 895, endPoint y: 101, distance: 17.6
click at [884, 114] on small "Hot Water Boiler Status" at bounding box center [848, 118] width 139 height 10
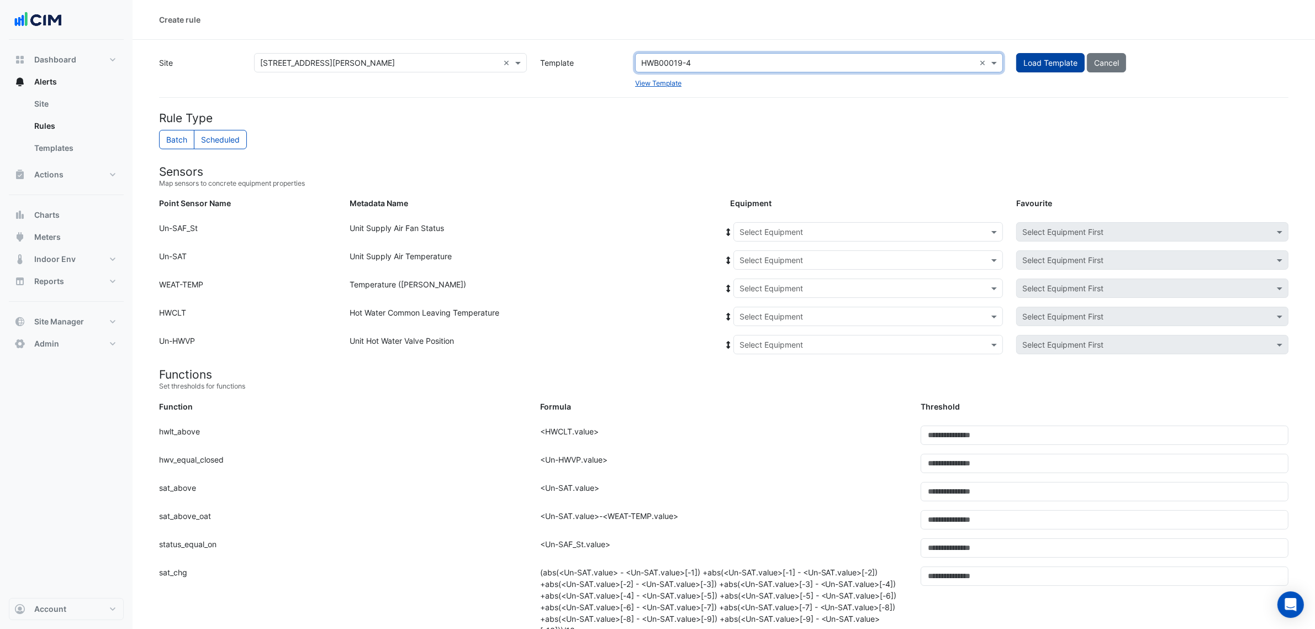
click at [1036, 57] on button "Load Template" at bounding box center [1050, 62] width 68 height 19
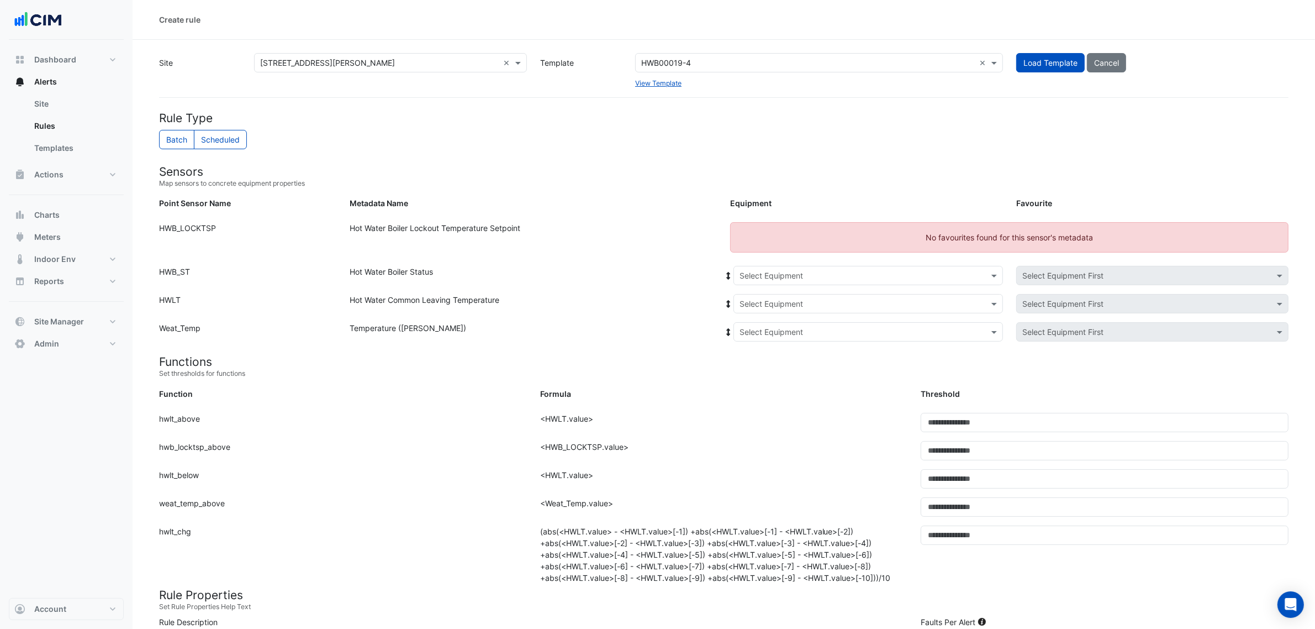
click at [755, 69] on div "Select a Template HWB00019-4 ×" at bounding box center [819, 62] width 368 height 19
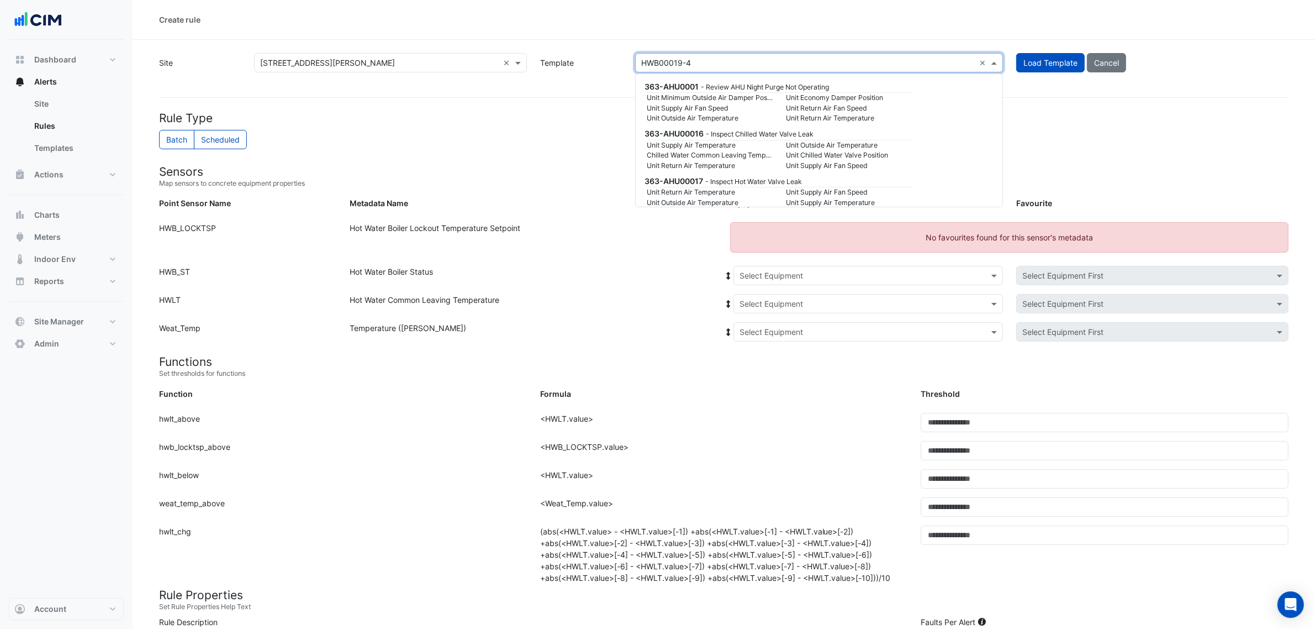
scroll to position [85186, 0]
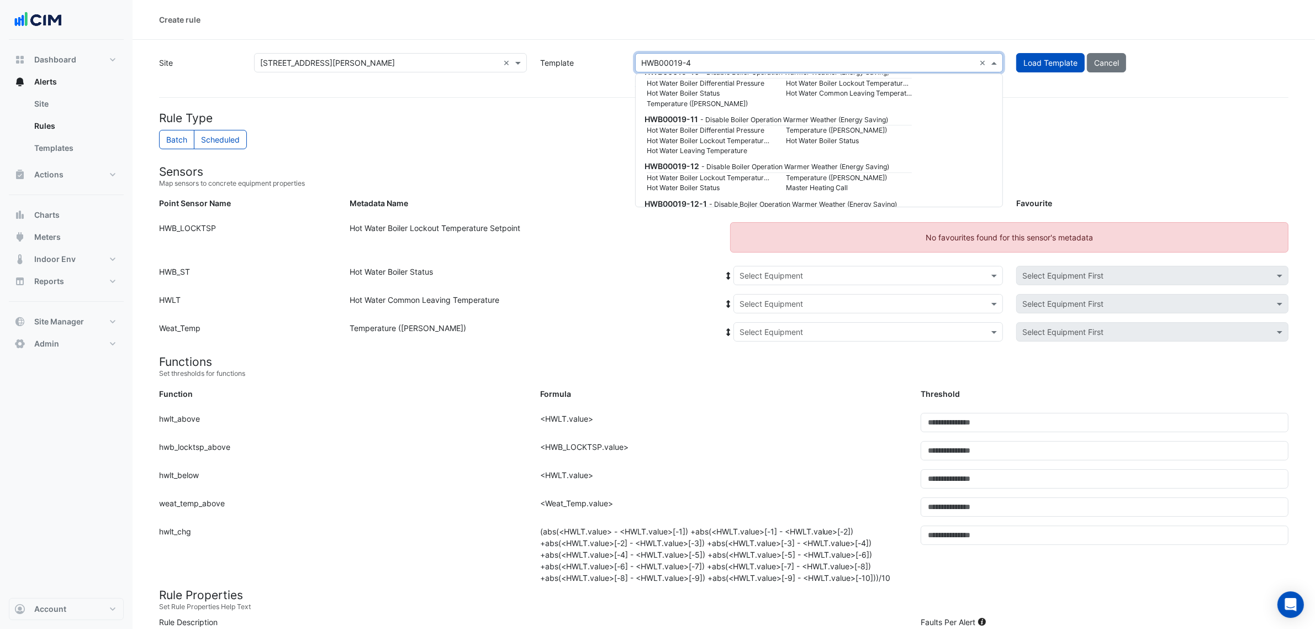
click at [769, 405] on small "Temperature ([PERSON_NAME])" at bounding box center [709, 410] width 139 height 10
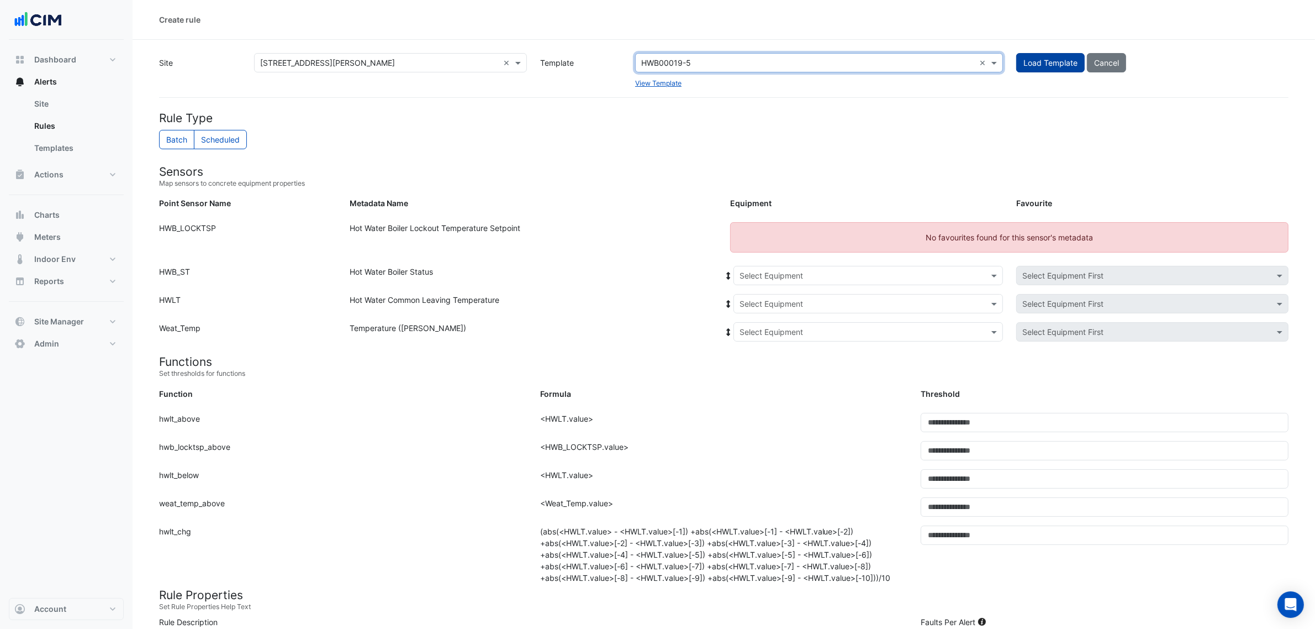
click at [1062, 56] on button "Load Template" at bounding box center [1050, 62] width 68 height 19
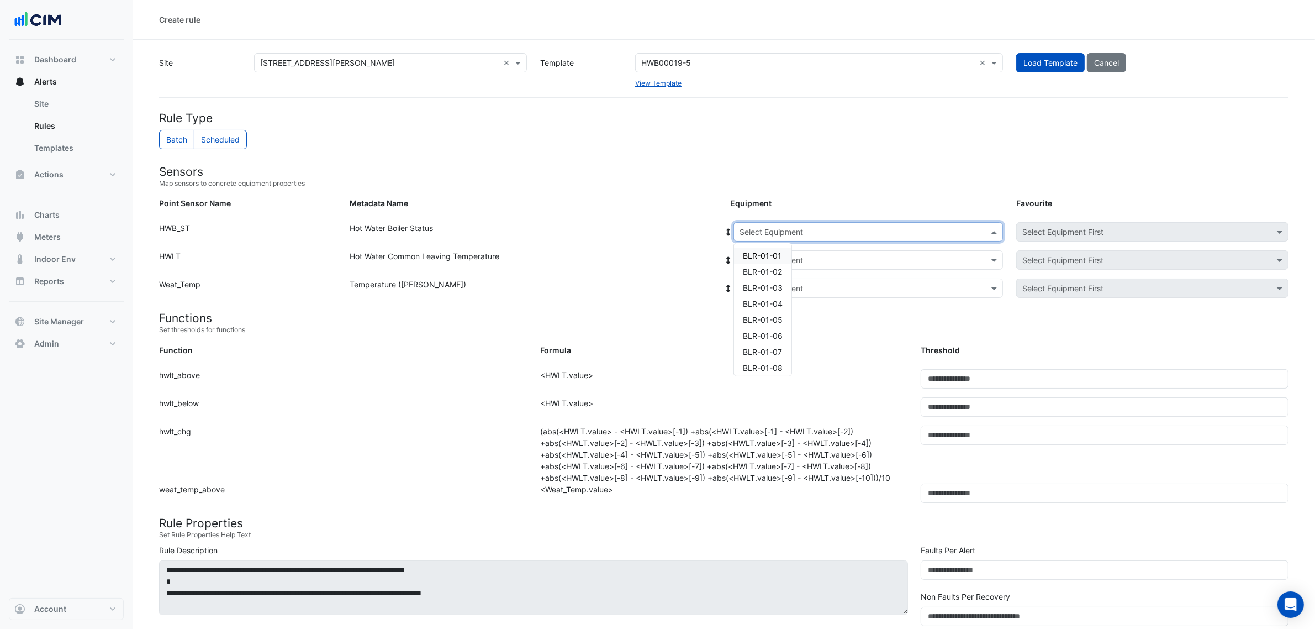
click at [765, 238] on div "Select Equipment" at bounding box center [868, 231] width 270 height 19
click at [766, 251] on span "BLR-01-01" at bounding box center [762, 255] width 39 height 9
click at [724, 233] on icon at bounding box center [729, 232] width 10 height 8
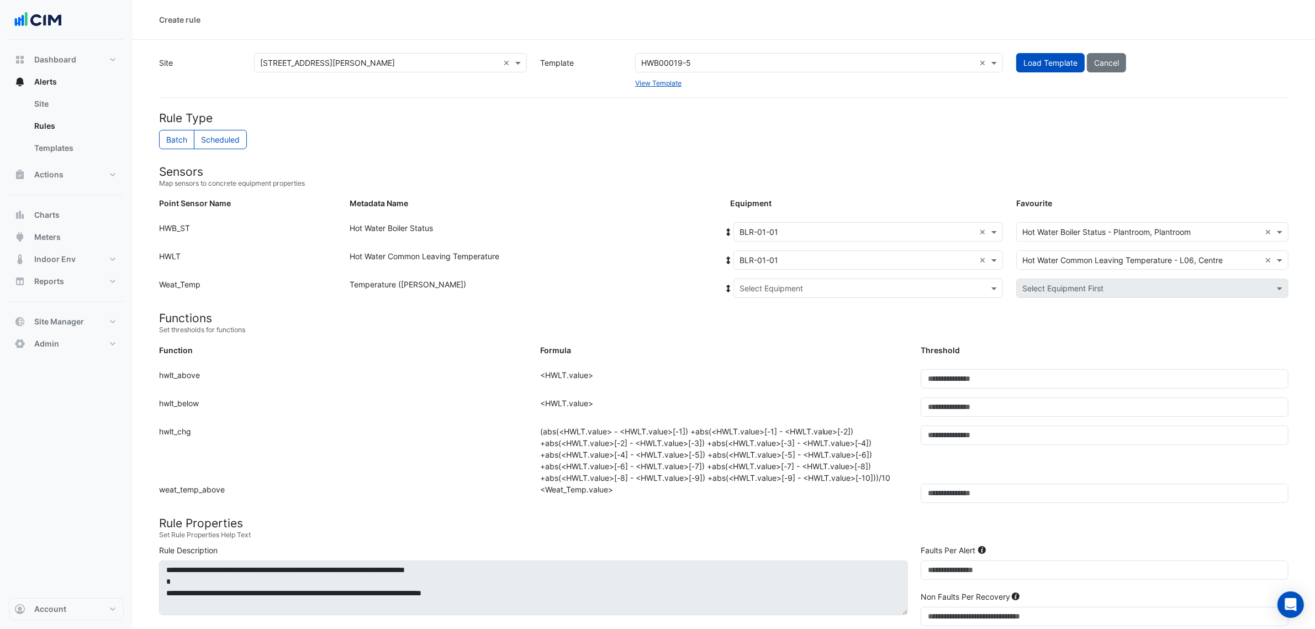
click at [738, 286] on div at bounding box center [868, 288] width 268 height 13
click at [757, 326] on span "Weather" at bounding box center [767, 327] width 30 height 9
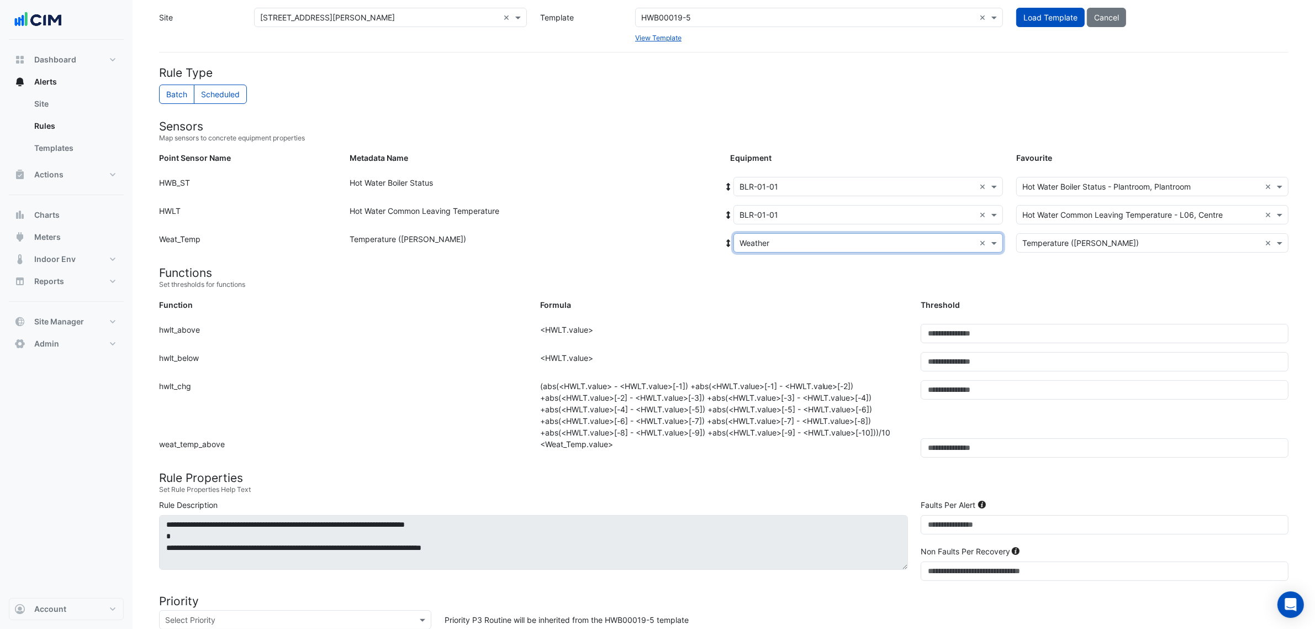
scroll to position [69, 0]
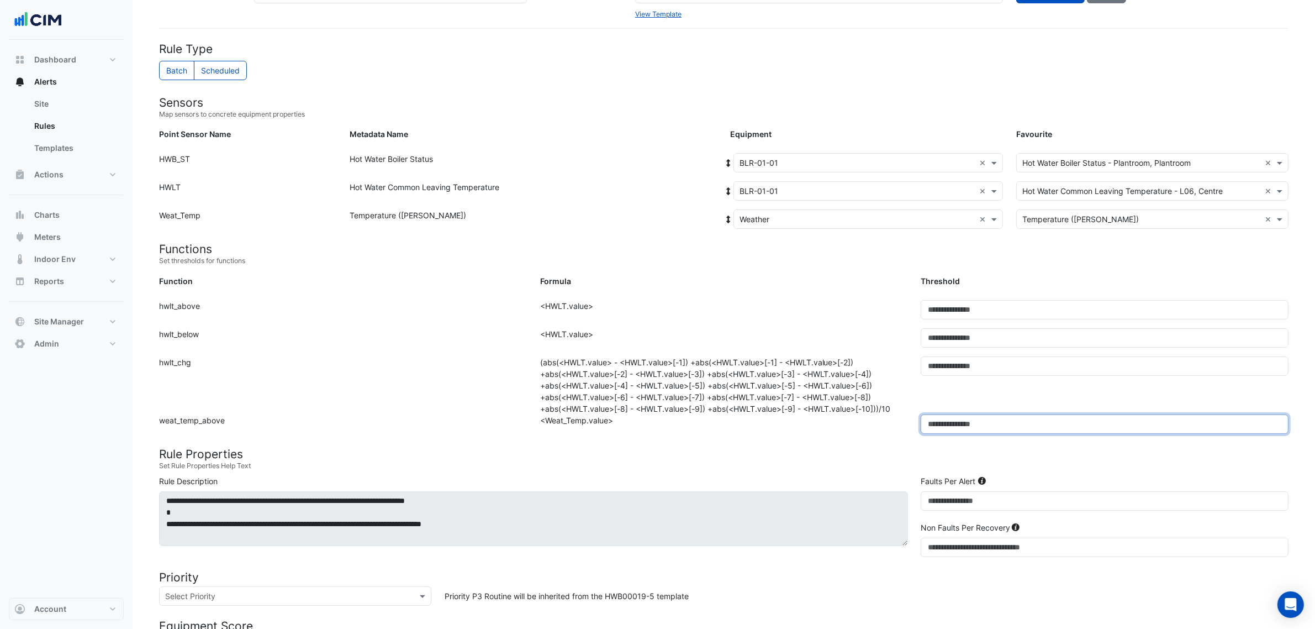
drag, startPoint x: 946, startPoint y: 426, endPoint x: 932, endPoint y: 428, distance: 14.5
click at [932, 428] on input "**" at bounding box center [1105, 423] width 368 height 19
click at [872, 423] on div "Formula: <Weat_Temp.value>" at bounding box center [724, 428] width 381 height 28
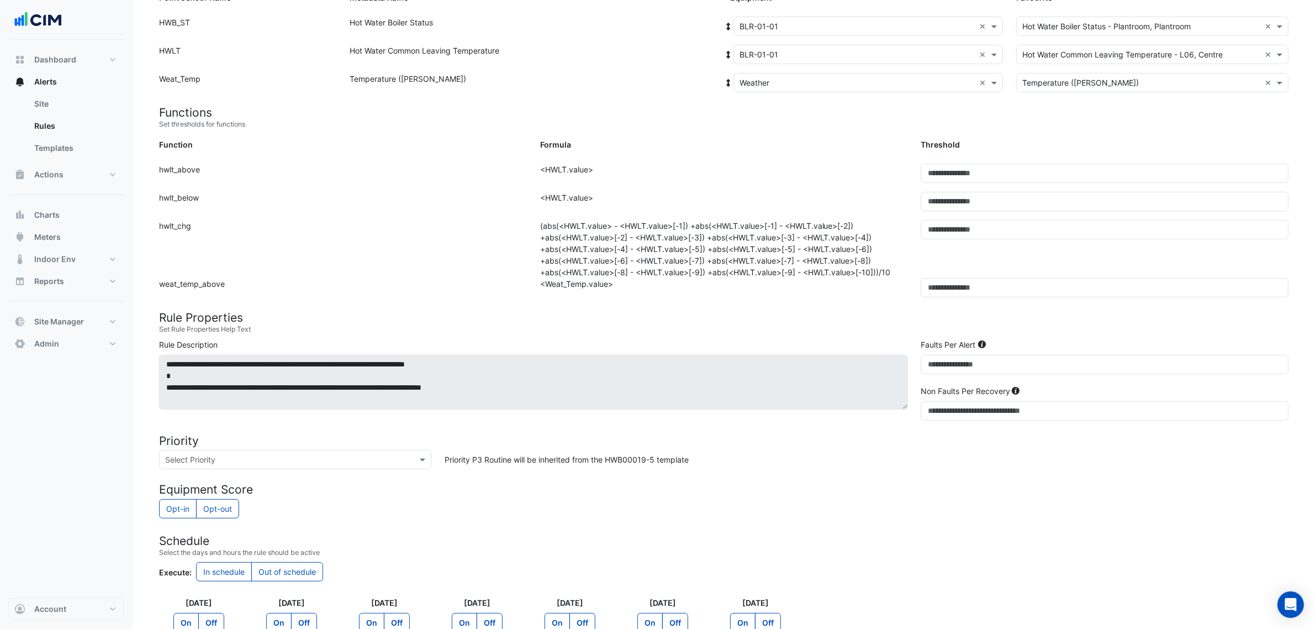
scroll to position [207, 0]
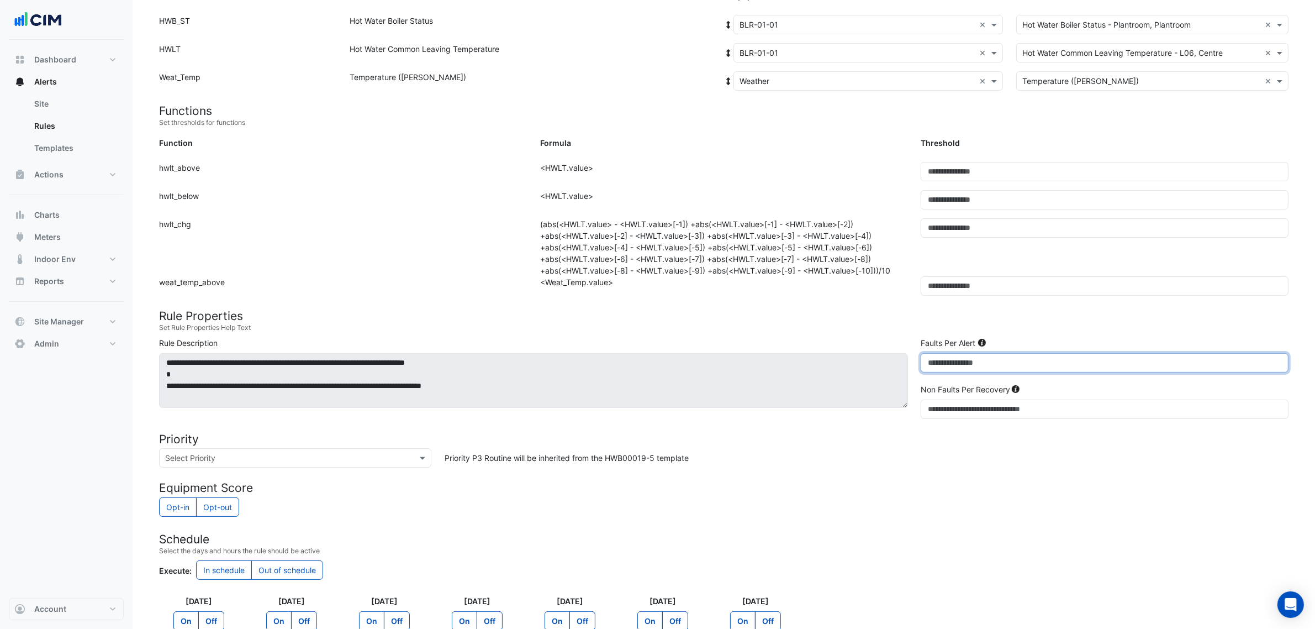
click at [904, 363] on div "**********" at bounding box center [723, 380] width 1143 height 86
type input "*"
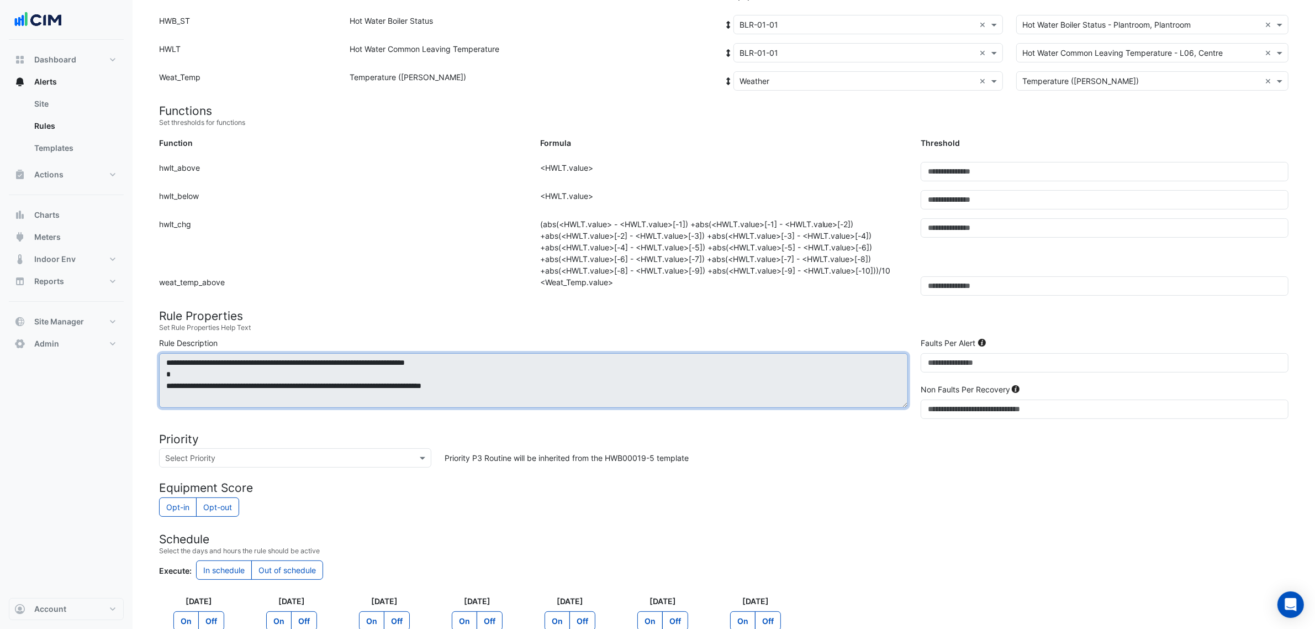
click at [889, 371] on textarea "**********" at bounding box center [533, 380] width 749 height 54
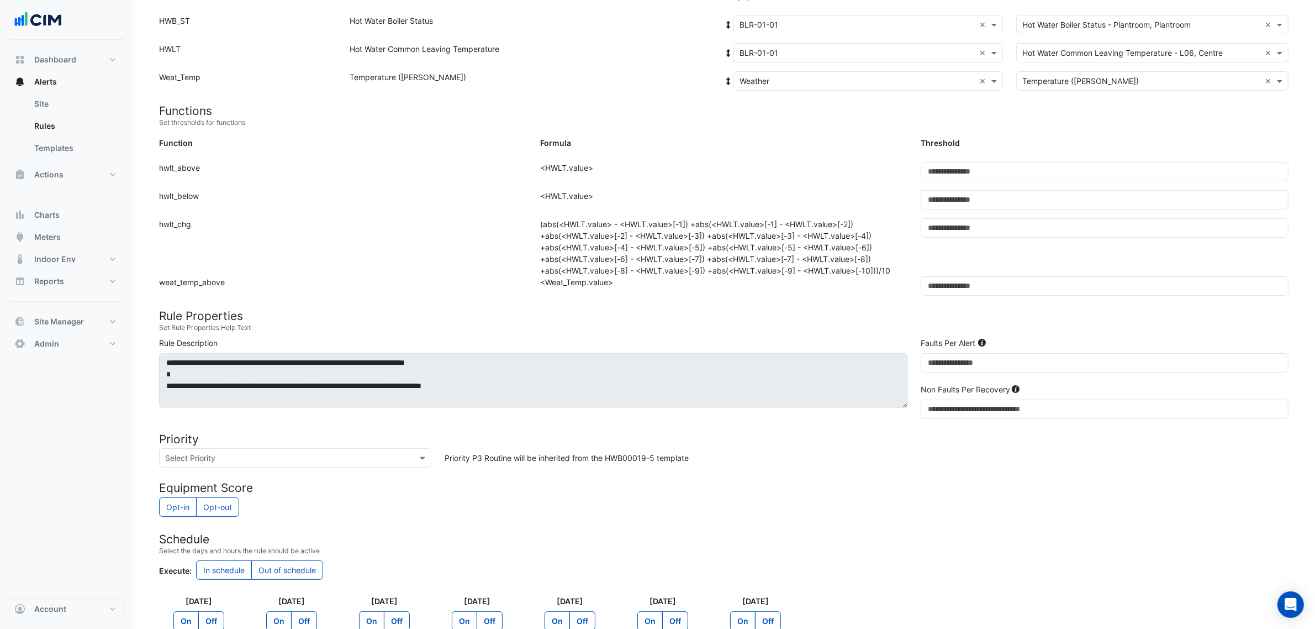
click at [899, 307] on form "Rule Type Batch Scheduled Sensors Map sensors to concrete equipment properties …" at bounding box center [724, 340] width 1130 height 872
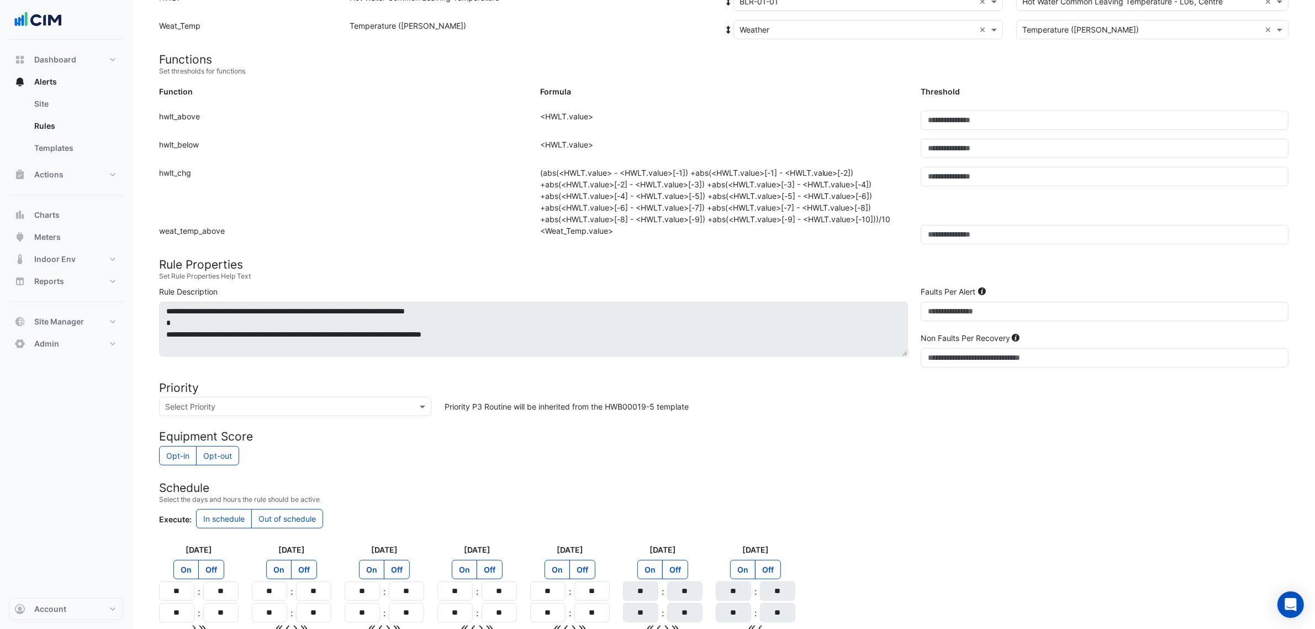
scroll to position [345, 0]
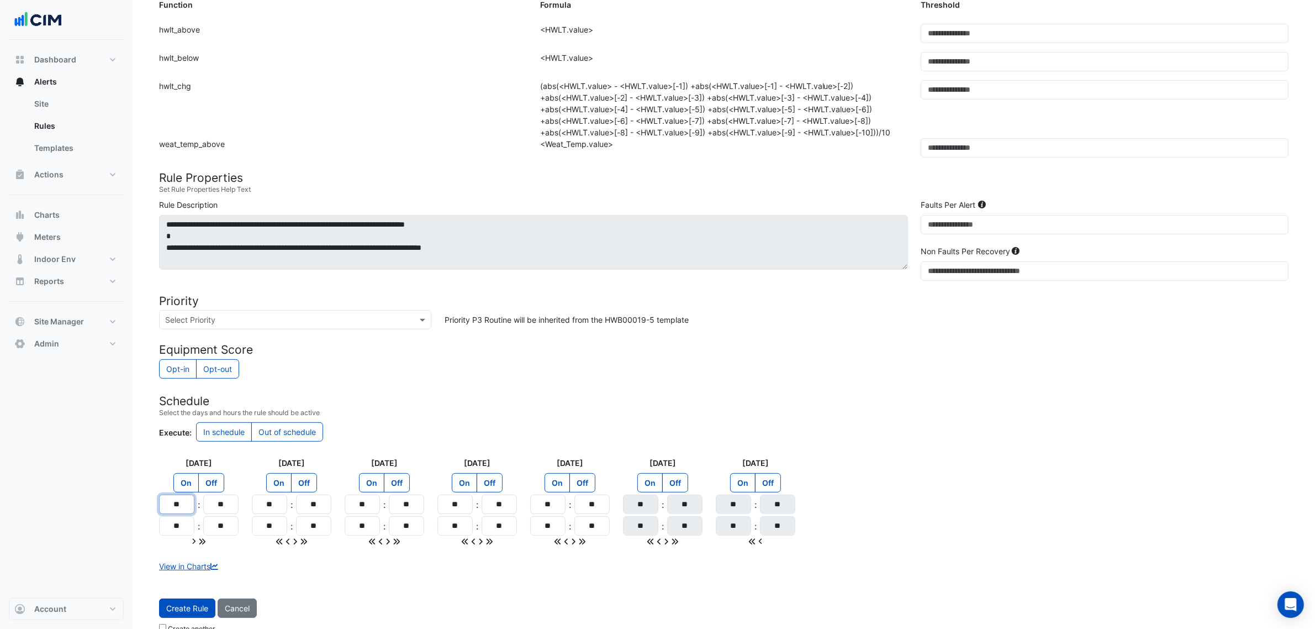
click at [181, 514] on input "**" at bounding box center [176, 503] width 35 height 19
click at [181, 513] on input "**" at bounding box center [176, 503] width 35 height 19
type input "**"
click at [183, 527] on input "**" at bounding box center [176, 525] width 35 height 19
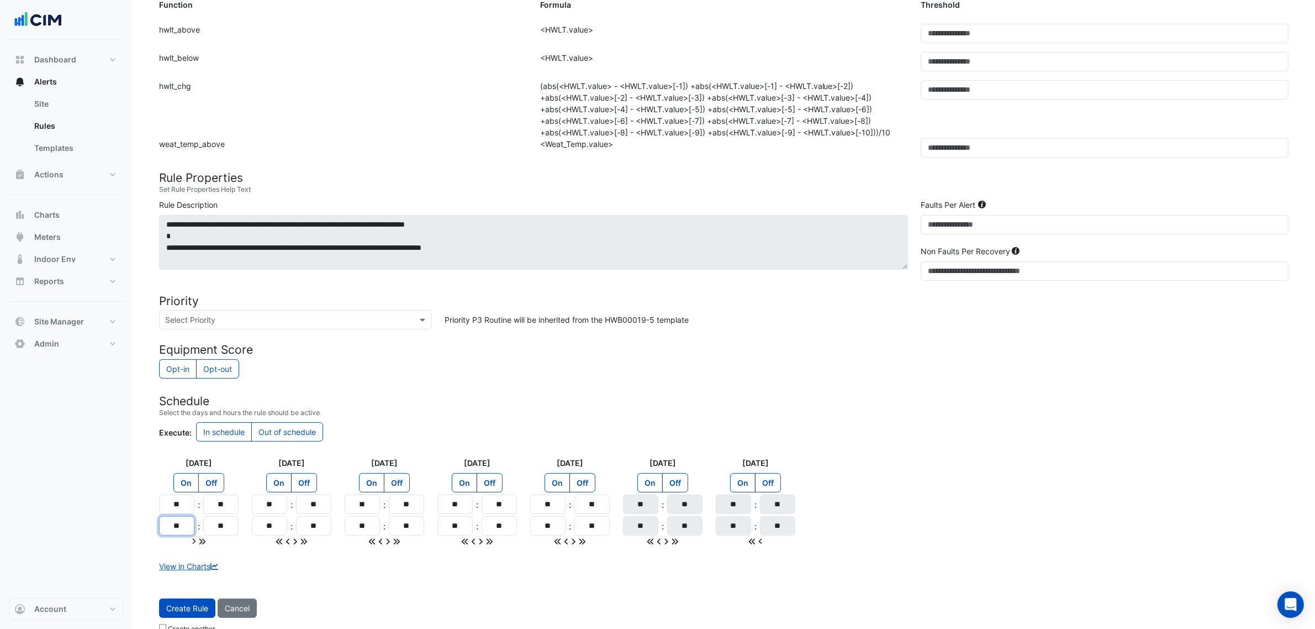
click at [184, 527] on input "**" at bounding box center [176, 525] width 35 height 19
type input "**"
click at [202, 544] on icon at bounding box center [202, 542] width 6 height 6
type input "**"
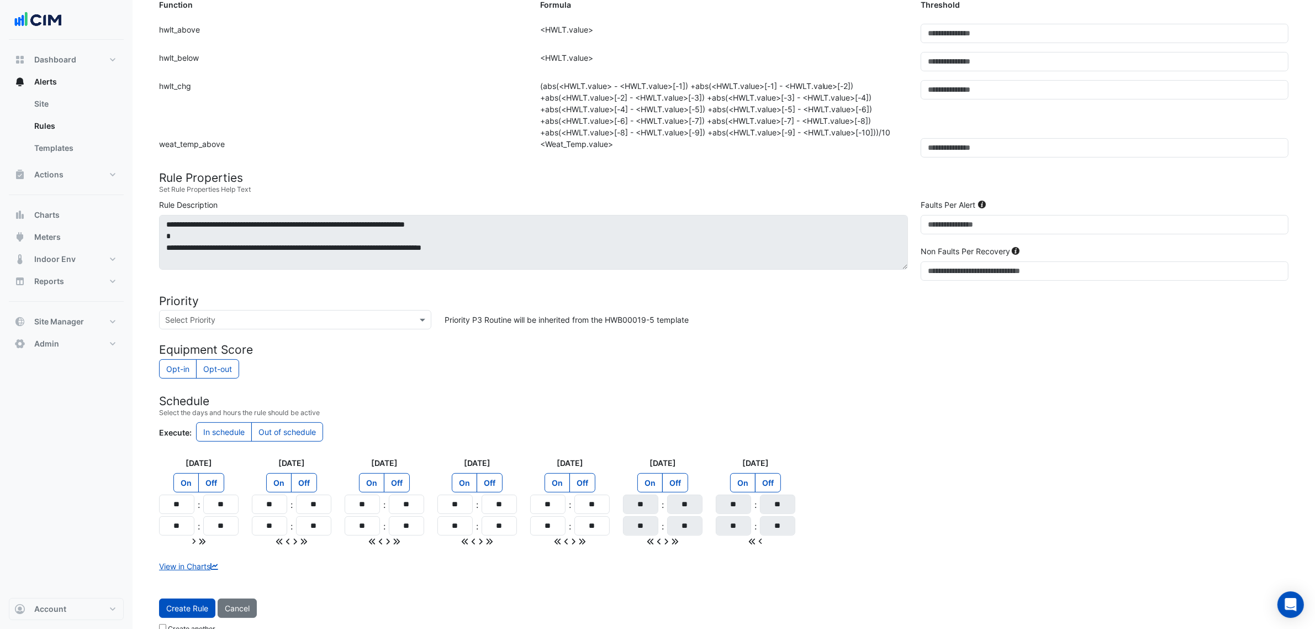
type input "**"
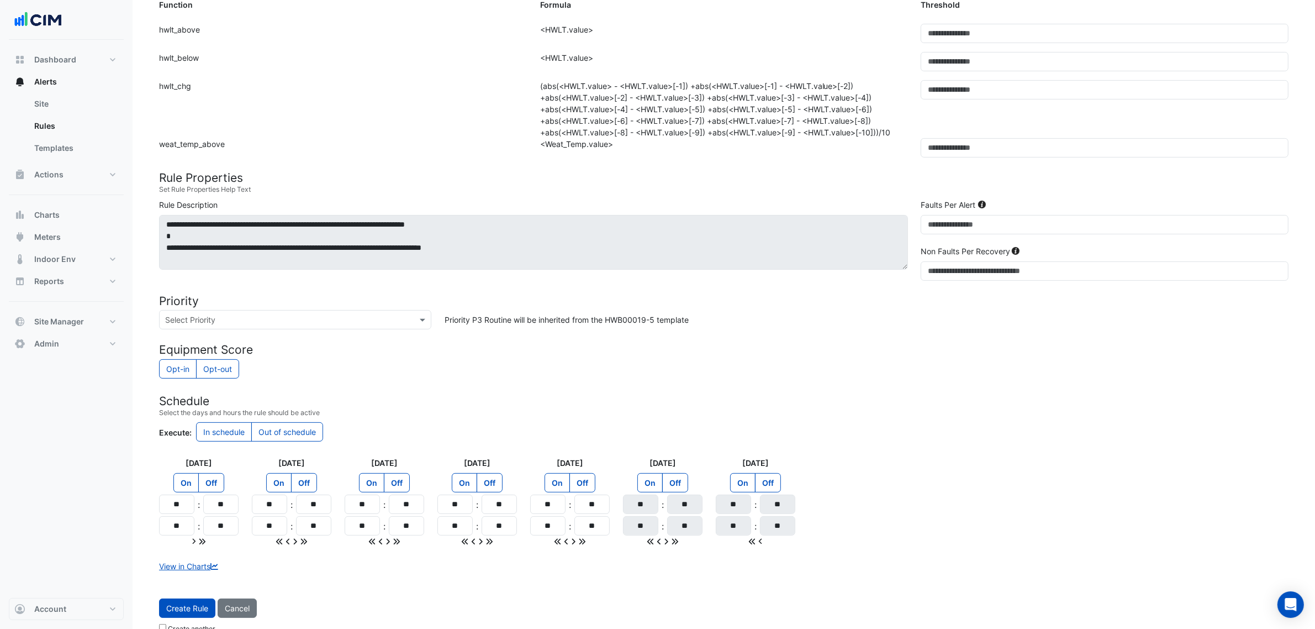
type input "**"
click at [276, 550] on form "Rule Type Batch Scheduled Sensors Map sensors to concrete equipment properties …" at bounding box center [724, 202] width 1130 height 872
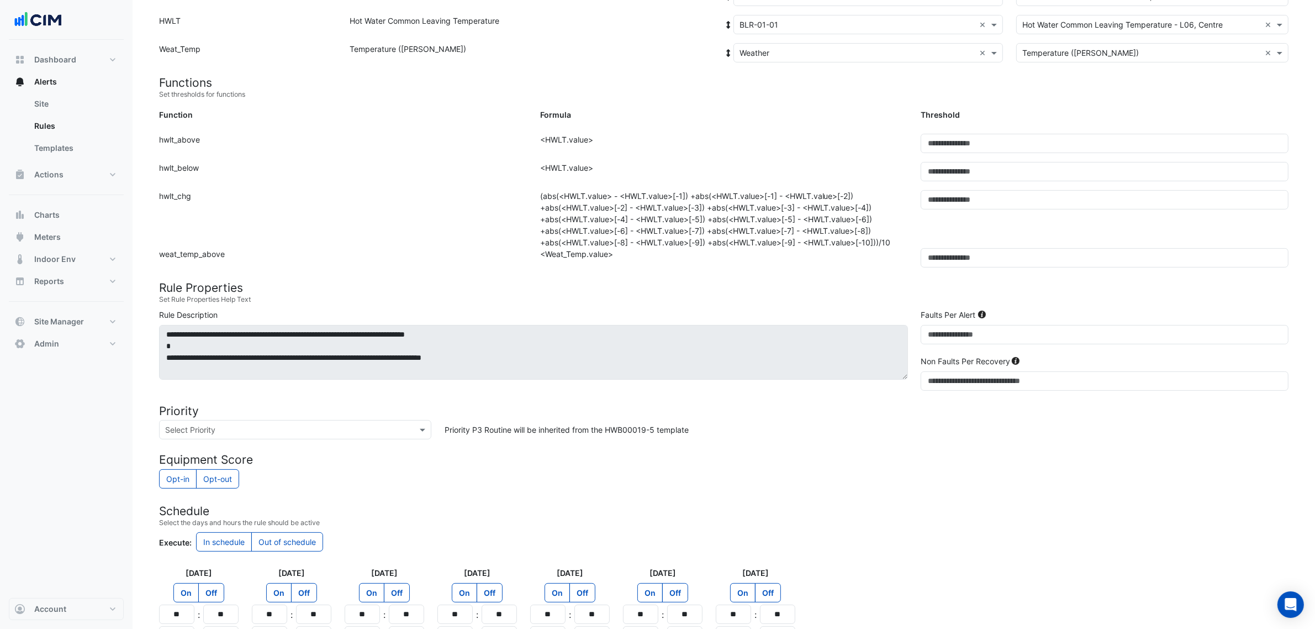
scroll to position [366, 0]
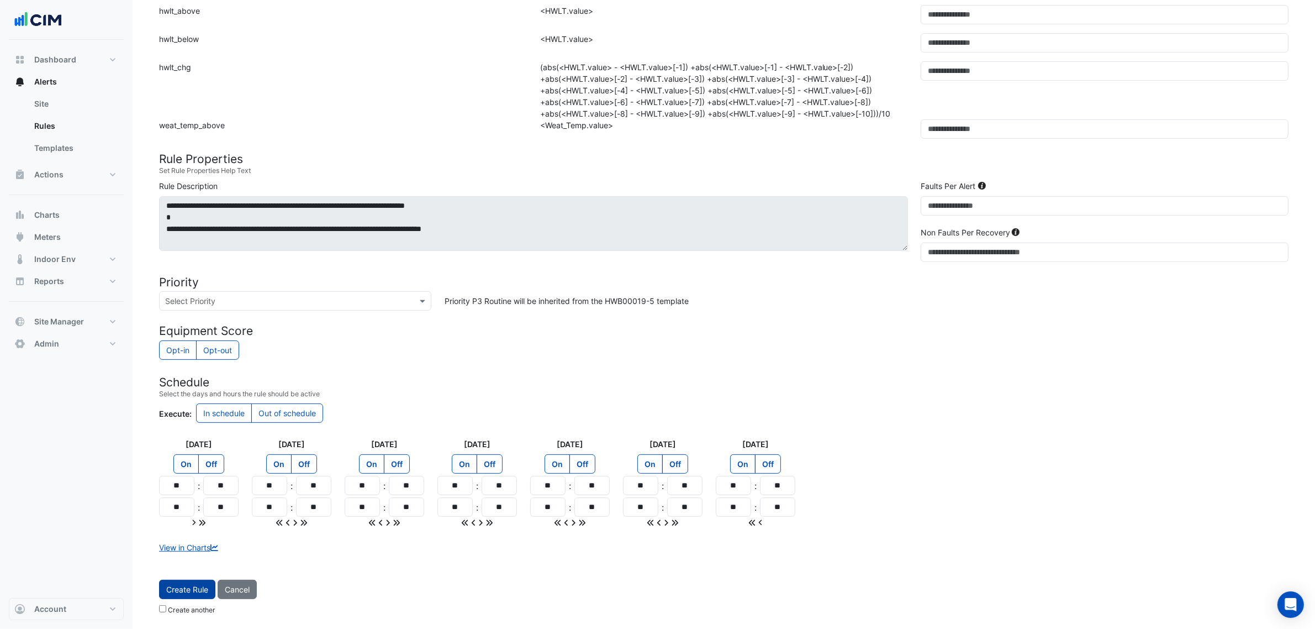
click at [208, 583] on button "Create Rule" at bounding box center [187, 588] width 56 height 19
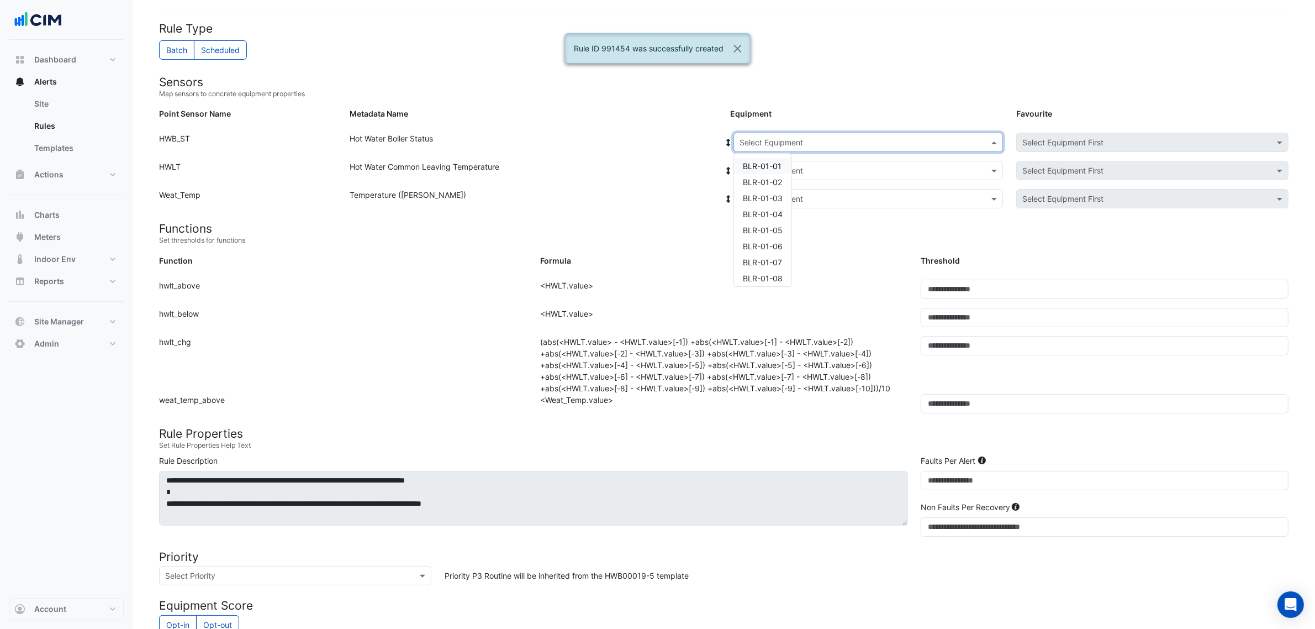
click at [901, 134] on div "Select Equipment" at bounding box center [868, 142] width 270 height 19
click at [779, 178] on span "BLR-01-02" at bounding box center [762, 181] width 39 height 9
click at [721, 142] on div "Hot Water Boiler Status" at bounding box center [533, 145] width 381 height 24
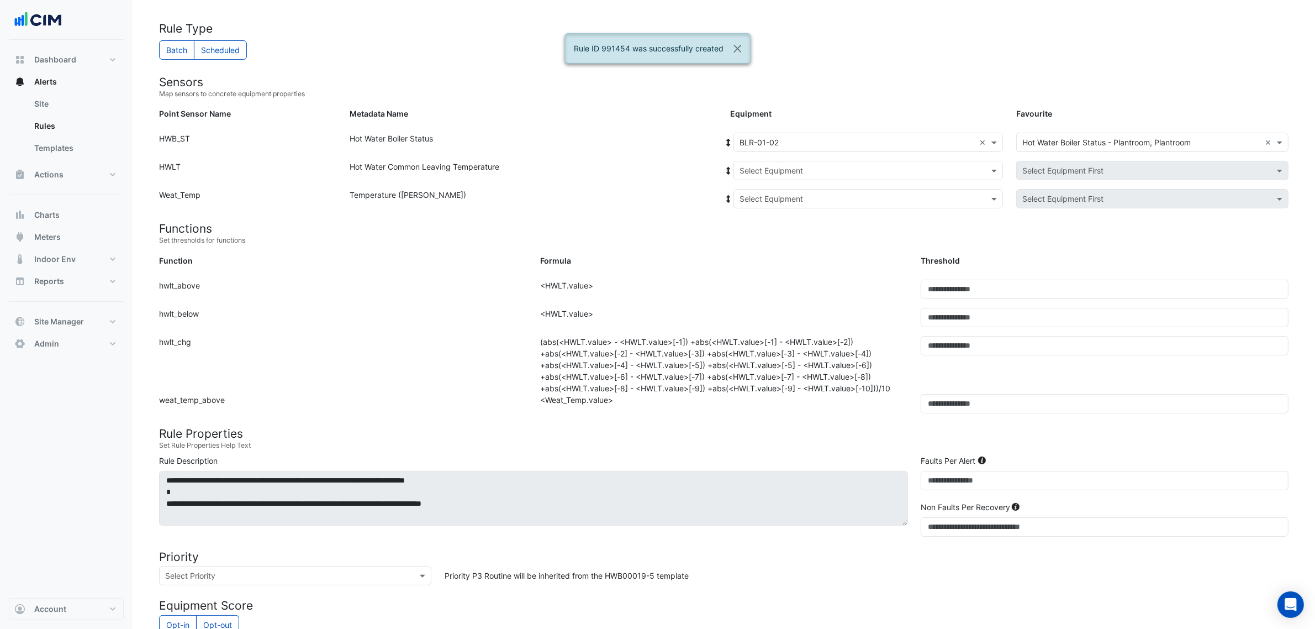
click at [722, 141] on div "Hot Water Boiler Status" at bounding box center [533, 145] width 381 height 24
click at [727, 141] on icon at bounding box center [729, 143] width 10 height 8
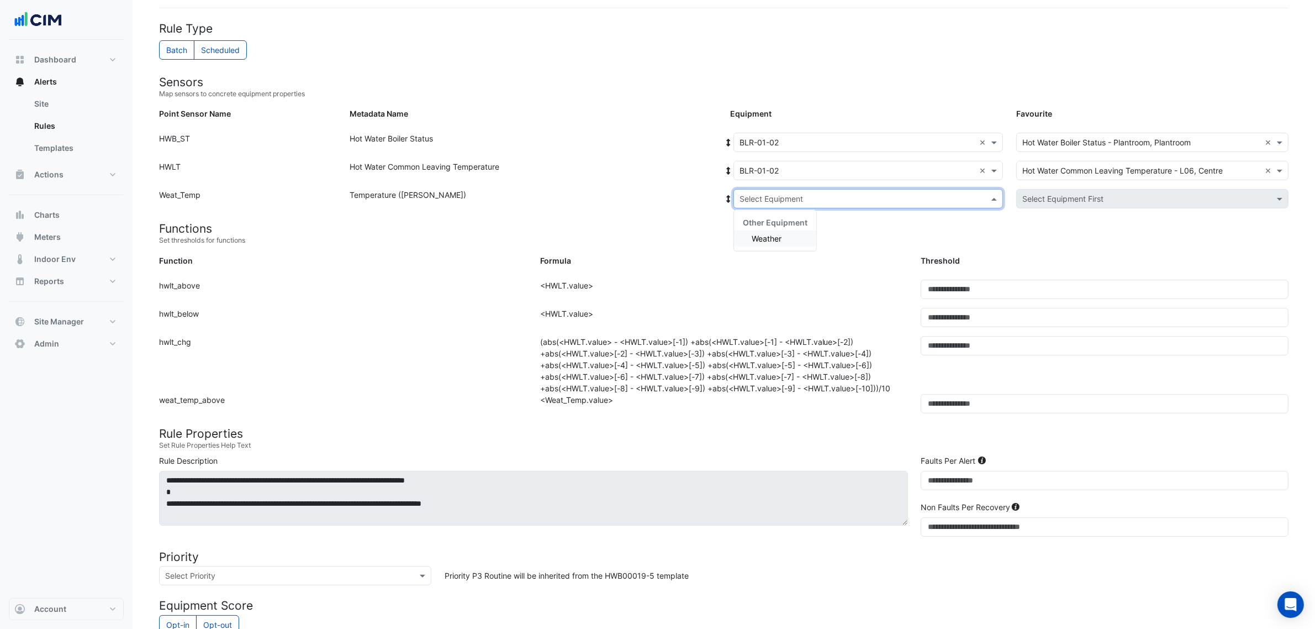
click at [764, 197] on input "text" at bounding box center [857, 199] width 235 height 12
drag, startPoint x: 759, startPoint y: 221, endPoint x: 759, endPoint y: 231, distance: 9.9
click at [759, 221] on span "Other Equipment" at bounding box center [775, 222] width 65 height 9
click at [760, 235] on span "Weather" at bounding box center [767, 238] width 30 height 9
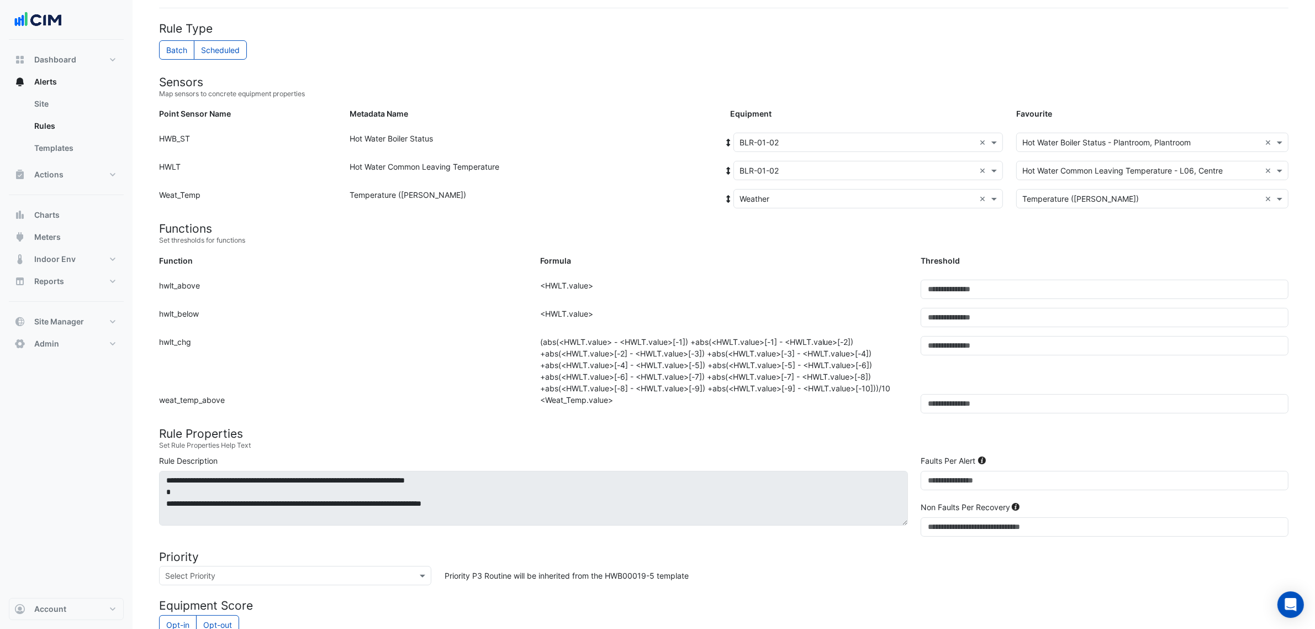
click at [736, 253] on form "Rule Type Batch Scheduled Sensors Map sensors to concrete equipment properties …" at bounding box center [724, 458] width 1130 height 872
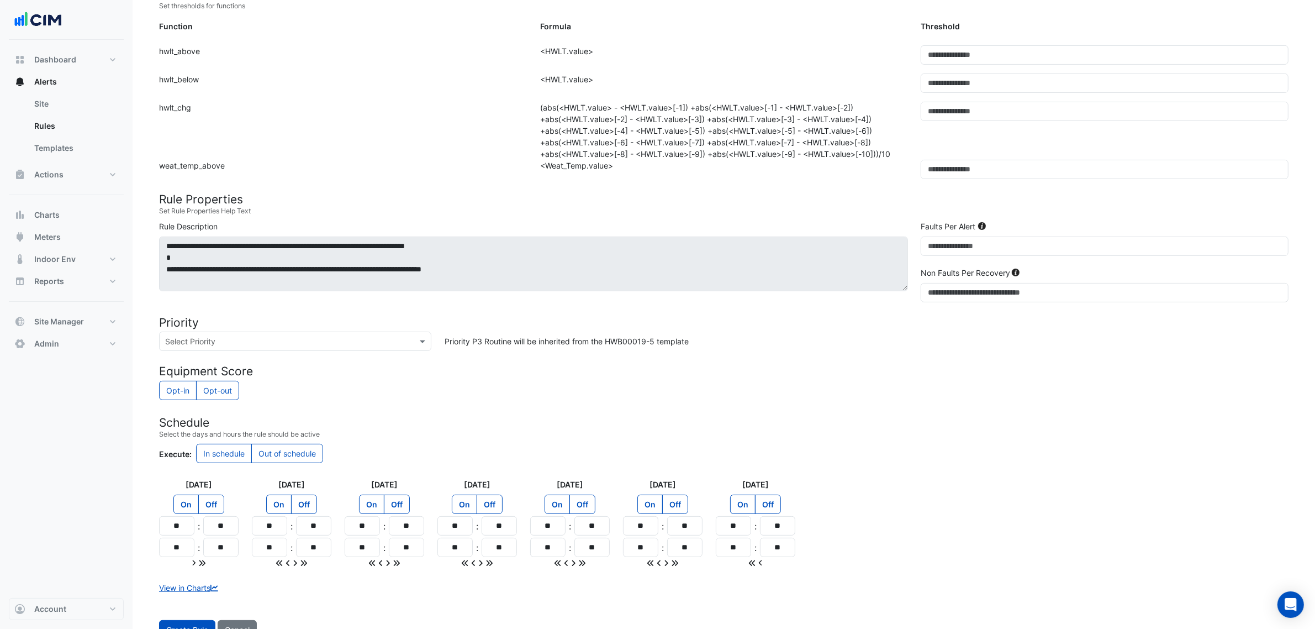
scroll to position [366, 0]
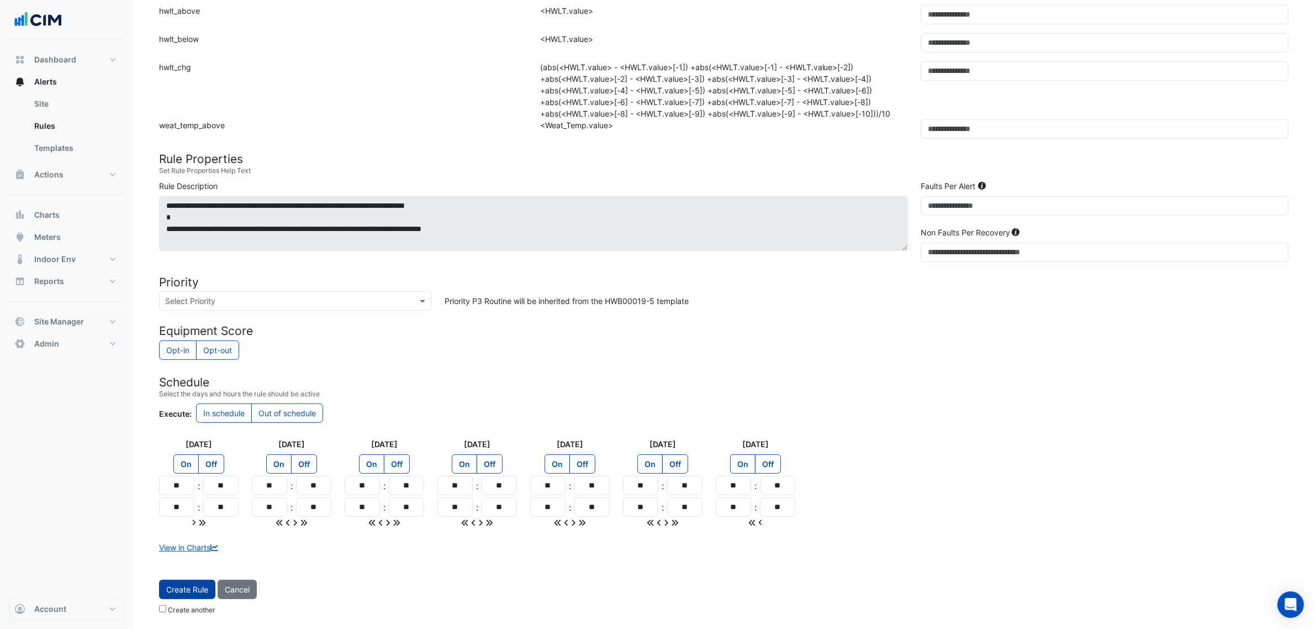
click at [192, 587] on button "Create Rule" at bounding box center [187, 588] width 56 height 19
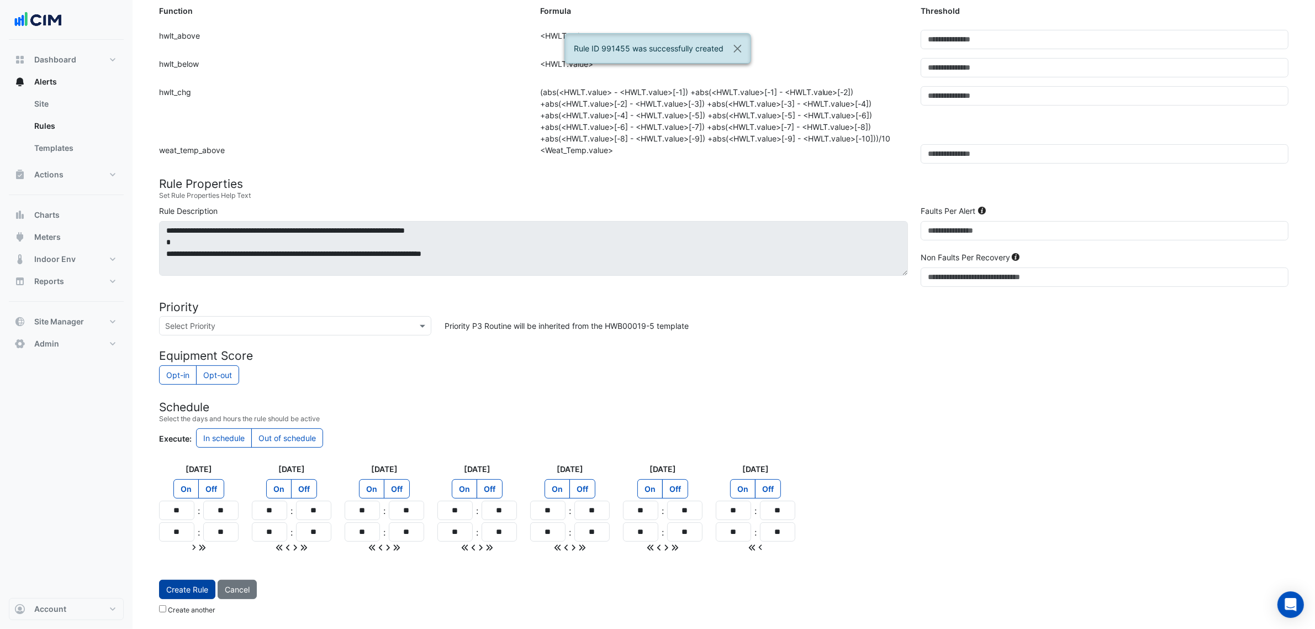
scroll to position [341, 0]
click at [188, 583] on button "Create Rule" at bounding box center [187, 588] width 56 height 19
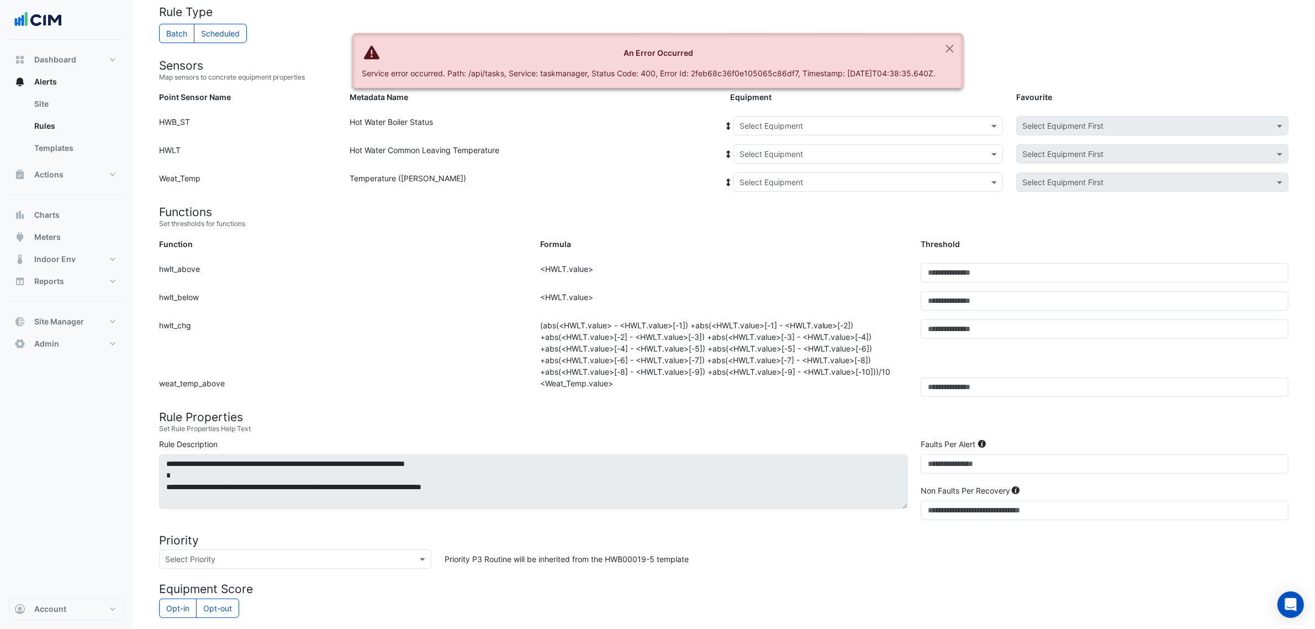
scroll to position [0, 0]
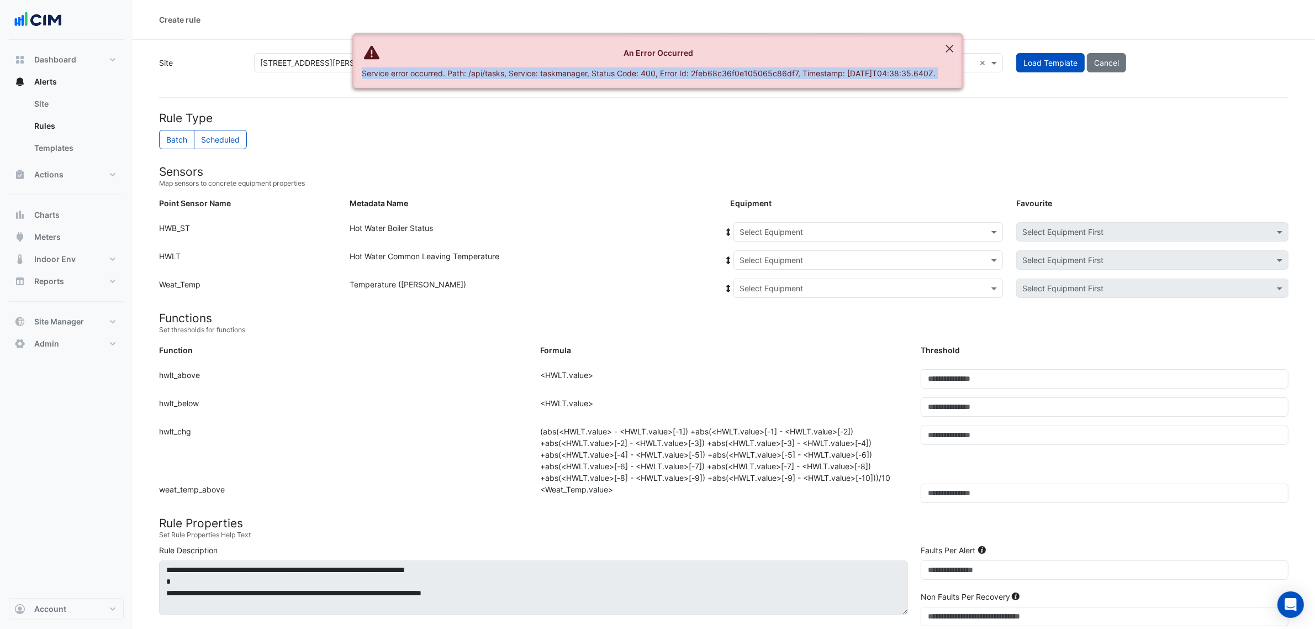
click at [946, 50] on ngb-alert "An Error Occurred Service error occurred. Path: /api/tasks, Service: taskmanage…" at bounding box center [657, 60] width 610 height 55
click at [956, 48] on button "Close" at bounding box center [949, 49] width 25 height 30
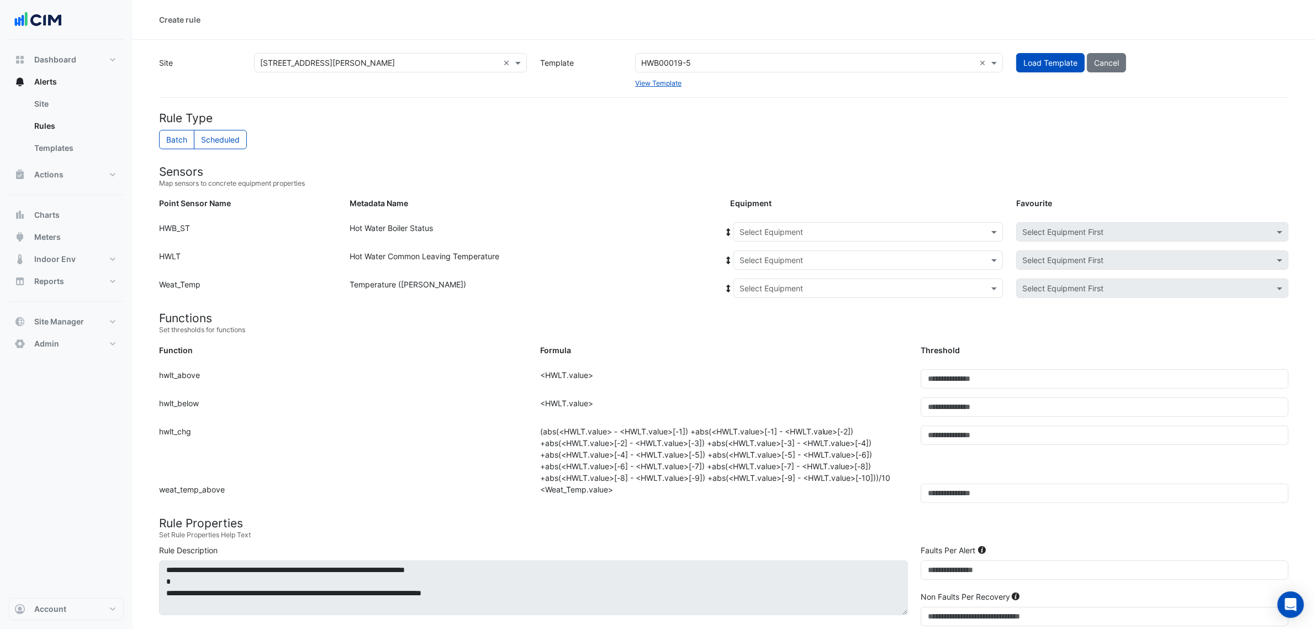
drag, startPoint x: 900, startPoint y: 230, endPoint x: 895, endPoint y: 236, distance: 8.2
click at [900, 231] on input "text" at bounding box center [857, 232] width 235 height 12
click at [779, 288] on span "BLR-01-03" at bounding box center [763, 287] width 40 height 9
click at [732, 230] on icon at bounding box center [729, 232] width 10 height 8
click at [748, 288] on input "text" at bounding box center [857, 289] width 235 height 12
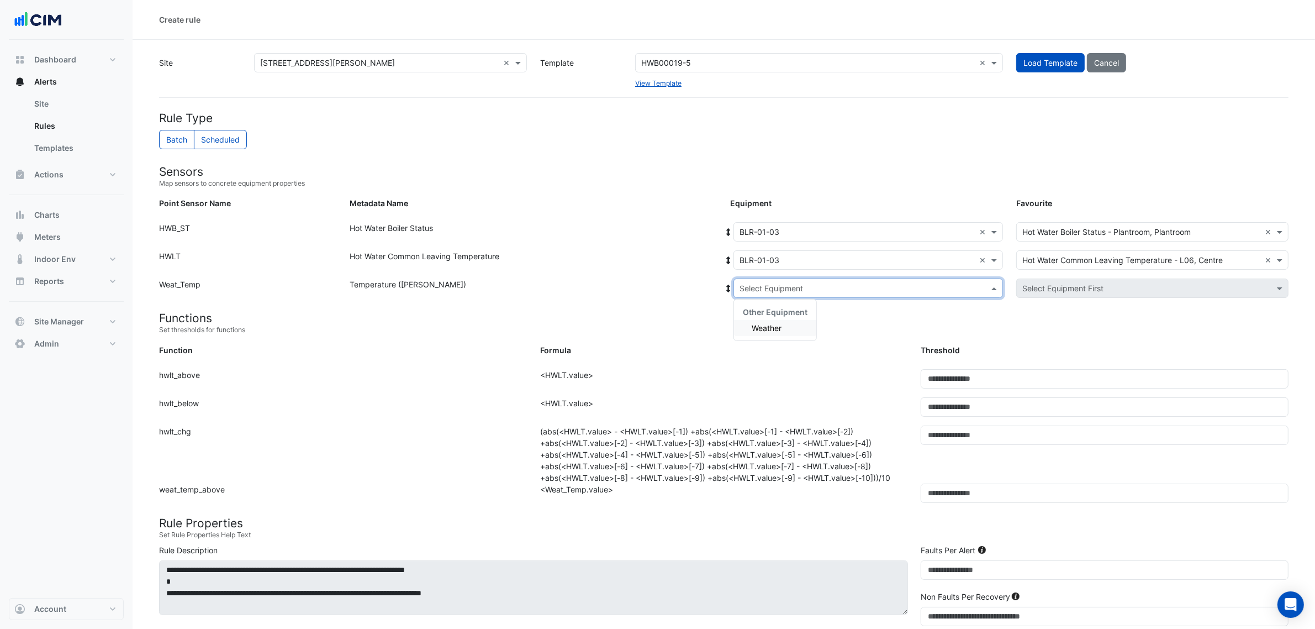
click at [751, 320] on div "Weather" at bounding box center [775, 328] width 82 height 16
click at [729, 336] on form "Rule Type Batch Scheduled Sensors Map sensors to concrete equipment properties …" at bounding box center [724, 547] width 1130 height 872
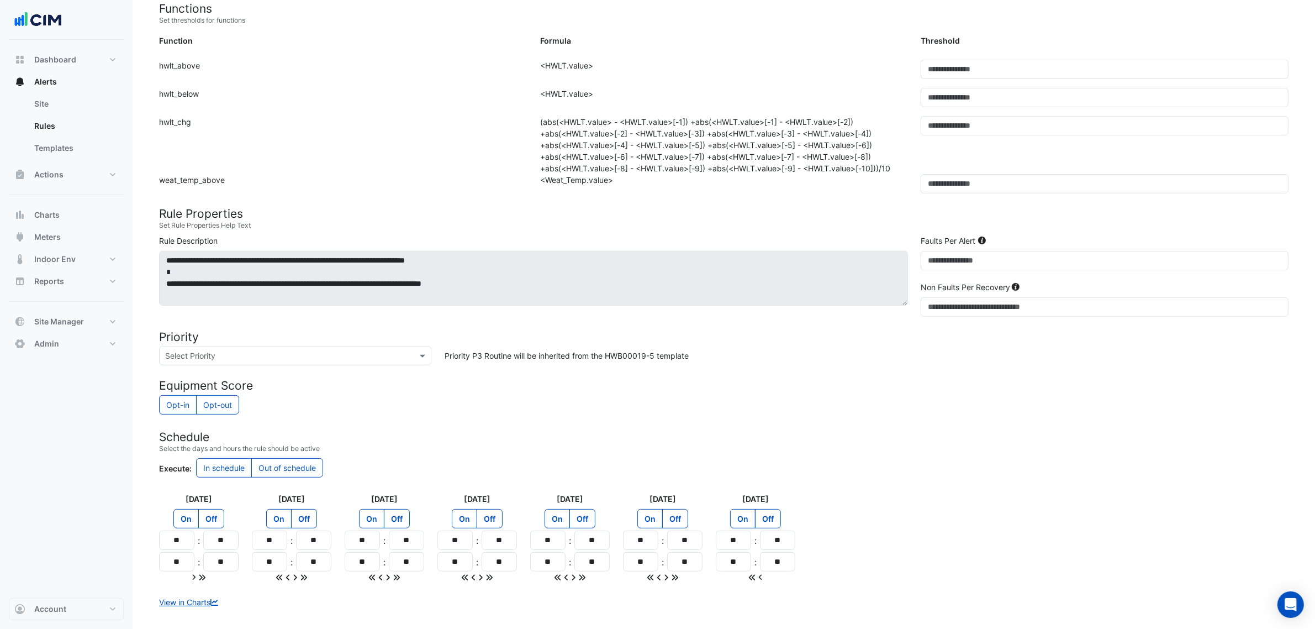
scroll to position [366, 0]
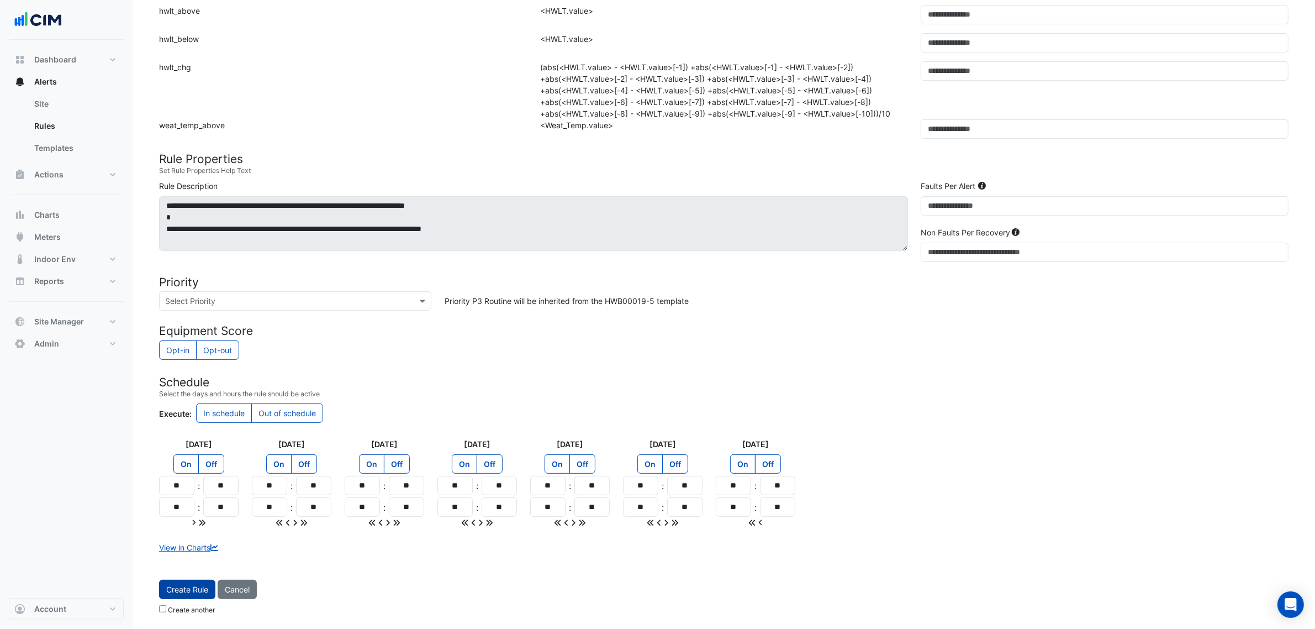
click at [202, 582] on button "Create Rule" at bounding box center [187, 588] width 56 height 19
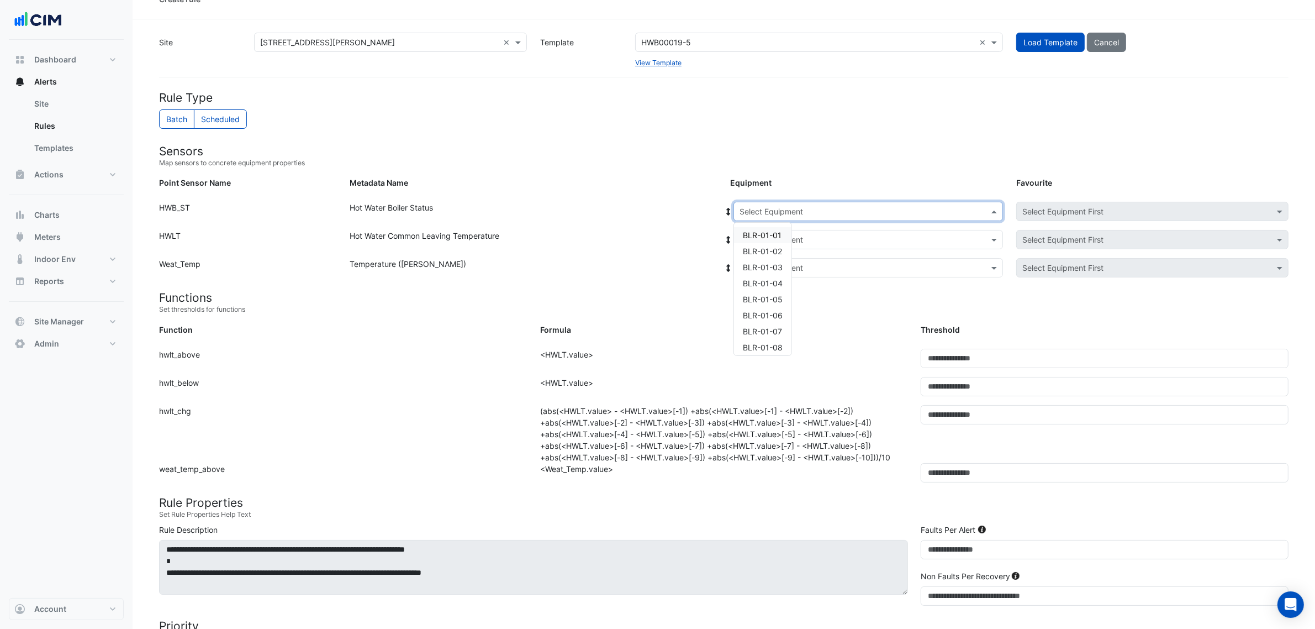
click at [847, 212] on input "text" at bounding box center [857, 212] width 235 height 12
click at [782, 279] on span "BLR-01-04" at bounding box center [763, 282] width 40 height 9
click at [718, 202] on div "Hot Water Boiler Status" at bounding box center [533, 214] width 381 height 24
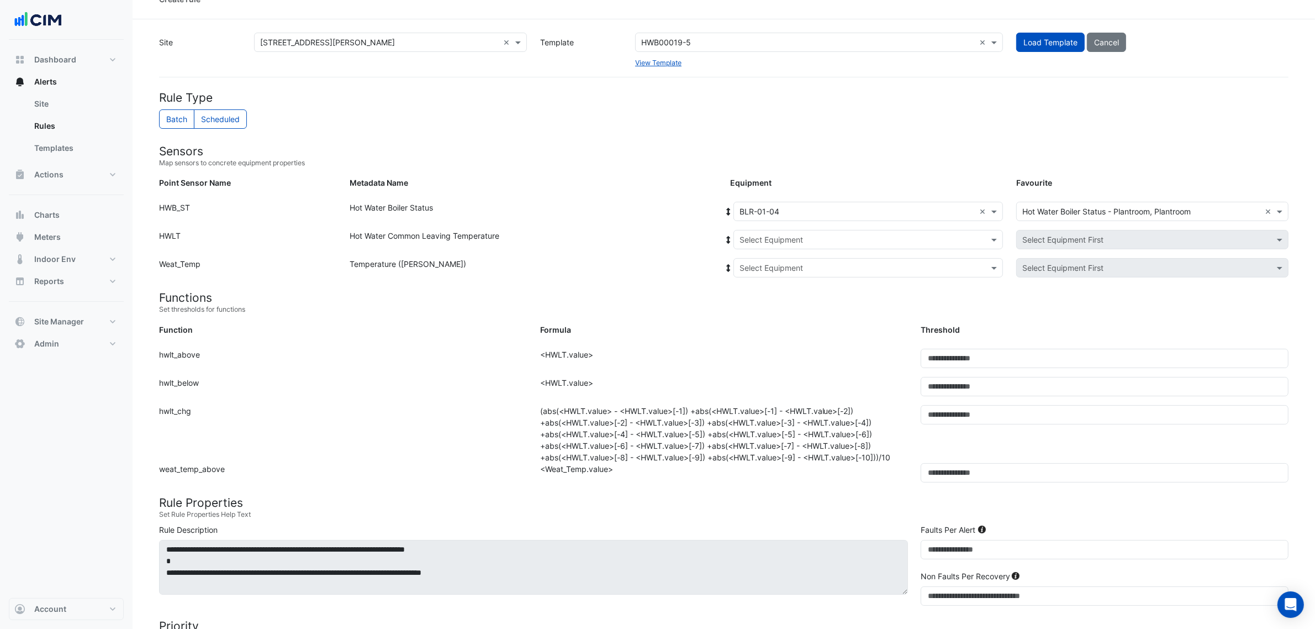
click at [726, 210] on icon at bounding box center [729, 212] width 10 height 8
click at [754, 276] on div "Select Equipment" at bounding box center [868, 267] width 270 height 19
click at [763, 297] on div "Other Equipment" at bounding box center [775, 291] width 82 height 16
click at [763, 299] on div "Weather" at bounding box center [775, 307] width 82 height 16
click at [757, 304] on small "Set thresholds for functions" at bounding box center [724, 309] width 1130 height 10
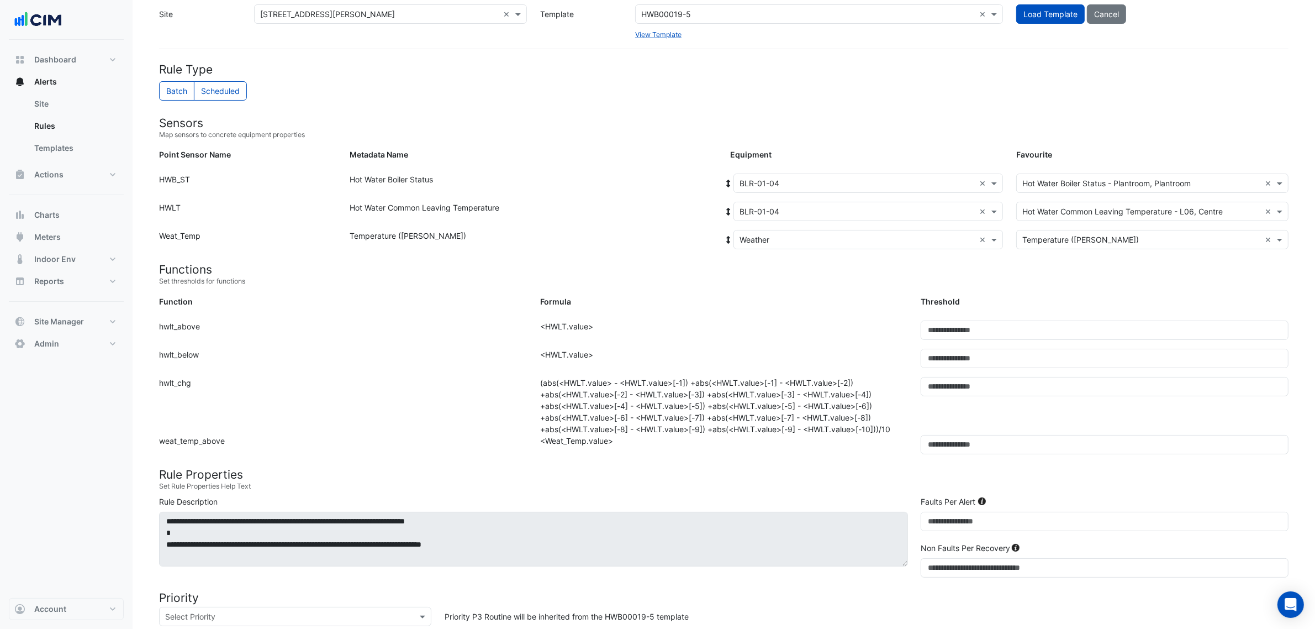
scroll to position [366, 0]
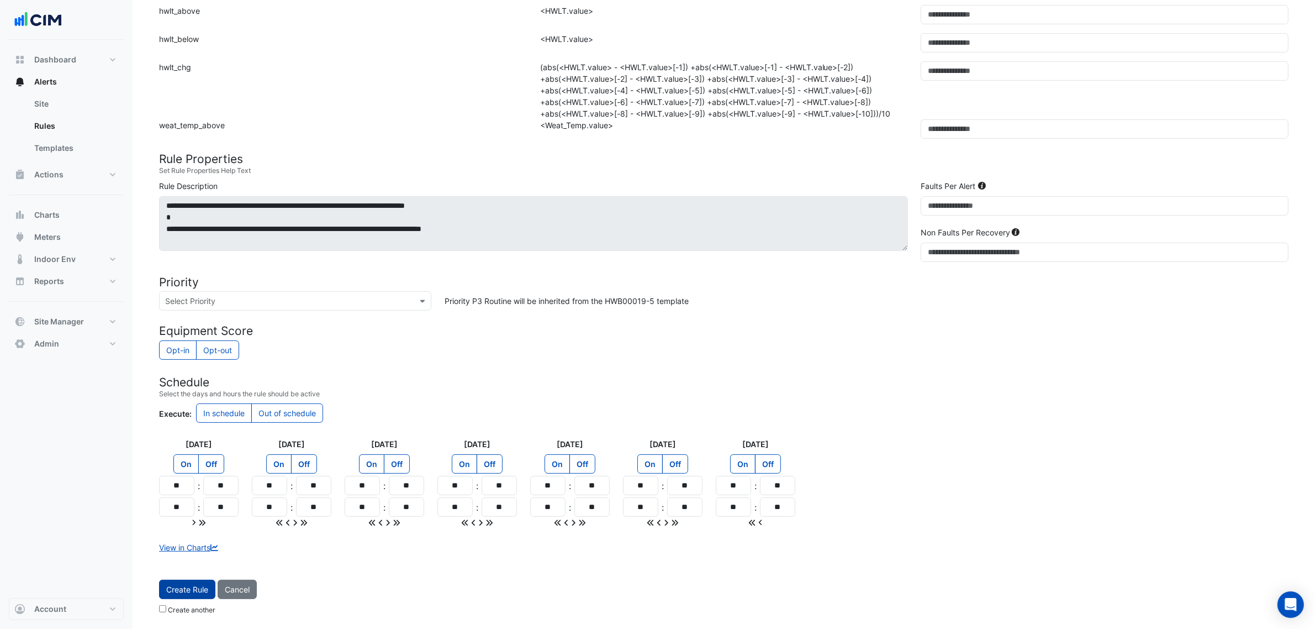
click at [176, 597] on button "Create Rule" at bounding box center [187, 588] width 56 height 19
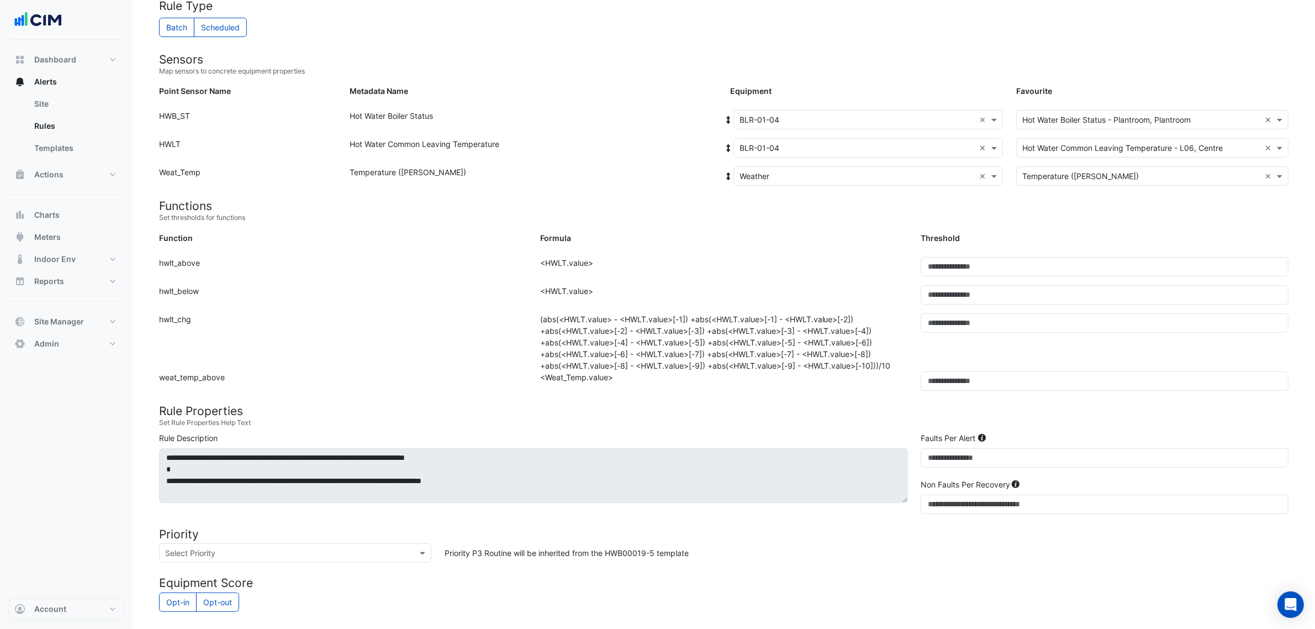
scroll to position [0, 0]
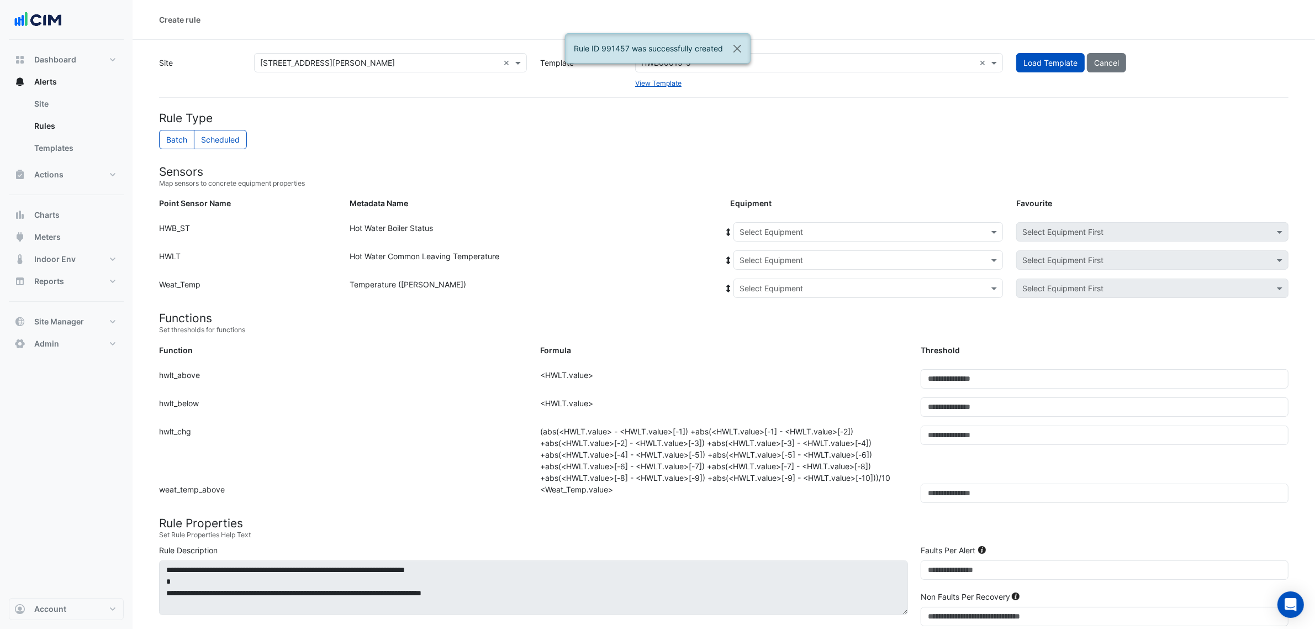
click at [789, 234] on input "text" at bounding box center [857, 232] width 235 height 12
click at [774, 337] on span "BLR-01-06" at bounding box center [763, 335] width 40 height 9
click at [732, 228] on icon at bounding box center [729, 232] width 10 height 8
click at [730, 228] on icon at bounding box center [729, 232] width 10 height 8
click at [766, 292] on input "text" at bounding box center [857, 289] width 235 height 12
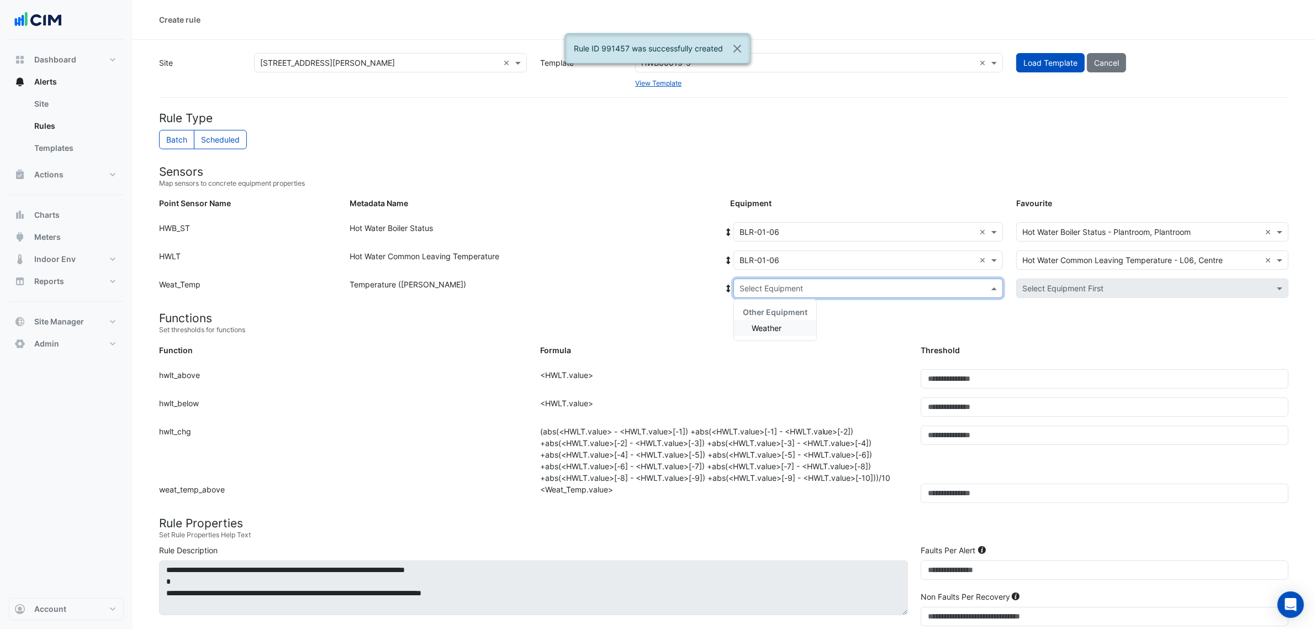
click at [766, 320] on div "Weather" at bounding box center [775, 328] width 82 height 16
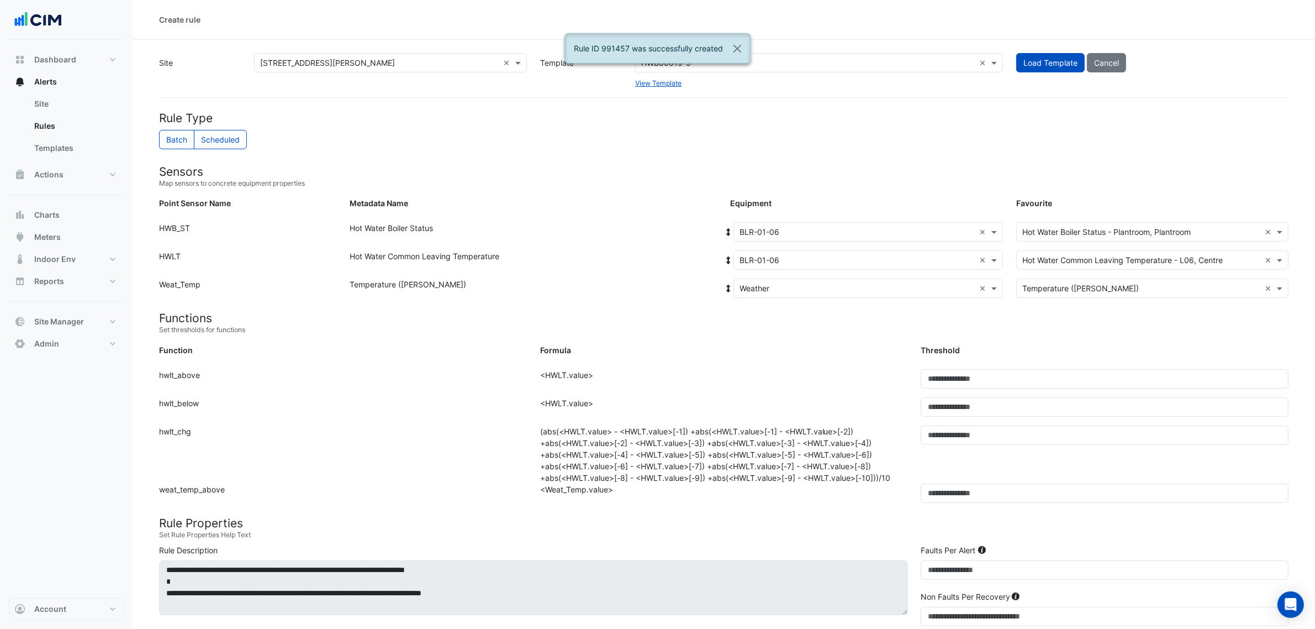
click at [735, 351] on div "Formula" at bounding box center [724, 352] width 381 height 16
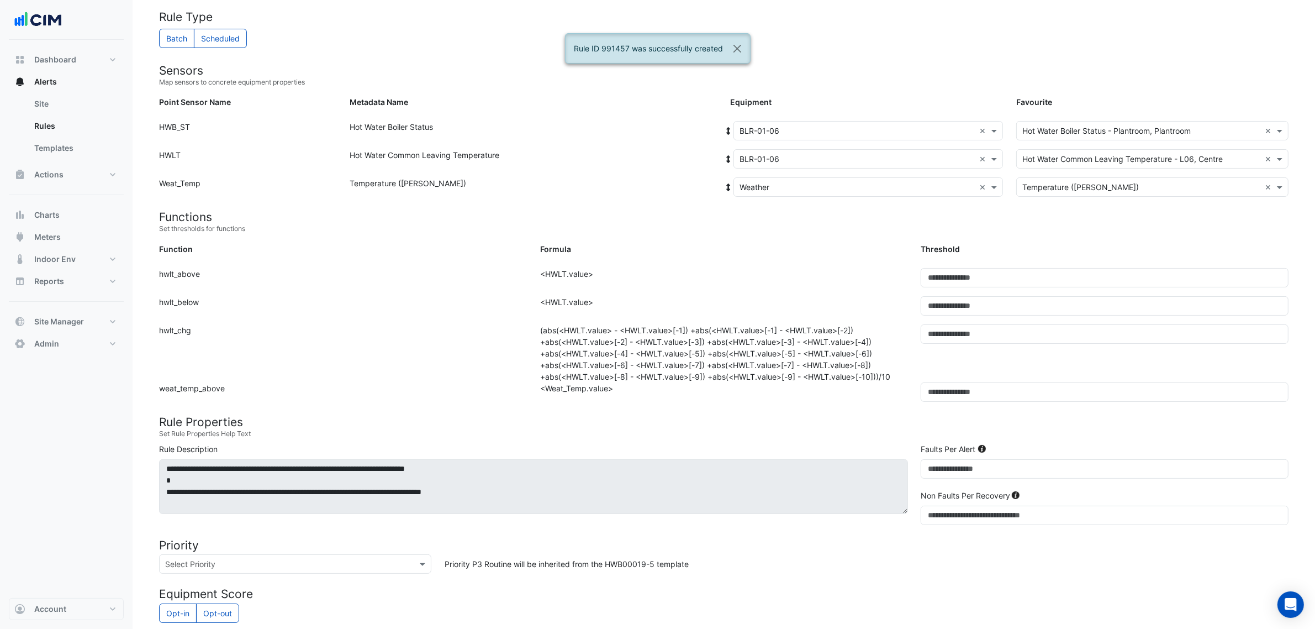
scroll to position [366, 0]
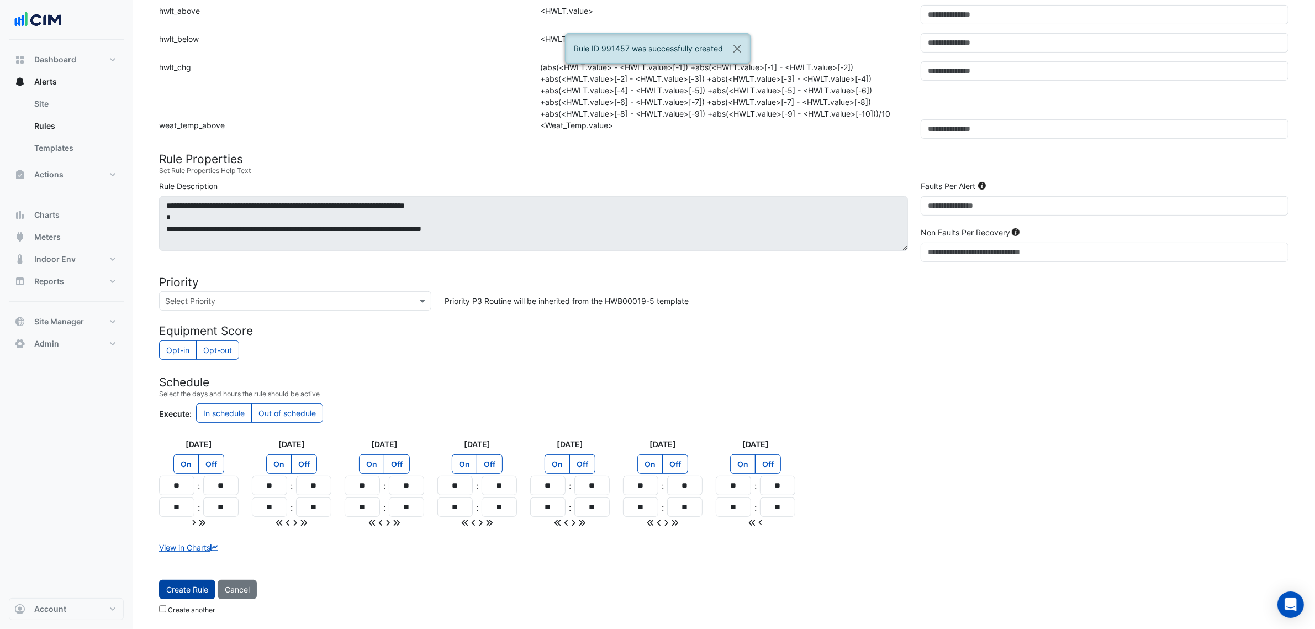
click at [189, 584] on button "Create Rule" at bounding box center [187, 588] width 56 height 19
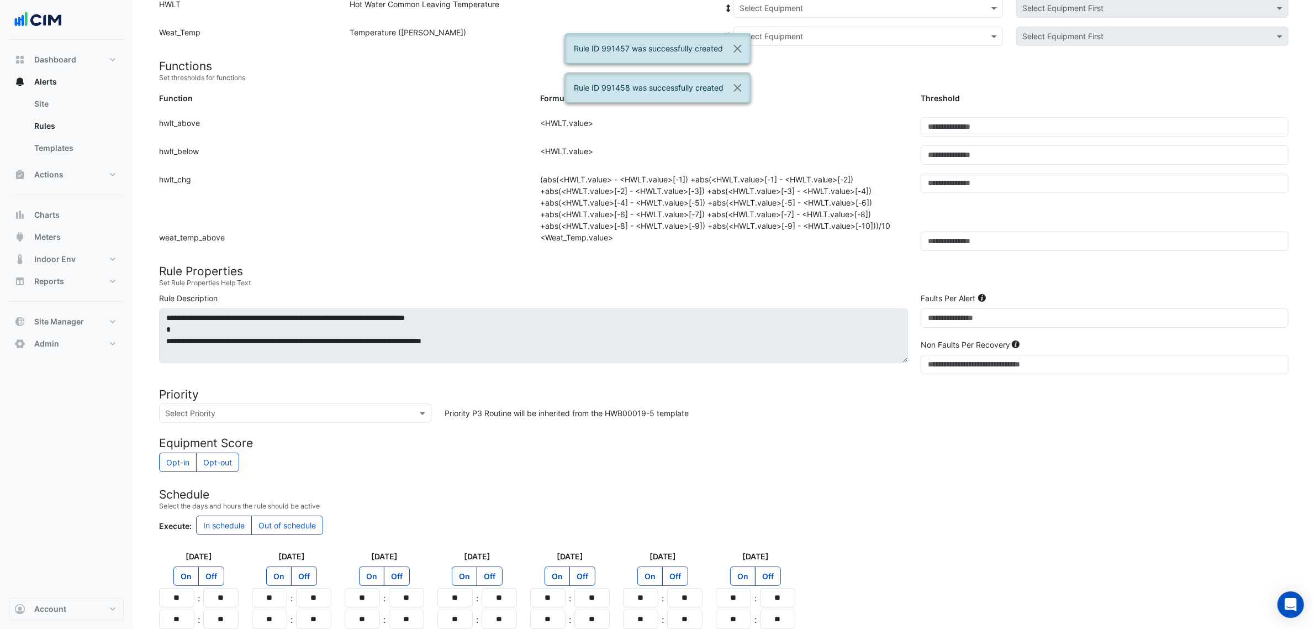
scroll to position [134, 0]
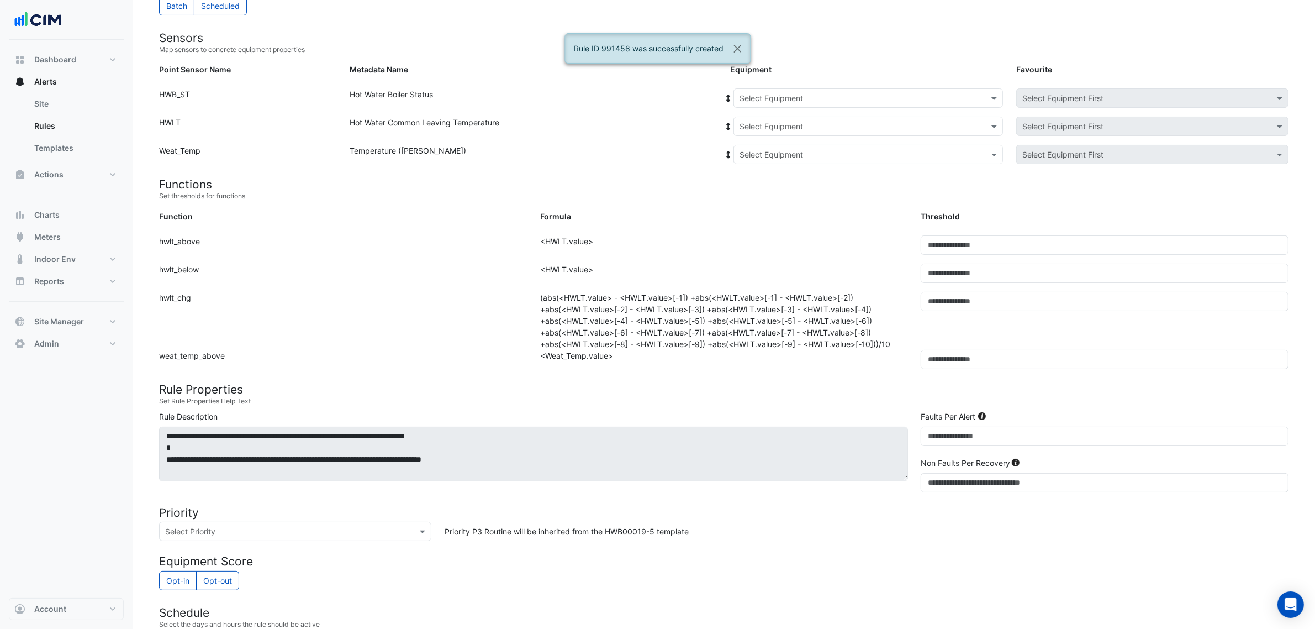
click at [842, 90] on div "Select Equipment" at bounding box center [868, 97] width 270 height 19
click at [769, 206] on div "BLR-01-07" at bounding box center [762, 214] width 57 height 16
click at [731, 95] on icon at bounding box center [729, 98] width 10 height 8
click at [757, 153] on input "text" at bounding box center [857, 155] width 235 height 12
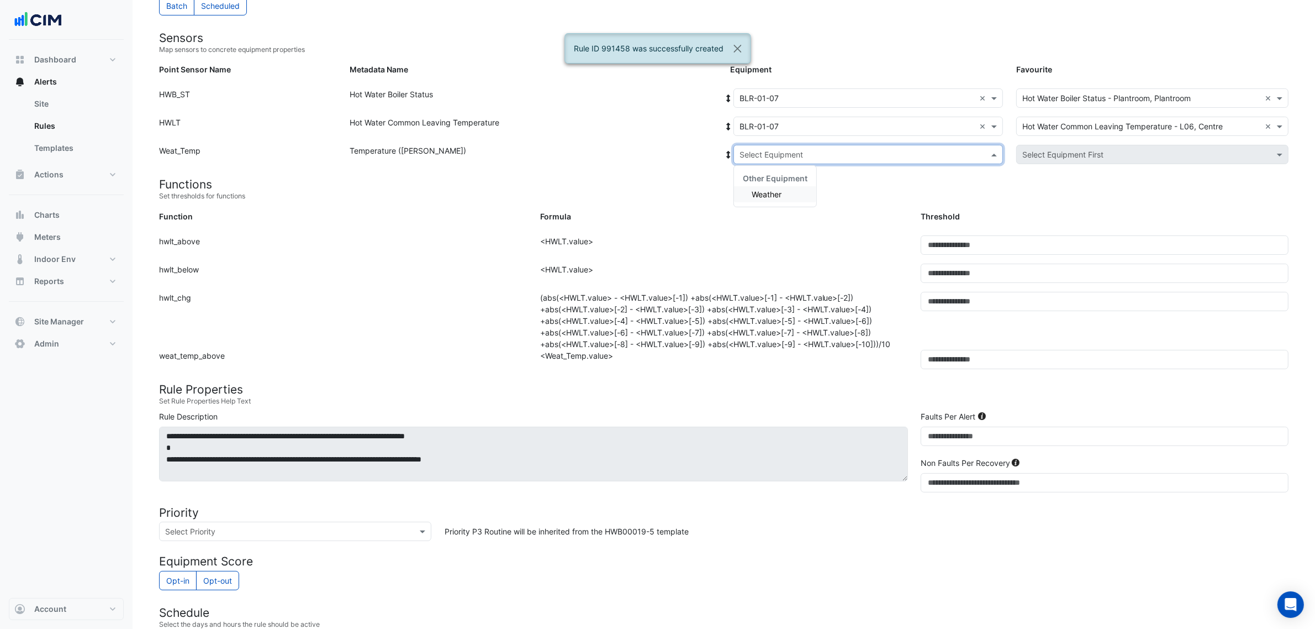
click at [765, 189] on span "Weather" at bounding box center [767, 193] width 30 height 9
click at [737, 212] on div "Formula" at bounding box center [724, 218] width 381 height 16
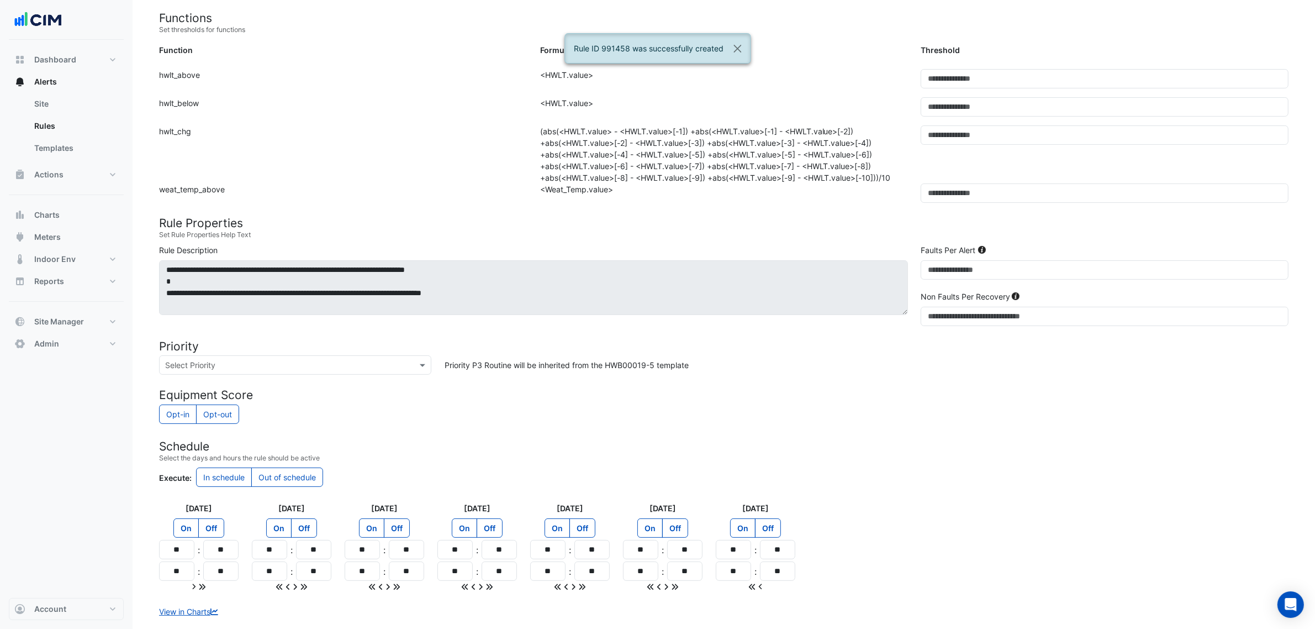
scroll to position [366, 0]
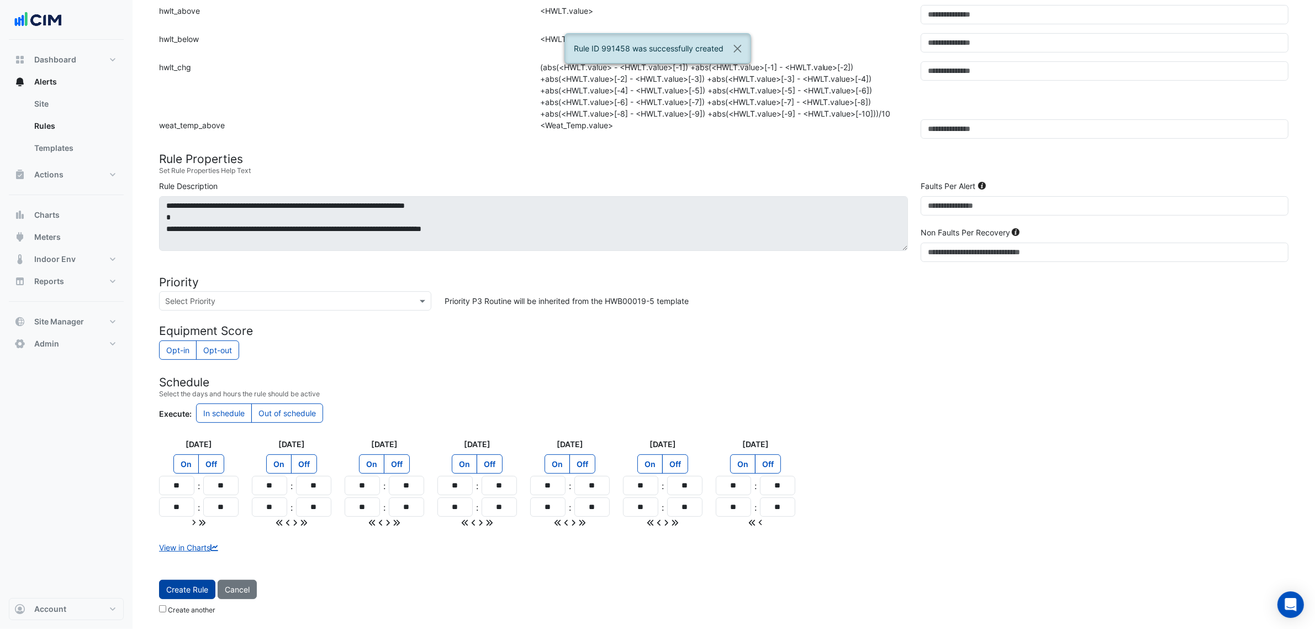
click at [203, 583] on button "Create Rule" at bounding box center [187, 588] width 56 height 19
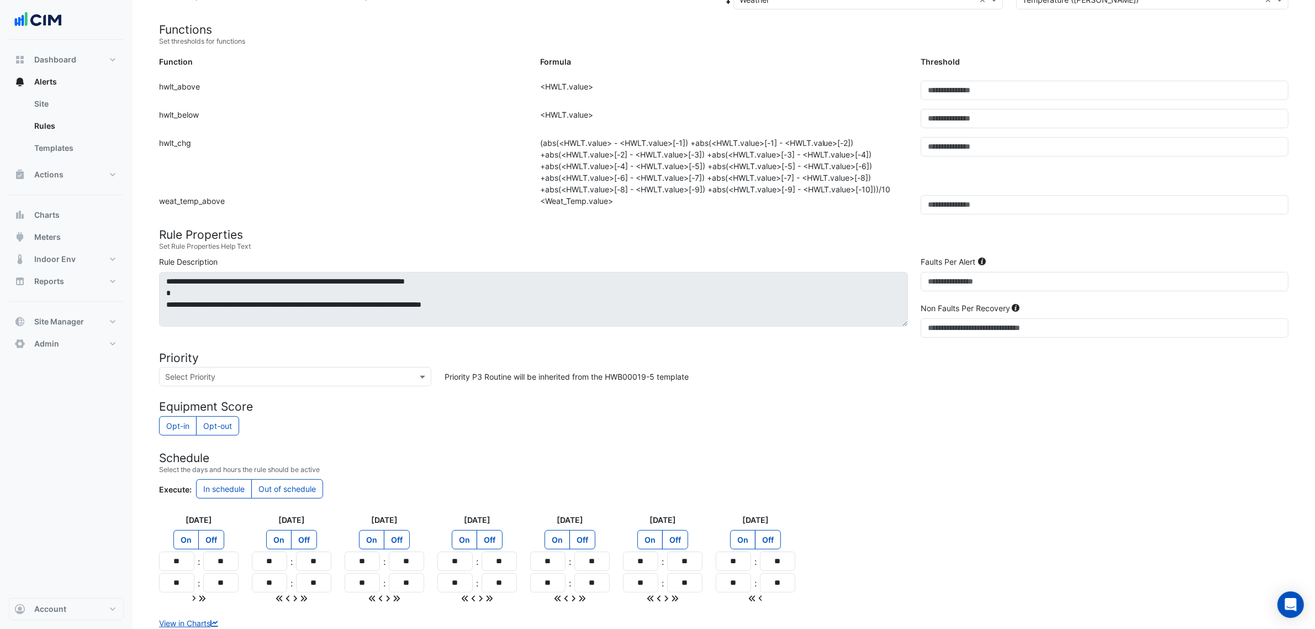
scroll to position [89, 0]
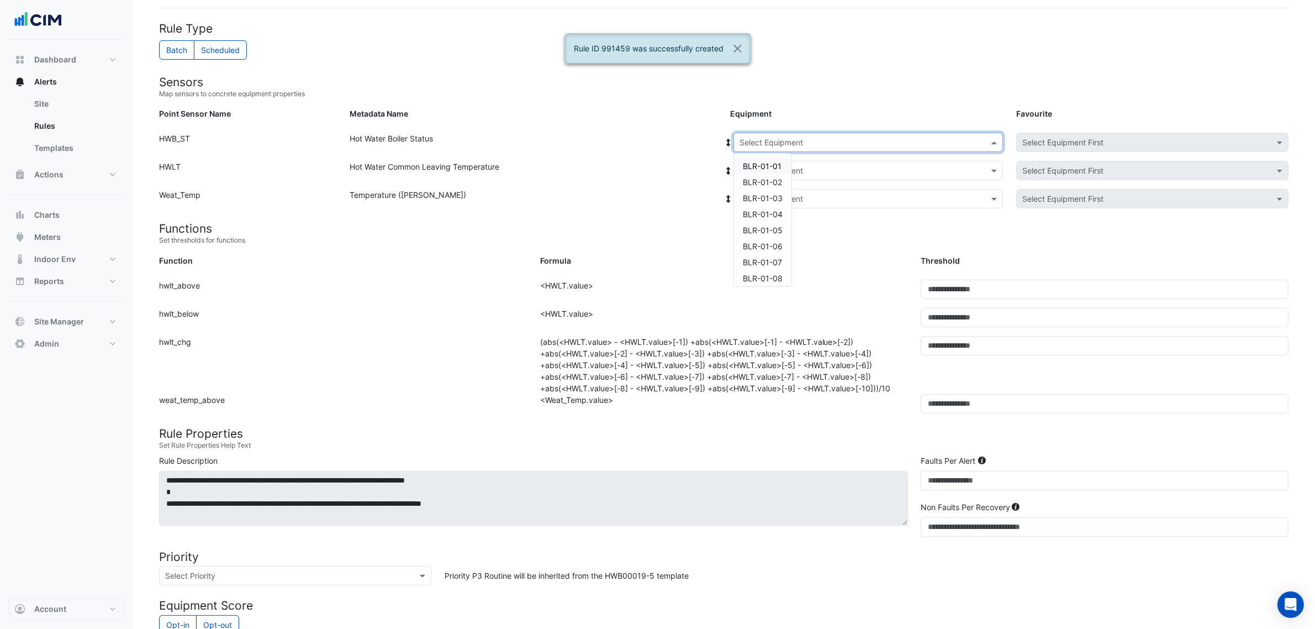
click at [804, 134] on div "Select Equipment" at bounding box center [868, 142] width 270 height 19
click at [783, 268] on div "BLR-01-08" at bounding box center [762, 274] width 57 height 16
click at [729, 134] on div at bounding box center [729, 142] width 10 height 19
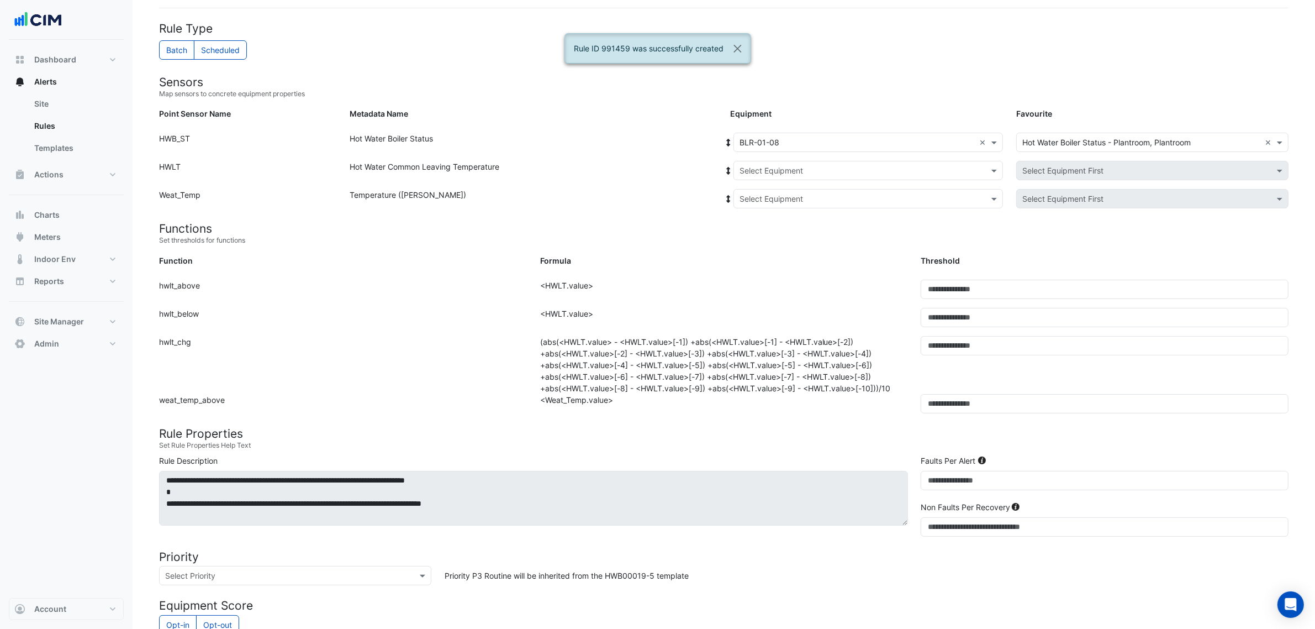
click at [725, 141] on icon at bounding box center [729, 143] width 10 height 8
click at [767, 205] on div "Select Equipment" at bounding box center [868, 198] width 270 height 19
click at [767, 232] on div "Weather" at bounding box center [775, 238] width 82 height 16
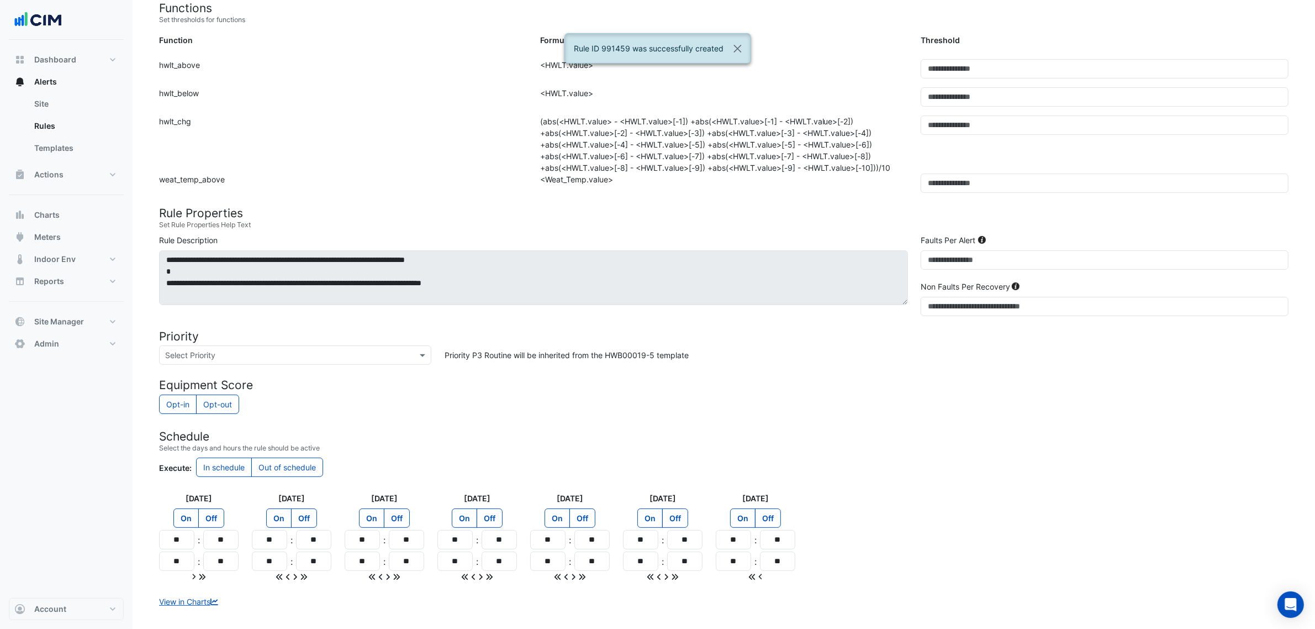
scroll to position [366, 0]
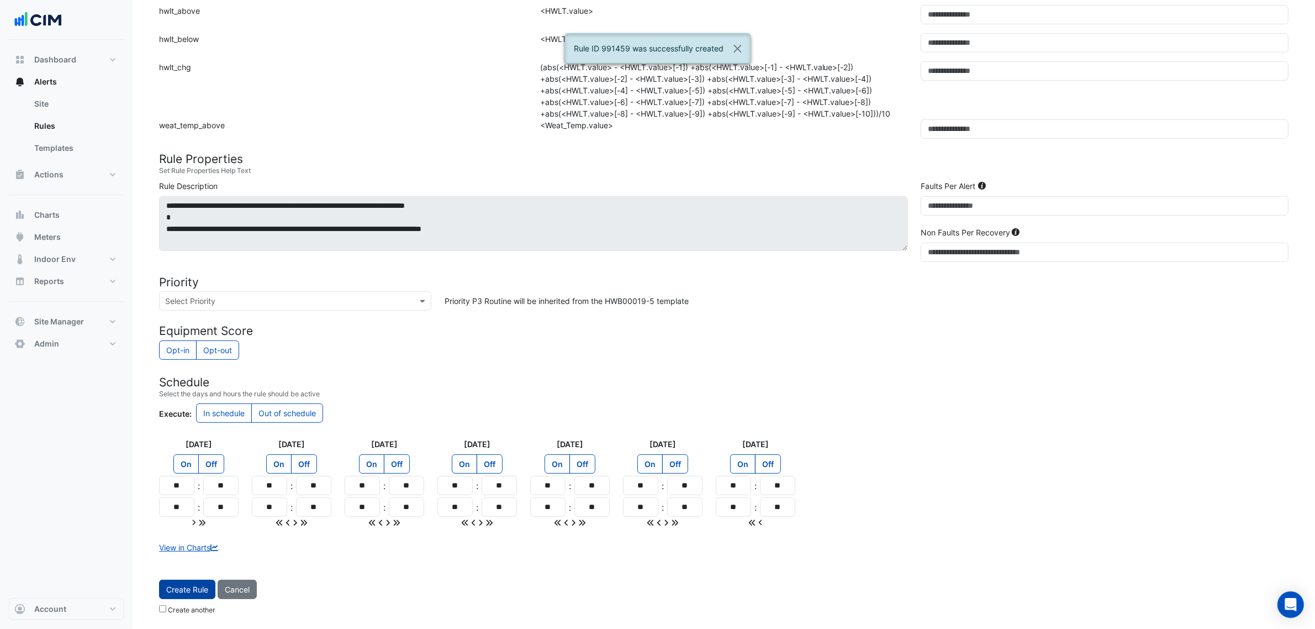
click at [197, 585] on button "Create Rule" at bounding box center [187, 588] width 56 height 19
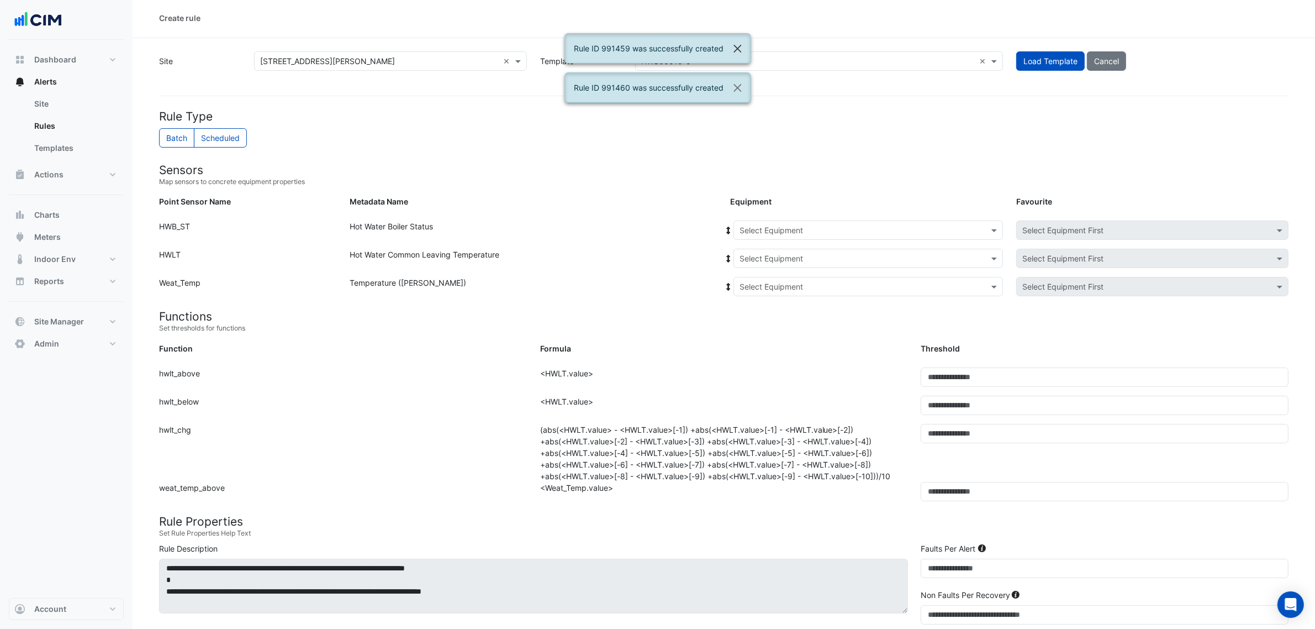
scroll to position [0, 0]
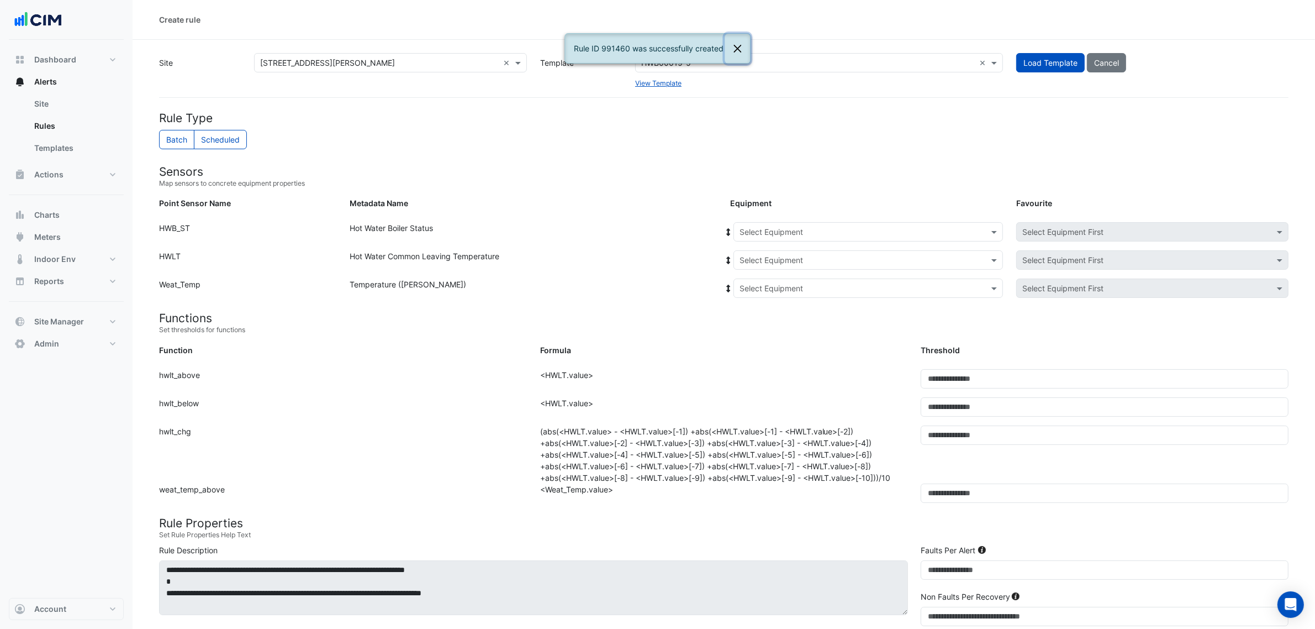
click at [738, 50] on button "Close" at bounding box center [737, 49] width 25 height 30
click at [661, 139] on form "Rule Type Batch Scheduled Sensors Map sensors to concrete equipment properties …" at bounding box center [724, 534] width 1130 height 847
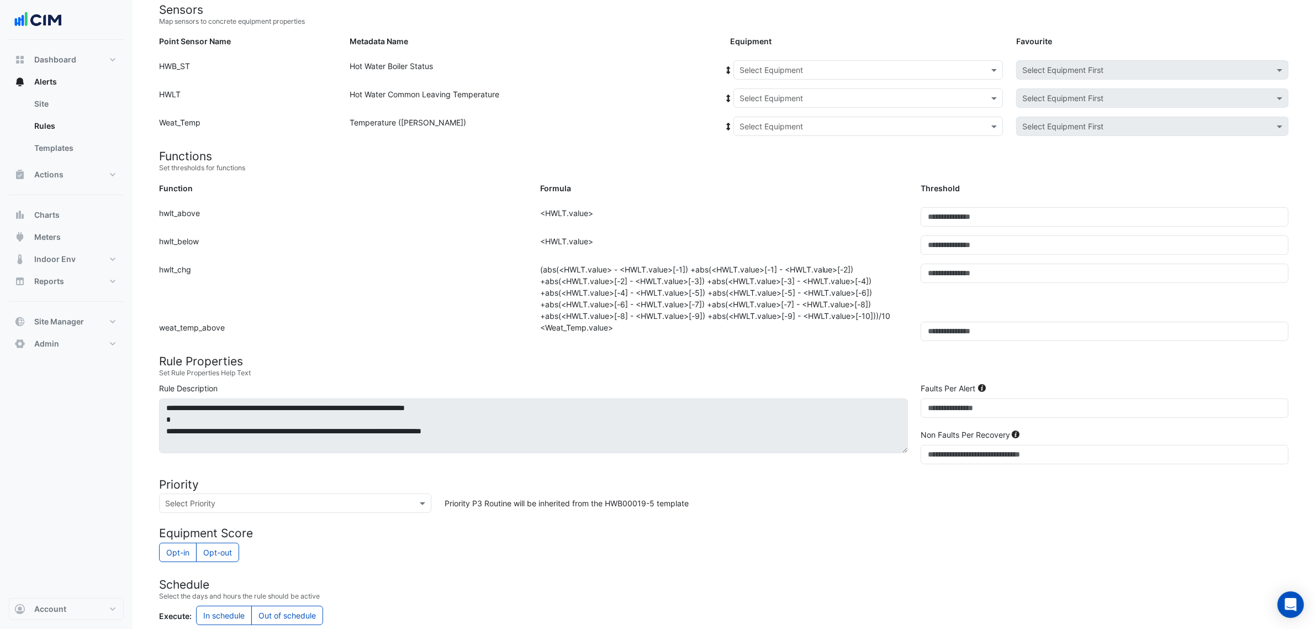
scroll to position [276, 0]
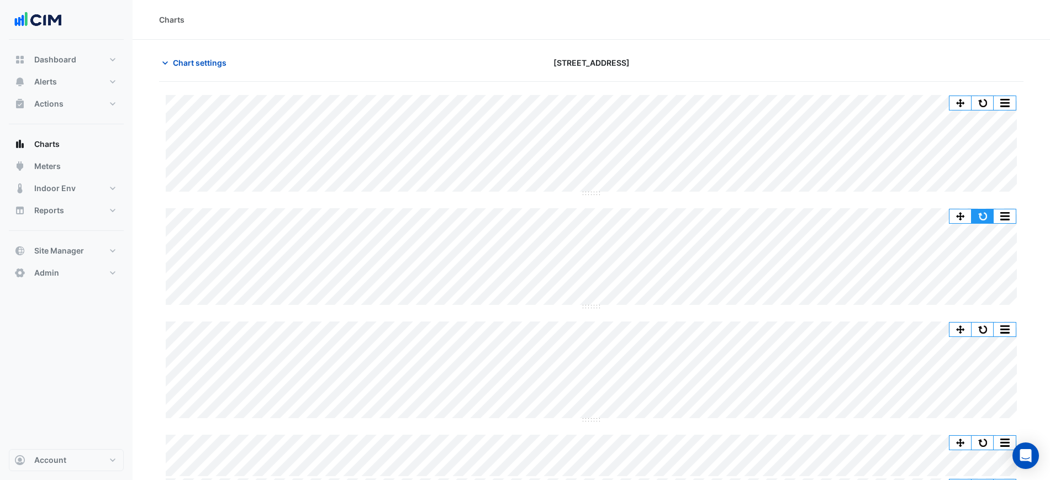
click at [977, 210] on button "button" at bounding box center [983, 216] width 22 height 14
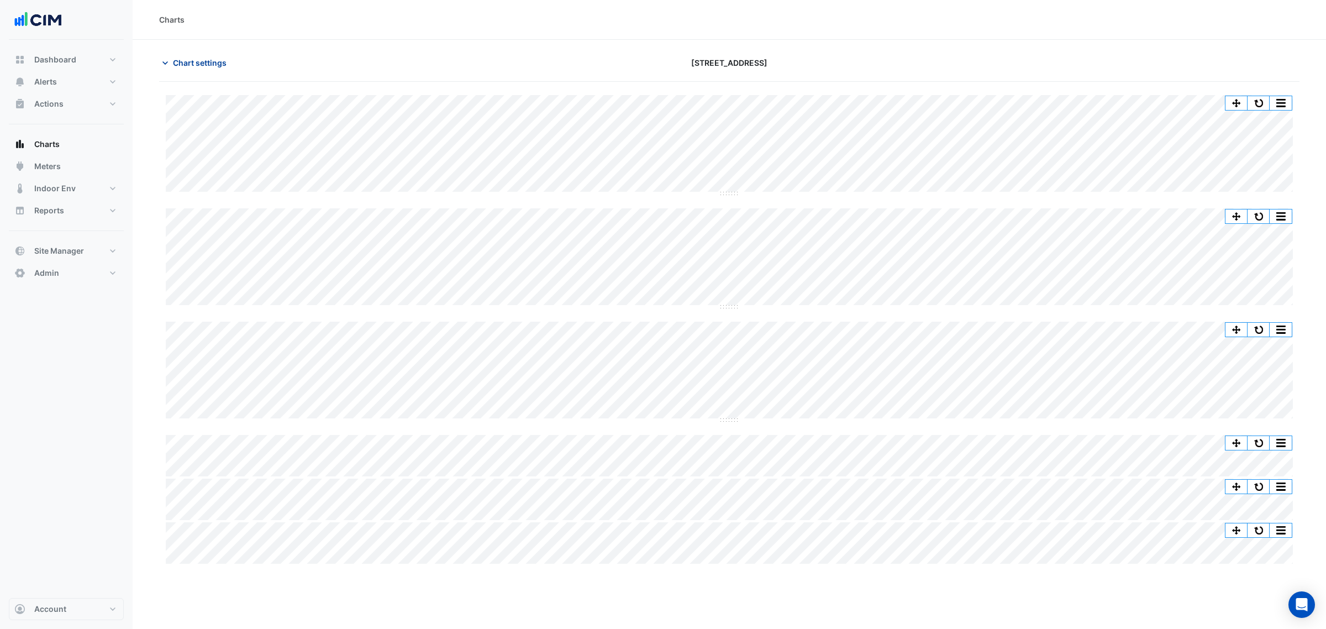
click at [186, 69] on button "Chart settings" at bounding box center [196, 62] width 75 height 19
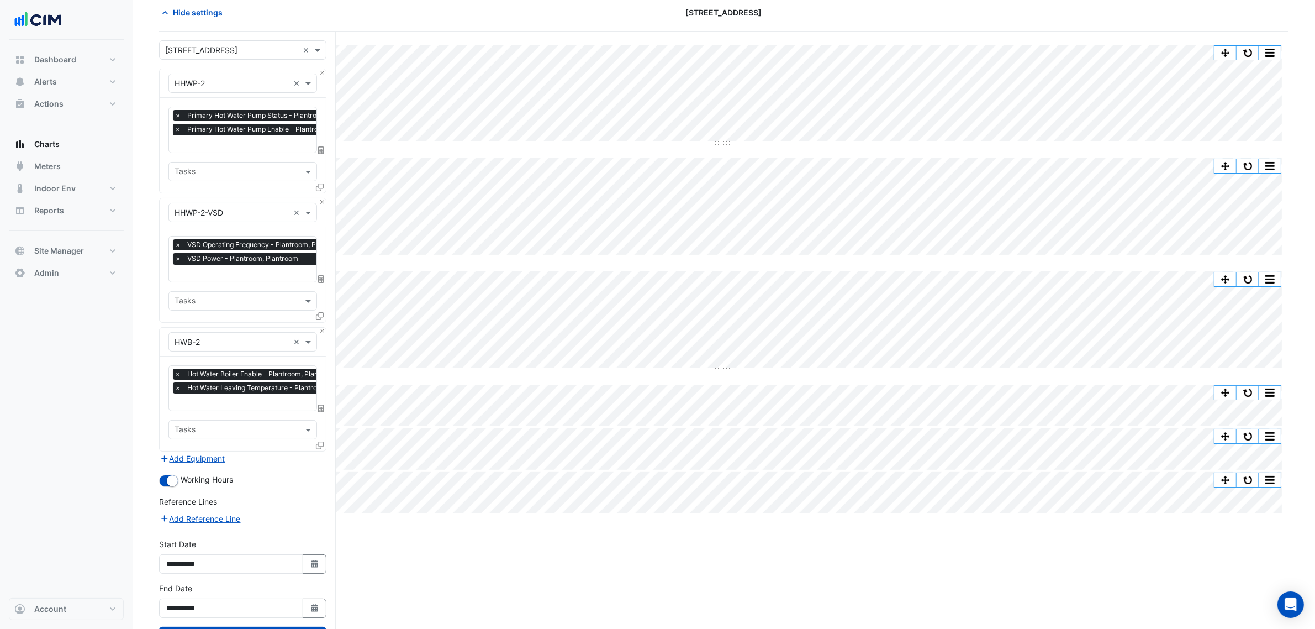
scroll to position [97, 0]
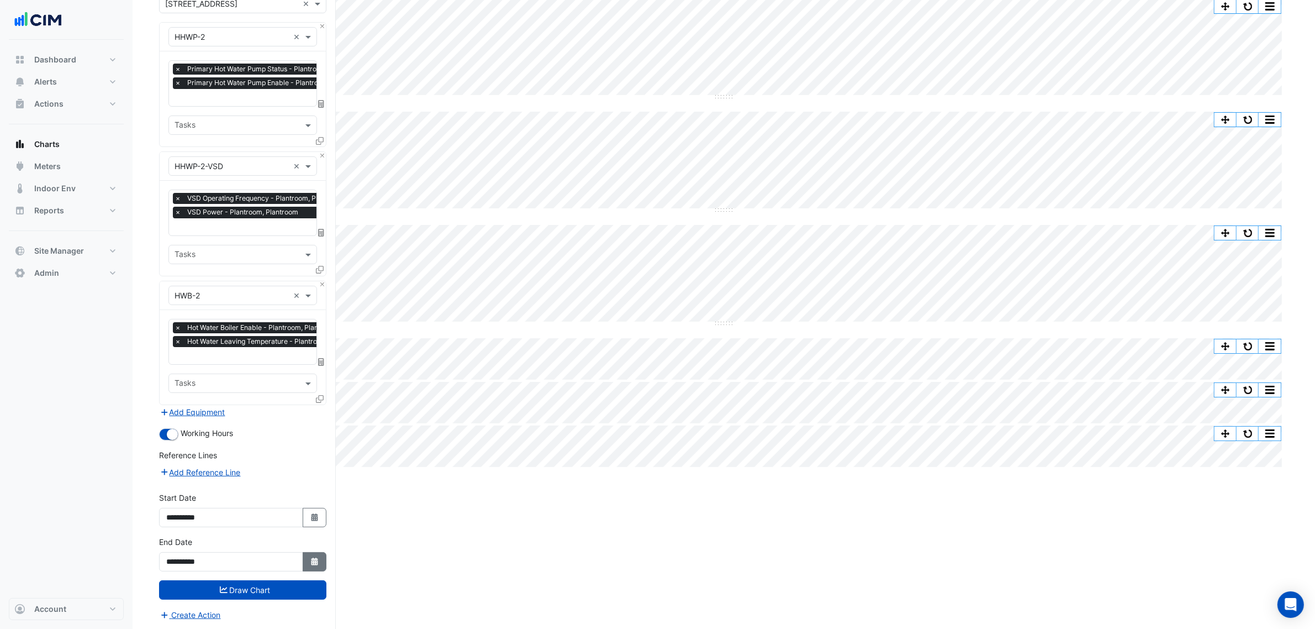
click at [313, 479] on button "Select Date" at bounding box center [315, 561] width 24 height 19
select select "*"
click at [210, 479] on div "20" at bounding box center [213, 502] width 18 height 18
type input "**********"
click at [250, 479] on button "Draw Chart" at bounding box center [242, 589] width 167 height 19
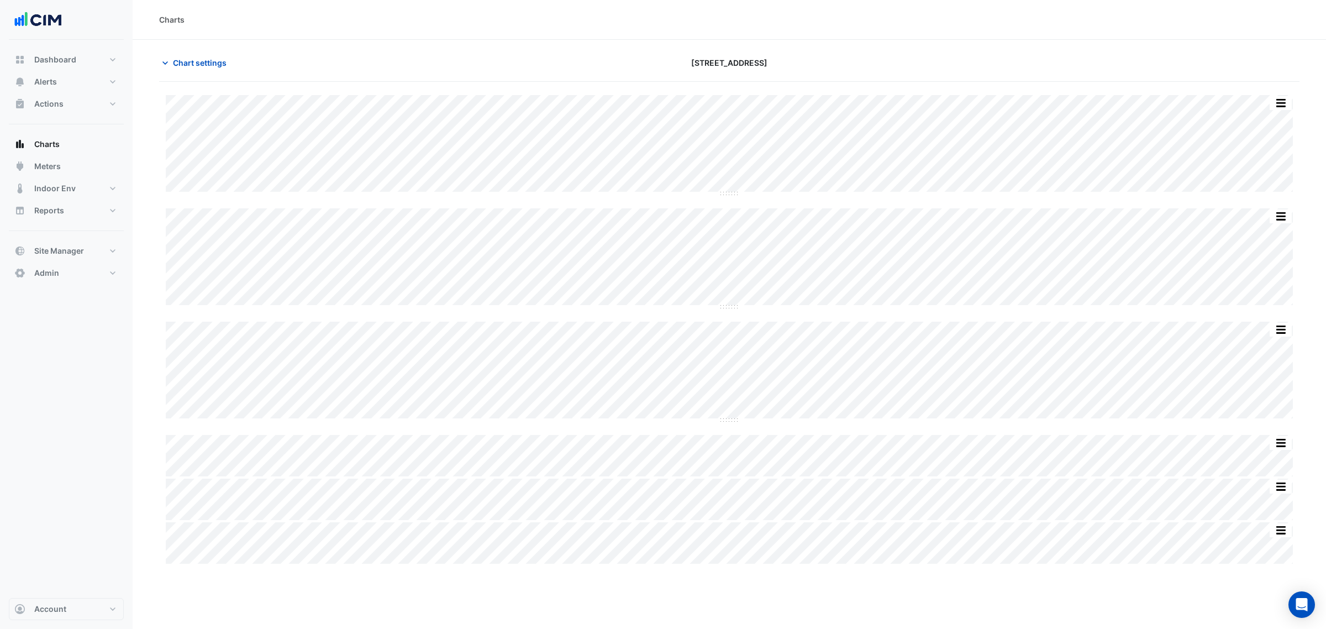
click at [1060, 360] on section "Chart settings [STREET_ADDRESS] Split by Equip Split All Split None Print Save …" at bounding box center [729, 303] width 1193 height 526
click at [184, 64] on span "Chart settings" at bounding box center [200, 63] width 54 height 12
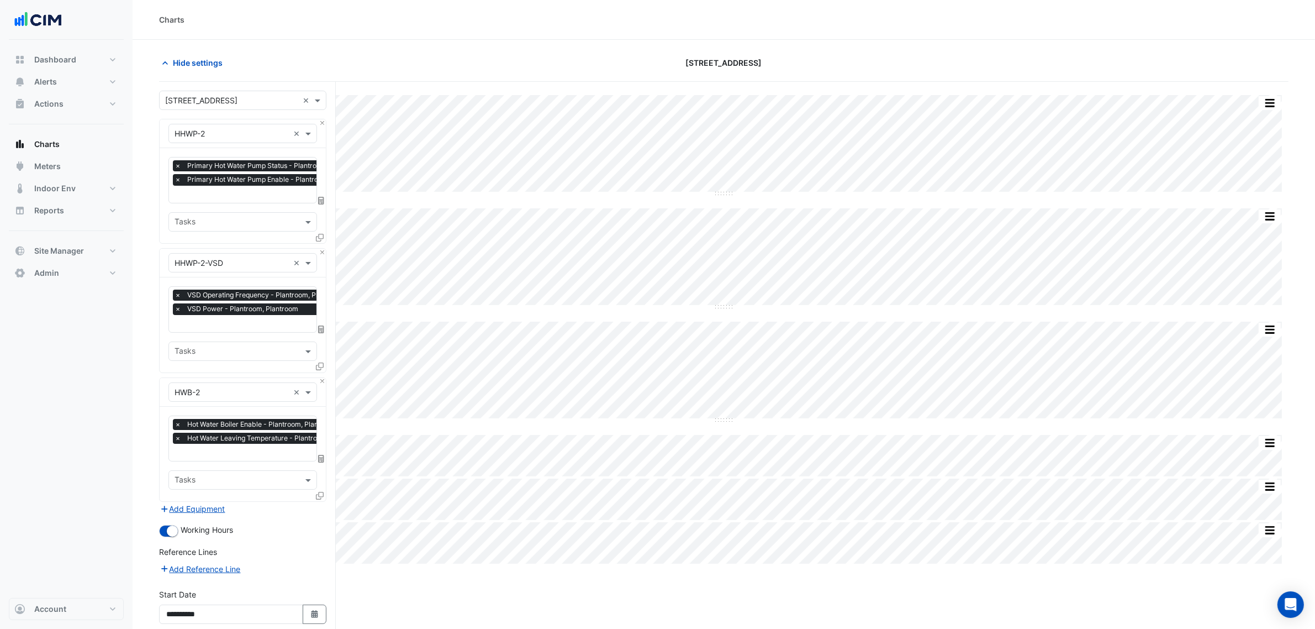
scroll to position [69, 0]
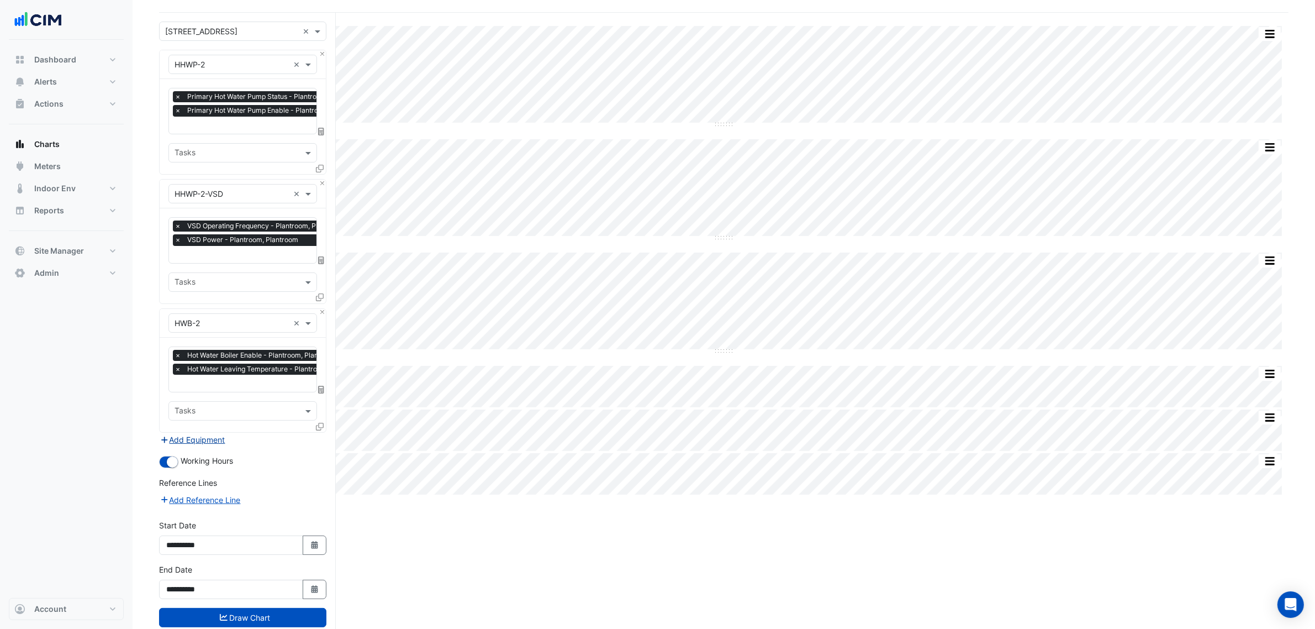
click at [192, 438] on button "Add Equipment" at bounding box center [192, 439] width 67 height 13
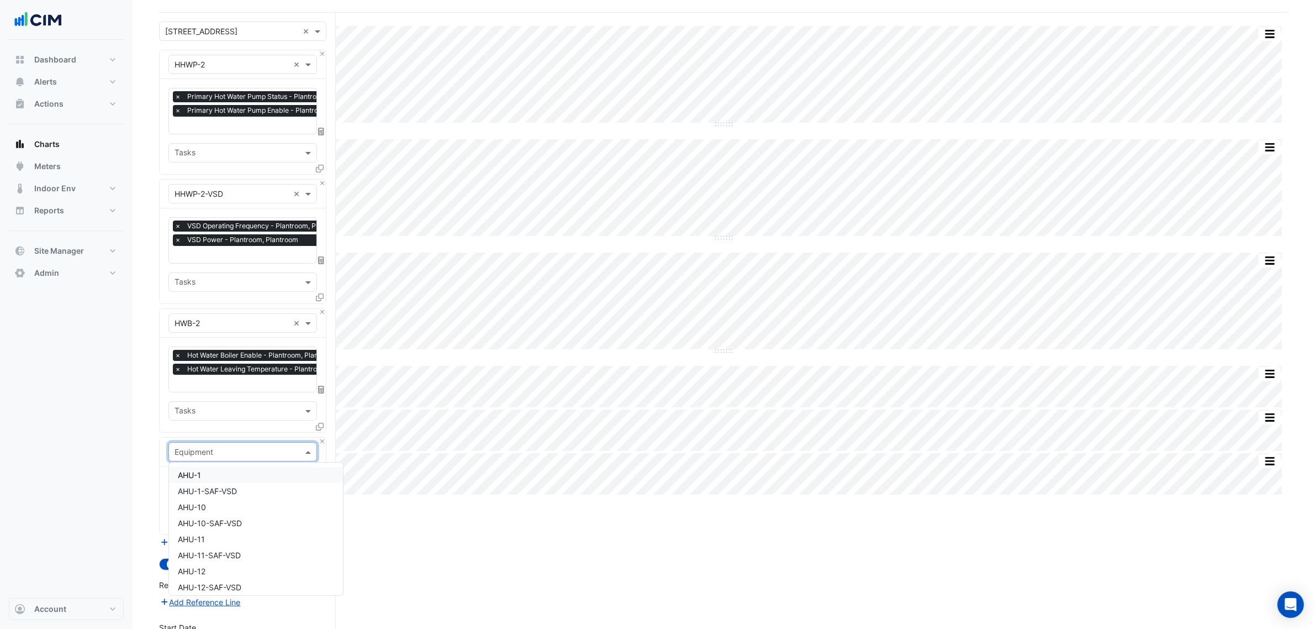
click at [195, 448] on input "text" at bounding box center [232, 452] width 114 height 12
type input "******"
click at [239, 479] on input "text" at bounding box center [231, 486] width 112 height 12
click at [241, 479] on span "Primary Hot Water Pump Enable - Plantroom, Plantroom" at bounding box center [278, 507] width 200 height 9
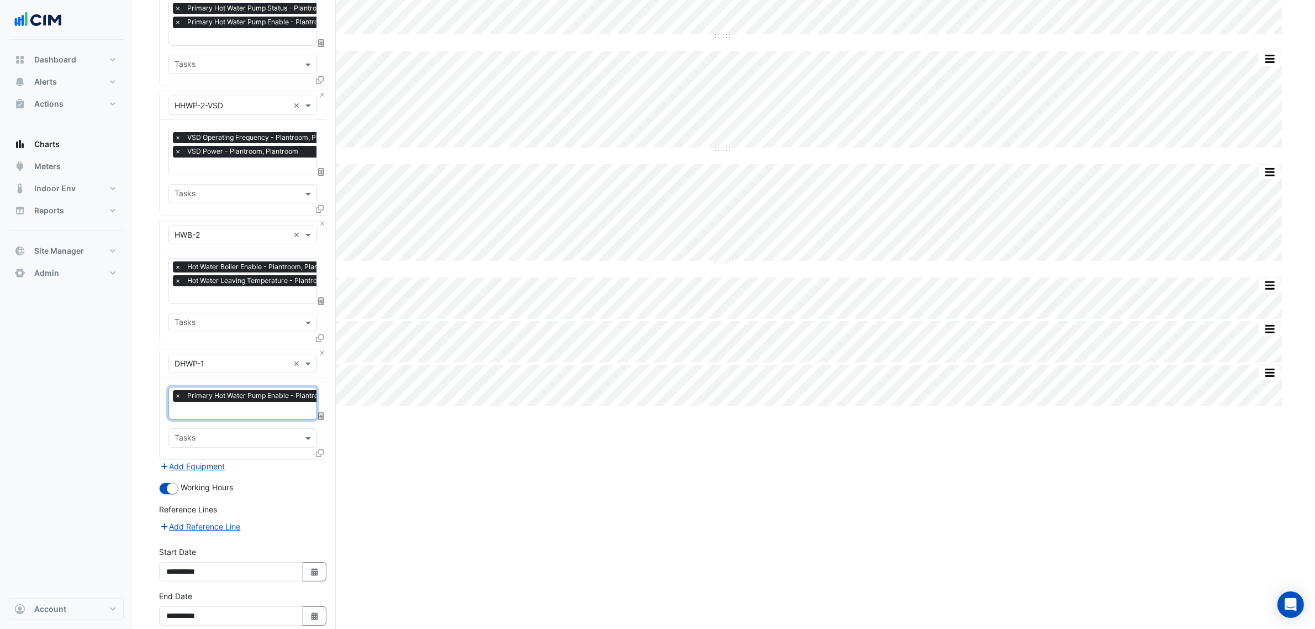
scroll to position [211, 0]
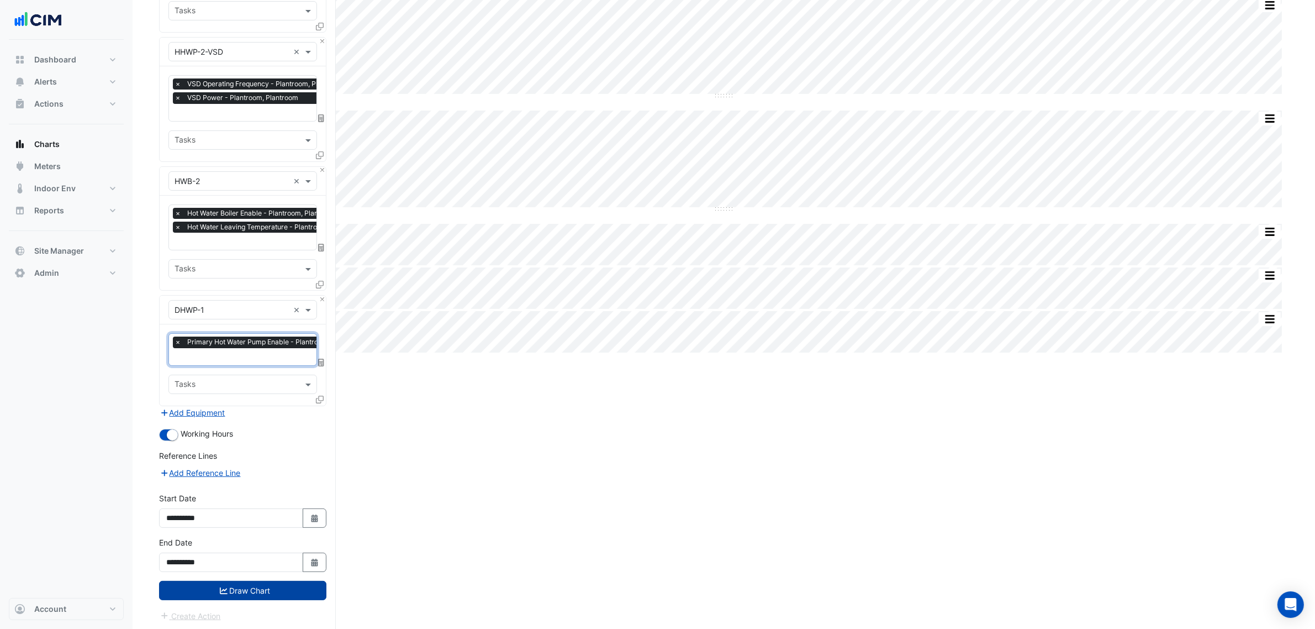
click at [279, 479] on button "Draw Chart" at bounding box center [242, 589] width 167 height 19
